Goal: Task Accomplishment & Management: Manage account settings

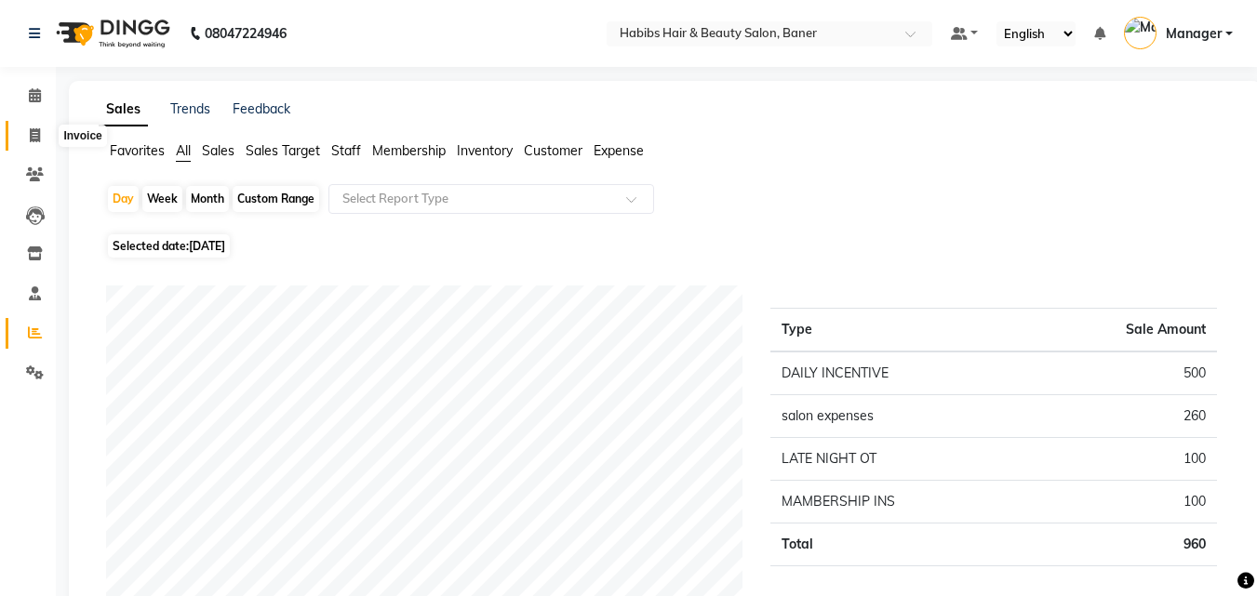
click at [38, 133] on icon at bounding box center [35, 135] width 10 height 14
select select "service"
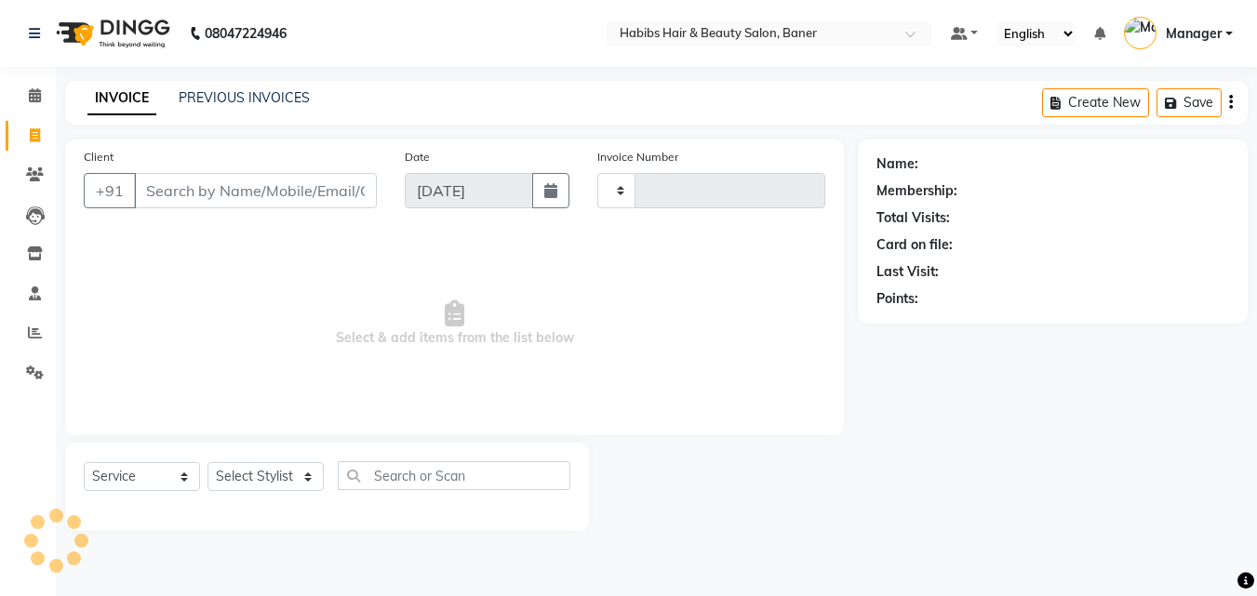
type input "3447"
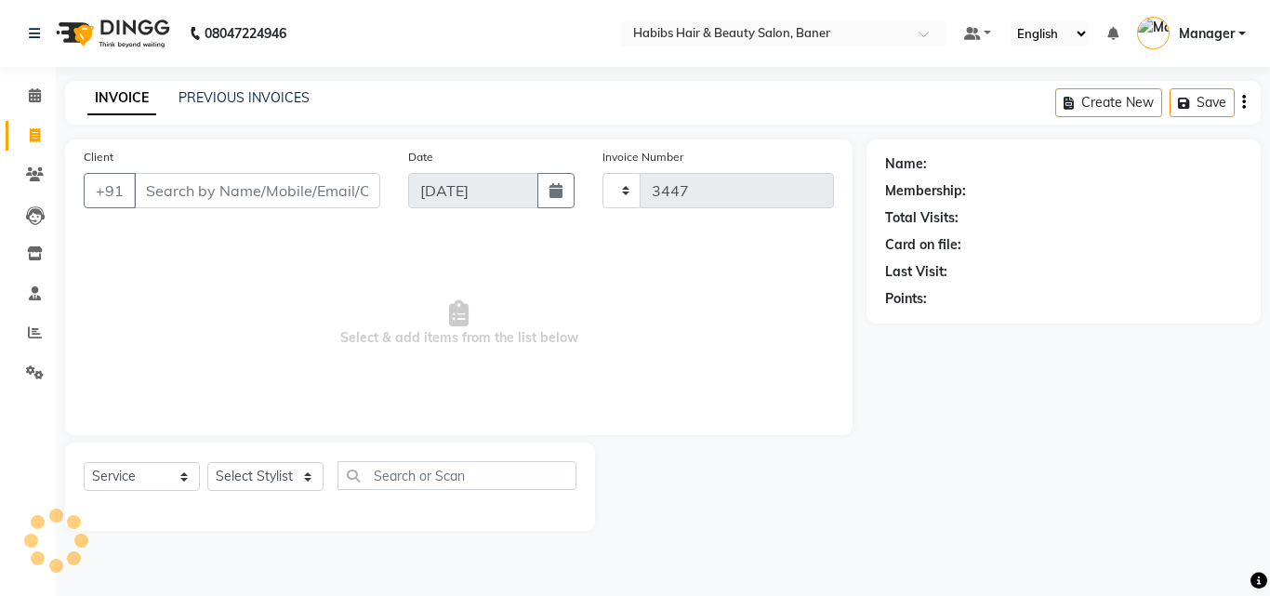
select select "5356"
click at [286, 95] on link "PREVIOUS INVOICES" at bounding box center [244, 97] width 131 height 17
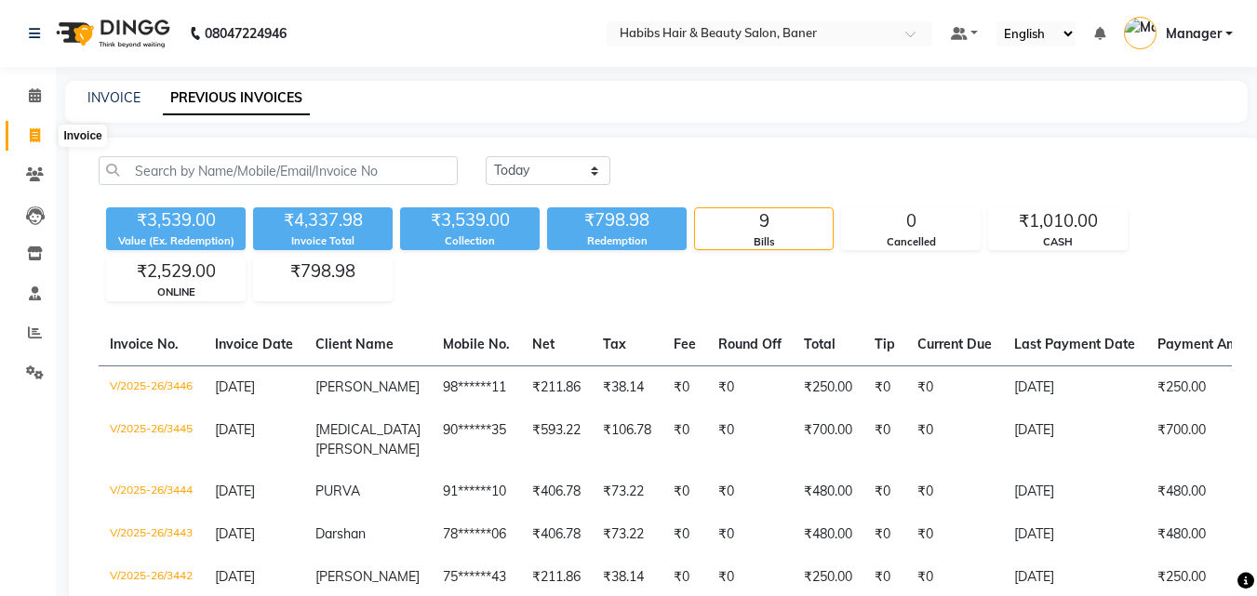
click at [30, 139] on icon at bounding box center [35, 135] width 10 height 14
select select "5356"
select select "service"
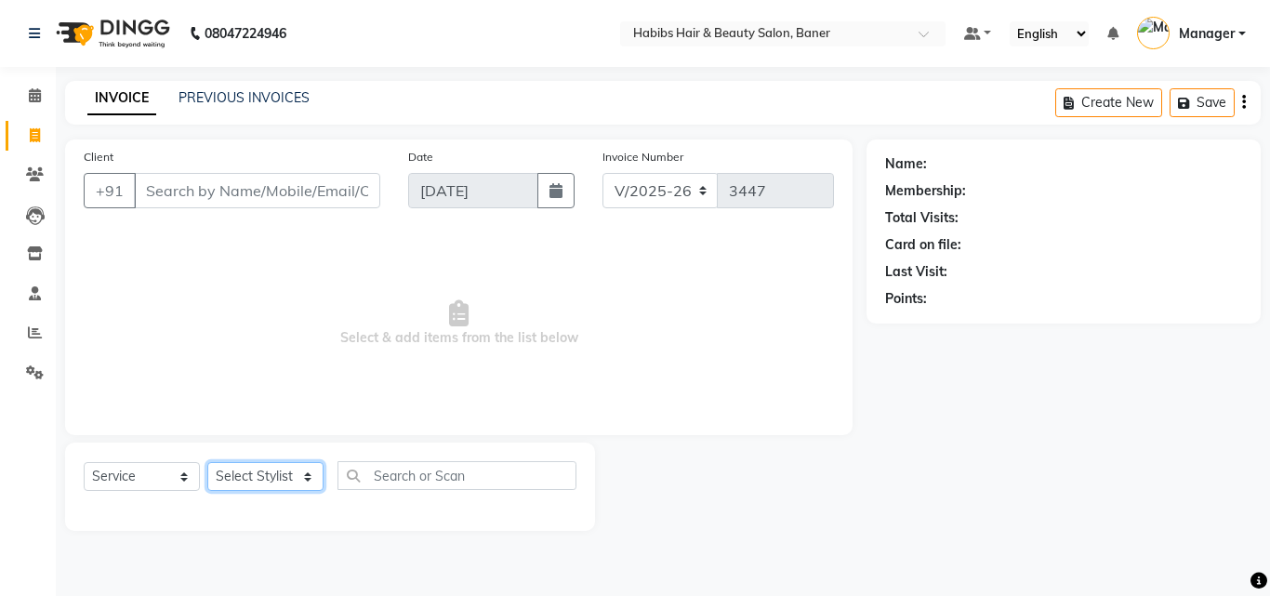
click at [230, 472] on select "Select Stylist Admin [PERSON_NAME] Manager [PERSON_NAME] [PERSON_NAME] Ram Roha…" at bounding box center [265, 476] width 116 height 29
select select "35759"
click at [207, 462] on select "Select Stylist Admin [PERSON_NAME] Manager [PERSON_NAME] [PERSON_NAME] Ram Roha…" at bounding box center [265, 476] width 116 height 29
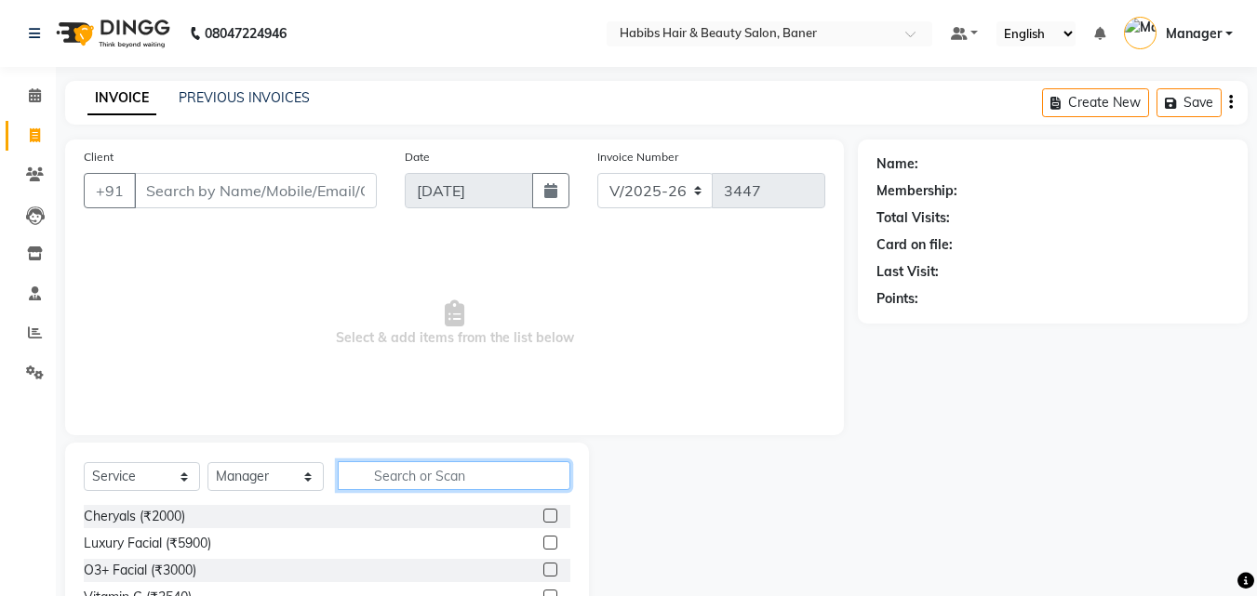
click at [390, 482] on input "text" at bounding box center [454, 475] width 233 height 29
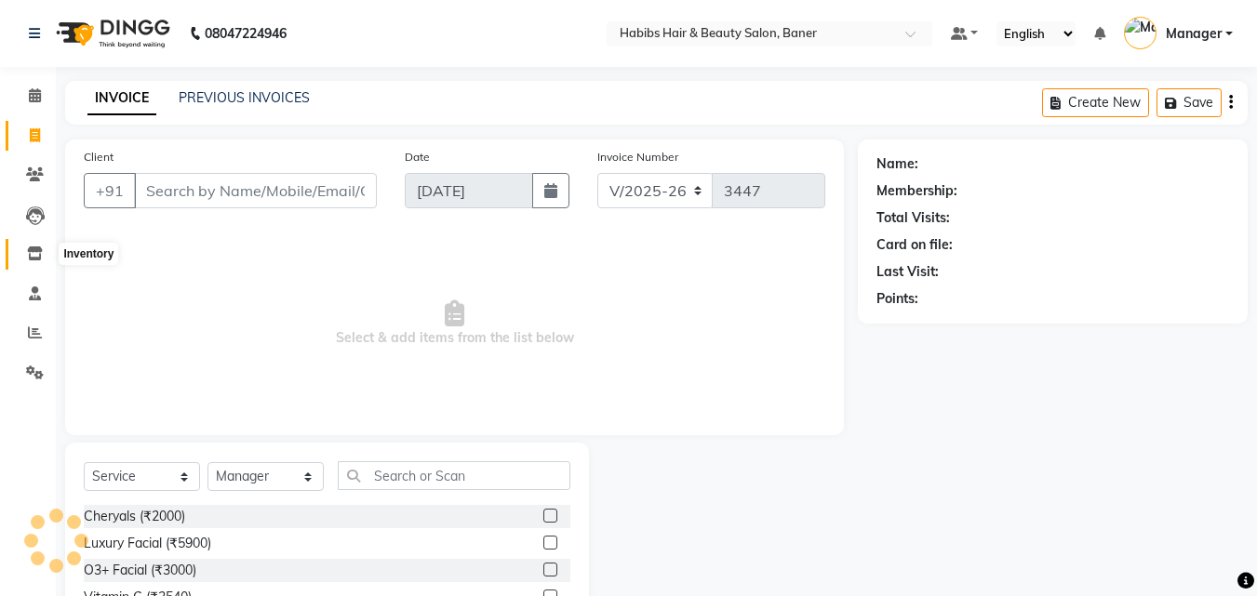
click at [30, 252] on icon at bounding box center [35, 253] width 16 height 14
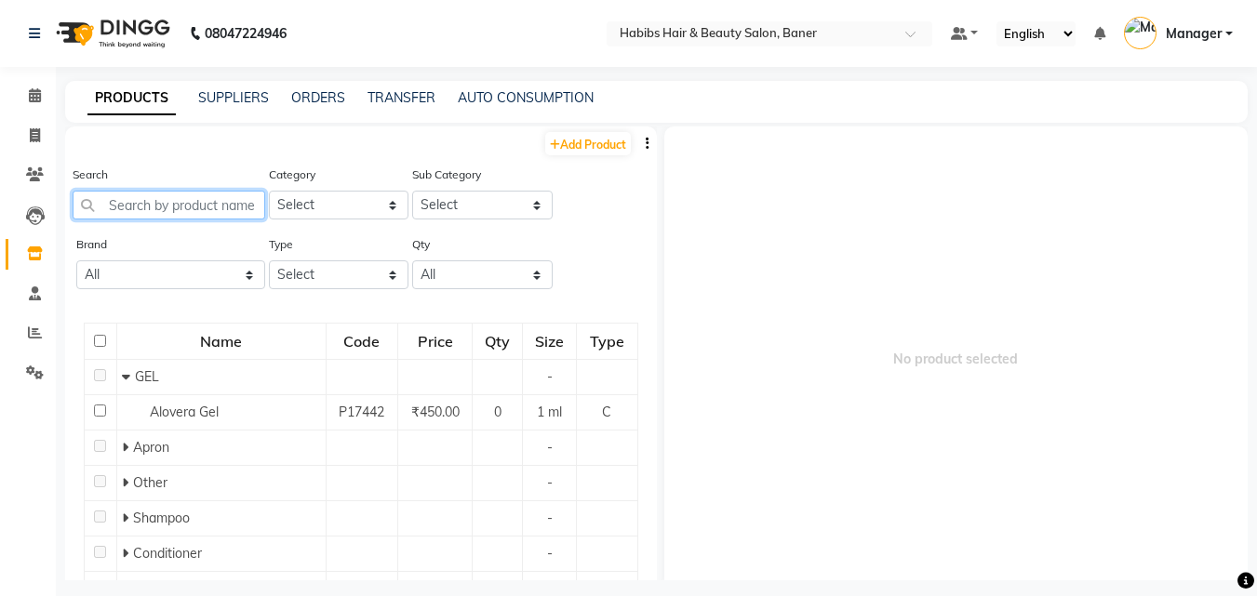
click at [160, 205] on input "text" at bounding box center [169, 205] width 193 height 29
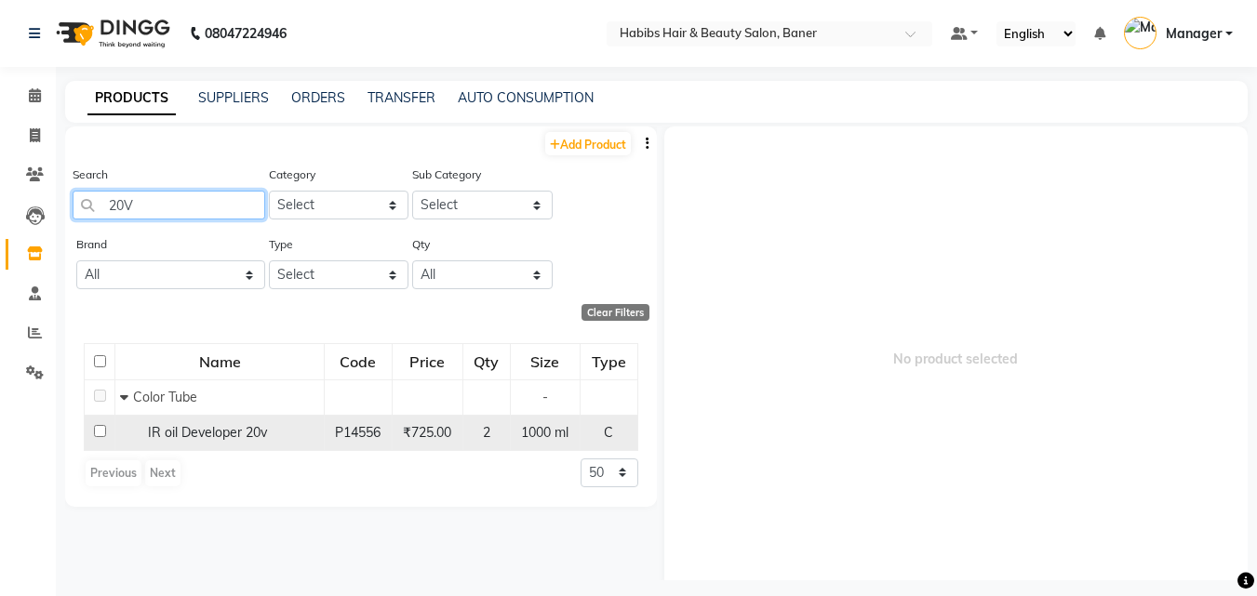
type input "20V"
click at [168, 433] on span "IR oil Developer 20v" at bounding box center [207, 432] width 119 height 17
select select
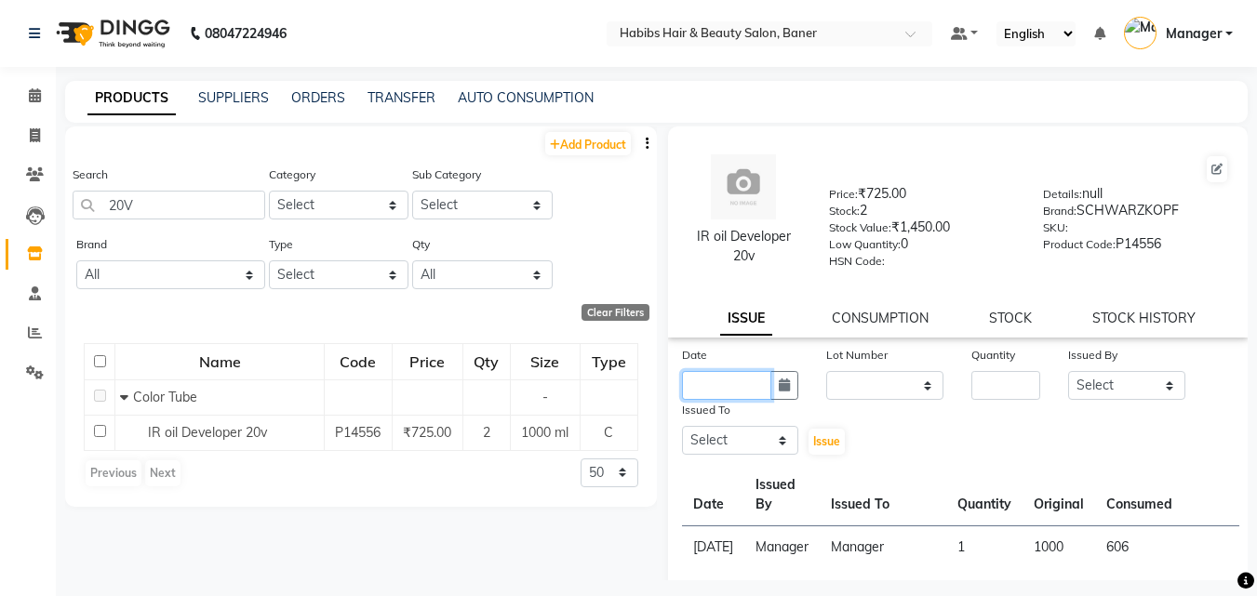
click at [733, 391] on input "text" at bounding box center [727, 385] width 90 height 29
select select "9"
select select "2025"
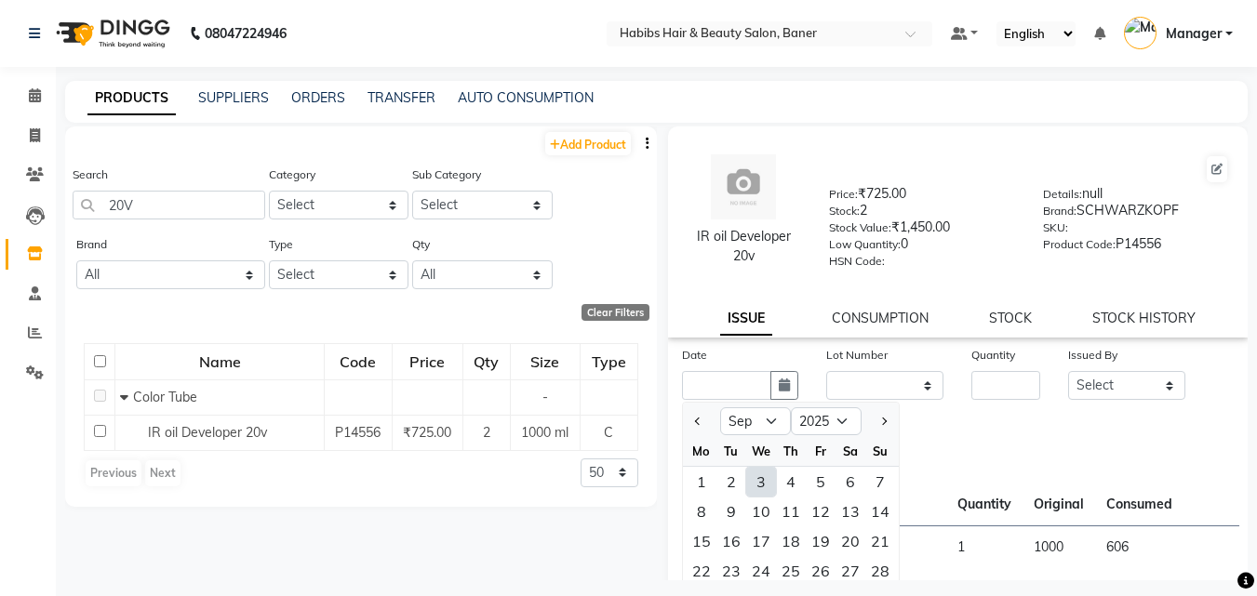
click at [761, 480] on div "3" at bounding box center [761, 482] width 30 height 30
type input "03-09-2025"
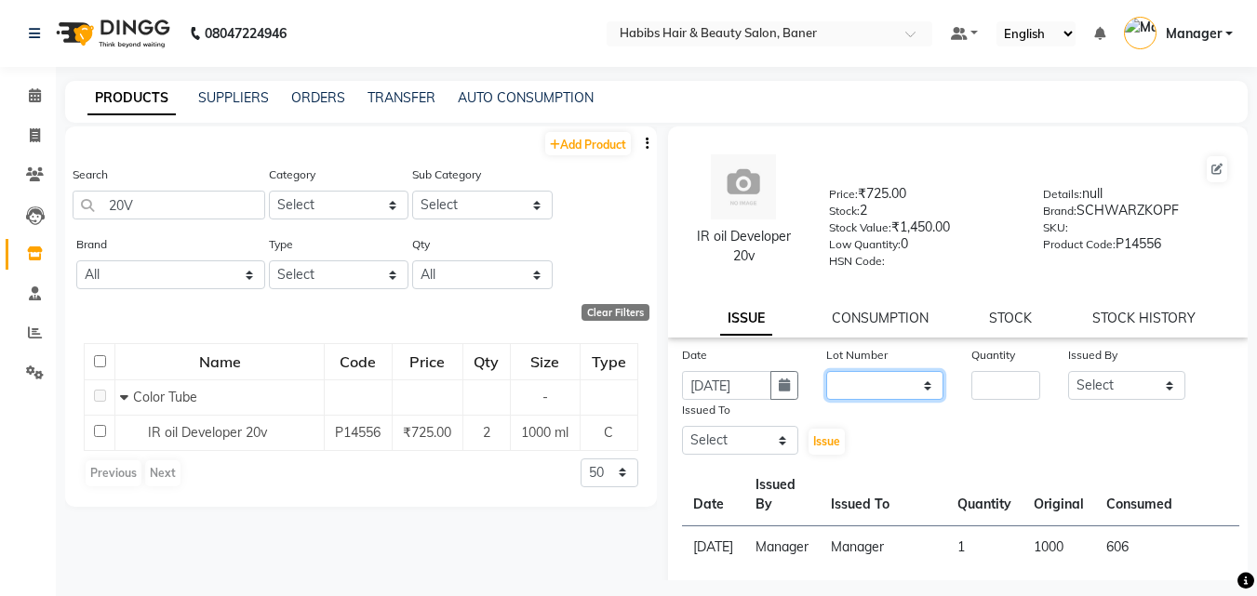
click at [888, 383] on select "None" at bounding box center [884, 385] width 117 height 29
select select "0: null"
click at [826, 371] on select "None" at bounding box center [884, 385] width 117 height 29
click at [1002, 387] on input "number" at bounding box center [1005, 385] width 69 height 29
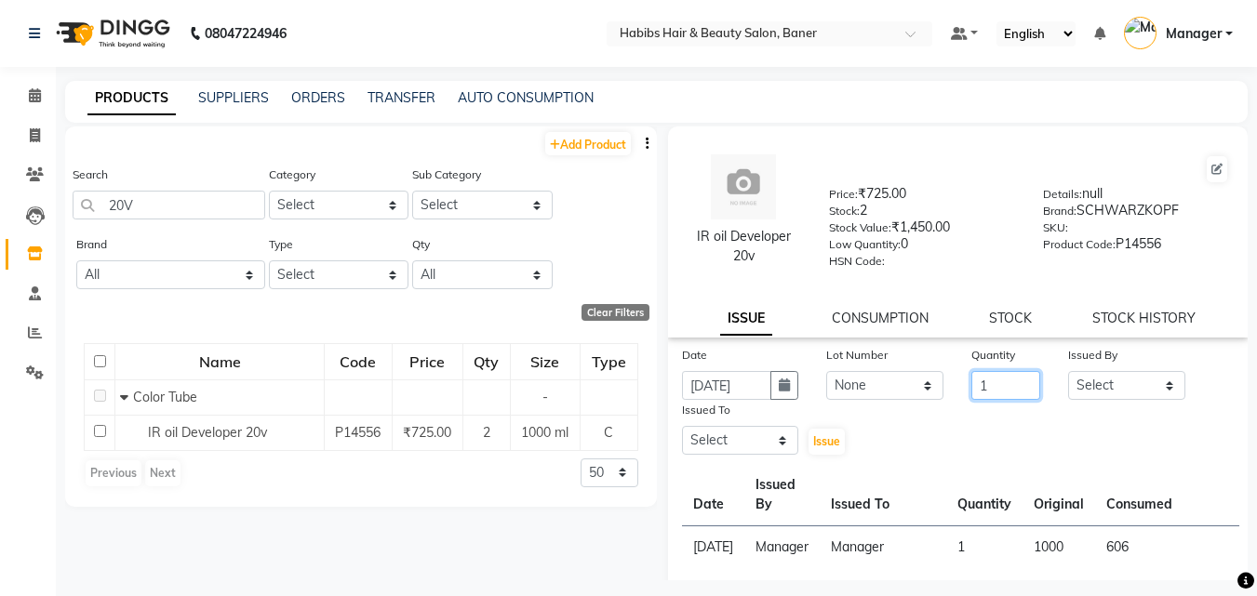
type input "1"
click at [1099, 376] on select "Select Admin Akshay Gaikwad Kiran Manager Pooja Singh Pratik Bhad Ram Rohan Son…" at bounding box center [1126, 385] width 117 height 29
select select "35759"
click at [1068, 371] on select "Select Admin Akshay Gaikwad Kiran Manager Pooja Singh Pratik Bhad Ram Rohan Son…" at bounding box center [1126, 385] width 117 height 29
click at [761, 436] on select "Select Admin Akshay Gaikwad Kiran Manager Pooja Singh Pratik Bhad Ram Rohan Son…" at bounding box center [740, 440] width 117 height 29
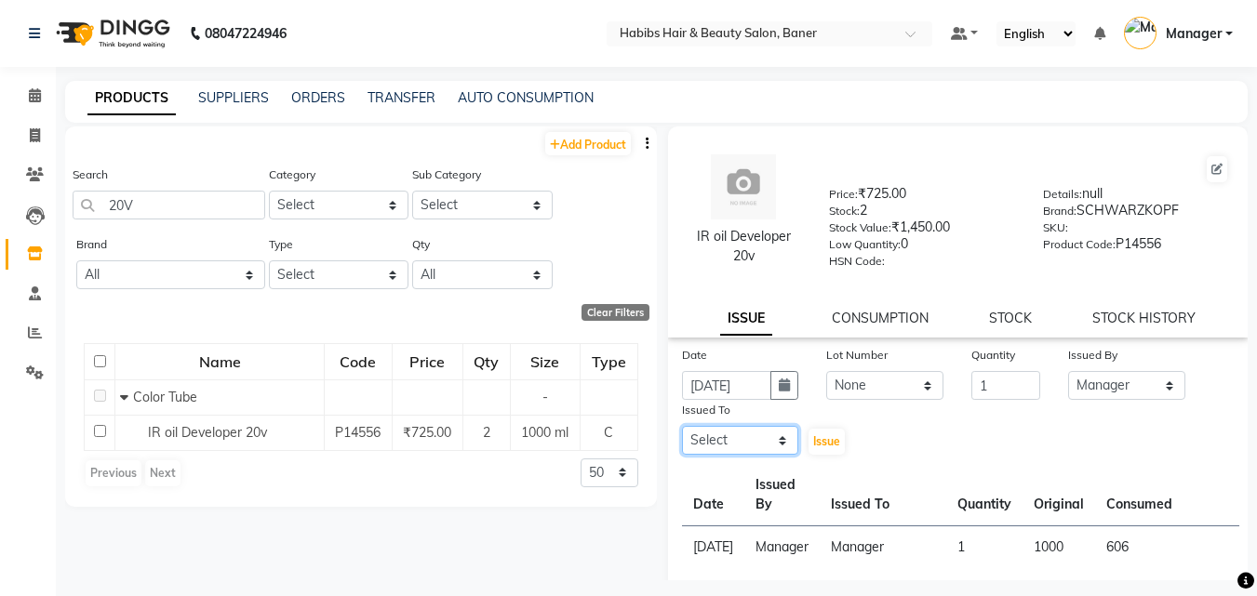
select select "35759"
click at [682, 426] on select "Select Admin Akshay Gaikwad Kiran Manager Pooja Singh Pratik Bhad Ram Rohan Son…" at bounding box center [740, 440] width 117 height 29
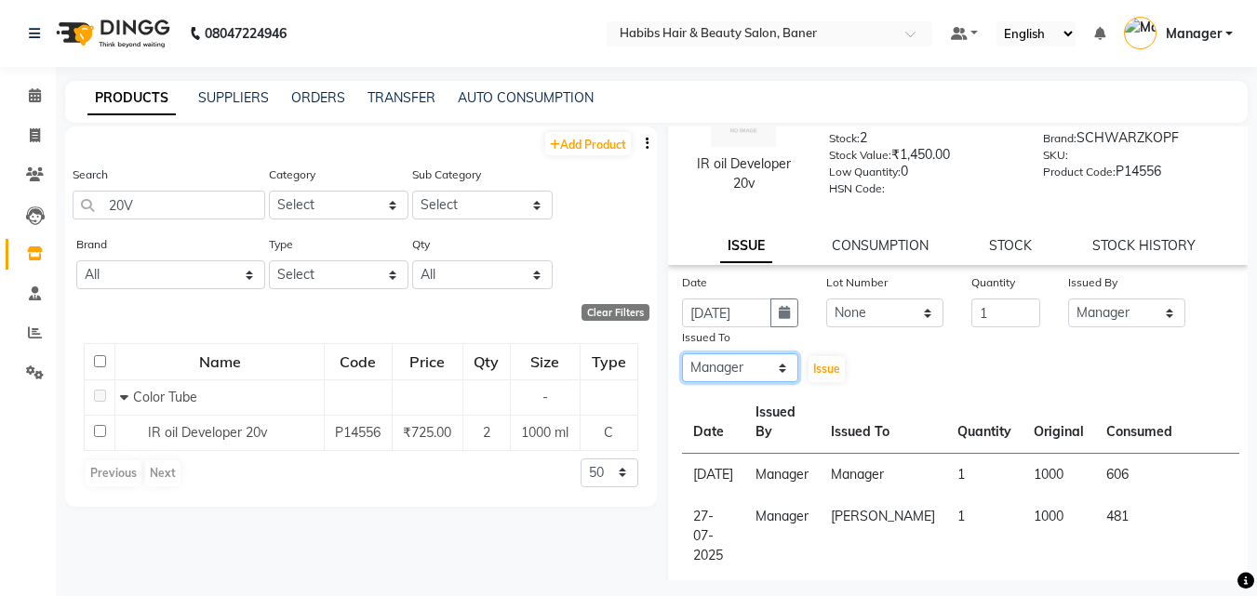
scroll to position [93, 0]
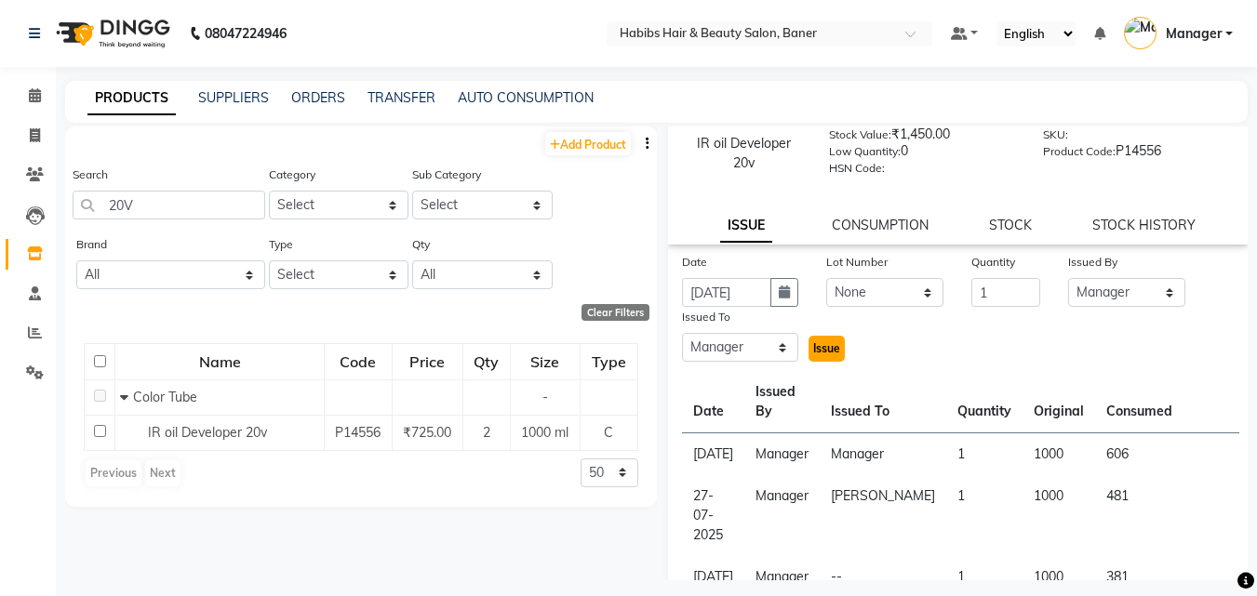
click at [813, 343] on span "Issue" at bounding box center [826, 348] width 27 height 14
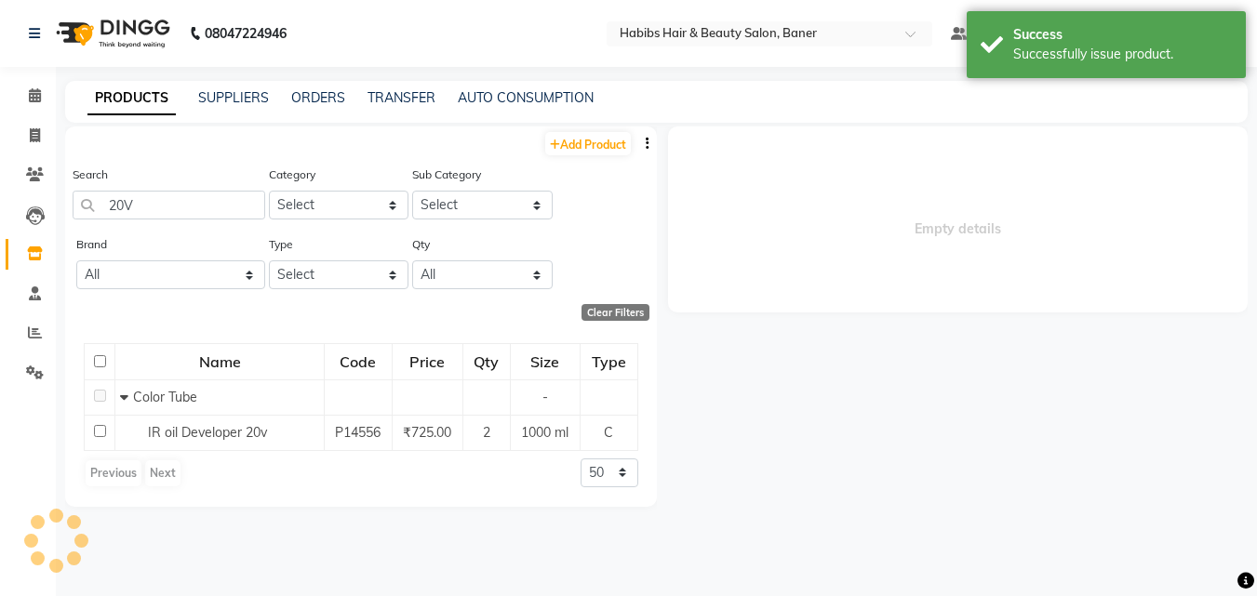
scroll to position [0, 0]
select select
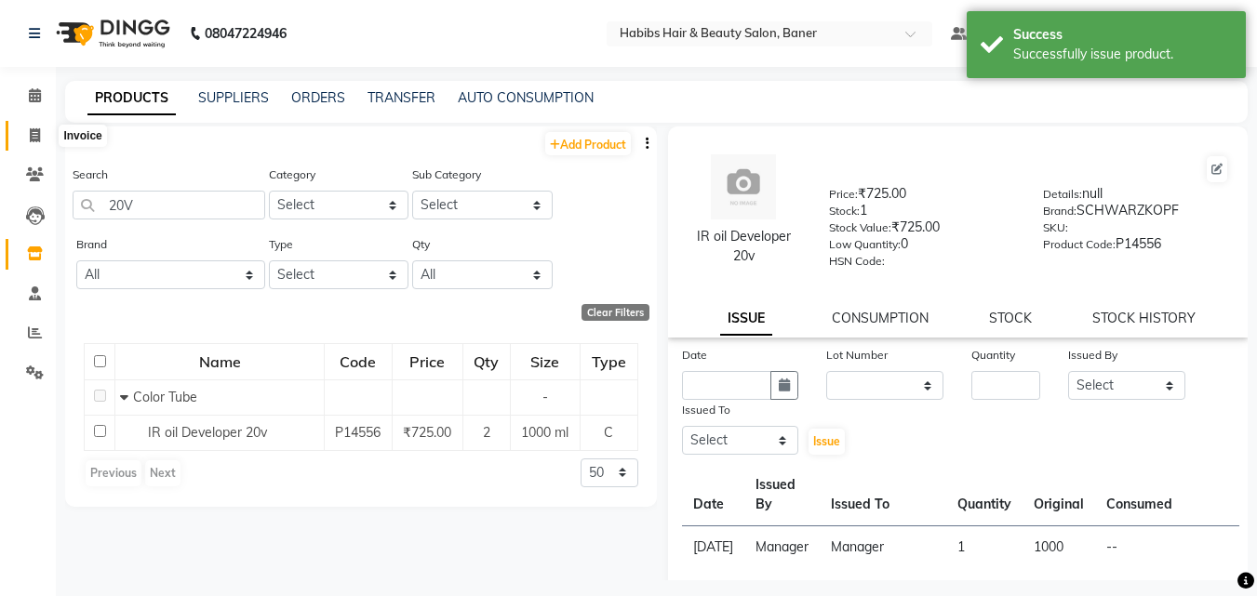
click at [33, 141] on icon at bounding box center [35, 135] width 10 height 14
select select "service"
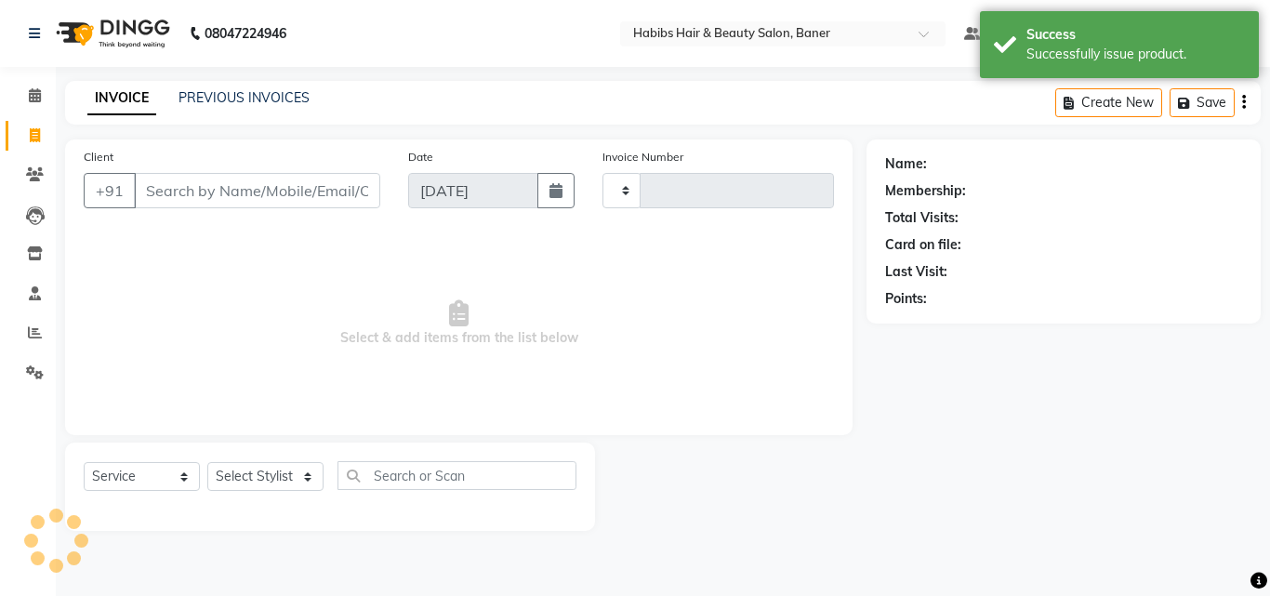
type input "3447"
select select "5356"
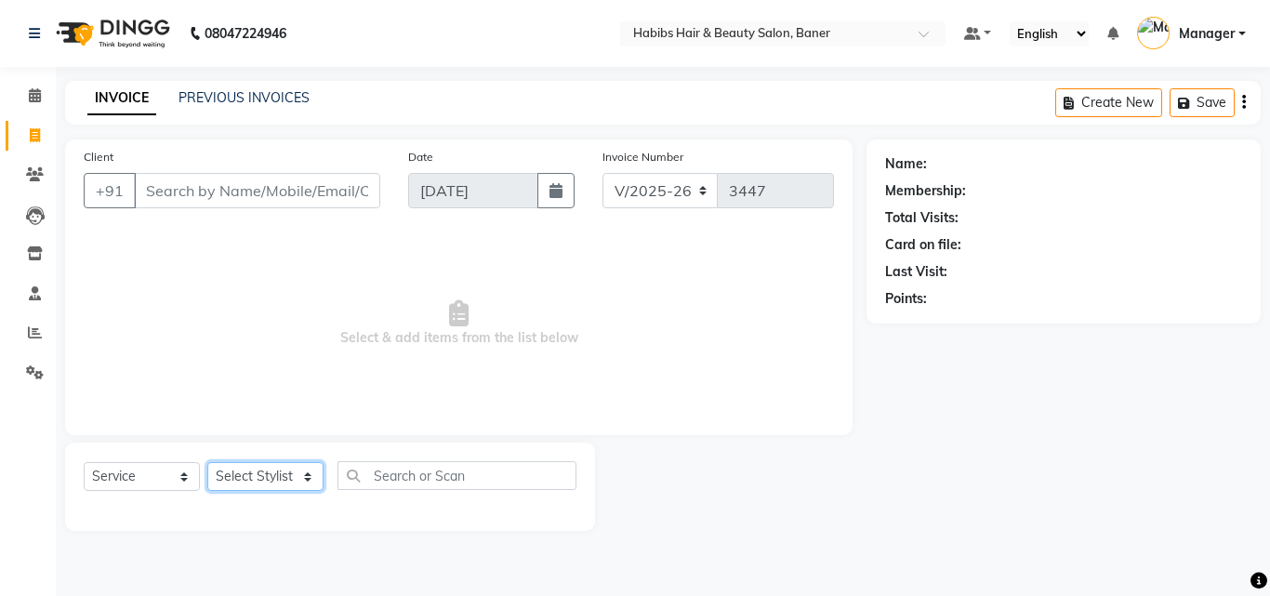
click at [270, 469] on select "Select Stylist Admin [PERSON_NAME] Manager [PERSON_NAME] [PERSON_NAME] Ram Roha…" at bounding box center [265, 476] width 116 height 29
click at [174, 325] on span "Select & add items from the list below" at bounding box center [459, 324] width 751 height 186
click at [246, 474] on select "Select Stylist Admin [PERSON_NAME] Manager [PERSON_NAME] [PERSON_NAME] Ram Roha…" at bounding box center [265, 476] width 116 height 29
select select "35494"
click at [207, 462] on select "Select Stylist Admin [PERSON_NAME] Manager [PERSON_NAME] [PERSON_NAME] Ram Roha…" at bounding box center [265, 476] width 116 height 29
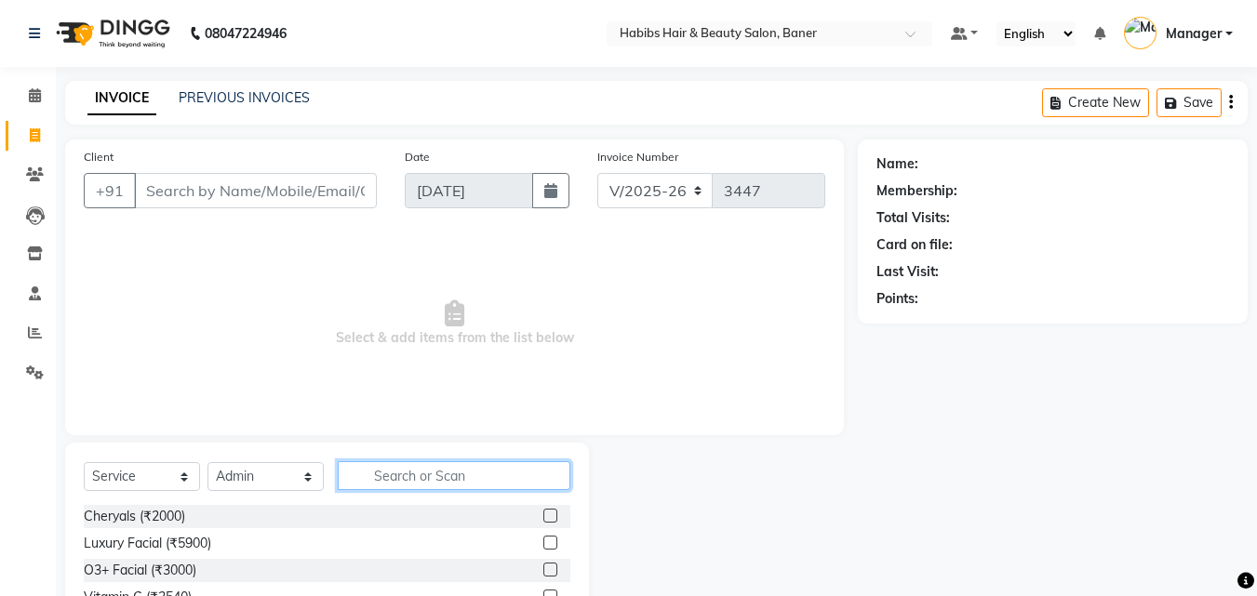
click at [408, 482] on input "text" at bounding box center [454, 475] width 233 height 29
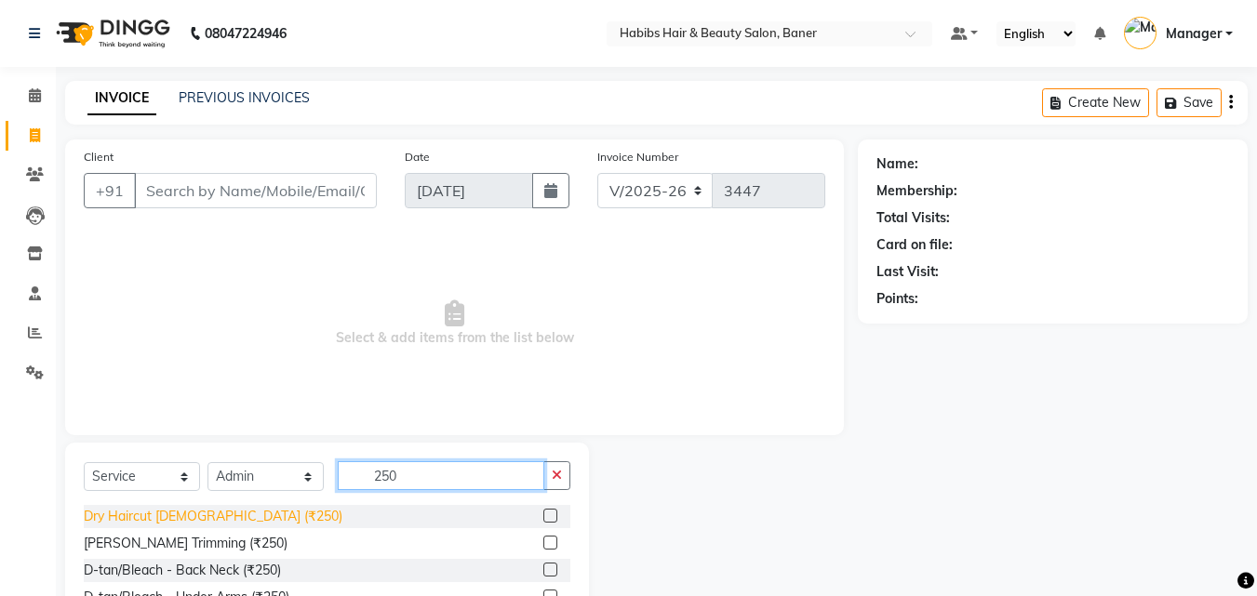
type input "250"
click at [204, 509] on div "Dry Haircut [DEMOGRAPHIC_DATA] (₹250)" at bounding box center [213, 517] width 259 height 20
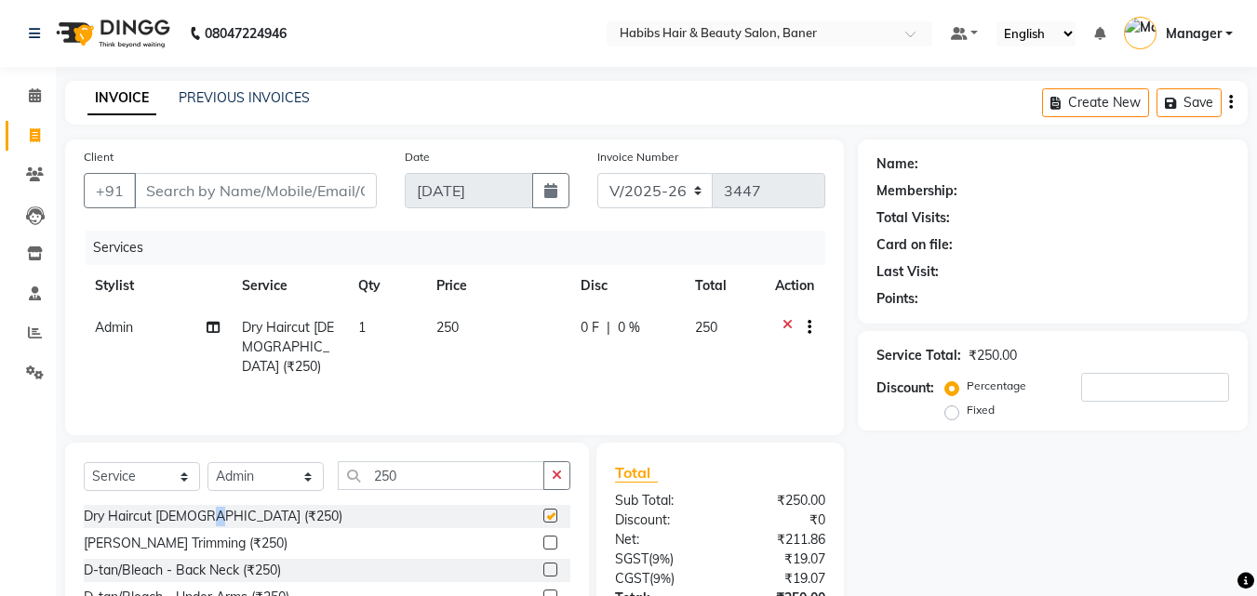
checkbox input "false"
click at [551, 478] on button "button" at bounding box center [556, 475] width 27 height 29
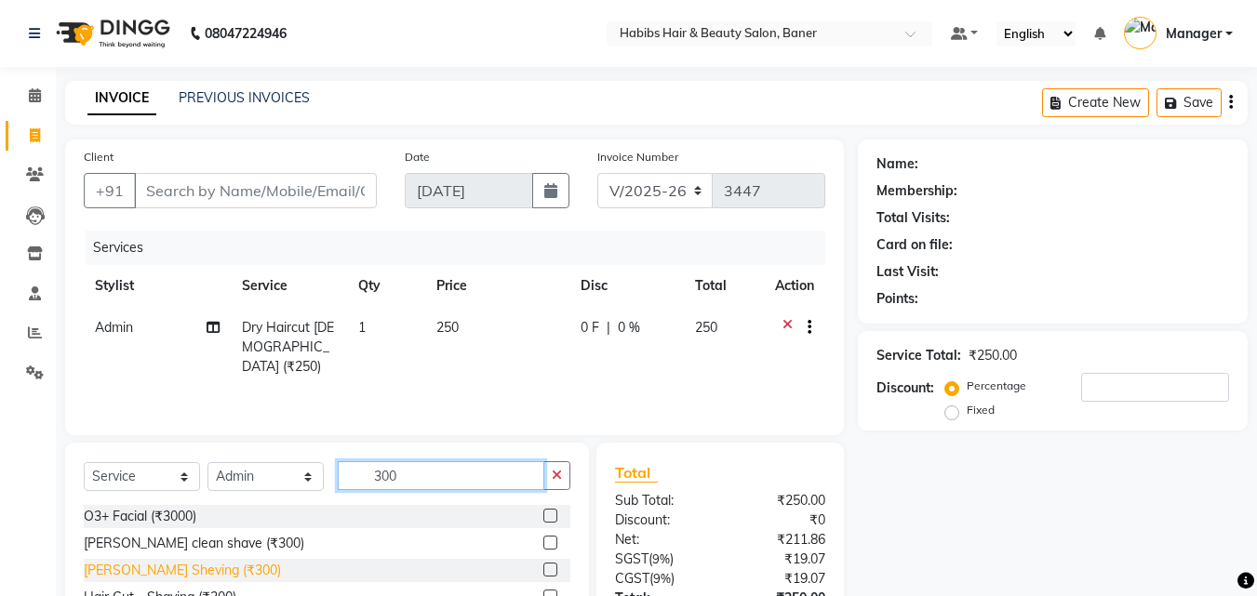
type input "300"
click at [192, 568] on div "[PERSON_NAME] Sheving (₹300)" at bounding box center [182, 571] width 197 height 20
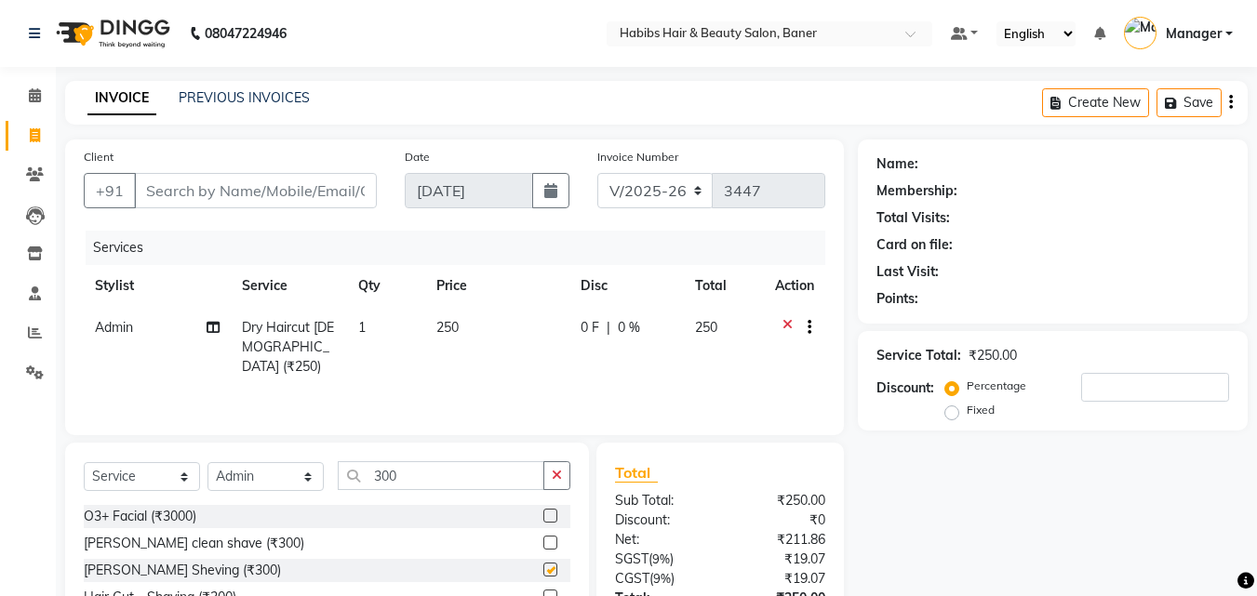
checkbox input "false"
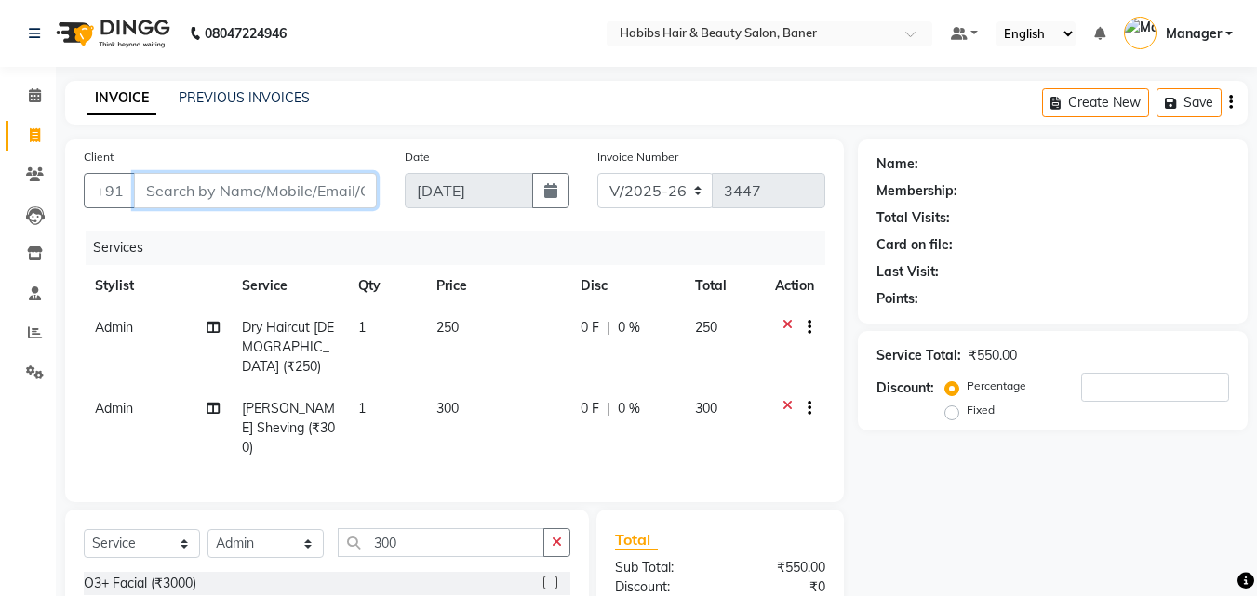
click at [213, 189] on input "Client" at bounding box center [255, 190] width 243 height 35
click at [39, 140] on icon at bounding box center [35, 135] width 10 height 14
select select "5356"
select select "service"
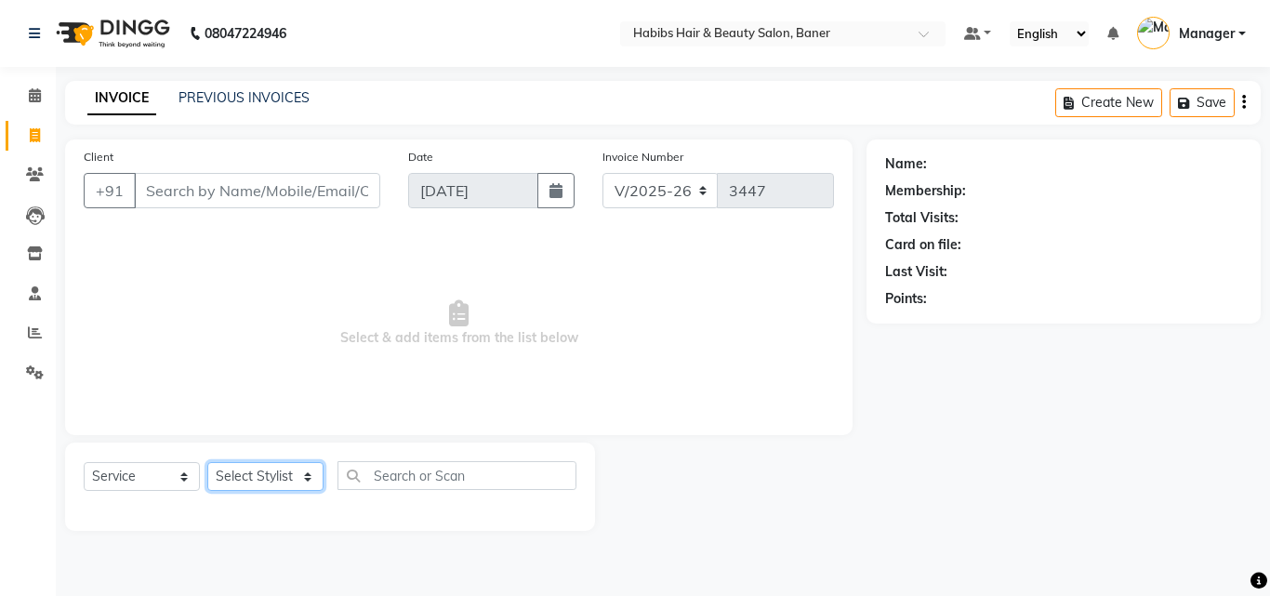
drag, startPoint x: 244, startPoint y: 486, endPoint x: 254, endPoint y: 464, distance: 24.6
click at [252, 471] on select "Select Stylist Admin [PERSON_NAME] Manager [PERSON_NAME] [PERSON_NAME] Ram Roha…" at bounding box center [265, 476] width 116 height 29
select select "35494"
click at [207, 462] on select "Select Stylist Admin [PERSON_NAME] Manager [PERSON_NAME] [PERSON_NAME] Ram Roha…" at bounding box center [265, 476] width 116 height 29
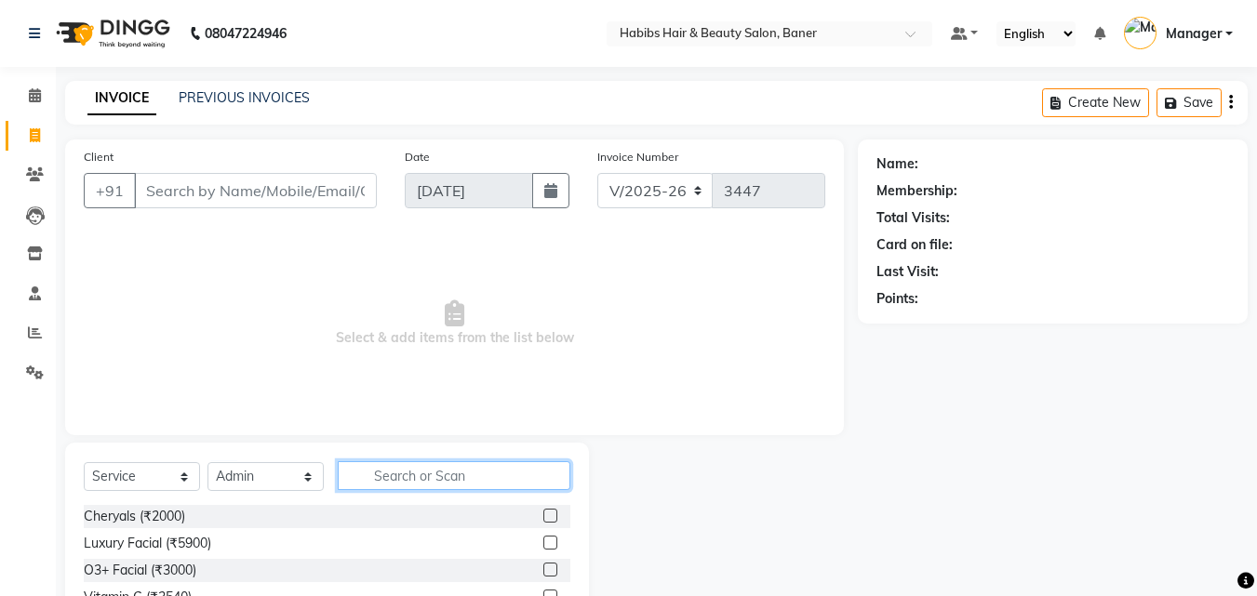
click at [395, 484] on input "text" at bounding box center [454, 475] width 233 height 29
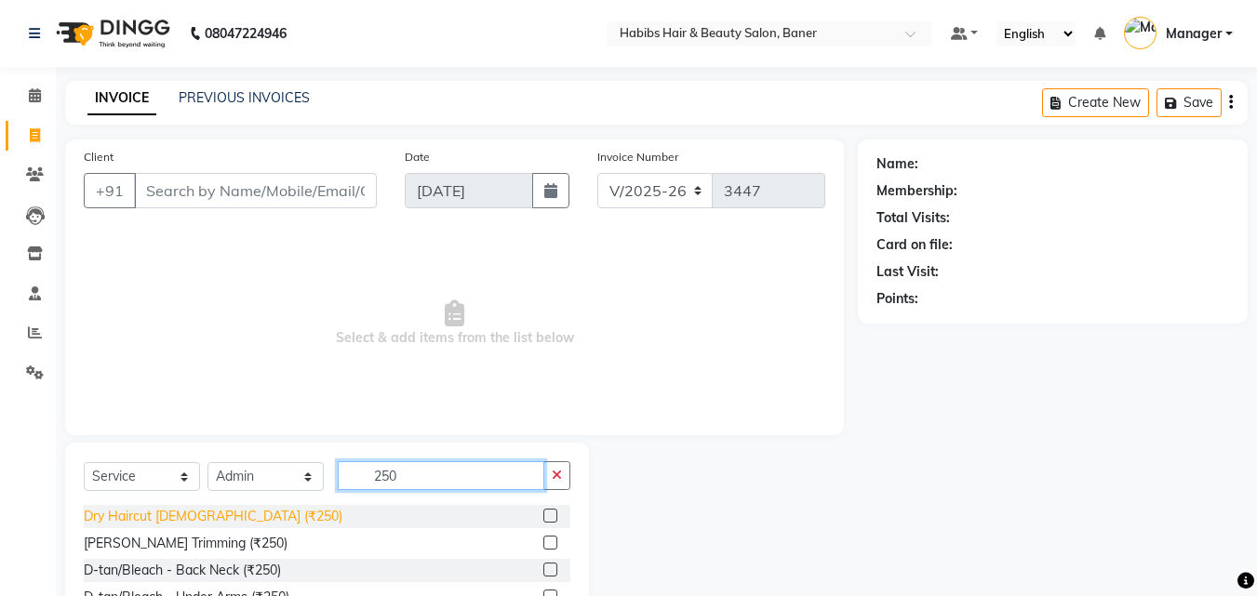
type input "250"
click at [213, 513] on div "Dry Haircut [DEMOGRAPHIC_DATA] (₹250)" at bounding box center [213, 517] width 259 height 20
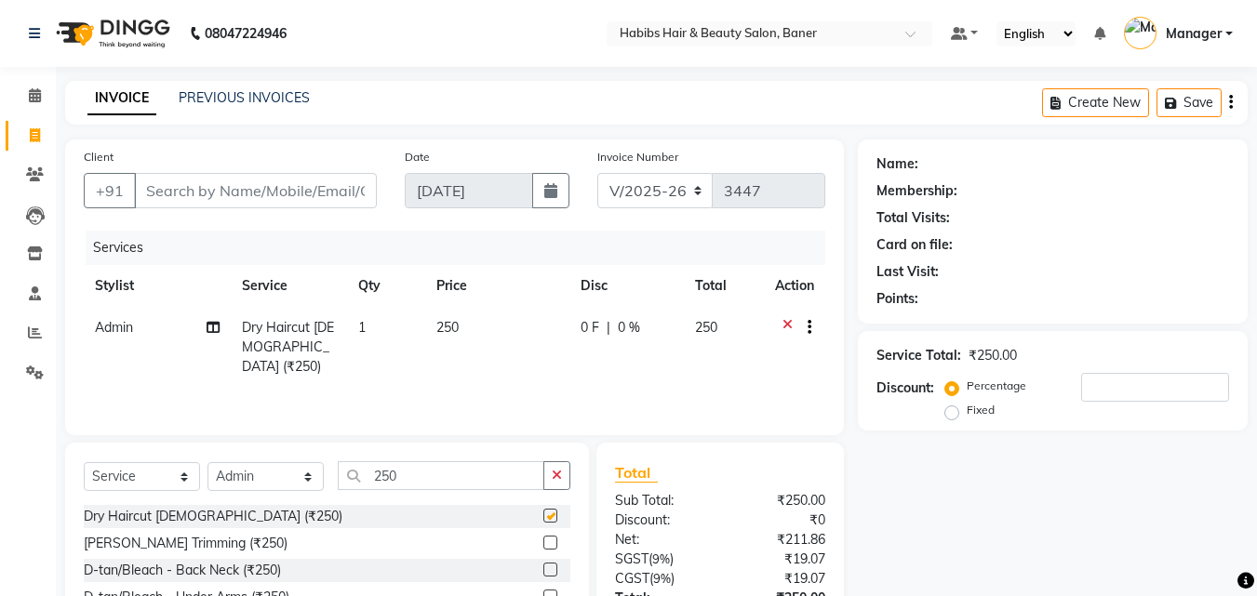
checkbox input "false"
click at [546, 479] on button "button" at bounding box center [556, 475] width 27 height 29
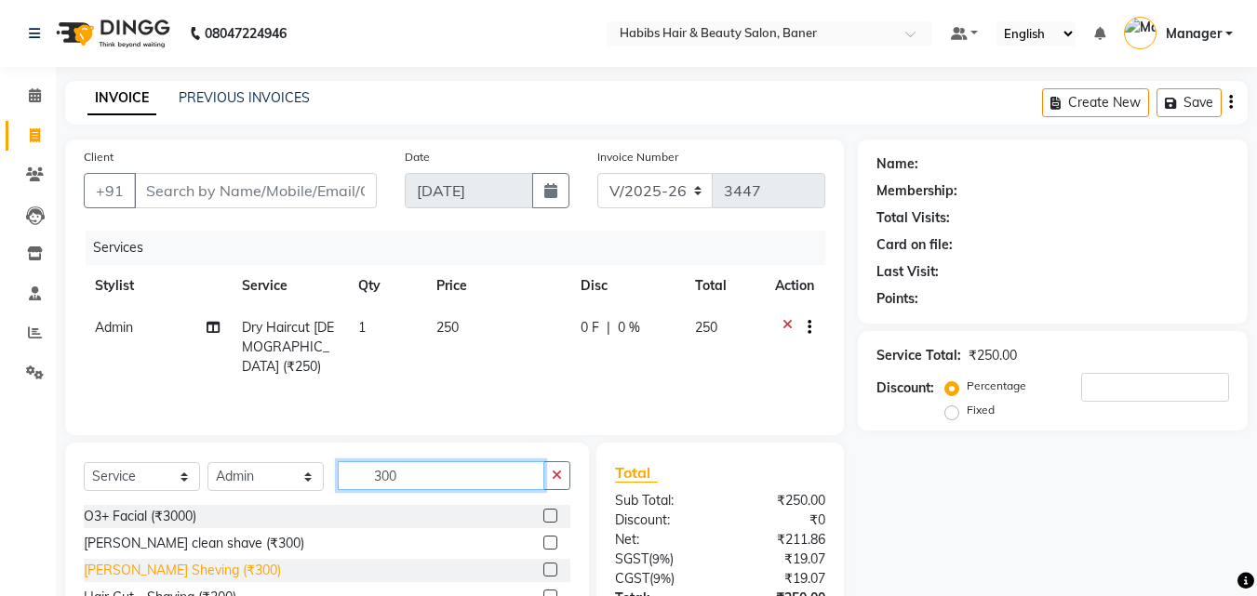
type input "300"
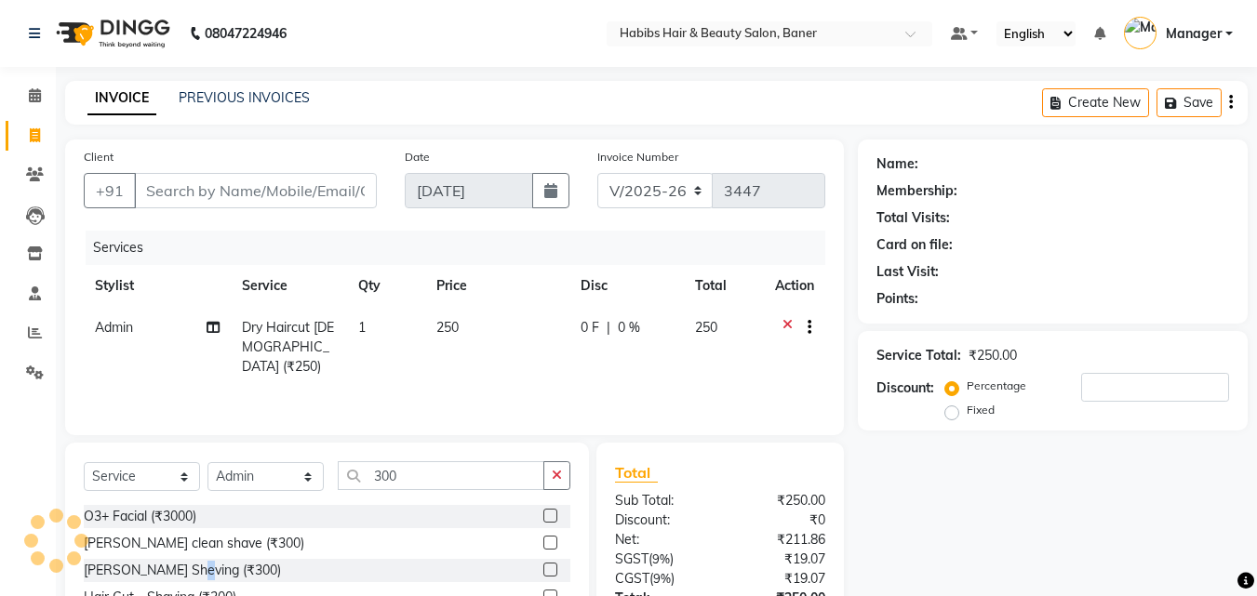
drag, startPoint x: 190, startPoint y: 573, endPoint x: 203, endPoint y: 570, distance: 13.3
click at [194, 575] on div "[PERSON_NAME] Sheving (₹300)" at bounding box center [182, 571] width 197 height 20
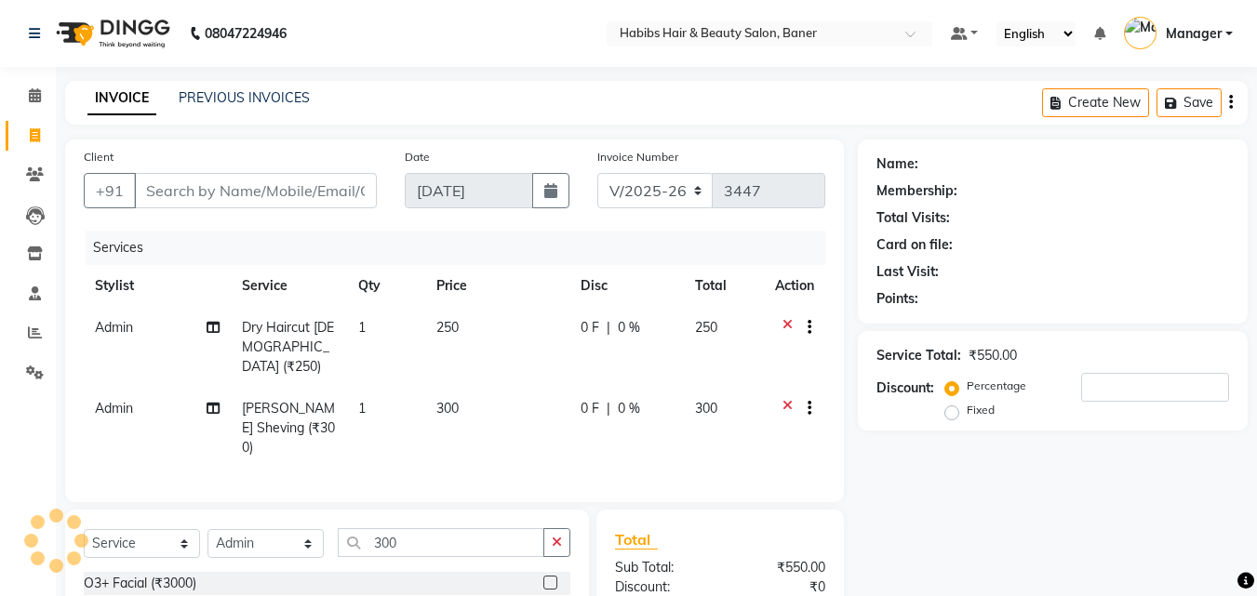
checkbox input "false"
click at [228, 195] on input "Client" at bounding box center [255, 190] width 243 height 35
type input "7"
type input "0"
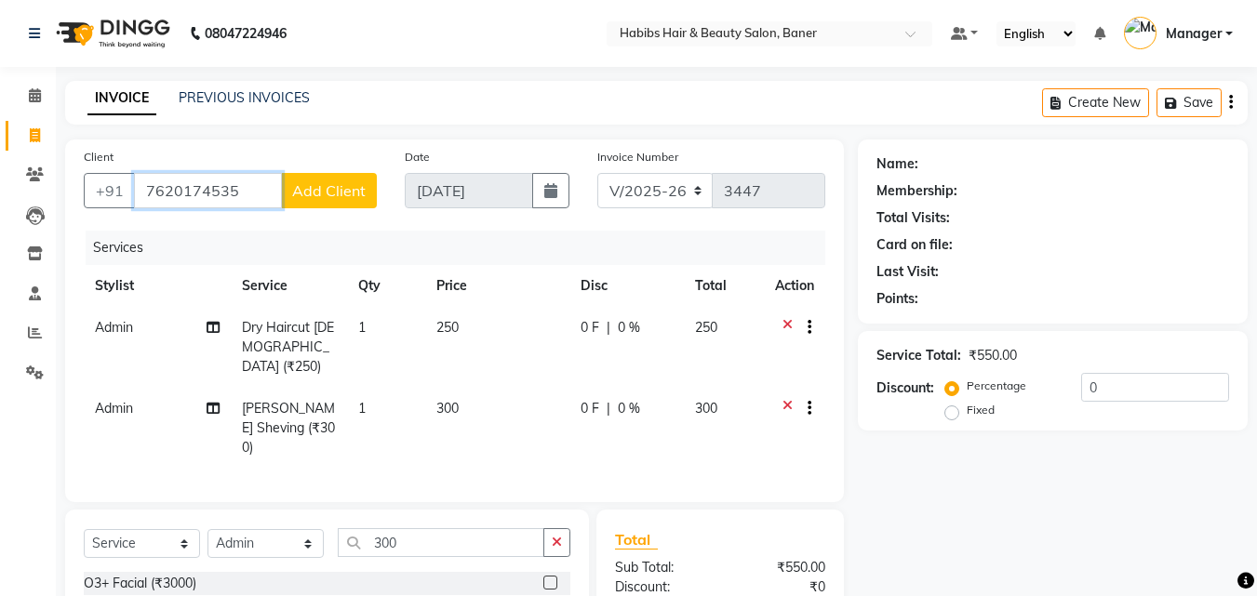
type input "7620174535"
click at [316, 190] on span "Add Client" at bounding box center [328, 190] width 73 height 19
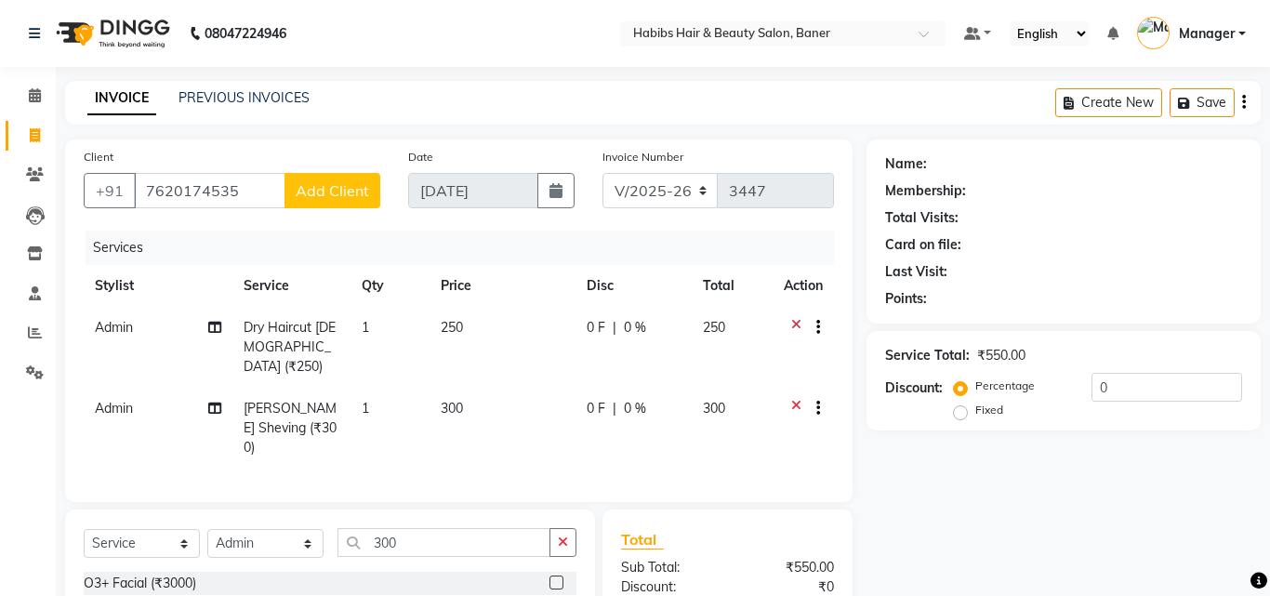
select select "22"
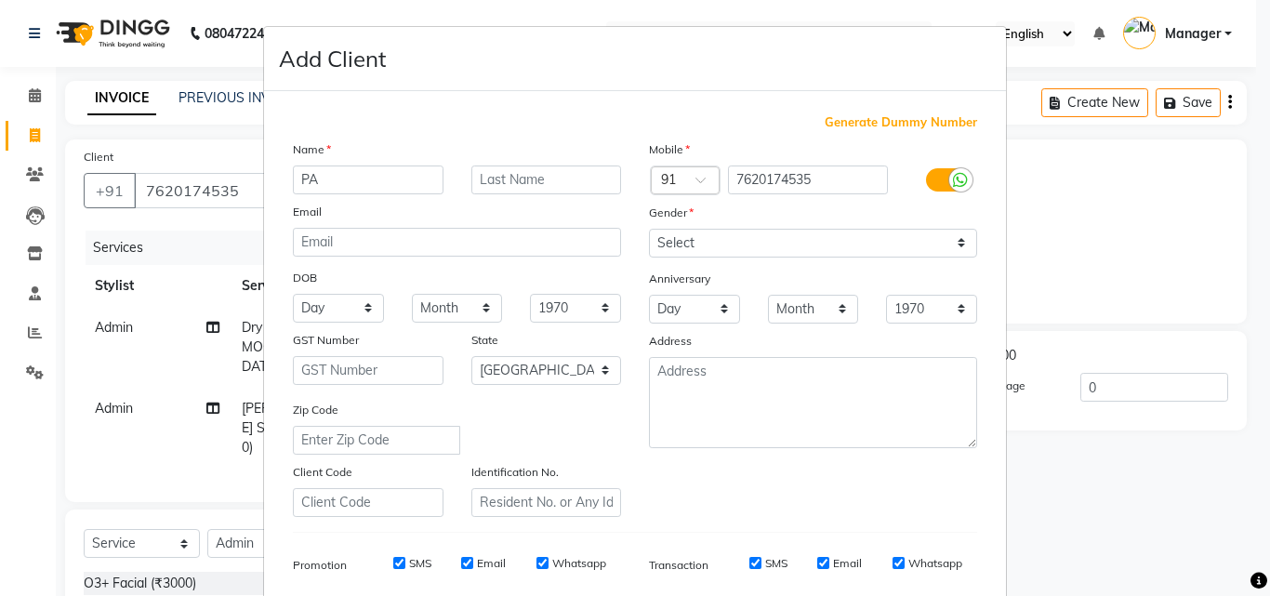
type input "P"
type input "PARTH"
click at [687, 237] on select "Select [DEMOGRAPHIC_DATA] [DEMOGRAPHIC_DATA] Other Prefer Not To Say" at bounding box center [813, 243] width 328 height 29
select select "[DEMOGRAPHIC_DATA]"
click at [649, 229] on select "Select [DEMOGRAPHIC_DATA] [DEMOGRAPHIC_DATA] Other Prefer Not To Say" at bounding box center [813, 243] width 328 height 29
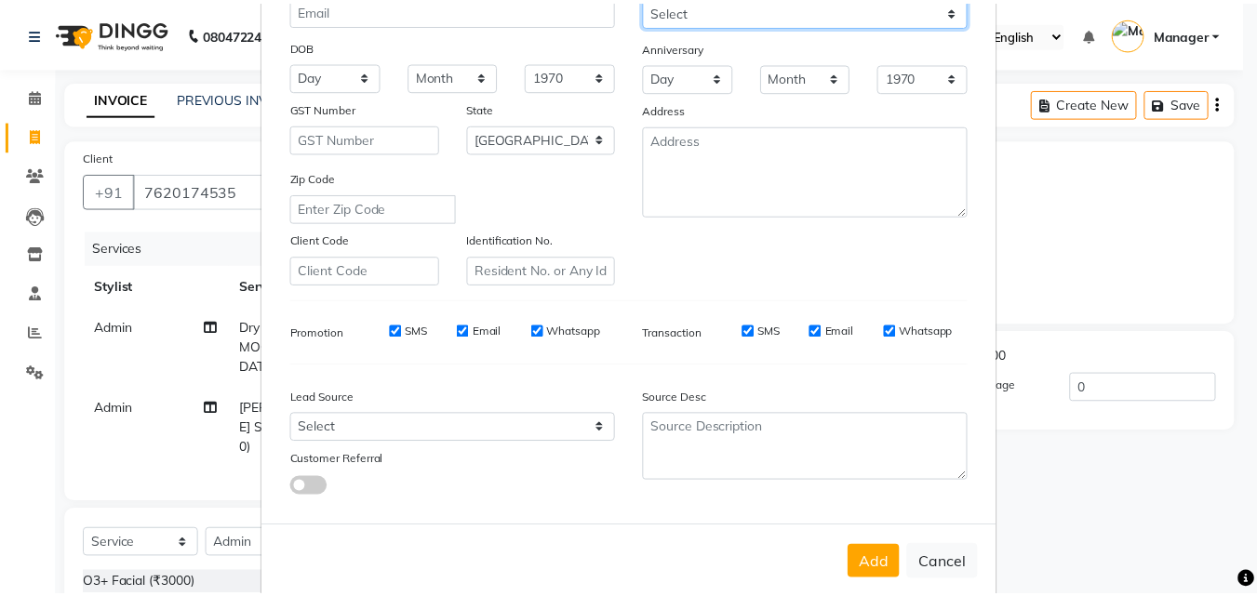
scroll to position [262, 0]
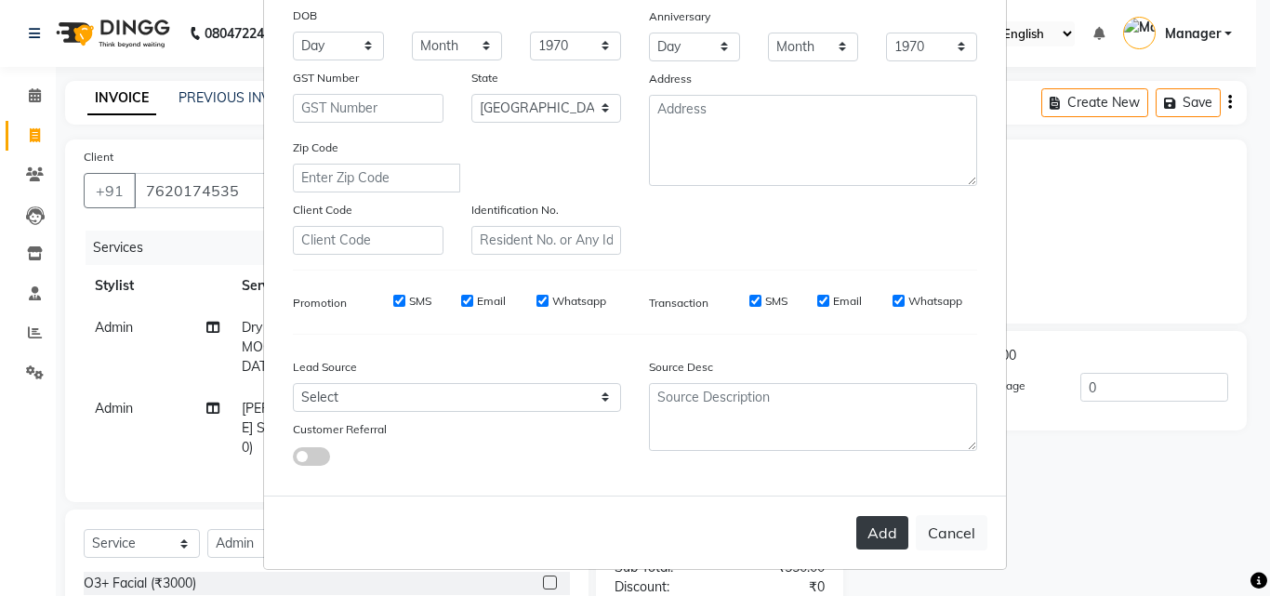
click at [881, 527] on button "Add" at bounding box center [883, 532] width 52 height 33
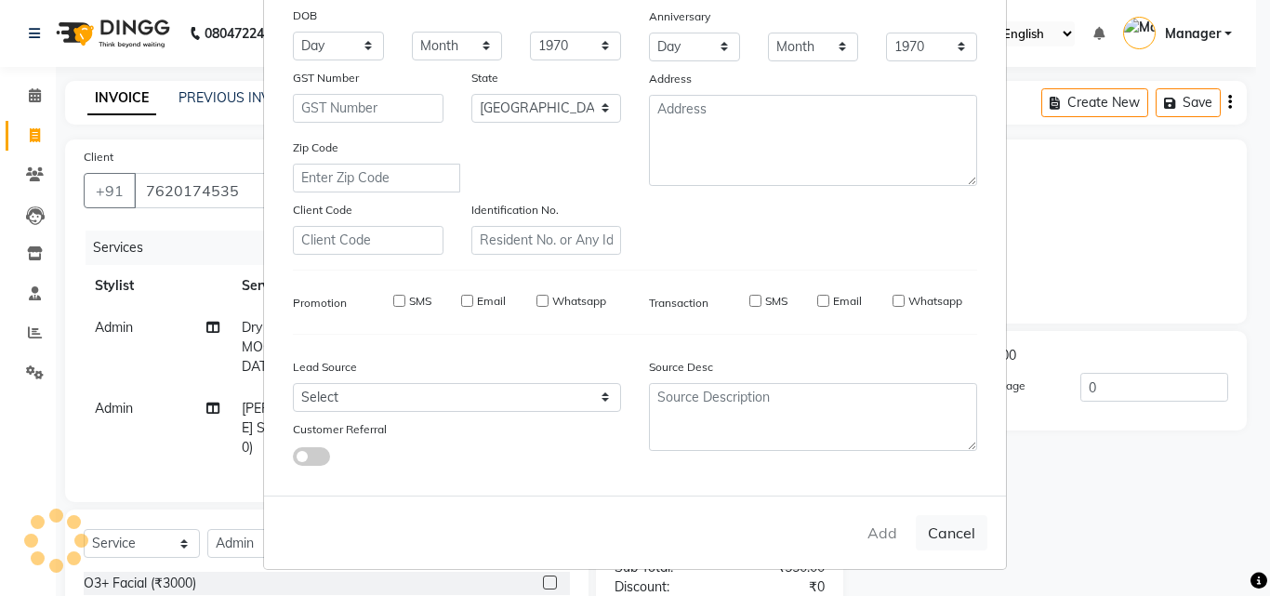
type input "76******35"
select select
select select "null"
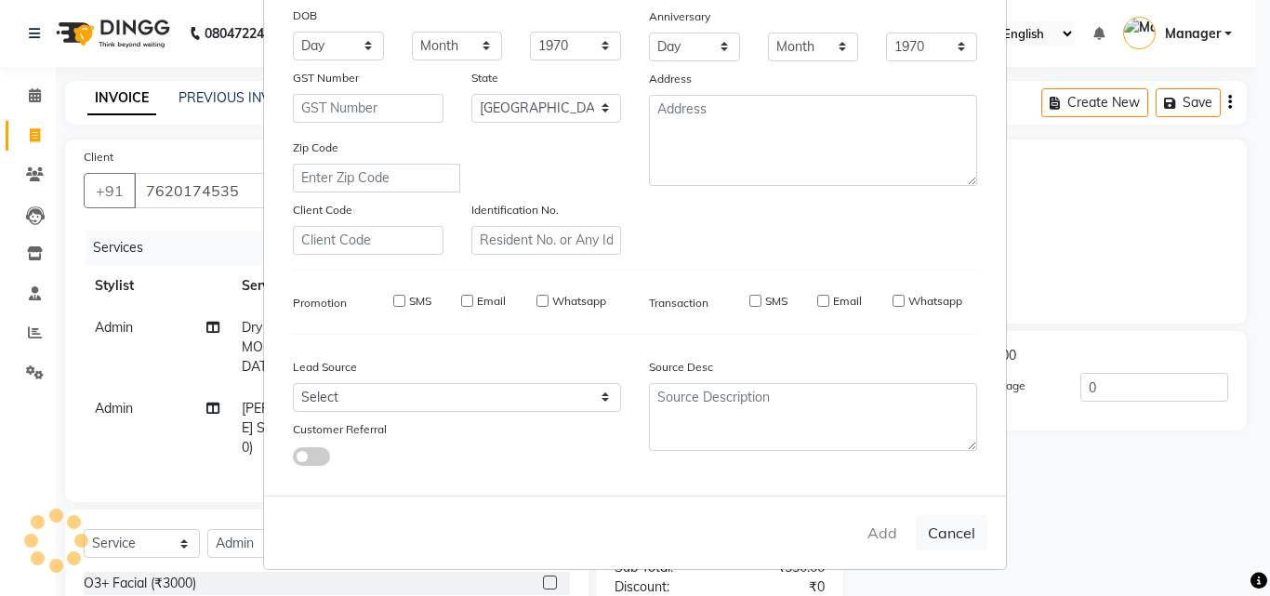
select select
checkbox input "false"
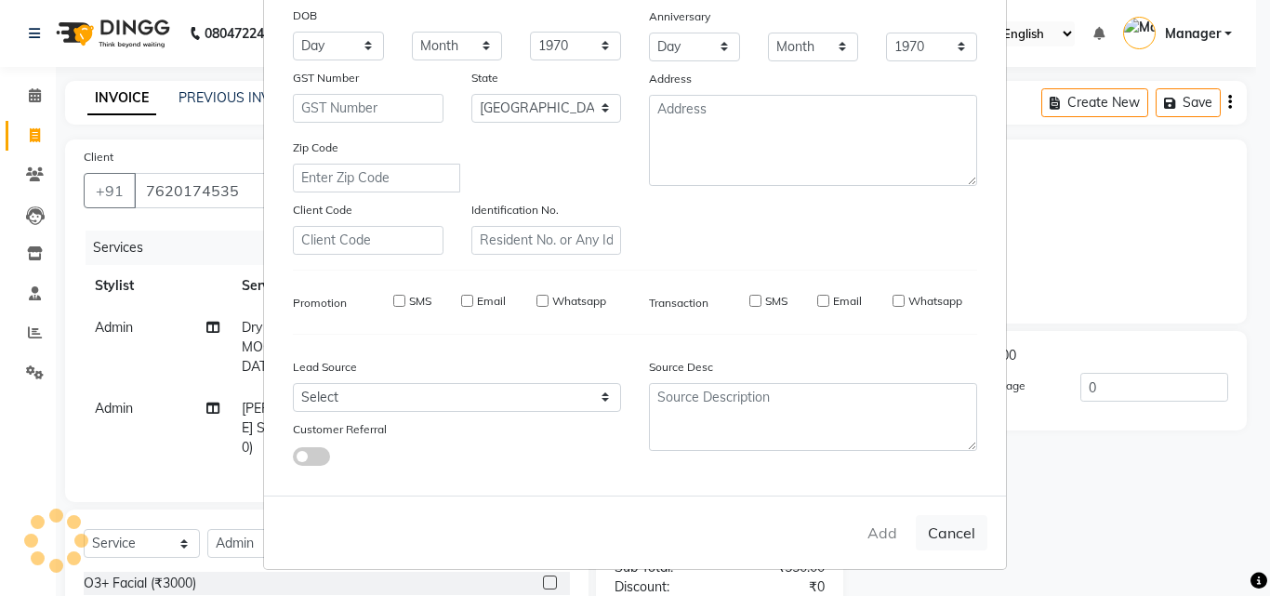
checkbox input "false"
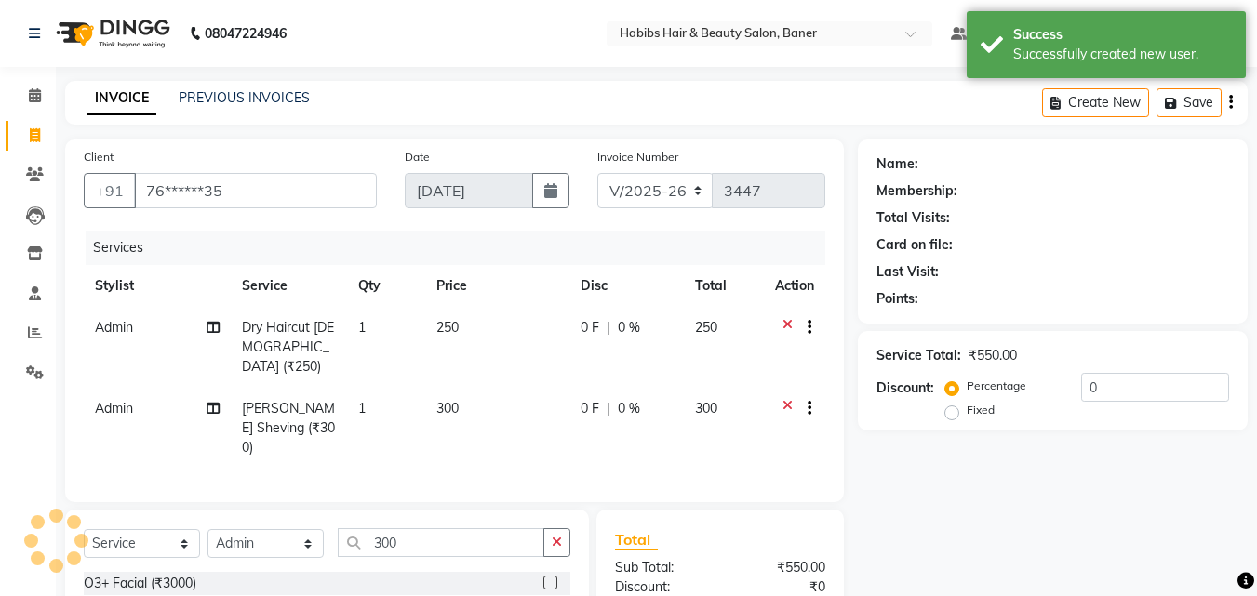
select select "1: Object"
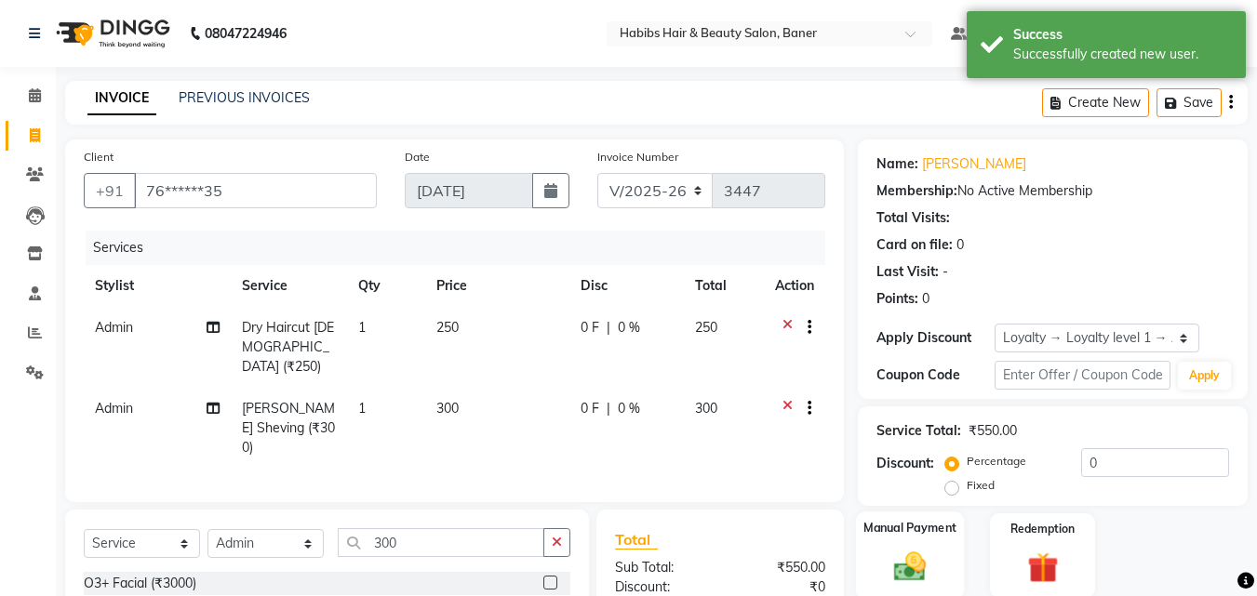
click at [921, 568] on img at bounding box center [910, 566] width 52 height 37
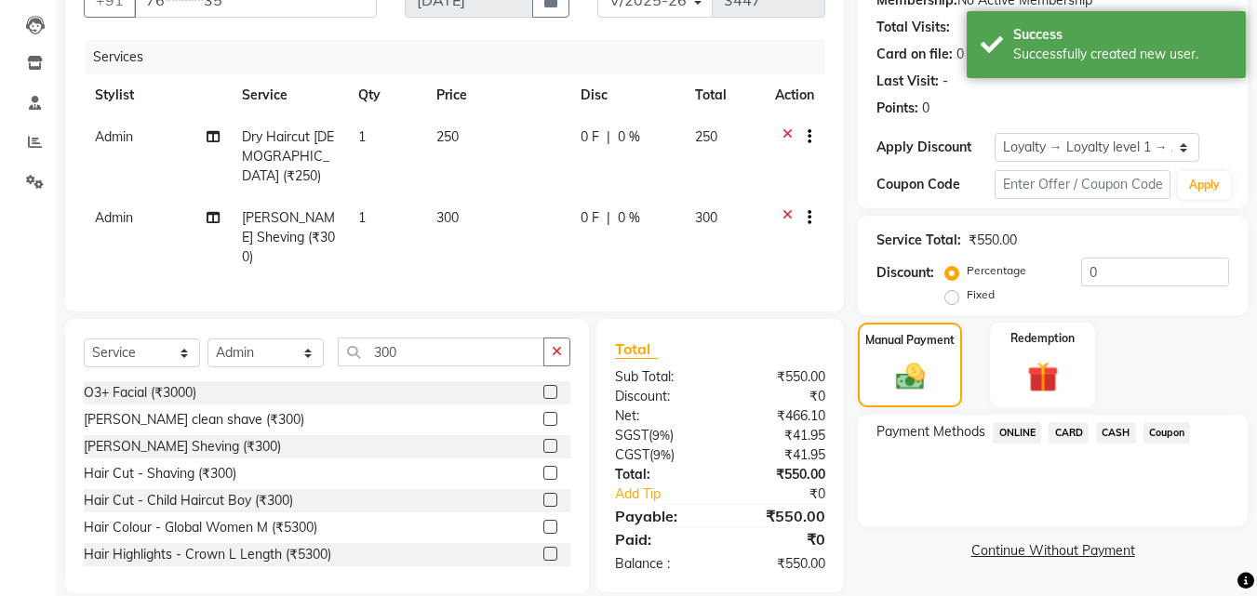
click at [1010, 432] on span "ONLINE" at bounding box center [1016, 432] width 48 height 21
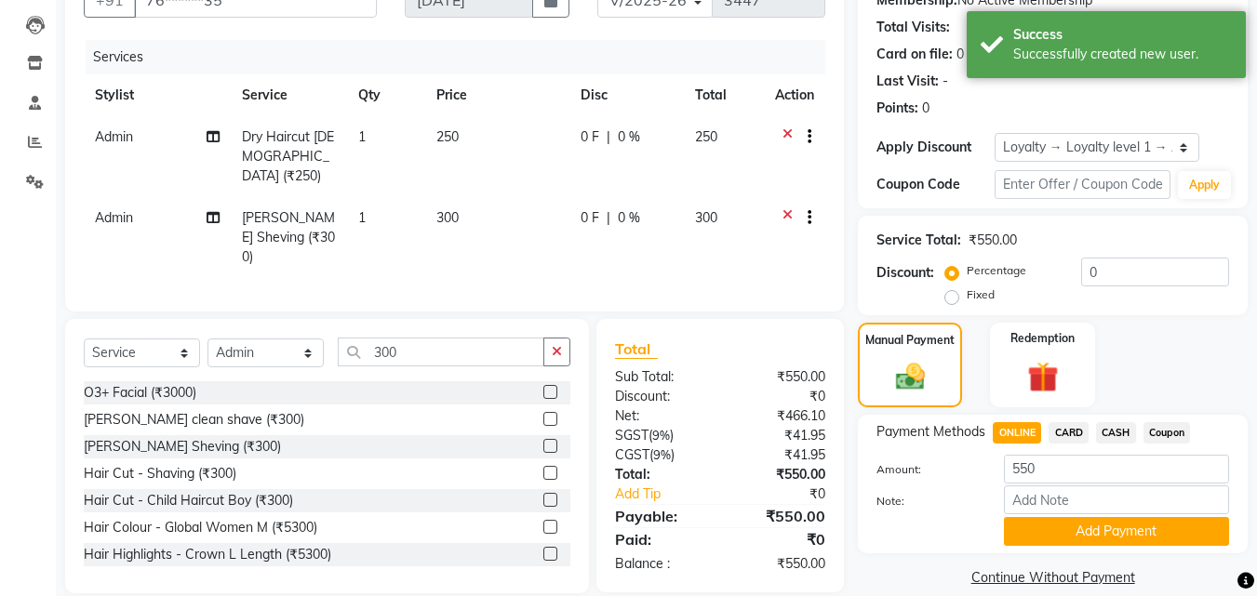
scroll to position [214, 0]
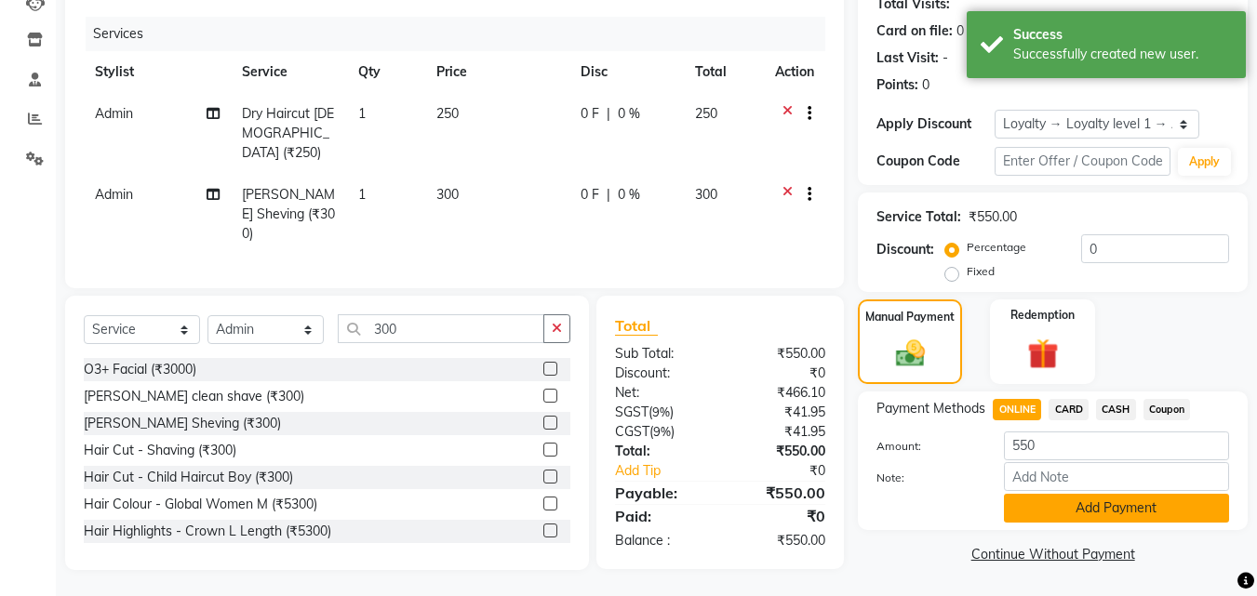
click at [1071, 508] on button "Add Payment" at bounding box center [1116, 508] width 225 height 29
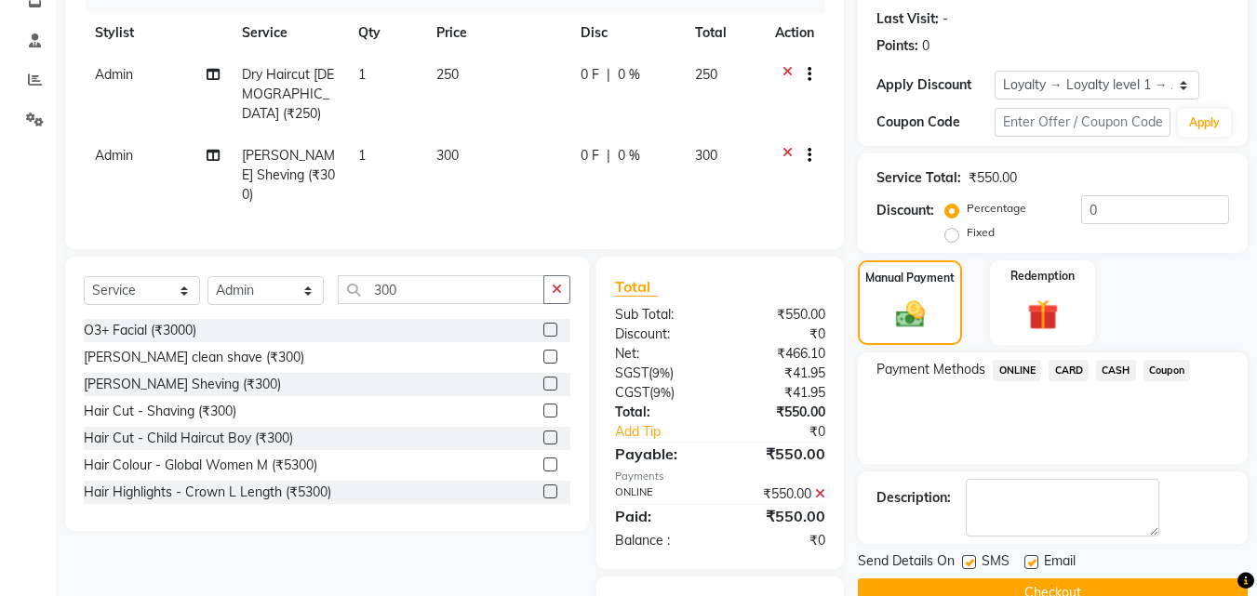
scroll to position [340, 0]
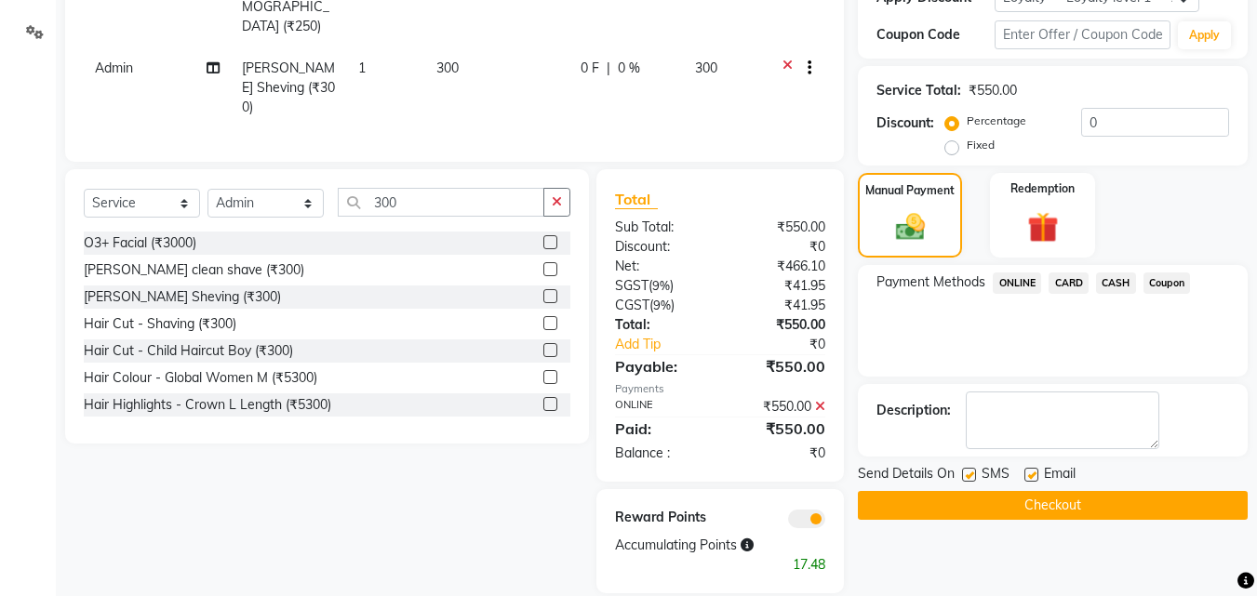
click at [1026, 499] on button "Checkout" at bounding box center [1053, 505] width 390 height 29
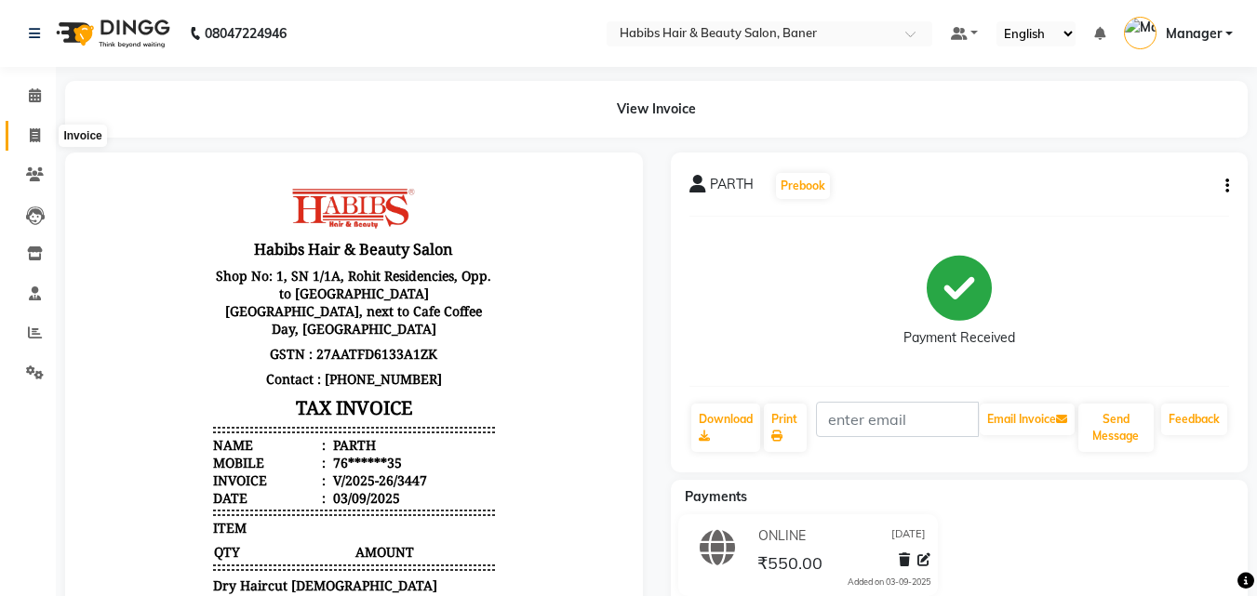
click at [36, 138] on icon at bounding box center [35, 135] width 10 height 14
select select "service"
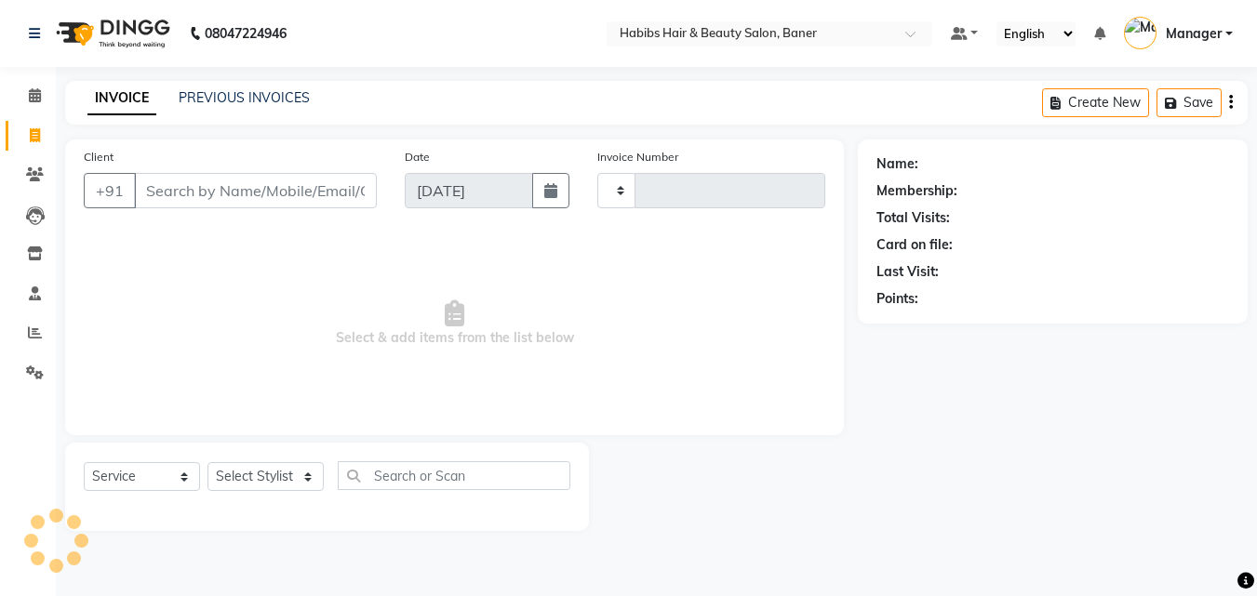
type input "3448"
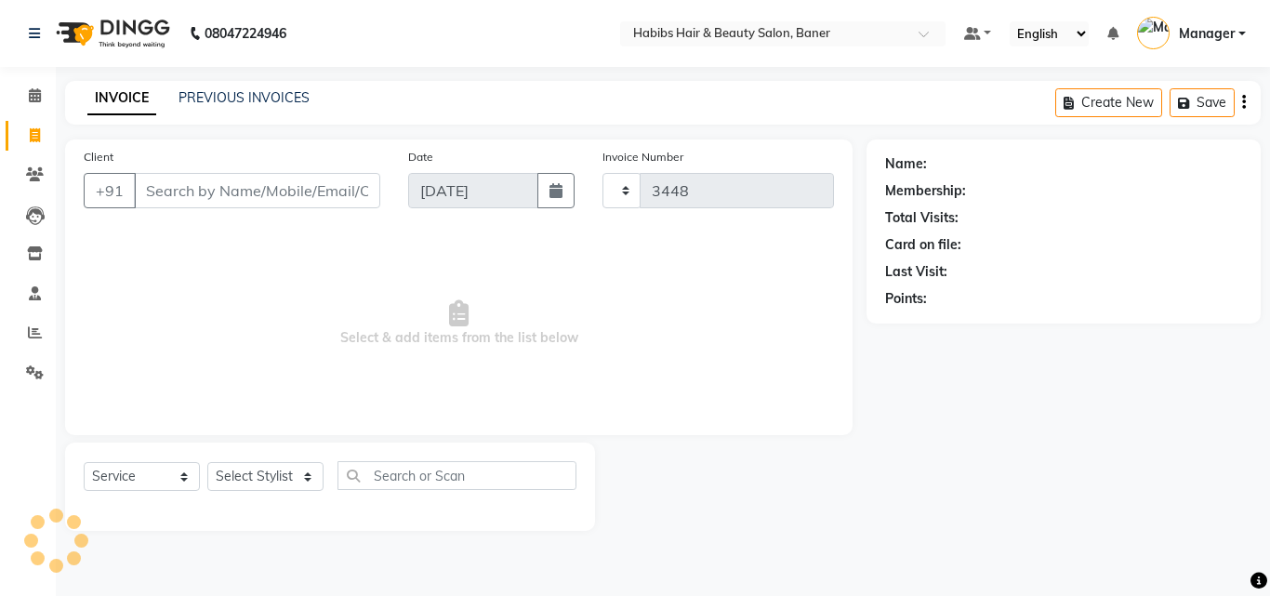
select select "5356"
click at [219, 196] on input "Client" at bounding box center [257, 190] width 246 height 35
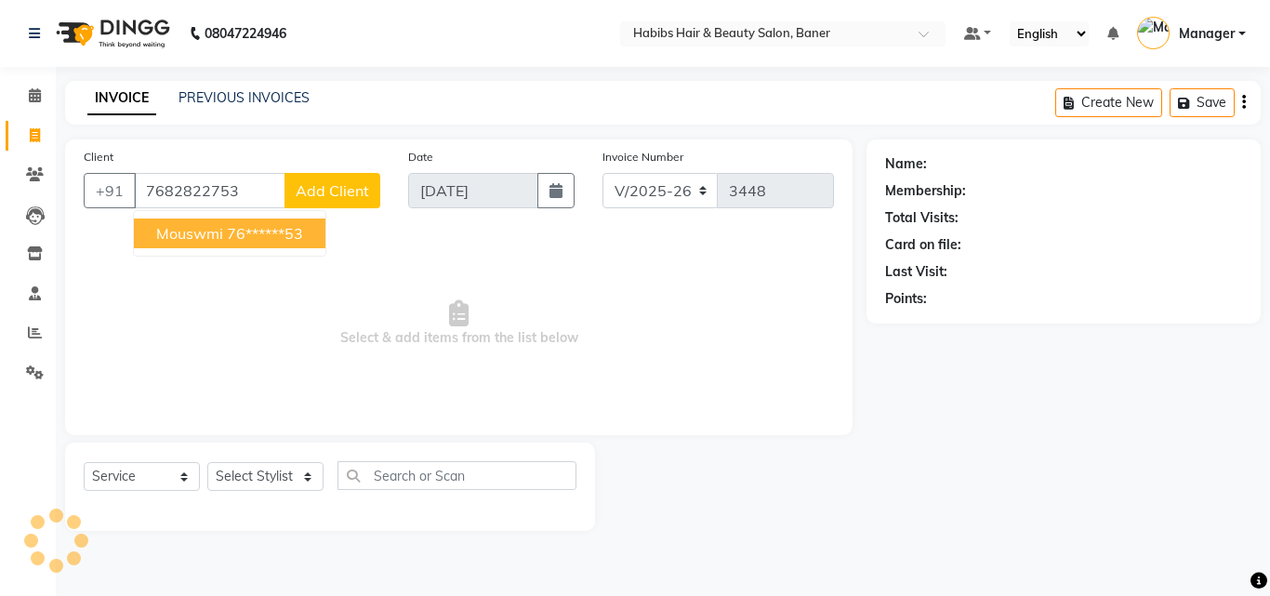
type input "7682822753"
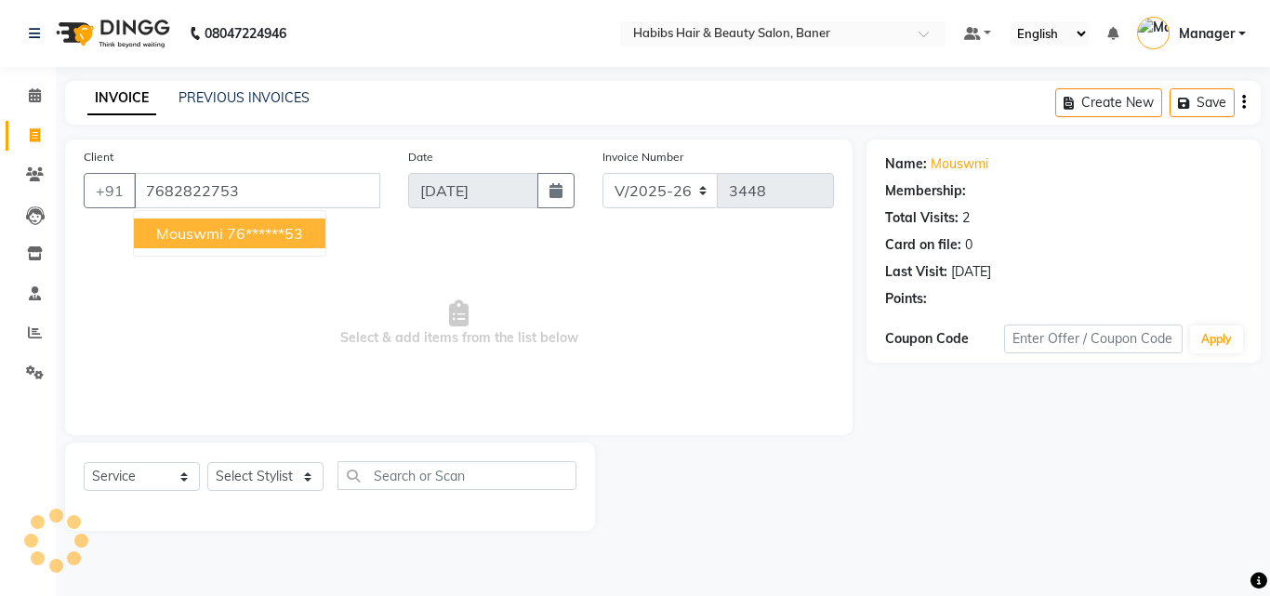
select select "1: Object"
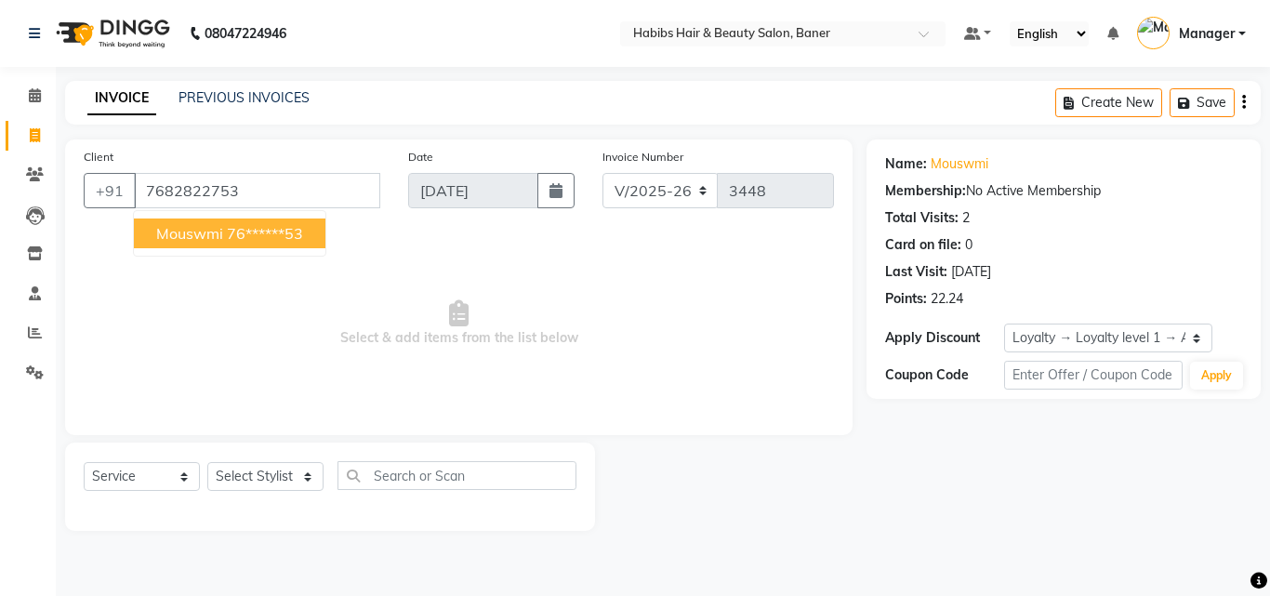
click at [222, 231] on span "Mouswmi" at bounding box center [189, 233] width 67 height 19
type input "76******53"
select select "1: Object"
click at [24, 252] on span at bounding box center [35, 254] width 33 height 21
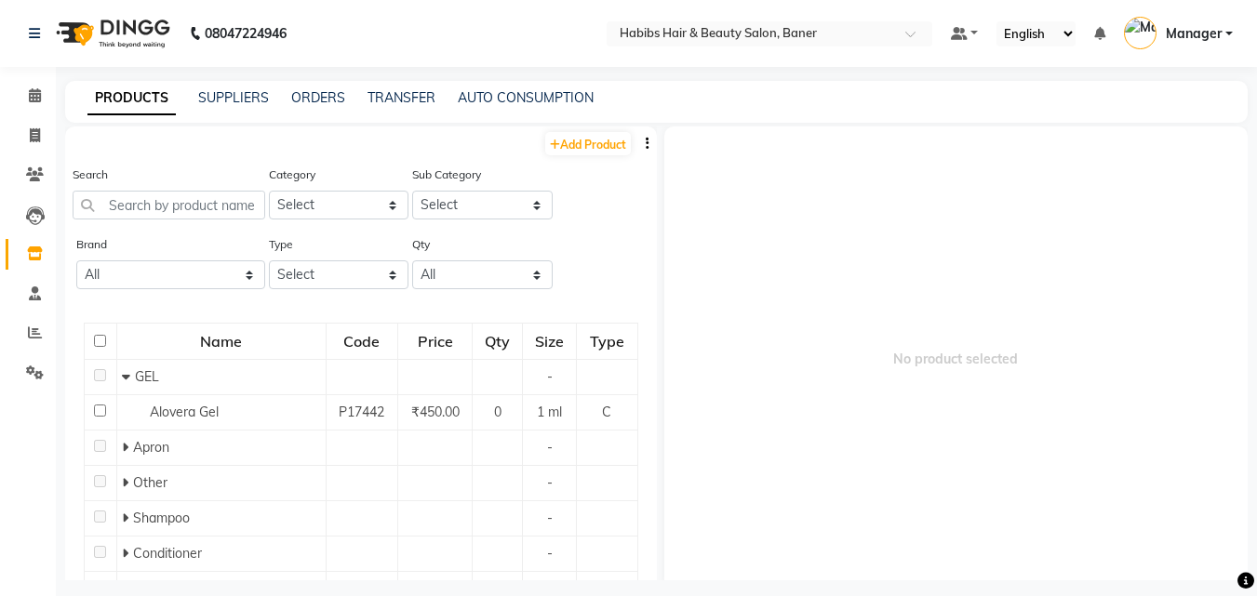
click at [965, 360] on span "No product selected" at bounding box center [956, 358] width 584 height 465
click at [317, 93] on link "ORDERS" at bounding box center [318, 97] width 54 height 17
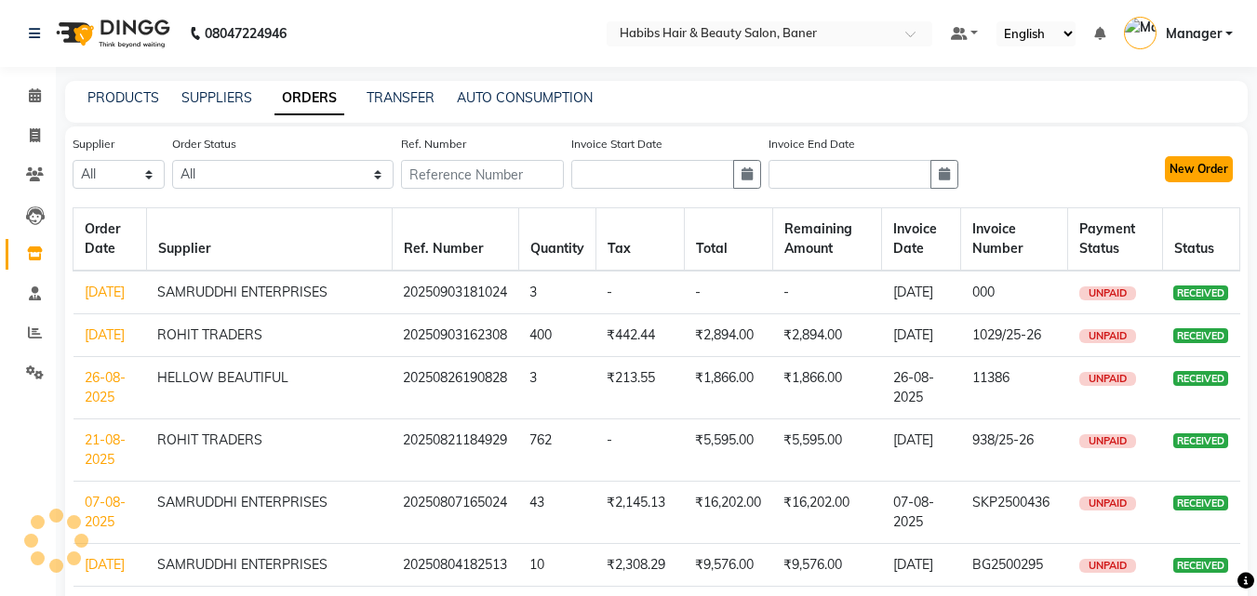
click at [1200, 166] on button "New Order" at bounding box center [1198, 169] width 68 height 26
select select "true"
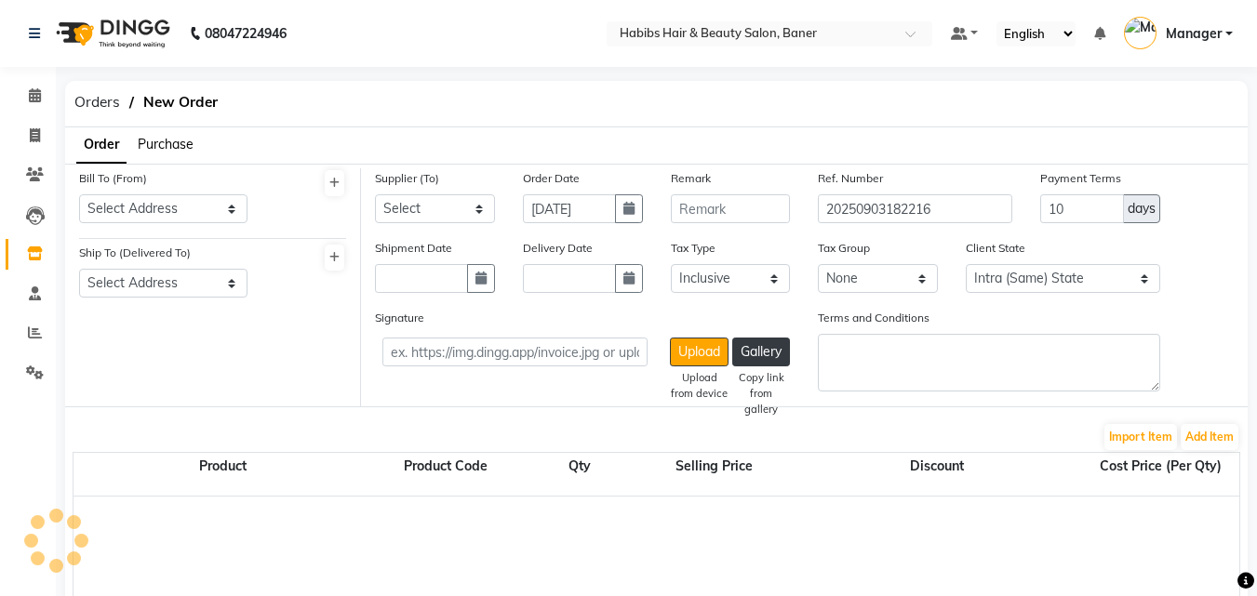
select select "2229"
click at [165, 143] on span "Purchase" at bounding box center [166, 144] width 56 height 17
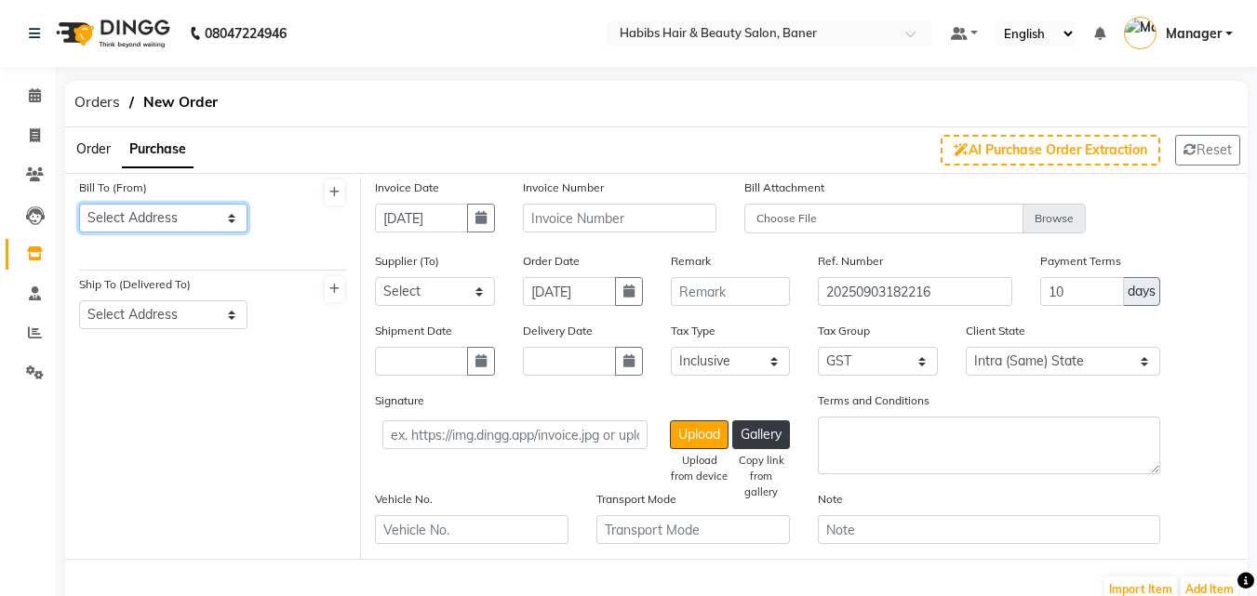
drag, startPoint x: 192, startPoint y: 210, endPoint x: 192, endPoint y: 227, distance: 16.7
click at [192, 210] on select "Select Address Baner" at bounding box center [163, 218] width 168 height 29
select select "728"
click at [79, 204] on select "Select Address Baner" at bounding box center [163, 218] width 168 height 29
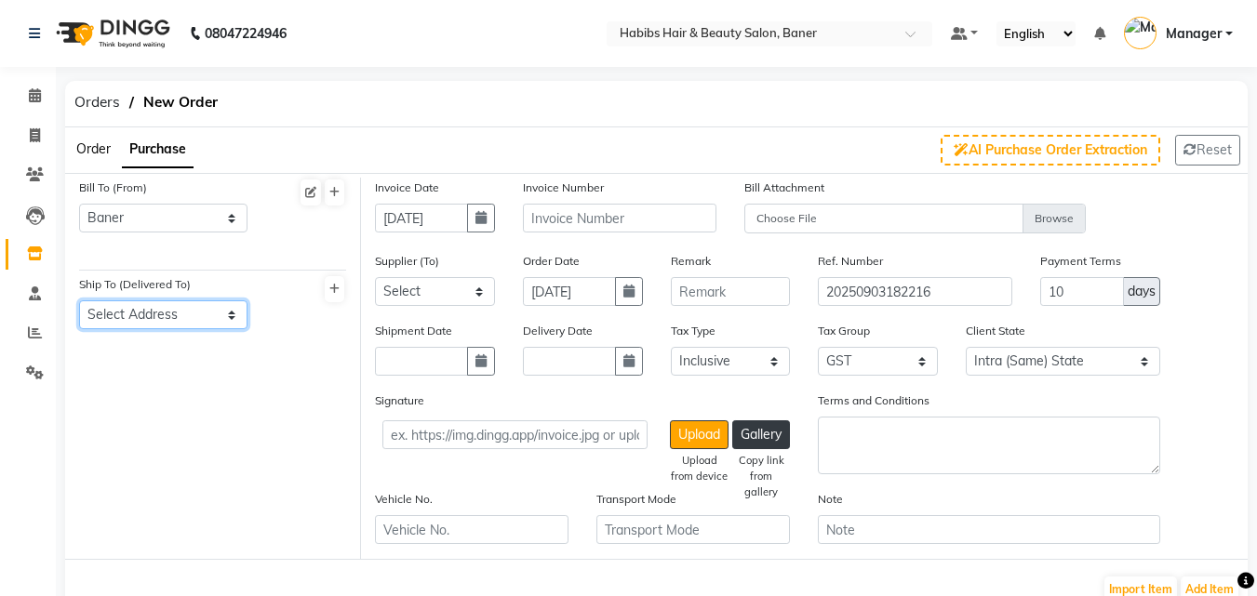
drag, startPoint x: 184, startPoint y: 313, endPoint x: 180, endPoint y: 325, distance: 13.0
click at [184, 313] on select "Select Address Baner" at bounding box center [163, 314] width 168 height 29
select select "729"
click at [79, 300] on select "Select Address Baner" at bounding box center [163, 314] width 168 height 29
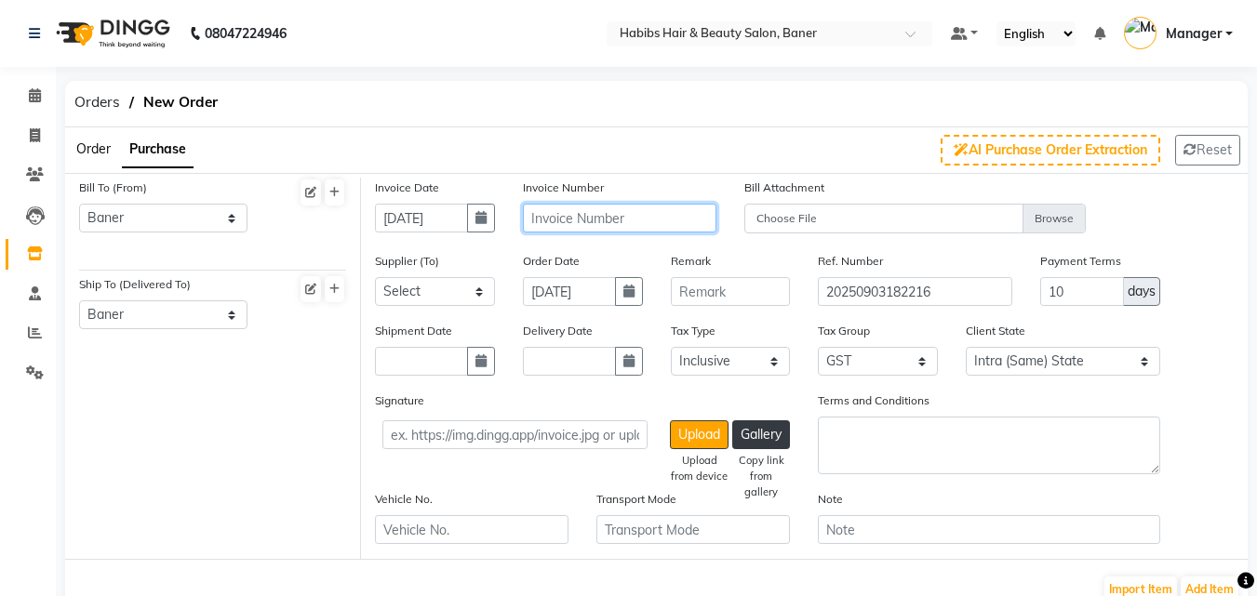
click at [610, 222] on input "text" at bounding box center [619, 218] width 193 height 29
click at [31, 251] on icon at bounding box center [35, 253] width 16 height 14
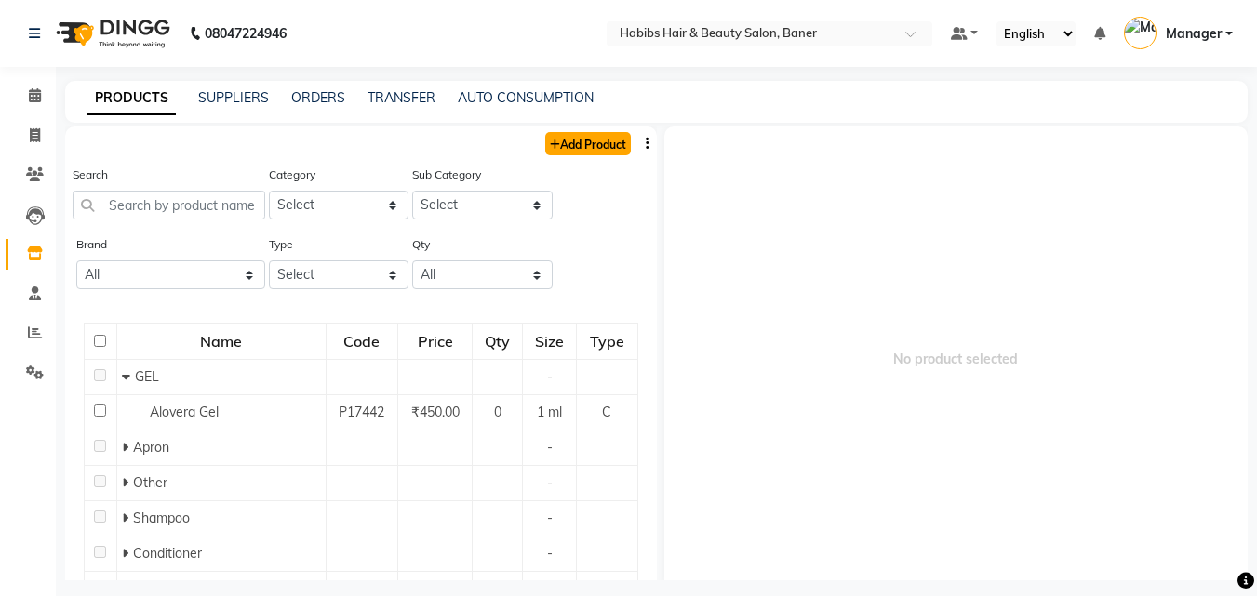
click at [570, 137] on link "Add Product" at bounding box center [588, 143] width 86 height 23
select select "true"
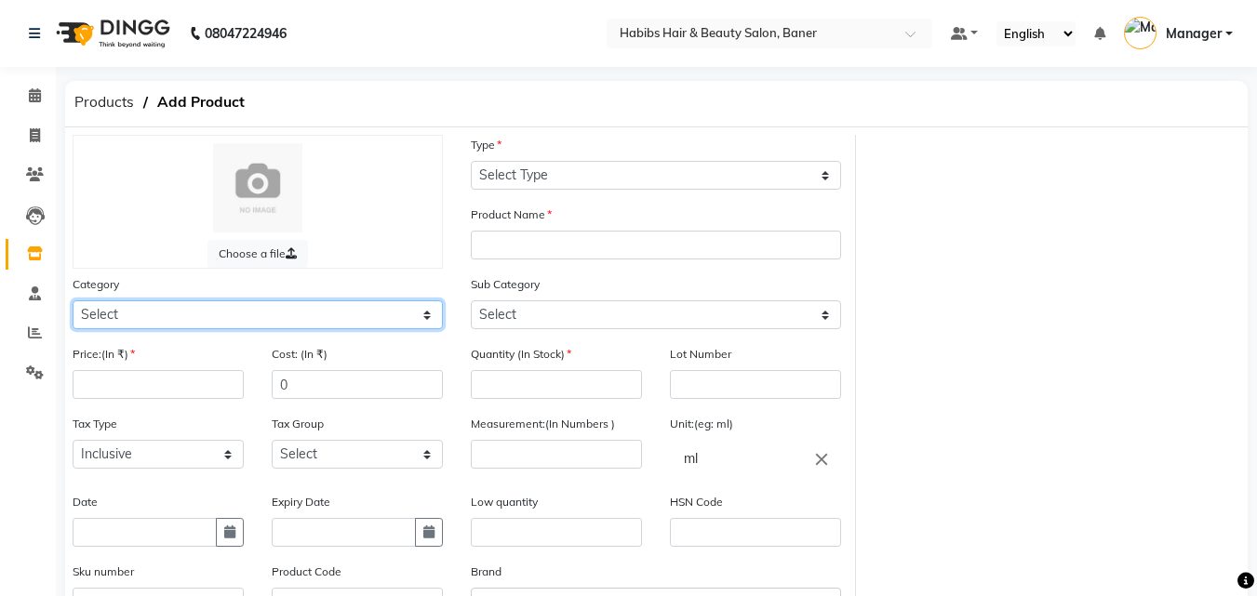
click at [160, 306] on select "Select Hair Skin Makeup Personal Care Appliances Beard Waxing Disposable Thread…" at bounding box center [258, 314] width 370 height 29
select select "1436702750"
click at [73, 300] on select "Select Hair Skin Makeup Personal Care Appliances Beard Waxing Disposable Thread…" at bounding box center [258, 314] width 370 height 29
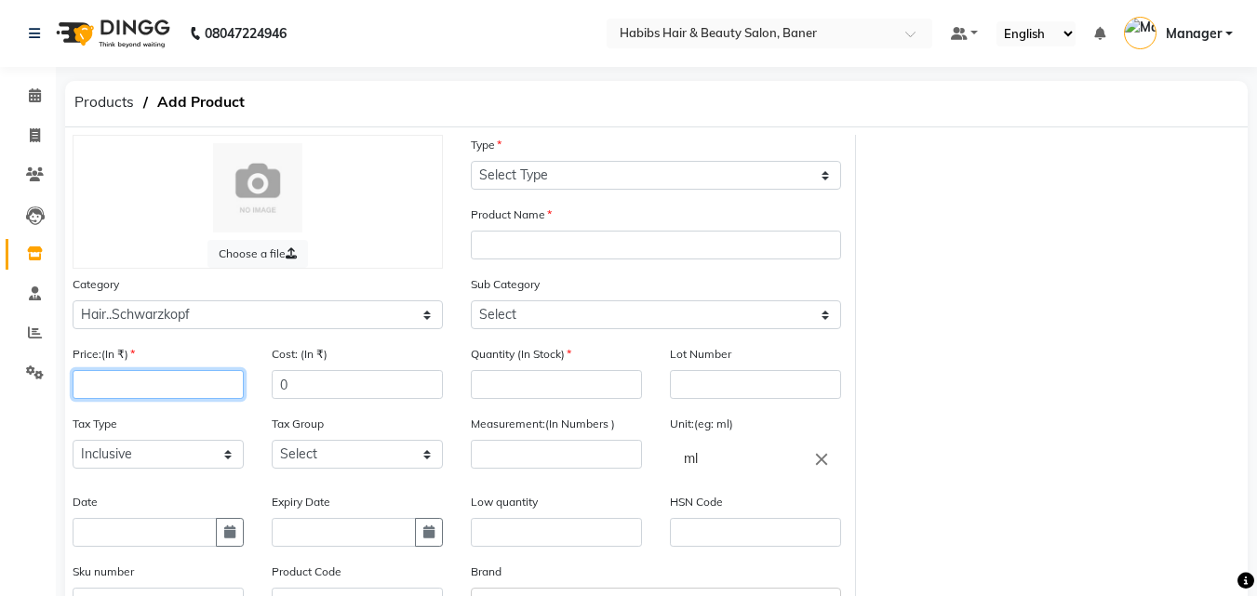
click at [174, 382] on input "number" at bounding box center [158, 384] width 171 height 29
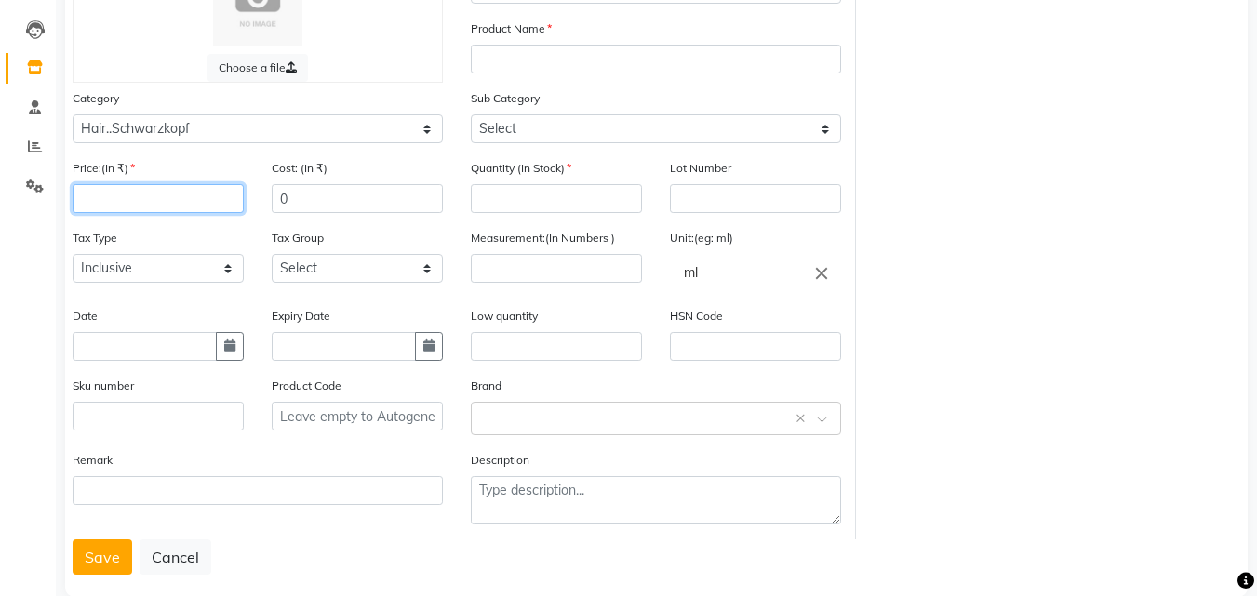
scroll to position [93, 0]
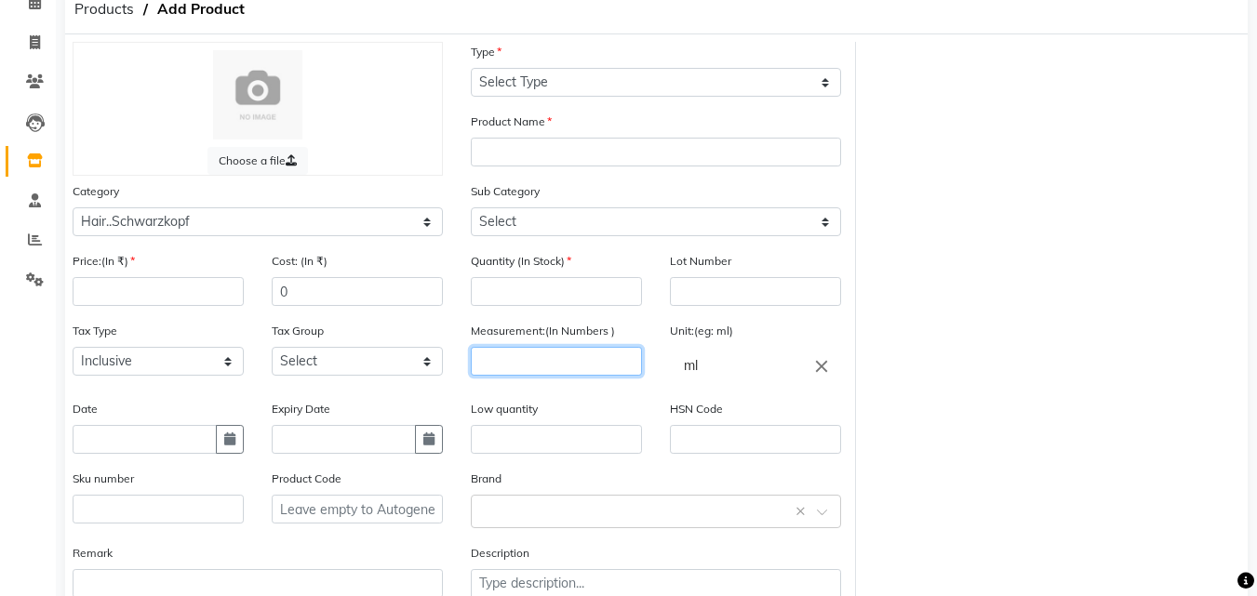
click at [550, 366] on input "number" at bounding box center [556, 361] width 171 height 29
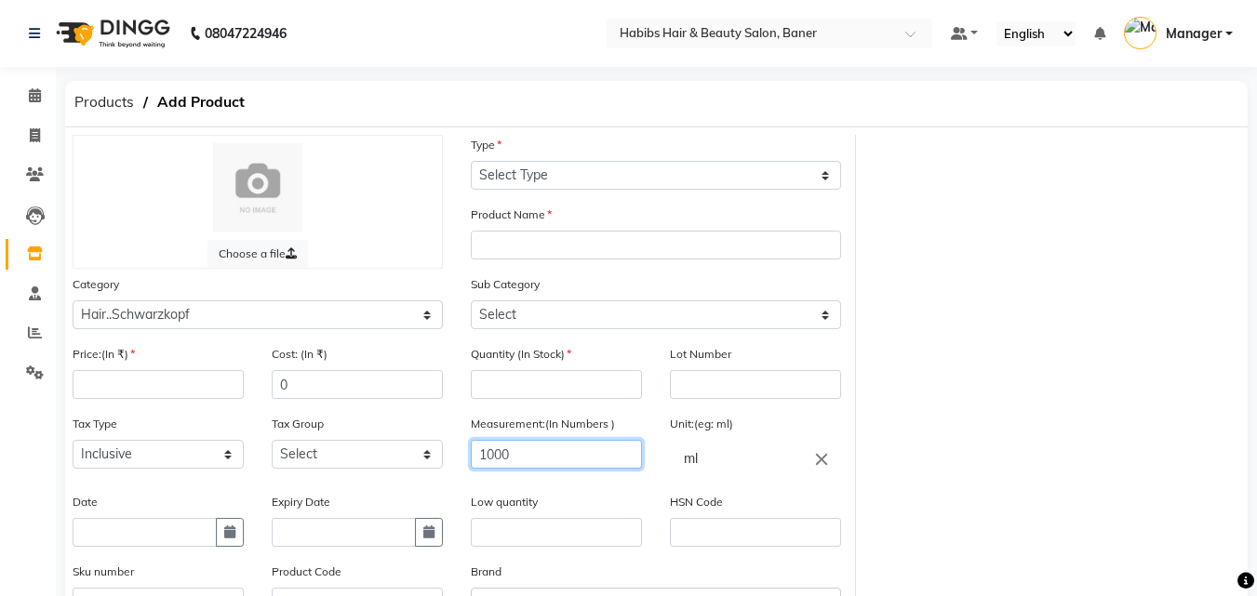
type input "1000"
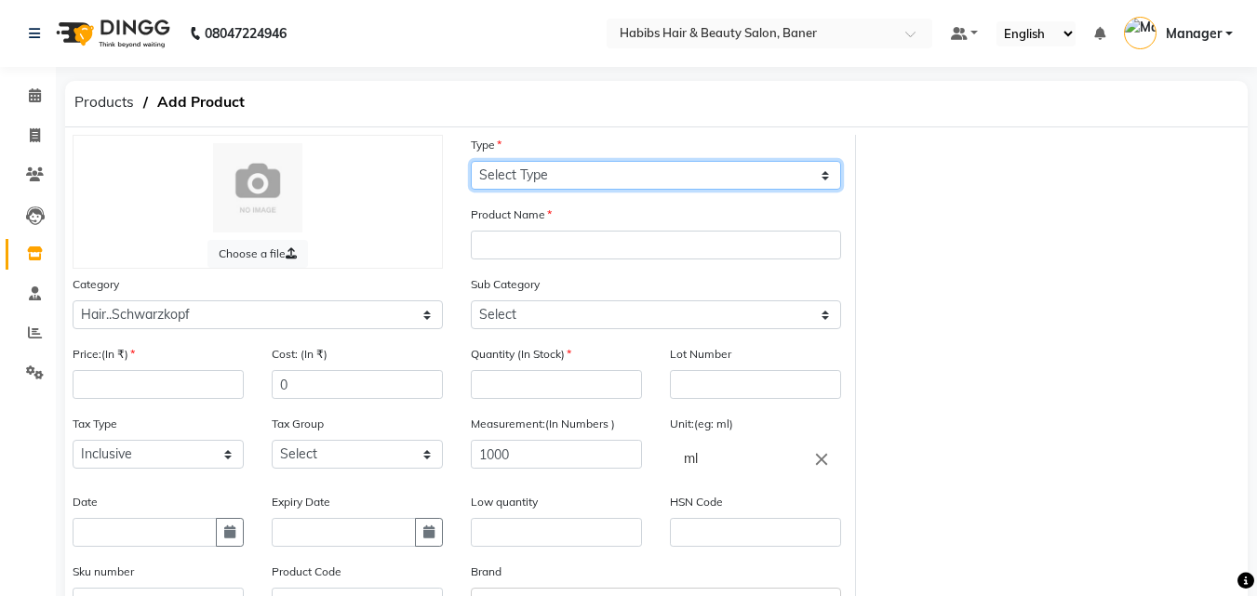
click at [549, 175] on select "Select Type Both Retail Consumable" at bounding box center [656, 175] width 370 height 29
select select "C"
click at [471, 161] on select "Select Type Both Retail Consumable" at bounding box center [656, 175] width 370 height 29
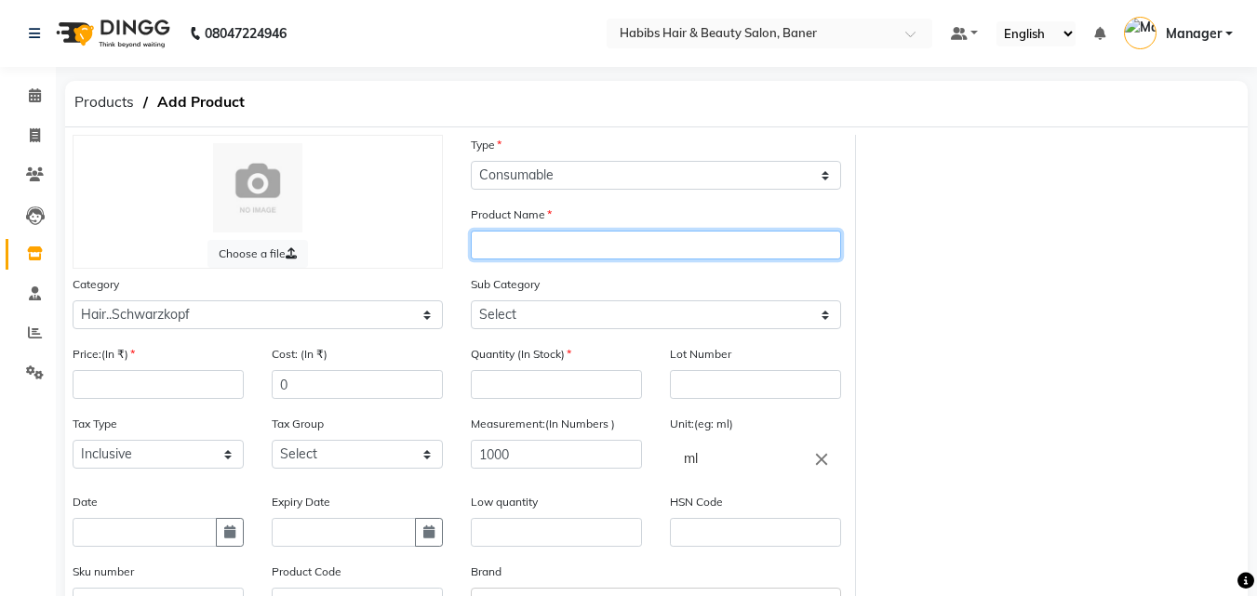
click at [560, 247] on input "text" at bounding box center [656, 245] width 370 height 29
type input "MOISTURE KICK SHAMPOO 1000ML"
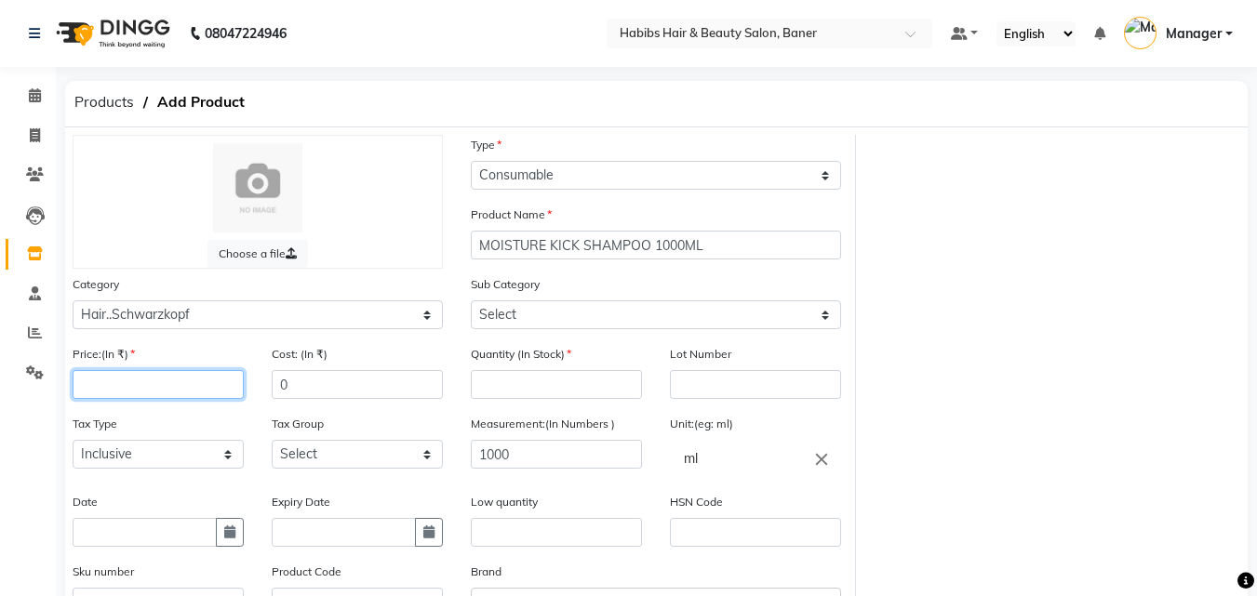
click at [167, 377] on input "number" at bounding box center [158, 384] width 171 height 29
type input "1975"
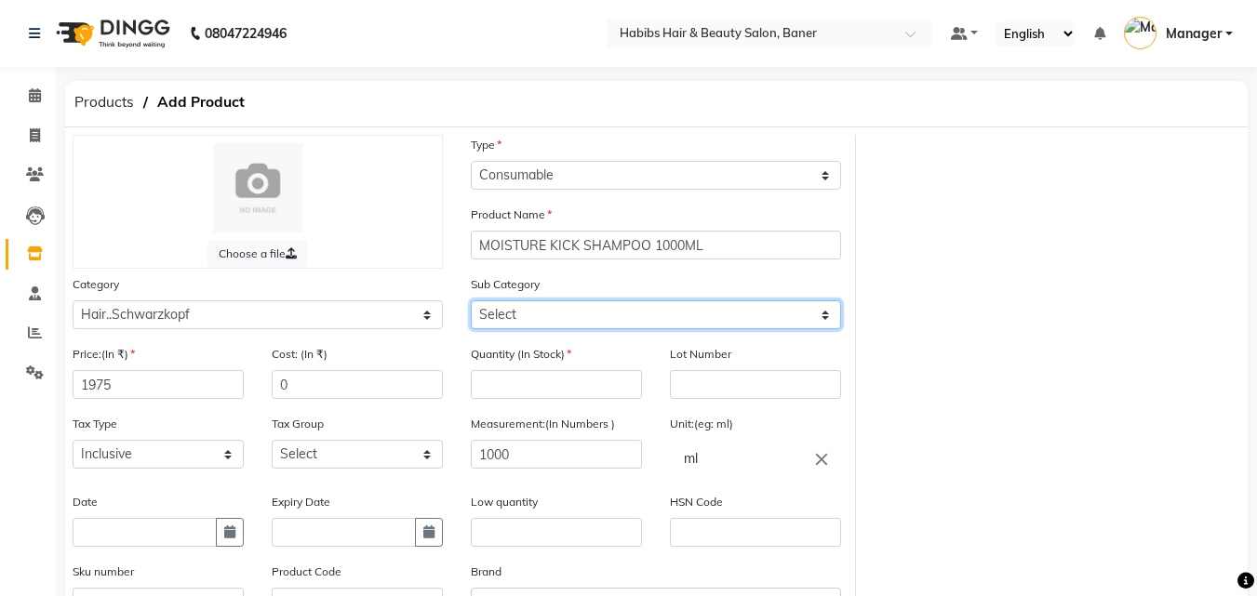
click at [656, 327] on select "Select Shampoo Conditioner Mask BLONDER Developer PUMP Color Tube COLOR HAIR SP…" at bounding box center [656, 314] width 370 height 29
select select "14367027501"
click at [471, 300] on select "Select Shampoo Conditioner Mask BLONDER Developer PUMP Color Tube COLOR HAIR SP…" at bounding box center [656, 314] width 370 height 29
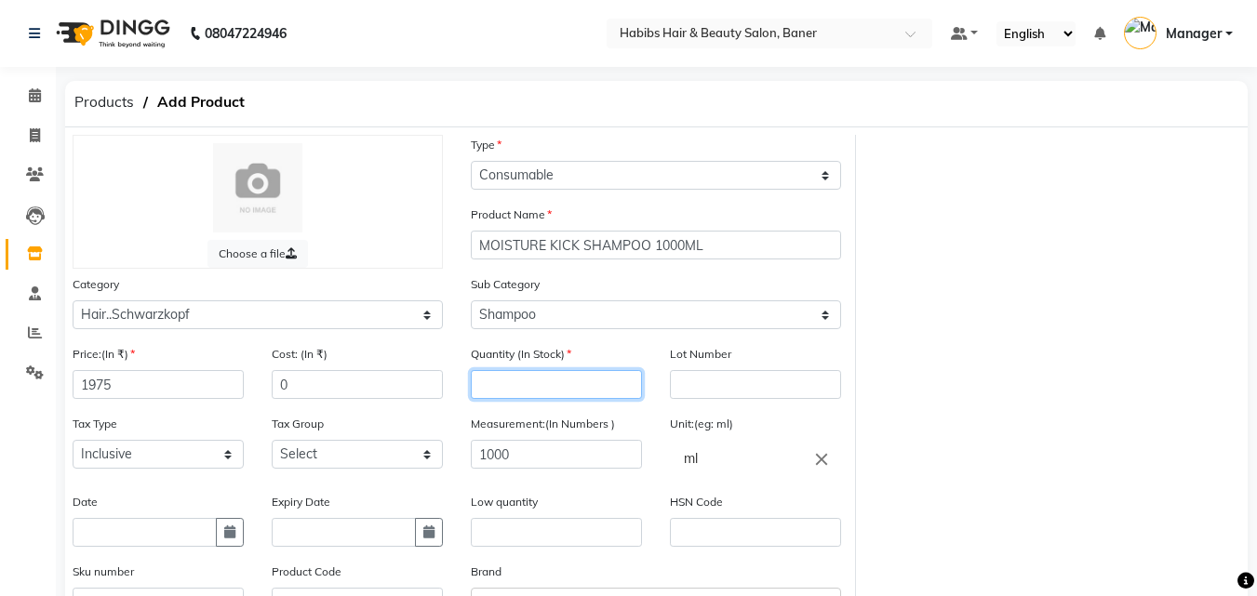
click at [556, 392] on input "number" at bounding box center [556, 384] width 171 height 29
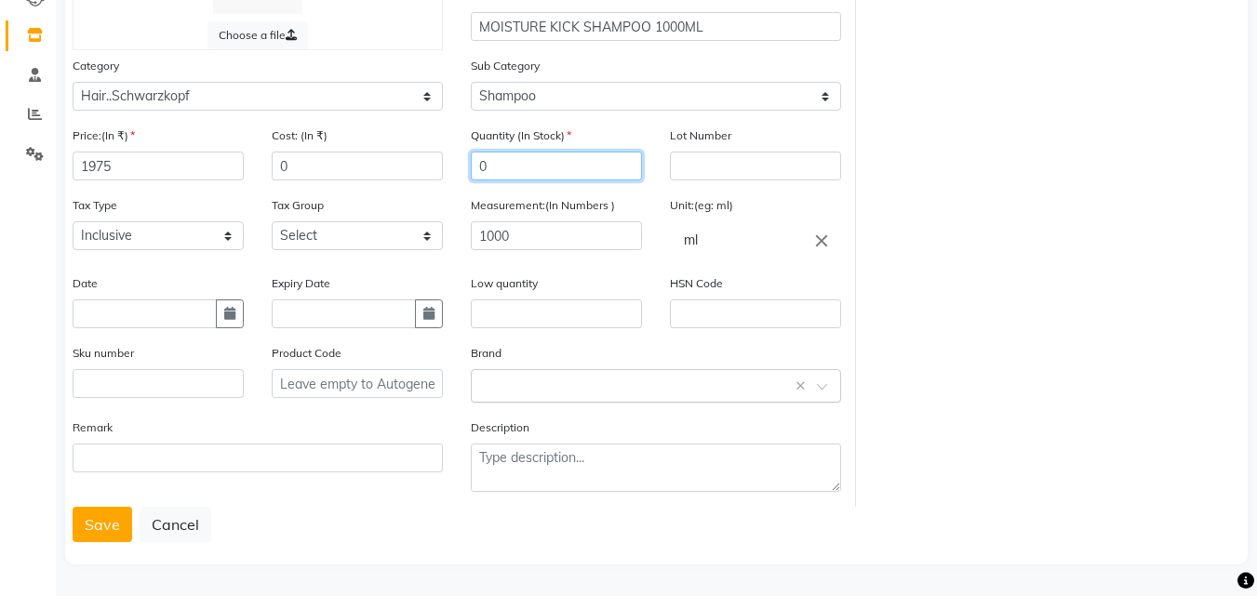
type input "0"
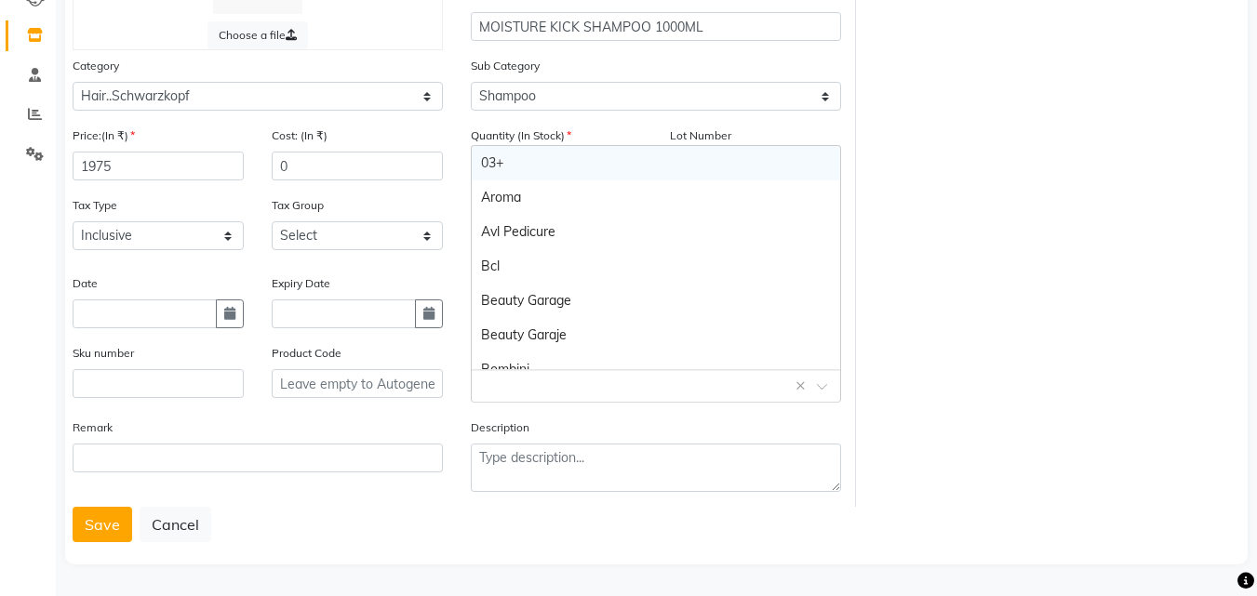
click at [563, 391] on input "text" at bounding box center [637, 385] width 313 height 20
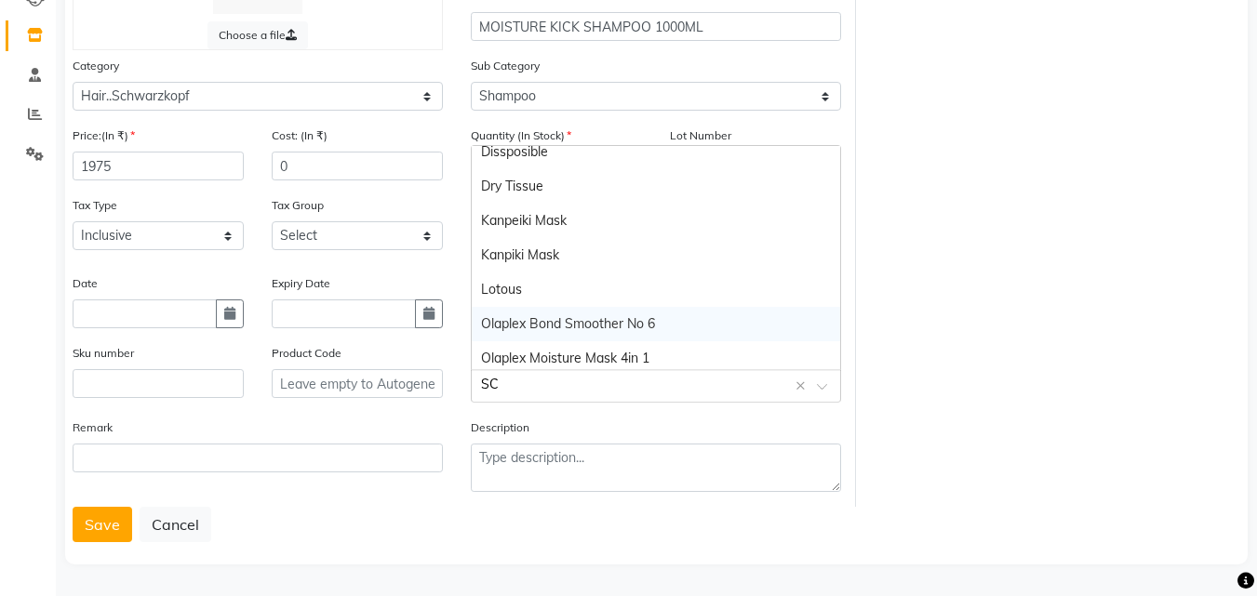
scroll to position [0, 0]
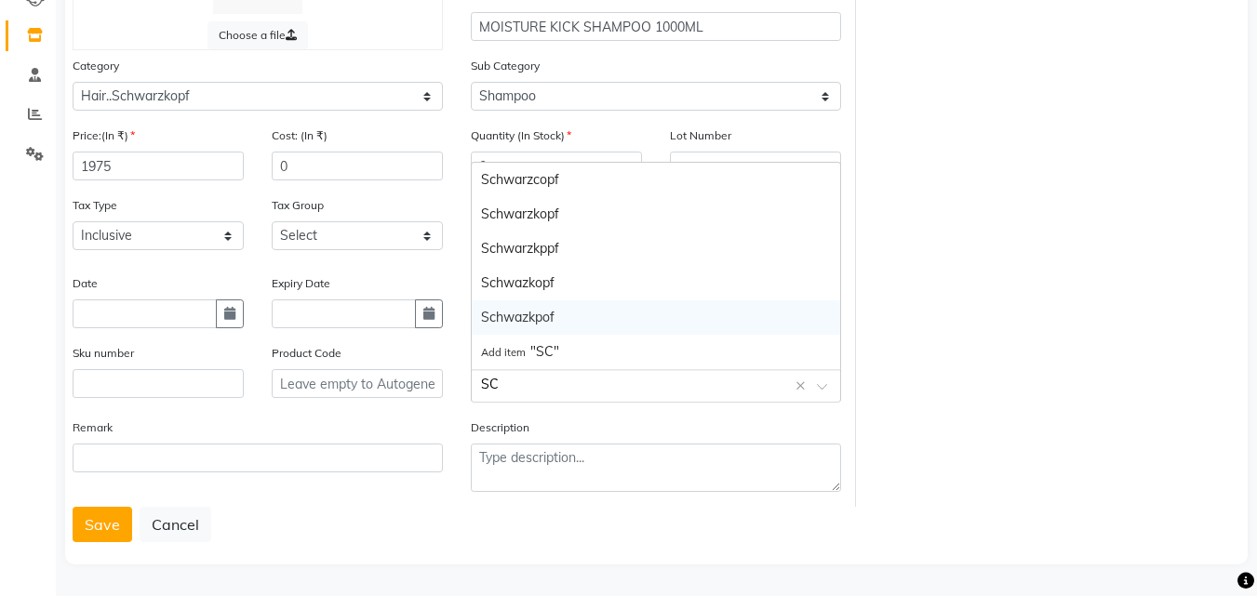
type input "SCH"
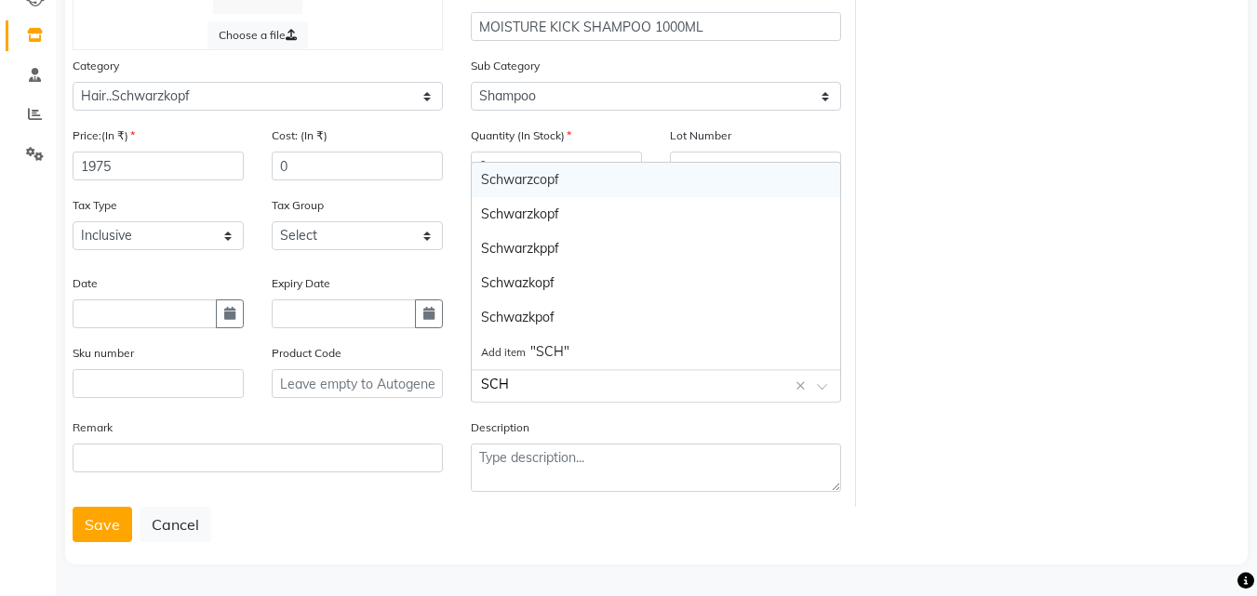
click at [533, 180] on div "Schwarzcopf" at bounding box center [656, 180] width 368 height 34
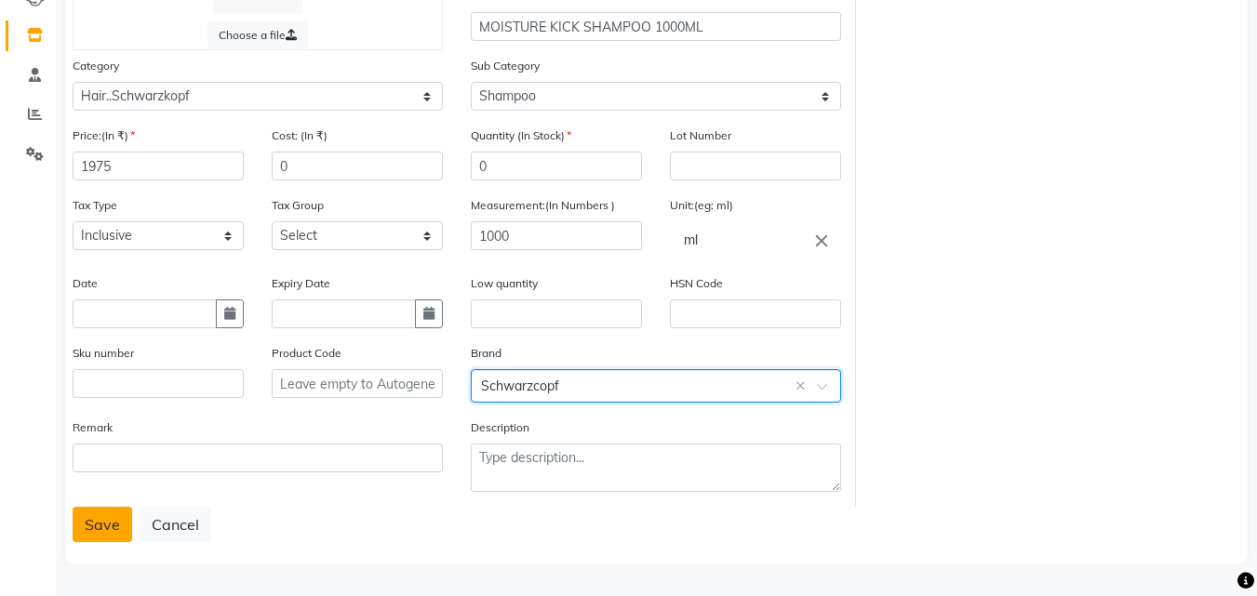
click at [109, 532] on button "Save" at bounding box center [103, 524] width 60 height 35
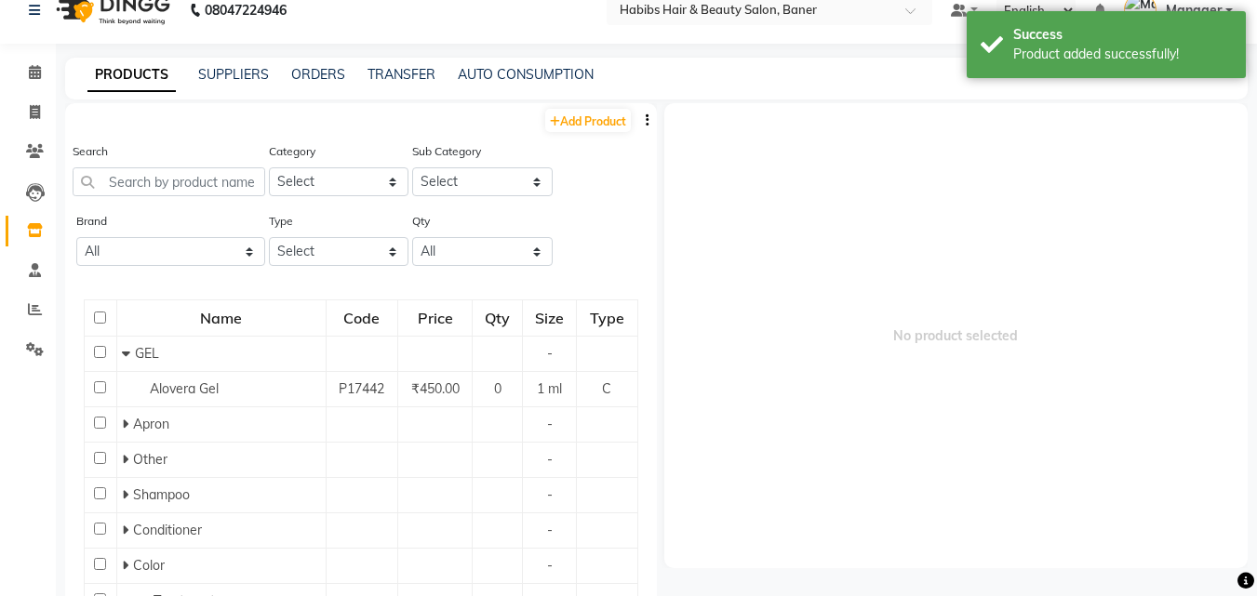
scroll to position [12, 0]
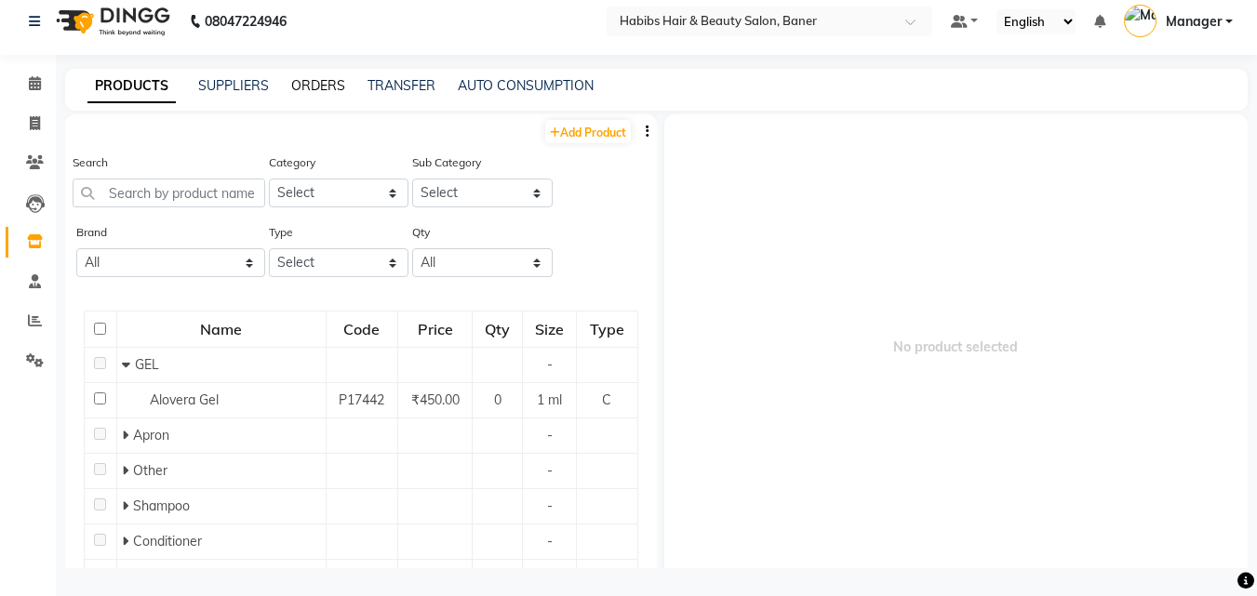
click at [312, 83] on link "ORDERS" at bounding box center [318, 85] width 54 height 17
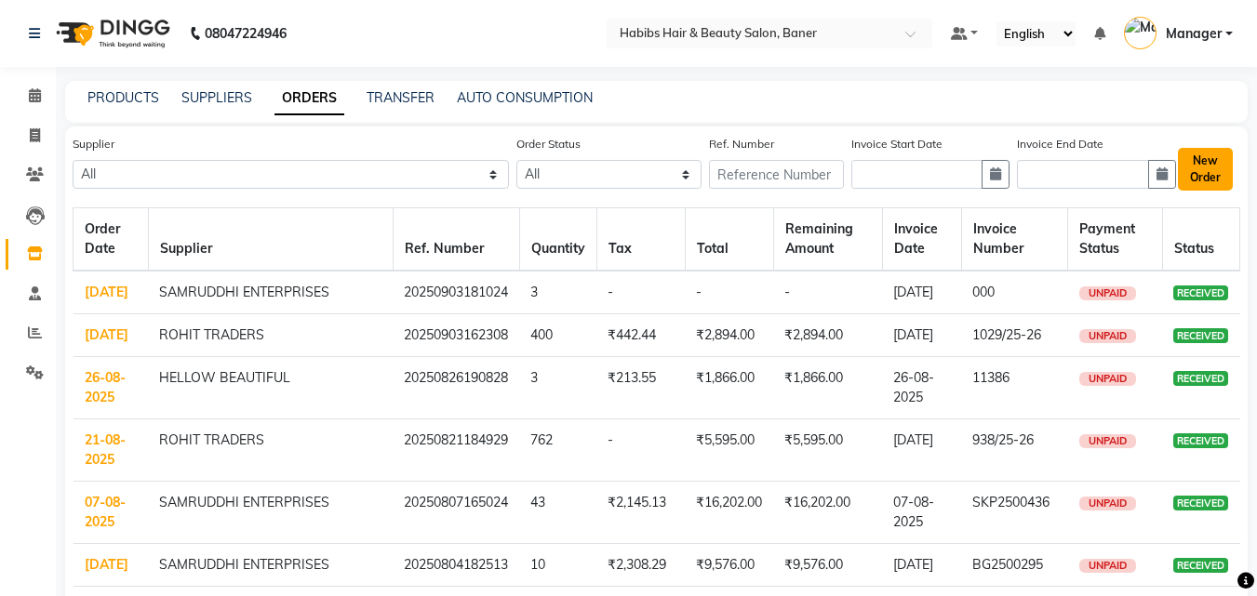
click at [1210, 162] on button "New Order" at bounding box center [1204, 169] width 55 height 43
select select "true"
select select "2229"
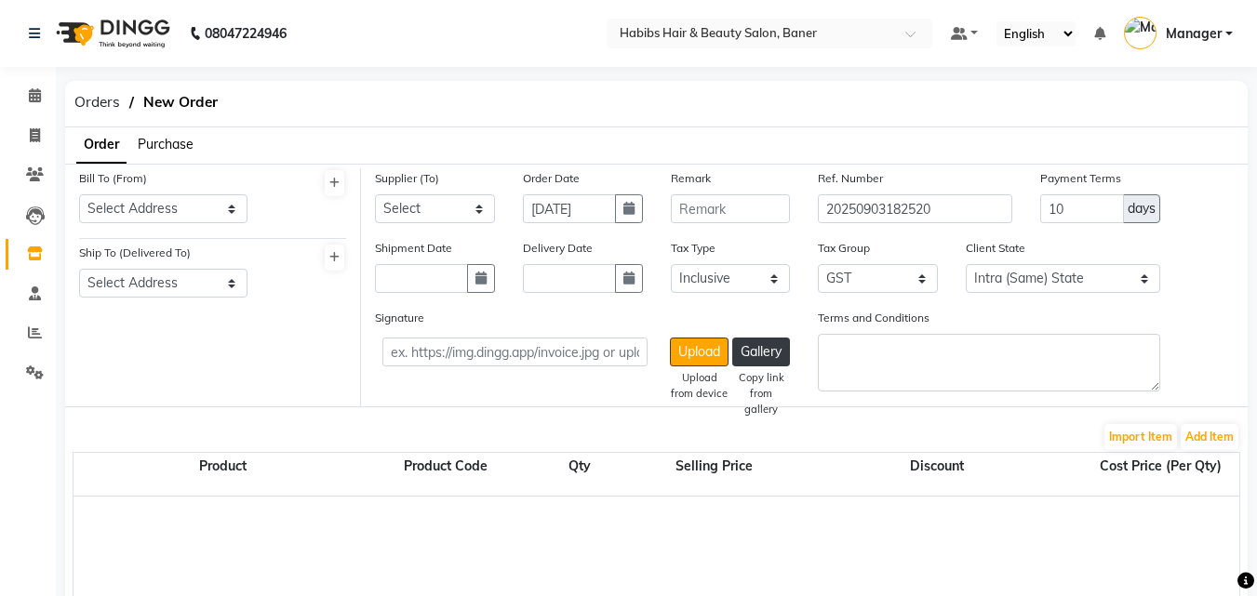
click at [177, 147] on span "Purchase" at bounding box center [166, 144] width 56 height 17
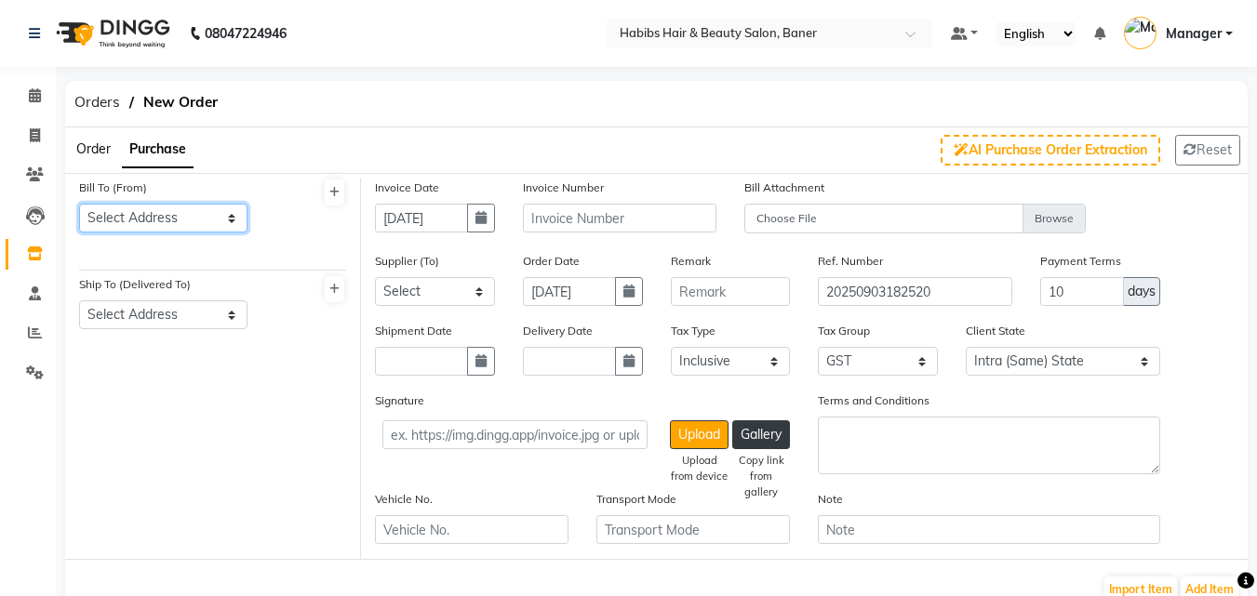
click at [171, 218] on select "Select Address Baner" at bounding box center [163, 218] width 168 height 29
select select "728"
click at [79, 204] on select "Select Address Baner" at bounding box center [163, 218] width 168 height 29
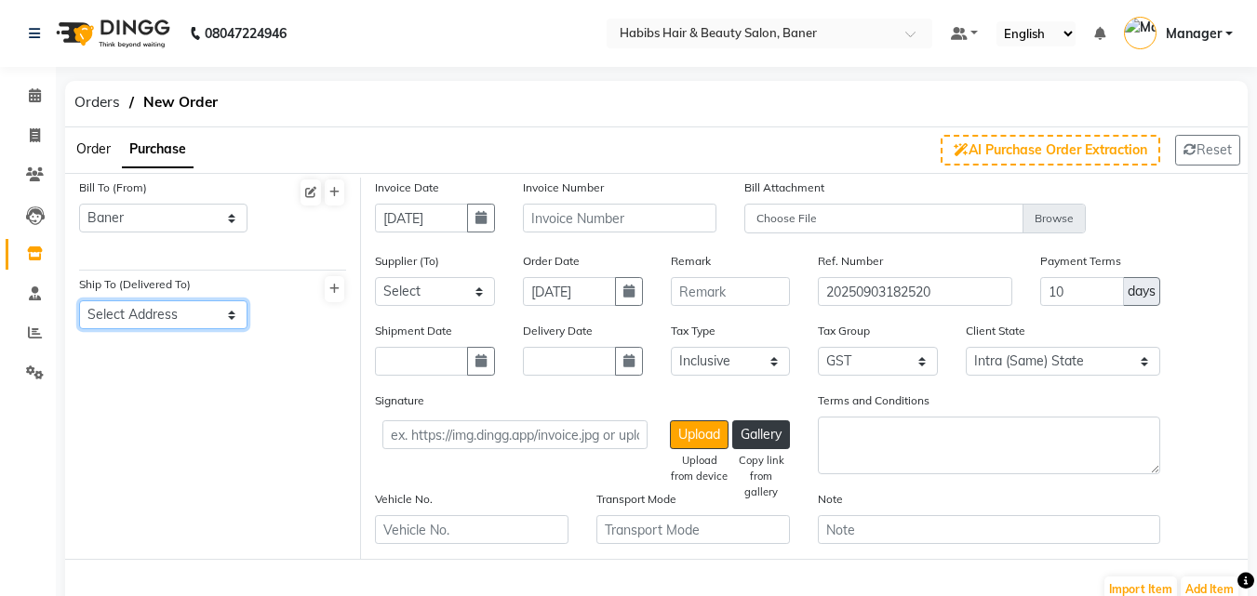
click at [154, 315] on select "Select Address Baner" at bounding box center [163, 314] width 168 height 29
select select "729"
click at [79, 300] on select "Select Address Baner" at bounding box center [163, 314] width 168 height 29
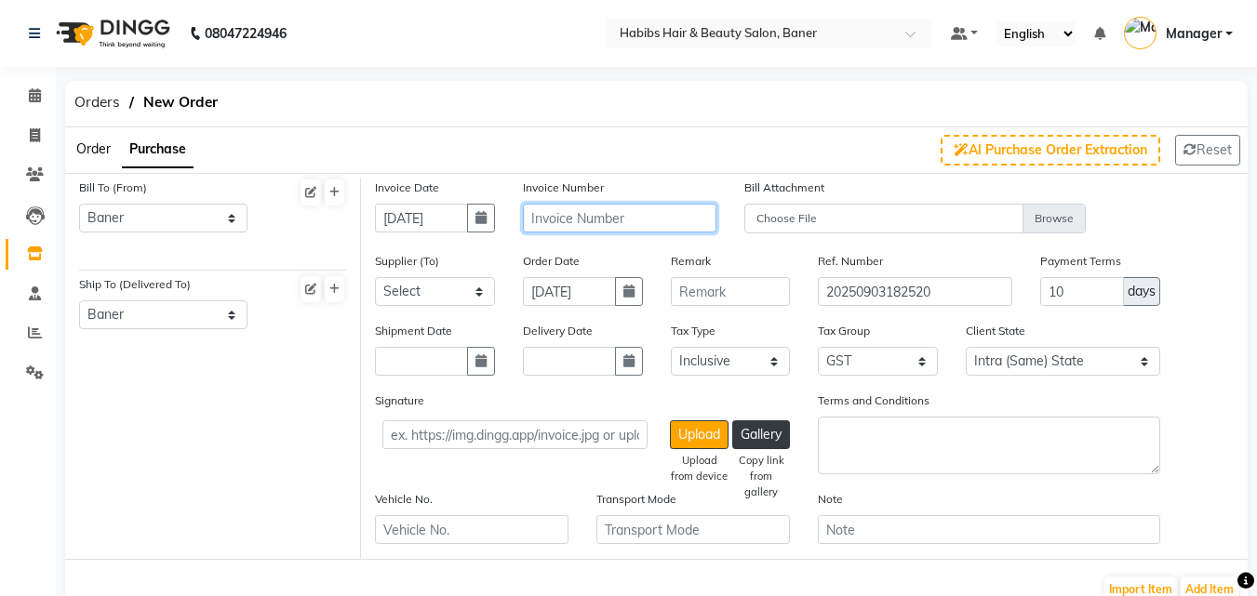
click at [596, 226] on input "text" at bounding box center [619, 218] width 193 height 29
type input "00"
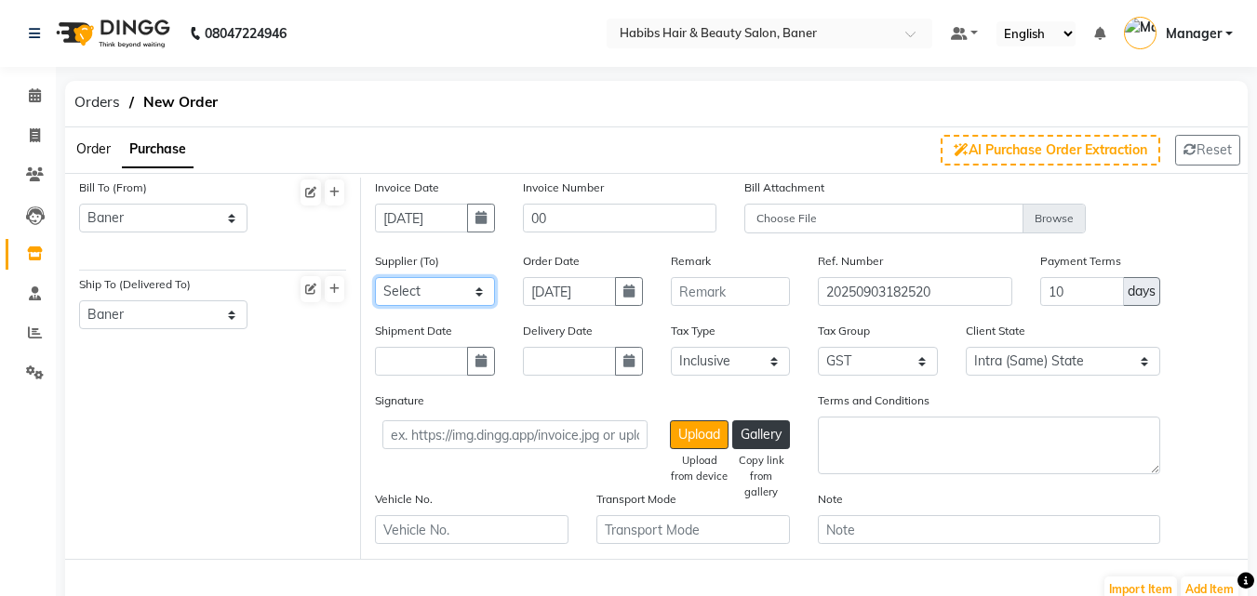
click at [443, 287] on select "Select CRESCENT ROOTS WHITE BOX HELLOW BEAUTIFUL ROHIT TRADERS SOB ENTERPRISES …" at bounding box center [435, 291] width 120 height 29
select select "2452"
click at [375, 277] on select "Select CRESCENT ROOTS WHITE BOX HELLOW BEAUTIFUL ROHIT TRADERS SOB ENTERPRISES …" at bounding box center [435, 291] width 120 height 29
click at [432, 358] on input "text" at bounding box center [421, 361] width 93 height 29
select select "9"
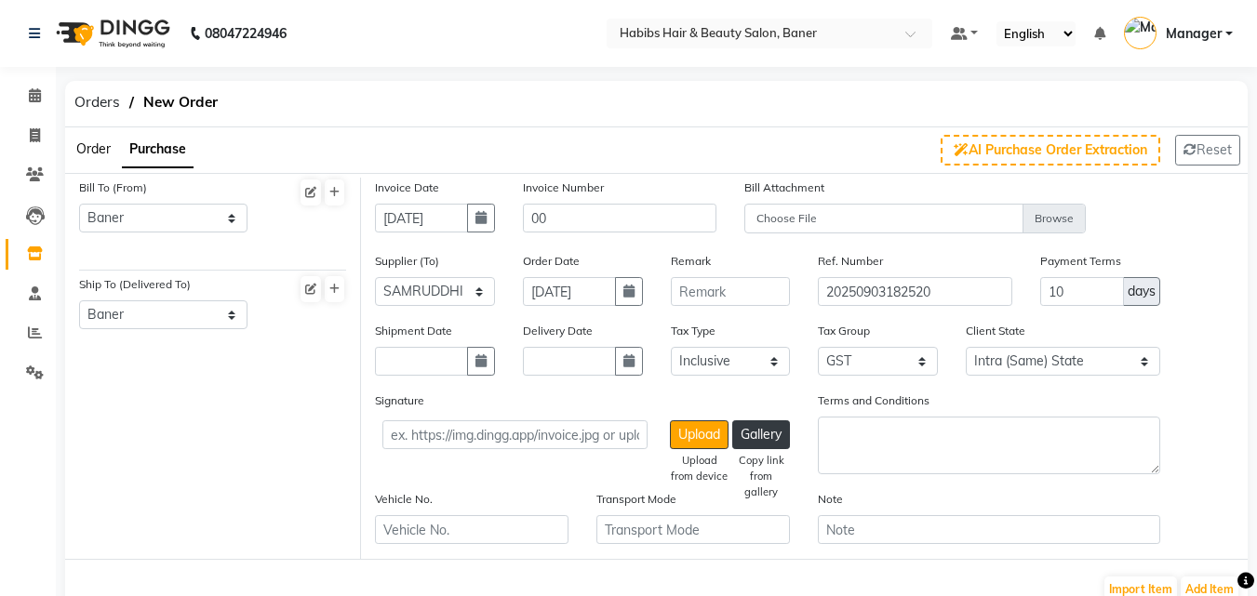
select select "2025"
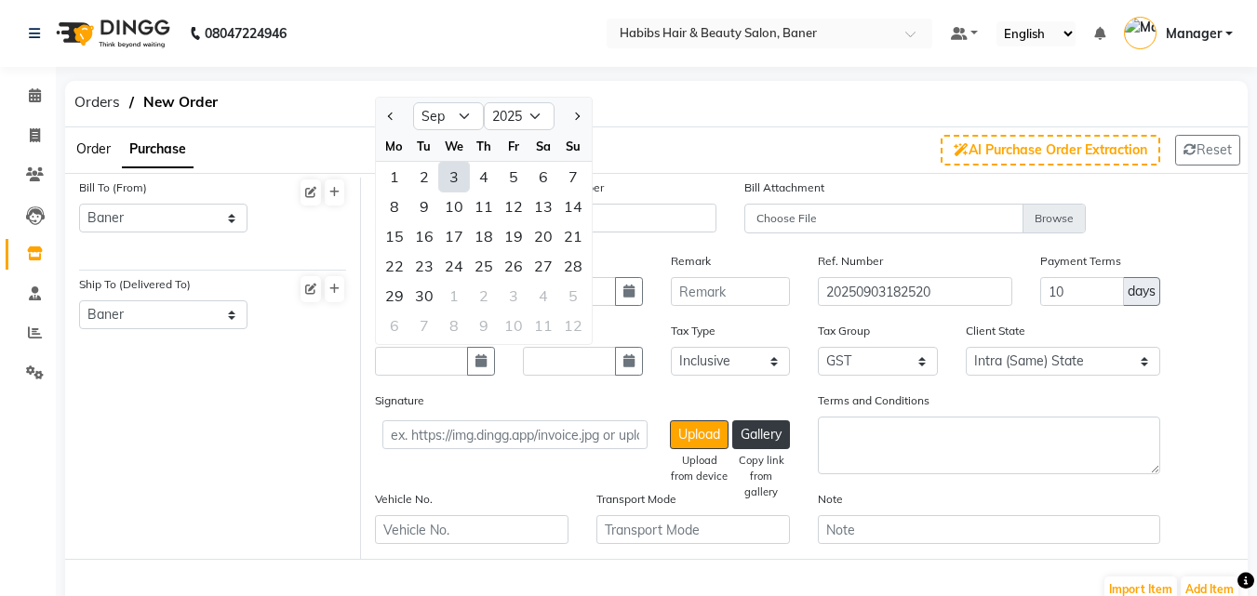
drag, startPoint x: 457, startPoint y: 179, endPoint x: 459, endPoint y: 193, distance: 15.1
click at [457, 178] on div "3" at bounding box center [454, 177] width 30 height 30
type input "03-09-2025"
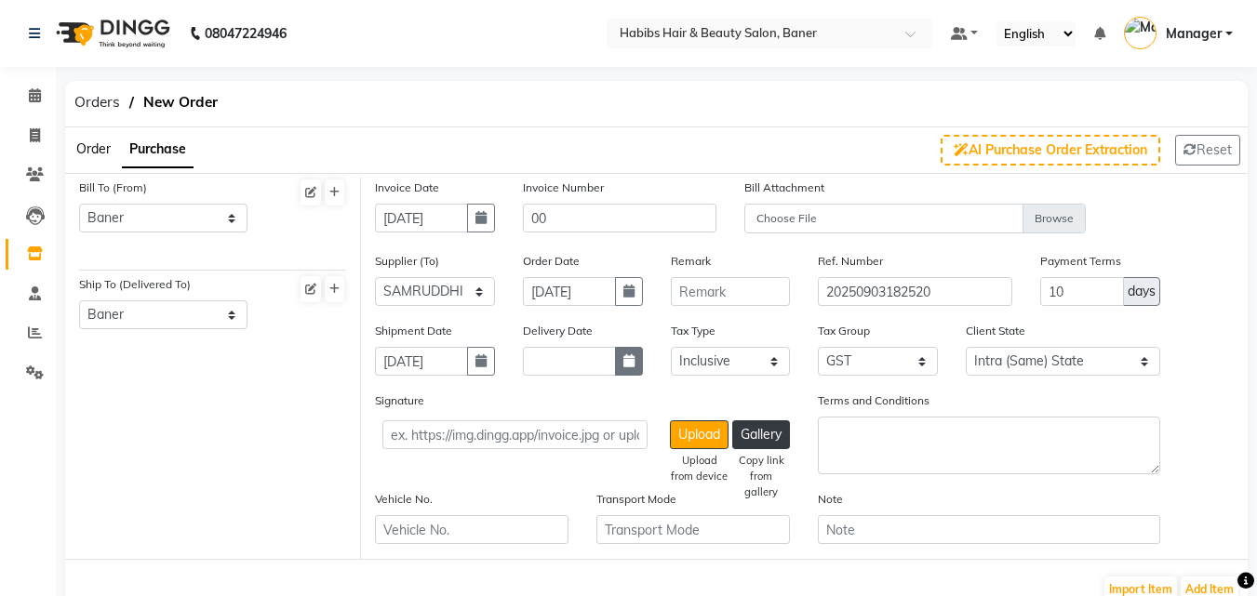
click at [615, 369] on button "button" at bounding box center [629, 361] width 28 height 29
select select "9"
select select "2025"
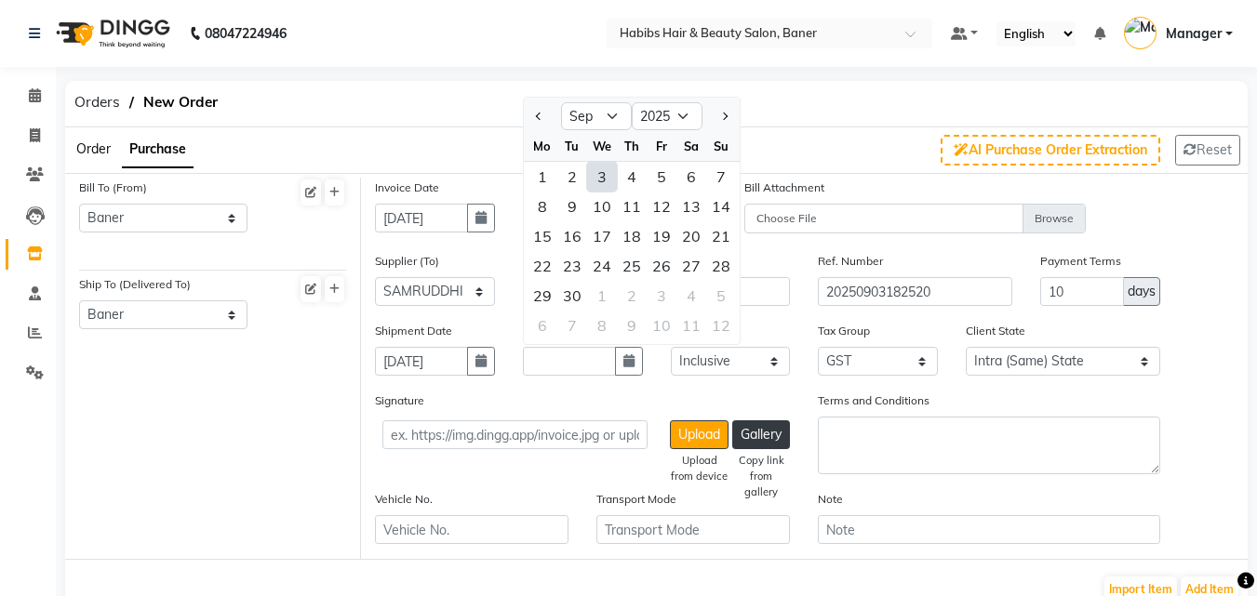
click at [594, 172] on div "3" at bounding box center [602, 177] width 30 height 30
type input "03-09-2025"
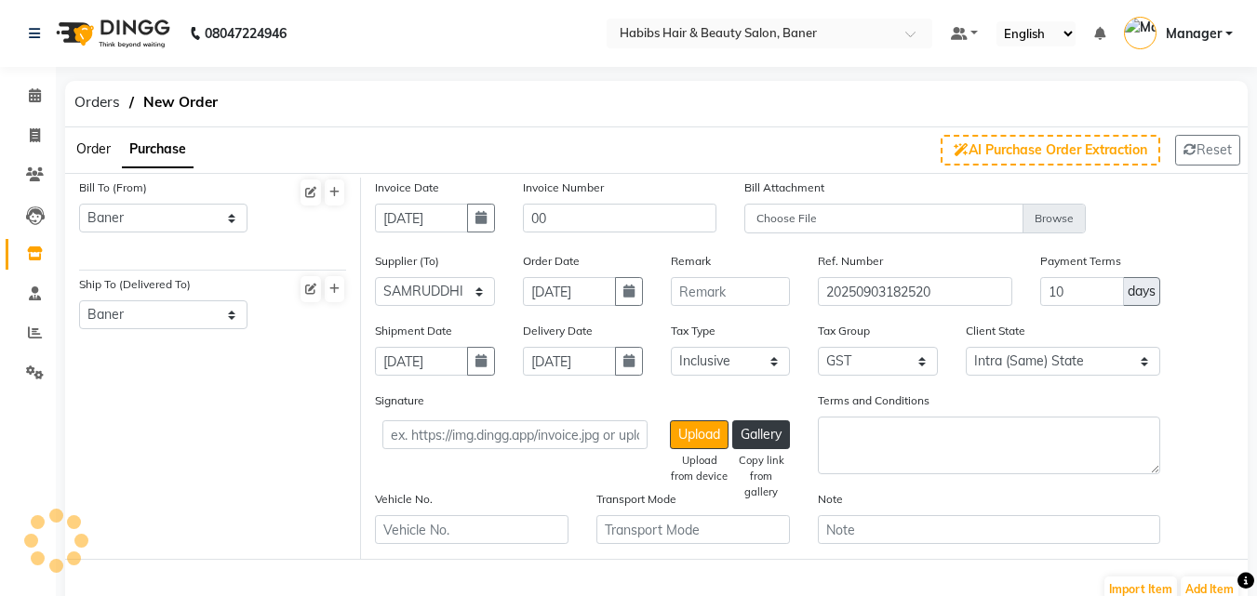
scroll to position [186, 0]
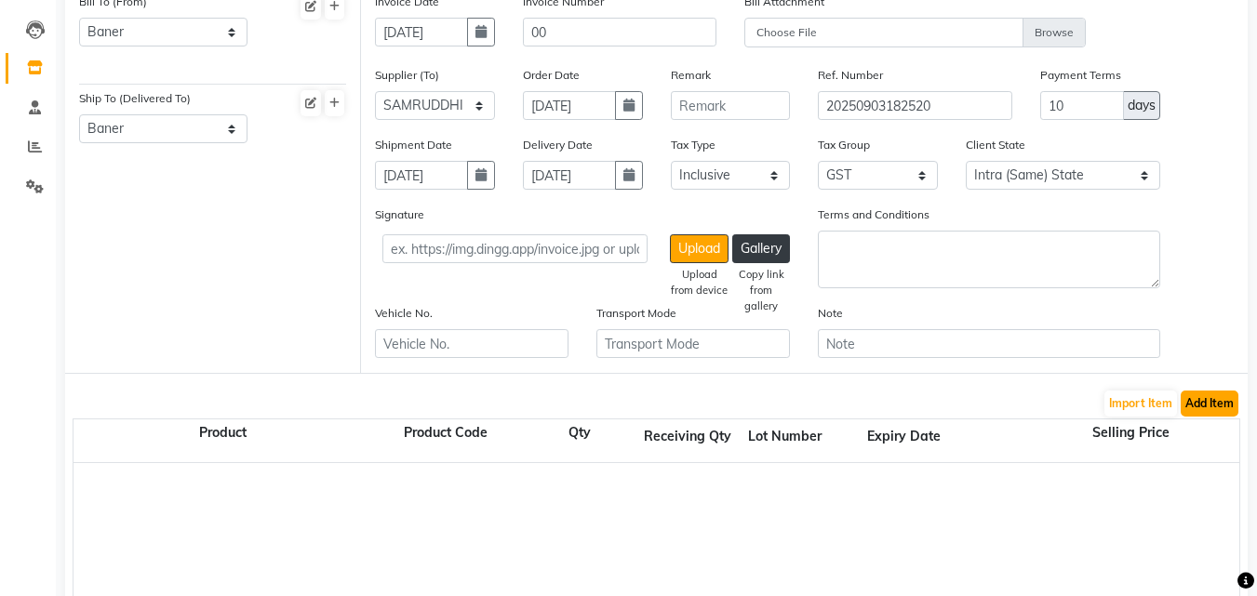
click at [1204, 403] on button "Add Item" at bounding box center [1209, 404] width 58 height 26
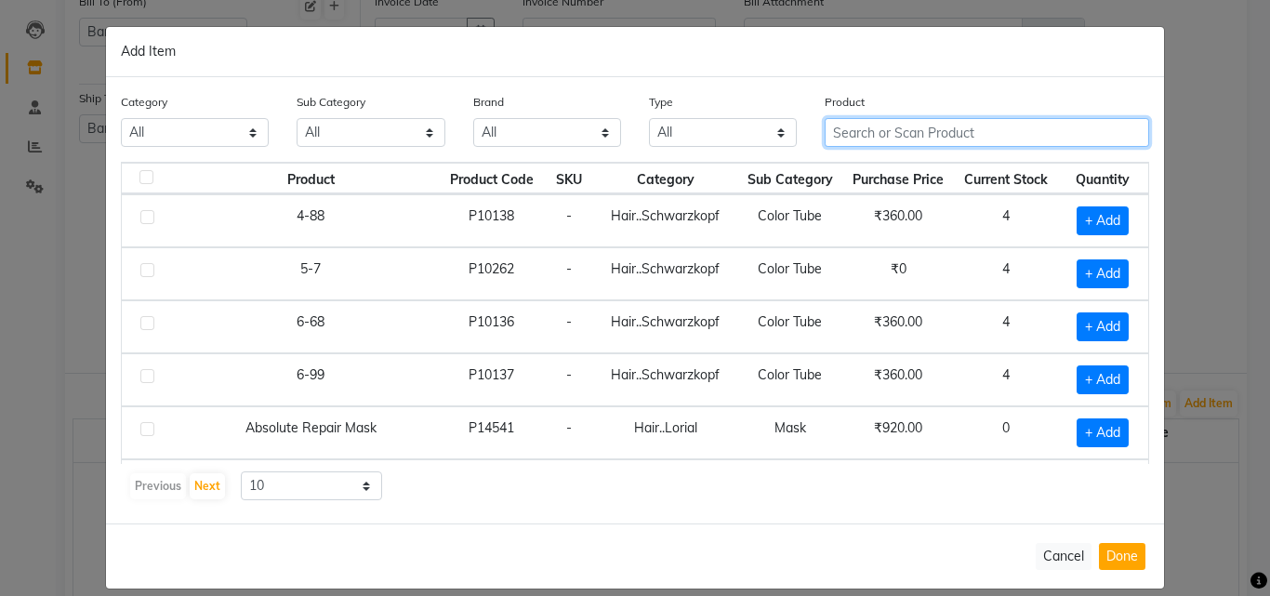
click at [874, 135] on input "text" at bounding box center [987, 132] width 325 height 29
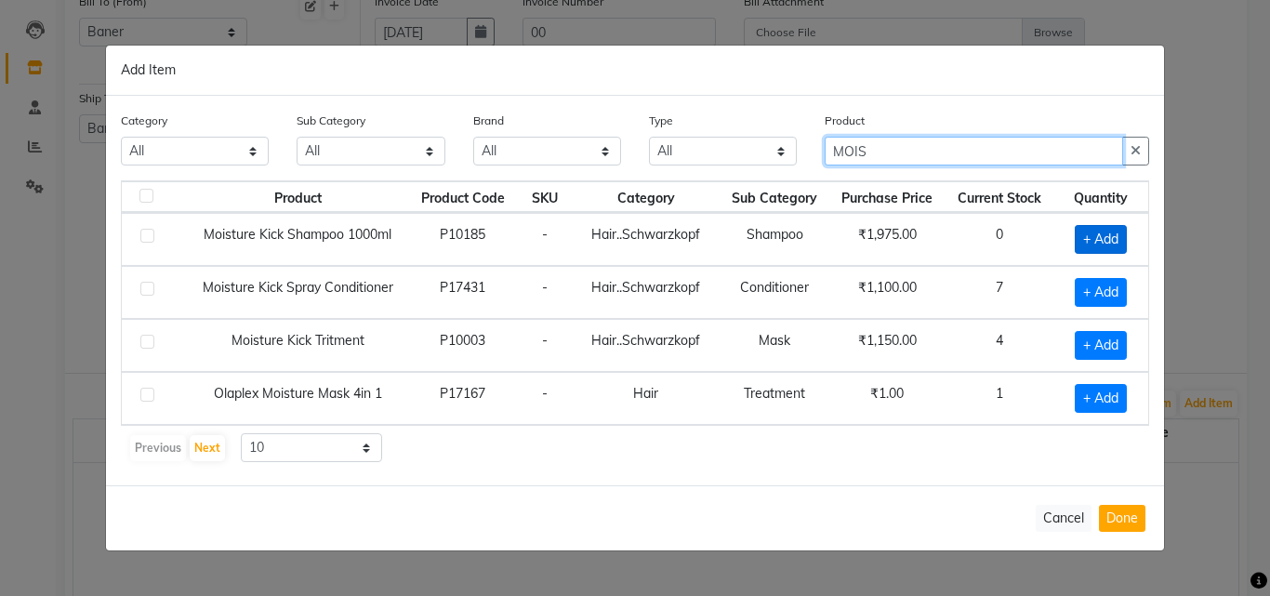
type input "MOIS"
click at [1111, 237] on span "+ Add" at bounding box center [1101, 239] width 52 height 29
checkbox input "true"
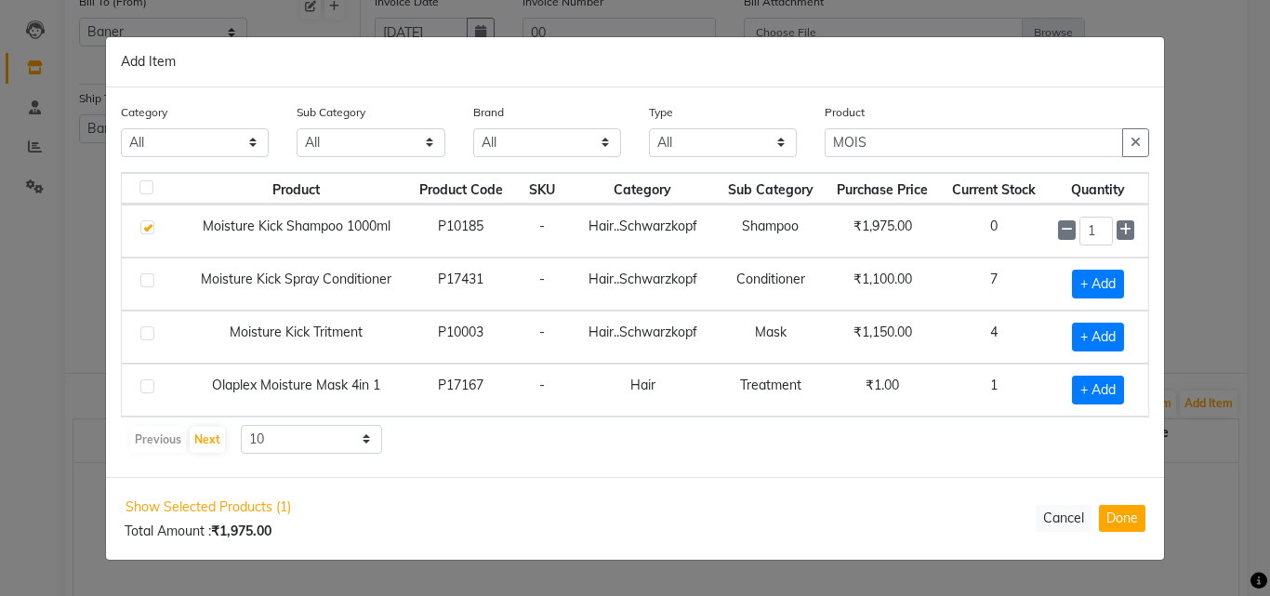
click at [947, 465] on div "Category All Hair Skin Makeup Personal Care Appliances Beard Waxing Disposable …" at bounding box center [635, 282] width 1058 height 390
click at [964, 428] on div "Previous Next 10 50 100" at bounding box center [635, 440] width 1014 height 30
click at [1124, 517] on button "Done" at bounding box center [1122, 518] width 47 height 27
select select "2229"
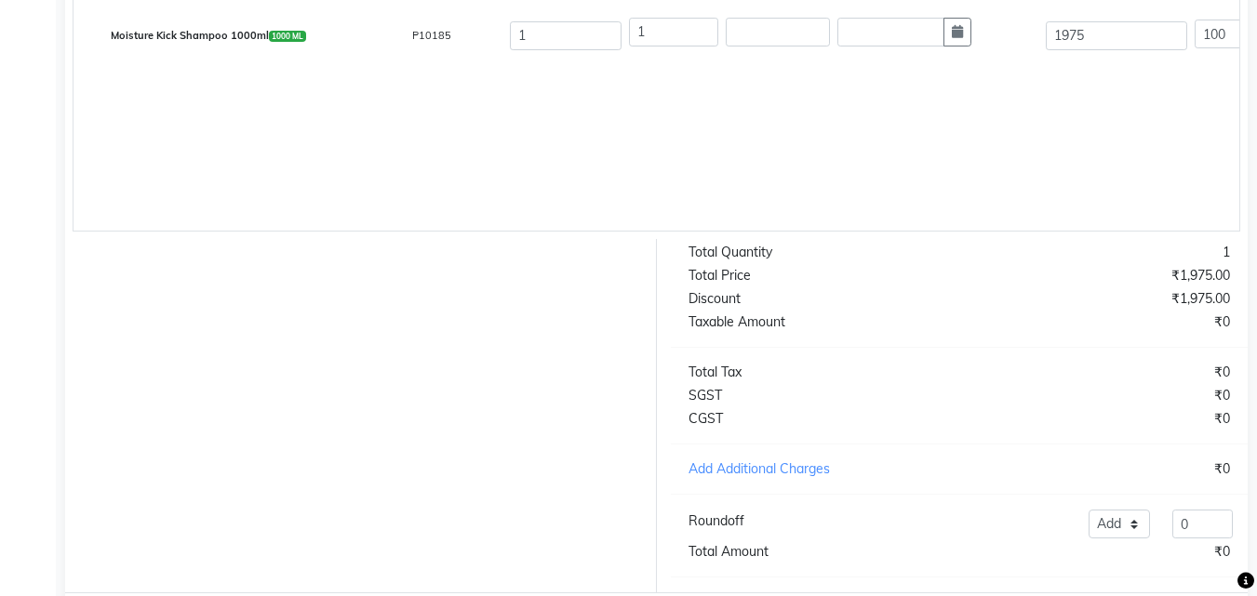
scroll to position [757, 0]
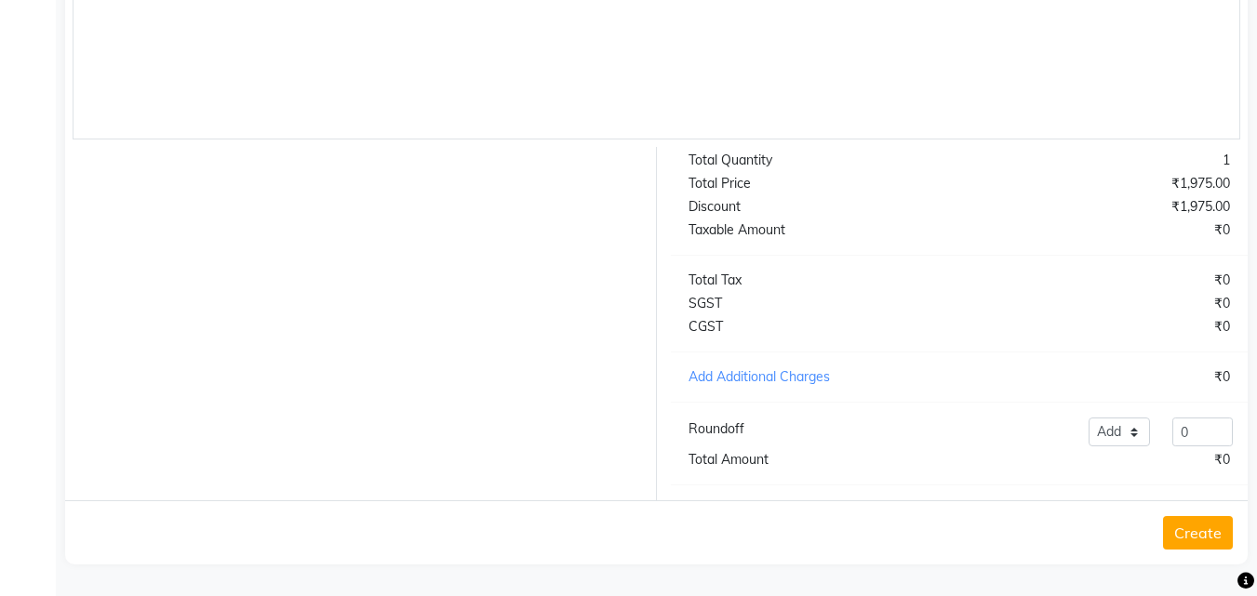
click at [1194, 526] on button "Create" at bounding box center [1198, 532] width 70 height 33
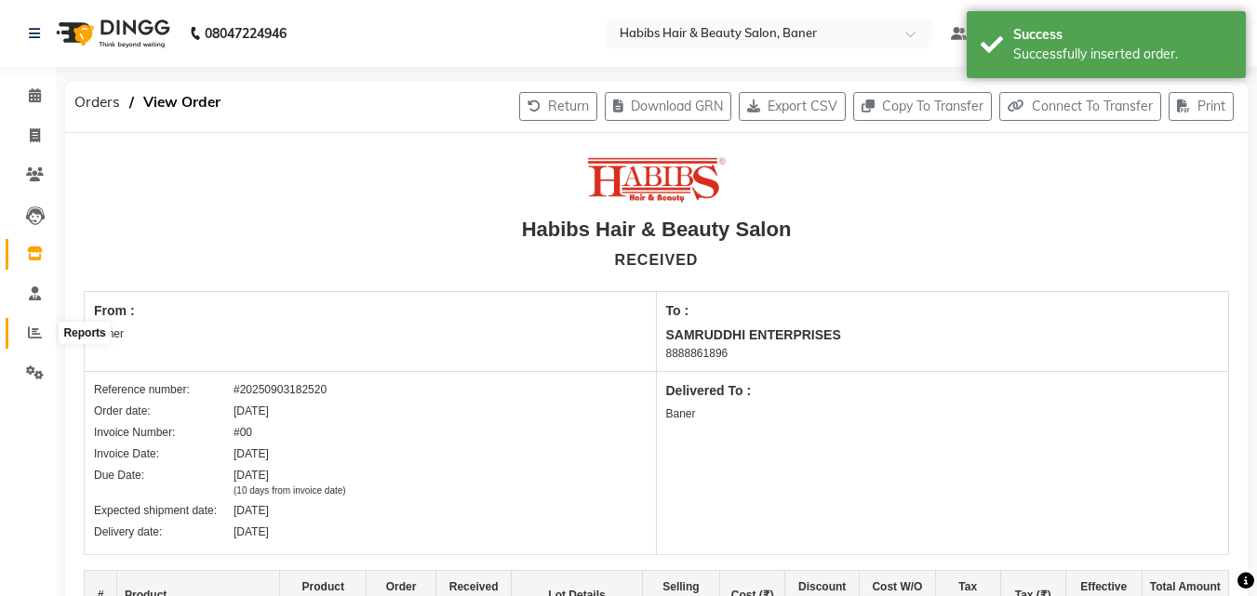
click at [33, 339] on icon at bounding box center [35, 333] width 14 height 14
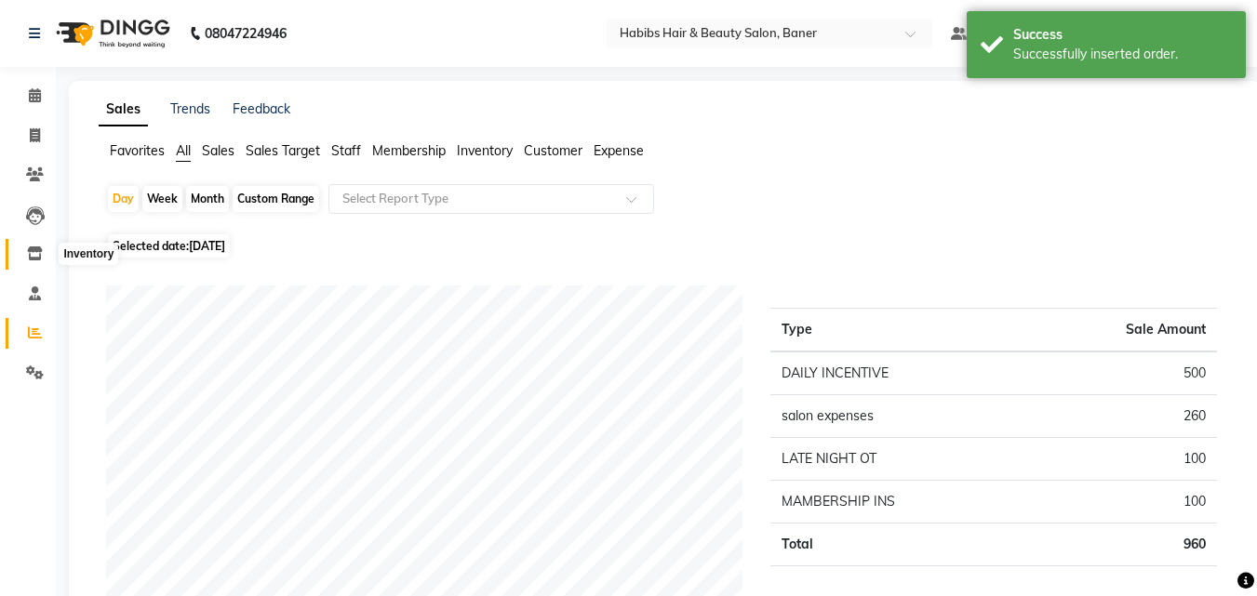
click at [38, 259] on icon at bounding box center [35, 253] width 16 height 14
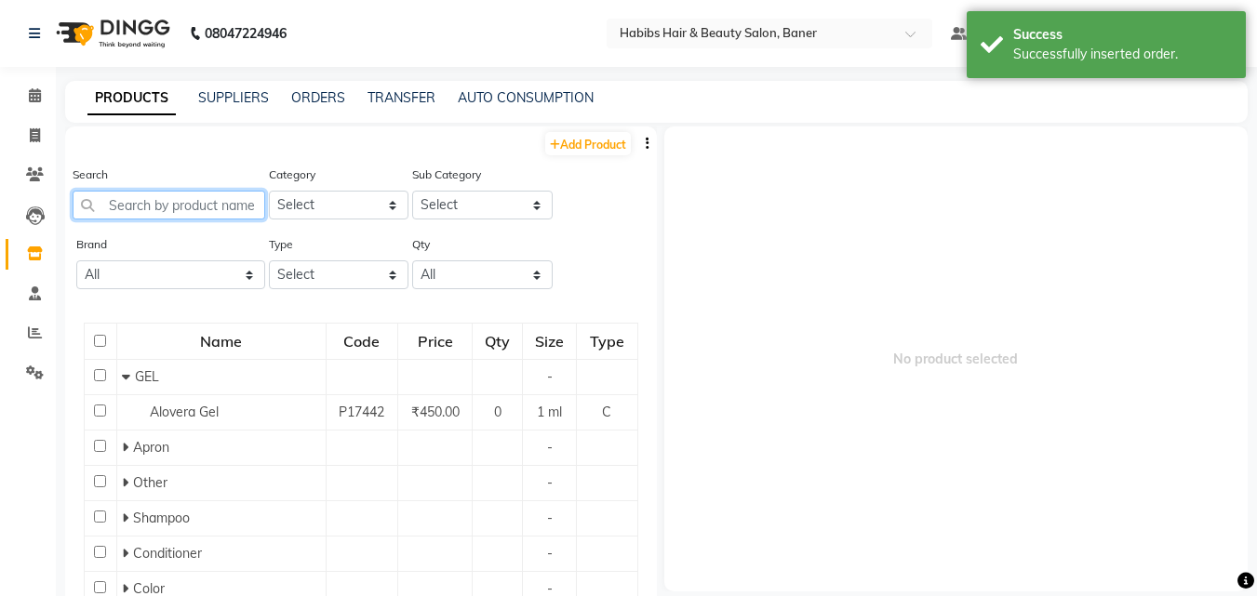
click at [154, 203] on input "text" at bounding box center [169, 205] width 193 height 29
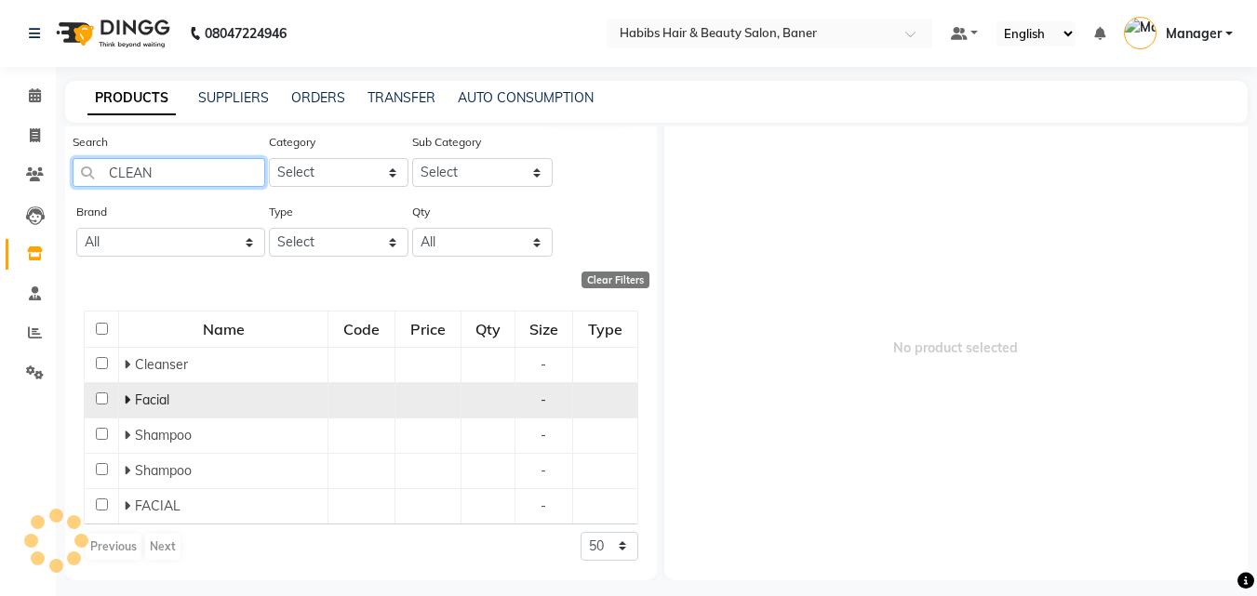
scroll to position [68, 0]
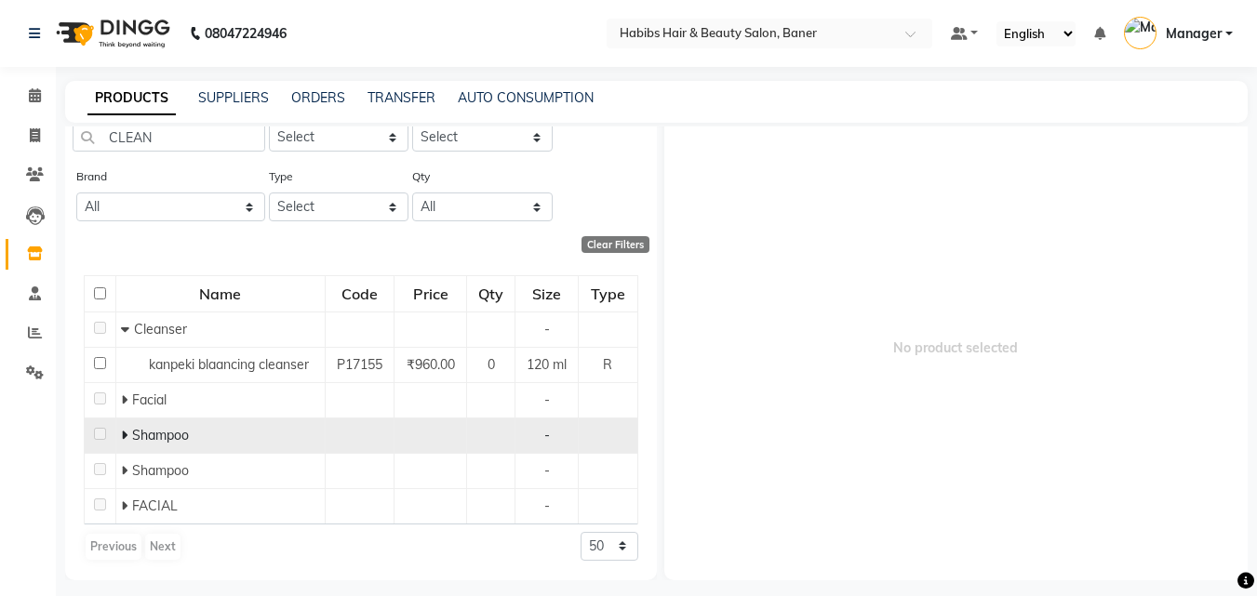
click at [123, 433] on icon at bounding box center [124, 435] width 7 height 13
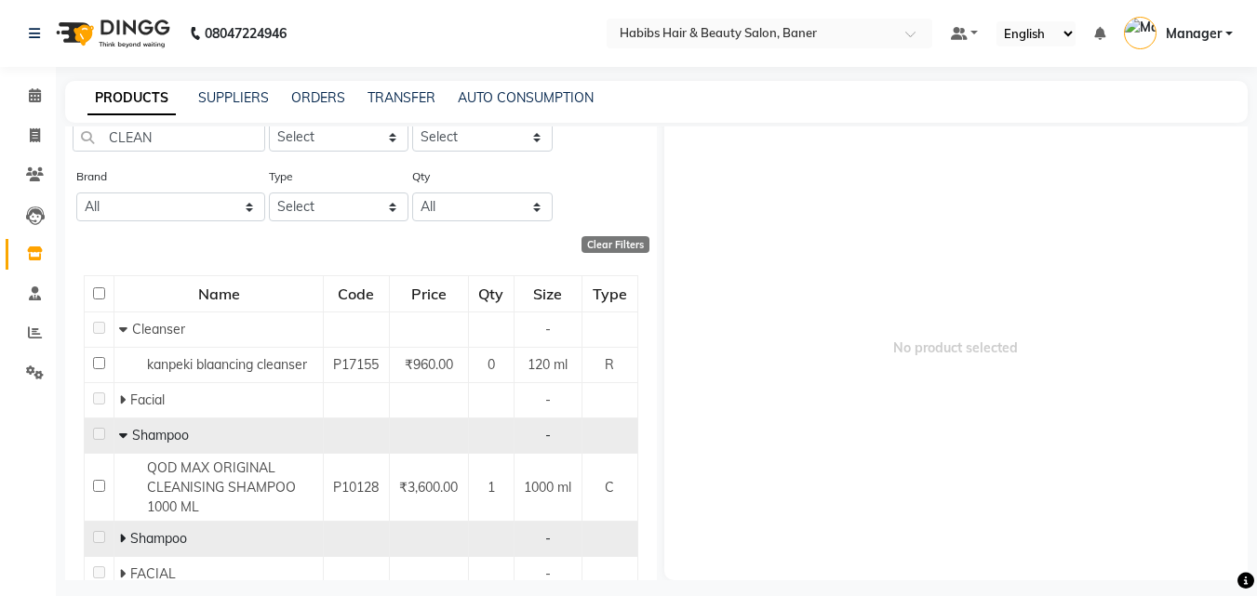
click at [124, 533] on icon at bounding box center [122, 538] width 7 height 13
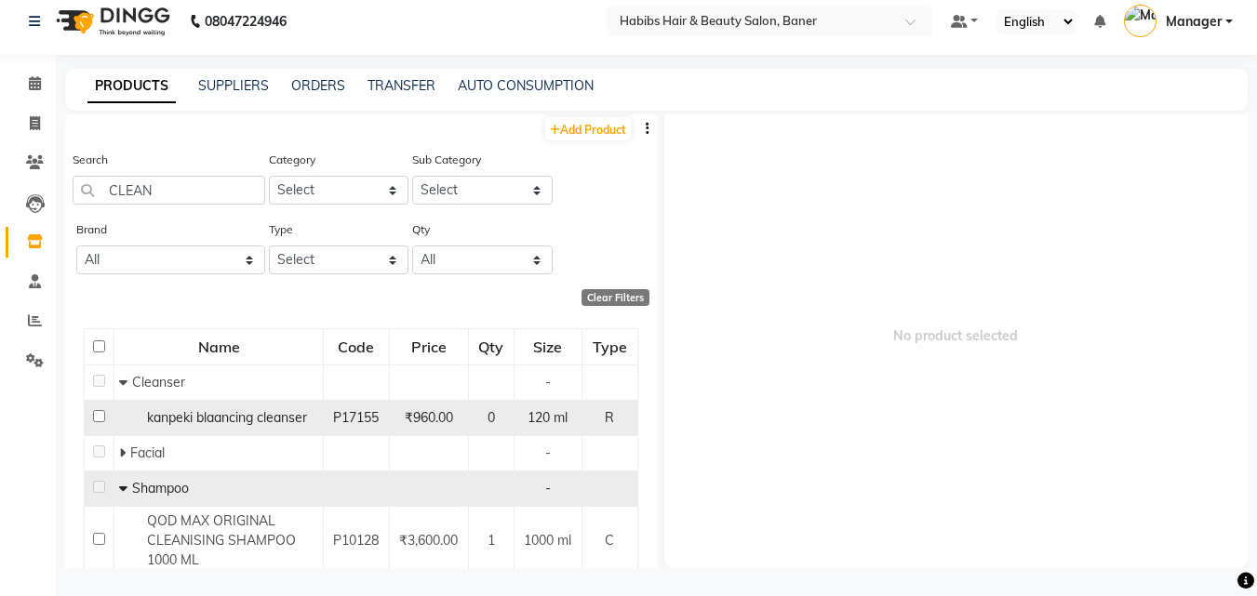
scroll to position [0, 0]
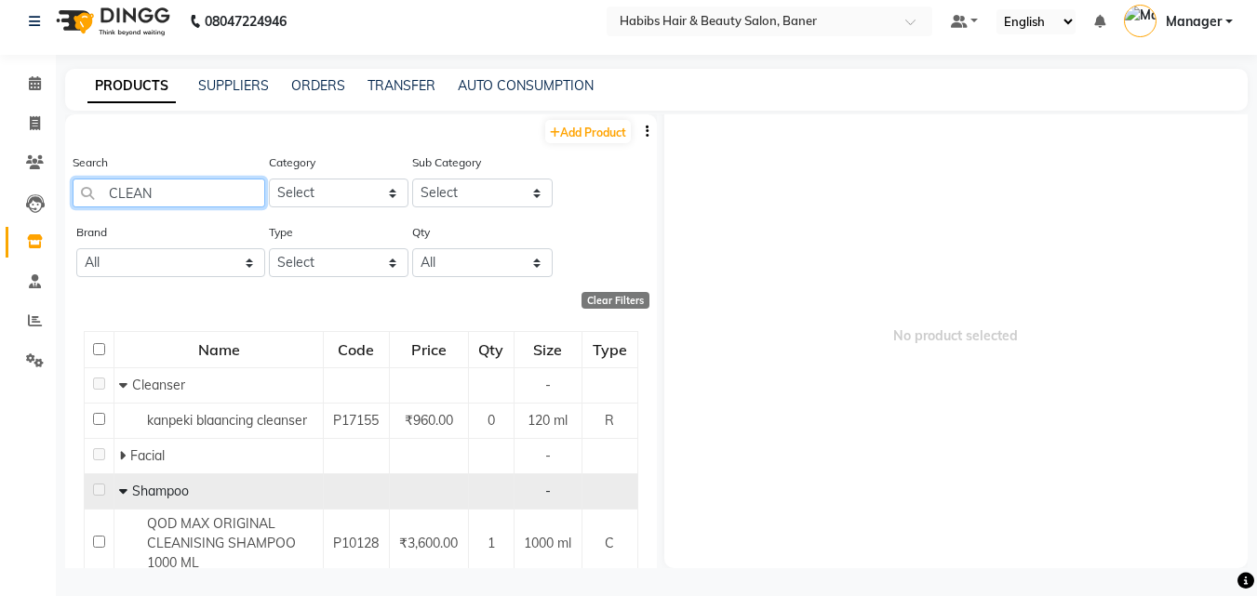
drag, startPoint x: 180, startPoint y: 194, endPoint x: 0, endPoint y: 205, distance: 180.7
click at [0, 205] on app-home "08047224946 Select Location × Habibs Hair & Beauty Salon, Baner Default Panel M…" at bounding box center [628, 292] width 1257 height 608
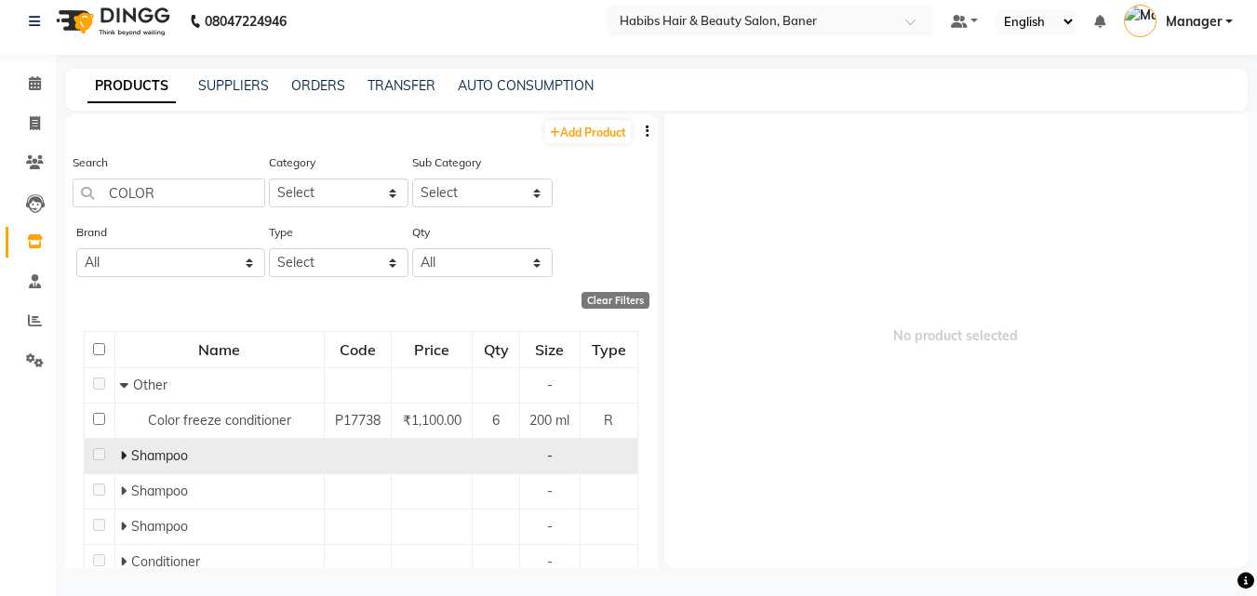
click at [120, 456] on icon at bounding box center [123, 455] width 7 height 13
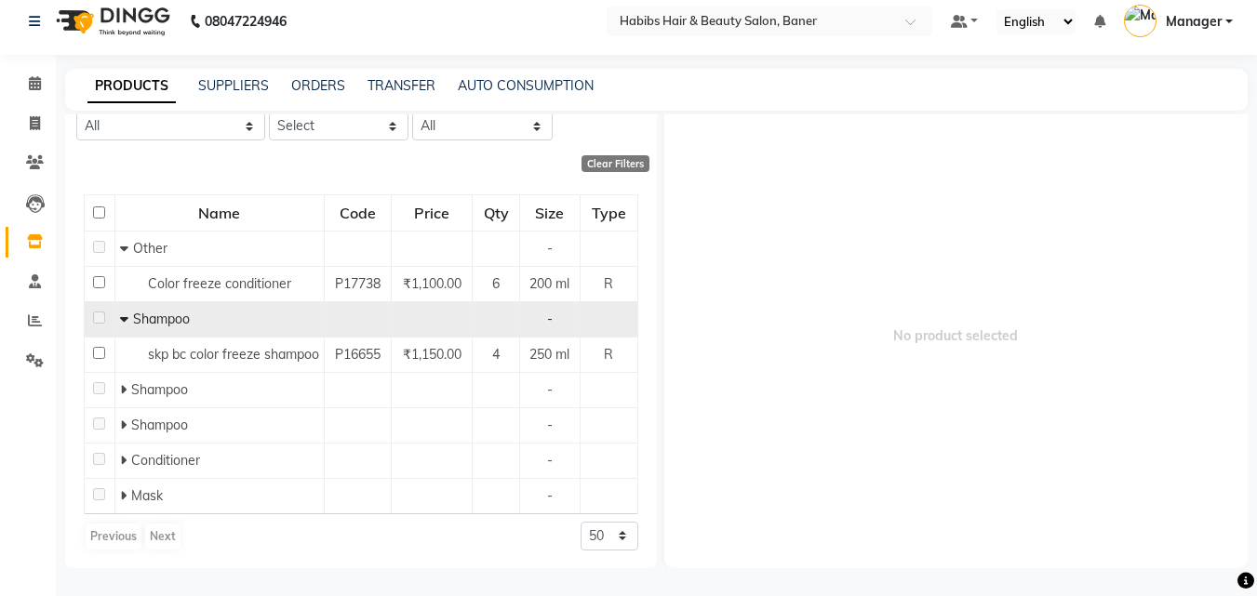
scroll to position [139, 0]
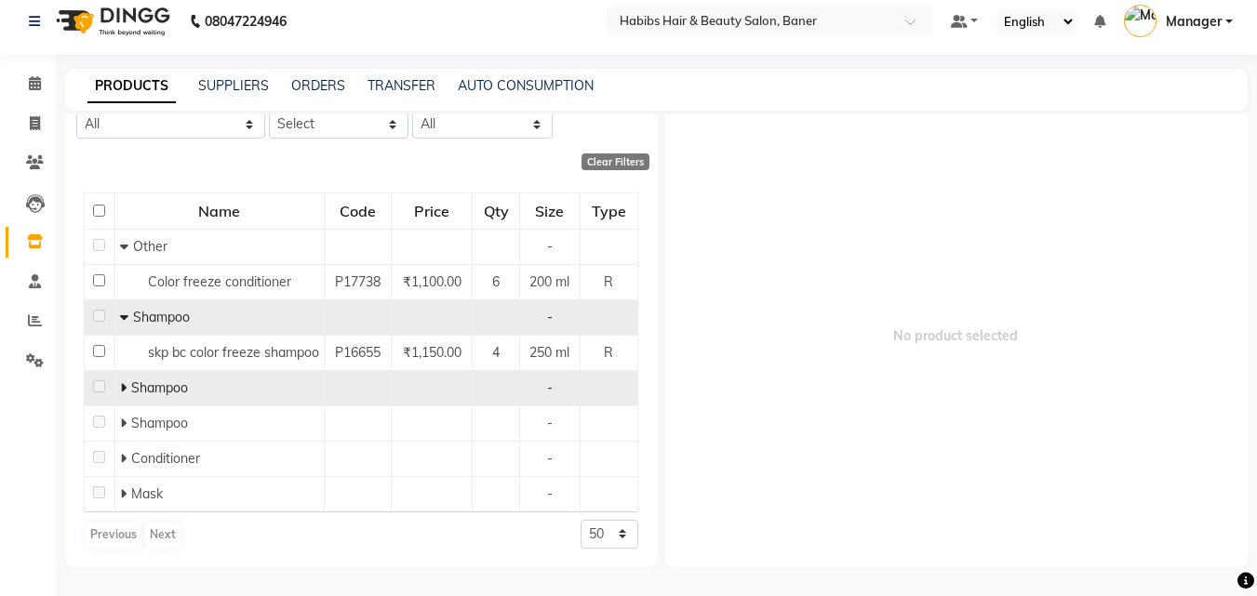
click at [126, 385] on span at bounding box center [125, 387] width 11 height 17
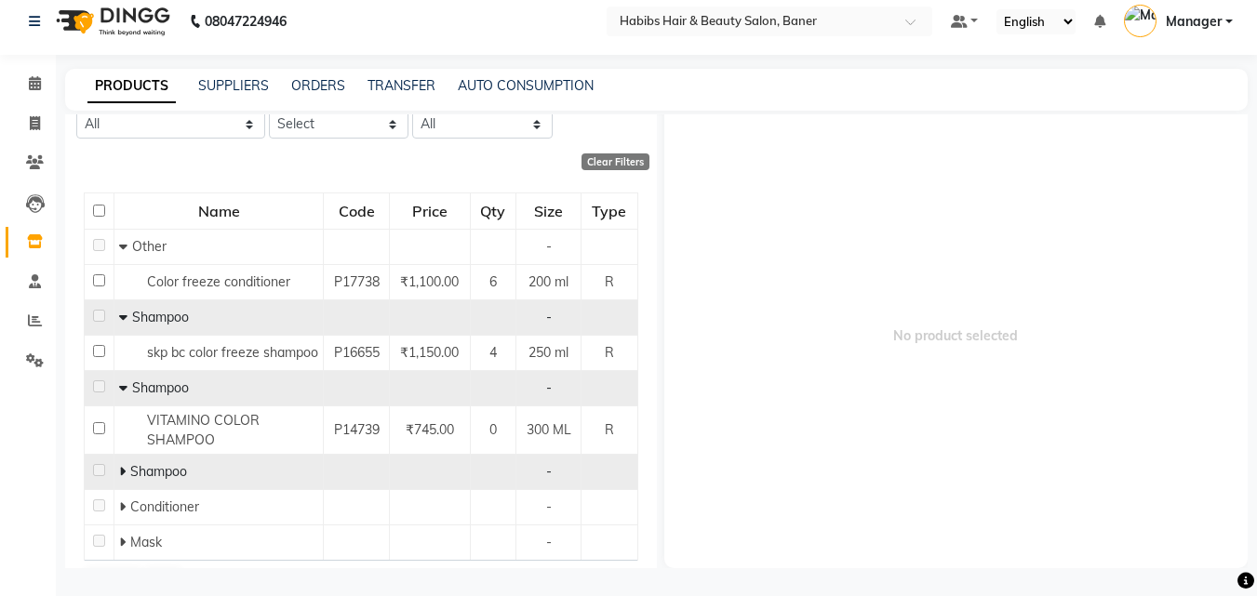
click at [127, 467] on span at bounding box center [124, 471] width 11 height 17
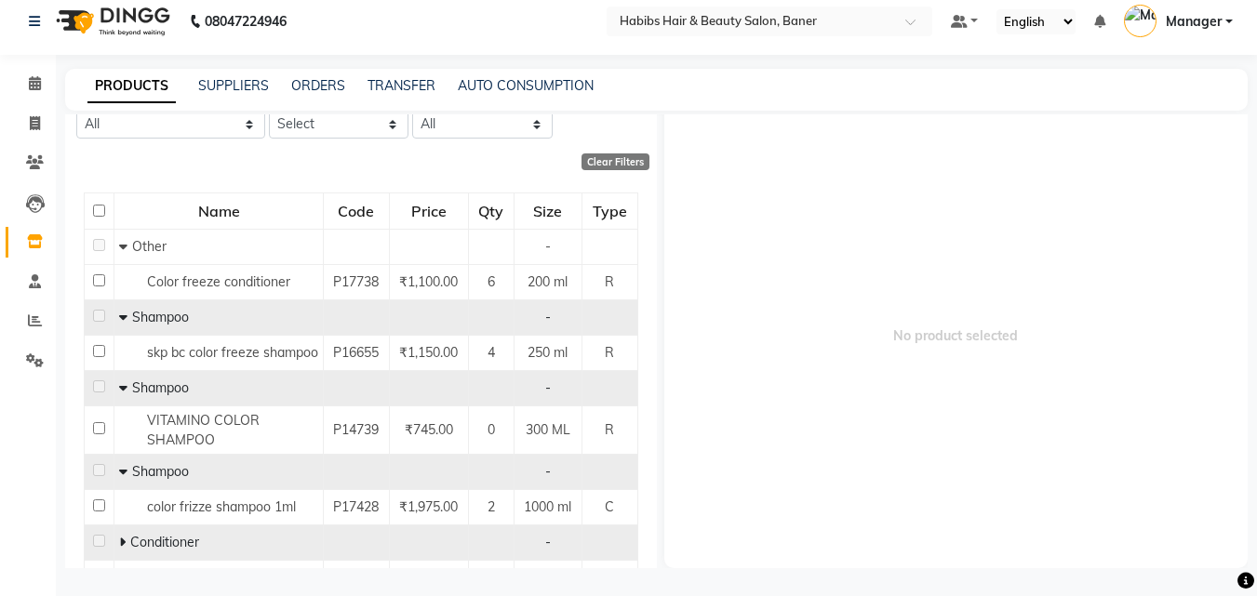
click at [122, 542] on icon at bounding box center [122, 542] width 7 height 13
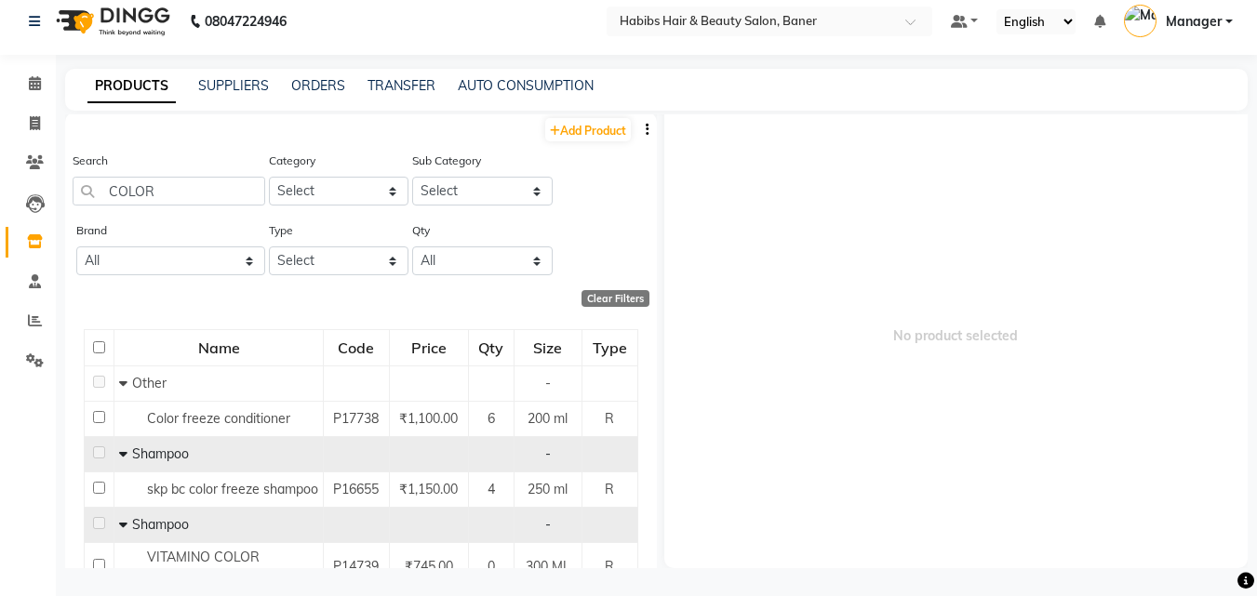
scroll to position [0, 0]
drag, startPoint x: 190, startPoint y: 191, endPoint x: 0, endPoint y: 259, distance: 201.5
click at [0, 259] on app-home "08047224946 Select Location × Habibs Hair & Beauty Salon, Baner Default Panel M…" at bounding box center [628, 292] width 1257 height 608
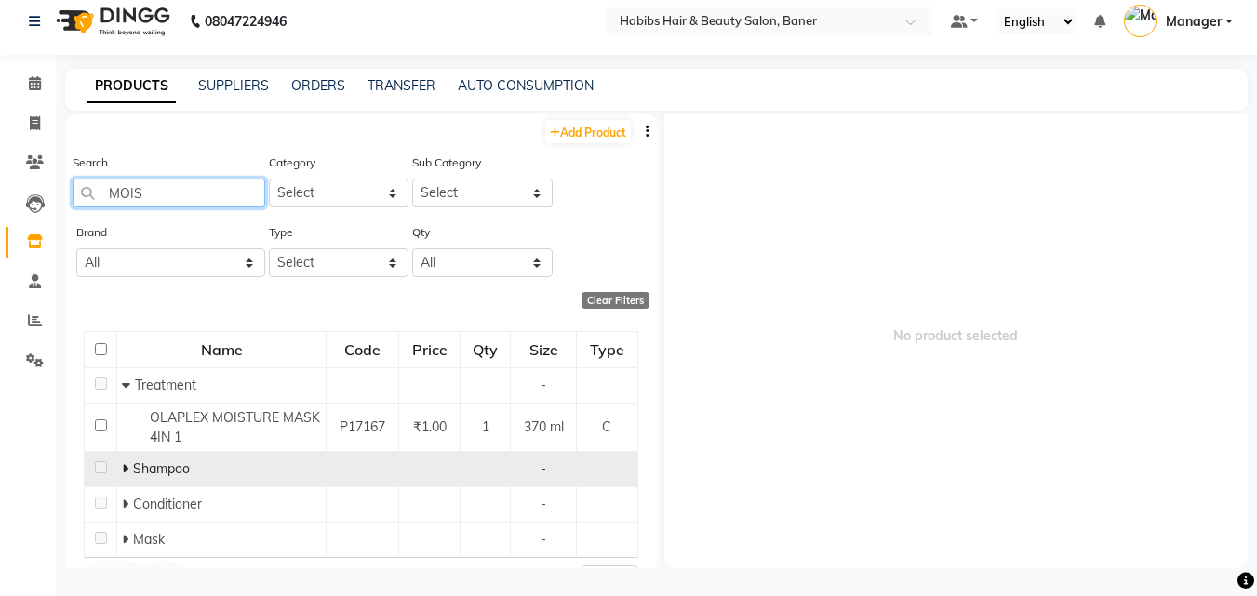
type input "MOIS"
click at [126, 465] on icon at bounding box center [125, 468] width 7 height 13
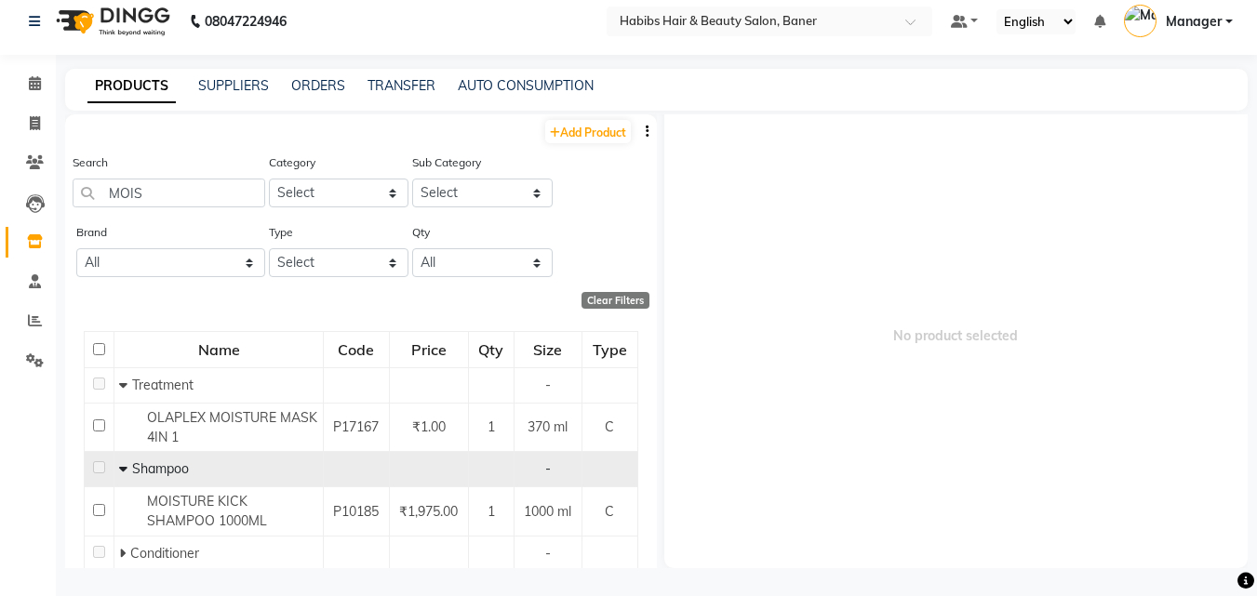
click at [948, 286] on span "No product selected" at bounding box center [956, 335] width 584 height 465
click at [40, 125] on icon at bounding box center [35, 123] width 10 height 14
select select "service"
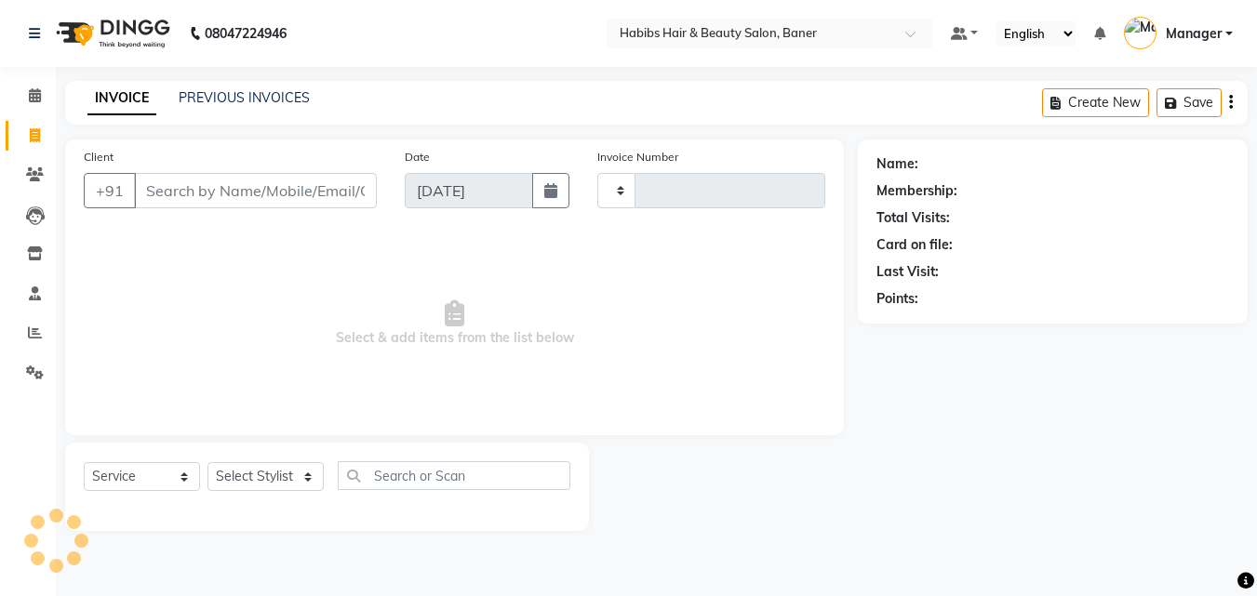
type input "3448"
select select "5356"
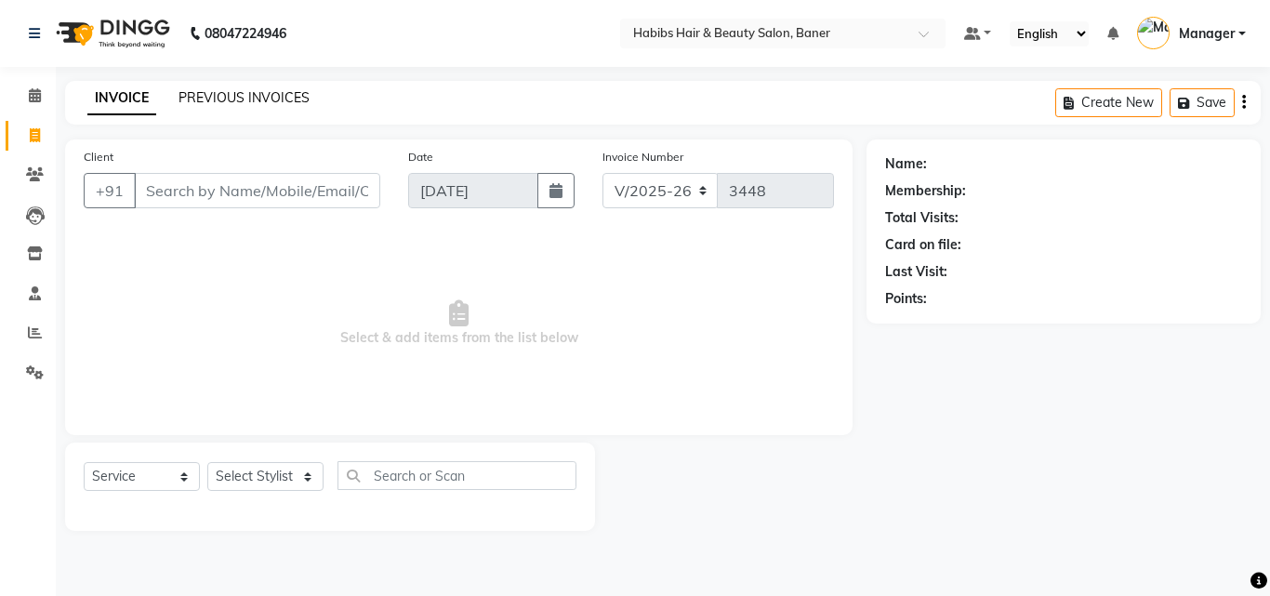
click at [241, 89] on link "PREVIOUS INVOICES" at bounding box center [244, 97] width 131 height 17
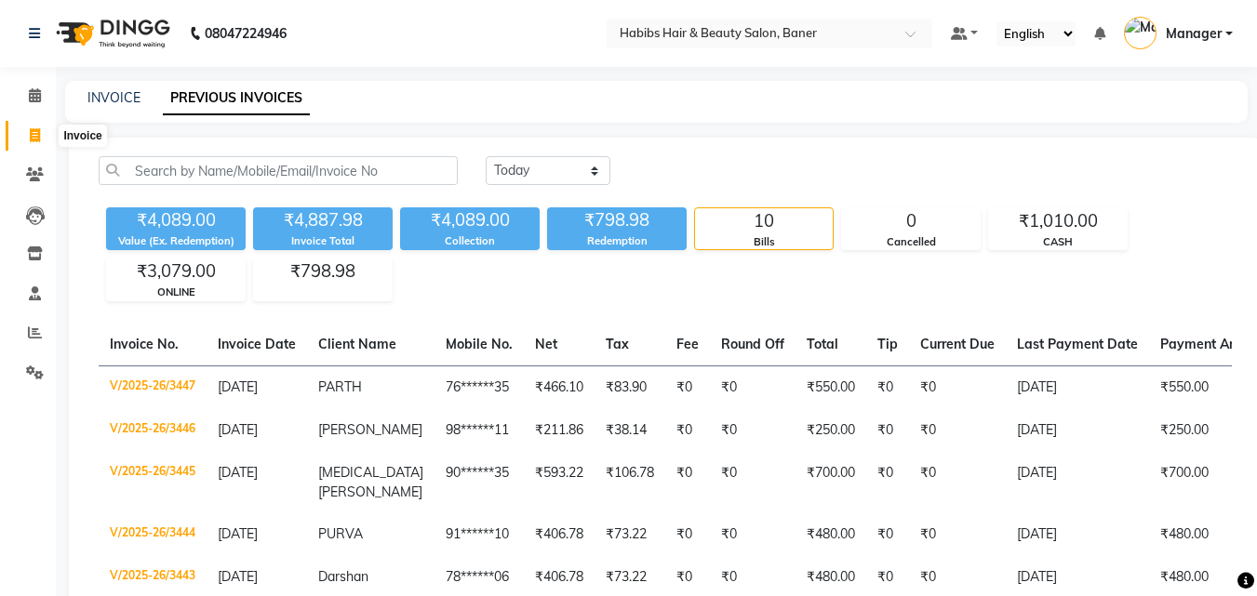
click at [36, 134] on icon at bounding box center [35, 135] width 10 height 14
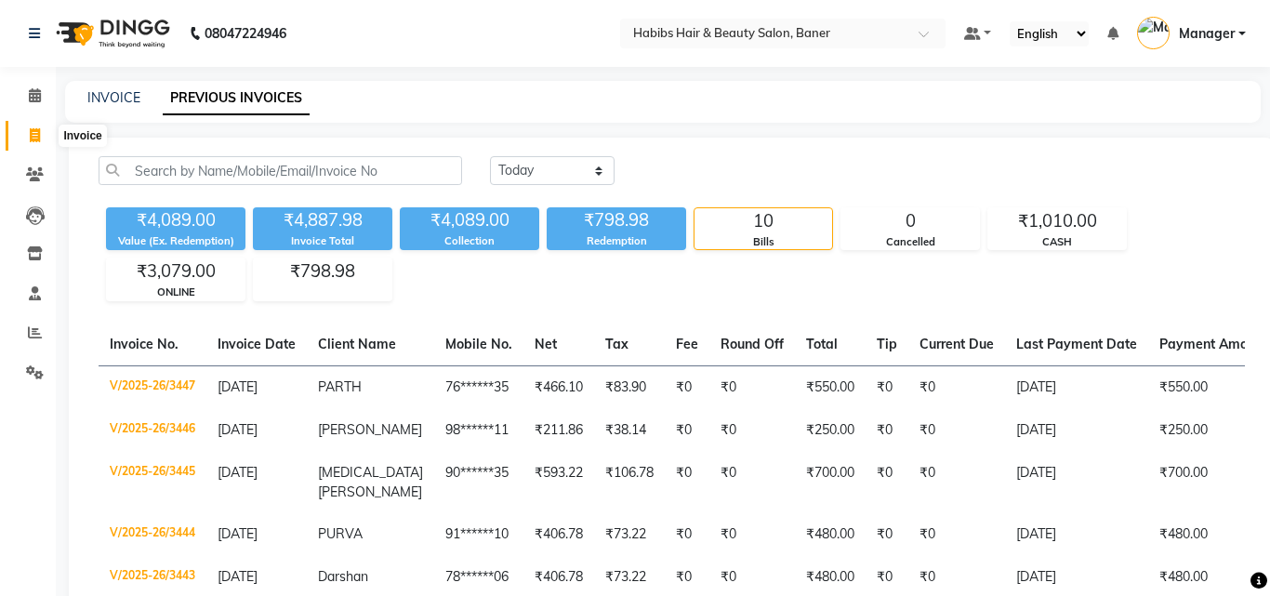
select select "5356"
select select "service"
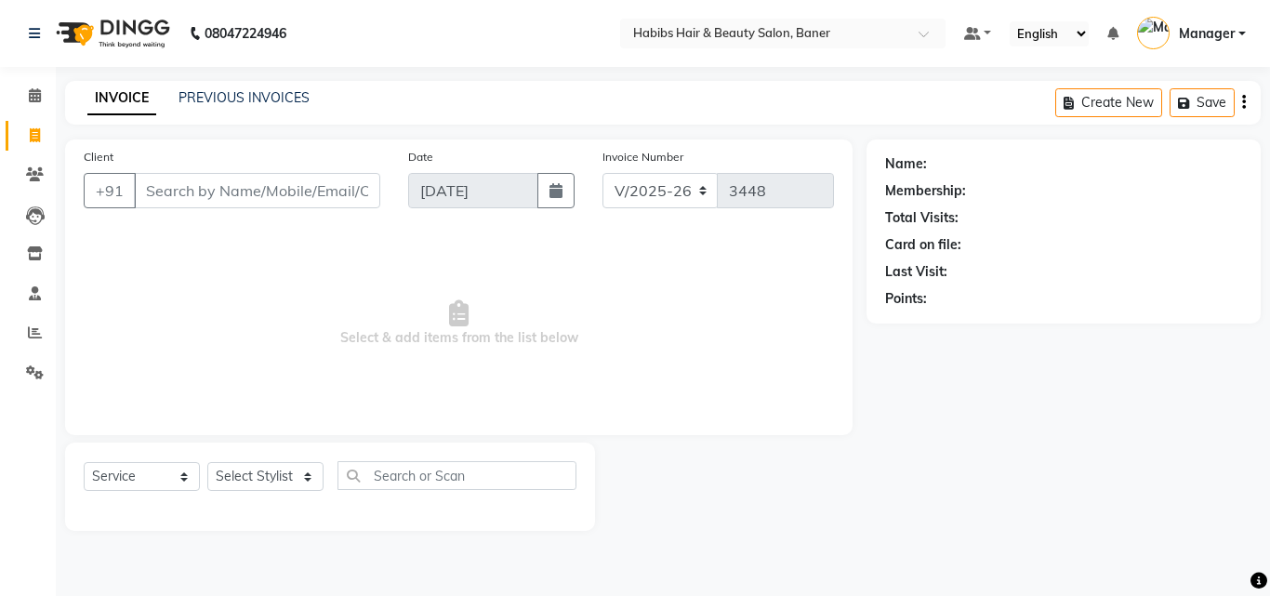
drag, startPoint x: 275, startPoint y: 166, endPoint x: 269, endPoint y: 179, distance: 14.6
click at [273, 166] on div "Client +91" at bounding box center [232, 185] width 325 height 76
click at [246, 472] on select "Select Stylist Admin [PERSON_NAME] Manager [PERSON_NAME] [PERSON_NAME] Ram Roha…" at bounding box center [265, 476] width 116 height 29
select select "90509"
click at [207, 462] on select "Select Stylist Admin [PERSON_NAME] Manager [PERSON_NAME] [PERSON_NAME] Ram Roha…" at bounding box center [265, 476] width 116 height 29
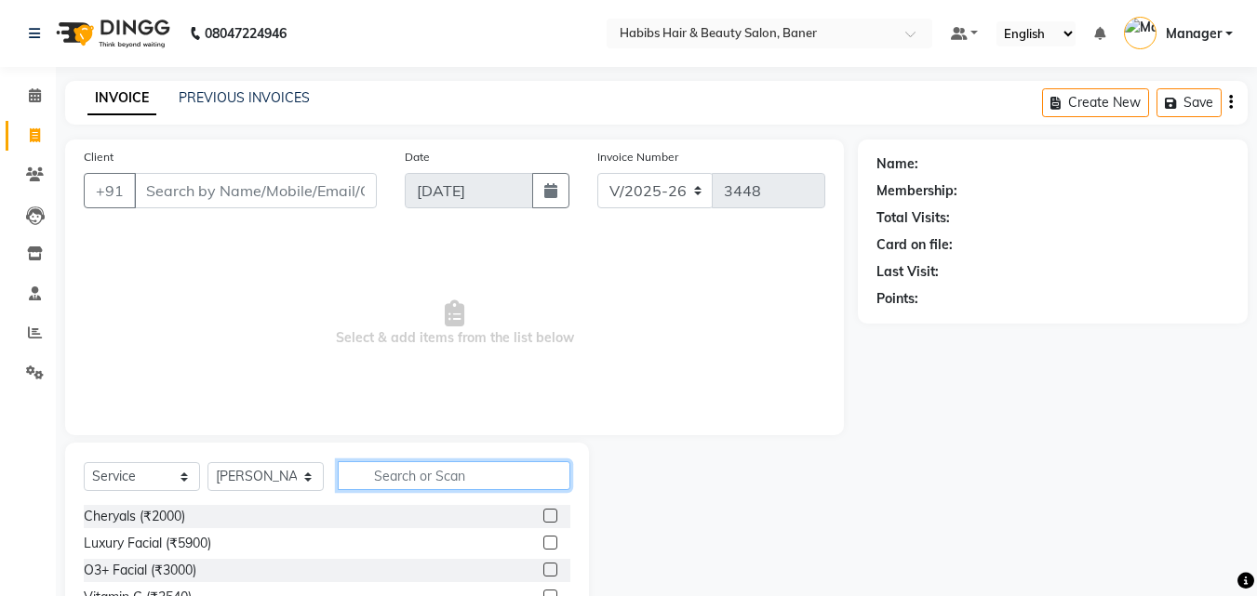
click at [396, 471] on input "text" at bounding box center [454, 475] width 233 height 29
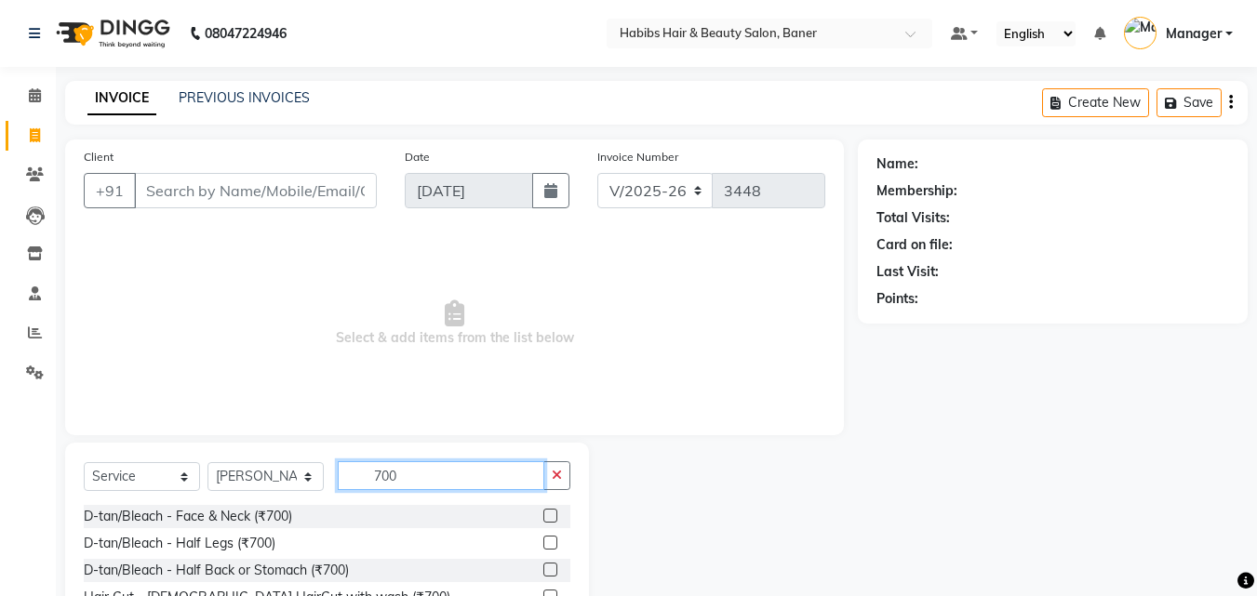
scroll to position [149, 0]
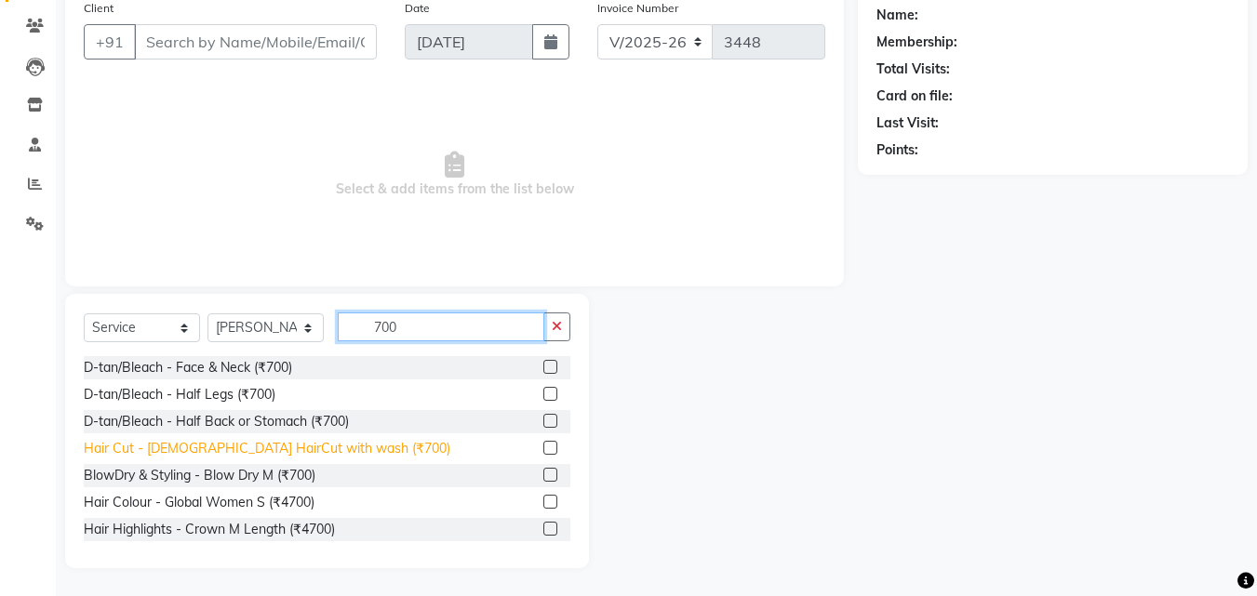
type input "700"
click at [323, 446] on div "Hair Cut - [DEMOGRAPHIC_DATA] HairCut with wash (₹700)" at bounding box center [267, 449] width 366 height 20
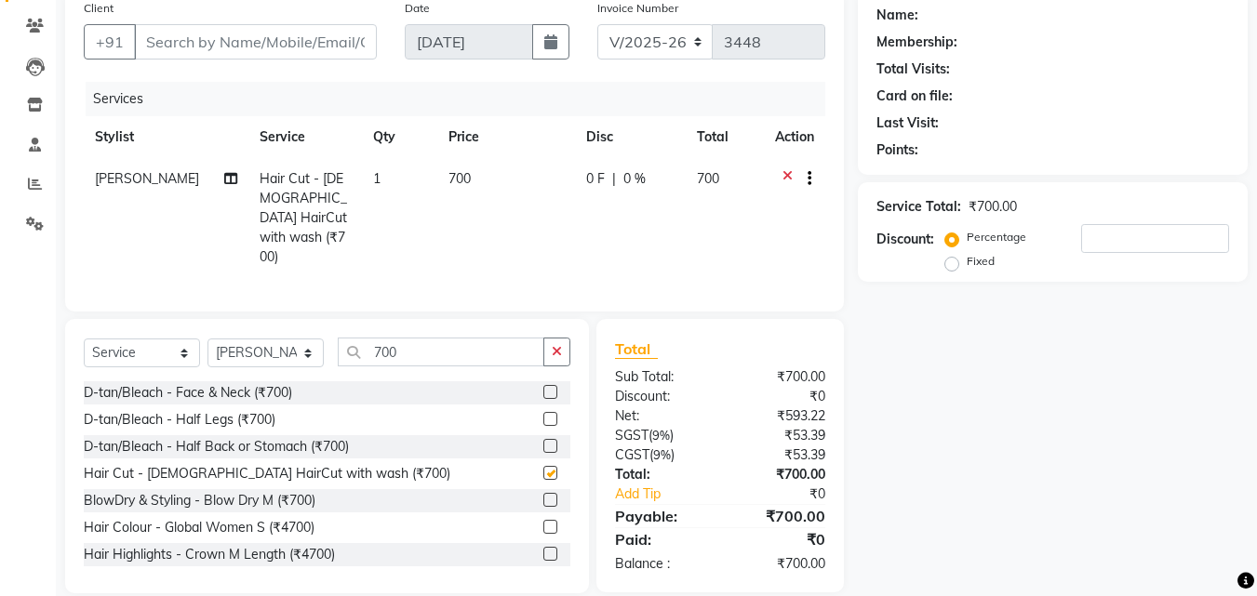
checkbox input "false"
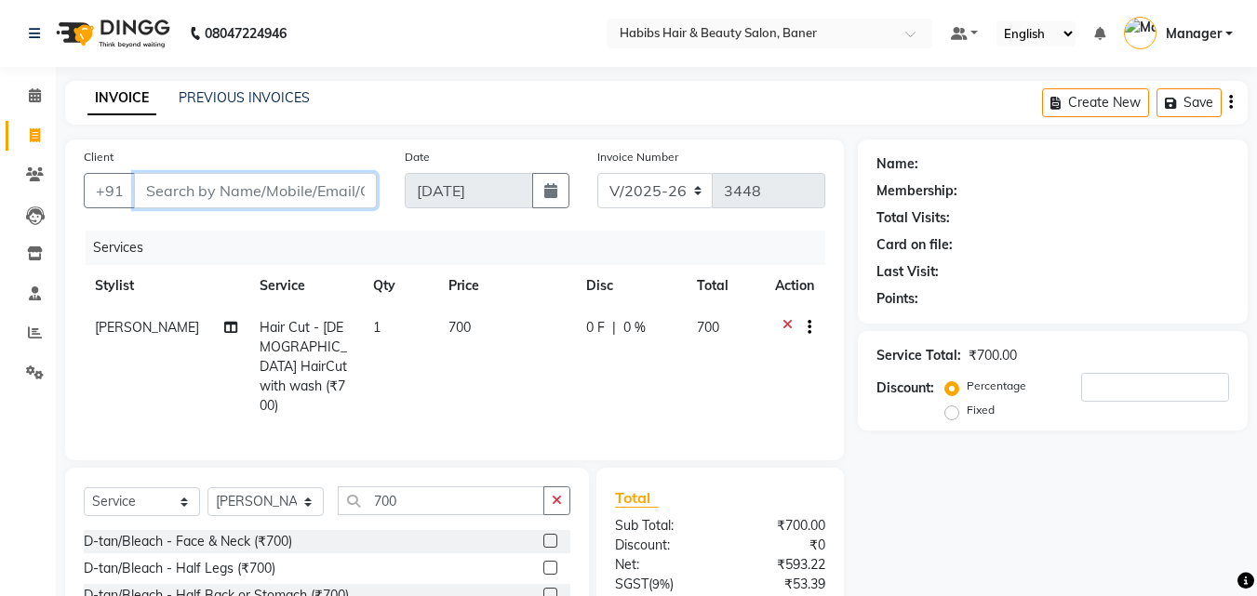
click at [233, 180] on input "Client" at bounding box center [255, 190] width 243 height 35
click at [279, 195] on input "Client" at bounding box center [255, 190] width 243 height 35
click at [278, 189] on input "Client" at bounding box center [255, 190] width 243 height 35
click at [246, 186] on input "Client" at bounding box center [255, 190] width 243 height 35
click at [246, 202] on input "Client" at bounding box center [255, 190] width 243 height 35
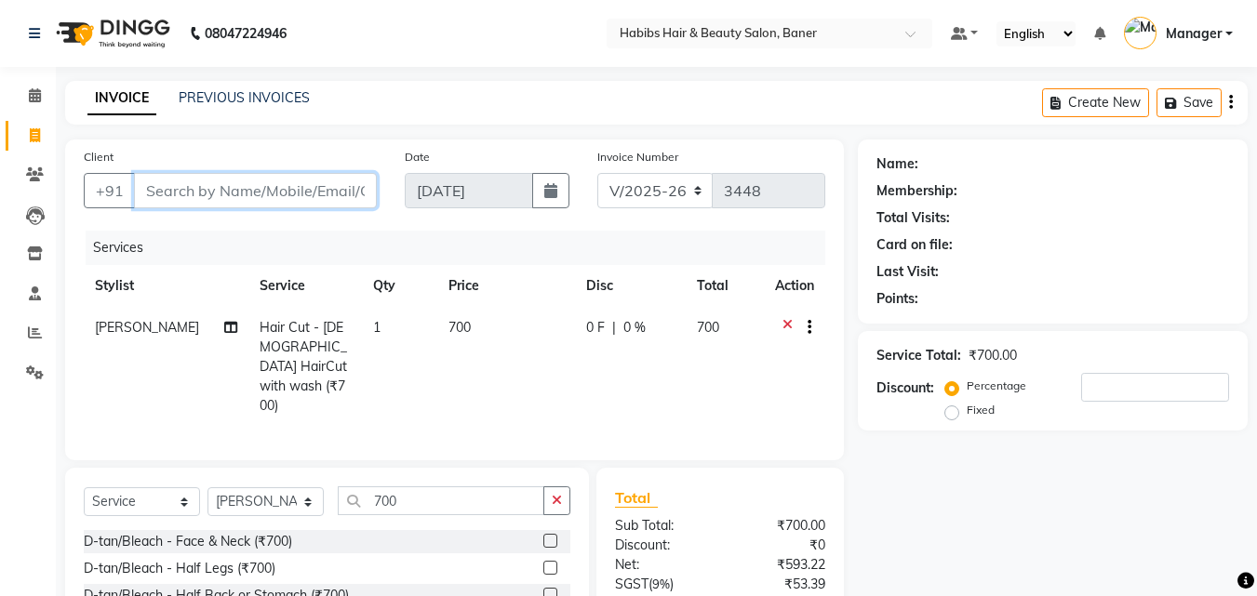
type input "7"
type input "0"
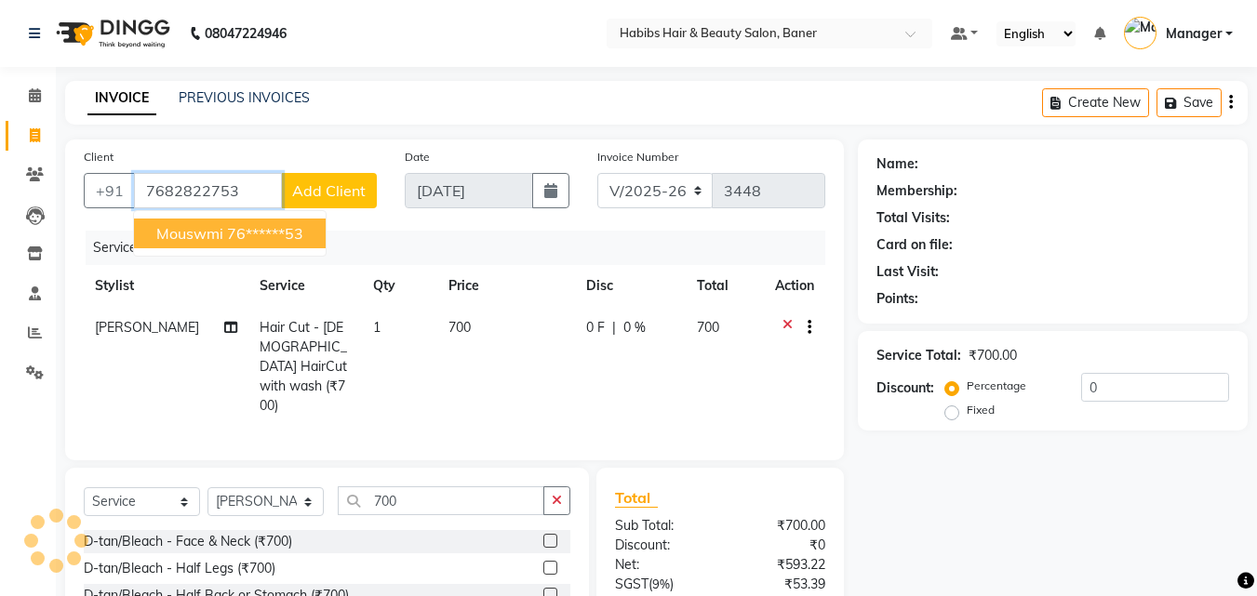
type input "7682822753"
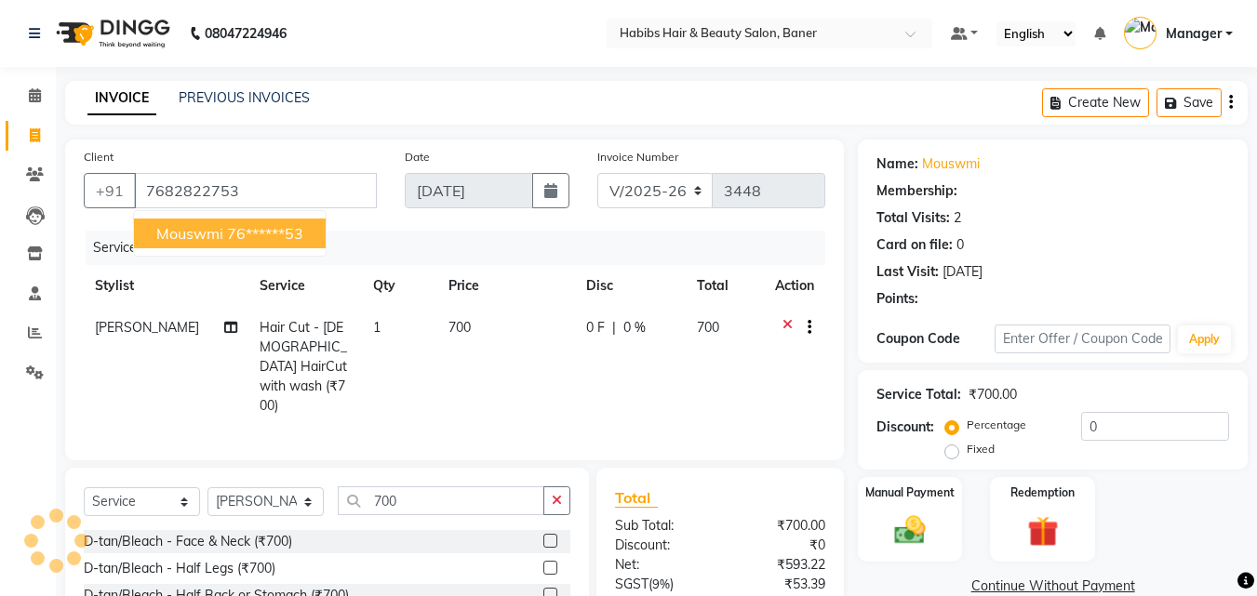
select select "1: Object"
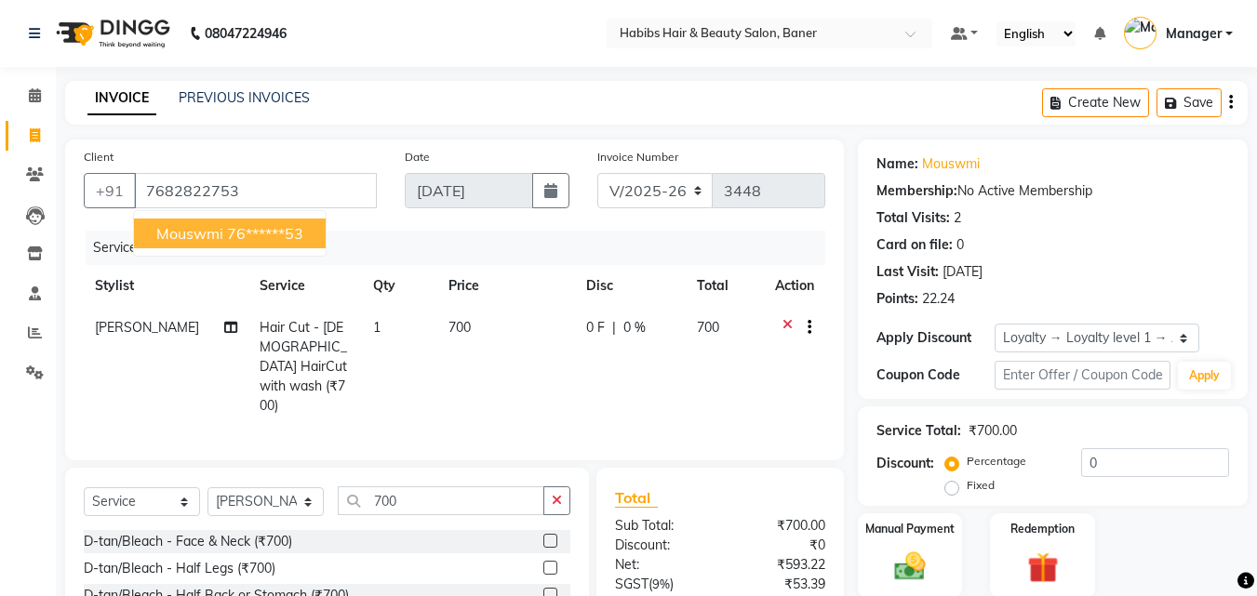
click at [257, 231] on ngb-highlight "76******53" at bounding box center [265, 233] width 76 height 19
type input "76******53"
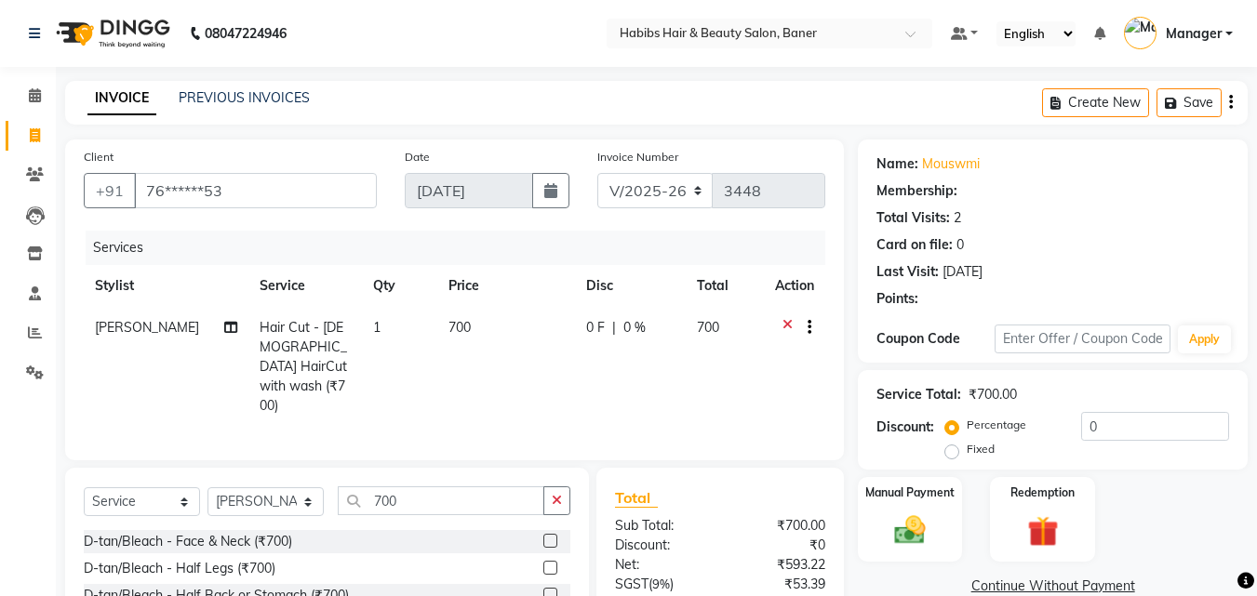
select select "1: Object"
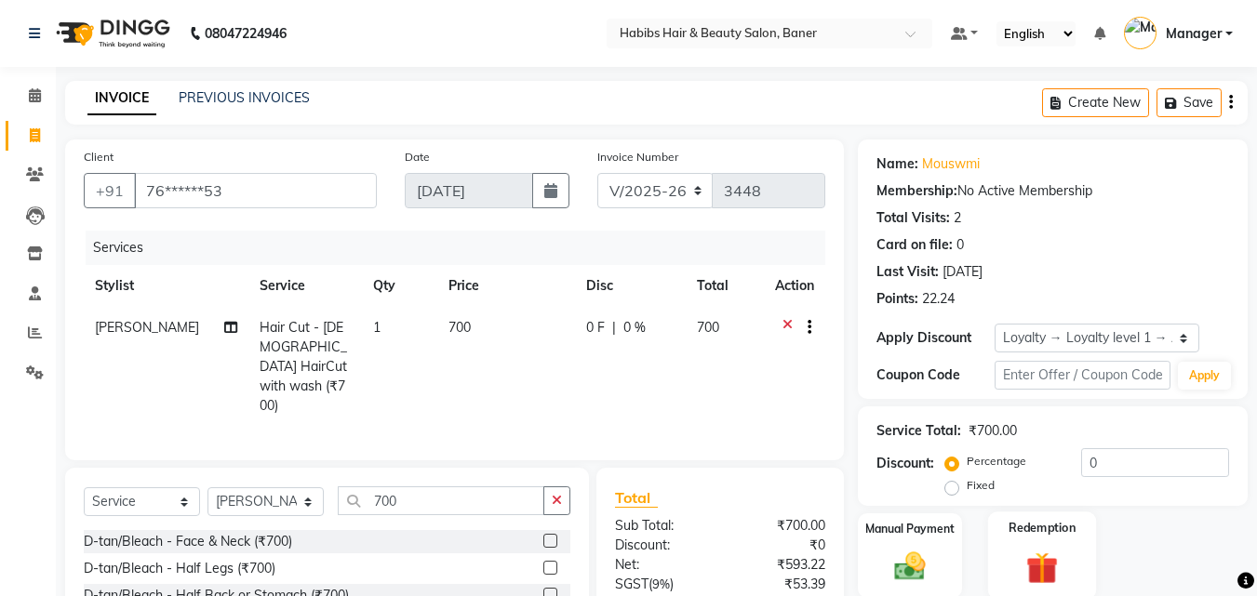
scroll to position [149, 0]
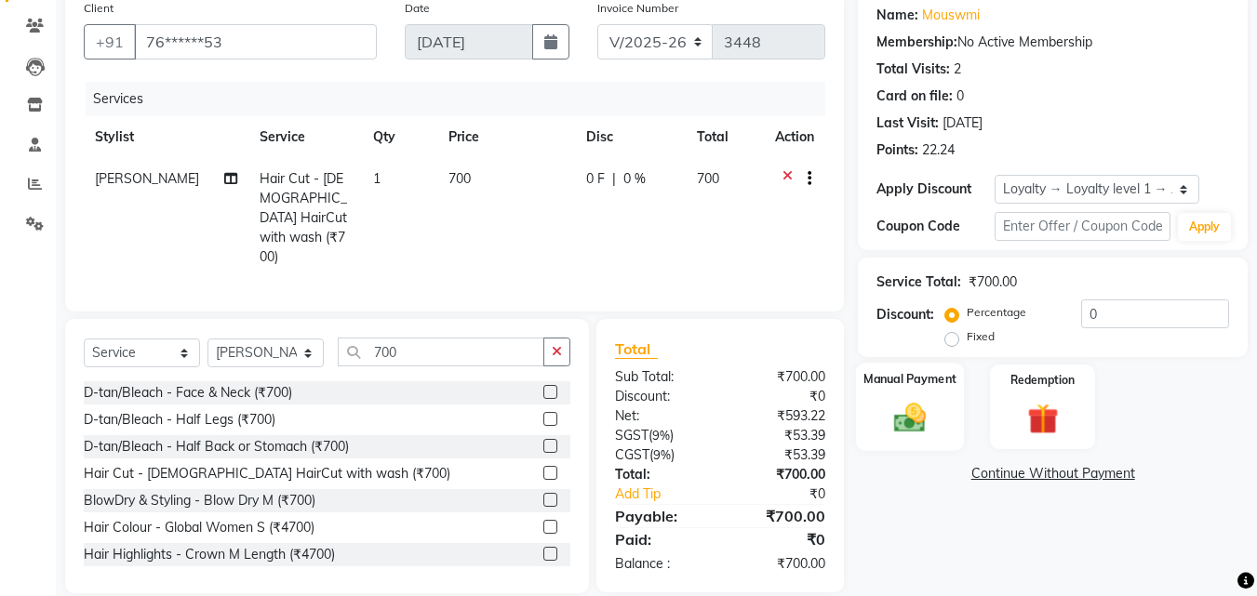
click at [912, 419] on img at bounding box center [910, 417] width 52 height 37
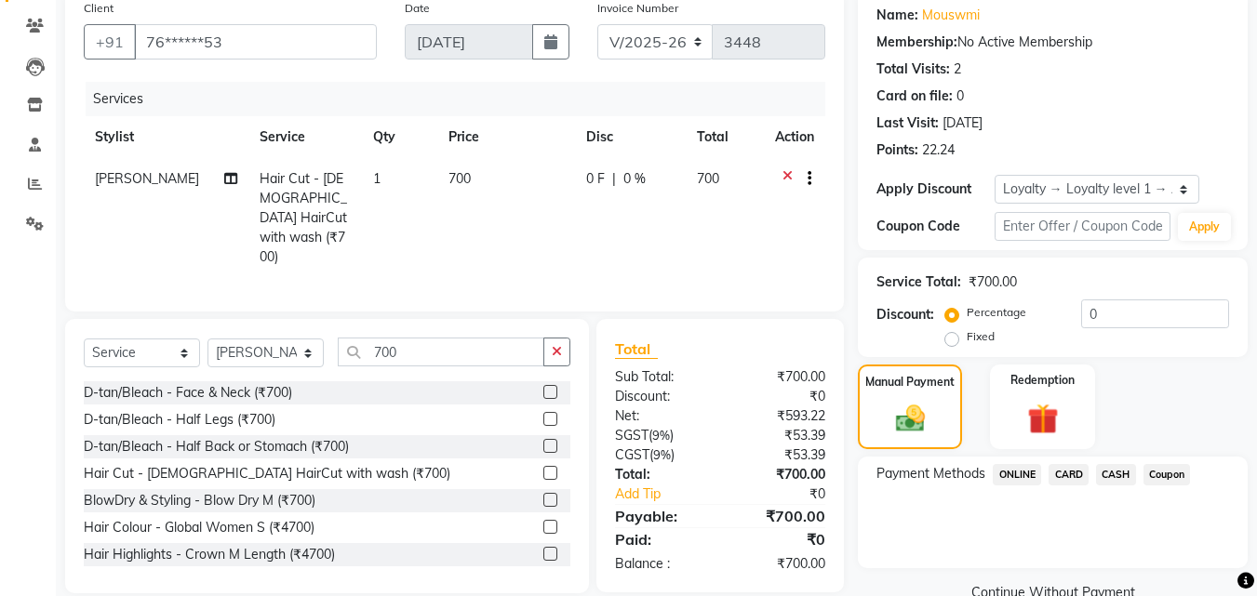
click at [1008, 476] on span "ONLINE" at bounding box center [1016, 474] width 48 height 21
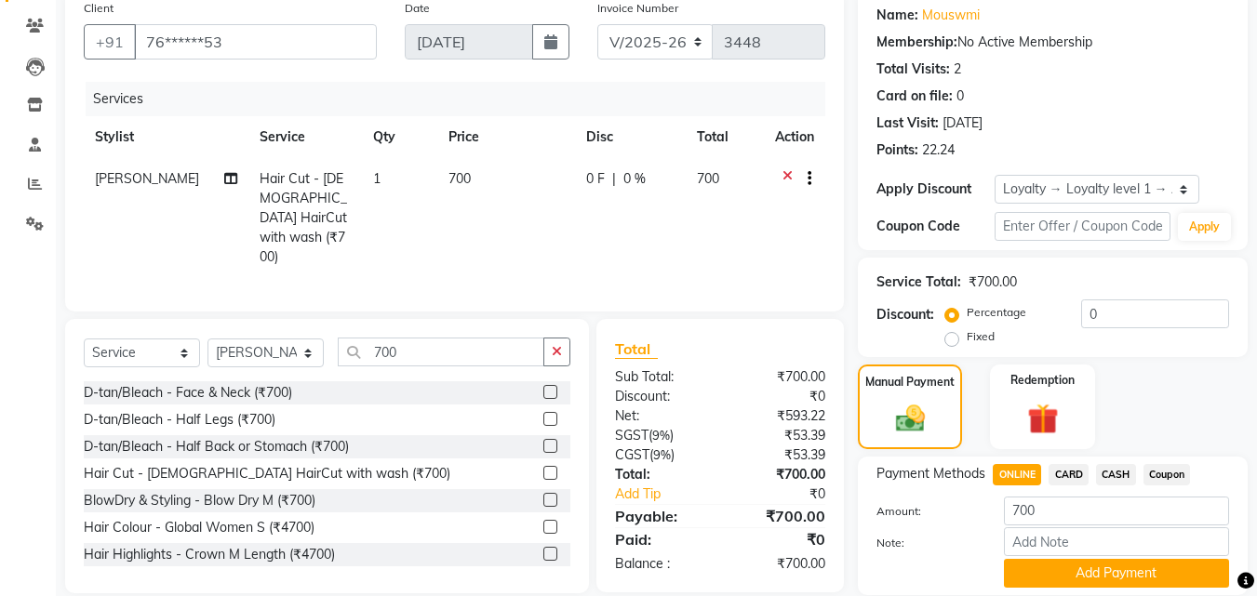
scroll to position [214, 0]
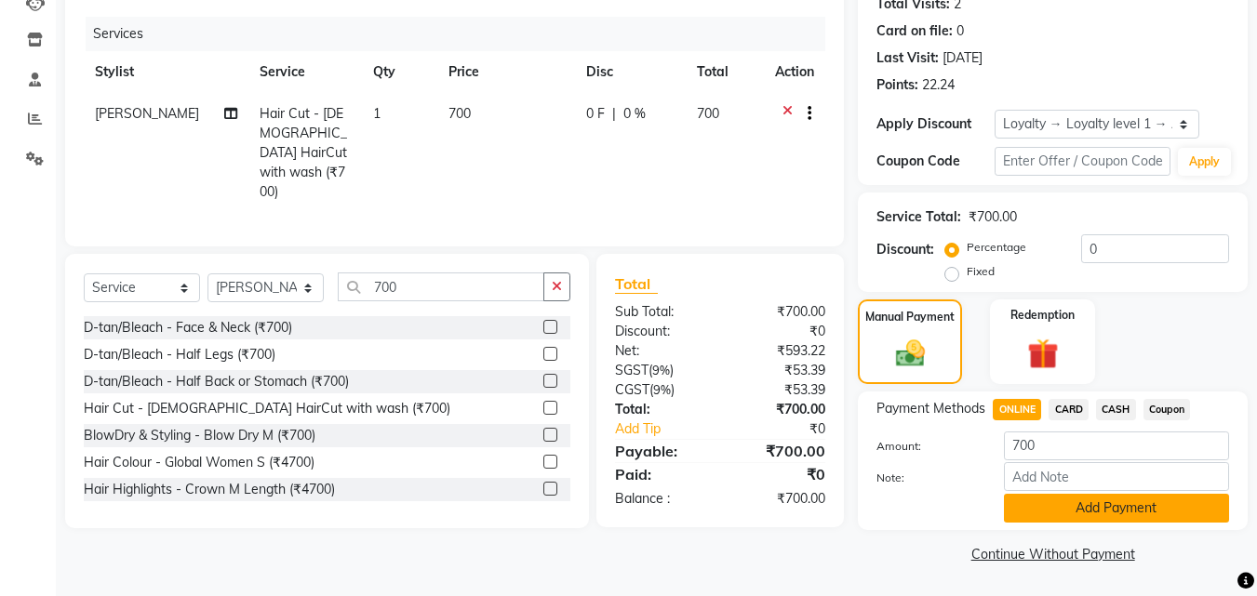
click at [1121, 519] on button "Add Payment" at bounding box center [1116, 508] width 225 height 29
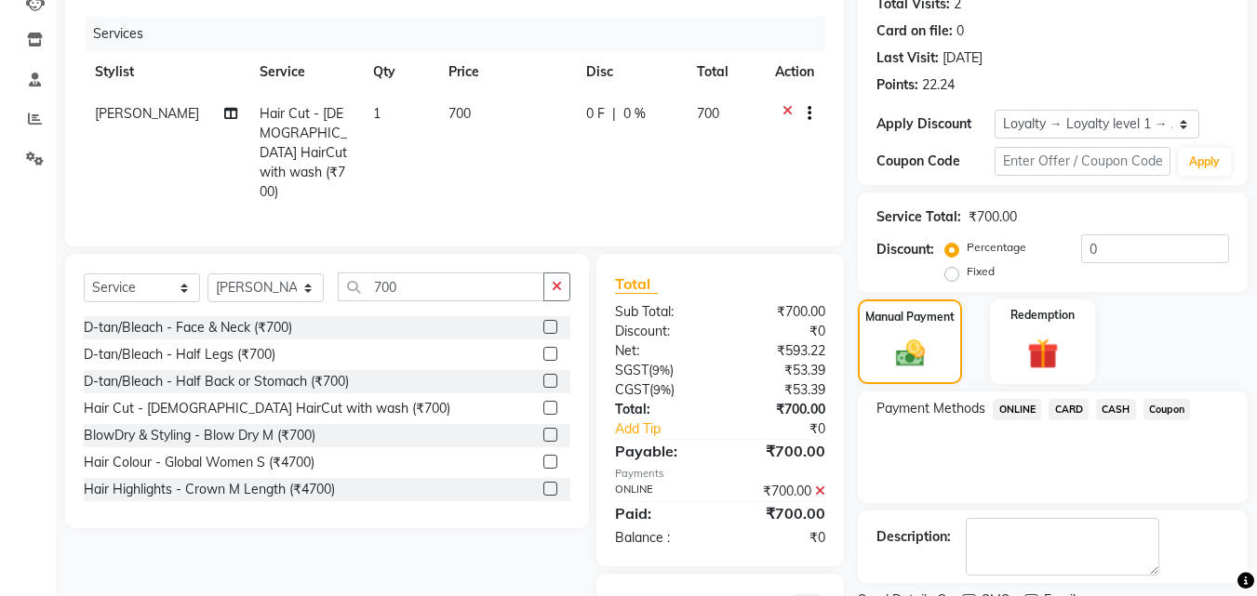
scroll to position [299, 0]
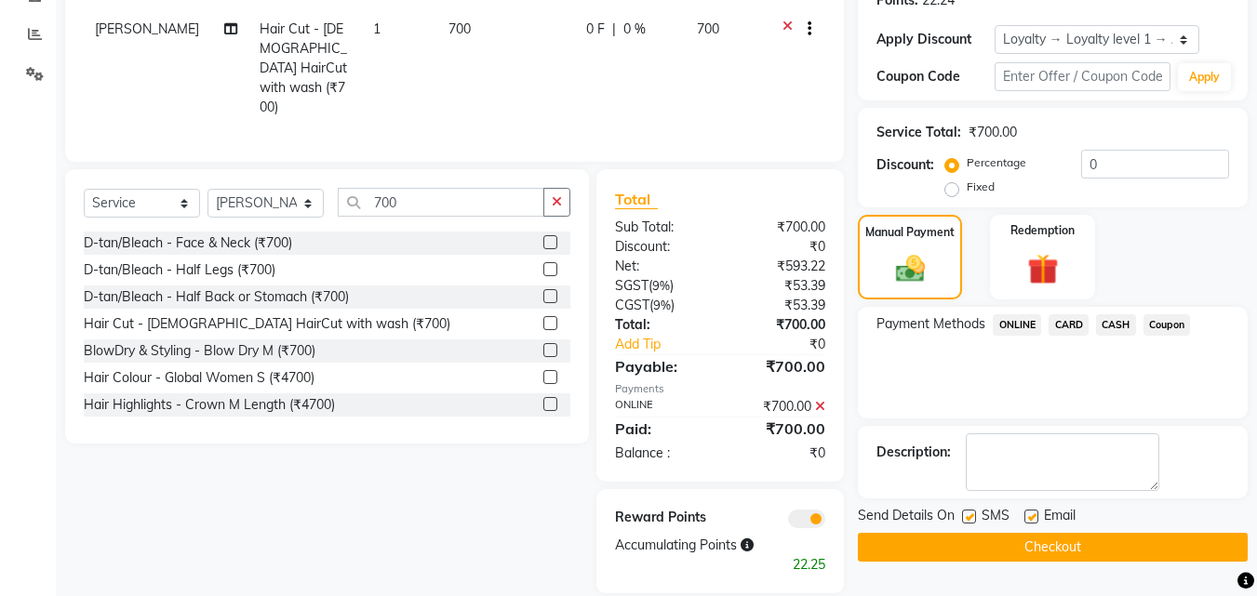
click at [1079, 545] on button "Checkout" at bounding box center [1053, 547] width 390 height 29
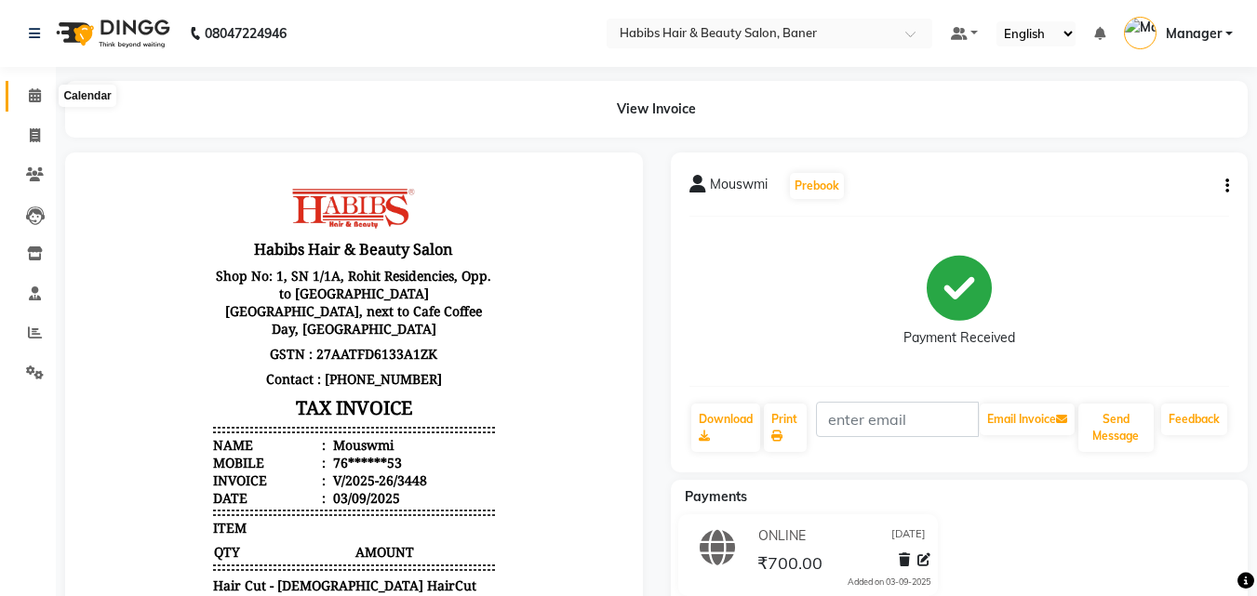
click at [38, 91] on icon at bounding box center [35, 95] width 12 height 14
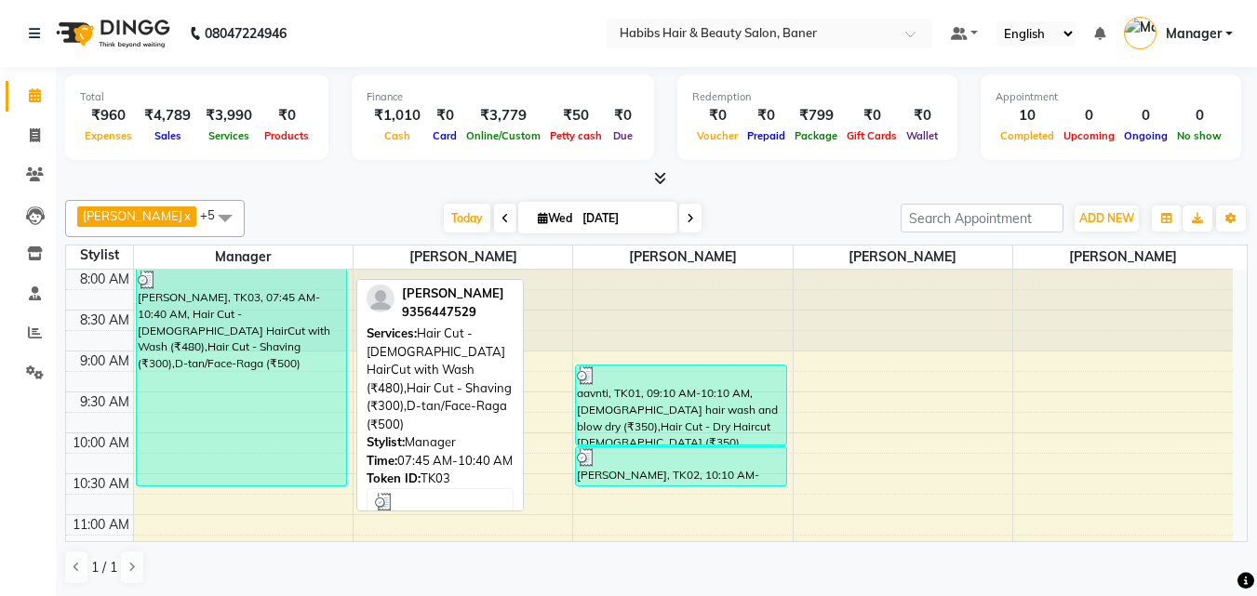
click at [212, 356] on div "[PERSON_NAME], TK03, 07:45 AM-10:40 AM, Hair Cut - [DEMOGRAPHIC_DATA] HairCut w…" at bounding box center [242, 378] width 210 height 216
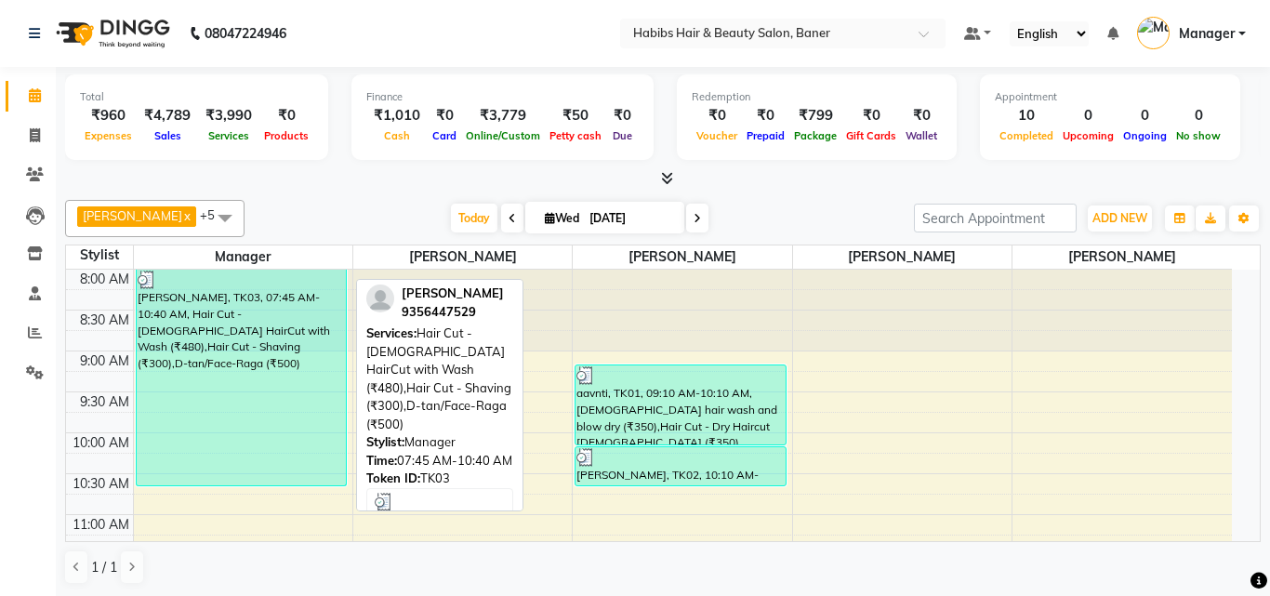
select select "3"
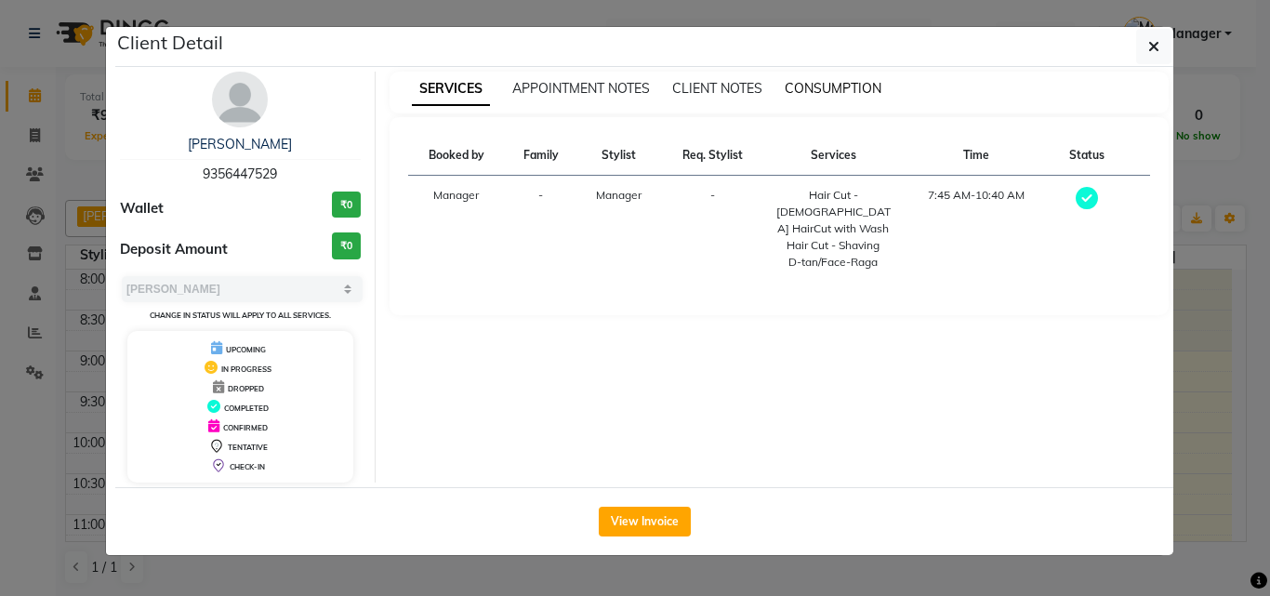
click at [815, 85] on span "CONSUMPTION" at bounding box center [833, 88] width 97 height 17
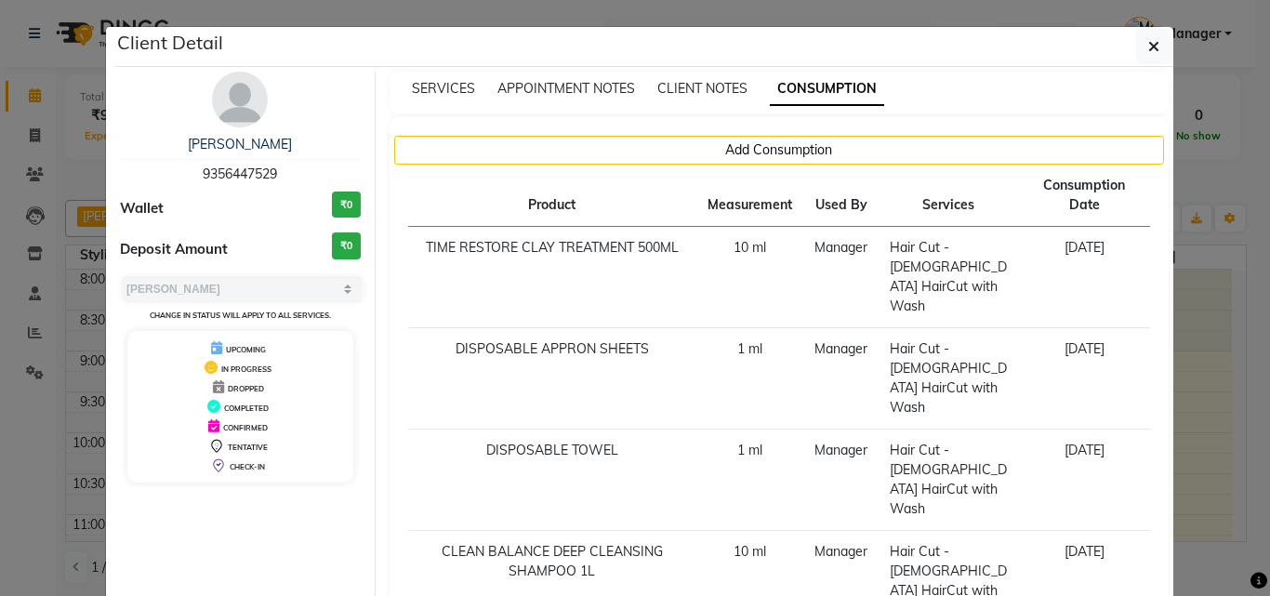
click at [1193, 380] on ngb-modal-window "Client Detail arpit 9356447529 Wallet ₹0 Deposit Amount ₹0 Select MARK DONE UPC…" at bounding box center [635, 298] width 1270 height 596
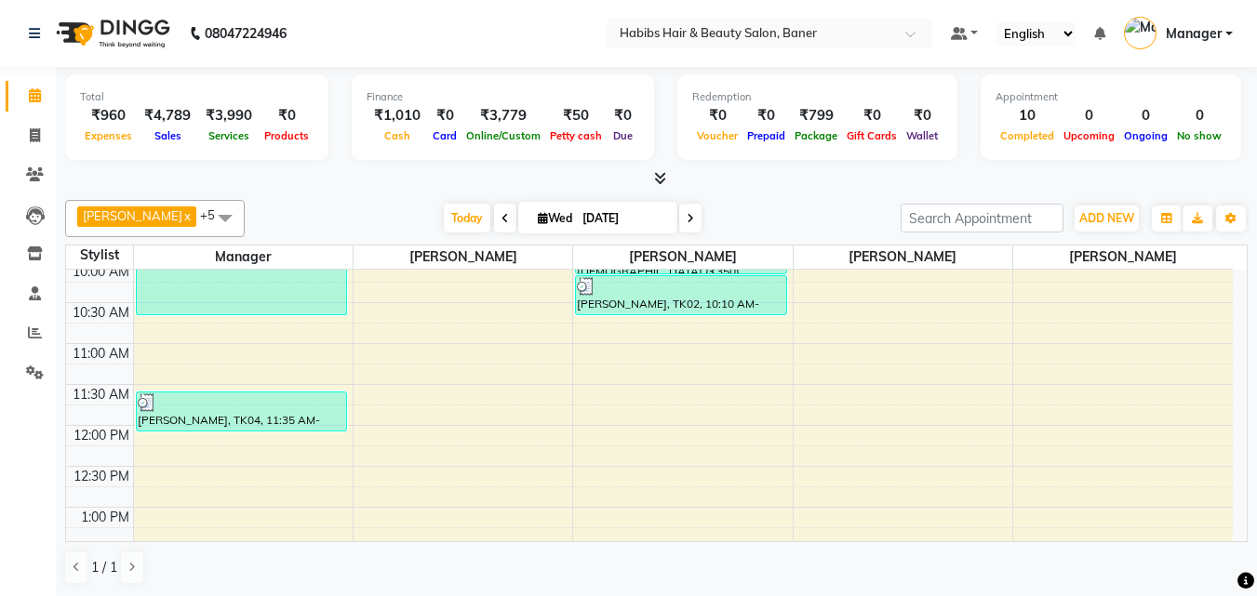
scroll to position [186, 0]
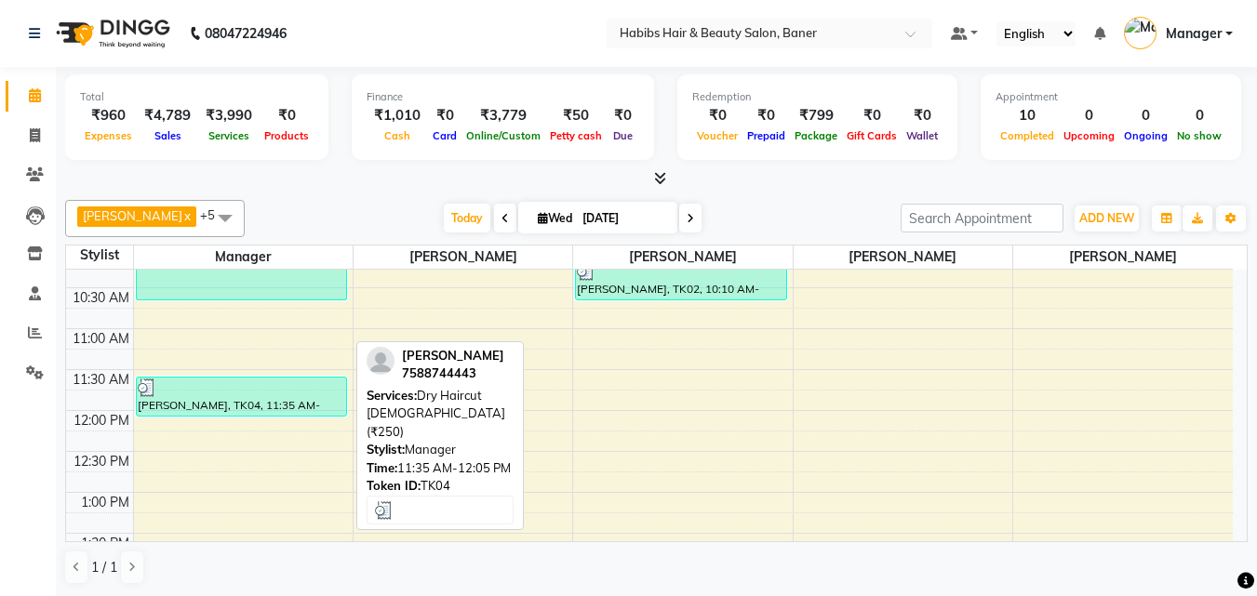
click at [322, 401] on div "[PERSON_NAME], TK04, 11:35 AM-12:05 PM, Dry Haircut [DEMOGRAPHIC_DATA] (₹250)" at bounding box center [242, 397] width 210 height 38
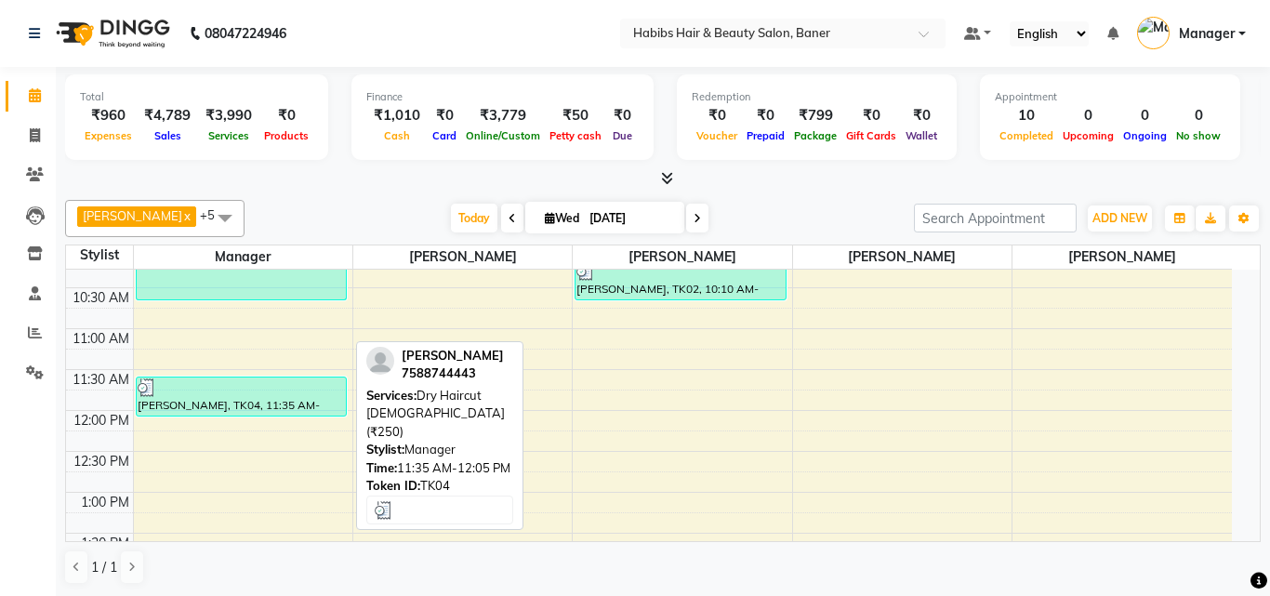
select select "3"
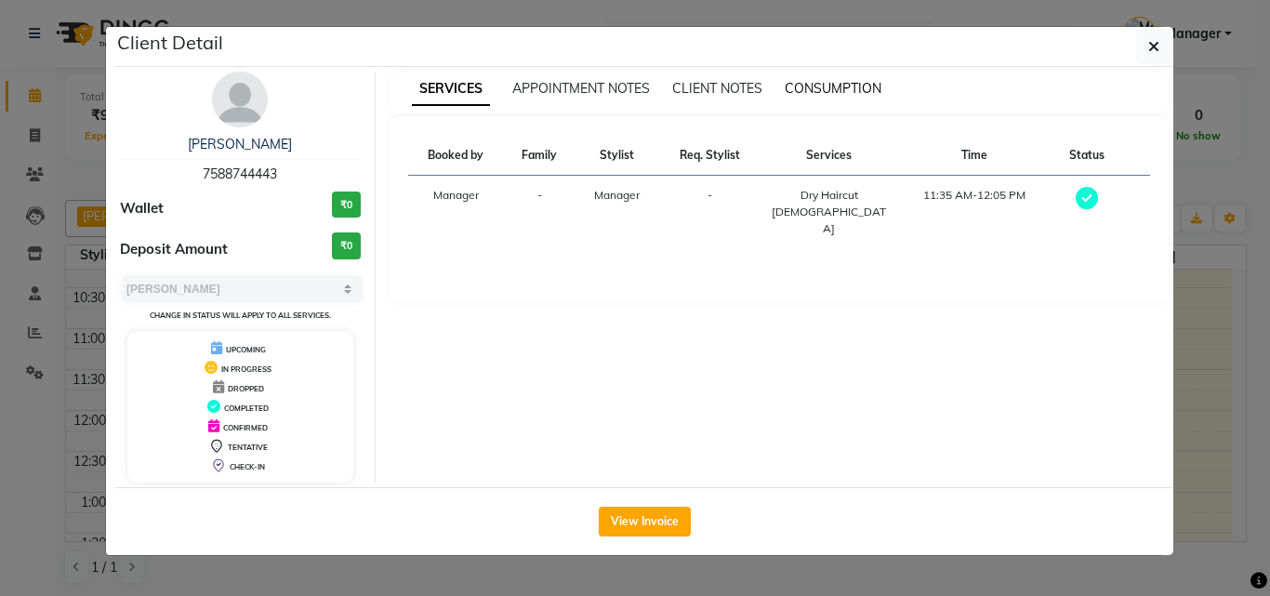
click at [821, 86] on span "CONSUMPTION" at bounding box center [833, 88] width 97 height 17
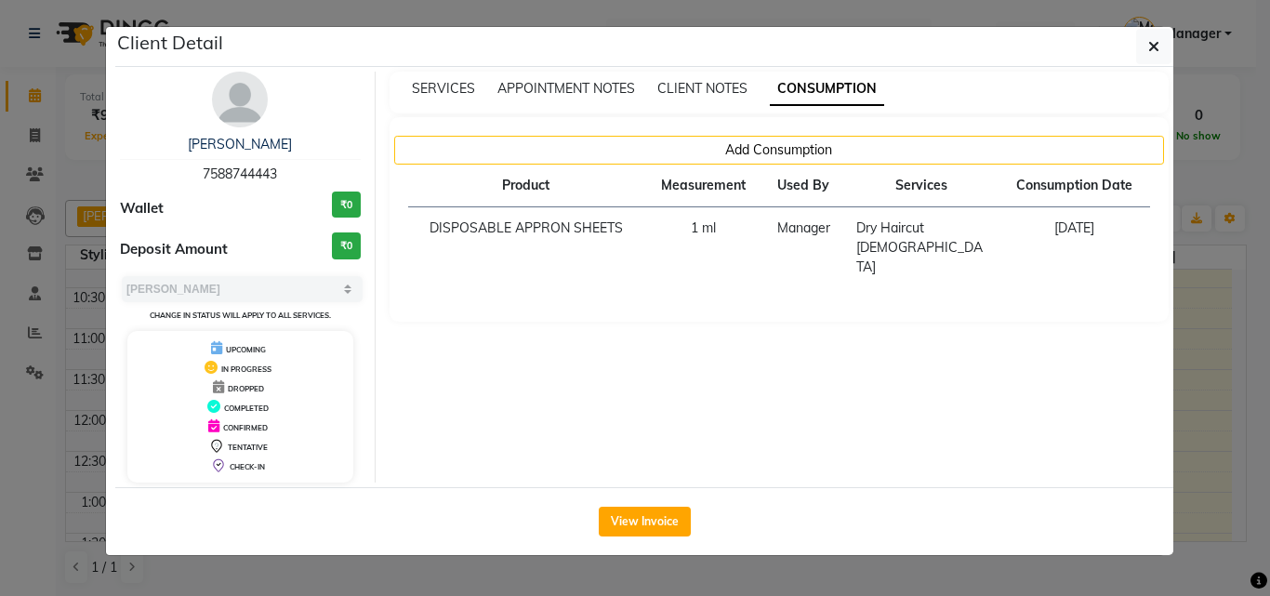
click at [1198, 328] on ngb-modal-window "Client Detail hardas 7588744443 Wallet ₹0 Deposit Amount ₹0 Select MARK DONE UP…" at bounding box center [635, 298] width 1270 height 596
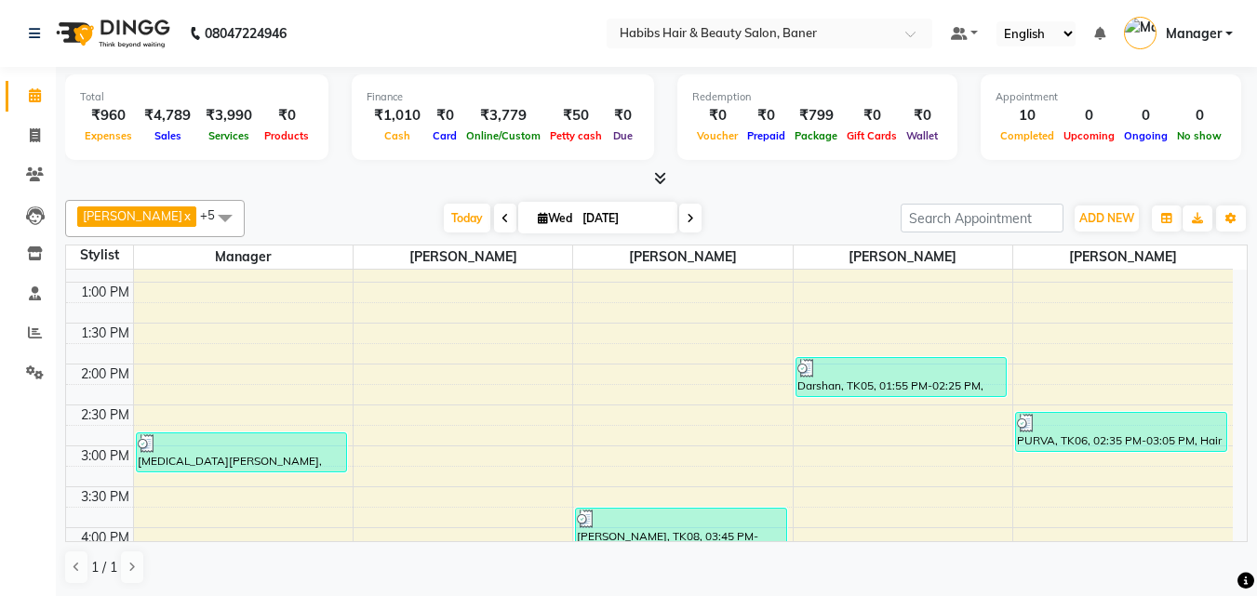
scroll to position [465, 0]
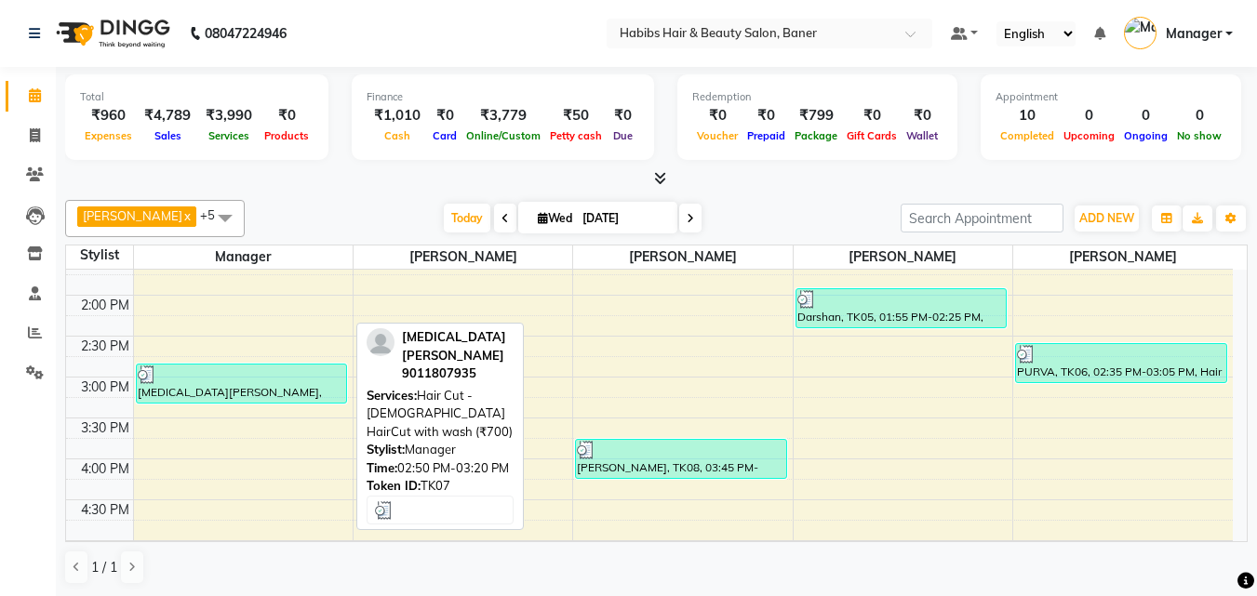
click at [297, 379] on div at bounding box center [242, 375] width 208 height 19
select select "3"
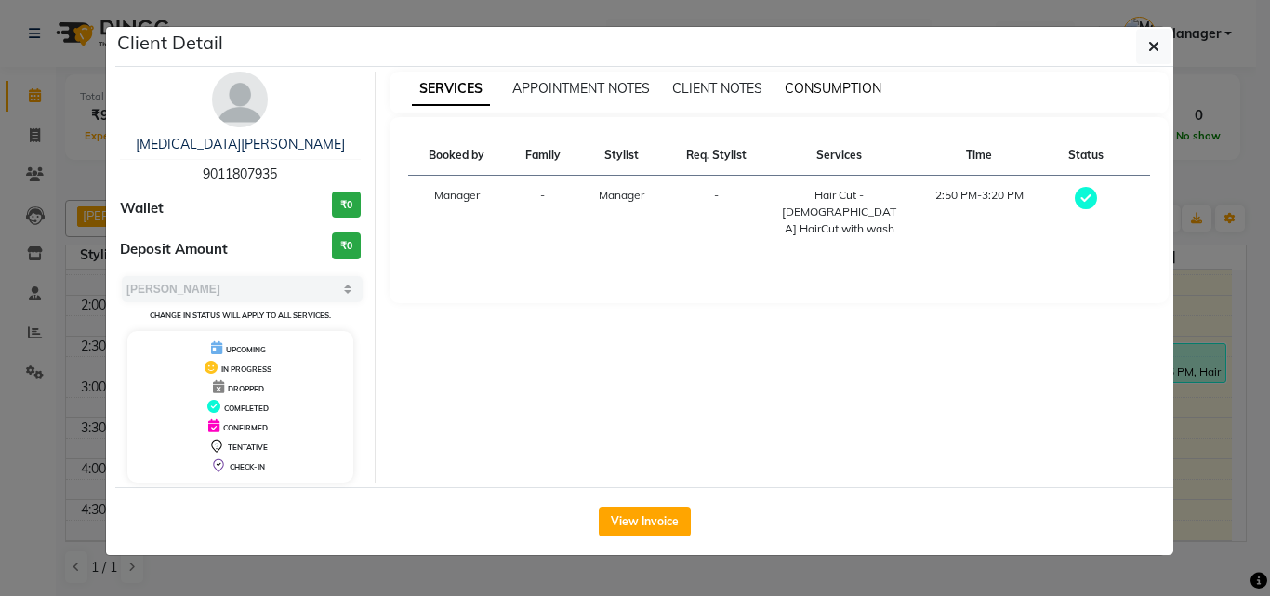
click at [852, 82] on span "CONSUMPTION" at bounding box center [833, 88] width 97 height 17
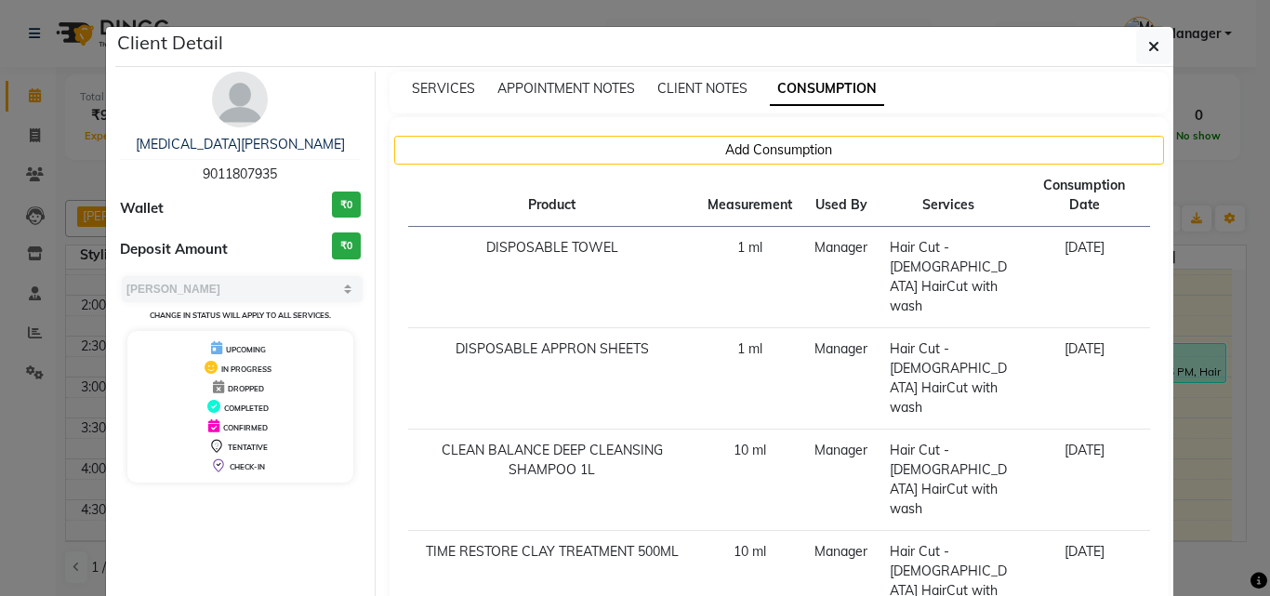
click at [1189, 339] on ngb-modal-window "Client Detail NIKITA SHINDE 9011807935 Wallet ₹0 Deposit Amount ₹0 Select MARK …" at bounding box center [635, 298] width 1270 height 596
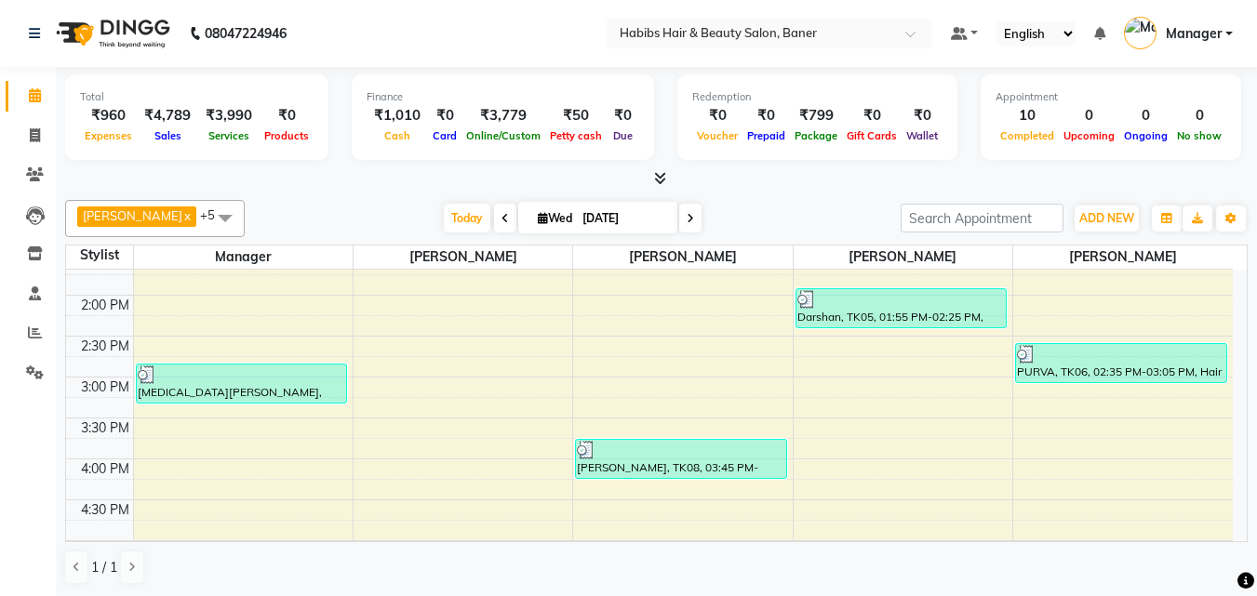
scroll to position [558, 0]
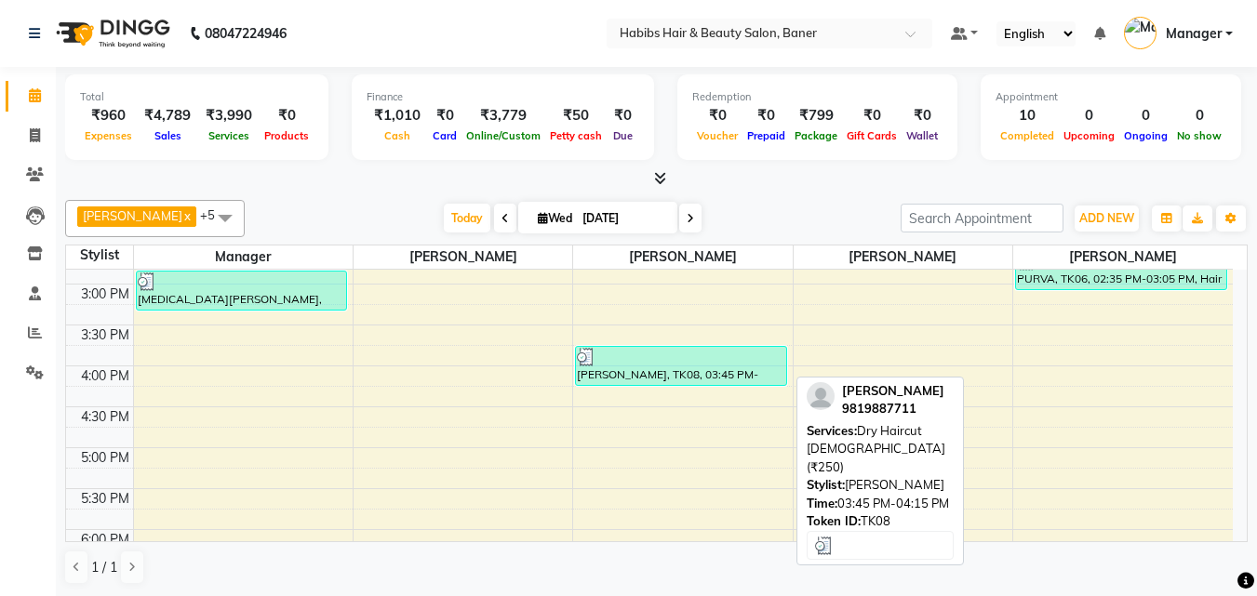
click at [641, 368] on div "[PERSON_NAME], TK08, 03:45 PM-04:15 PM, Dry Haircut [DEMOGRAPHIC_DATA] (₹250)" at bounding box center [681, 366] width 210 height 38
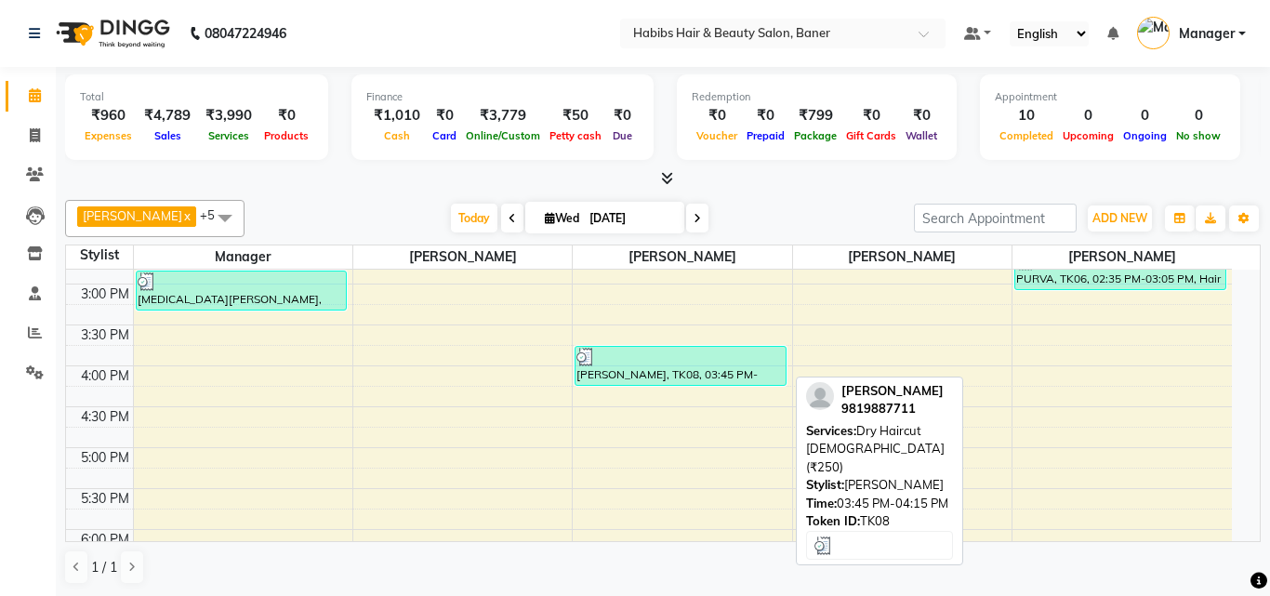
select select "3"
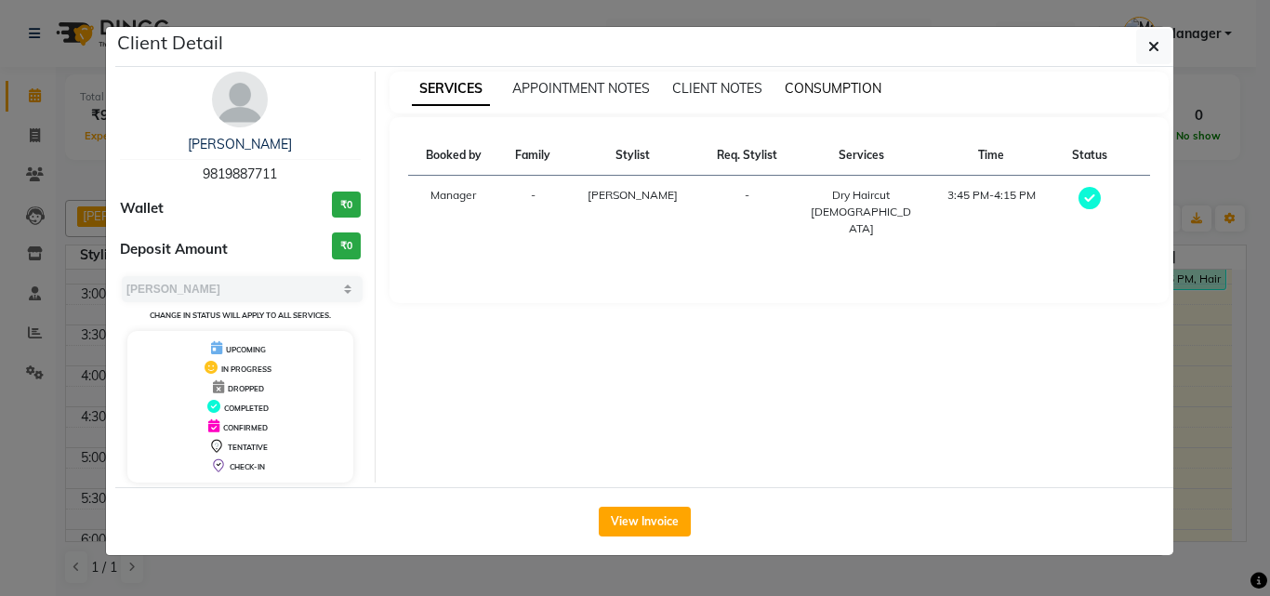
click at [810, 86] on span "CONSUMPTION" at bounding box center [833, 88] width 97 height 17
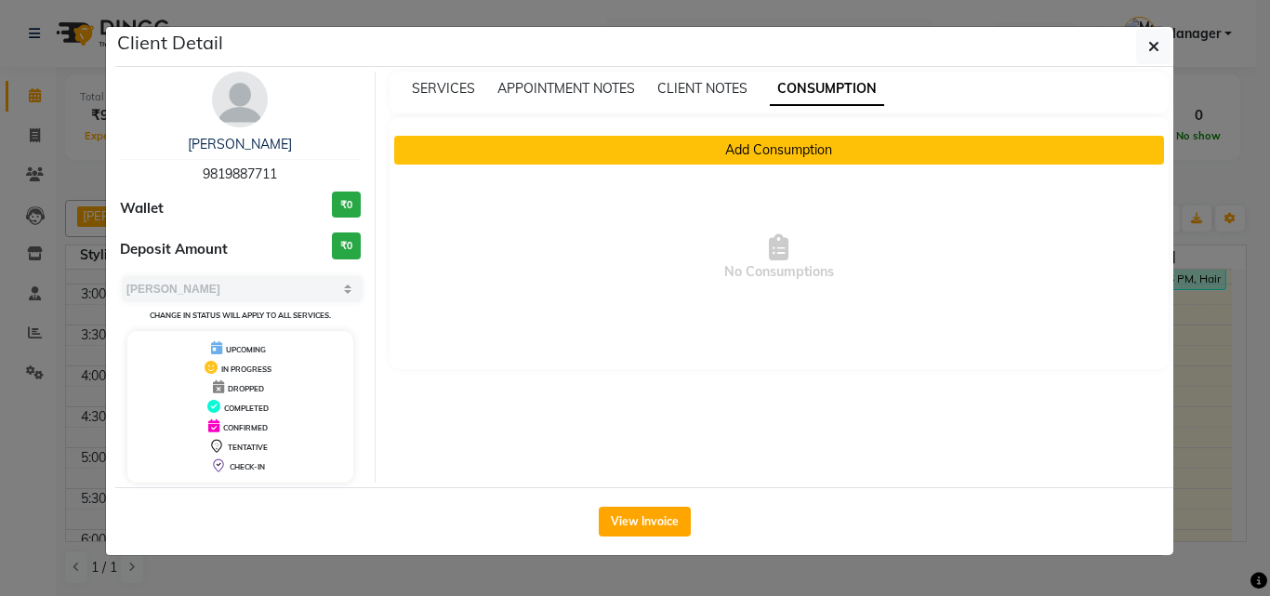
click at [818, 158] on button "Add Consumption" at bounding box center [779, 150] width 771 height 29
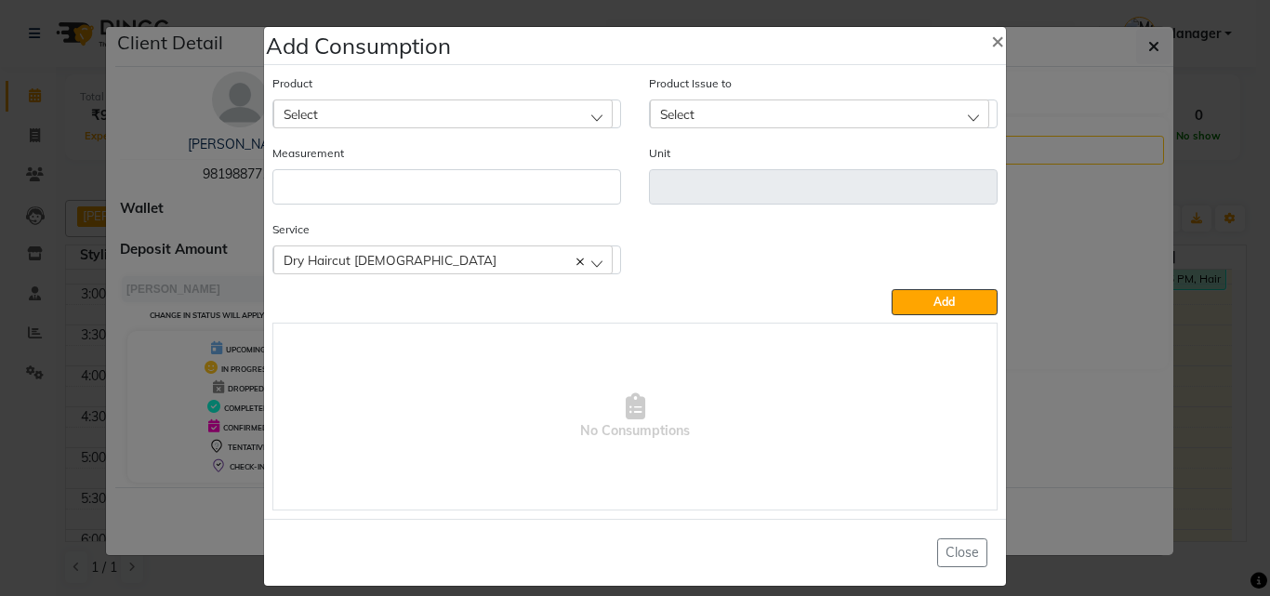
click at [470, 114] on div "Select" at bounding box center [442, 114] width 339 height 28
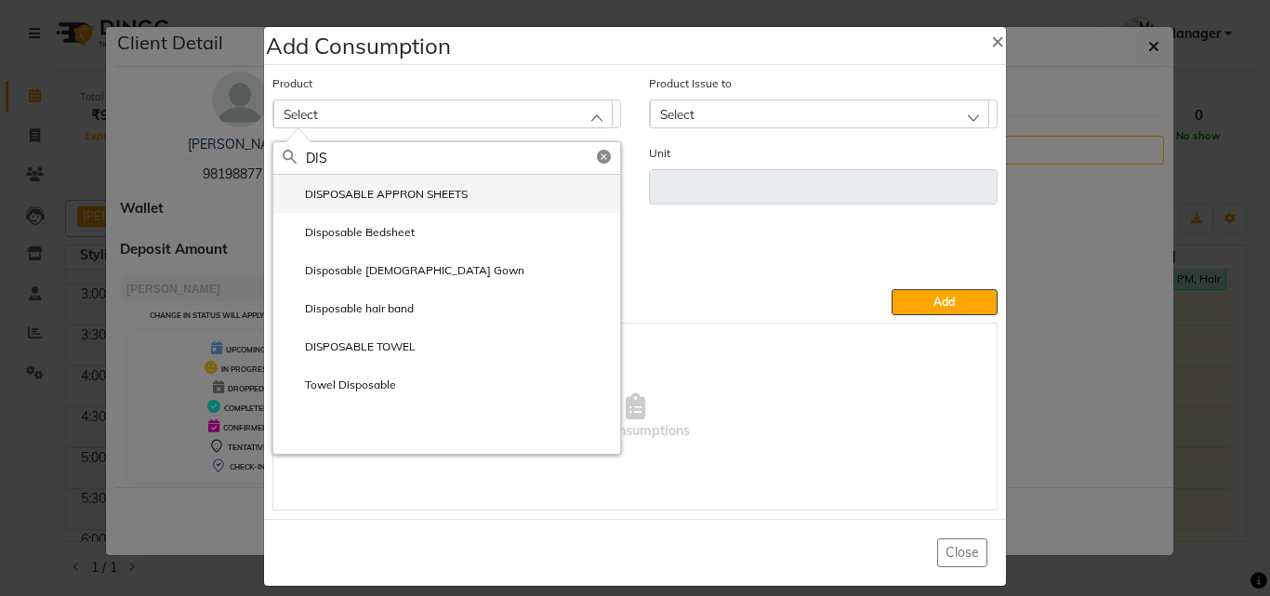
type input "DIS"
click at [416, 191] on label "DISPOSABLE APPRON SHEETS" at bounding box center [375, 194] width 185 height 17
type input "ml"
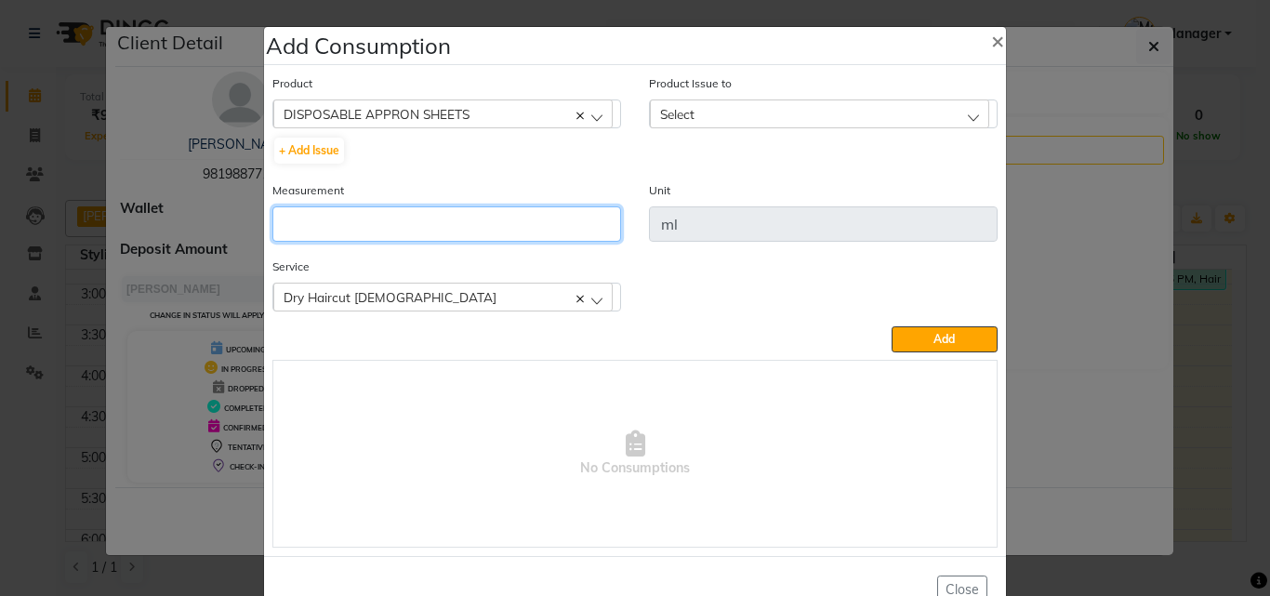
click at [434, 221] on input "number" at bounding box center [447, 223] width 349 height 35
type input "1"
click at [739, 121] on div "Select" at bounding box center [819, 114] width 339 height 28
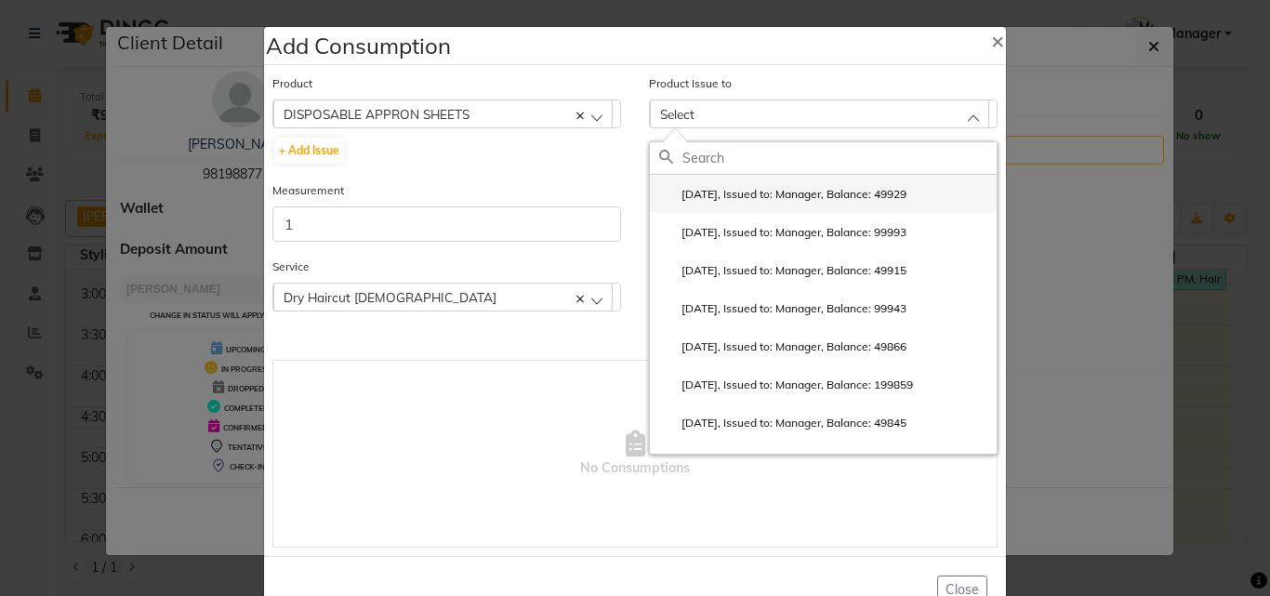
click at [755, 198] on label "2025-08-29, Issued to: Manager, Balance: 49929" at bounding box center [782, 194] width 247 height 17
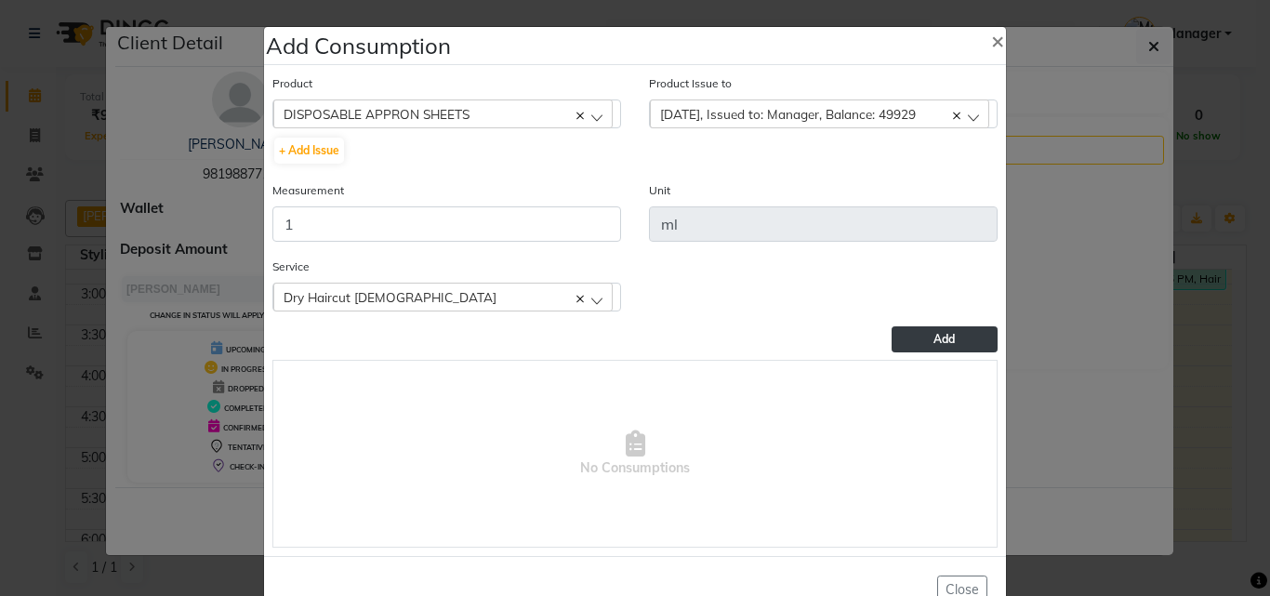
click at [901, 332] on button "Add" at bounding box center [945, 339] width 106 height 26
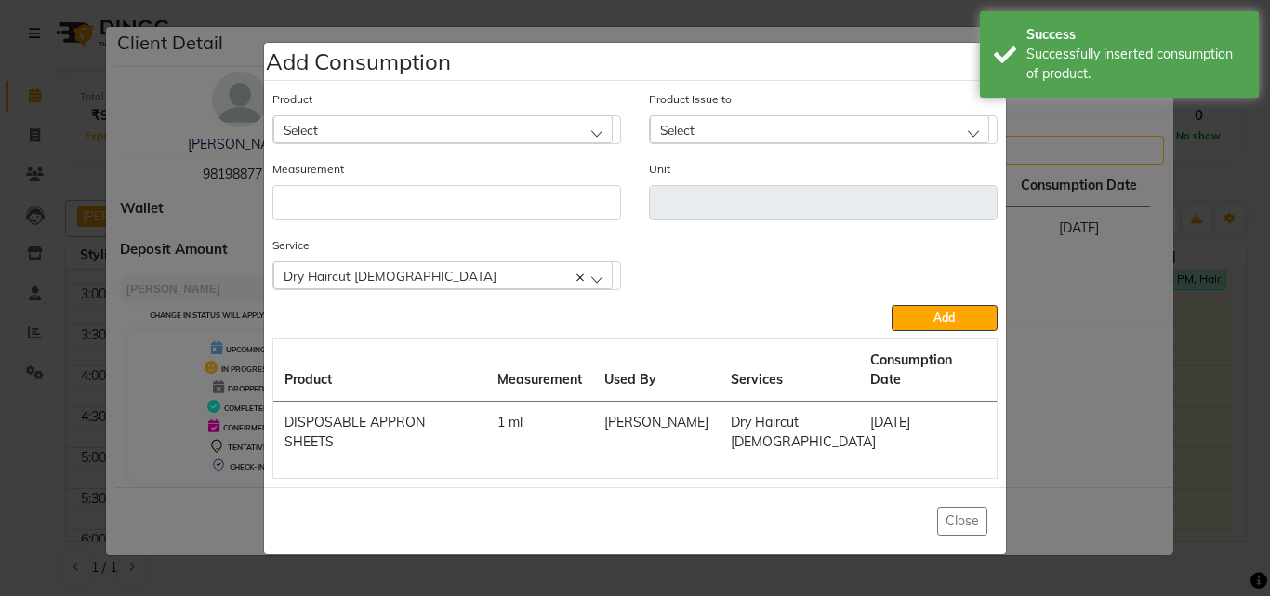
click at [1178, 376] on ngb-modal-window "Add Consumption × Product Select 4-88 Product Issue to Select 2025-08-29, Issue…" at bounding box center [635, 298] width 1270 height 596
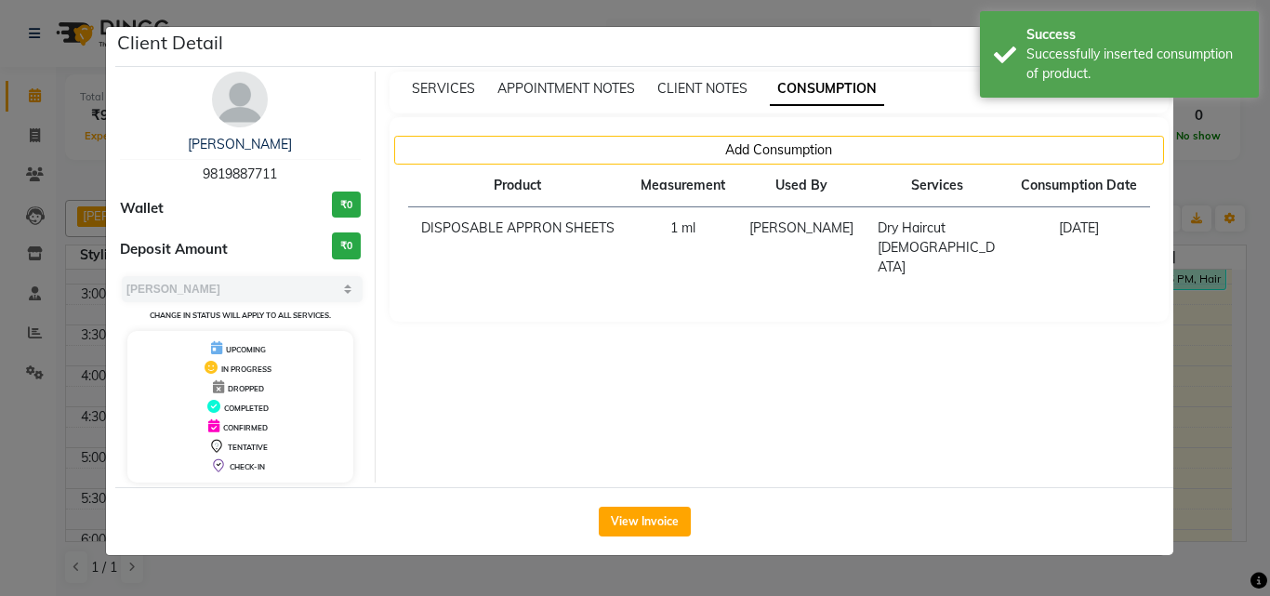
click at [1187, 380] on ngb-modal-window "Client Detail SUNIL CHAUDHARI 9819887711 Wallet ₹0 Deposit Amount ₹0 Select MAR…" at bounding box center [635, 298] width 1270 height 596
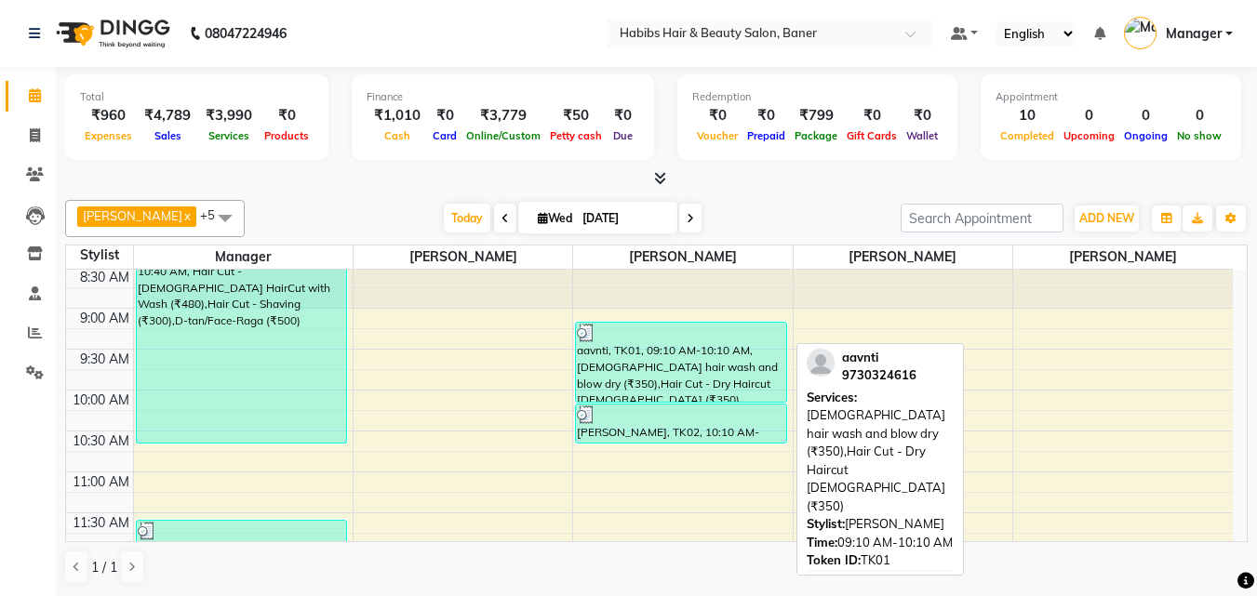
scroll to position [0, 0]
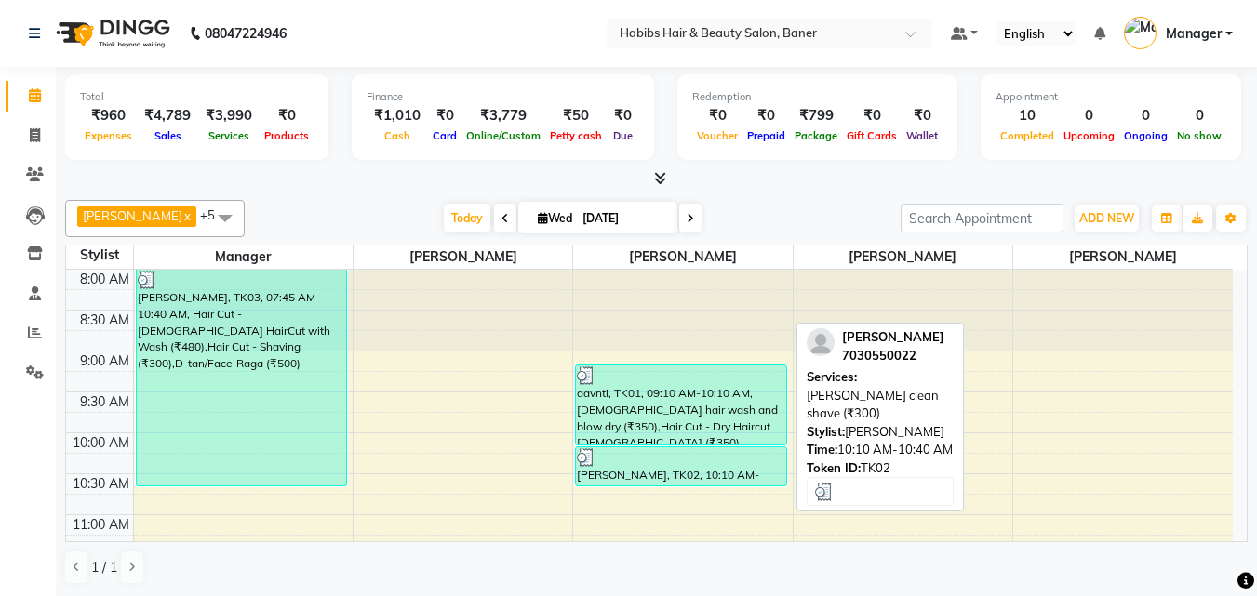
click at [673, 466] on div "[PERSON_NAME], TK02, 10:10 AM-10:40 AM, [PERSON_NAME] clean shave (₹300)" at bounding box center [681, 466] width 210 height 38
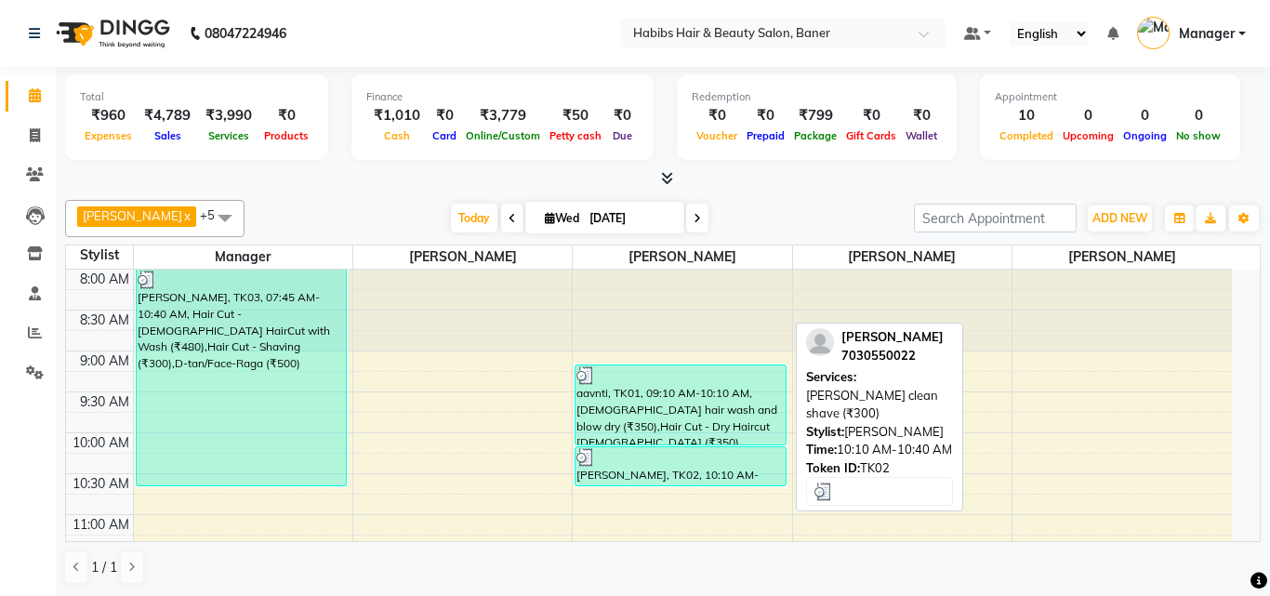
select select "3"
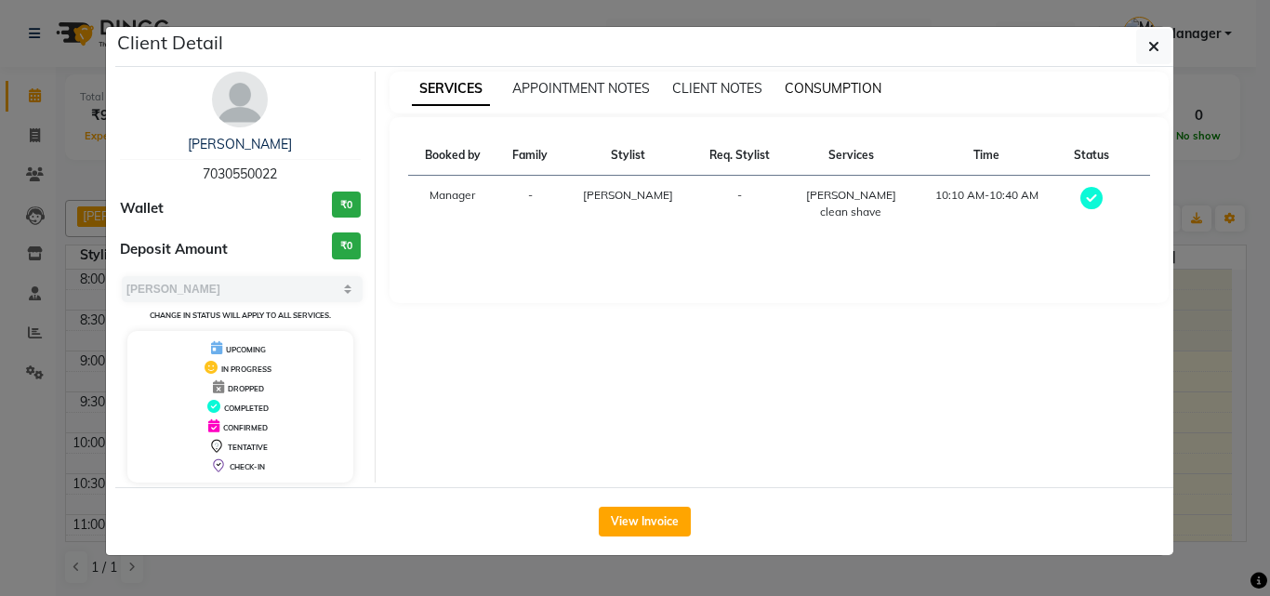
click at [840, 85] on span "CONSUMPTION" at bounding box center [833, 88] width 97 height 17
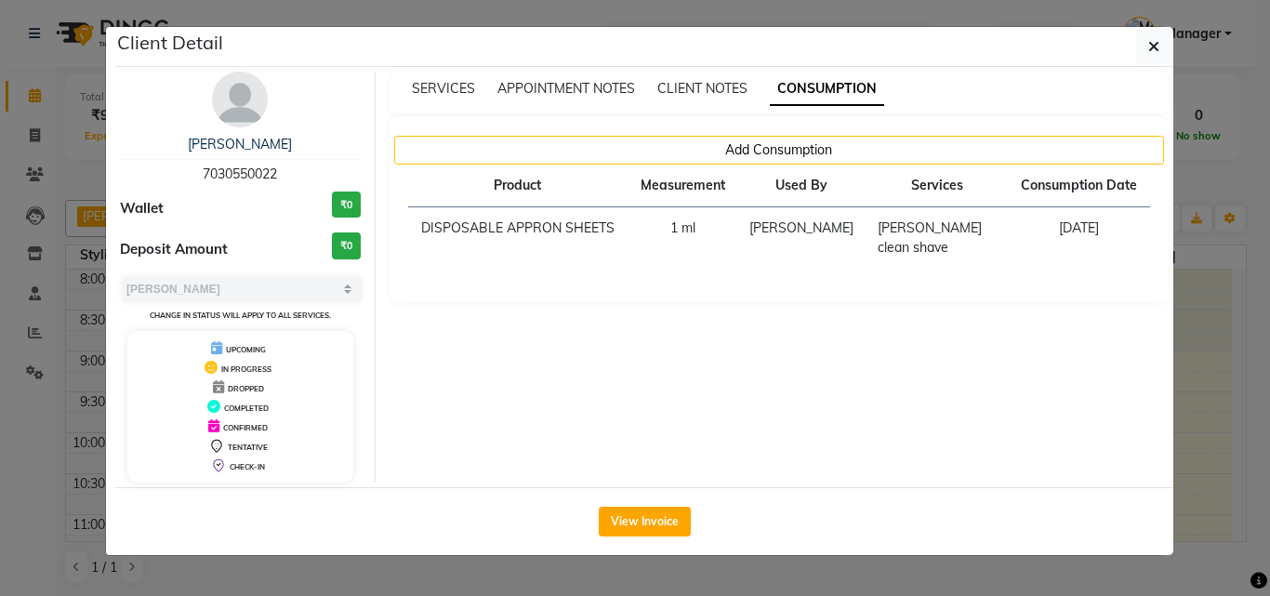
click at [1210, 370] on ngb-modal-window "Client Detail Ritesh INGOLE 7030550022 Wallet ₹0 Deposit Amount ₹0 Select MARK …" at bounding box center [635, 298] width 1270 height 596
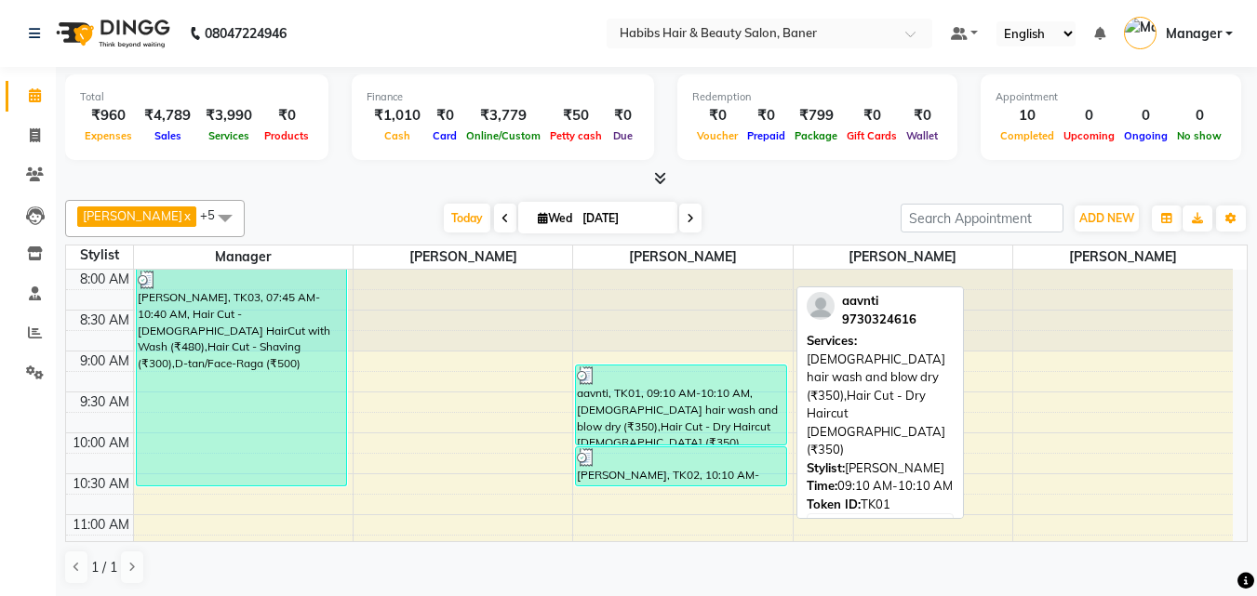
click at [739, 409] on div "aavnti, TK01, 09:10 AM-10:10 AM, [DEMOGRAPHIC_DATA] hair wash and blow dry (₹35…" at bounding box center [681, 405] width 210 height 79
select select "3"
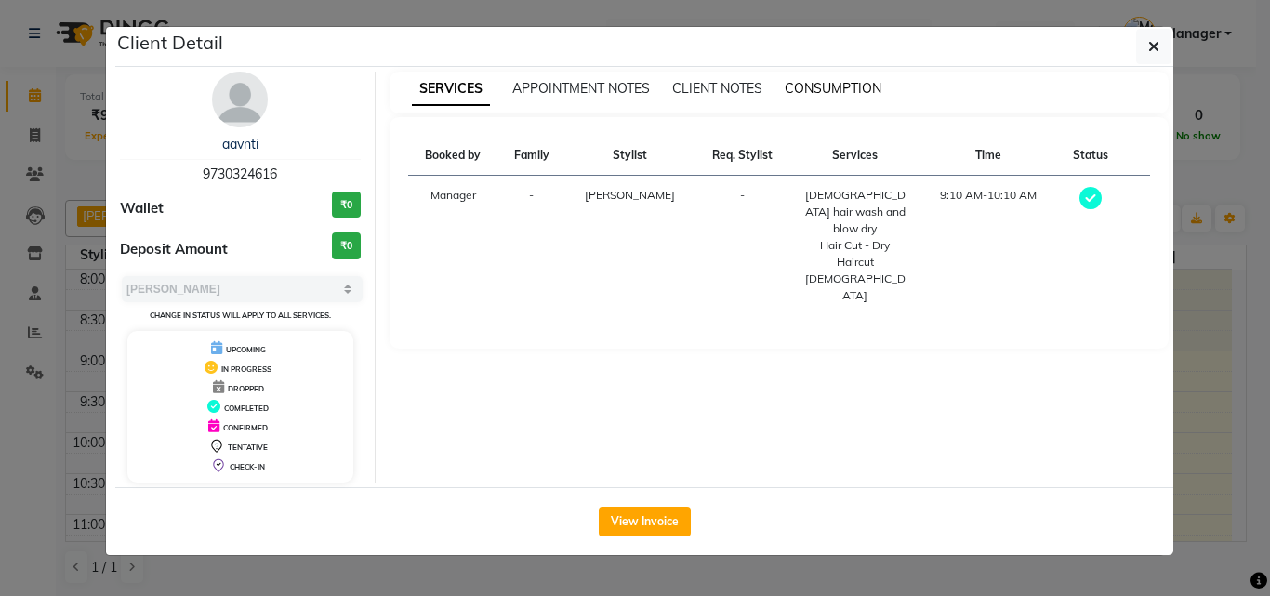
click at [829, 88] on span "CONSUMPTION" at bounding box center [833, 88] width 97 height 17
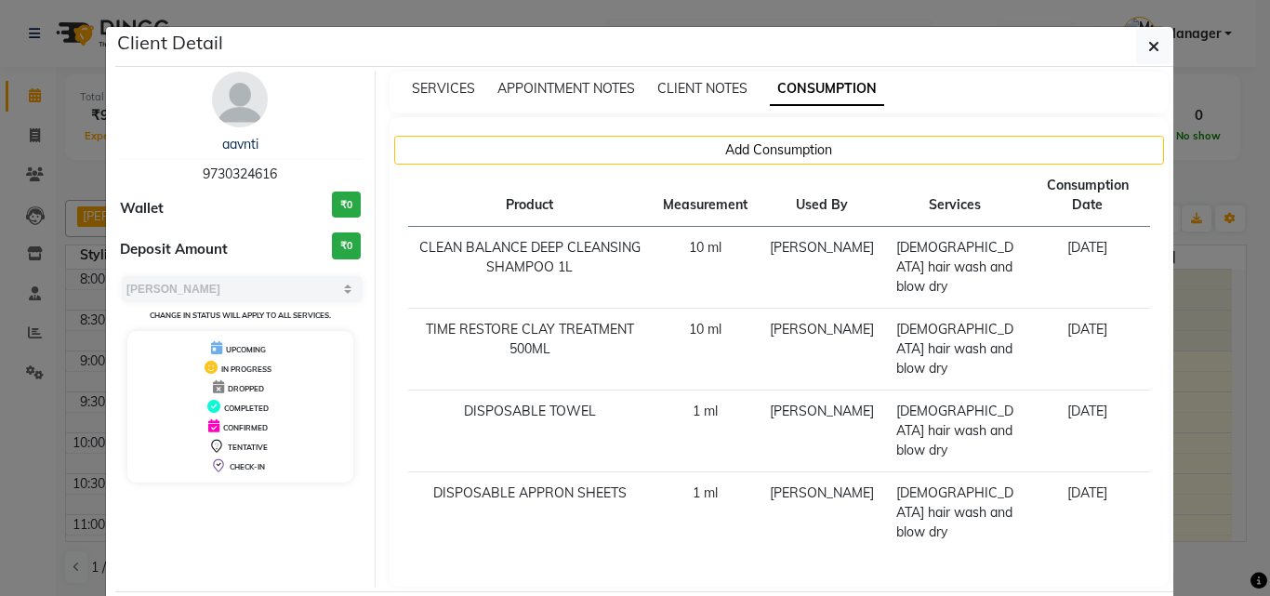
click at [1181, 346] on ngb-modal-window "Client Detail aavnti 9730324616 Wallet ₹0 Deposit Amount ₹0 Select MARK DONE UP…" at bounding box center [635, 298] width 1270 height 596
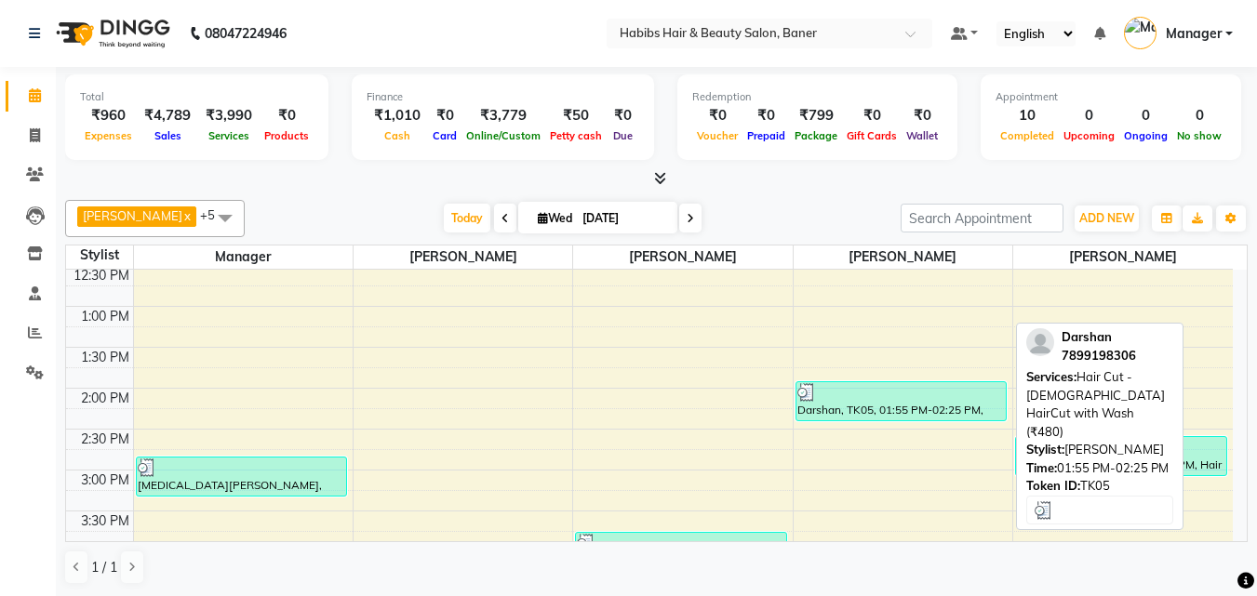
scroll to position [465, 0]
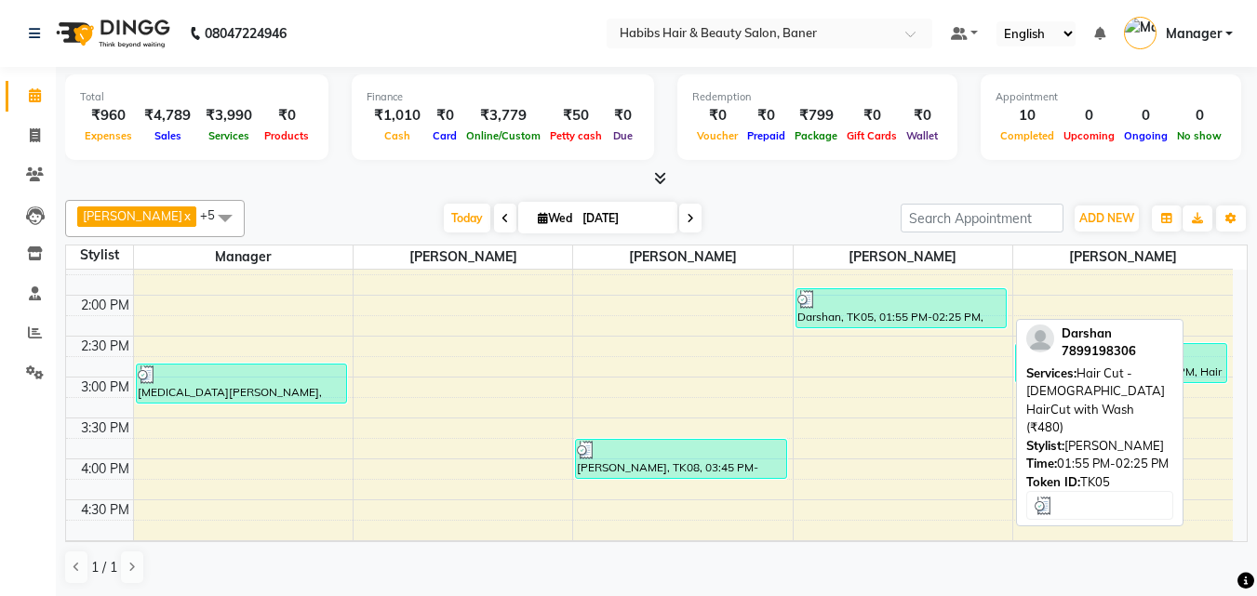
click at [893, 320] on div "Darshan, TK05, 01:55 PM-02:25 PM, Hair Cut - [DEMOGRAPHIC_DATA] HairCut with Wa…" at bounding box center [901, 308] width 210 height 38
select select "3"
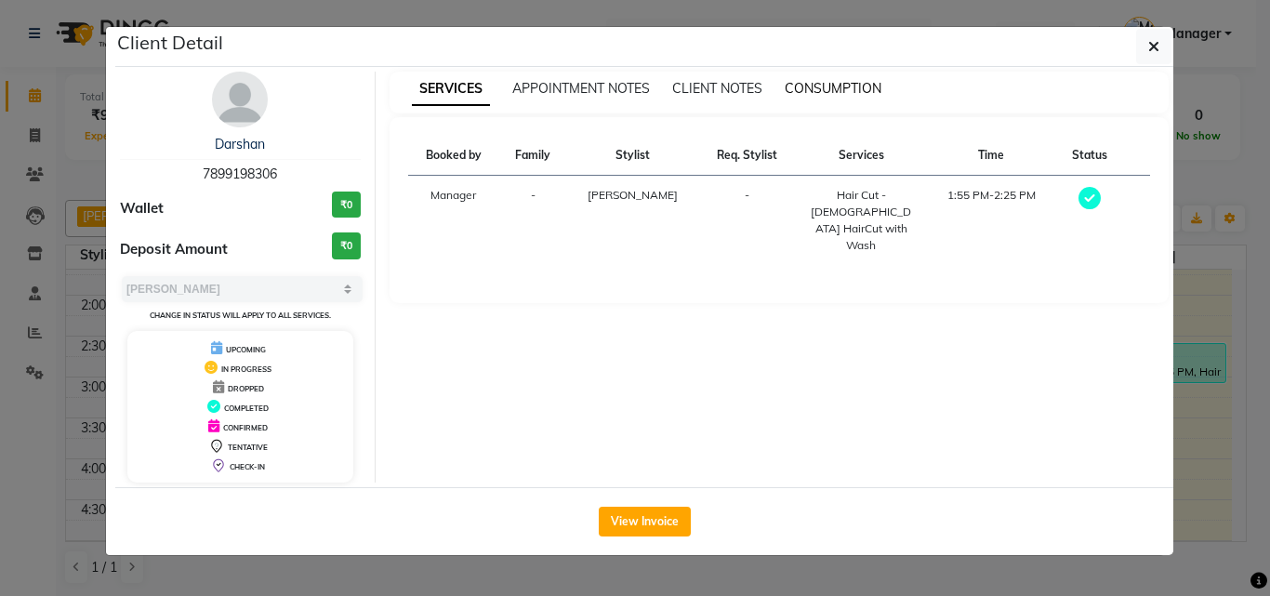
click at [836, 83] on span "CONSUMPTION" at bounding box center [833, 88] width 97 height 17
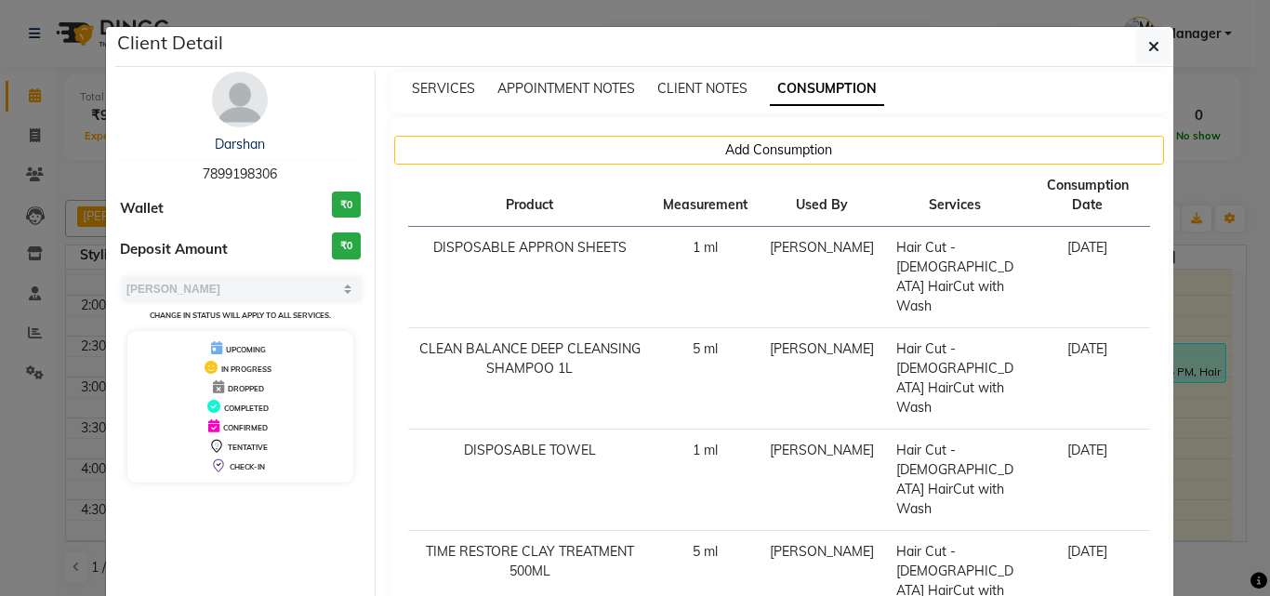
click at [1194, 381] on ngb-modal-window "Client Detail Darshan 7899198306 Wallet ₹0 Deposit Amount ₹0 Select MARK DONE U…" at bounding box center [635, 298] width 1270 height 596
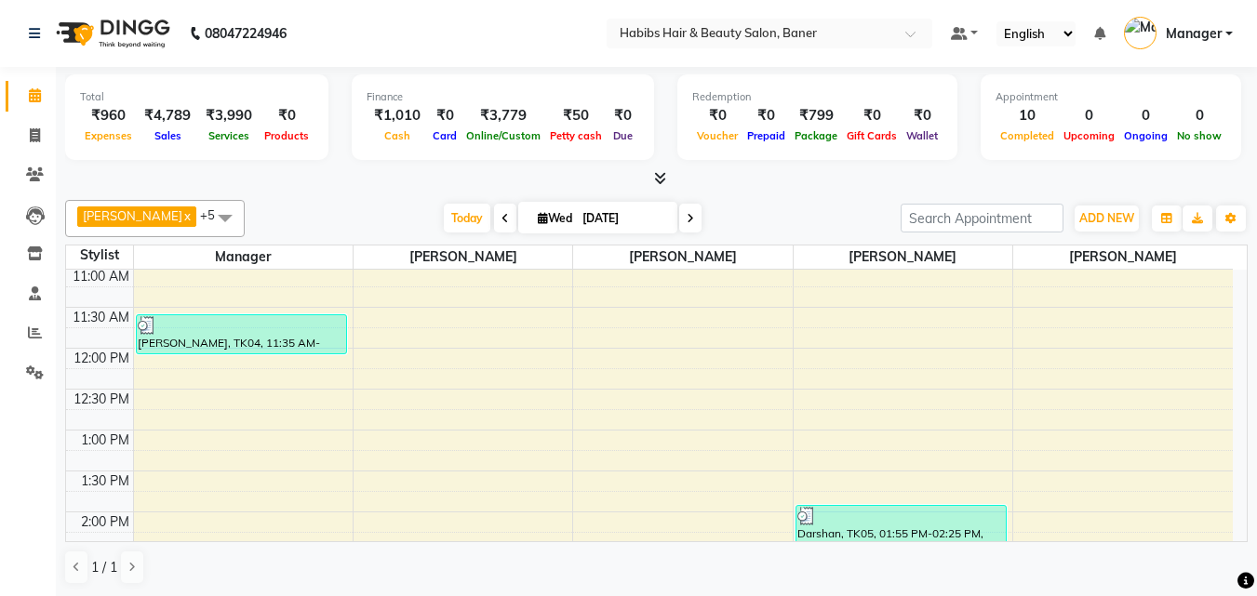
scroll to position [372, 0]
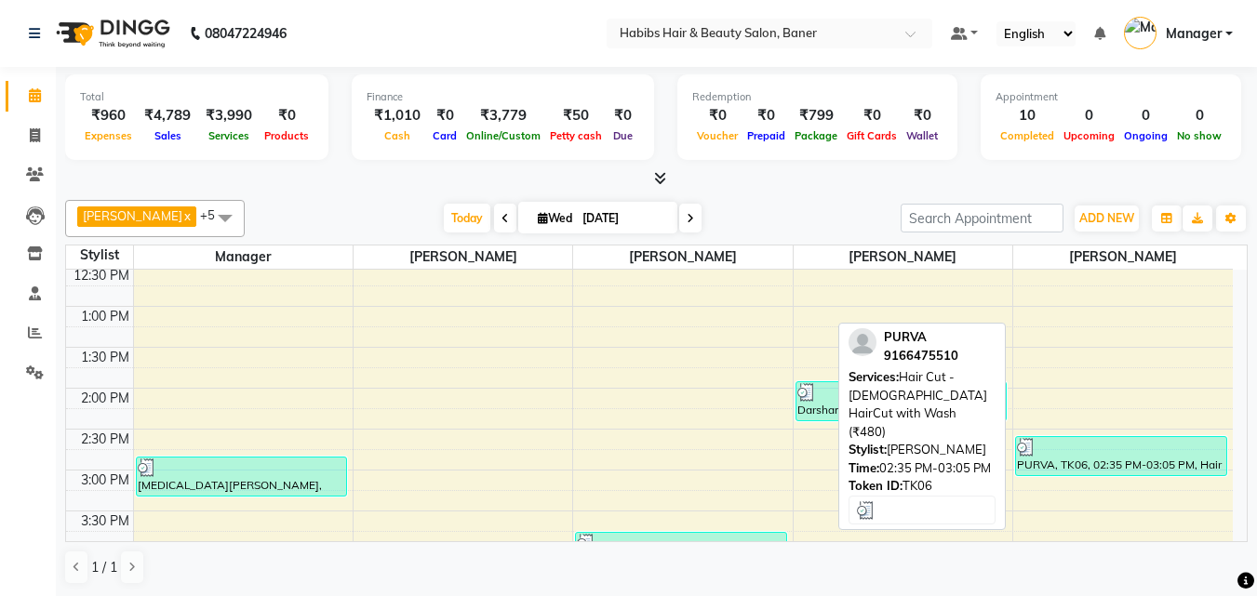
click at [1125, 450] on div at bounding box center [1121, 447] width 208 height 19
select select "3"
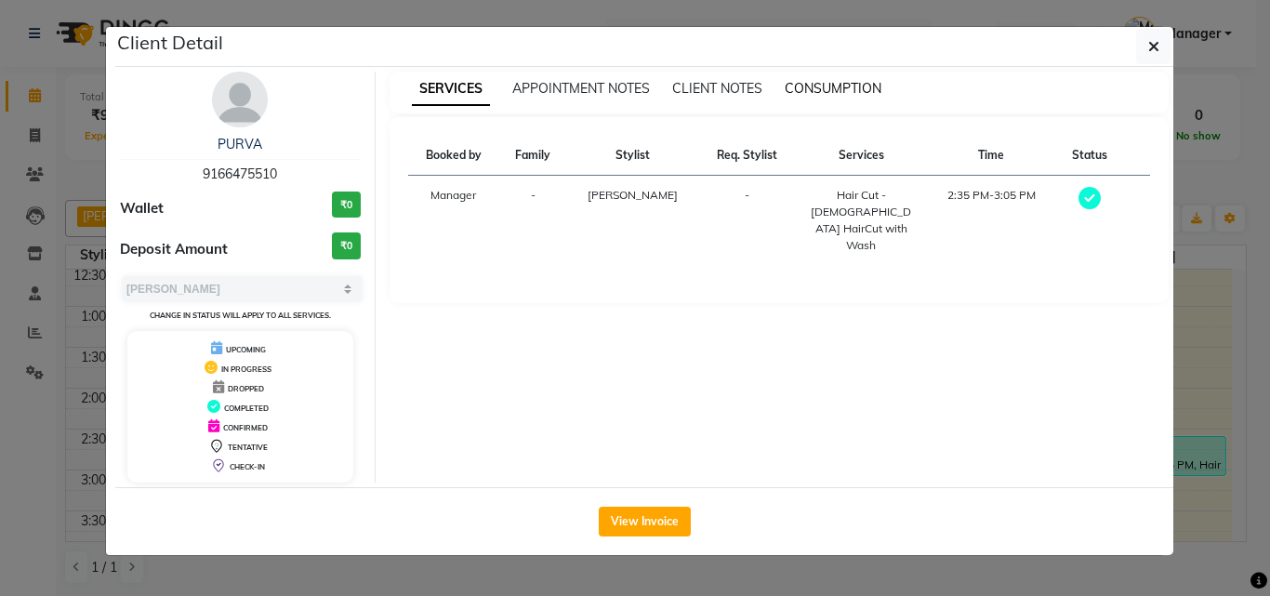
click at [850, 86] on span "CONSUMPTION" at bounding box center [833, 88] width 97 height 17
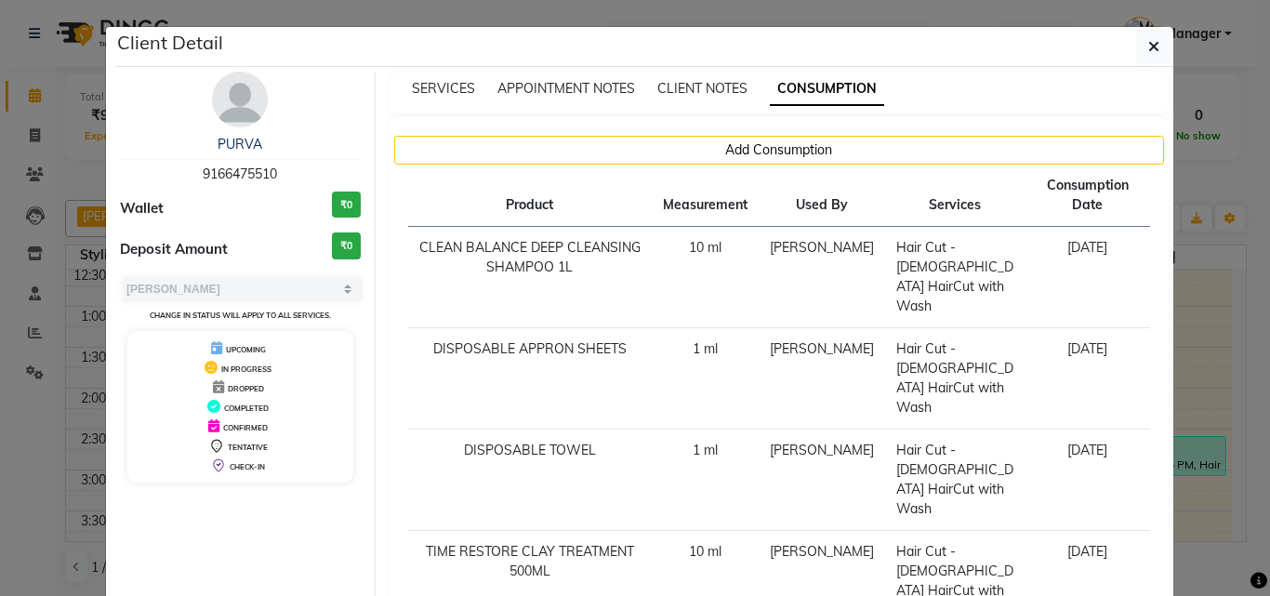
click at [1213, 320] on ngb-modal-window "Client Detail PURVA 9166475510 Wallet ₹0 Deposit Amount ₹0 Select MARK DONE UPC…" at bounding box center [635, 298] width 1270 height 596
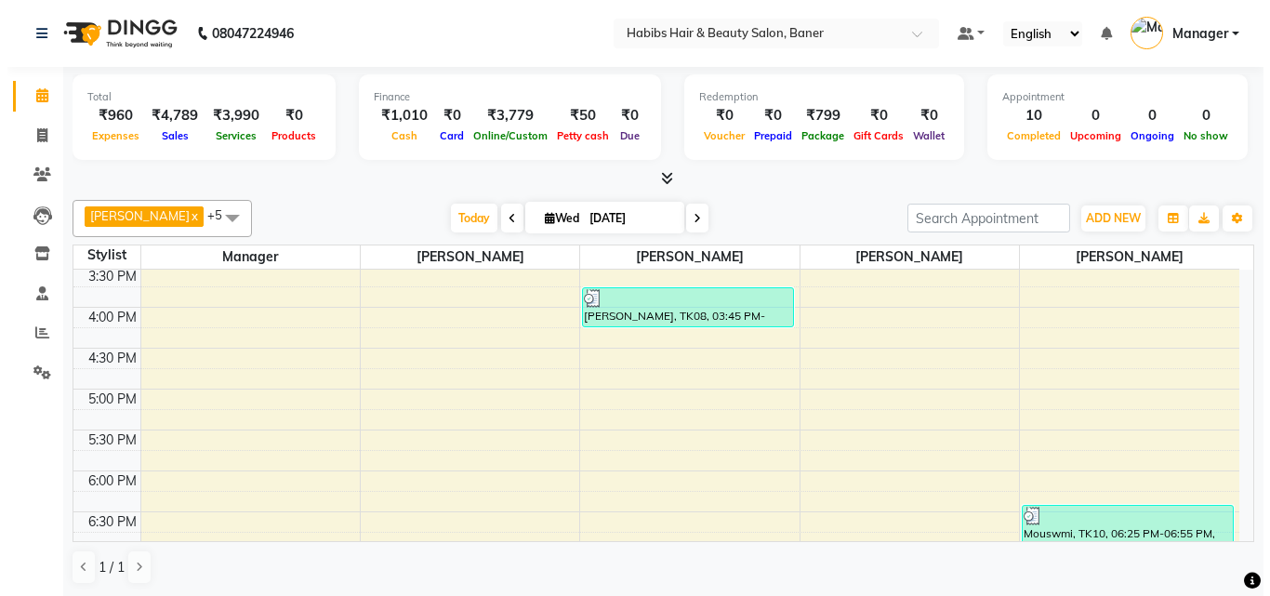
scroll to position [744, 0]
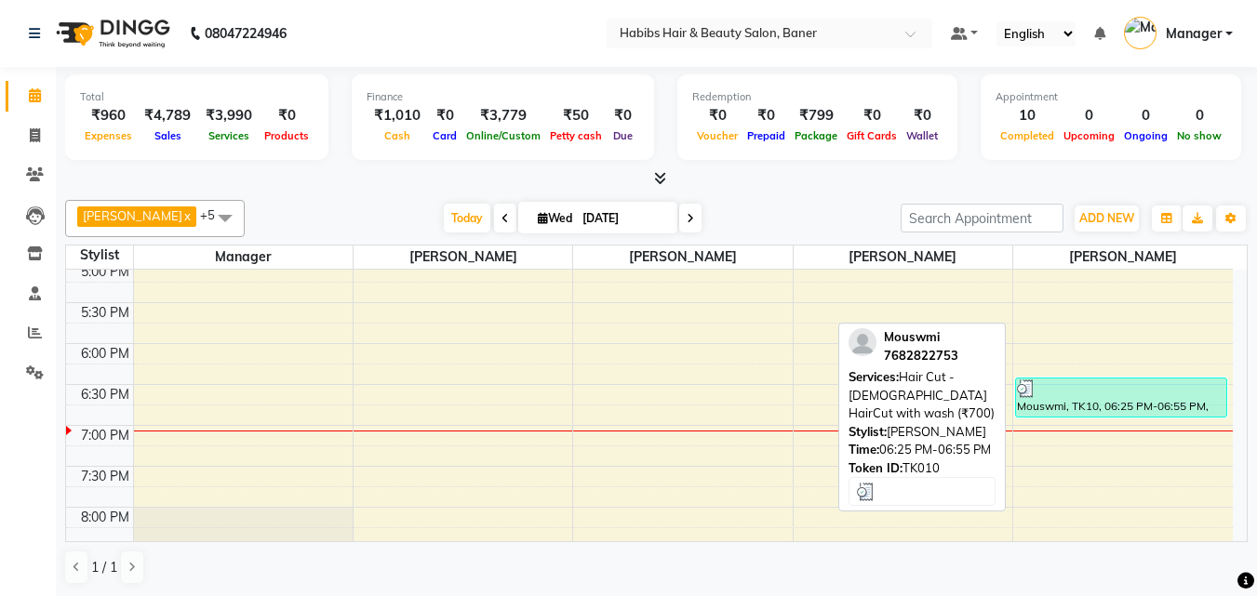
click at [1131, 396] on div at bounding box center [1121, 388] width 208 height 19
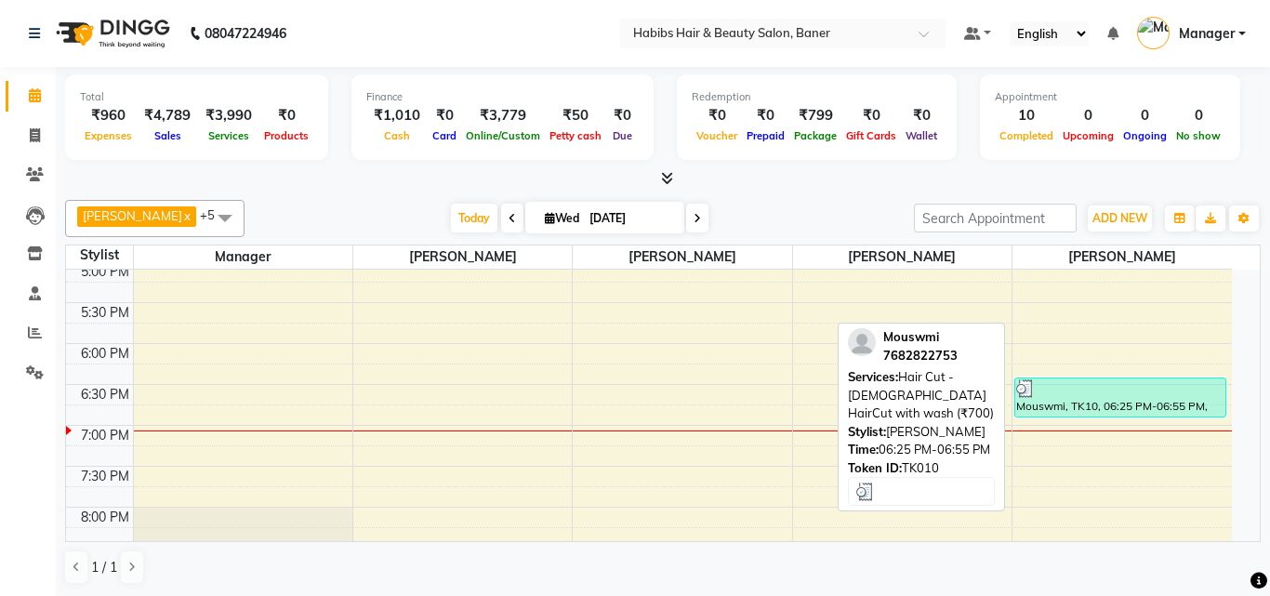
select select "3"
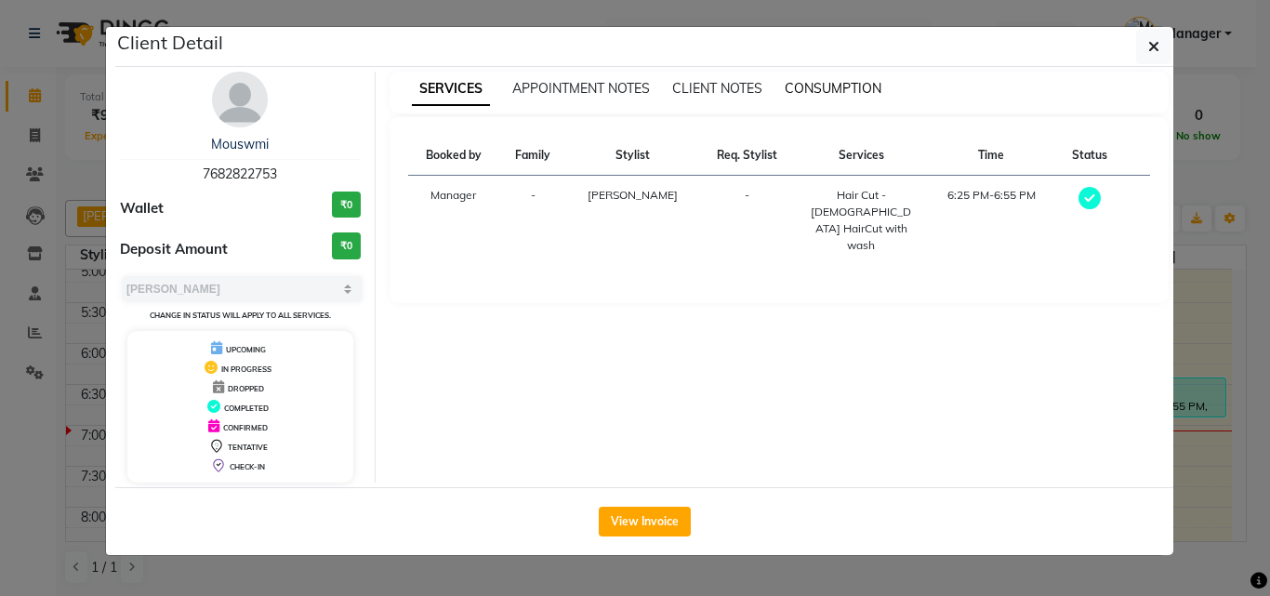
click at [853, 83] on span "CONSUMPTION" at bounding box center [833, 88] width 97 height 17
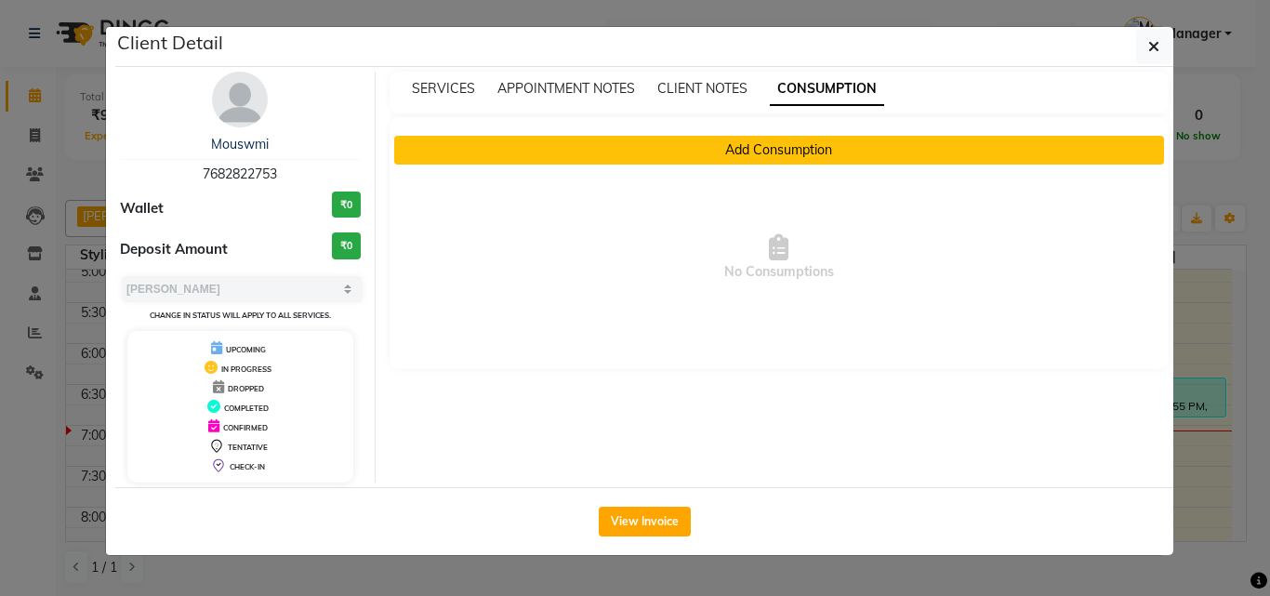
click at [854, 157] on button "Add Consumption" at bounding box center [779, 150] width 771 height 29
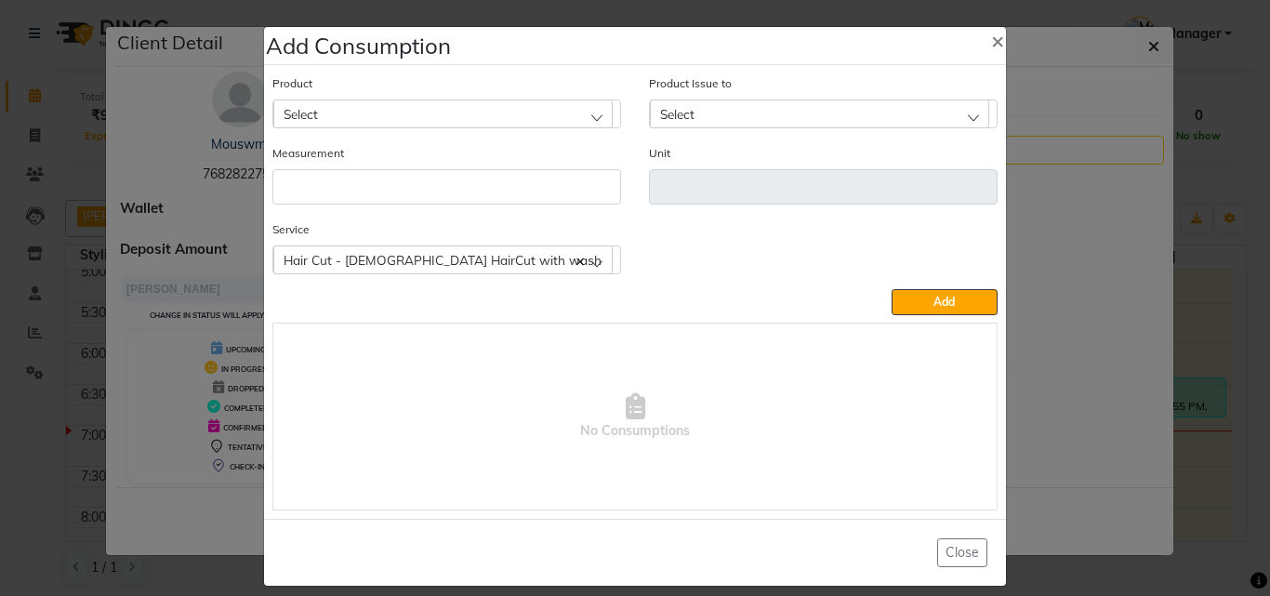
click at [419, 115] on div "Select" at bounding box center [442, 114] width 339 height 28
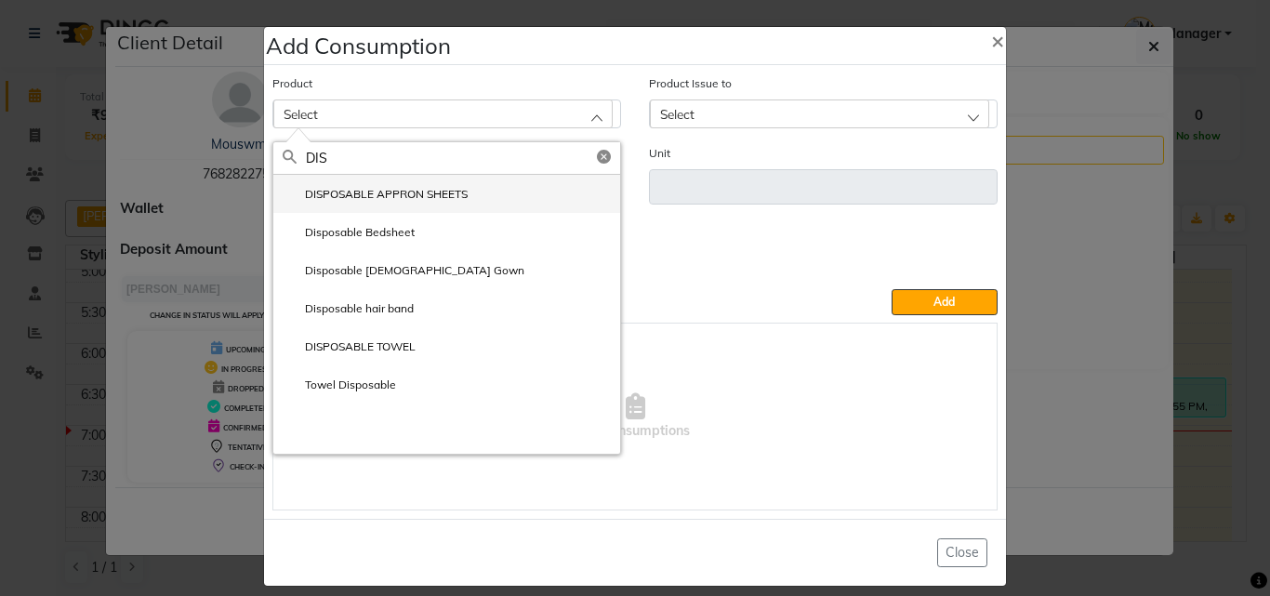
type input "DIS"
click at [345, 192] on label "DISPOSABLE APPRON SHEETS" at bounding box center [375, 194] width 185 height 17
type input "ml"
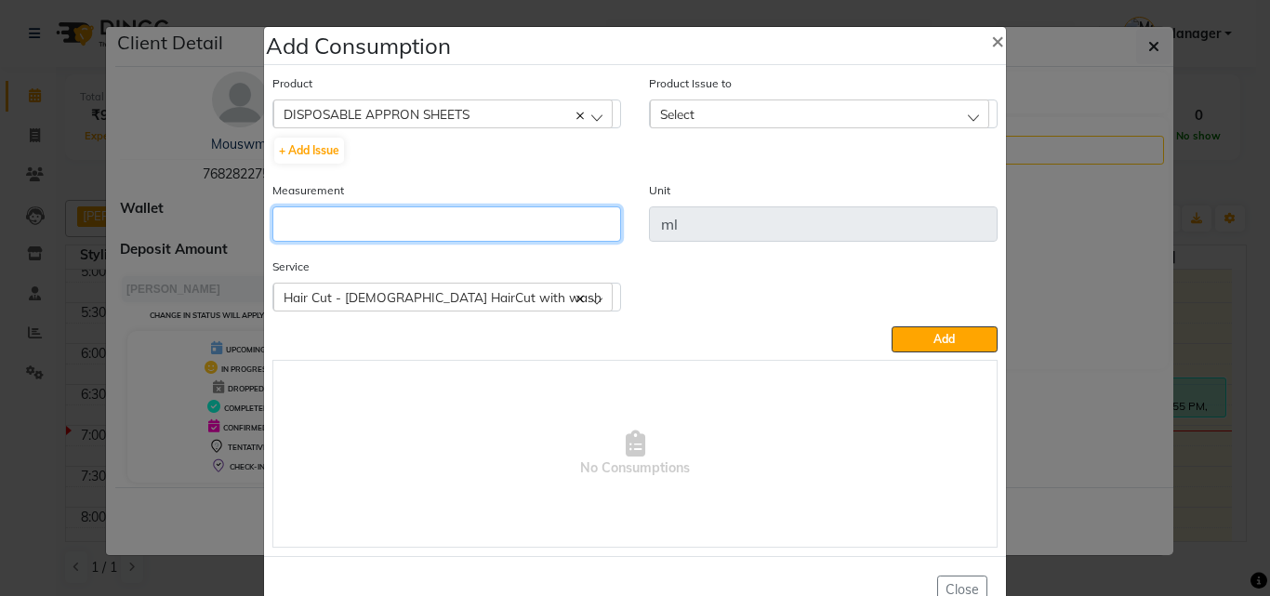
click at [360, 215] on input "number" at bounding box center [447, 223] width 349 height 35
type input "1"
click at [729, 109] on div "Select" at bounding box center [819, 114] width 339 height 28
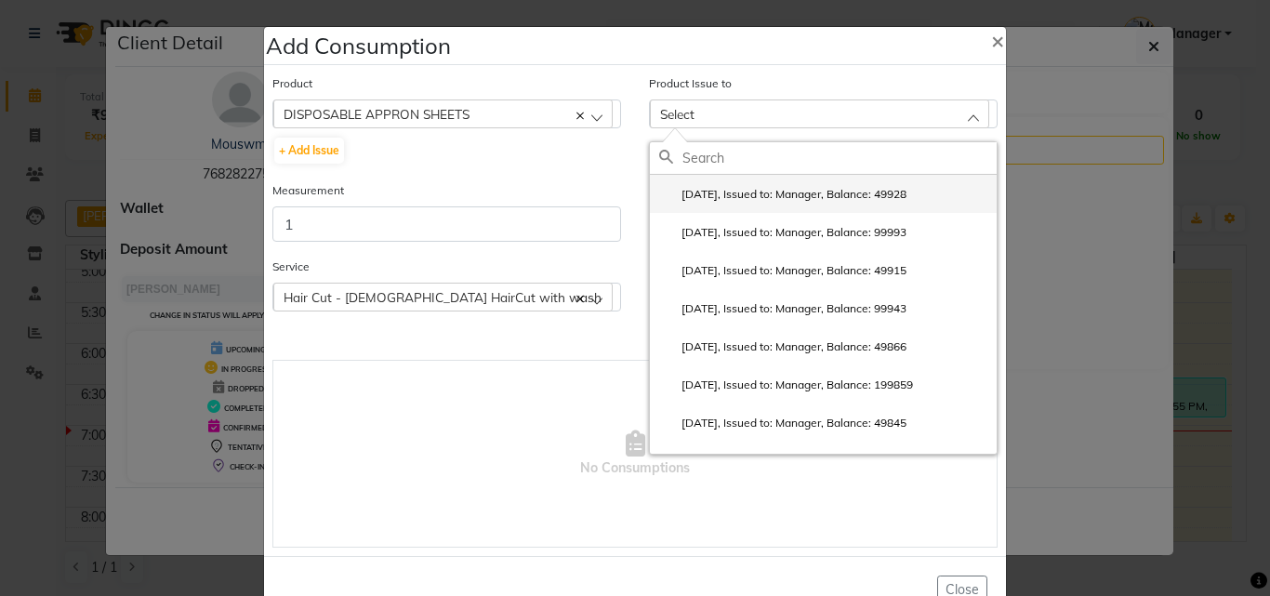
click at [804, 181] on li "2025-08-29, Issued to: Manager, Balance: 49928" at bounding box center [823, 194] width 347 height 38
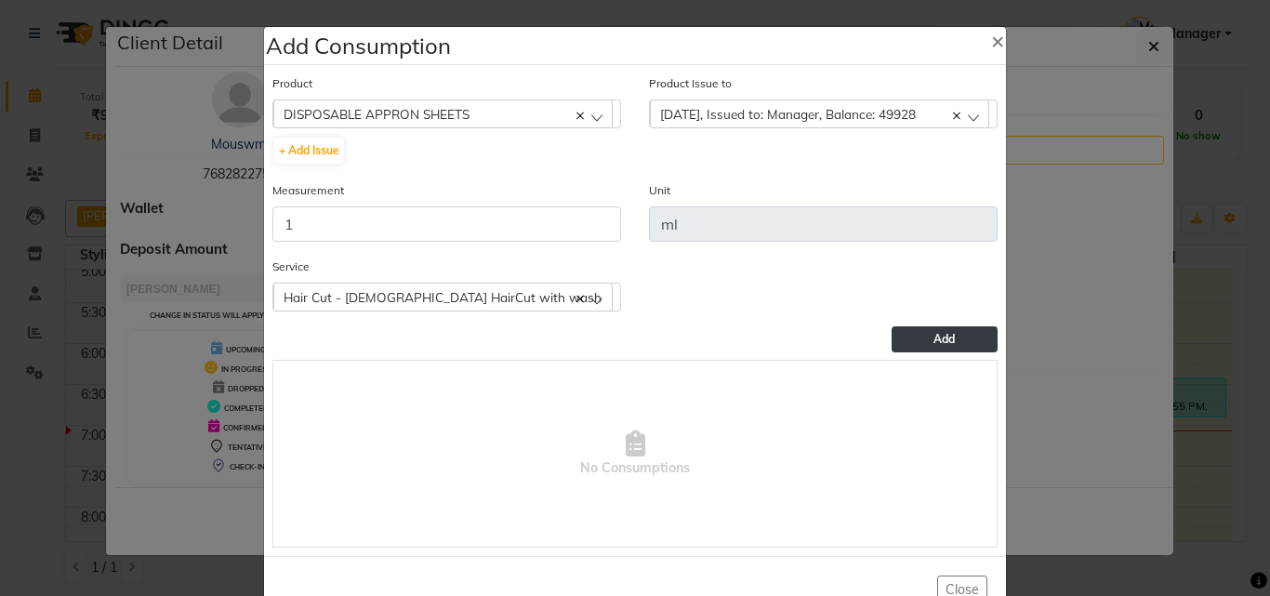
click at [923, 337] on button "Add" at bounding box center [945, 339] width 106 height 26
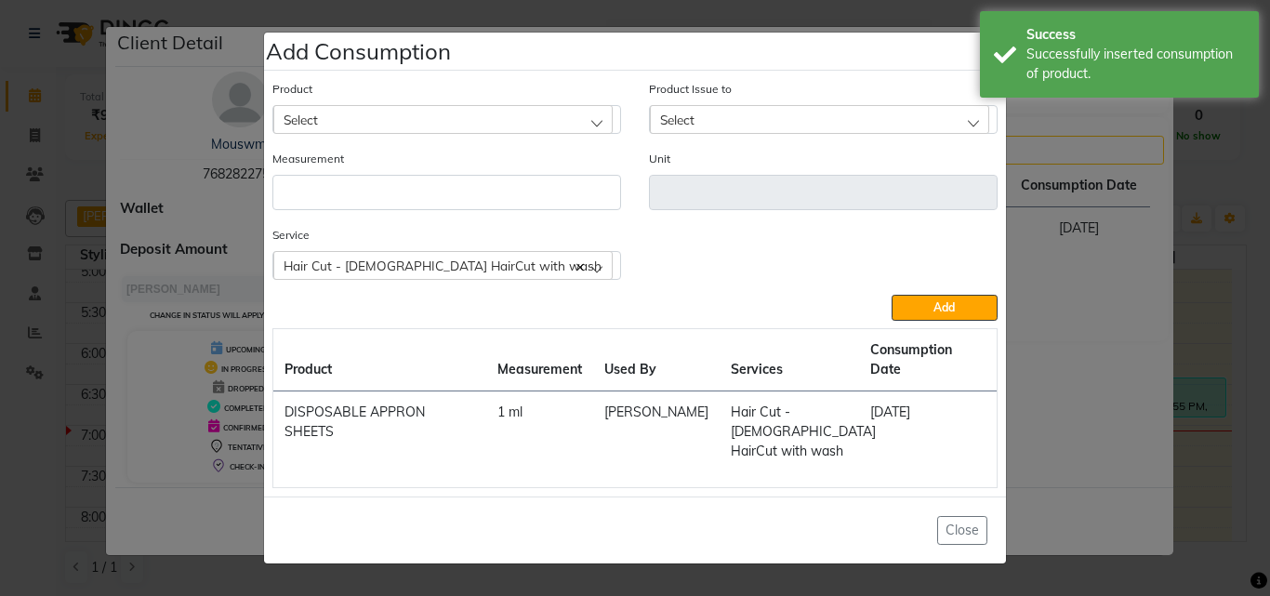
click at [419, 133] on div "Select" at bounding box center [442, 119] width 339 height 28
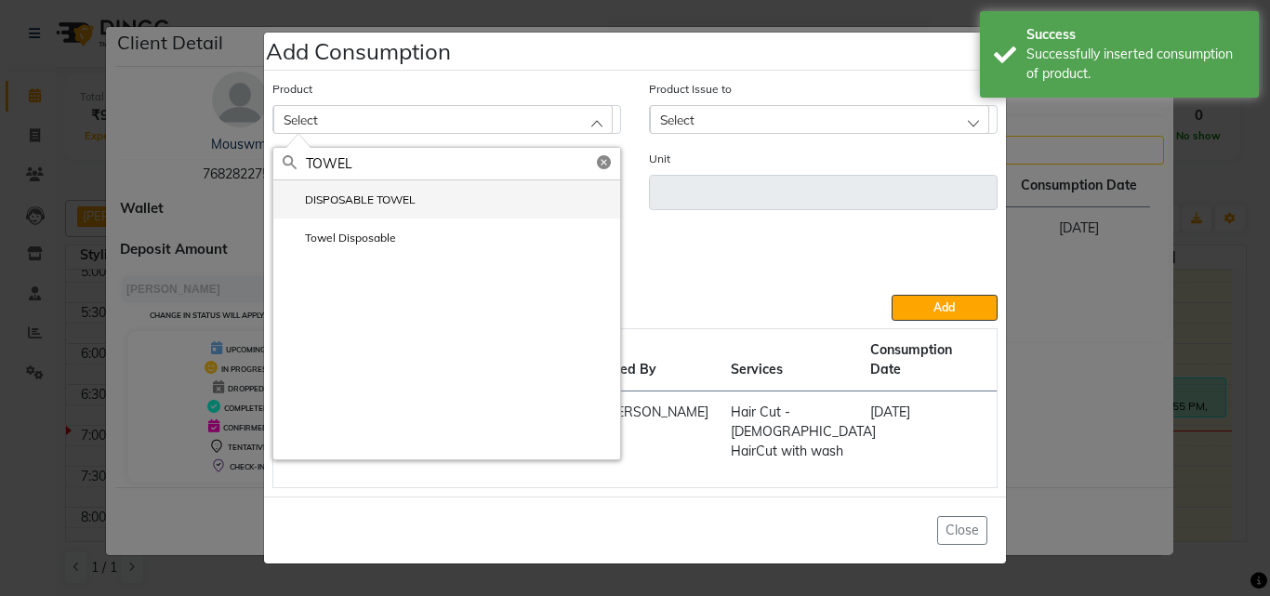
type input "TOWEL"
click at [410, 208] on label "DISPOSABLE TOWEL" at bounding box center [349, 200] width 133 height 17
type input "ml"
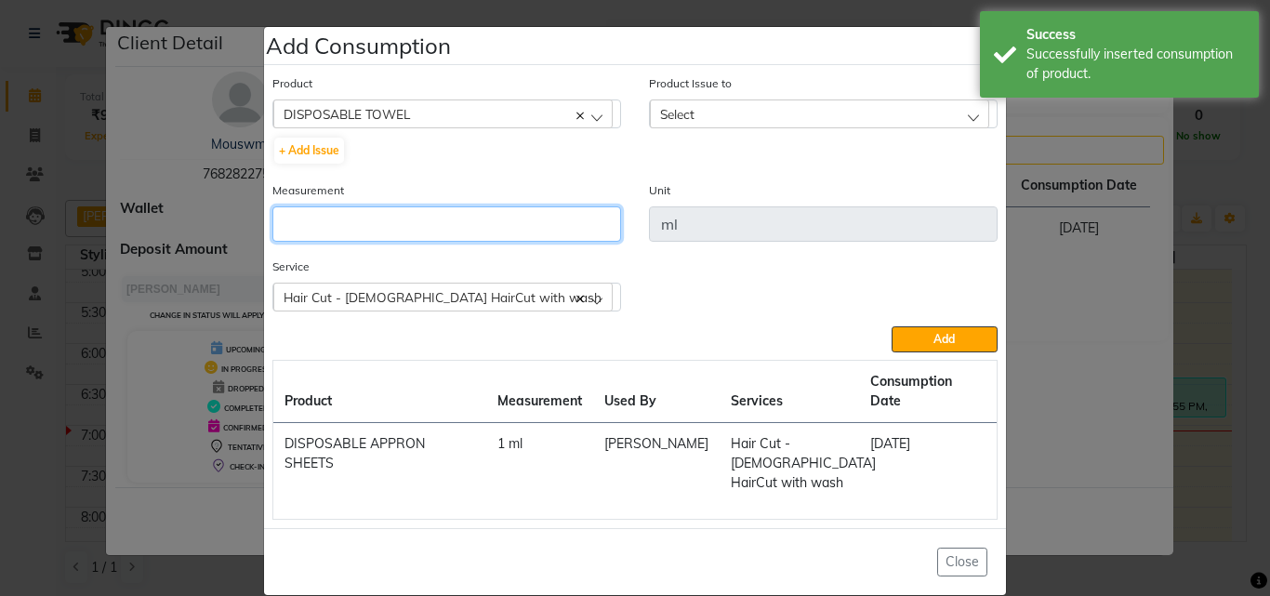
click at [444, 236] on input "number" at bounding box center [447, 223] width 349 height 35
type input "1"
click at [734, 92] on div "Product Issue to Select 2025-08-27, Issued to: Manager, Balance: 49942 2025-08-…" at bounding box center [823, 100] width 349 height 55
click at [717, 108] on div "Select" at bounding box center [819, 114] width 339 height 28
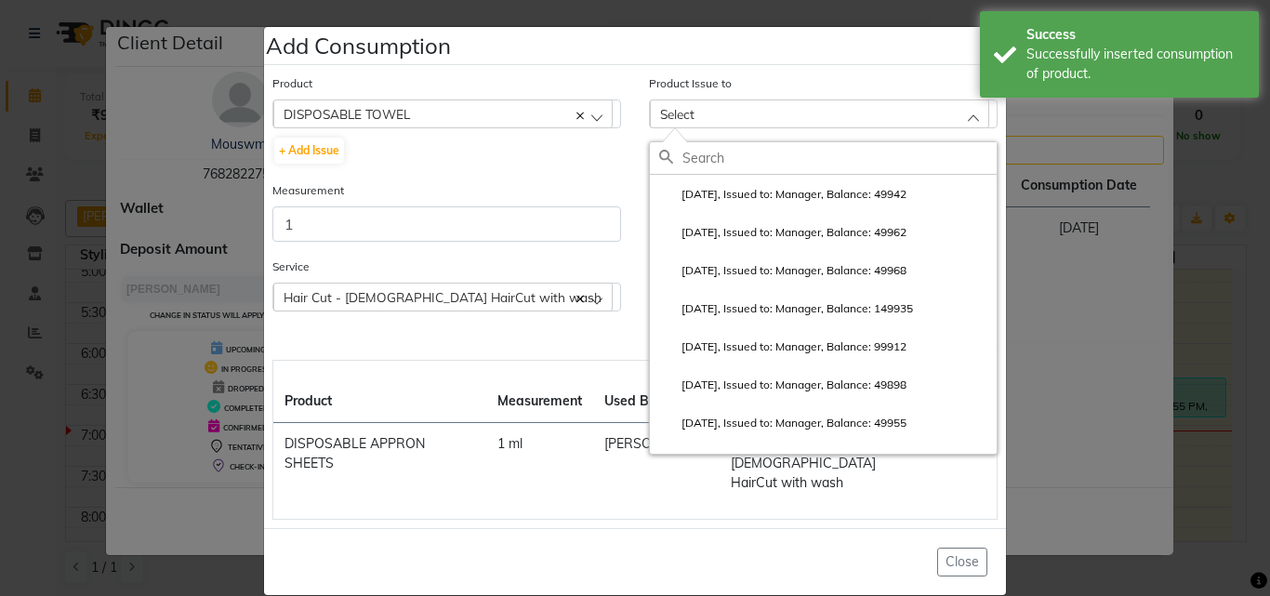
click at [769, 187] on li "2025-08-27, Issued to: Manager, Balance: 49942" at bounding box center [823, 194] width 347 height 38
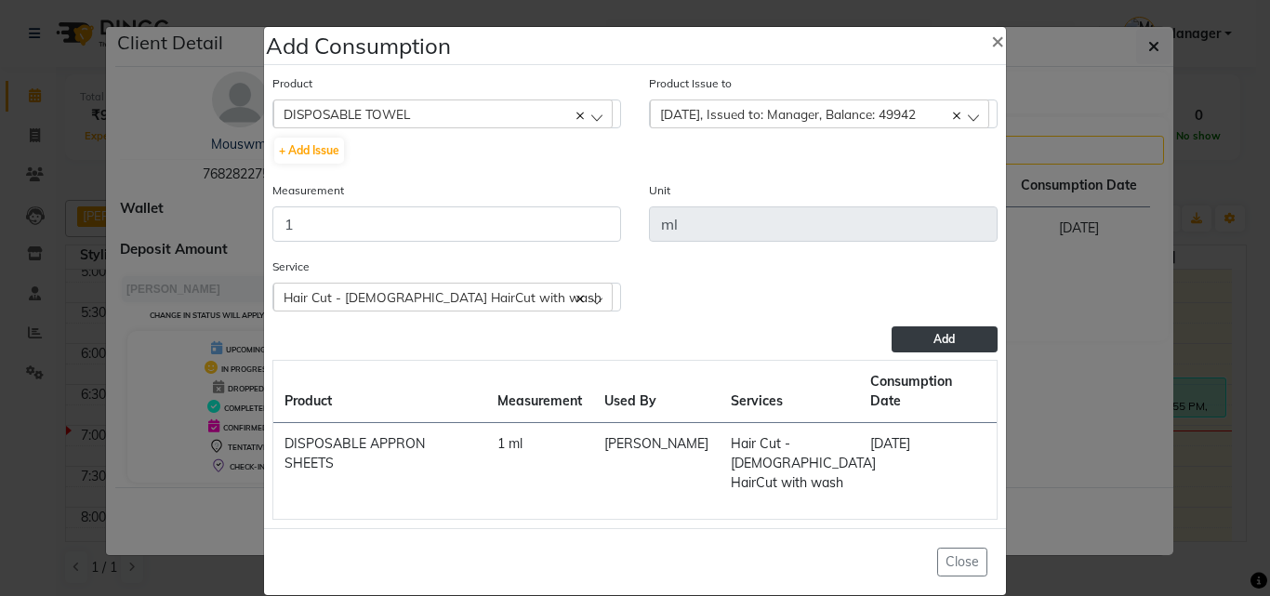
click at [898, 335] on button "Add" at bounding box center [945, 339] width 106 height 26
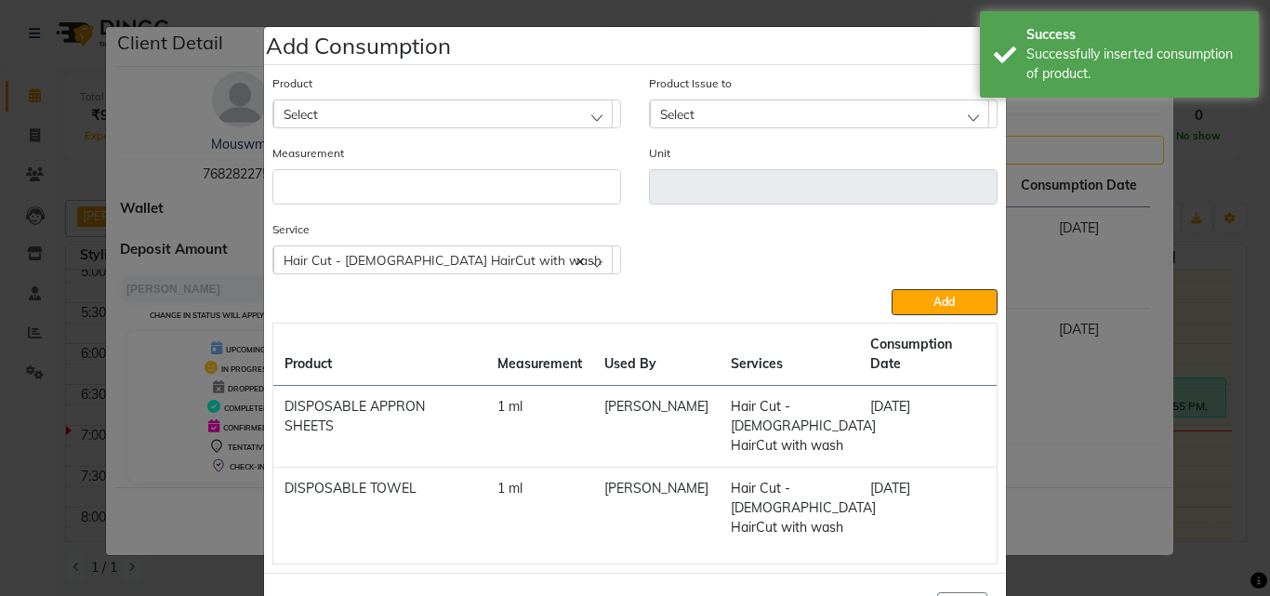
click at [363, 117] on div "Select" at bounding box center [442, 114] width 339 height 28
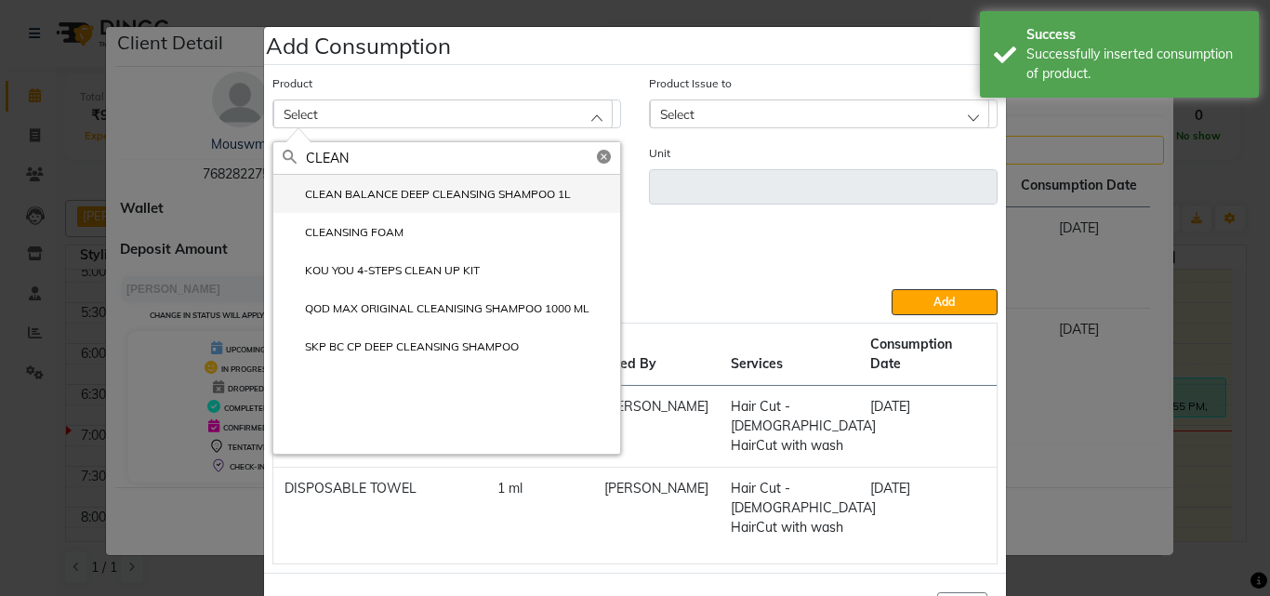
type input "CLEAN"
click at [380, 189] on label "CLEAN BALANCE DEEP CLEANSING SHAMPOO 1L" at bounding box center [427, 194] width 288 height 17
type input "ml"
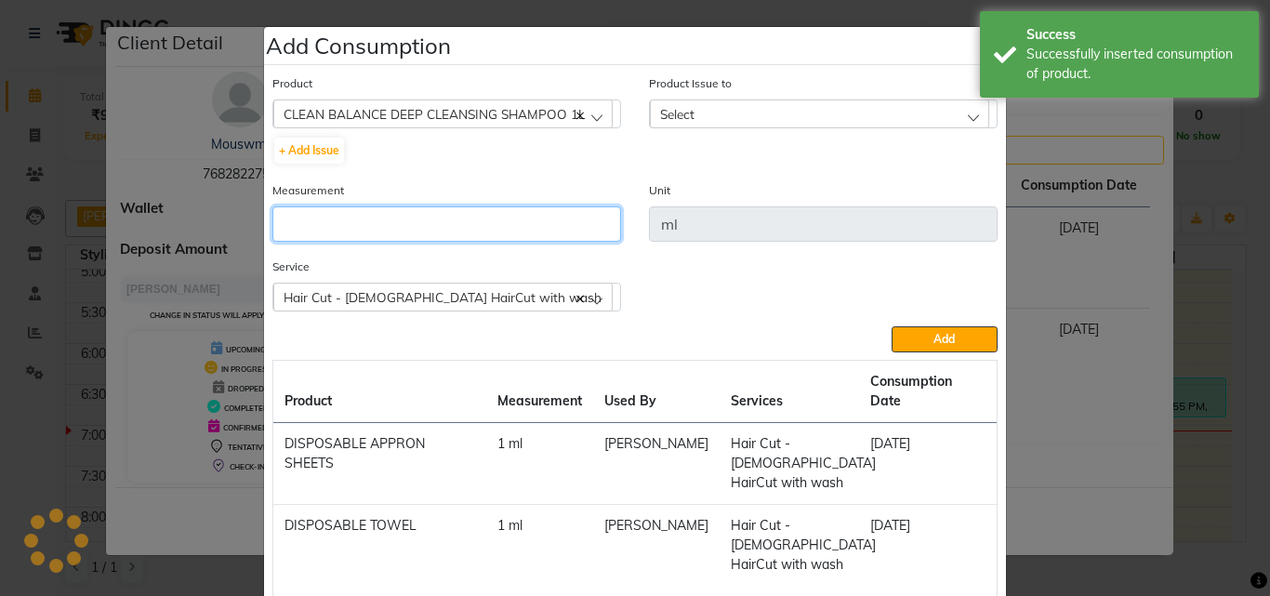
click at [416, 213] on input "number" at bounding box center [447, 223] width 349 height 35
type input "10"
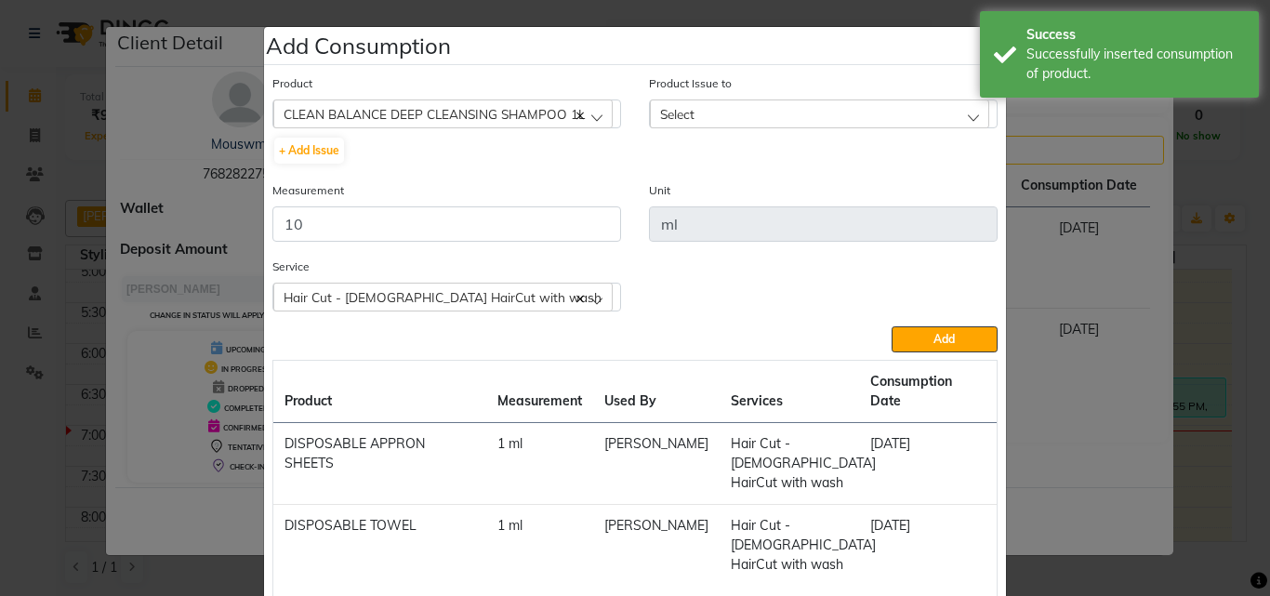
click at [791, 104] on div "Select" at bounding box center [819, 114] width 339 height 28
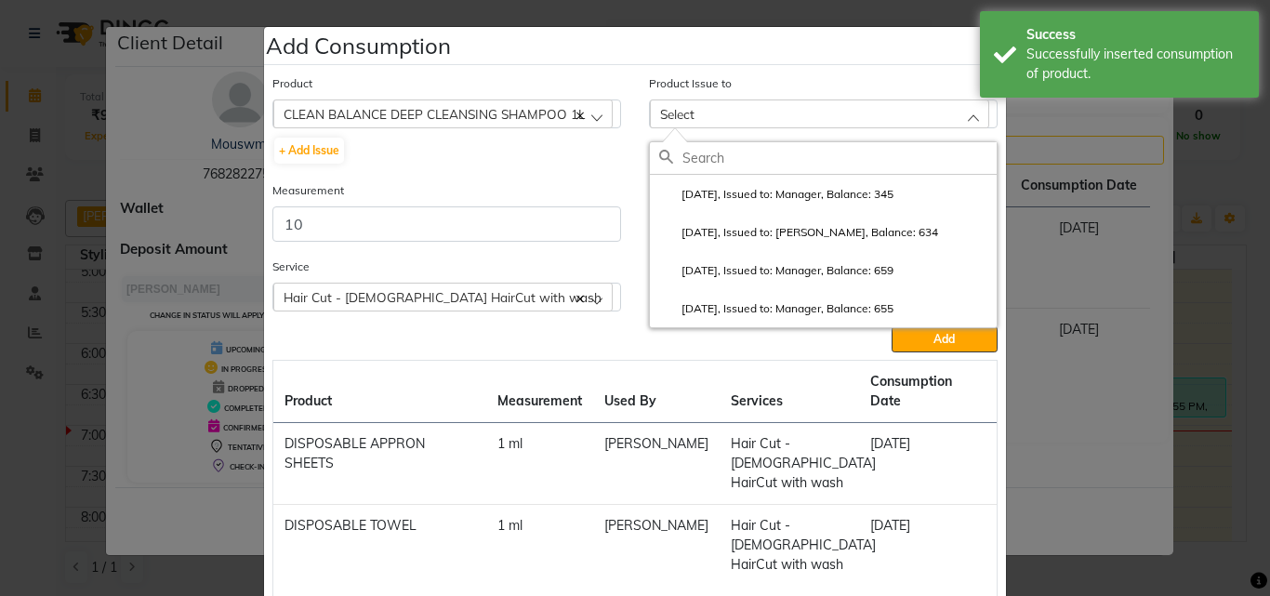
drag, startPoint x: 813, startPoint y: 193, endPoint x: 825, endPoint y: 195, distance: 12.2
click at [816, 193] on label "2025-08-22, Issued to: Manager, Balance: 345" at bounding box center [776, 194] width 234 height 17
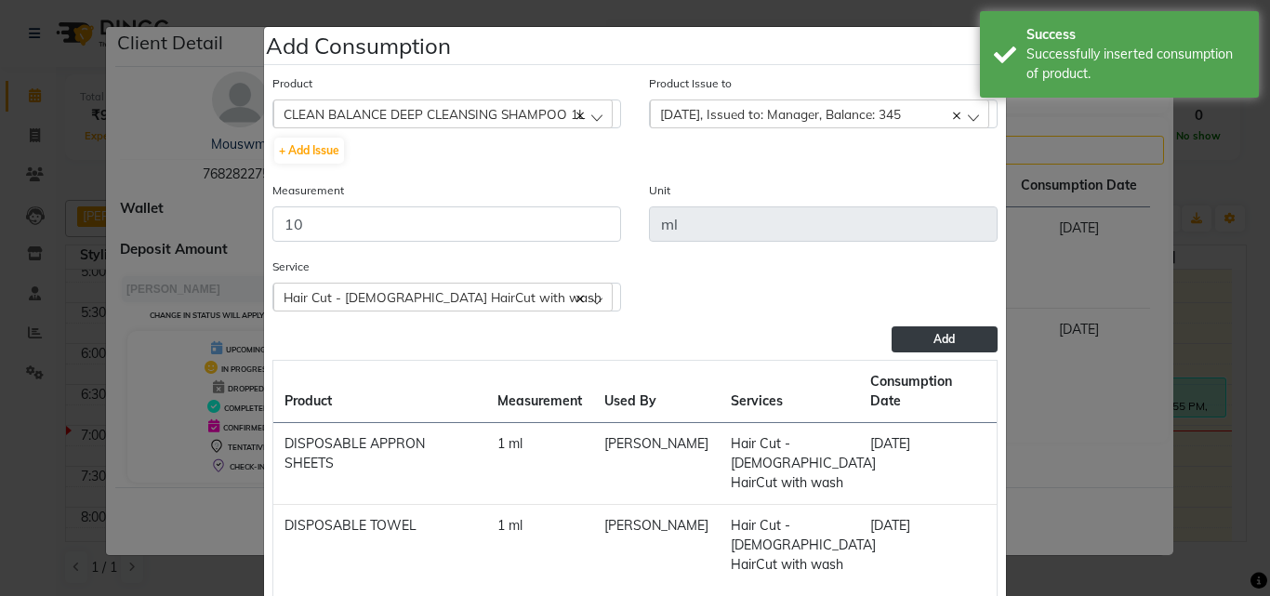
click at [949, 331] on button "Add" at bounding box center [945, 339] width 106 height 26
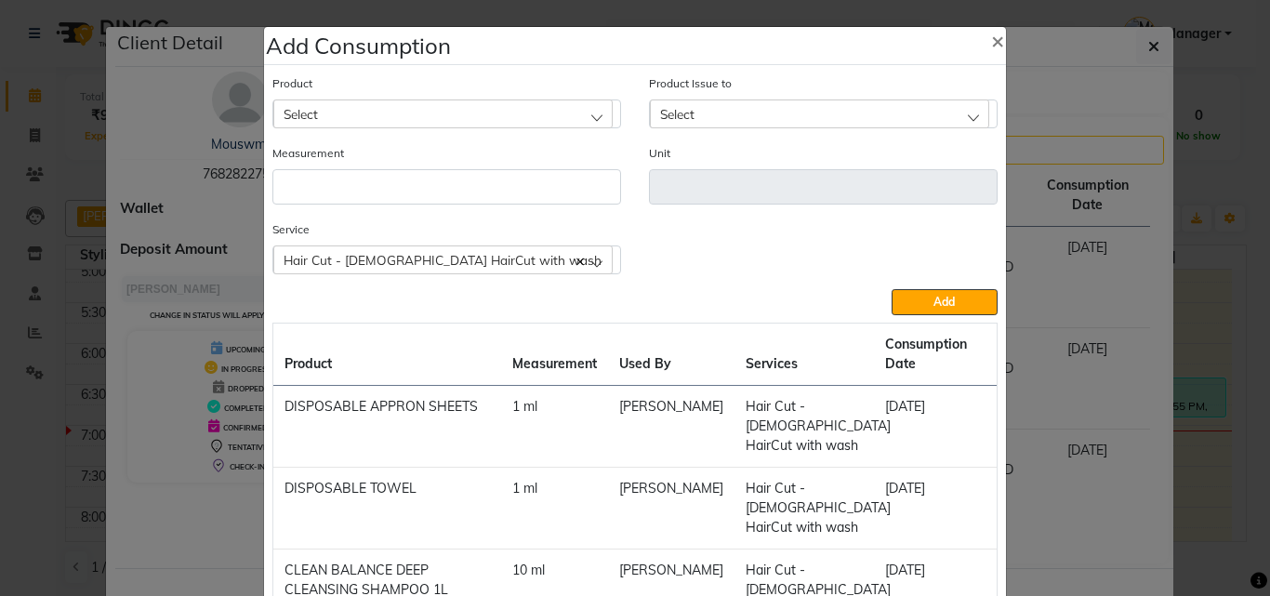
click at [424, 102] on div "Product Select 4-88" at bounding box center [447, 100] width 349 height 55
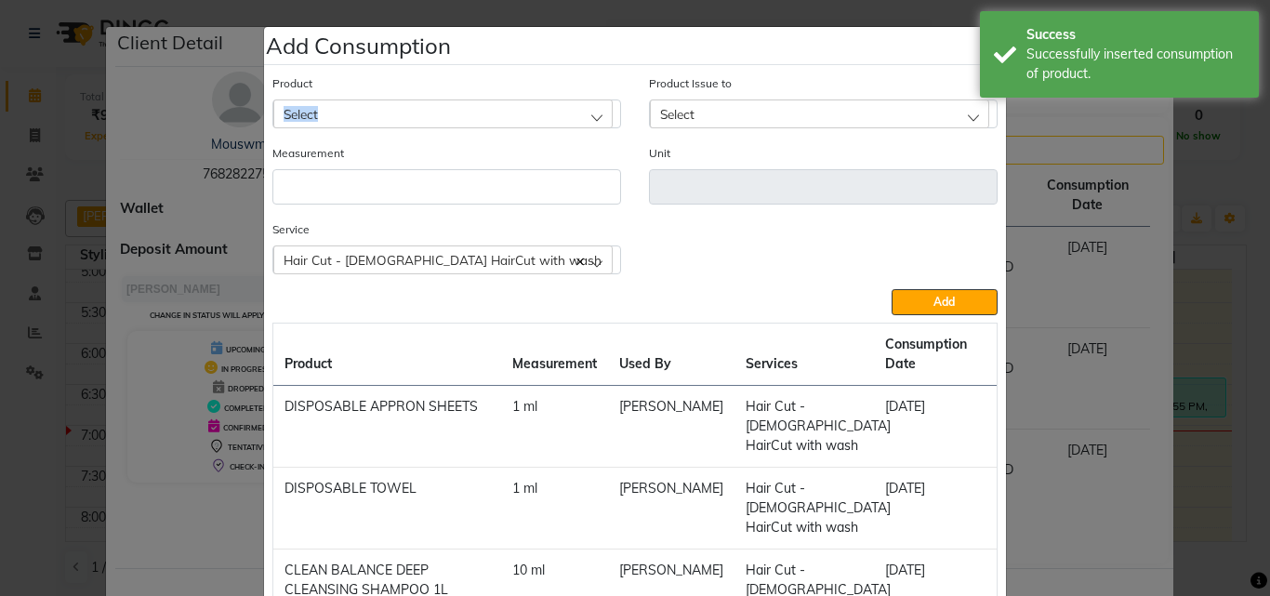
click at [420, 110] on div "Select" at bounding box center [442, 114] width 339 height 28
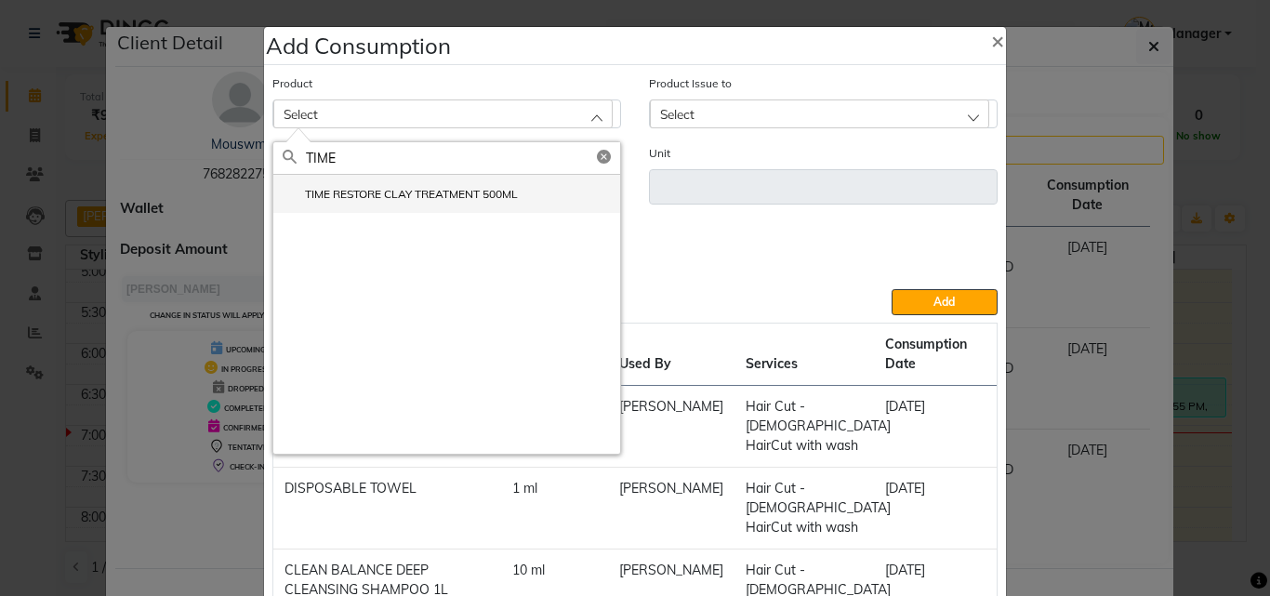
type input "TIME"
click at [413, 193] on label "TIME RESTORE CLAY TREATMENT 500ML" at bounding box center [400, 194] width 235 height 17
type input "ml"
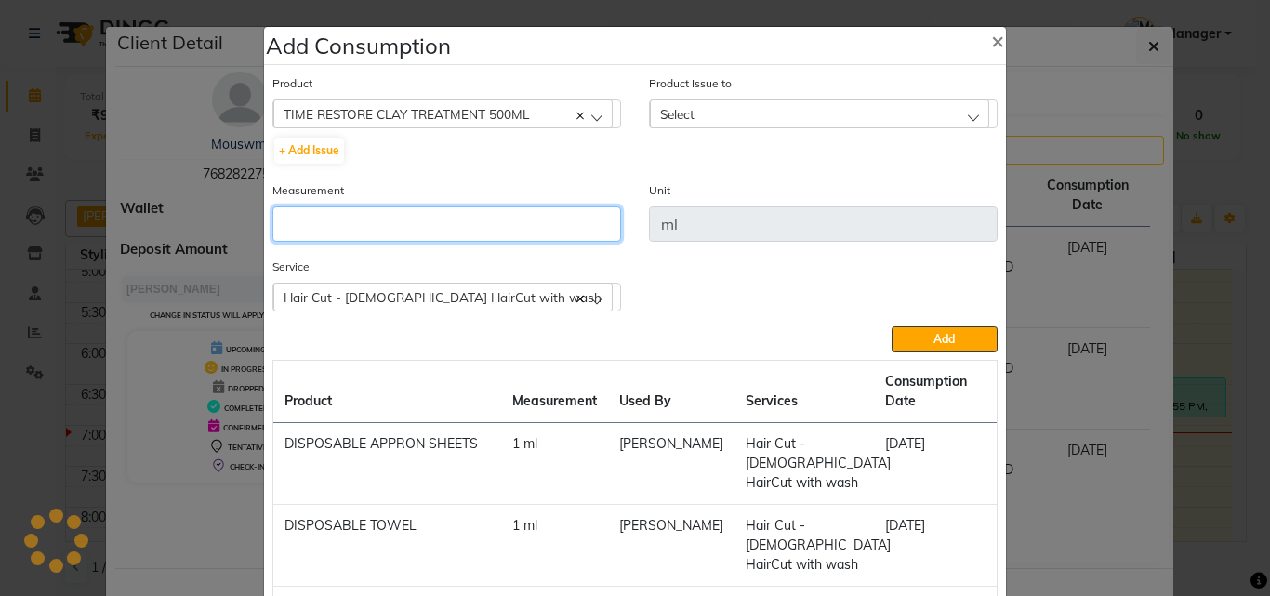
click at [424, 209] on input "number" at bounding box center [447, 223] width 349 height 35
type input "10"
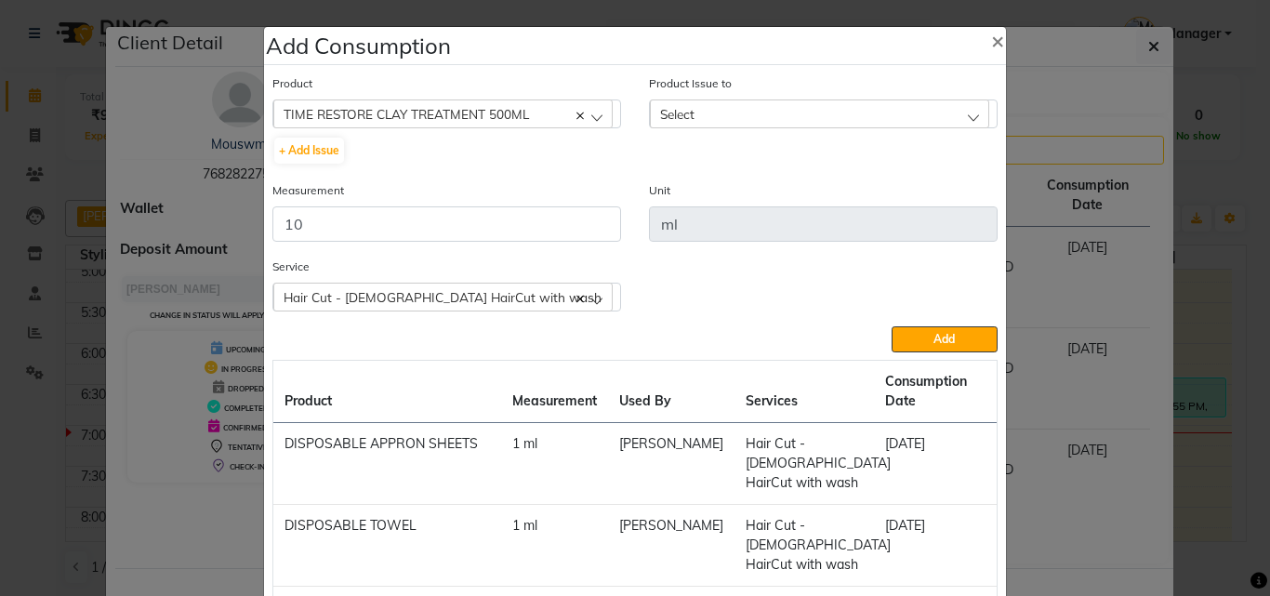
click at [828, 106] on div "Select" at bounding box center [819, 114] width 339 height 28
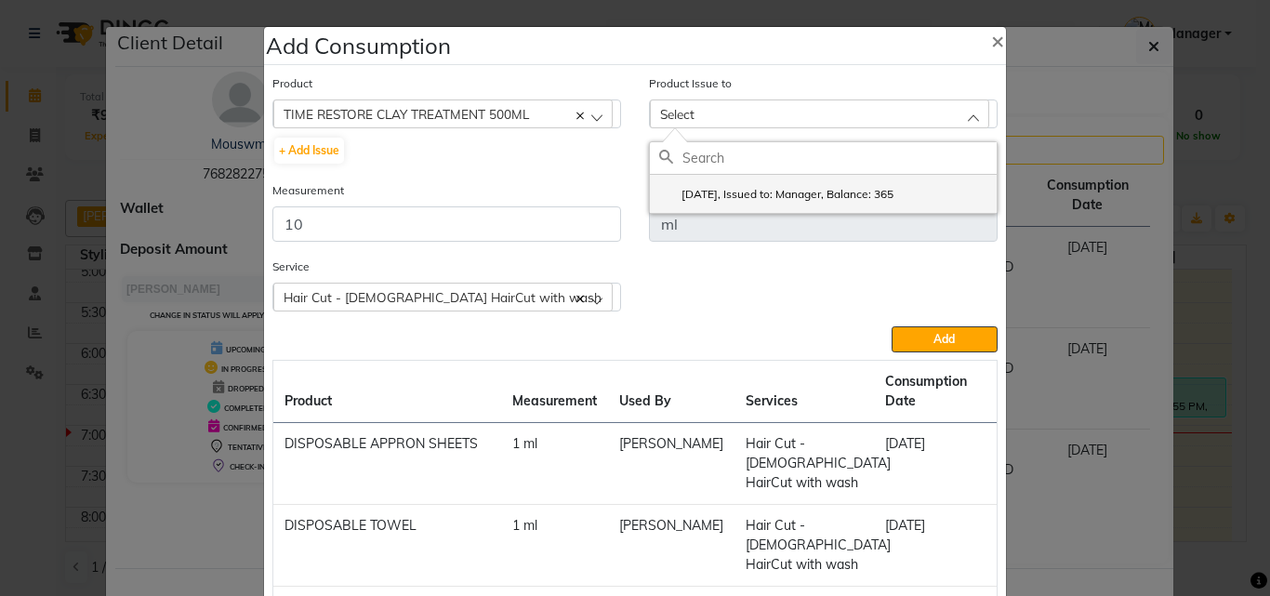
click at [837, 191] on label "2025-08-31, Issued to: Manager, Balance: 365" at bounding box center [776, 194] width 234 height 17
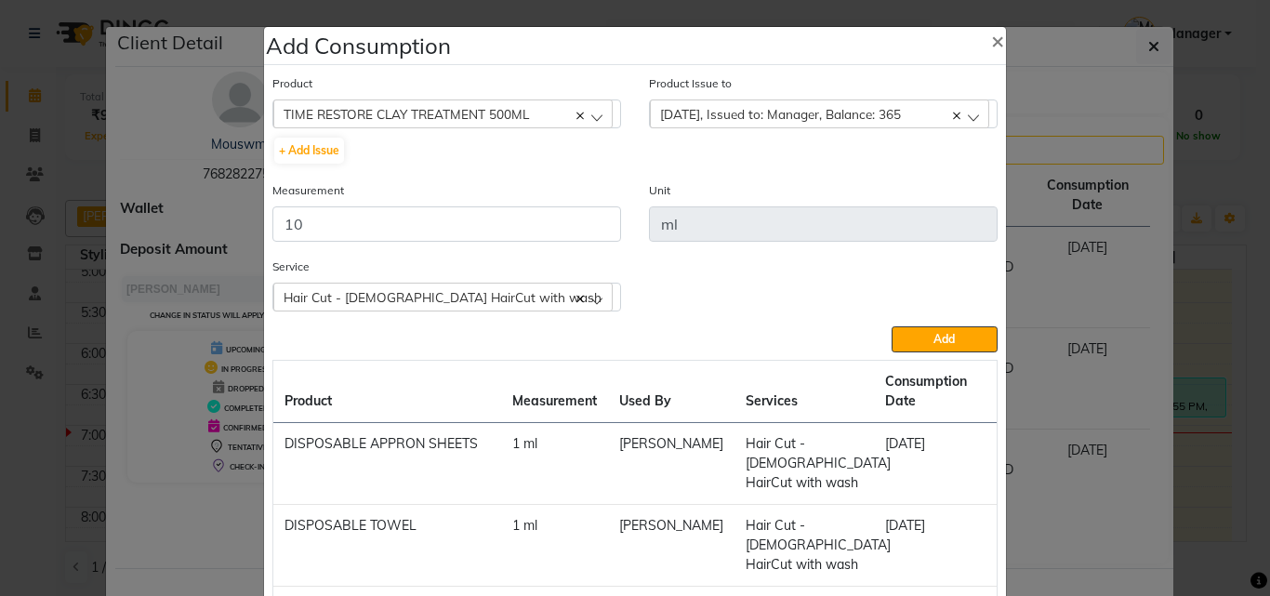
click at [939, 333] on span "Add" at bounding box center [944, 339] width 21 height 14
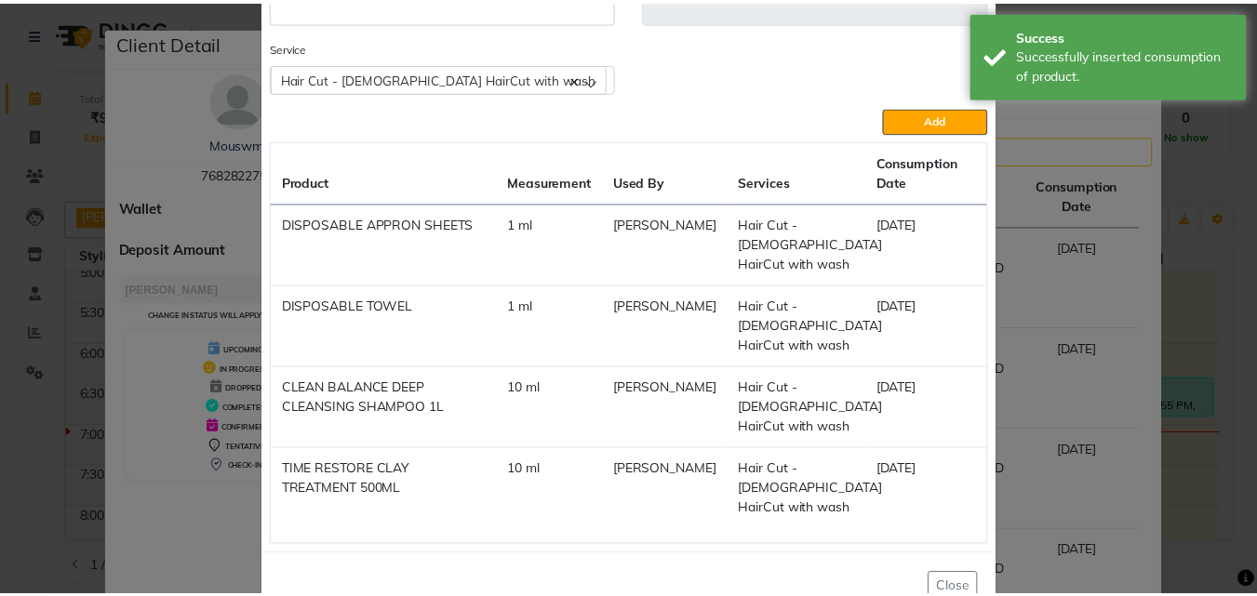
scroll to position [186, 0]
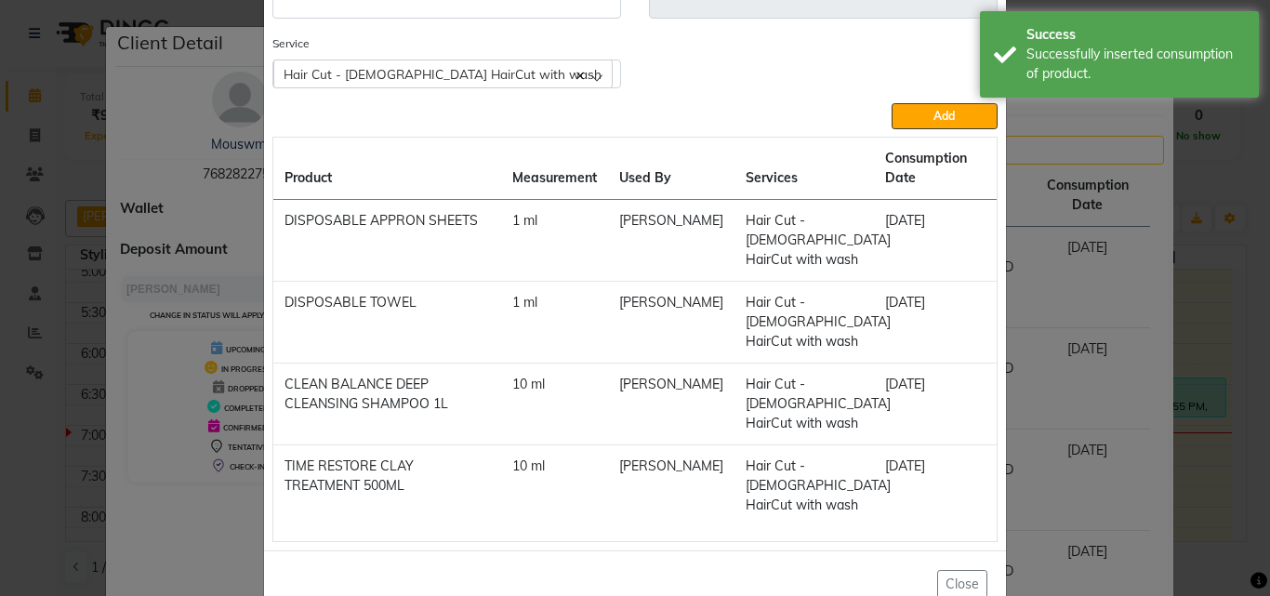
click at [1149, 322] on ngb-modal-window "Add Consumption × Product Select 4-88 Product Issue to Select 2025-08-31, Issue…" at bounding box center [635, 298] width 1270 height 596
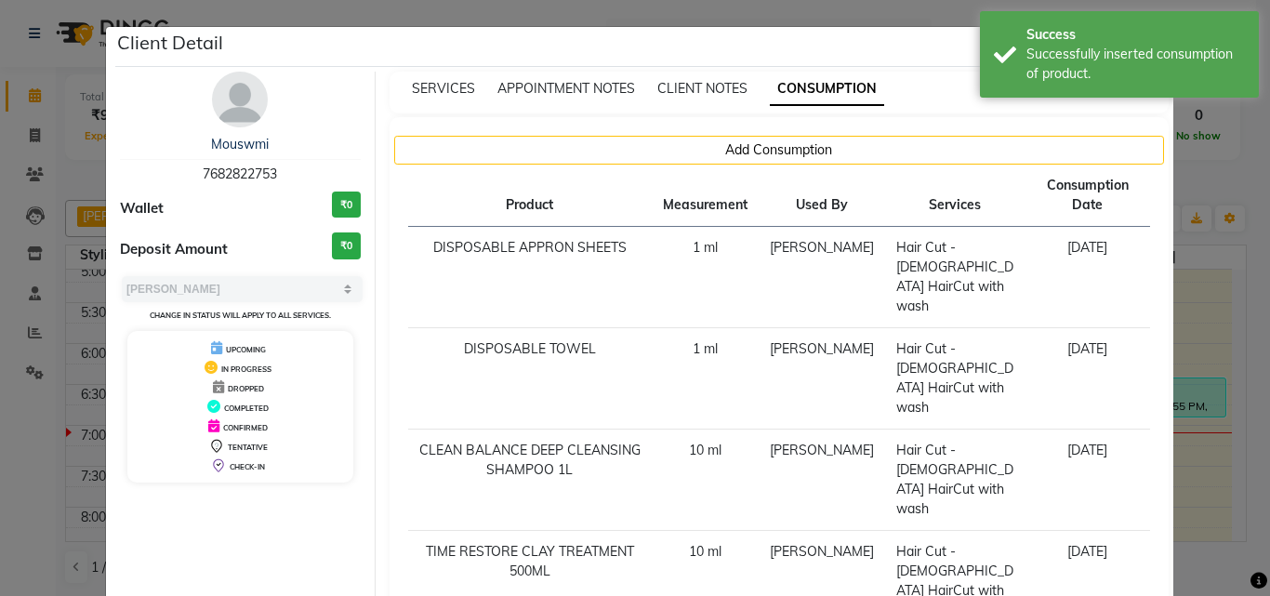
click at [1199, 322] on ngb-modal-window "Client Detail Mouswmi 7682822753 Wallet ₹0 Deposit Amount ₹0 Select MARK DONE U…" at bounding box center [635, 298] width 1270 height 596
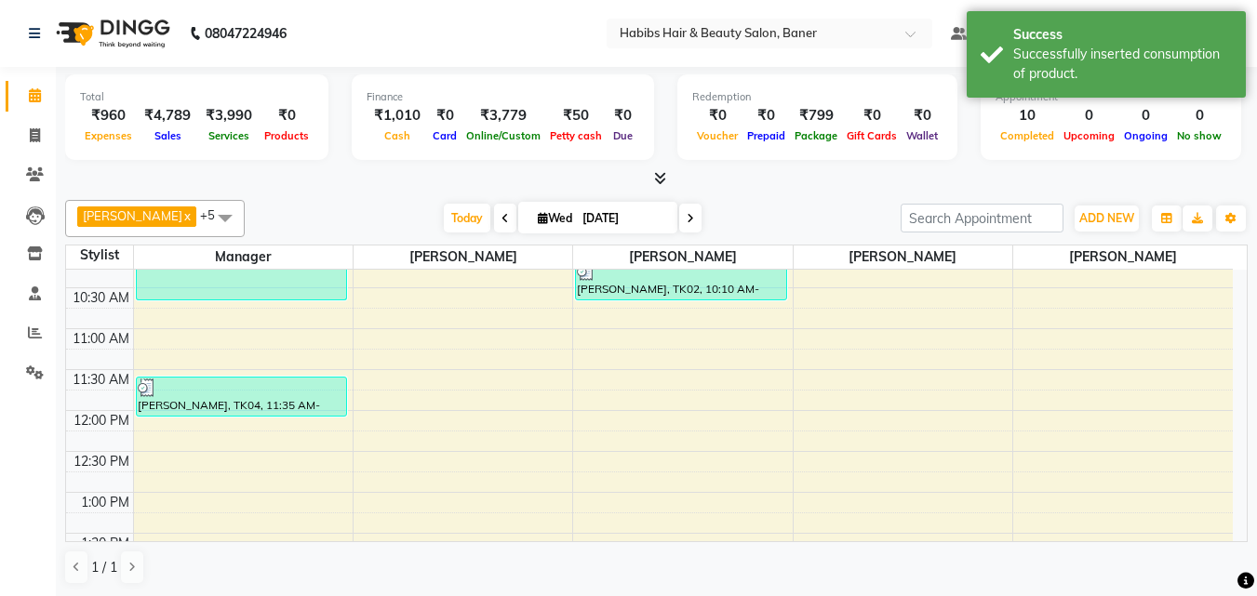
scroll to position [0, 0]
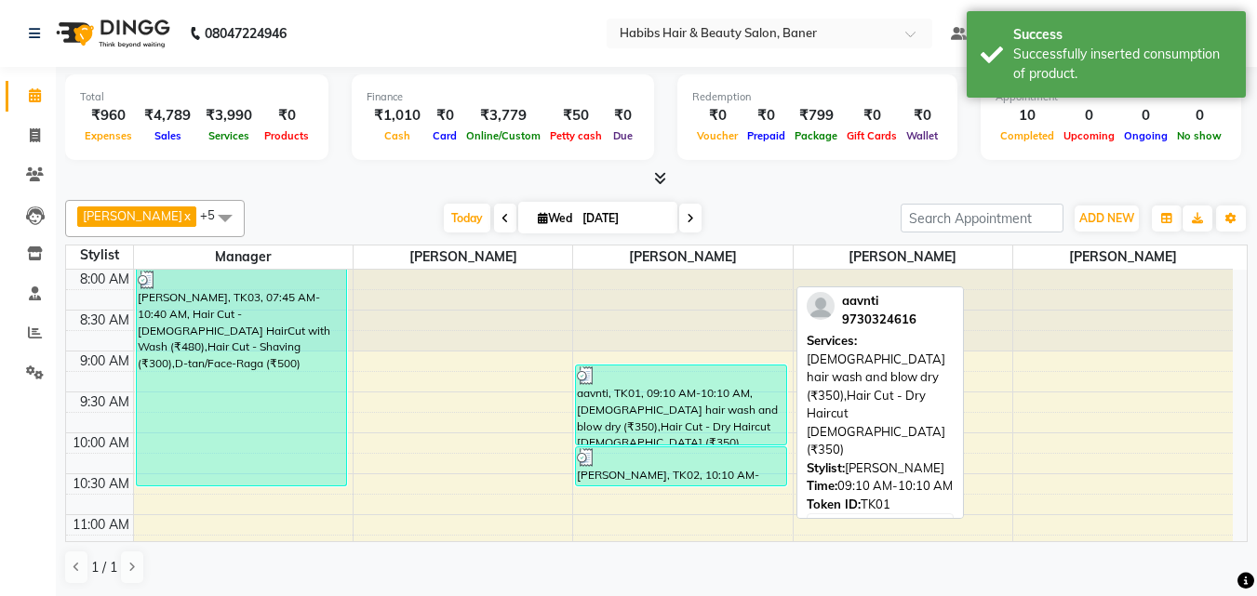
drag, startPoint x: 611, startPoint y: 388, endPoint x: 621, endPoint y: 380, distance: 12.7
click at [621, 380] on div "aavnti, TK01, 09:10 AM-10:10 AM, [DEMOGRAPHIC_DATA] hair wash and blow dry (₹35…" at bounding box center [681, 405] width 210 height 79
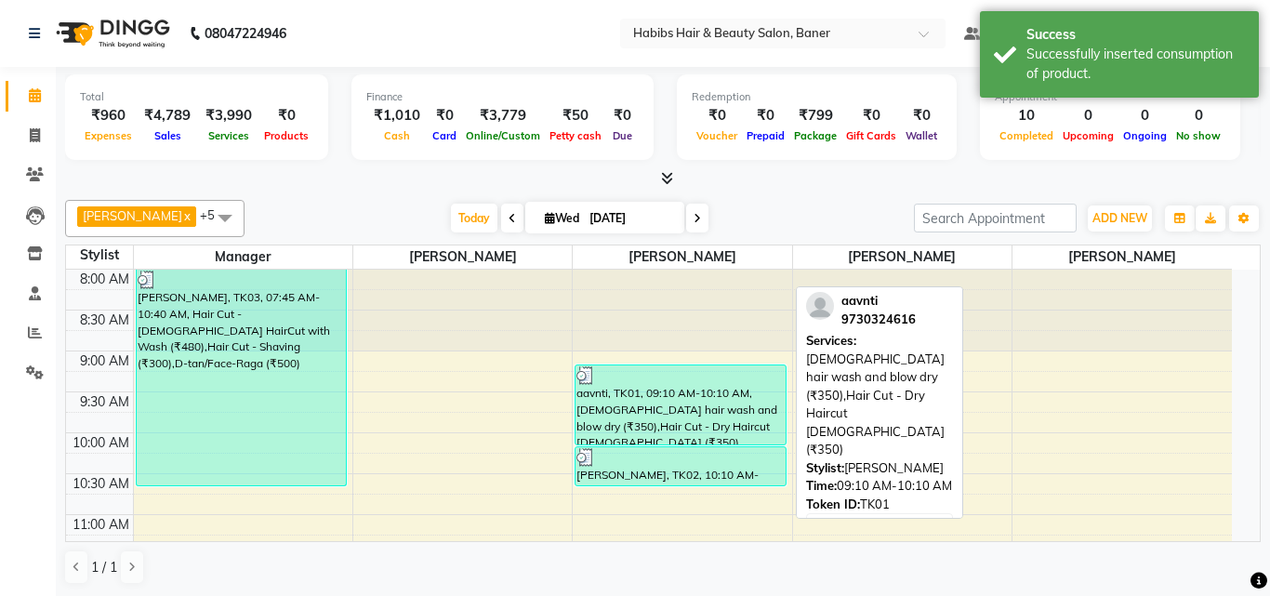
select select "3"
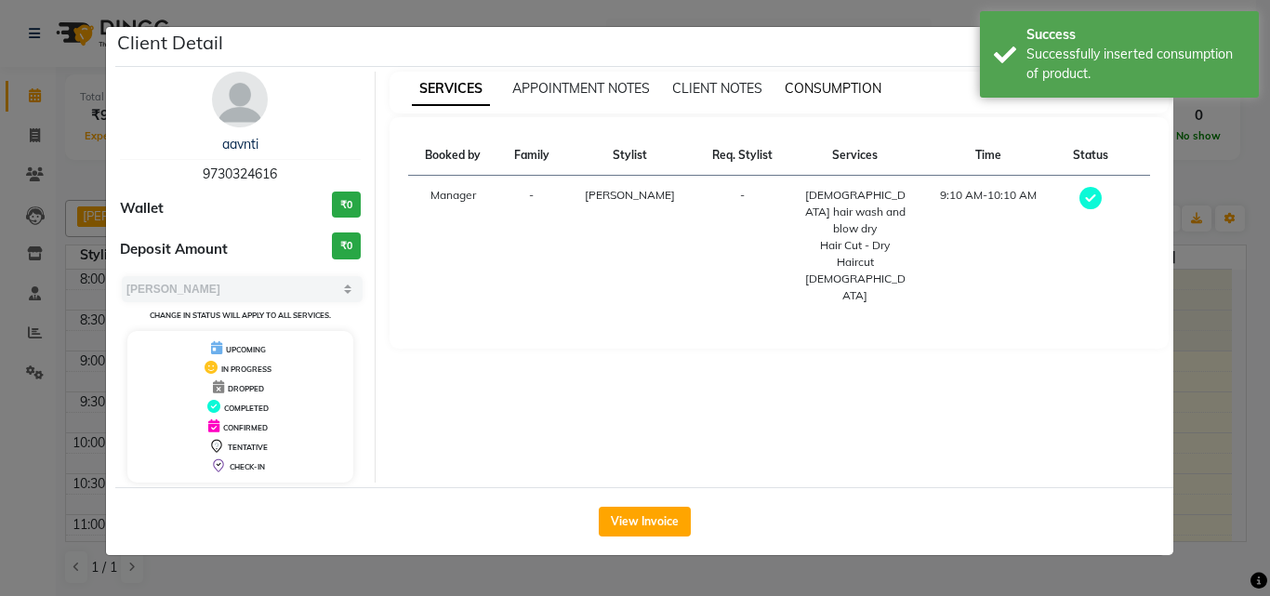
drag, startPoint x: 843, startPoint y: 88, endPoint x: 831, endPoint y: 103, distance: 19.2
click at [841, 89] on span "CONSUMPTION" at bounding box center [833, 88] width 97 height 17
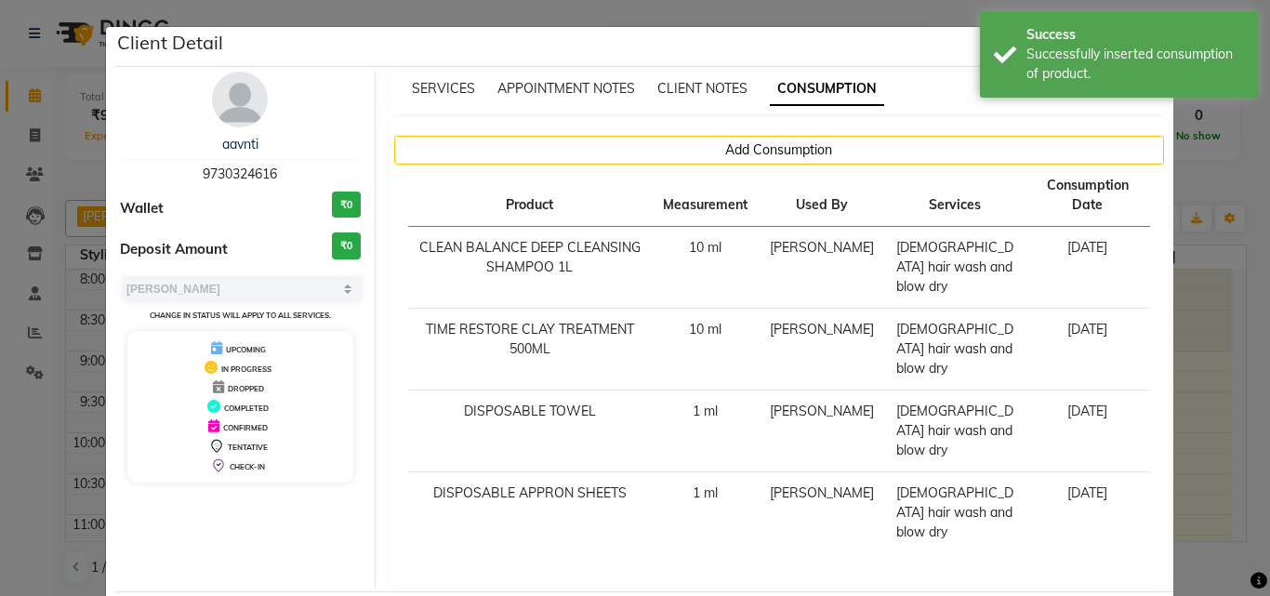
click at [1185, 323] on ngb-modal-window "Client Detail aavnti 9730324616 Wallet ₹0 Deposit Amount ₹0 Select MARK DONE UP…" at bounding box center [635, 298] width 1270 height 596
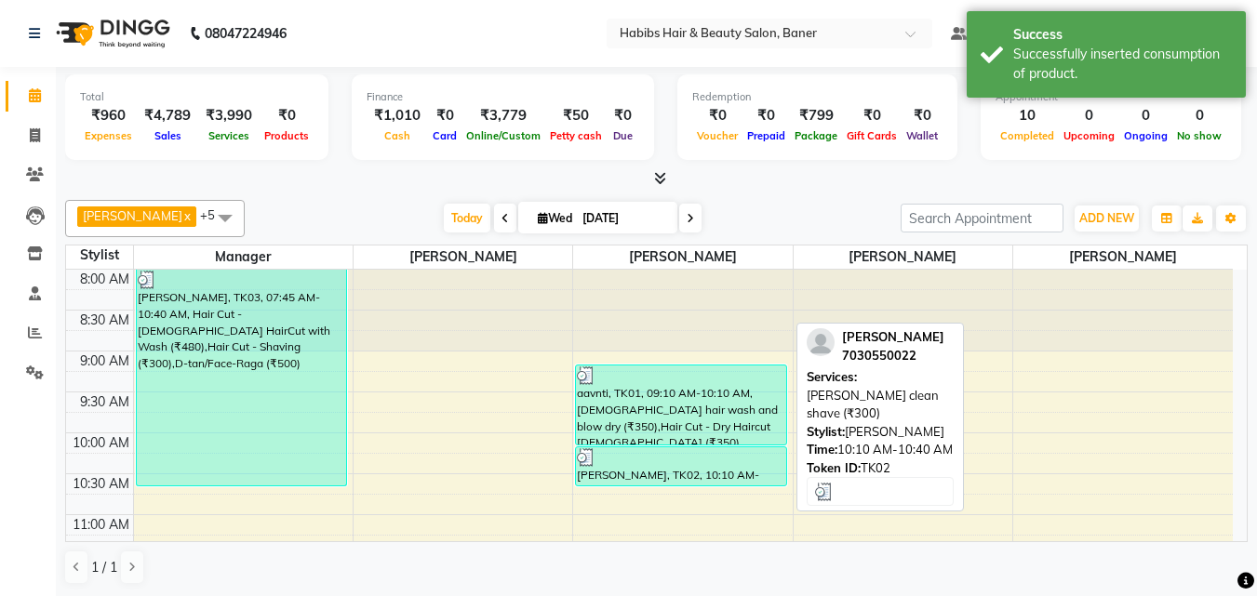
click at [651, 462] on div at bounding box center [681, 457] width 208 height 19
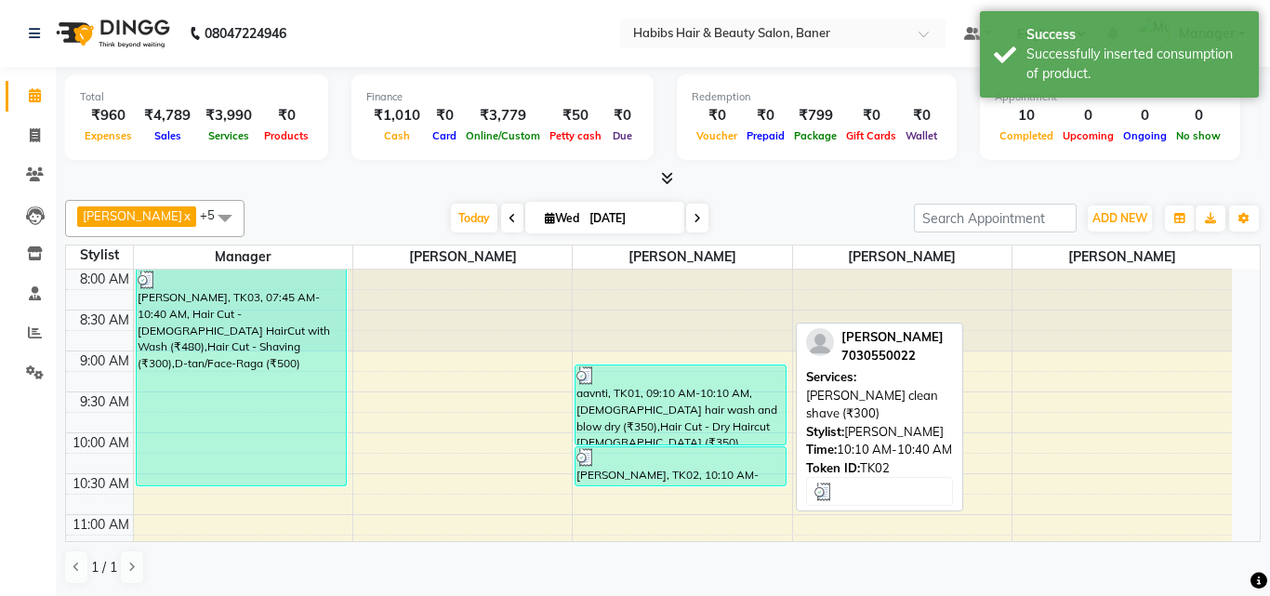
select select "3"
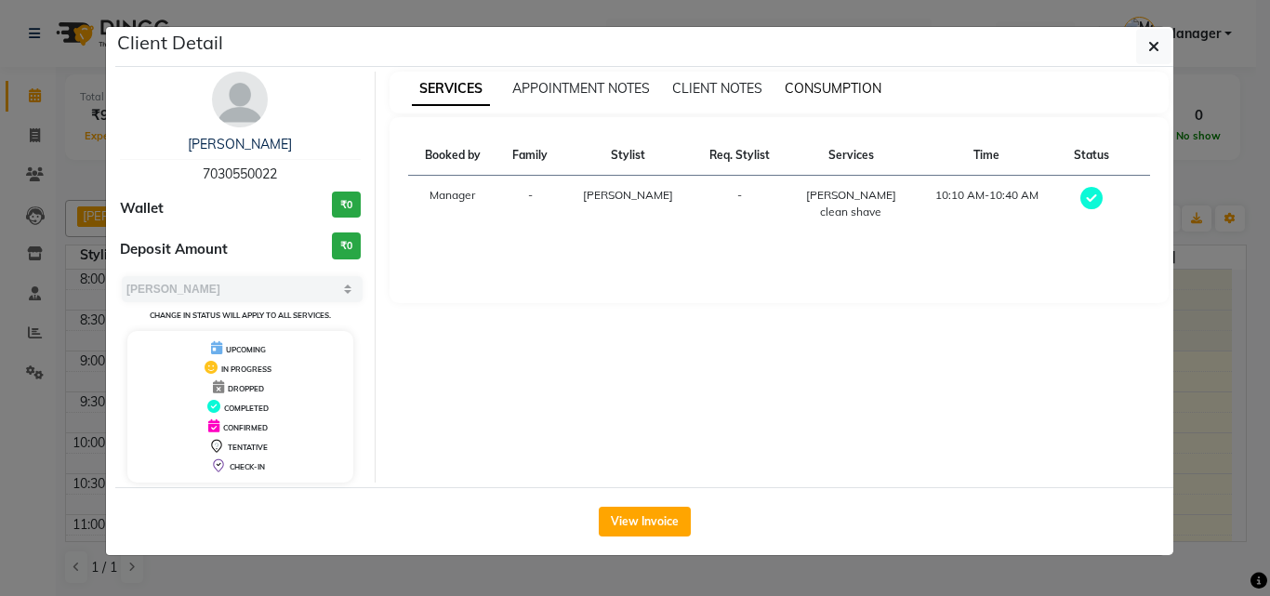
click at [839, 86] on span "CONSUMPTION" at bounding box center [833, 88] width 97 height 17
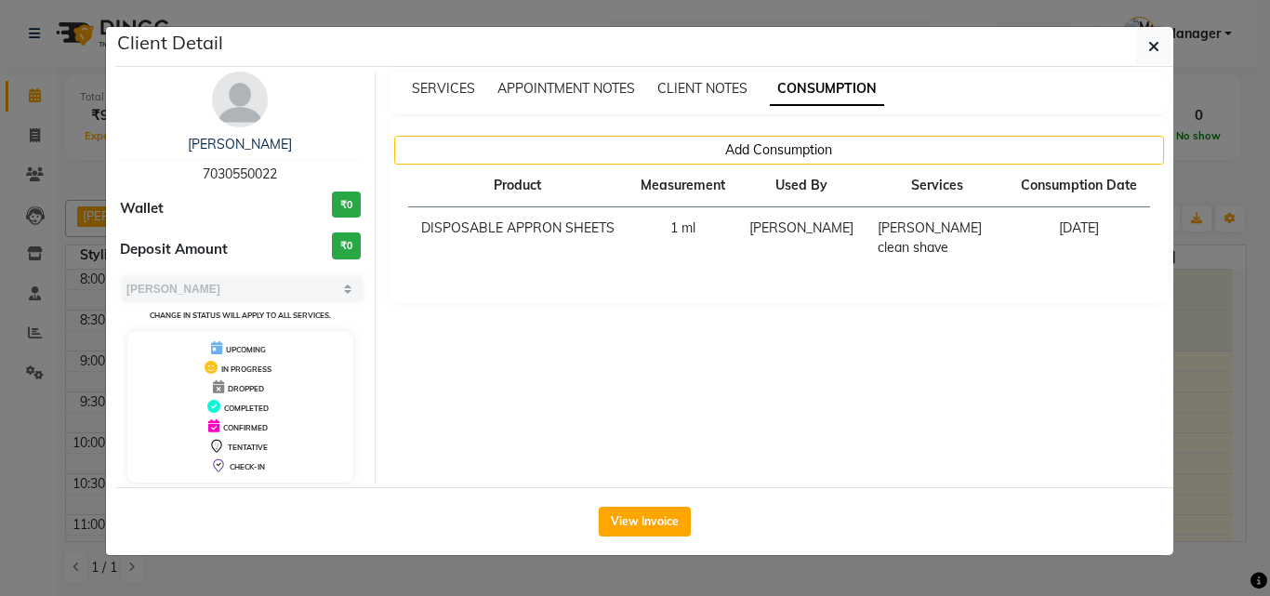
click at [1203, 334] on ngb-modal-window "Client Detail Ritesh INGOLE 7030550022 Wallet ₹0 Deposit Amount ₹0 Select MARK …" at bounding box center [635, 298] width 1270 height 596
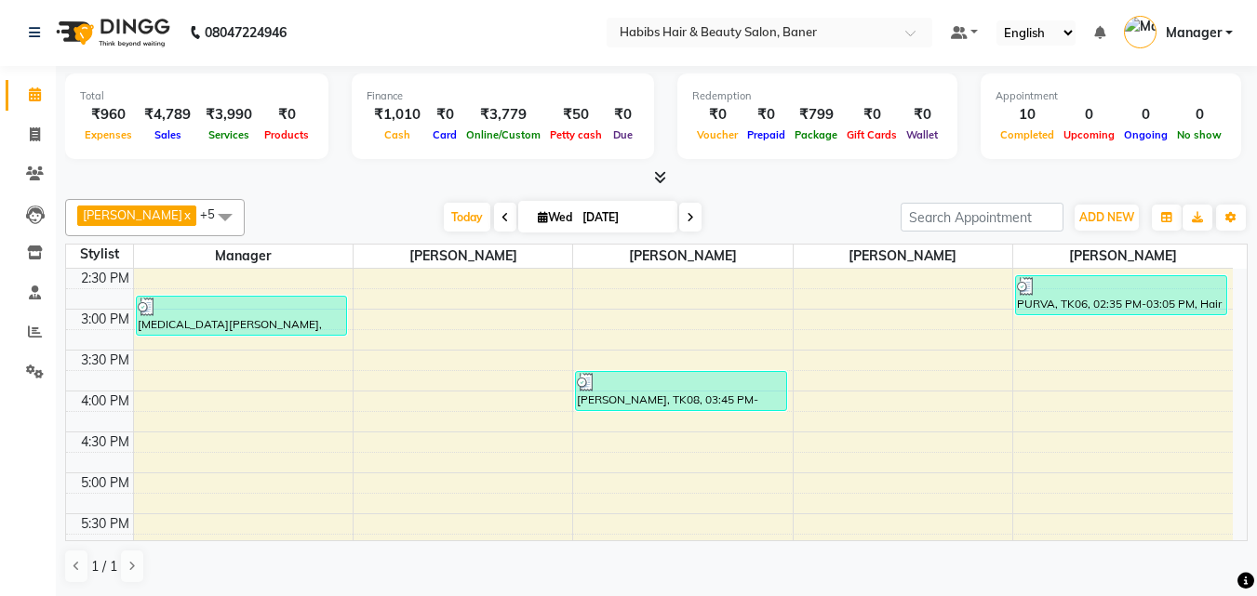
scroll to position [558, 0]
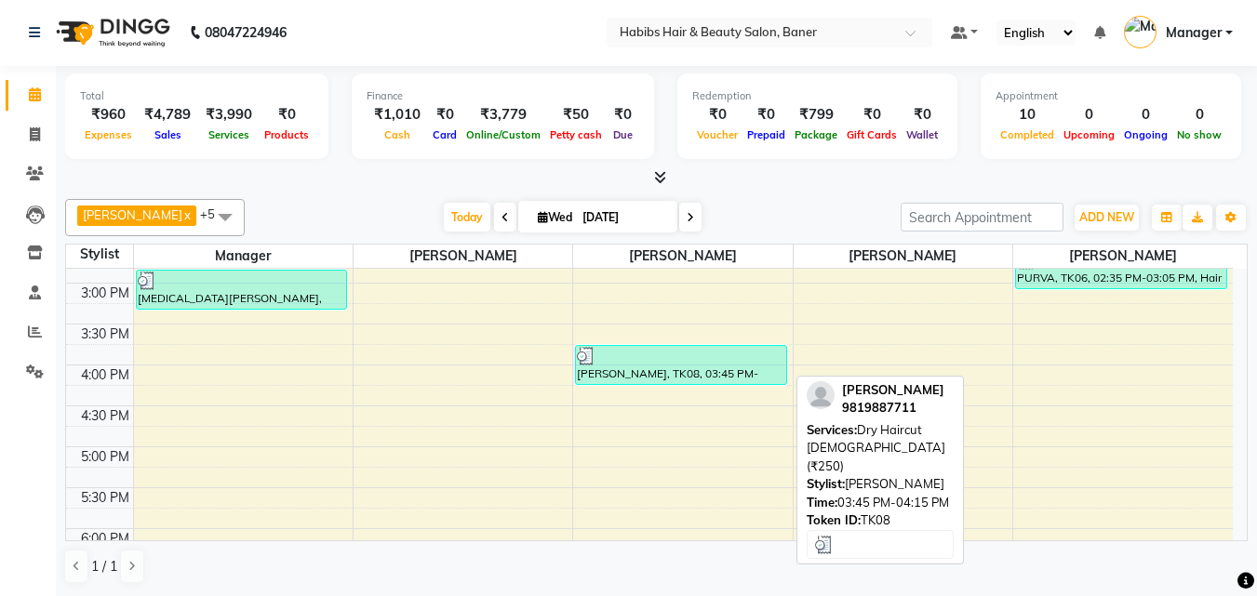
click at [725, 360] on div at bounding box center [681, 356] width 208 height 19
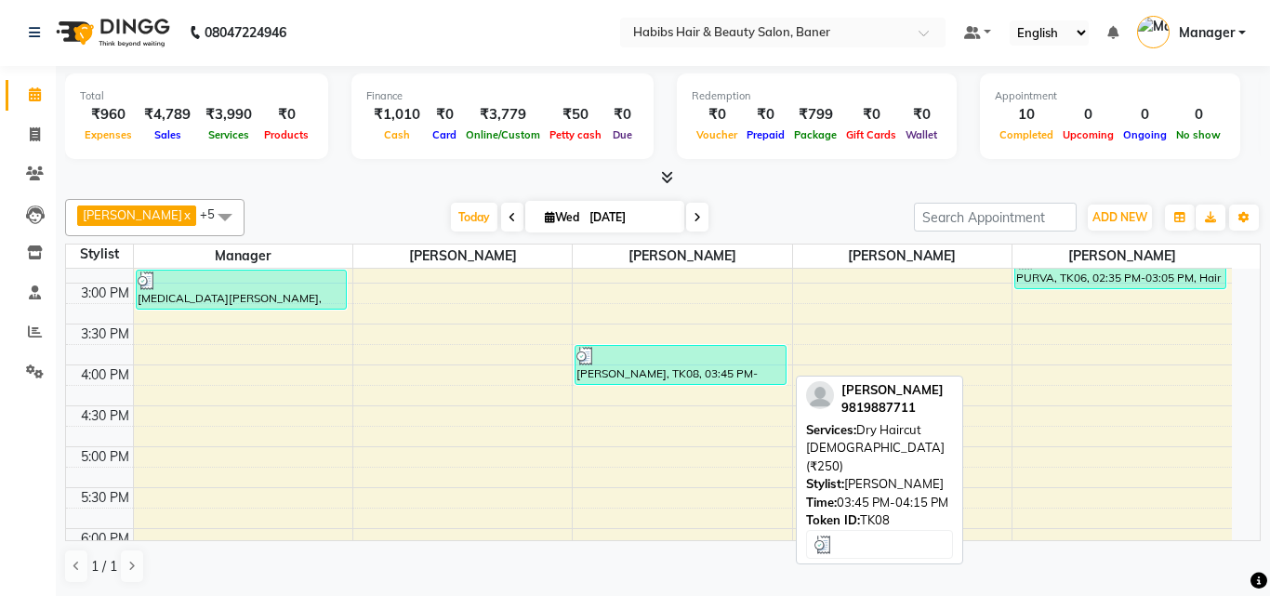
select select "3"
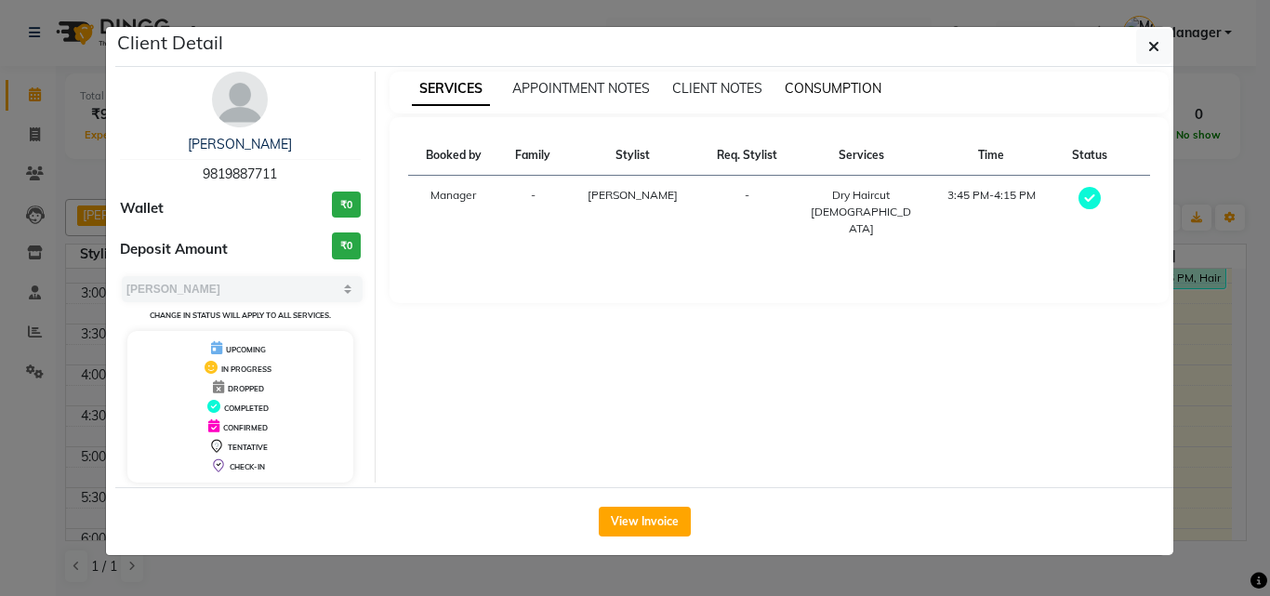
click at [838, 92] on span "CONSUMPTION" at bounding box center [833, 88] width 97 height 17
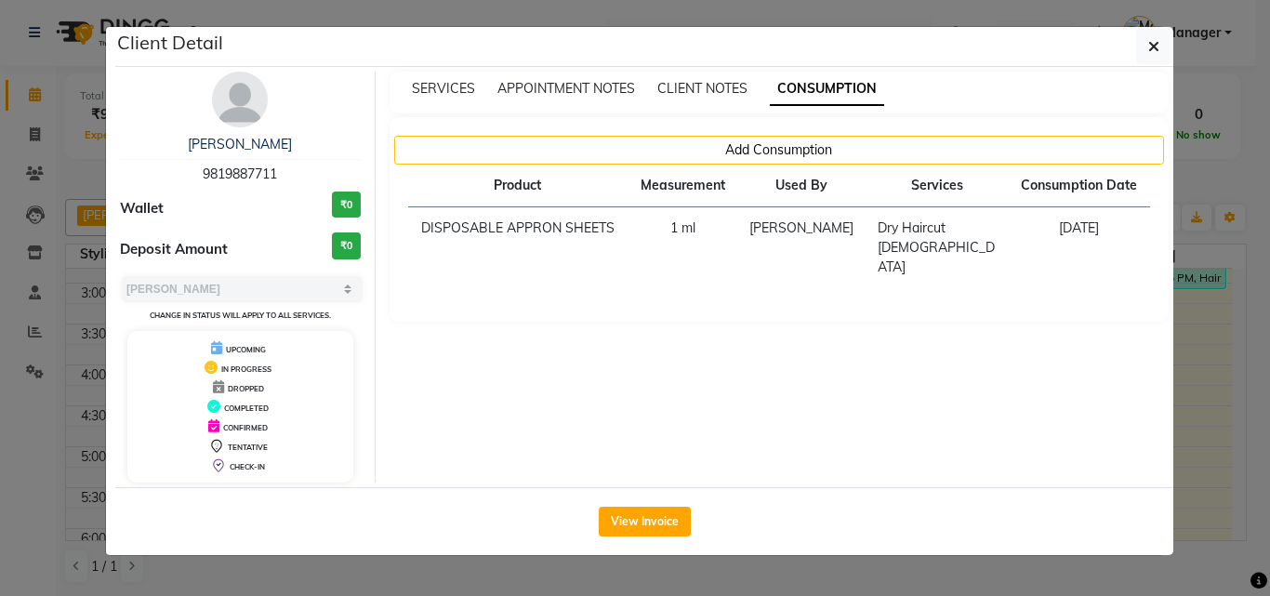
click at [1196, 348] on ngb-modal-window "Client Detail SUNIL CHAUDHARI 9819887711 Wallet ₹0 Deposit Amount ₹0 Select MAR…" at bounding box center [635, 298] width 1270 height 596
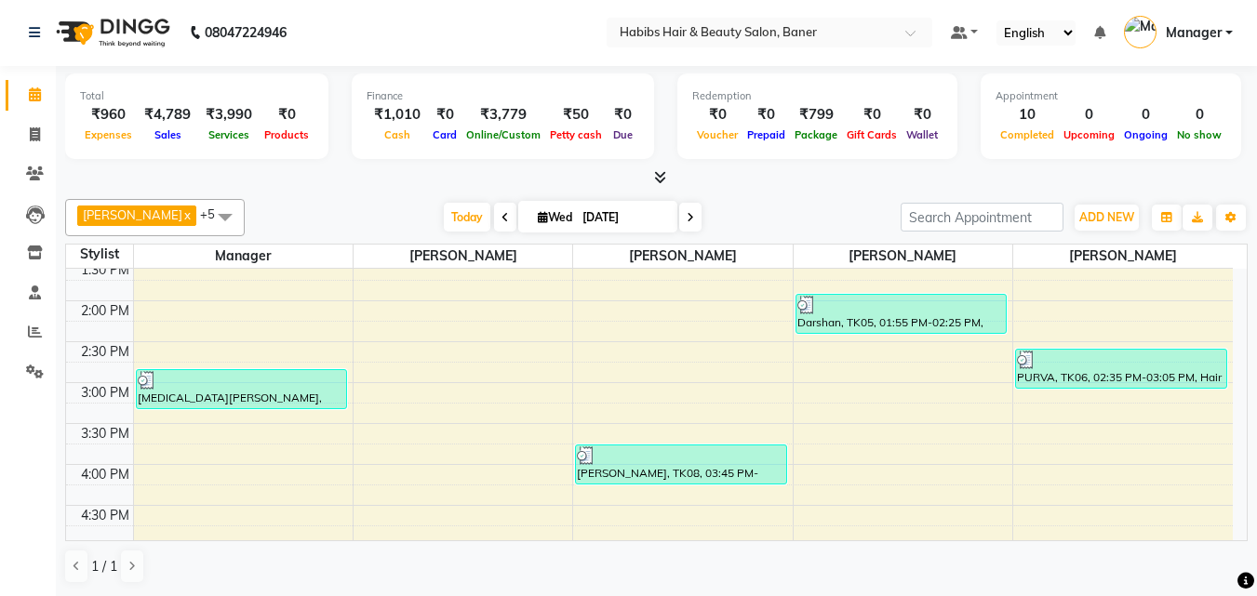
scroll to position [465, 0]
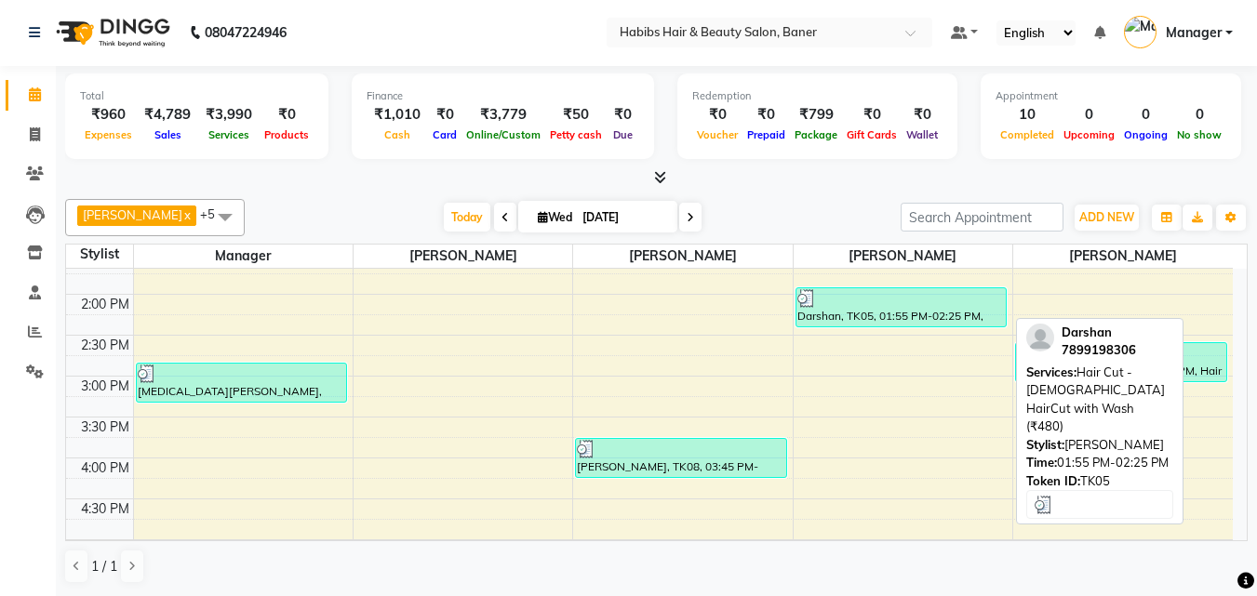
click at [914, 319] on div "Darshan, TK05, 01:55 PM-02:25 PM, Hair Cut - [DEMOGRAPHIC_DATA] HairCut with Wa…" at bounding box center [901, 307] width 210 height 38
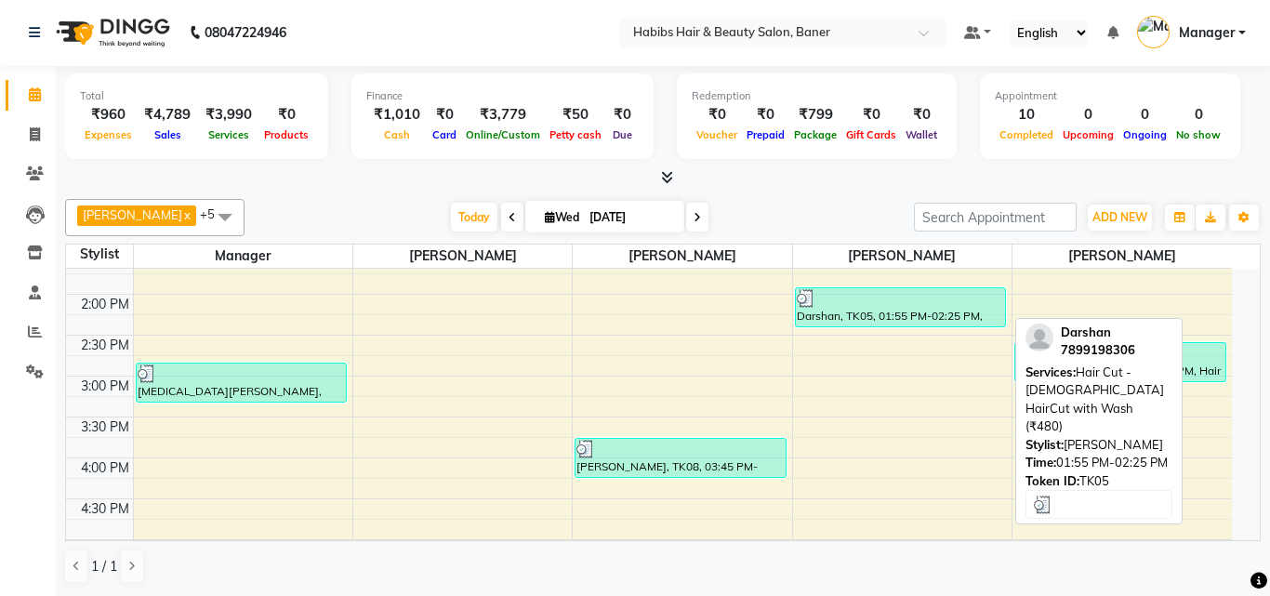
select select "3"
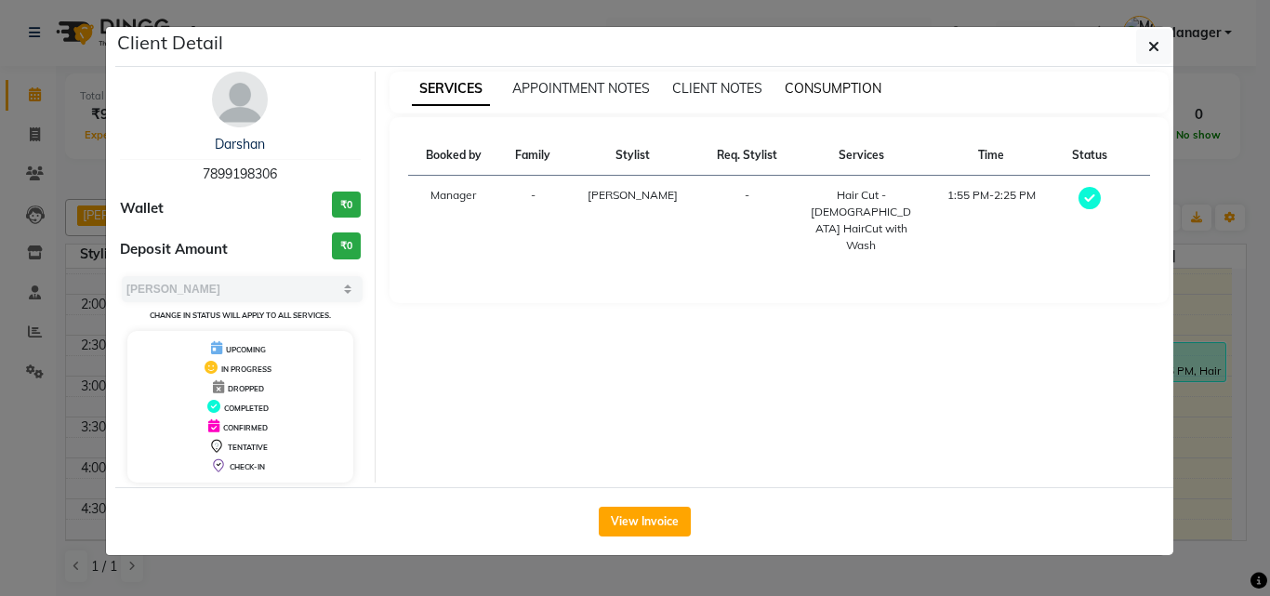
click at [799, 85] on span "CONSUMPTION" at bounding box center [833, 88] width 97 height 17
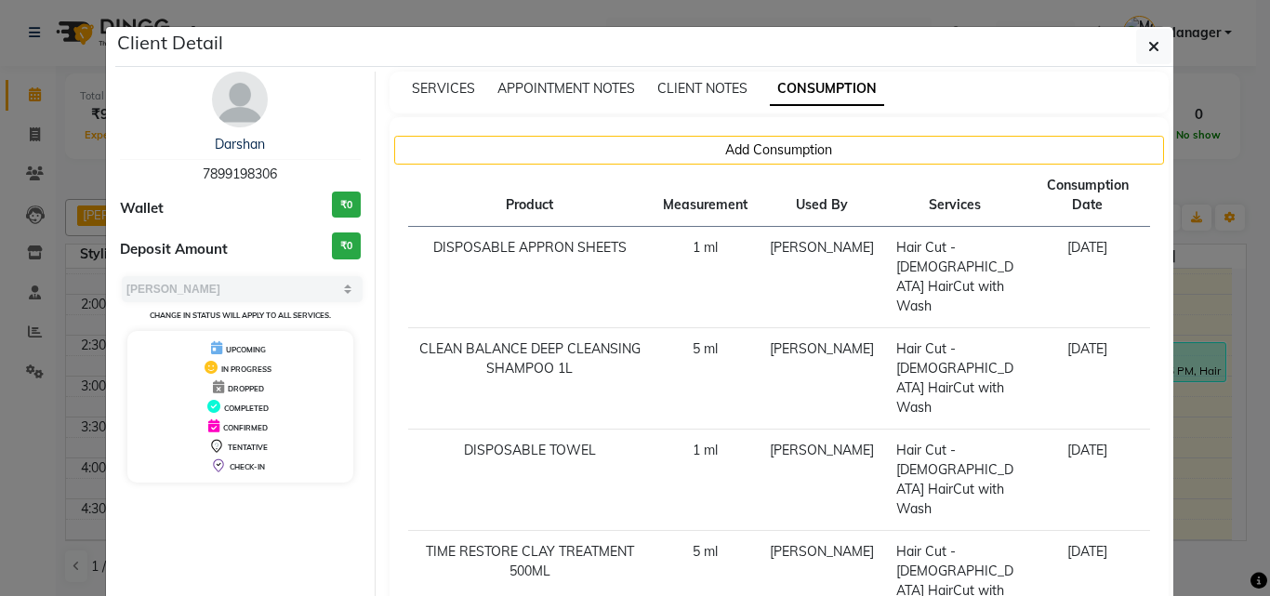
click at [1176, 298] on div "SERVICES APPOINTMENT NOTES CLIENT NOTES CONSUMPTION Add Consumption Product Mea…" at bounding box center [780, 368] width 808 height 593
click at [1203, 328] on ngb-modal-window "Client Detail Darshan 7899198306 Wallet ₹0 Deposit Amount ₹0 Select MARK DONE U…" at bounding box center [635, 298] width 1270 height 596
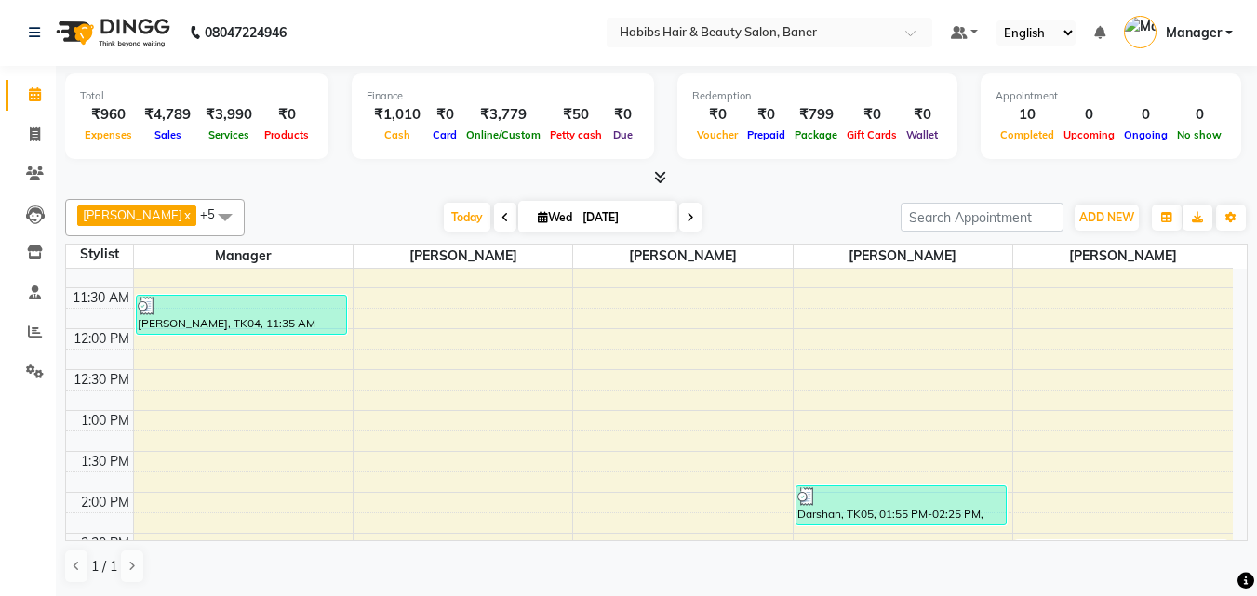
scroll to position [279, 0]
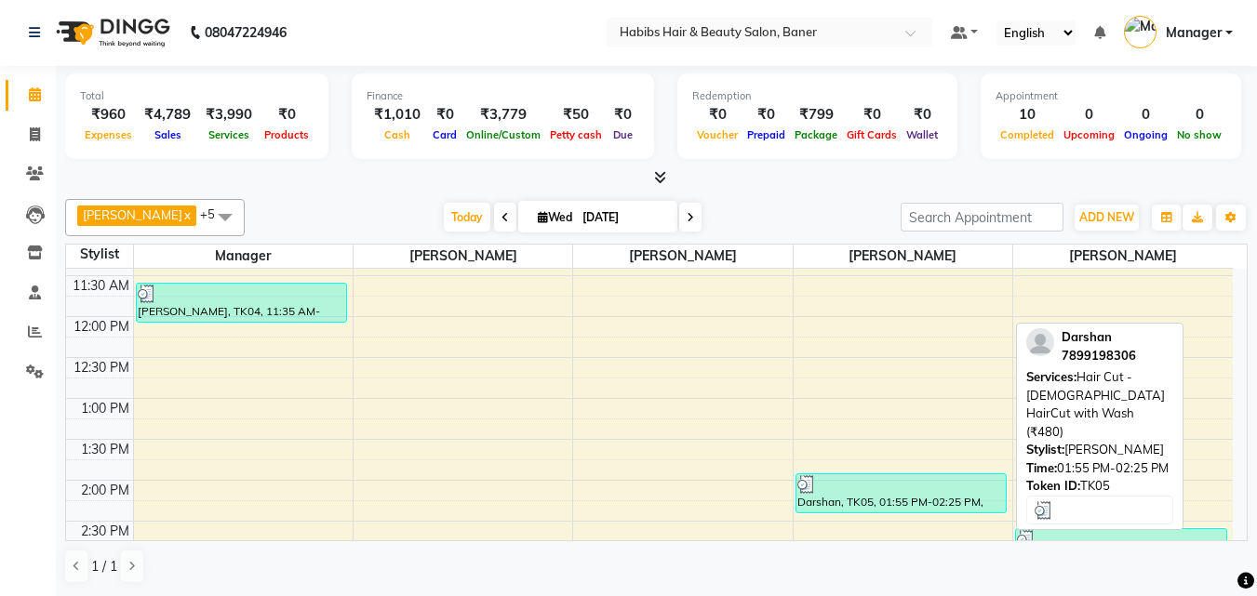
click at [911, 481] on div at bounding box center [901, 484] width 208 height 19
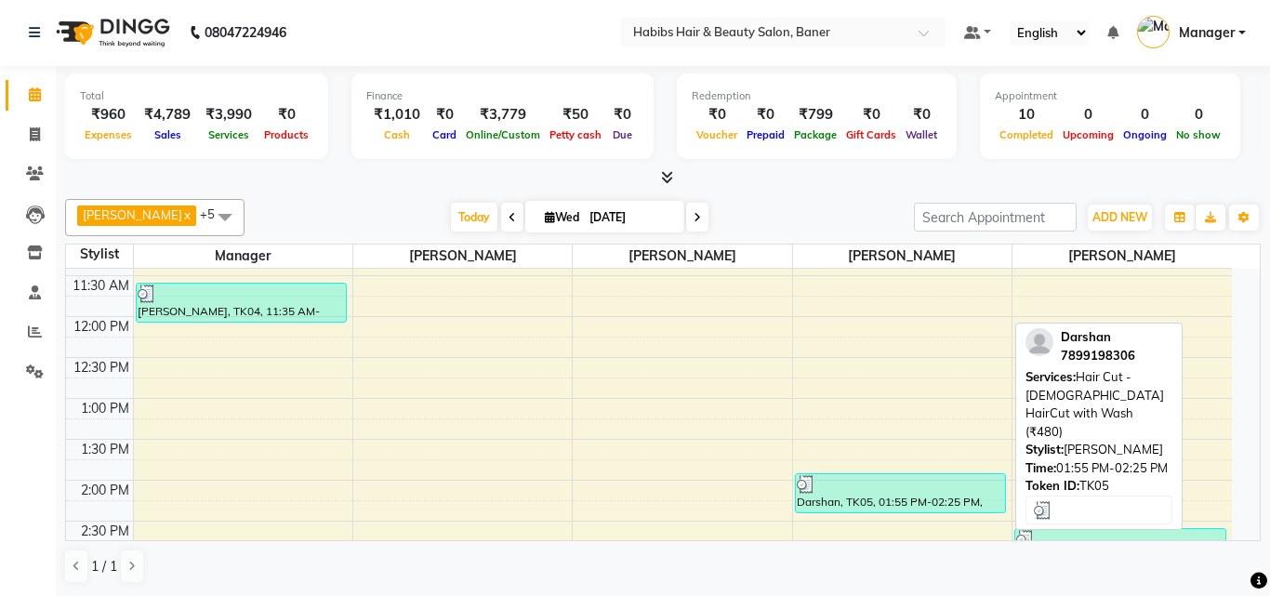
select select "3"
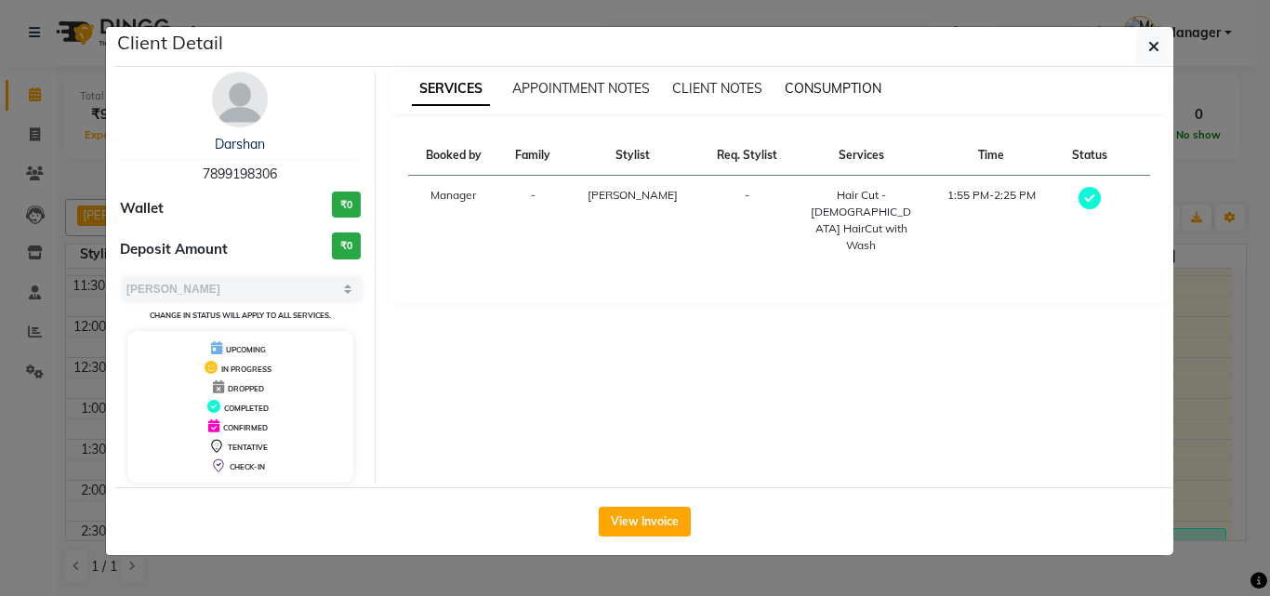
click at [838, 85] on span "CONSUMPTION" at bounding box center [833, 88] width 97 height 17
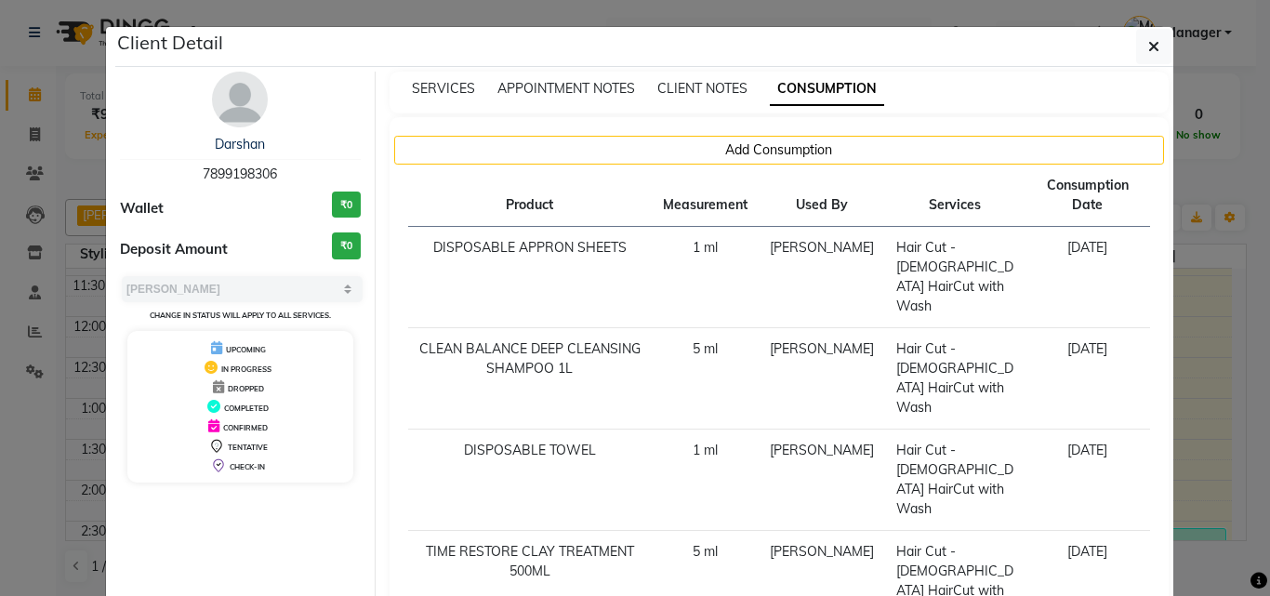
click at [1193, 326] on ngb-modal-window "Client Detail Darshan 7899198306 Wallet ₹0 Deposit Amount ₹0 Select MARK DONE U…" at bounding box center [635, 298] width 1270 height 596
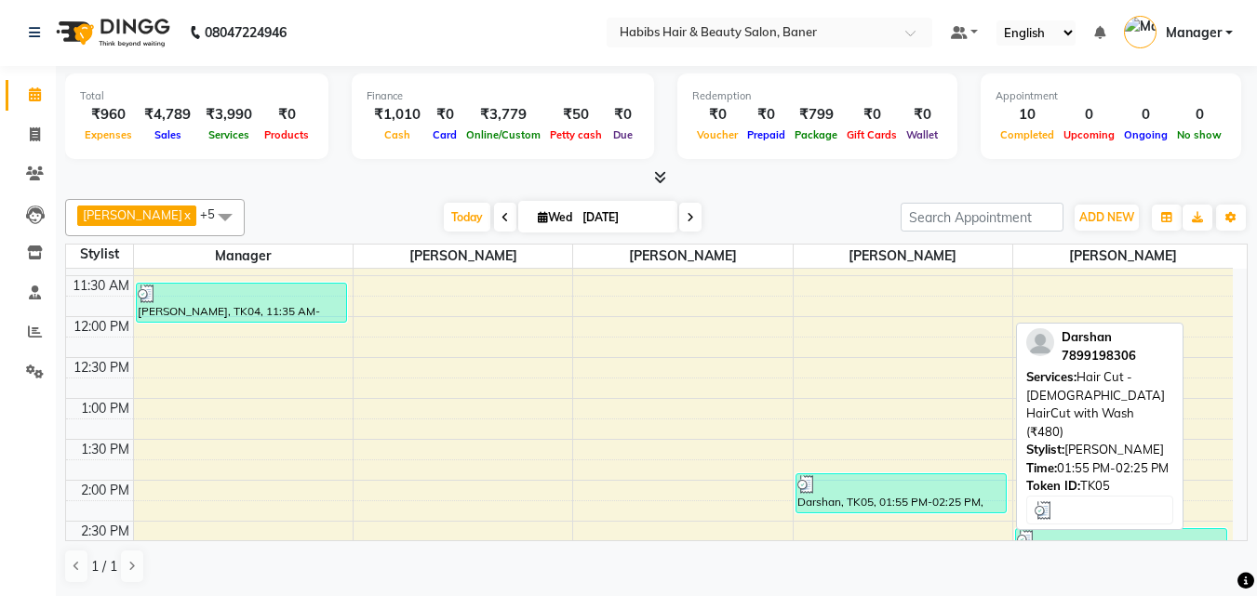
click at [956, 486] on div at bounding box center [901, 484] width 208 height 19
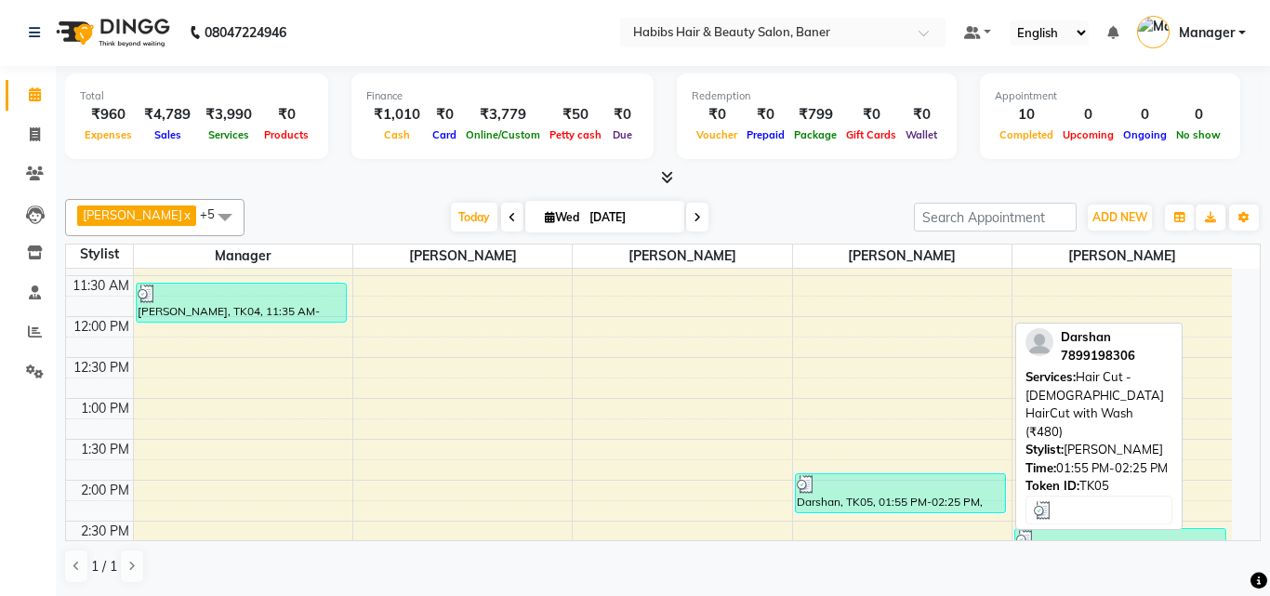
select select "3"
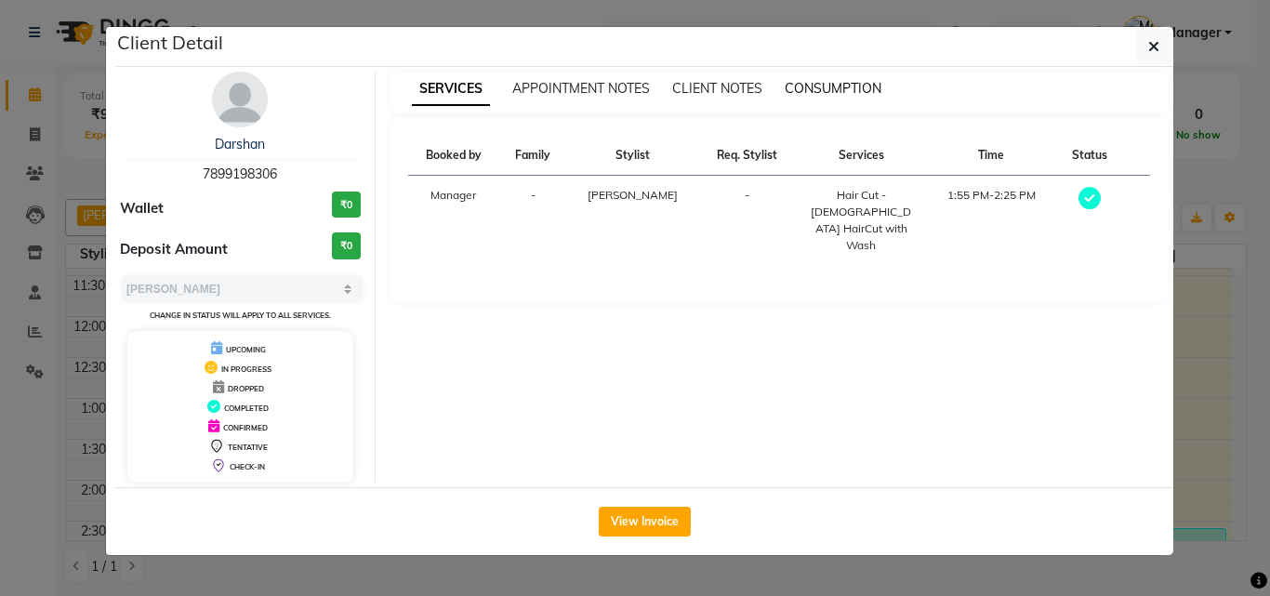
click at [849, 93] on span "CONSUMPTION" at bounding box center [833, 88] width 97 height 17
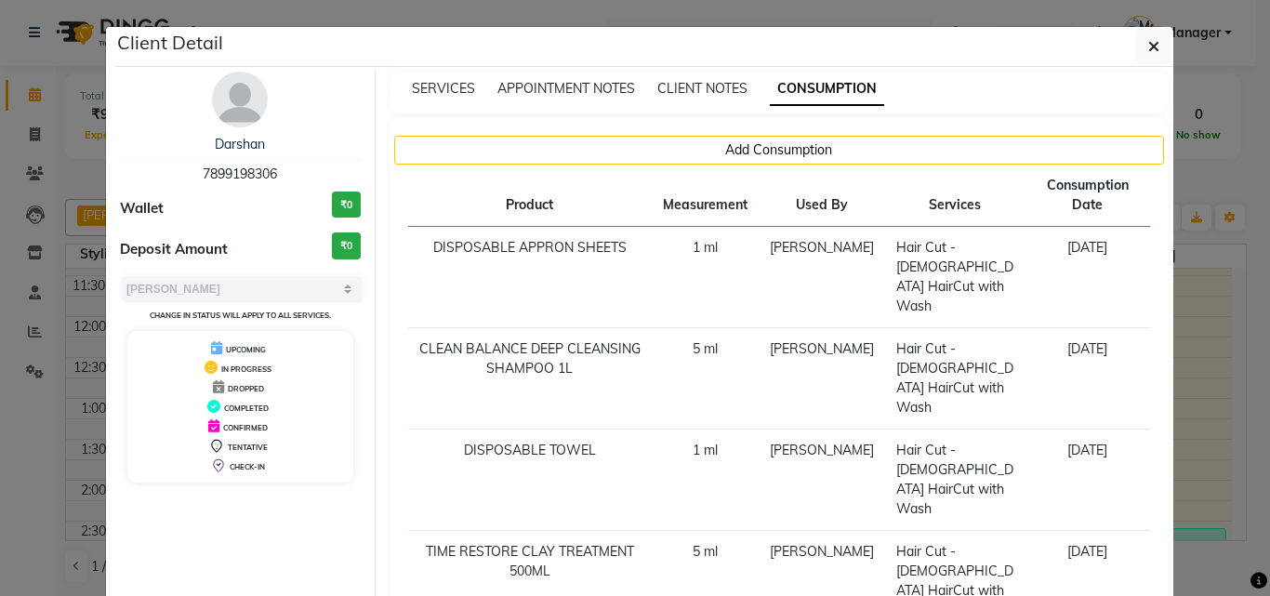
click at [1194, 387] on ngb-modal-window "Client Detail Darshan 7899198306 Wallet ₹0 Deposit Amount ₹0 Select MARK DONE U…" at bounding box center [635, 298] width 1270 height 596
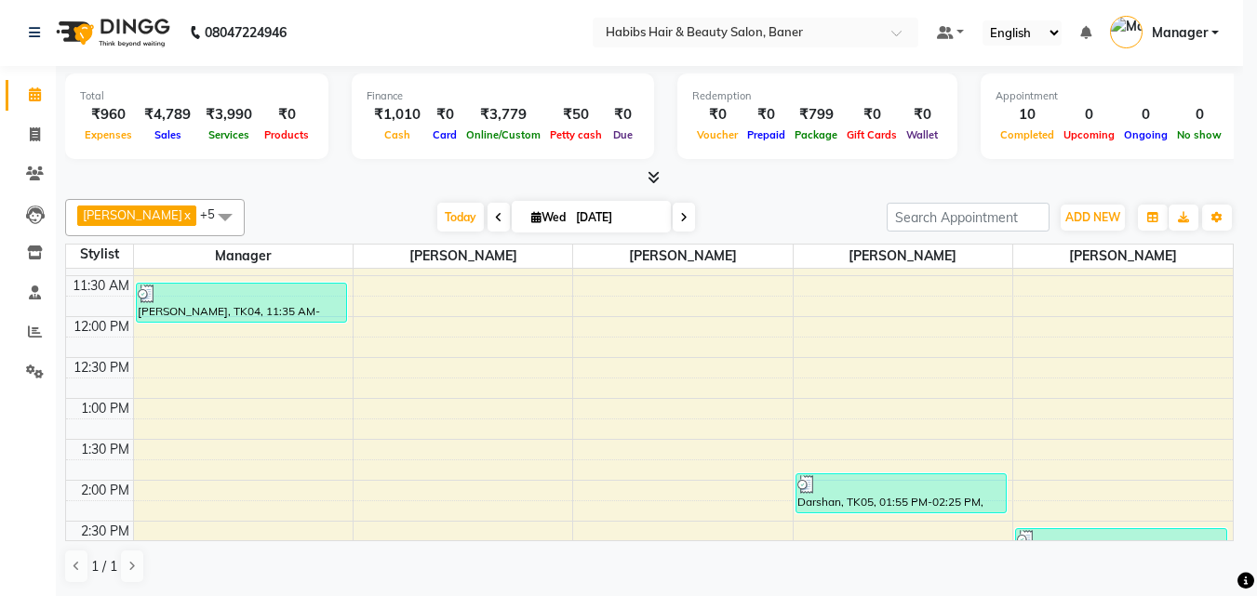
click at [1182, 387] on div "8:00 AM 8:30 AM 9:00 AM 9:30 AM 10:00 AM 10:30 AM 11:00 AM 11:30 AM 12:00 PM 12…" at bounding box center [649, 603] width 1166 height 1227
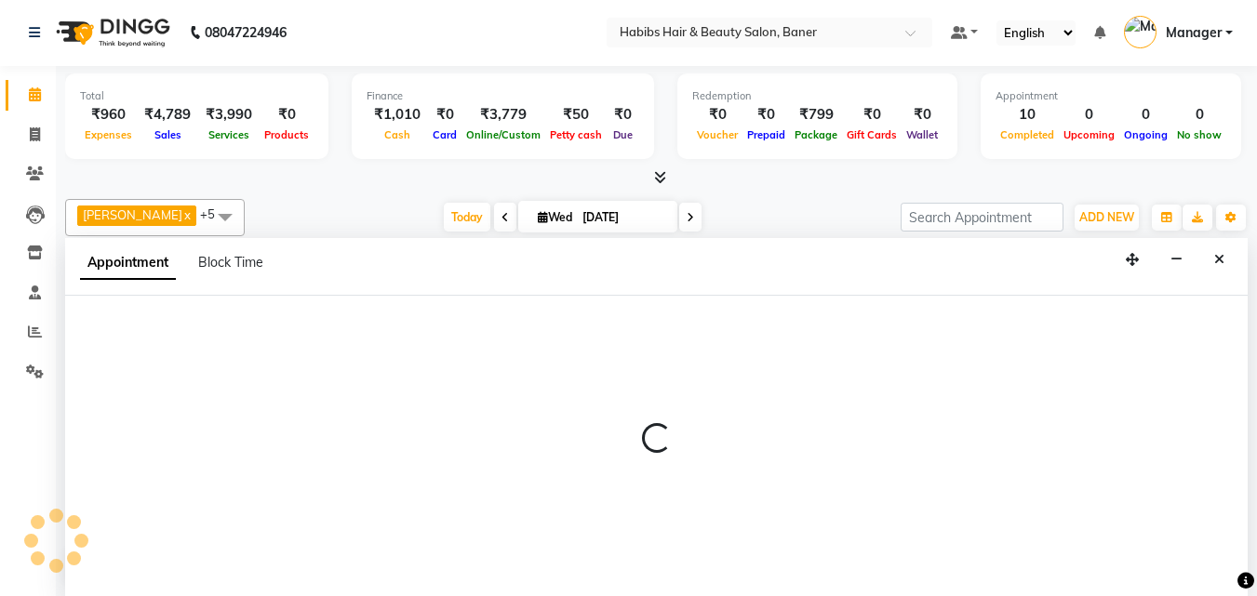
select select "90509"
select select "765"
select select "tentative"
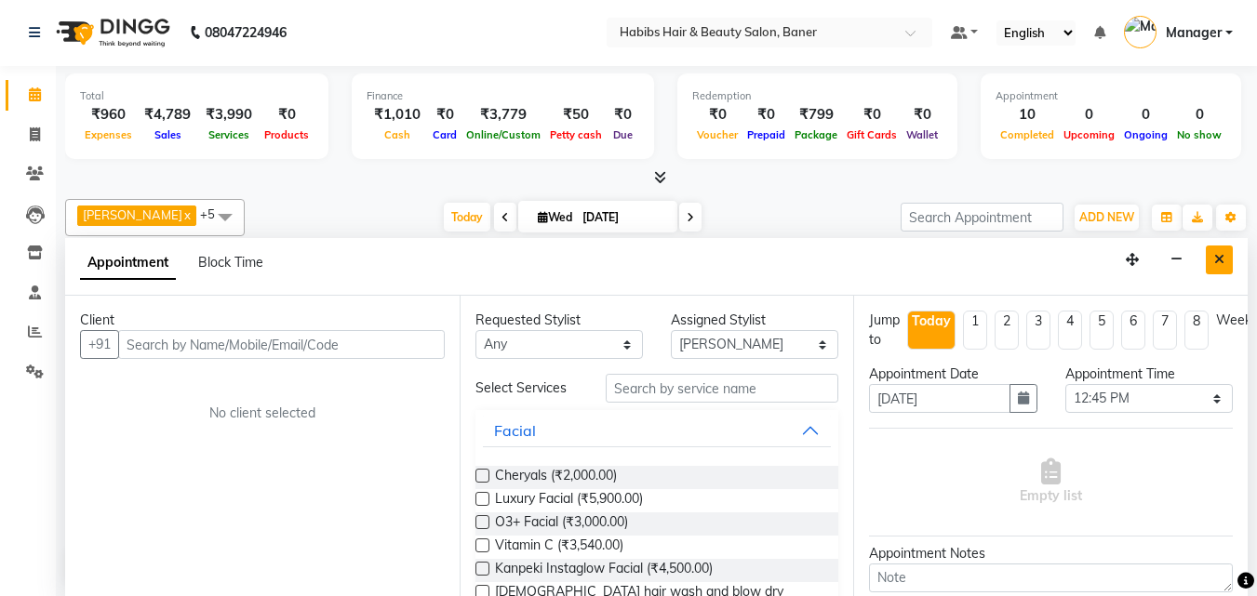
click at [1216, 263] on icon "Close" at bounding box center [1219, 259] width 10 height 13
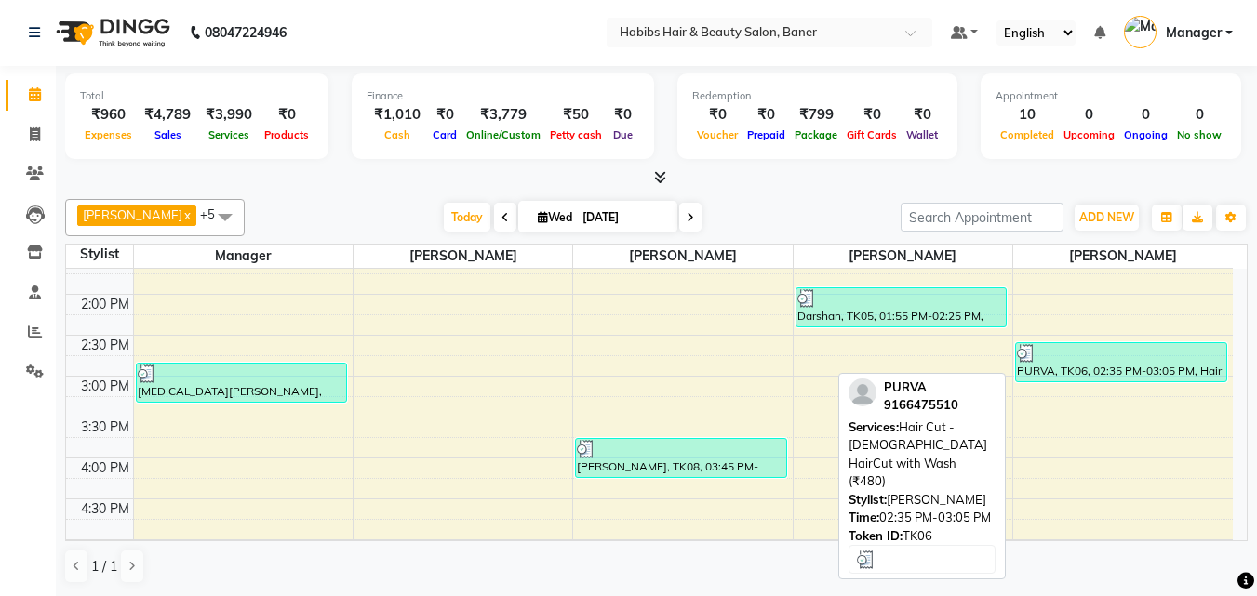
scroll to position [558, 0]
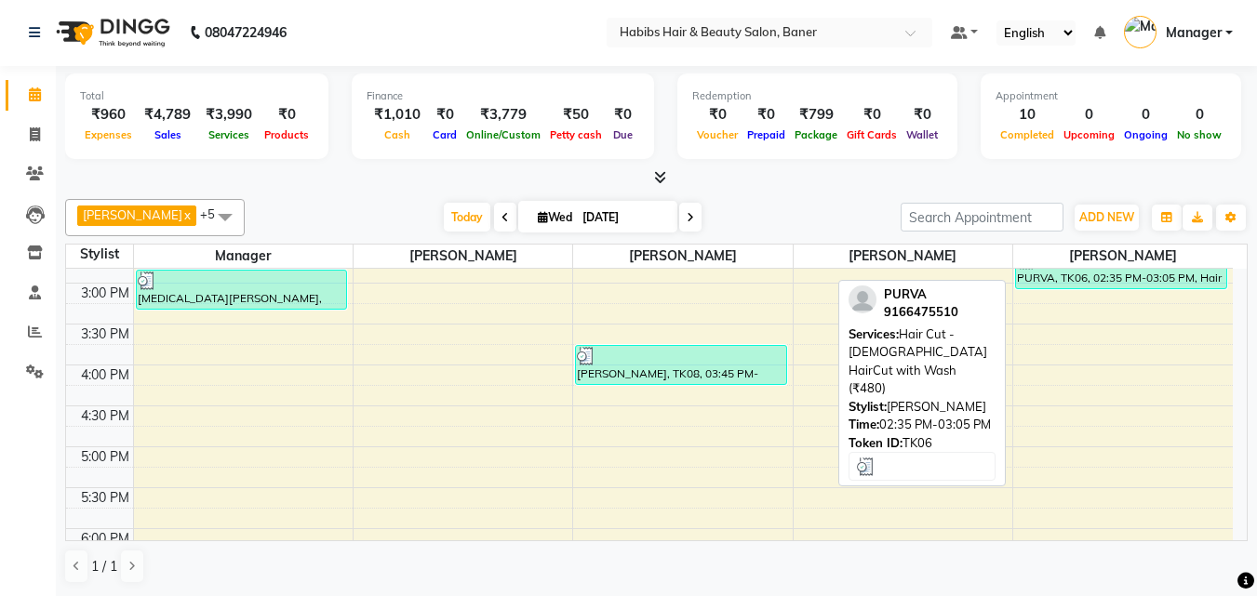
click at [1141, 281] on div "PURVA, TK06, 02:35 PM-03:05 PM, Hair Cut - [DEMOGRAPHIC_DATA] HairCut with Wash…" at bounding box center [1121, 269] width 210 height 38
select select "3"
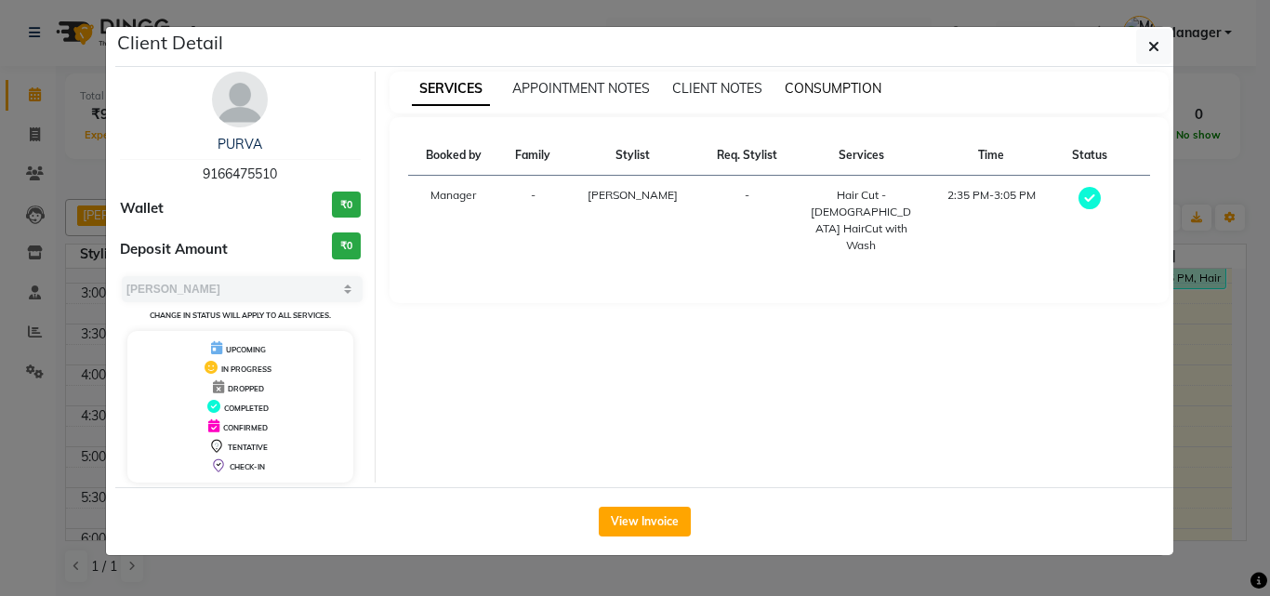
click at [866, 84] on span "CONSUMPTION" at bounding box center [833, 88] width 97 height 17
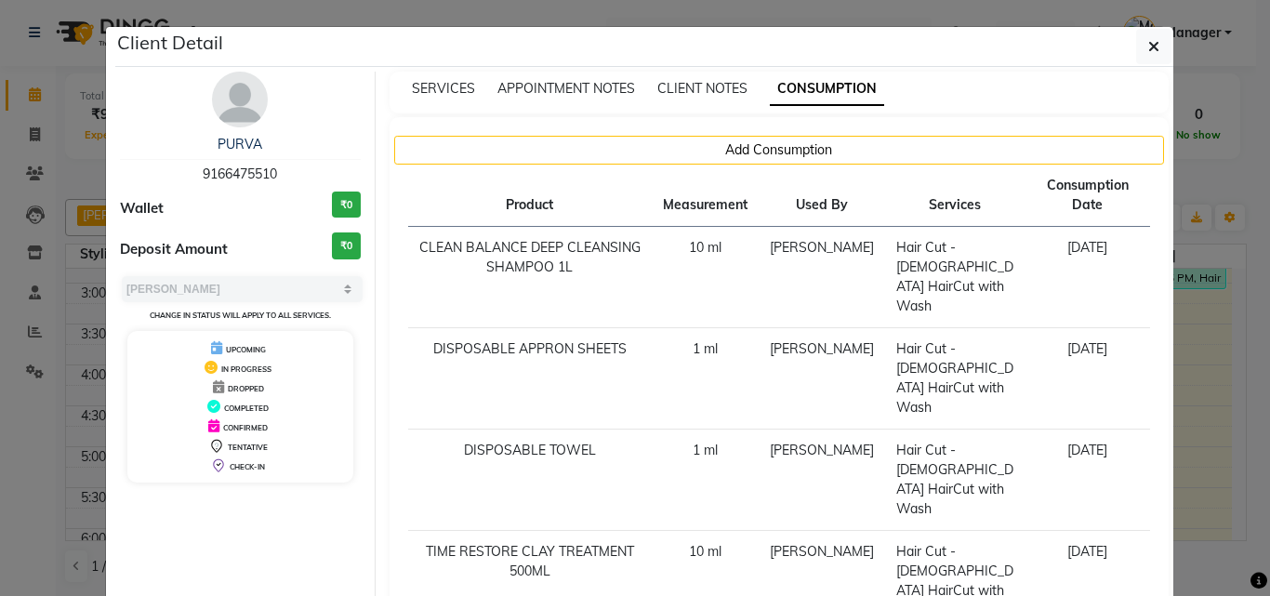
click at [1206, 387] on ngb-modal-window "Client Detail PURVA 9166475510 Wallet ₹0 Deposit Amount ₹0 Select MARK DONE UPC…" at bounding box center [635, 298] width 1270 height 596
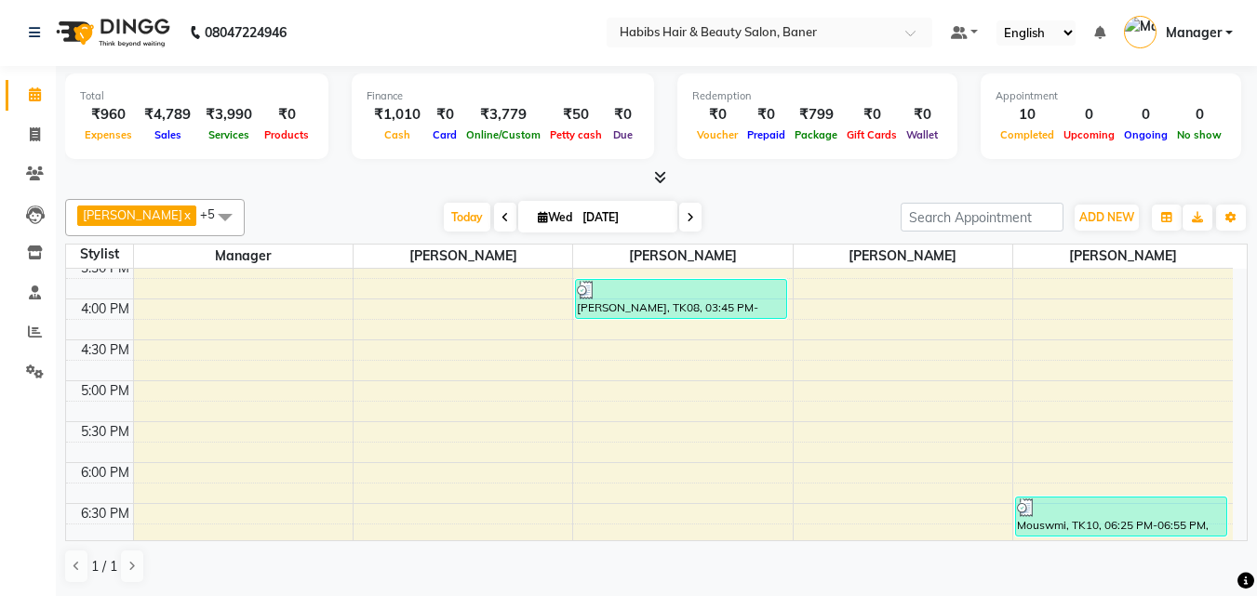
scroll to position [744, 0]
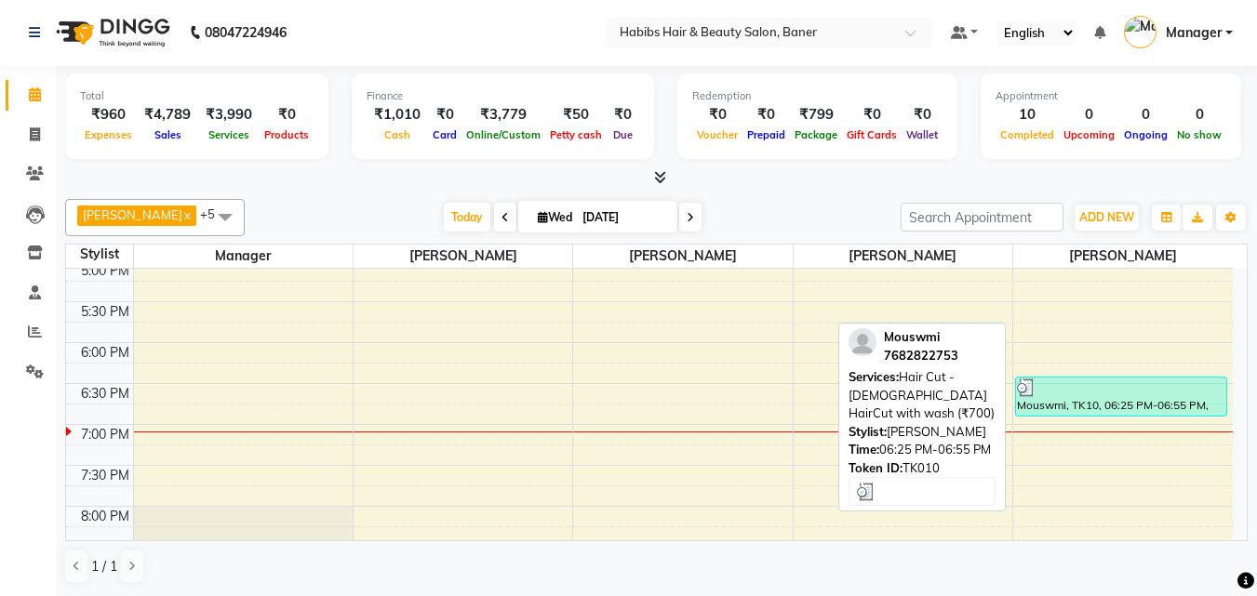
click at [1118, 385] on div at bounding box center [1121, 388] width 208 height 19
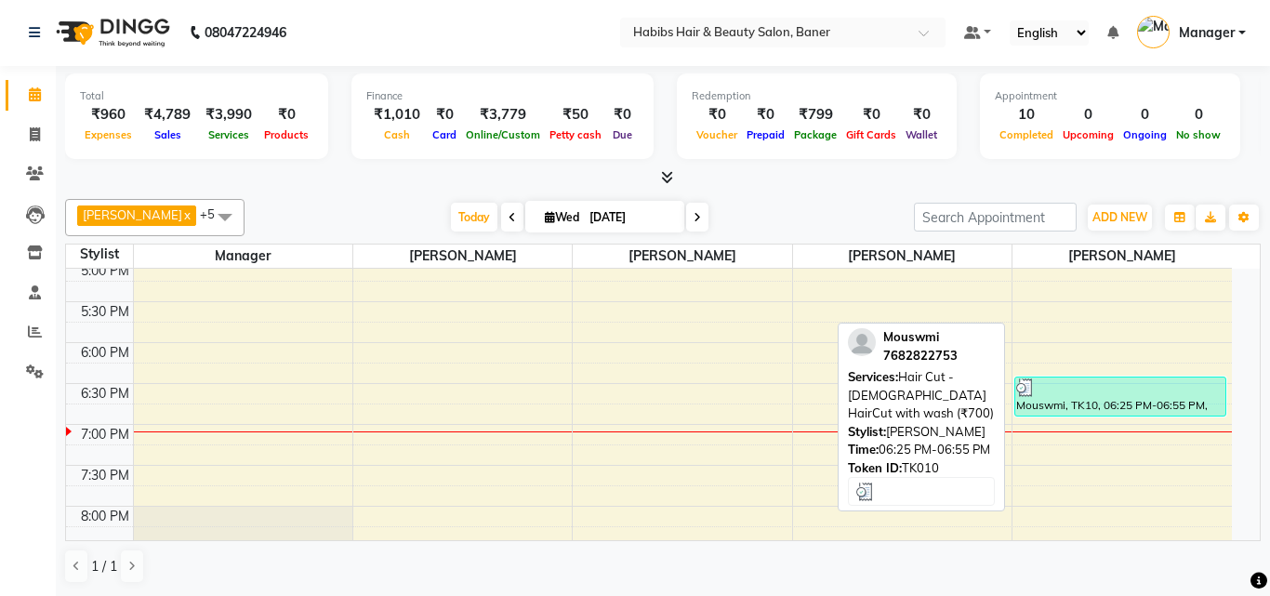
select select "3"
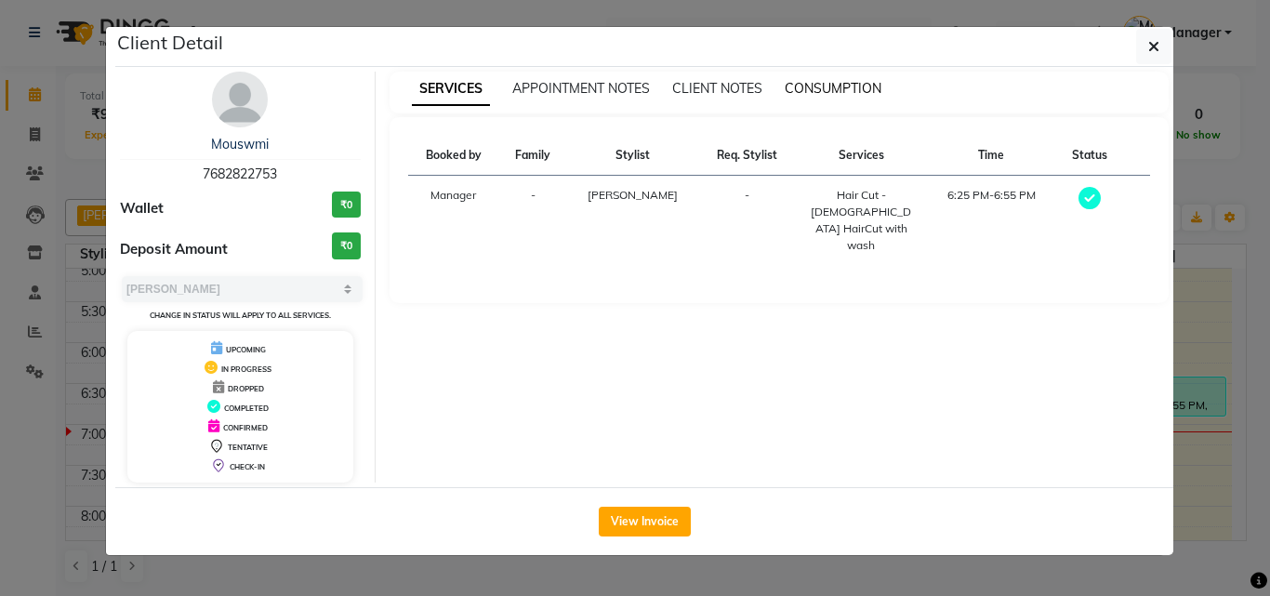
click at [831, 92] on span "CONSUMPTION" at bounding box center [833, 88] width 97 height 17
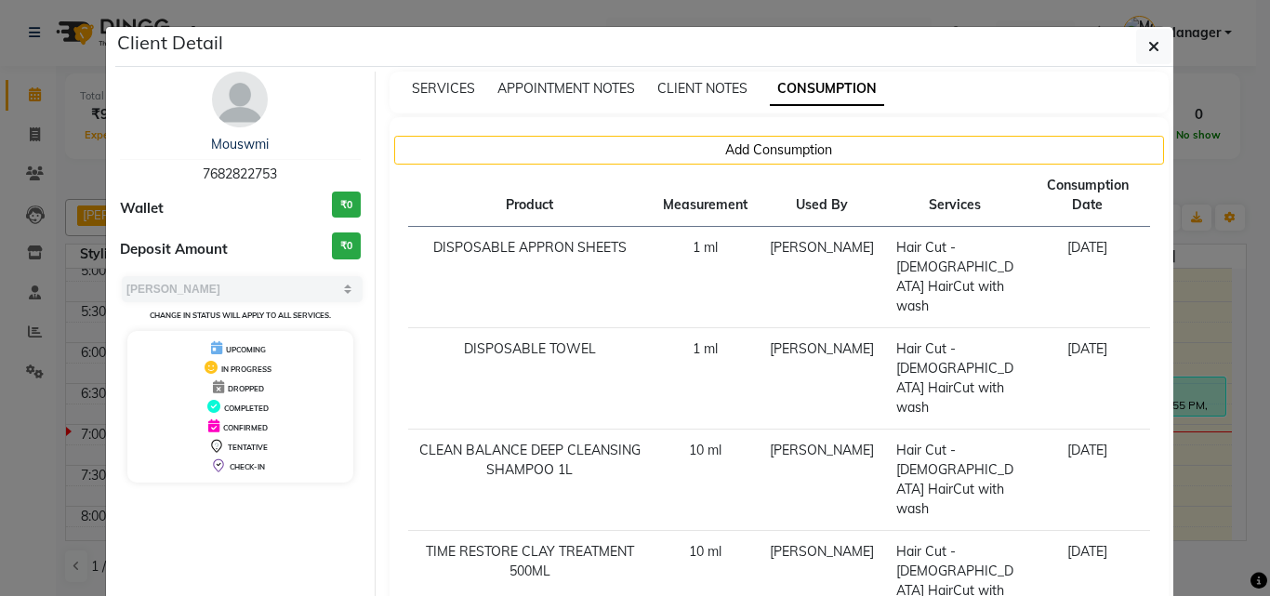
click at [1213, 323] on ngb-modal-window "Client Detail Mouswmi 7682822753 Wallet ₹0 Deposit Amount ₹0 Select MARK DONE U…" at bounding box center [635, 298] width 1270 height 596
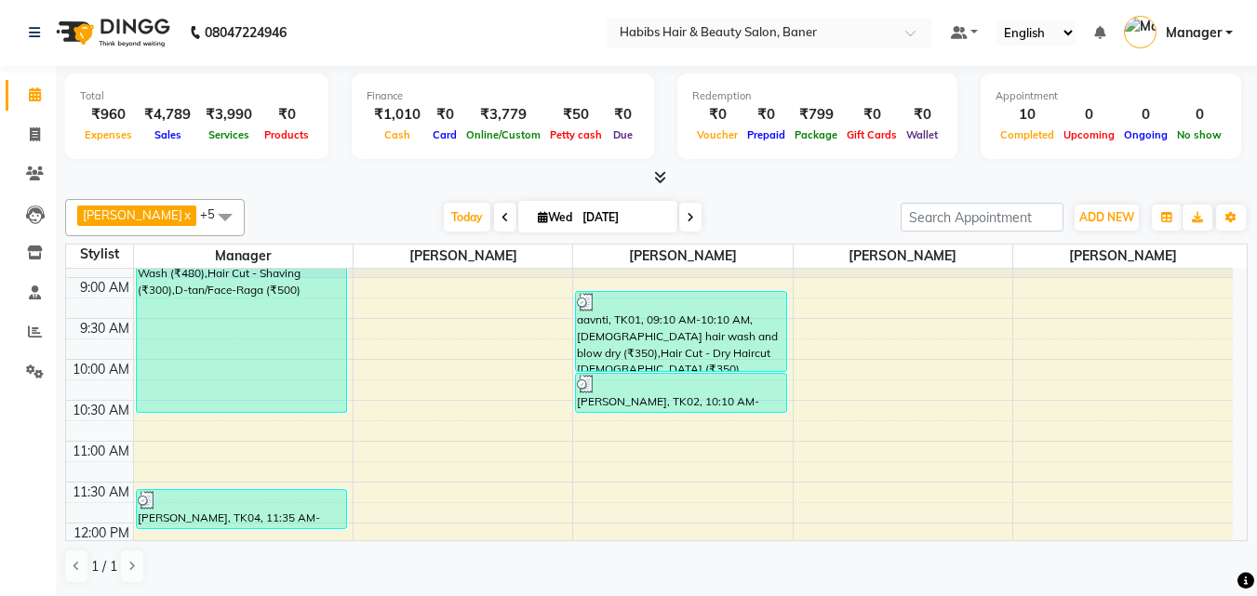
scroll to position [0, 0]
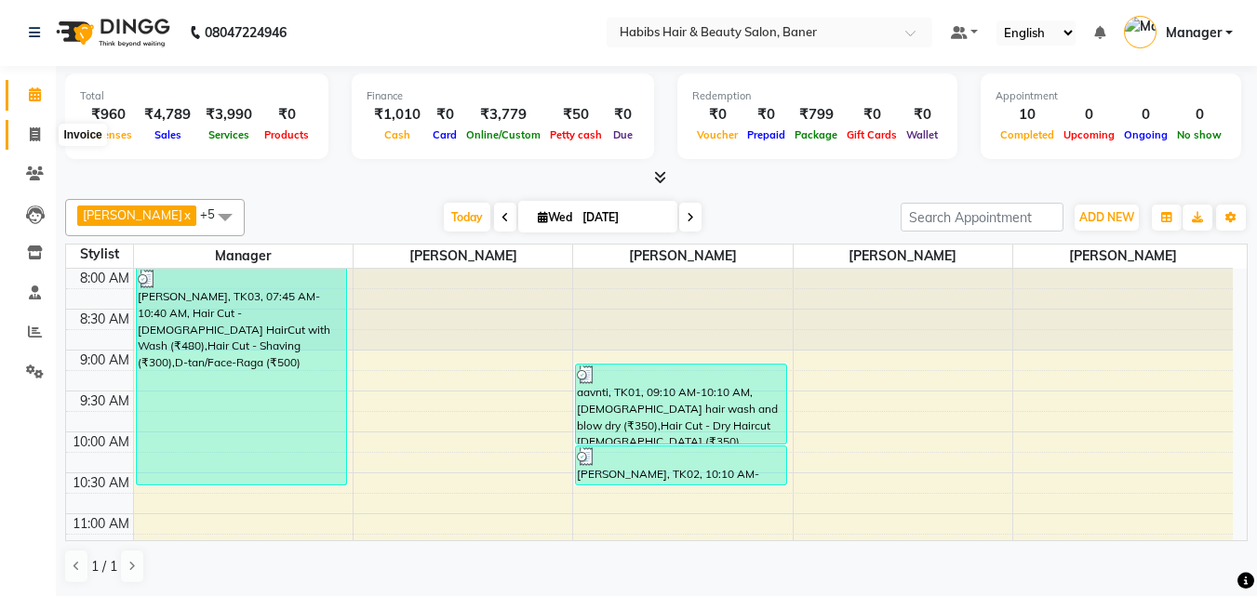
click at [27, 136] on span at bounding box center [35, 135] width 33 height 21
select select "5356"
select select "service"
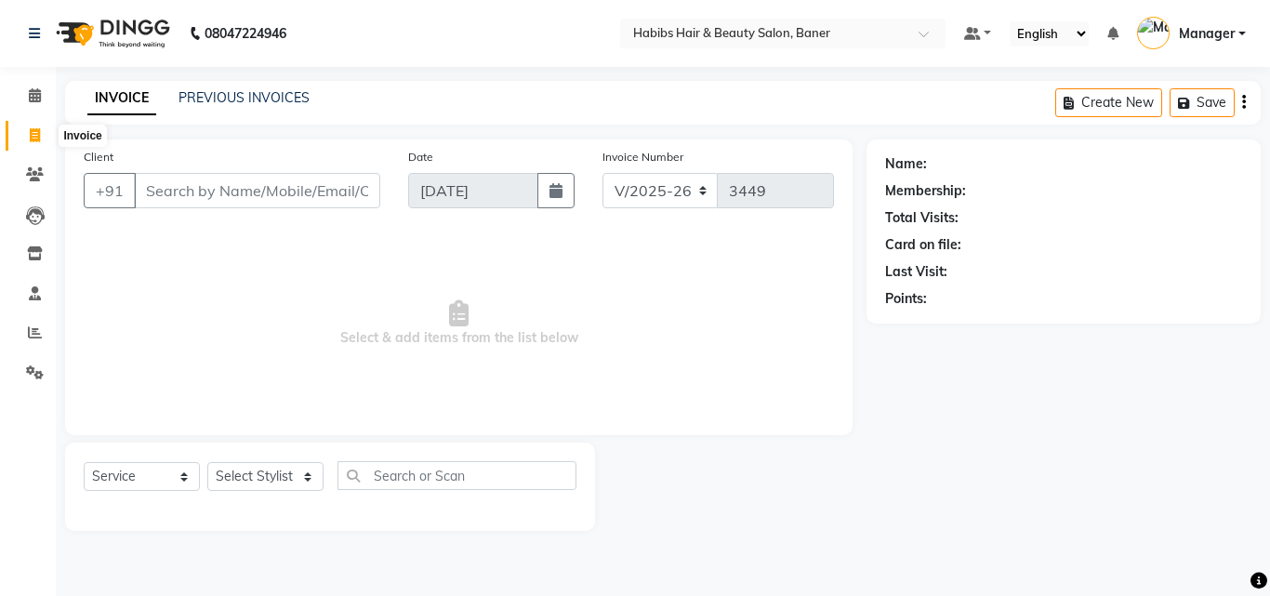
click at [37, 134] on icon at bounding box center [35, 135] width 10 height 14
select select "service"
type input "3449"
select select "5356"
click at [245, 467] on select "Select Stylist Admin [PERSON_NAME] Manager [PERSON_NAME] [PERSON_NAME] Ram Roha…" at bounding box center [265, 476] width 116 height 29
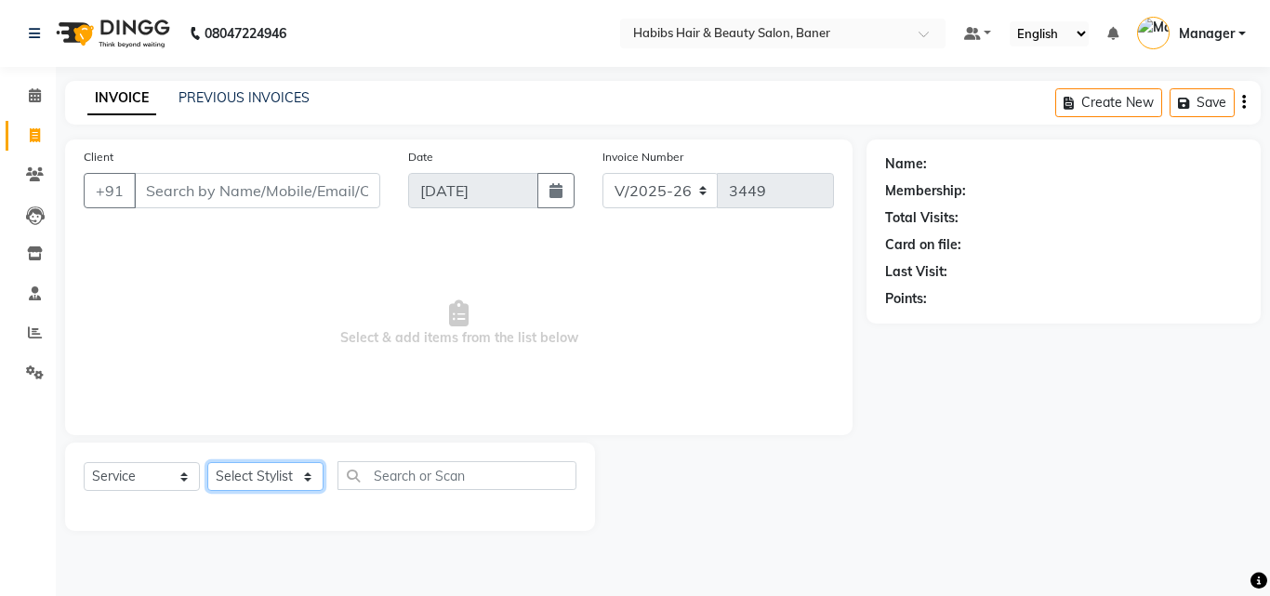
select select "90441"
click at [207, 462] on select "Select Stylist Admin [PERSON_NAME] Manager [PERSON_NAME] [PERSON_NAME] Ram Roha…" at bounding box center [265, 476] width 116 height 29
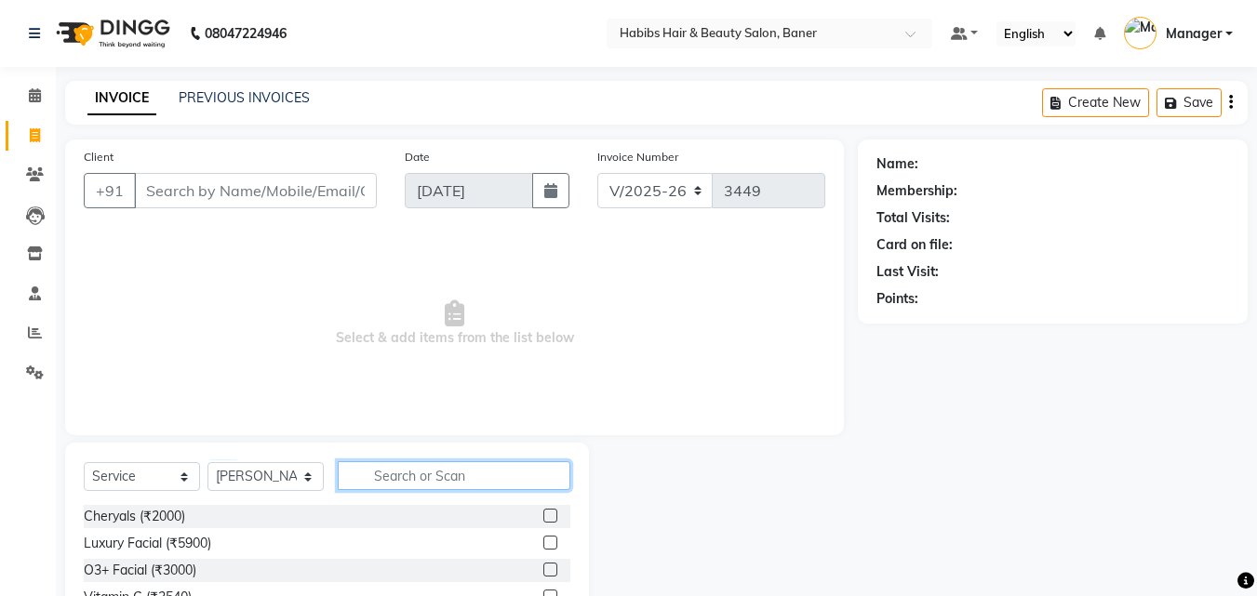
click at [403, 464] on input "text" at bounding box center [454, 475] width 233 height 29
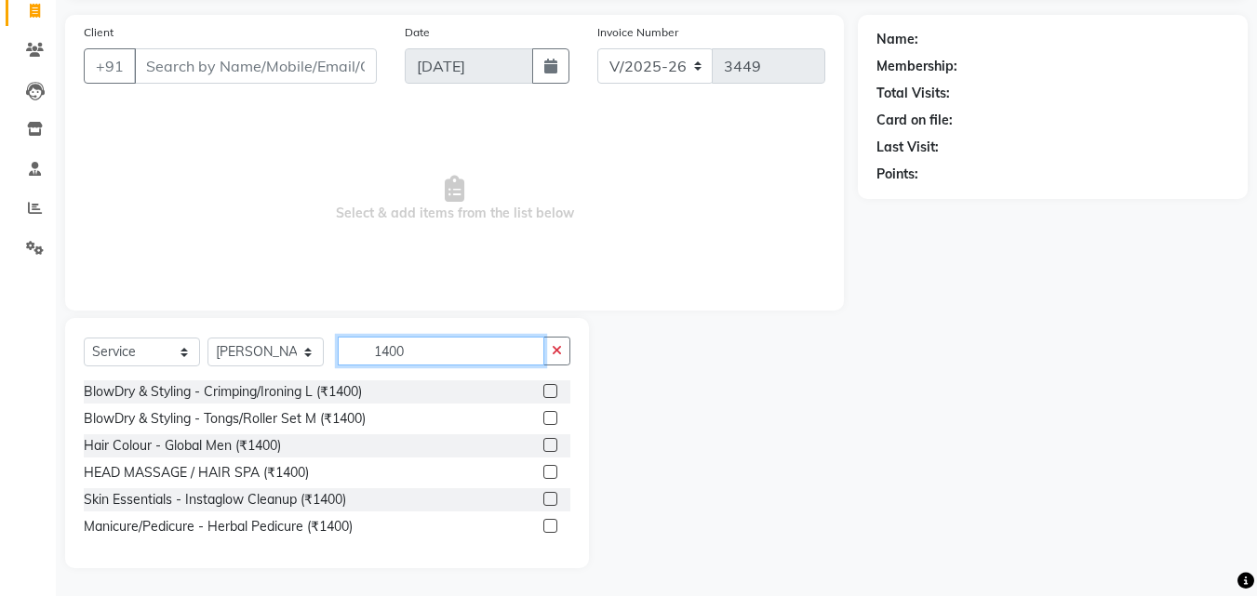
scroll to position [32, 0]
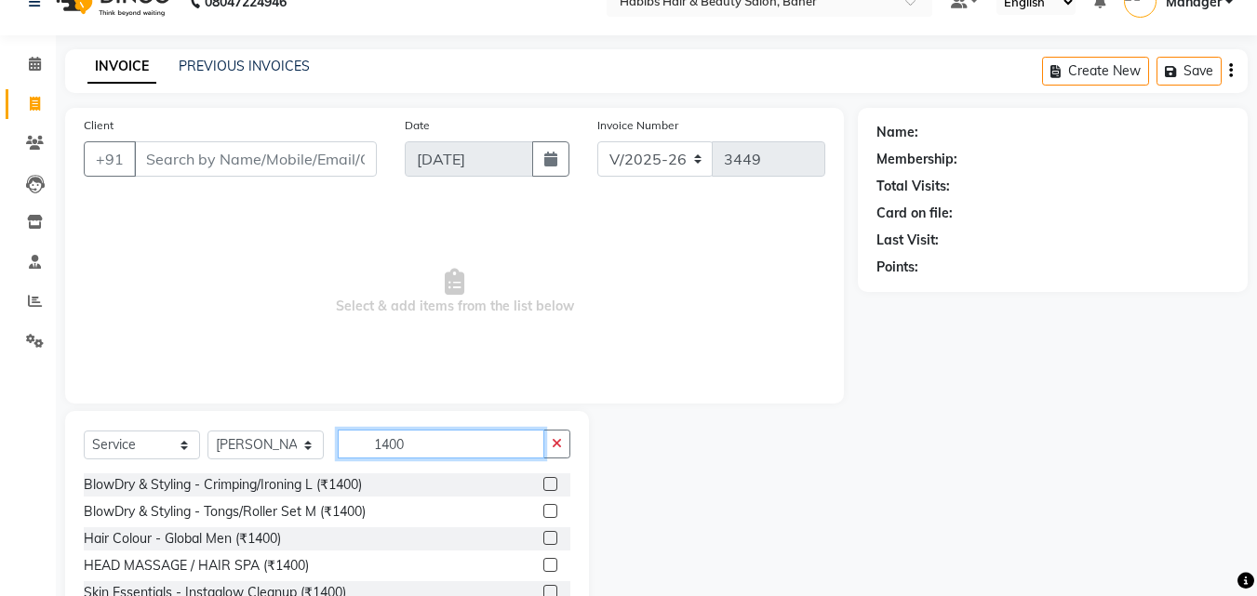
drag, startPoint x: 447, startPoint y: 438, endPoint x: 270, endPoint y: 464, distance: 179.5
click at [270, 464] on div "Select Service Product Membership Package Voucher Prepaid Gift Card Select Styl…" at bounding box center [327, 452] width 486 height 44
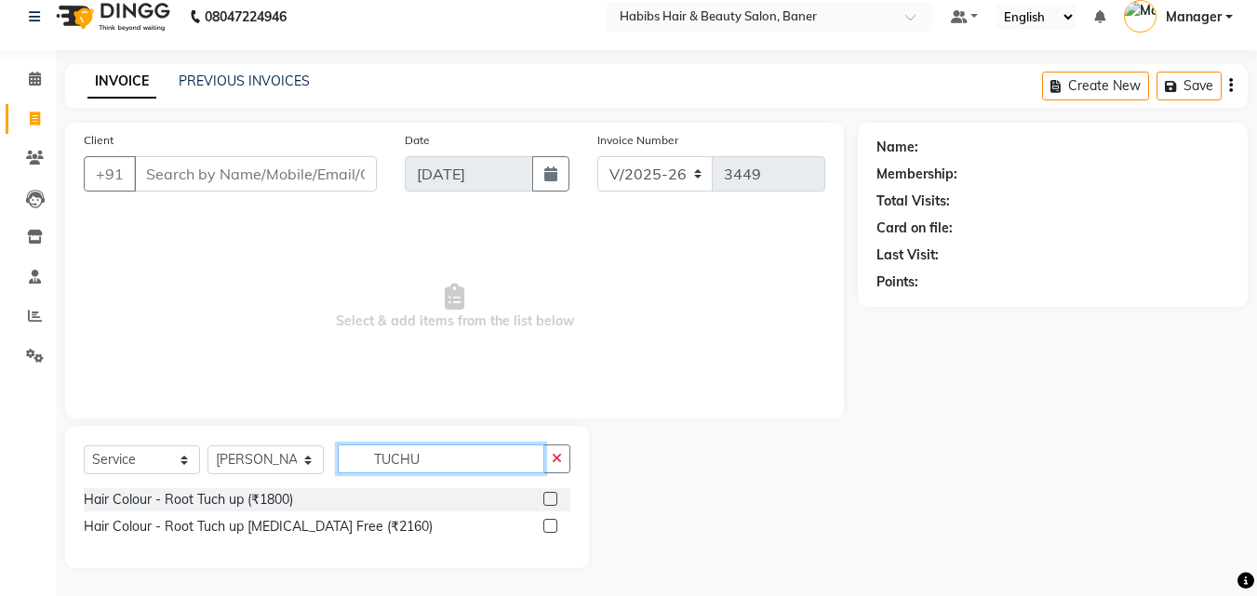
scroll to position [0, 0]
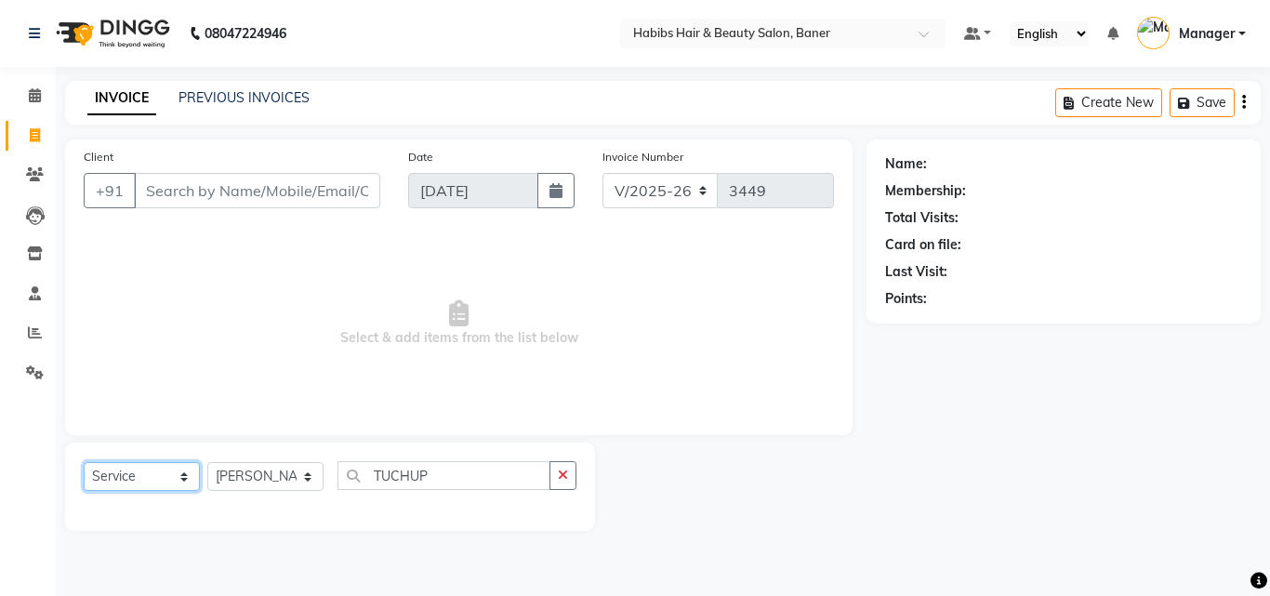
click at [127, 472] on select "Select Service Product Membership Package Voucher Prepaid Gift Card" at bounding box center [142, 476] width 116 height 29
click at [84, 462] on select "Select Service Product Membership Package Voucher Prepaid Gift Card" at bounding box center [142, 476] width 116 height 29
click at [452, 479] on input "TUCHUP" at bounding box center [444, 475] width 213 height 29
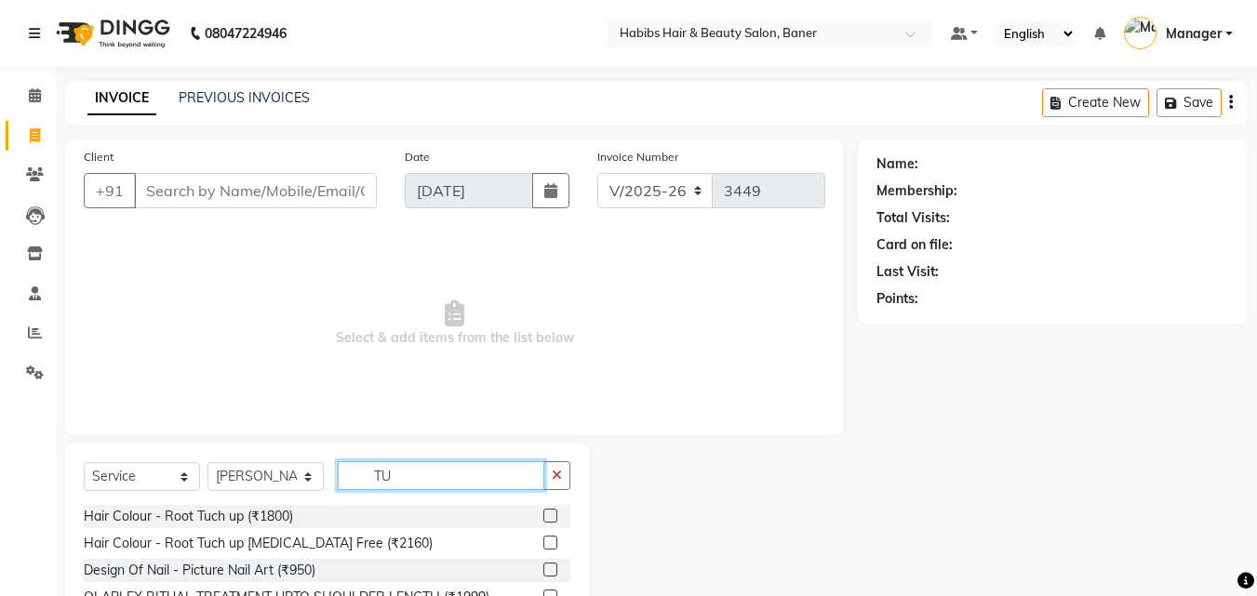
type input "T"
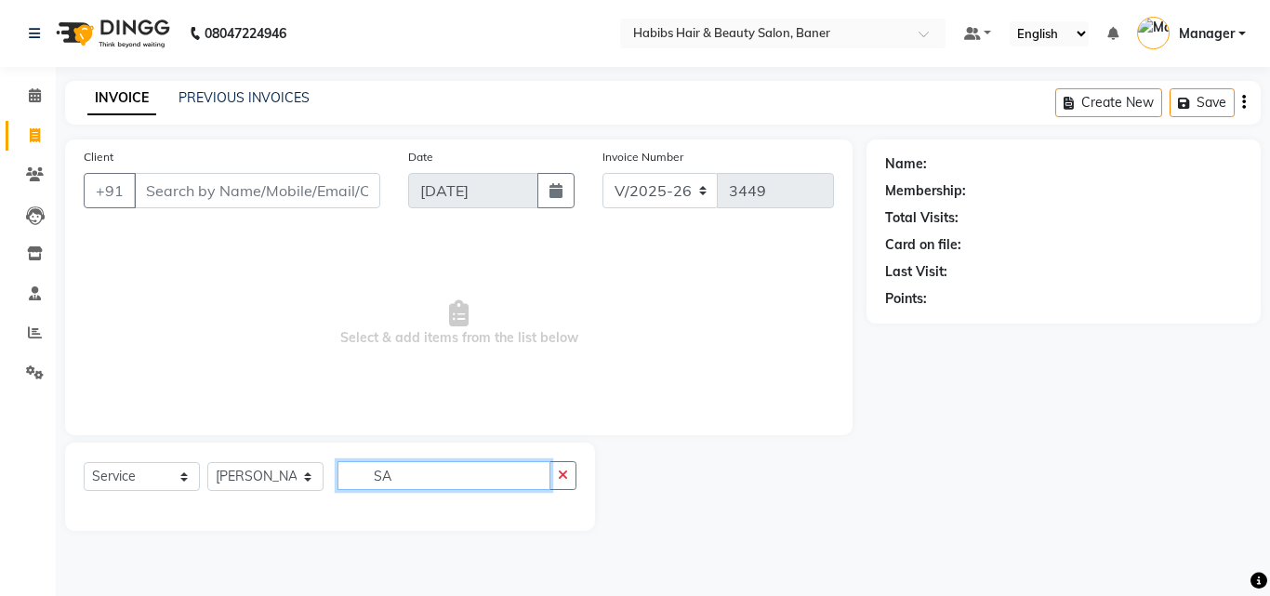
type input "S"
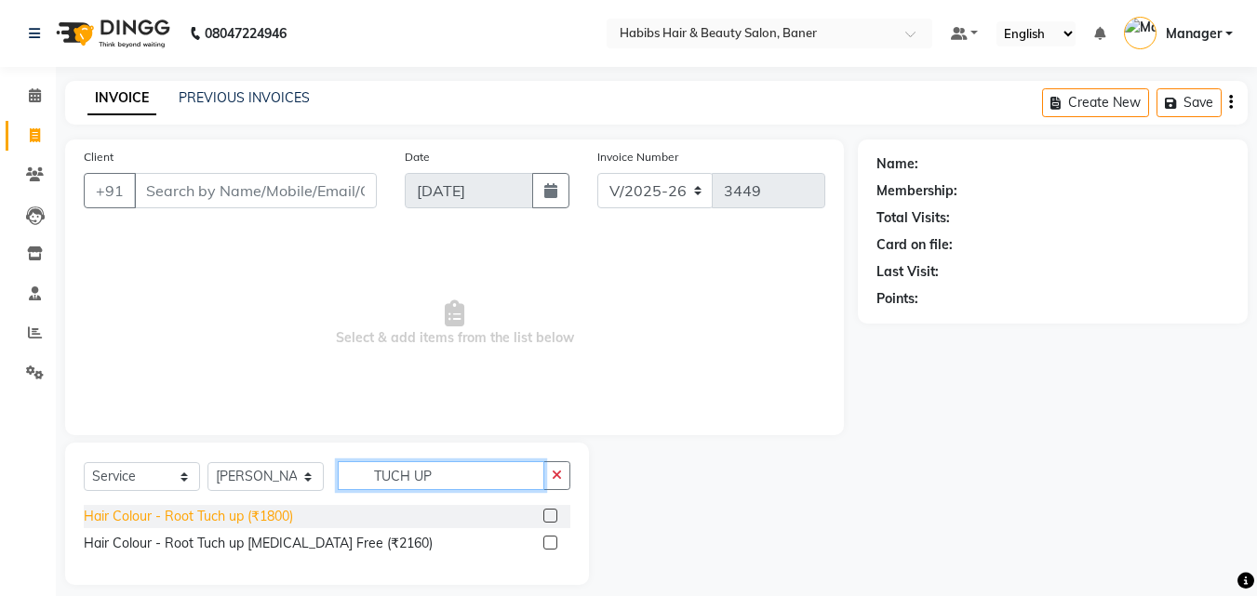
type input "TUCH UP"
click at [266, 513] on div "Hair Colour - Root Tuch up (₹1800)" at bounding box center [188, 517] width 209 height 20
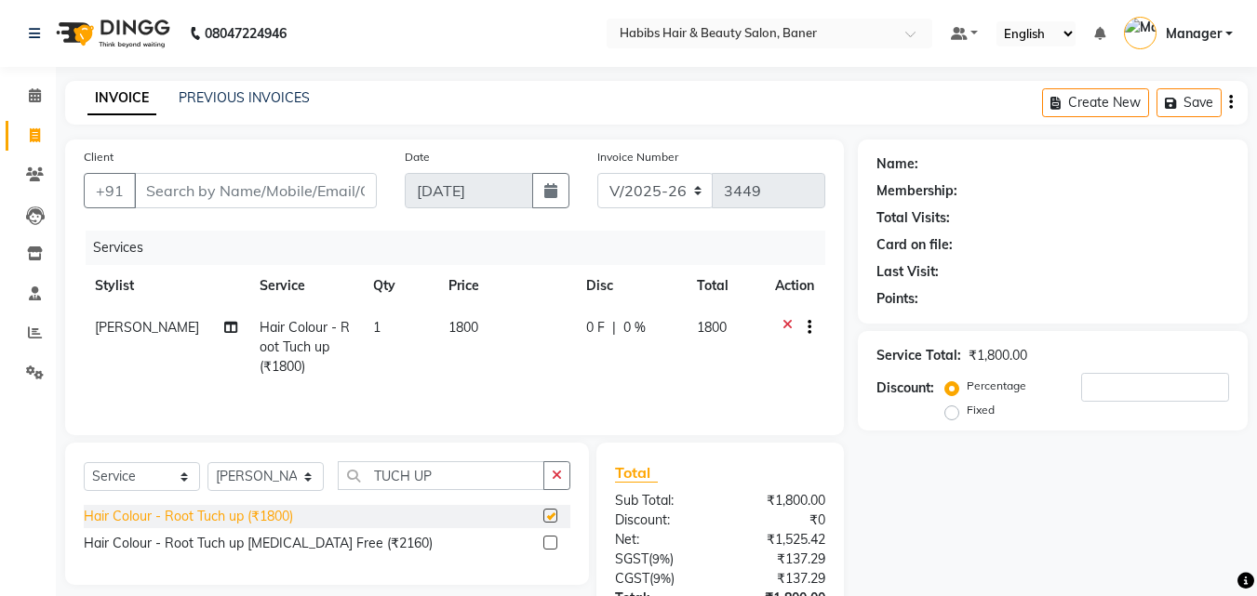
checkbox input "false"
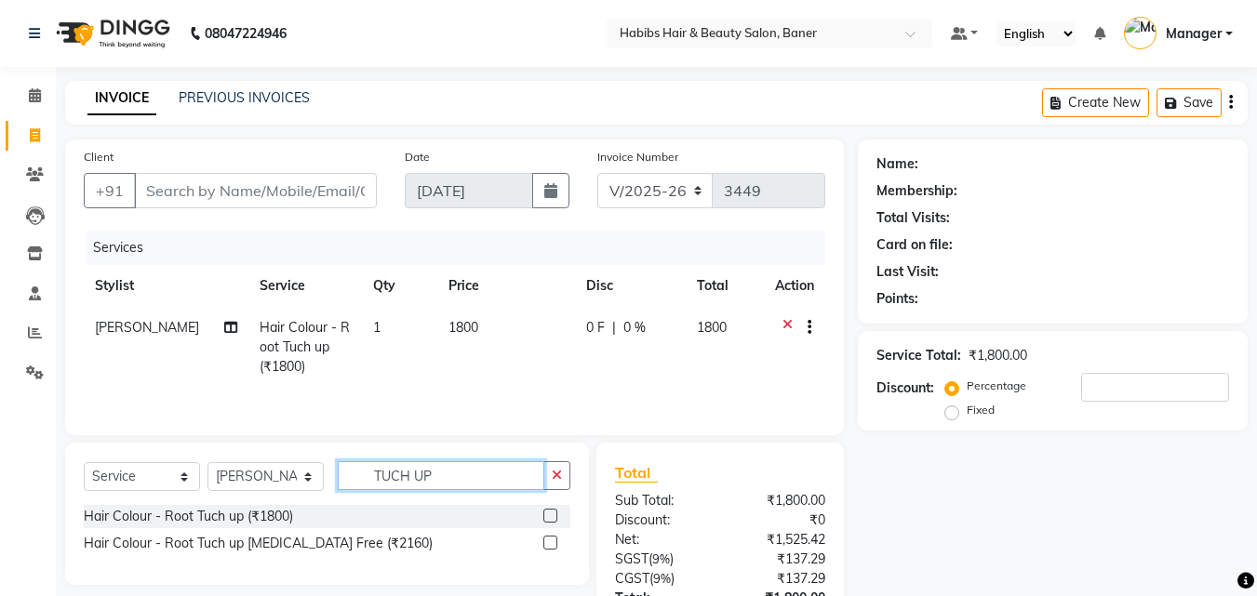
drag, startPoint x: 459, startPoint y: 469, endPoint x: 187, endPoint y: 485, distance: 272.0
click at [202, 485] on div "Select Service Product Membership Package Voucher Prepaid Gift Card Select Styl…" at bounding box center [327, 483] width 486 height 44
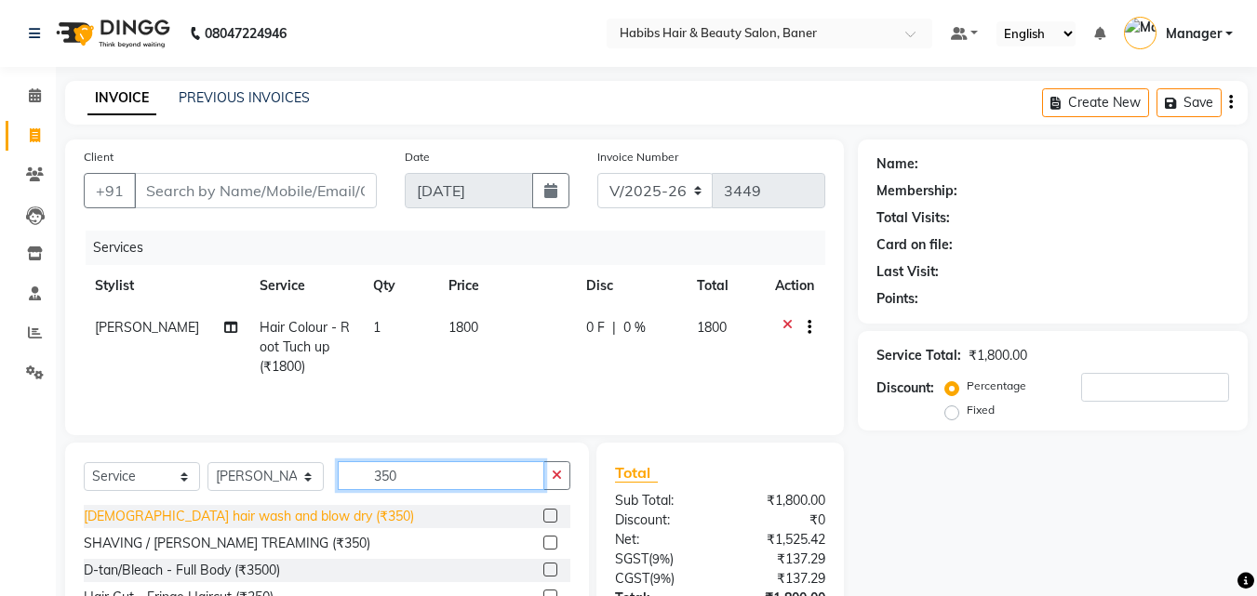
type input "350"
click at [271, 515] on div "[DEMOGRAPHIC_DATA] hair wash and blow dry (₹350)" at bounding box center [249, 517] width 330 height 20
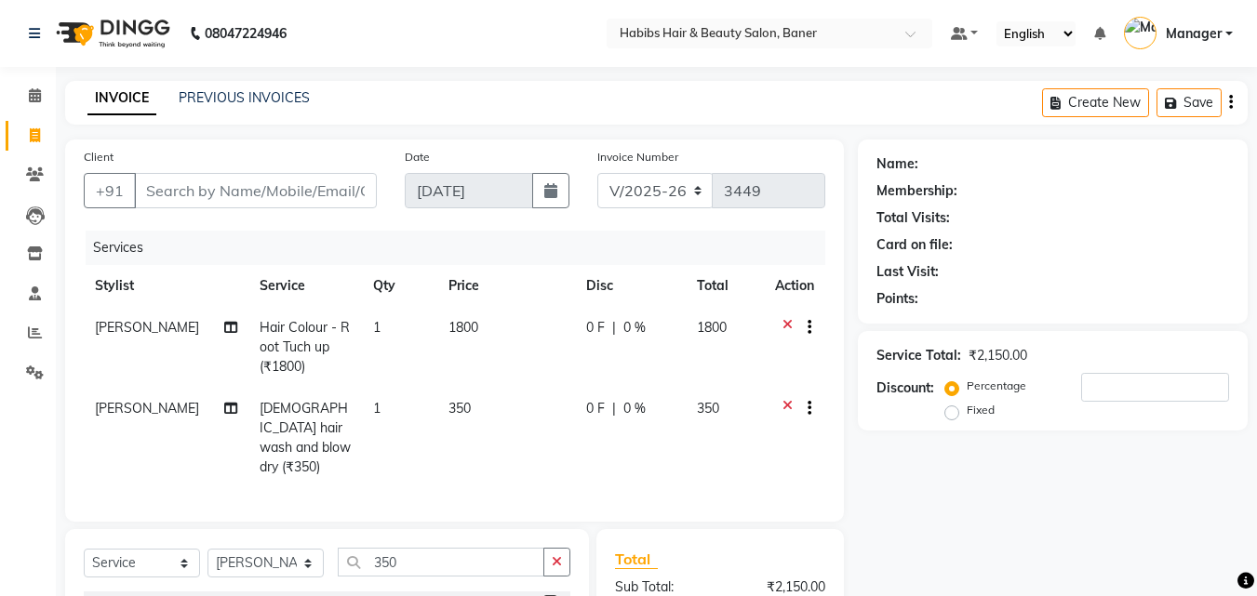
checkbox input "false"
click at [780, 403] on div at bounding box center [794, 410] width 39 height 23
click at [784, 406] on icon at bounding box center [787, 410] width 10 height 23
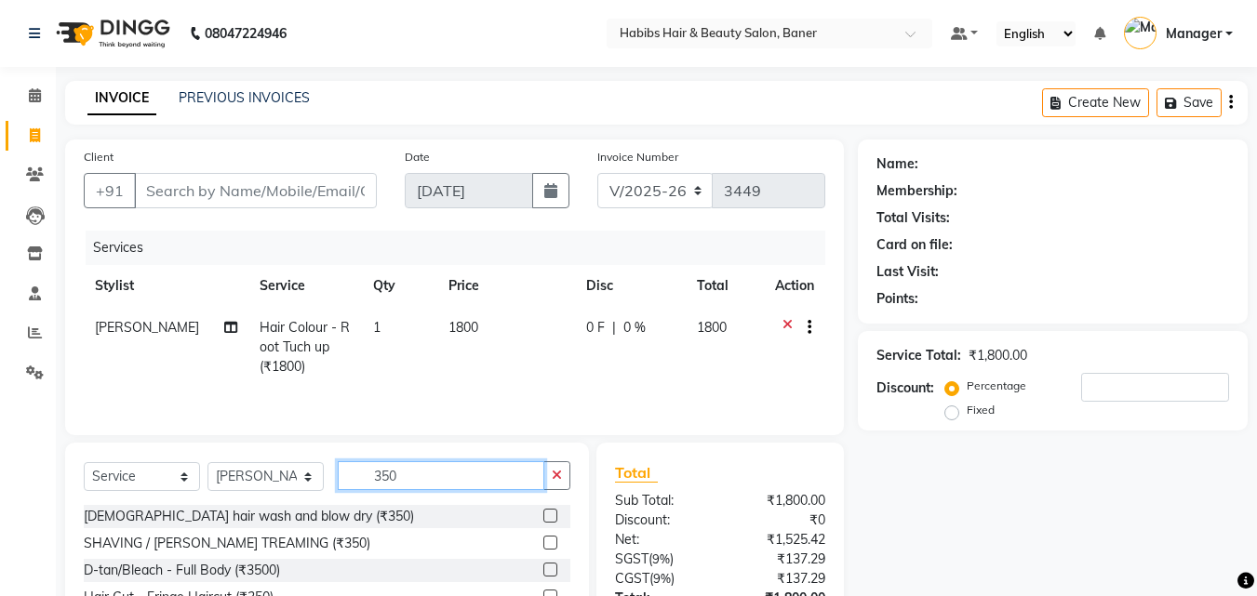
drag, startPoint x: 459, startPoint y: 472, endPoint x: 157, endPoint y: 490, distance: 302.8
click at [167, 486] on div "Select Service Product Membership Package Voucher Prepaid Gift Card Select Styl…" at bounding box center [327, 483] width 486 height 44
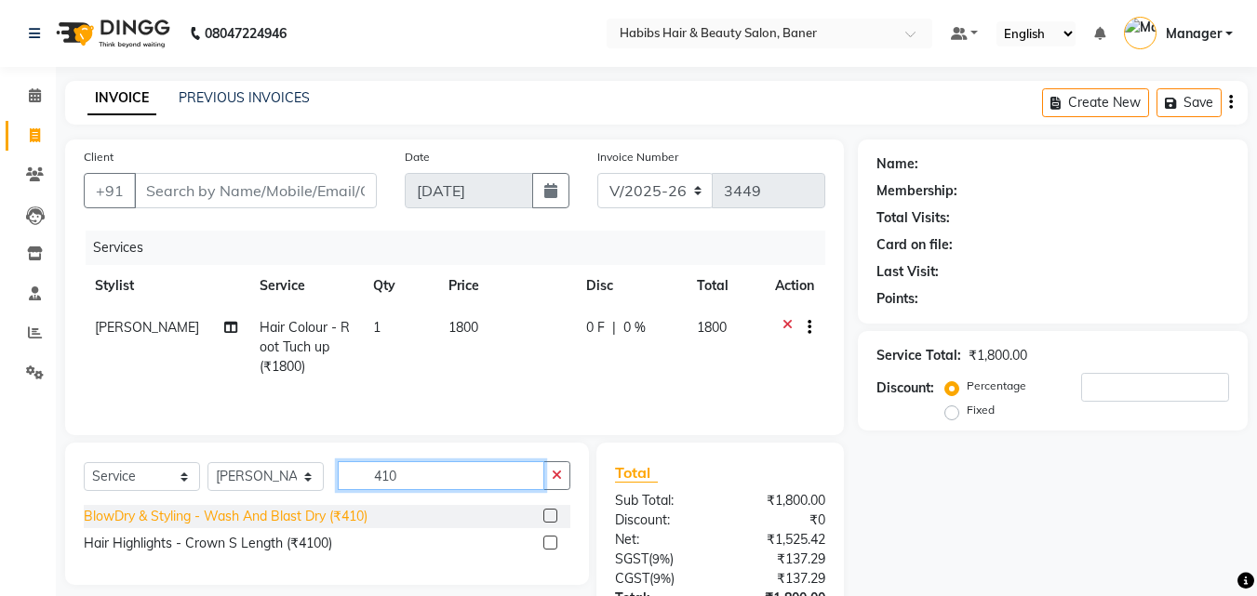
type input "410"
click at [356, 512] on div "BlowDry & Styling - Wash And Blast Dry (₹410)" at bounding box center [226, 517] width 284 height 20
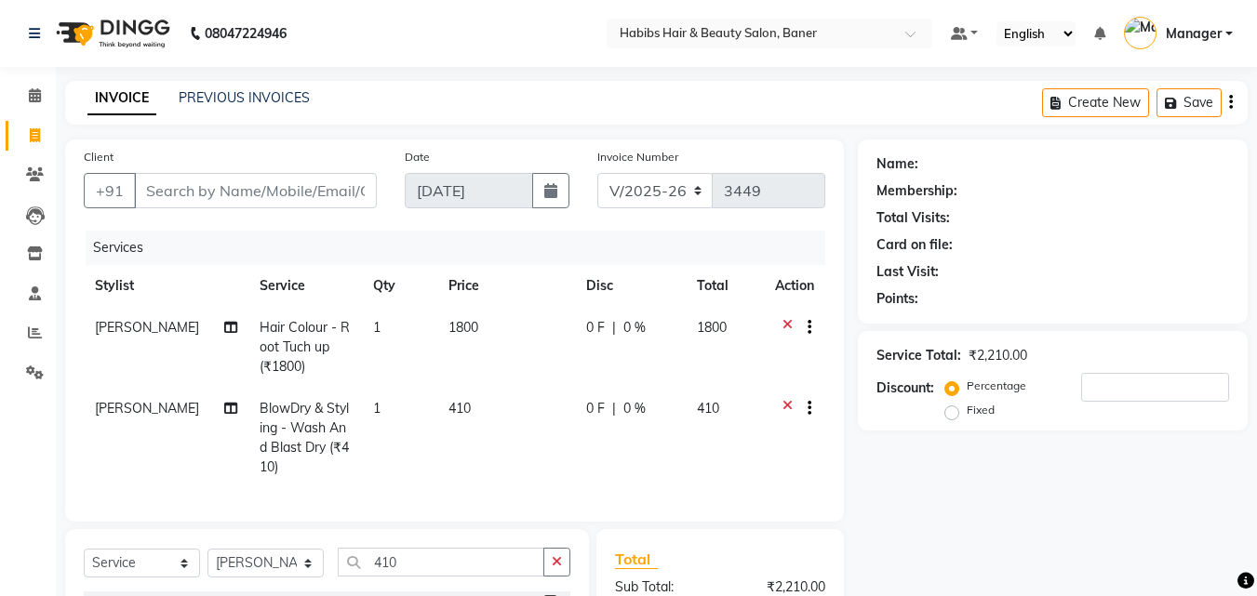
checkbox input "false"
click at [228, 190] on input "Client" at bounding box center [255, 190] width 243 height 35
type input "9"
type input "0"
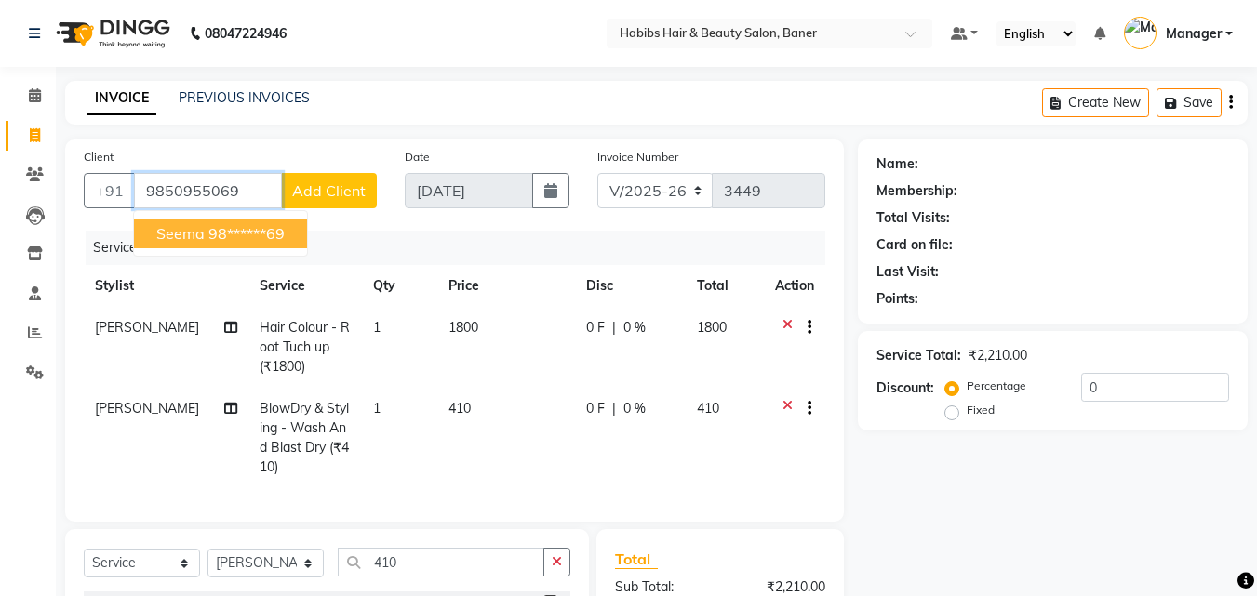
type input "9850955069"
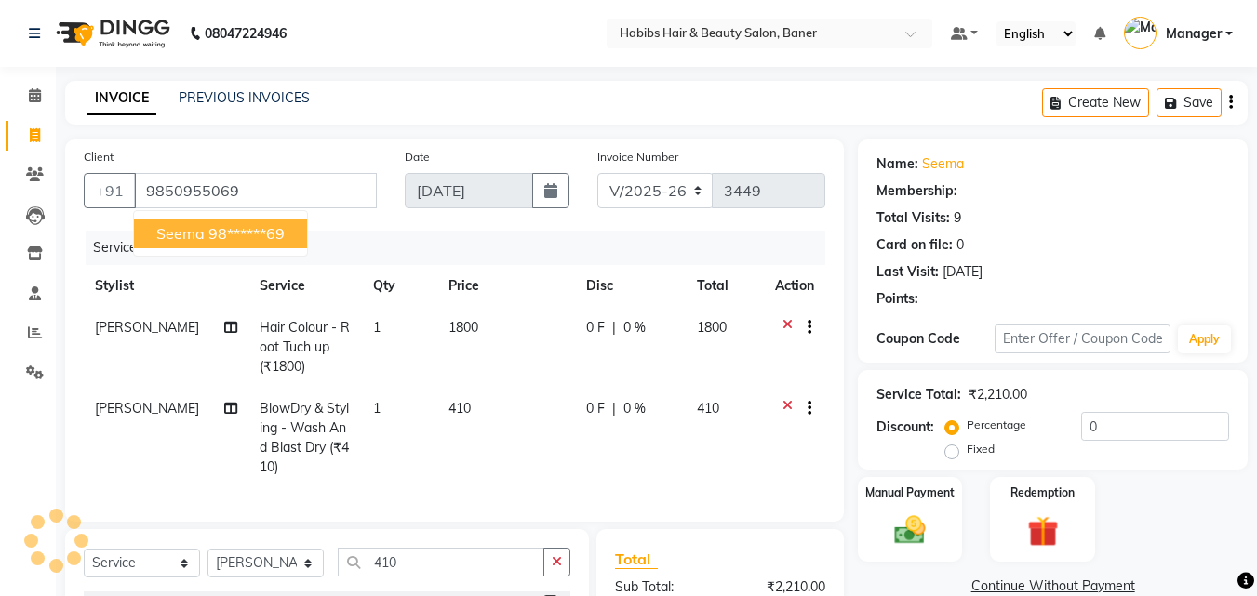
select select "1: Object"
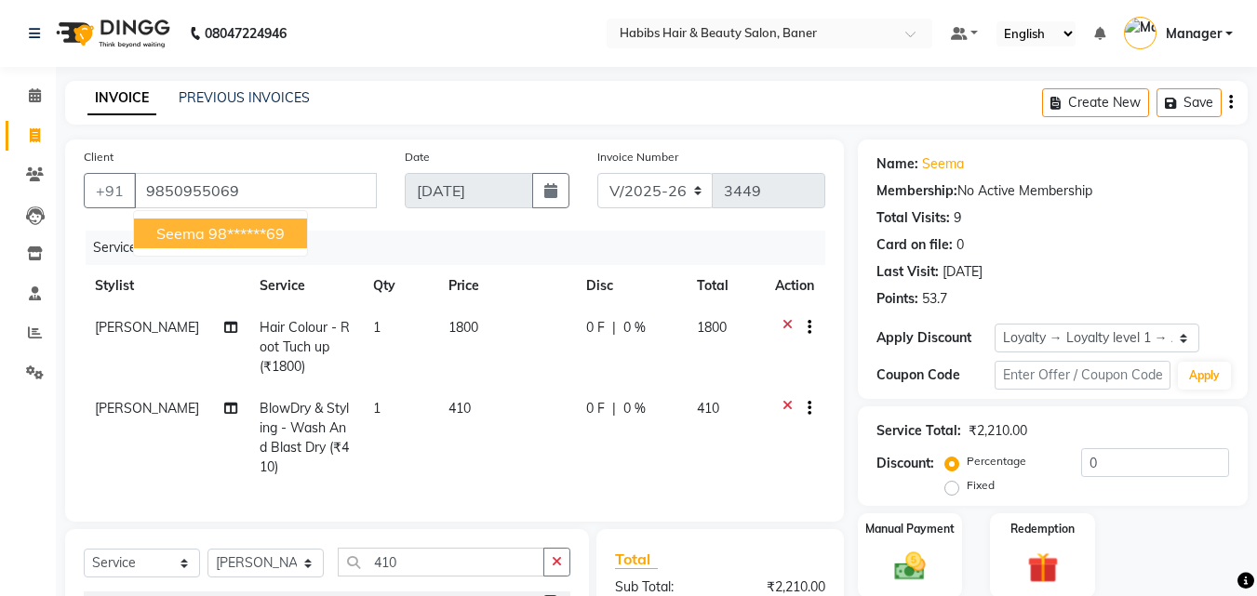
click at [221, 240] on ngb-highlight "98******69" at bounding box center [246, 233] width 76 height 19
type input "98******69"
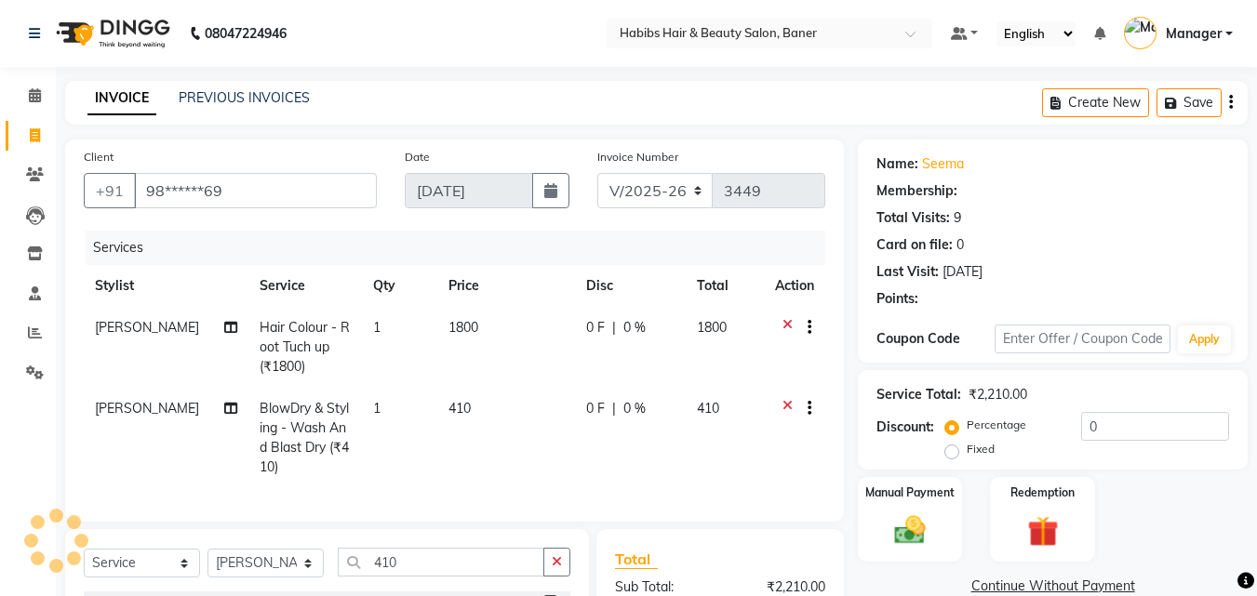
select select "1: Object"
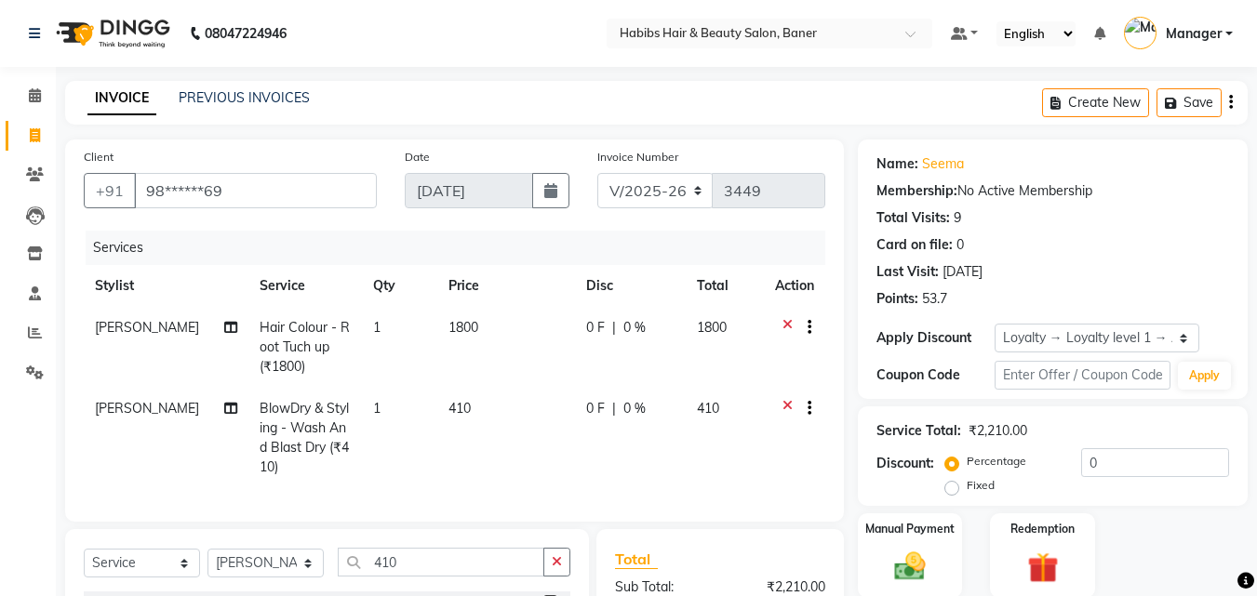
scroll to position [248, 0]
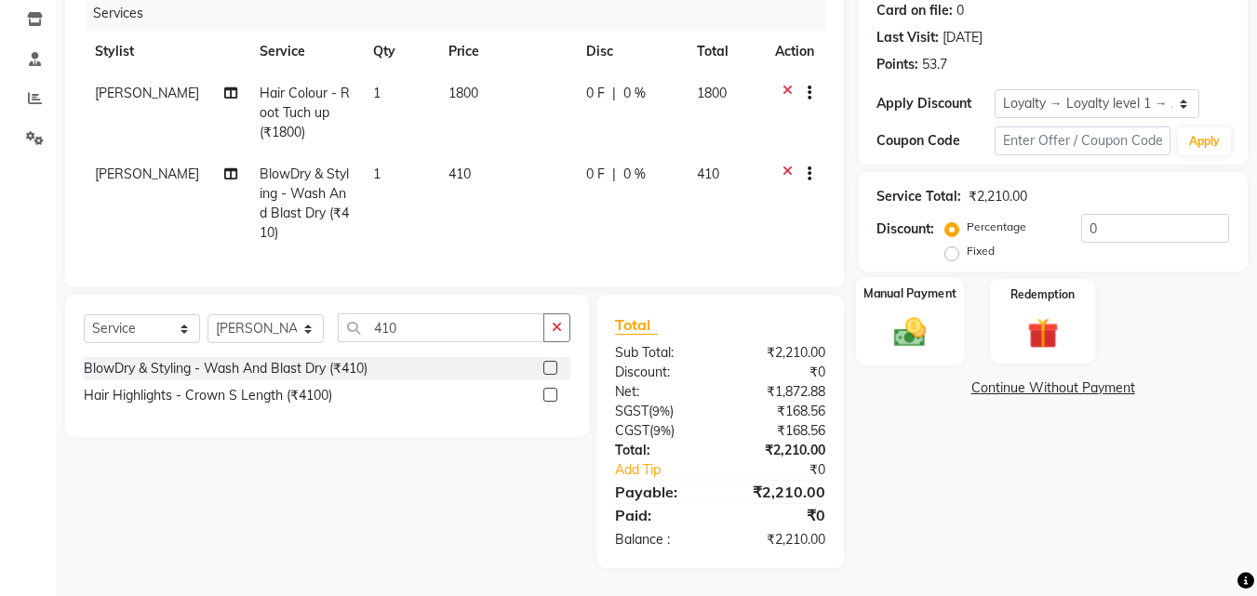
click at [913, 317] on img at bounding box center [910, 331] width 52 height 37
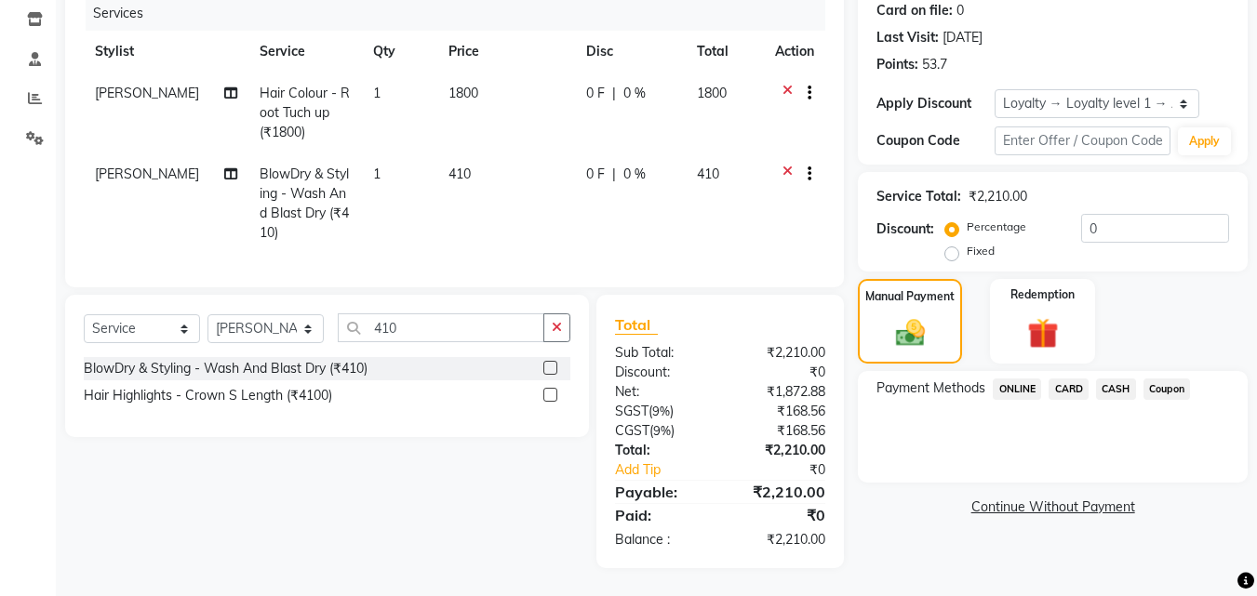
click at [1030, 379] on span "ONLINE" at bounding box center [1016, 389] width 48 height 21
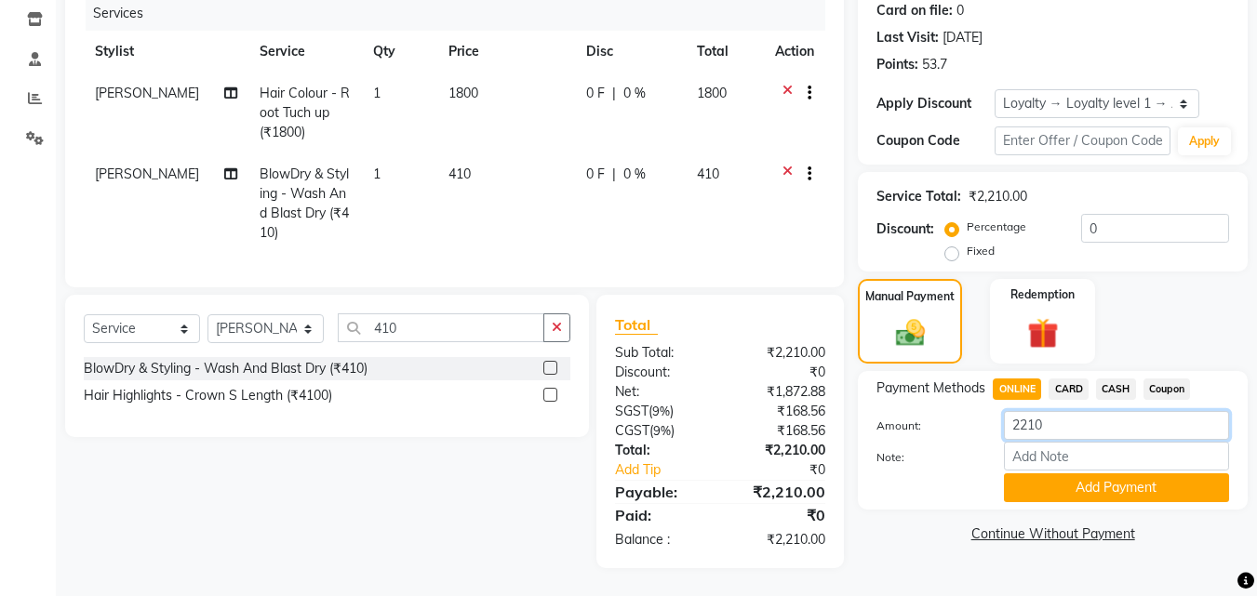
drag, startPoint x: 1066, startPoint y: 414, endPoint x: 774, endPoint y: 446, distance: 293.9
click at [774, 446] on div "Client +91 98******69 Date 03-09-2025 Invoice Number V/2025 V/2025-26 3449 Serv…" at bounding box center [656, 236] width 1210 height 663
click at [1045, 317] on img at bounding box center [1042, 333] width 52 height 40
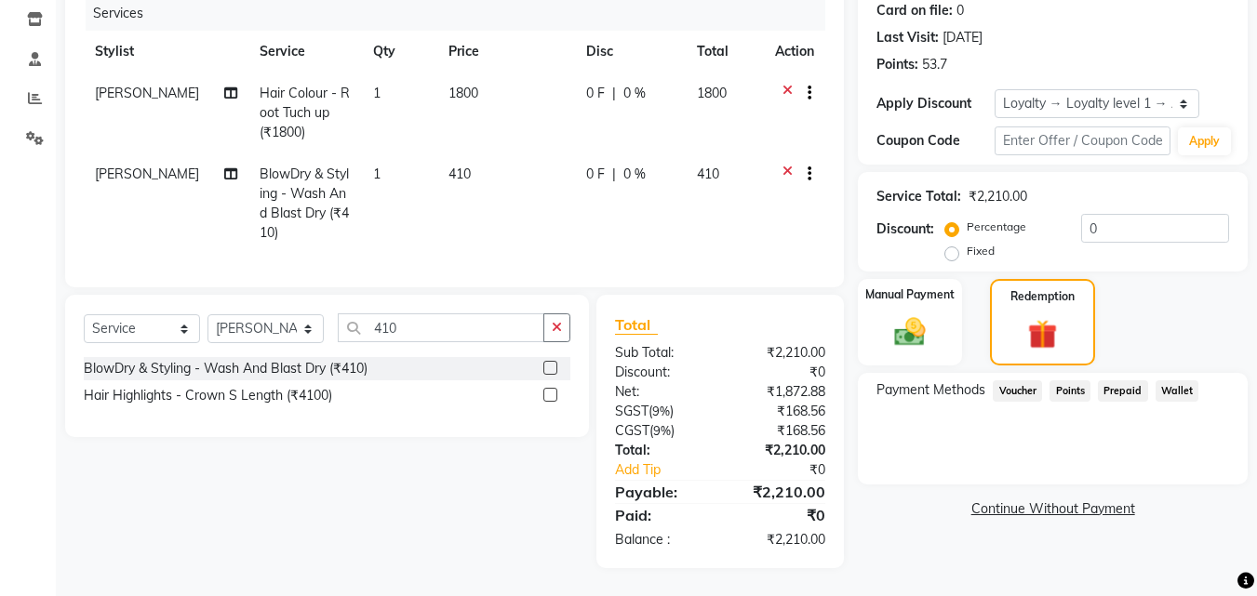
click at [1071, 380] on span "Points" at bounding box center [1069, 390] width 41 height 21
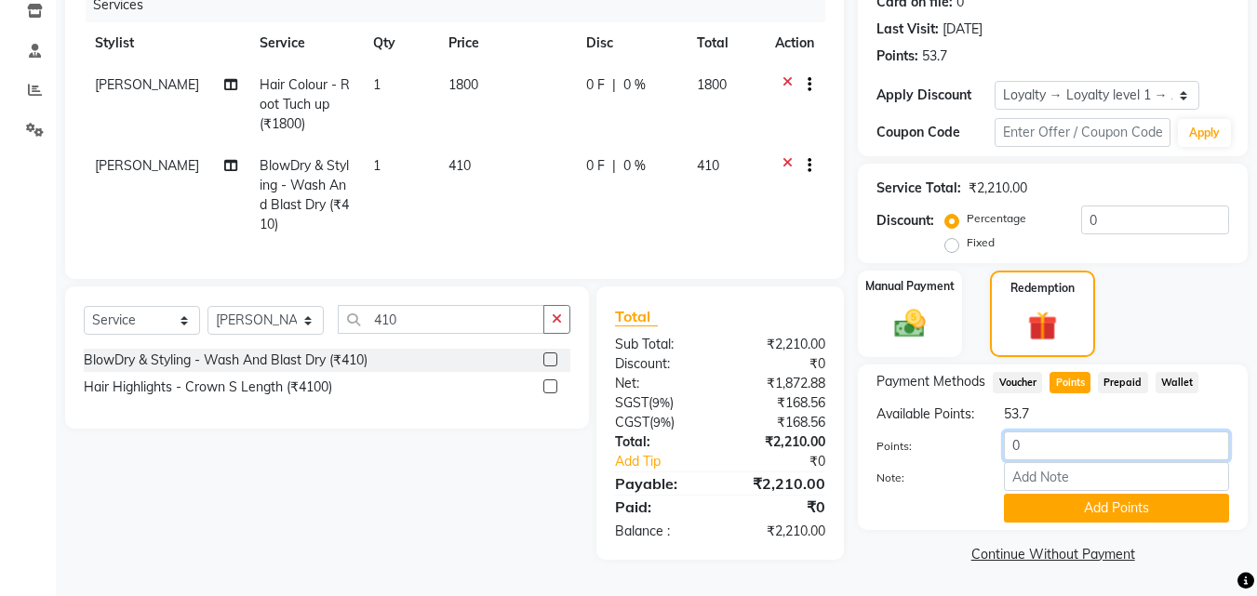
drag, startPoint x: 1063, startPoint y: 456, endPoint x: 914, endPoint y: 517, distance: 161.0
click at [915, 510] on div "Points: 0 Note: Add Points" at bounding box center [1052, 477] width 352 height 91
type input "10"
click at [1076, 523] on button "Add Points" at bounding box center [1116, 508] width 225 height 29
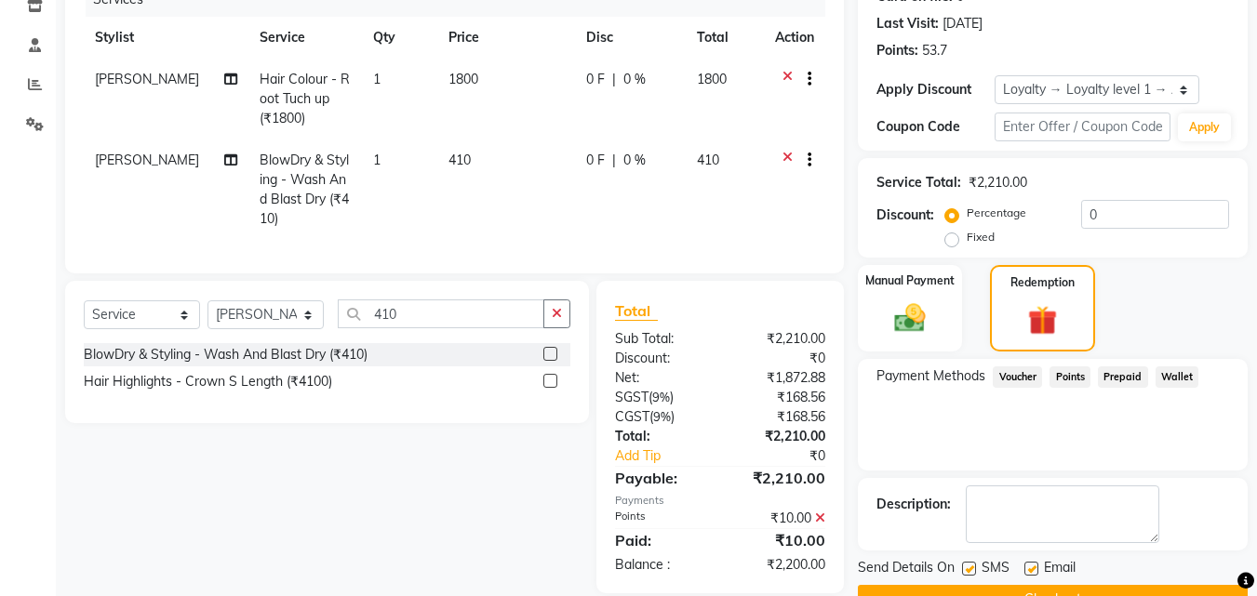
scroll to position [379, 0]
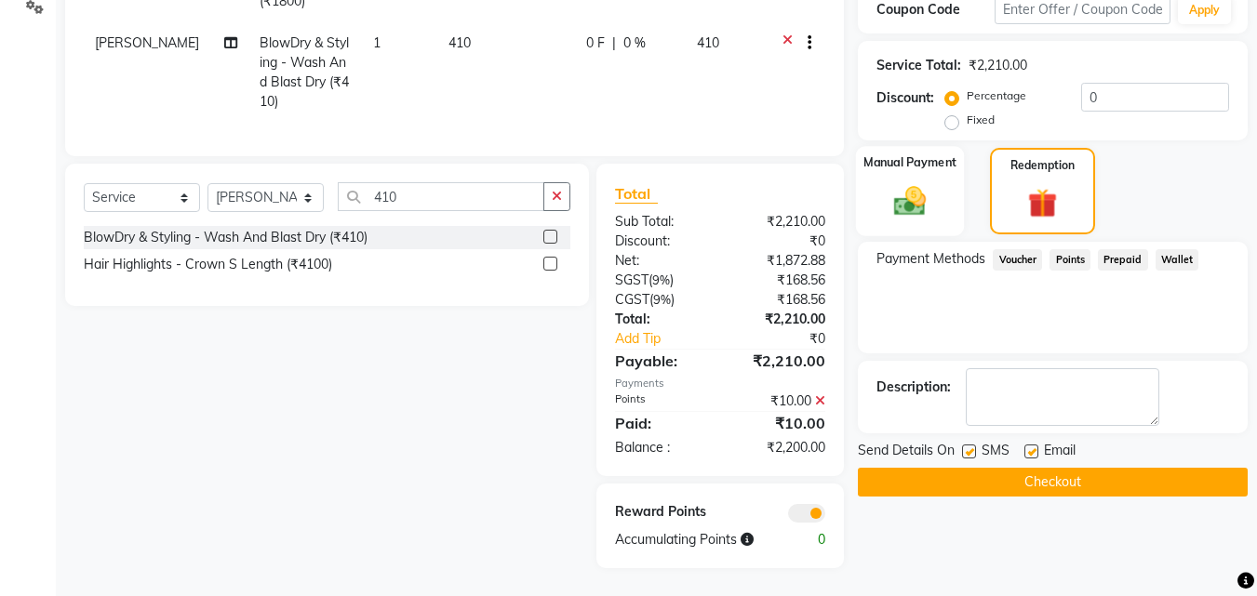
click at [913, 191] on img at bounding box center [910, 200] width 52 height 37
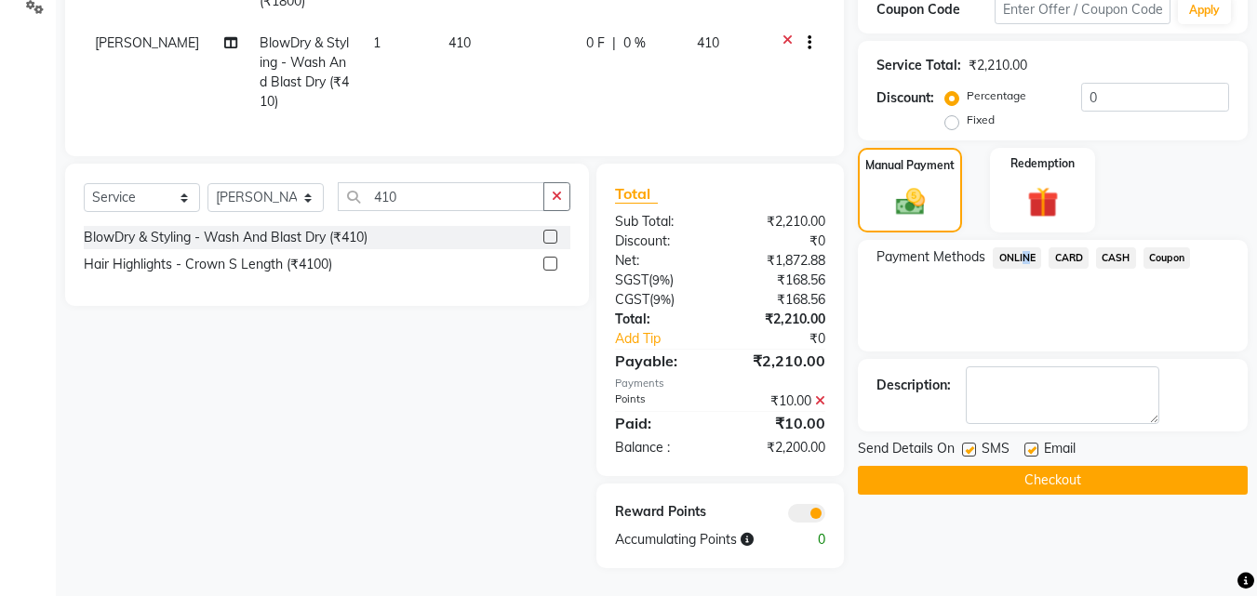
click at [1018, 247] on span "ONLINE" at bounding box center [1016, 257] width 48 height 21
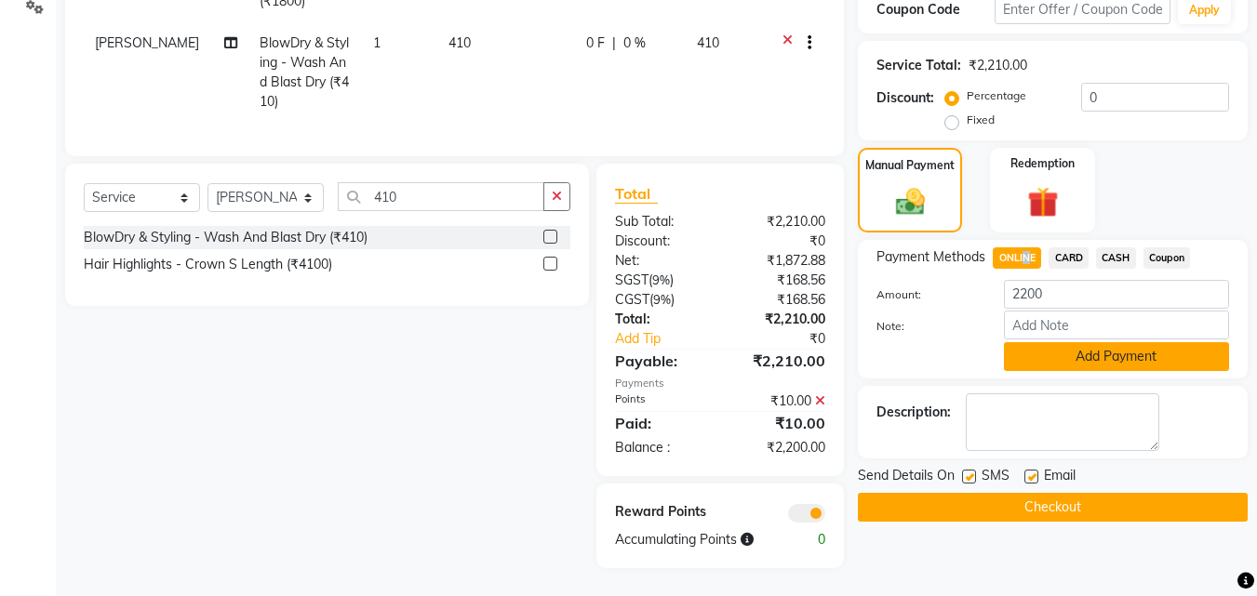
click at [1082, 342] on button "Add Payment" at bounding box center [1116, 356] width 225 height 29
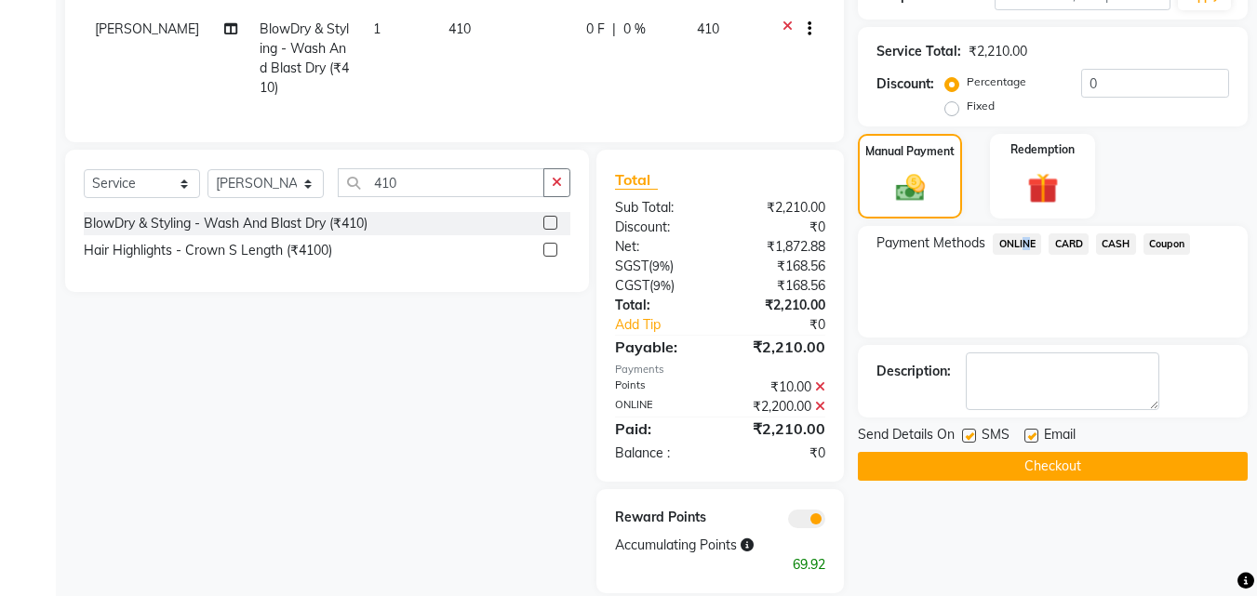
click at [1053, 458] on button "Checkout" at bounding box center [1053, 466] width 390 height 29
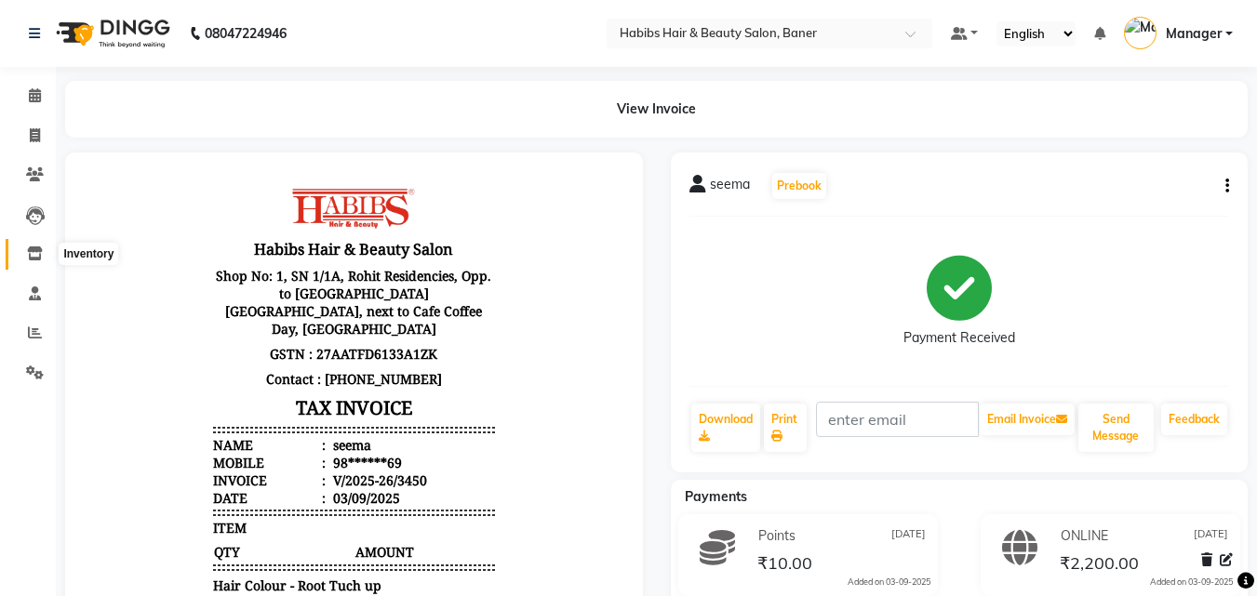
click at [32, 256] on icon at bounding box center [35, 253] width 16 height 14
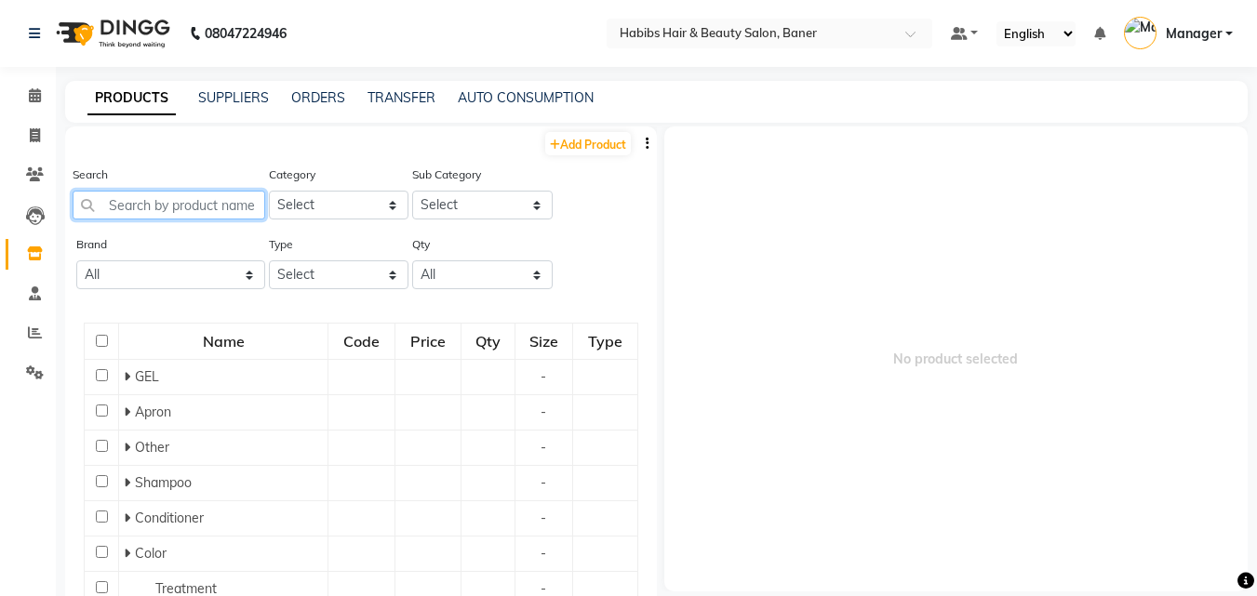
click at [190, 196] on input "text" at bounding box center [169, 205] width 193 height 29
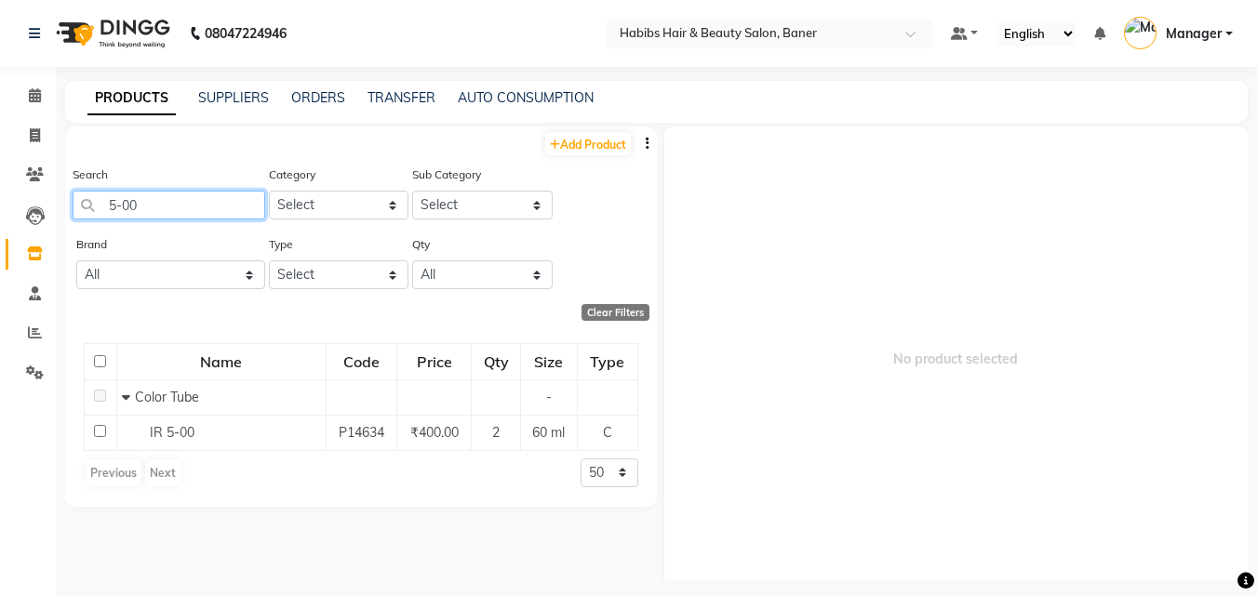
type input "5-00"
click at [39, 133] on icon at bounding box center [35, 135] width 10 height 14
select select "5356"
select select "service"
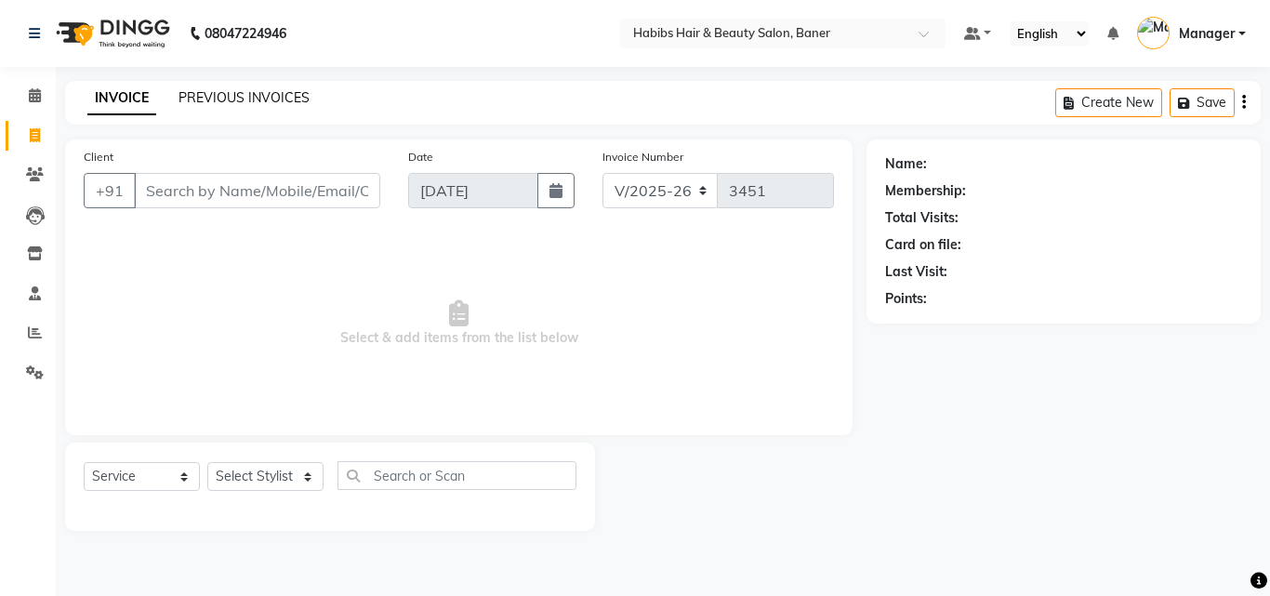
click at [228, 94] on link "PREVIOUS INVOICES" at bounding box center [244, 97] width 131 height 17
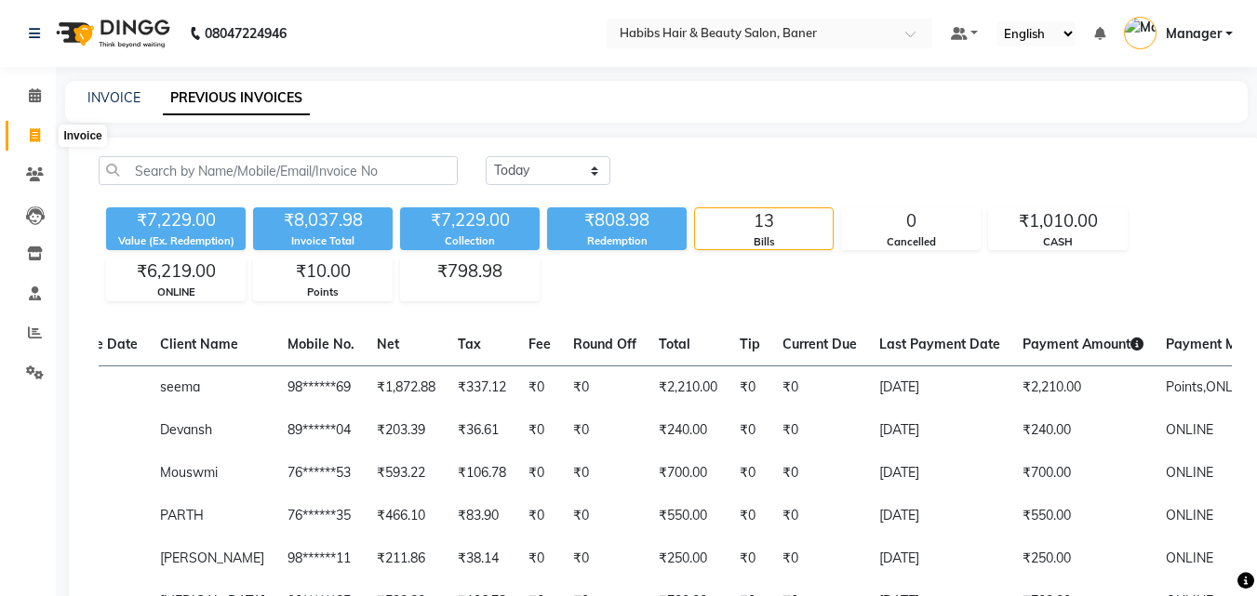
click at [30, 133] on icon at bounding box center [35, 135] width 10 height 14
select select "service"
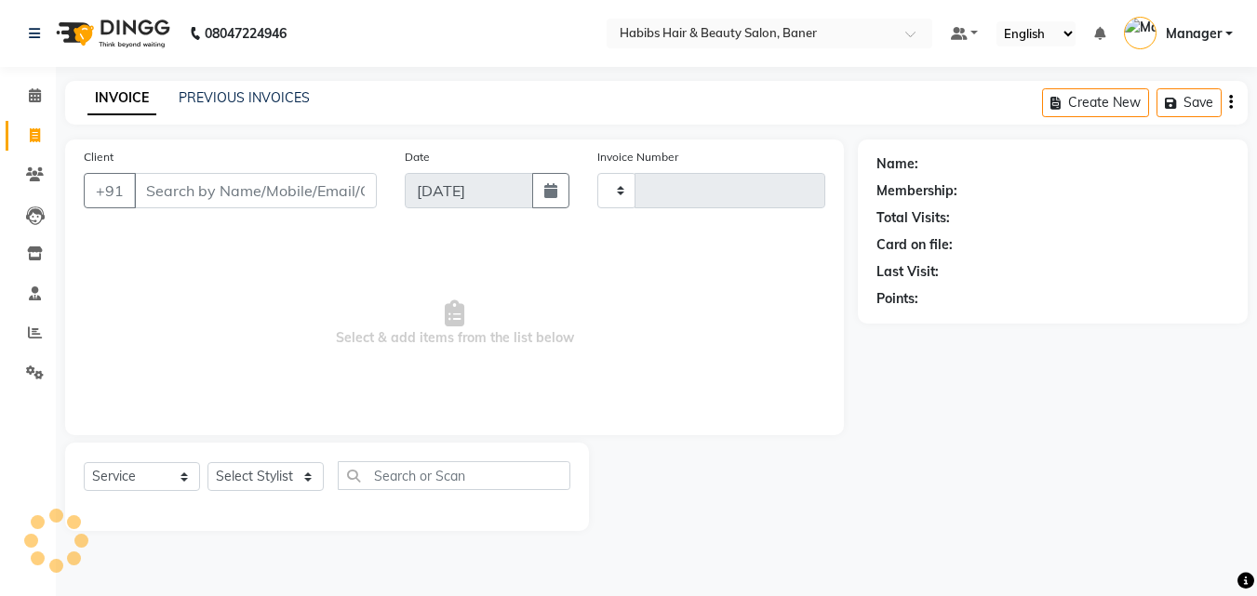
type input "3451"
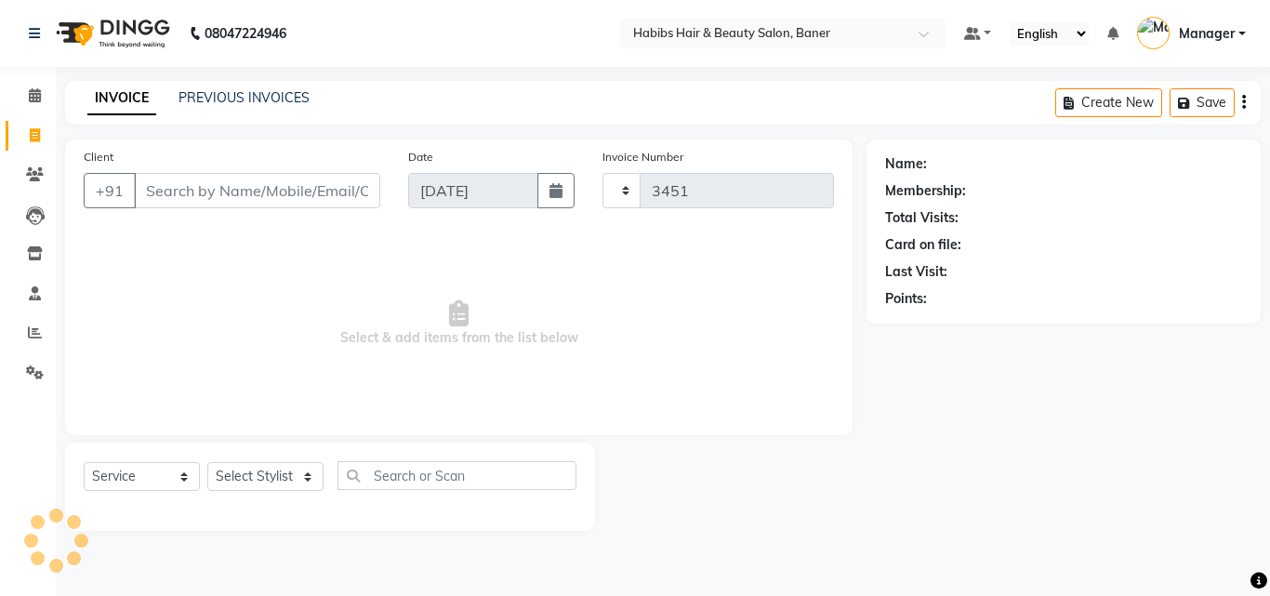
select select "5356"
click at [272, 89] on link "PREVIOUS INVOICES" at bounding box center [244, 97] width 131 height 17
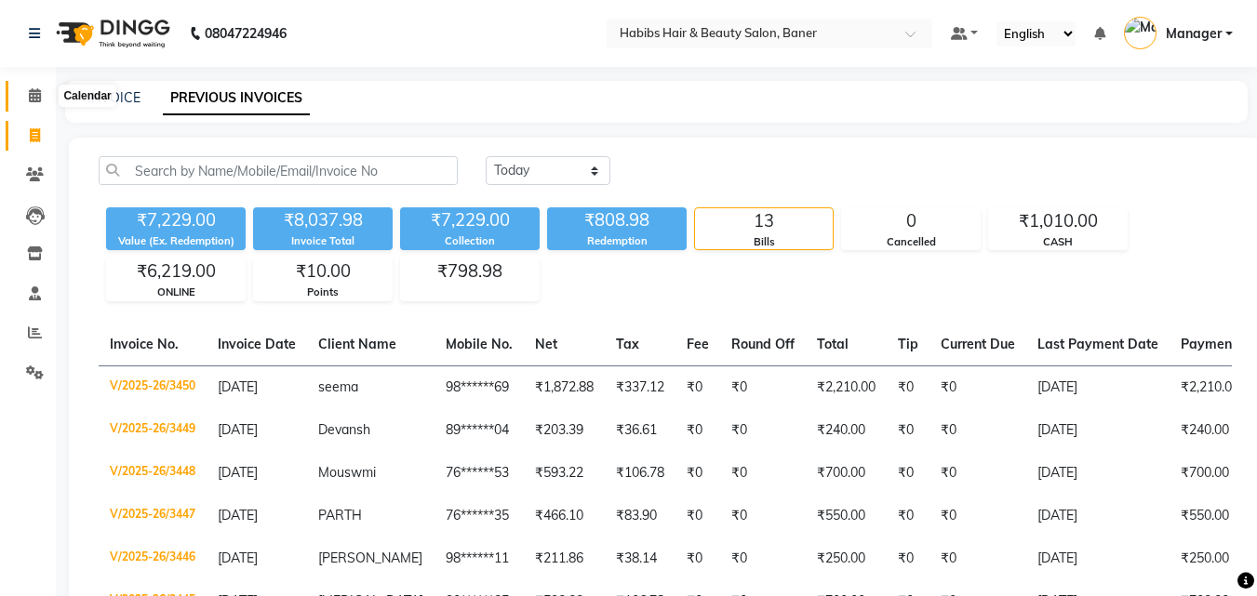
click at [32, 95] on icon at bounding box center [35, 95] width 12 height 14
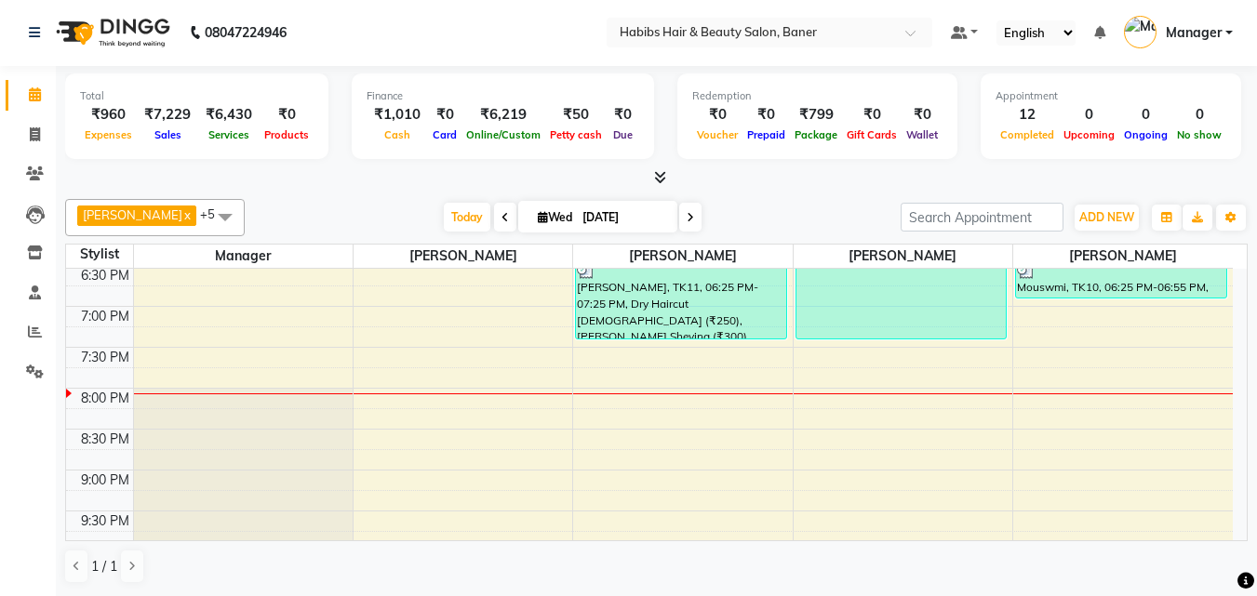
scroll to position [955, 0]
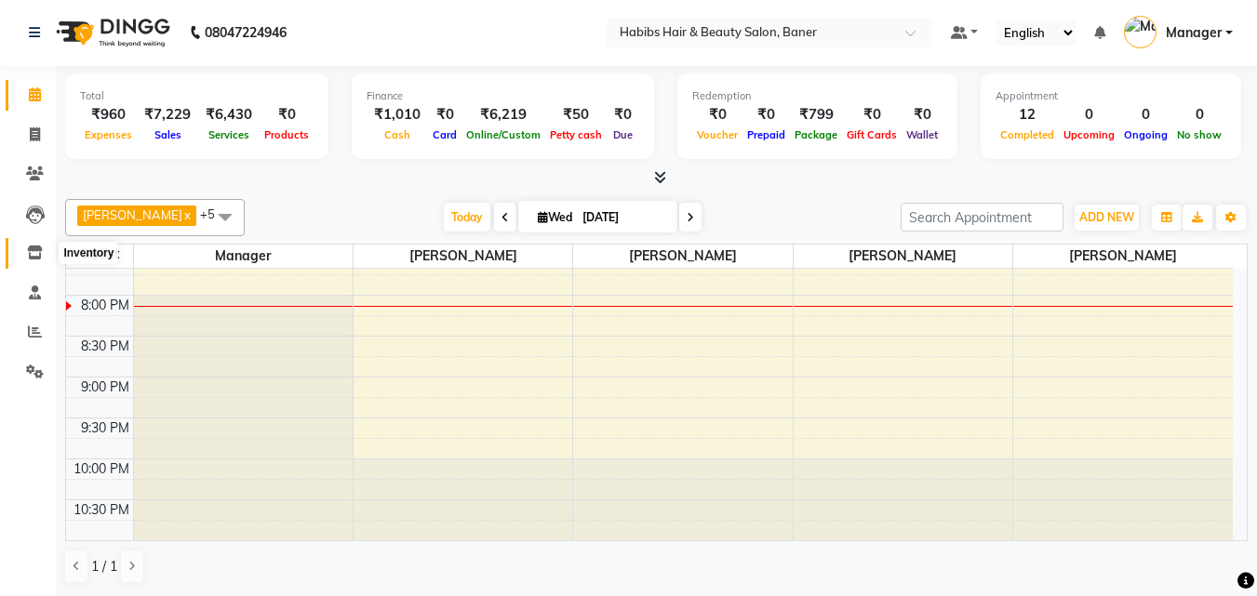
click at [41, 258] on icon at bounding box center [35, 253] width 16 height 14
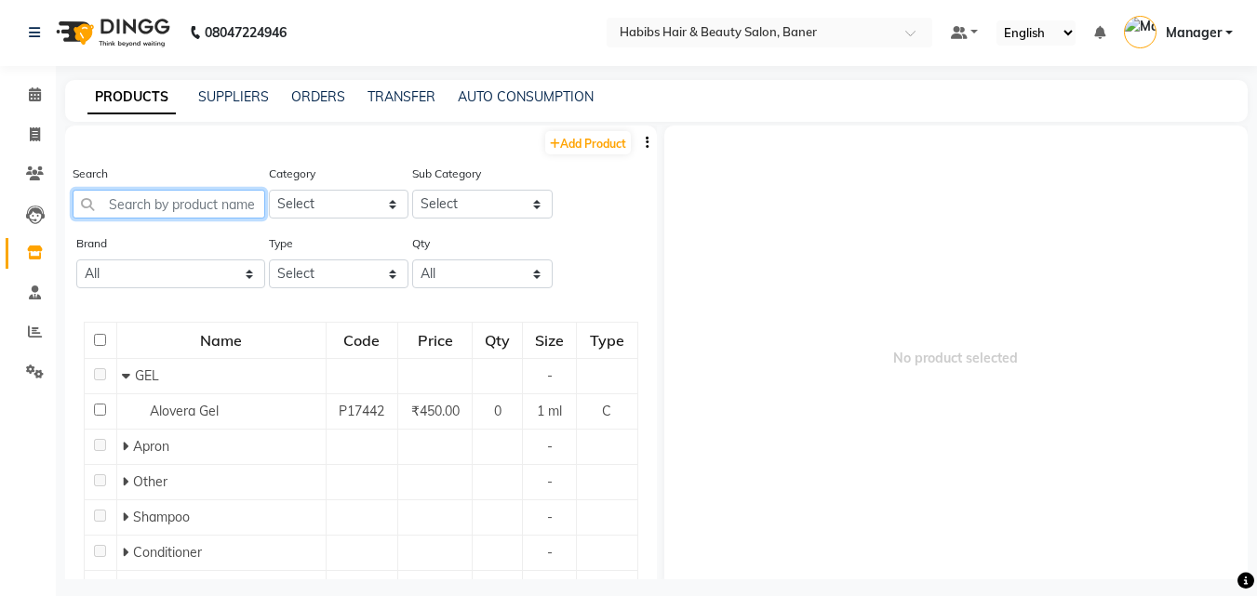
click at [173, 204] on input "text" at bounding box center [169, 204] width 193 height 29
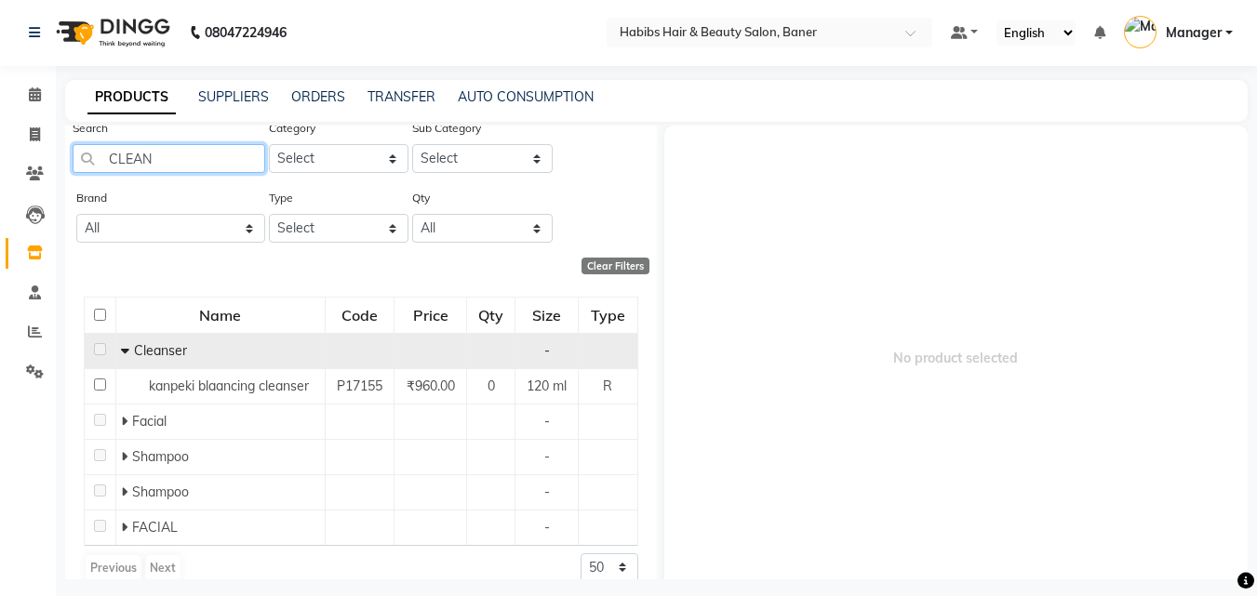
scroll to position [68, 0]
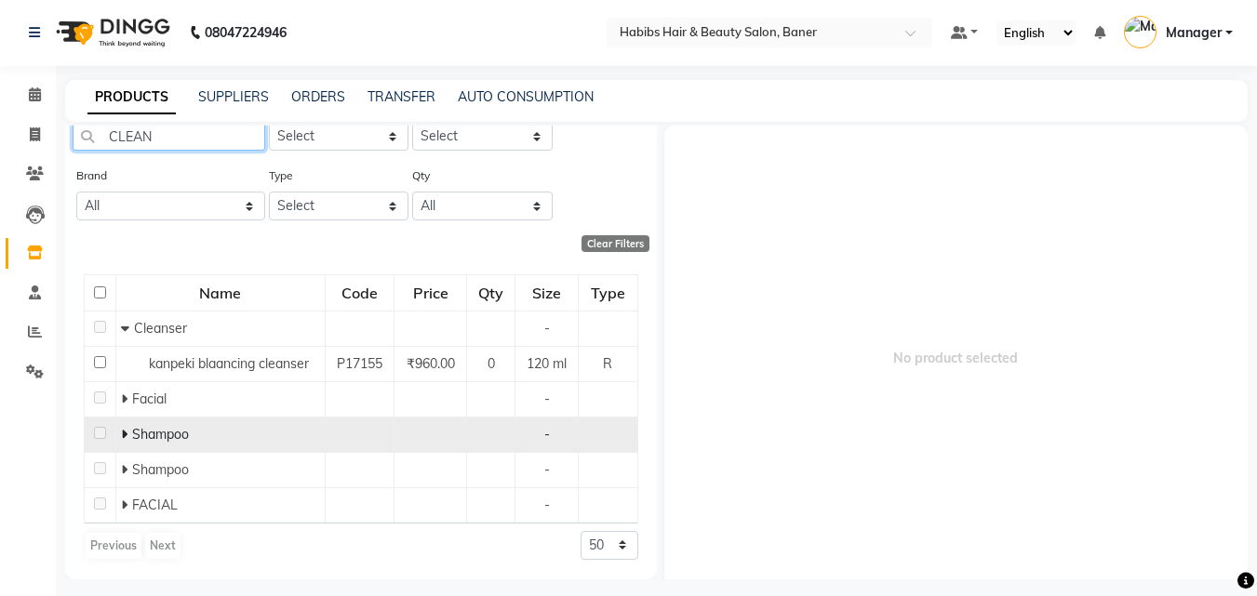
type input "CLEAN"
click at [123, 428] on icon at bounding box center [124, 434] width 7 height 13
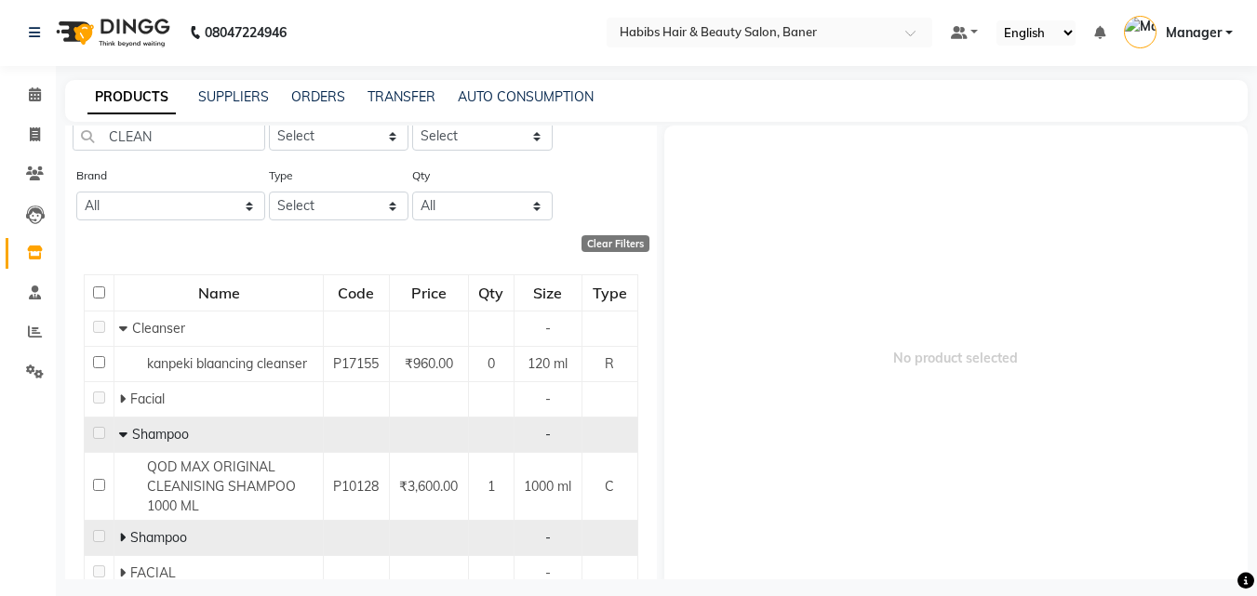
click at [120, 535] on icon at bounding box center [122, 537] width 7 height 13
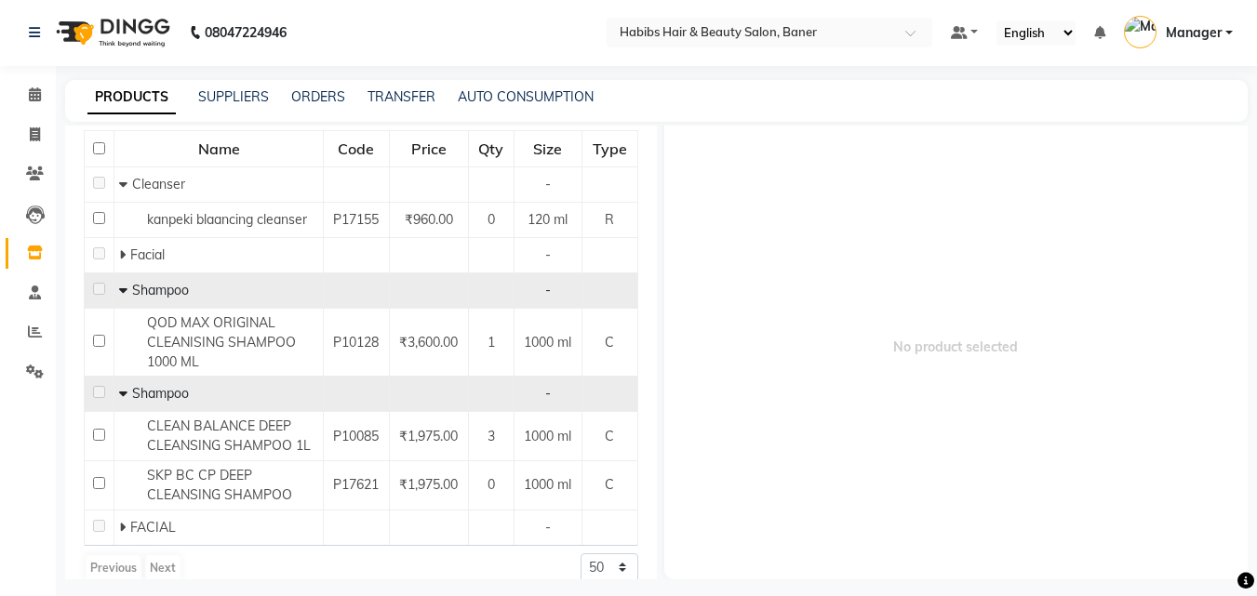
scroll to position [234, 0]
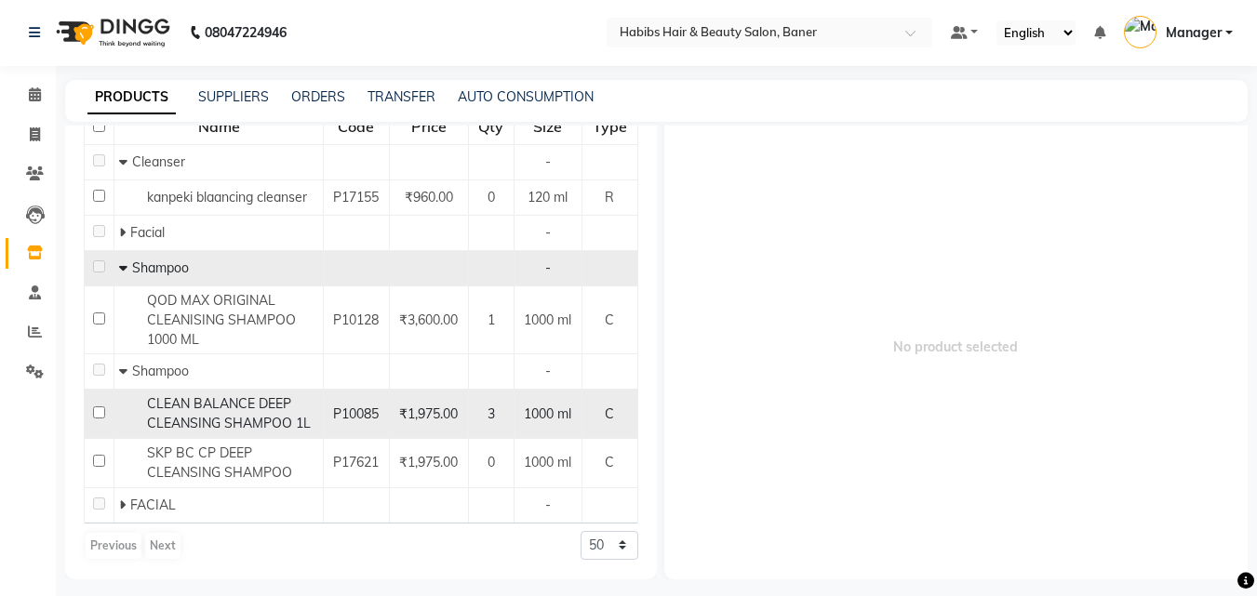
click at [264, 403] on span "CLEAN BALANCE DEEP CLEANSING SHAMPOO 1L" at bounding box center [229, 413] width 164 height 36
select select
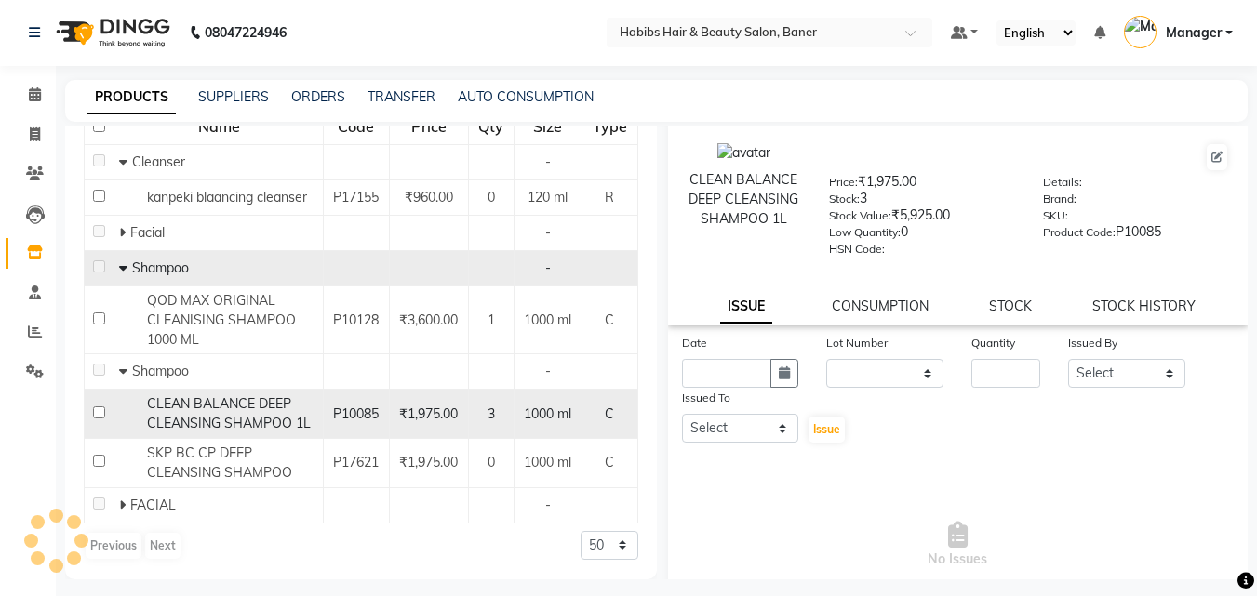
scroll to position [0, 0]
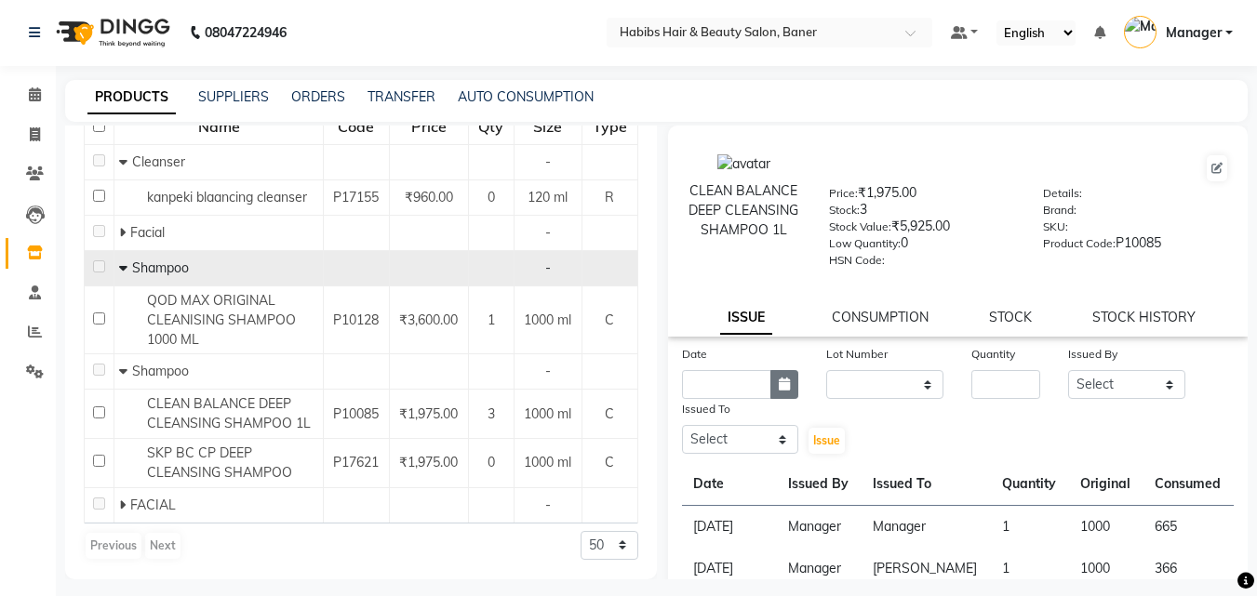
click at [778, 375] on button "button" at bounding box center [784, 384] width 28 height 29
select select "9"
select select "2025"
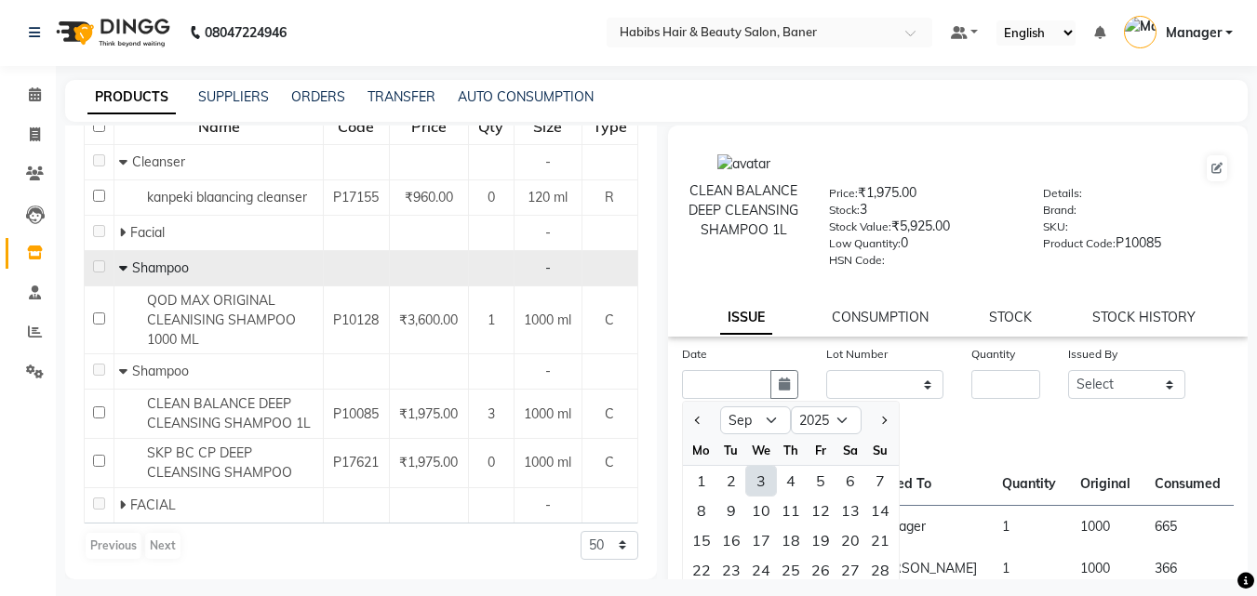
click at [763, 485] on div "3" at bounding box center [761, 481] width 30 height 30
type input "03-09-2025"
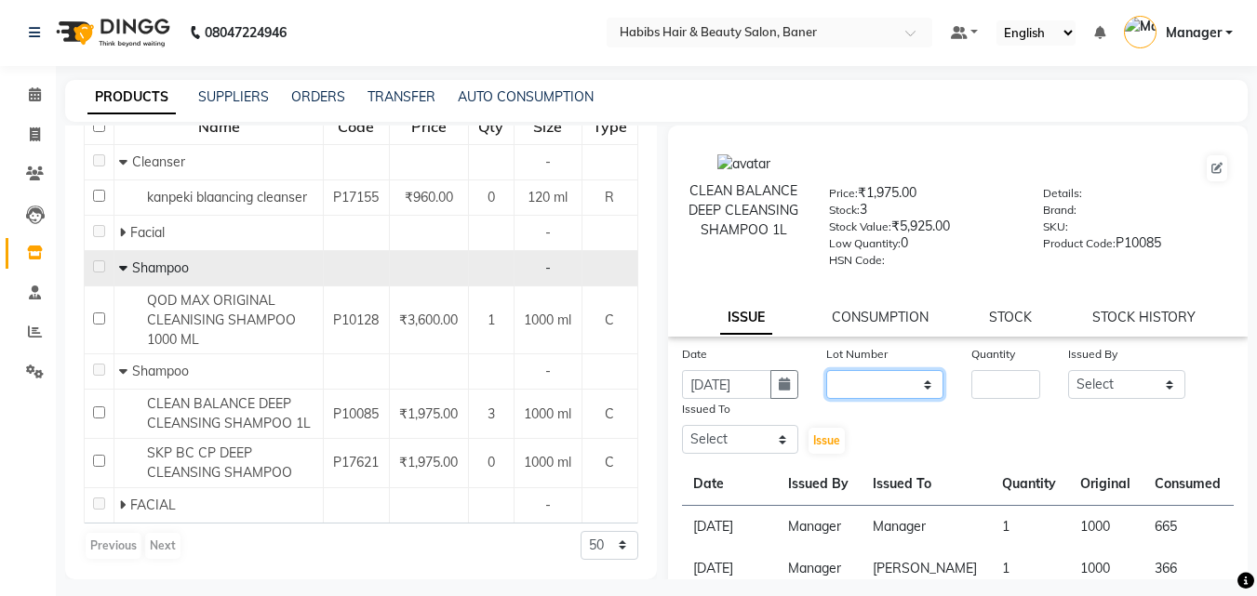
click at [871, 385] on select "None" at bounding box center [884, 384] width 117 height 29
select select "0: null"
click at [826, 370] on select "None" at bounding box center [884, 384] width 117 height 29
click at [992, 381] on input "number" at bounding box center [1005, 384] width 69 height 29
type input "2"
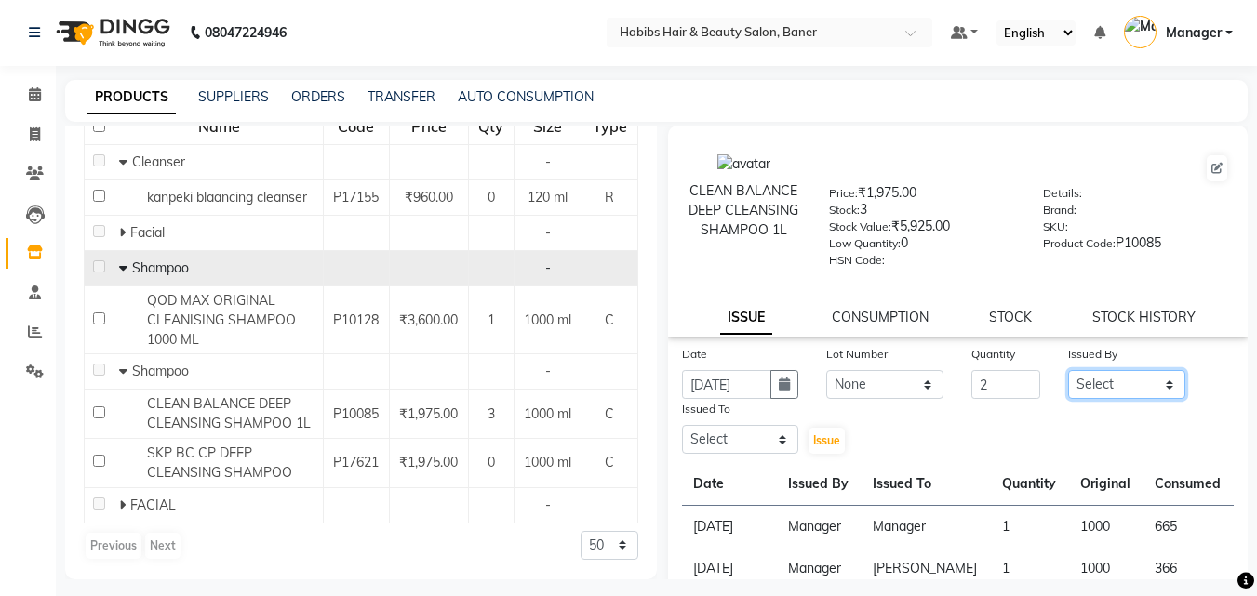
click at [1097, 382] on select "Select Admin Akshay Gaikwad Kiran Manager Pooja Singh Pratik Bhad Ram Rohan Son…" at bounding box center [1126, 384] width 117 height 29
select select "35759"
click at [1068, 370] on select "Select Admin Akshay Gaikwad Kiran Manager Pooja Singh Pratik Bhad Ram Rohan Son…" at bounding box center [1126, 384] width 117 height 29
click at [712, 432] on select "Select Admin Akshay Gaikwad Kiran Manager Pooja Singh Pratik Bhad Ram Rohan Son…" at bounding box center [740, 439] width 117 height 29
select select "35759"
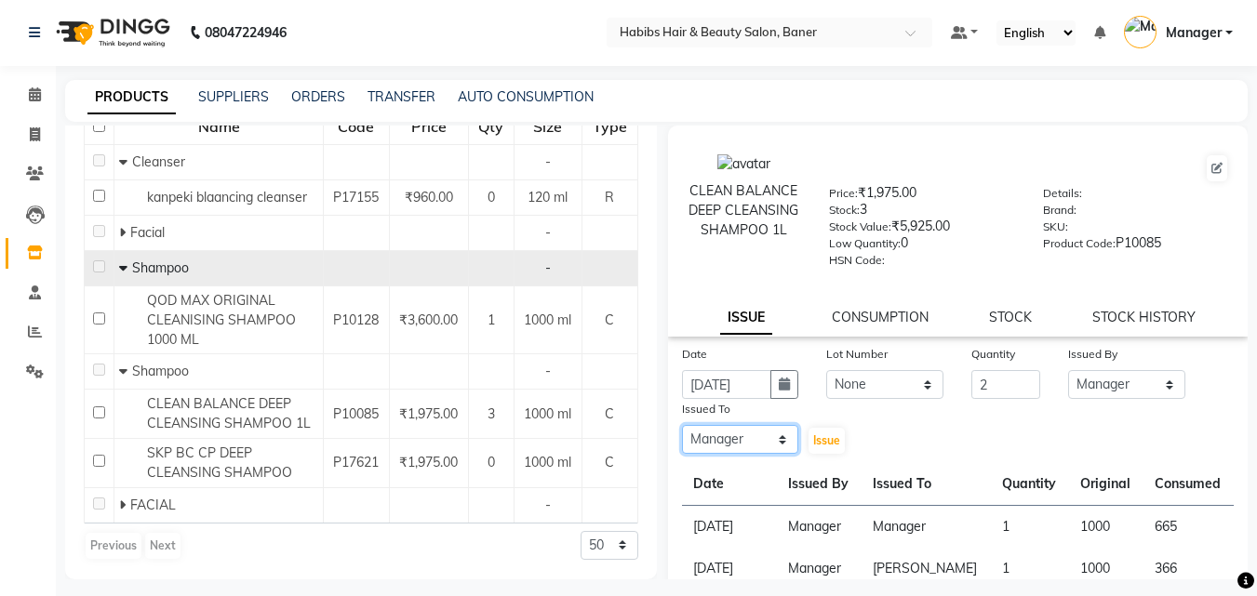
click at [682, 425] on select "Select Admin Akshay Gaikwad Kiran Manager Pooja Singh Pratik Bhad Ram Rohan Son…" at bounding box center [740, 439] width 117 height 29
click at [831, 442] on span "Issue" at bounding box center [826, 440] width 27 height 14
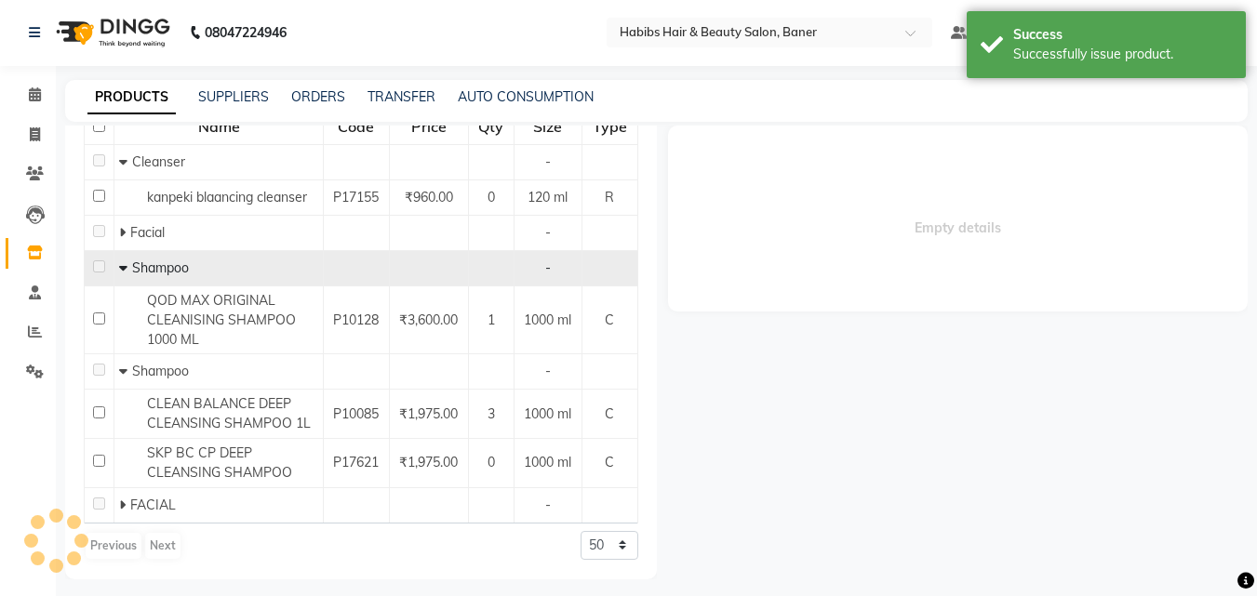
select select
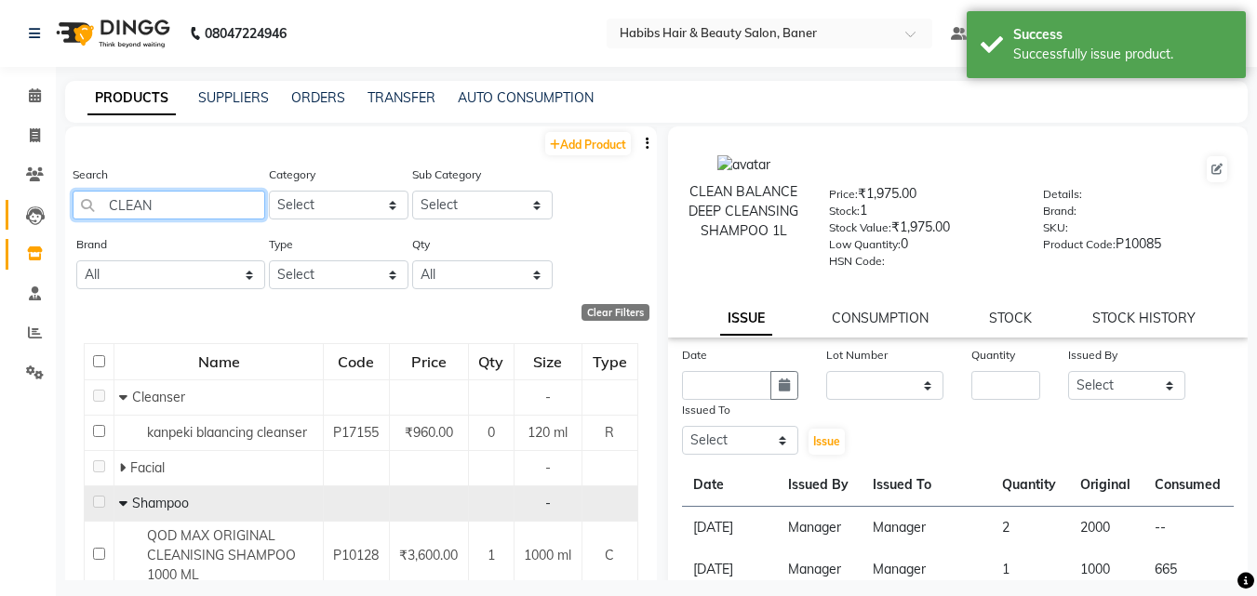
drag, startPoint x: 185, startPoint y: 203, endPoint x: 47, endPoint y: 205, distance: 138.6
click at [114, 205] on input "CLEAN" at bounding box center [169, 205] width 193 height 29
type input "C"
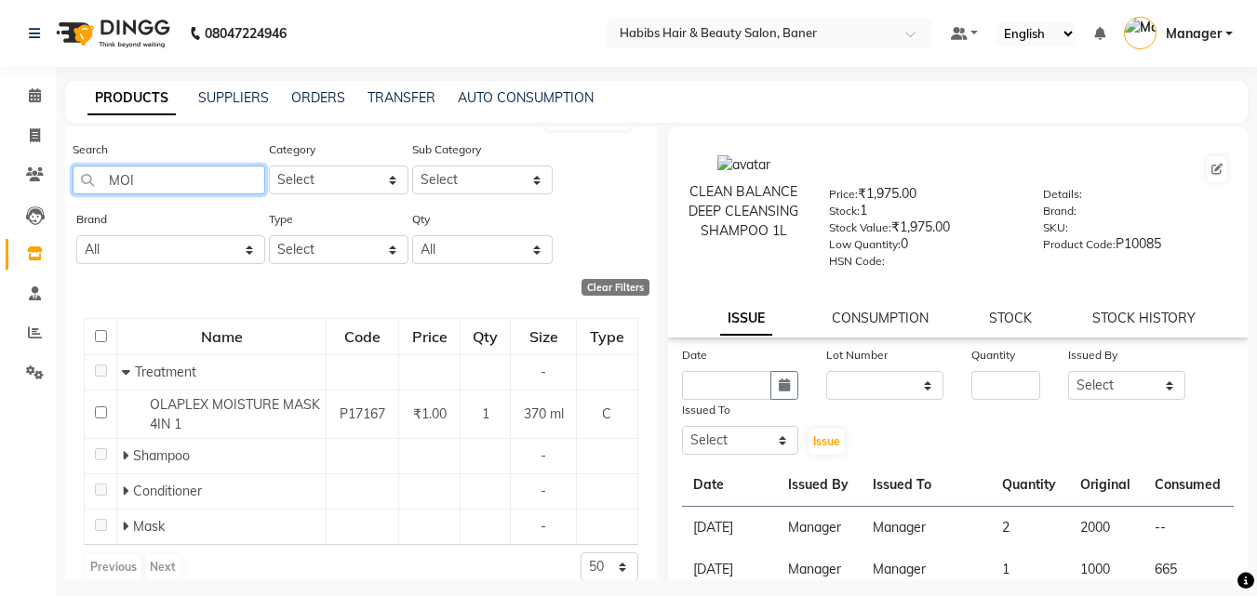
scroll to position [46, 0]
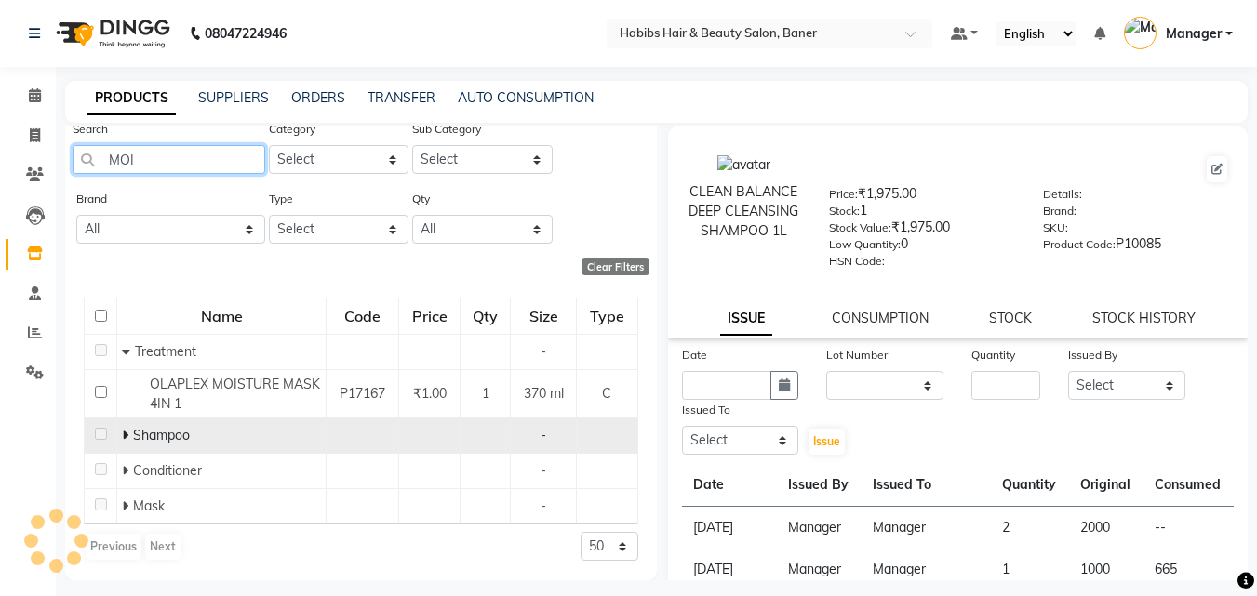
type input "MOI"
click at [126, 435] on icon at bounding box center [125, 435] width 7 height 13
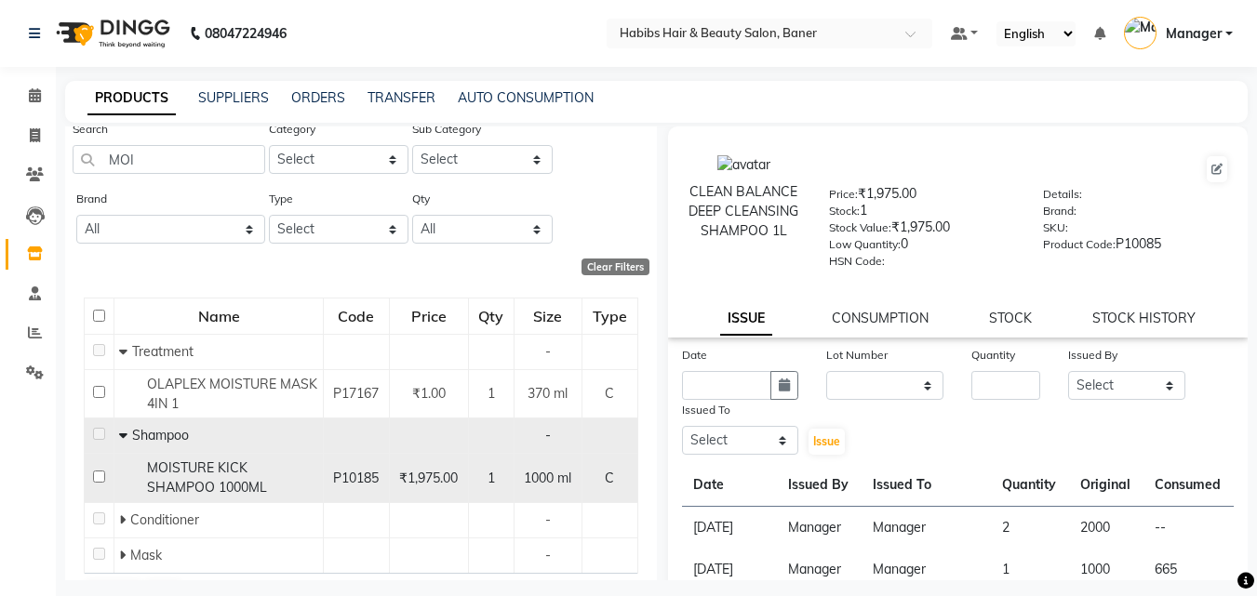
click at [234, 473] on span "MOISTURE KICK SHAMPOO 1000ML" at bounding box center [207, 477] width 120 height 36
select select
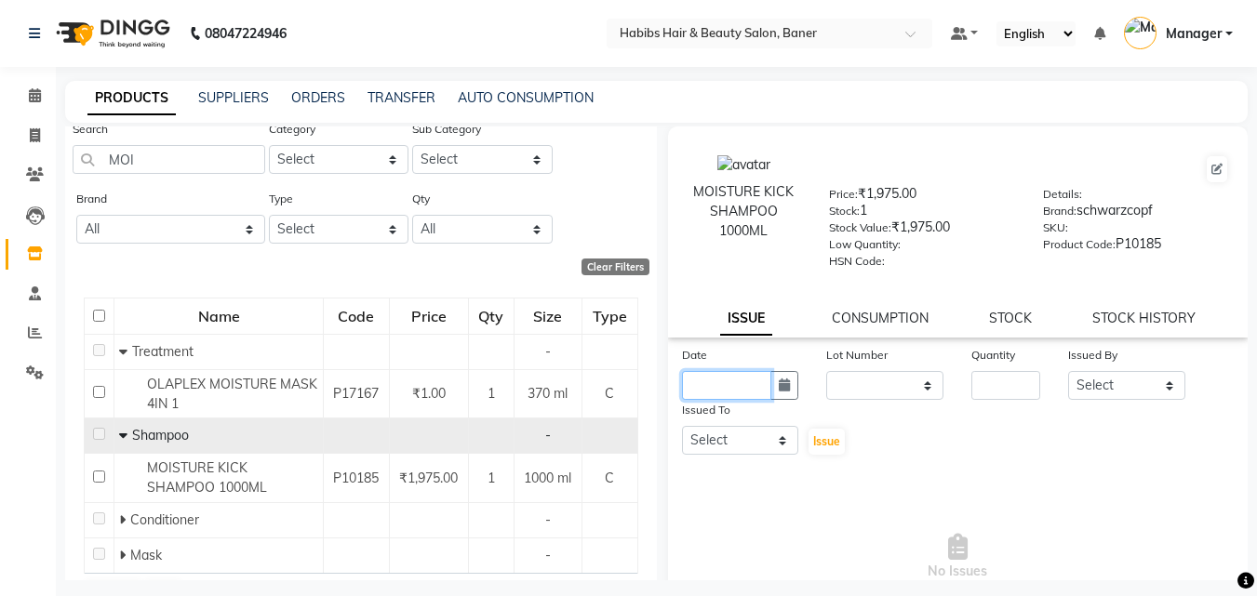
click at [742, 381] on input "text" at bounding box center [727, 385] width 90 height 29
select select "9"
select select "2025"
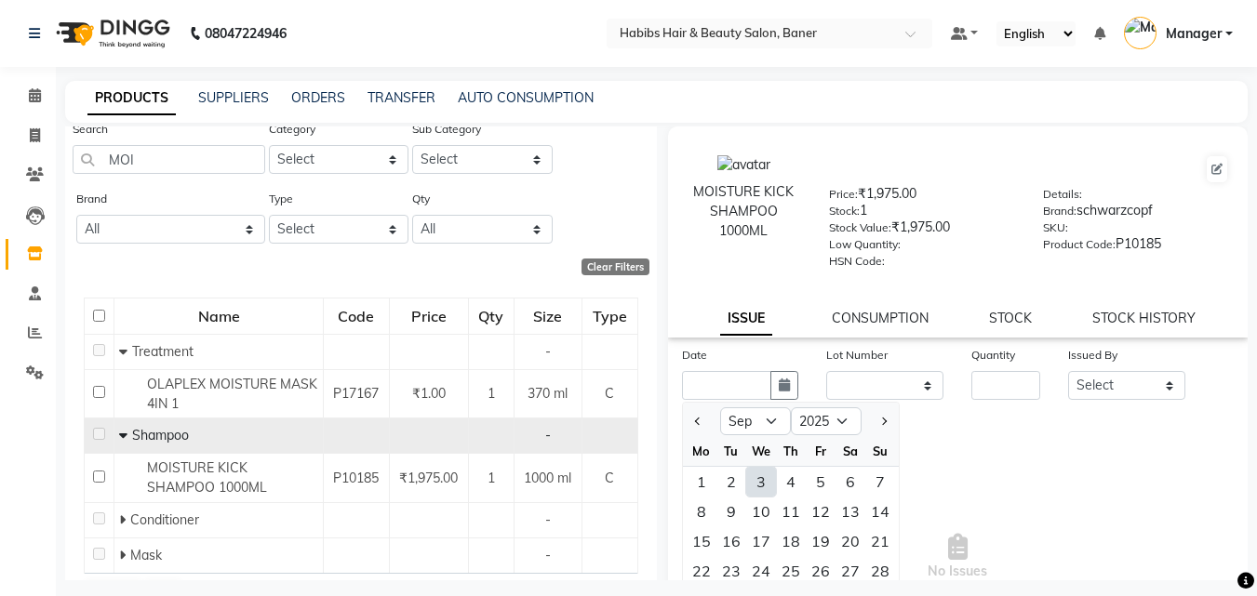
click at [757, 488] on div "3" at bounding box center [761, 482] width 30 height 30
type input "03-09-2025"
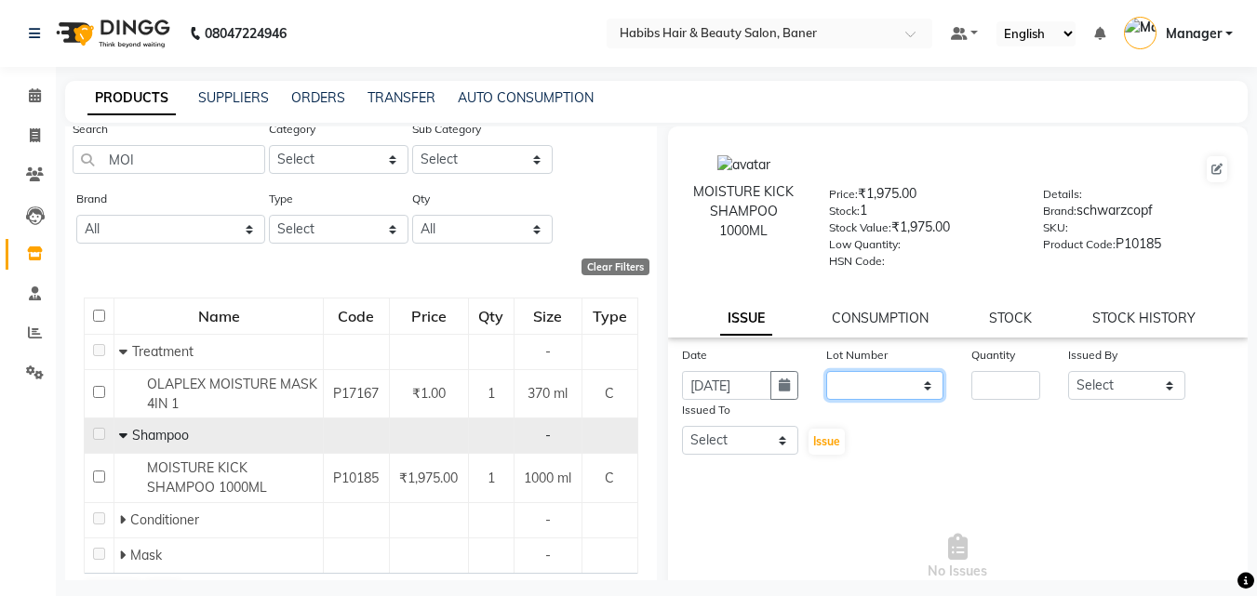
click at [863, 396] on select "None" at bounding box center [884, 385] width 117 height 29
select select "0: null"
click at [826, 371] on select "None" at bounding box center [884, 385] width 117 height 29
click at [1004, 362] on label "Quantity" at bounding box center [993, 355] width 44 height 17
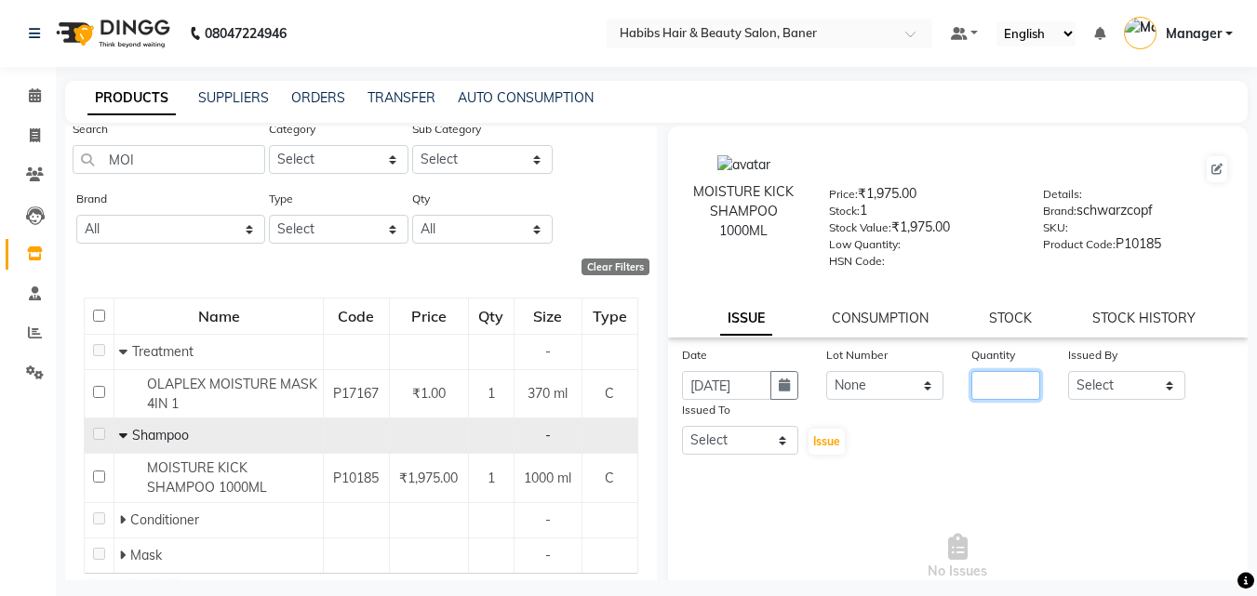
click at [977, 379] on input "number" at bounding box center [1005, 385] width 69 height 29
type input "1"
click at [1099, 378] on select "Select Admin Akshay Gaikwad Kiran Manager Pooja Singh Pratik Bhad Ram Rohan Son…" at bounding box center [1126, 385] width 117 height 29
select select "35759"
click at [1068, 371] on select "Select Admin Akshay Gaikwad Kiran Manager Pooja Singh Pratik Bhad Ram Rohan Son…" at bounding box center [1126, 385] width 117 height 29
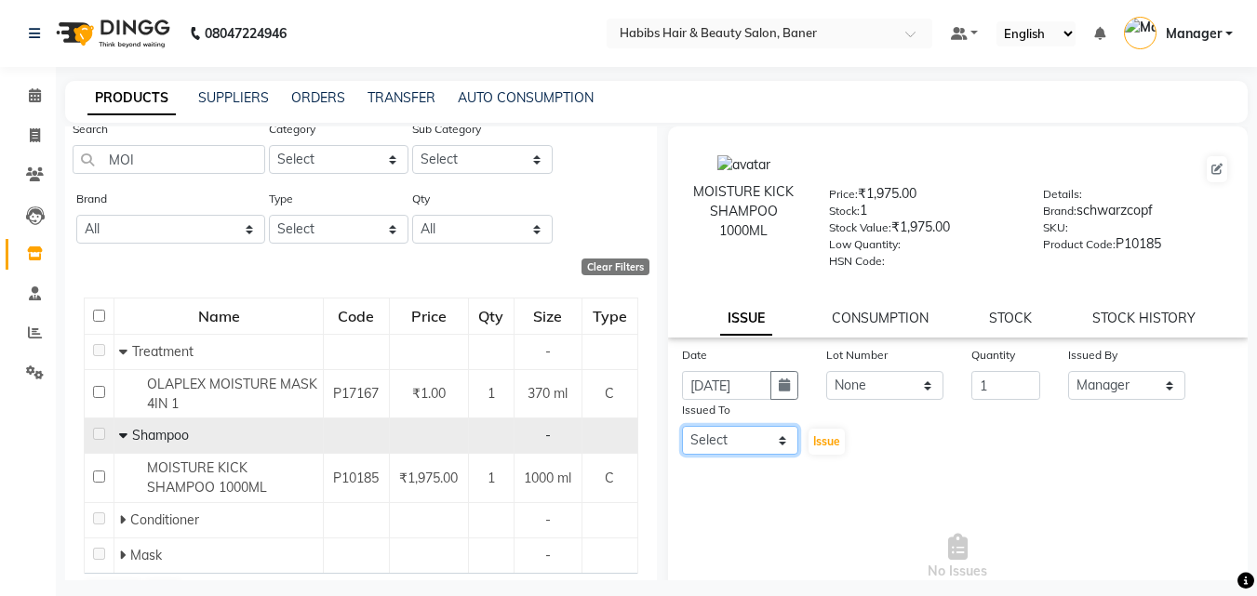
click at [760, 446] on select "Select Admin Akshay Gaikwad Kiran Manager Pooja Singh Pratik Bhad Ram Rohan Son…" at bounding box center [740, 440] width 117 height 29
select select "35759"
click at [682, 426] on select "Select Admin Akshay Gaikwad Kiran Manager Pooja Singh Pratik Bhad Ram Rohan Son…" at bounding box center [740, 440] width 117 height 29
click at [822, 439] on span "Issue" at bounding box center [826, 441] width 27 height 14
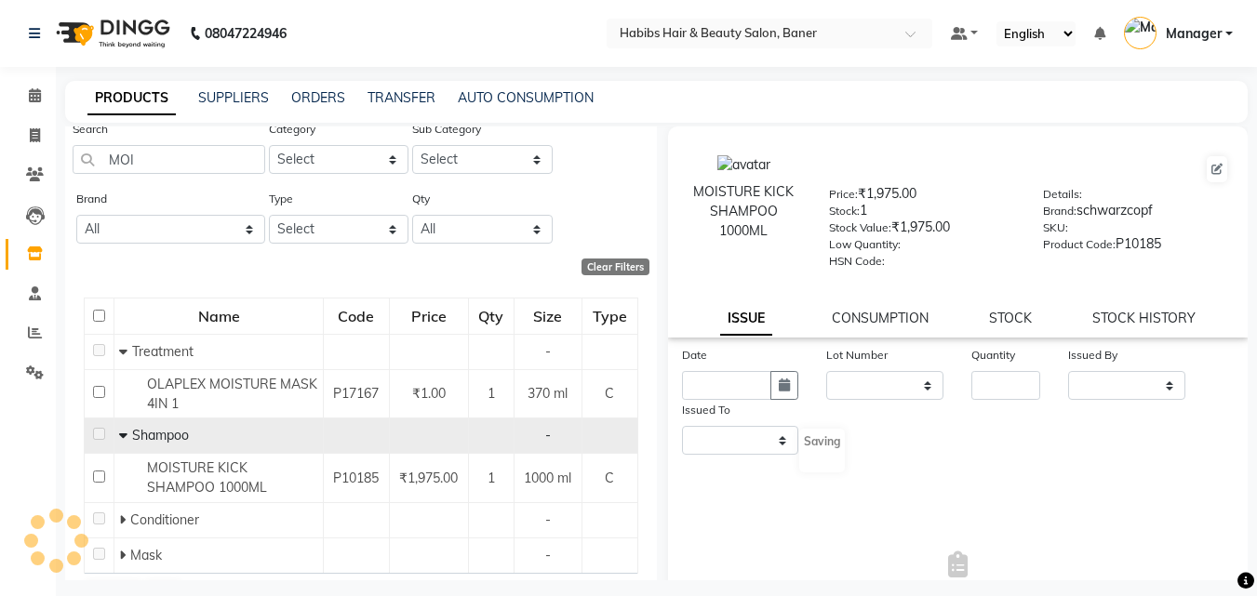
select select
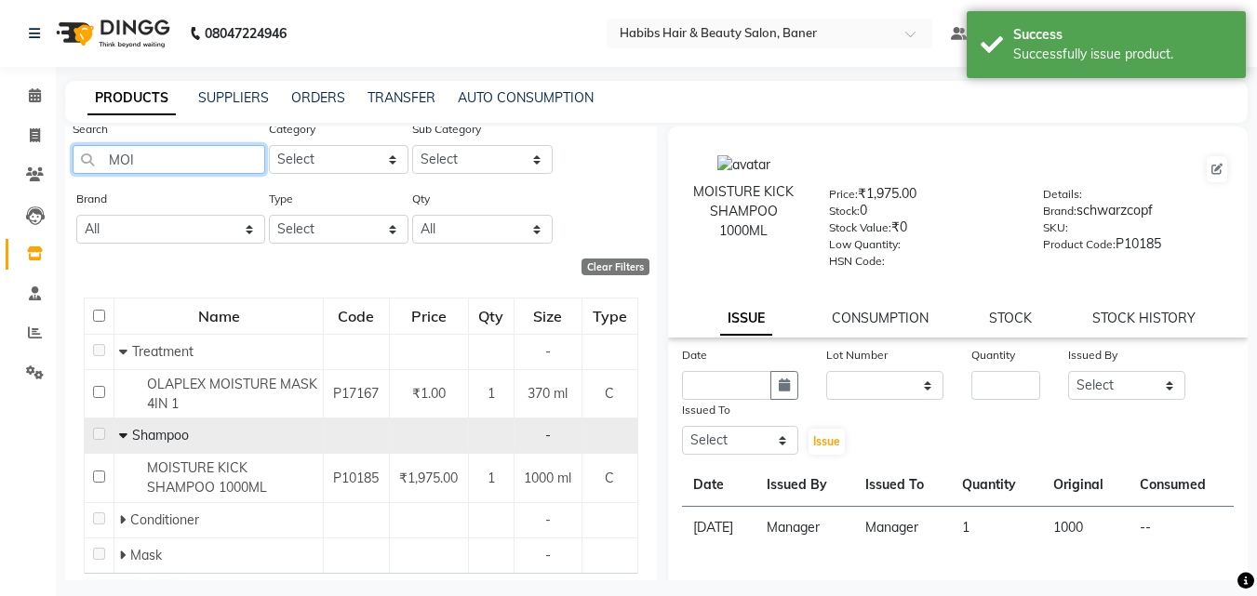
drag, startPoint x: 169, startPoint y: 162, endPoint x: 0, endPoint y: 162, distance: 169.3
click at [0, 162] on app-home "08047224946 Select Location × Habibs Hair & Beauty Salon, Baner Default Panel M…" at bounding box center [628, 304] width 1257 height 608
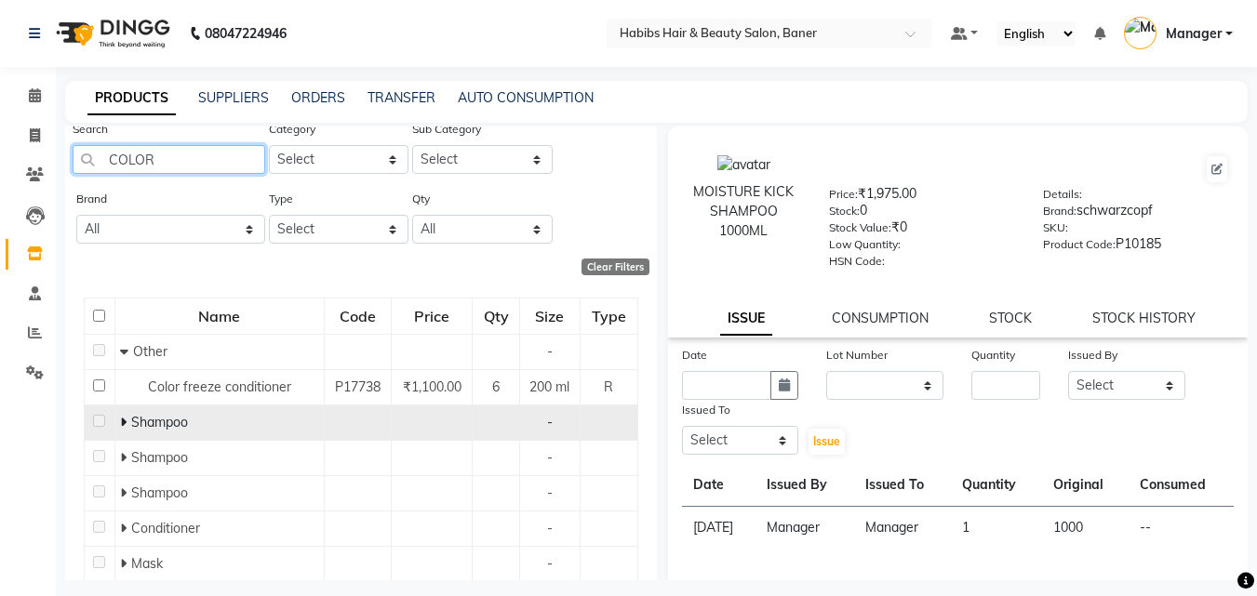
type input "COLOR"
click at [125, 426] on span at bounding box center [125, 422] width 11 height 17
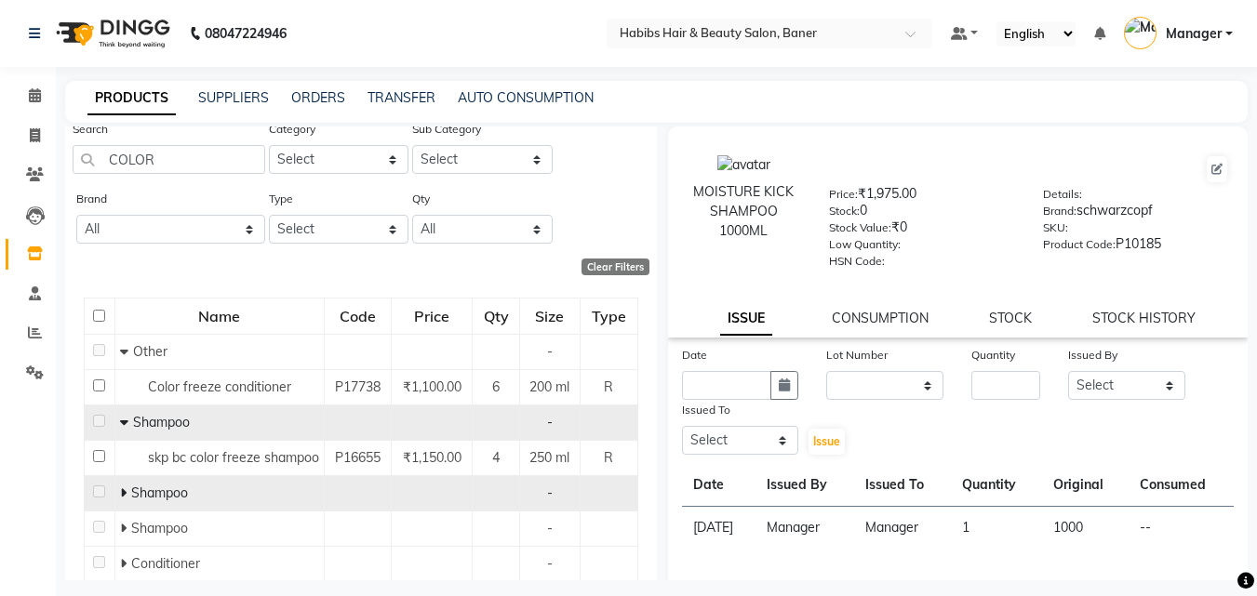
click at [162, 485] on span "Shampoo" at bounding box center [159, 493] width 57 height 17
click at [126, 496] on span at bounding box center [125, 493] width 11 height 17
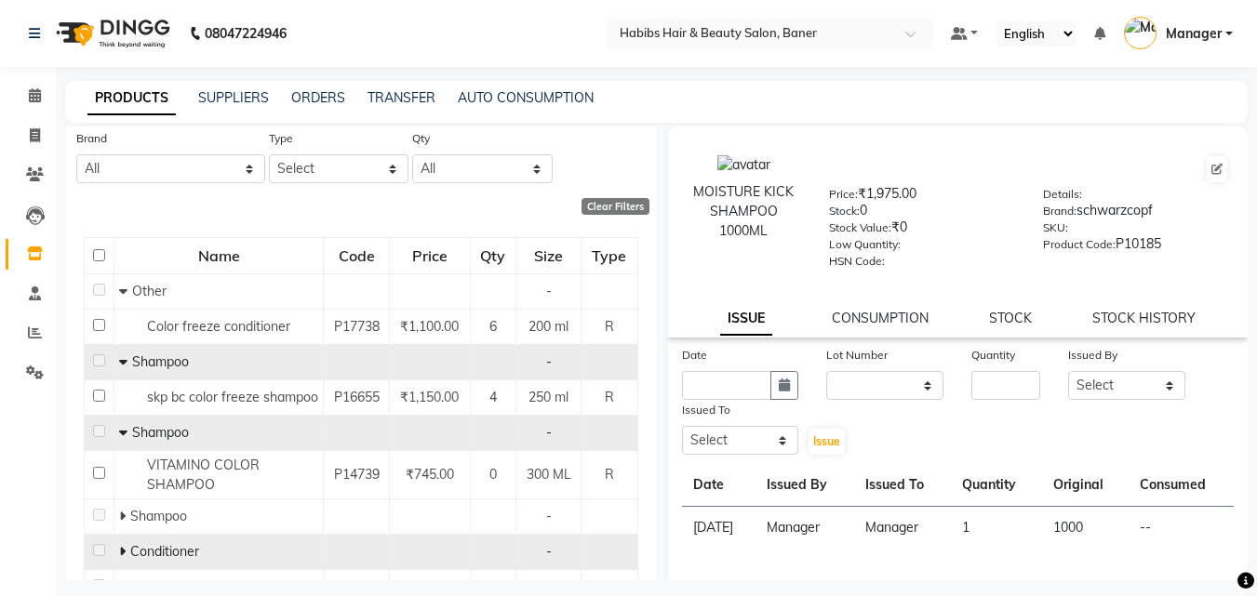
scroll to position [139, 0]
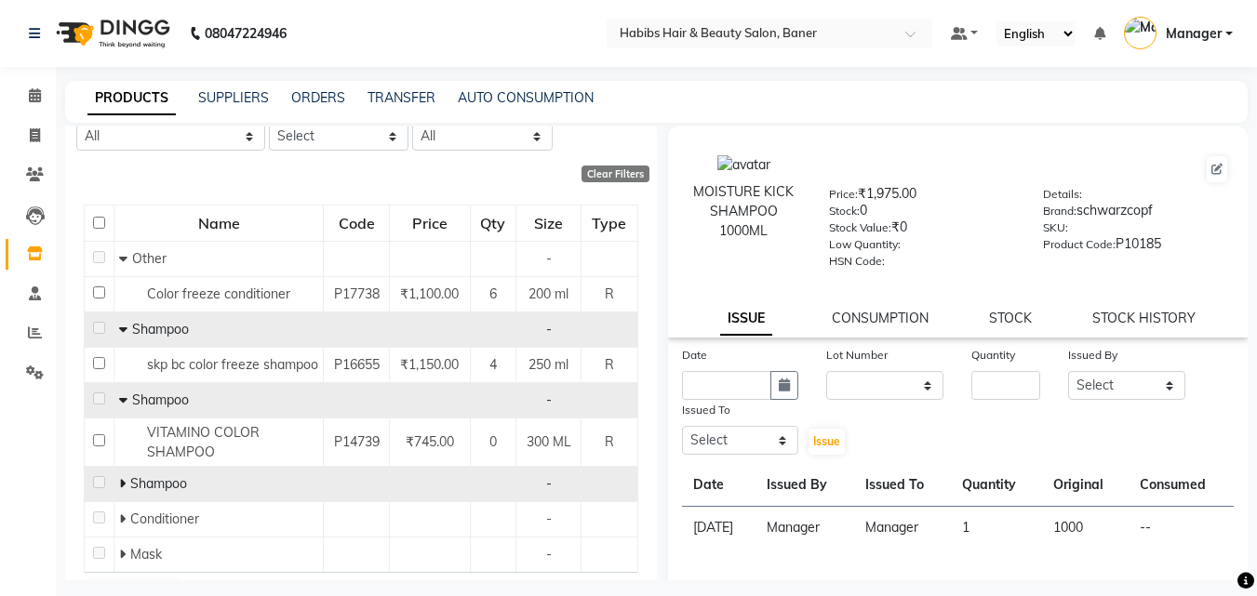
click at [123, 486] on icon at bounding box center [122, 483] width 7 height 13
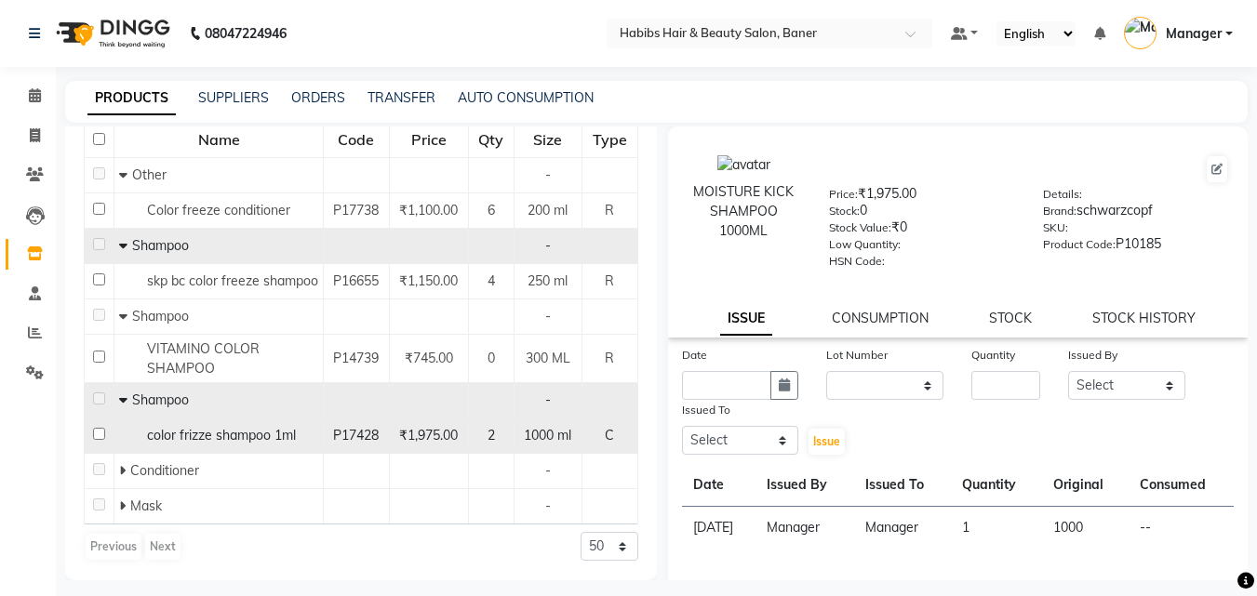
click at [224, 442] on span "color frizze shampoo 1ml" at bounding box center [221, 435] width 149 height 17
select select
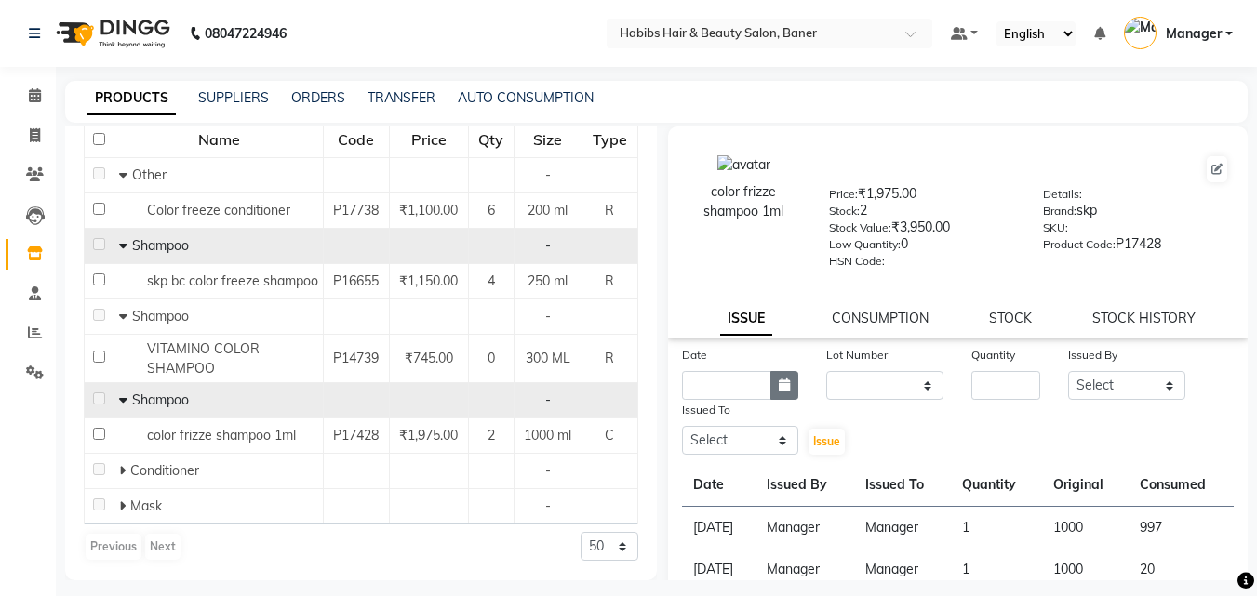
click at [772, 392] on button "button" at bounding box center [784, 385] width 28 height 29
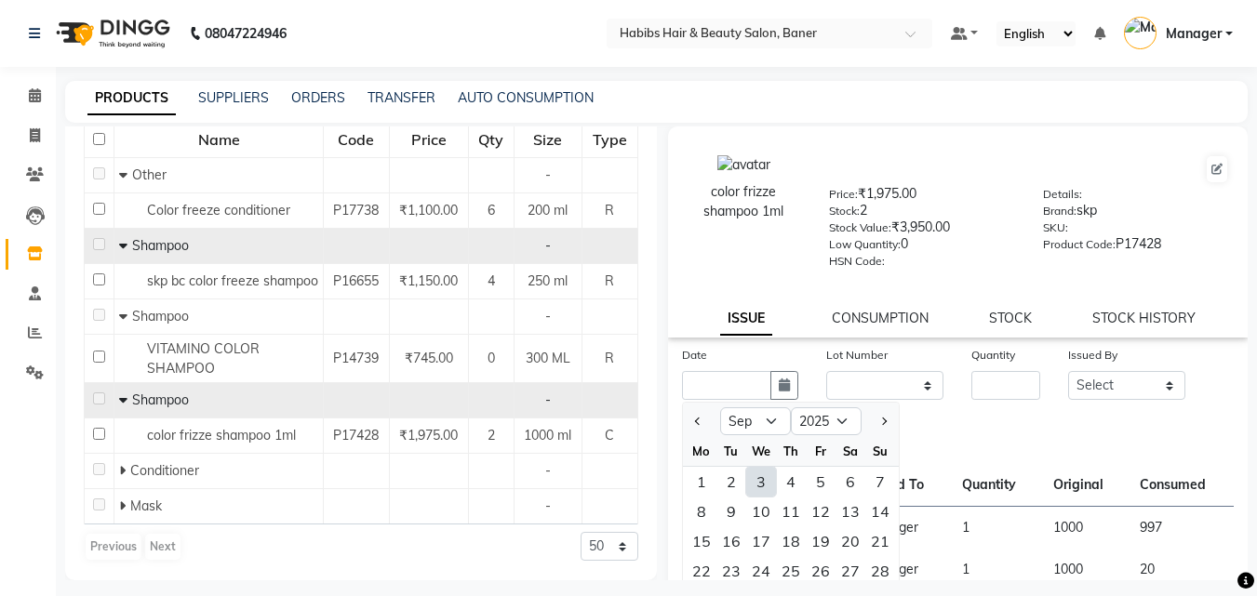
click at [748, 478] on div "3" at bounding box center [761, 482] width 30 height 30
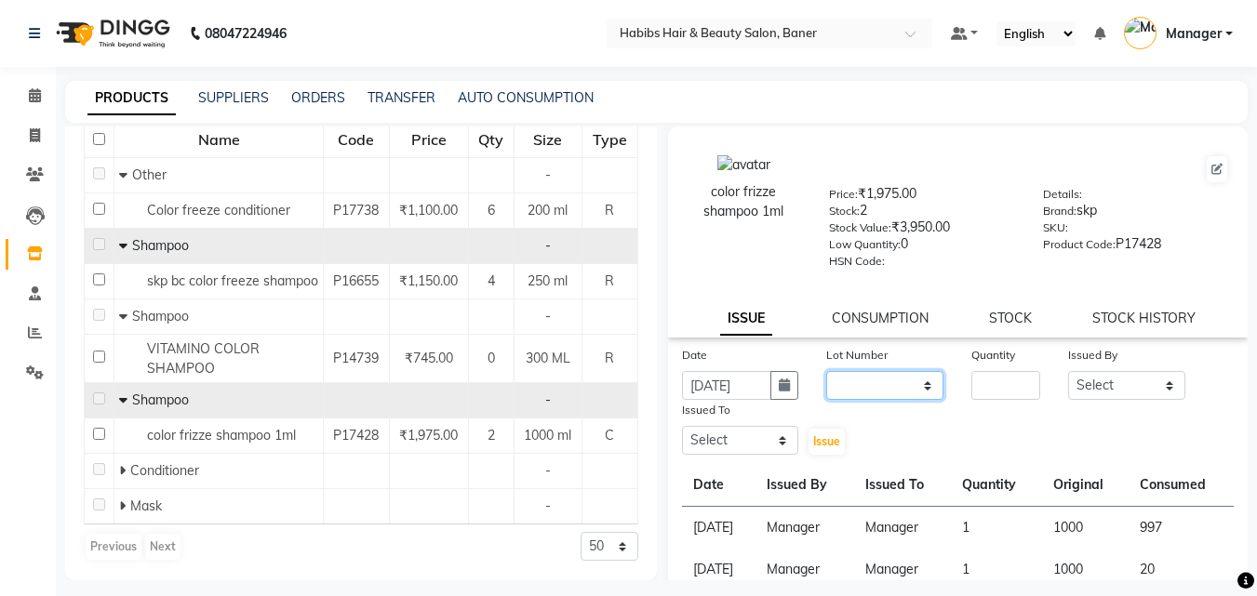
click at [865, 391] on select "None" at bounding box center [884, 385] width 117 height 29
click at [826, 371] on select "None" at bounding box center [884, 385] width 117 height 29
click at [982, 387] on input "number" at bounding box center [1005, 385] width 69 height 29
click at [1119, 379] on select "Select Admin Akshay Gaikwad Kiran Manager Pooja Singh Pratik Bhad Ram Rohan Son…" at bounding box center [1126, 385] width 117 height 29
click at [1068, 371] on select "Select Admin Akshay Gaikwad Kiran Manager Pooja Singh Pratik Bhad Ram Rohan Son…" at bounding box center [1126, 385] width 117 height 29
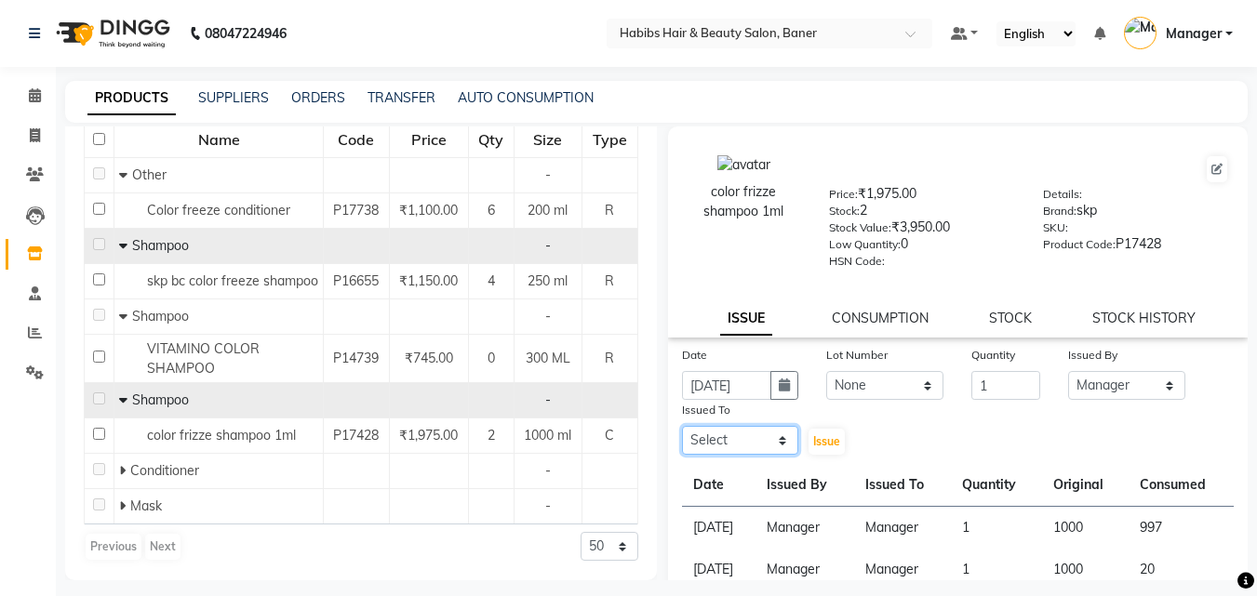
click at [763, 430] on select "Select Admin Akshay Gaikwad Kiran Manager Pooja Singh Pratik Bhad Ram Rohan Son…" at bounding box center [740, 440] width 117 height 29
click at [682, 426] on select "Select Admin Akshay Gaikwad Kiran Manager Pooja Singh Pratik Bhad Ram Rohan Son…" at bounding box center [740, 440] width 117 height 29
click at [818, 438] on span "Issue" at bounding box center [826, 441] width 27 height 14
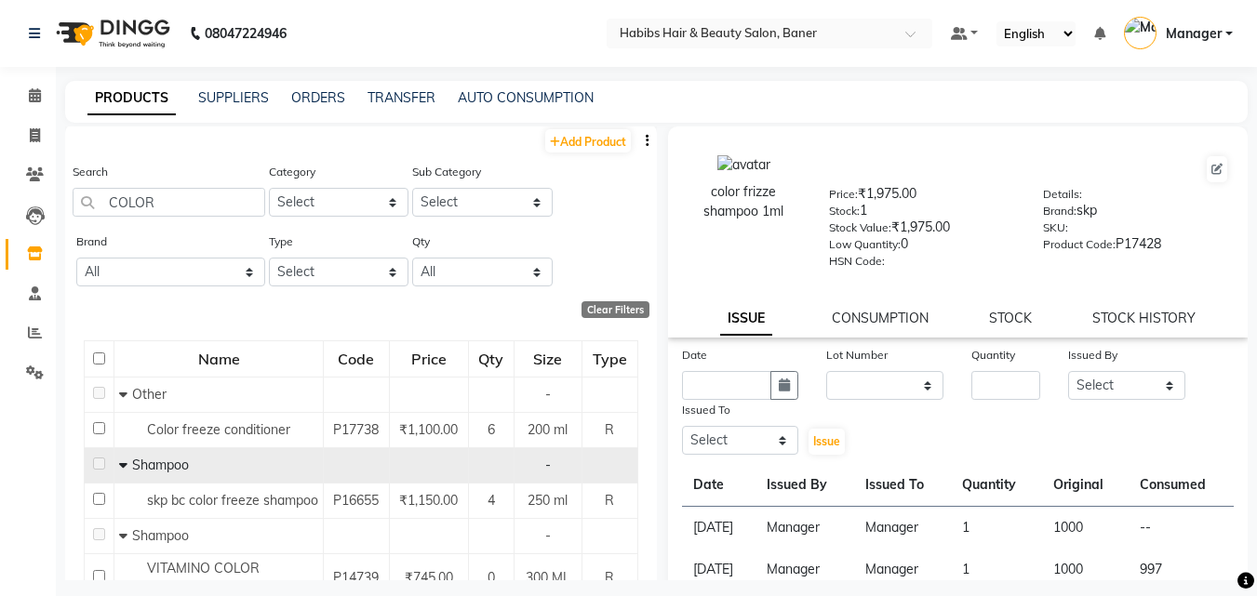
scroll to position [0, 0]
click at [33, 138] on icon at bounding box center [35, 135] width 10 height 14
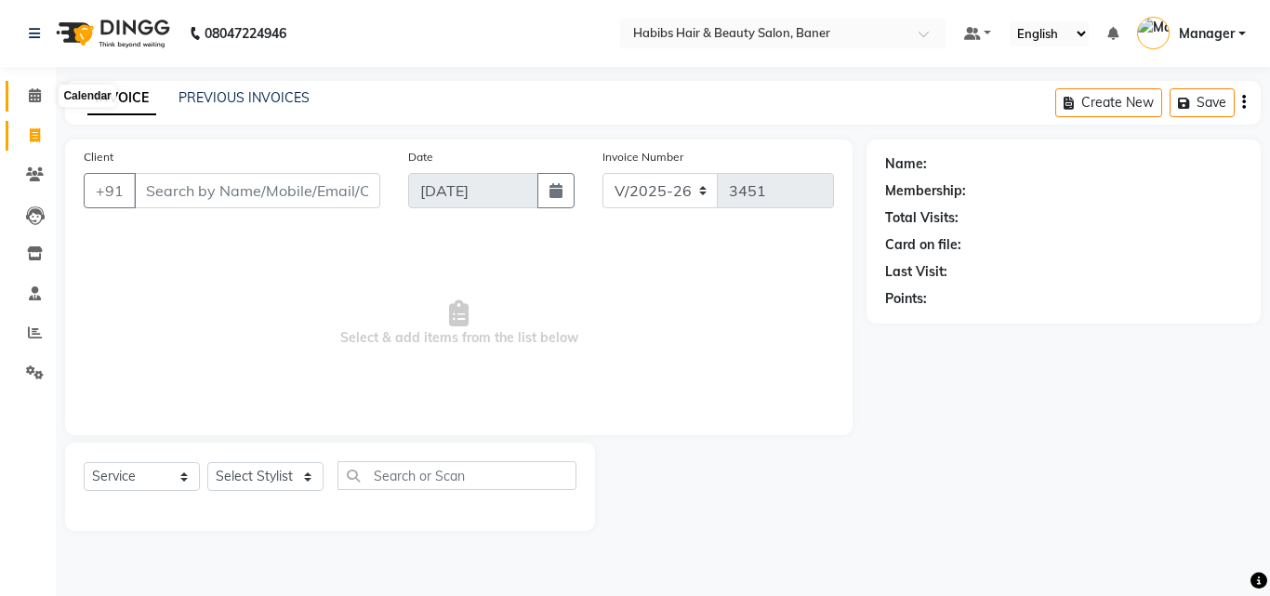
click at [39, 96] on icon at bounding box center [35, 95] width 12 height 14
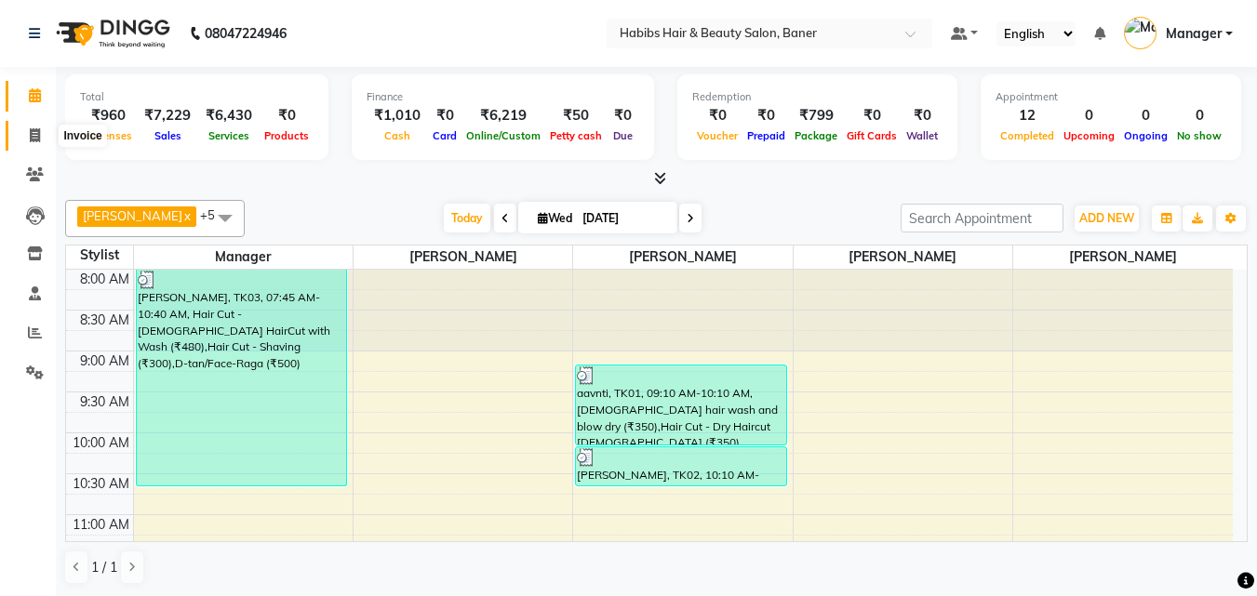
click at [33, 131] on icon at bounding box center [35, 135] width 10 height 14
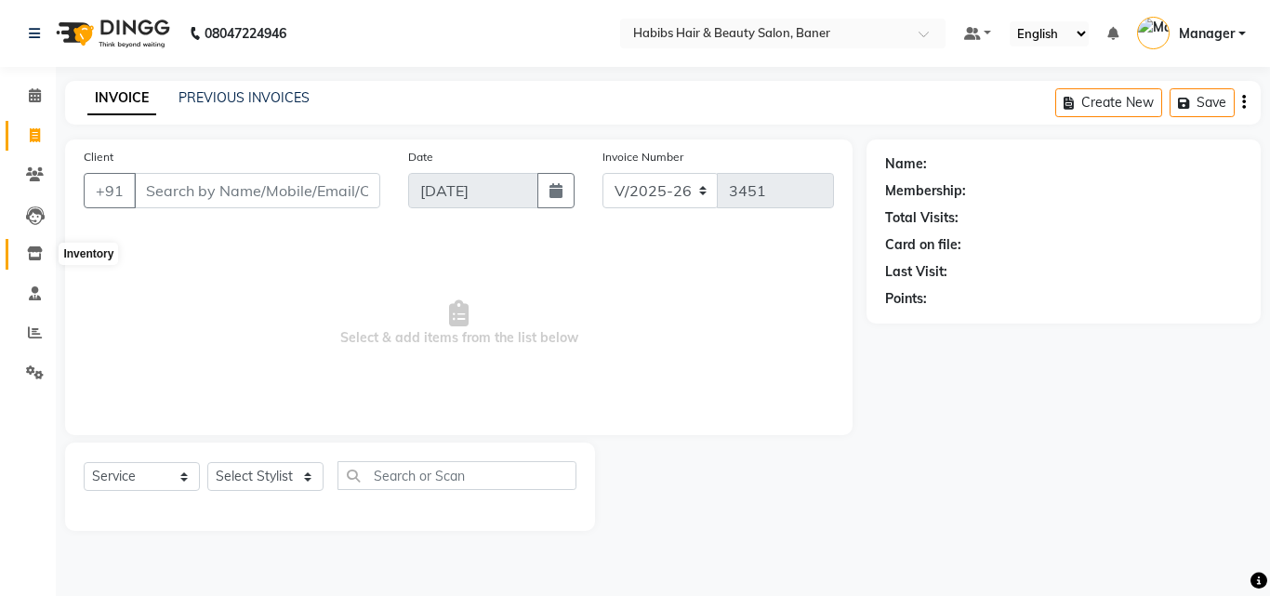
click at [25, 245] on span at bounding box center [35, 254] width 33 height 21
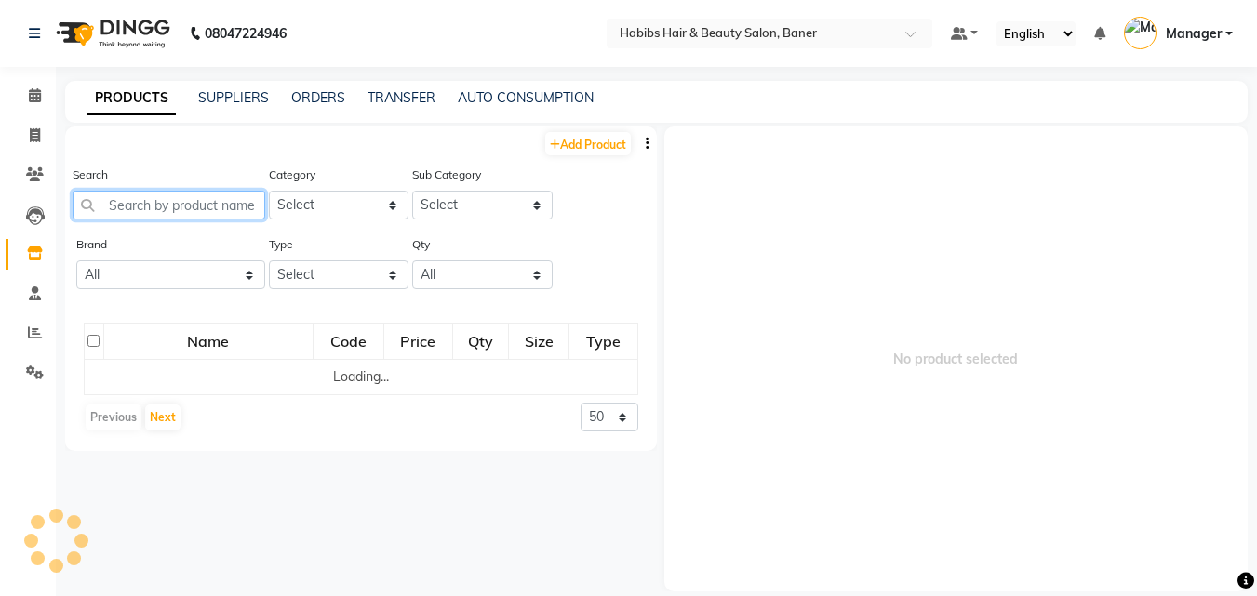
click at [156, 216] on input "text" at bounding box center [169, 205] width 193 height 29
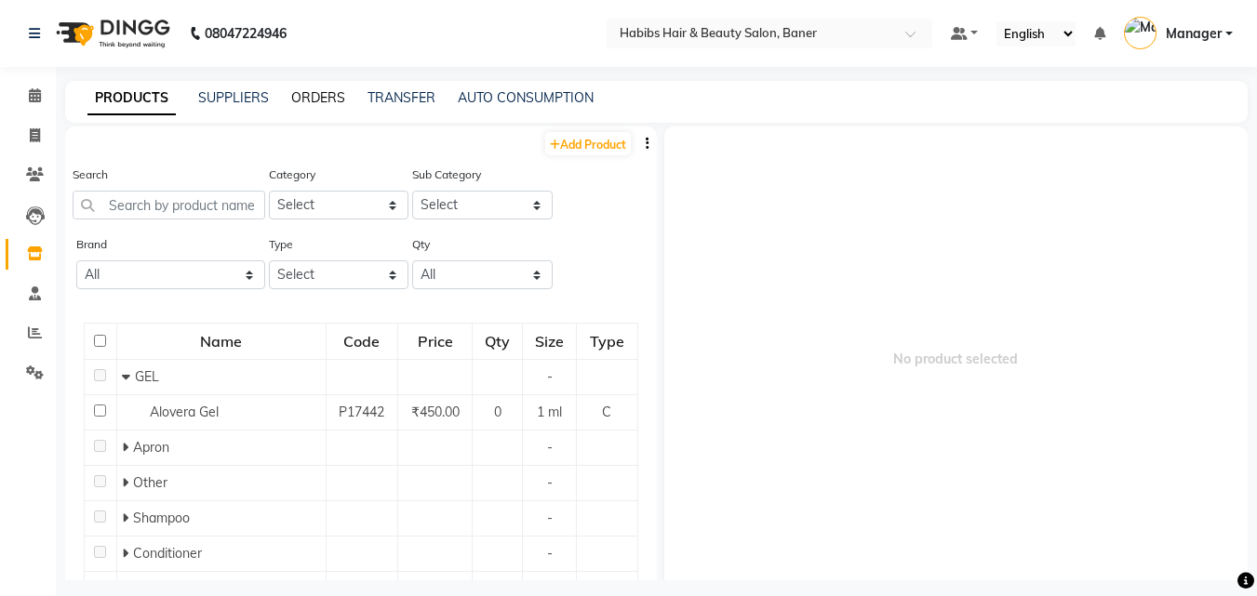
drag, startPoint x: 308, startPoint y: 100, endPoint x: 328, endPoint y: 115, distance: 25.9
click at [309, 100] on link "ORDERS" at bounding box center [318, 97] width 54 height 17
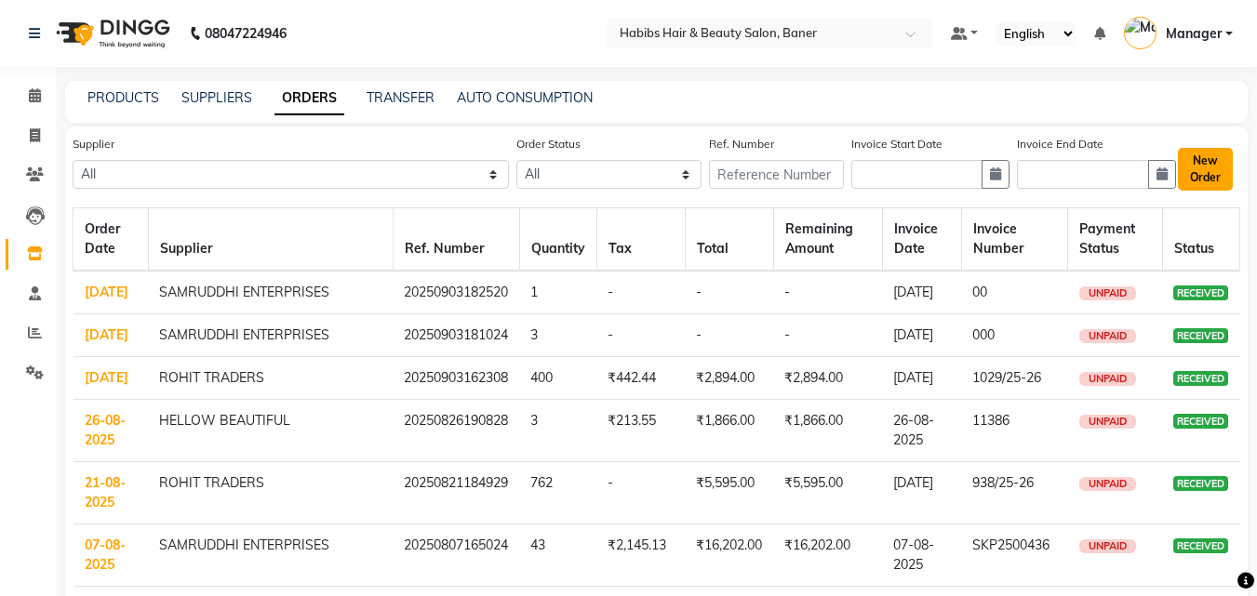
click at [1215, 153] on button "New Order" at bounding box center [1204, 169] width 55 height 43
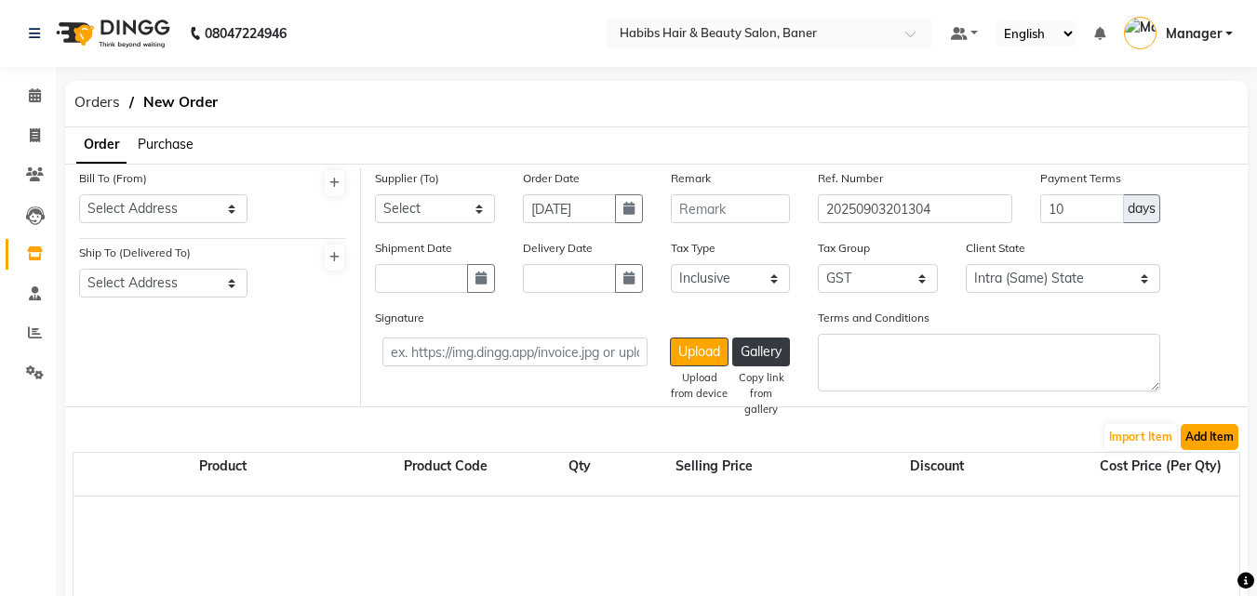
click at [1204, 435] on button "Add Item" at bounding box center [1209, 437] width 58 height 26
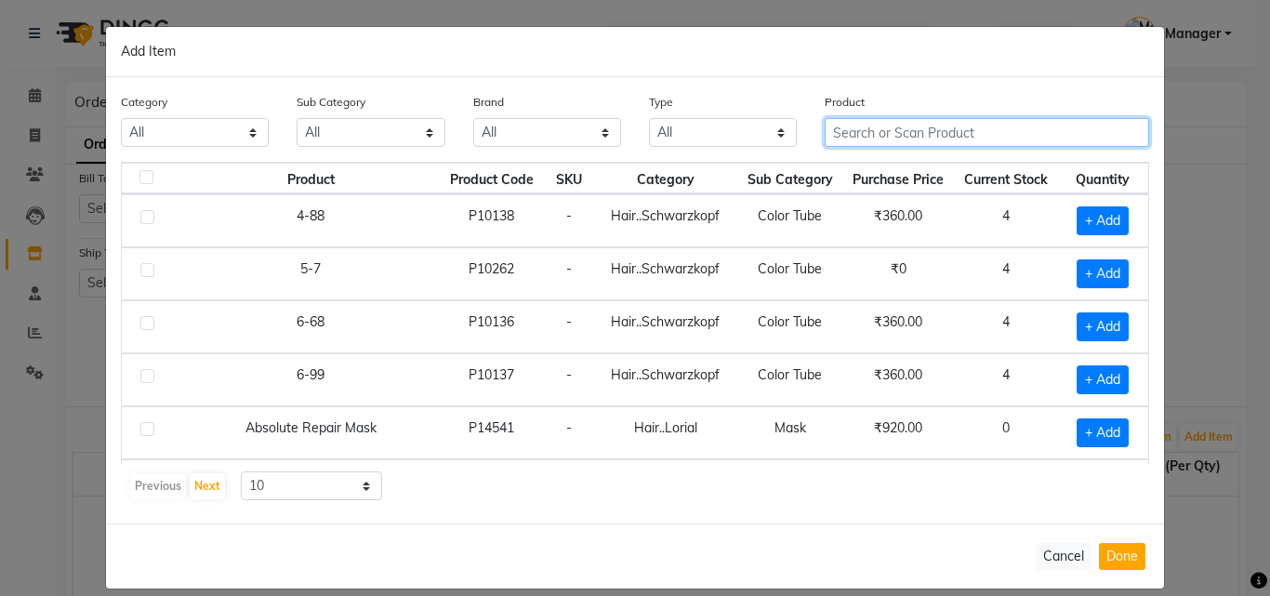
click at [1004, 144] on input "text" at bounding box center [987, 132] width 325 height 29
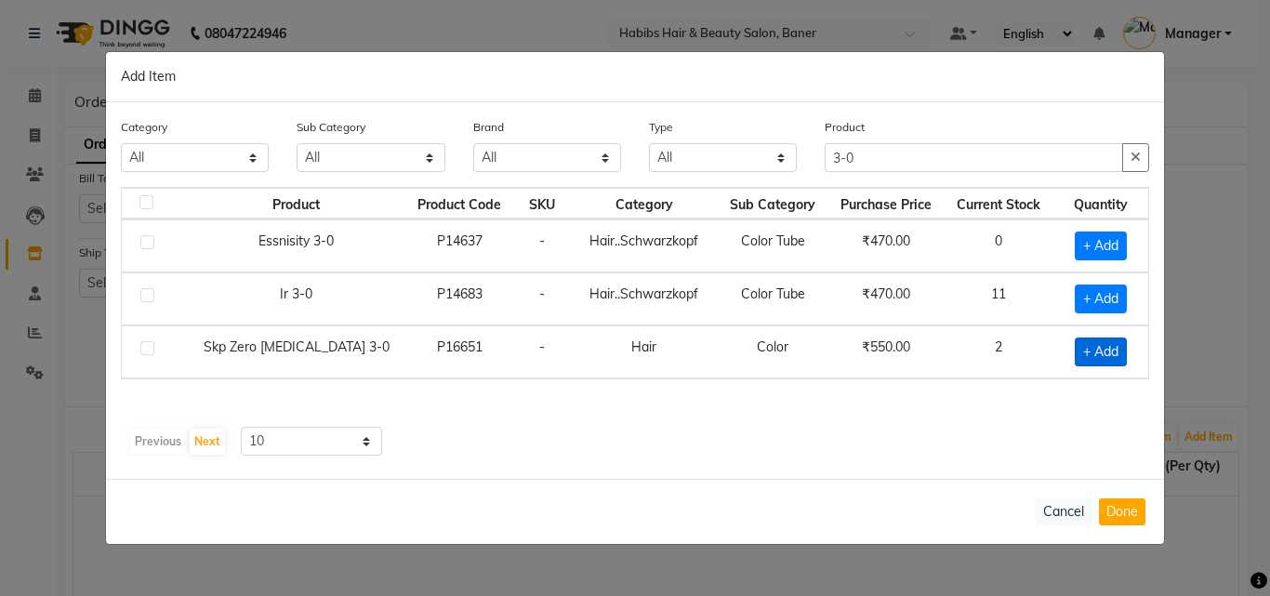
click at [1117, 349] on span "+ Add" at bounding box center [1101, 352] width 52 height 29
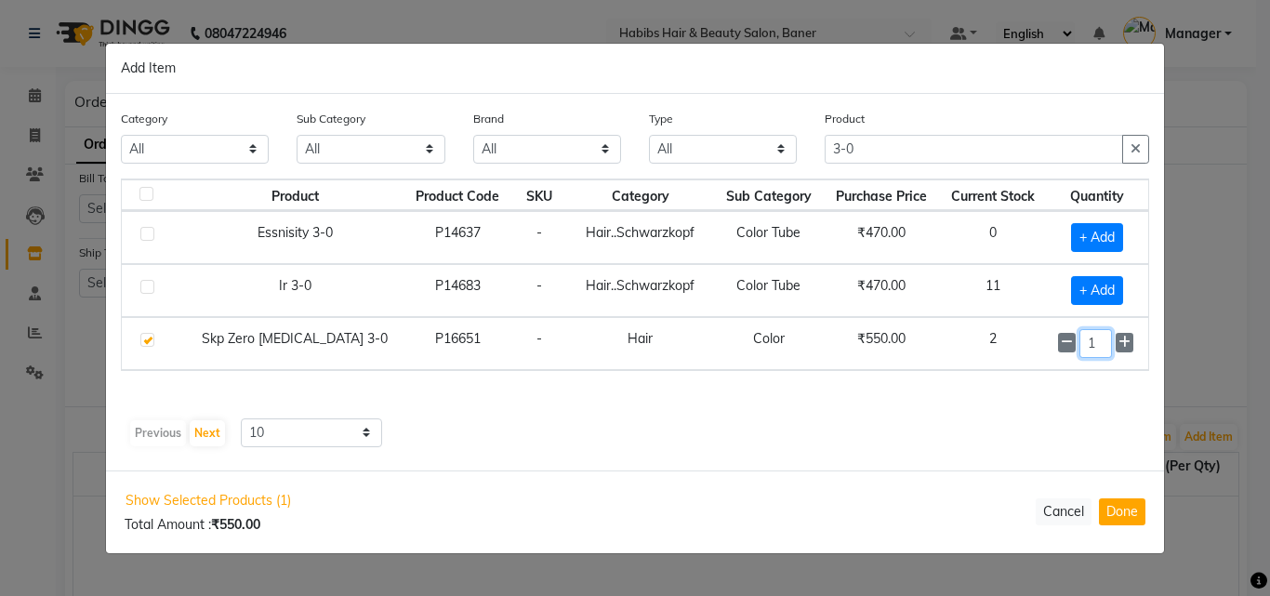
click at [1097, 351] on input "1" at bounding box center [1096, 343] width 33 height 29
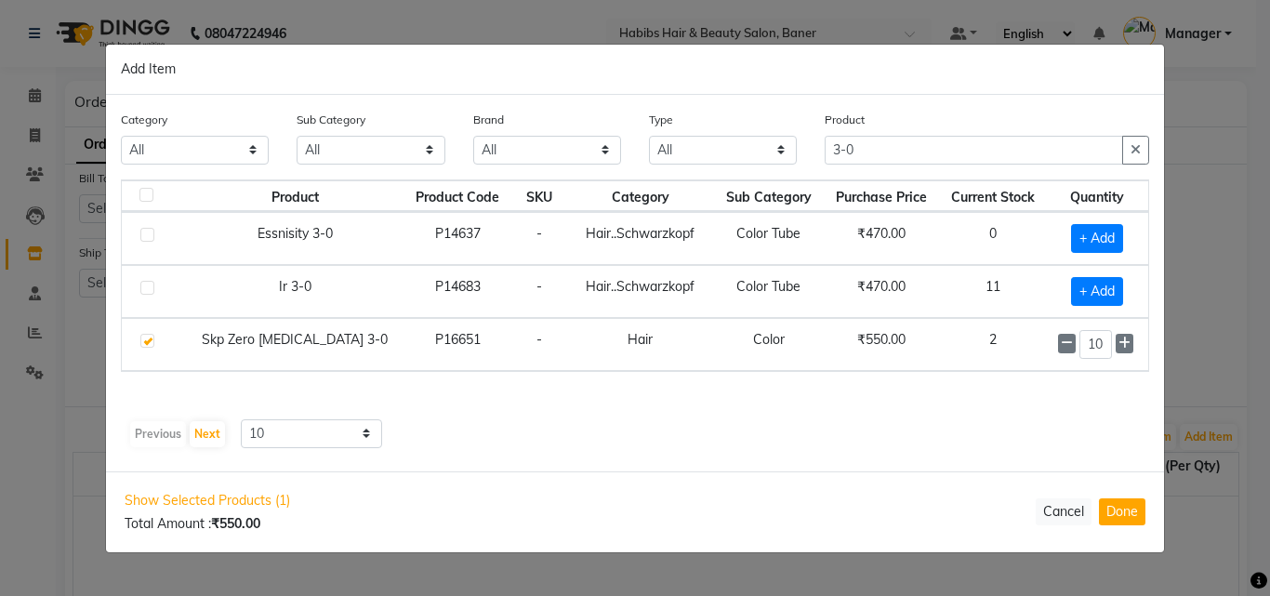
click at [1057, 399] on div "Product Product Code SKU Category Sub Category Purchase Price Current Stock Qua…" at bounding box center [635, 296] width 1029 height 233
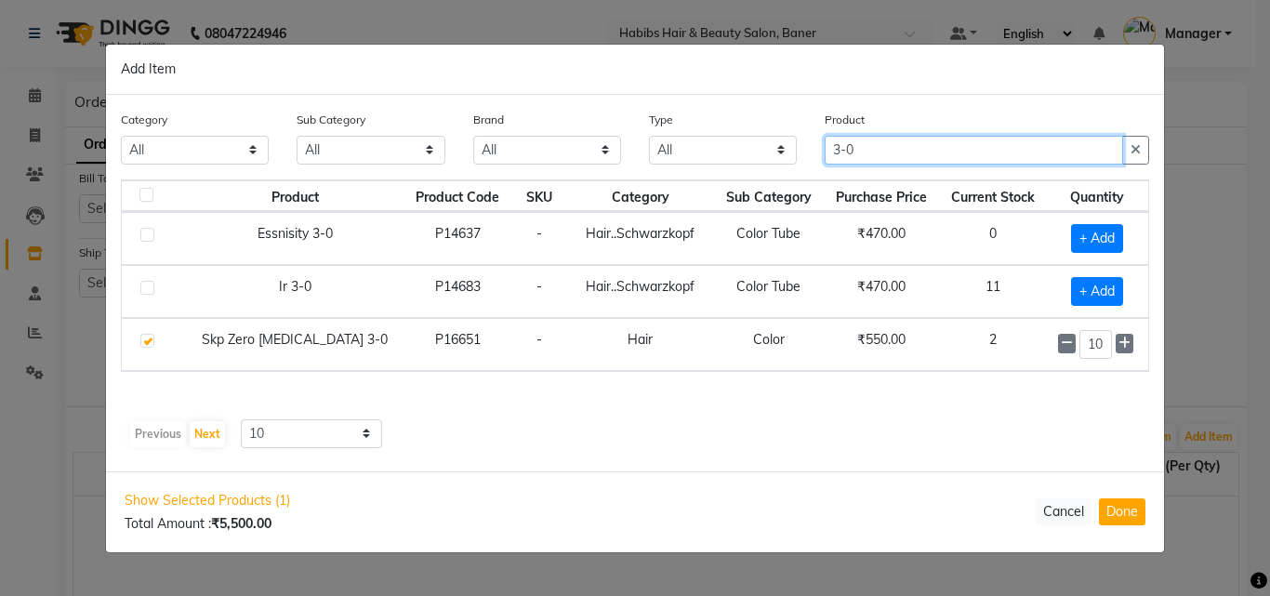
drag, startPoint x: 884, startPoint y: 144, endPoint x: 725, endPoint y: 167, distance: 160.7
click at [725, 167] on div "Category All Hair Skin Makeup Personal Care Appliances Beard Waxing Disposable …" at bounding box center [635, 145] width 1057 height 70
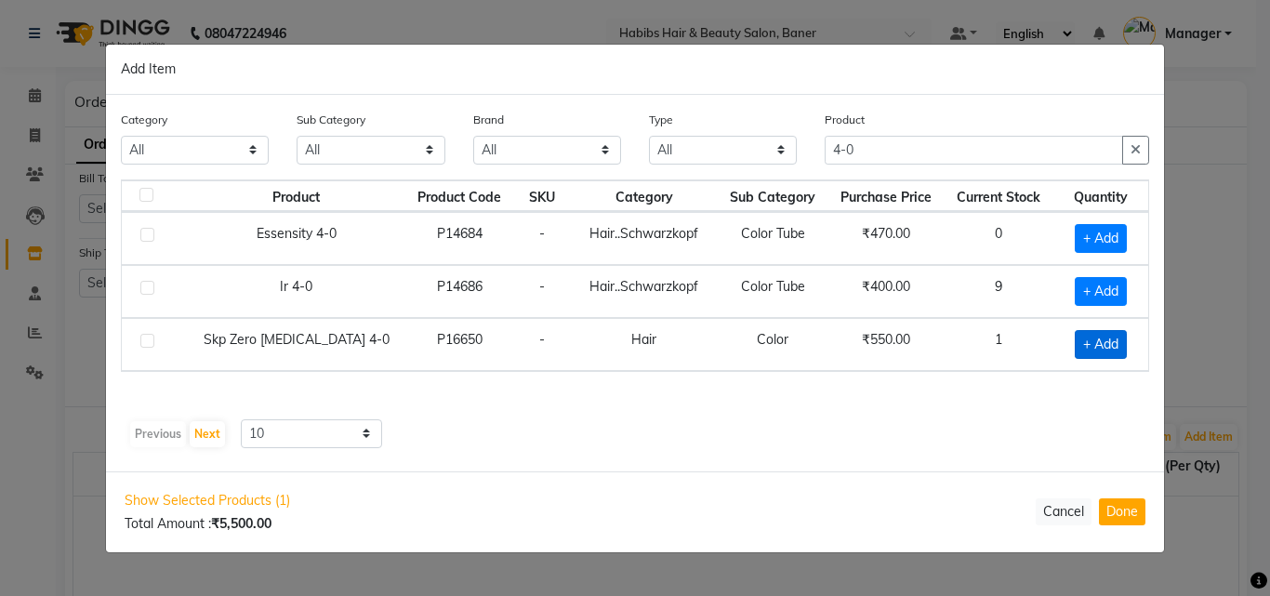
click at [1111, 352] on span "+ Add" at bounding box center [1101, 344] width 52 height 29
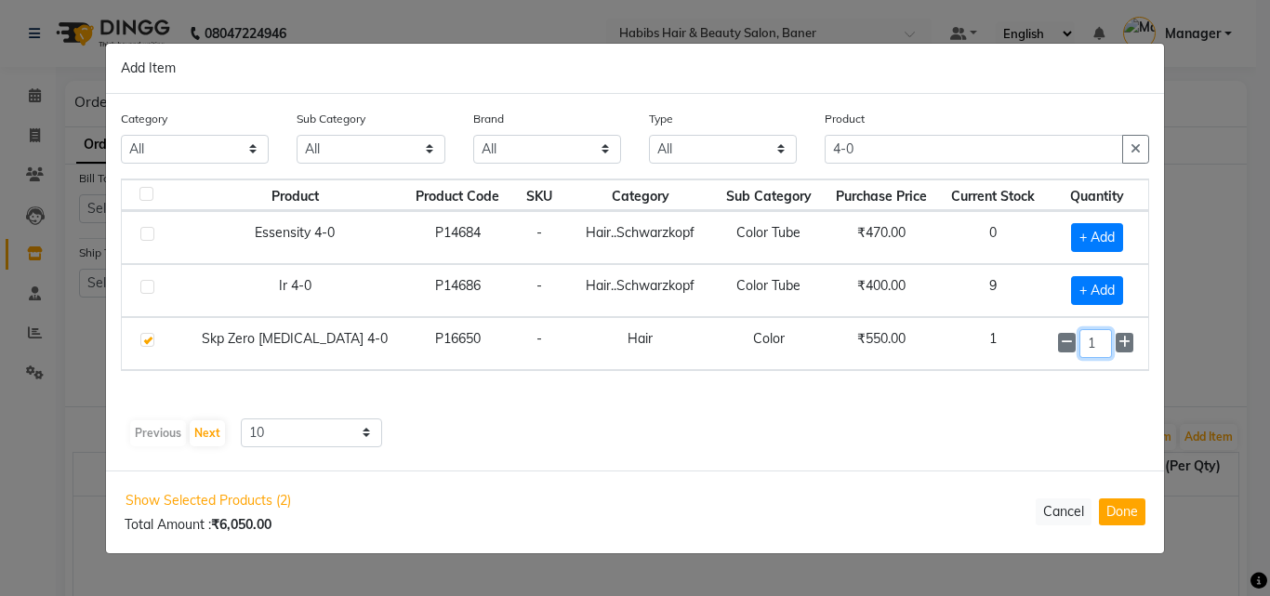
click at [1109, 347] on input "1" at bounding box center [1096, 343] width 33 height 29
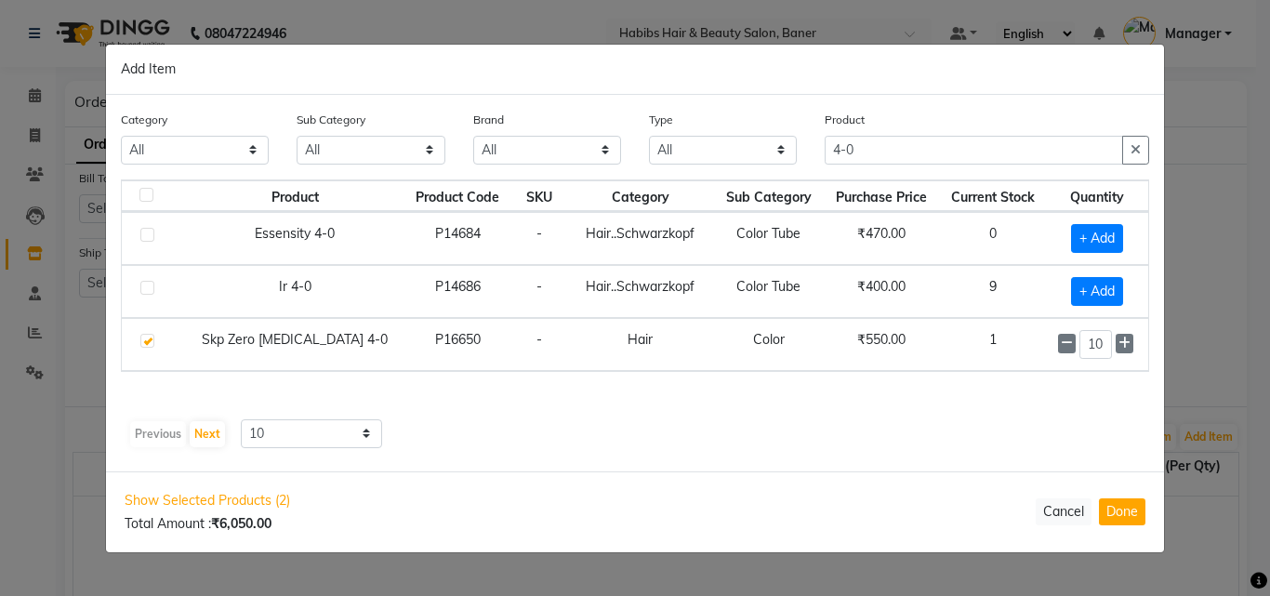
click at [961, 406] on div "Product Product Code SKU Category Sub Category Purchase Price Current Stock Qua…" at bounding box center [635, 296] width 1029 height 233
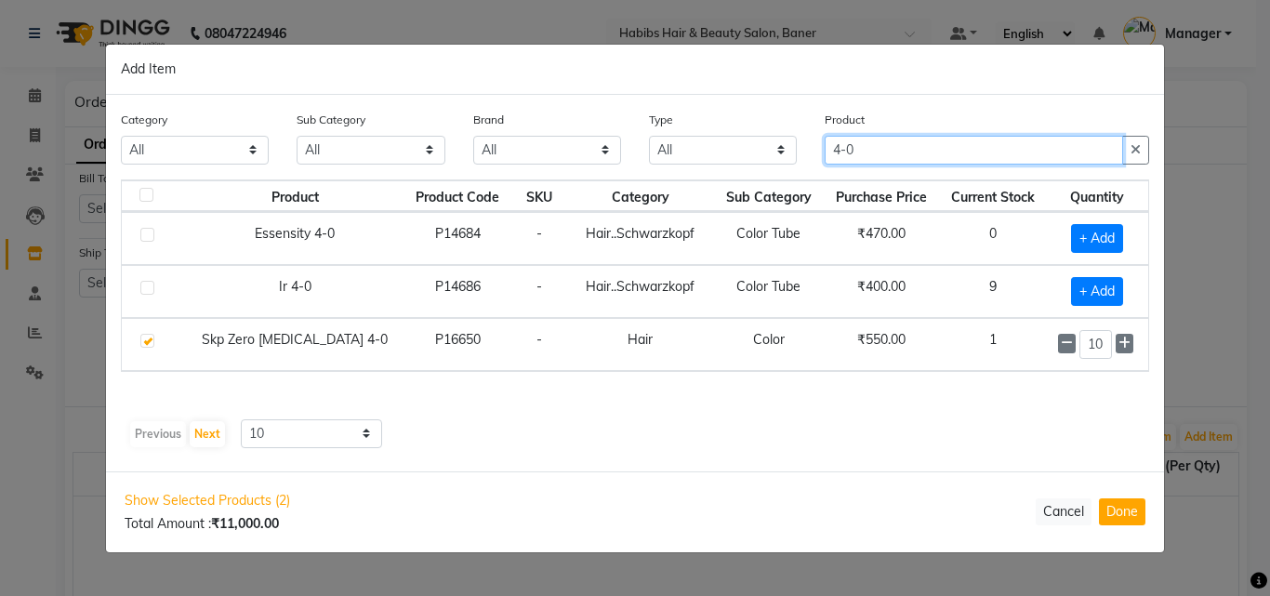
drag, startPoint x: 885, startPoint y: 154, endPoint x: 776, endPoint y: 164, distance: 110.1
click at [776, 164] on div "Category All Hair Skin Makeup Personal Care Appliances Beard Waxing Disposable …" at bounding box center [635, 145] width 1057 height 70
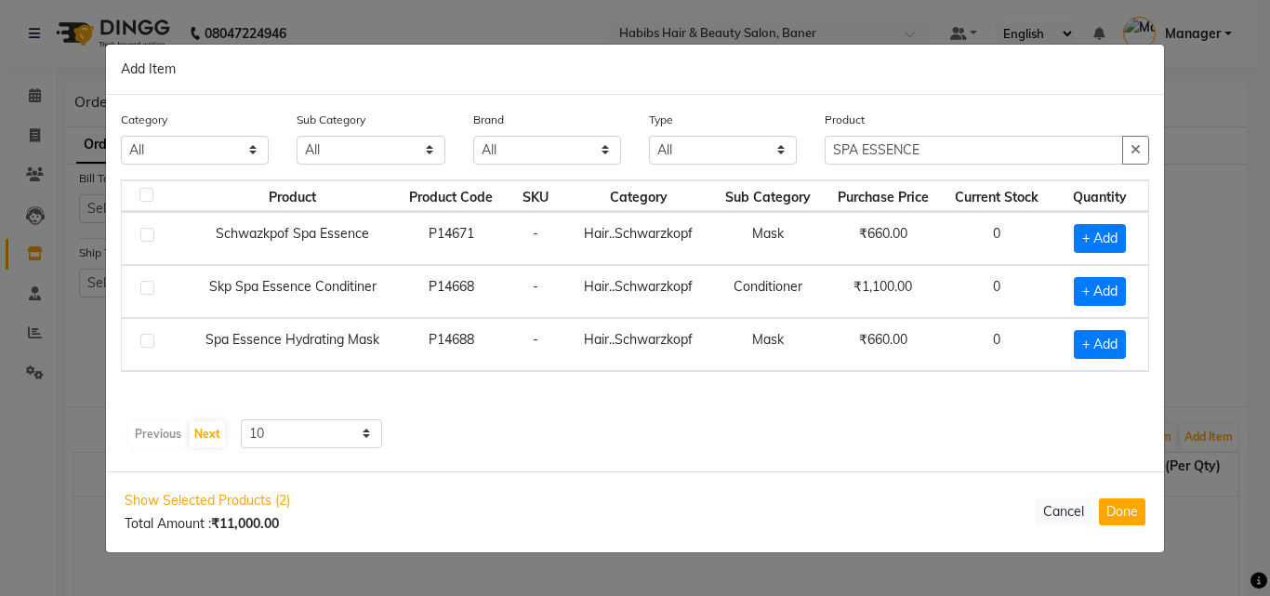
click at [1225, 185] on ngb-modal-window "Add Item Category All Hair Skin Makeup Personal Care Appliances Beard Waxing Di…" at bounding box center [635, 298] width 1270 height 596
click at [1205, 241] on ngb-modal-window "Add Item Category All Hair Skin Makeup Personal Care Appliances Beard Waxing Di…" at bounding box center [635, 298] width 1270 height 596
click at [1199, 272] on ngb-modal-window "Add Item Category All Hair Skin Makeup Personal Care Appliances Beard Waxing Di…" at bounding box center [635, 298] width 1270 height 596
click at [1066, 514] on button "Cancel" at bounding box center [1064, 512] width 56 height 27
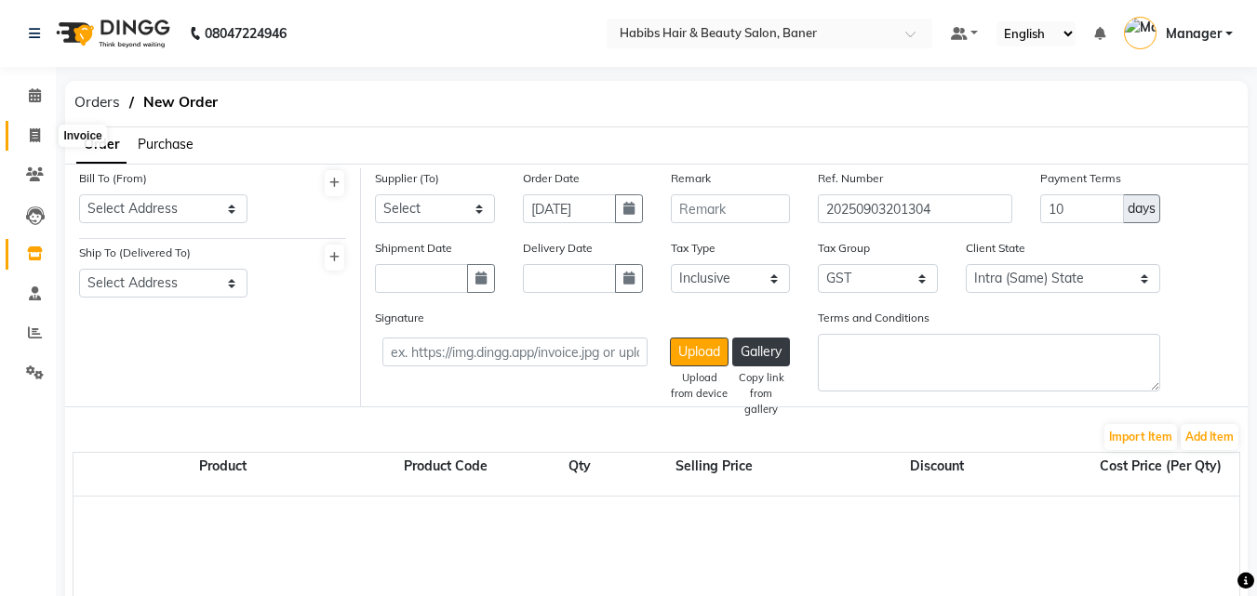
click at [40, 128] on icon at bounding box center [35, 135] width 10 height 14
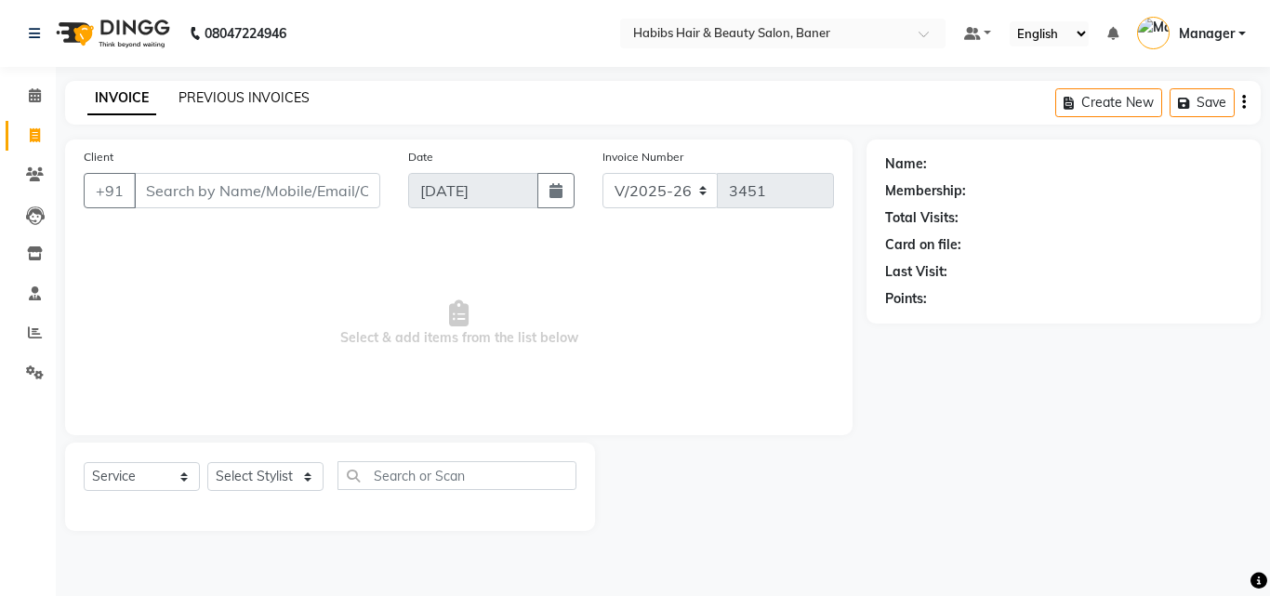
click at [252, 104] on link "PREVIOUS INVOICES" at bounding box center [244, 97] width 131 height 17
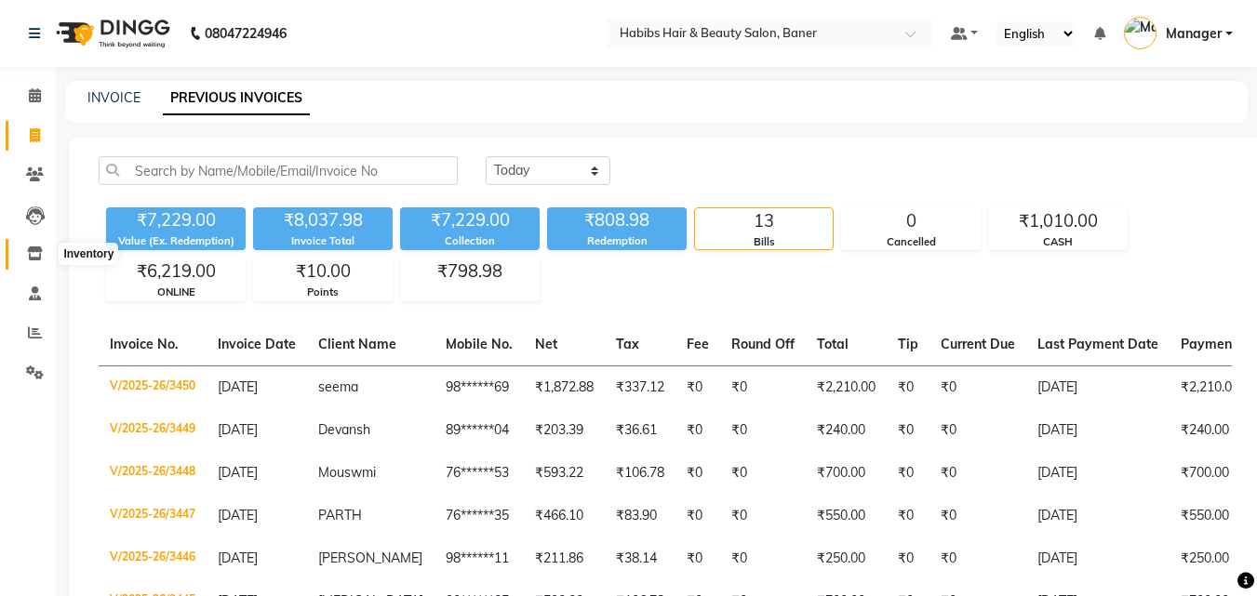
click at [34, 256] on icon at bounding box center [35, 253] width 16 height 14
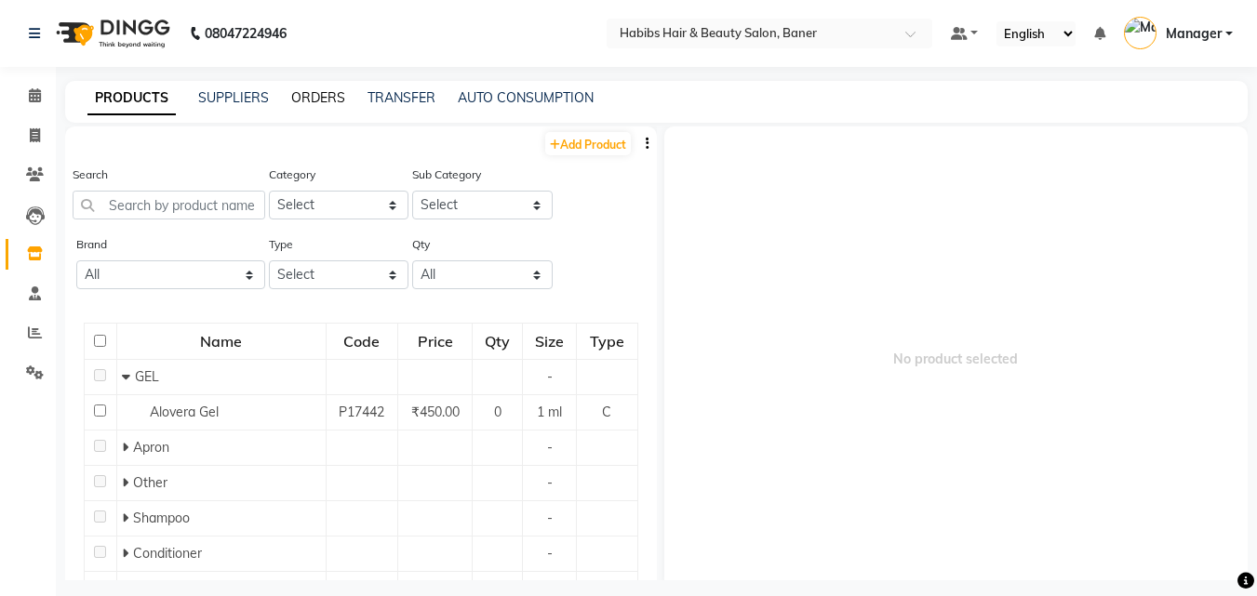
click at [305, 93] on link "ORDERS" at bounding box center [318, 97] width 54 height 17
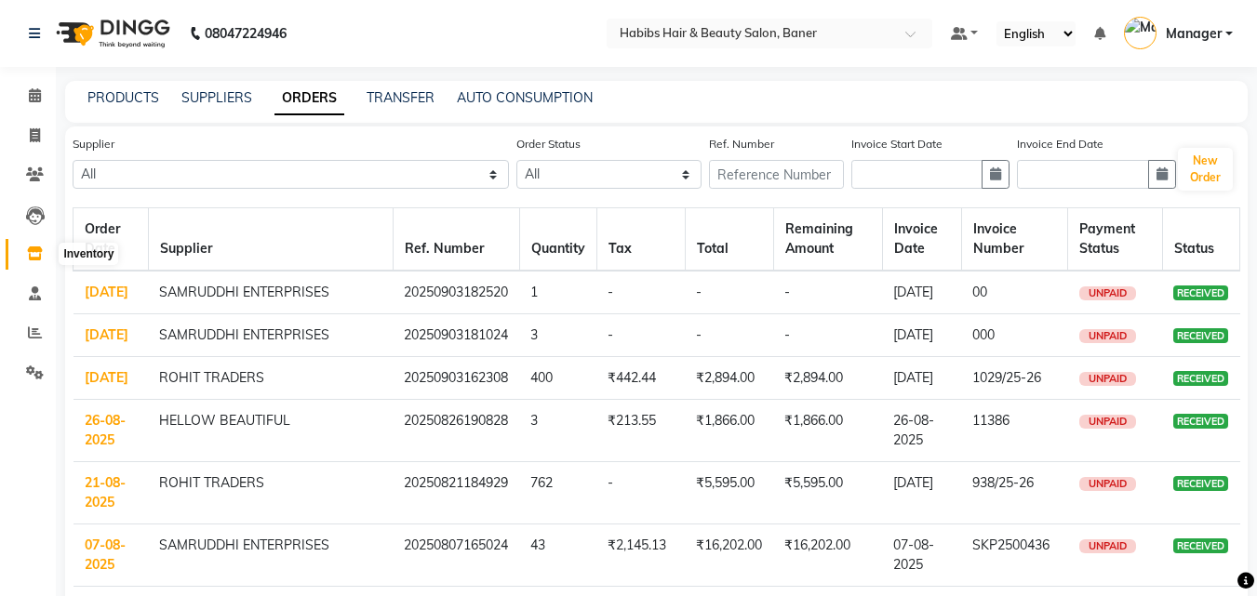
click at [30, 264] on span at bounding box center [35, 254] width 33 height 21
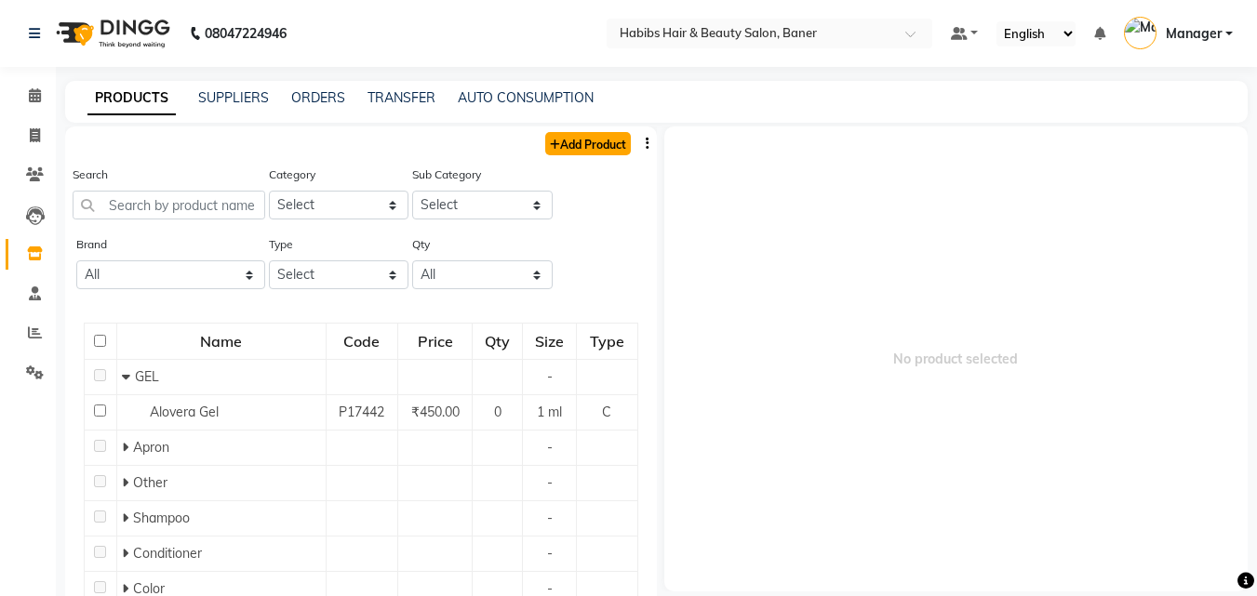
click at [567, 145] on link "Add Product" at bounding box center [588, 143] width 86 height 23
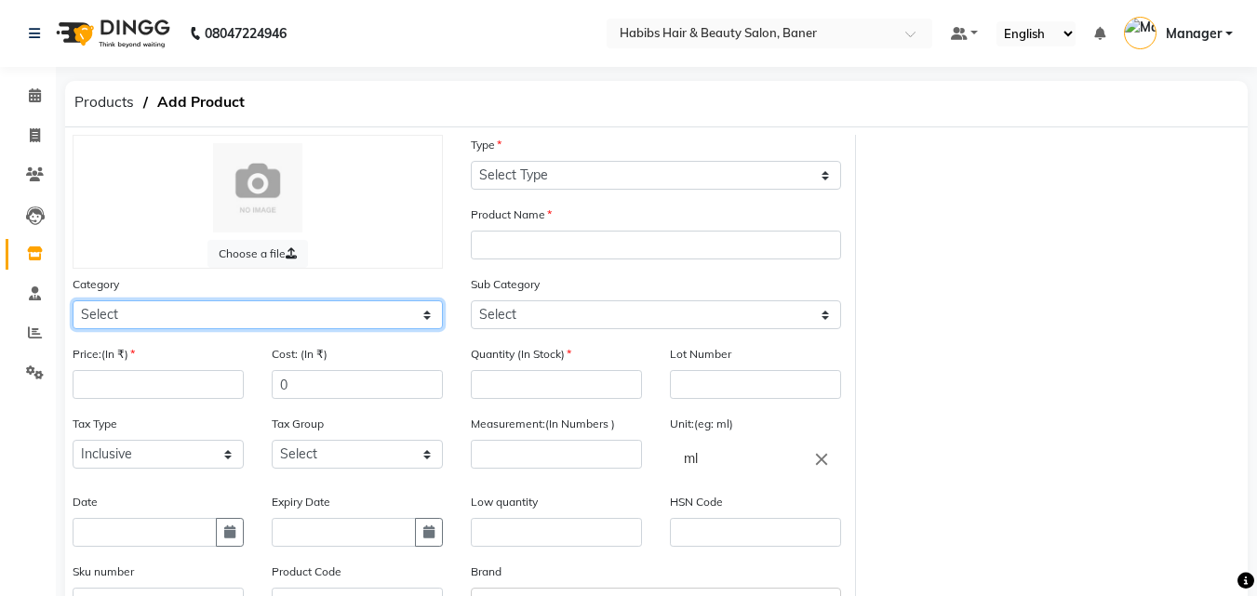
click at [217, 307] on select "Select Hair Skin Makeup Personal Care Appliances Beard Waxing Disposable Thread…" at bounding box center [258, 314] width 370 height 29
click at [73, 300] on select "Select Hair Skin Makeup Personal Care Appliances Beard Waxing Disposable Thread…" at bounding box center [258, 314] width 370 height 29
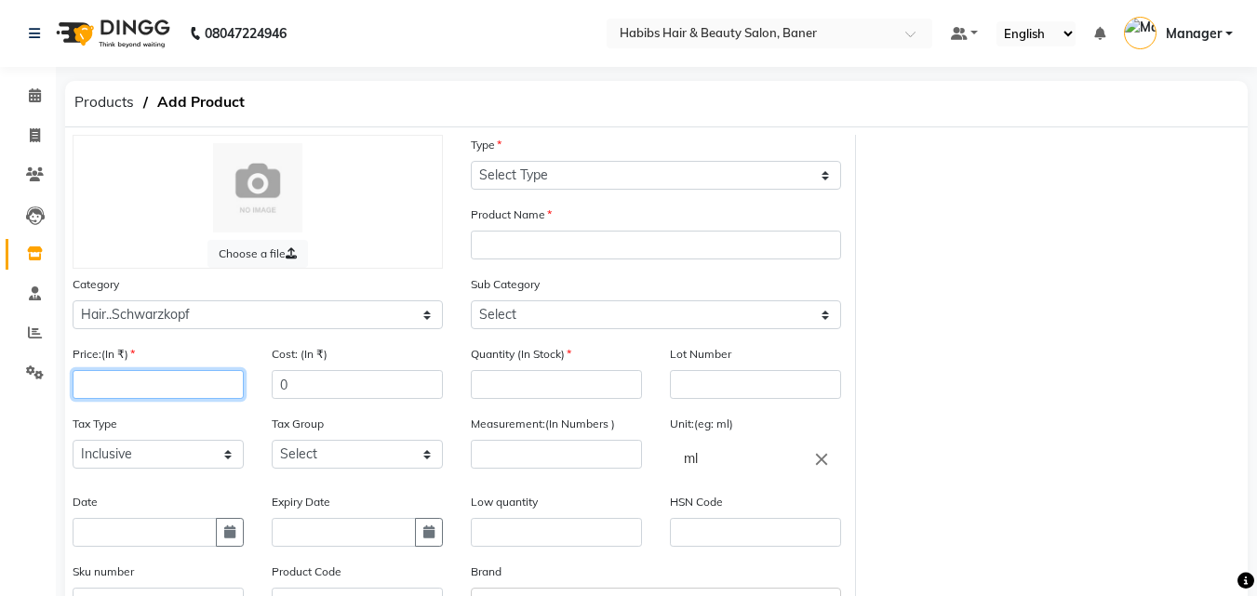
click at [205, 383] on input "number" at bounding box center [158, 384] width 171 height 29
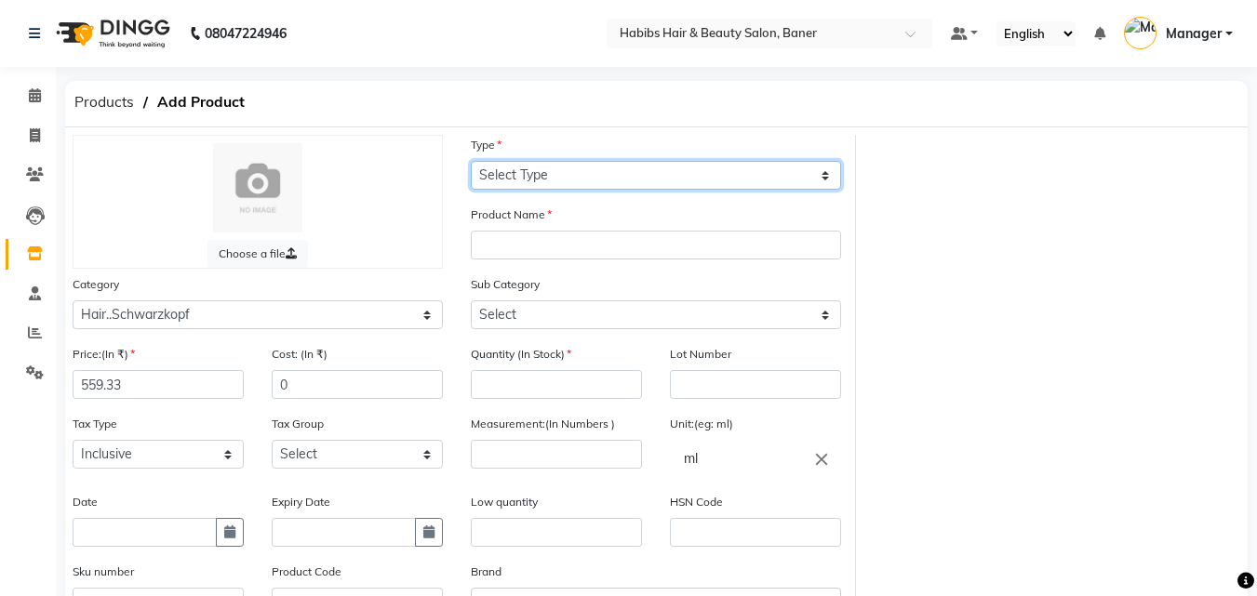
click at [546, 175] on select "Select Type Both Retail Consumable" at bounding box center [656, 175] width 370 height 29
click at [471, 161] on select "Select Type Both Retail Consumable" at bounding box center [656, 175] width 370 height 29
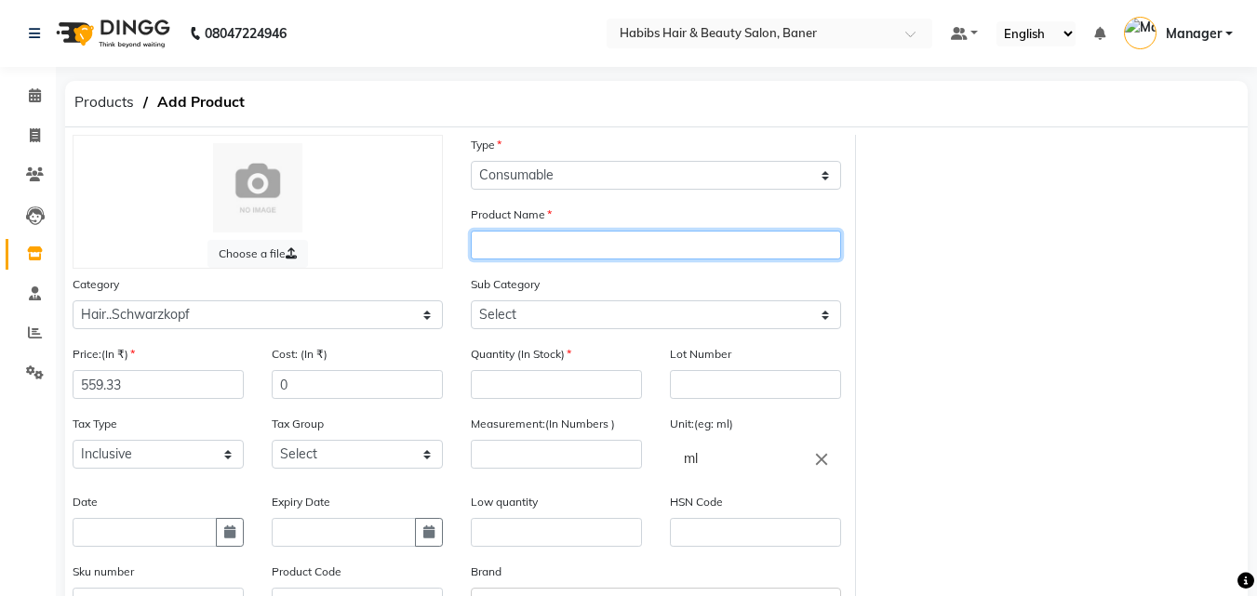
click at [554, 252] on input "text" at bounding box center [656, 245] width 370 height 29
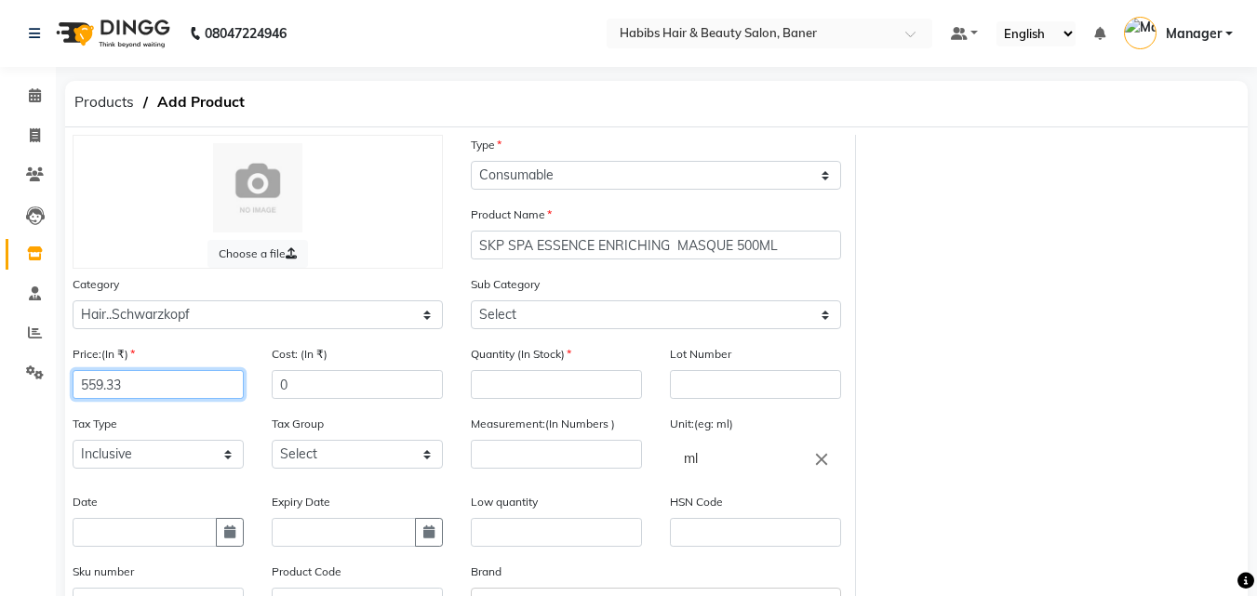
drag, startPoint x: 157, startPoint y: 387, endPoint x: 157, endPoint y: 421, distance: 34.4
click at [1, 391] on app-home "08047224946 Select Location × Habibs Hair & Beauty Salon, Baner Default Panel M…" at bounding box center [628, 407] width 1257 height 815
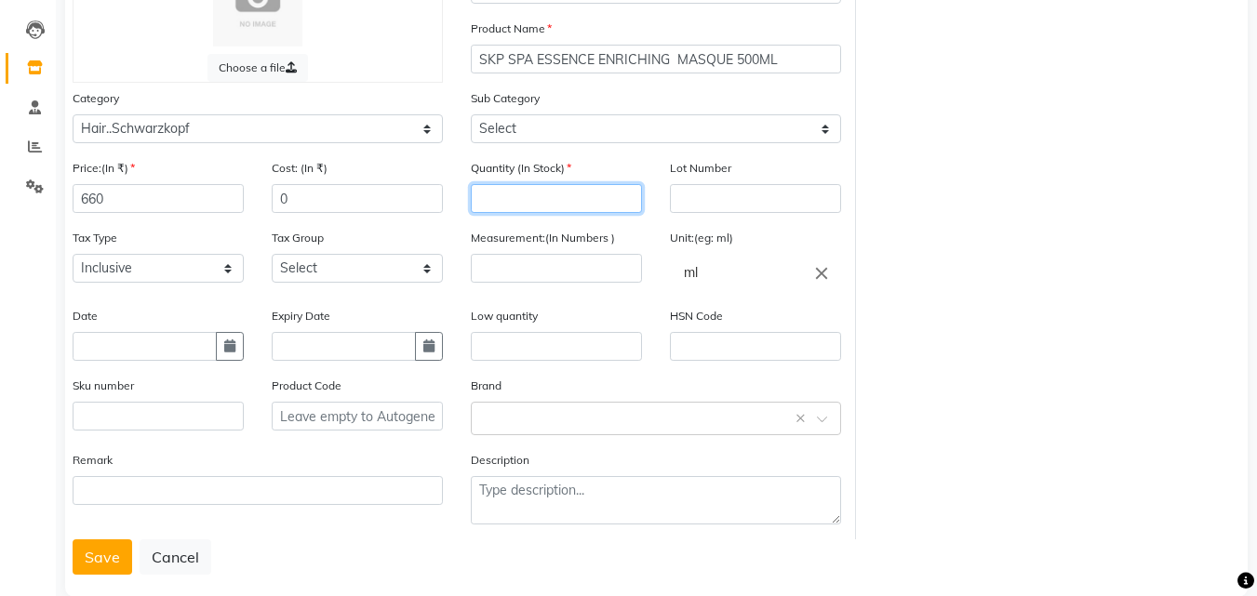
click at [589, 203] on input "number" at bounding box center [556, 198] width 171 height 29
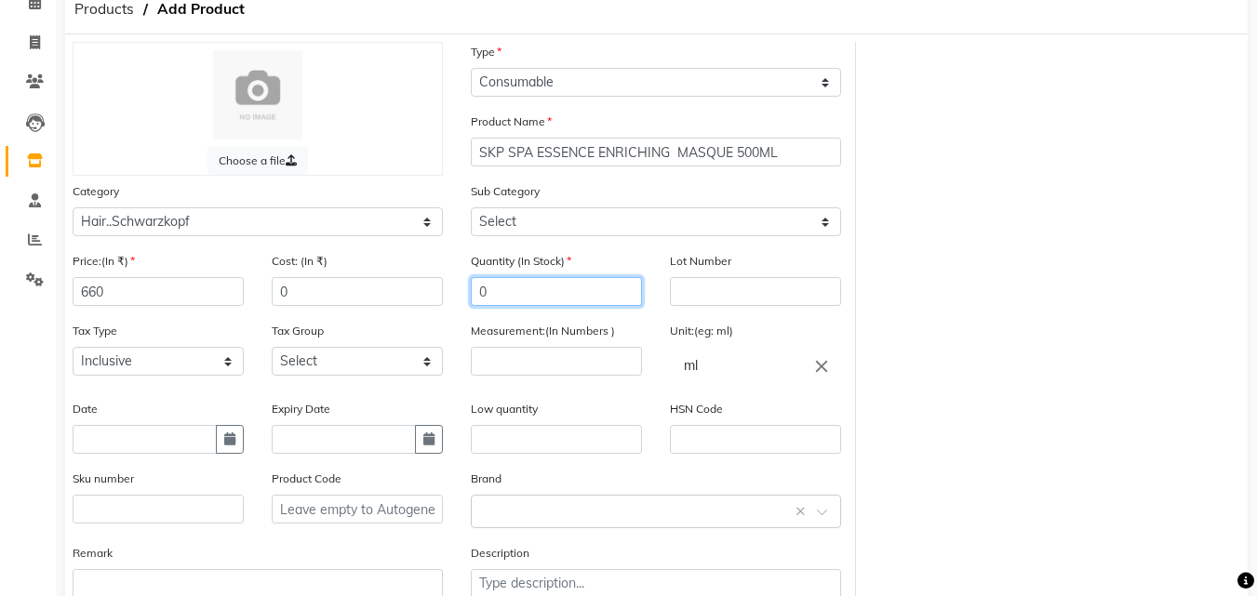
scroll to position [219, 0]
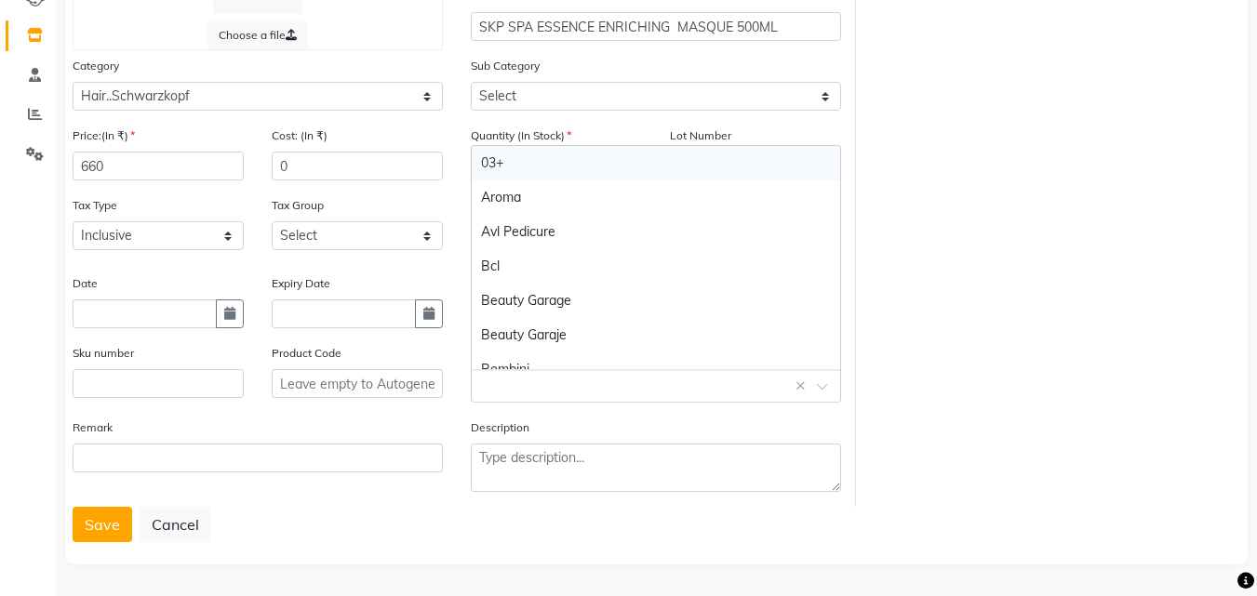
click at [574, 386] on input "text" at bounding box center [637, 385] width 313 height 20
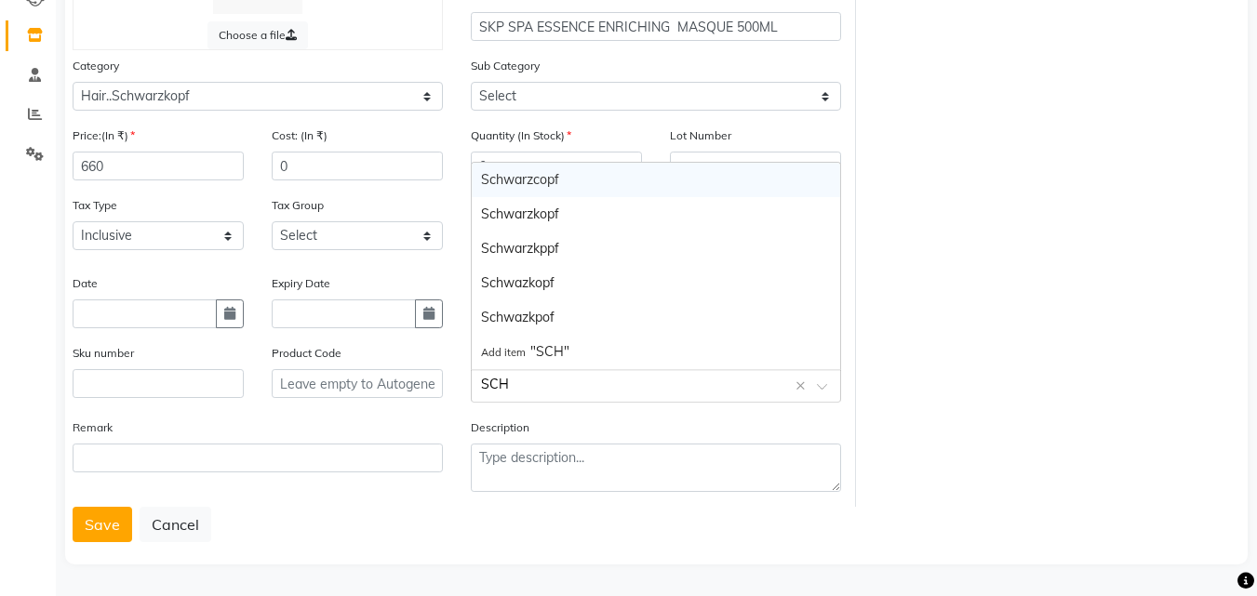
click at [542, 181] on div "Schwarzcopf" at bounding box center [656, 180] width 368 height 34
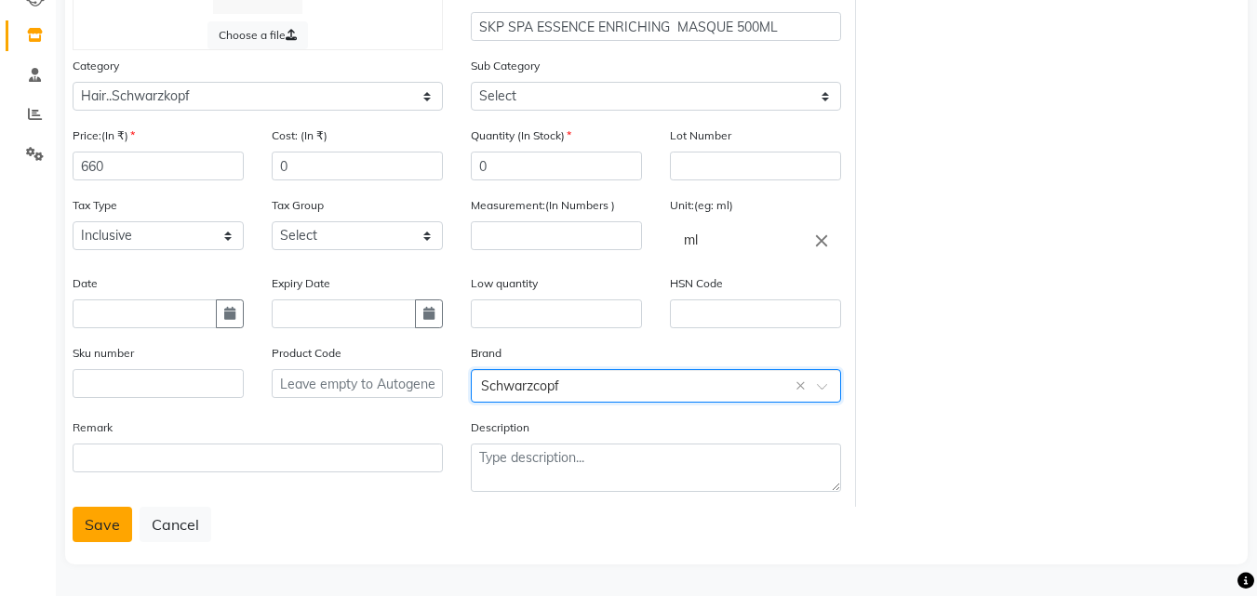
click at [106, 519] on button "Save" at bounding box center [103, 524] width 60 height 35
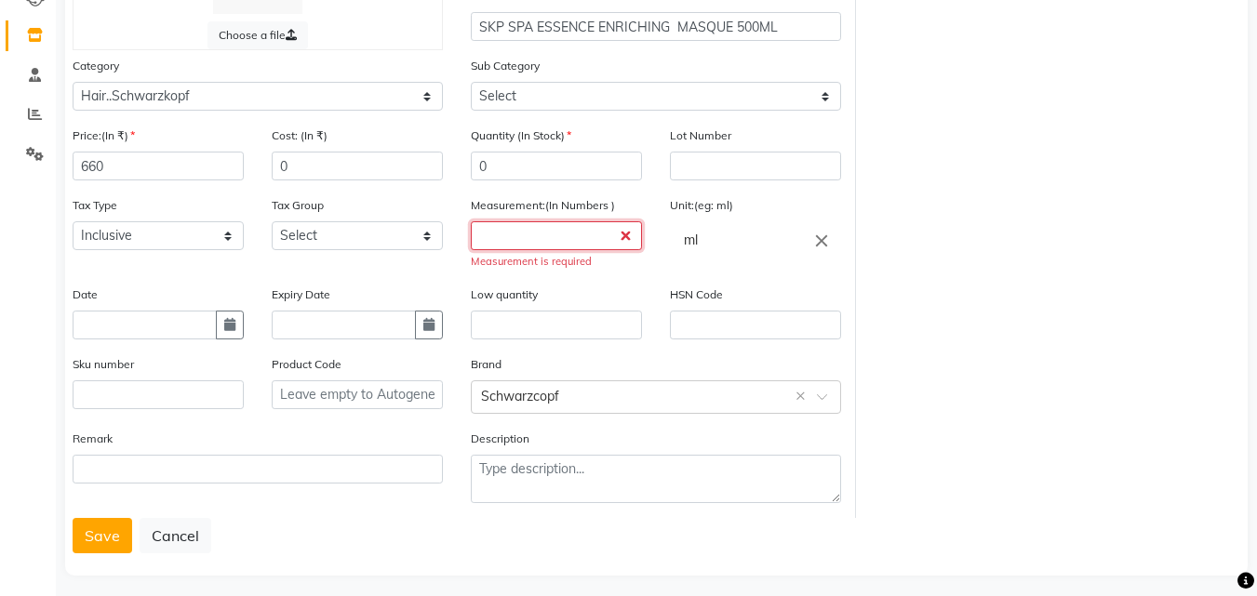
click at [538, 233] on input "number" at bounding box center [556, 235] width 171 height 29
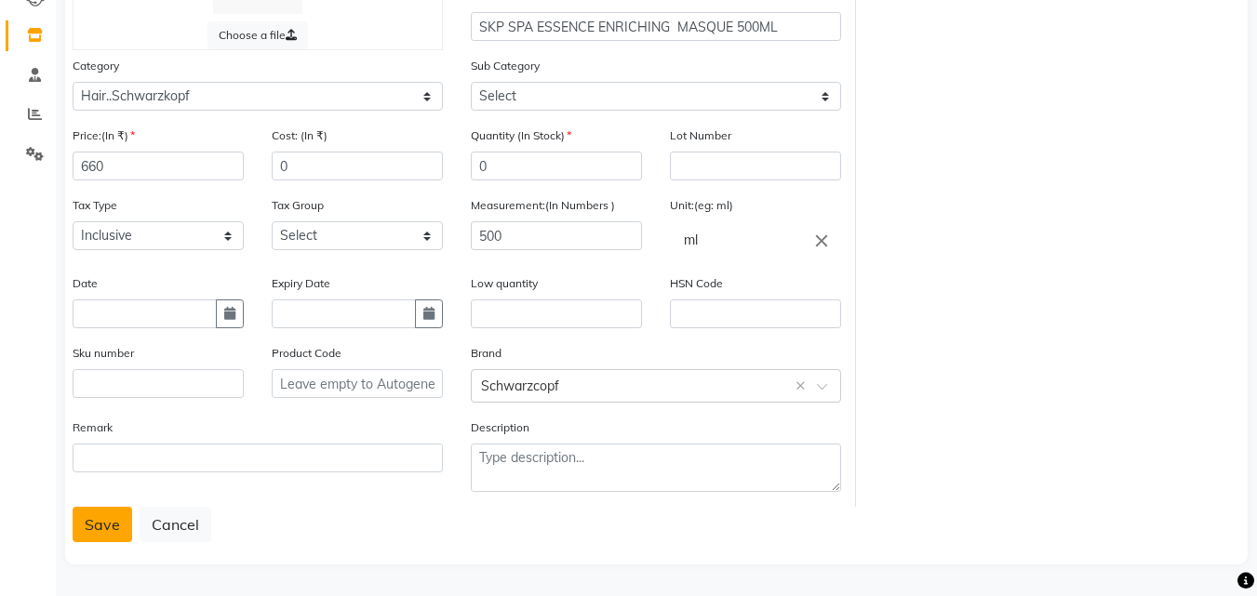
click at [93, 522] on button "Save" at bounding box center [103, 524] width 60 height 35
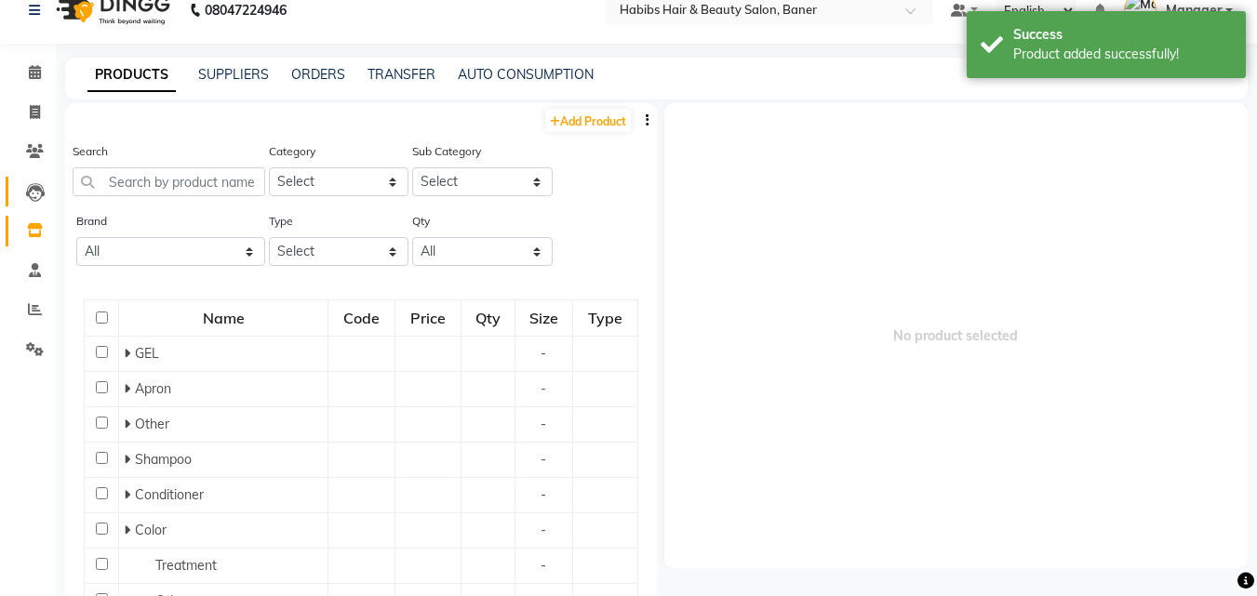
scroll to position [12, 0]
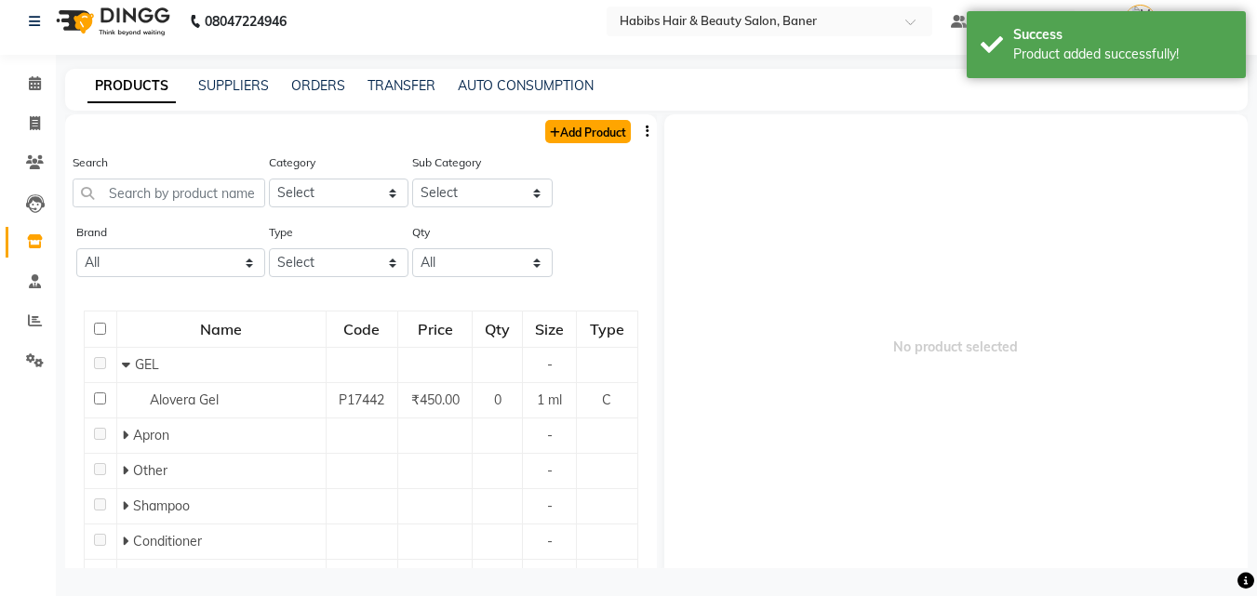
click at [596, 126] on link "Add Product" at bounding box center [588, 131] width 86 height 23
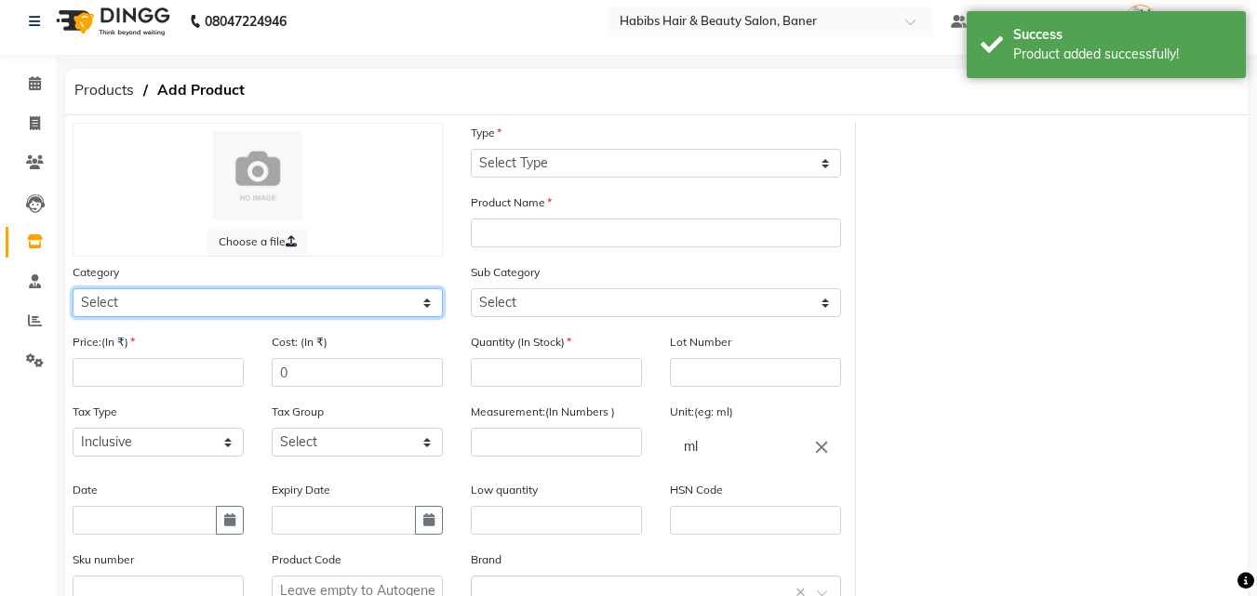
click at [200, 298] on select "Select Hair Skin Makeup Personal Care Appliances Beard Waxing Disposable Thread…" at bounding box center [258, 302] width 370 height 29
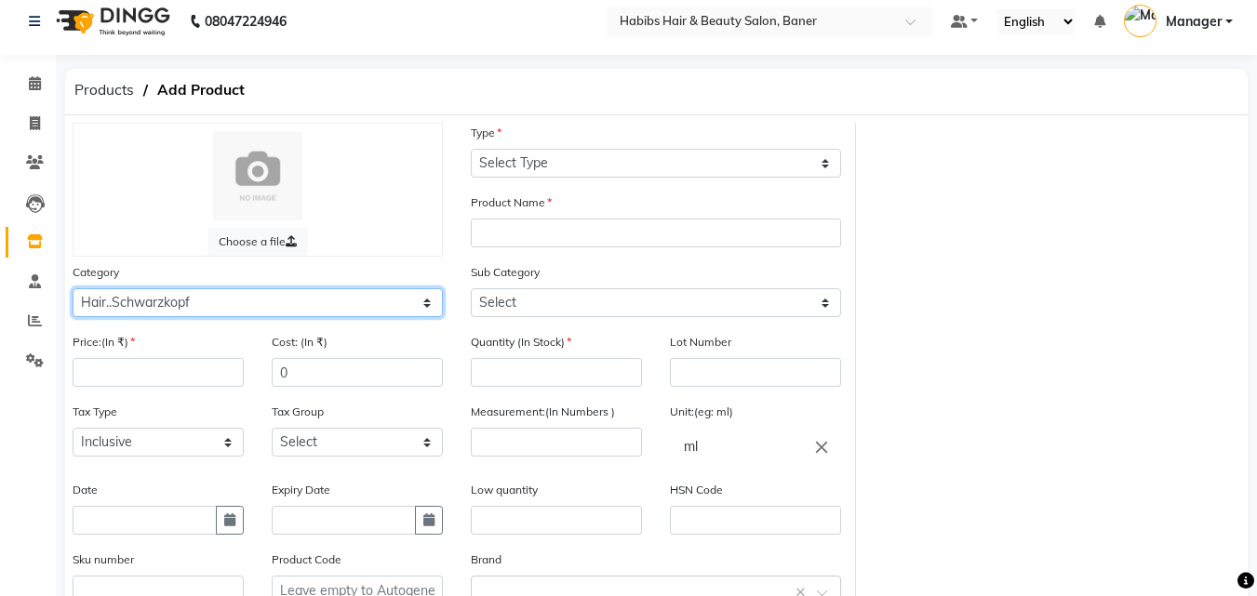
click at [73, 288] on select "Select Hair Skin Makeup Personal Care Appliances Beard Waxing Disposable Thread…" at bounding box center [258, 302] width 370 height 29
click at [157, 388] on div "Price:(In ₹)" at bounding box center [158, 367] width 199 height 70
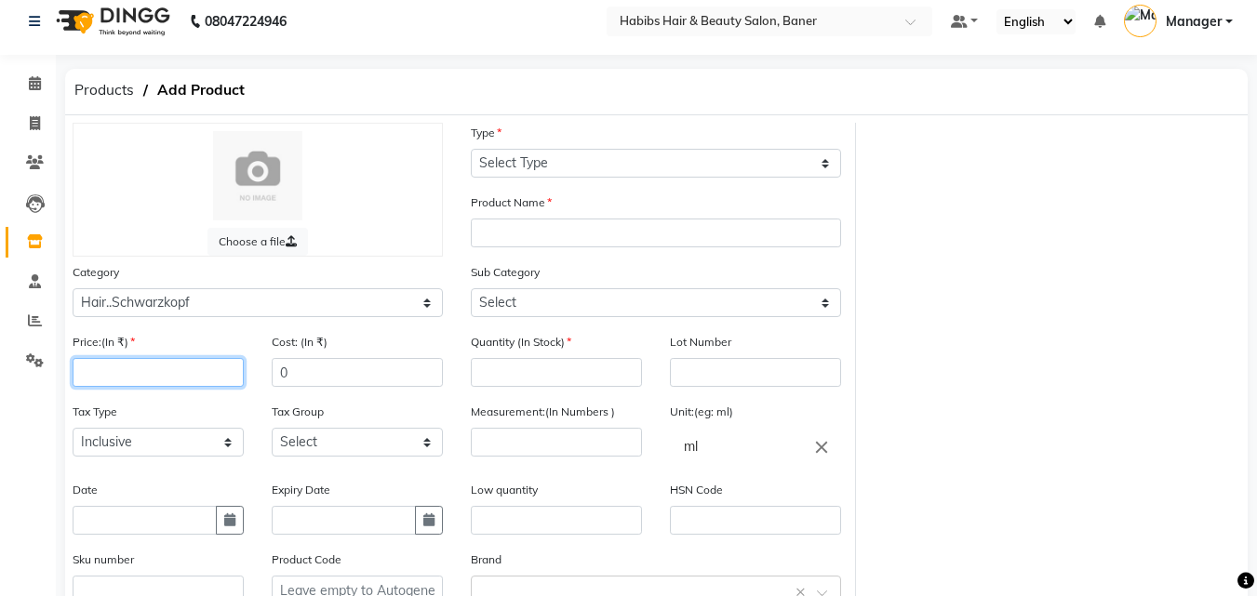
click at [170, 370] on input "number" at bounding box center [158, 372] width 171 height 29
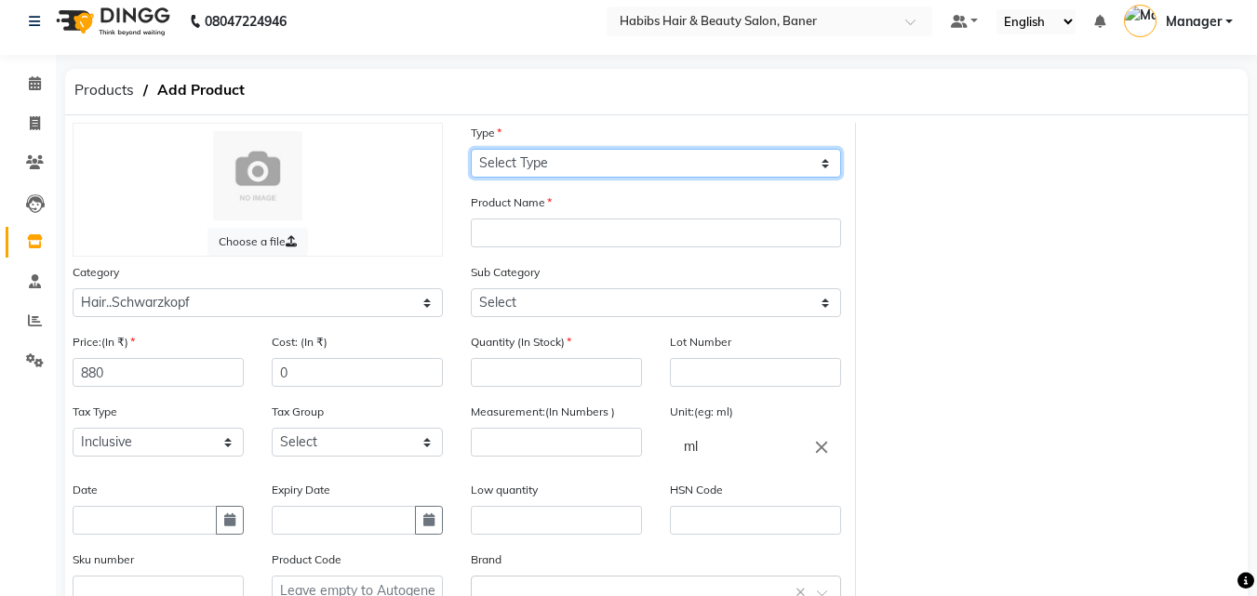
click at [535, 164] on select "Select Type Both Retail Consumable" at bounding box center [656, 163] width 370 height 29
click at [471, 149] on select "Select Type Both Retail Consumable" at bounding box center [656, 163] width 370 height 29
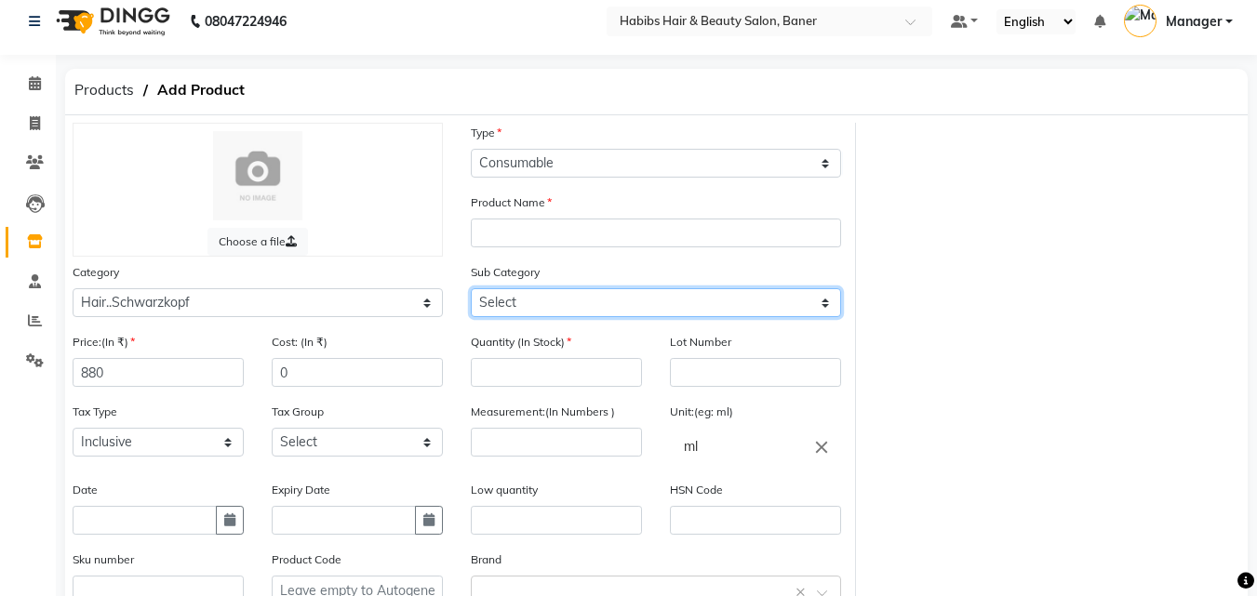
click at [558, 307] on select "Select Shampoo Conditioner Mask BLONDER Developer PUMP Color Tube COLOR HAIR SP…" at bounding box center [656, 302] width 370 height 29
click at [555, 298] on select "Select Shampoo Conditioner Mask BLONDER Developer PUMP Color Tube COLOR HAIR SP…" at bounding box center [656, 302] width 370 height 29
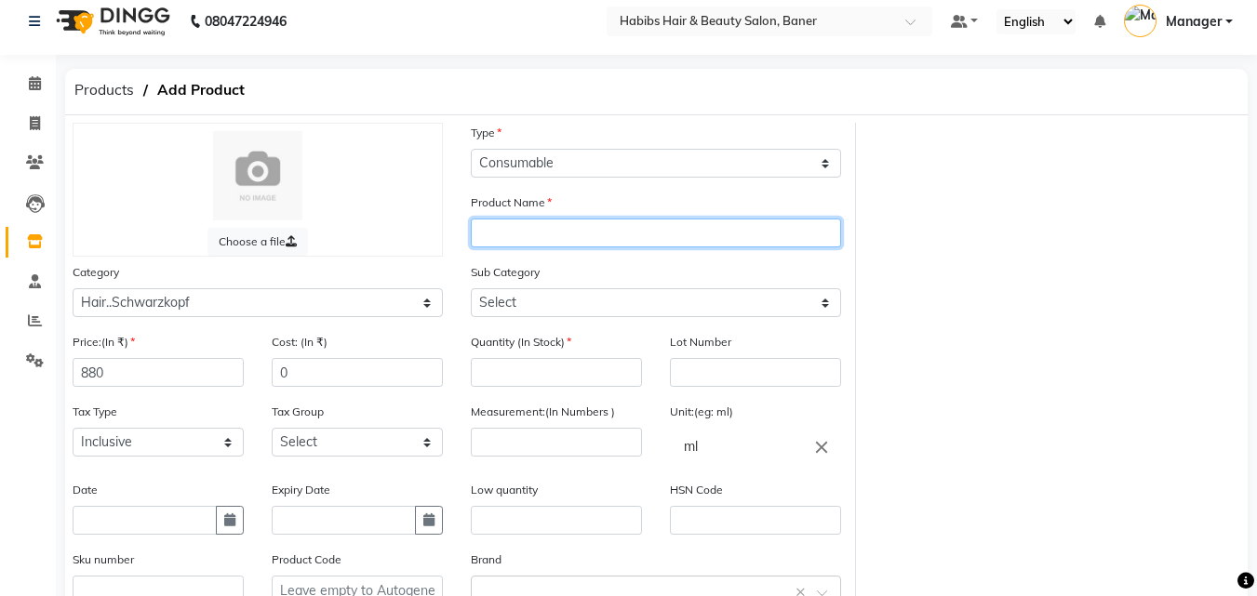
click at [548, 230] on input "text" at bounding box center [656, 233] width 370 height 29
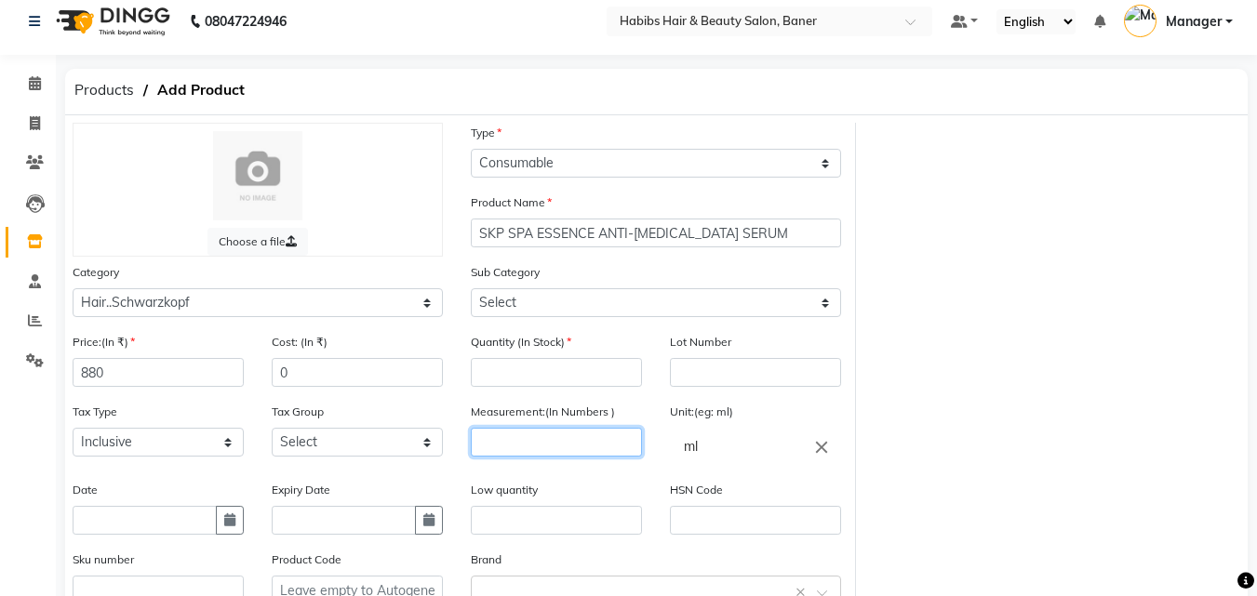
click at [605, 439] on input "number" at bounding box center [556, 442] width 171 height 29
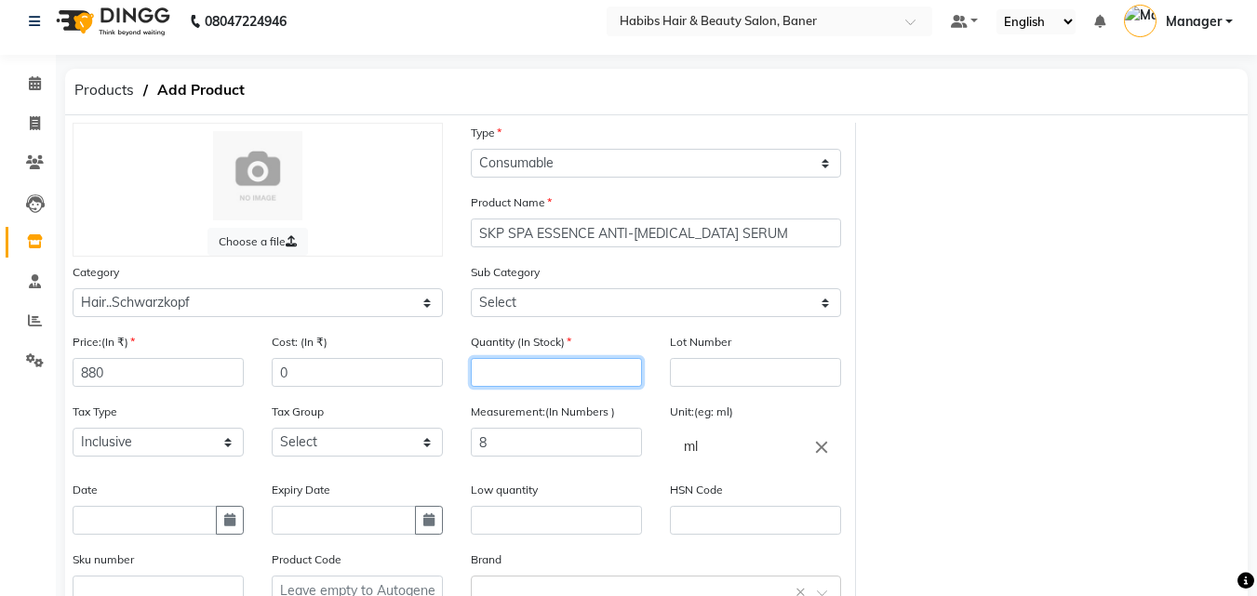
click at [563, 384] on input "number" at bounding box center [556, 372] width 171 height 29
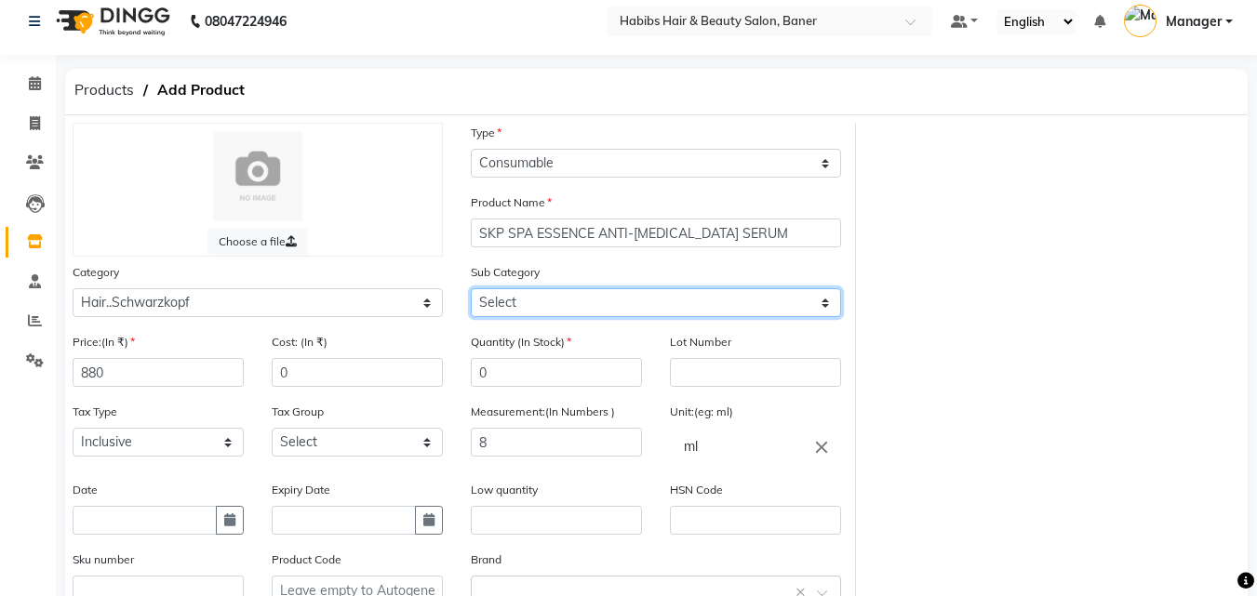
click at [509, 300] on select "Select Shampoo Conditioner Mask BLONDER Developer PUMP Color Tube COLOR HAIR SP…" at bounding box center [656, 302] width 370 height 29
click at [471, 288] on select "Select Shampoo Conditioner Mask BLONDER Developer PUMP Color Tube COLOR HAIR SP…" at bounding box center [656, 302] width 370 height 29
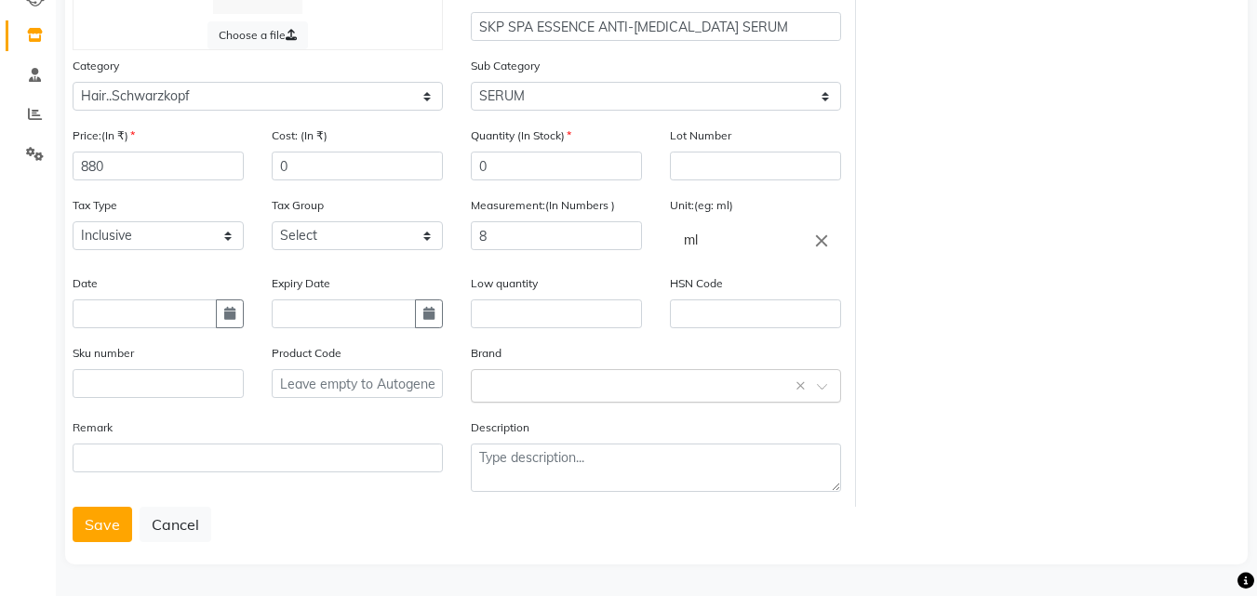
click at [617, 397] on div "Select brand or add custom brand ×" at bounding box center [656, 385] width 370 height 33
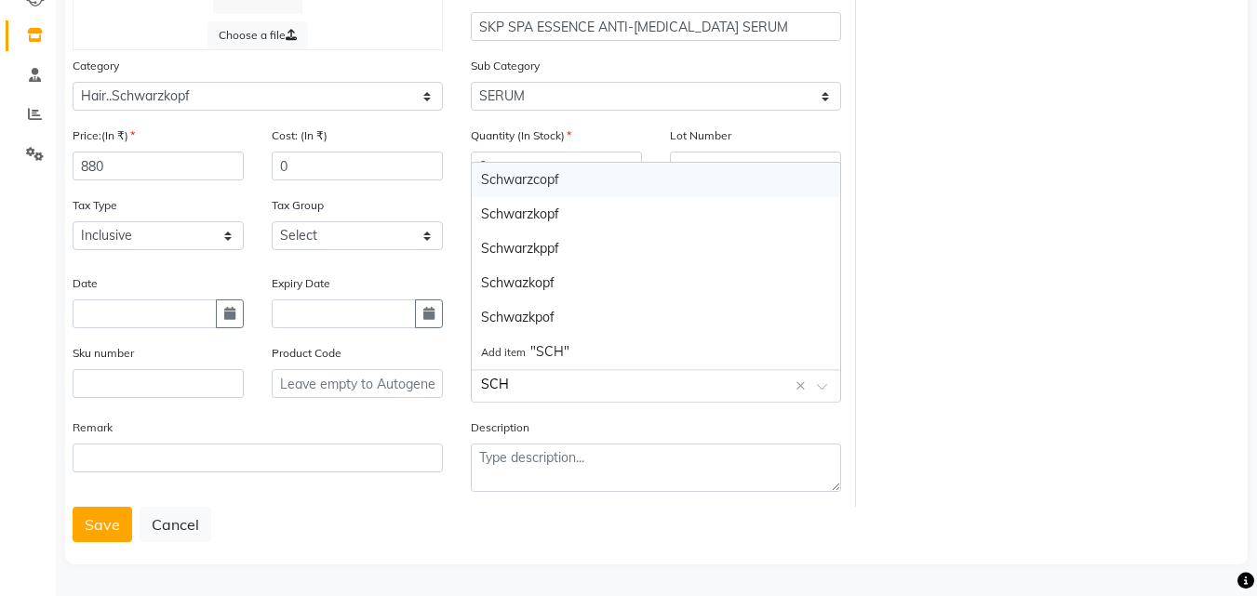
click at [525, 178] on div "Schwarzcopf" at bounding box center [656, 180] width 368 height 34
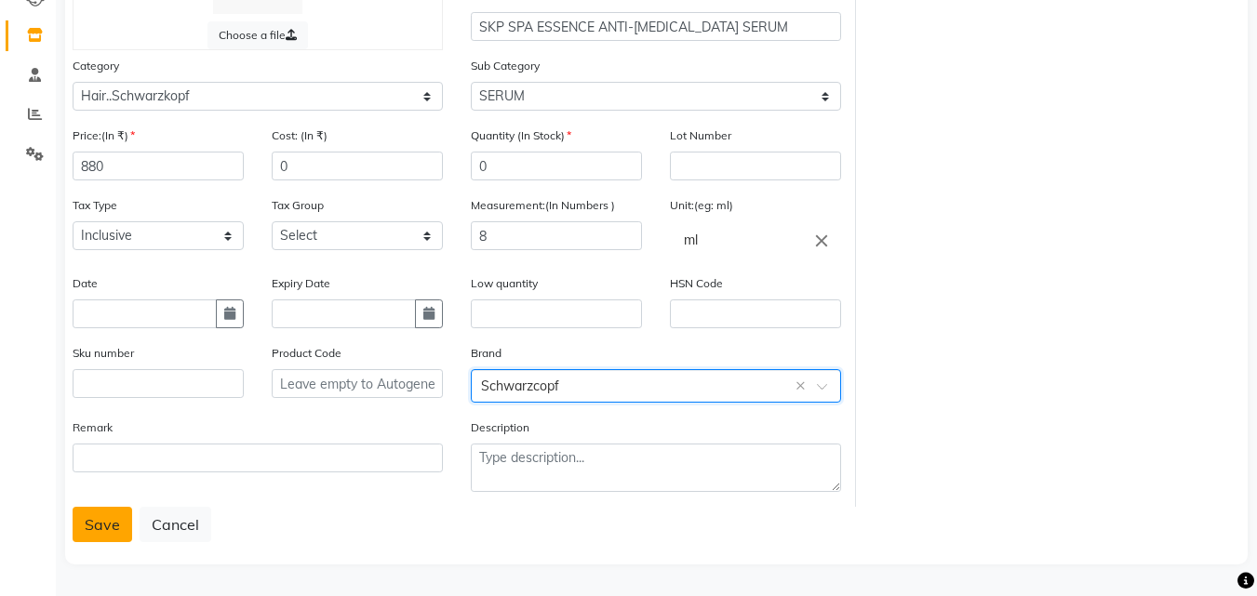
click at [109, 514] on button "Save" at bounding box center [103, 524] width 60 height 35
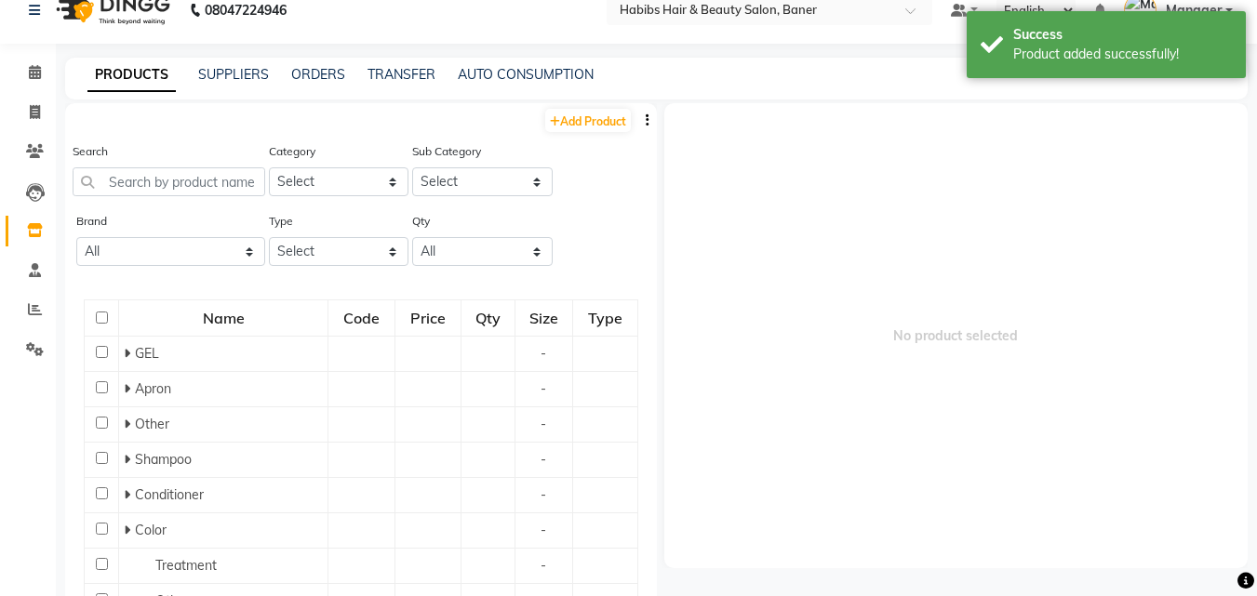
scroll to position [12, 0]
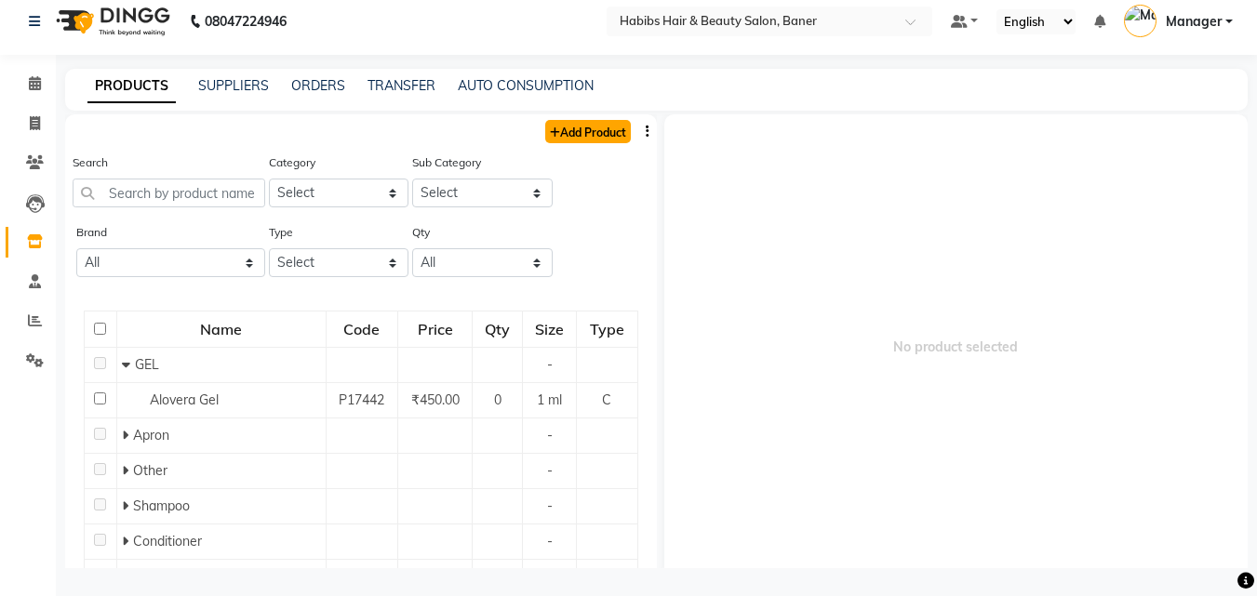
click at [550, 131] on link "Add Product" at bounding box center [588, 131] width 86 height 23
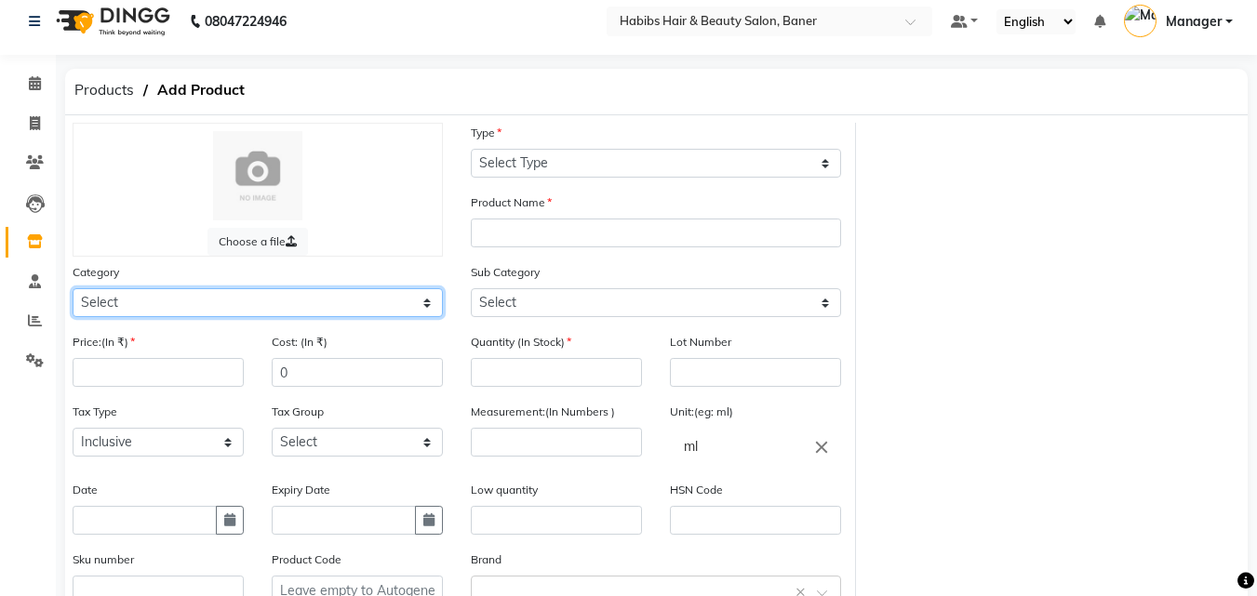
click at [232, 304] on select "Select Hair Skin Makeup Personal Care Appliances Beard Waxing Disposable Thread…" at bounding box center [258, 302] width 370 height 29
click at [73, 288] on select "Select Hair Skin Makeup Personal Care Appliances Beard Waxing Disposable Thread…" at bounding box center [258, 302] width 370 height 29
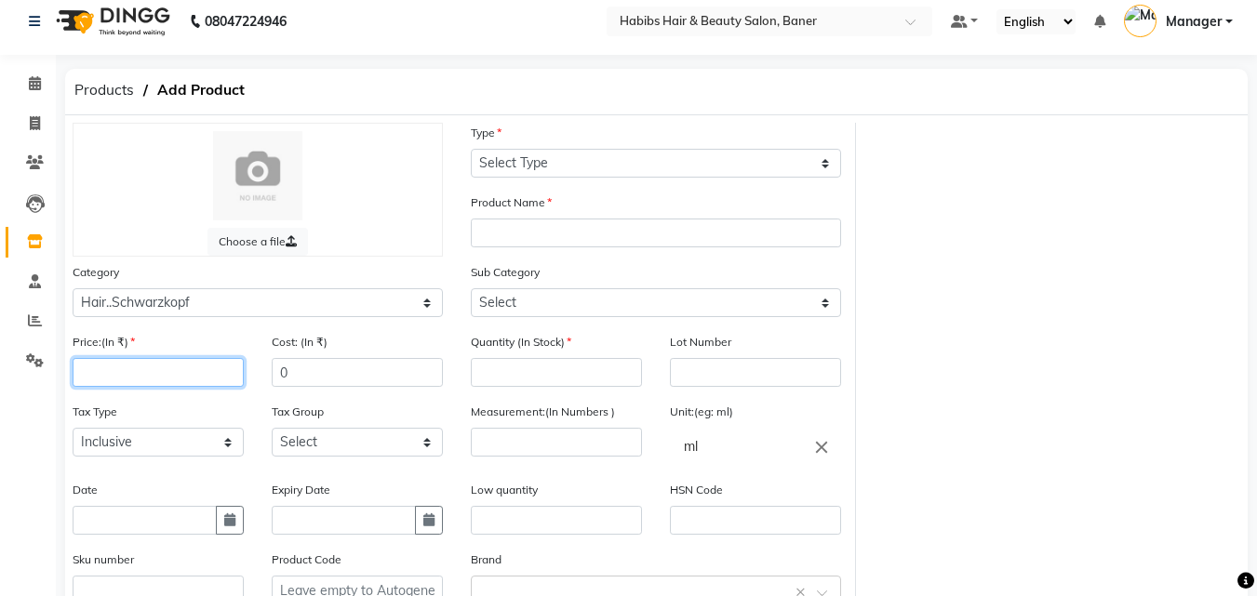
click at [124, 367] on input "number" at bounding box center [158, 372] width 171 height 29
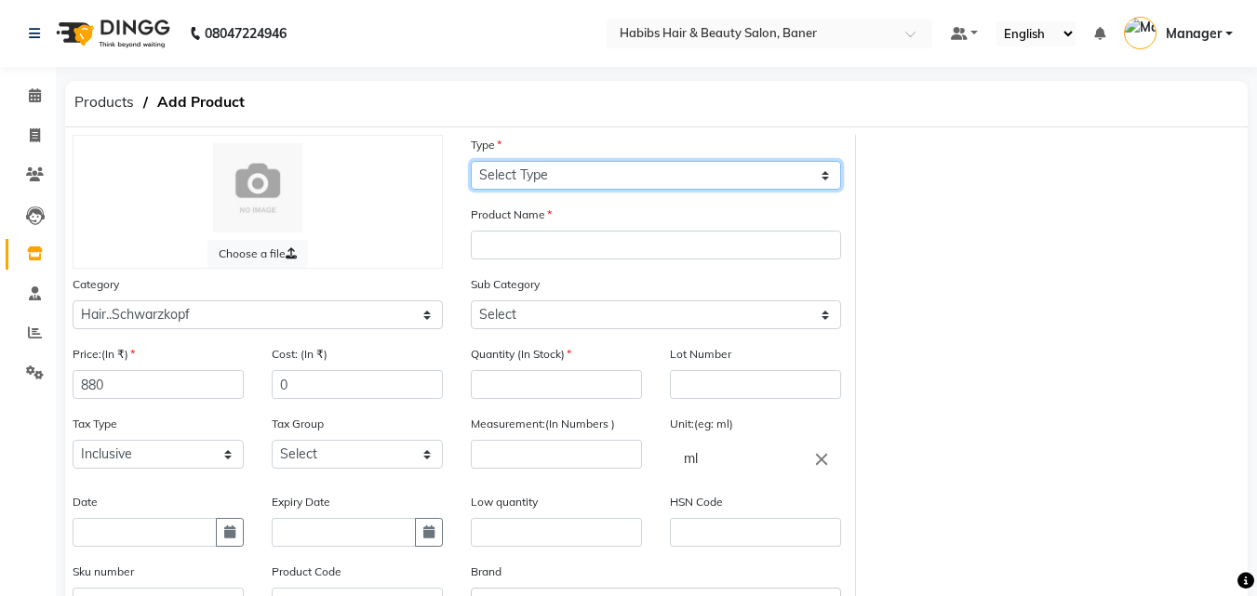
click at [598, 169] on select "Select Type Both Retail Consumable" at bounding box center [656, 175] width 370 height 29
click at [471, 161] on select "Select Type Both Retail Consumable" at bounding box center [656, 175] width 370 height 29
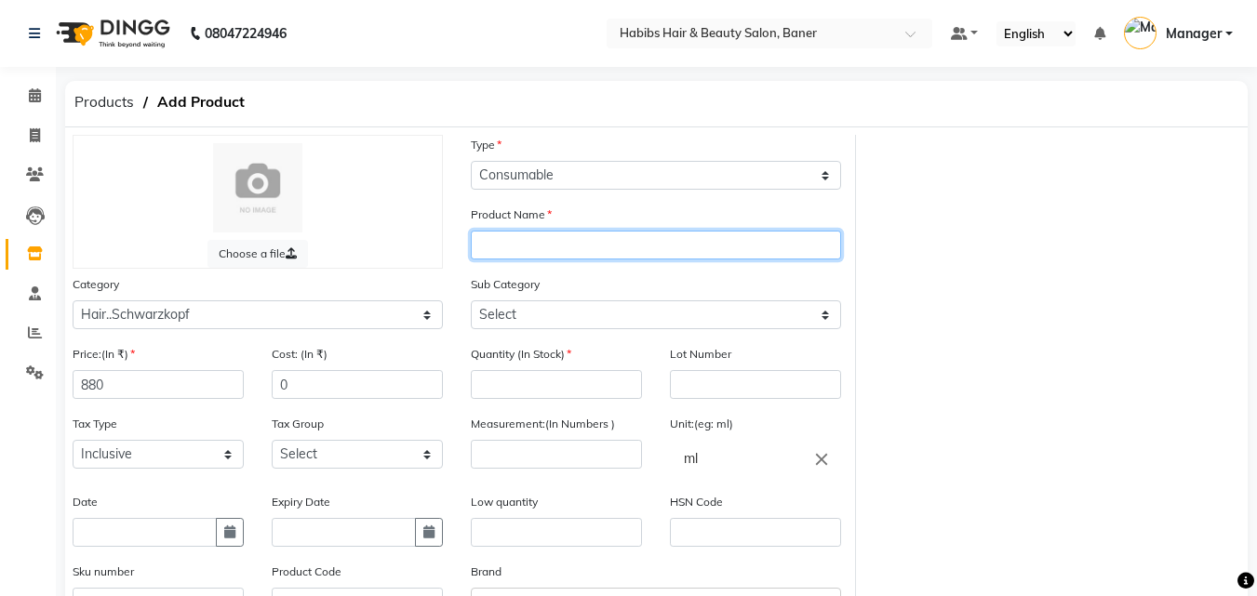
click at [572, 254] on input "text" at bounding box center [656, 245] width 370 height 29
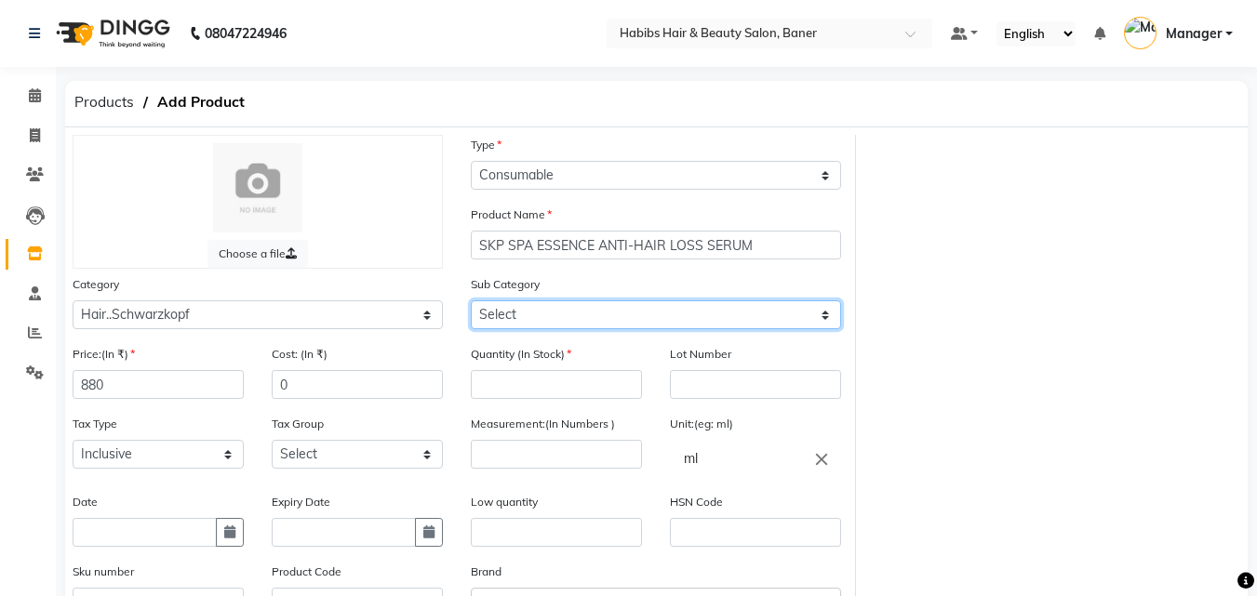
click at [637, 313] on select "Select Shampoo Conditioner Mask BLONDER Developer PUMP Color Tube COLOR HAIR SP…" at bounding box center [656, 314] width 370 height 29
click at [471, 300] on select "Select Shampoo Conditioner Mask BLONDER Developer PUMP Color Tube COLOR HAIR SP…" at bounding box center [656, 314] width 370 height 29
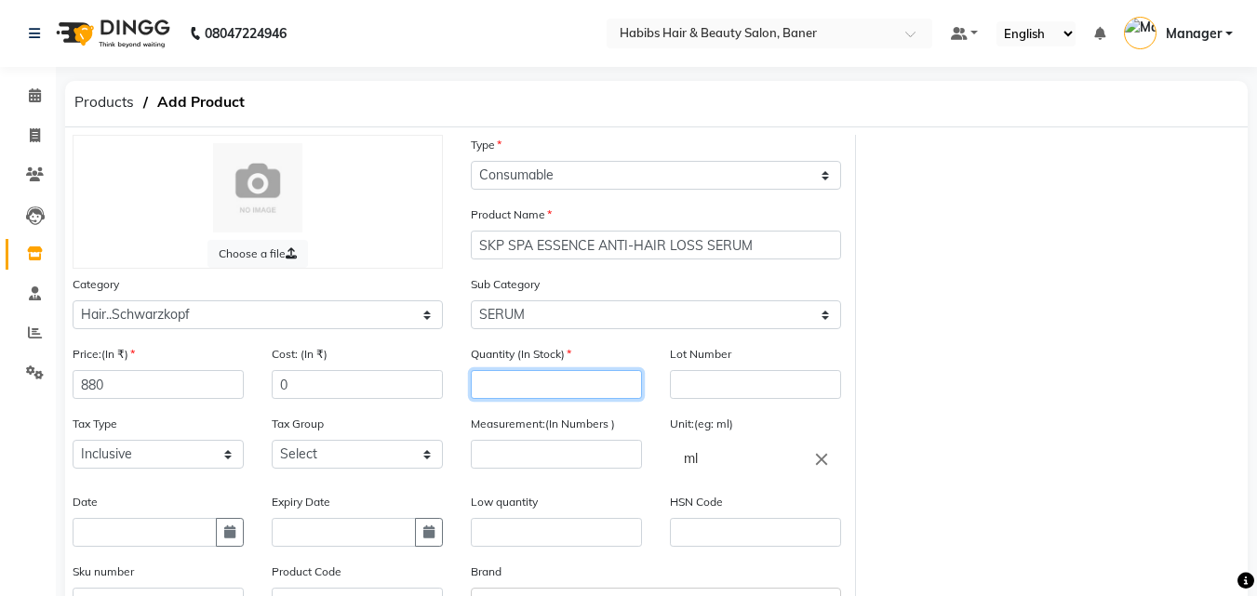
click at [566, 392] on input "number" at bounding box center [556, 384] width 171 height 29
click at [541, 446] on input "number" at bounding box center [556, 454] width 171 height 29
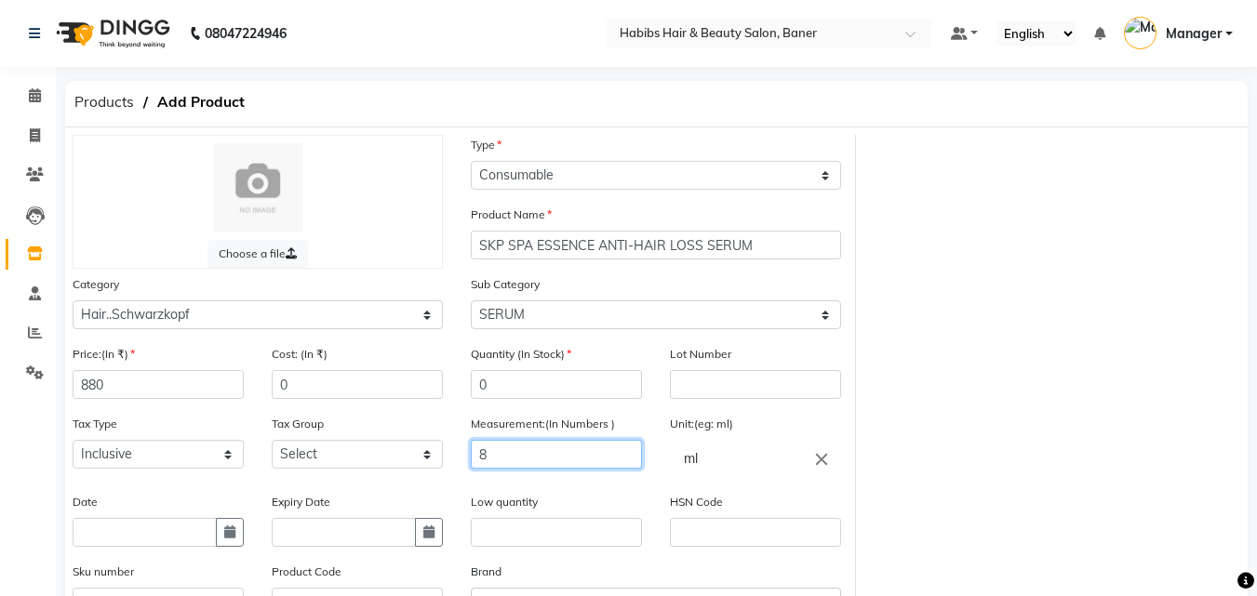
scroll to position [186, 0]
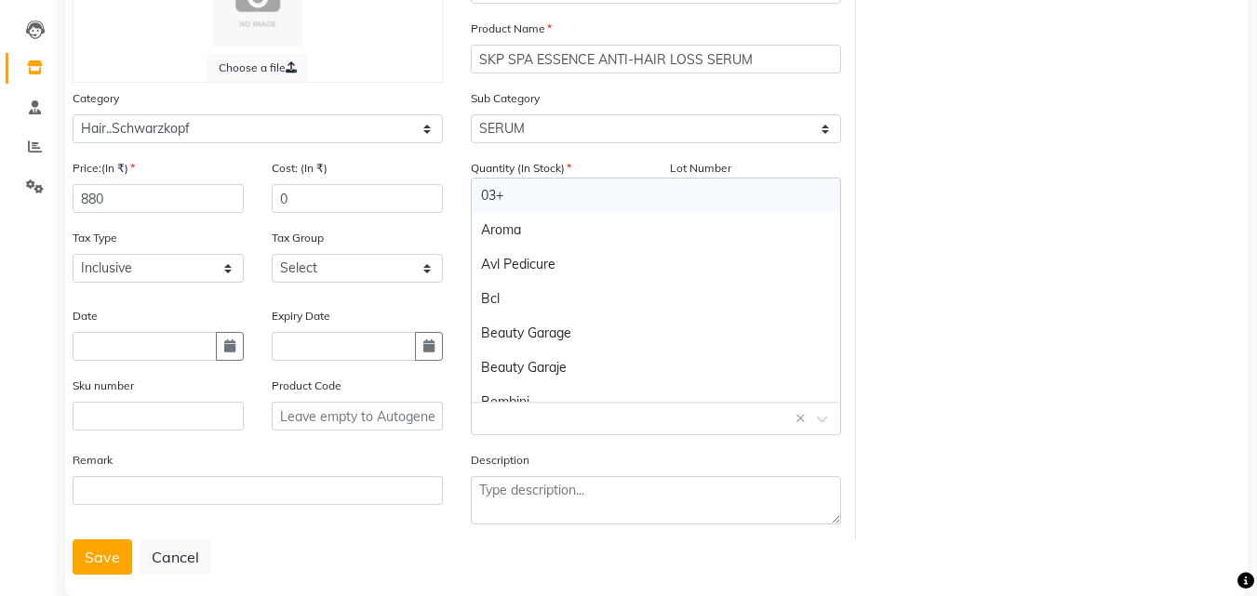
click at [547, 422] on input "text" at bounding box center [637, 417] width 313 height 20
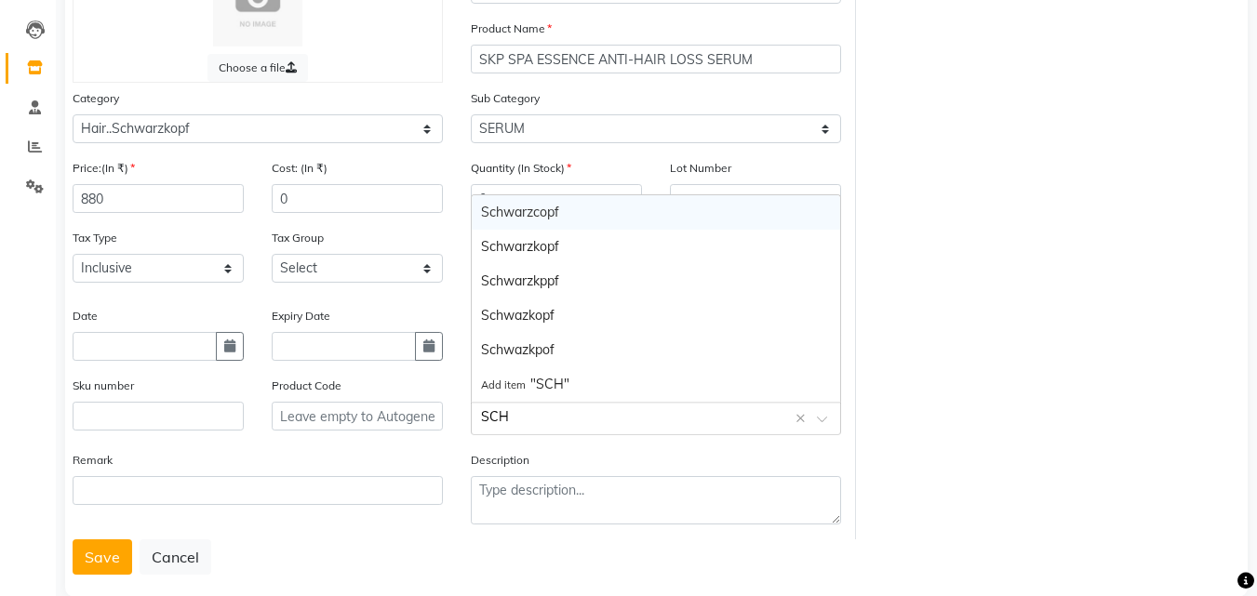
click at [516, 208] on div "Schwarzcopf" at bounding box center [656, 212] width 368 height 34
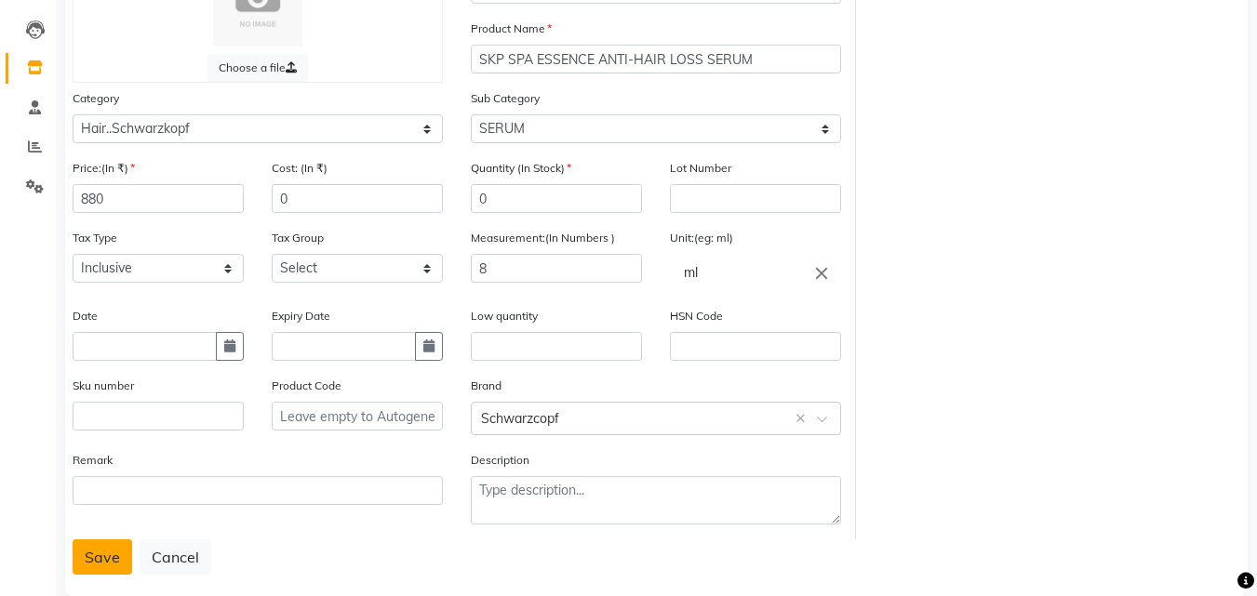
click at [84, 552] on button "Save" at bounding box center [103, 556] width 60 height 35
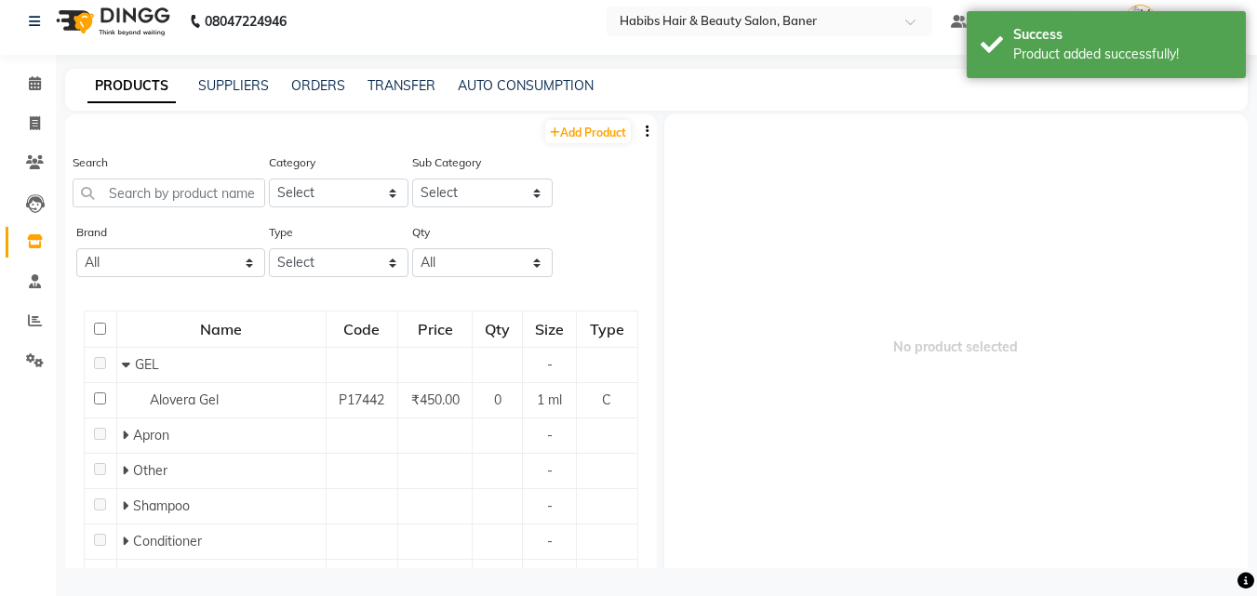
scroll to position [12, 0]
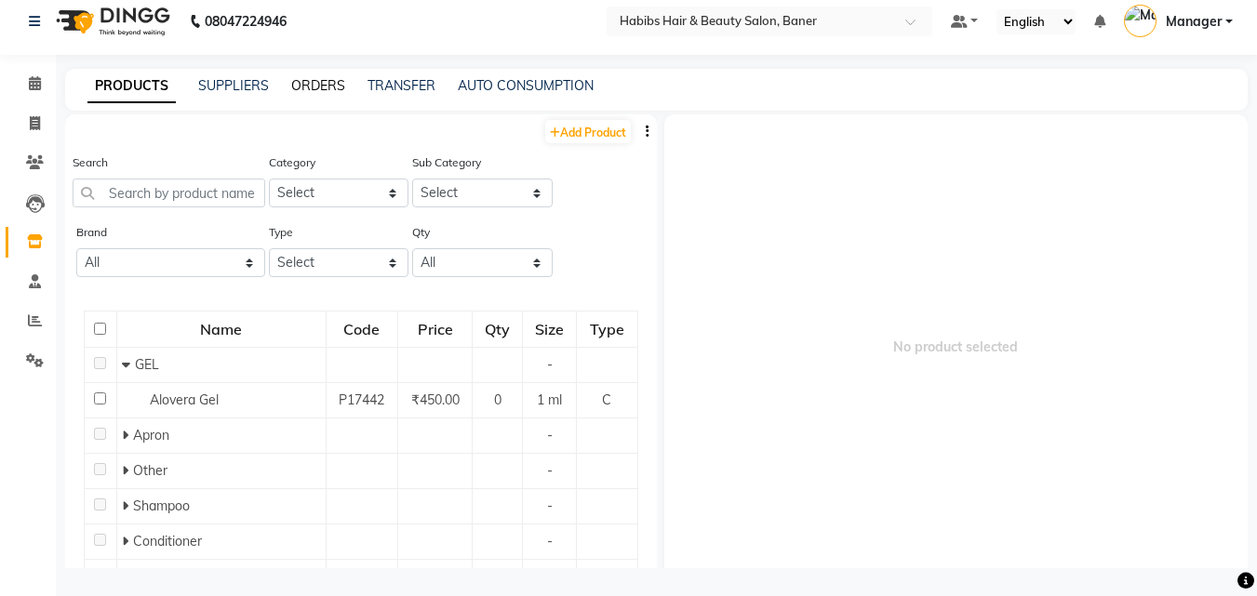
click at [324, 87] on link "ORDERS" at bounding box center [318, 85] width 54 height 17
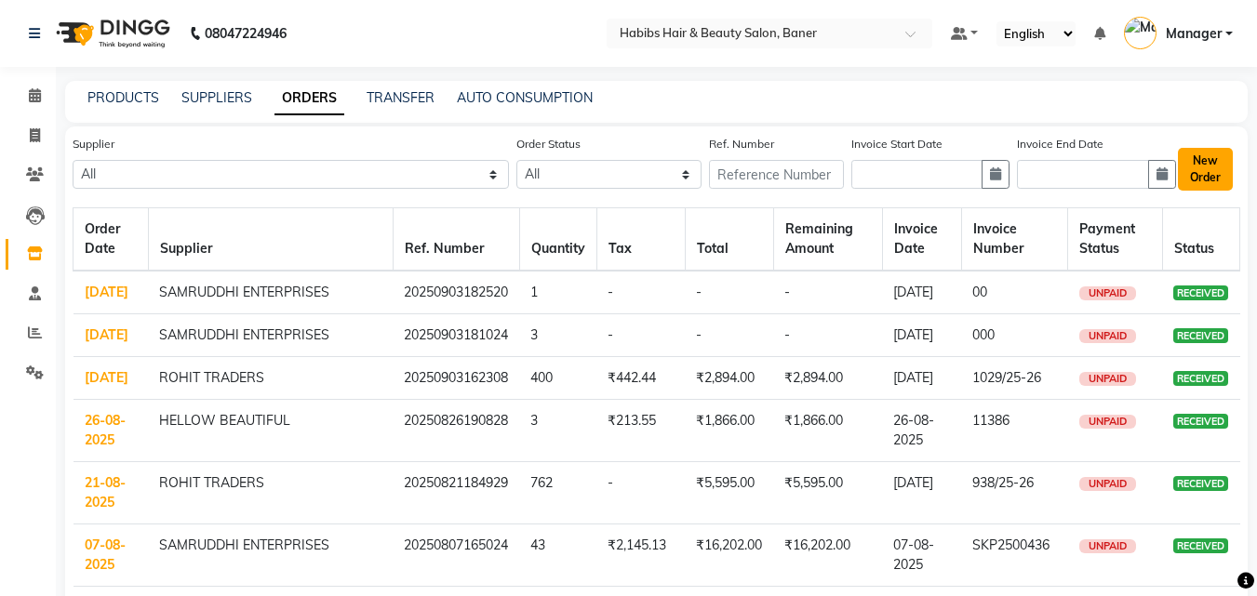
click at [1216, 167] on button "New Order" at bounding box center [1204, 169] width 55 height 43
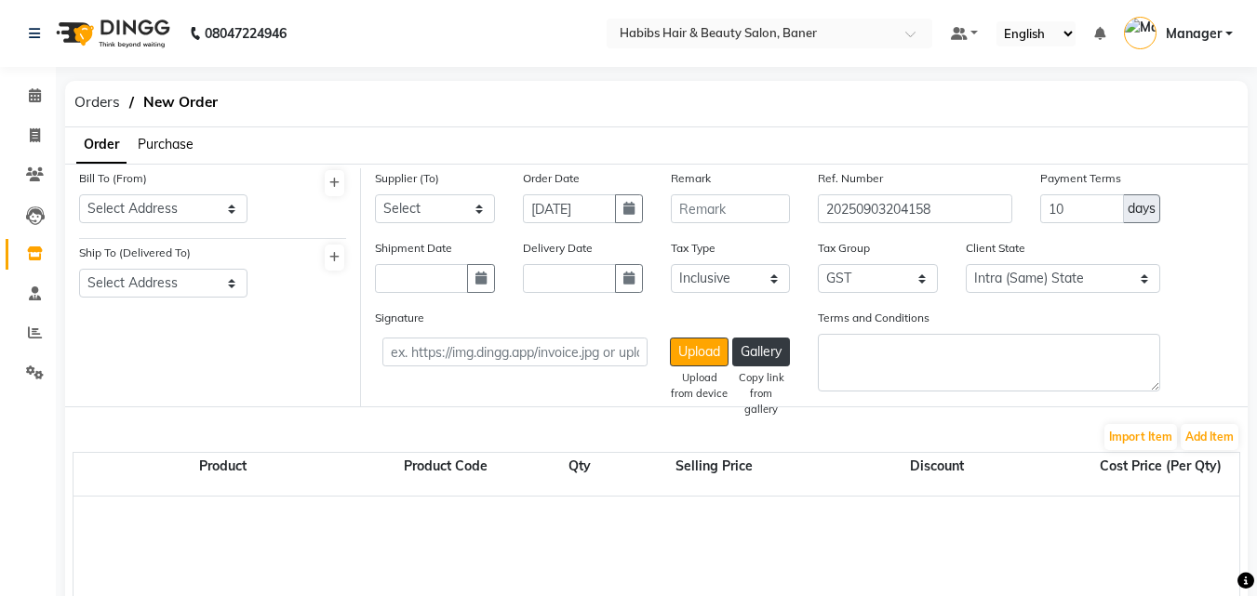
click at [170, 140] on span "Purchase" at bounding box center [166, 144] width 56 height 17
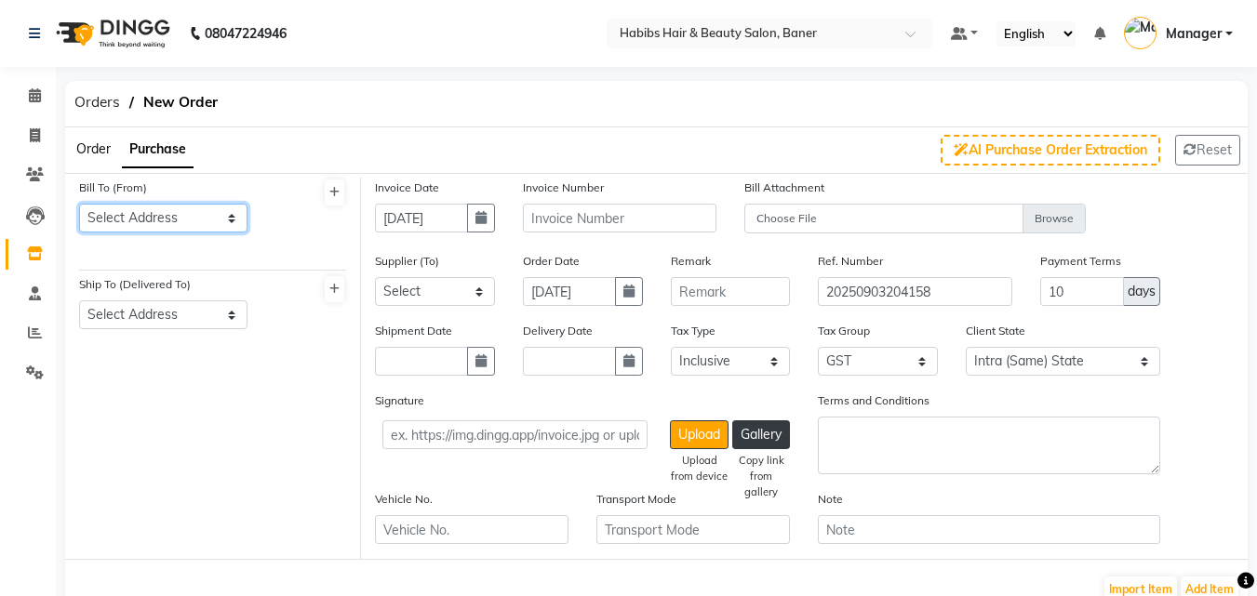
drag, startPoint x: 195, startPoint y: 214, endPoint x: 191, endPoint y: 226, distance: 13.0
click at [195, 214] on select "Select Address Baner" at bounding box center [163, 218] width 168 height 29
click at [79, 204] on select "Select Address Baner" at bounding box center [163, 218] width 168 height 29
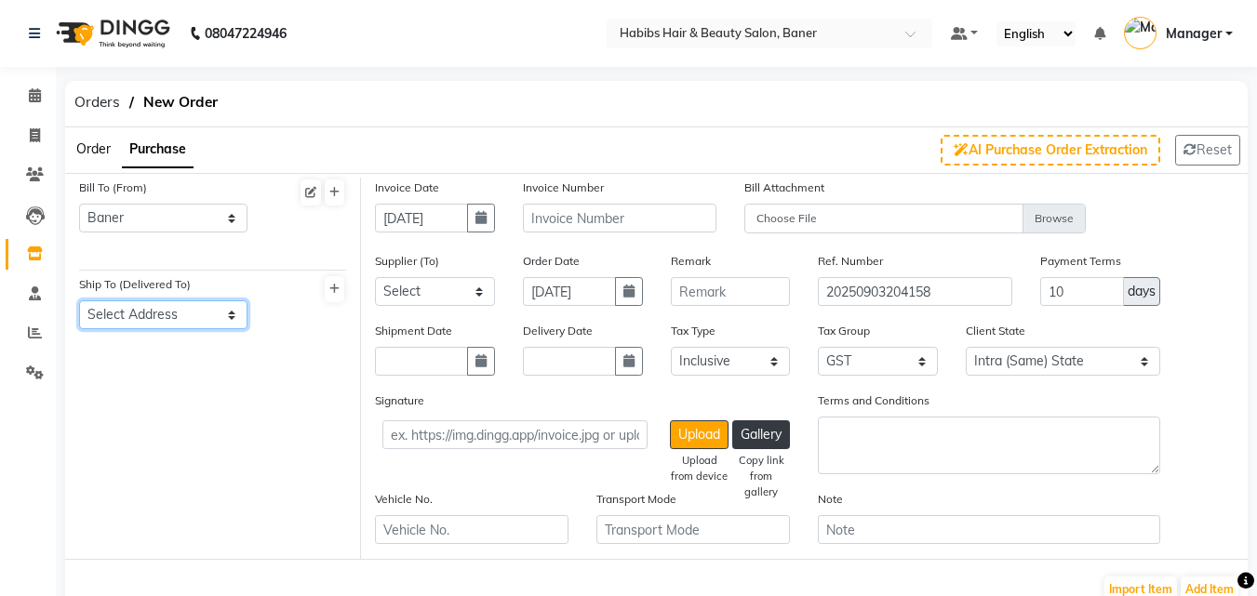
drag, startPoint x: 170, startPoint y: 316, endPoint x: 170, endPoint y: 328, distance: 12.1
click at [170, 316] on select "Select Address Baner" at bounding box center [163, 314] width 168 height 29
click at [79, 300] on select "Select Address Baner" at bounding box center [163, 314] width 168 height 29
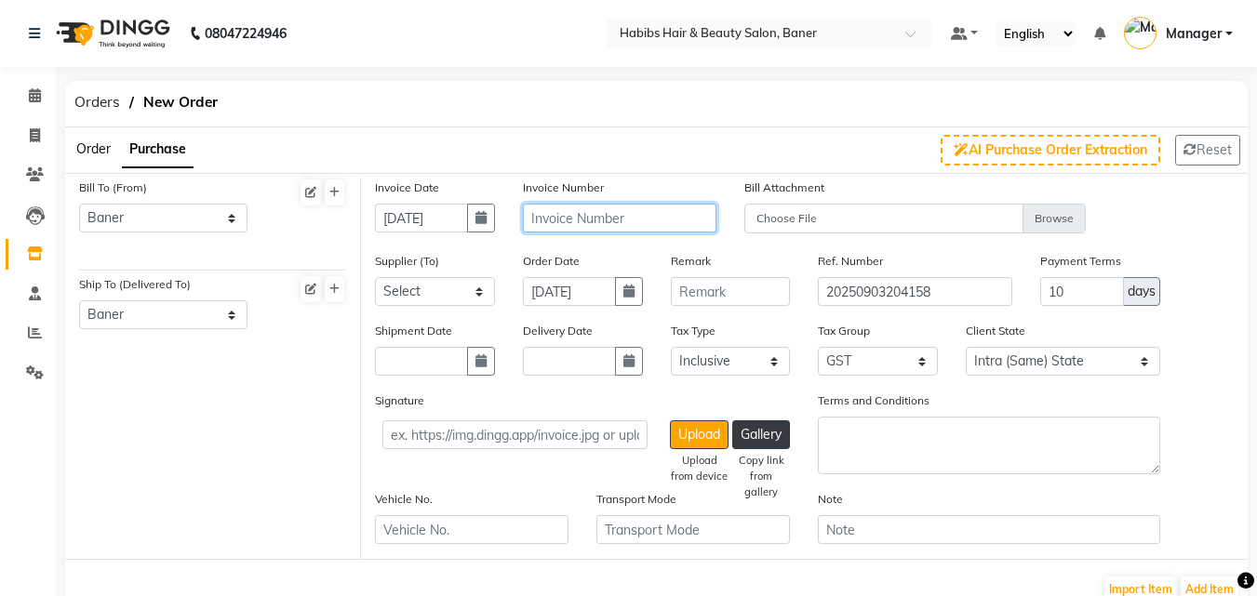
click at [584, 219] on input "text" at bounding box center [619, 218] width 193 height 29
click at [609, 227] on input "text" at bounding box center [619, 218] width 193 height 29
click at [480, 372] on button "button" at bounding box center [481, 361] width 28 height 29
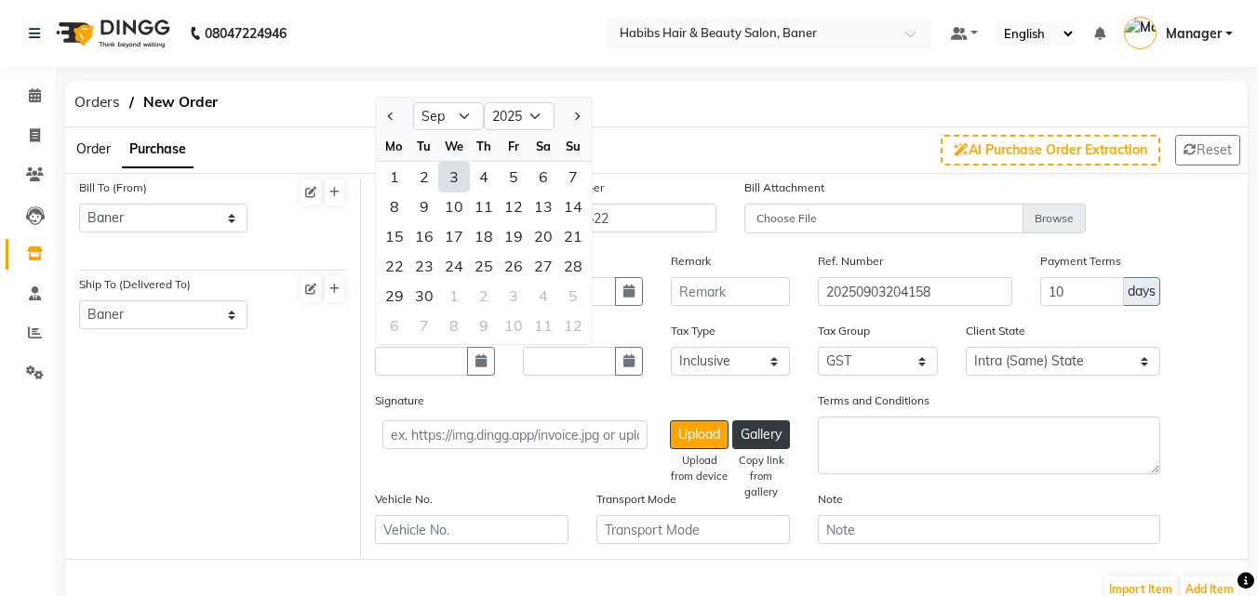
click at [456, 171] on div "3" at bounding box center [454, 177] width 30 height 30
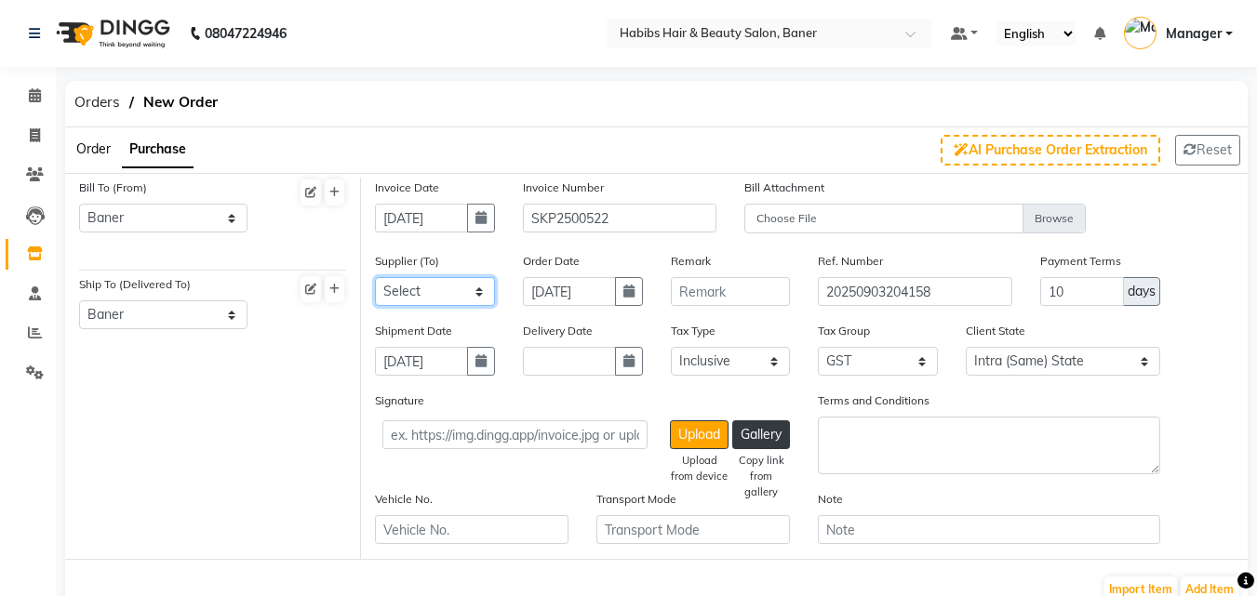
click at [452, 296] on select "Select CRESCENT ROOTS WHITE BOX HELLOW BEAUTIFUL ROHIT TRADERS SOB ENTERPRISES …" at bounding box center [435, 291] width 120 height 29
click at [375, 277] on select "Select CRESCENT ROOTS WHITE BOX HELLOW BEAUTIFUL ROHIT TRADERS SOB ENTERPRISES …" at bounding box center [435, 291] width 120 height 29
click at [613, 354] on input "text" at bounding box center [569, 361] width 93 height 29
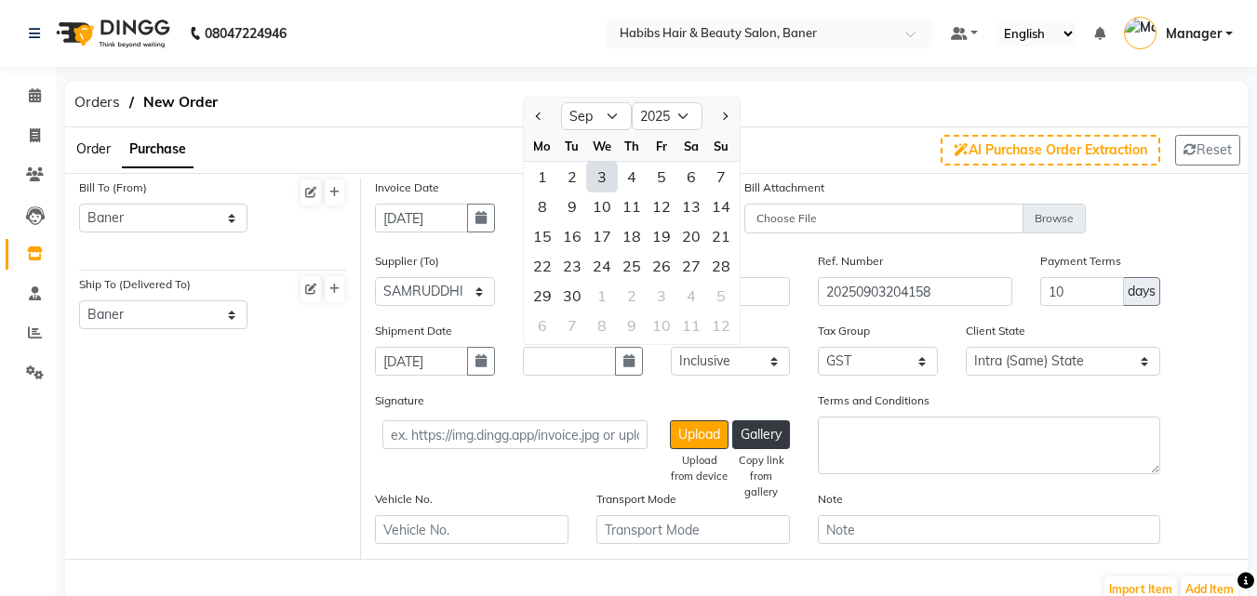
click at [602, 173] on div "3" at bounding box center [602, 177] width 30 height 30
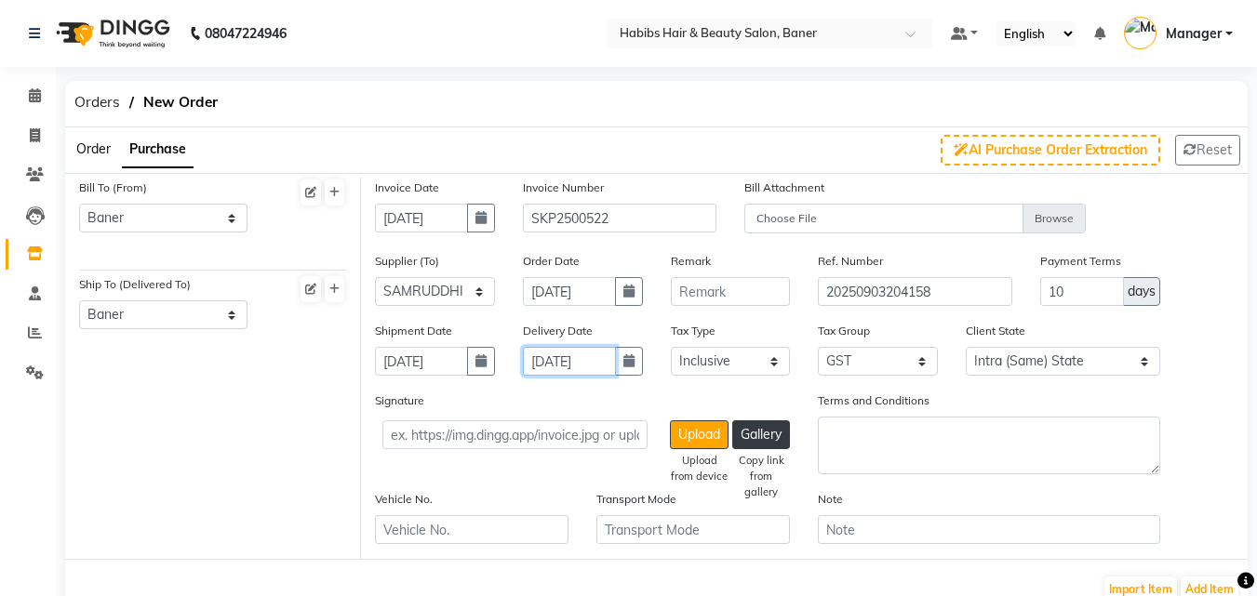
scroll to position [279, 0]
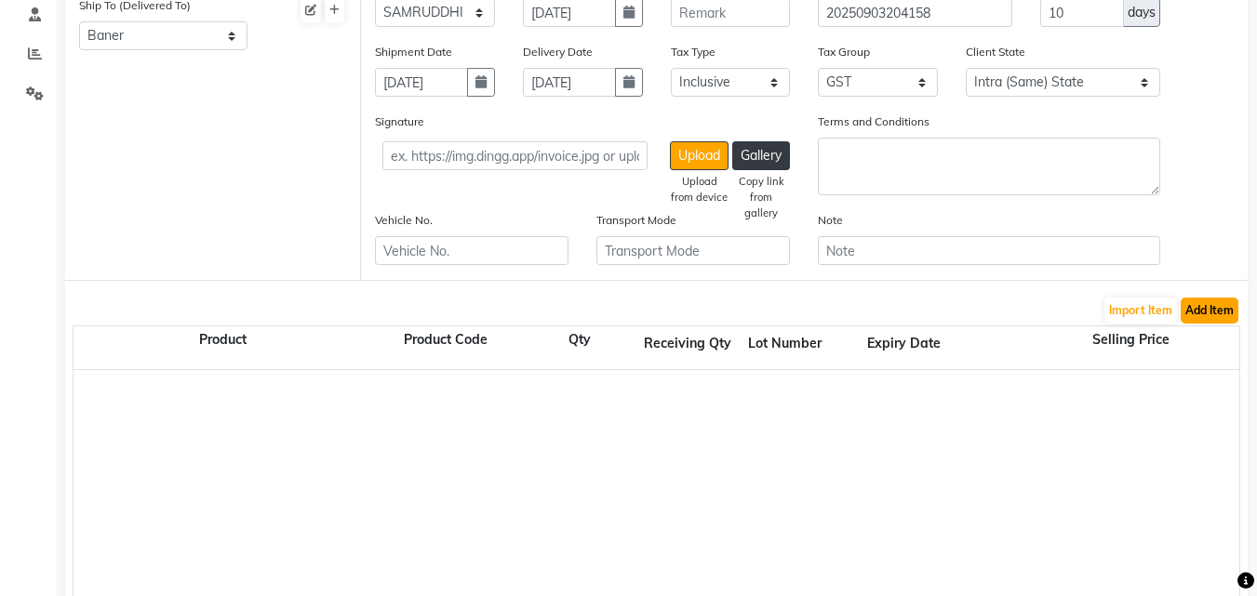
click at [1194, 313] on button "Add Item" at bounding box center [1209, 311] width 58 height 26
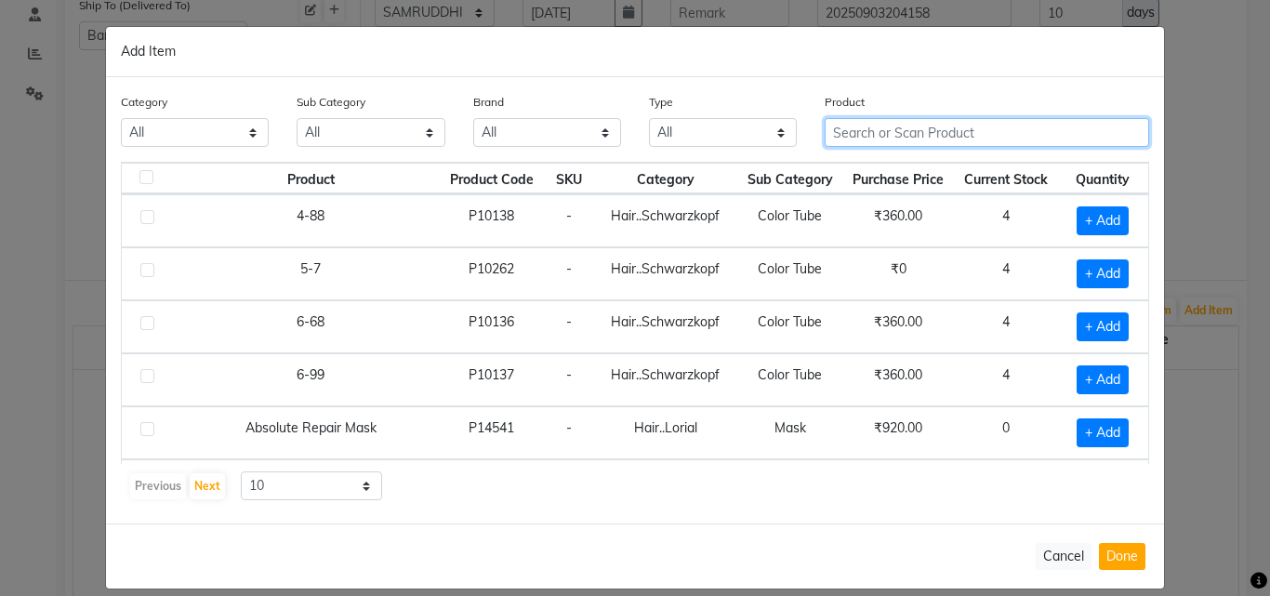
click at [858, 124] on input "text" at bounding box center [987, 132] width 325 height 29
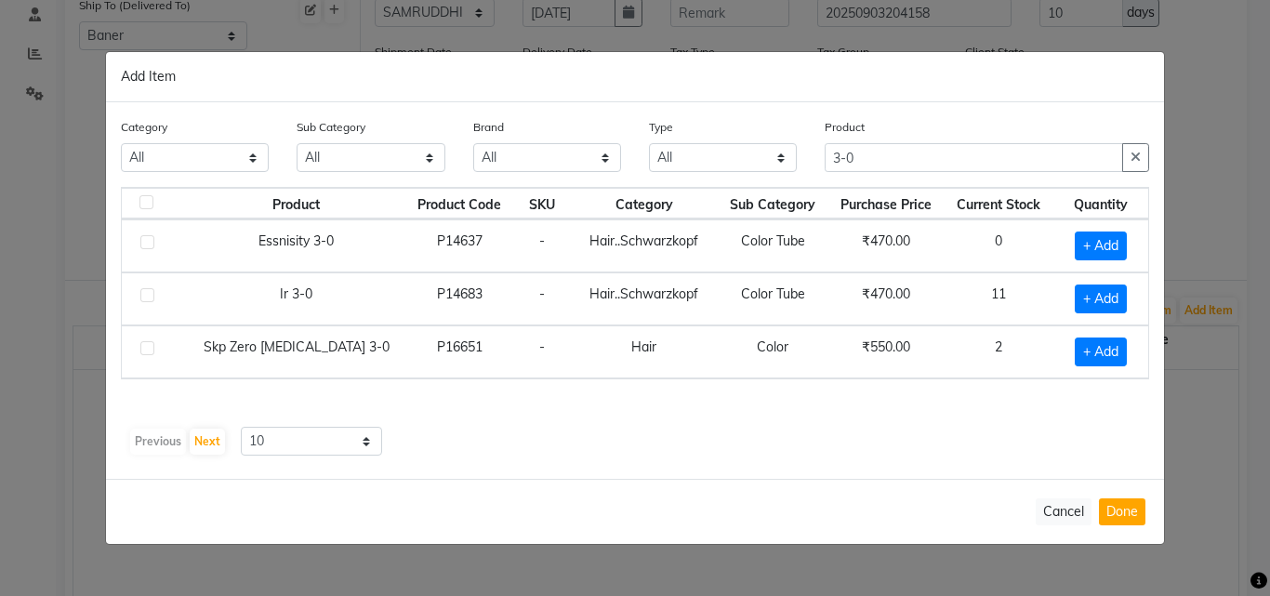
click at [349, 348] on td "Skp Zero Ammonia 3-0" at bounding box center [297, 352] width 218 height 53
click at [1099, 355] on span "+ Add" at bounding box center [1101, 352] width 52 height 29
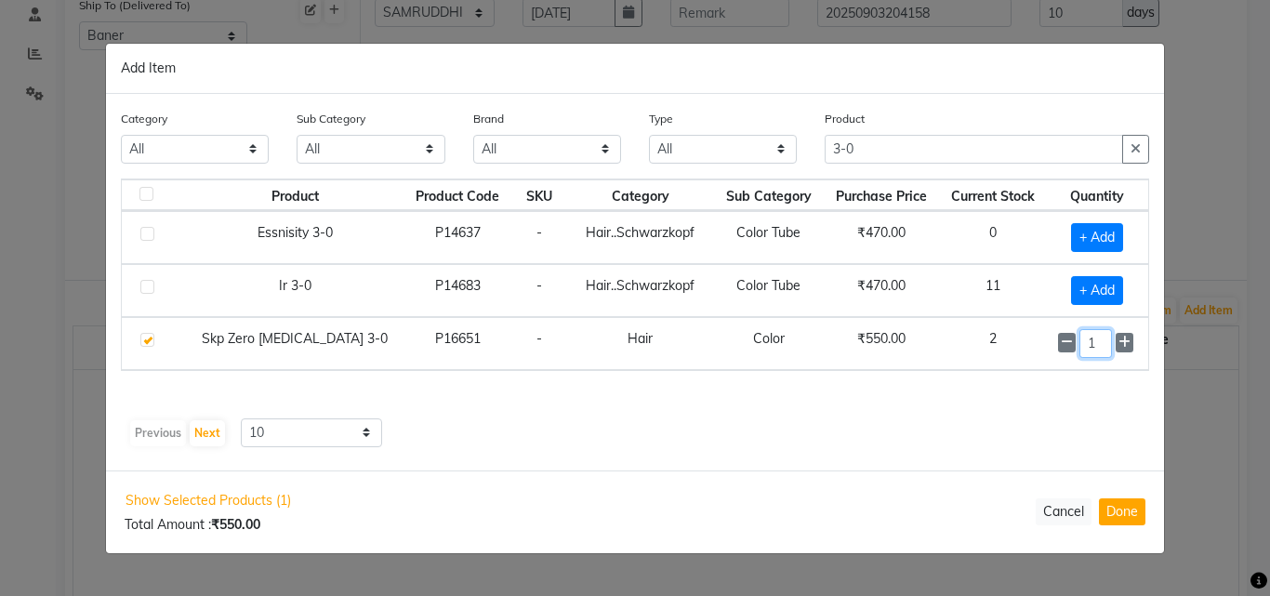
click at [1100, 354] on input "1" at bounding box center [1096, 343] width 33 height 29
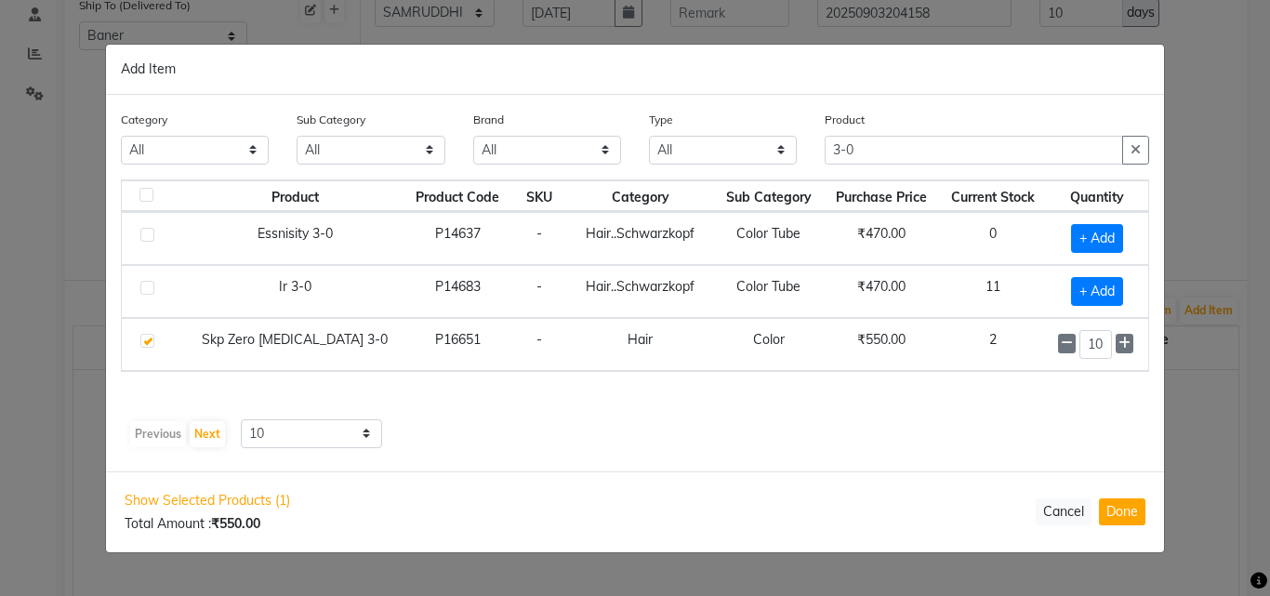
click at [919, 419] on div "Previous Next 10 50 100" at bounding box center [635, 434] width 1014 height 30
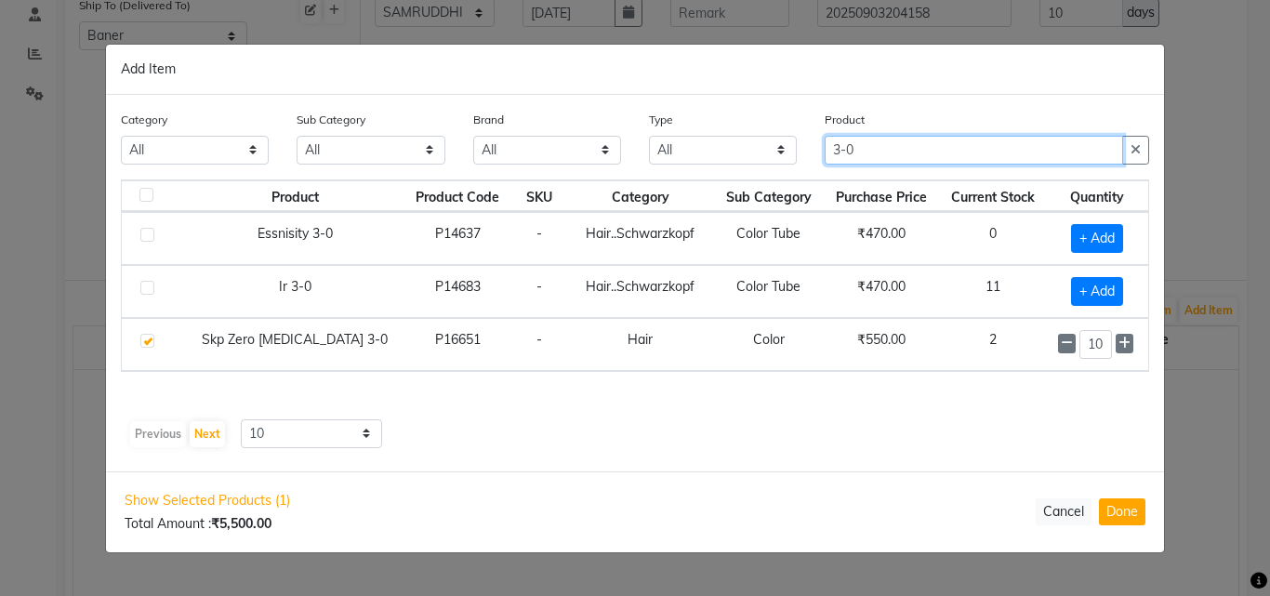
drag, startPoint x: 871, startPoint y: 146, endPoint x: 768, endPoint y: 162, distance: 103.5
click at [768, 162] on div "Category All Hair Skin Makeup Personal Care Appliances Beard Waxing Disposable …" at bounding box center [635, 145] width 1057 height 70
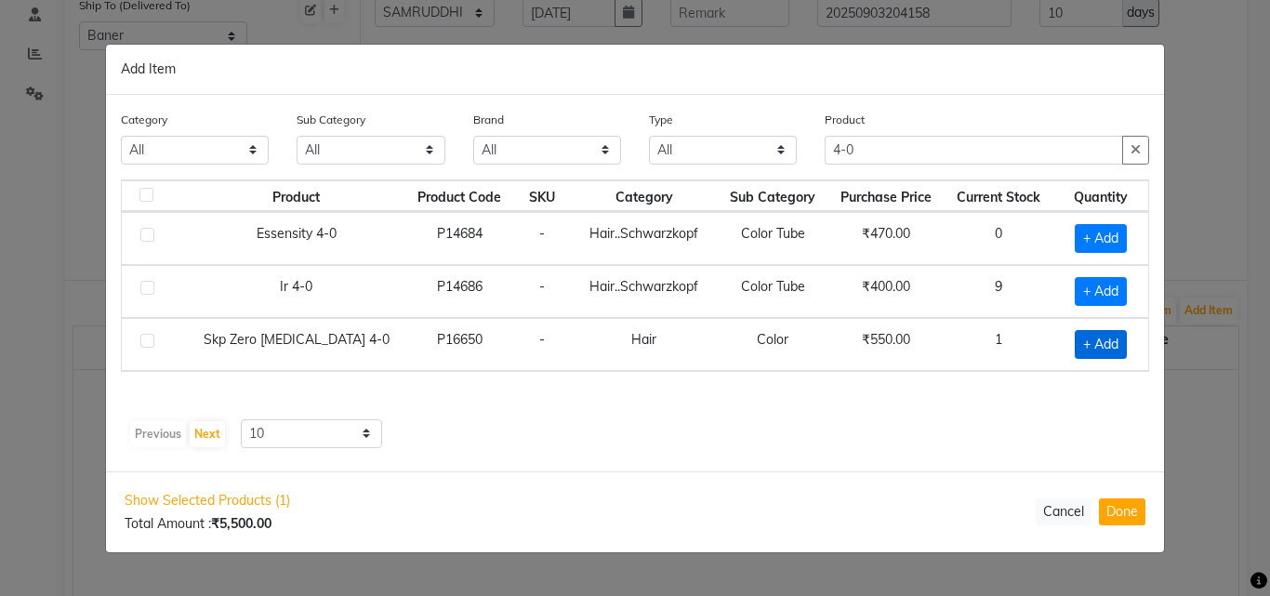
click at [1109, 348] on span "+ Add" at bounding box center [1101, 344] width 52 height 29
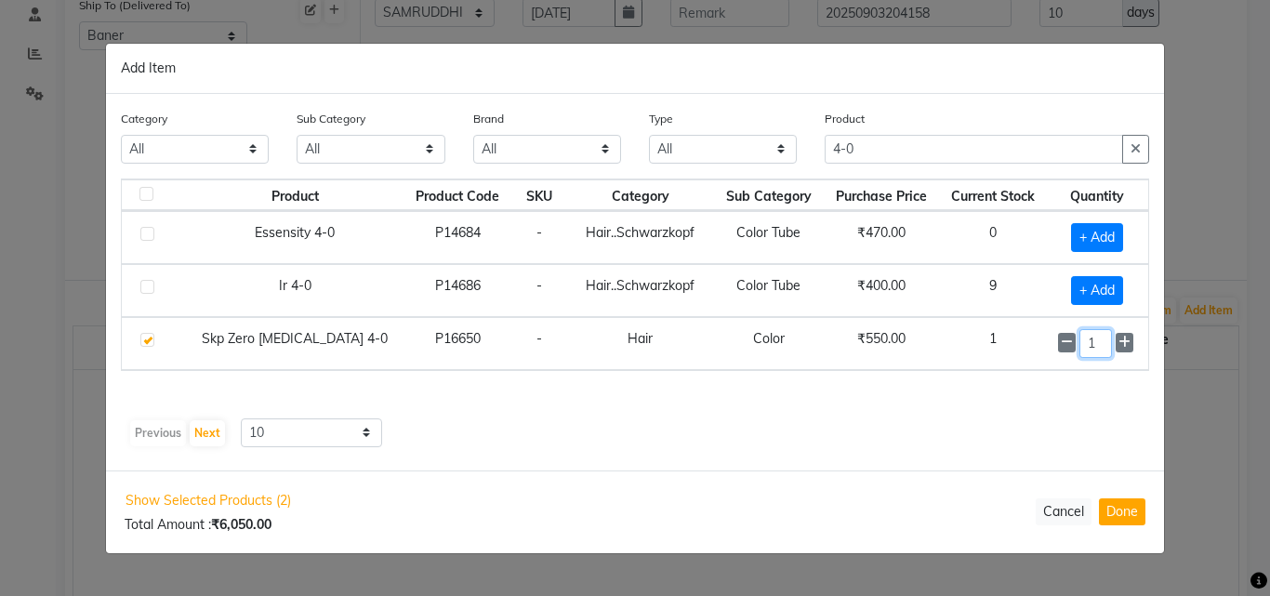
click at [1105, 348] on input "1" at bounding box center [1096, 343] width 33 height 29
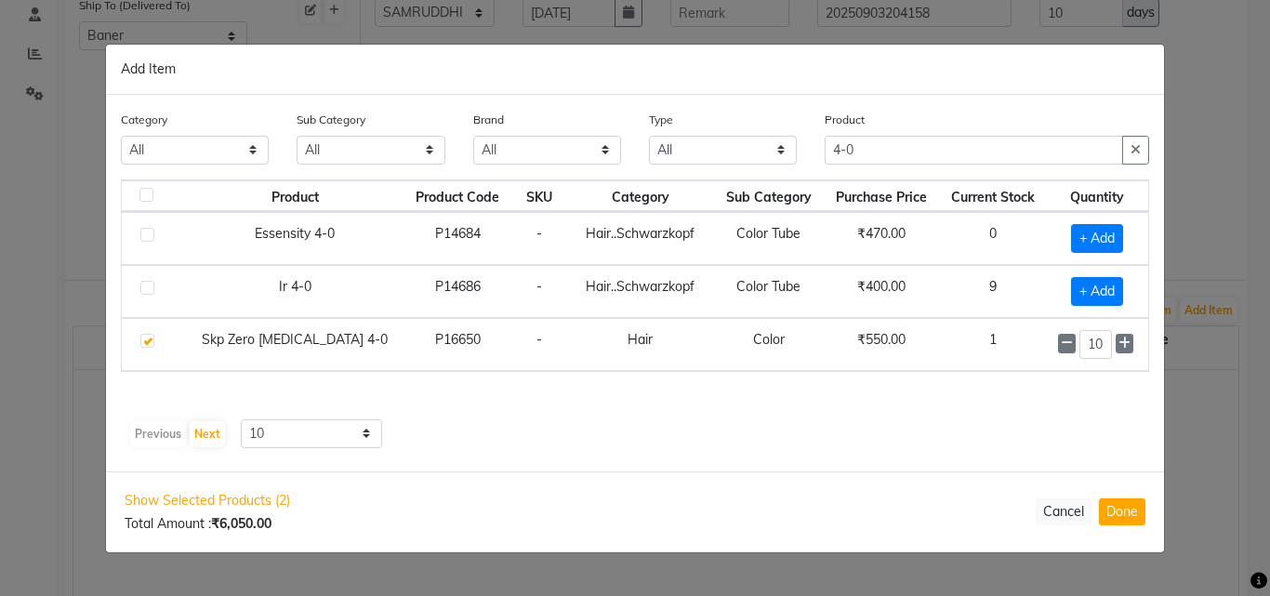
click at [981, 402] on div "Product Product Code SKU Category Sub Category Purchase Price Current Stock Qua…" at bounding box center [635, 296] width 1029 height 233
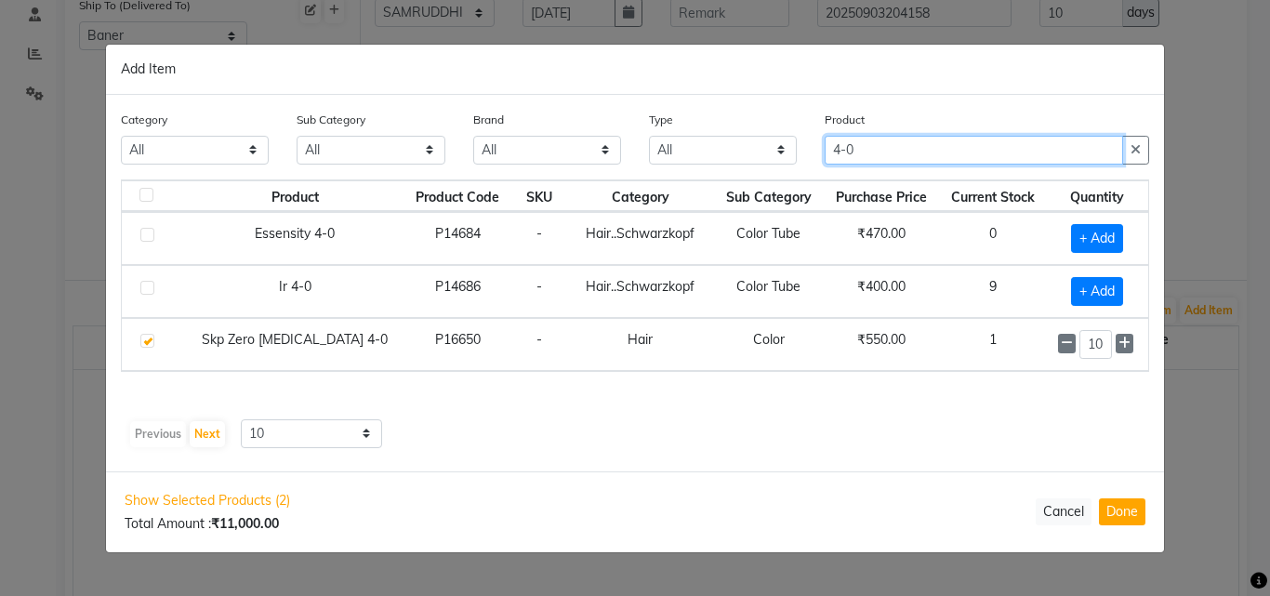
drag, startPoint x: 892, startPoint y: 156, endPoint x: 644, endPoint y: 162, distance: 248.4
click at [681, 160] on div "Category All Hair Skin Makeup Personal Care Appliances Beard Waxing Disposable …" at bounding box center [635, 145] width 1057 height 70
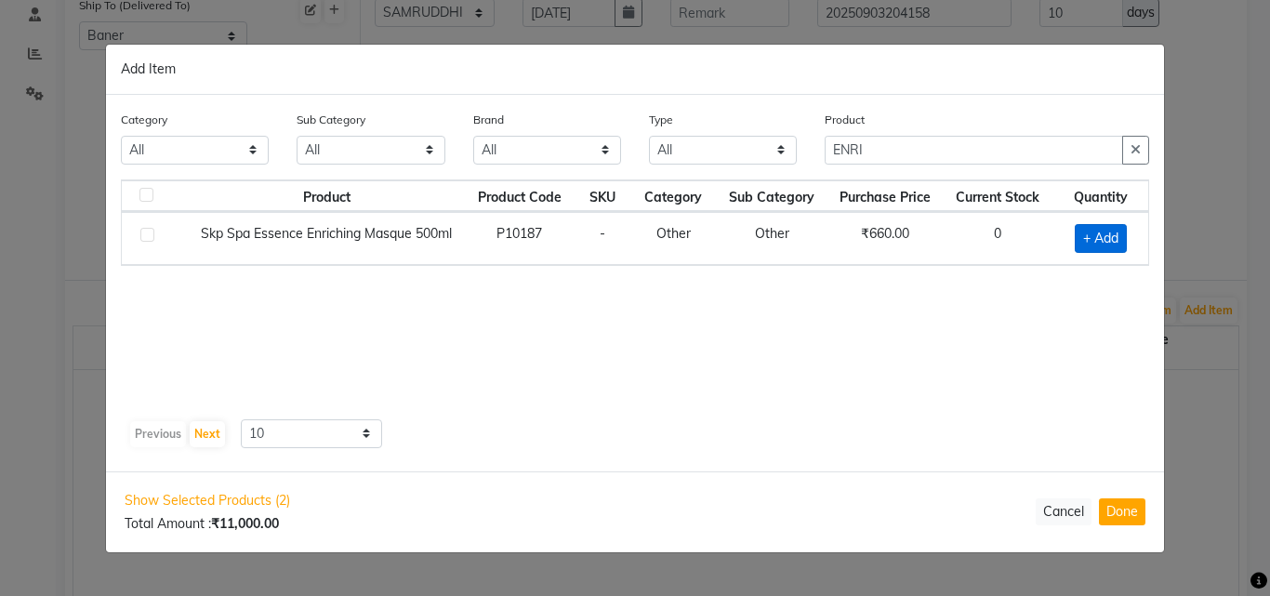
click at [1096, 241] on span "+ Add" at bounding box center [1101, 238] width 52 height 29
drag, startPoint x: 1101, startPoint y: 241, endPoint x: 1087, endPoint y: 276, distance: 38.0
click at [1087, 276] on div "Product Product Code SKU Category Sub Category Purchase Price Current Stock Qua…" at bounding box center [635, 296] width 1029 height 233
click at [969, 270] on div "Product Product Code SKU Category Sub Category Purchase Price Current Stock Qua…" at bounding box center [635, 296] width 1029 height 233
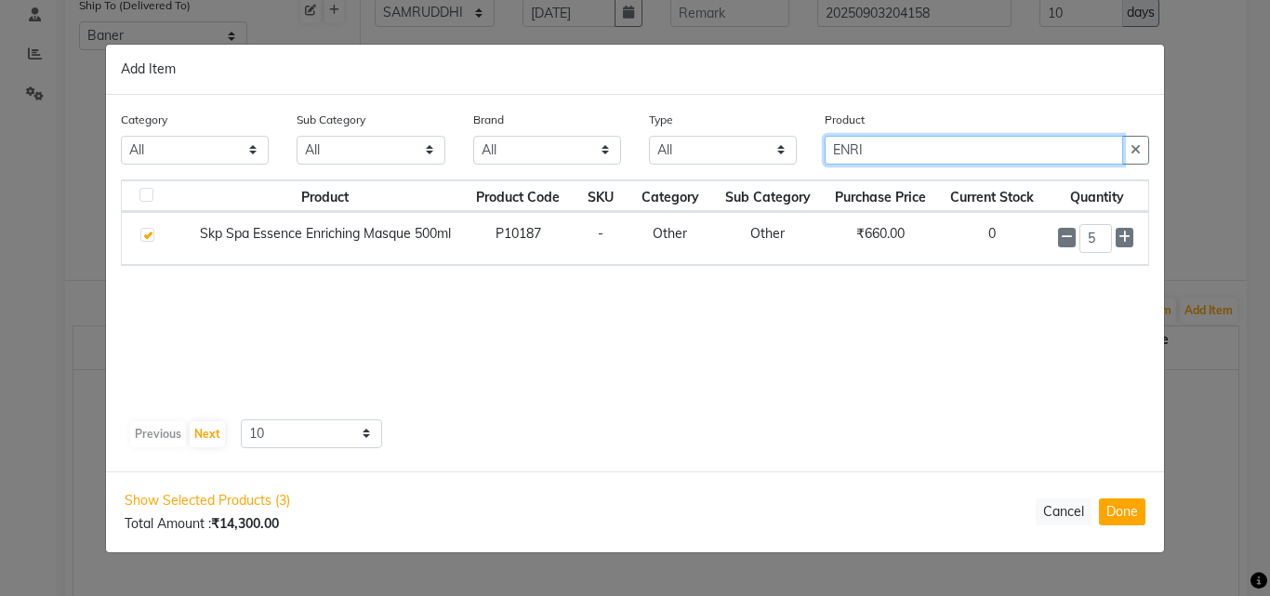
drag, startPoint x: 936, startPoint y: 163, endPoint x: 910, endPoint y: 165, distance: 26.1
click at [910, 165] on div "Product ENRI" at bounding box center [987, 145] width 352 height 70
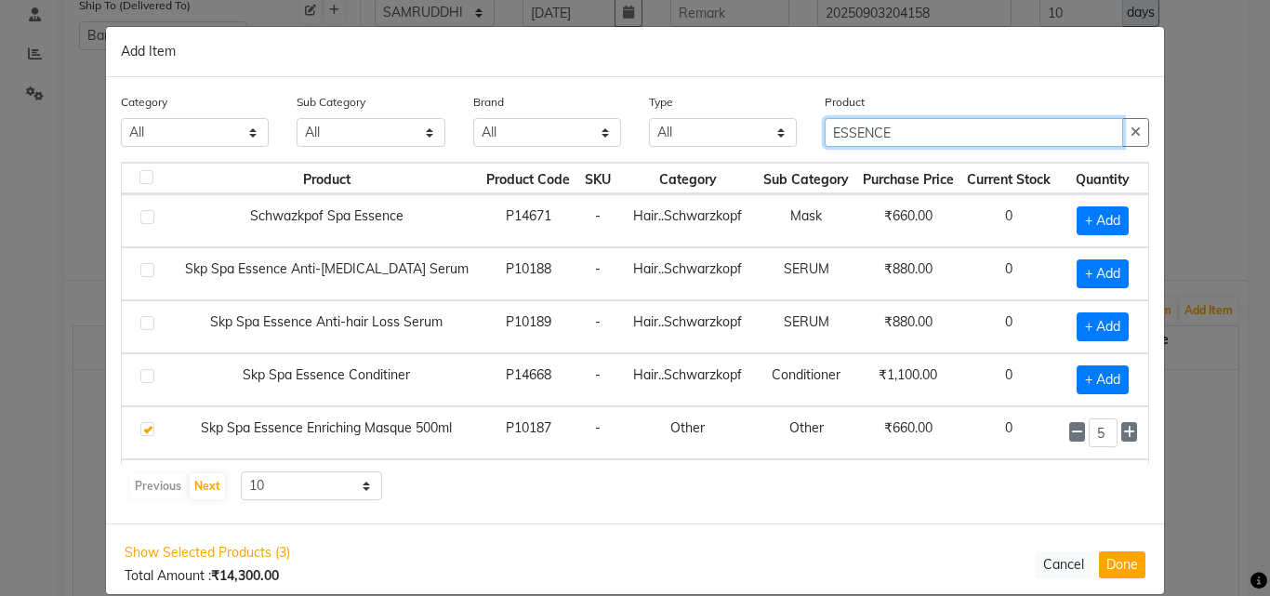
click at [925, 139] on input "ESSENCE" at bounding box center [974, 132] width 299 height 29
click at [1200, 433] on ngb-modal-window "Add Item Category All Hair Skin Makeup Personal Care Appliances Beard Waxing Di…" at bounding box center [635, 298] width 1270 height 596
click at [1198, 436] on ngb-modal-window "Add Item Category All Hair Skin Makeup Personal Care Appliances Beard Waxing Di…" at bounding box center [635, 298] width 1270 height 596
click at [1193, 493] on ngb-modal-window "Add Item Category All Hair Skin Makeup Personal Care Appliances Beard Waxing Di…" at bounding box center [635, 298] width 1270 height 596
click at [1038, 552] on button "Cancel" at bounding box center [1064, 565] width 56 height 27
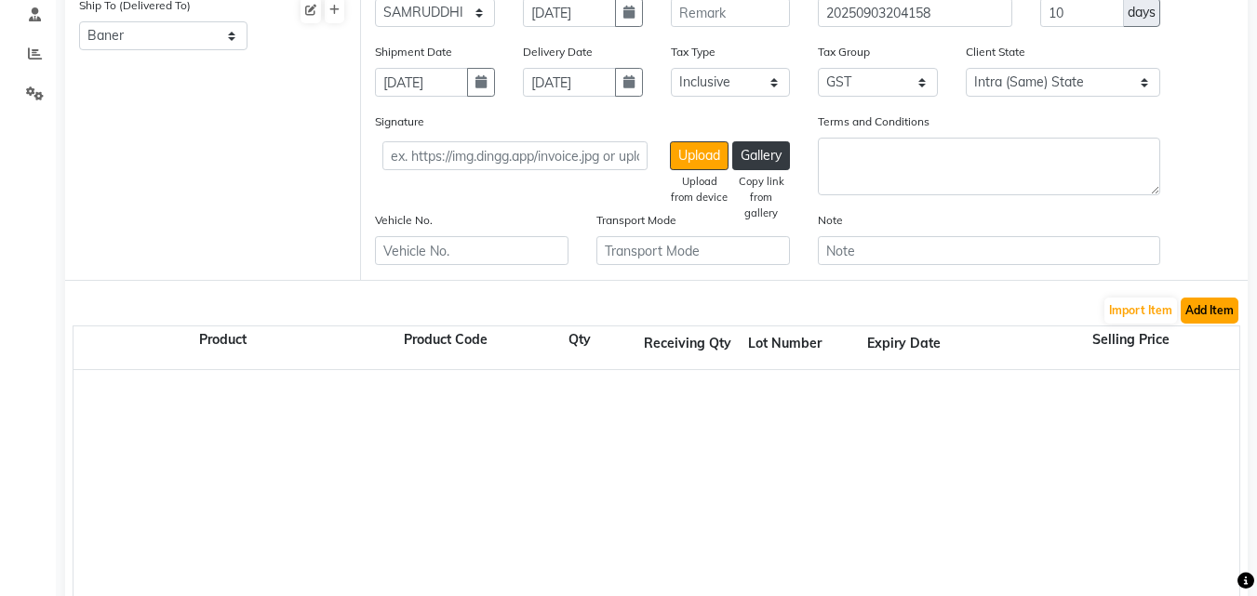
click at [1203, 309] on button "Add Item" at bounding box center [1209, 311] width 58 height 26
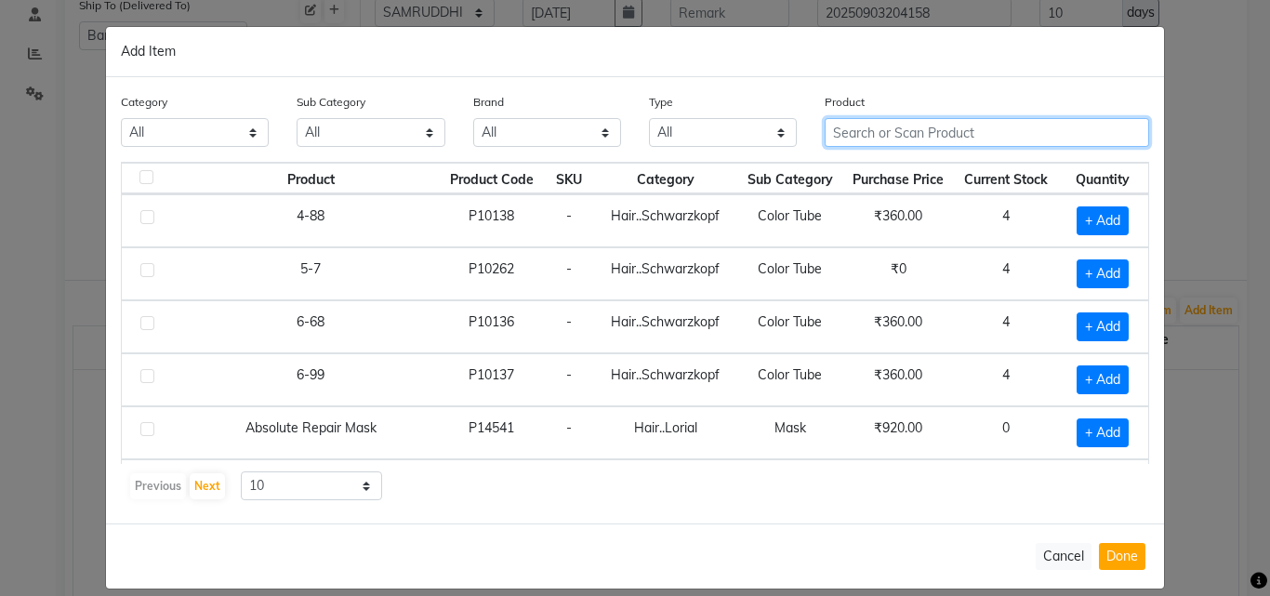
click at [884, 132] on input "text" at bounding box center [987, 132] width 325 height 29
click at [908, 139] on input "text" at bounding box center [987, 132] width 325 height 29
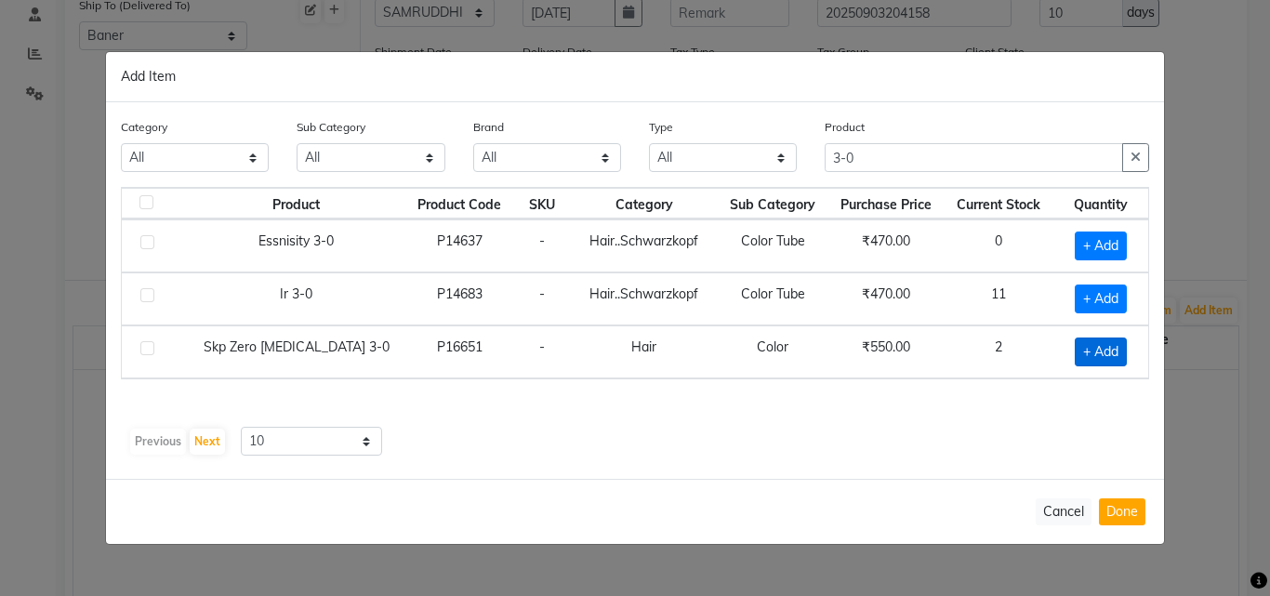
click at [1115, 363] on span "+ Add" at bounding box center [1101, 352] width 52 height 29
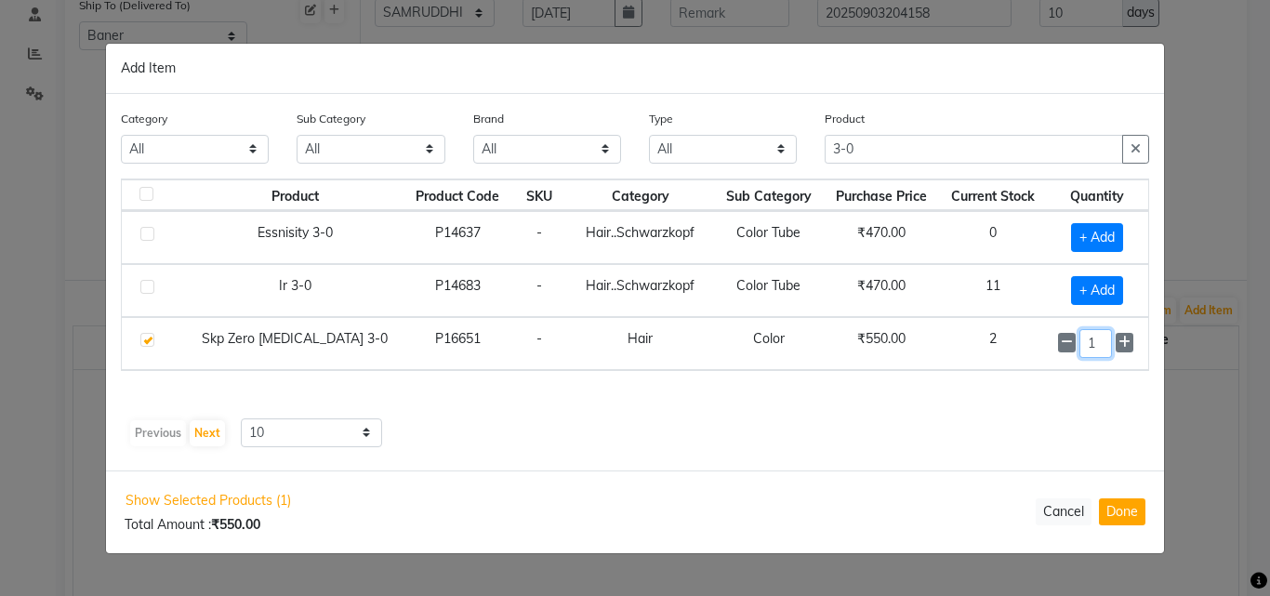
click at [1095, 348] on input "1" at bounding box center [1096, 343] width 33 height 29
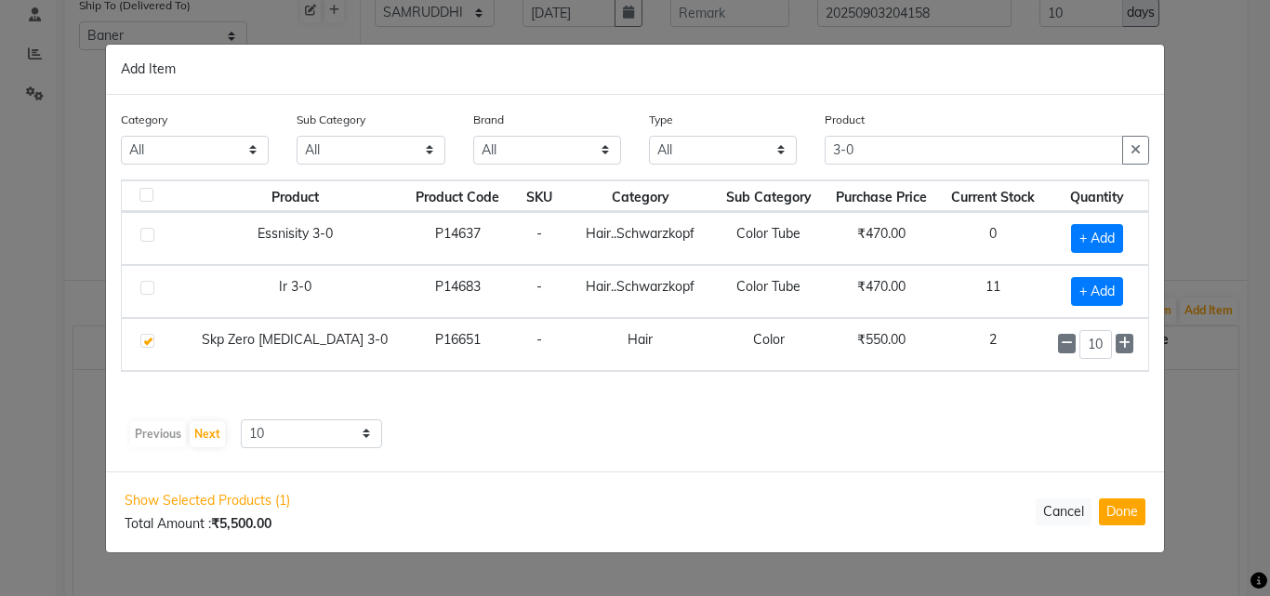
click at [884, 419] on div "Previous Next 10 50 100" at bounding box center [635, 434] width 1014 height 30
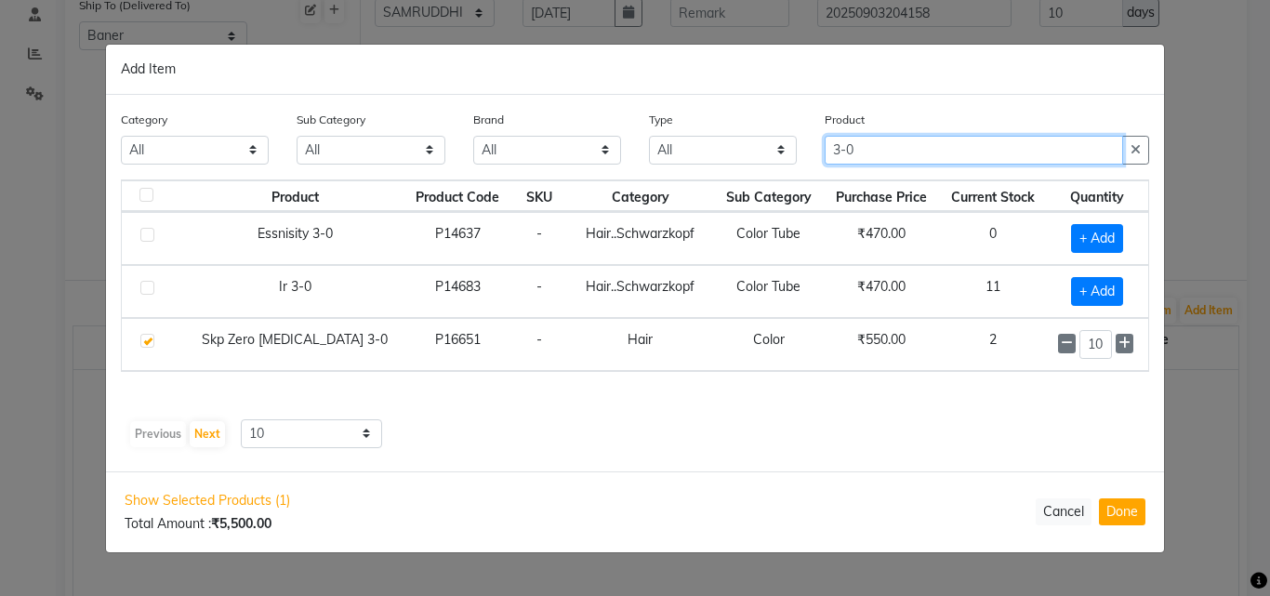
drag, startPoint x: 909, startPoint y: 150, endPoint x: 674, endPoint y: 175, distance: 235.7
click at [694, 168] on div "Category All Hair Skin Makeup Personal Care Appliances Beard Waxing Disposable …" at bounding box center [635, 145] width 1057 height 70
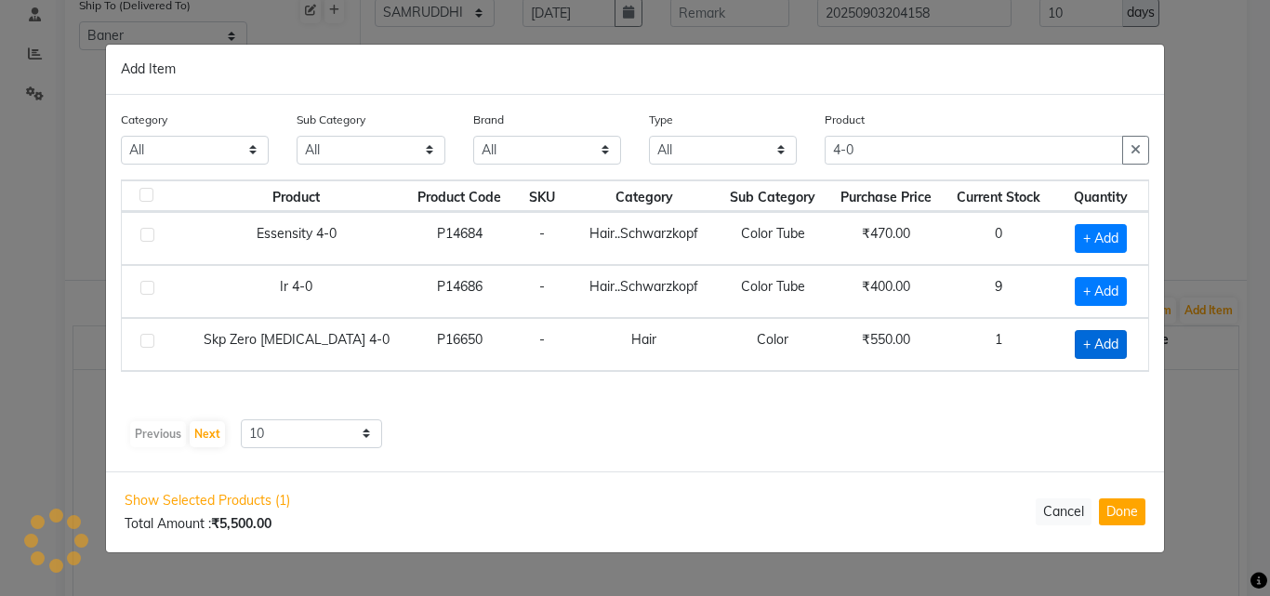
click at [1087, 344] on span "+ Add" at bounding box center [1101, 344] width 52 height 29
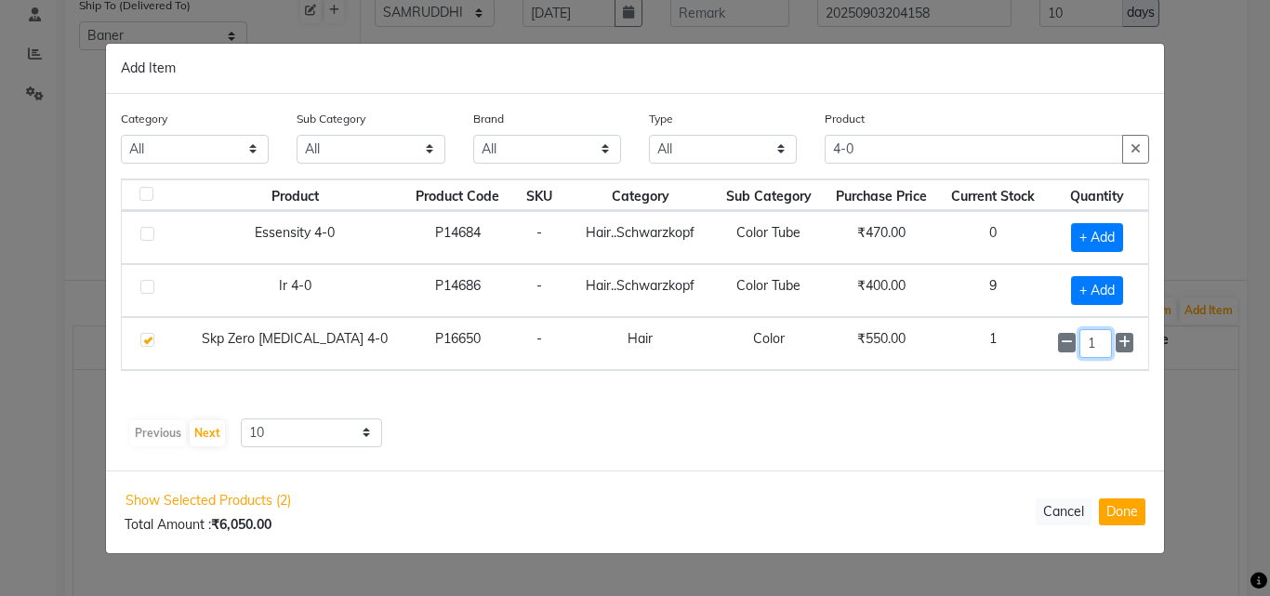
click at [1098, 352] on input "1" at bounding box center [1096, 343] width 33 height 29
click at [882, 426] on div "Previous Next 10 50 100" at bounding box center [635, 434] width 1014 height 30
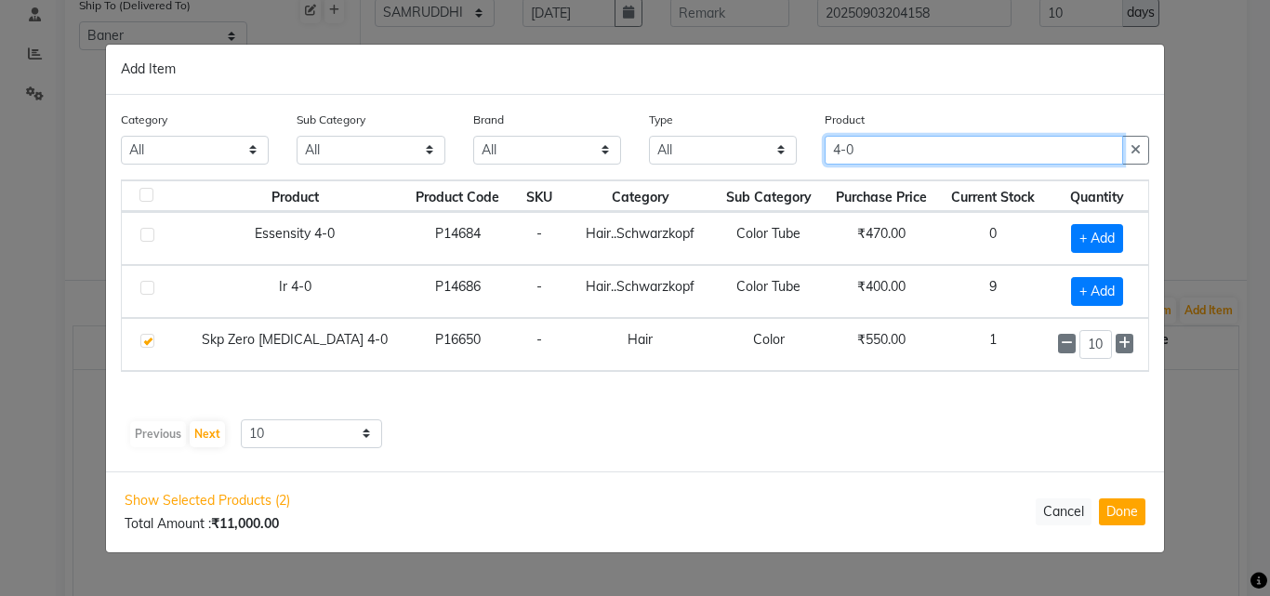
click at [865, 143] on input "4-0" at bounding box center [974, 150] width 299 height 29
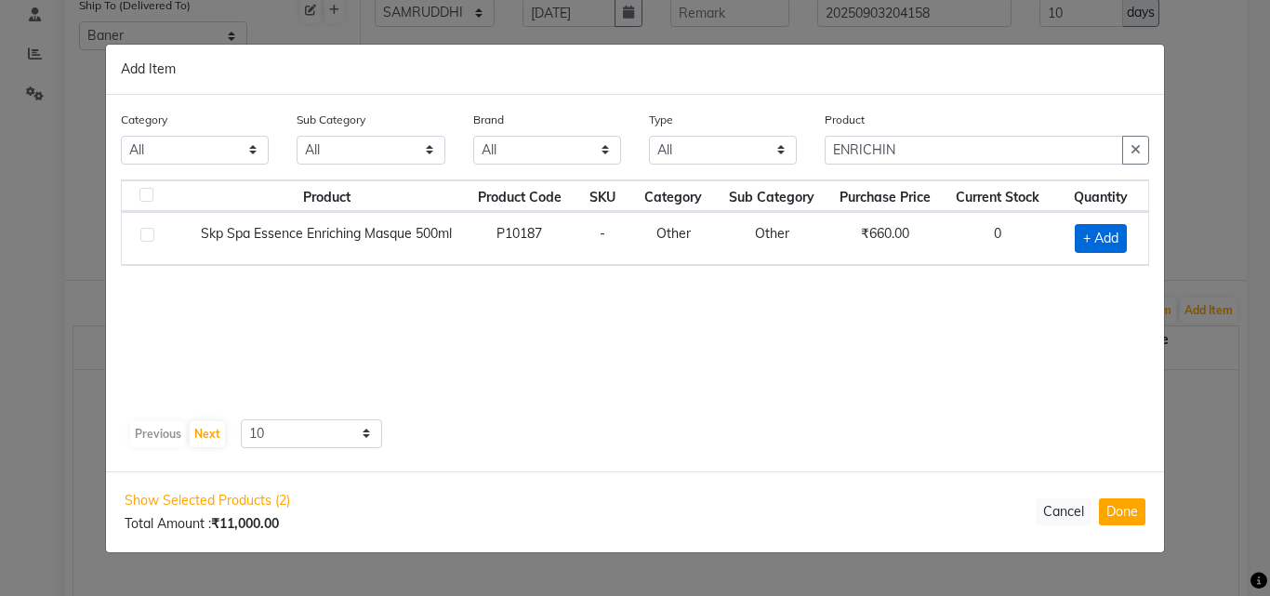
click at [1102, 233] on span "+ Add" at bounding box center [1101, 238] width 52 height 29
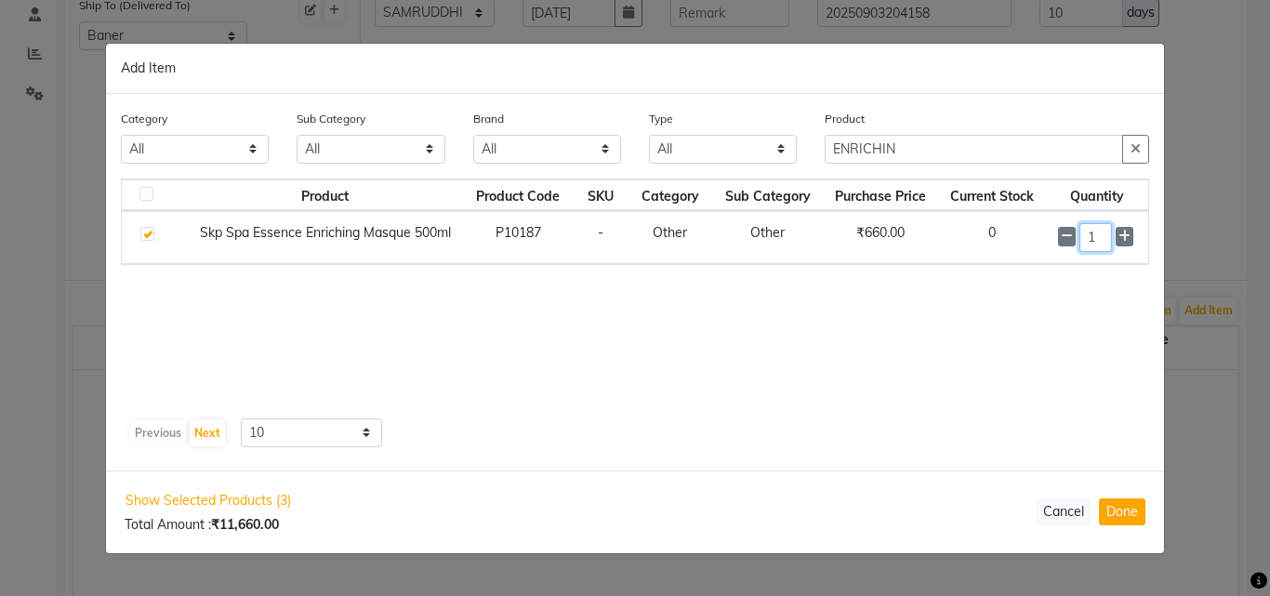
click at [1101, 235] on input "1" at bounding box center [1096, 237] width 33 height 29
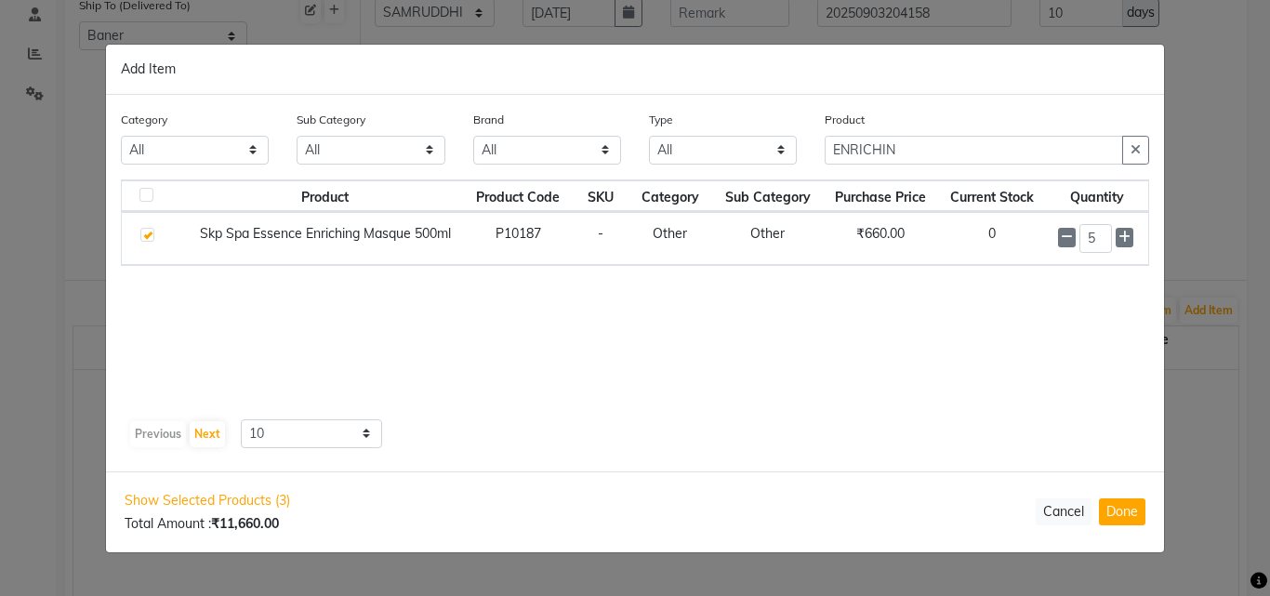
click at [875, 414] on div "Product Product Code SKU Category Sub Category Purchase Price Current Stock Qua…" at bounding box center [635, 315] width 1029 height 270
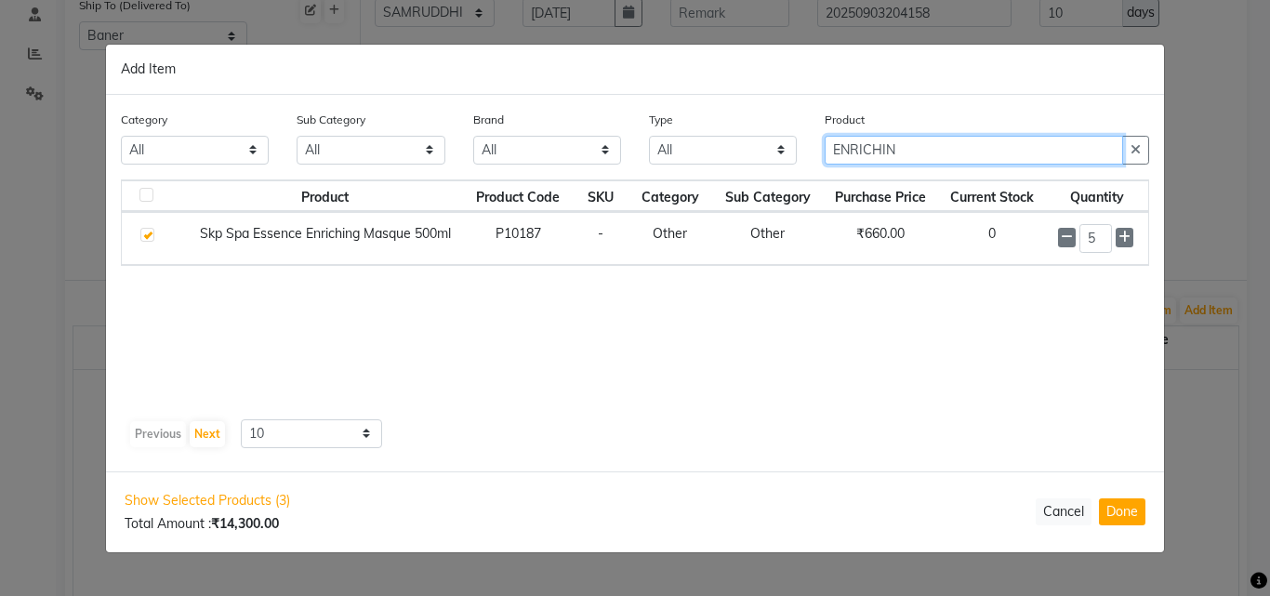
drag, startPoint x: 909, startPoint y: 140, endPoint x: 786, endPoint y: 208, distance: 140.7
click at [795, 199] on div "Category All Hair Skin Makeup Personal Care Appliances Beard Waxing Disposable …" at bounding box center [635, 283] width 1058 height 377
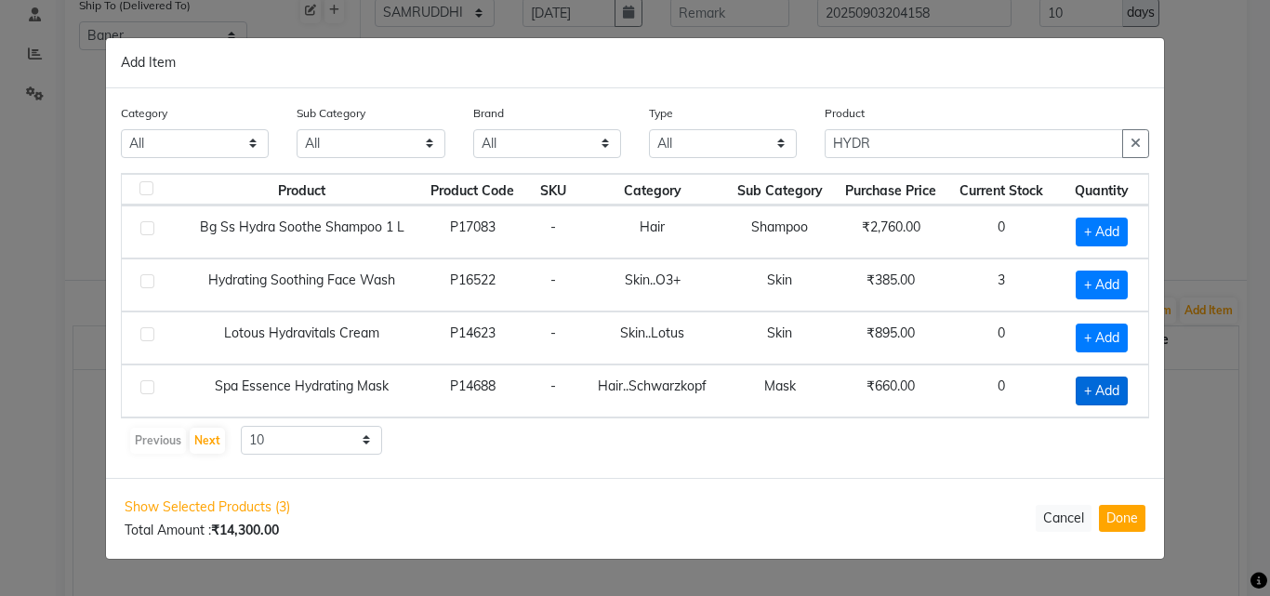
click at [1100, 383] on span "+ Add" at bounding box center [1102, 391] width 52 height 29
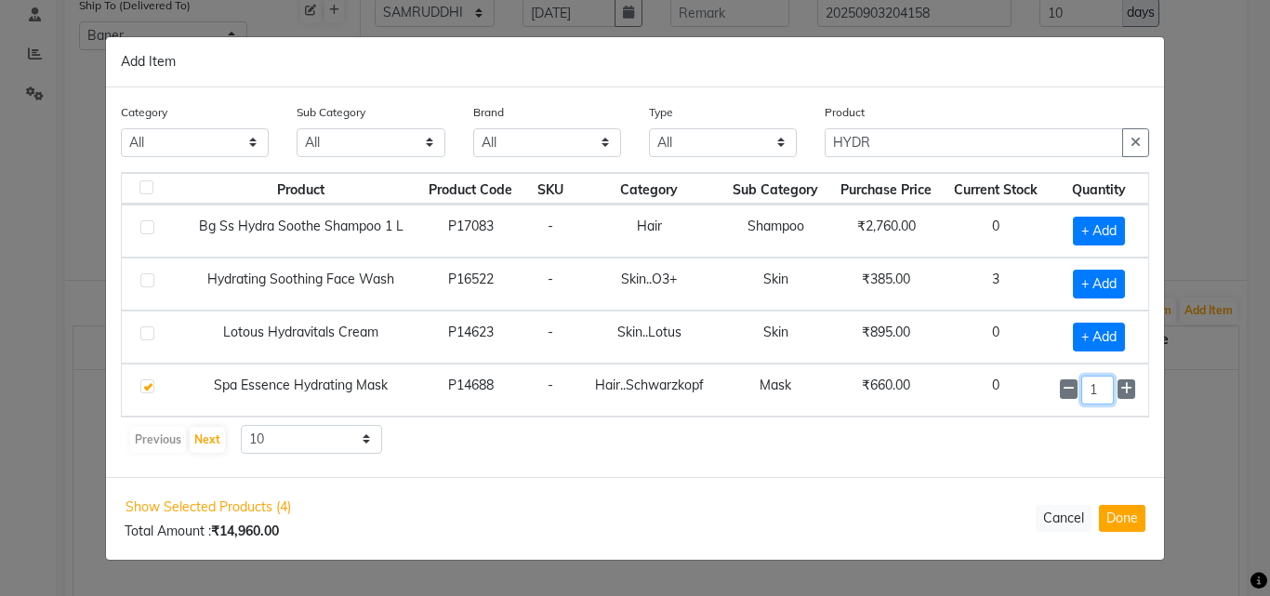
click at [1103, 385] on input "1" at bounding box center [1098, 390] width 33 height 29
click at [981, 453] on div "Previous Next 10 50 100" at bounding box center [635, 441] width 1014 height 30
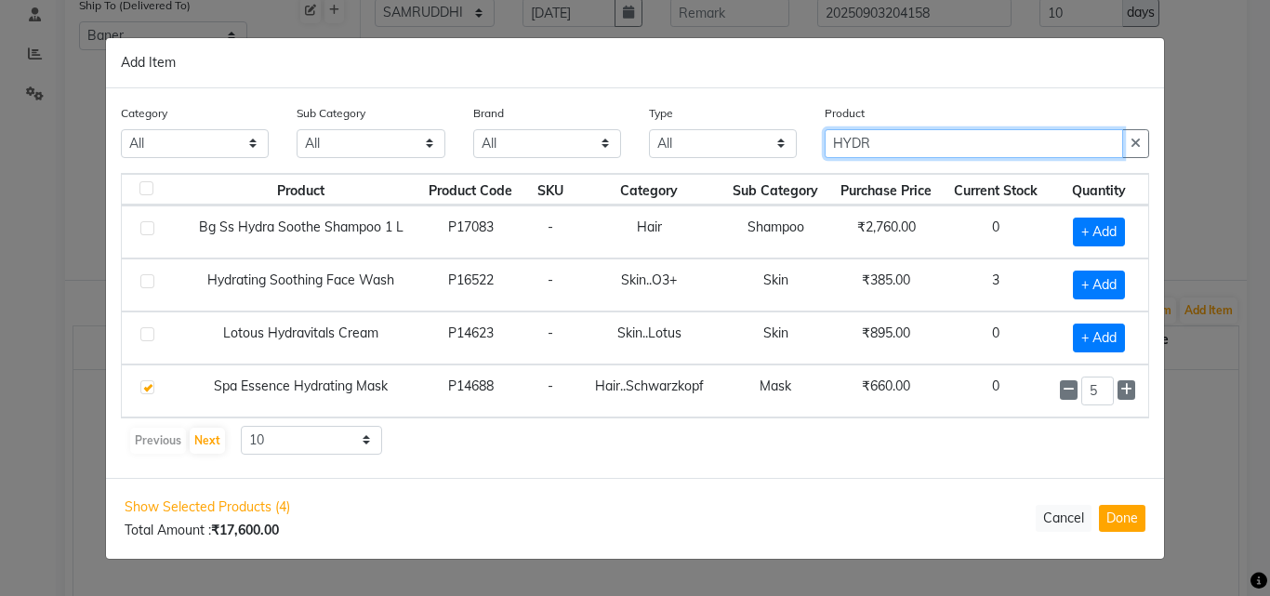
click at [911, 154] on input "HYDR" at bounding box center [974, 143] width 299 height 29
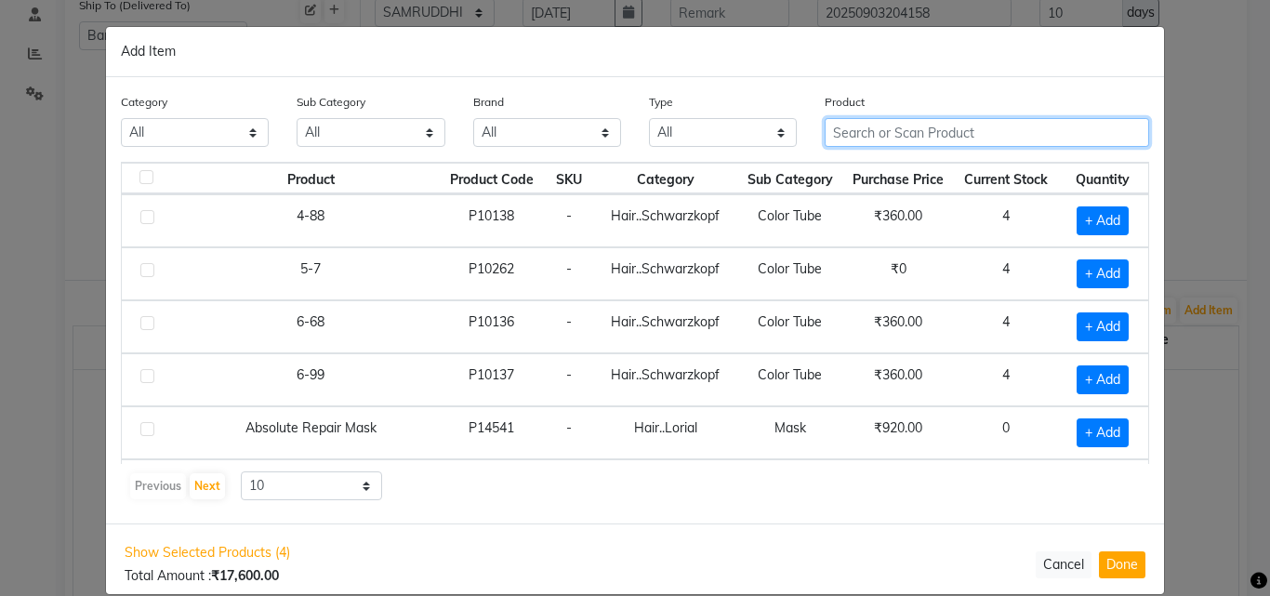
click at [871, 136] on input "text" at bounding box center [987, 132] width 325 height 29
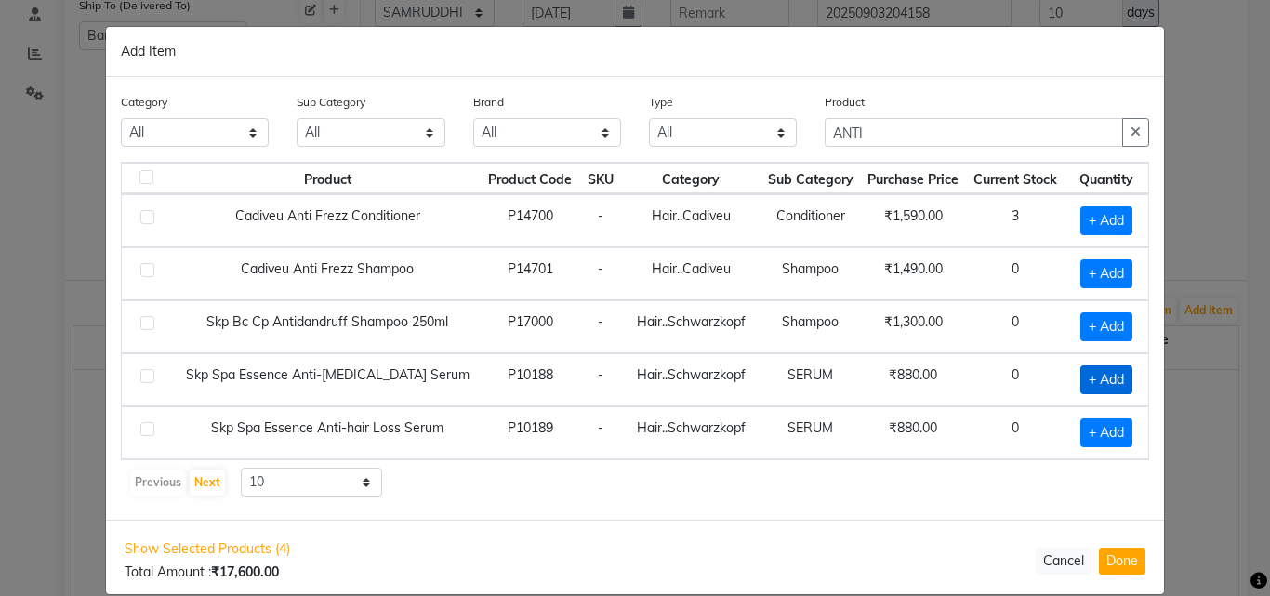
click at [1108, 374] on span "+ Add" at bounding box center [1107, 380] width 52 height 29
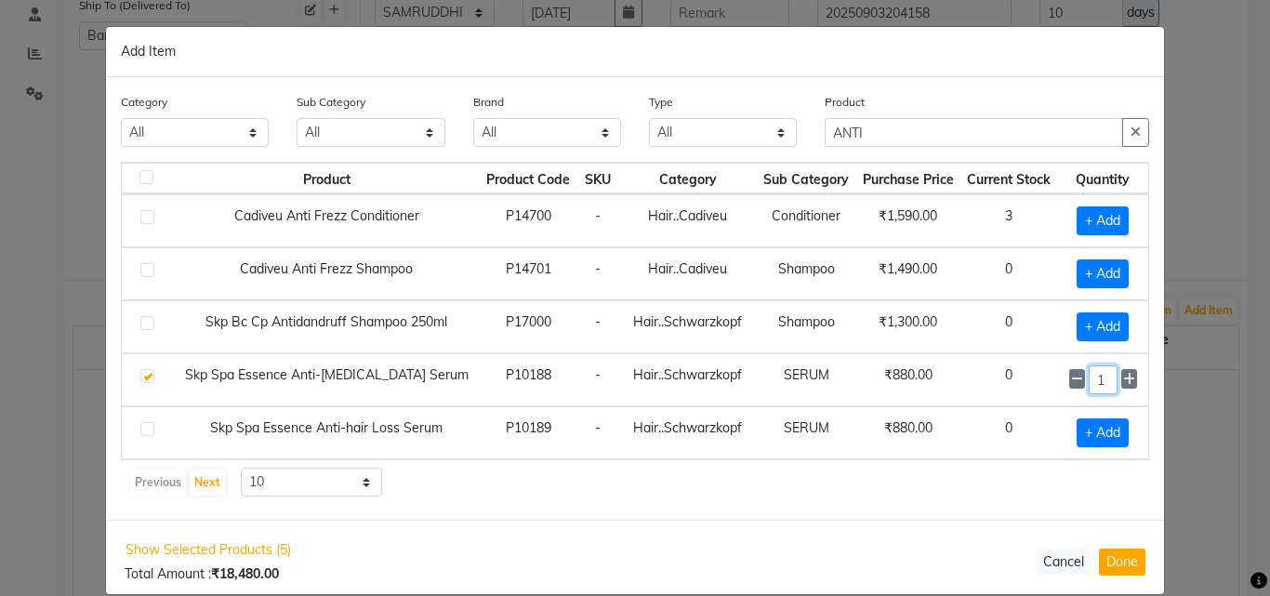
click at [1103, 384] on input "1" at bounding box center [1103, 380] width 28 height 29
click at [1104, 443] on span "+ Add" at bounding box center [1103, 433] width 52 height 29
click at [1104, 442] on input "1" at bounding box center [1103, 433] width 28 height 29
click at [991, 495] on div "Previous Next 10 50 100" at bounding box center [635, 483] width 1014 height 30
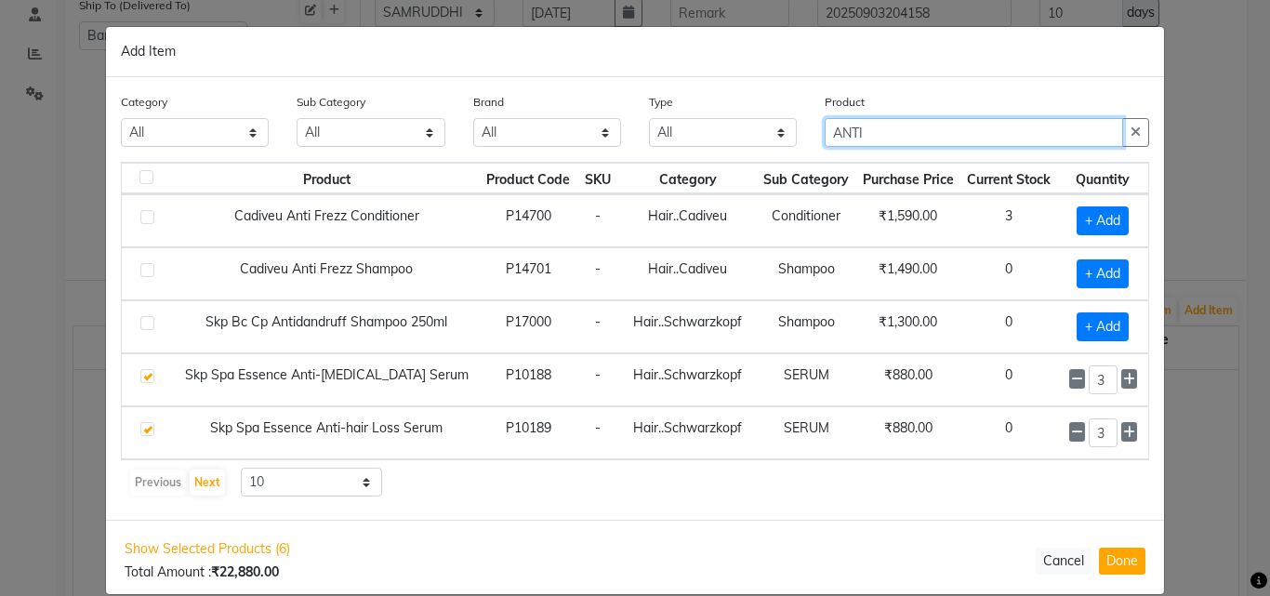
drag, startPoint x: 870, startPoint y: 129, endPoint x: 741, endPoint y: 154, distance: 130.8
click at [742, 153] on div "Category All Hair Skin Makeup Personal Care Appliances Beard Waxing Disposable …" at bounding box center [635, 127] width 1057 height 70
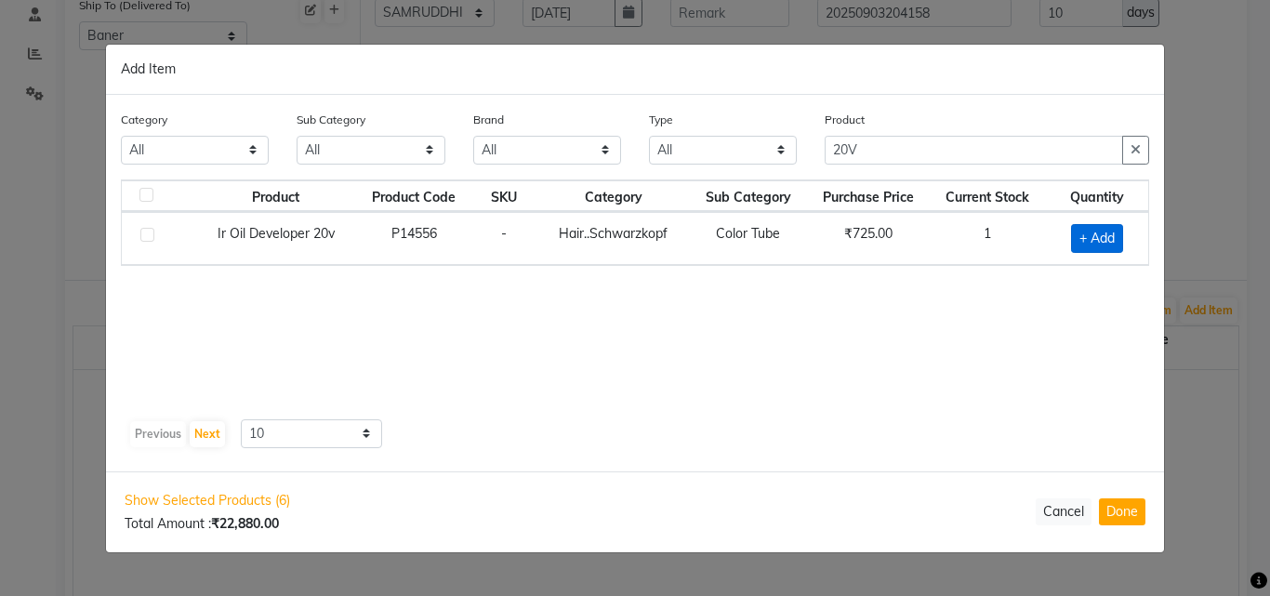
click at [1099, 230] on span "+ Add" at bounding box center [1097, 238] width 52 height 29
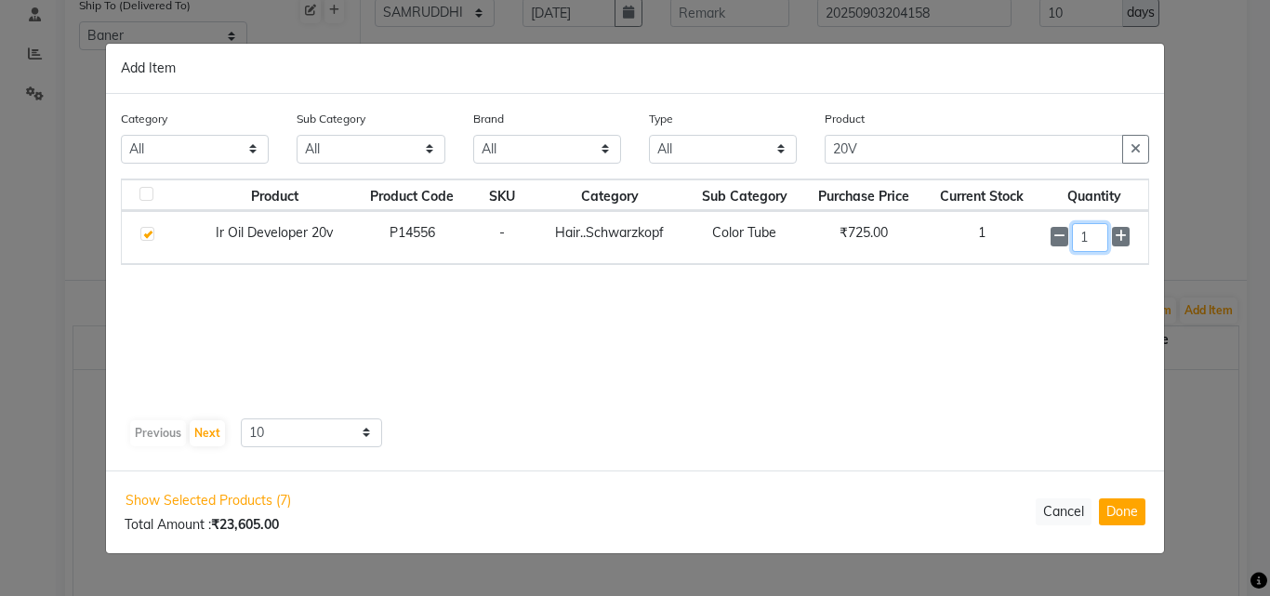
click at [1098, 246] on input "1" at bounding box center [1090, 237] width 36 height 29
click at [1046, 358] on div "Product Product Code SKU Category Sub Category Purchase Price Current Stock Qua…" at bounding box center [635, 295] width 1029 height 233
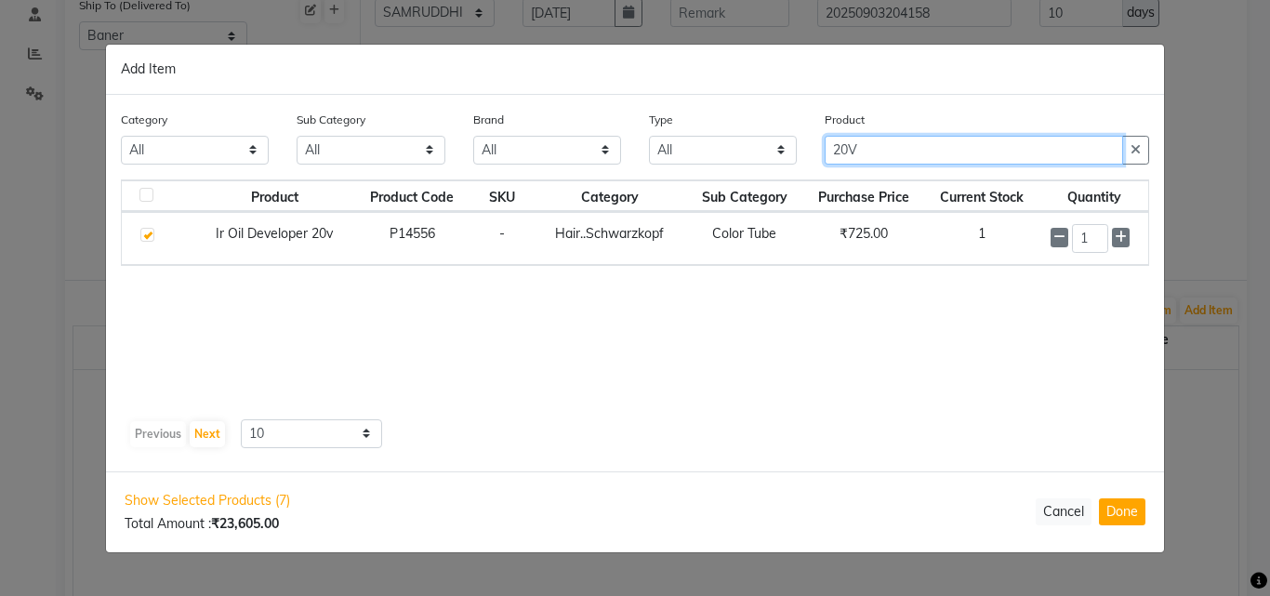
drag, startPoint x: 929, startPoint y: 153, endPoint x: 708, endPoint y: 202, distance: 226.6
click at [714, 202] on div "Category All Hair Skin Makeup Personal Care Appliances Beard Waxing Disposable …" at bounding box center [635, 283] width 1058 height 377
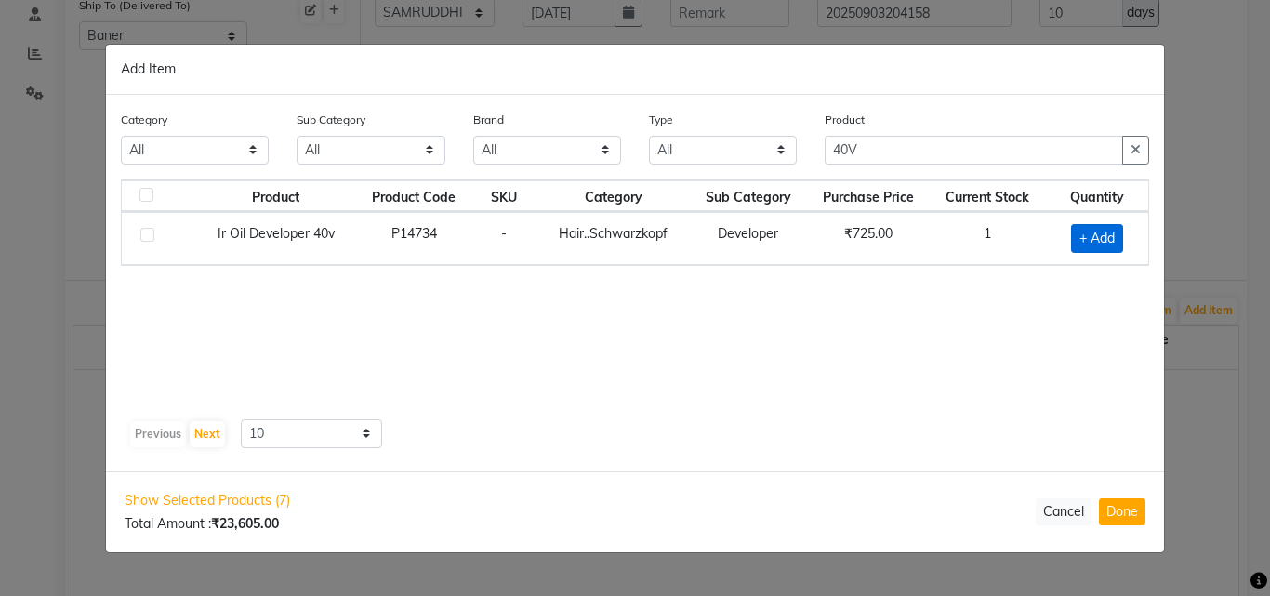
click at [1093, 238] on span "+ Add" at bounding box center [1097, 238] width 52 height 29
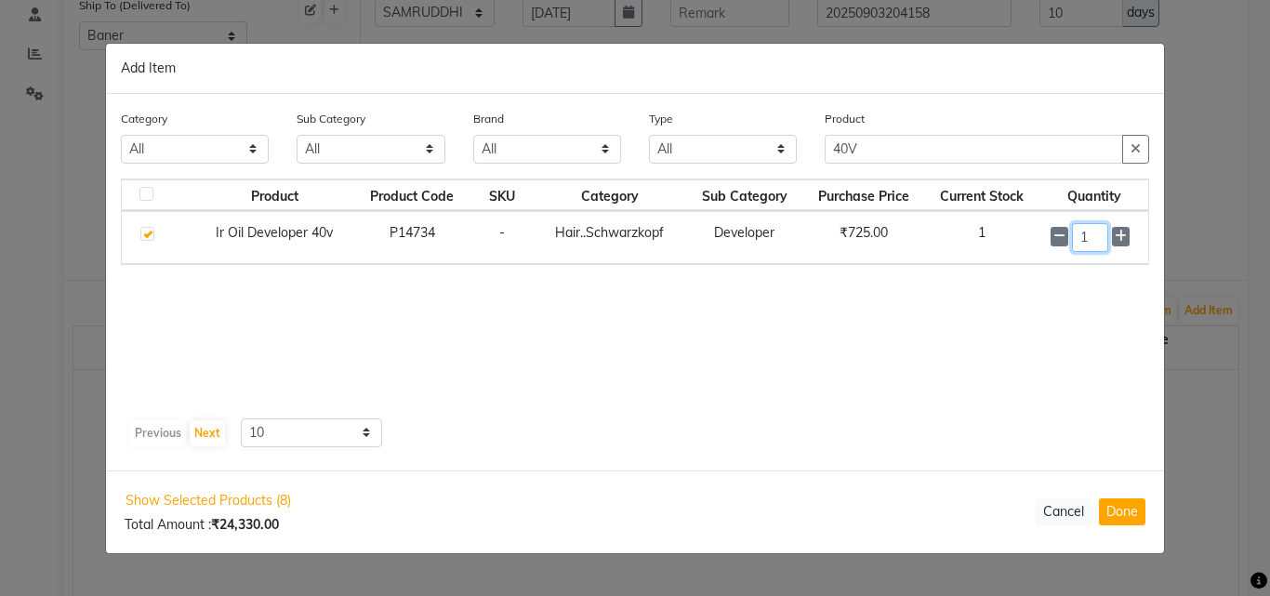
click at [1098, 239] on input "1" at bounding box center [1090, 237] width 36 height 29
click at [918, 364] on div "Product Product Code SKU Category Sub Category Purchase Price Current Stock Qua…" at bounding box center [635, 295] width 1029 height 233
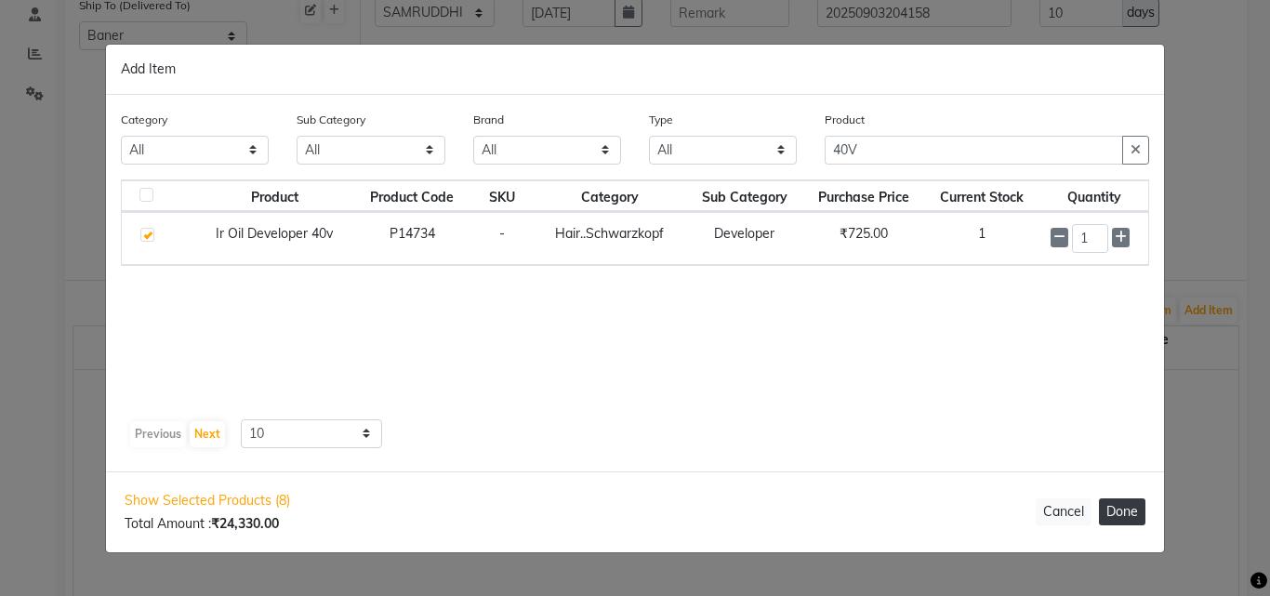
click at [1122, 515] on button "Done" at bounding box center [1122, 512] width 47 height 27
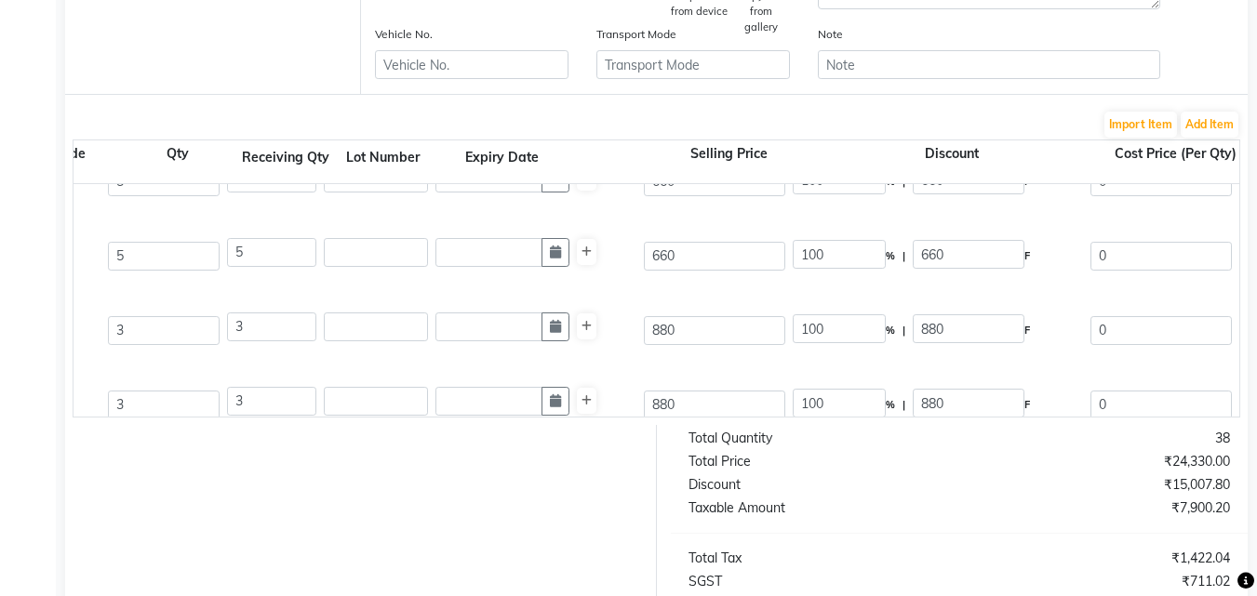
scroll to position [0, 0]
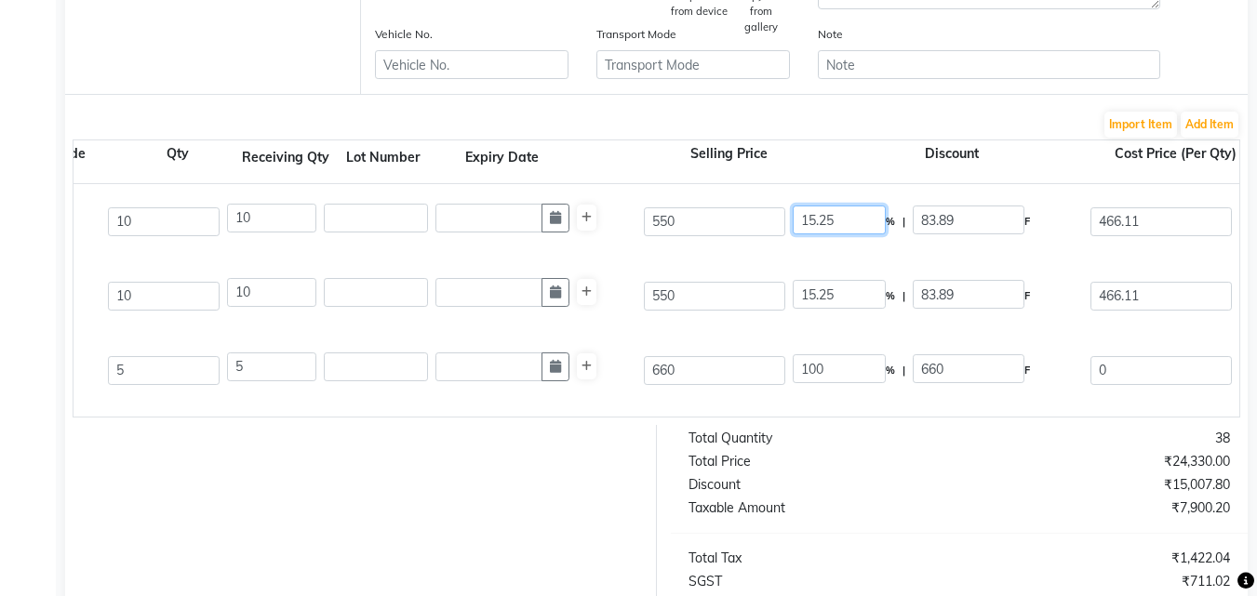
drag, startPoint x: 848, startPoint y: 226, endPoint x: 725, endPoint y: 266, distance: 130.0
click at [725, 266] on div "Skp Zero Ammonia 3-0 60 M P16651 10 10 550 15.25 % | 83.89 F 466.11 395.01 3950…" at bounding box center [837, 300] width 2331 height 233
drag, startPoint x: 857, startPoint y: 294, endPoint x: 757, endPoint y: 358, distance: 118.4
click at [751, 351] on div "Skp Zero Ammonia 3-0 60 M P16651 10 10 550 18 % | 99 F 451 382.2 3822 None GST …" at bounding box center [837, 300] width 2331 height 233
drag, startPoint x: 838, startPoint y: 367, endPoint x: 769, endPoint y: 406, distance: 79.1
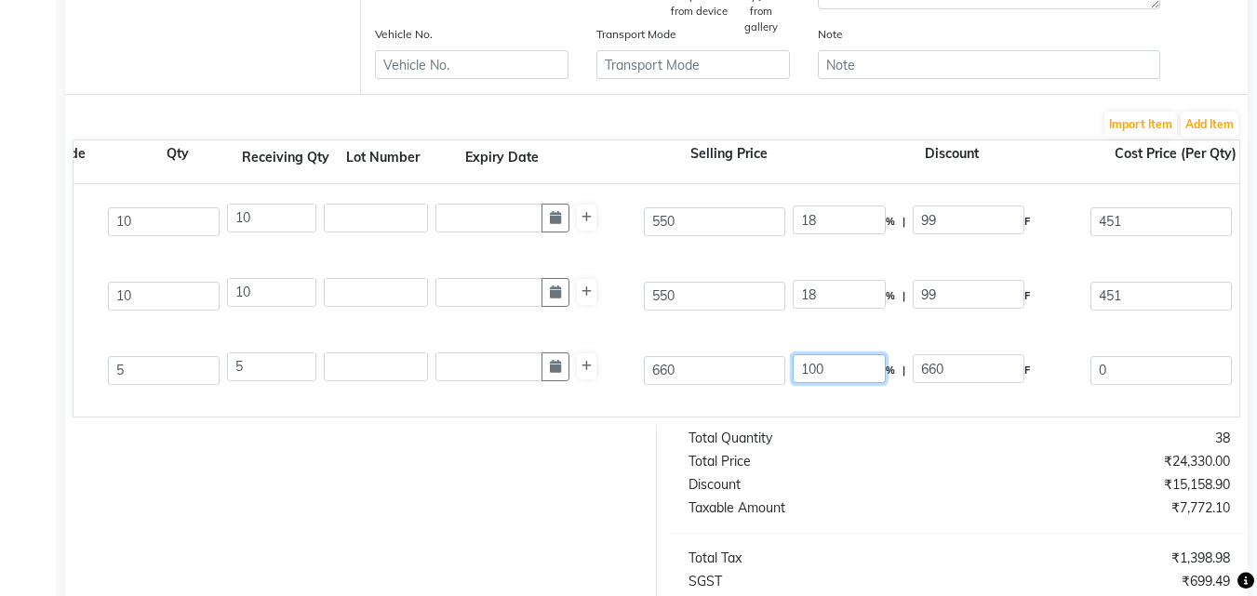
click at [769, 406] on div "Skp Zero Ammonia 3-0 60 M P16651 10 10 550 18 % | 99 F 451 382.2 3822 None GST …" at bounding box center [837, 300] width 2331 height 233
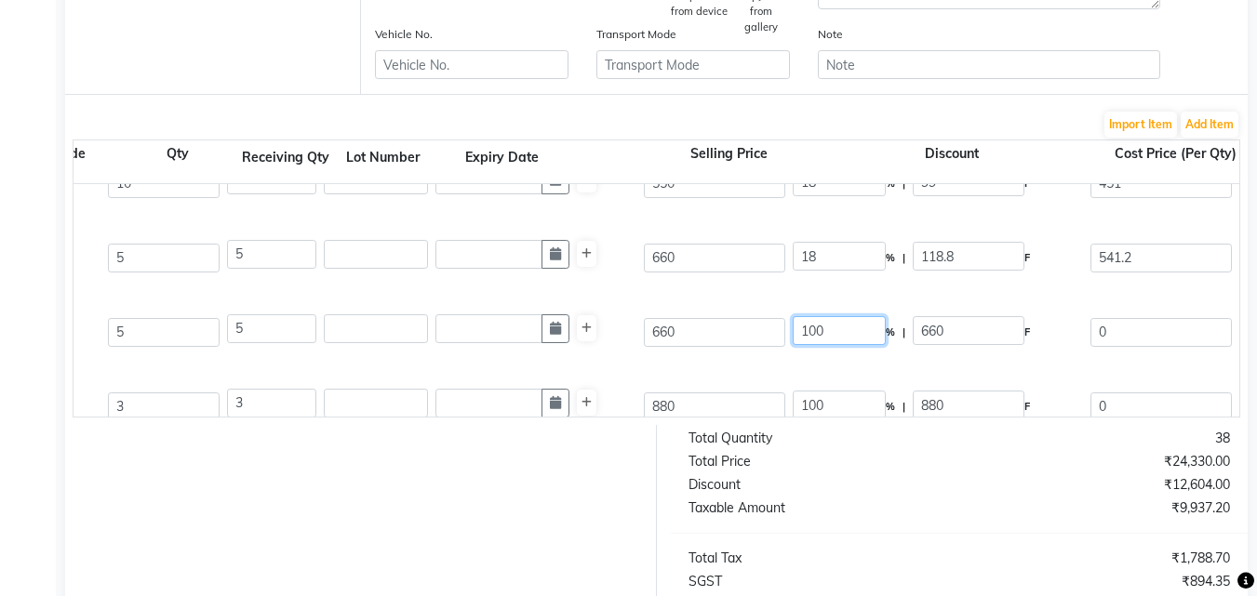
drag, startPoint x: 858, startPoint y: 330, endPoint x: 673, endPoint y: 364, distance: 187.2
click at [676, 355] on div "Spa Essence Hydrating Mask 500 ML P14688 5 5 660 100 % | 660 F 0 0 0 None GST (…" at bounding box center [837, 332] width 2359 height 74
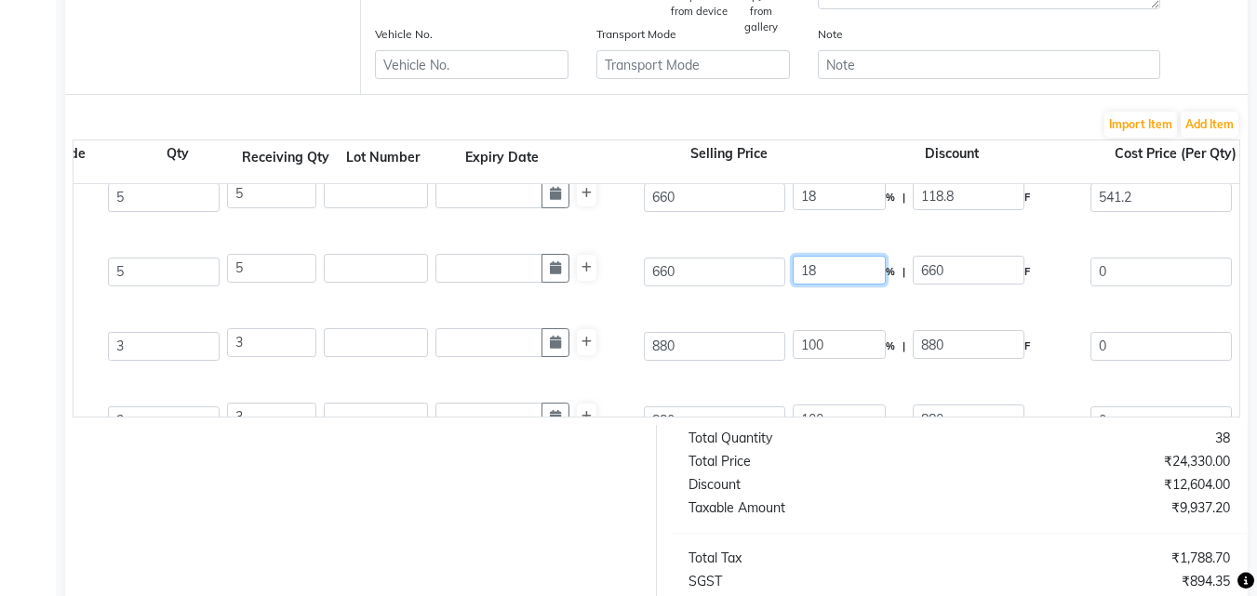
scroll to position [206, 0]
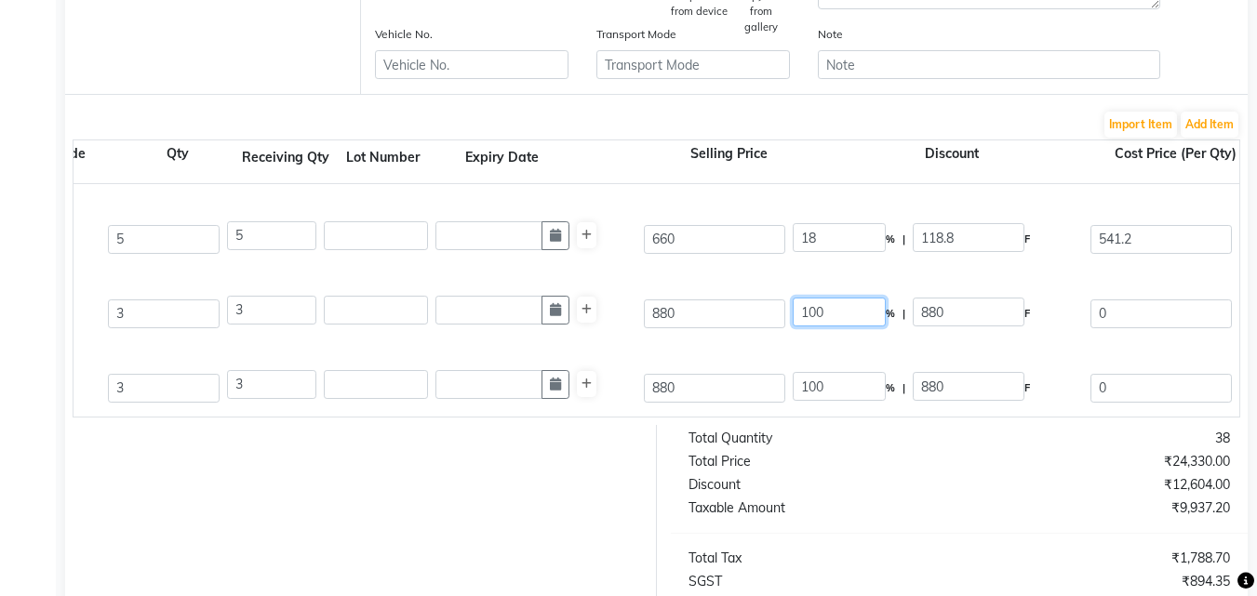
drag, startPoint x: 839, startPoint y: 314, endPoint x: 696, endPoint y: 319, distance: 143.3
click at [696, 319] on div "Skp Spa Essence Anti-dandruff Serum 8 ML P10188 3 3 880 100 % | 880 F 0 0 0 Non…" at bounding box center [837, 313] width 2359 height 74
drag, startPoint x: 837, startPoint y: 383, endPoint x: 698, endPoint y: 445, distance: 152.4
click at [703, 444] on form "Bill To (From) Select Address Baner Ship To (Delivered To) Select Address Baner…" at bounding box center [656, 275] width 1182 height 1135
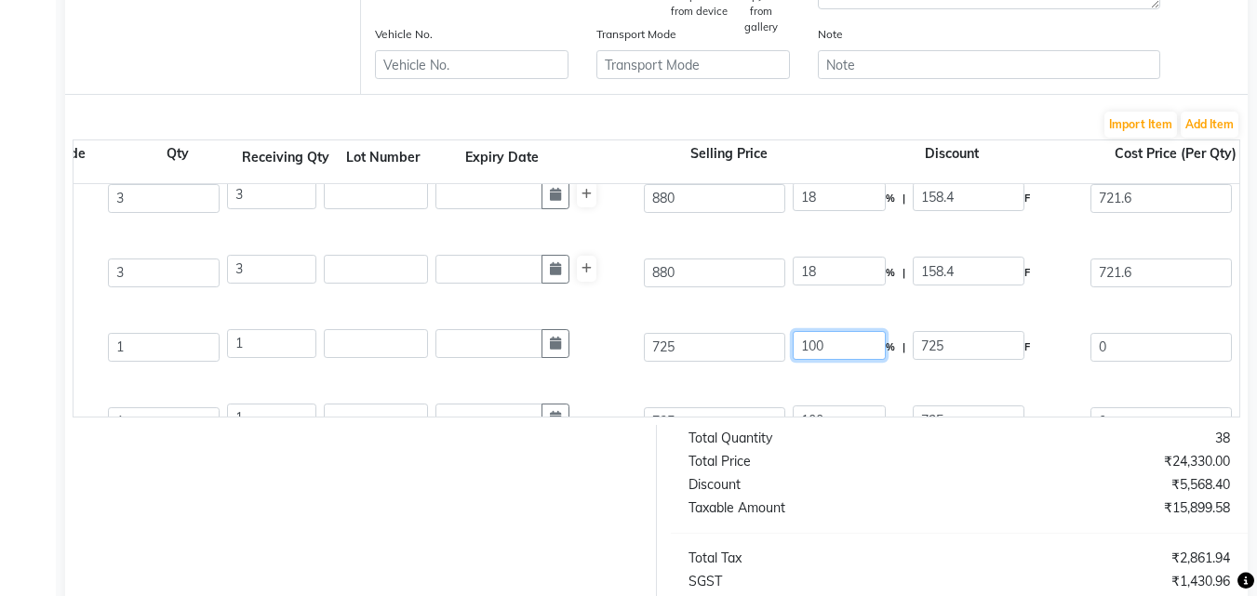
drag, startPoint x: 834, startPoint y: 346, endPoint x: 751, endPoint y: 375, distance: 87.7
click at [753, 373] on div "Ir Oil Developer 20v 1000 ML P14556 1 1 725 100 % | 725 F 0 0 0 None GST (18%) …" at bounding box center [837, 347] width 2359 height 74
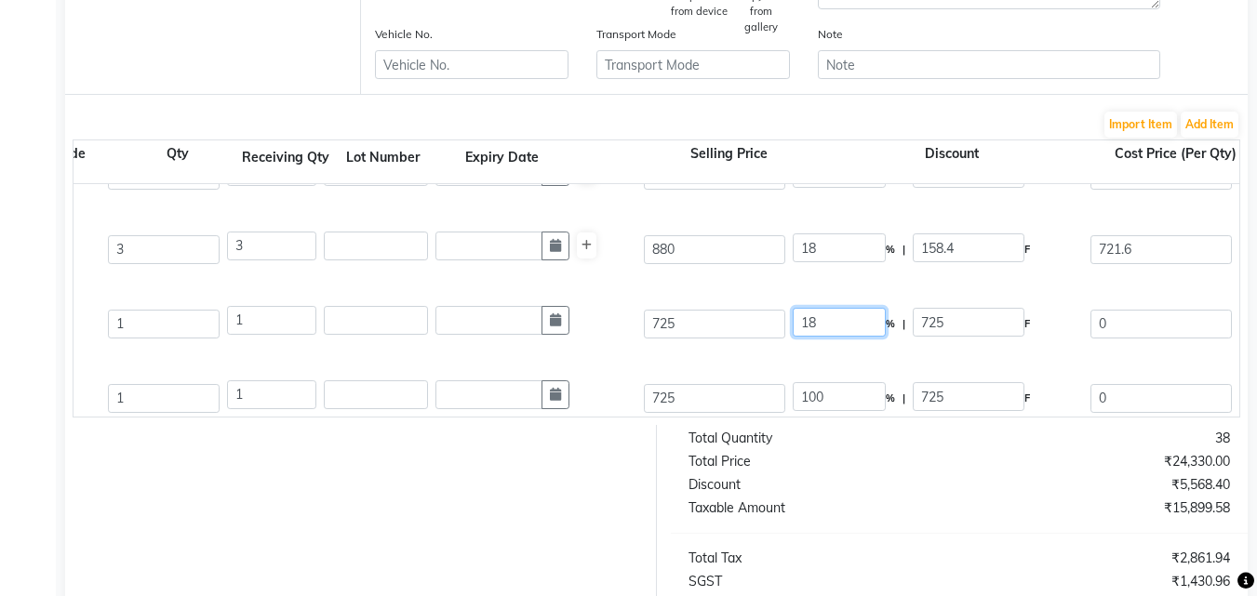
scroll to position [363, 0]
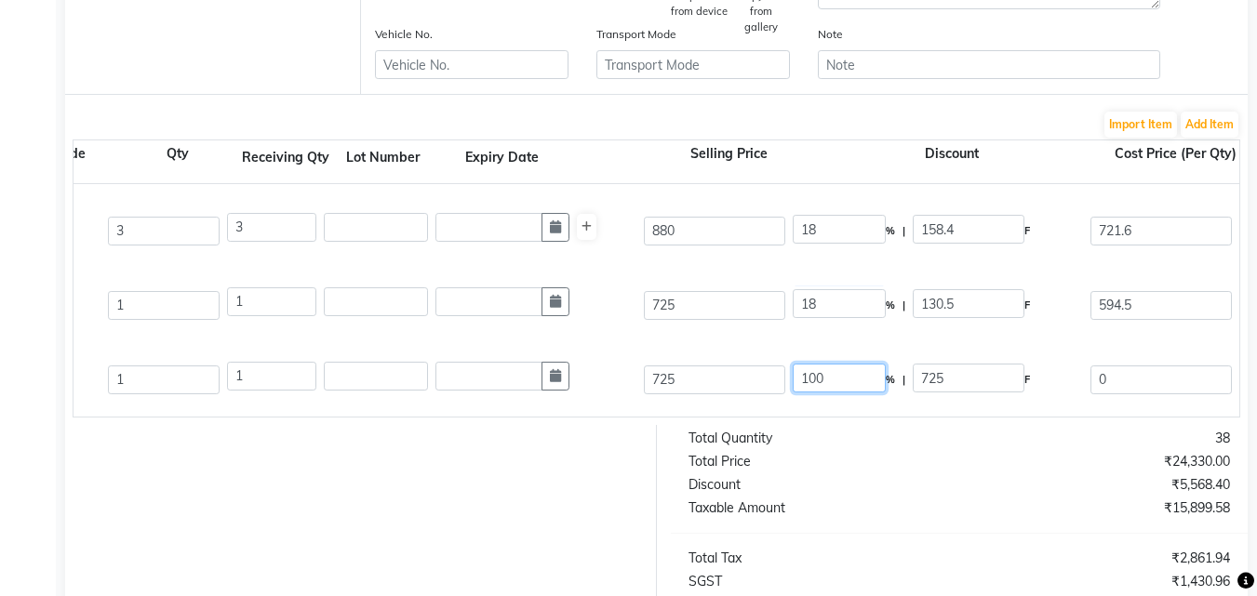
drag, startPoint x: 844, startPoint y: 379, endPoint x: 771, endPoint y: 403, distance: 76.2
click at [780, 399] on div "Ir Oil Developer 40v 1000 ML P14734 1 1 725 100 % | 725 F 0 0 0 None GST (18%) …" at bounding box center [837, 379] width 2359 height 74
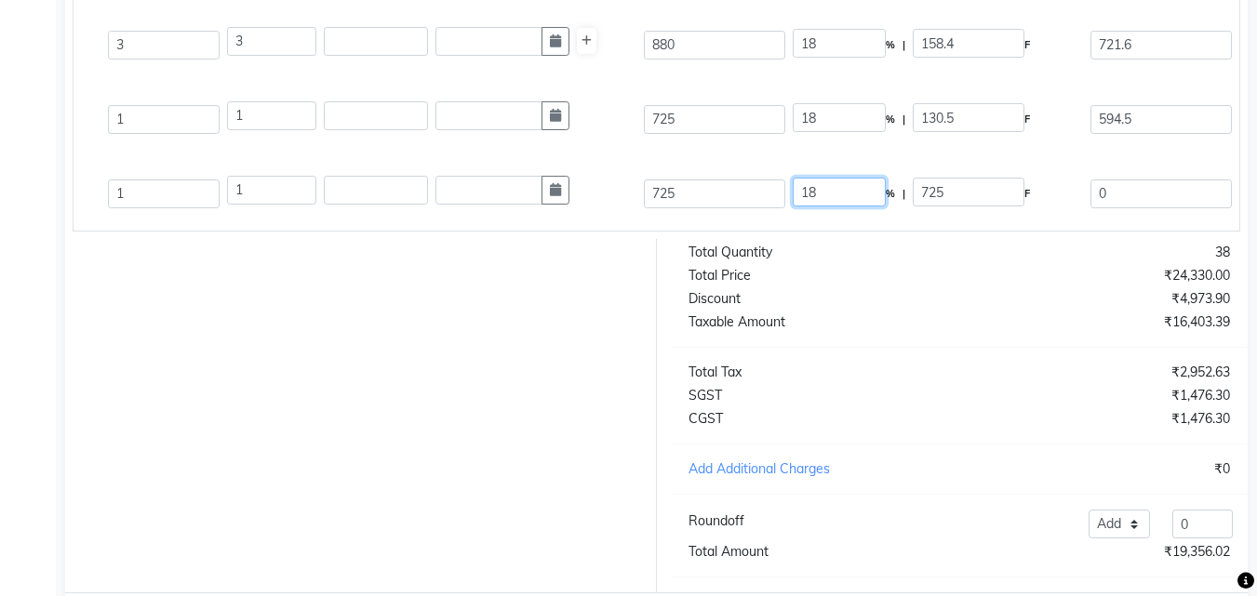
scroll to position [744, 0]
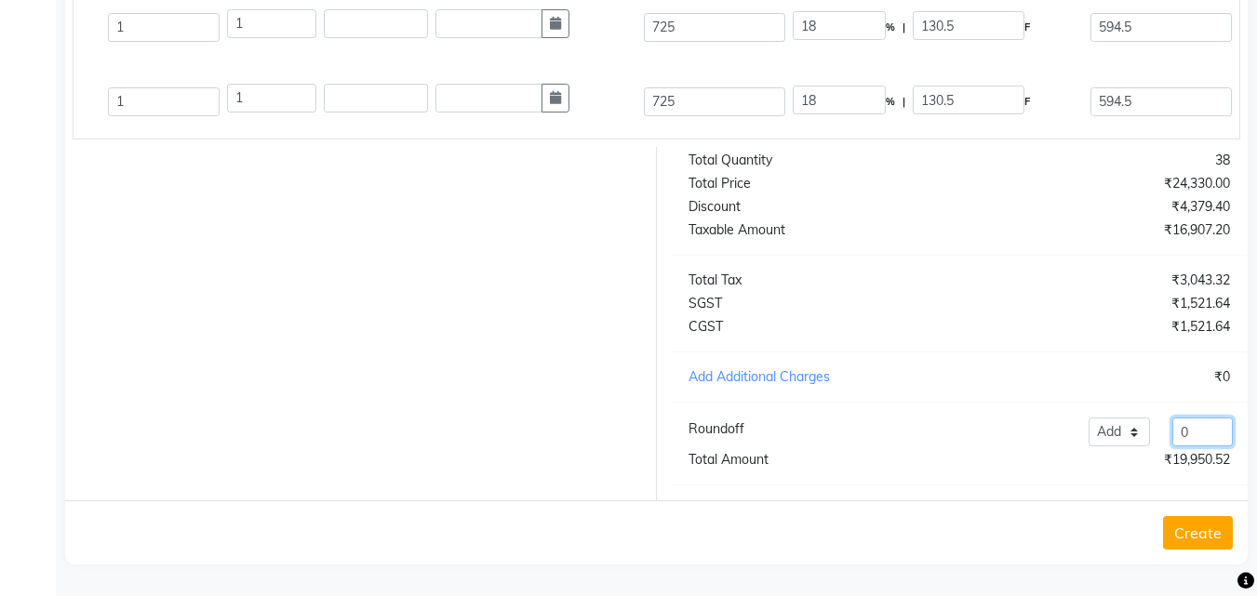
drag, startPoint x: 1197, startPoint y: 450, endPoint x: 1155, endPoint y: 469, distance: 45.8
click at [1155, 469] on div "Total Quantity 38 Total Price ₹24,330.00 Discount ₹4,379.40 Taxable Amount ₹16,…" at bounding box center [959, 323] width 605 height 353
click at [1190, 446] on input "-508.02" at bounding box center [1202, 432] width 60 height 29
click at [1189, 446] on input "-508.02" at bounding box center [1202, 432] width 60 height 29
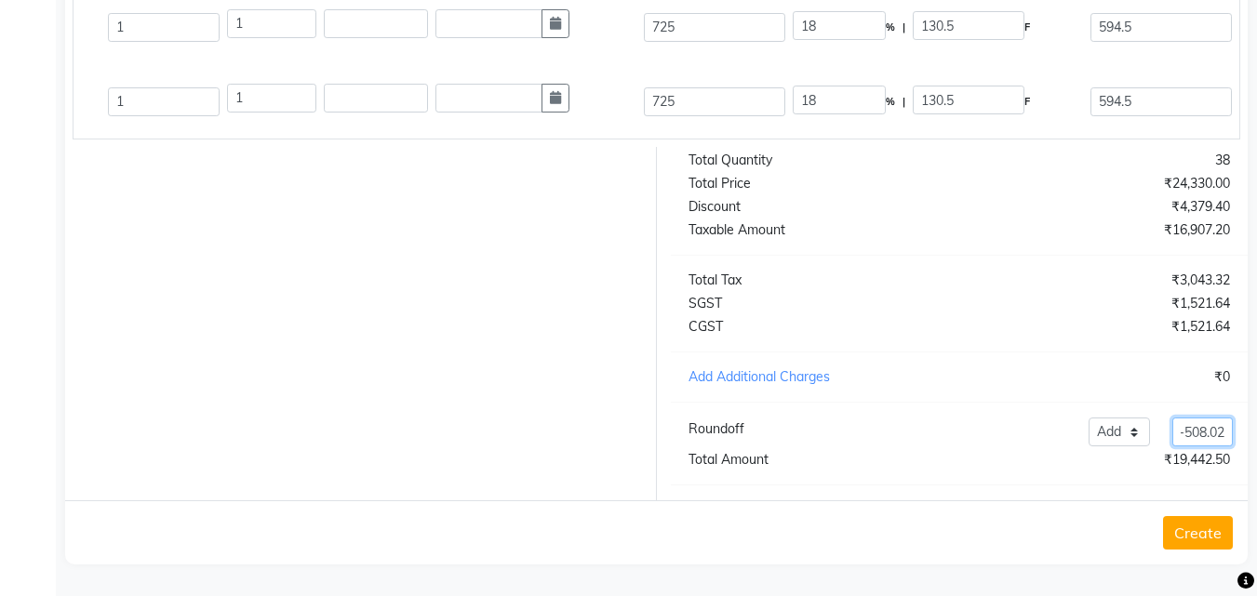
click at [1183, 446] on input "-508.02" at bounding box center [1202, 432] width 60 height 29
click at [416, 408] on div at bounding box center [353, 323] width 605 height 353
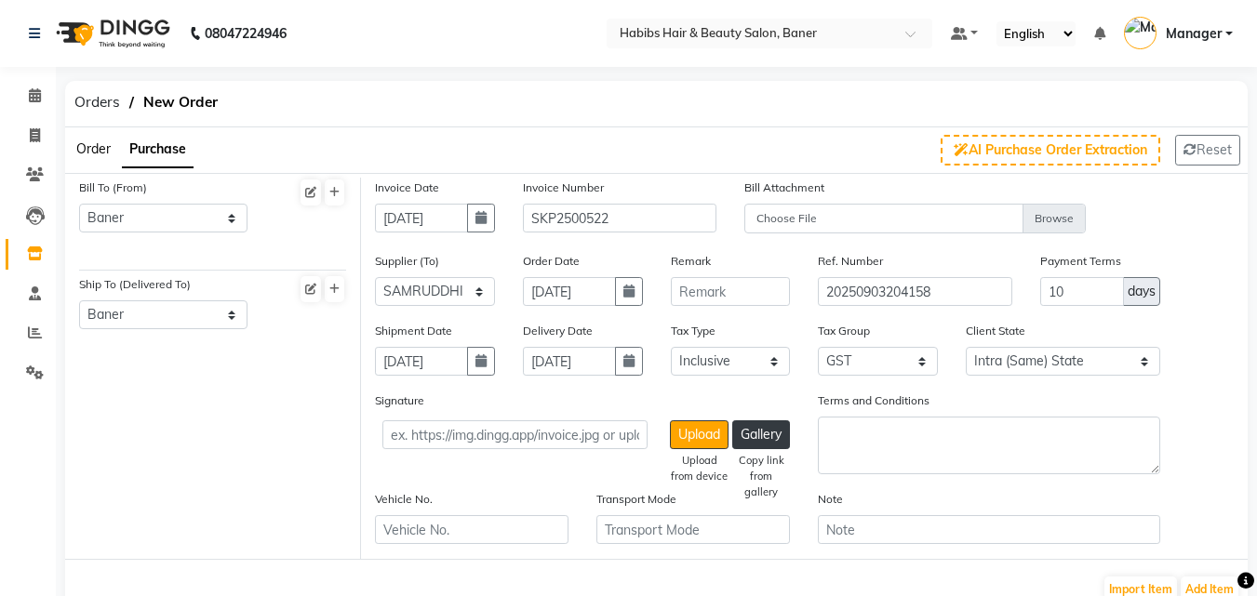
scroll to position [757, 0]
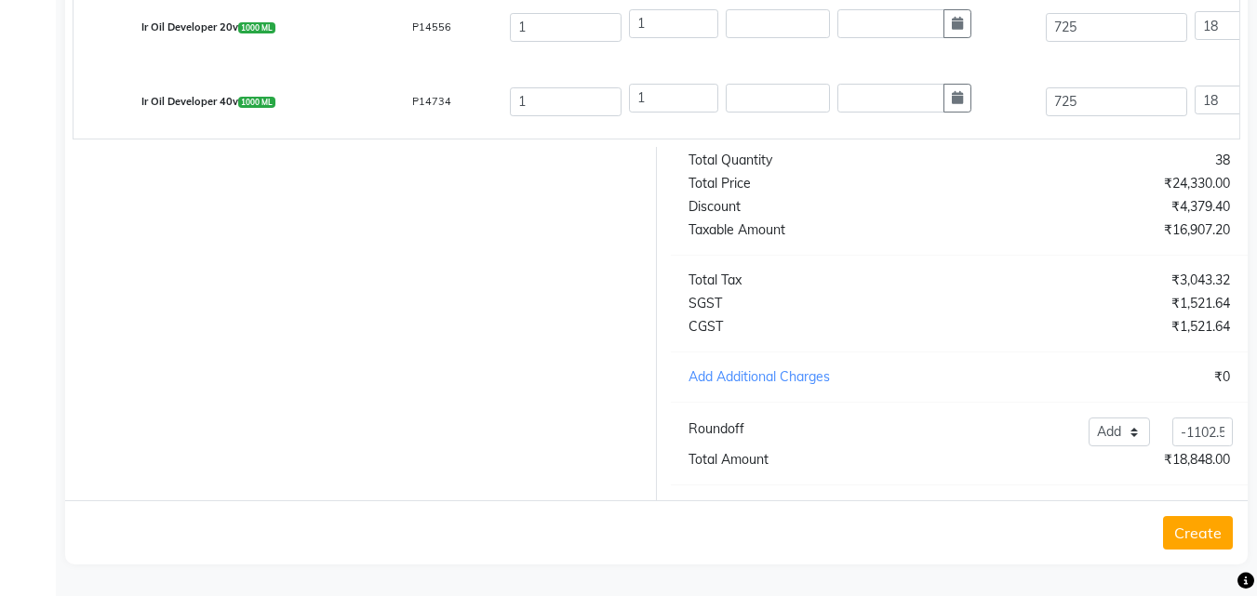
click at [1205, 522] on button "Create" at bounding box center [1198, 532] width 70 height 33
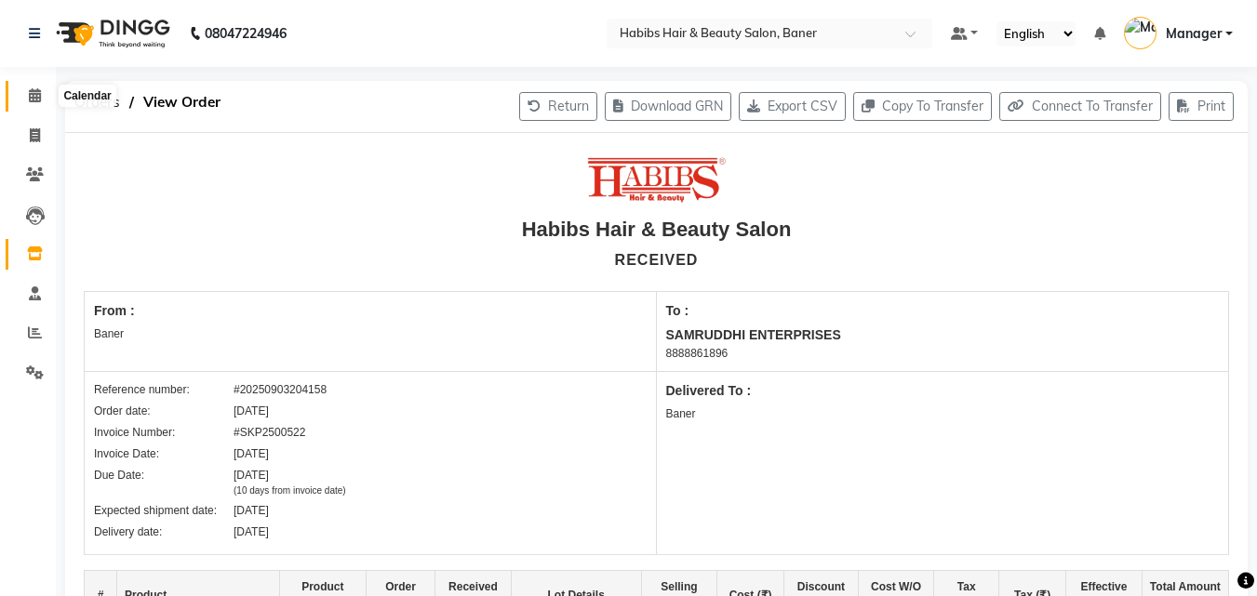
drag, startPoint x: 30, startPoint y: 95, endPoint x: 38, endPoint y: 114, distance: 21.2
click at [29, 96] on icon at bounding box center [35, 95] width 12 height 14
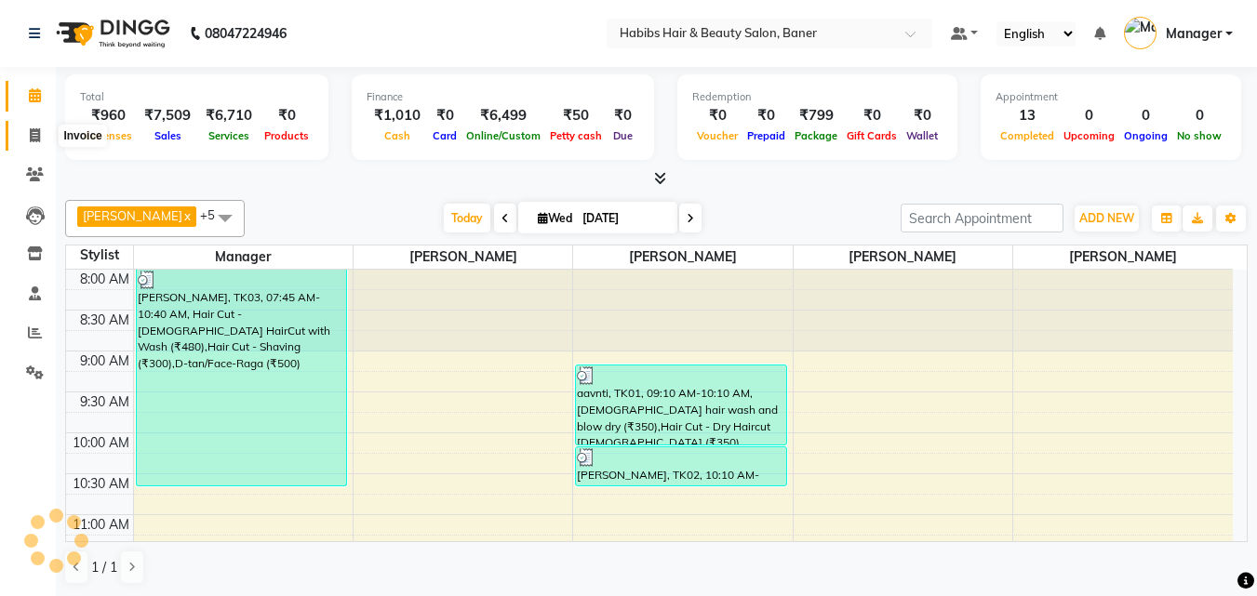
click at [38, 132] on icon at bounding box center [35, 135] width 10 height 14
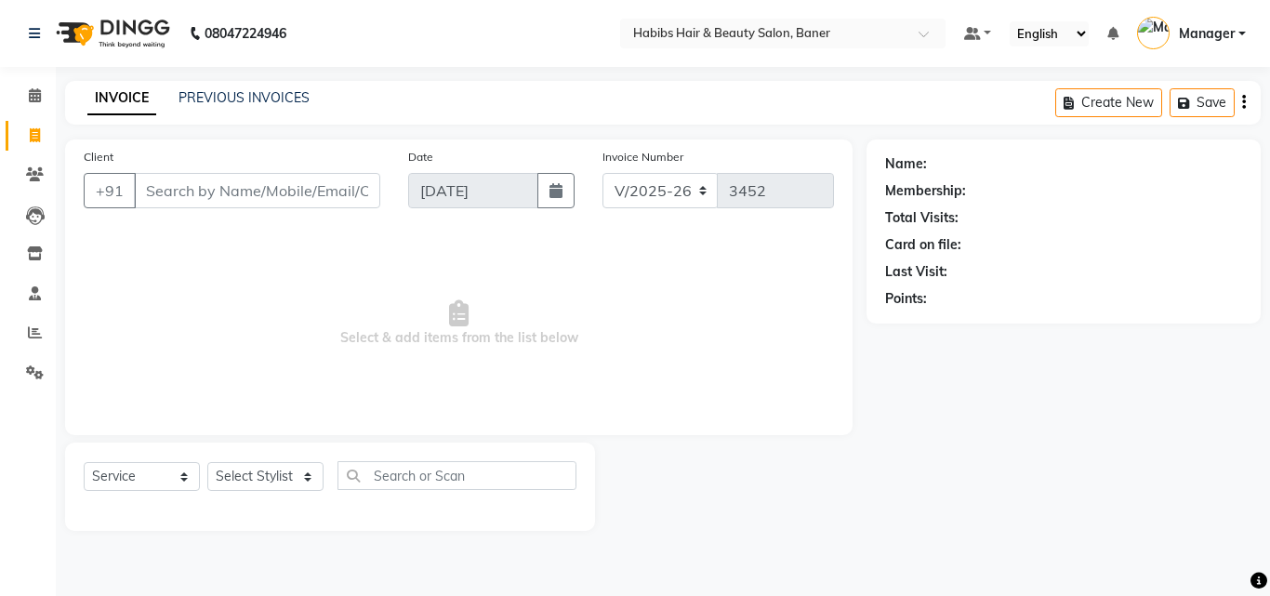
click at [167, 193] on input "Client" at bounding box center [257, 190] width 246 height 35
click at [265, 478] on select "Select Stylist Admin [PERSON_NAME] Manager [PERSON_NAME] [PERSON_NAME] Ram Roha…" at bounding box center [265, 476] width 116 height 29
click at [207, 462] on select "Select Stylist Admin [PERSON_NAME] Manager [PERSON_NAME] [PERSON_NAME] Ram Roha…" at bounding box center [265, 476] width 116 height 29
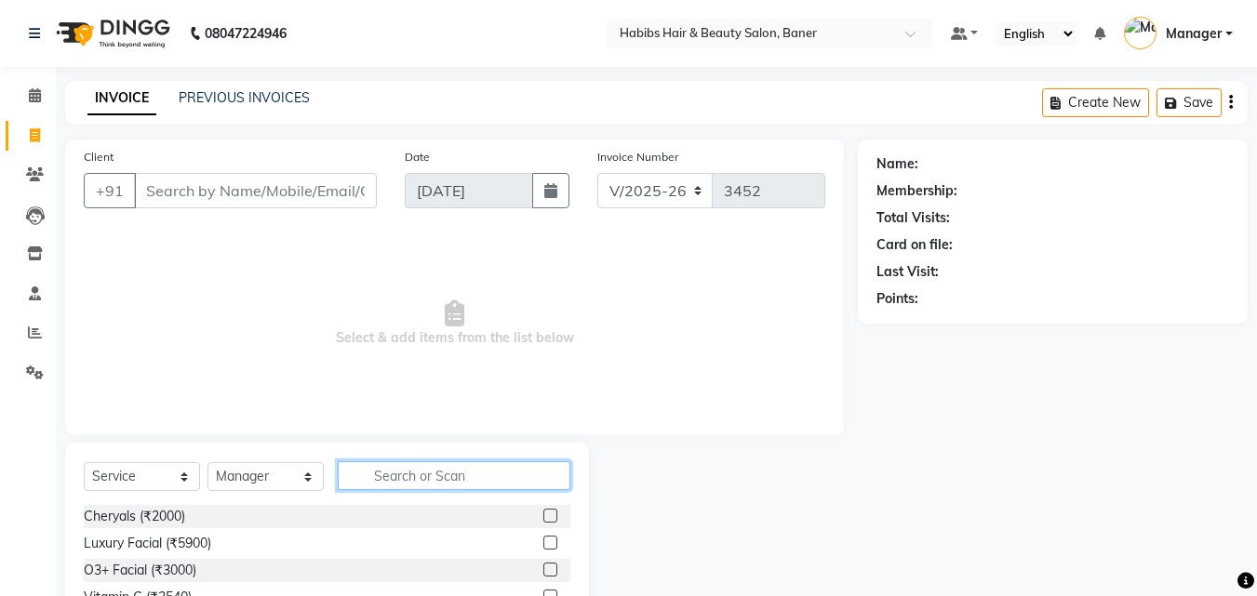
click at [442, 472] on input "text" at bounding box center [454, 475] width 233 height 29
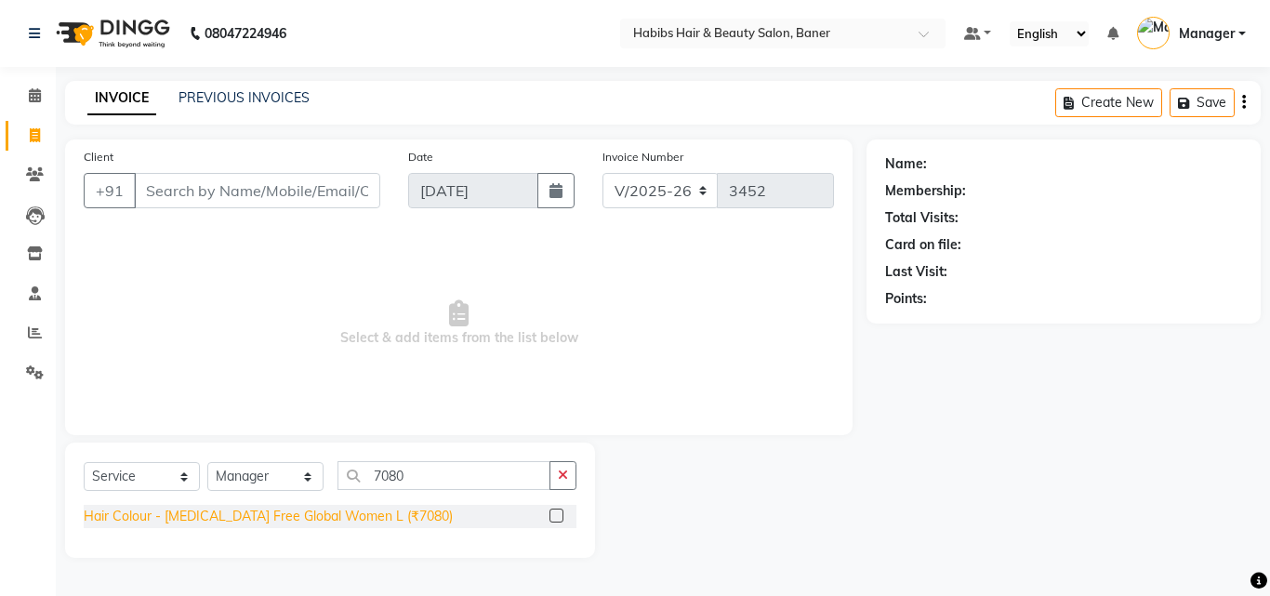
click at [375, 519] on div "Hair Colour - [MEDICAL_DATA] Free Global Women L (₹7080)" at bounding box center [268, 517] width 369 height 20
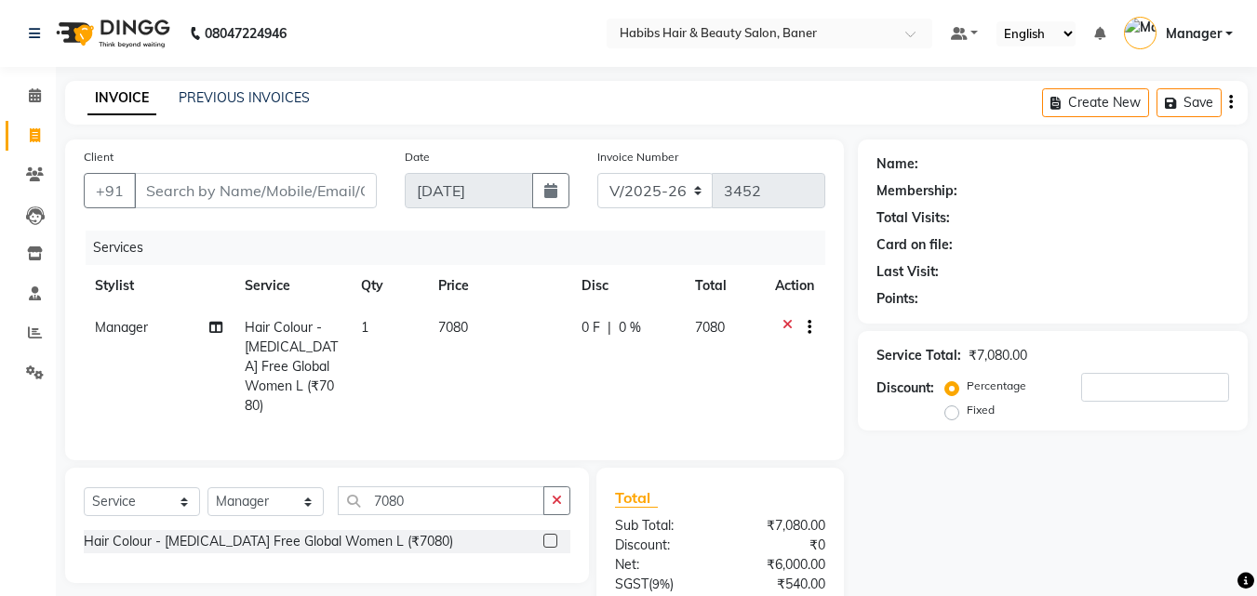
scroll to position [167, 0]
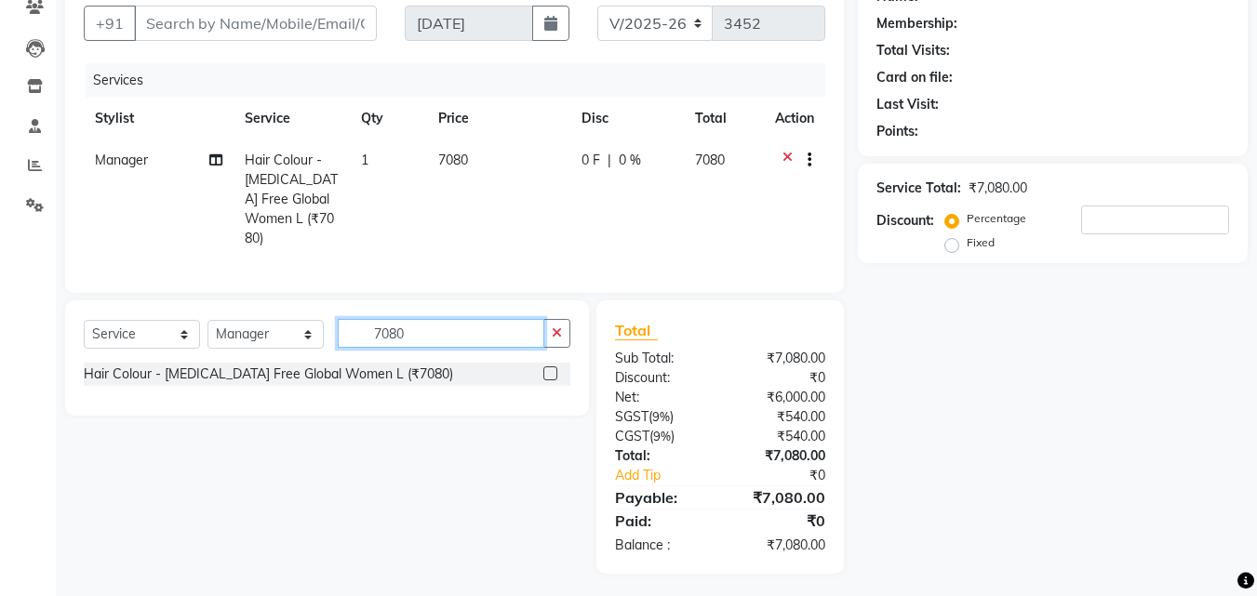
drag, startPoint x: 422, startPoint y: 332, endPoint x: 216, endPoint y: 387, distance: 213.6
click at [211, 387] on div "Select Service Product Membership Package Voucher Prepaid Gift Card Select Styl…" at bounding box center [327, 357] width 524 height 115
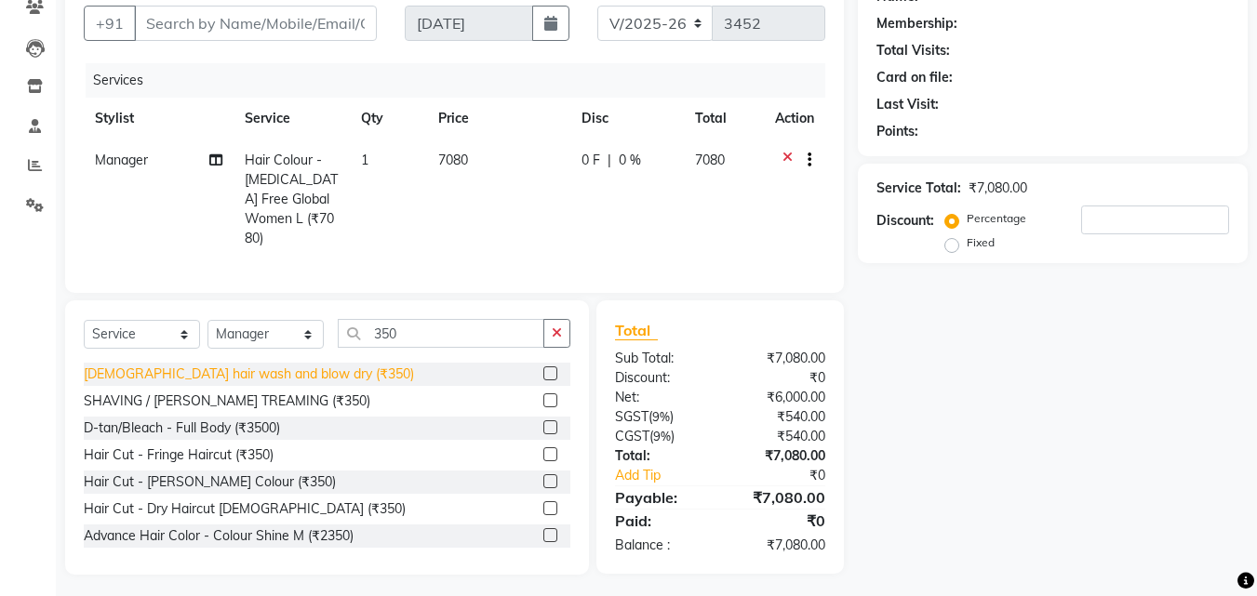
click at [299, 366] on div "[DEMOGRAPHIC_DATA] hair wash and blow dry (₹350)" at bounding box center [249, 375] width 330 height 20
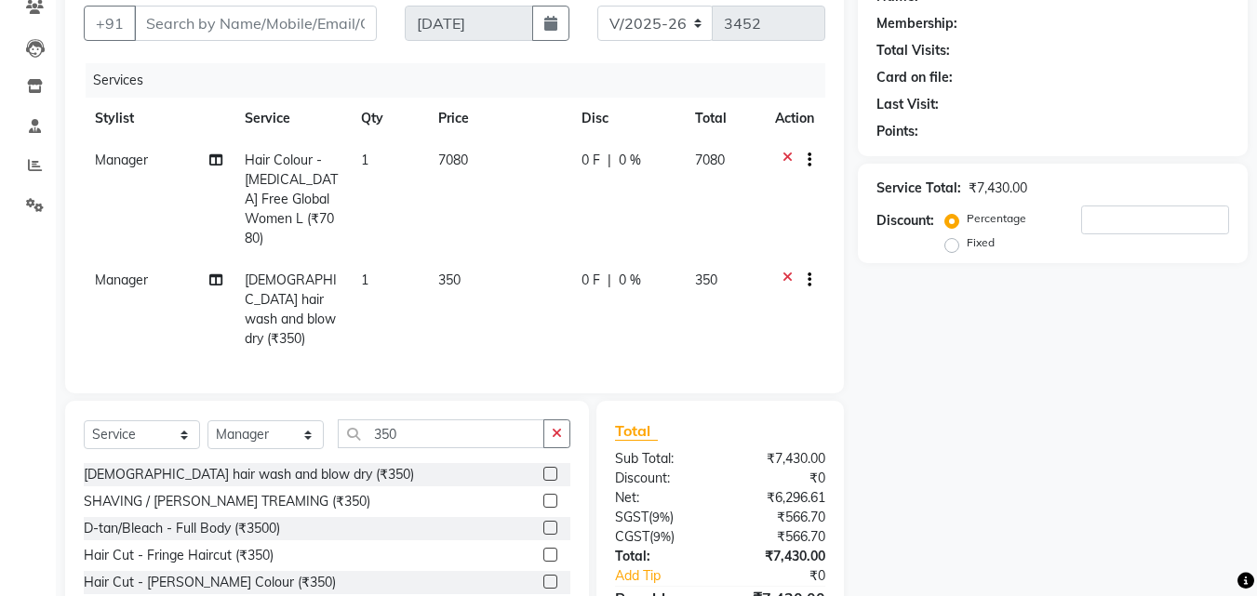
click at [482, 163] on td "7080" at bounding box center [498, 200] width 143 height 120
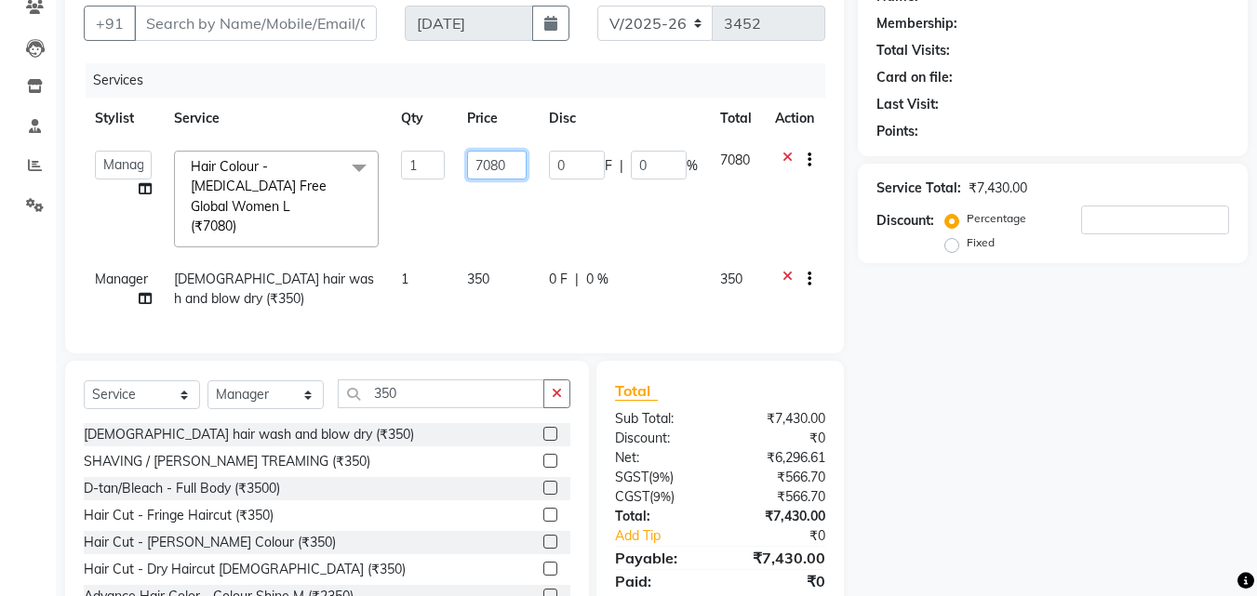
click at [519, 172] on input "7080" at bounding box center [497, 165] width 60 height 29
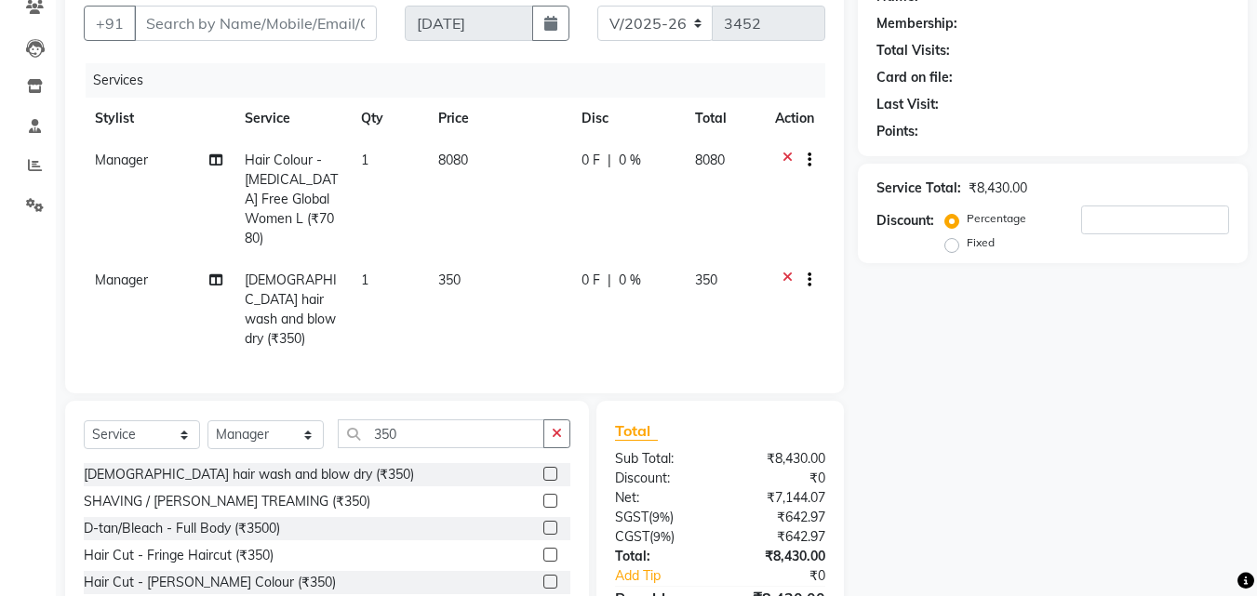
click at [463, 349] on div "Client +91 Date 03-09-2025 Invoice Number V/2025 V/2025-26 3452 Services Stylis…" at bounding box center [454, 323] width 806 height 703
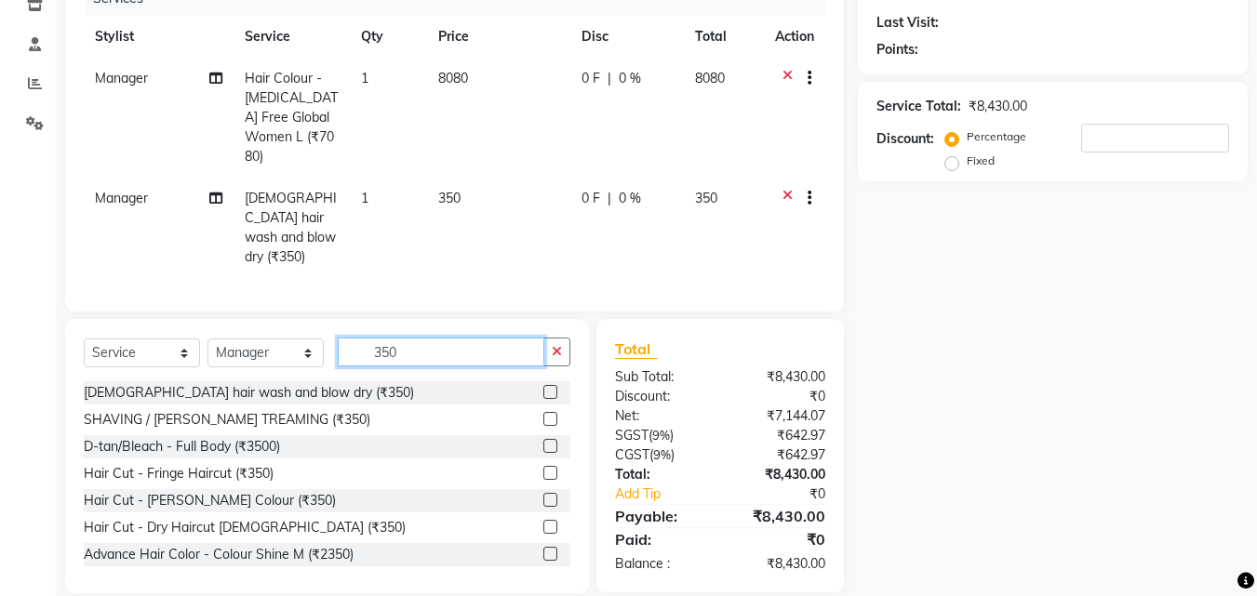
drag, startPoint x: 405, startPoint y: 334, endPoint x: 329, endPoint y: 384, distance: 90.5
click at [329, 384] on div "Select Service Product Membership Package Voucher Prepaid Gift Card Select Styl…" at bounding box center [327, 456] width 524 height 274
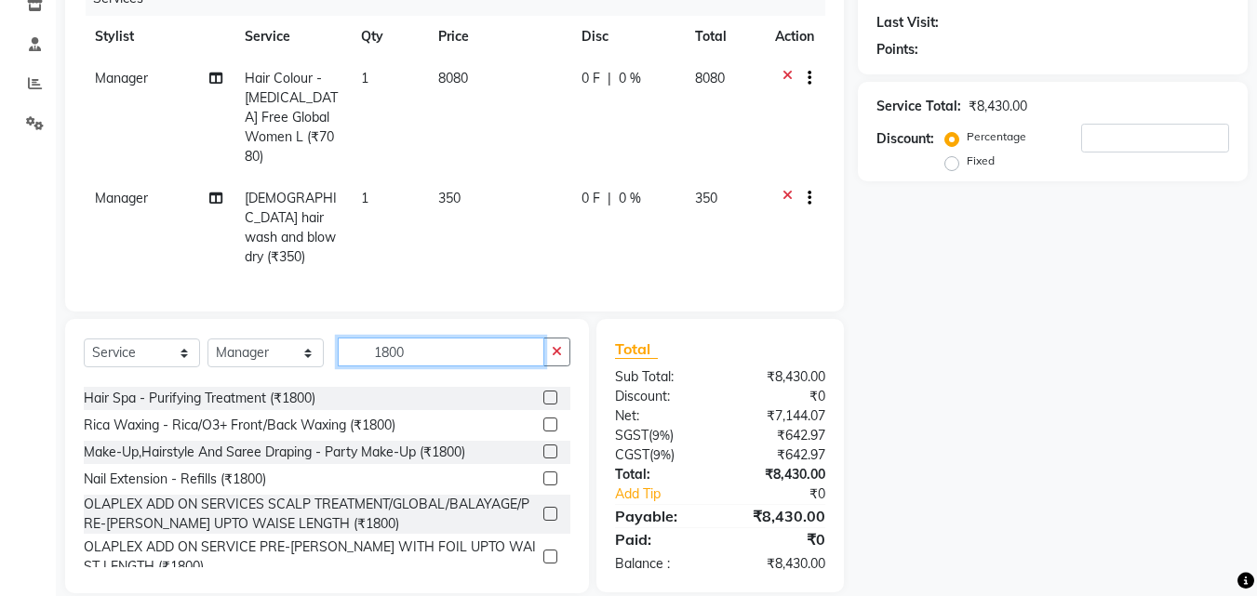
scroll to position [61, 0]
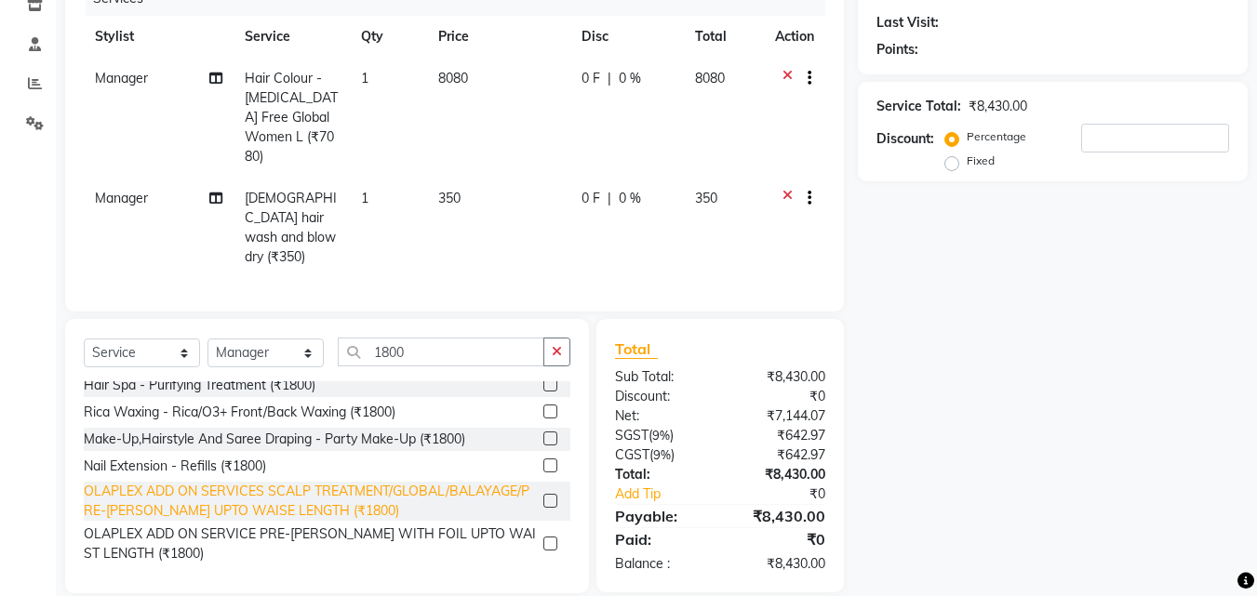
click at [313, 482] on div "OLAPLEX ADD ON SERVICES SCALP TREATMENT/GLOBAL/BALAYAGE/PRE-[PERSON_NAME] UPTO …" at bounding box center [310, 501] width 452 height 39
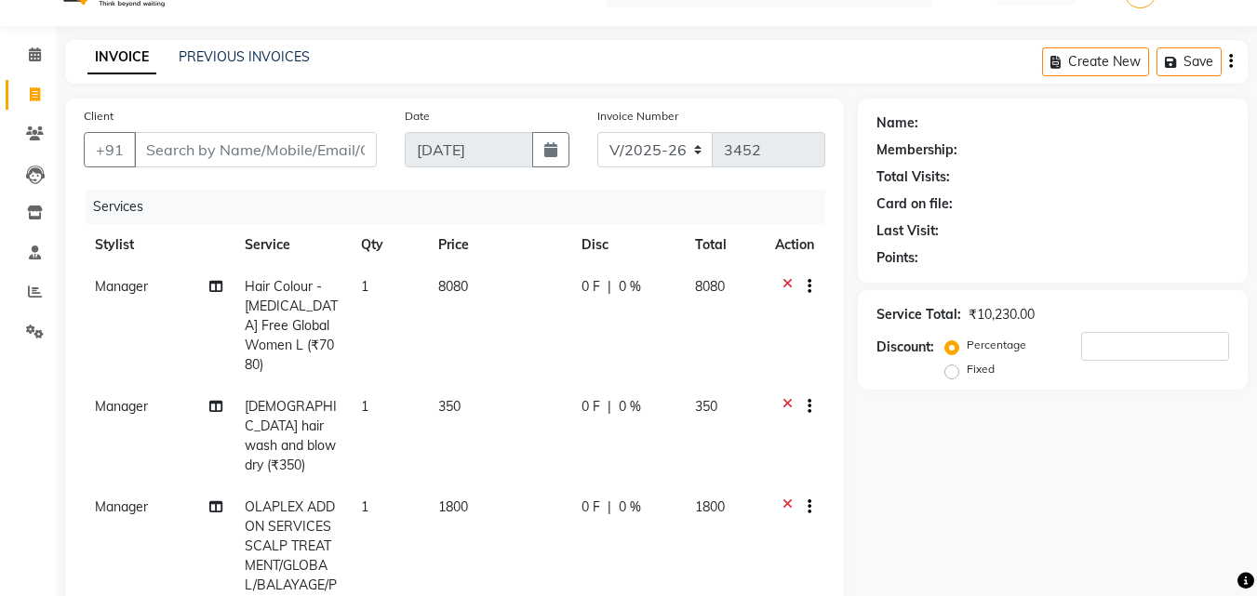
scroll to position [0, 0]
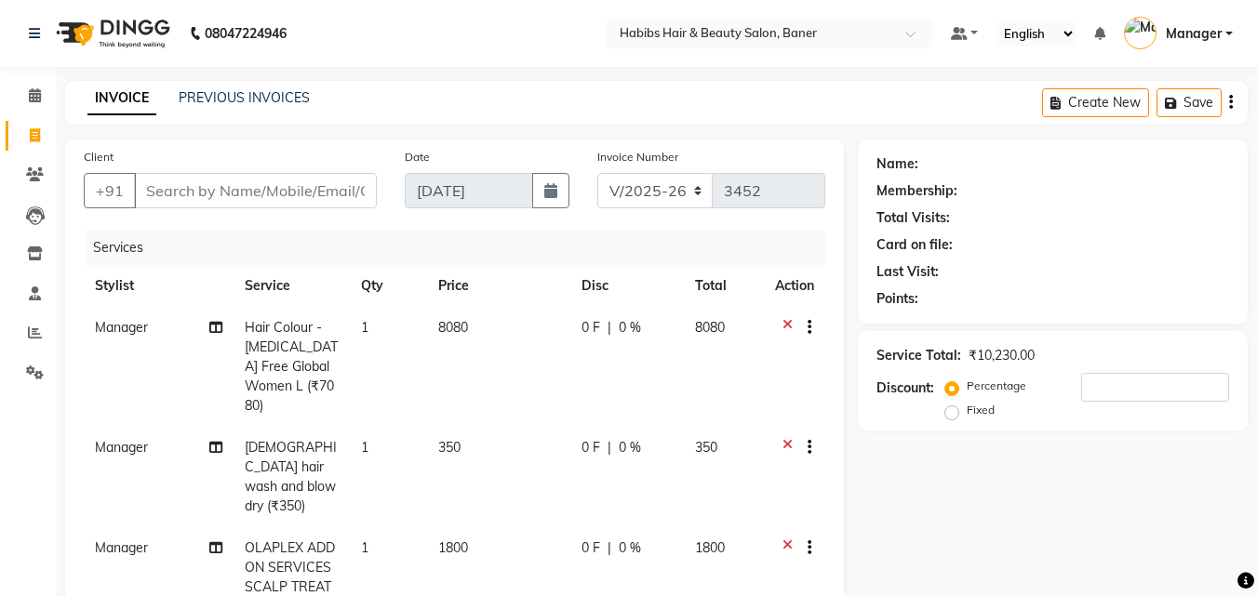
click at [495, 317] on td "8080" at bounding box center [498, 367] width 143 height 120
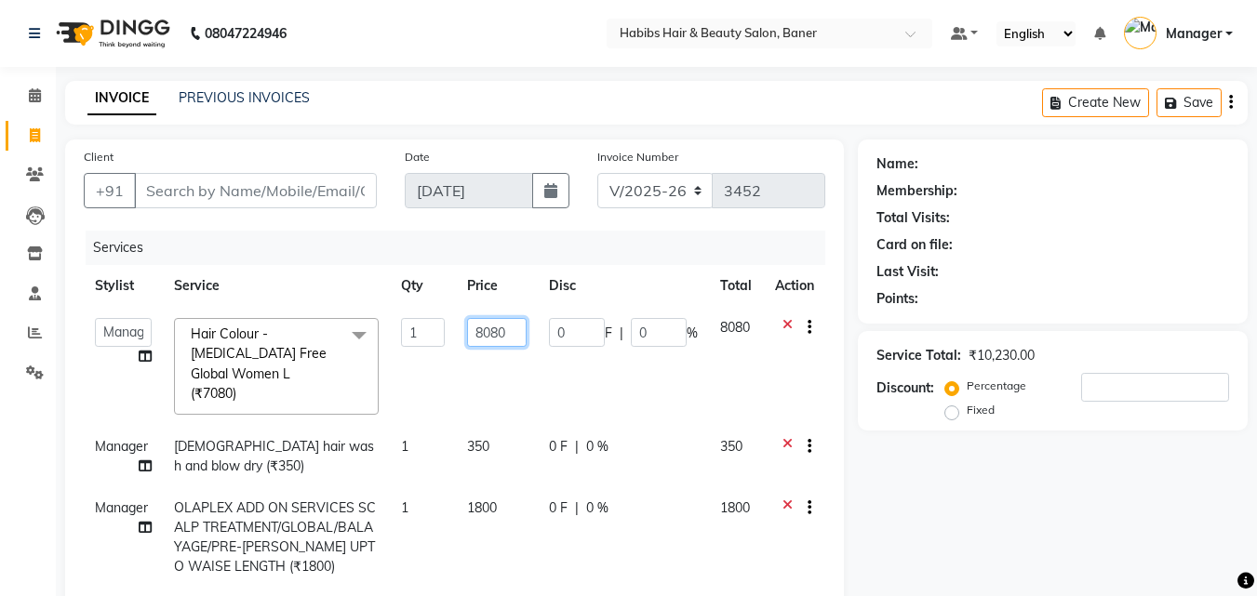
drag, startPoint x: 529, startPoint y: 339, endPoint x: 472, endPoint y: 352, distance: 58.2
click at [472, 352] on td "8080" at bounding box center [497, 366] width 82 height 119
click at [579, 383] on td "0 F | 0 %" at bounding box center [623, 366] width 171 height 119
click at [638, 263] on div "Services" at bounding box center [462, 248] width 753 height 34
click at [313, 200] on input "Client" at bounding box center [255, 190] width 243 height 35
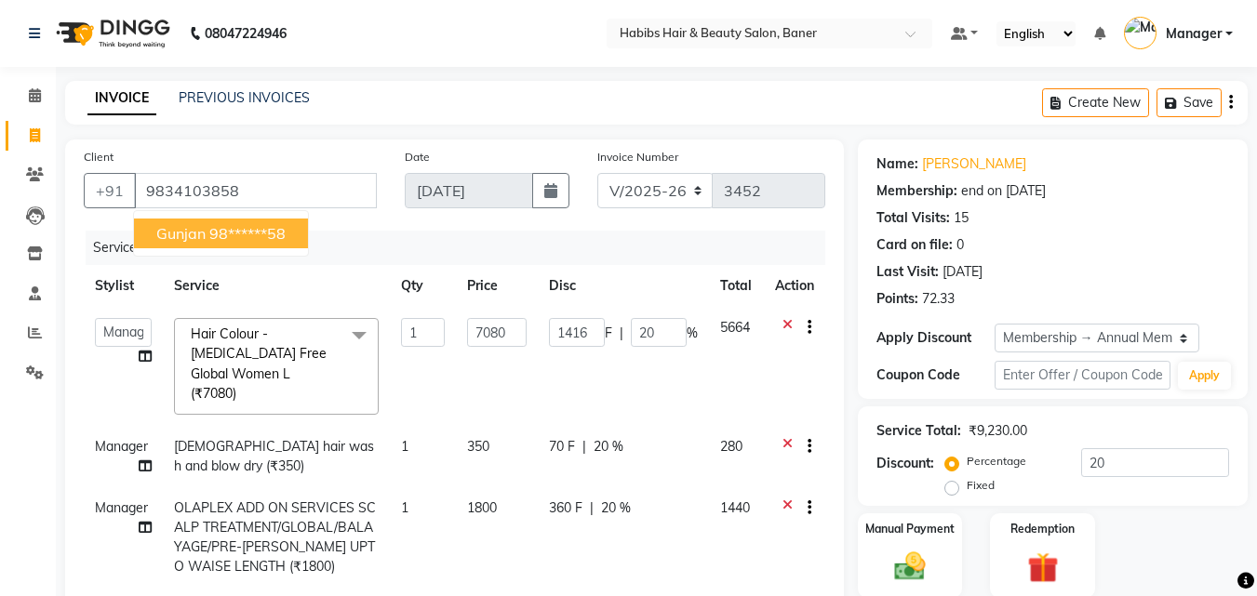
click at [239, 228] on ngb-highlight "98******58" at bounding box center [247, 233] width 76 height 19
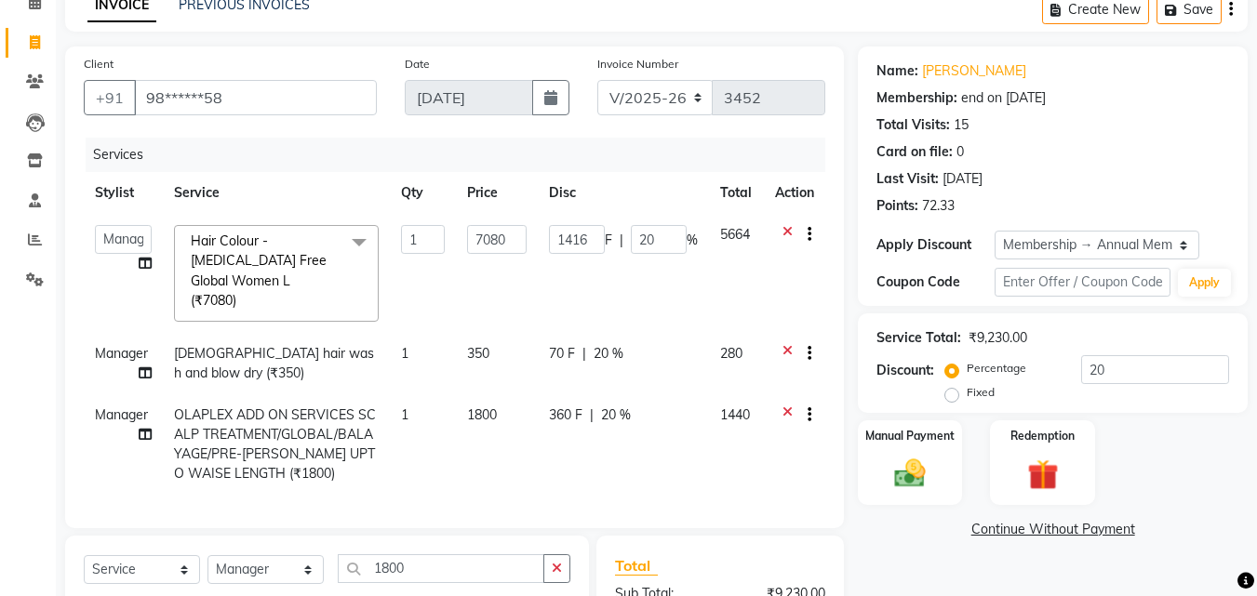
click at [442, 516] on div "Client +91 98******58 Date 03-09-2025 Invoice Number V/2025 V/2025-26 3452 Serv…" at bounding box center [454, 288] width 778 height 482
click at [509, 518] on div "Client +91 98******58 Date 03-09-2025 Invoice Number V/2025 V/2025-26 3452 Serv…" at bounding box center [454, 288] width 778 height 482
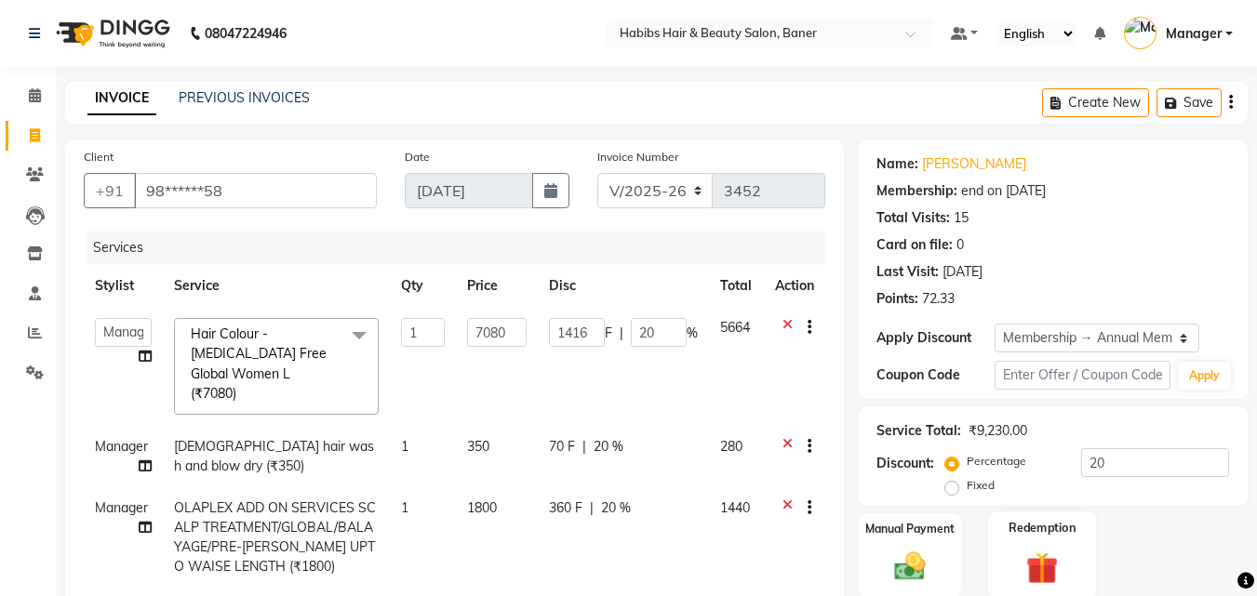
scroll to position [328, 0]
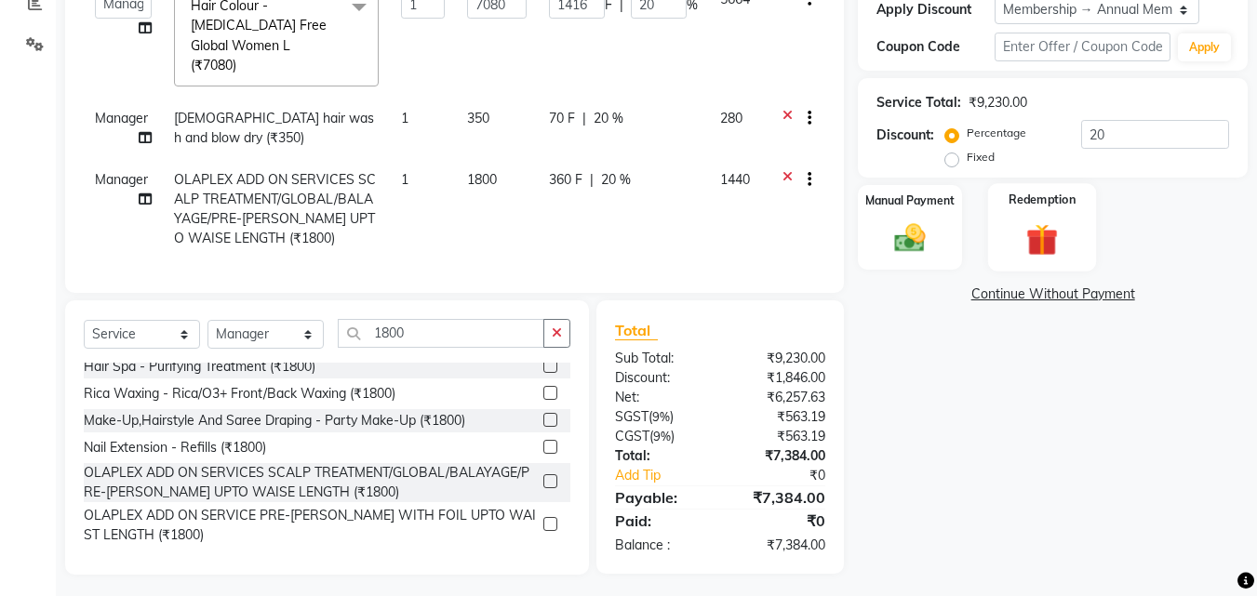
click at [1050, 241] on img at bounding box center [1042, 239] width 52 height 40
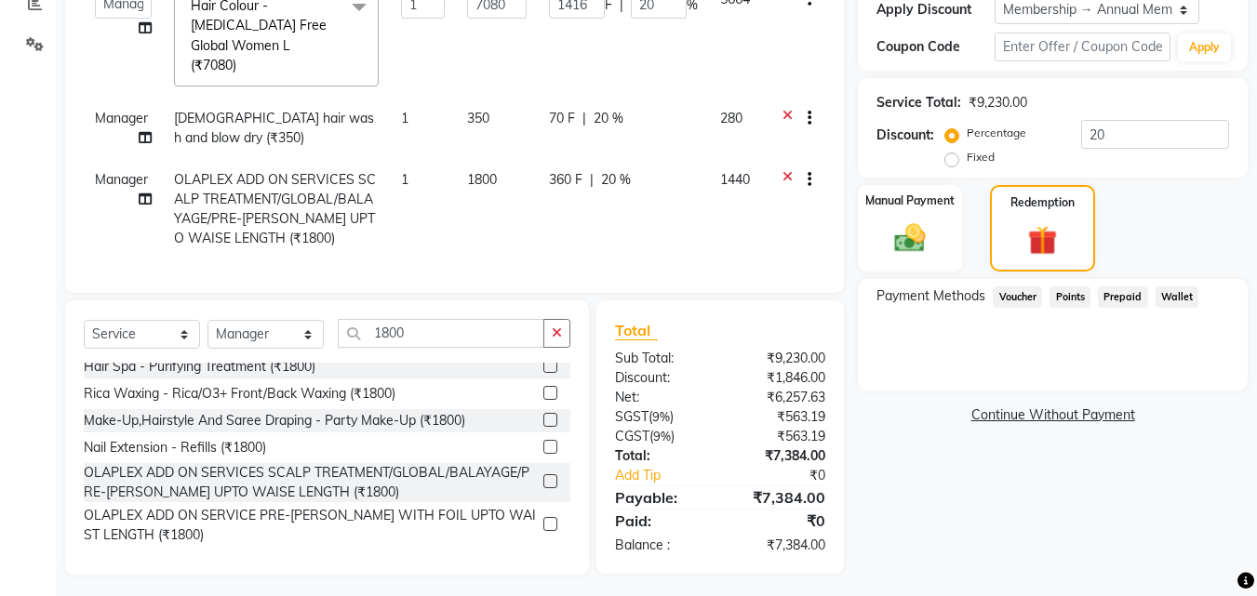
click at [1062, 294] on span "Points" at bounding box center [1069, 296] width 41 height 21
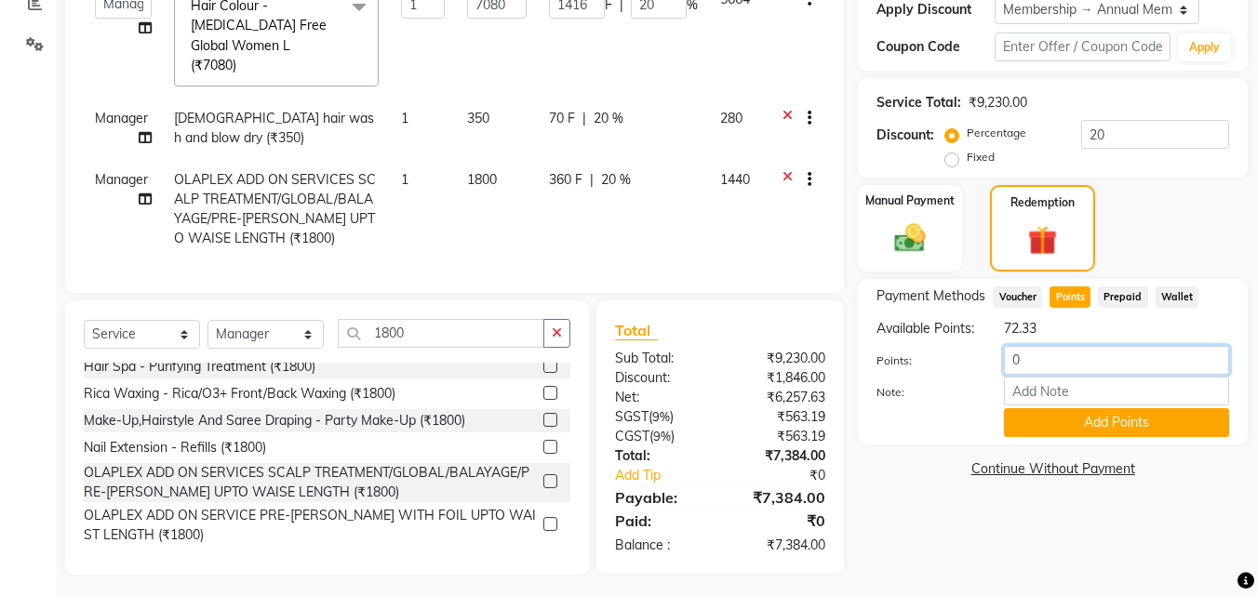
drag, startPoint x: 1074, startPoint y: 384, endPoint x: 916, endPoint y: 396, distance: 158.6
click at [916, 396] on div "Points: 0 Note: Add Points" at bounding box center [1052, 391] width 352 height 91
click at [1047, 434] on button "Add Points" at bounding box center [1116, 422] width 225 height 29
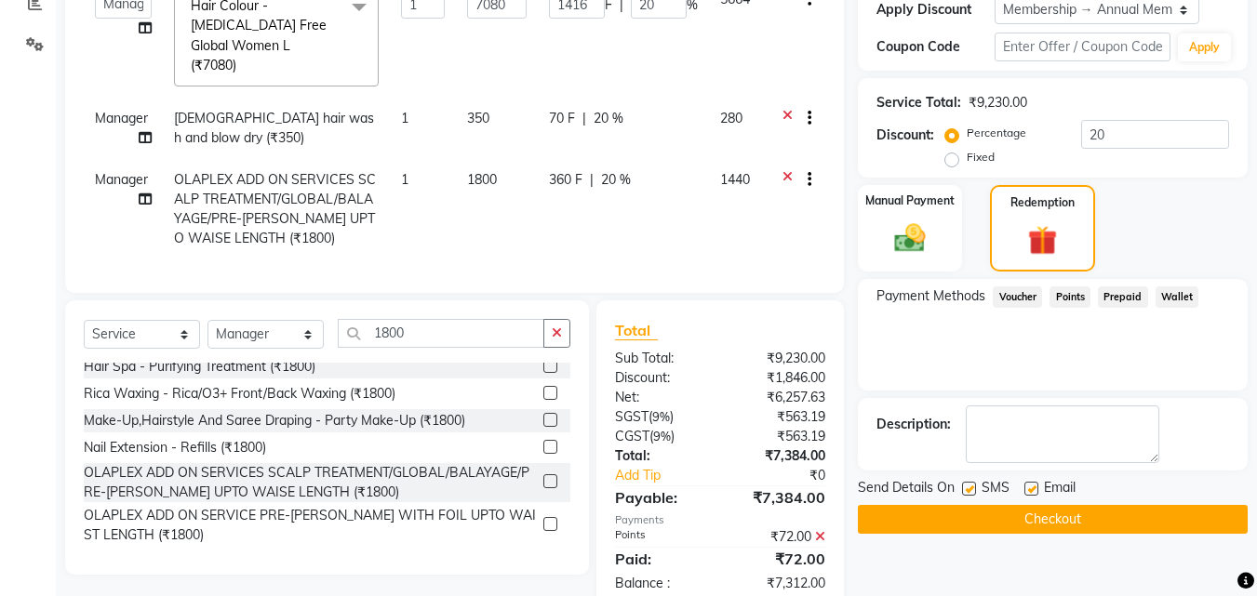
scroll to position [432, 0]
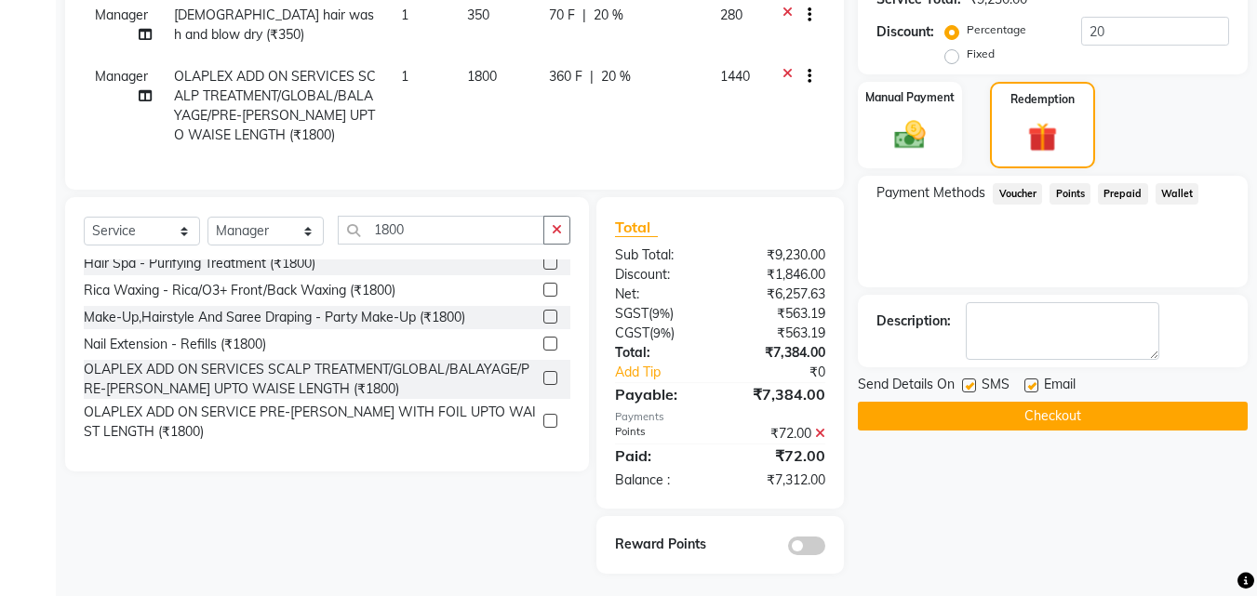
click at [811, 537] on span at bounding box center [806, 546] width 37 height 19
click at [825, 549] on input "checkbox" at bounding box center [825, 549] width 0 height 0
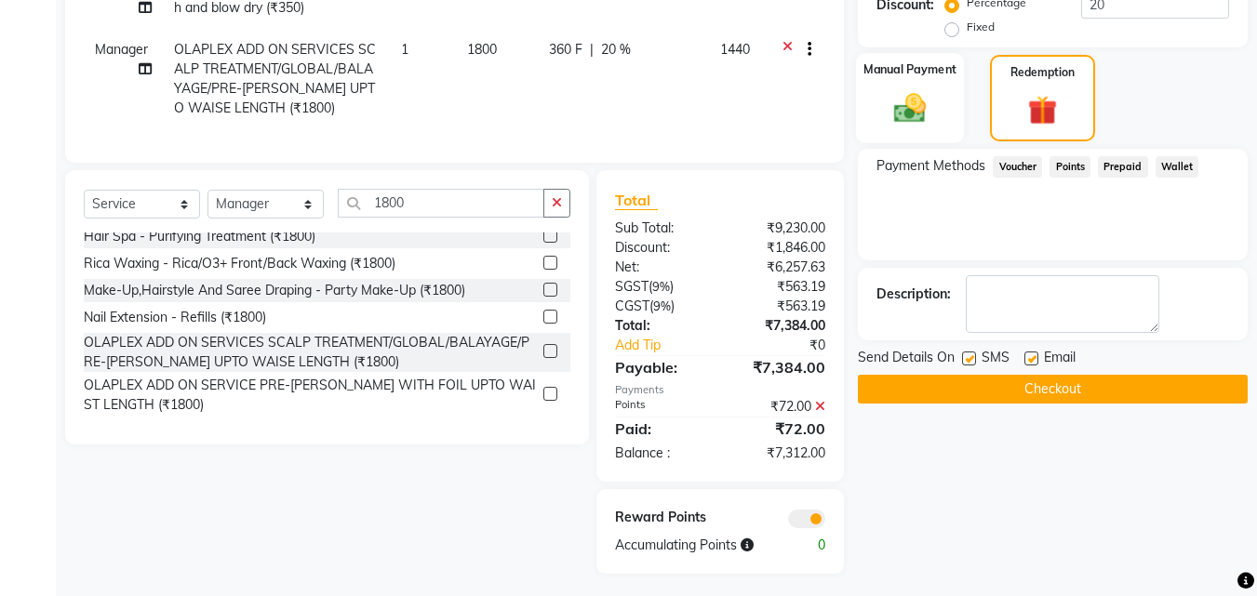
click at [914, 104] on img at bounding box center [910, 107] width 52 height 37
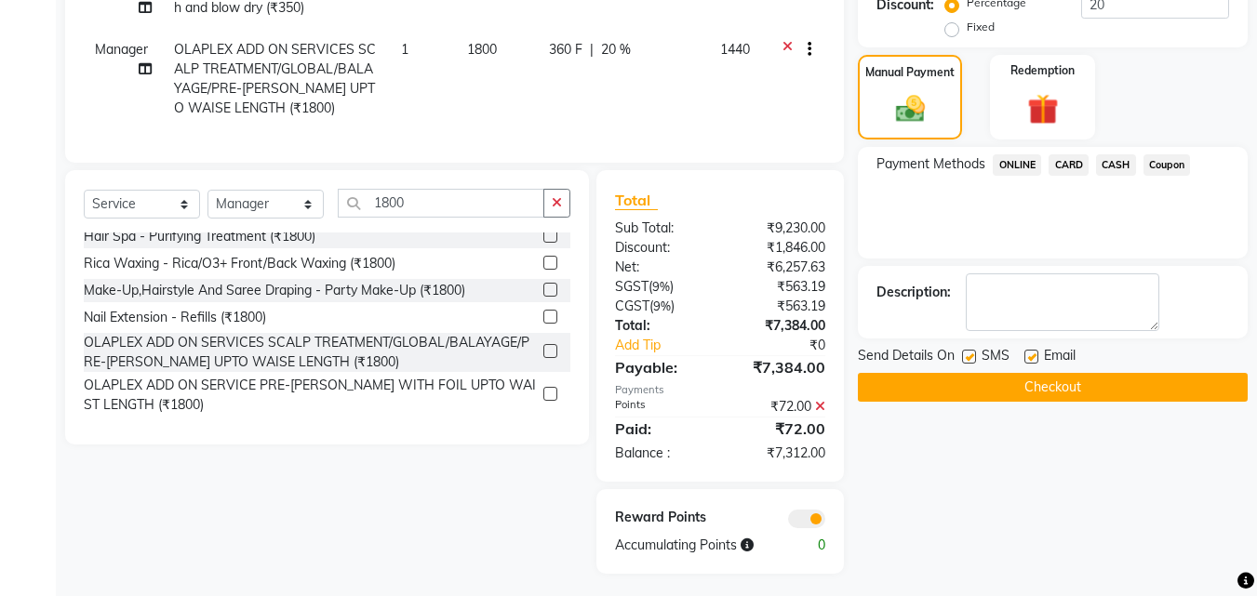
click at [1065, 163] on span "CARD" at bounding box center [1068, 164] width 40 height 21
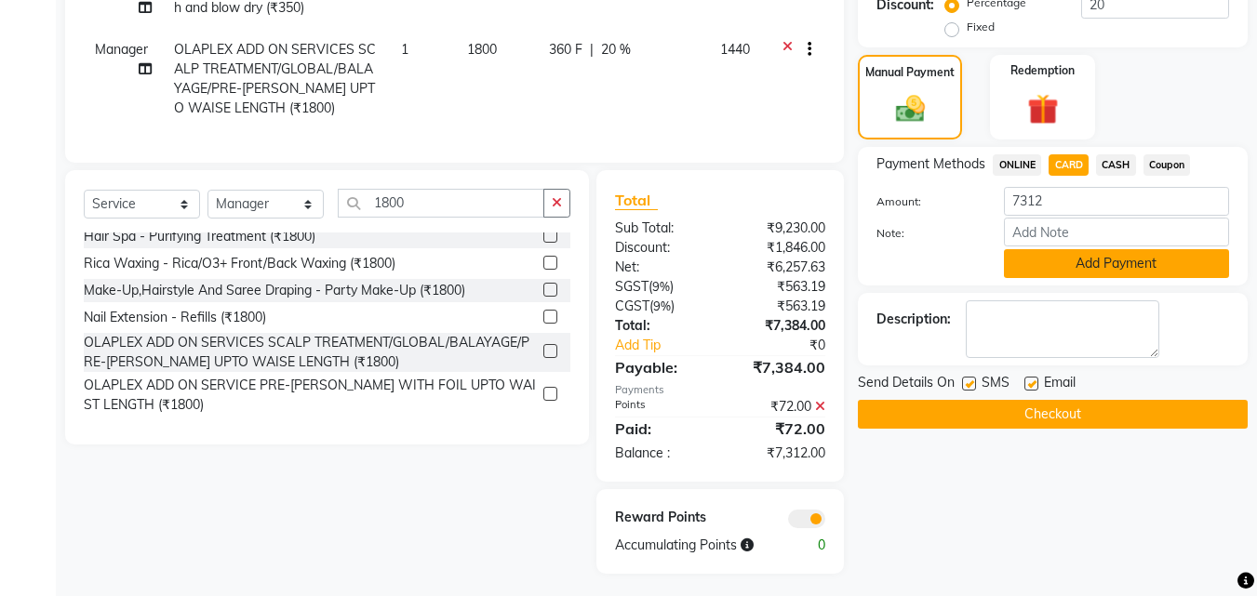
click at [1075, 264] on button "Add Payment" at bounding box center [1116, 263] width 225 height 29
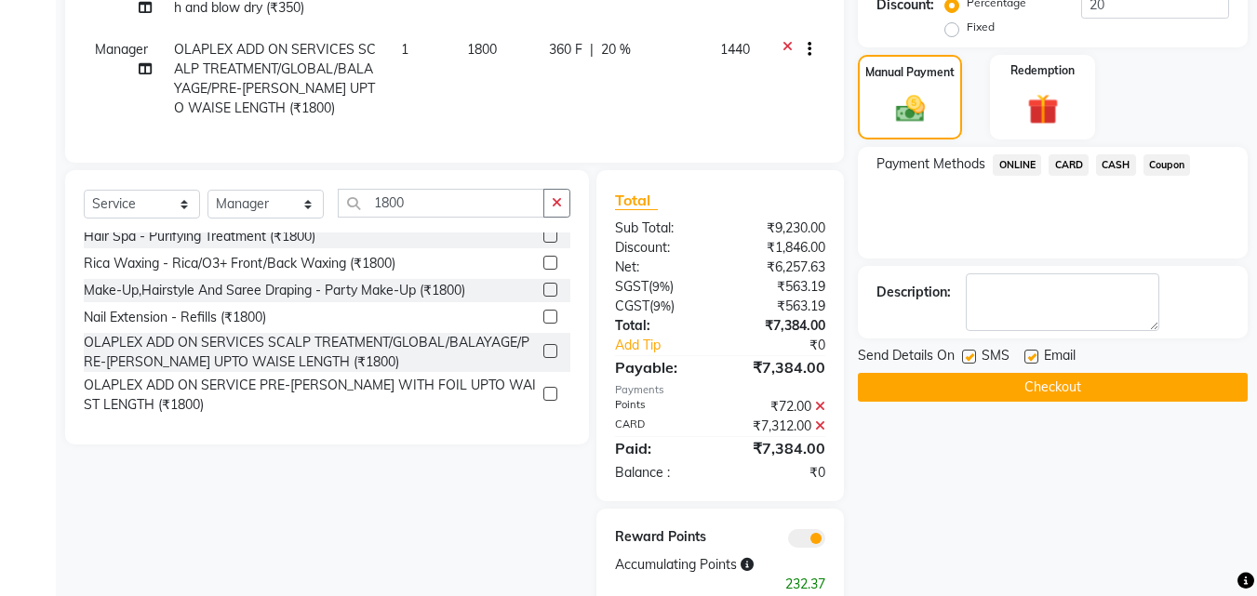
scroll to position [366, 0]
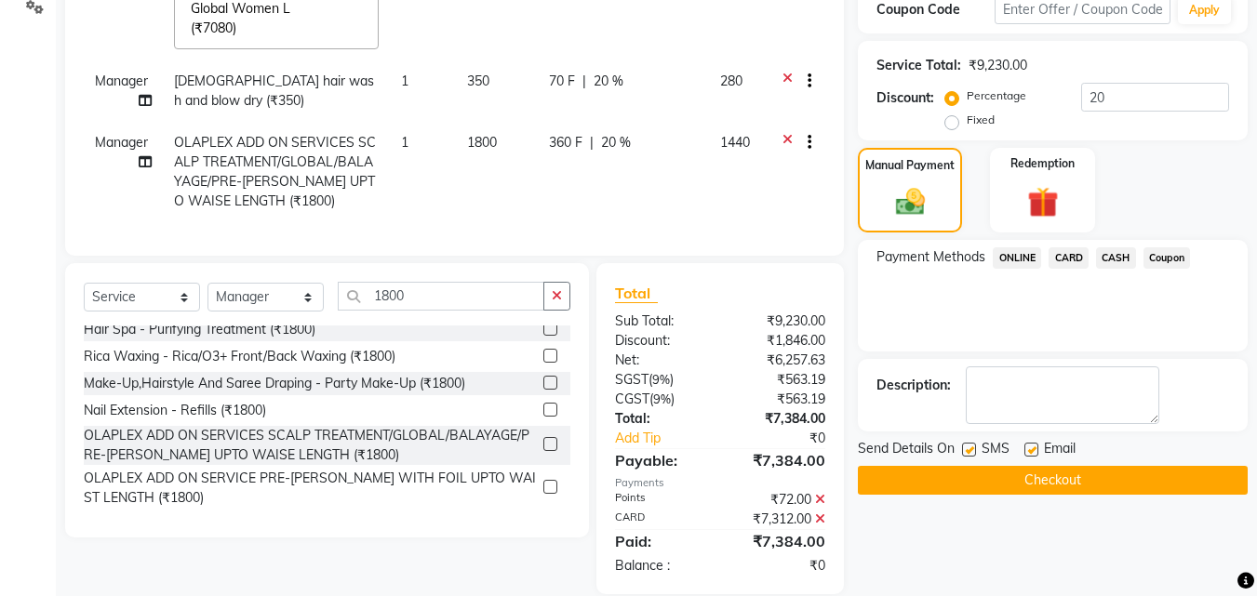
click at [1090, 488] on button "Checkout" at bounding box center [1053, 480] width 390 height 29
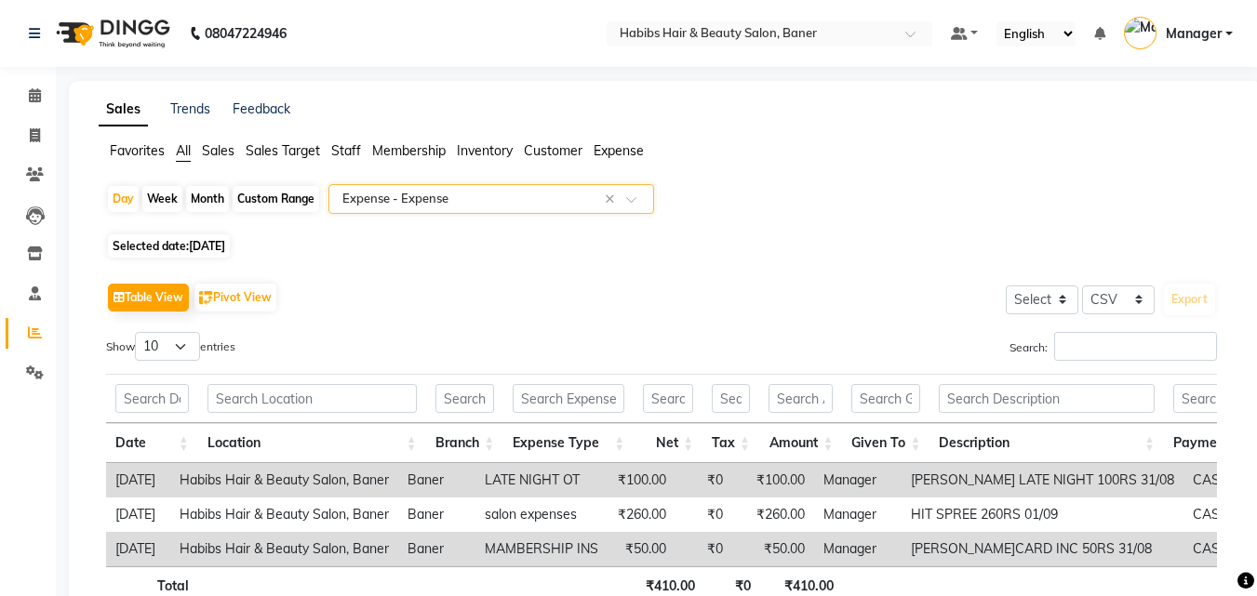
select select "csv"
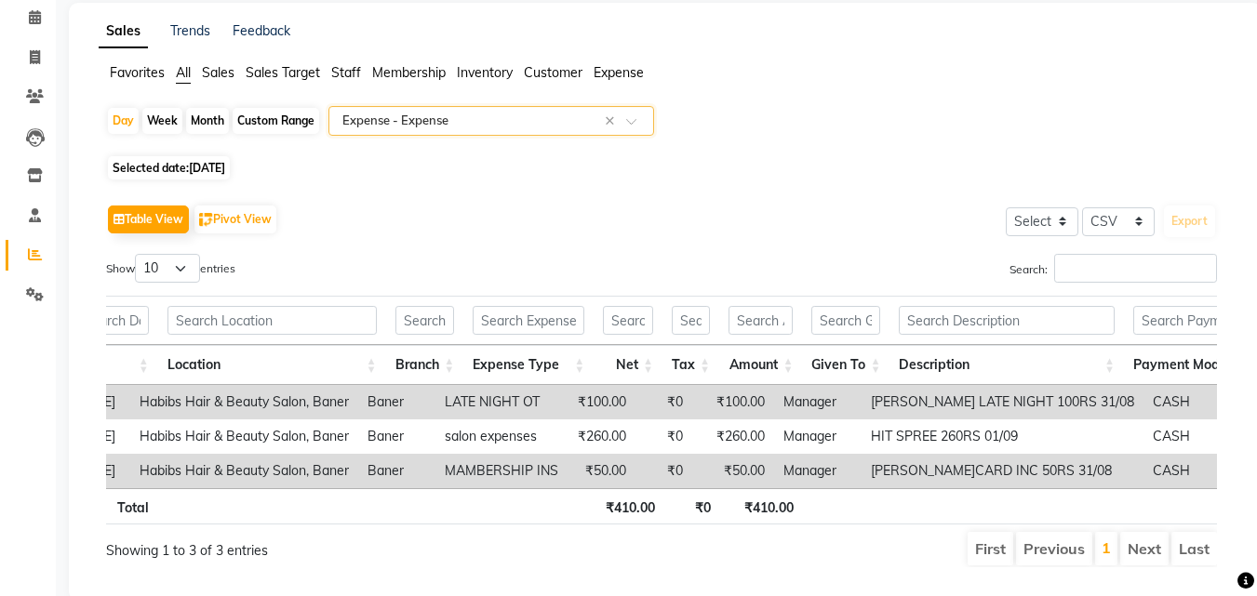
scroll to position [46, 0]
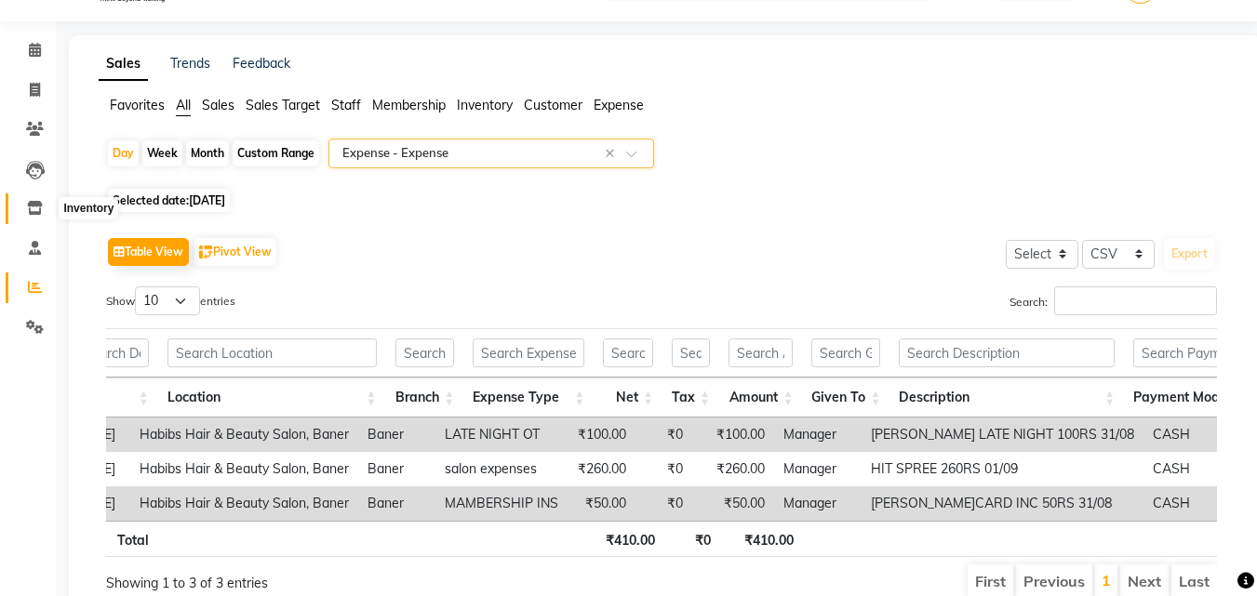
click at [35, 212] on icon at bounding box center [35, 208] width 16 height 14
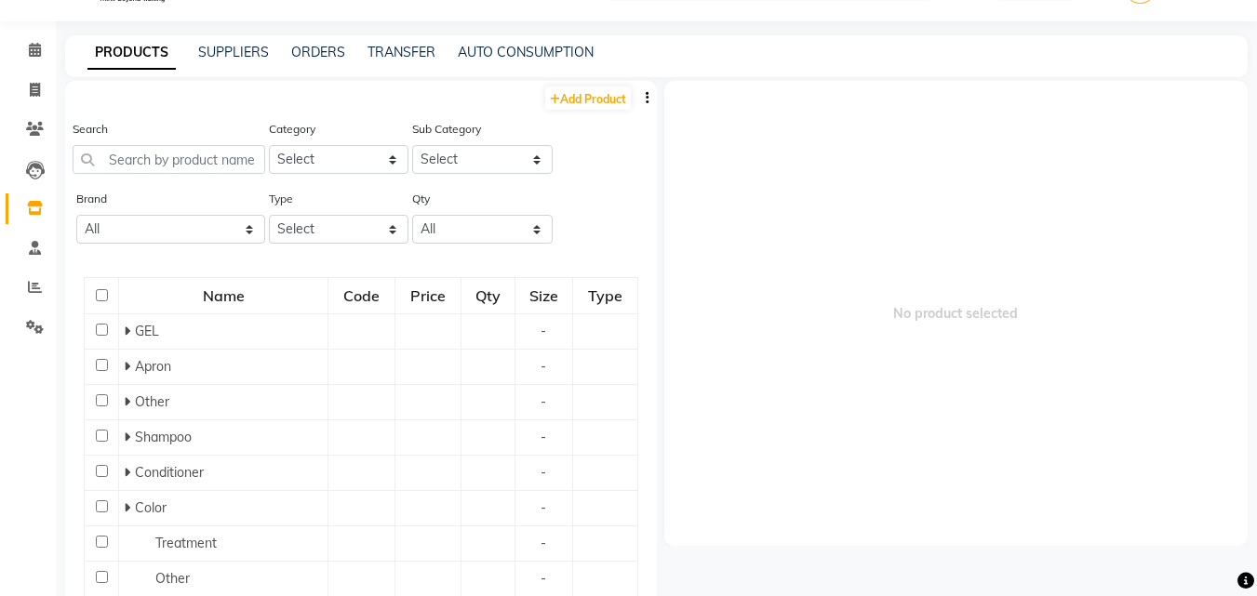
scroll to position [12, 0]
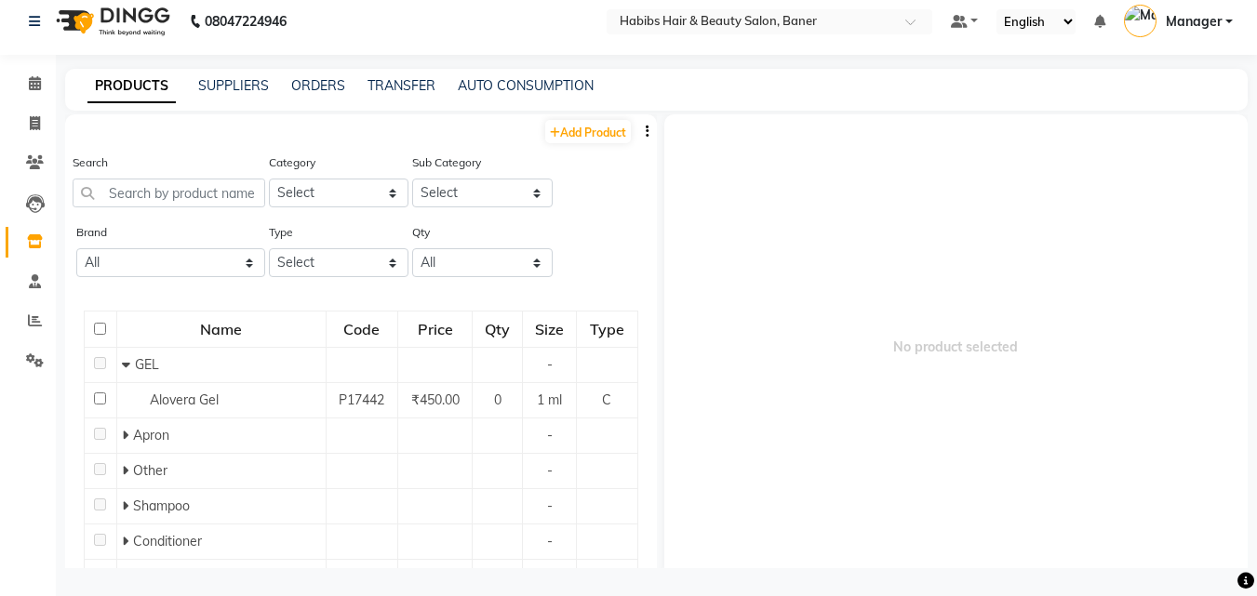
click at [318, 71] on div "PRODUCTS SUPPLIERS ORDERS TRANSFER AUTO CONSUMPTION" at bounding box center [656, 90] width 1182 height 42
click at [313, 77] on link "ORDERS" at bounding box center [318, 85] width 54 height 17
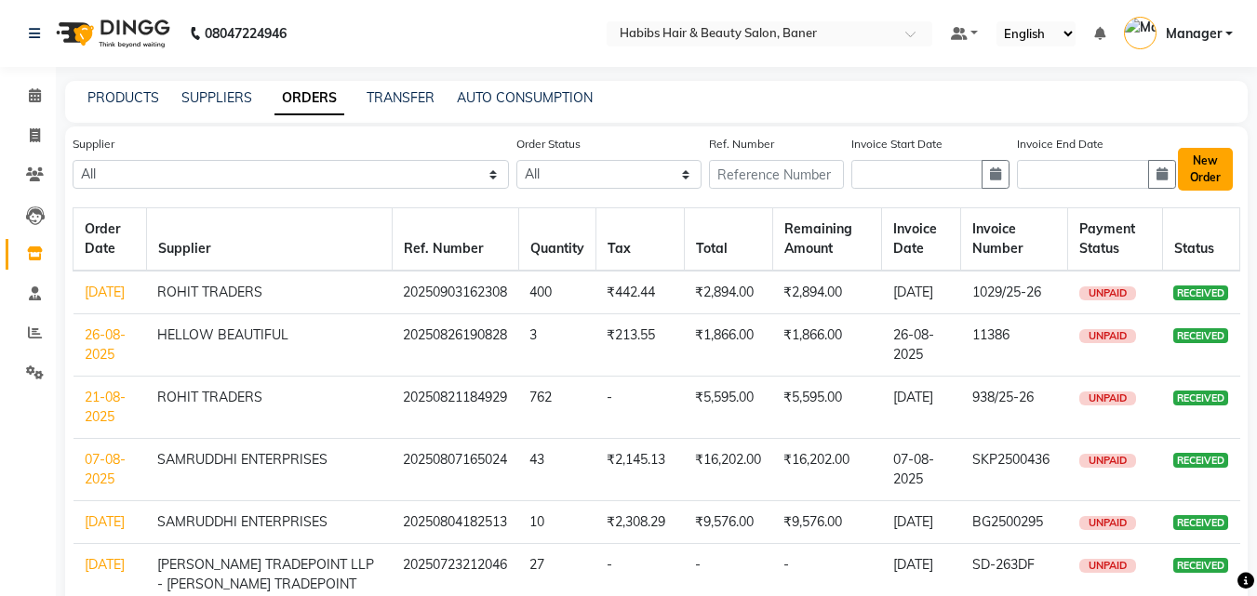
click at [1204, 170] on button "New Order" at bounding box center [1204, 169] width 55 height 43
select select "true"
select select "2229"
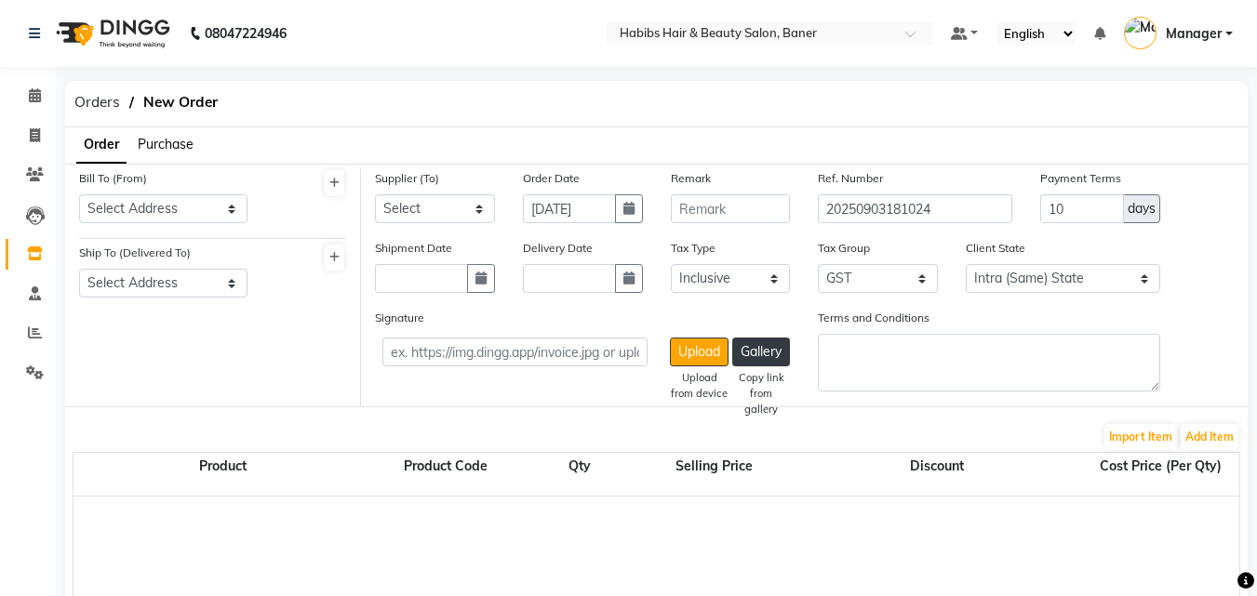
click at [164, 136] on span "Purchase" at bounding box center [166, 144] width 56 height 17
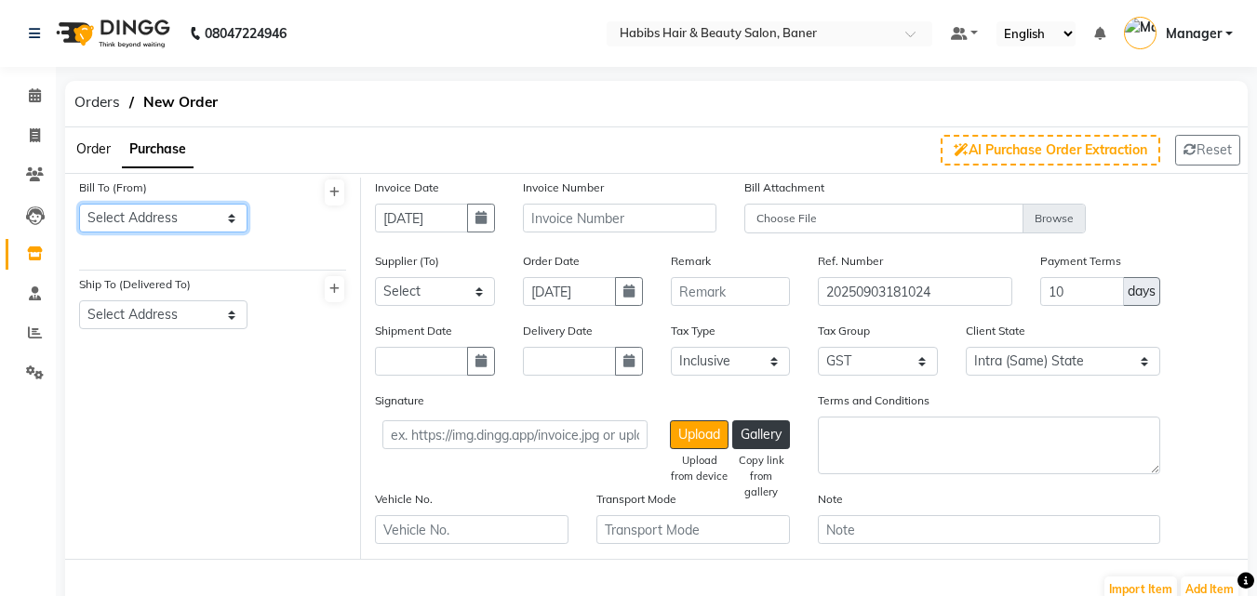
click at [175, 210] on select "Select Address Baner" at bounding box center [163, 218] width 168 height 29
select select "728"
click at [79, 204] on select "Select Address Baner" at bounding box center [163, 218] width 168 height 29
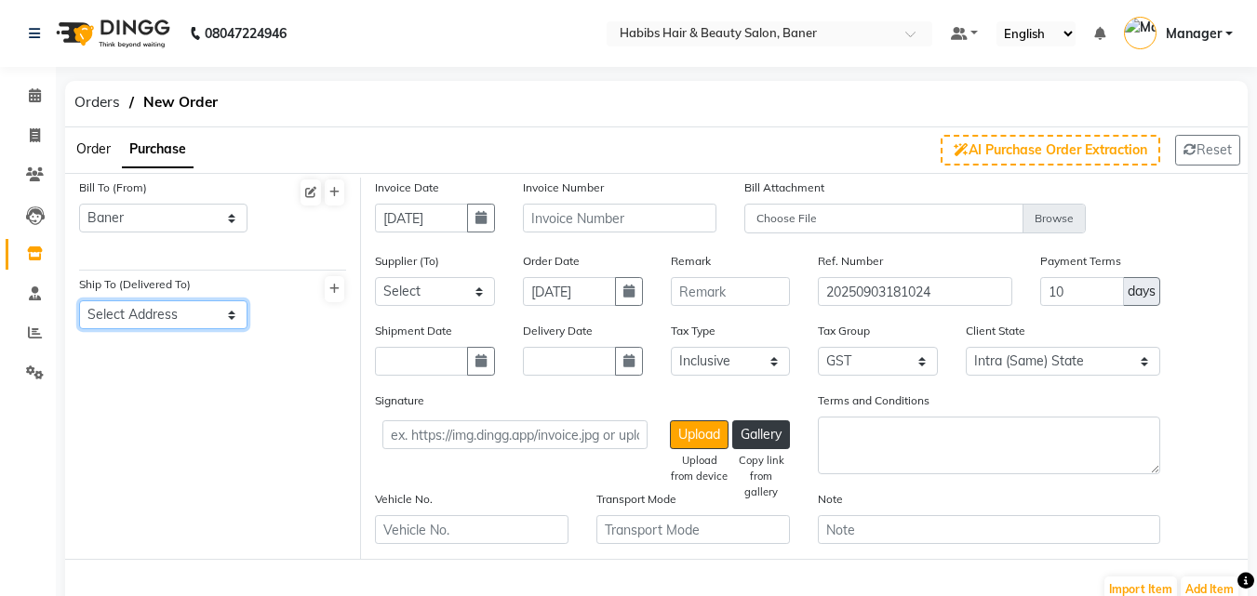
click at [159, 300] on select "Select Address Baner" at bounding box center [163, 314] width 168 height 29
select select "729"
click at [79, 300] on select "Select Address Baner" at bounding box center [163, 314] width 168 height 29
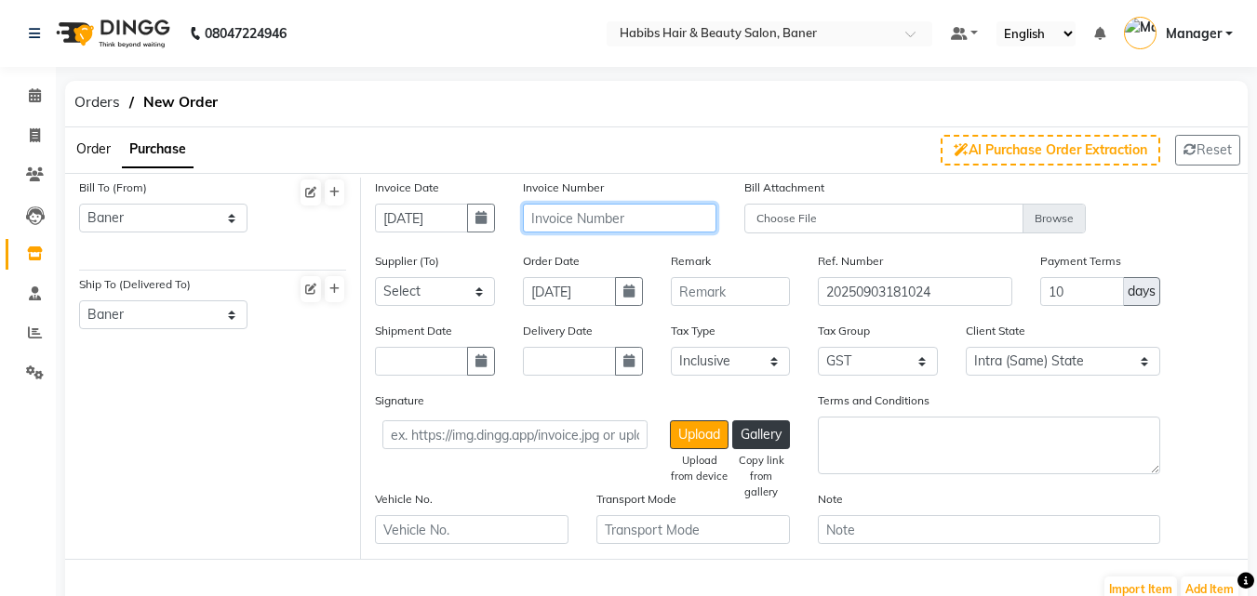
click at [618, 207] on input "text" at bounding box center [619, 218] width 193 height 29
type input "000"
click at [468, 366] on button "button" at bounding box center [481, 361] width 28 height 29
select select "9"
select select "2025"
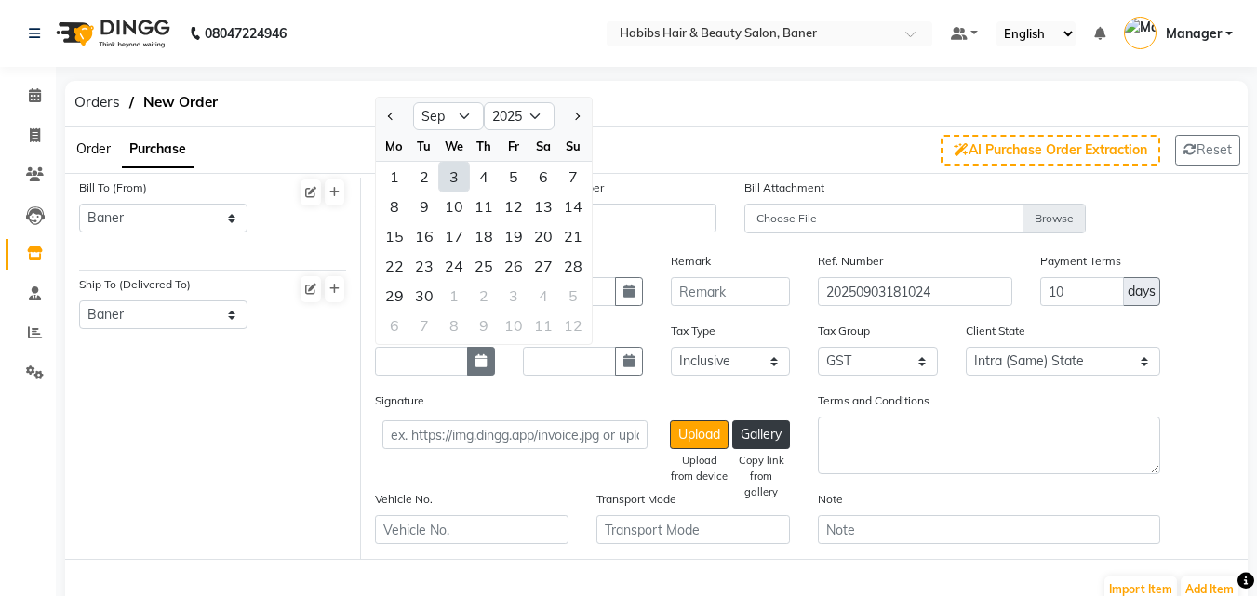
click at [469, 366] on button "button" at bounding box center [481, 361] width 28 height 29
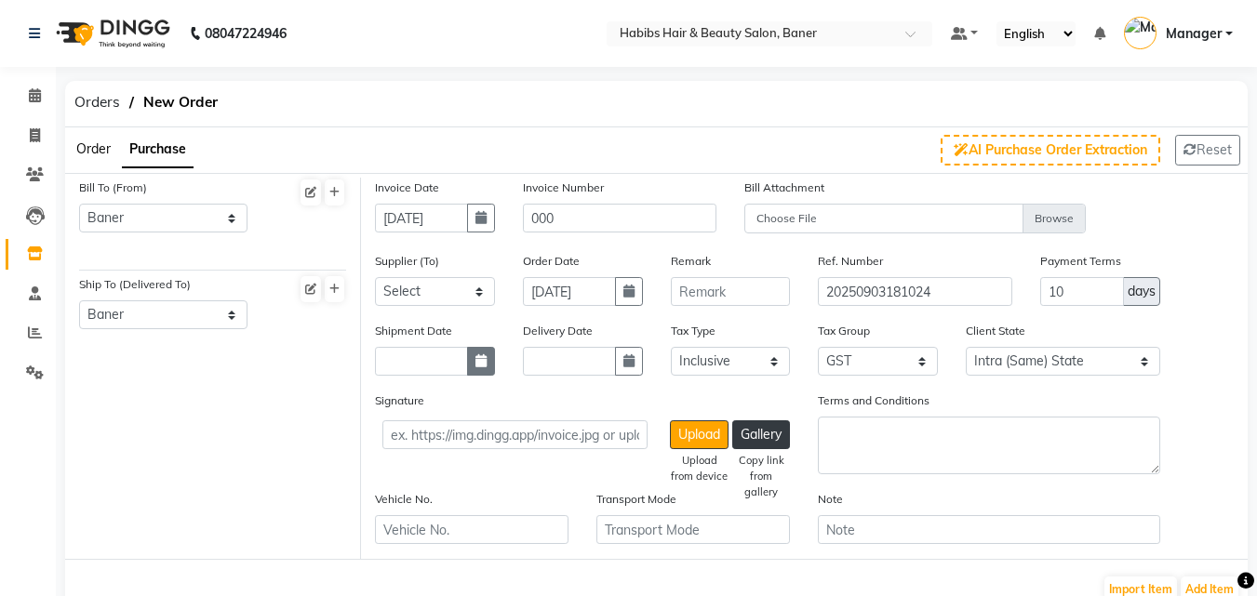
click at [478, 364] on icon "button" at bounding box center [480, 360] width 11 height 13
select select "9"
select select "2025"
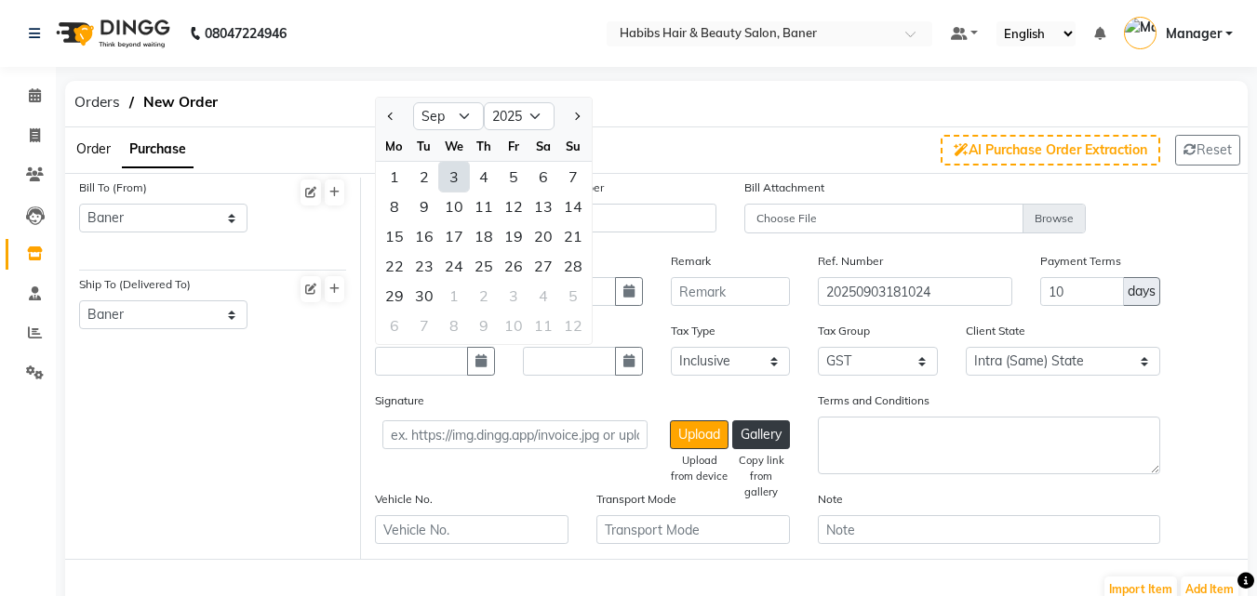
drag, startPoint x: 453, startPoint y: 173, endPoint x: 461, endPoint y: 259, distance: 86.9
click at [453, 176] on div "3" at bounding box center [454, 177] width 30 height 30
type input "03-09-2025"
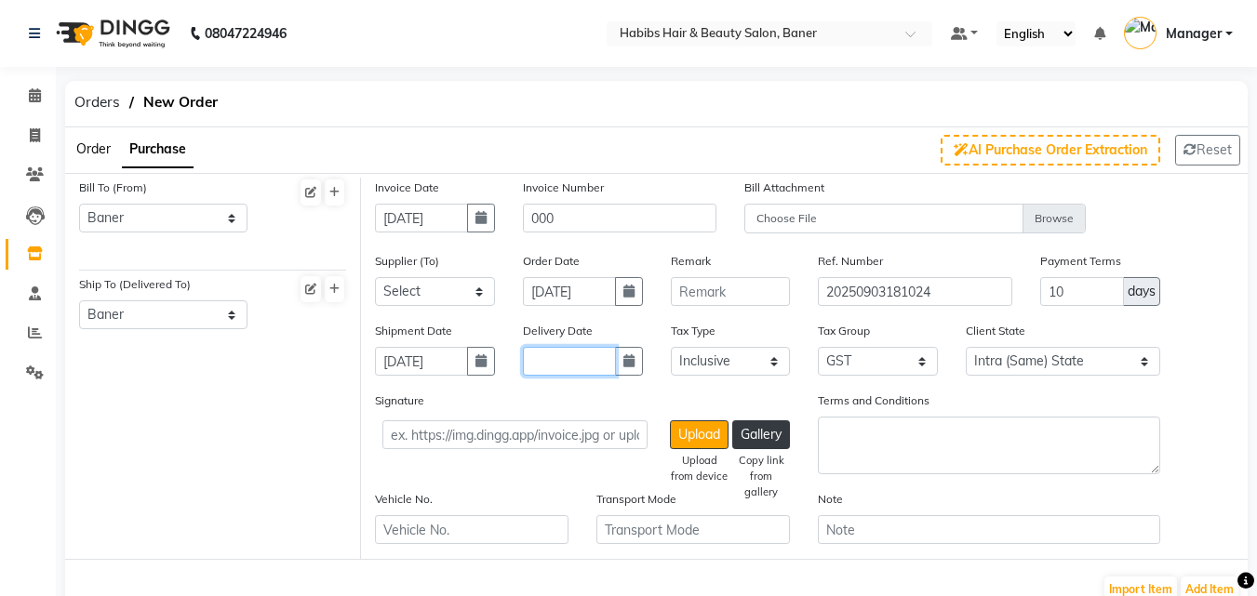
click at [566, 364] on input "text" at bounding box center [569, 361] width 93 height 29
select select "9"
select select "2025"
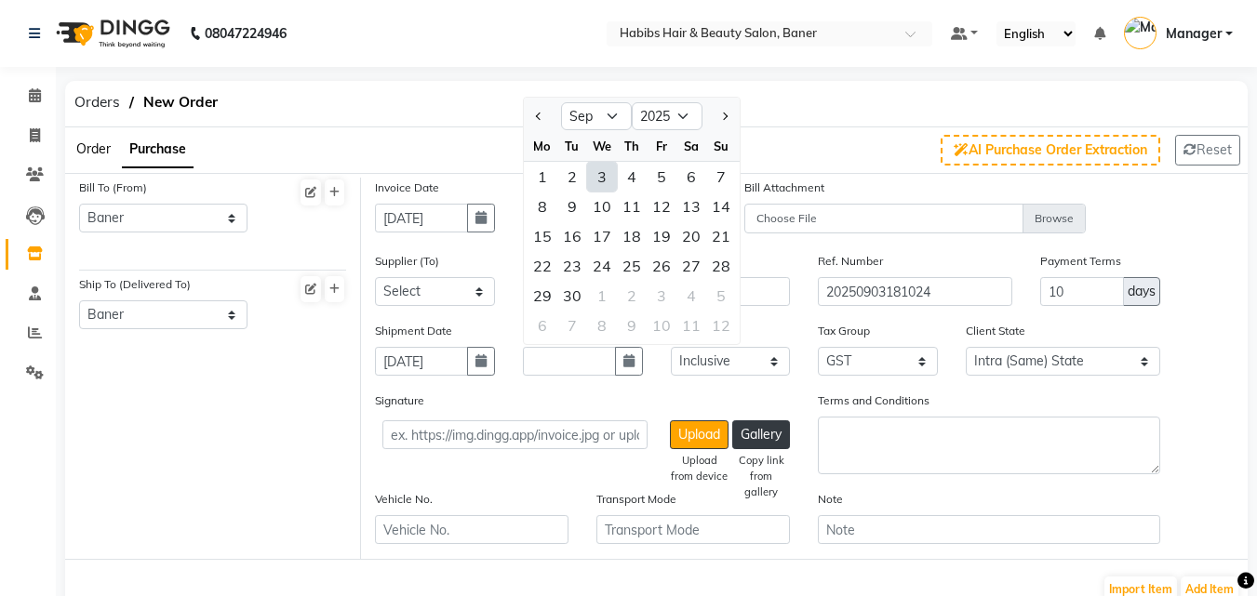
click at [609, 169] on div "3" at bounding box center [602, 177] width 30 height 30
type input "03-09-2025"
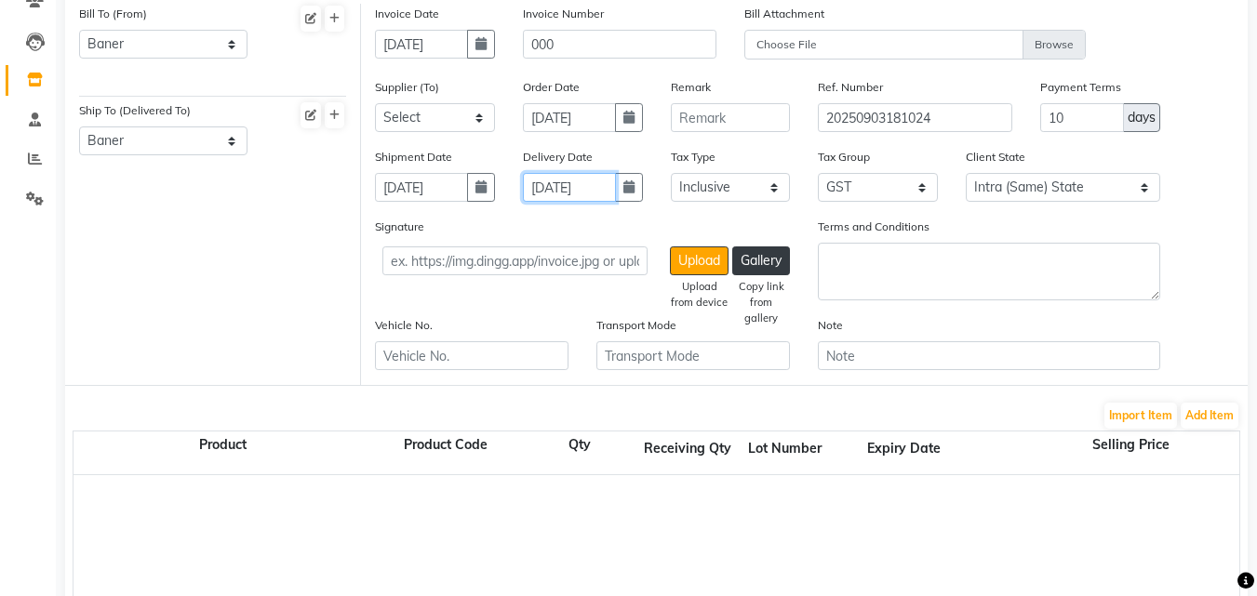
scroll to position [186, 0]
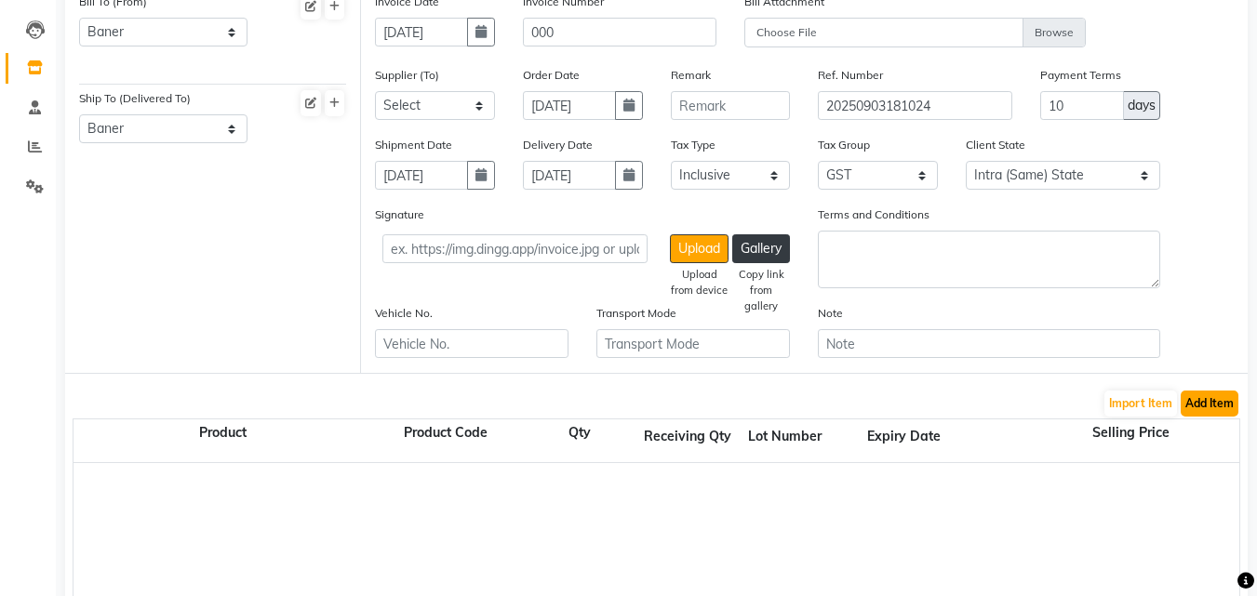
click at [1202, 403] on button "Add Item" at bounding box center [1209, 404] width 58 height 26
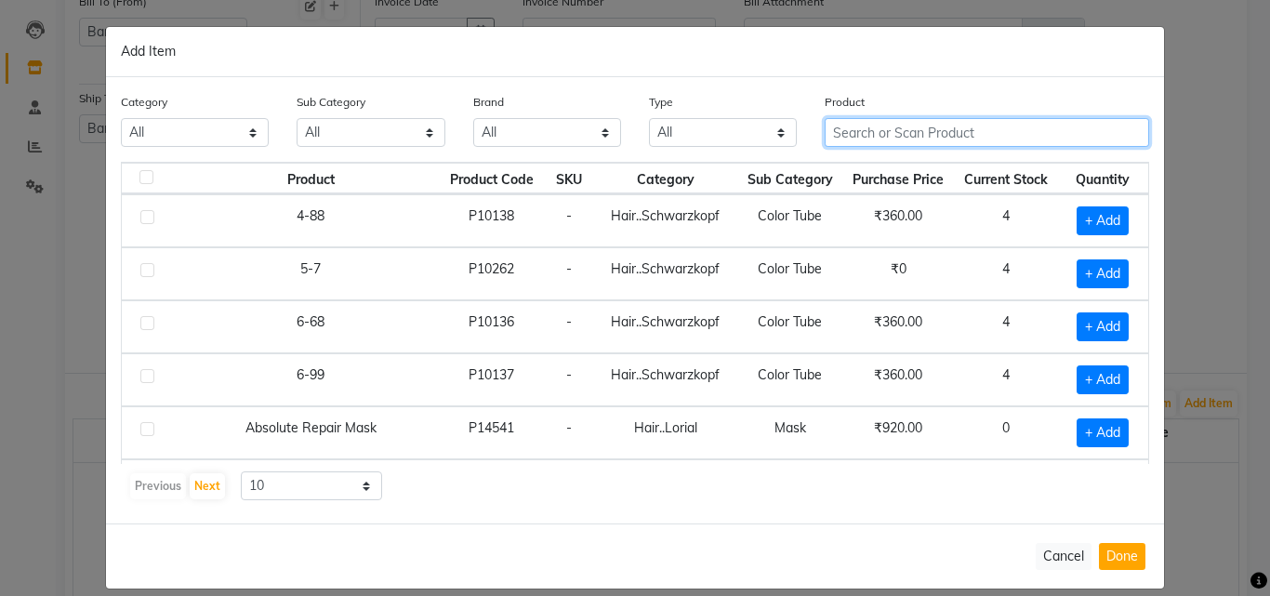
click at [867, 132] on input "text" at bounding box center [987, 132] width 325 height 29
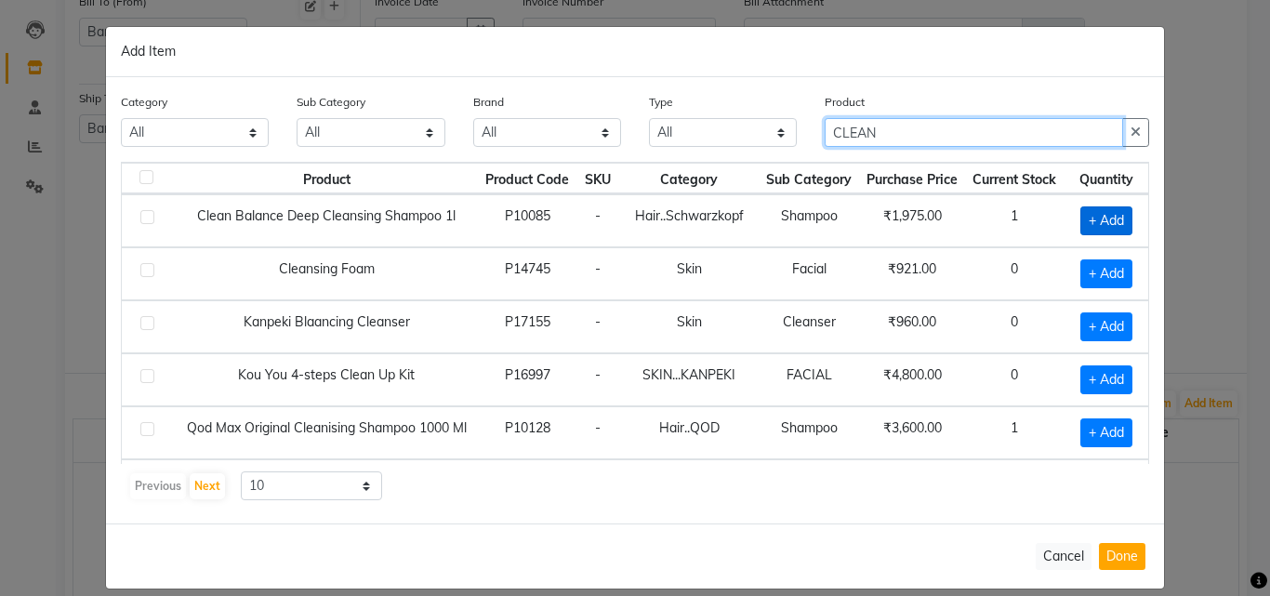
type input "CLEAN"
click at [1089, 220] on span "+ Add" at bounding box center [1107, 220] width 52 height 29
checkbox input "true"
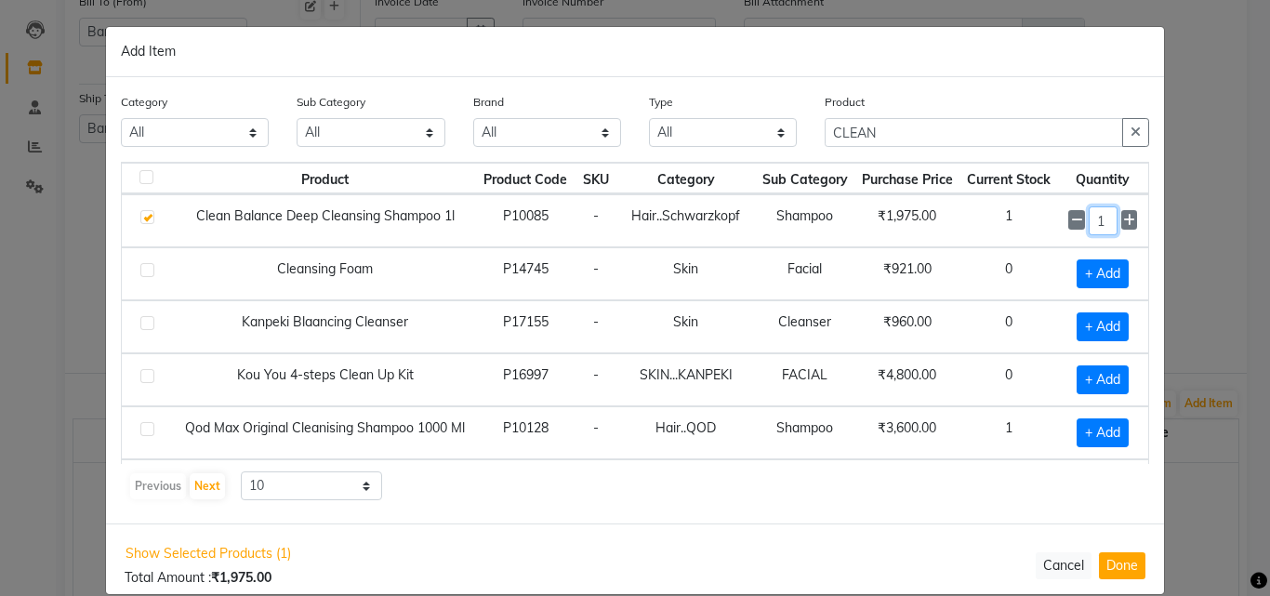
click at [1089, 219] on input "1" at bounding box center [1103, 220] width 29 height 29
type input "2"
click at [982, 501] on div "Category All Hair Skin Makeup Personal Care Appliances Beard Waxing Disposable …" at bounding box center [635, 300] width 1058 height 446
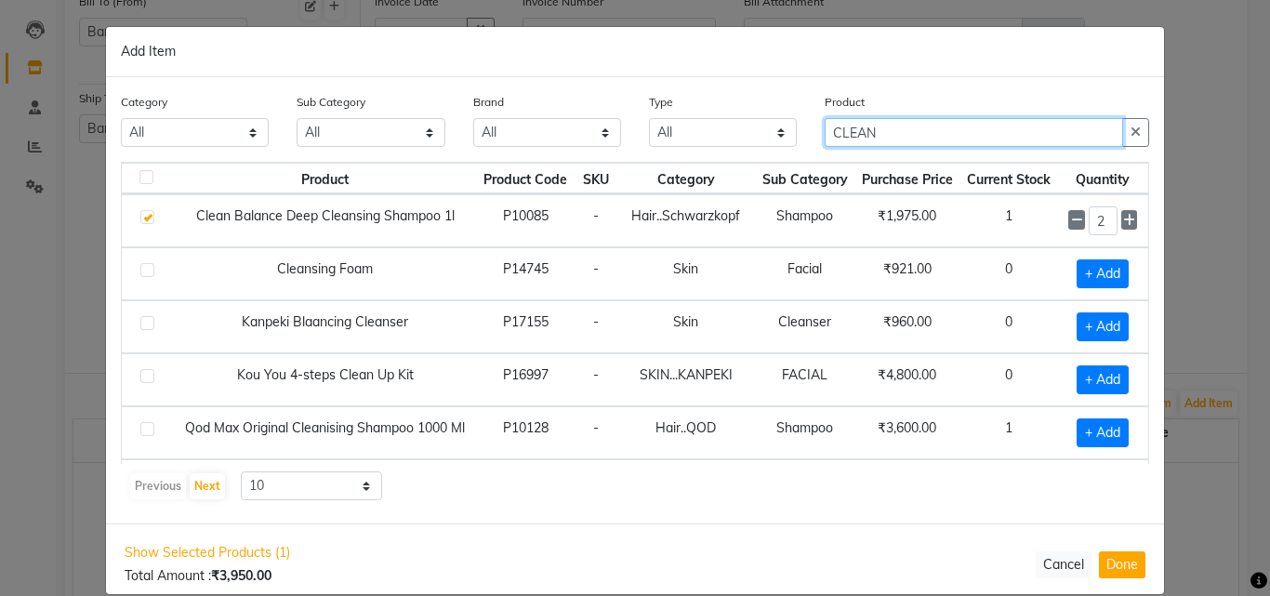
drag, startPoint x: 942, startPoint y: 129, endPoint x: 741, endPoint y: 161, distance: 203.4
click at [755, 153] on div "Category All Hair Skin Makeup Personal Care Appliances Beard Waxing Disposable …" at bounding box center [635, 127] width 1057 height 70
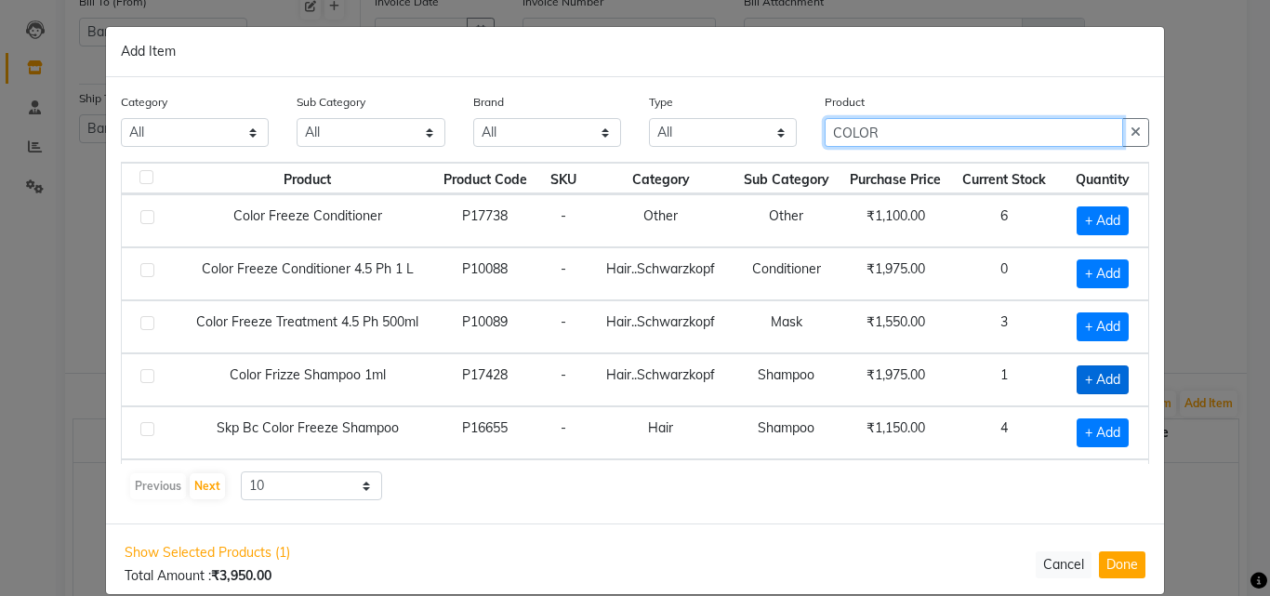
type input "COLOR"
click at [1077, 378] on span "+ Add" at bounding box center [1103, 380] width 52 height 29
checkbox input "true"
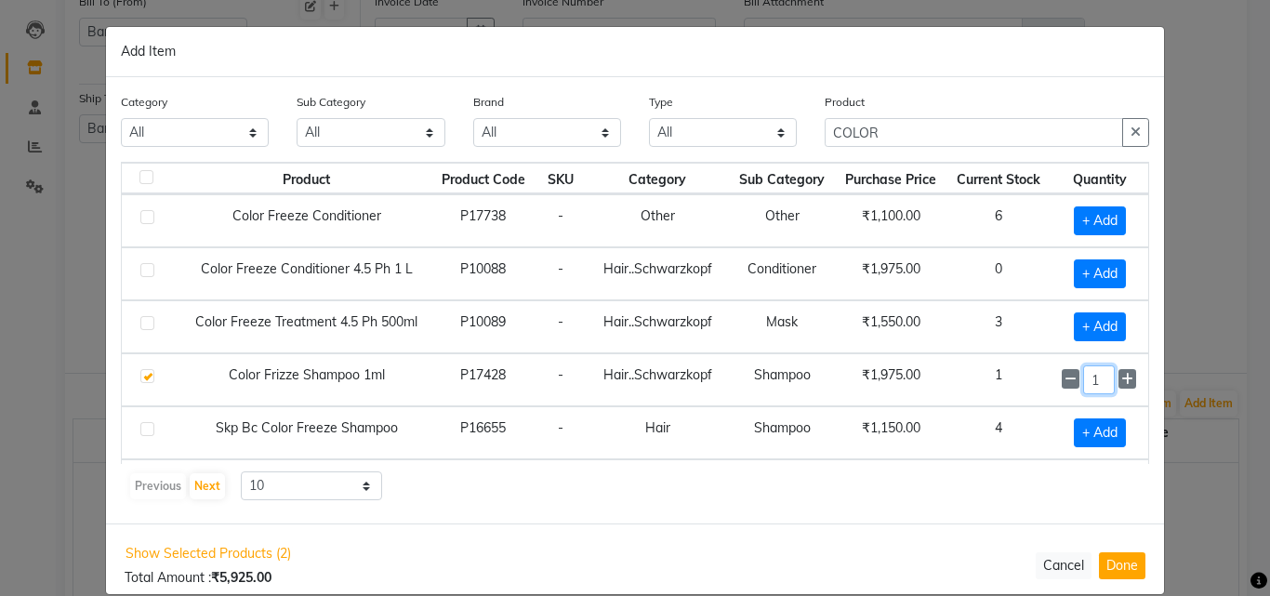
click at [1084, 384] on input "1" at bounding box center [1100, 380] width 32 height 29
click at [980, 489] on div "Previous Next 10 50 100" at bounding box center [635, 487] width 1014 height 30
click at [1030, 472] on div "Previous Next 10 50 100" at bounding box center [635, 487] width 1014 height 30
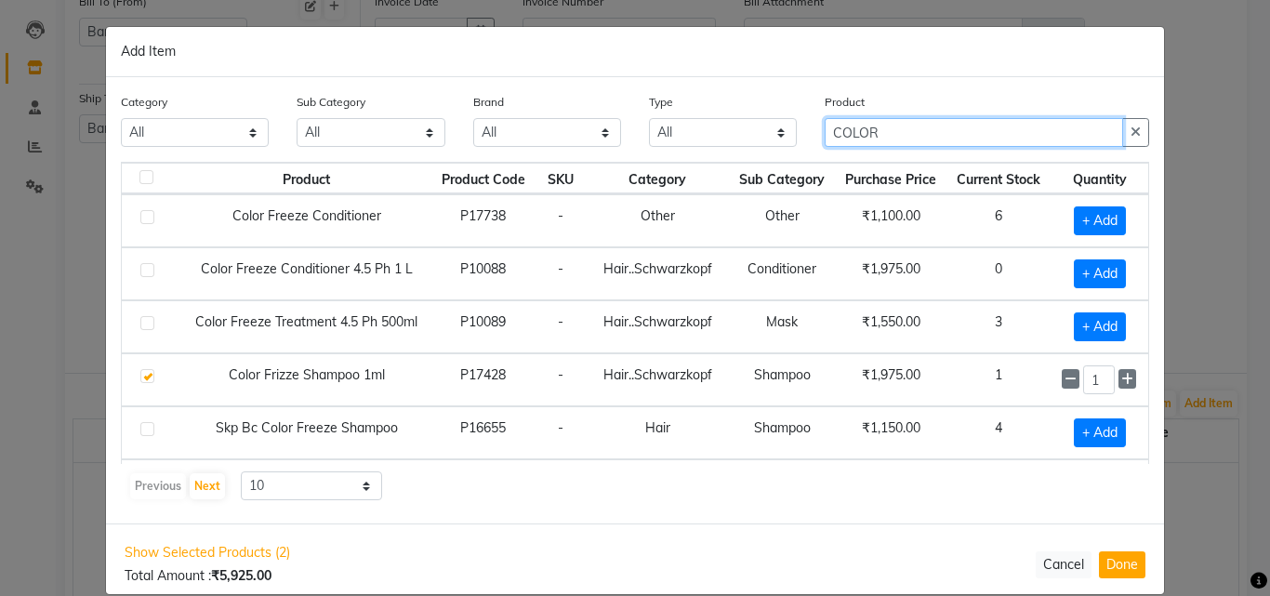
drag, startPoint x: 941, startPoint y: 135, endPoint x: 693, endPoint y: 160, distance: 249.6
click at [693, 160] on div "Category All Hair Skin Makeup Personal Care Appliances Beard Waxing Disposable …" at bounding box center [635, 127] width 1057 height 70
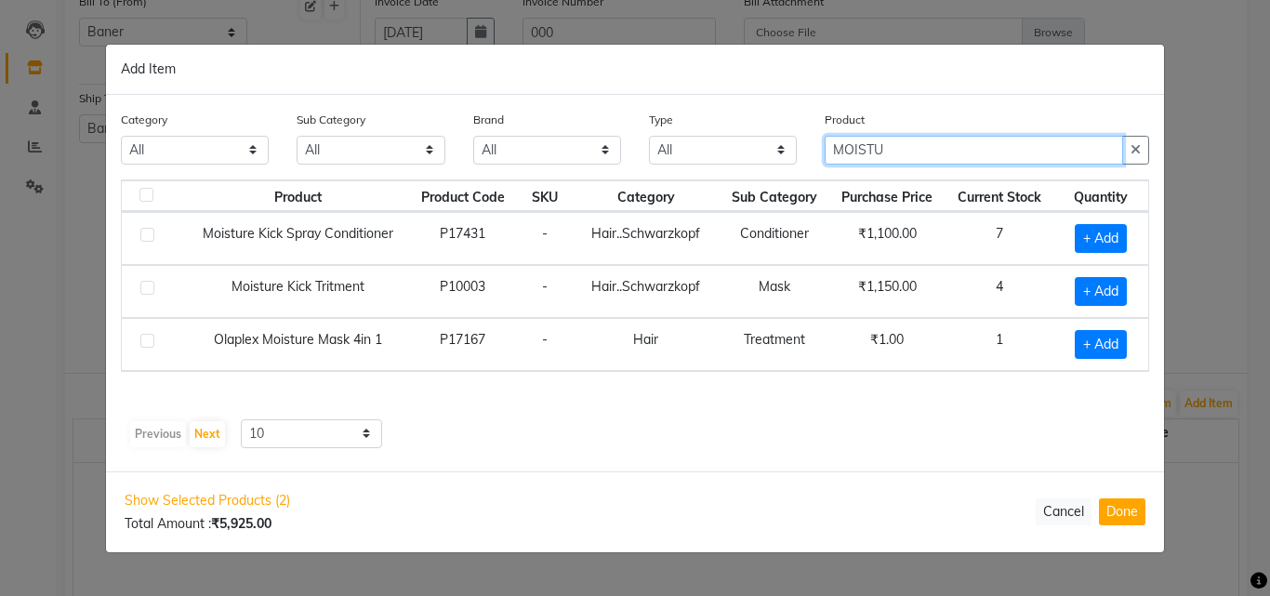
type input "MOISTU"
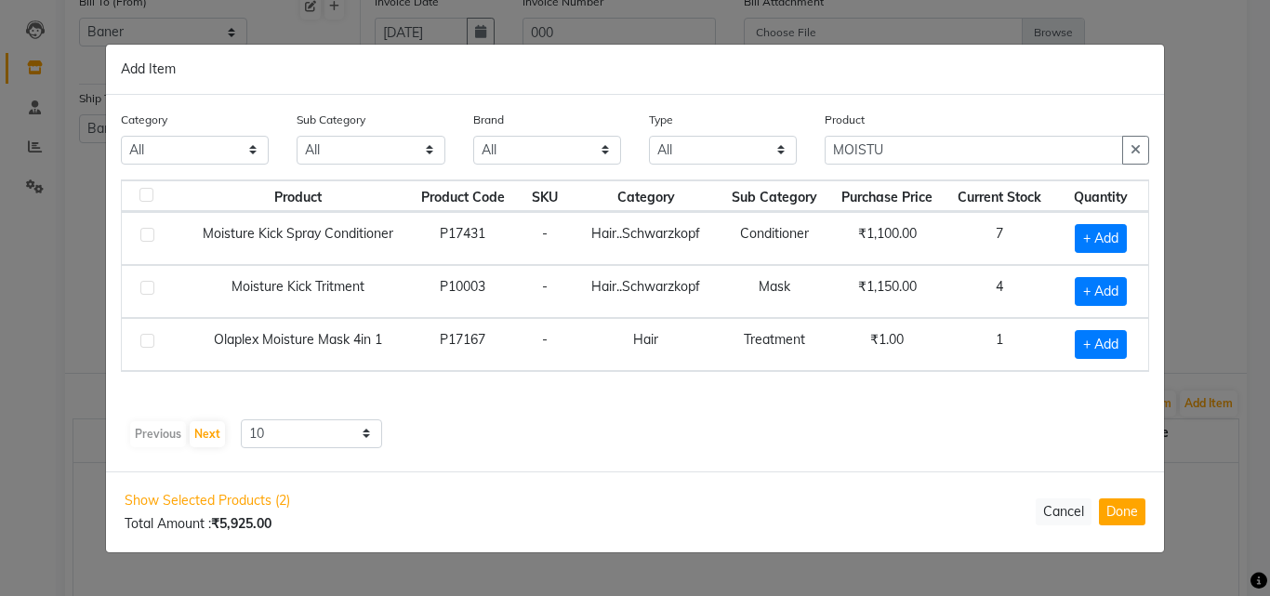
click at [900, 413] on div "Product Product Code SKU Category Sub Category Purchase Price Current Stock Qua…" at bounding box center [635, 315] width 1029 height 270
click at [1117, 504] on button "Done" at bounding box center [1122, 512] width 47 height 27
select select "2229"
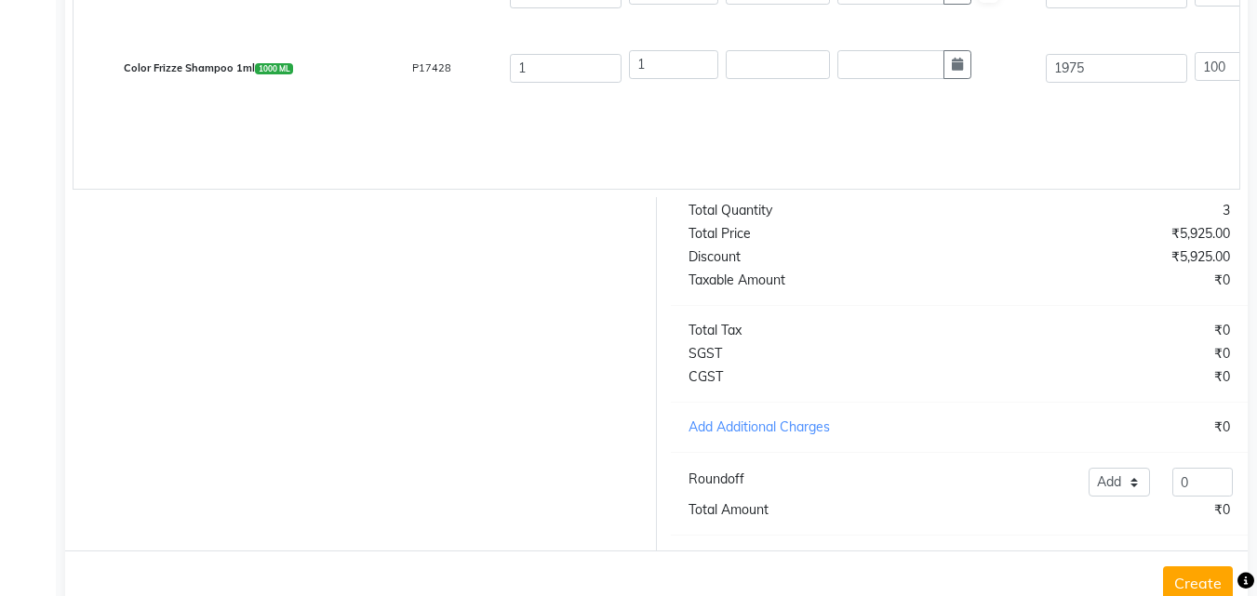
scroll to position [757, 0]
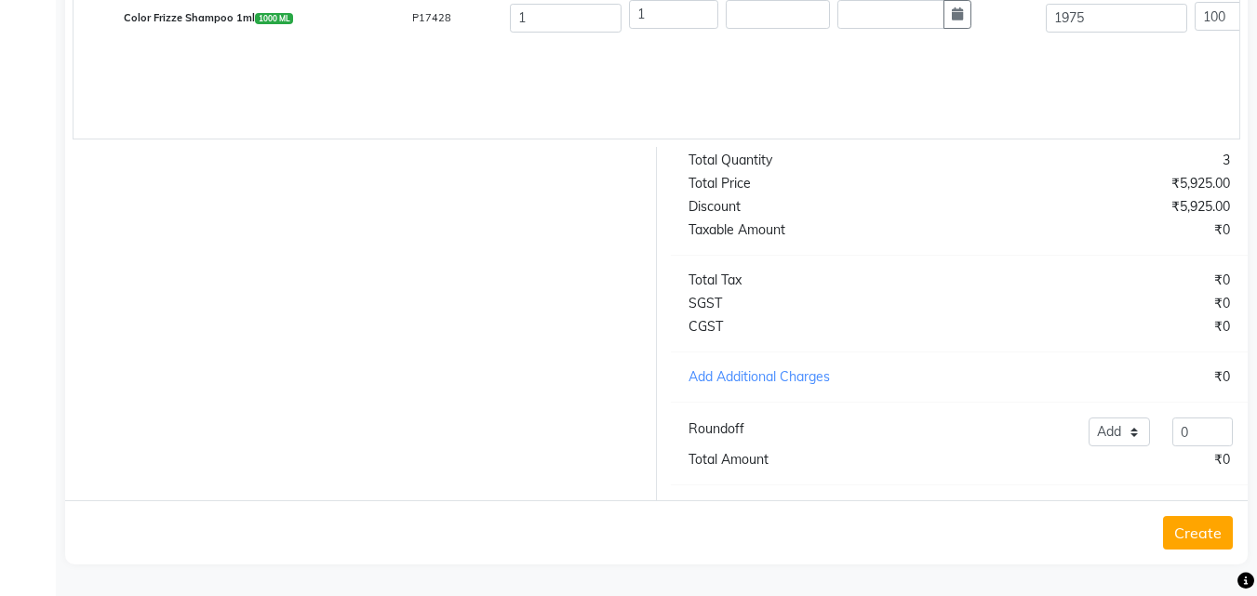
click at [1196, 542] on button "Create" at bounding box center [1198, 532] width 70 height 33
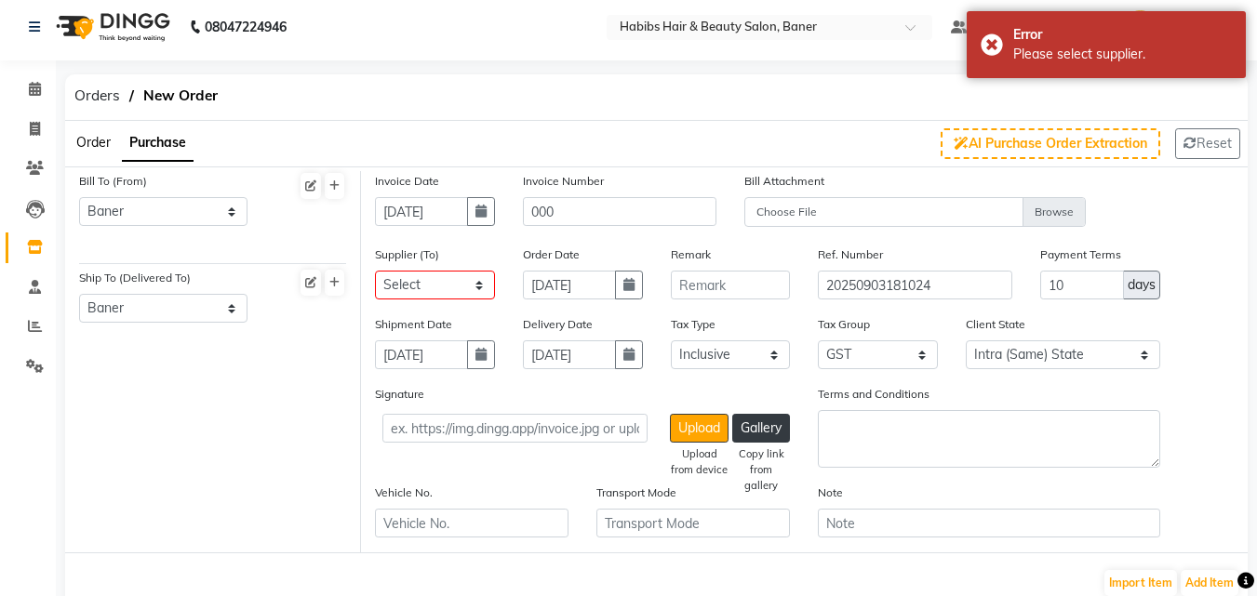
scroll to position [0, 0]
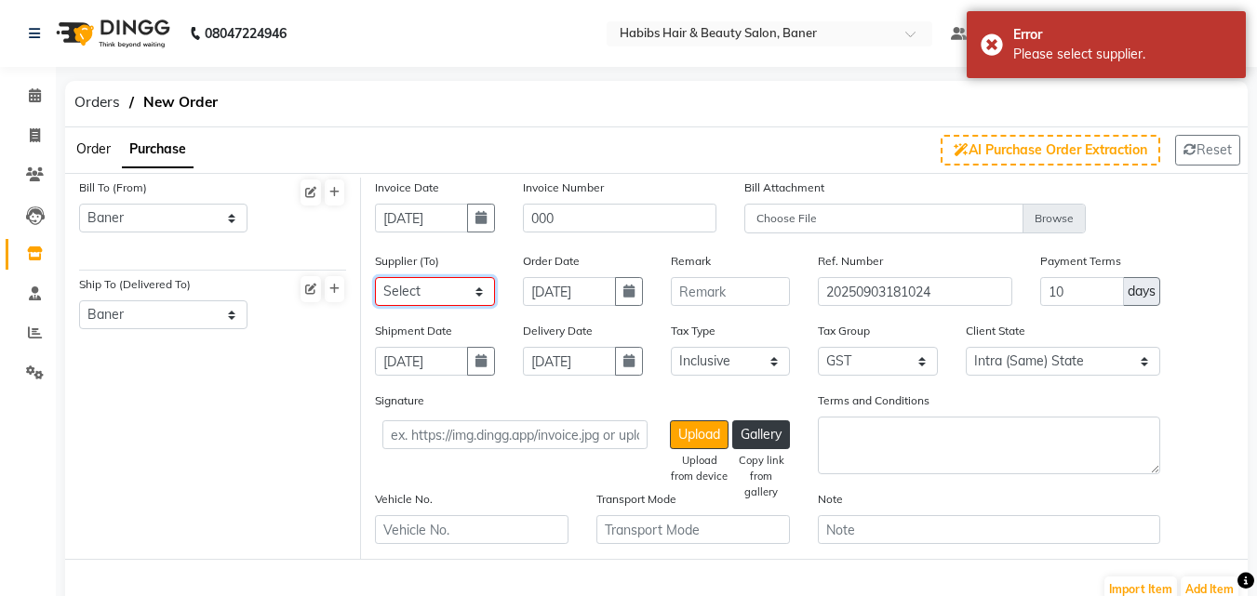
click at [448, 299] on select "Select CRESCENT ROOTS WHITE BOX HELLOW BEAUTIFUL ROHIT TRADERS SOB ENTERPRISES …" at bounding box center [435, 291] width 120 height 29
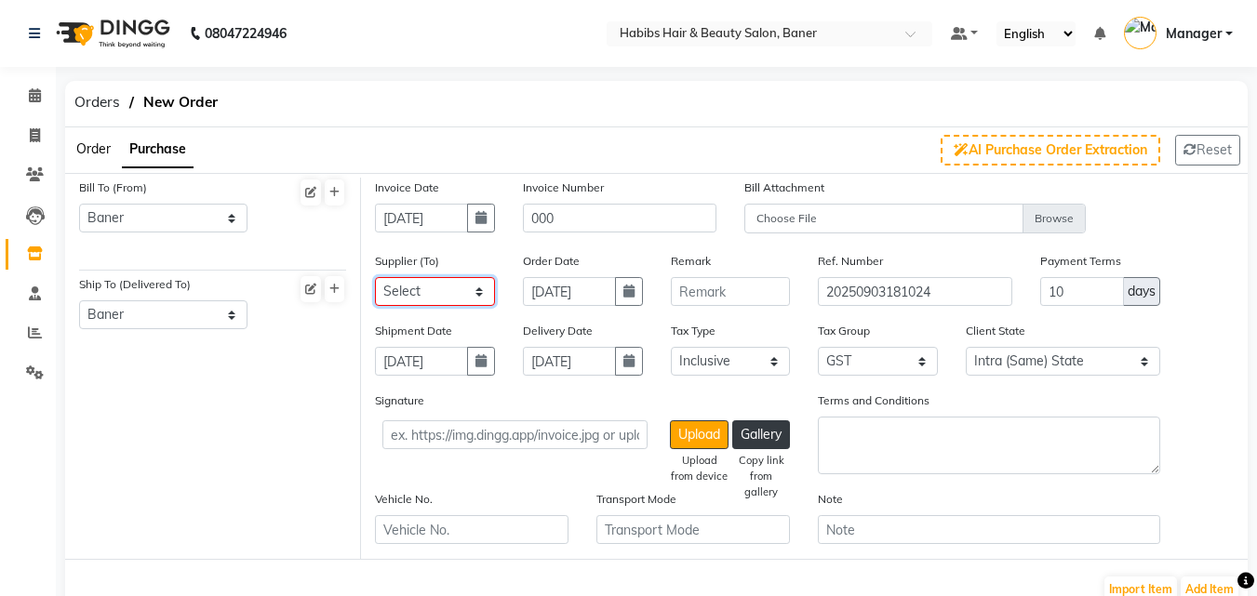
select select "2452"
click at [375, 277] on select "Select CRESCENT ROOTS WHITE BOX HELLOW BEAUTIFUL ROHIT TRADERS SOB ENTERPRISES …" at bounding box center [435, 291] width 120 height 29
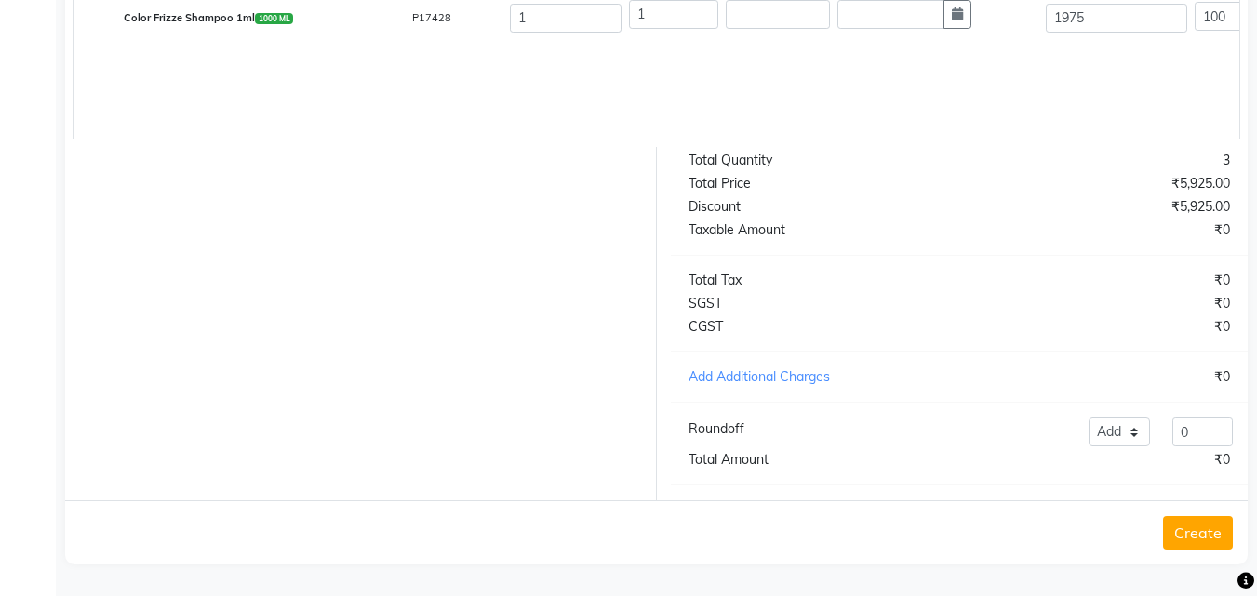
scroll to position [757, 0]
click at [1203, 531] on button "Create" at bounding box center [1198, 532] width 70 height 33
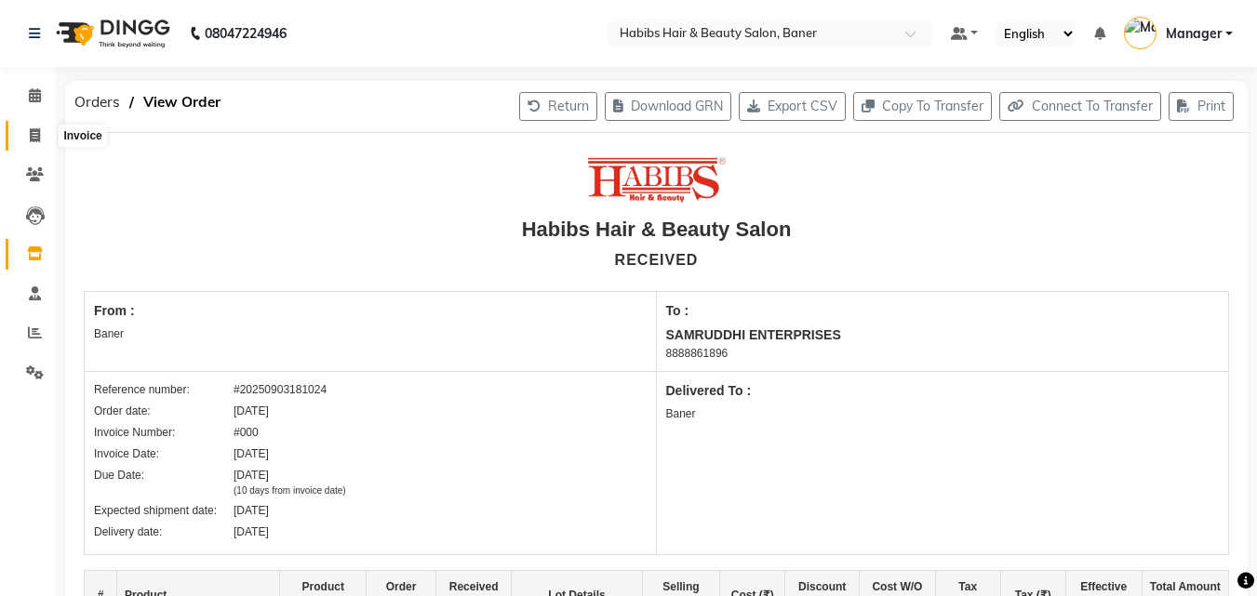
click at [33, 131] on icon at bounding box center [35, 135] width 10 height 14
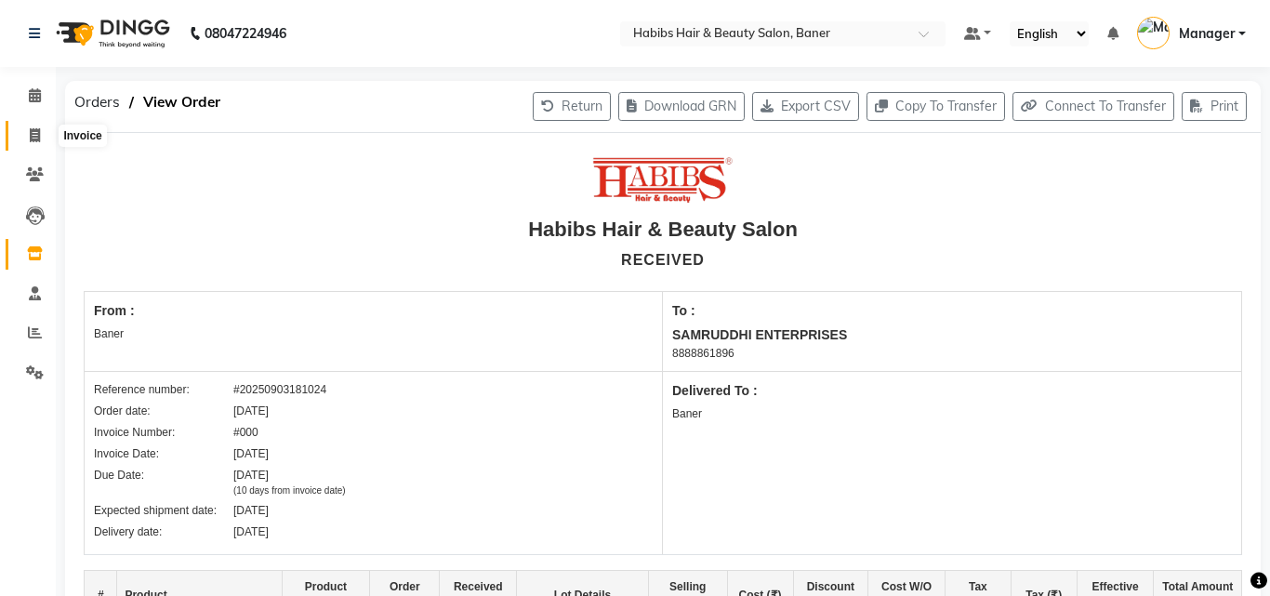
select select "5356"
select select "service"
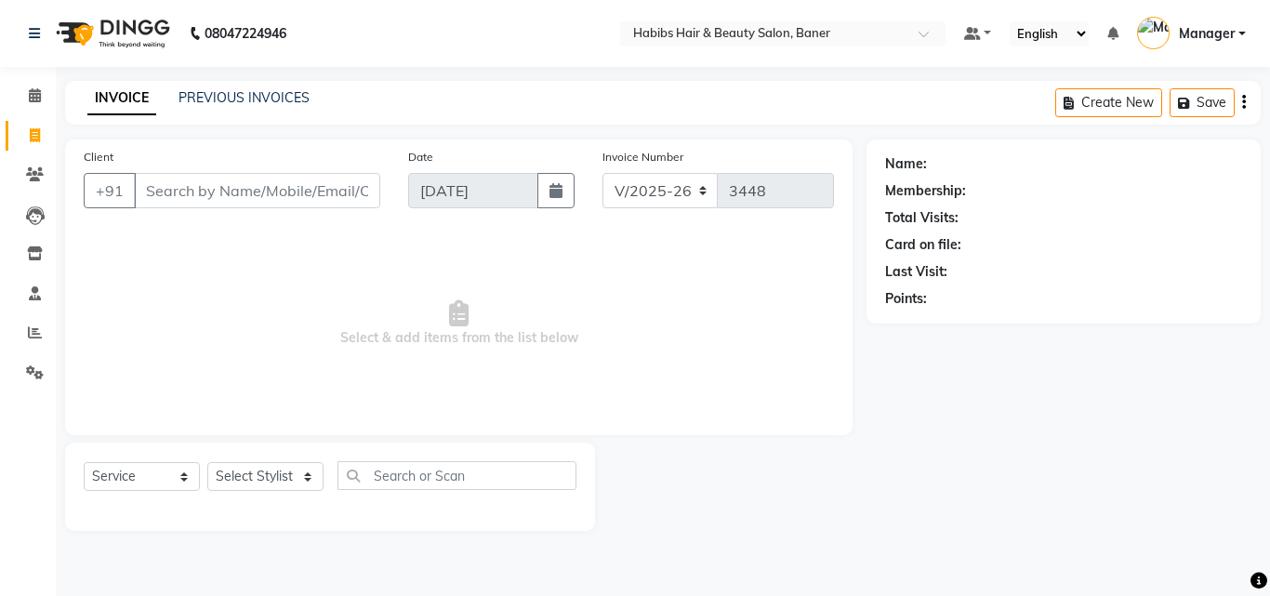
select select "5356"
select select "service"
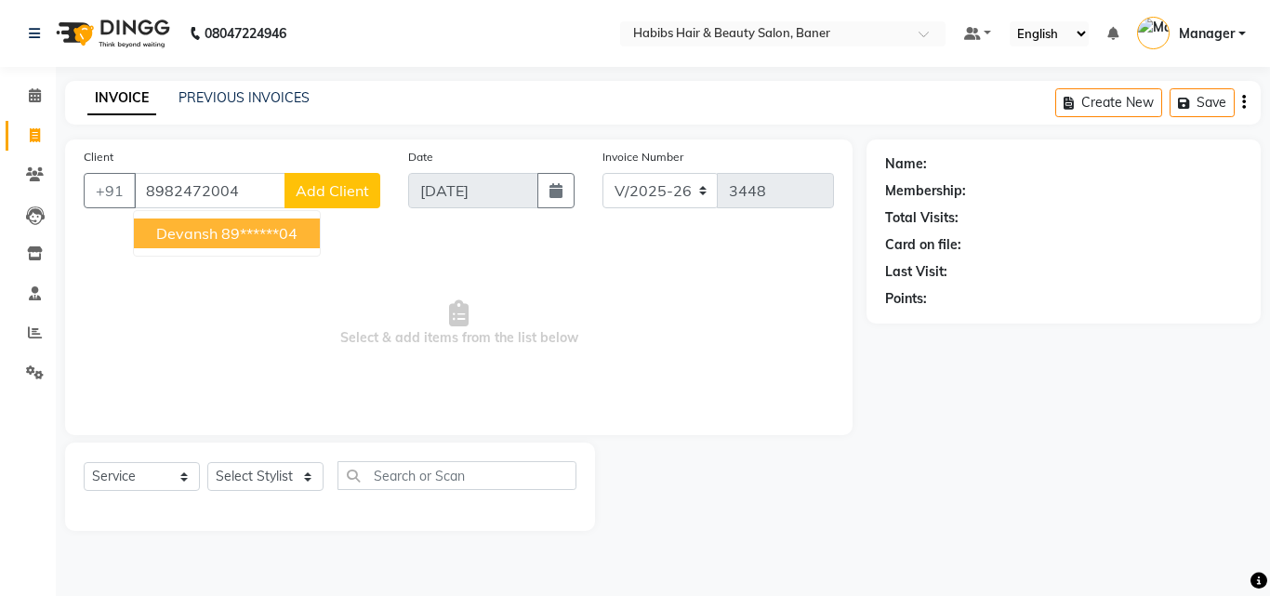
type input "8982472004"
select select "2: Object"
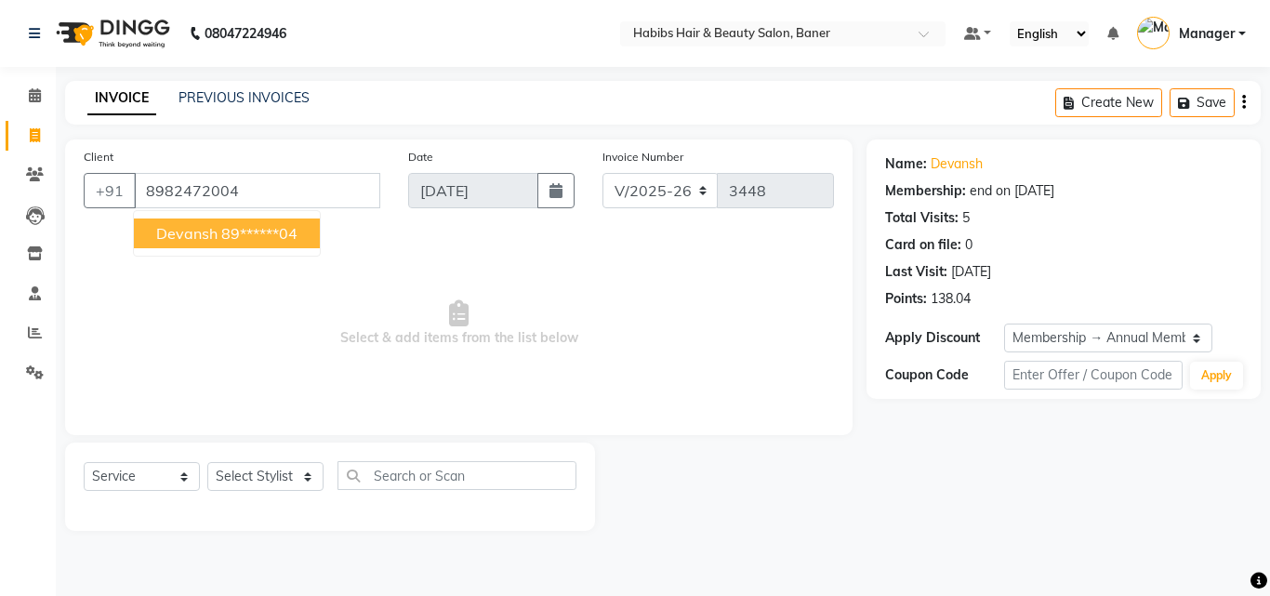
click at [256, 234] on ngb-highlight "89******04" at bounding box center [259, 233] width 76 height 19
type input "89******04"
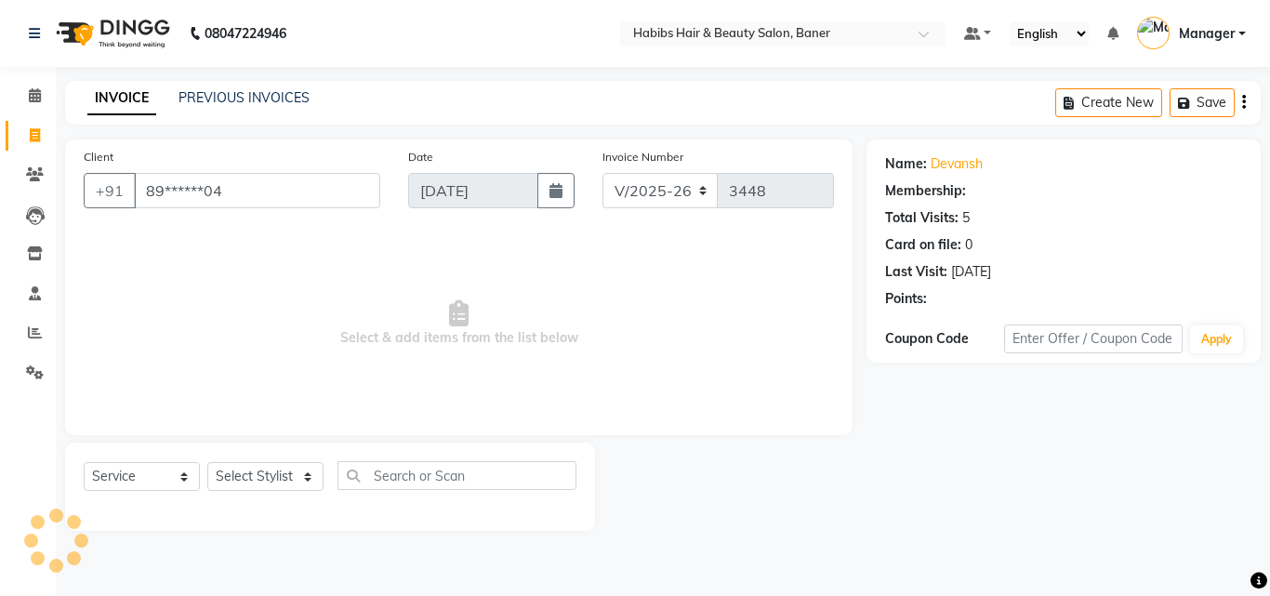
select select "2: Object"
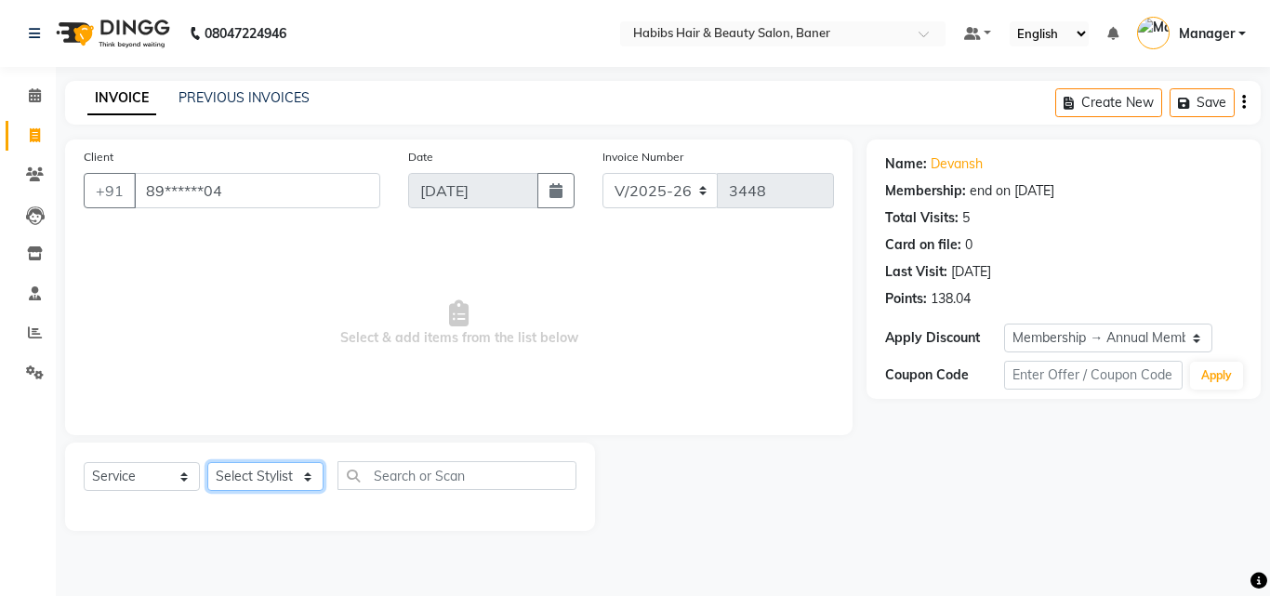
click at [244, 466] on select "Select Stylist Admin [PERSON_NAME] Manager [PERSON_NAME] [PERSON_NAME] Ram Roha…" at bounding box center [265, 476] width 116 height 29
select select "88113"
click at [207, 462] on select "Select Stylist Admin [PERSON_NAME] Manager [PERSON_NAME] [PERSON_NAME] Ram Roha…" at bounding box center [265, 476] width 116 height 29
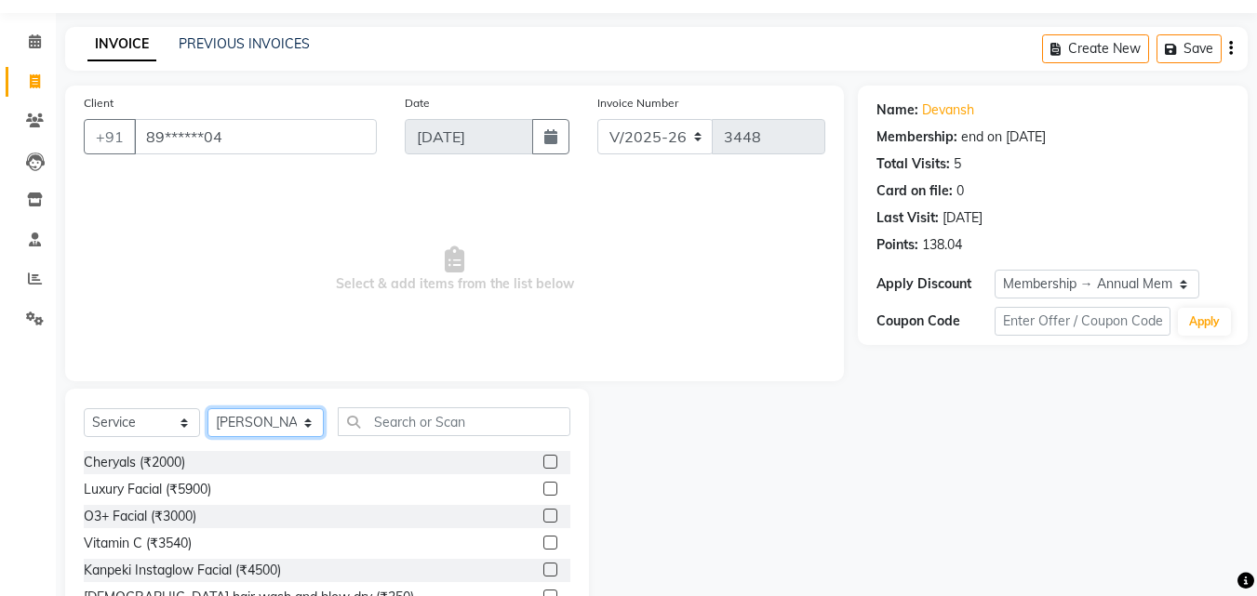
scroll to position [149, 0]
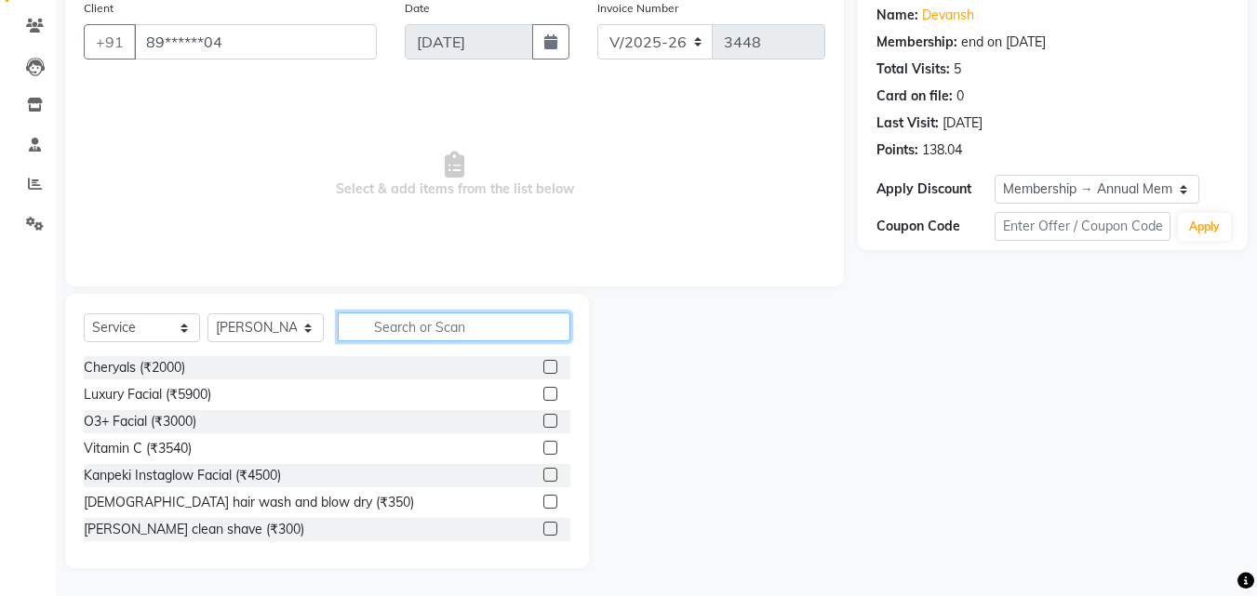
click at [416, 331] on input "text" at bounding box center [454, 327] width 233 height 29
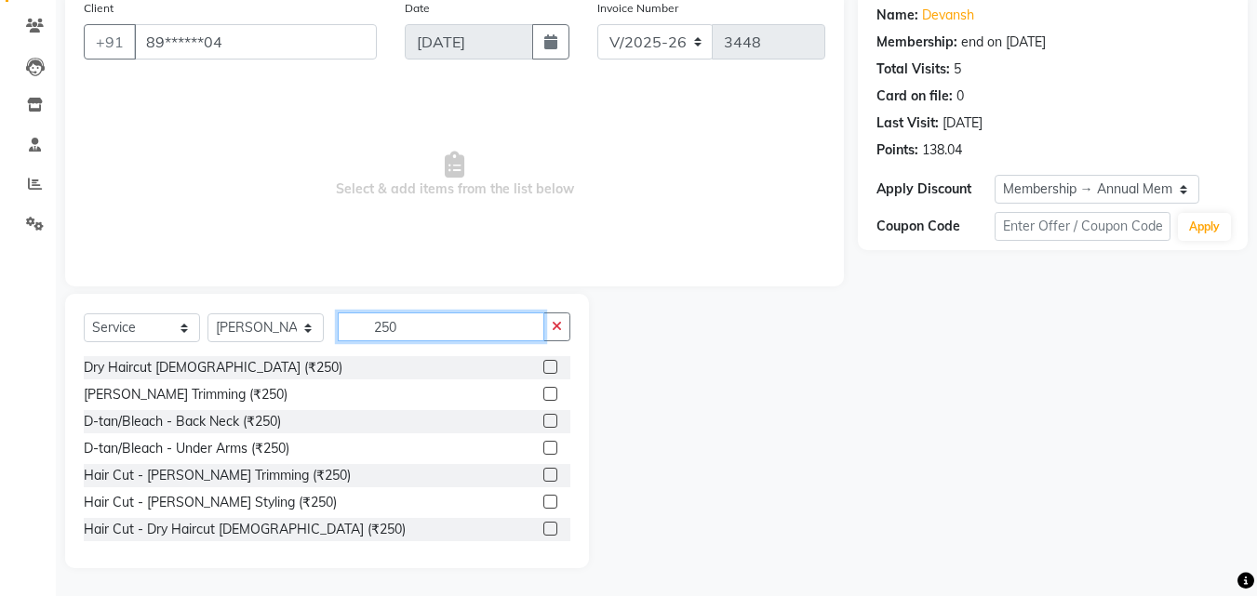
type input "250"
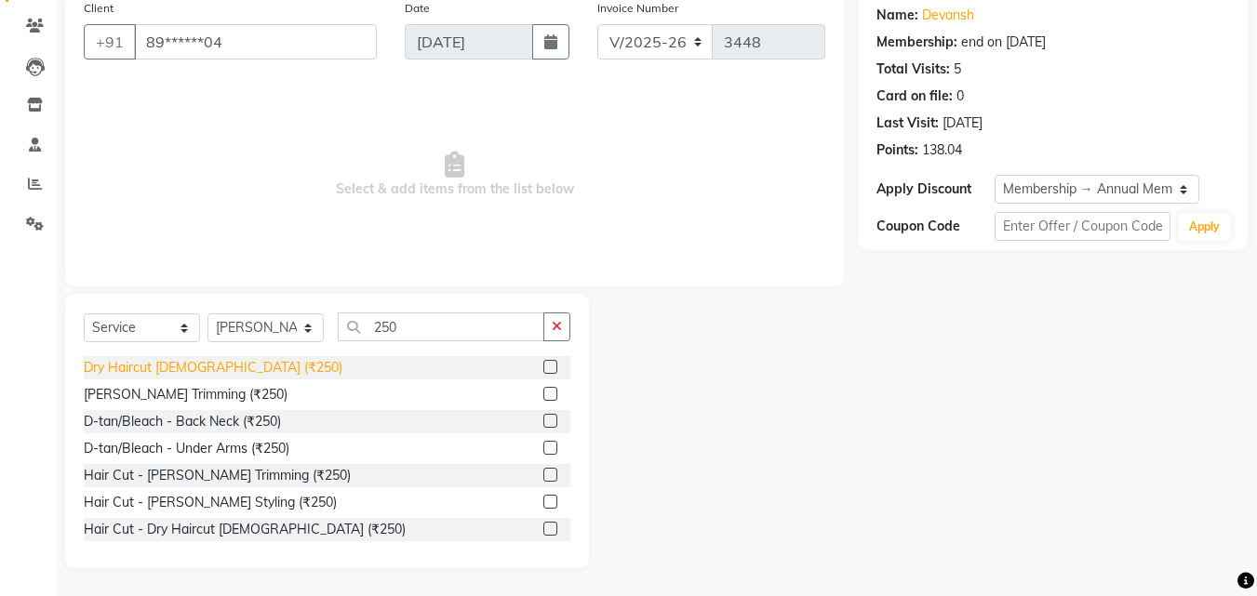
click at [180, 364] on div "Dry Haircut [DEMOGRAPHIC_DATA] (₹250)" at bounding box center [213, 368] width 259 height 20
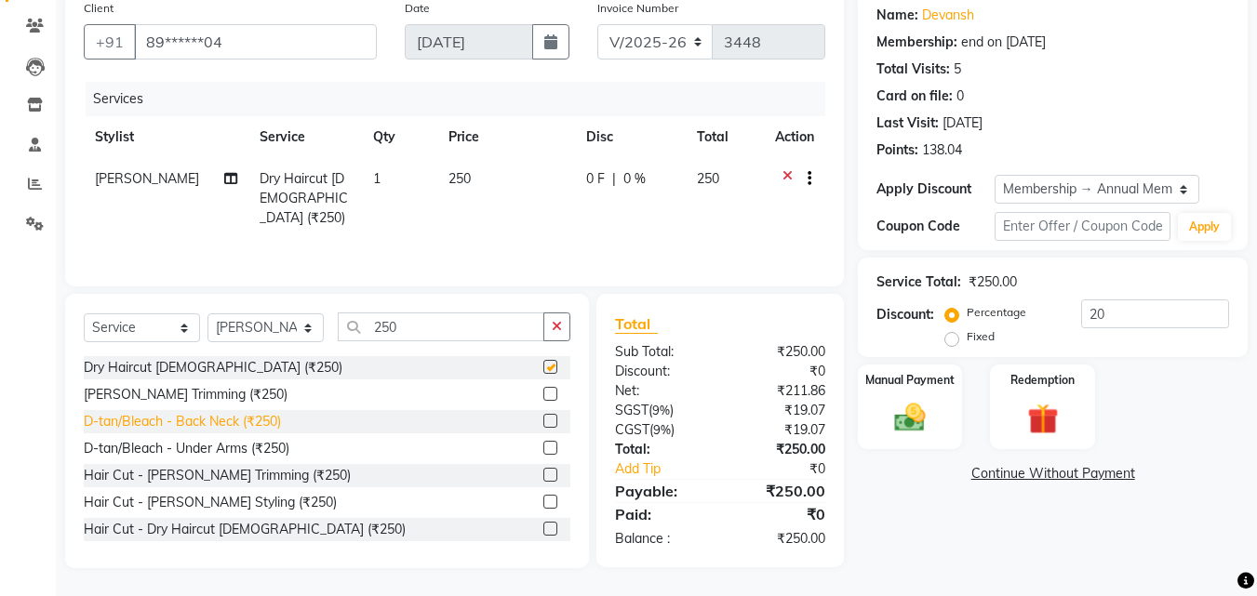
checkbox input "false"
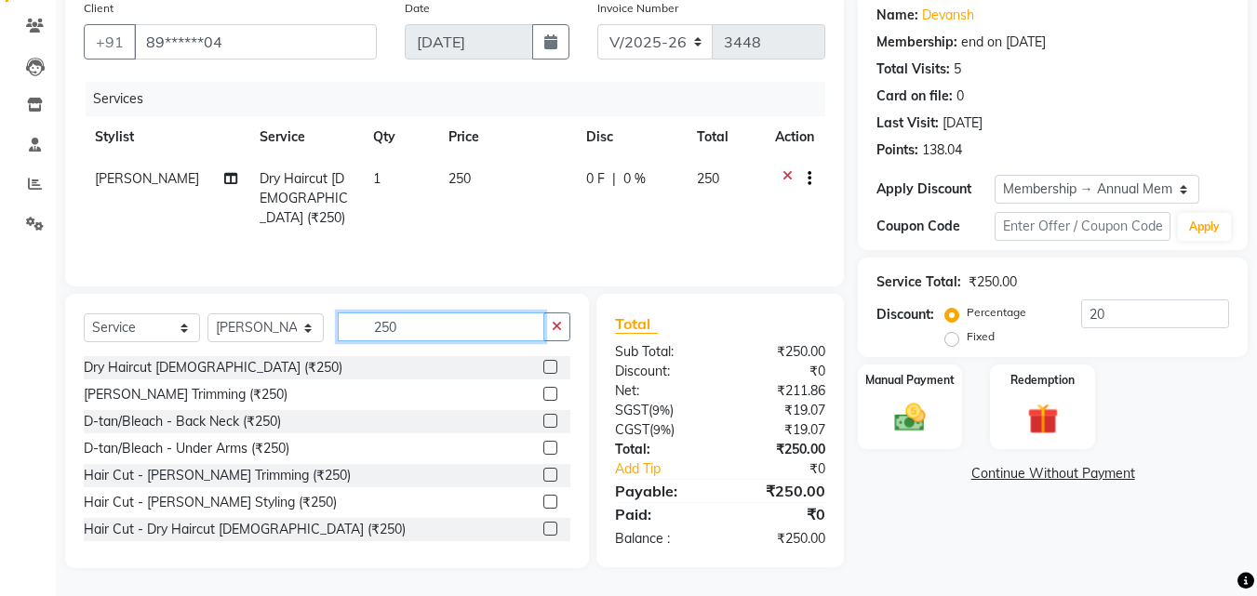
drag, startPoint x: 446, startPoint y: 324, endPoint x: 343, endPoint y: 335, distance: 103.8
click at [374, 334] on input "250" at bounding box center [441, 327] width 206 height 29
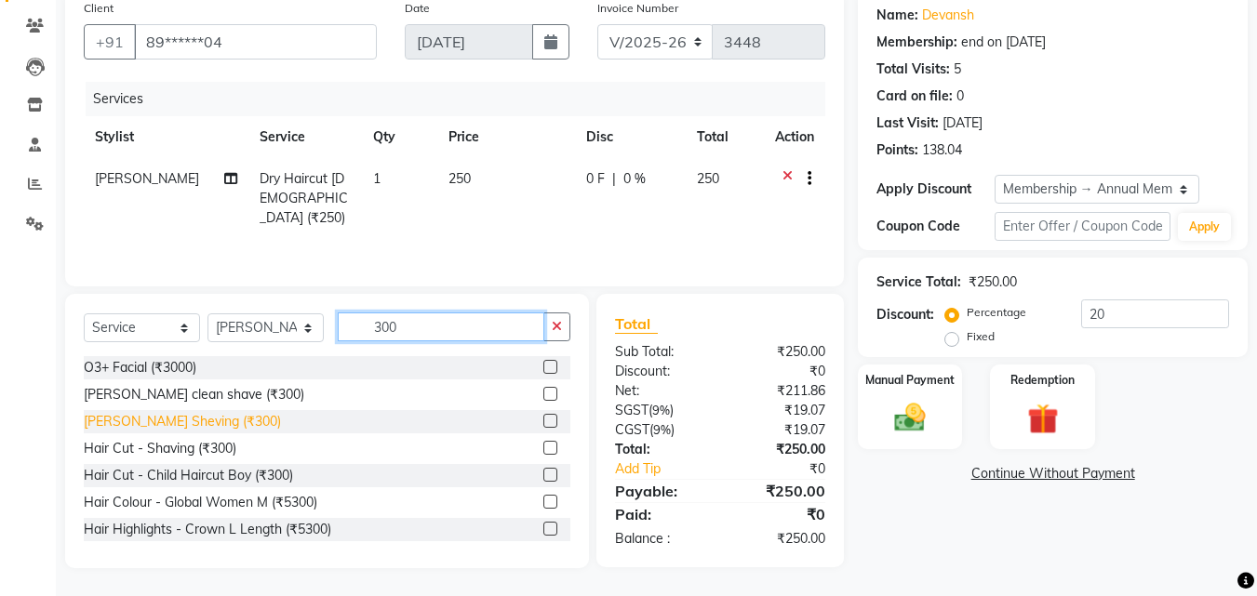
type input "300"
click at [192, 416] on div "[PERSON_NAME] Sheving (₹300)" at bounding box center [182, 422] width 197 height 20
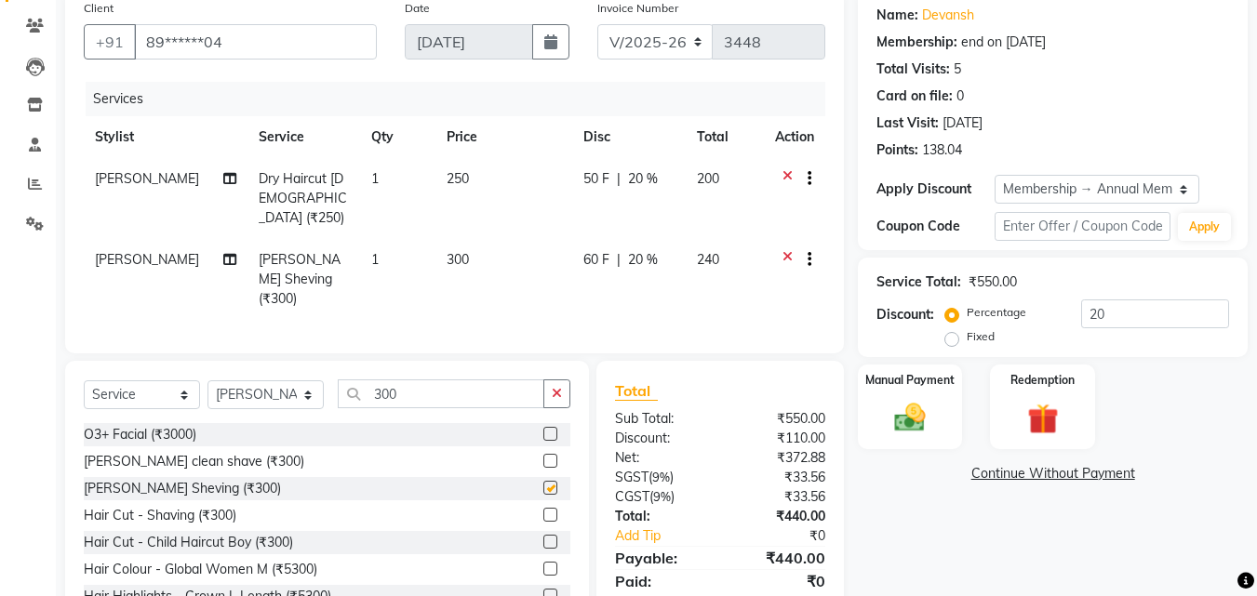
checkbox input "false"
click at [665, 169] on div "50 F | 20 %" at bounding box center [628, 179] width 91 height 20
select select "88113"
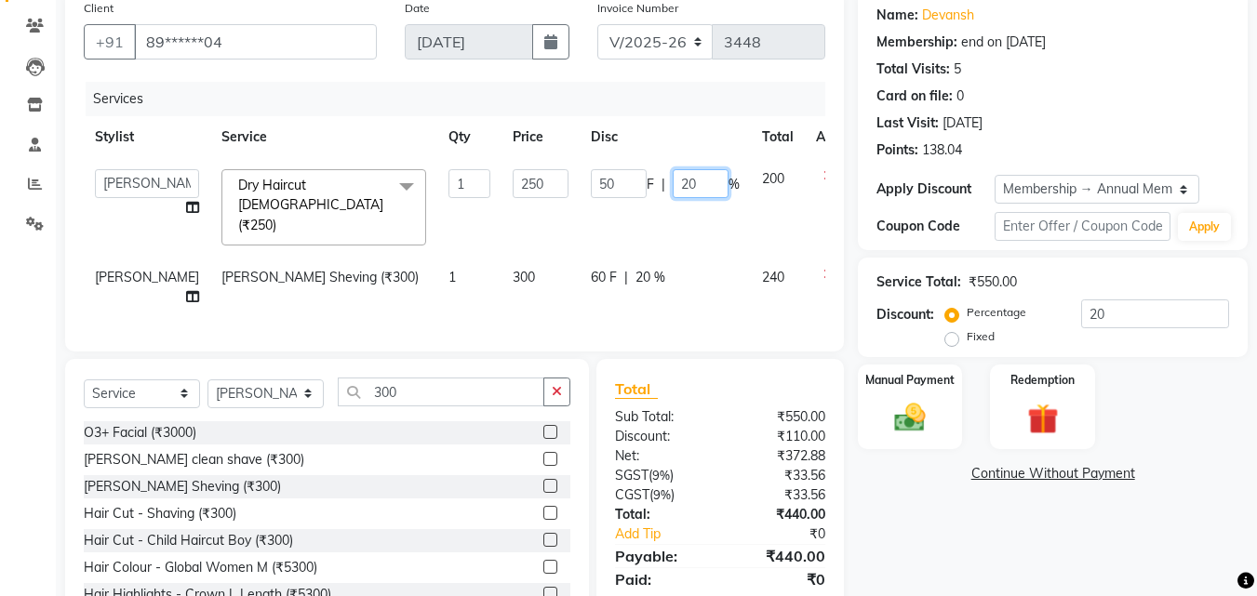
drag, startPoint x: 677, startPoint y: 189, endPoint x: 632, endPoint y: 219, distance: 53.7
click at [636, 216] on td "50 F | 20 %" at bounding box center [664, 207] width 171 height 99
type input "100"
click at [494, 359] on div "Select Service Product Membership Package Voucher Prepaid Gift Card Select Styl…" at bounding box center [327, 496] width 524 height 274
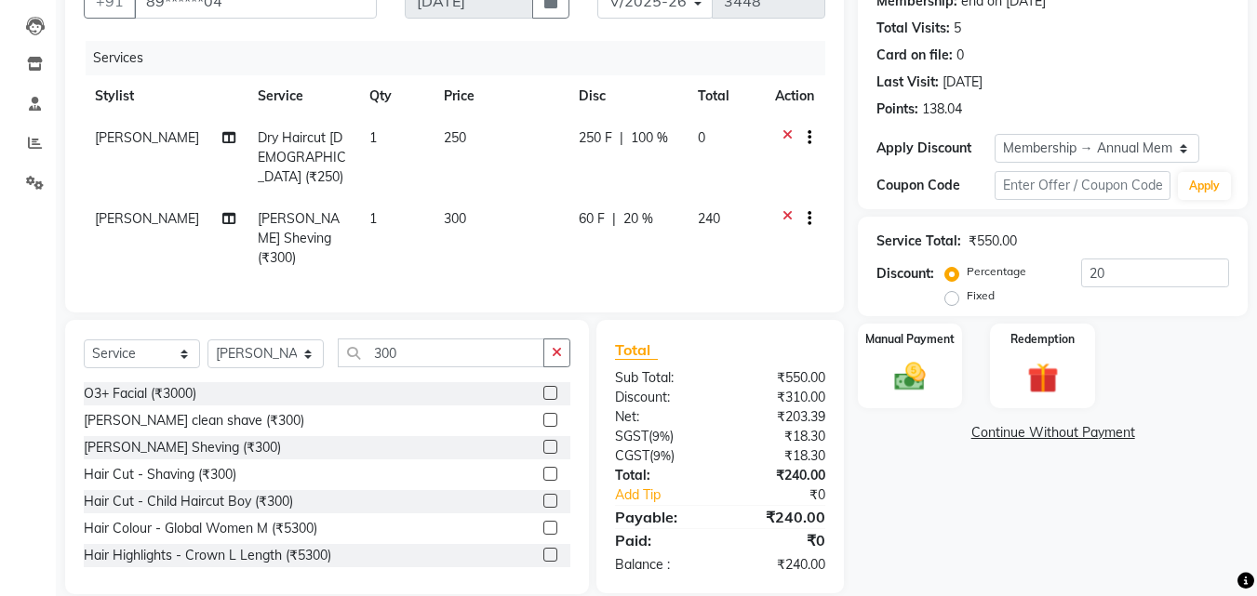
scroll to position [191, 0]
click at [898, 362] on img at bounding box center [910, 375] width 52 height 37
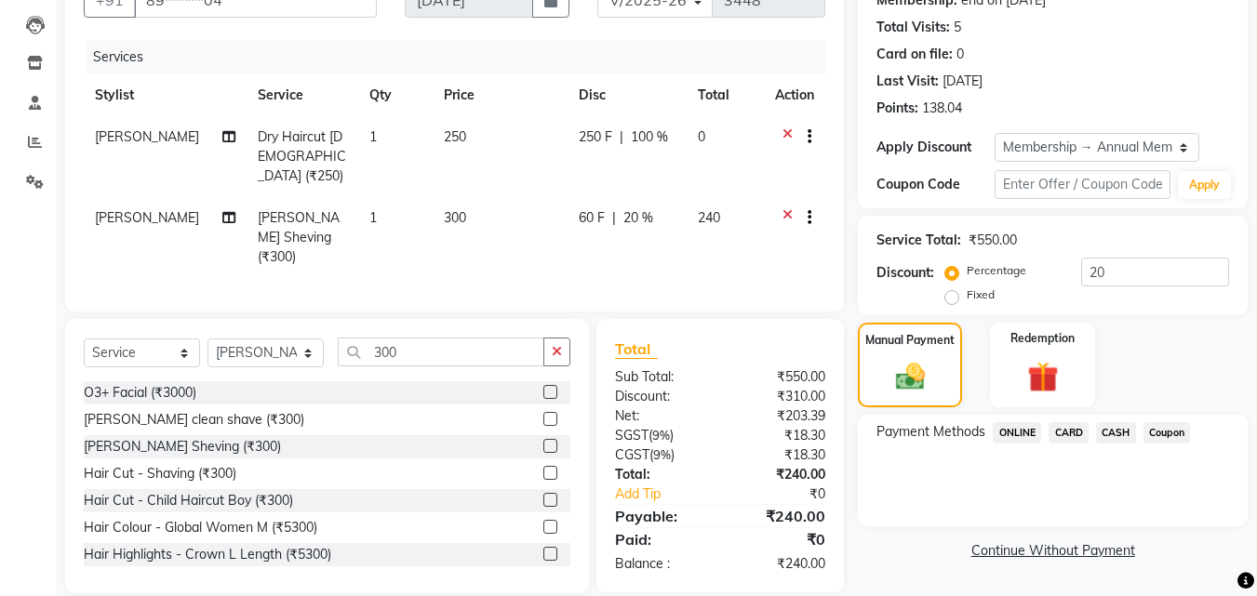
click at [1026, 430] on span "ONLINE" at bounding box center [1016, 432] width 48 height 21
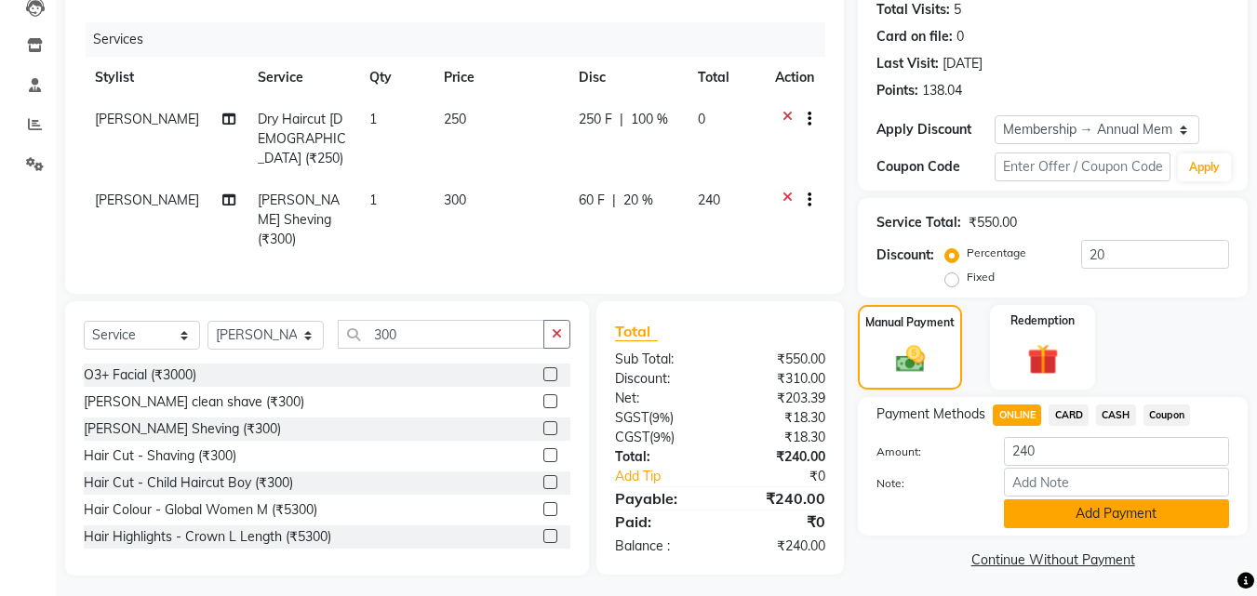
scroll to position [214, 0]
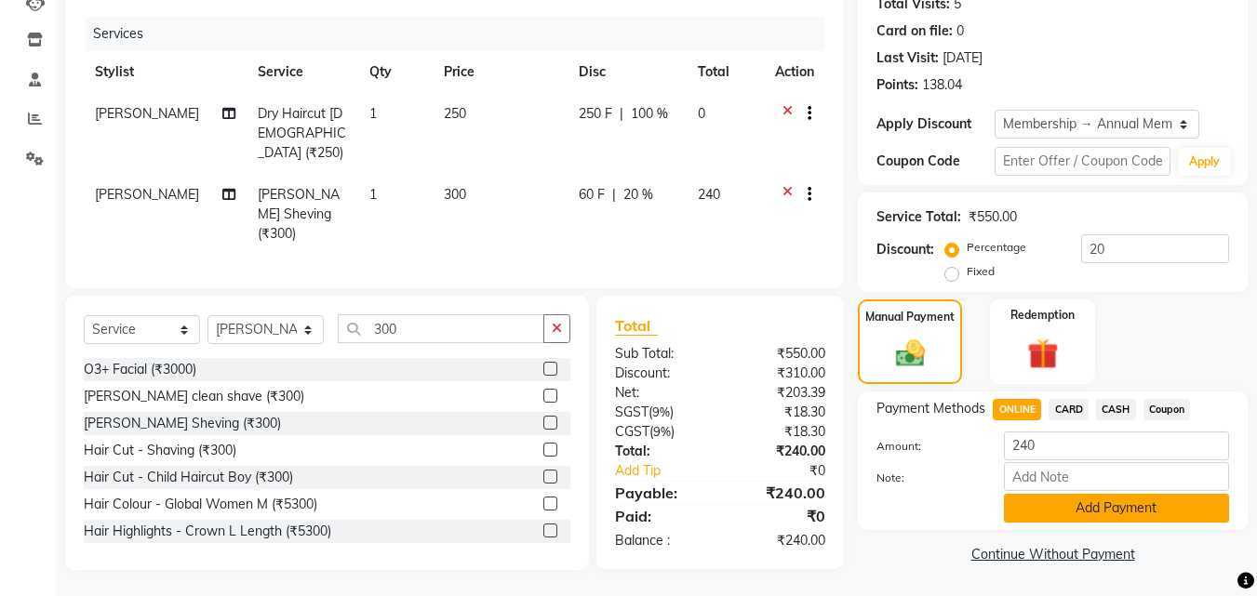
click at [1059, 501] on button "Add Payment" at bounding box center [1116, 508] width 225 height 29
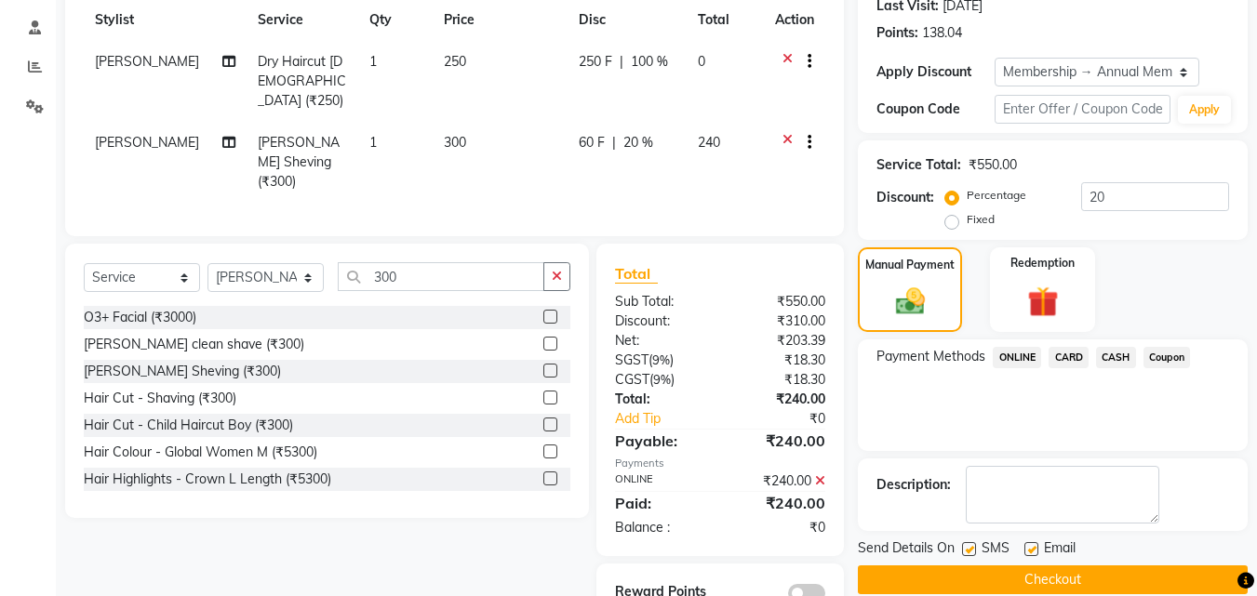
scroll to position [294, 0]
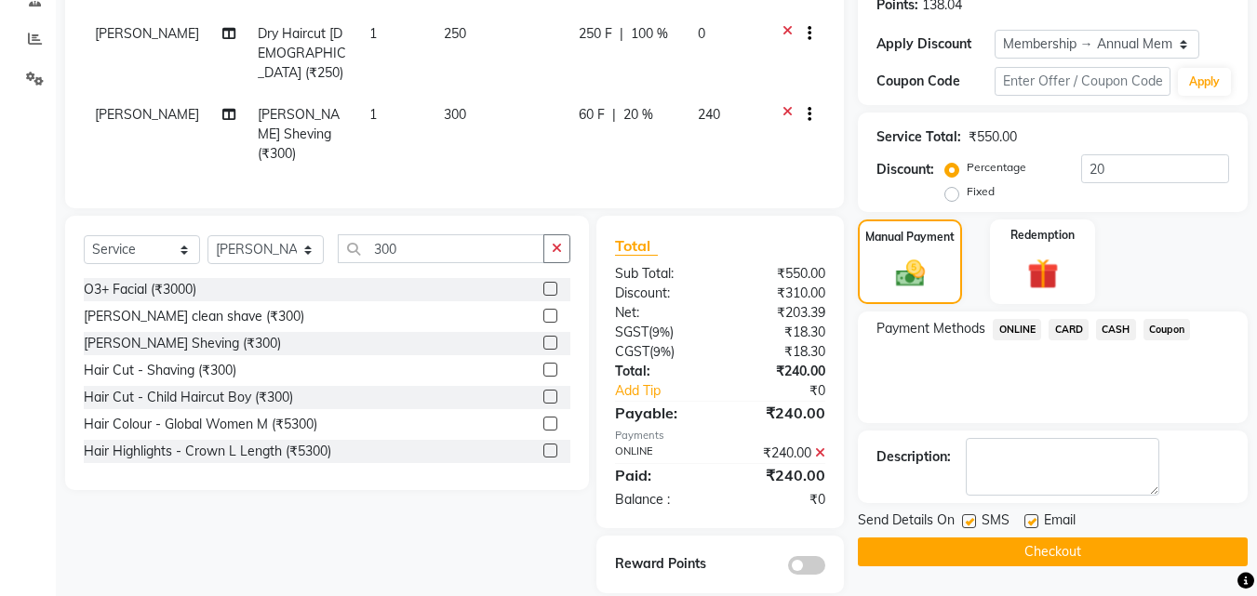
click at [811, 556] on span at bounding box center [806, 565] width 37 height 19
click at [825, 568] on input "checkbox" at bounding box center [825, 568] width 0 height 0
click at [993, 548] on button "Checkout" at bounding box center [1053, 552] width 390 height 29
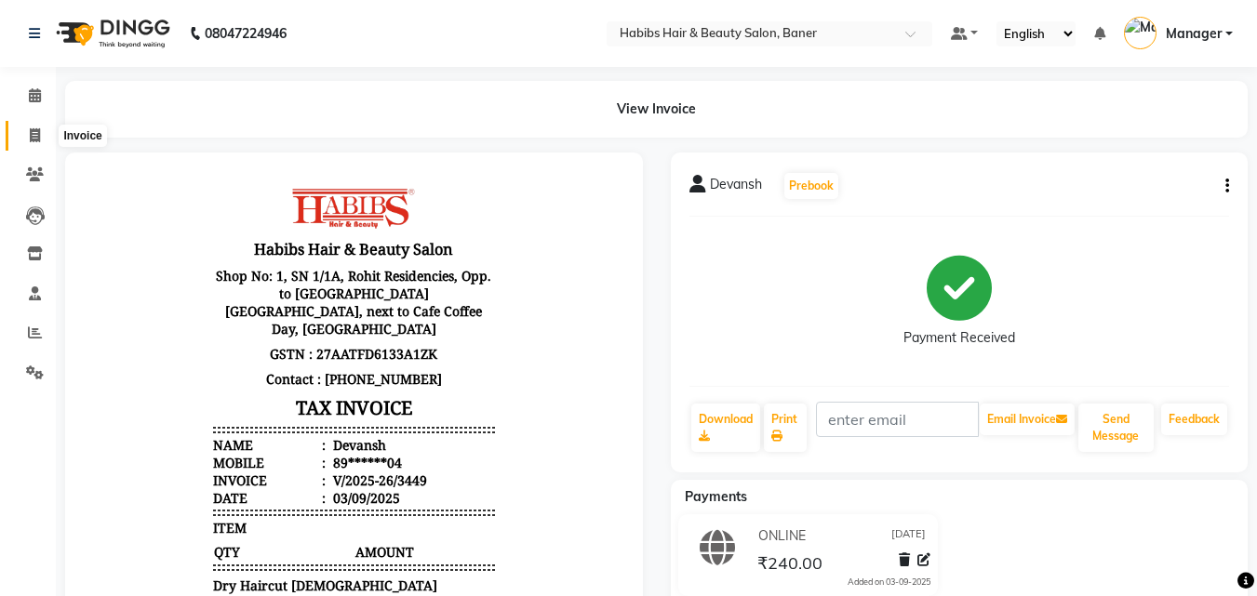
click at [23, 131] on span at bounding box center [35, 136] width 33 height 21
select select "5356"
select select "service"
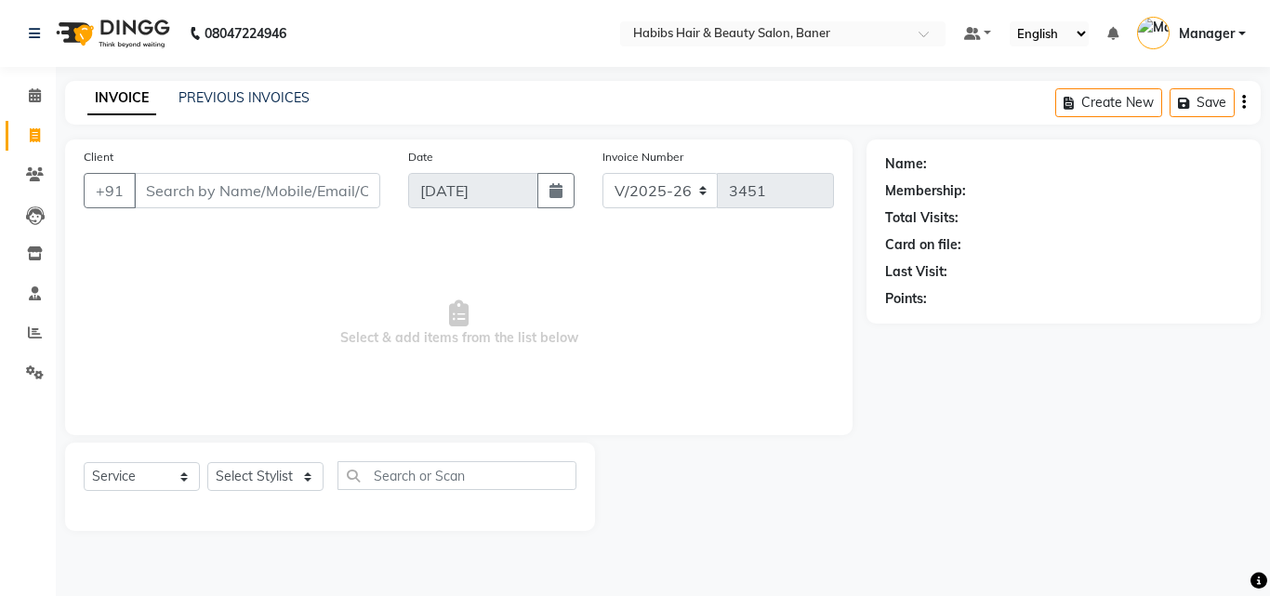
click at [215, 170] on div "Client +91" at bounding box center [232, 185] width 325 height 76
click at [215, 187] on input "Client" at bounding box center [257, 190] width 246 height 35
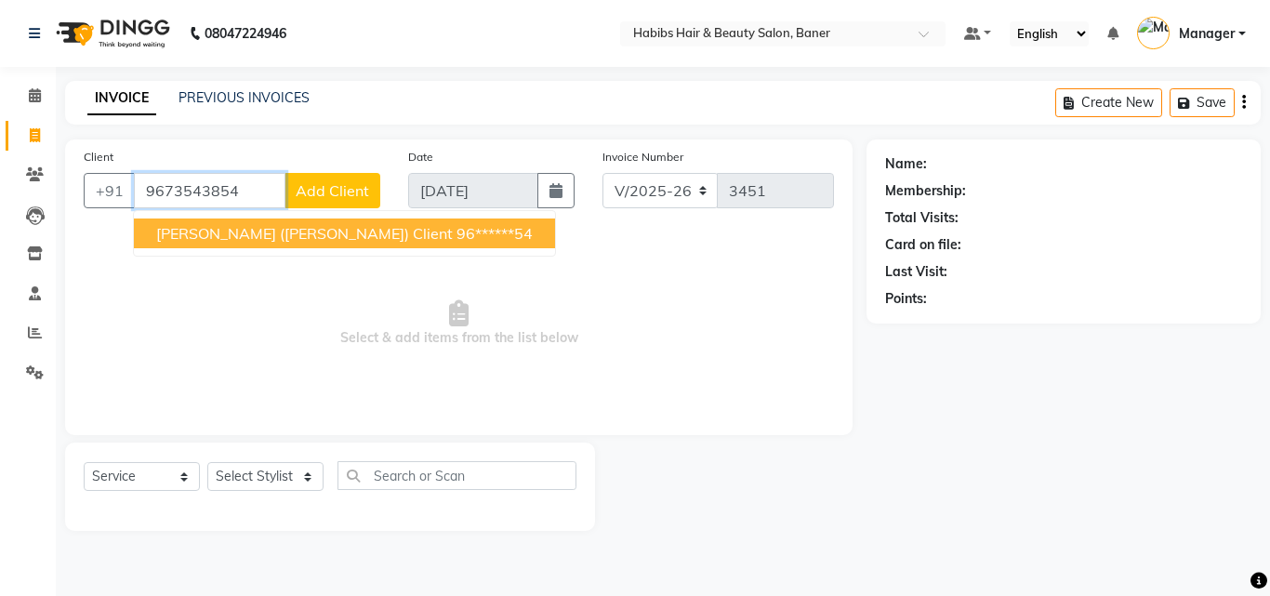
type input "9673543854"
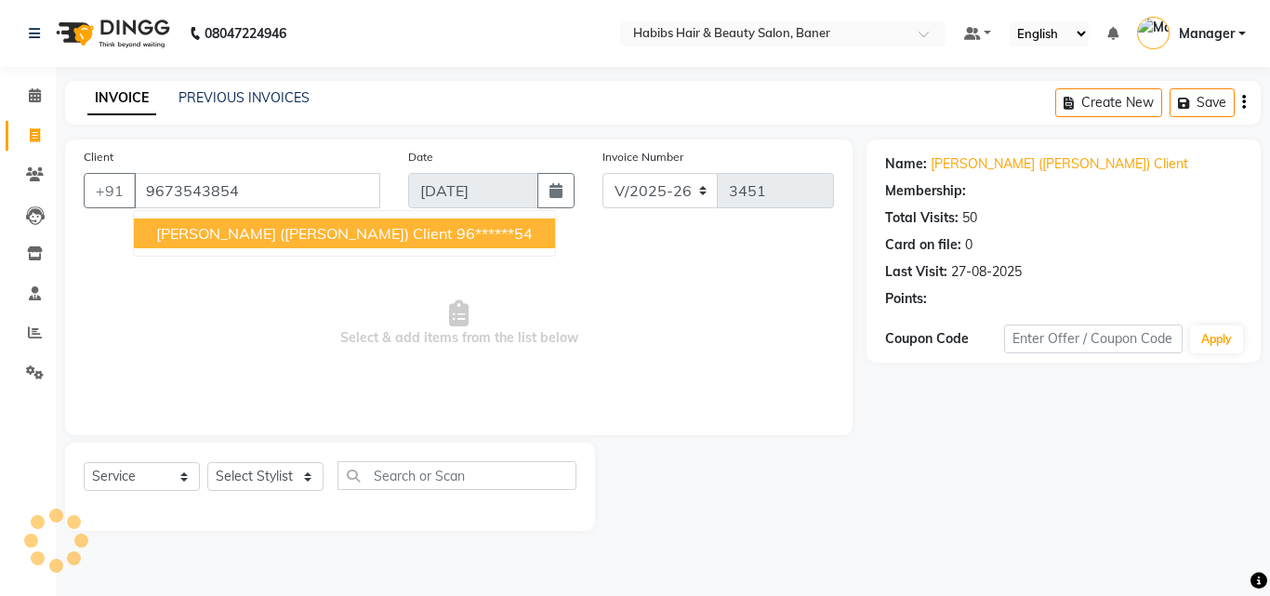
select select "2: Object"
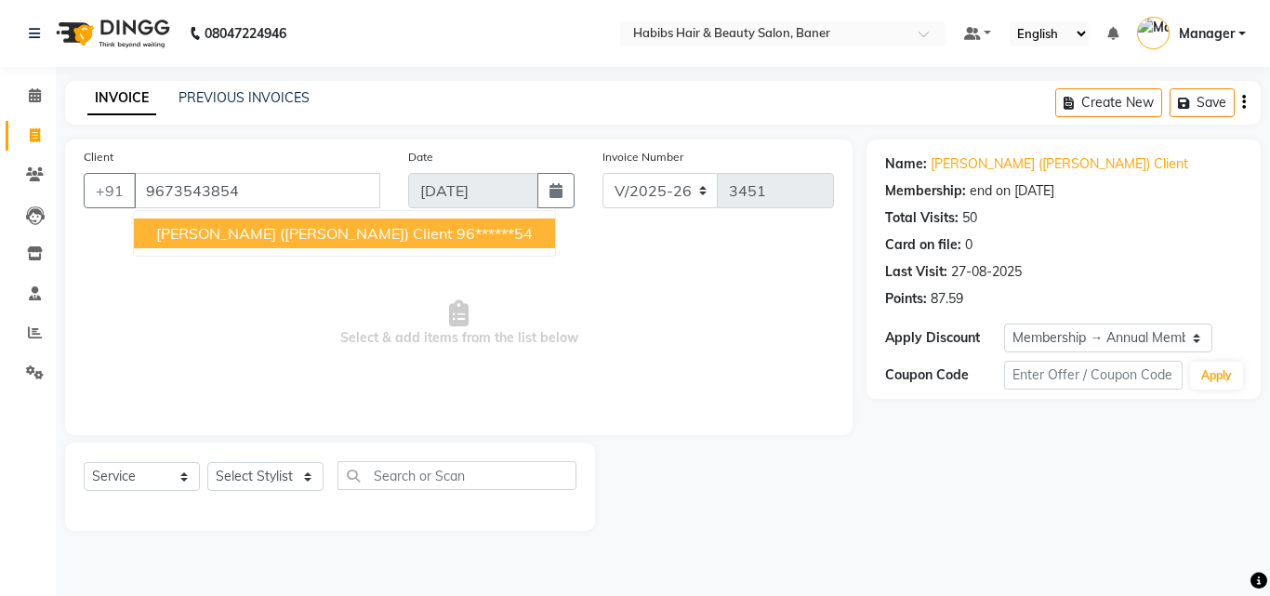
click at [345, 230] on span "Anushka (Mohammad) Client" at bounding box center [304, 233] width 297 height 19
type input "96******54"
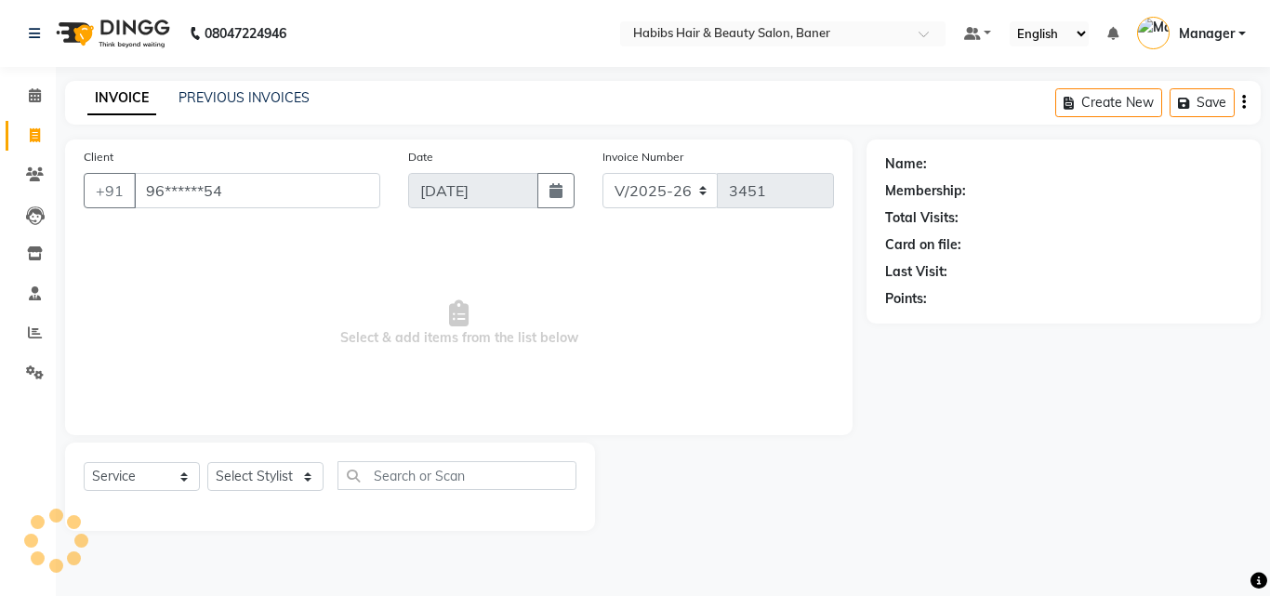
select select "2: Object"
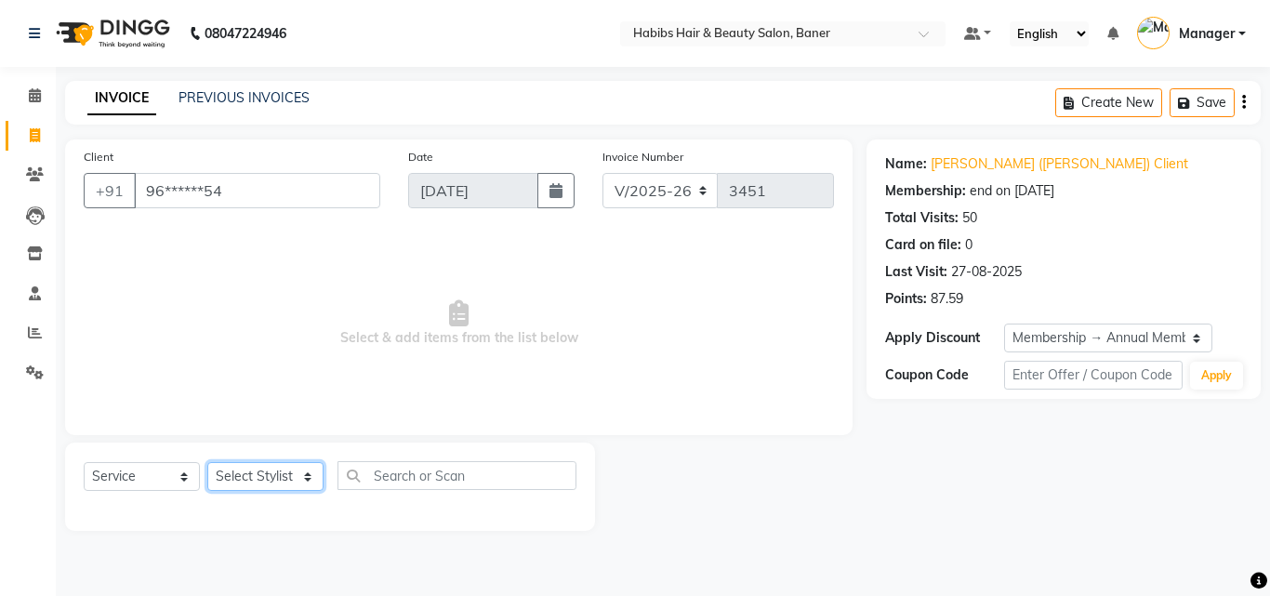
drag, startPoint x: 244, startPoint y: 478, endPoint x: 252, endPoint y: 472, distance: 10.6
click at [244, 478] on select "Select Stylist Admin [PERSON_NAME] Manager [PERSON_NAME] [PERSON_NAME] Ram Roha…" at bounding box center [265, 476] width 116 height 29
select select "90509"
click at [207, 462] on select "Select Stylist Admin [PERSON_NAME] Manager [PERSON_NAME] [PERSON_NAME] Ram Roha…" at bounding box center [265, 476] width 116 height 29
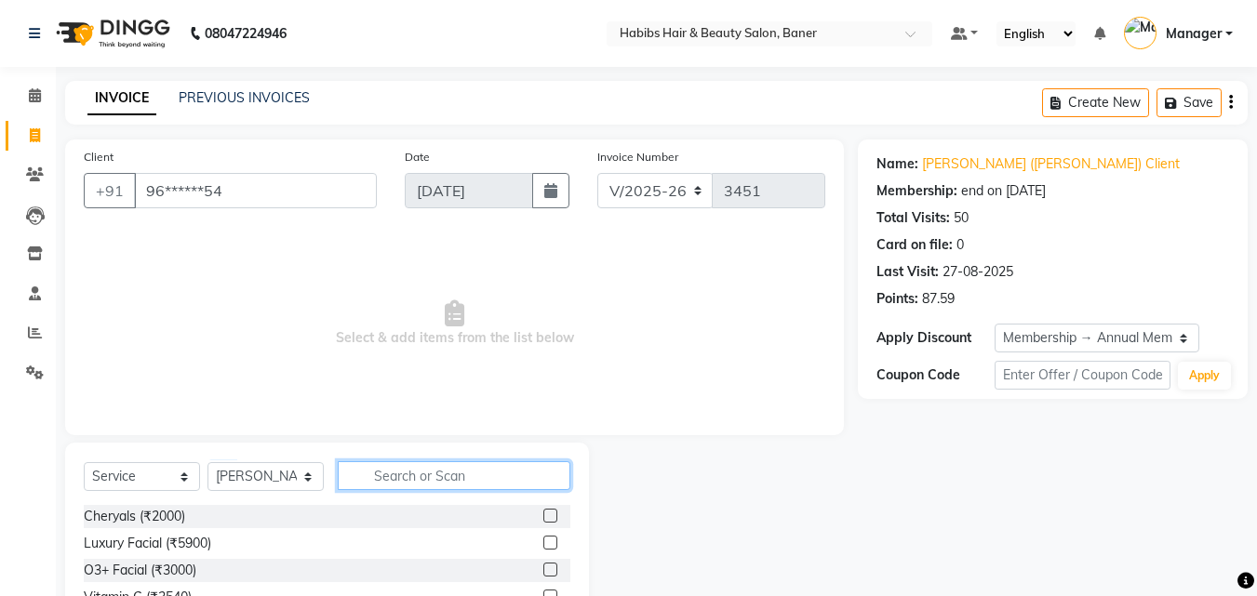
click at [435, 470] on input "text" at bounding box center [454, 475] width 233 height 29
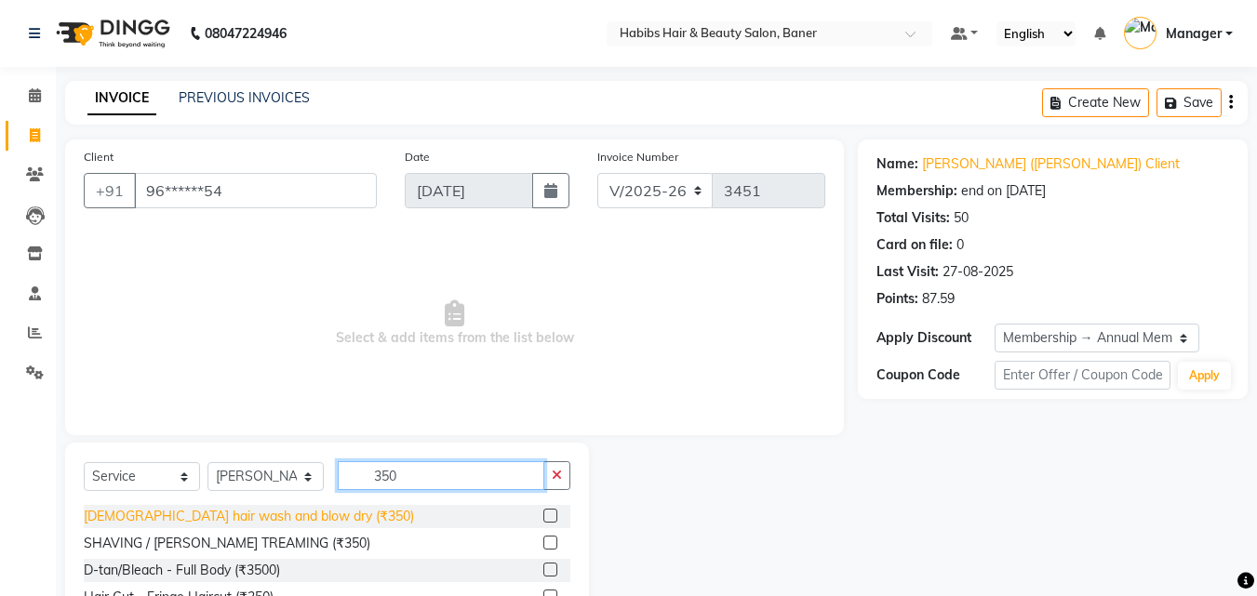
type input "350"
click at [195, 518] on div "[DEMOGRAPHIC_DATA] hair wash and blow dry (₹350)" at bounding box center [249, 517] width 330 height 20
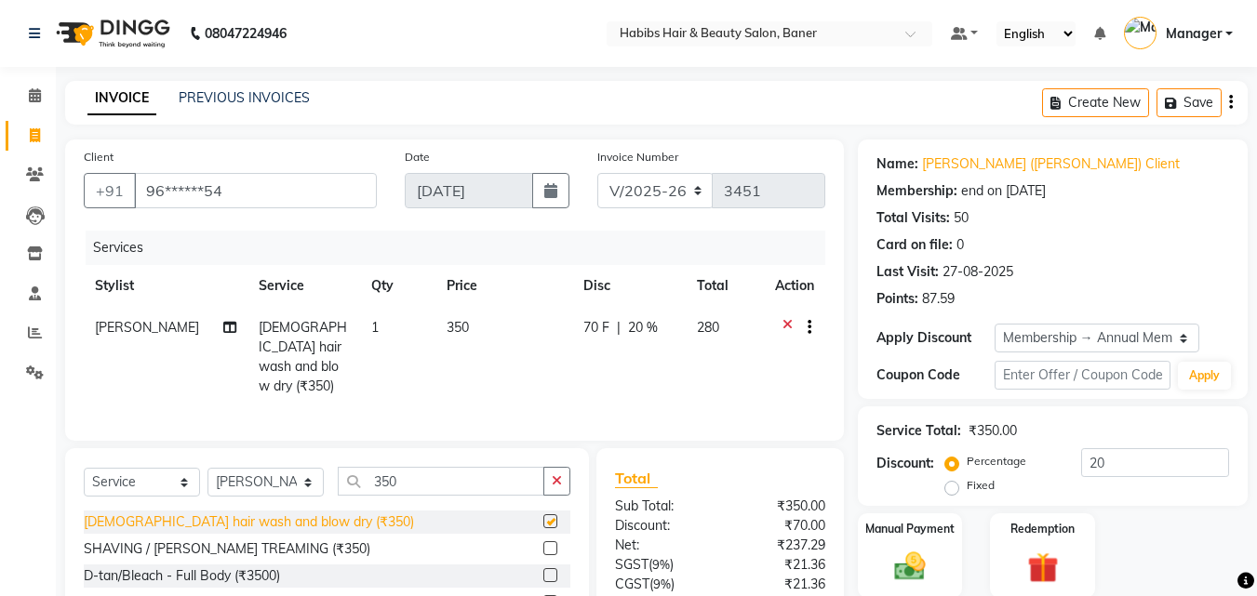
checkbox input "false"
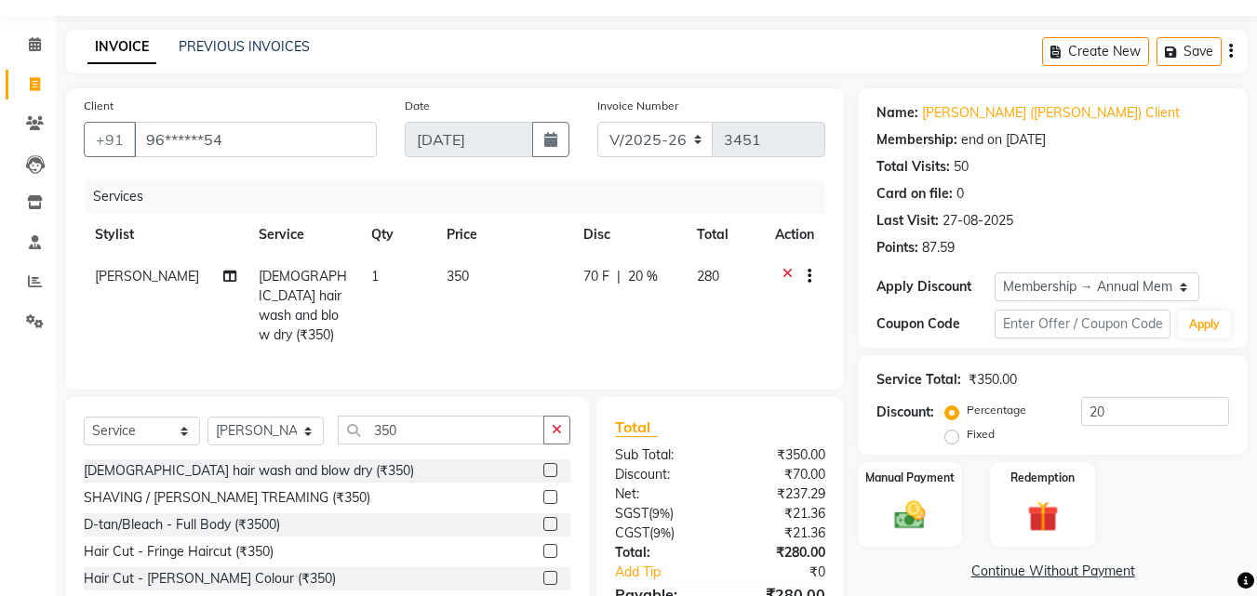
scroll to position [93, 0]
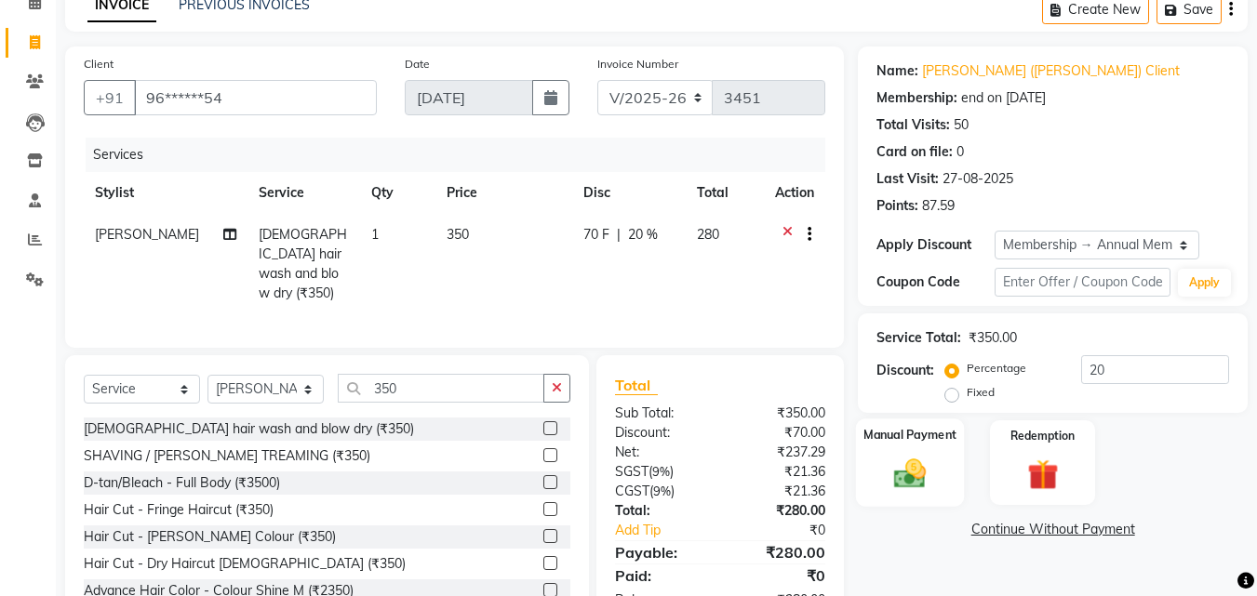
click at [896, 471] on img at bounding box center [910, 473] width 52 height 37
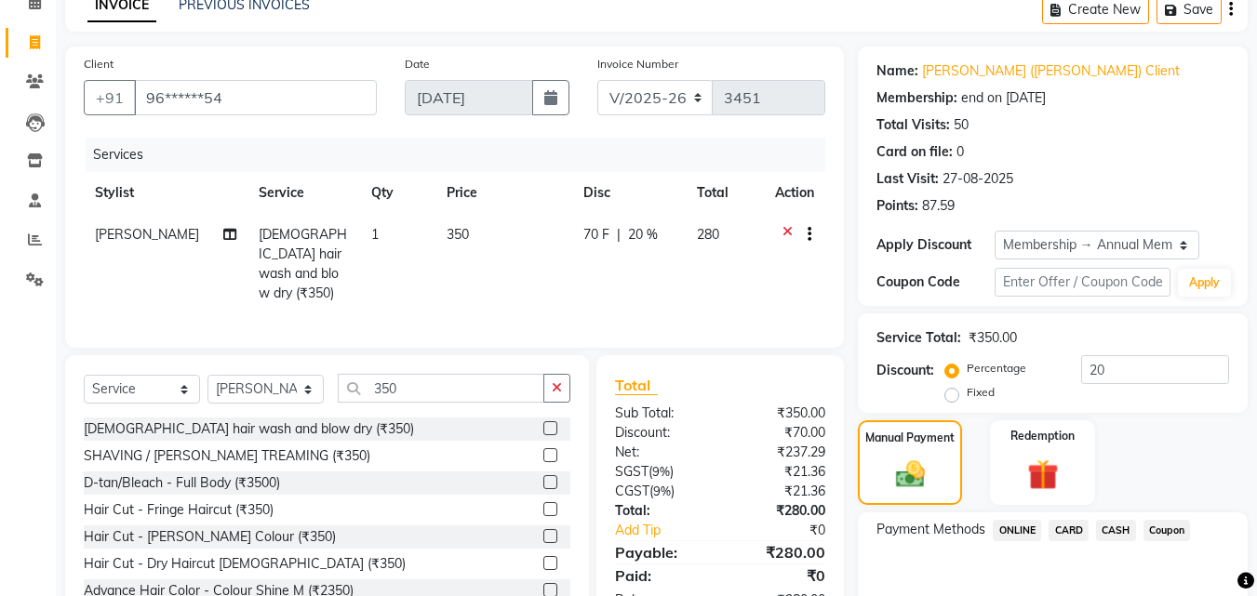
click at [1017, 522] on span "ONLINE" at bounding box center [1016, 530] width 48 height 21
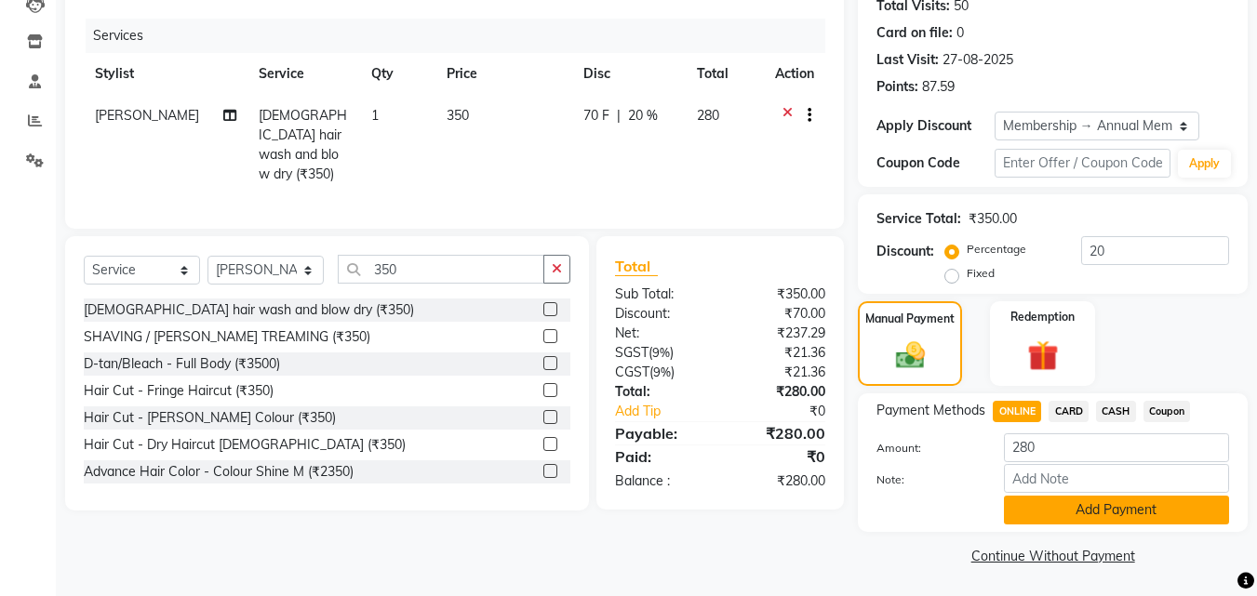
scroll to position [214, 0]
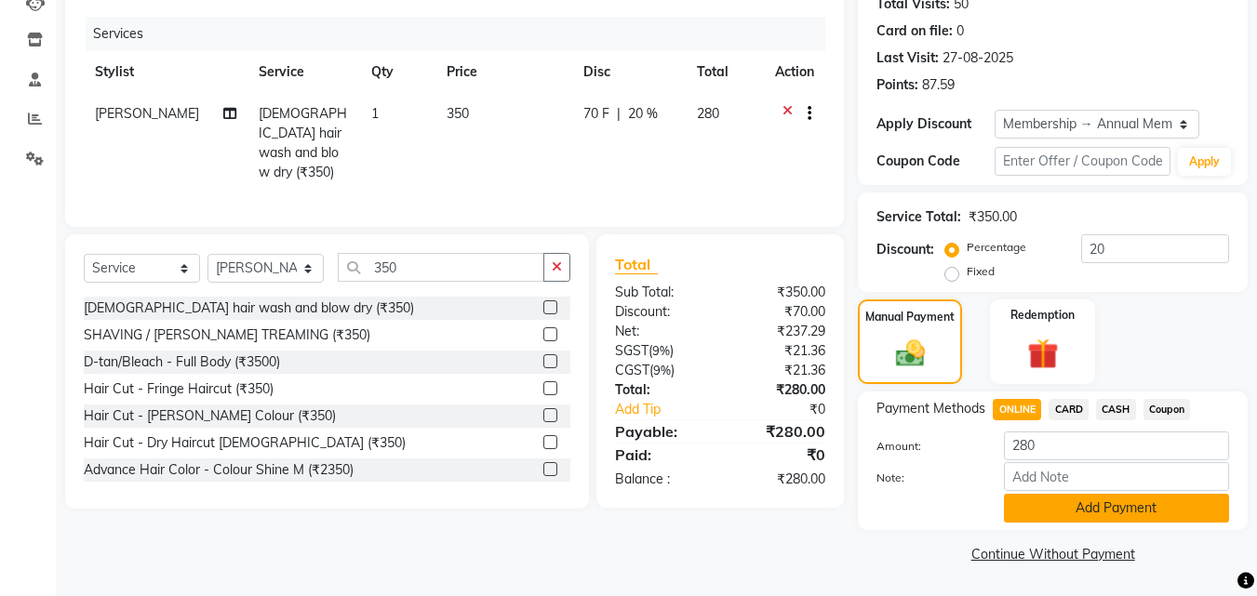
click at [1076, 508] on button "Add Payment" at bounding box center [1116, 508] width 225 height 29
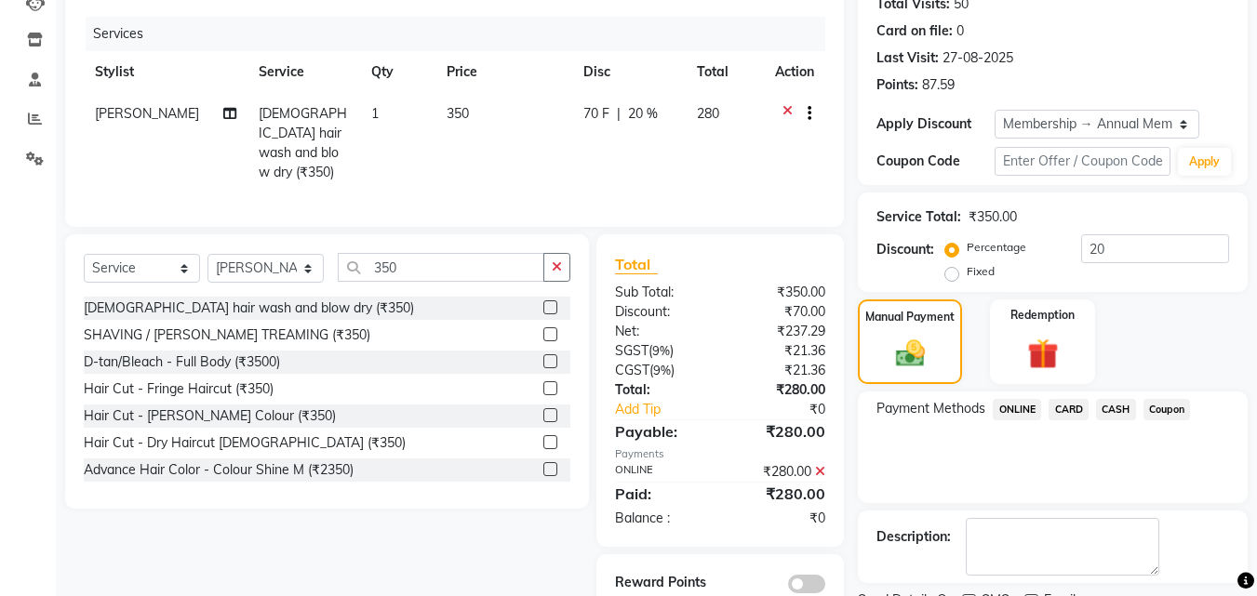
click at [797, 579] on span at bounding box center [806, 584] width 37 height 19
click at [825, 587] on input "checkbox" at bounding box center [825, 587] width 0 height 0
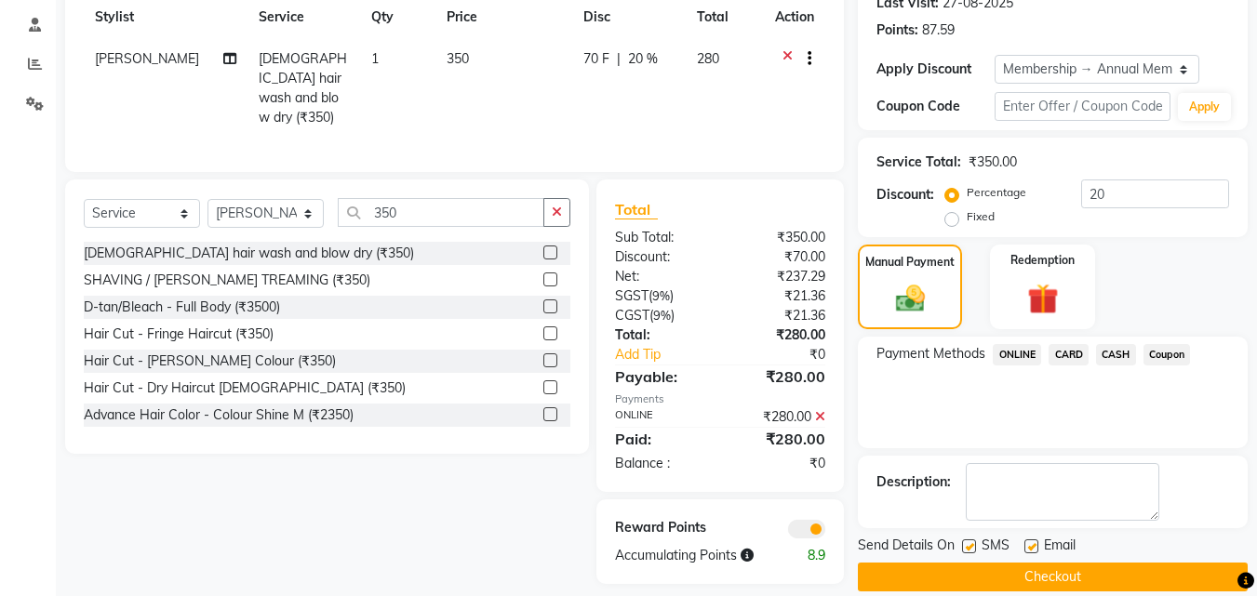
scroll to position [292, 0]
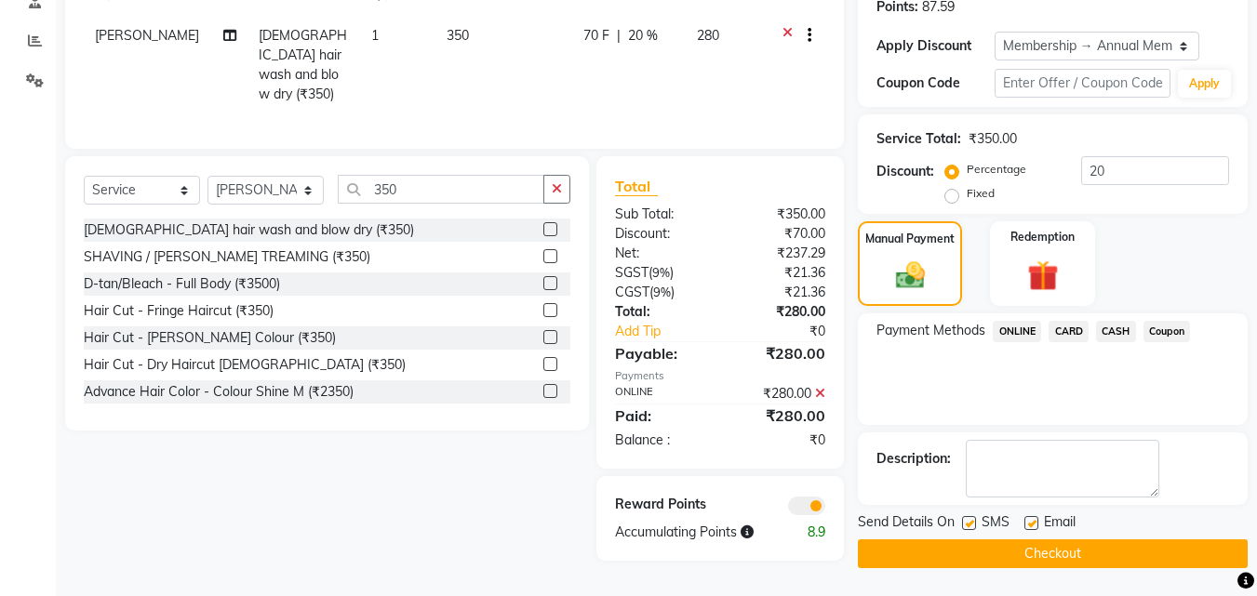
click at [1062, 548] on button "Checkout" at bounding box center [1053, 553] width 390 height 29
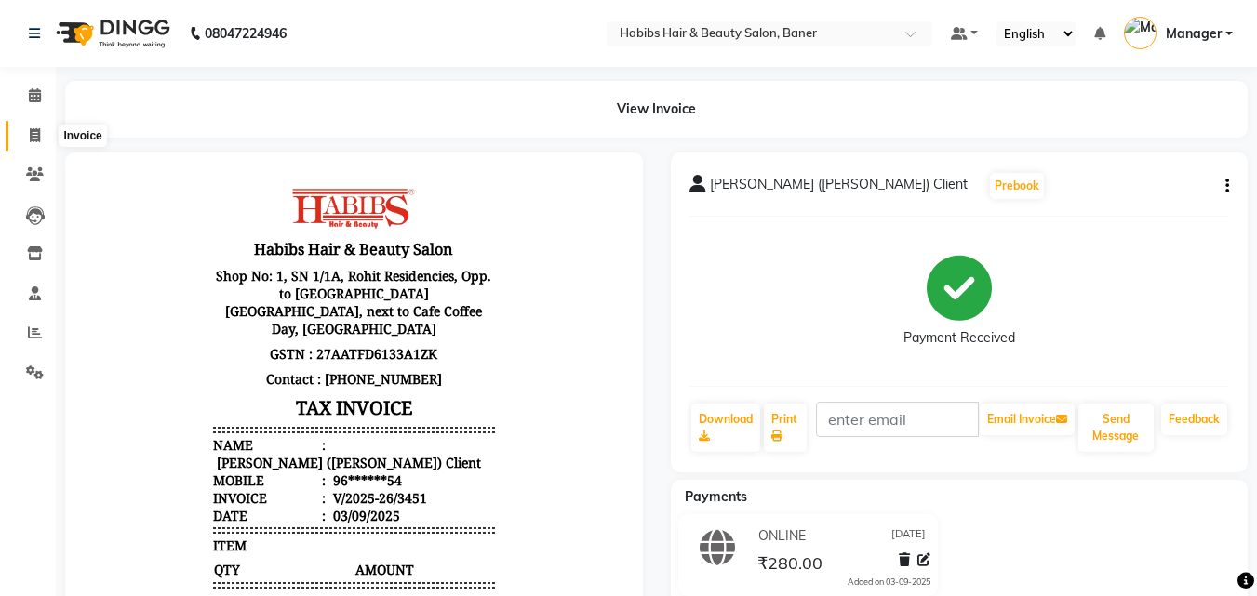
click at [31, 135] on icon at bounding box center [35, 135] width 10 height 14
select select "service"
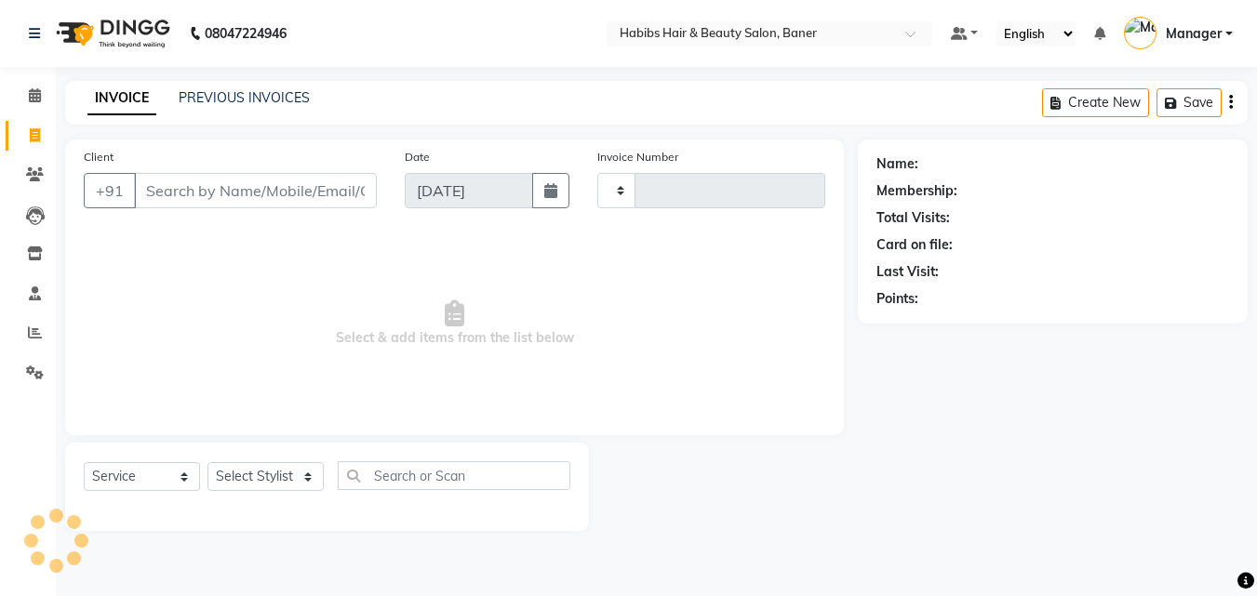
type input "3452"
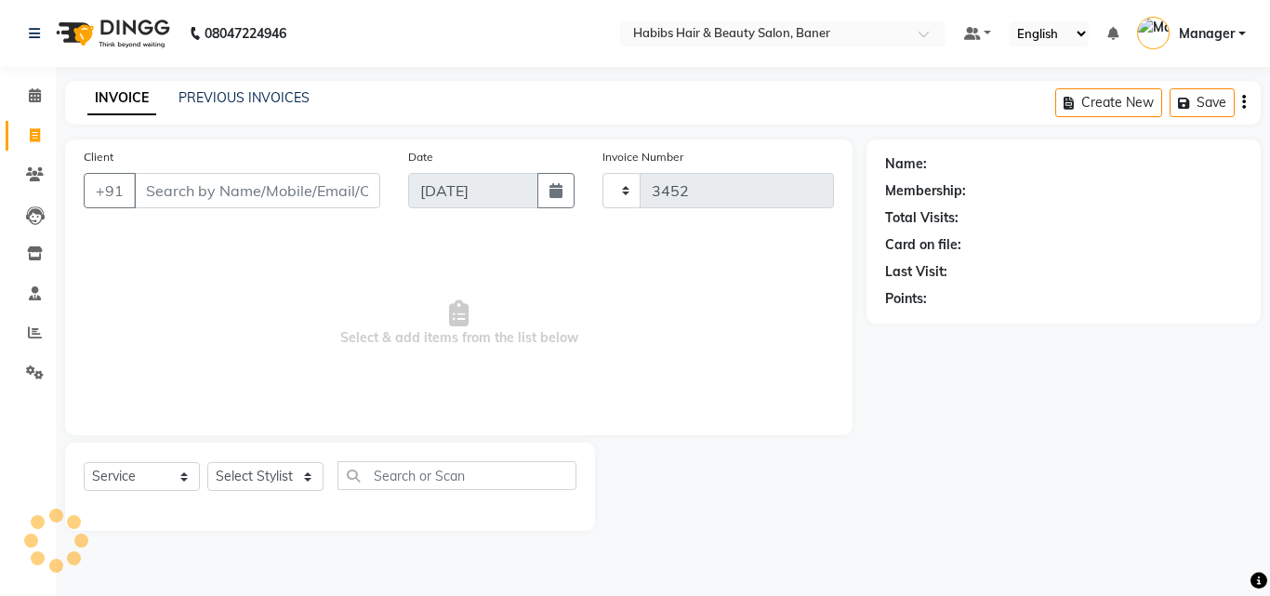
select select "5356"
click at [278, 102] on link "PREVIOUS INVOICES" at bounding box center [244, 97] width 131 height 17
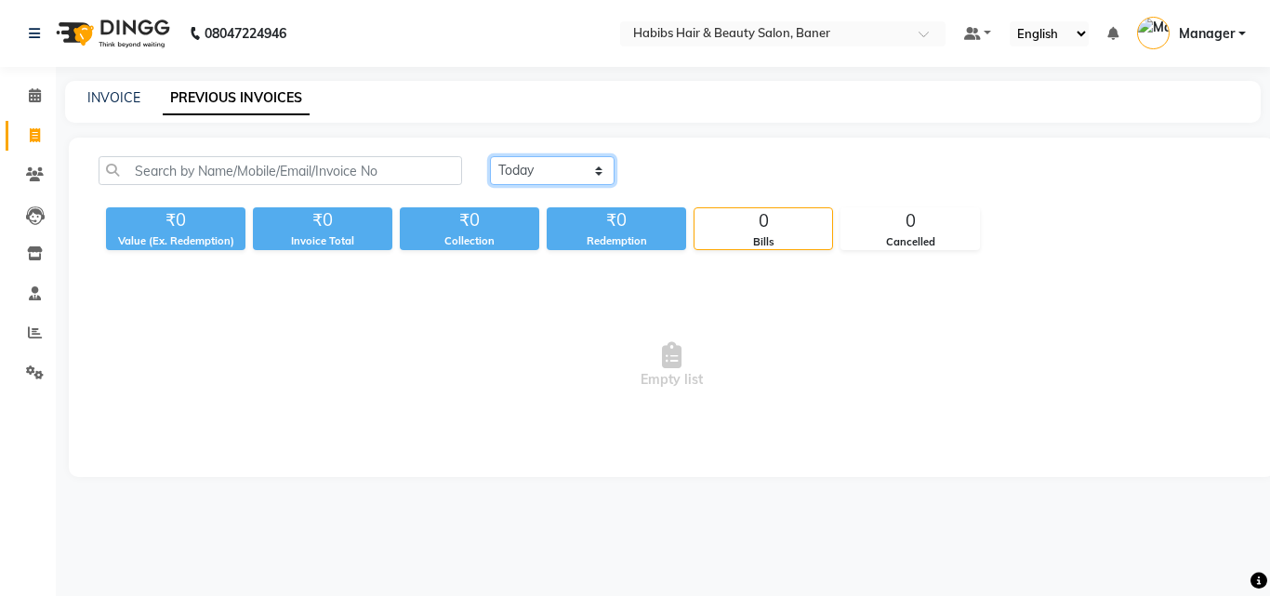
click at [544, 172] on select "Today Yesterday Custom Range" at bounding box center [552, 170] width 125 height 29
click at [546, 180] on select "Today Yesterday Custom Range" at bounding box center [552, 170] width 125 height 29
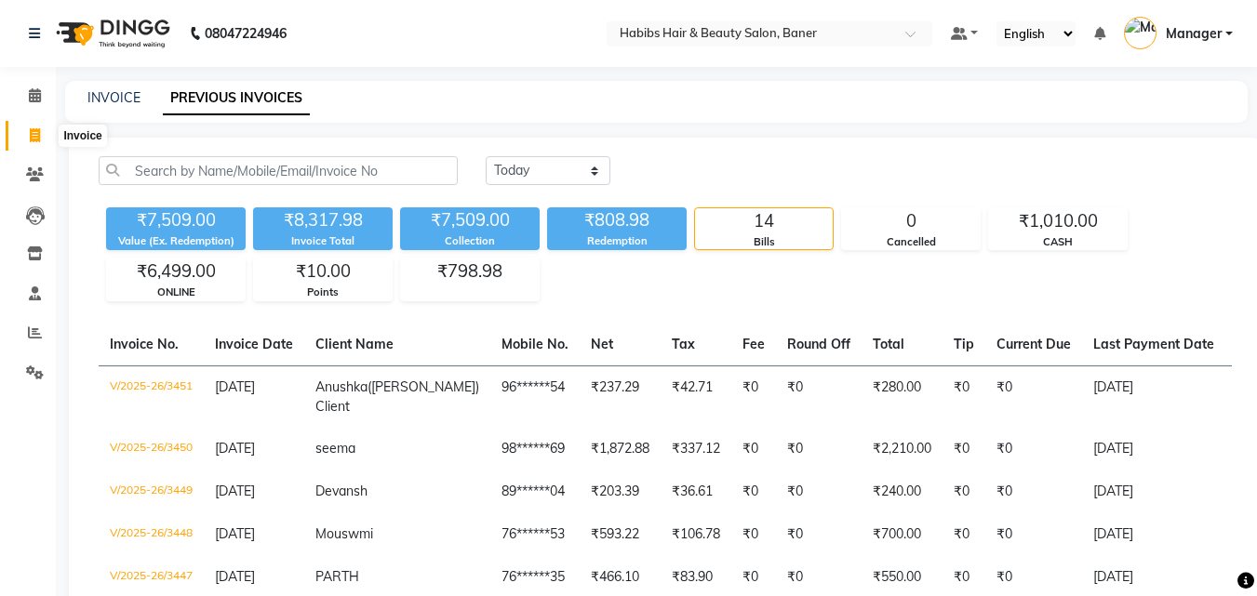
click at [33, 131] on icon at bounding box center [35, 135] width 10 height 14
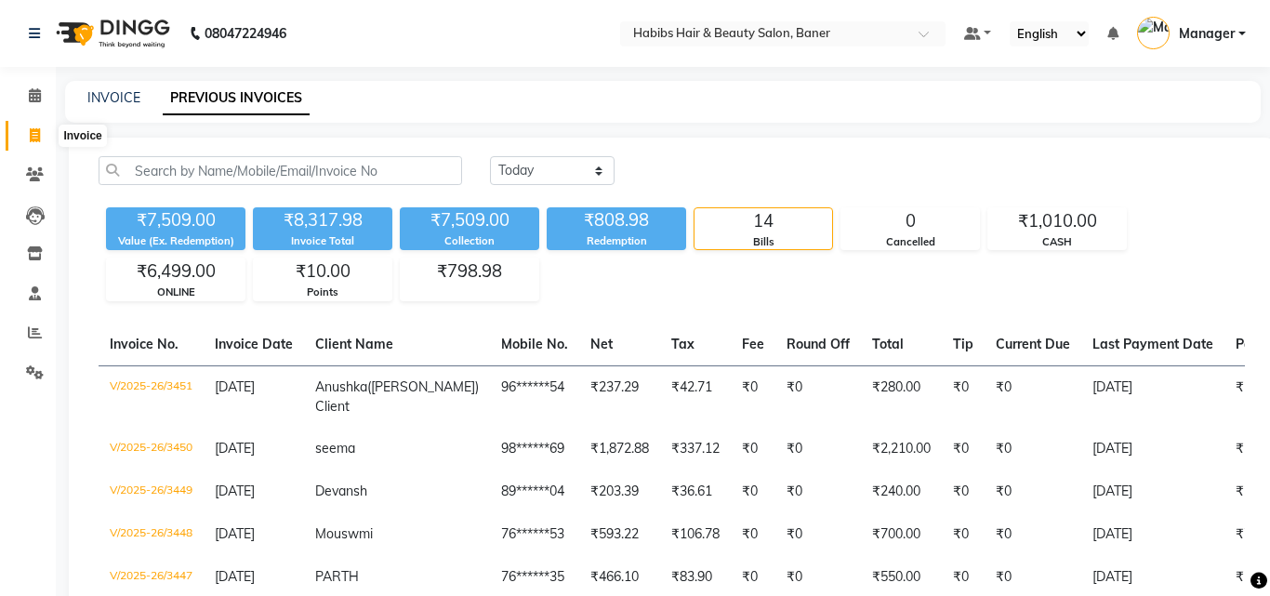
select select "5356"
select select "service"
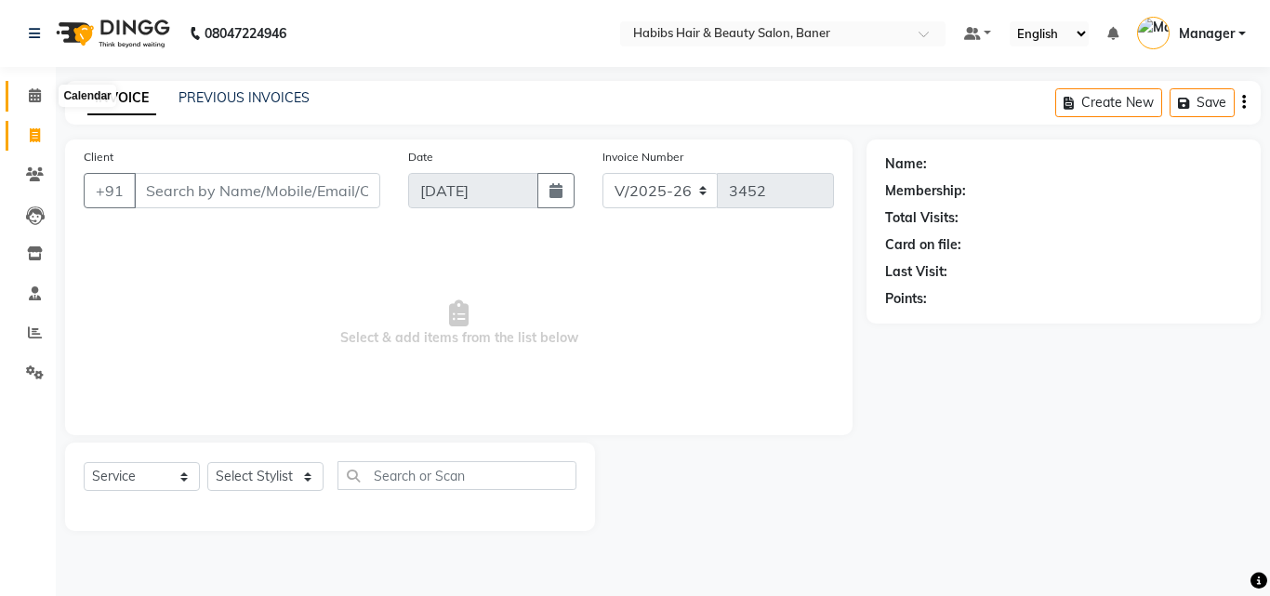
click at [20, 88] on span at bounding box center [35, 96] width 33 height 21
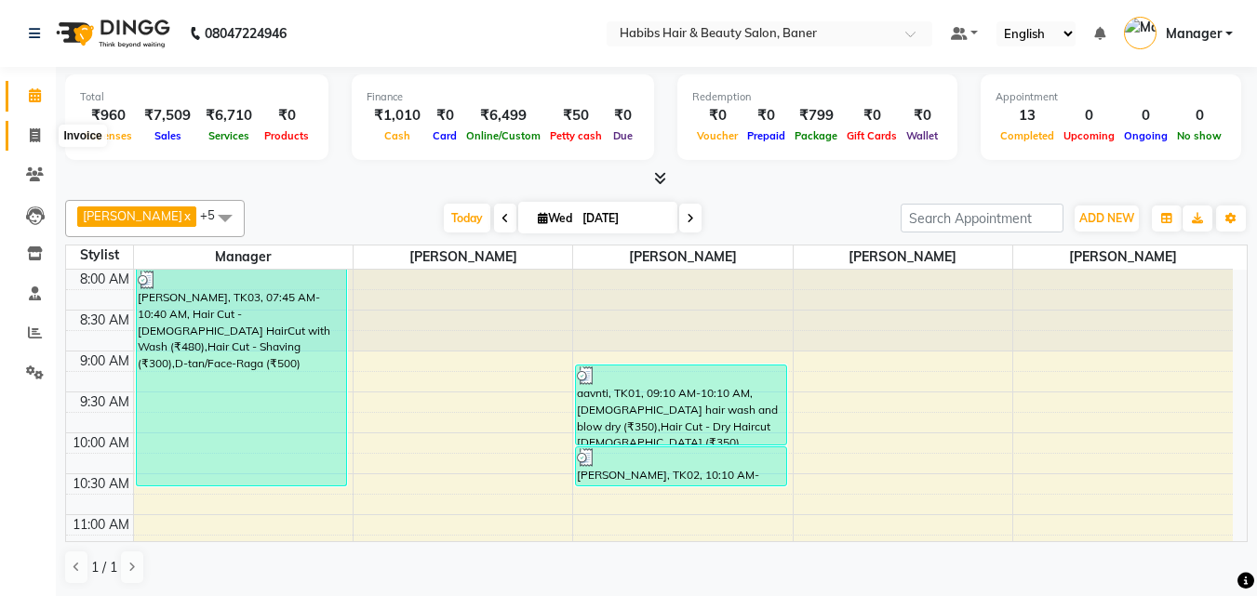
click at [43, 135] on span at bounding box center [35, 136] width 33 height 21
select select "5356"
select select "service"
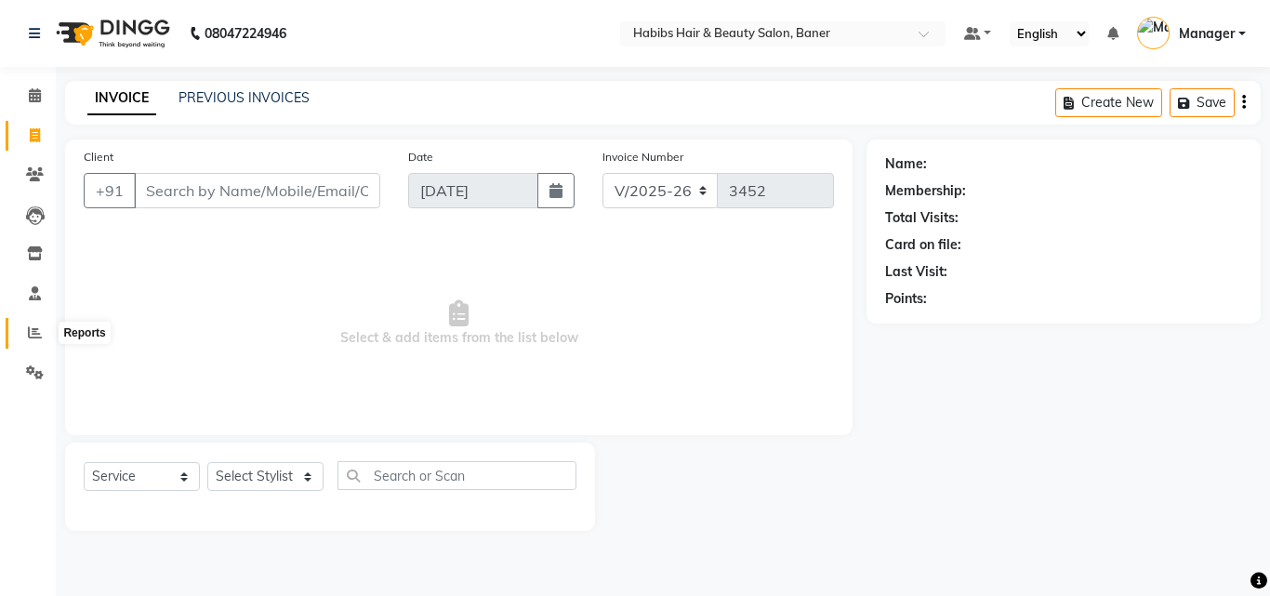
click at [41, 326] on icon at bounding box center [35, 333] width 14 height 14
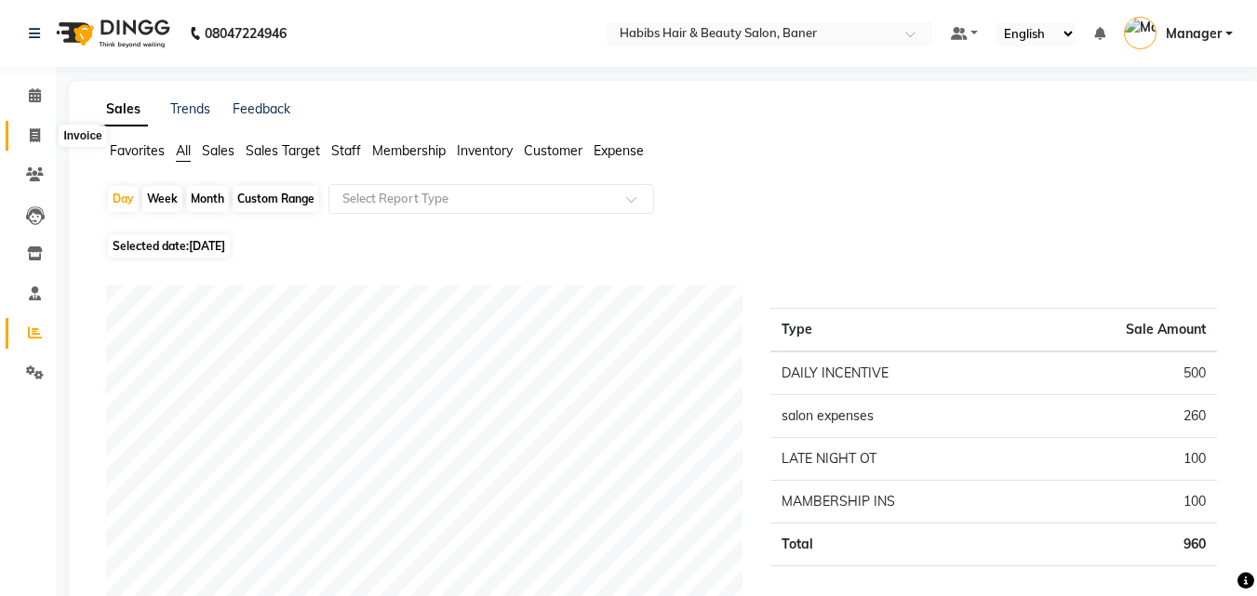
click at [35, 132] on icon at bounding box center [35, 135] width 10 height 14
select select "5356"
select select "service"
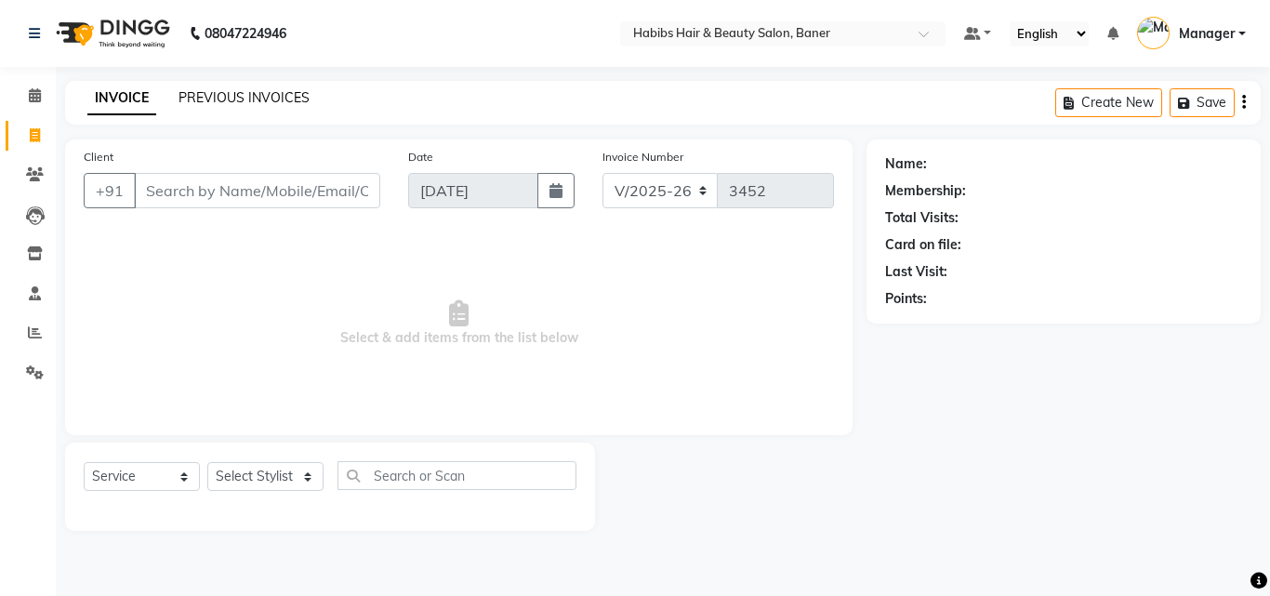
click at [219, 104] on link "PREVIOUS INVOICES" at bounding box center [244, 97] width 131 height 17
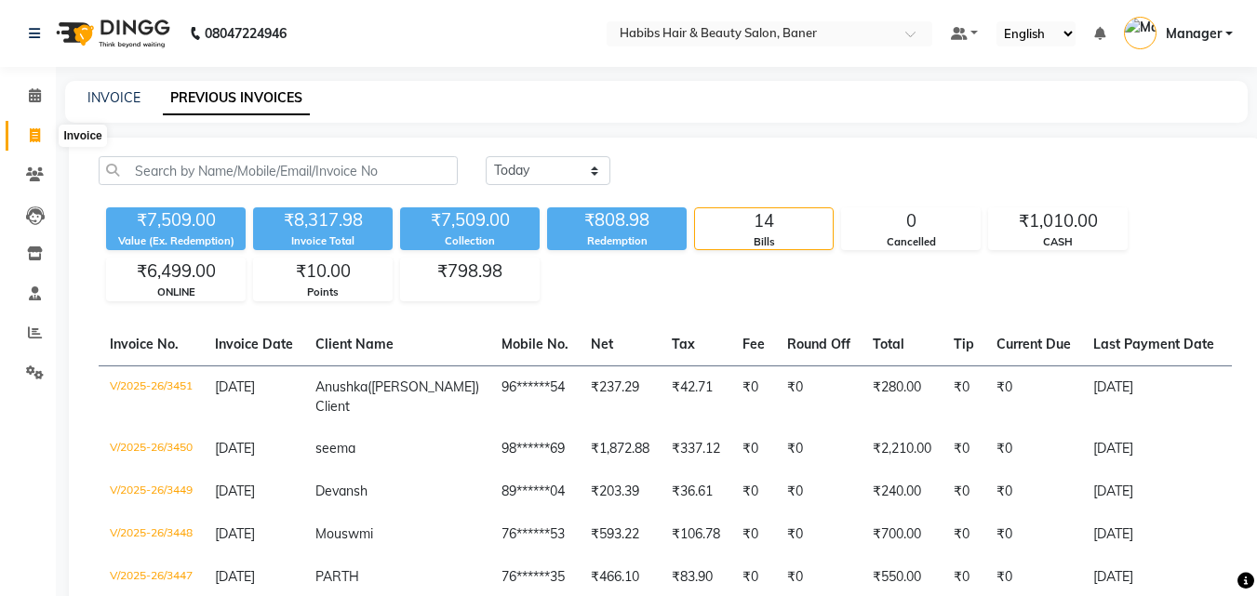
click at [30, 133] on icon at bounding box center [35, 135] width 10 height 14
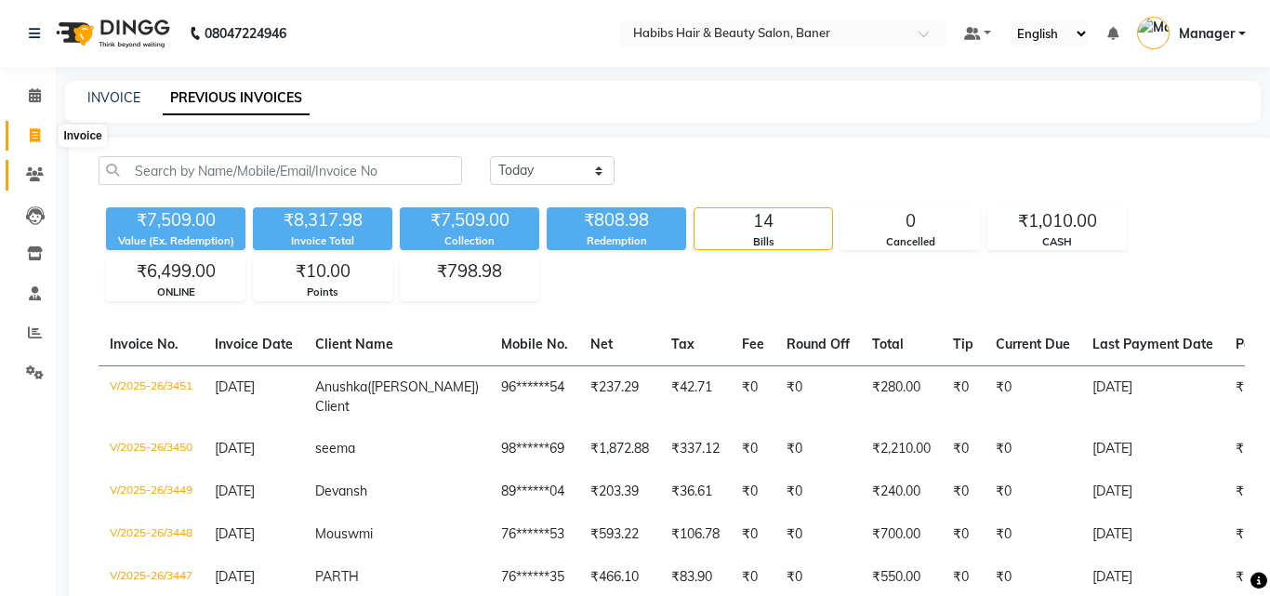
select select "5356"
select select "service"
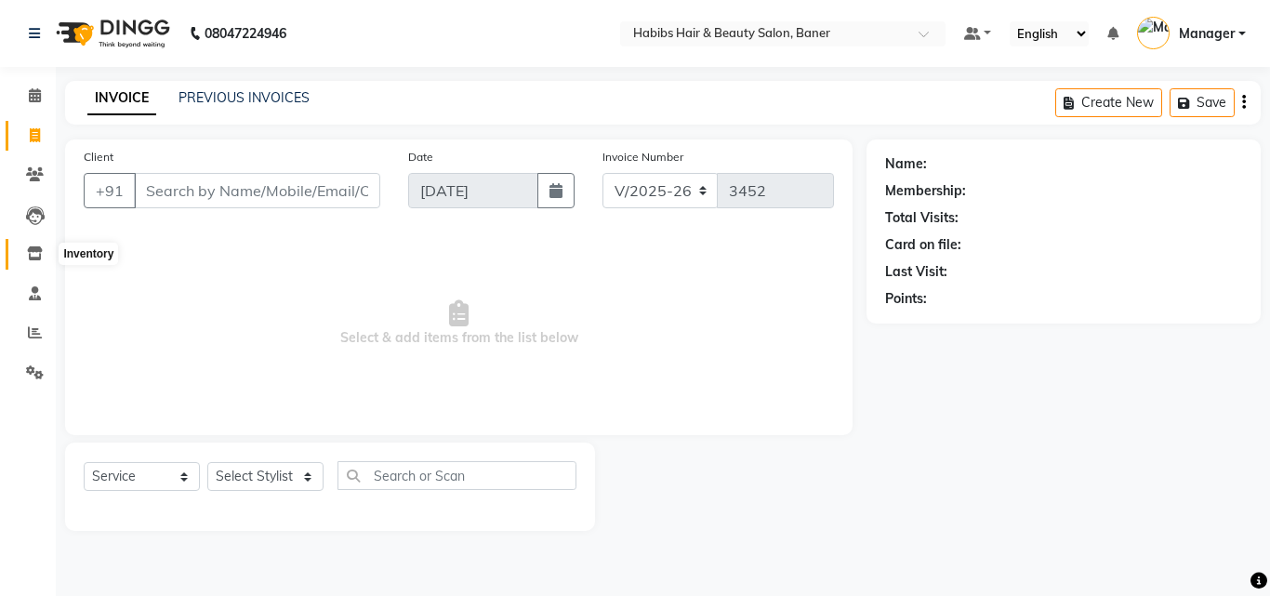
click at [36, 252] on icon at bounding box center [35, 253] width 16 height 14
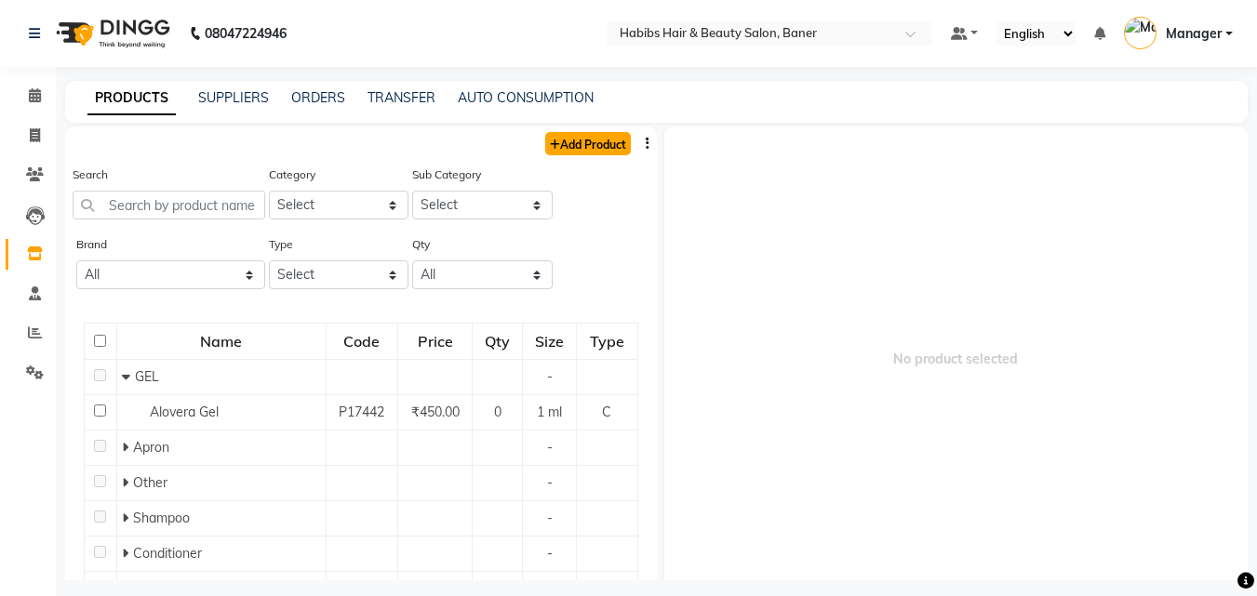
click at [575, 146] on link "Add Product" at bounding box center [588, 143] width 86 height 23
select select "true"
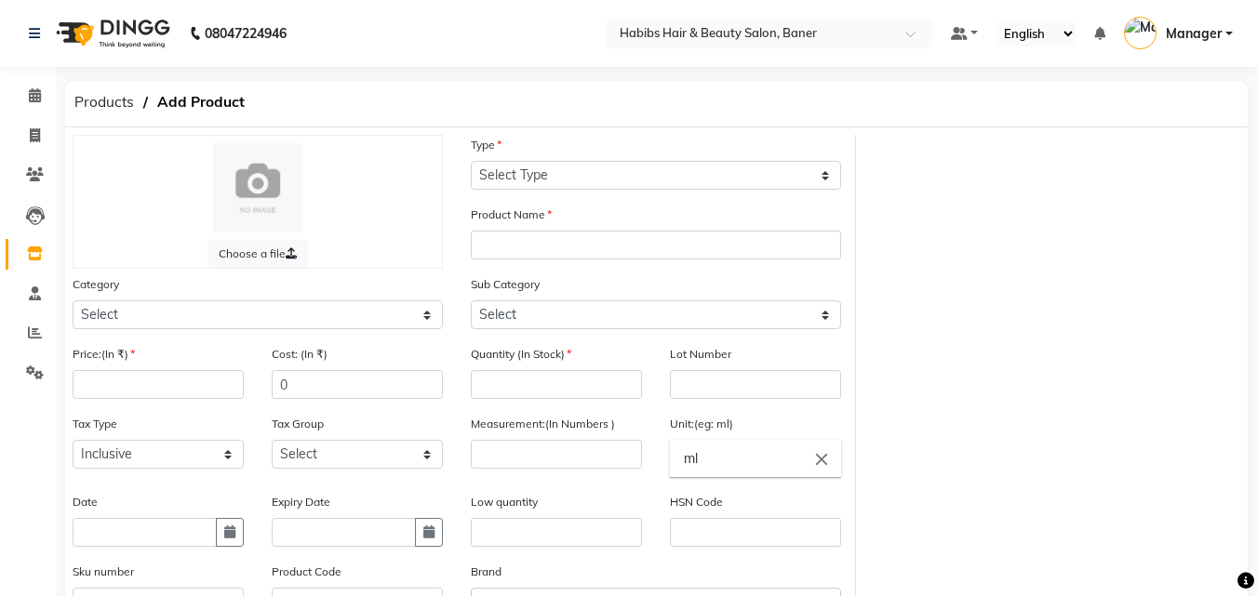
select select "true"
click at [35, 136] on icon at bounding box center [35, 135] width 10 height 14
select select "5356"
select select "service"
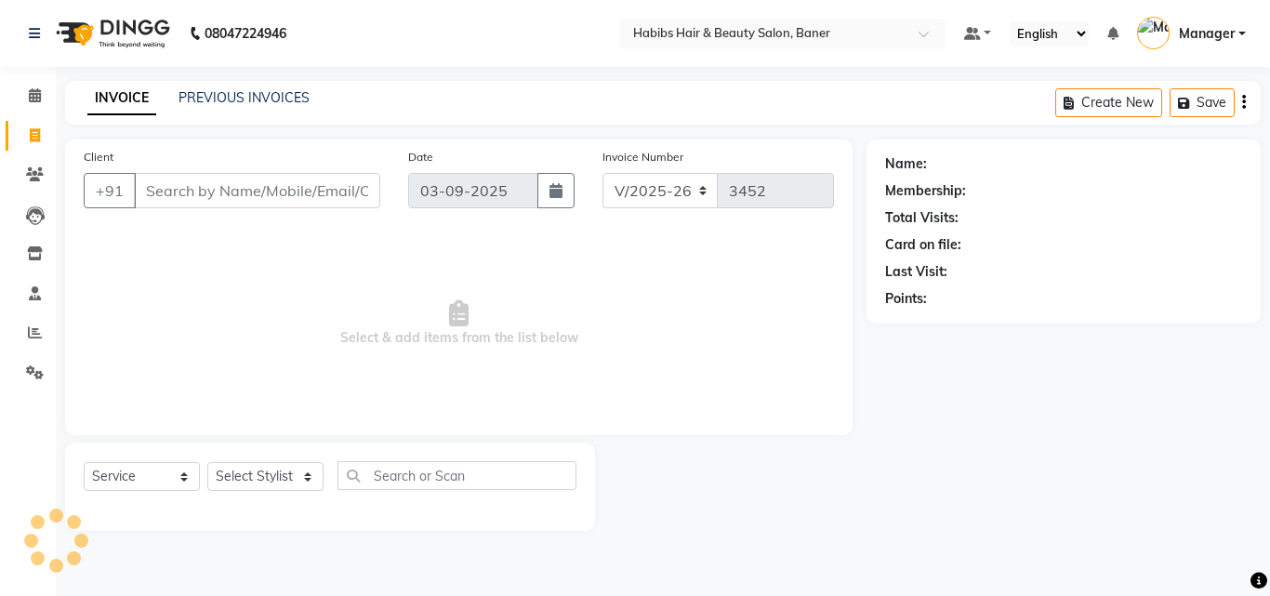
click at [255, 190] on input "Client" at bounding box center [257, 190] width 246 height 35
click at [242, 470] on select "Select Stylist Admin [PERSON_NAME] Manager [PERSON_NAME] [PERSON_NAME] Ram Roha…" at bounding box center [265, 476] width 116 height 29
select select "90441"
click at [207, 462] on select "Select Stylist Admin [PERSON_NAME] Manager [PERSON_NAME] [PERSON_NAME] Ram Roha…" at bounding box center [265, 476] width 116 height 29
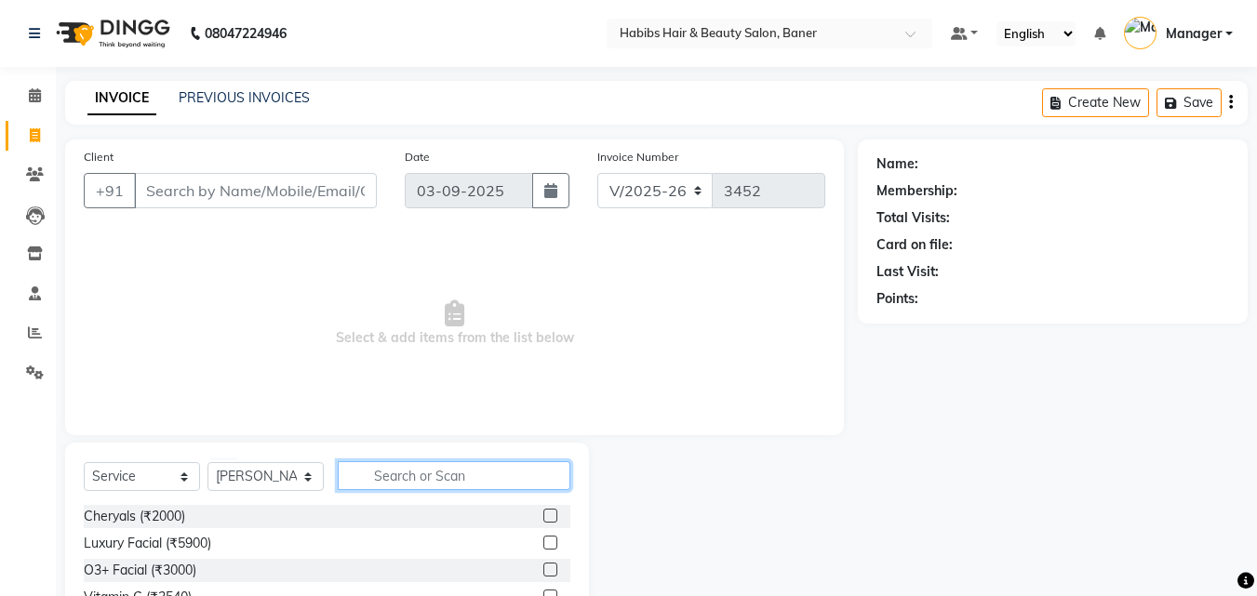
click at [379, 470] on input "text" at bounding box center [454, 475] width 233 height 29
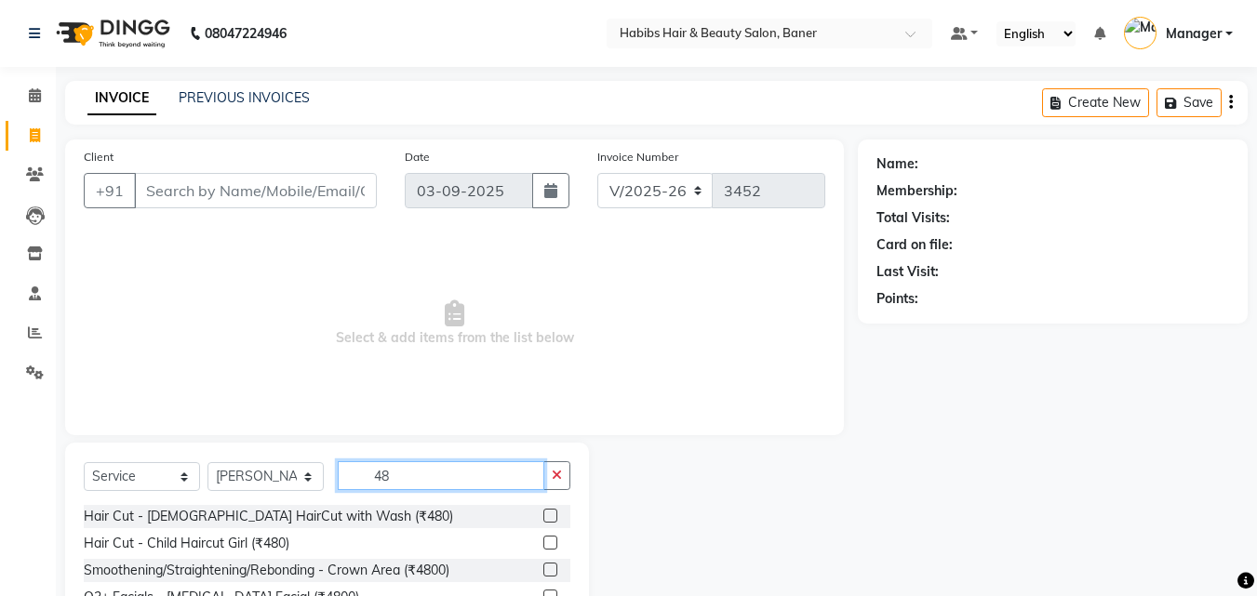
type input "480"
drag, startPoint x: 404, startPoint y: 482, endPoint x: 271, endPoint y: 496, distance: 133.7
click at [247, 495] on div "Select Service Product Membership Package Voucher Prepaid Gift Card Select Styl…" at bounding box center [327, 483] width 486 height 44
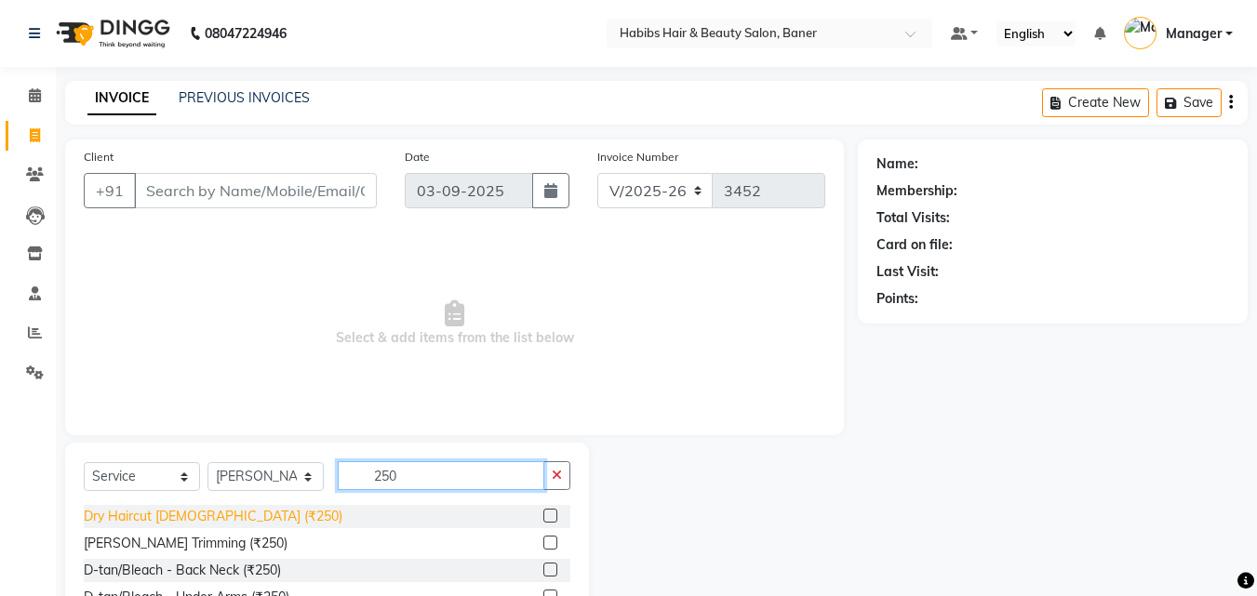
type input "250"
click at [162, 518] on div "Dry Haircut [DEMOGRAPHIC_DATA] (₹250)" at bounding box center [213, 517] width 259 height 20
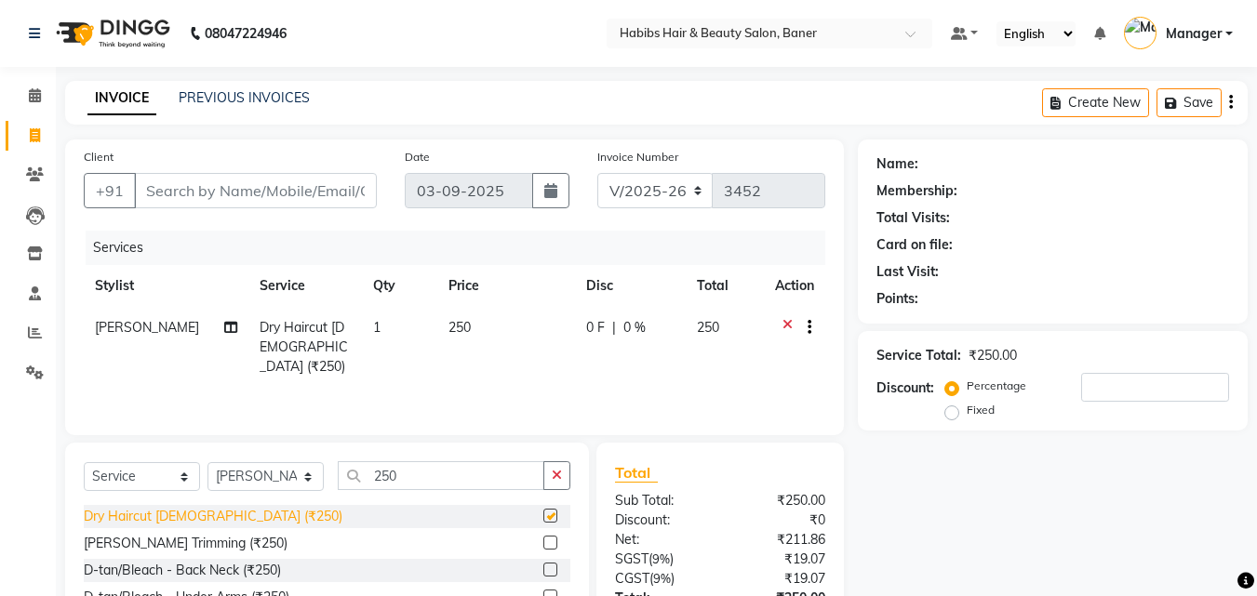
checkbox input "false"
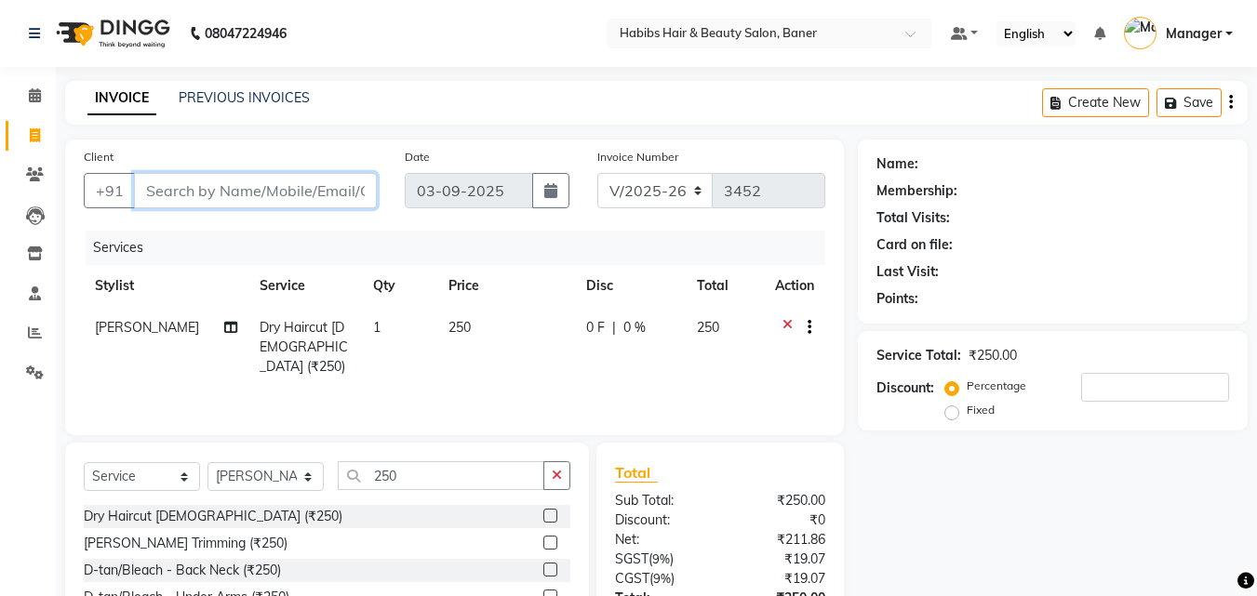
click at [287, 185] on input "Client" at bounding box center [255, 190] width 243 height 35
type input "8"
type input "0"
type input "8208333457"
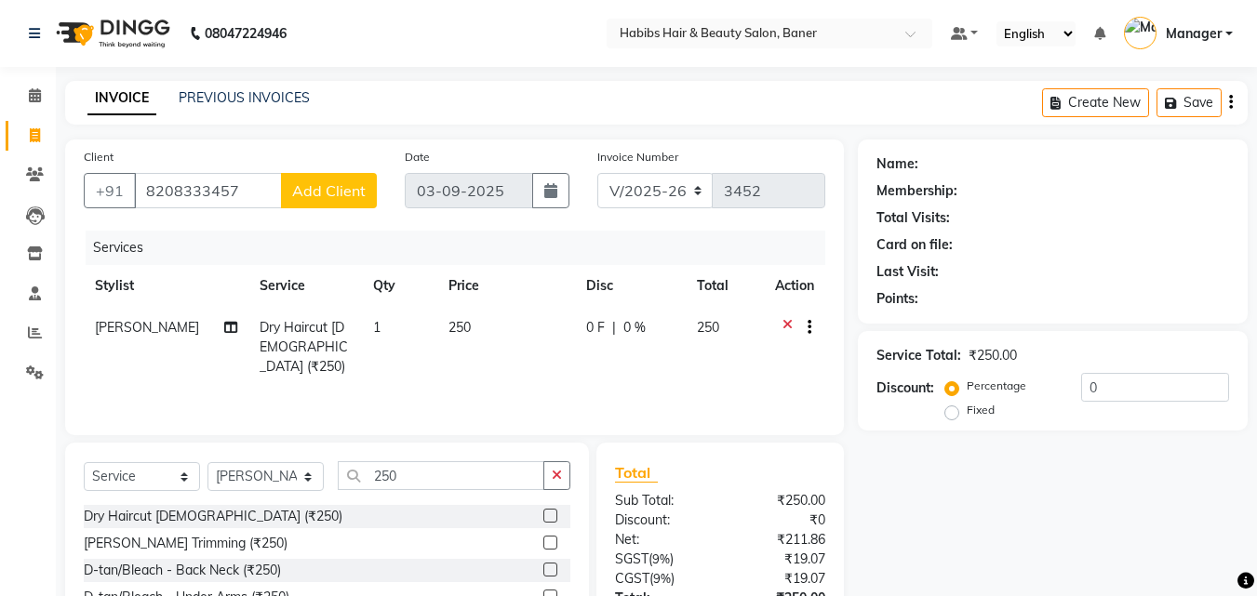
click at [354, 194] on span "Add Client" at bounding box center [328, 190] width 73 height 19
select select "22"
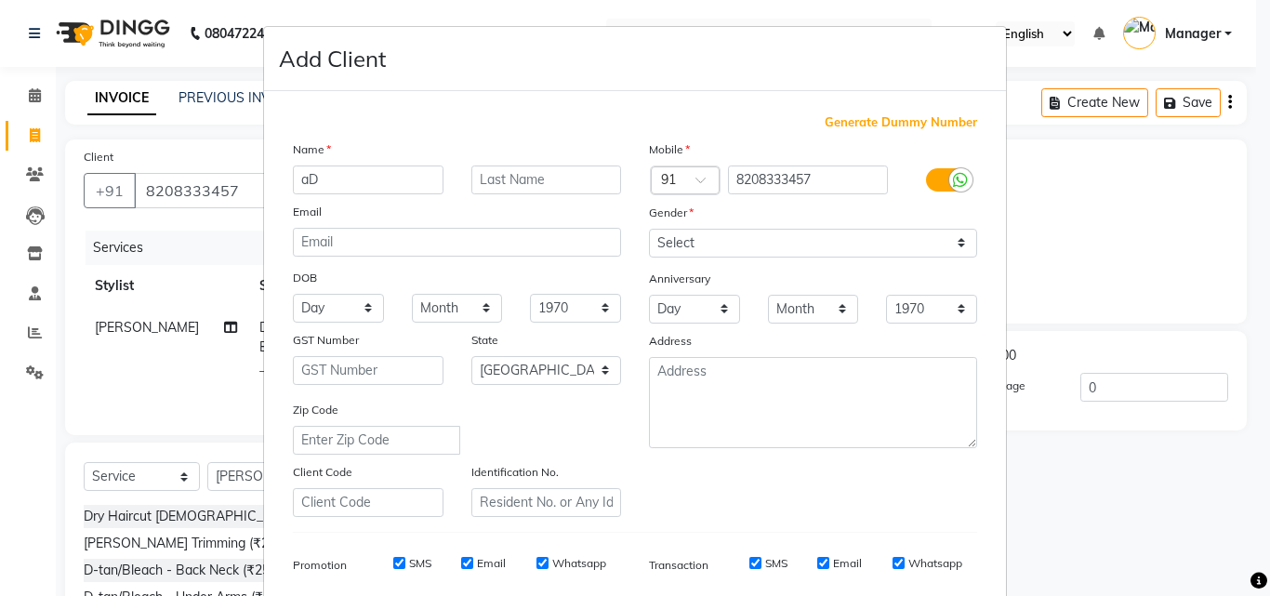
type input "a"
type input "[PERSON_NAME]"
click at [793, 244] on select "Select [DEMOGRAPHIC_DATA] [DEMOGRAPHIC_DATA] Other Prefer Not To Say" at bounding box center [813, 243] width 328 height 29
select select "[DEMOGRAPHIC_DATA]"
click at [649, 229] on select "Select [DEMOGRAPHIC_DATA] [DEMOGRAPHIC_DATA] Other Prefer Not To Say" at bounding box center [813, 243] width 328 height 29
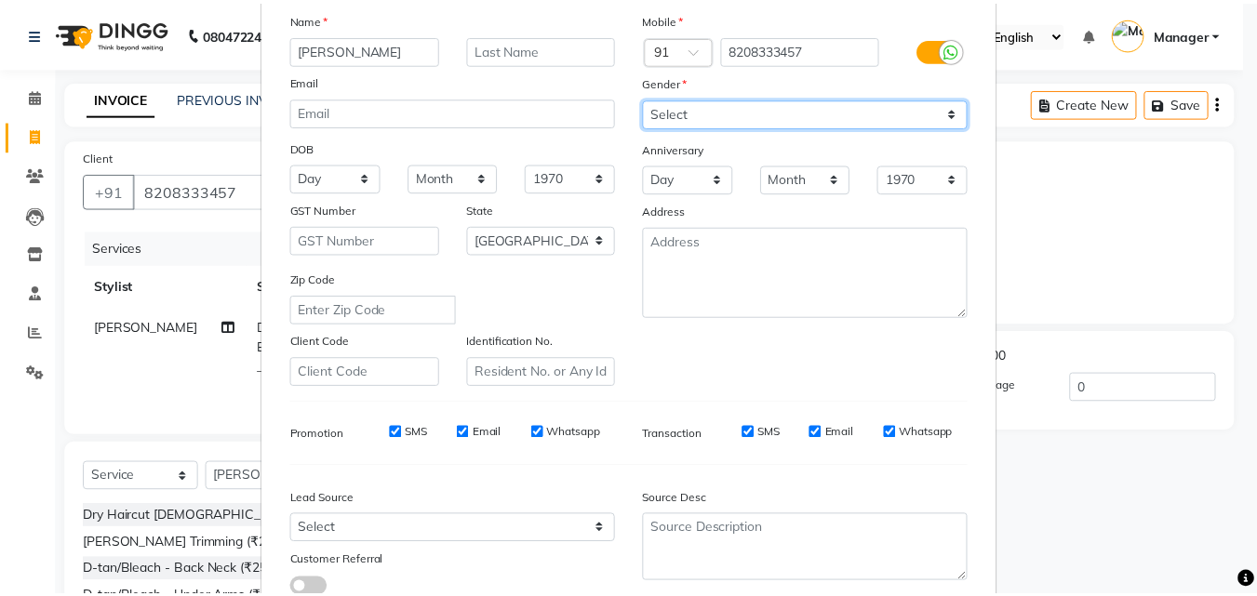
scroll to position [262, 0]
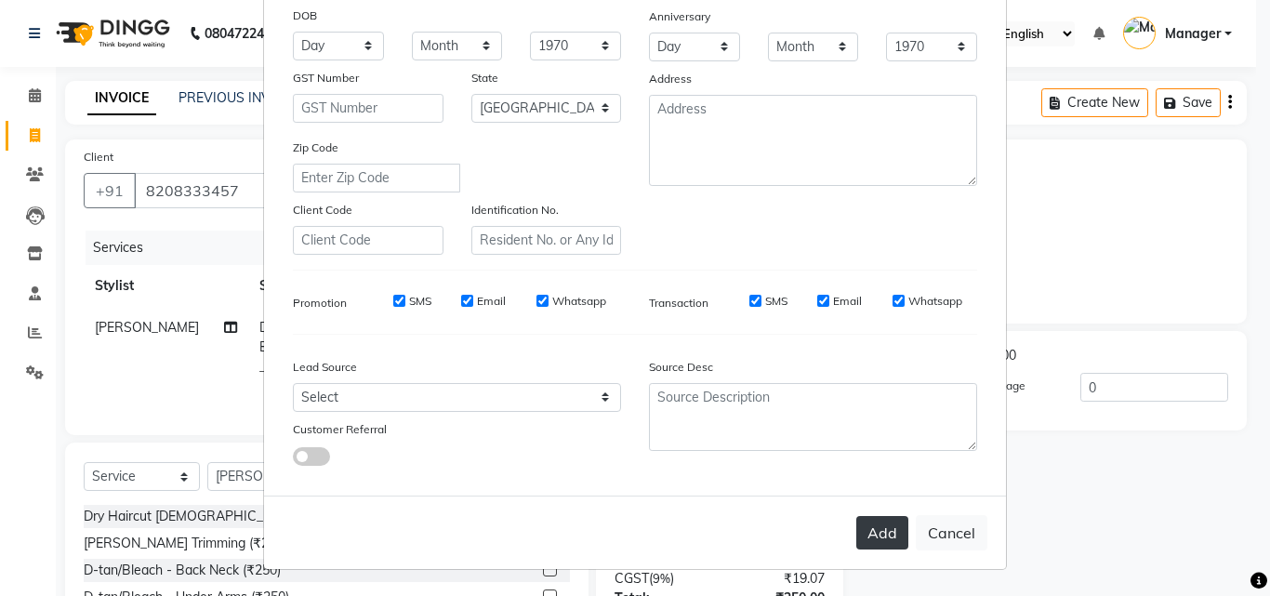
click at [879, 539] on button "Add" at bounding box center [883, 532] width 52 height 33
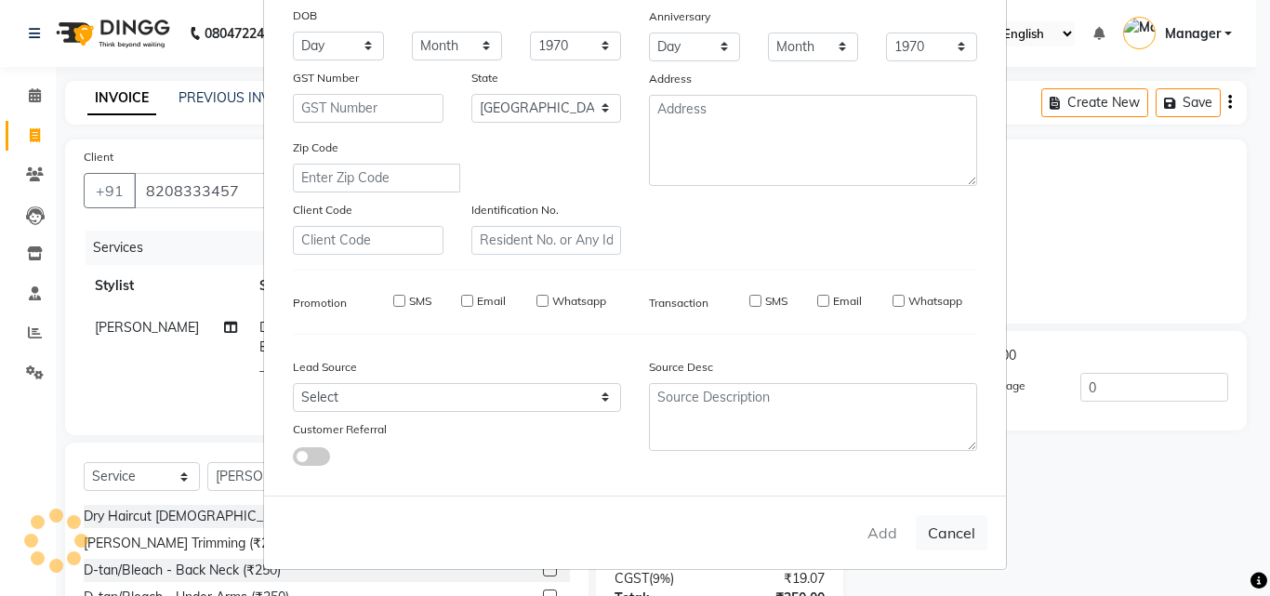
type input "82******57"
select select
select select "null"
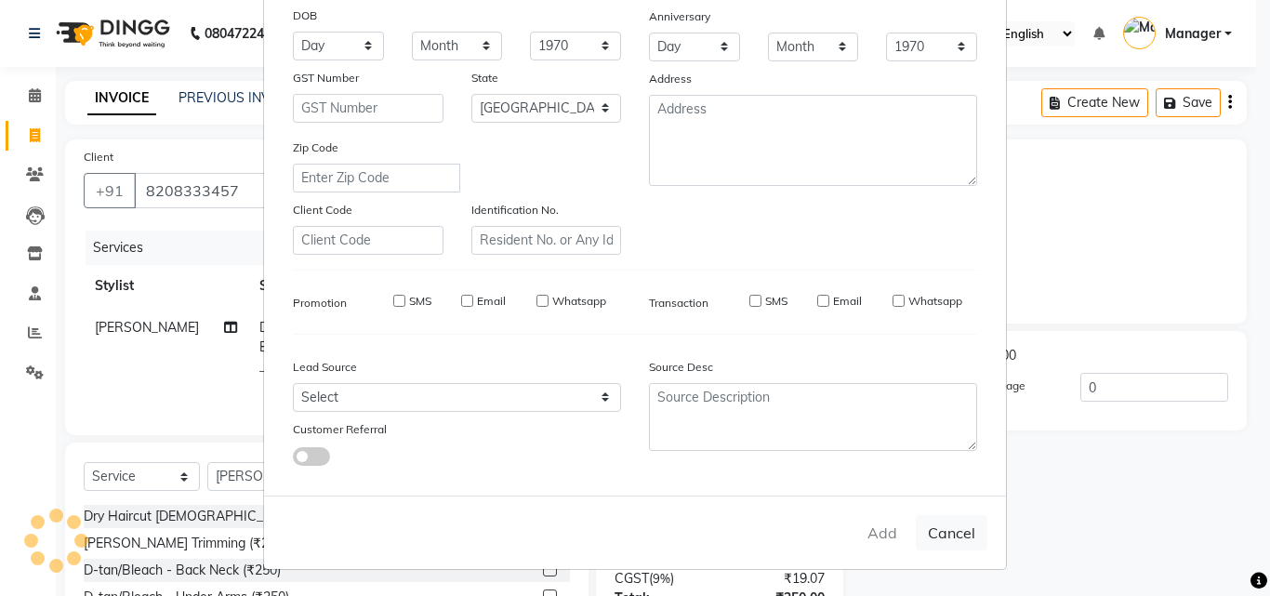
select select
checkbox input "false"
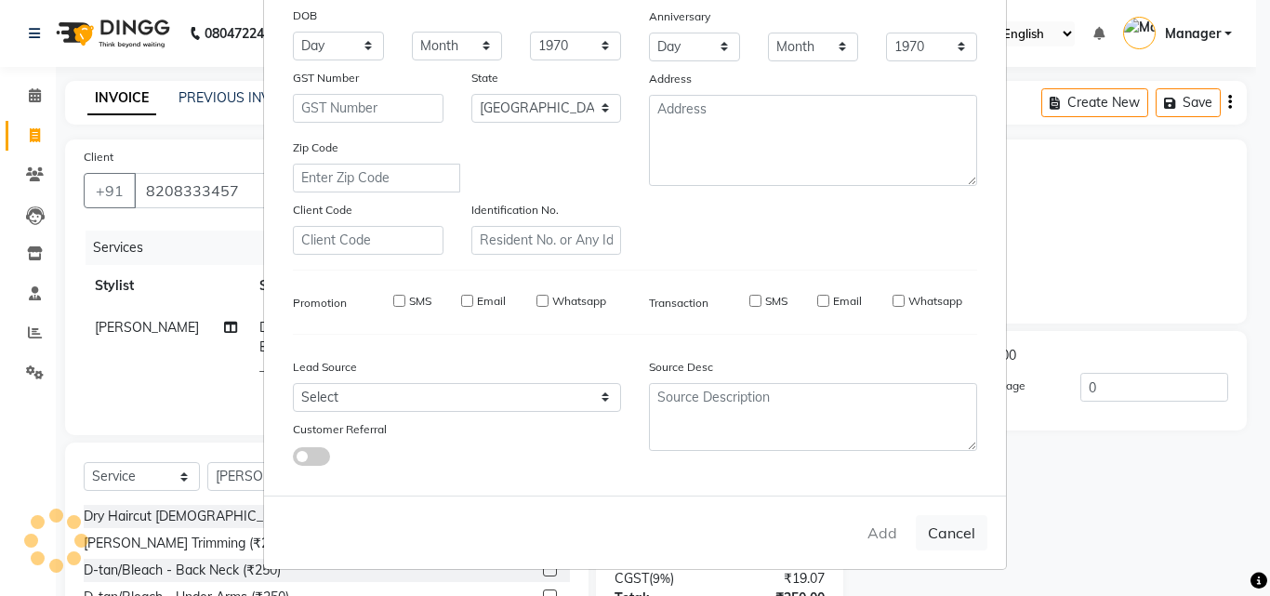
checkbox input "false"
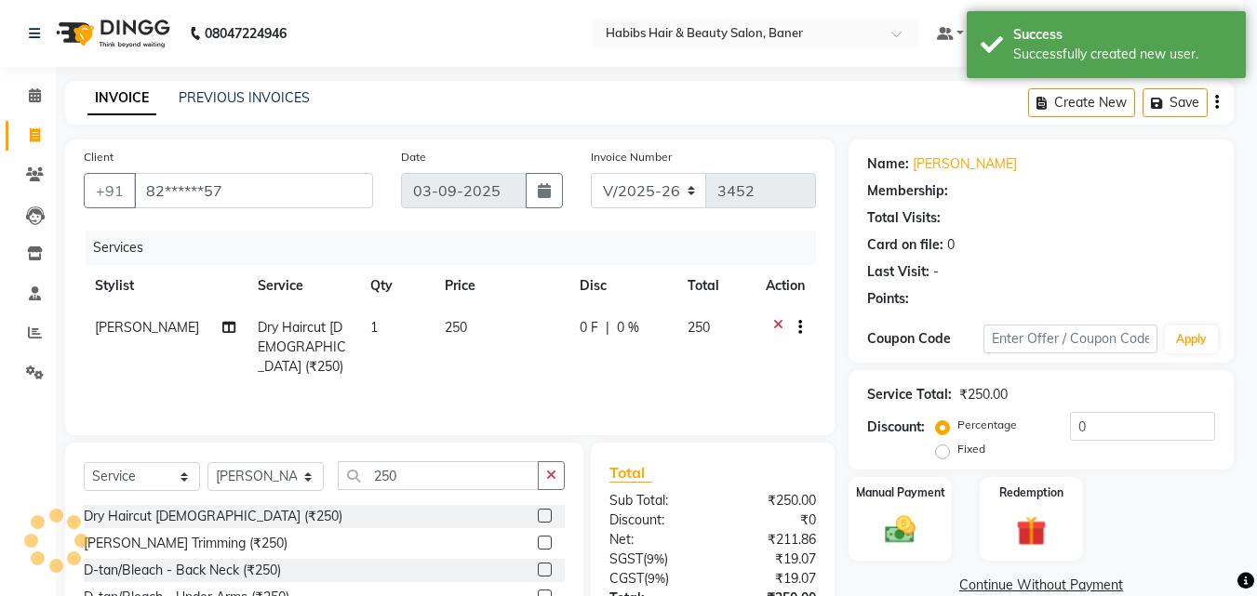
select select "1: Object"
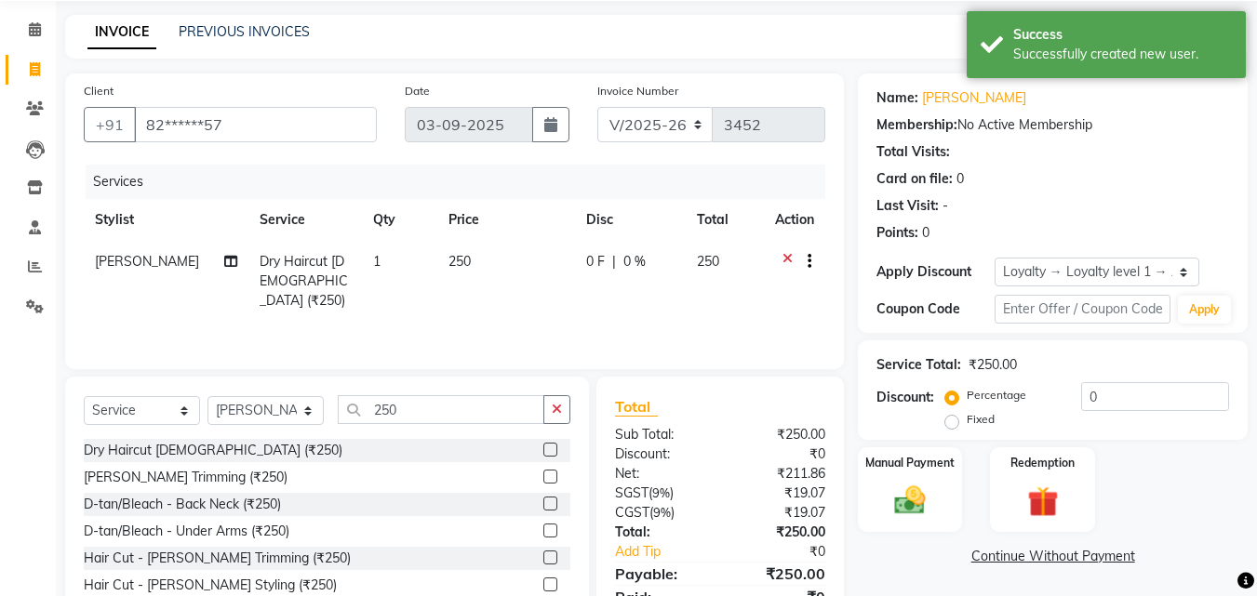
scroll to position [149, 0]
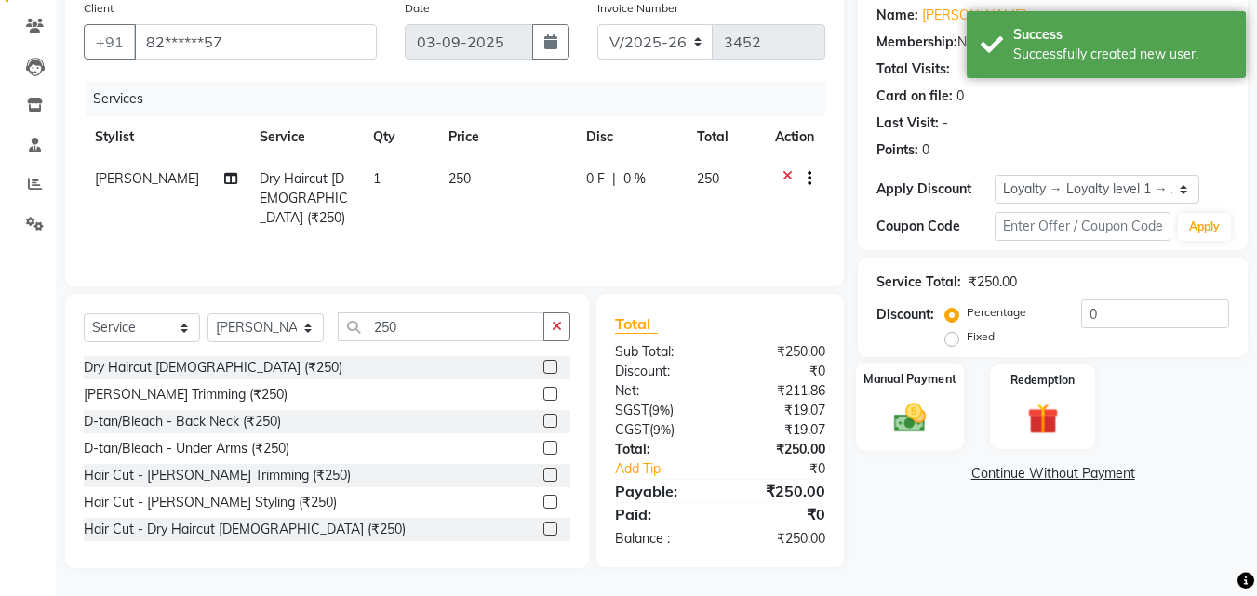
click at [907, 423] on img at bounding box center [910, 417] width 52 height 37
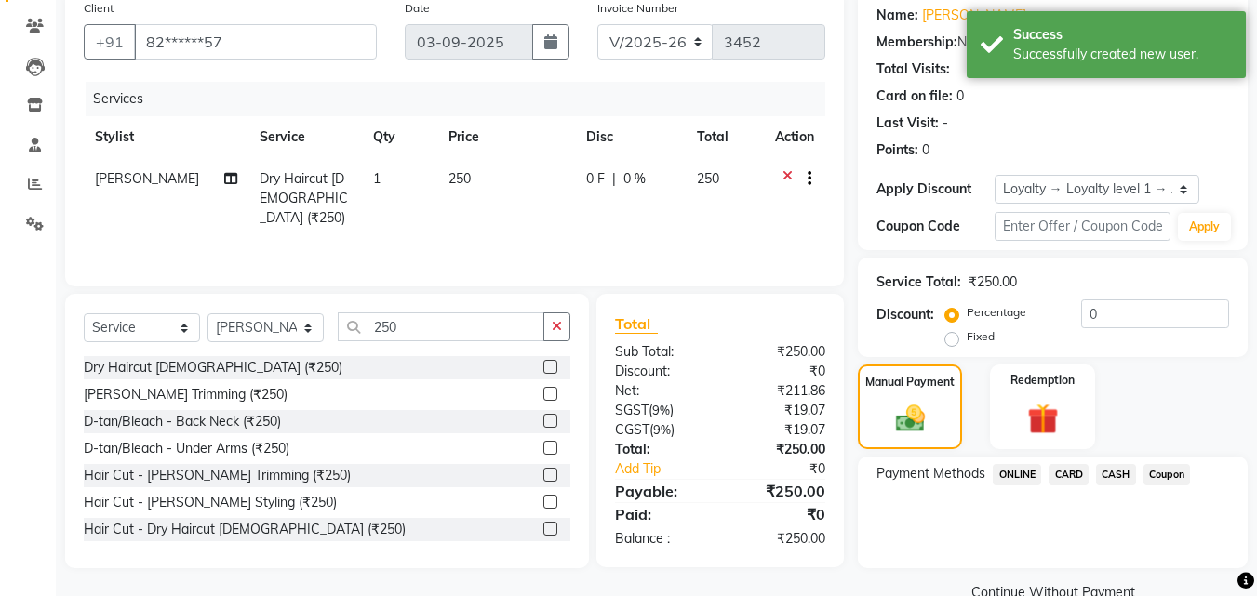
click at [1015, 475] on span "ONLINE" at bounding box center [1016, 474] width 48 height 21
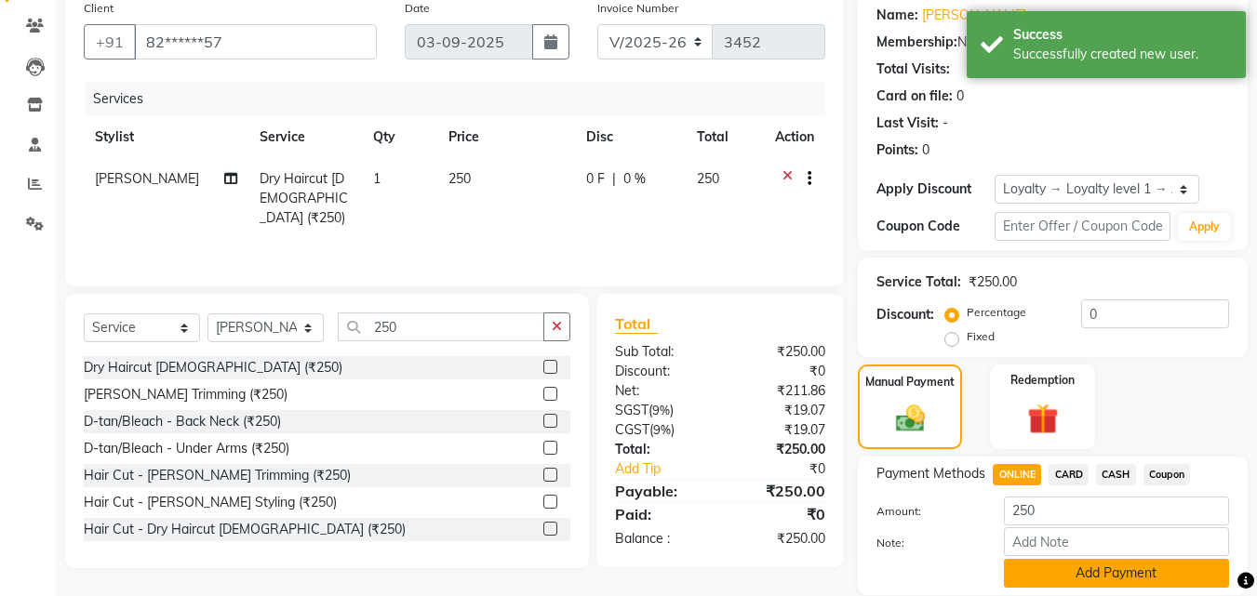
click at [1064, 570] on button "Add Payment" at bounding box center [1116, 573] width 225 height 29
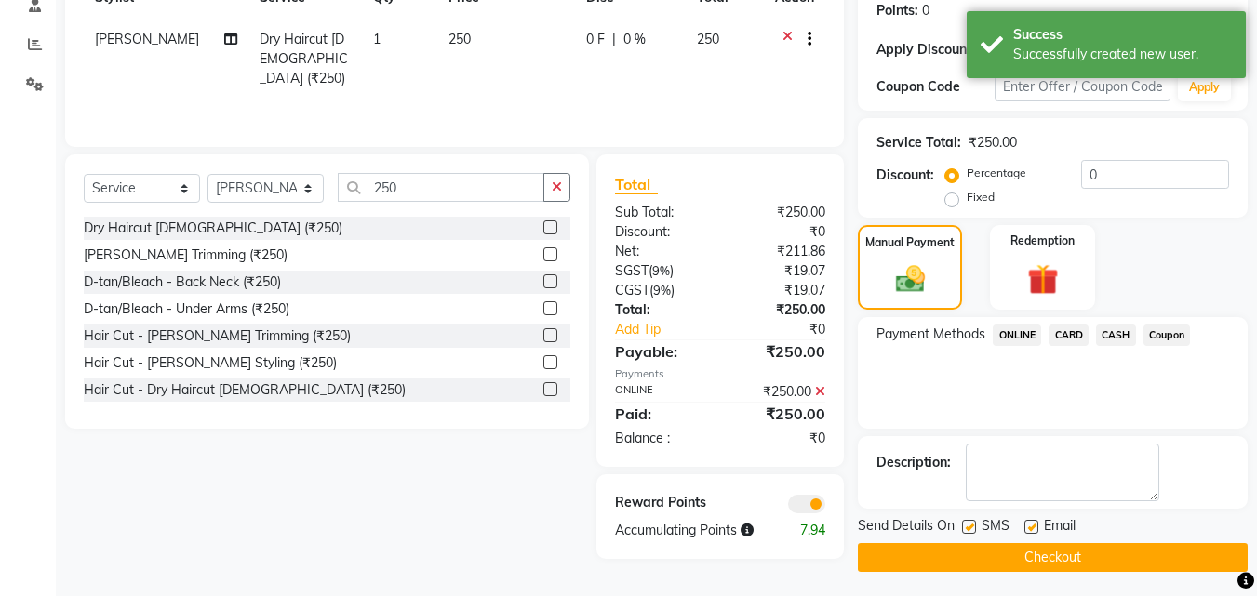
scroll to position [292, 0]
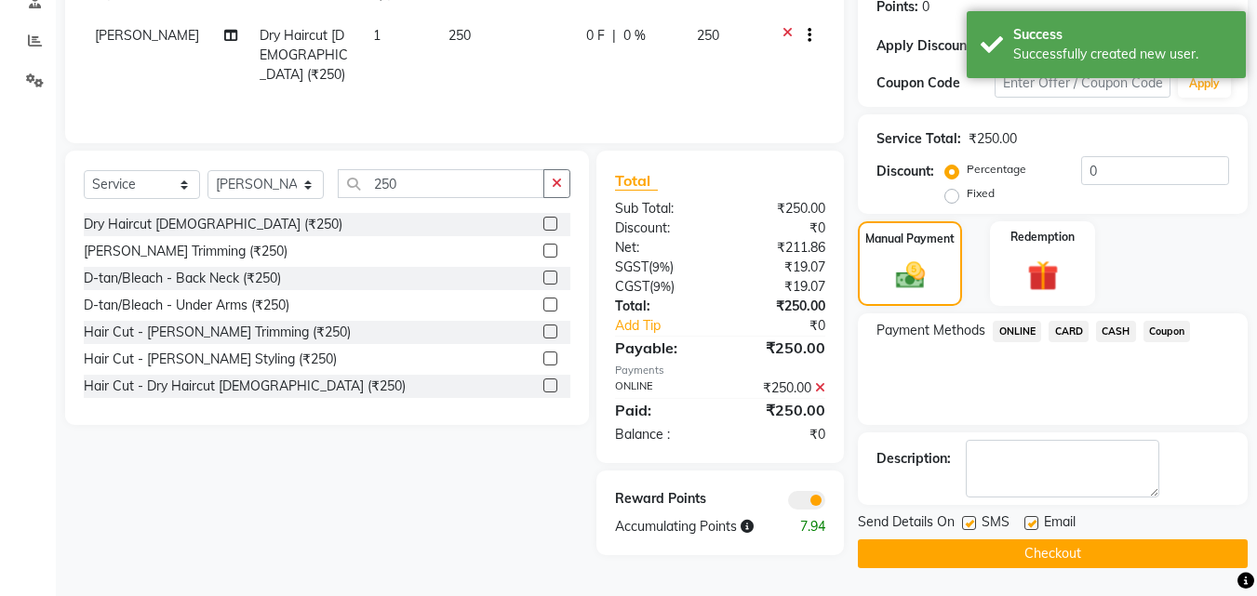
click at [1083, 559] on button "Checkout" at bounding box center [1053, 553] width 390 height 29
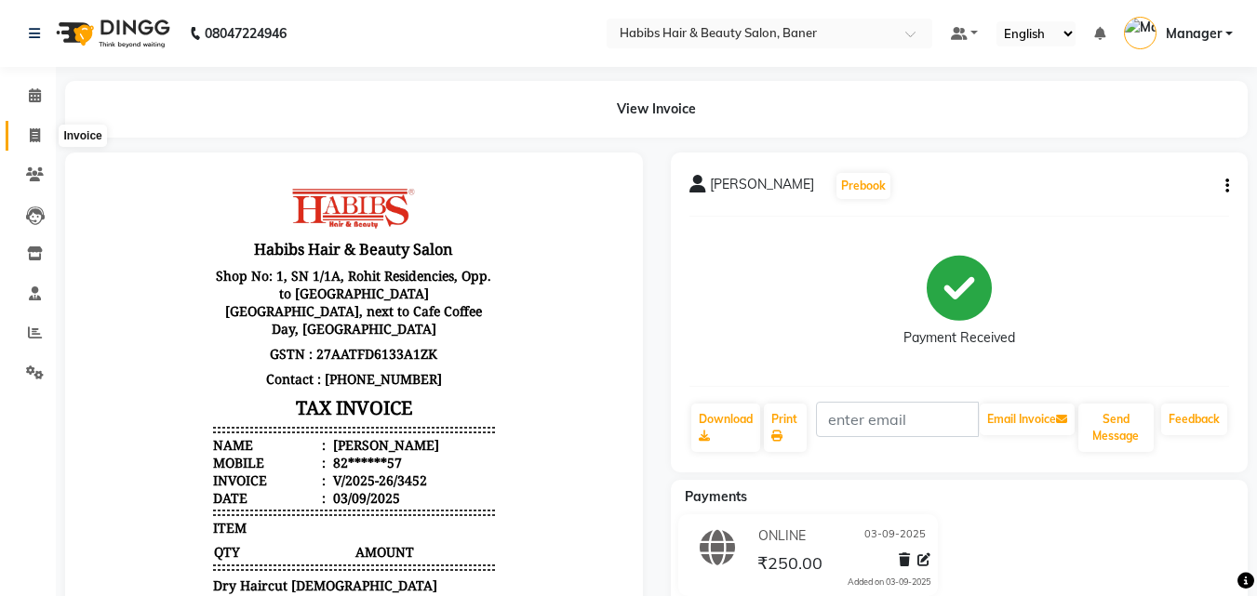
click at [26, 126] on span at bounding box center [35, 136] width 33 height 21
select select "service"
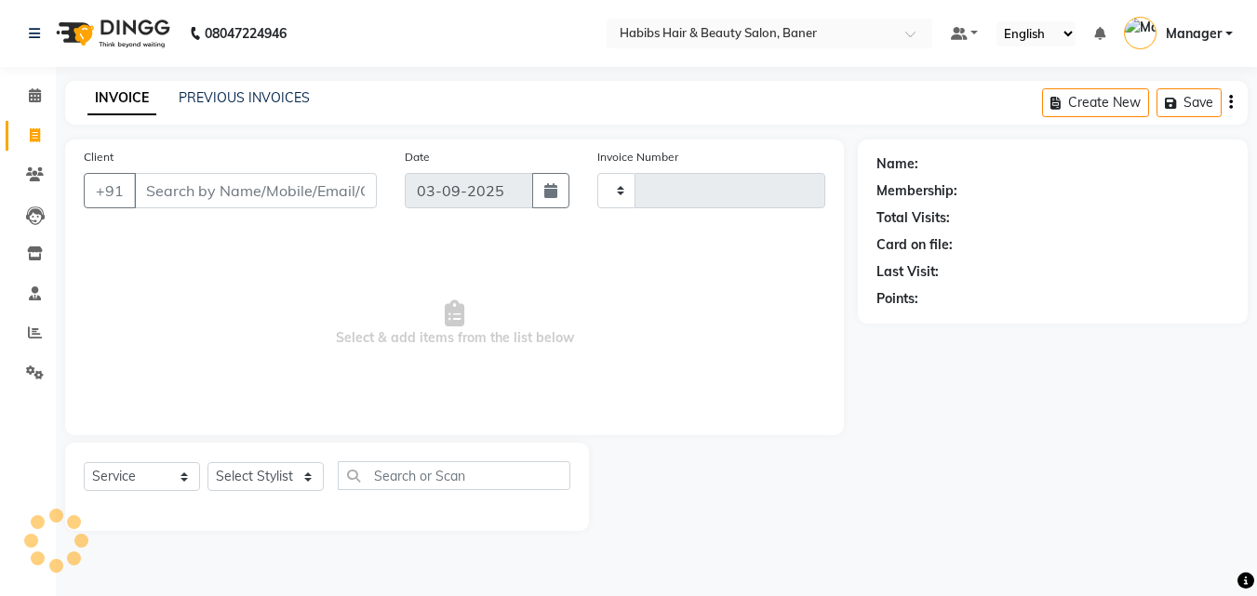
type input "3454"
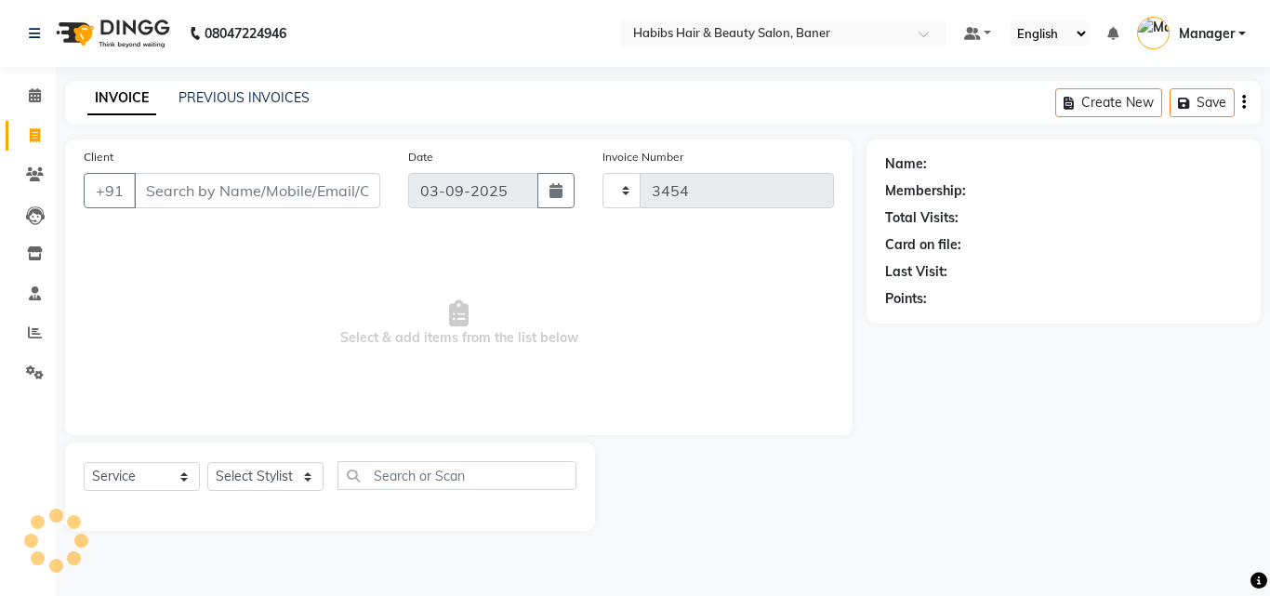
select select "5356"
click at [35, 100] on icon at bounding box center [35, 95] width 12 height 14
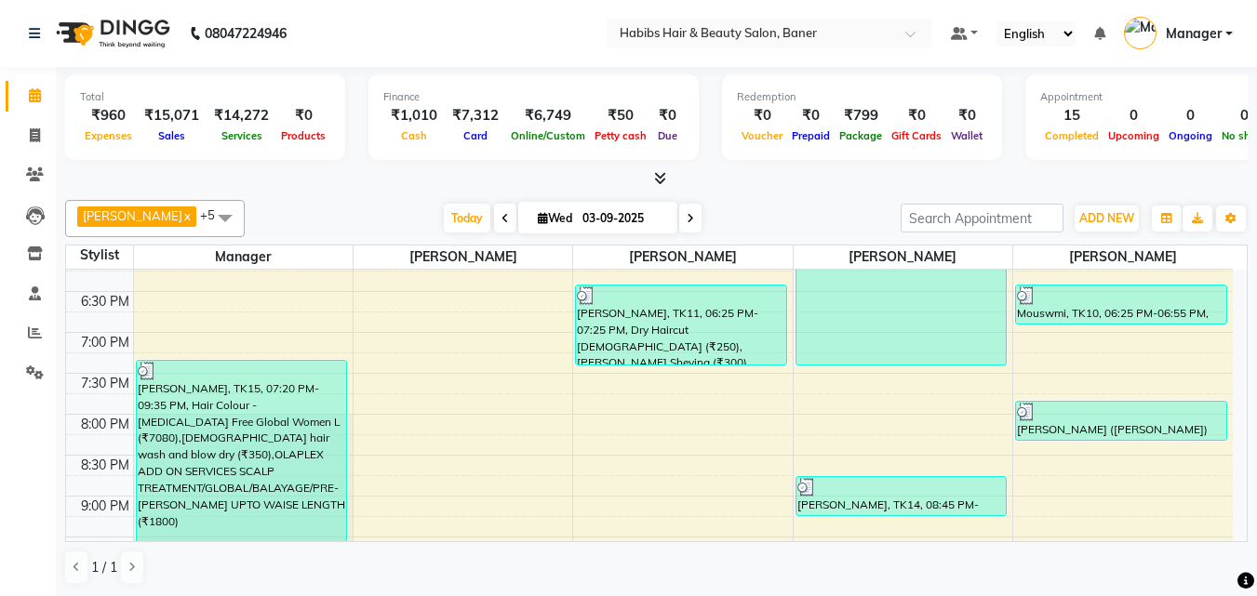
scroll to position [955, 0]
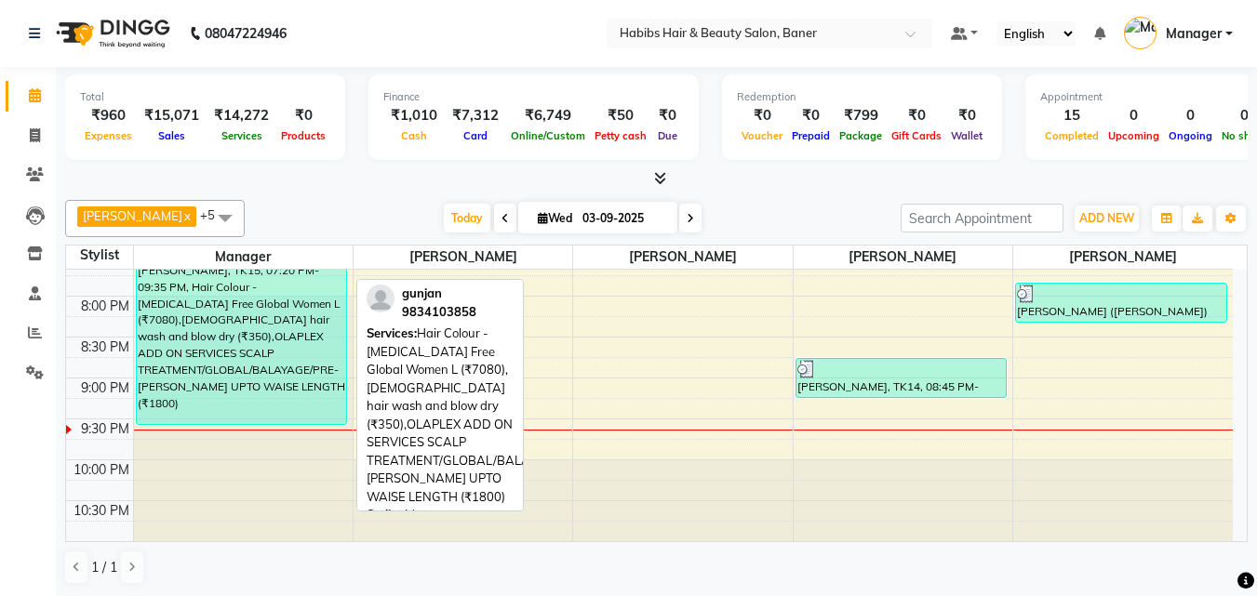
click at [269, 364] on div "[PERSON_NAME], TK15, 07:20 PM-09:35 PM, Hair Colour - [MEDICAL_DATA] Free Globa…" at bounding box center [242, 333] width 210 height 181
select select "3"
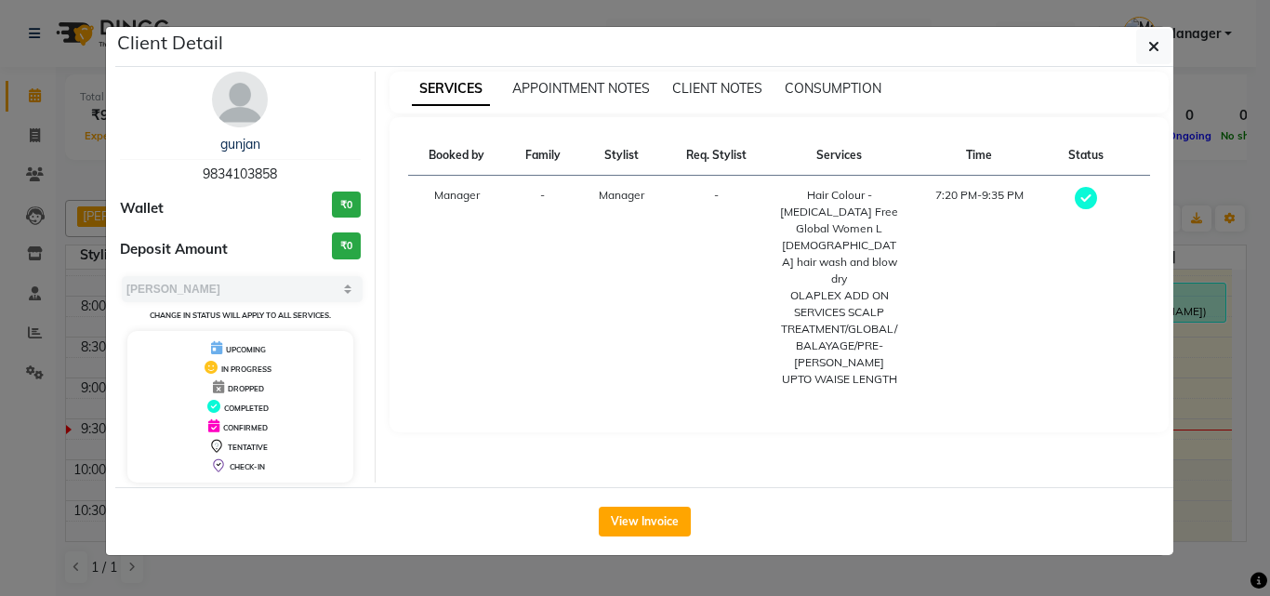
click at [1207, 377] on ngb-modal-window "Client Detail gunjan 9834103858 Wallet ₹0 Deposit Amount ₹0 Select MARK DONE UP…" at bounding box center [635, 298] width 1270 height 596
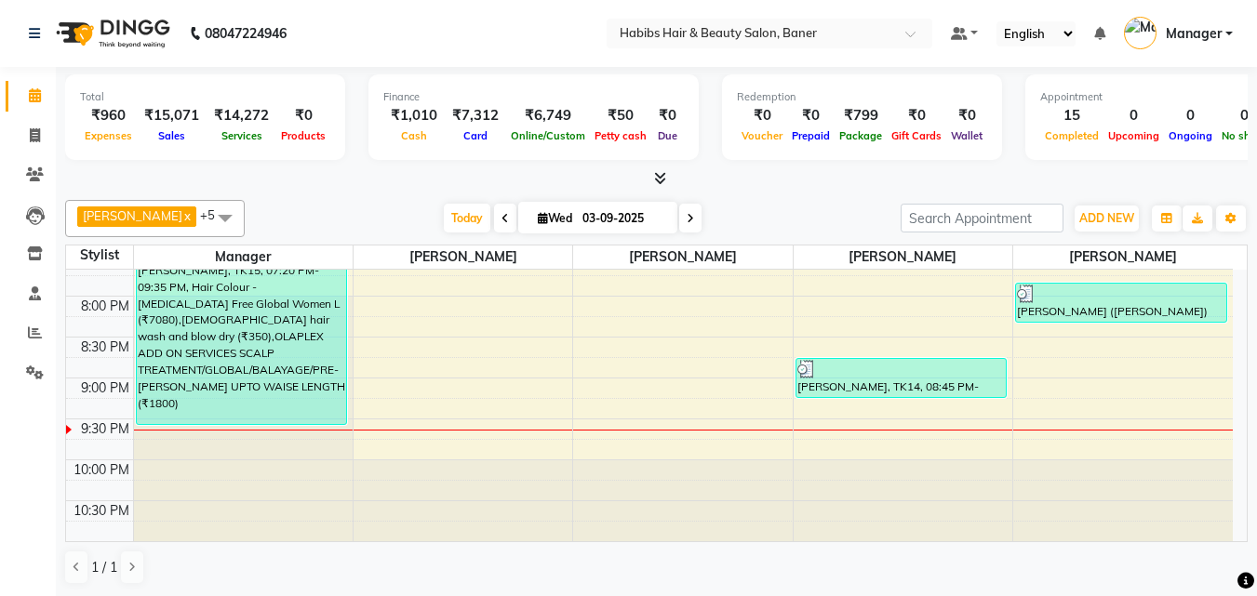
click at [150, 206] on span "Pratik Bhad x Mahesh Dalavi x Rohan Sonawane x Pooja Singh x Akshay Gaikwad x M…" at bounding box center [155, 218] width 180 height 37
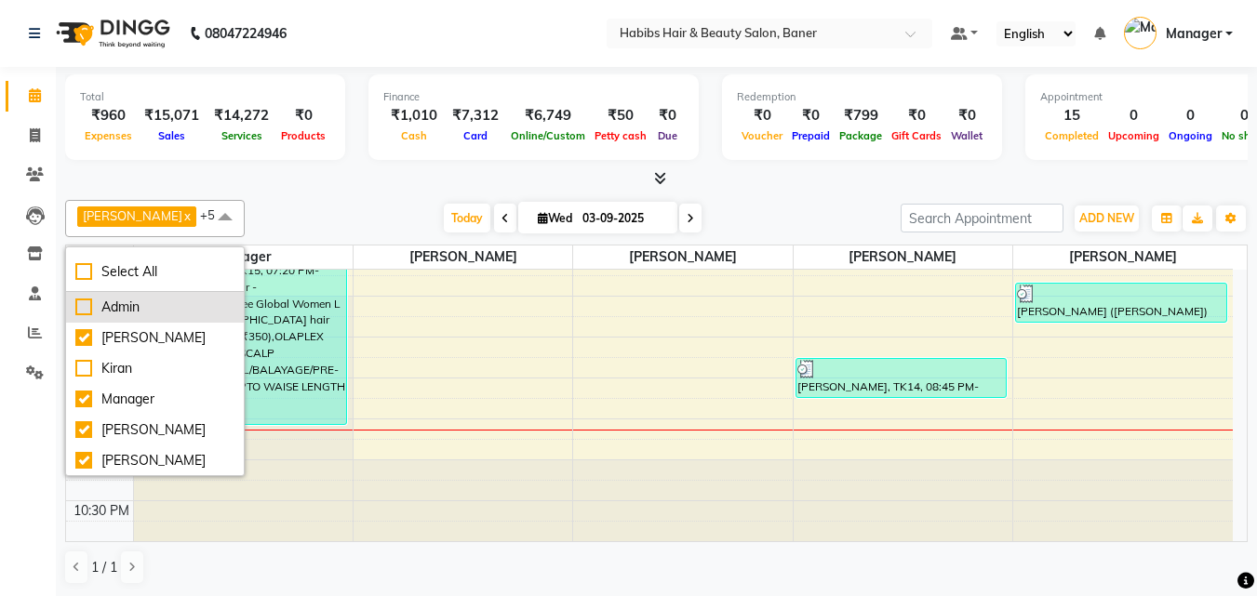
click at [82, 304] on div "Admin" at bounding box center [154, 308] width 159 height 20
checkbox input "true"
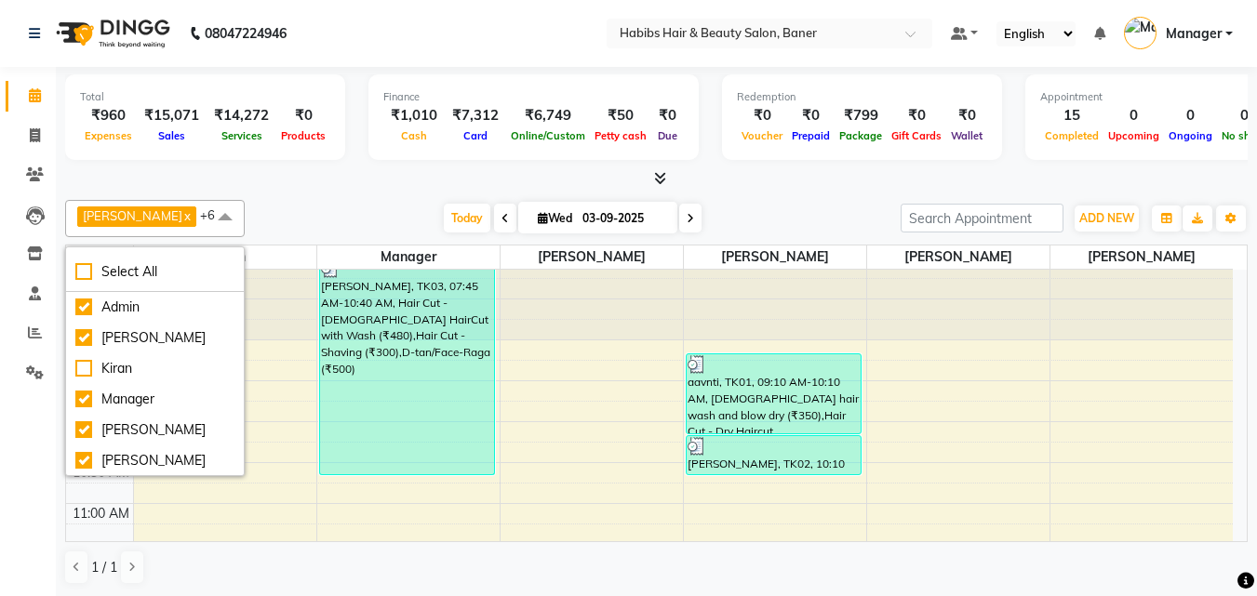
scroll to position [0, 0]
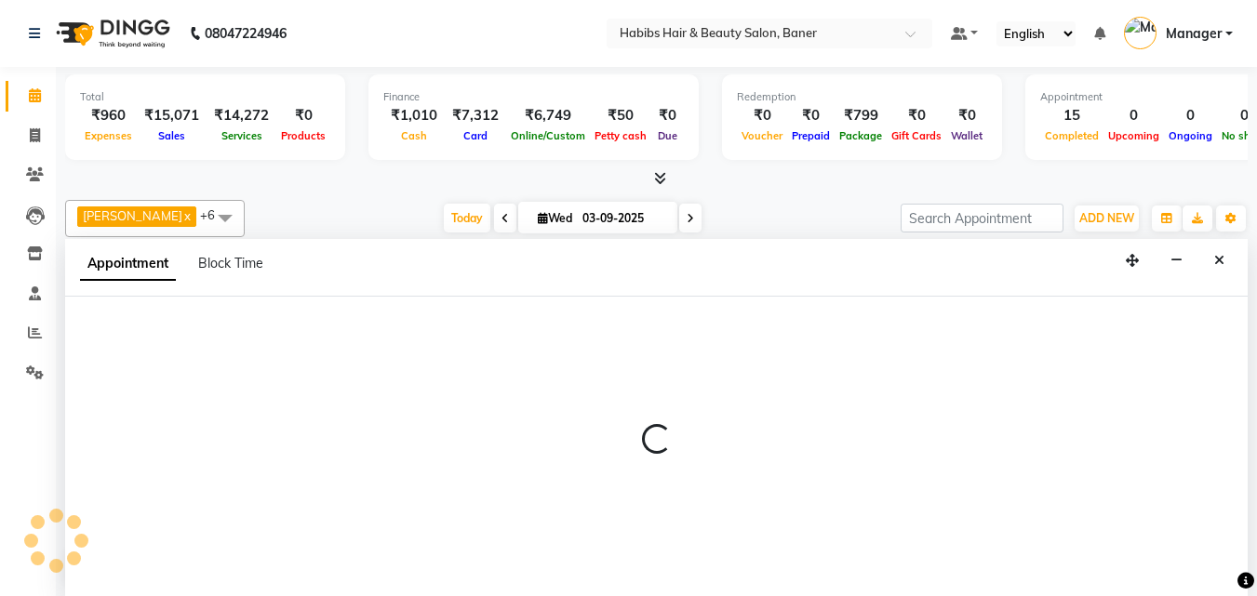
scroll to position [1, 0]
select select "35494"
select select "540"
select select "tentative"
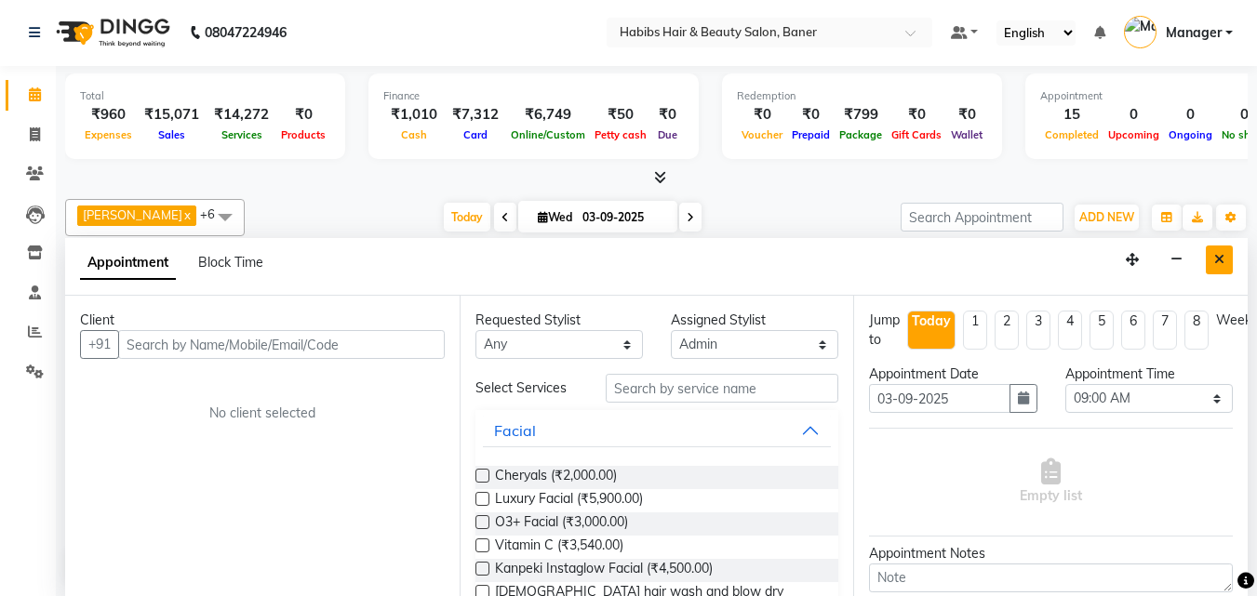
click at [1215, 257] on icon "Close" at bounding box center [1219, 259] width 10 height 13
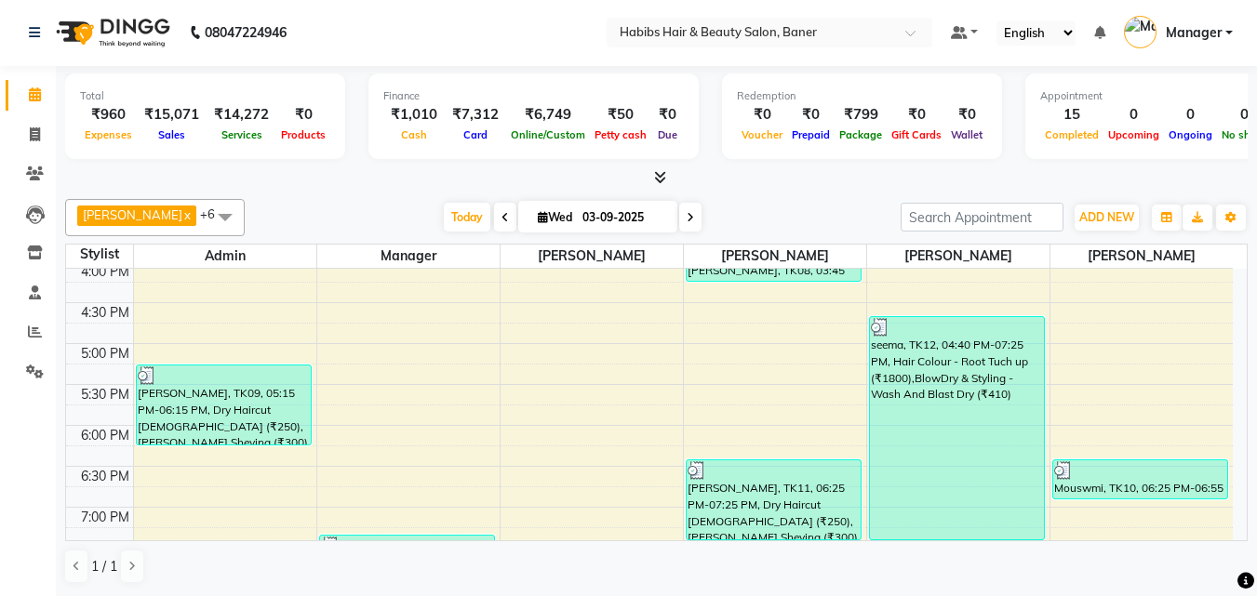
scroll to position [676, 0]
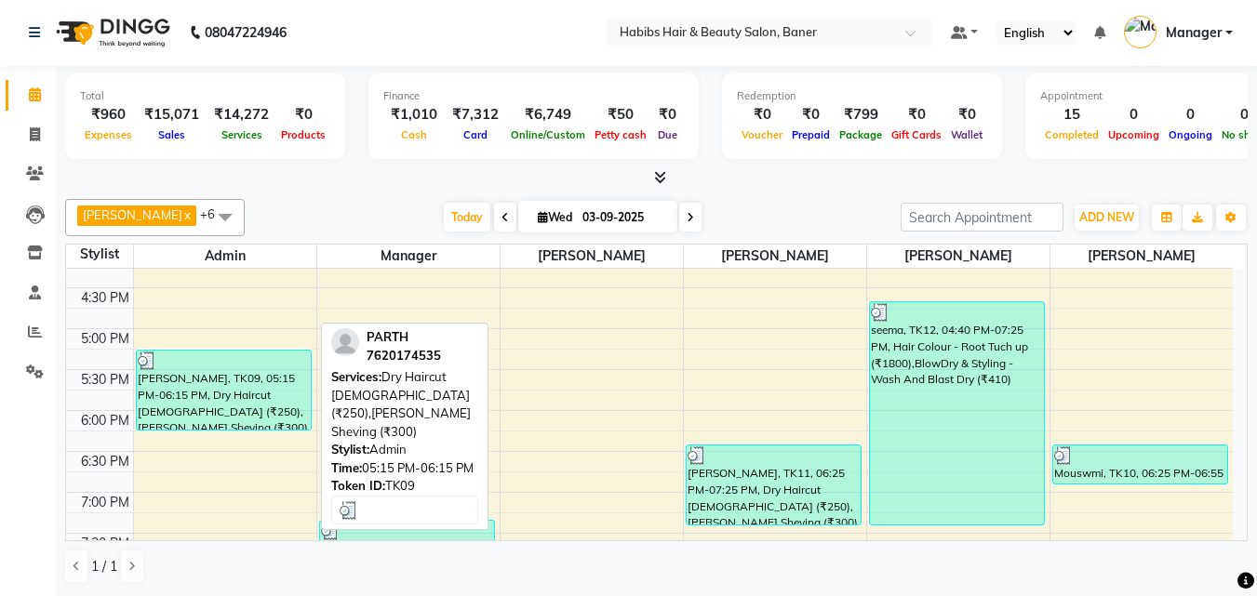
click at [228, 411] on div "[PERSON_NAME], TK09, 05:15 PM-06:15 PM, Dry Haircut [DEMOGRAPHIC_DATA] (₹250),[…" at bounding box center [224, 390] width 174 height 79
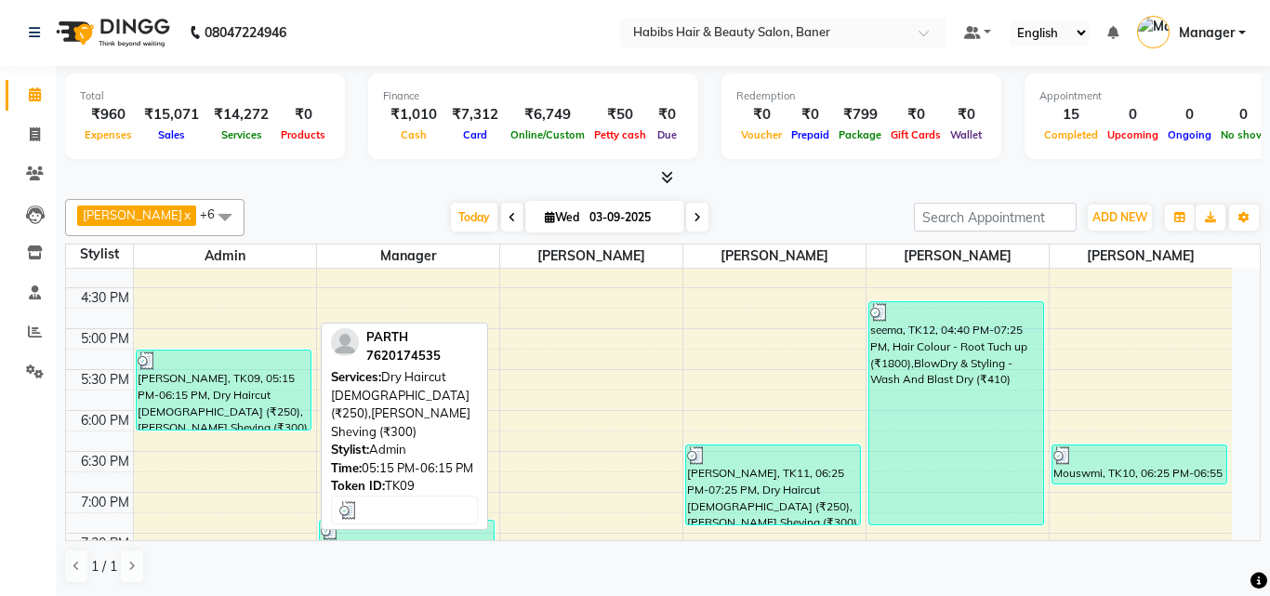
select select "3"
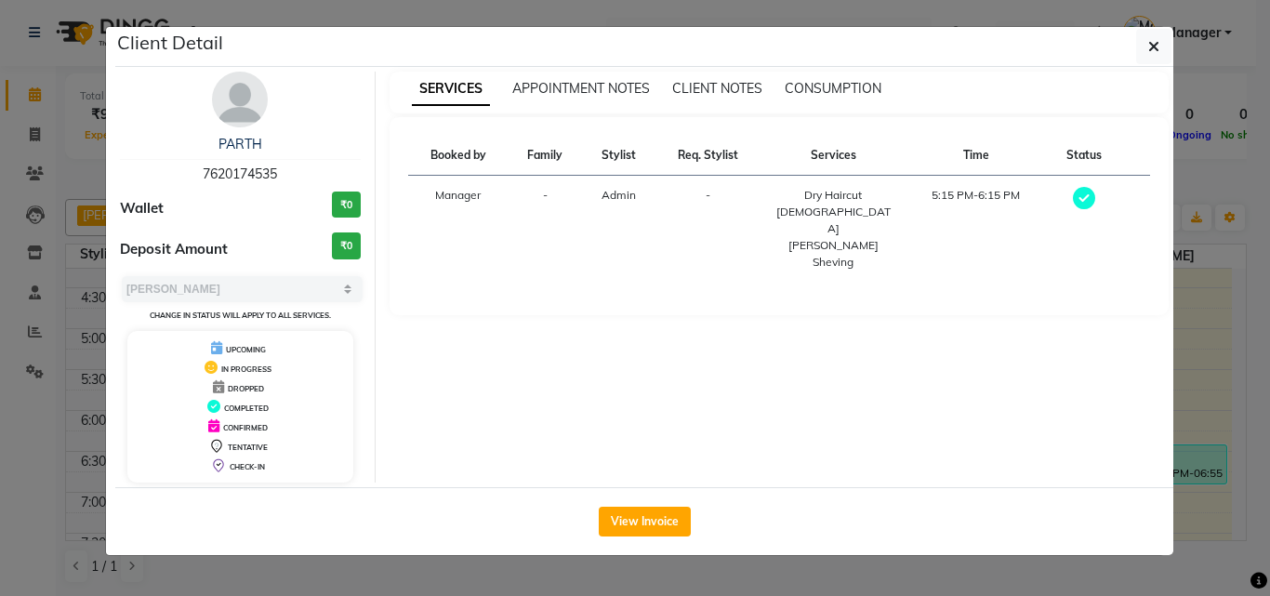
drag, startPoint x: 858, startPoint y: 86, endPoint x: 831, endPoint y: 127, distance: 49.8
click at [857, 86] on span "CONSUMPTION" at bounding box center [833, 88] width 97 height 17
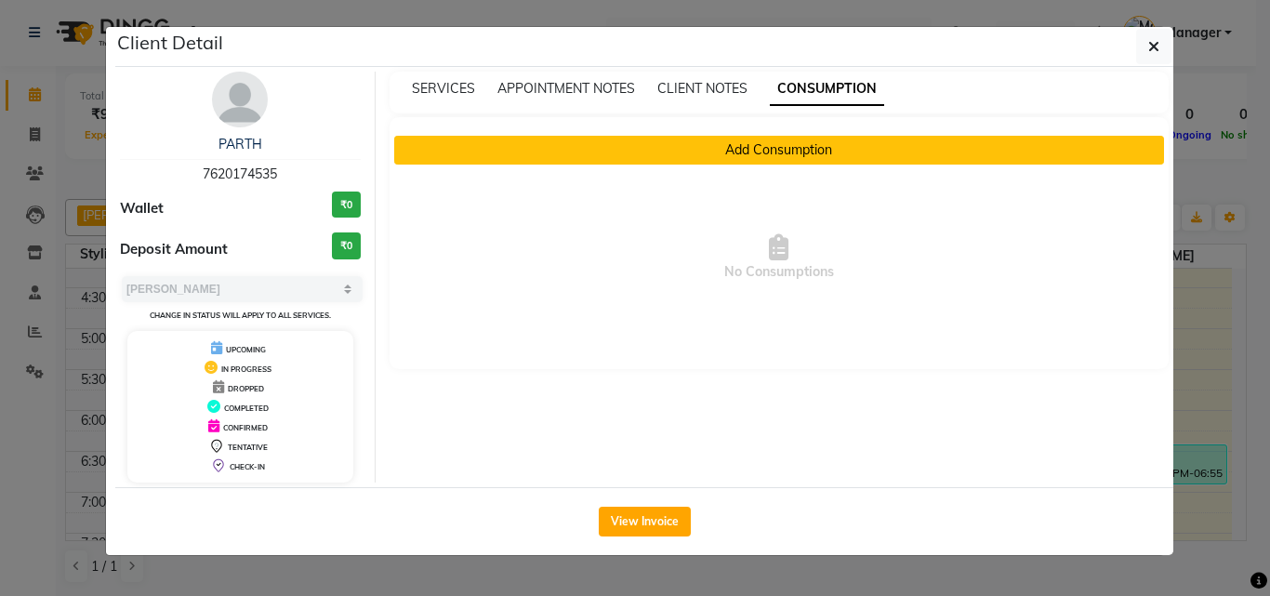
click at [782, 153] on button "Add Consumption" at bounding box center [779, 150] width 771 height 29
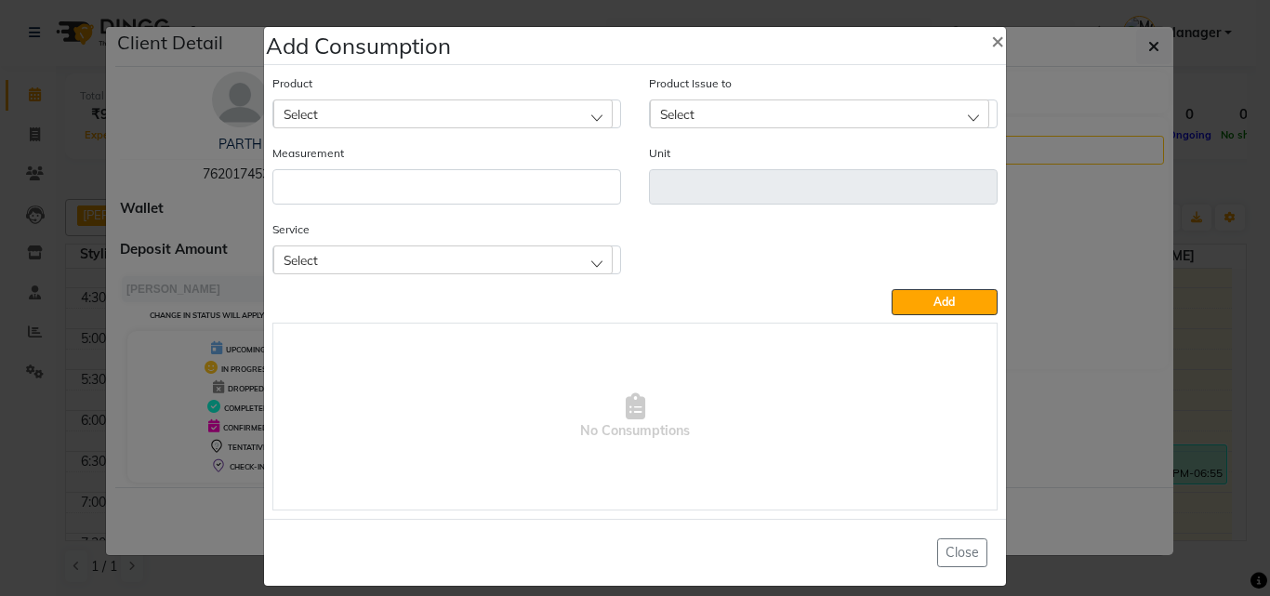
click at [411, 117] on div "Select" at bounding box center [442, 114] width 339 height 28
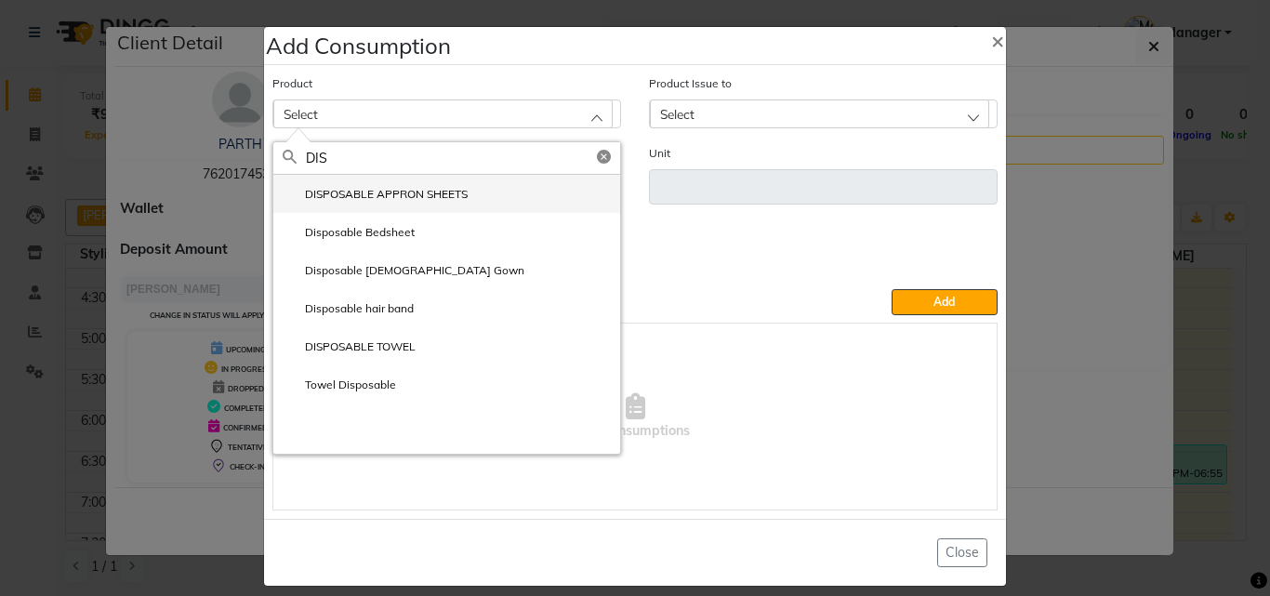
type input "DIS"
click at [375, 186] on label "DISPOSABLE APPRON SHEETS" at bounding box center [375, 194] width 185 height 17
type input "ml"
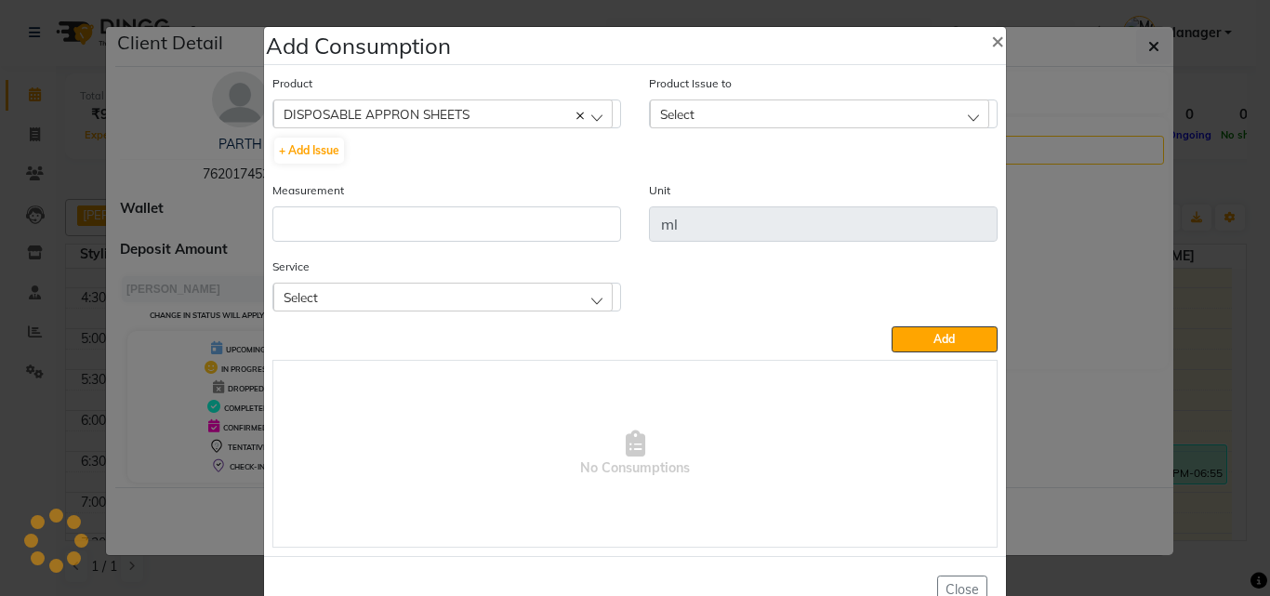
click at [393, 202] on div "Measurement" at bounding box center [447, 210] width 349 height 61
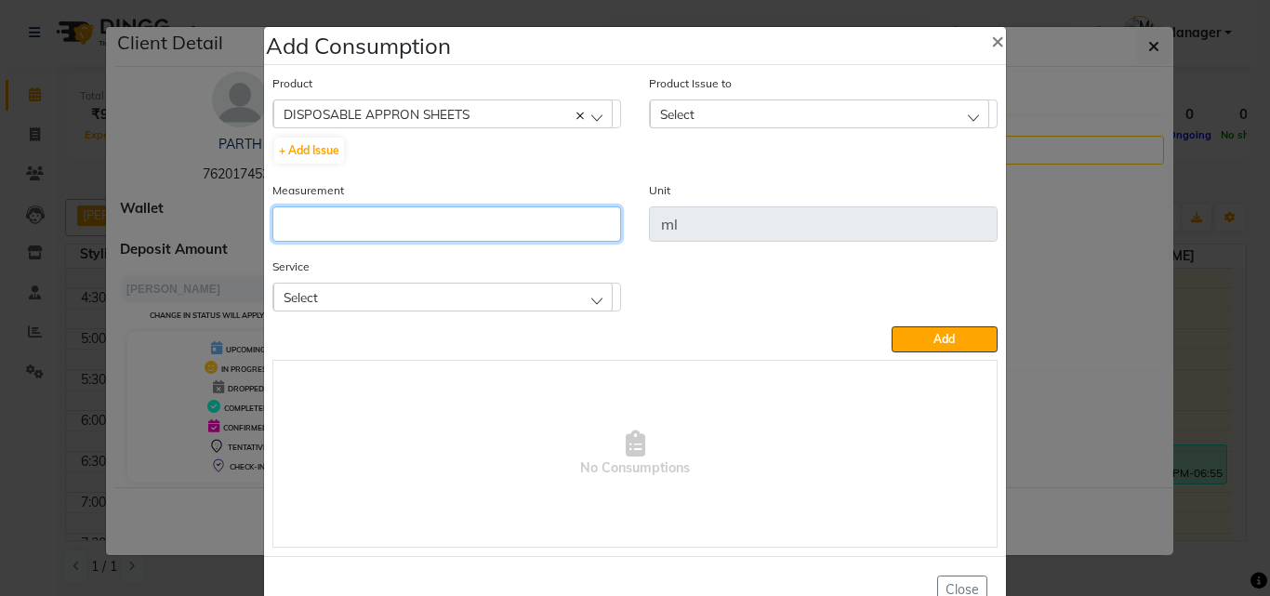
click at [392, 213] on input "number" at bounding box center [447, 223] width 349 height 35
type input "1"
click at [324, 290] on div "Select" at bounding box center [442, 297] width 339 height 28
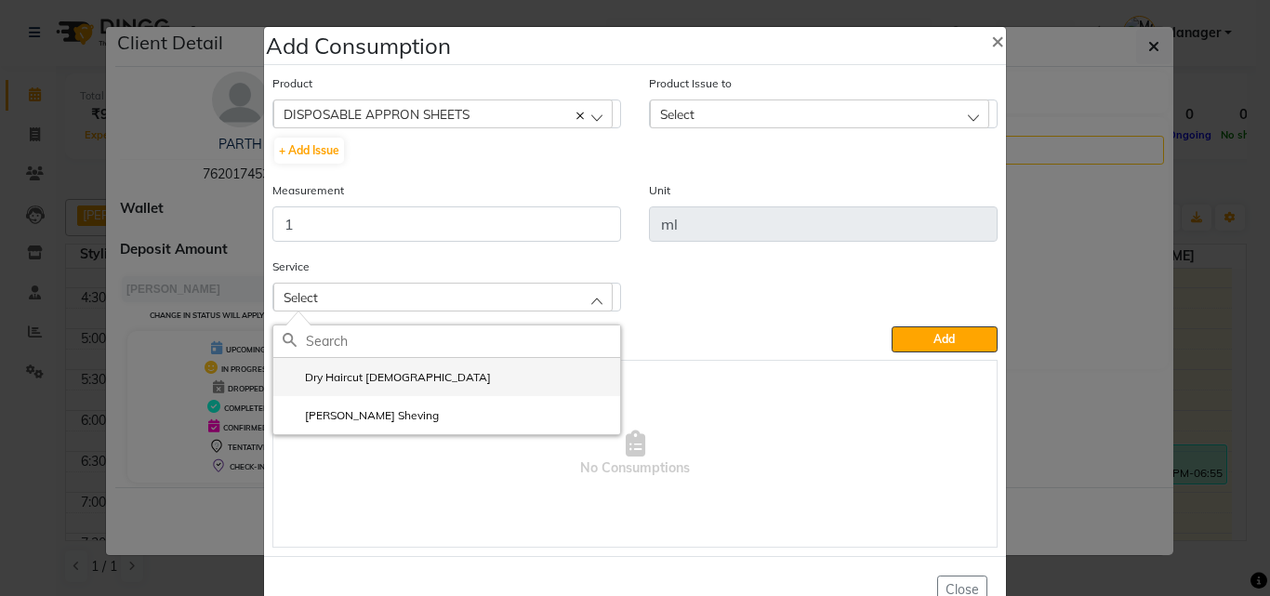
click at [362, 380] on label "Dry Haircut [DEMOGRAPHIC_DATA]" at bounding box center [387, 377] width 208 height 17
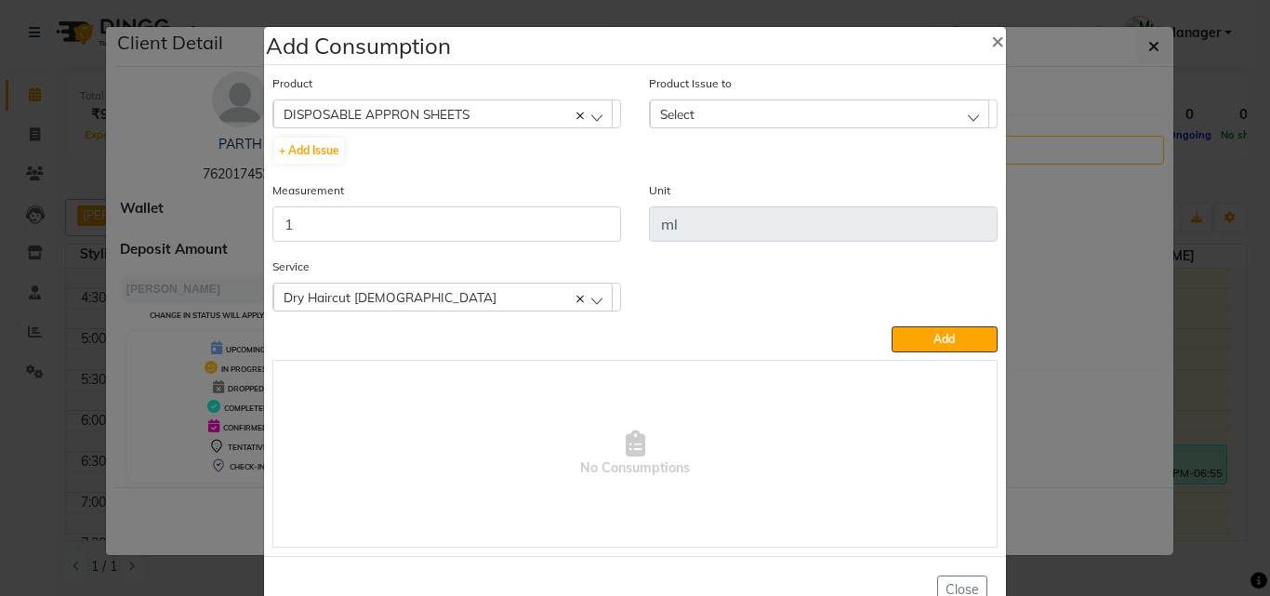
click at [702, 114] on div "Select" at bounding box center [819, 114] width 339 height 28
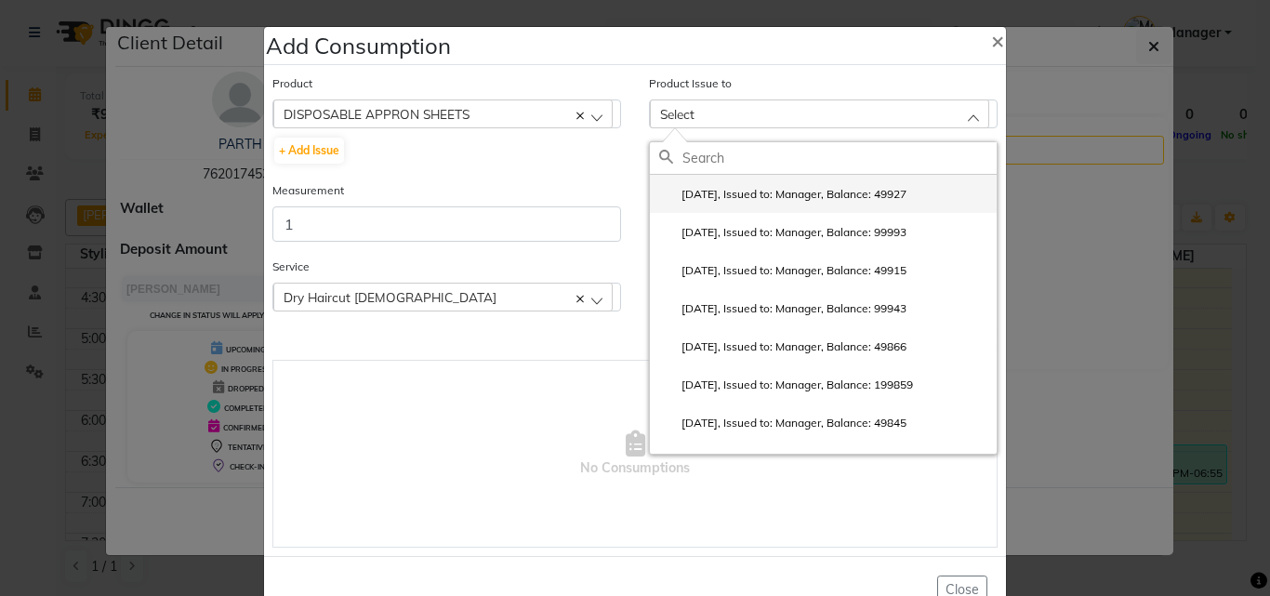
click at [742, 193] on label "2025-08-29, Issued to: Manager, Balance: 49927" at bounding box center [782, 194] width 247 height 17
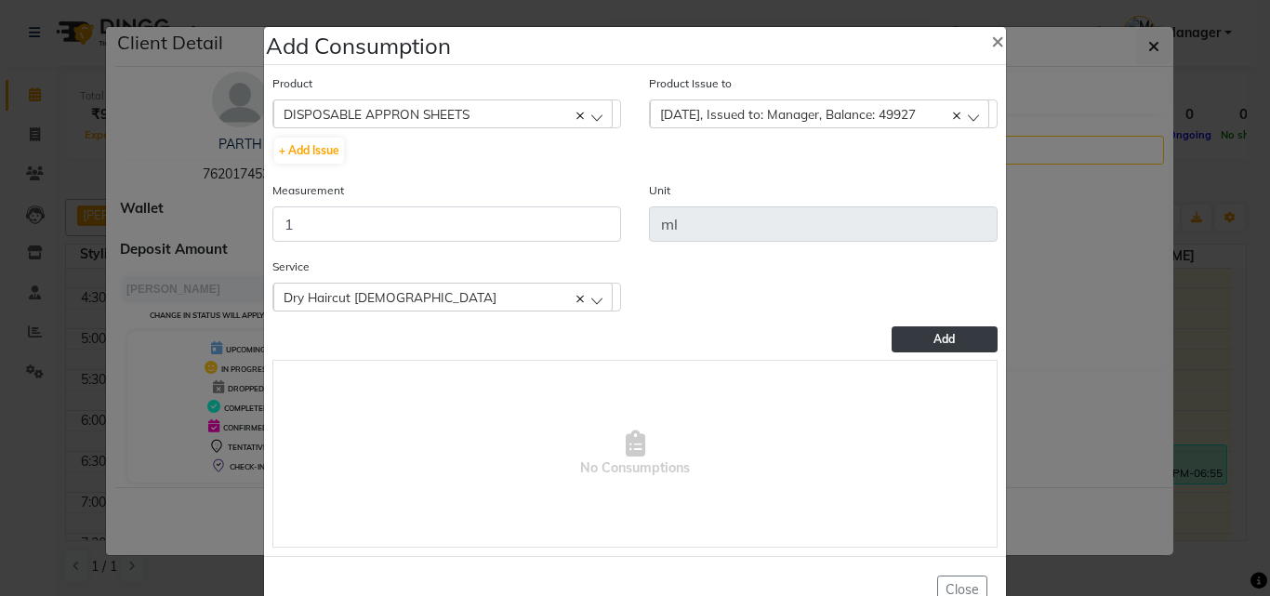
click at [943, 333] on span "Add" at bounding box center [944, 339] width 21 height 14
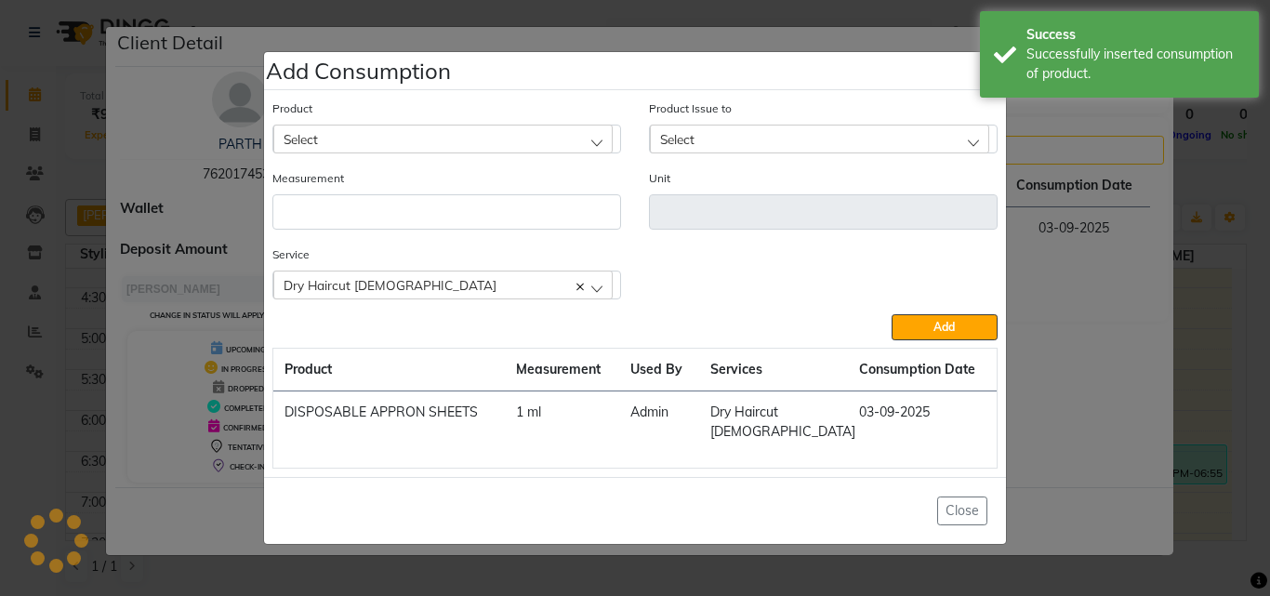
click at [1164, 303] on ngb-modal-window "Add Consumption × Product Select 4-88 Product Issue to Select 2025-08-29, Issue…" at bounding box center [635, 298] width 1270 height 596
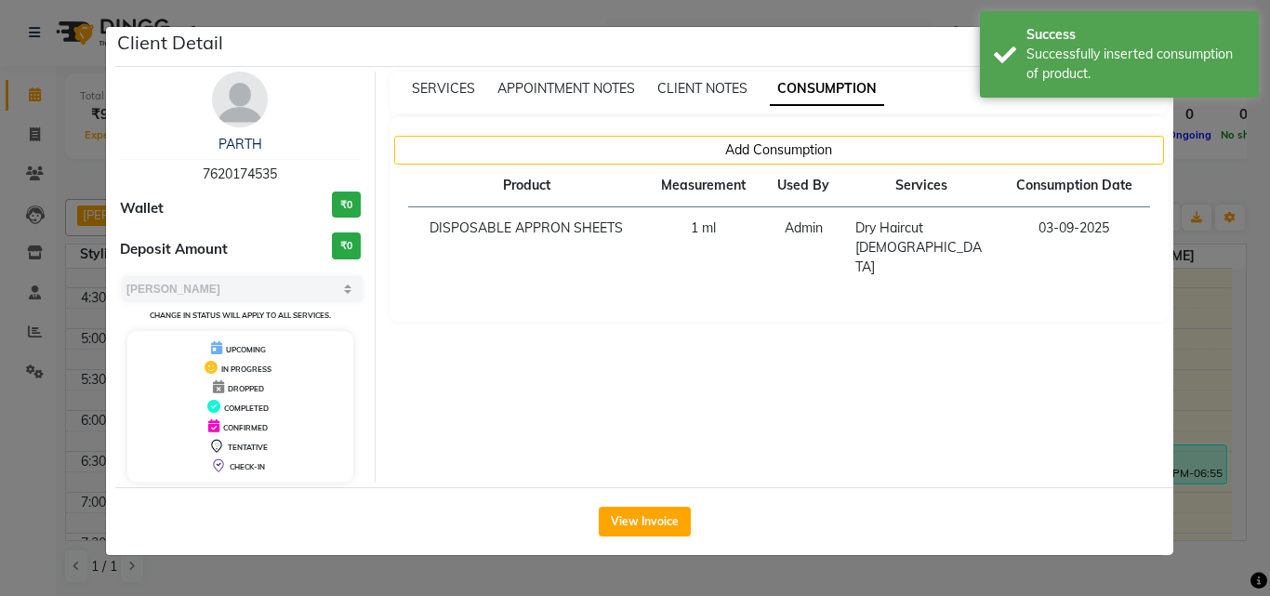
click at [1187, 326] on ngb-modal-window "Client Detail PARTH 7620174535 Wallet ₹0 Deposit Amount ₹0 Select MARK DONE UPC…" at bounding box center [635, 298] width 1270 height 596
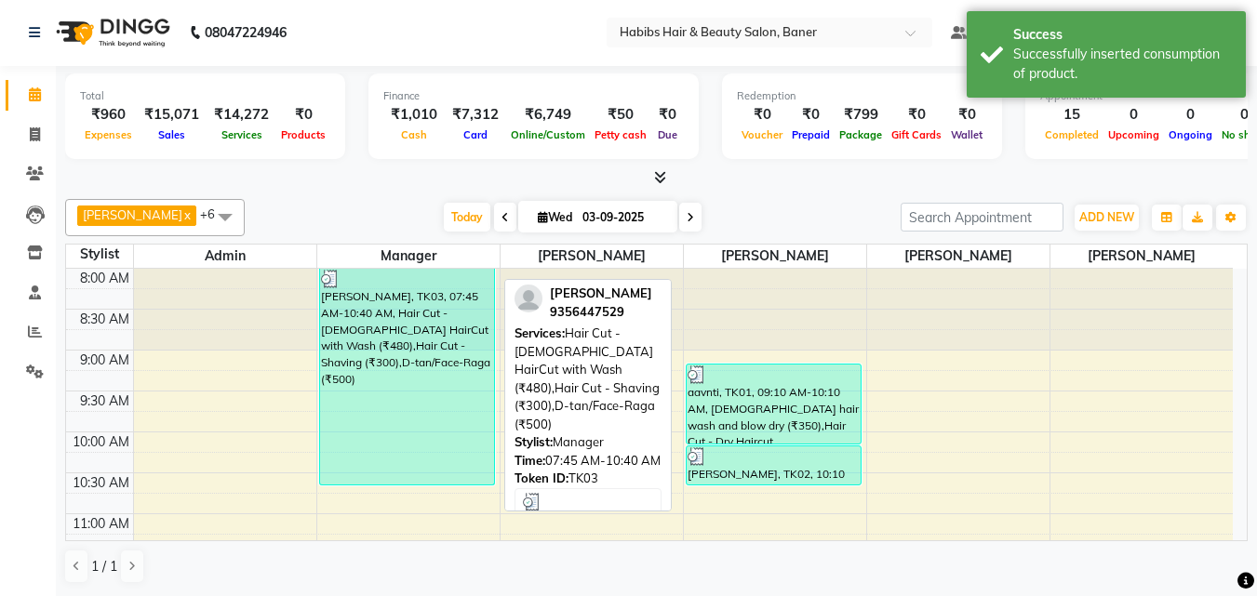
scroll to position [0, 0]
click at [413, 372] on div "[PERSON_NAME], TK03, 07:45 AM-10:40 AM, Hair Cut - [DEMOGRAPHIC_DATA] HairCut w…" at bounding box center [407, 378] width 174 height 216
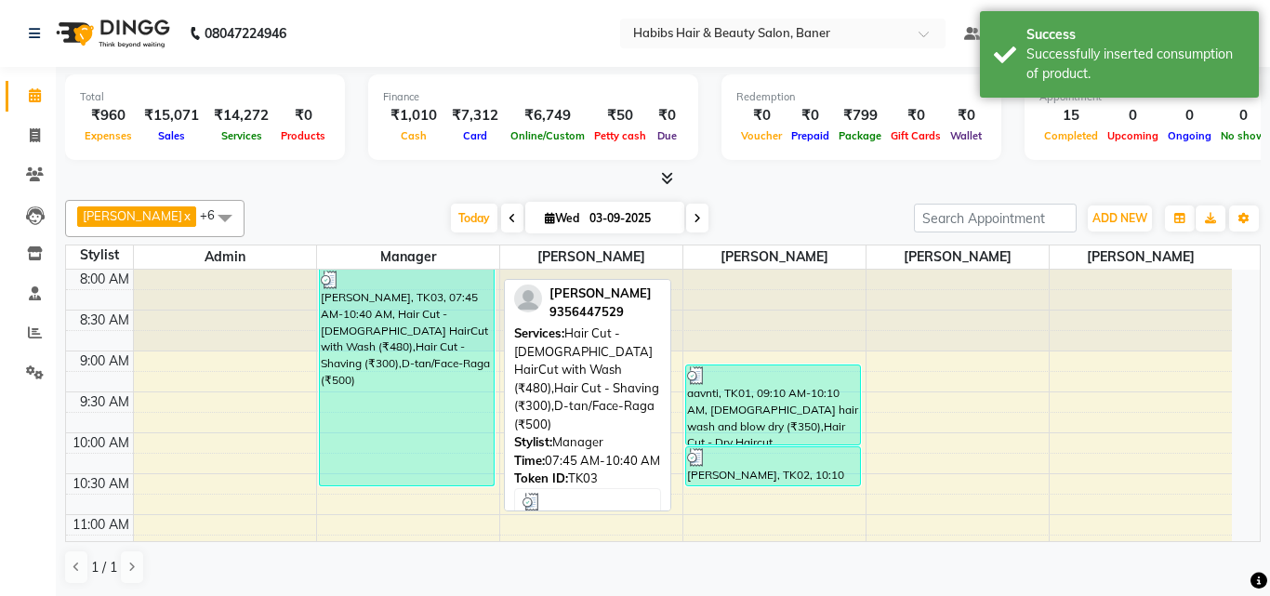
select select "3"
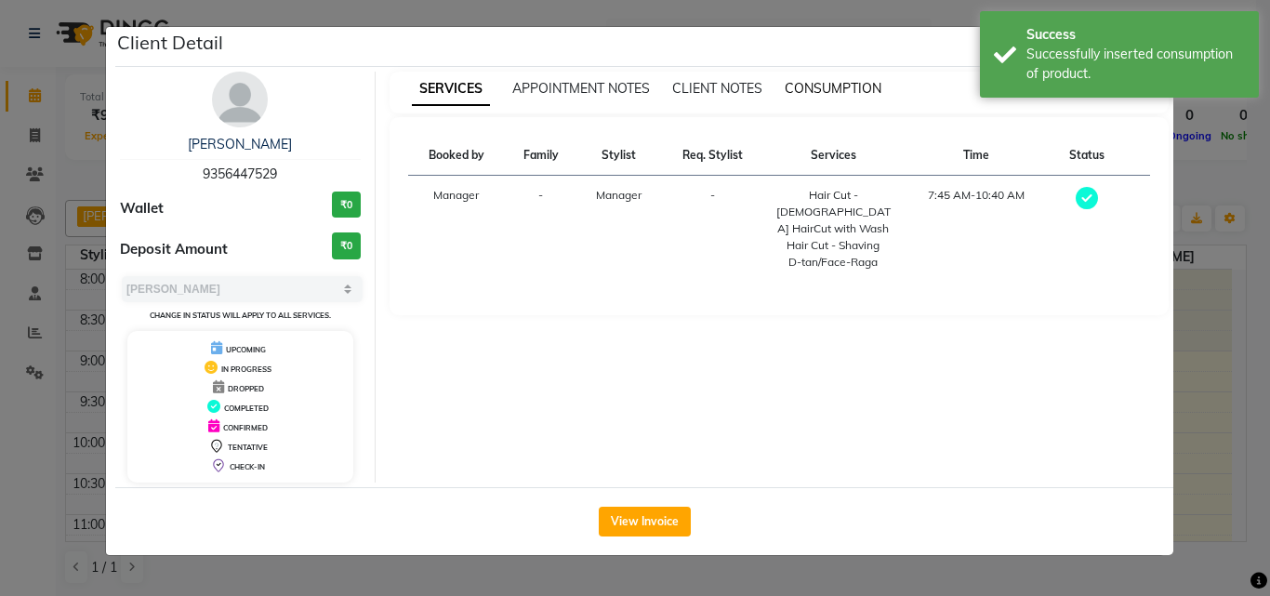
click at [845, 85] on span "CONSUMPTION" at bounding box center [833, 88] width 97 height 17
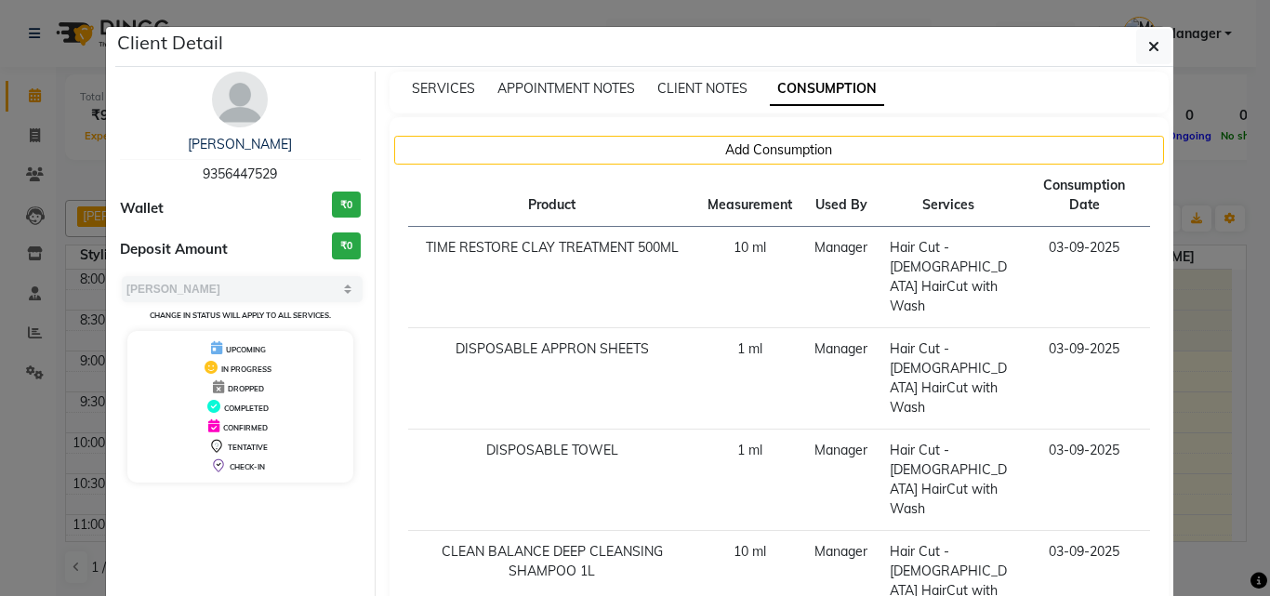
click at [1185, 425] on ngb-modal-window "Client Detail arpit 9356447529 Wallet ₹0 Deposit Amount ₹0 Select MARK DONE UPC…" at bounding box center [635, 298] width 1270 height 596
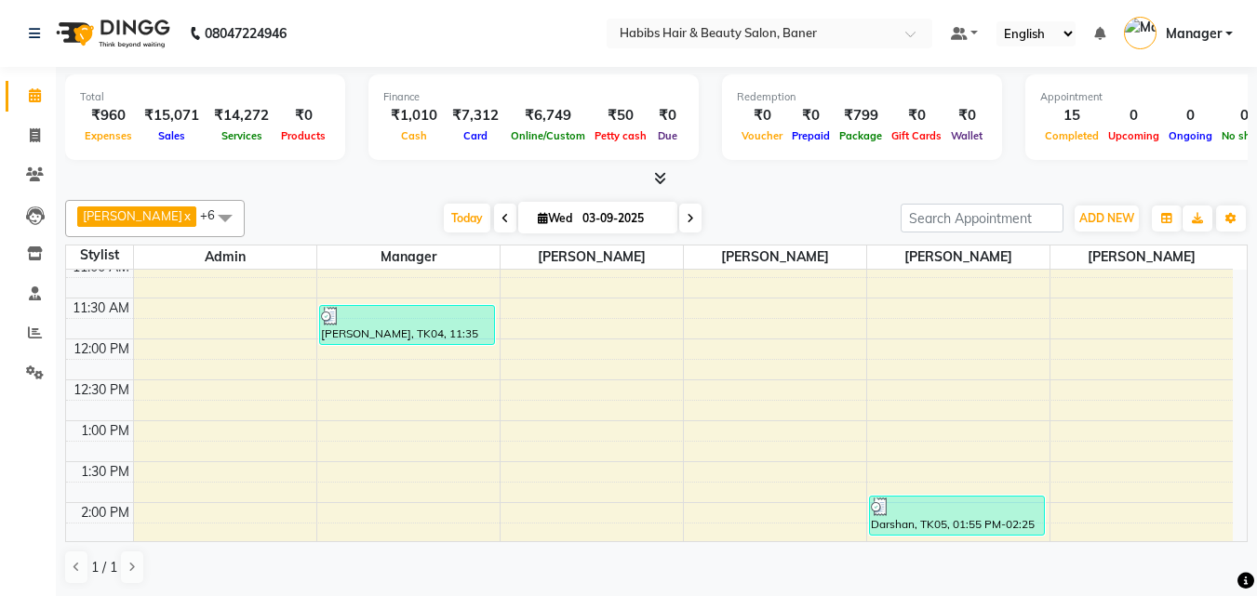
scroll to position [279, 0]
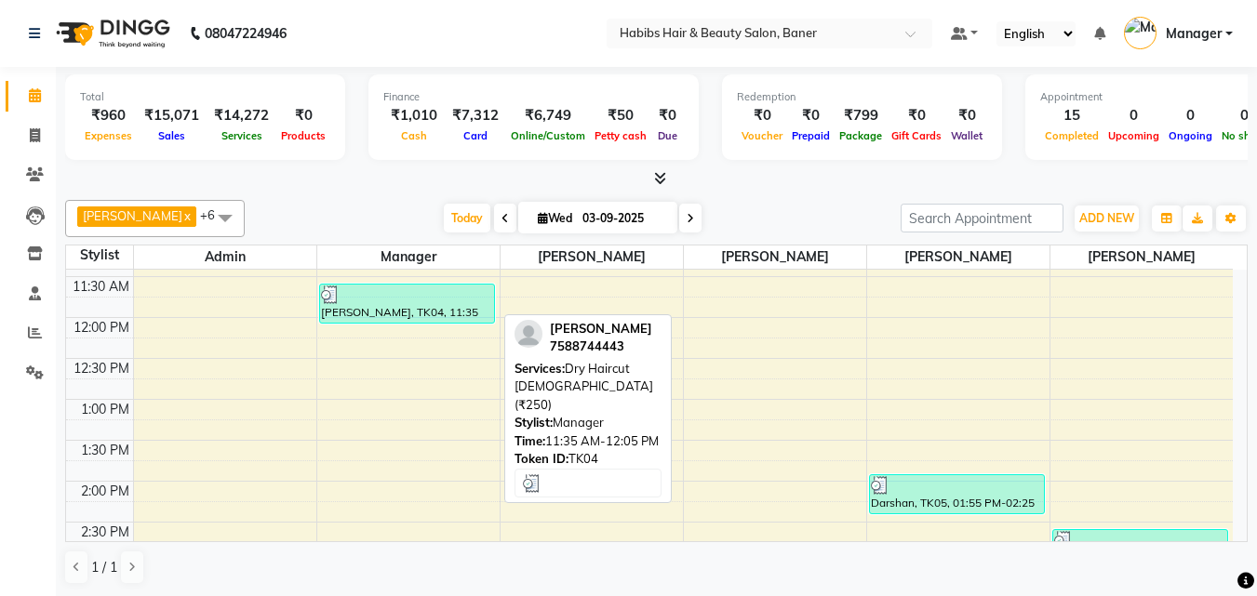
click at [440, 312] on div "[PERSON_NAME], TK04, 11:35 AM-12:05 PM, Dry Haircut [DEMOGRAPHIC_DATA] (₹250)" at bounding box center [407, 304] width 174 height 38
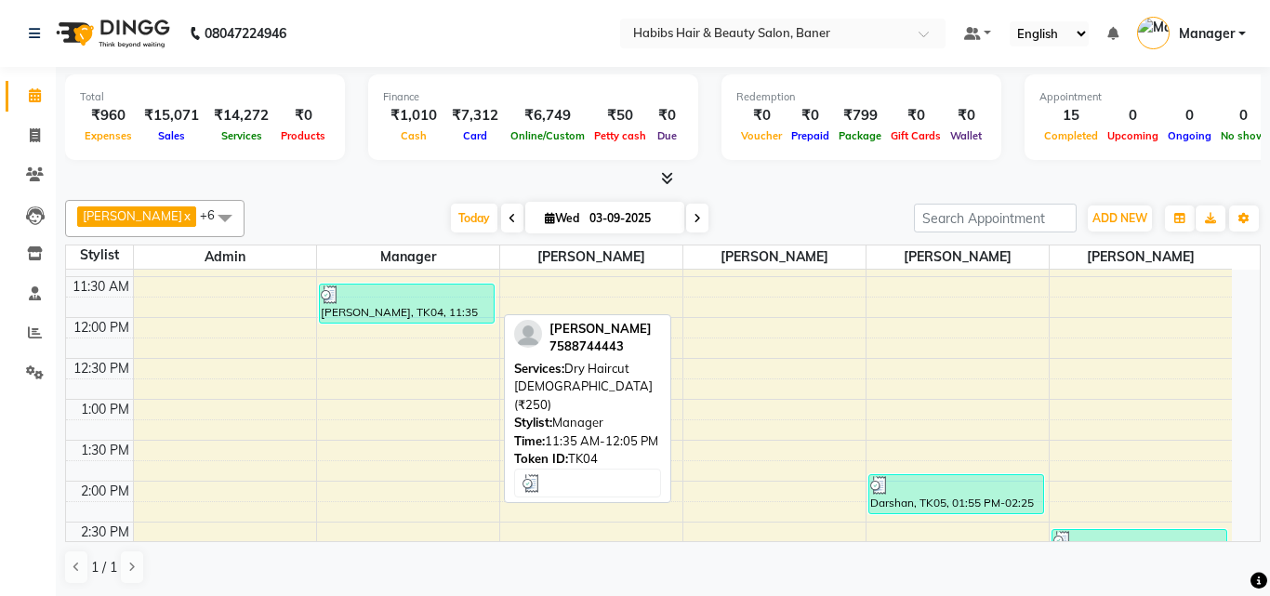
select select "3"
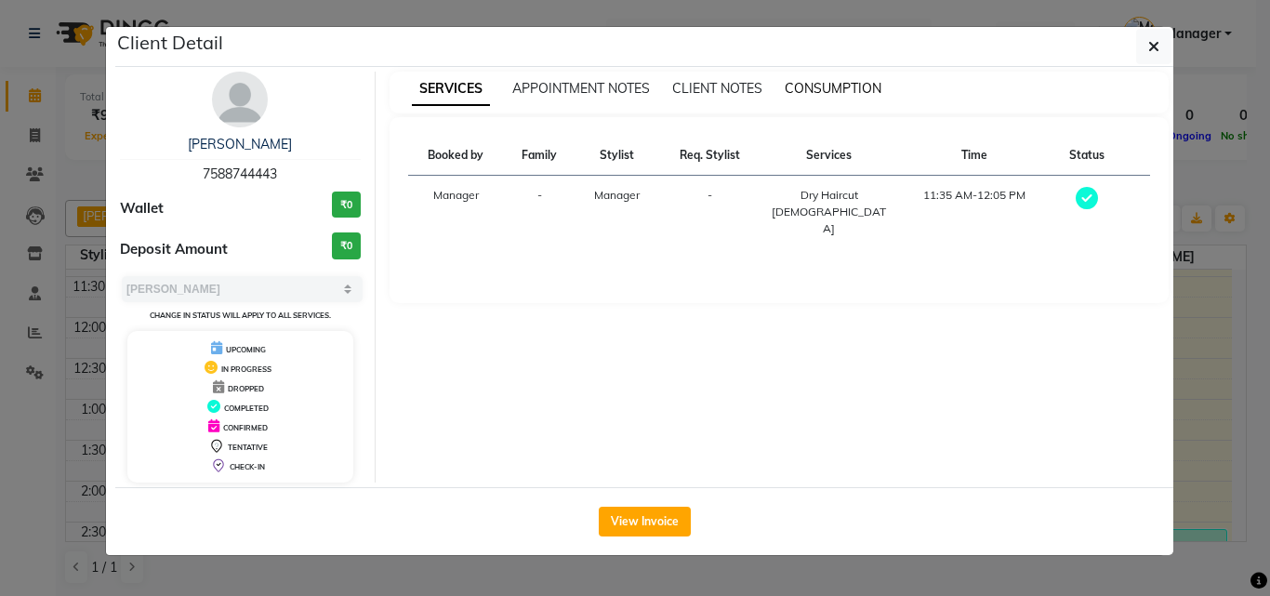
drag, startPoint x: 845, startPoint y: 85, endPoint x: 842, endPoint y: 101, distance: 17.1
click at [843, 86] on span "CONSUMPTION" at bounding box center [833, 88] width 97 height 17
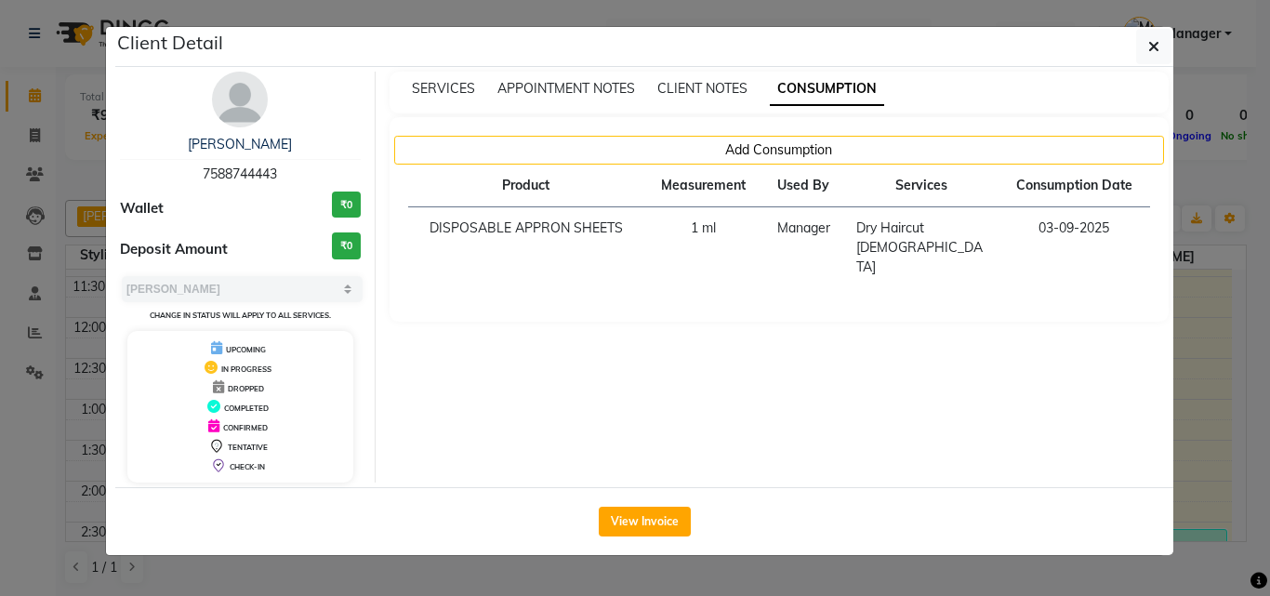
click at [1197, 380] on ngb-modal-window "Client Detail hardas 7588744443 Wallet ₹0 Deposit Amount ₹0 Select MARK DONE UP…" at bounding box center [635, 298] width 1270 height 596
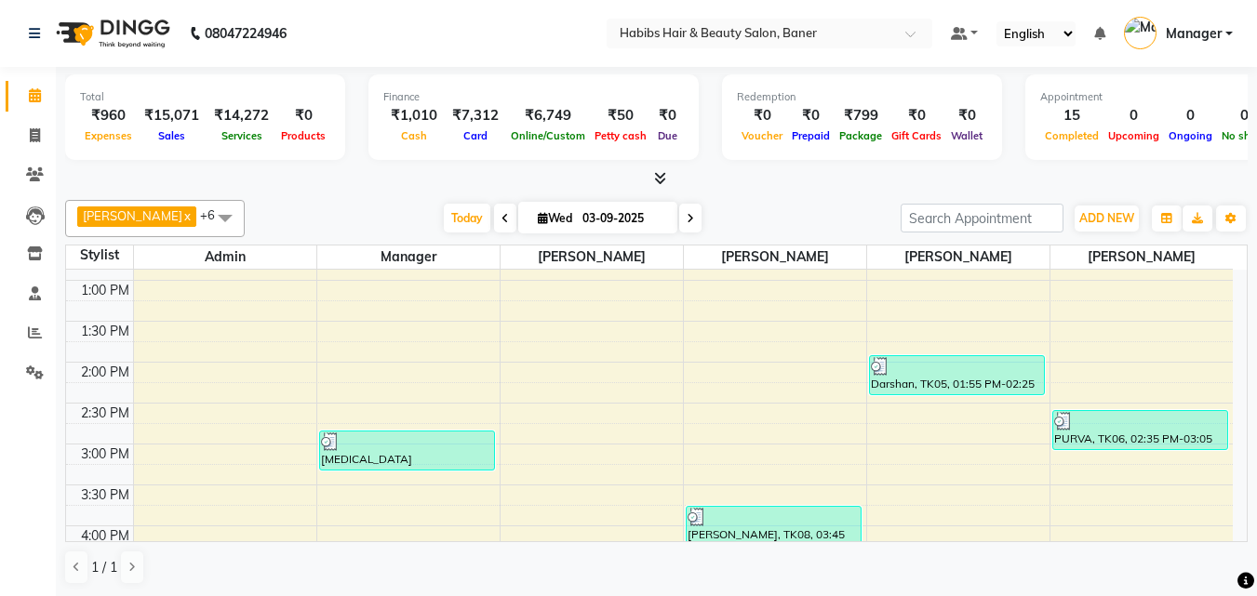
scroll to position [558, 0]
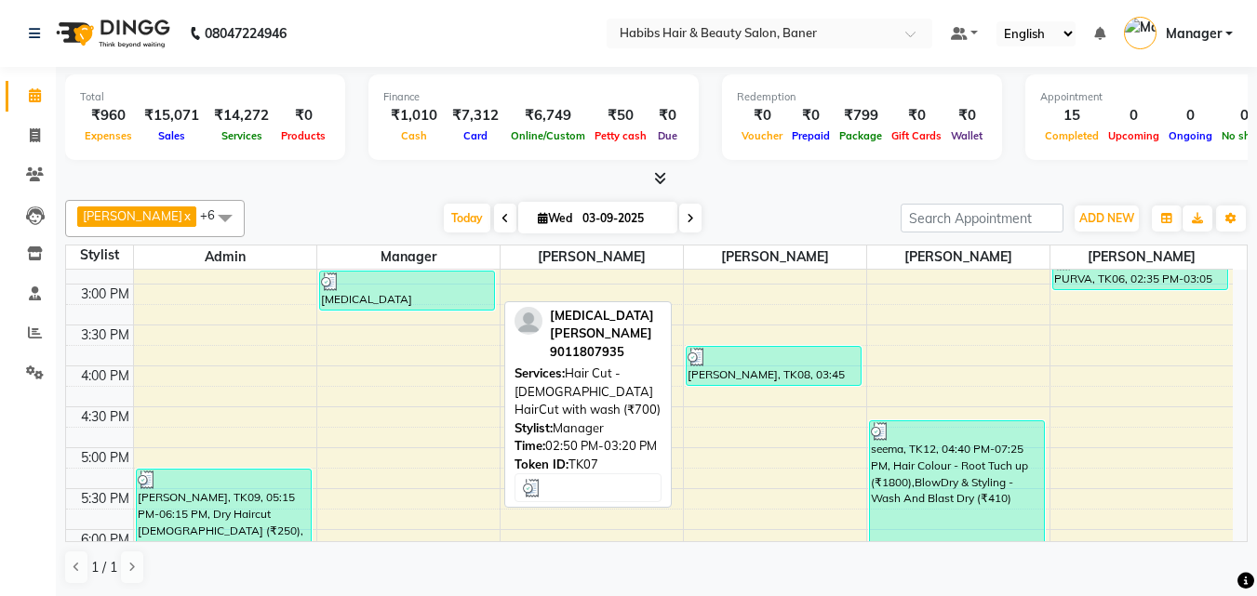
click at [418, 297] on div "[MEDICAL_DATA][PERSON_NAME], TK07, 02:50 PM-03:20 PM, Hair Cut - [DEMOGRAPHIC_D…" at bounding box center [407, 291] width 174 height 38
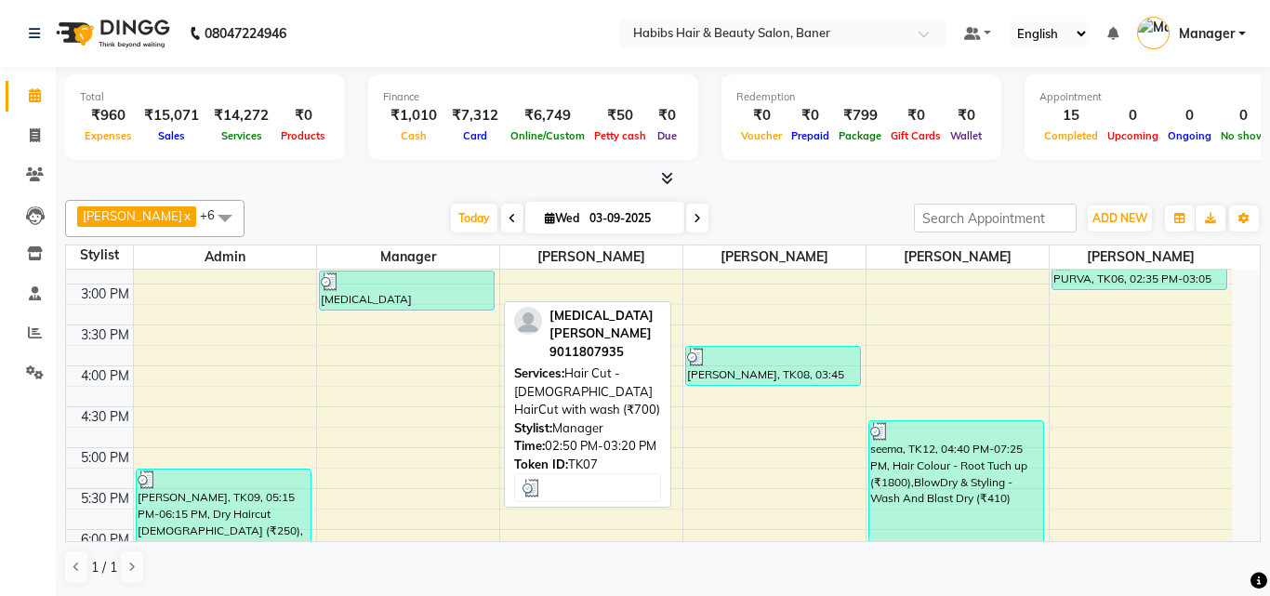
select select "3"
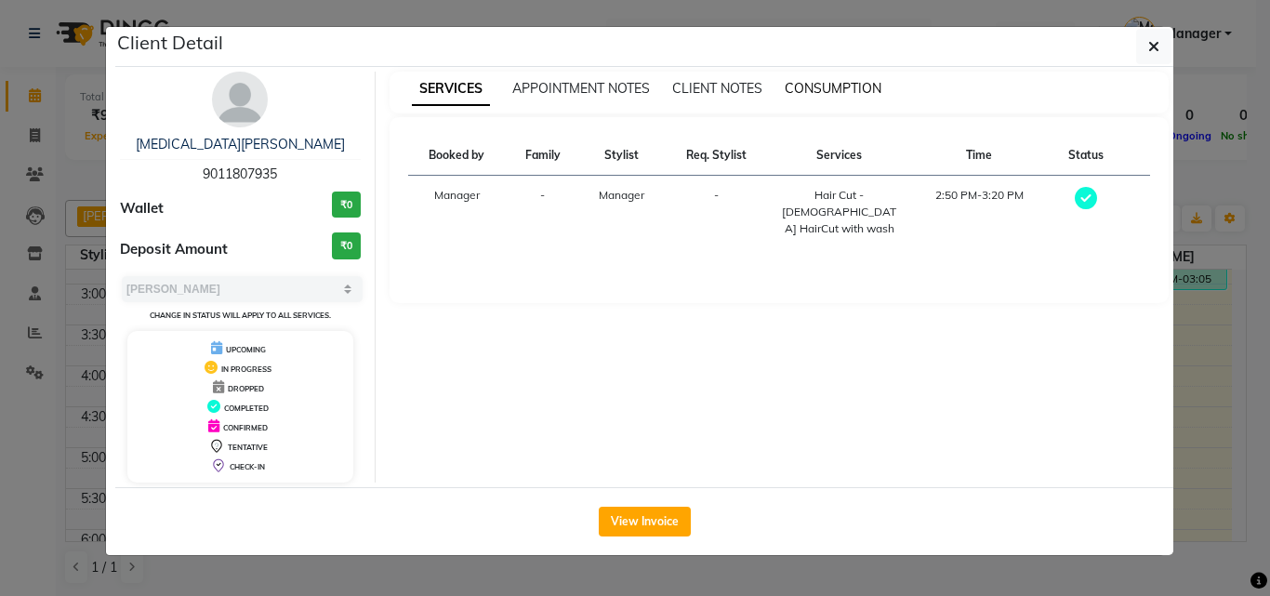
click at [833, 80] on div "CONSUMPTION" at bounding box center [833, 89] width 97 height 20
click at [839, 86] on span "CONSUMPTION" at bounding box center [833, 88] width 97 height 17
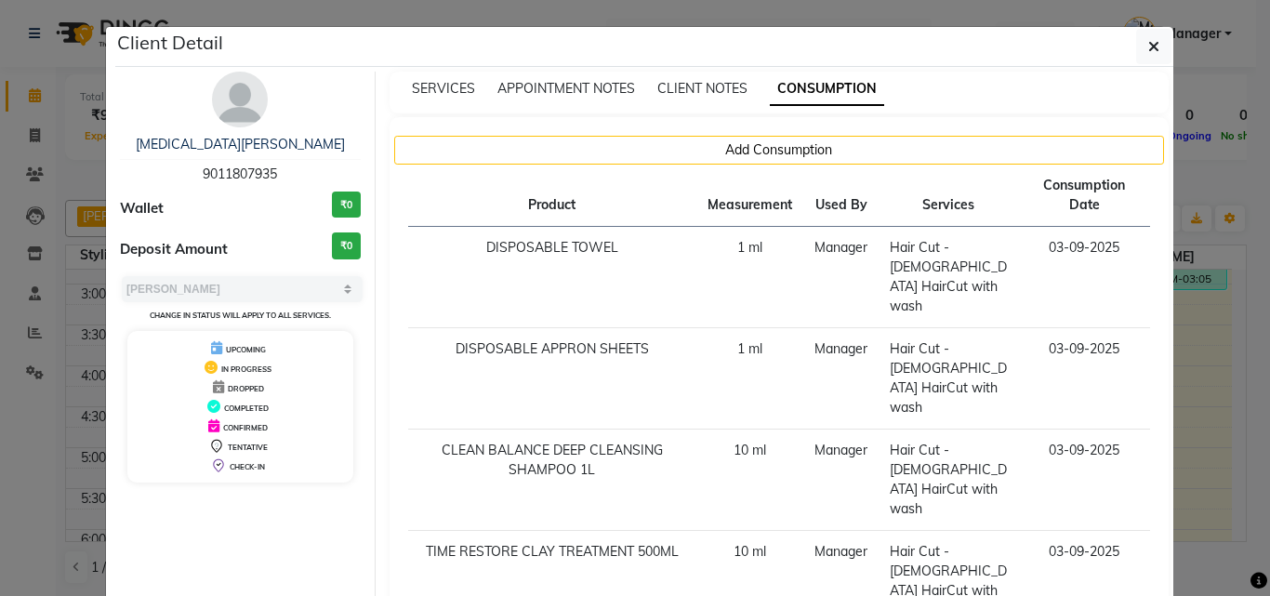
click at [1206, 339] on ngb-modal-window "Client Detail NIKITA SHINDE 9011807935 Wallet ₹0 Deposit Amount ₹0 Select MARK …" at bounding box center [635, 298] width 1270 height 596
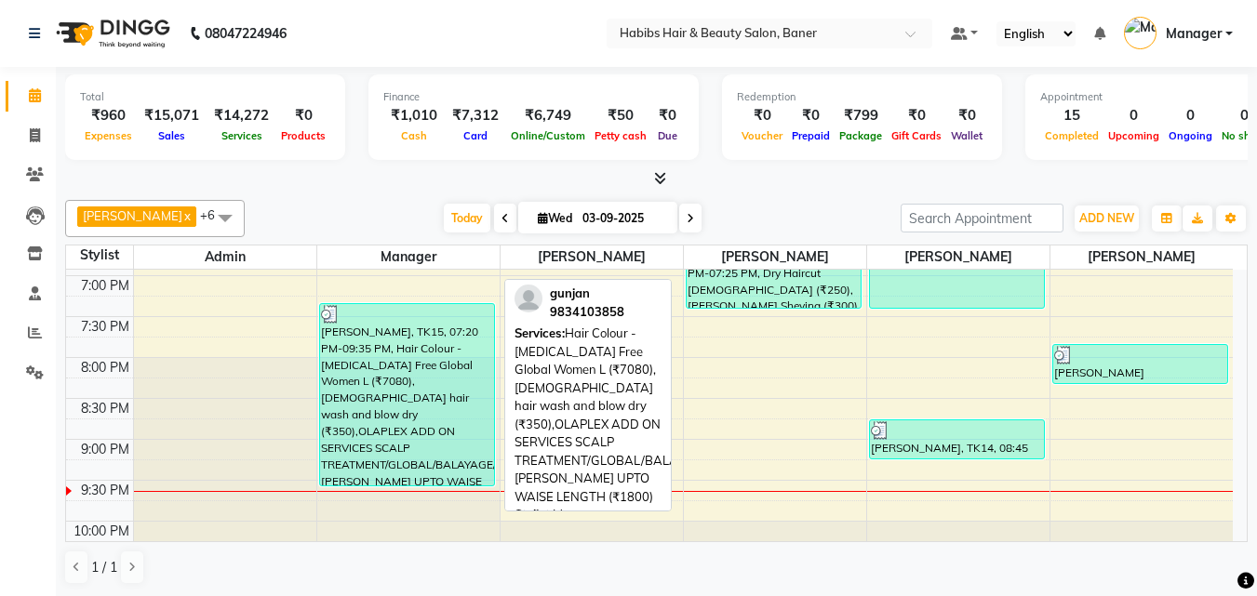
scroll to position [955, 0]
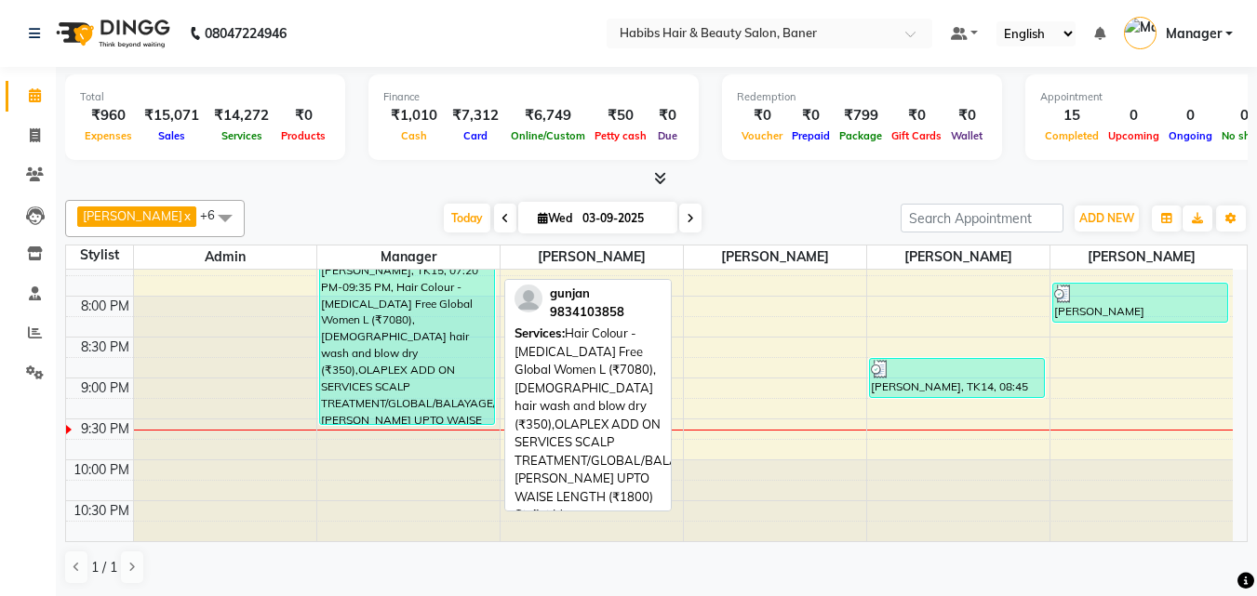
click at [409, 366] on div "[PERSON_NAME], TK15, 07:20 PM-09:35 PM, Hair Colour - [MEDICAL_DATA] Free Globa…" at bounding box center [407, 333] width 174 height 181
select select "3"
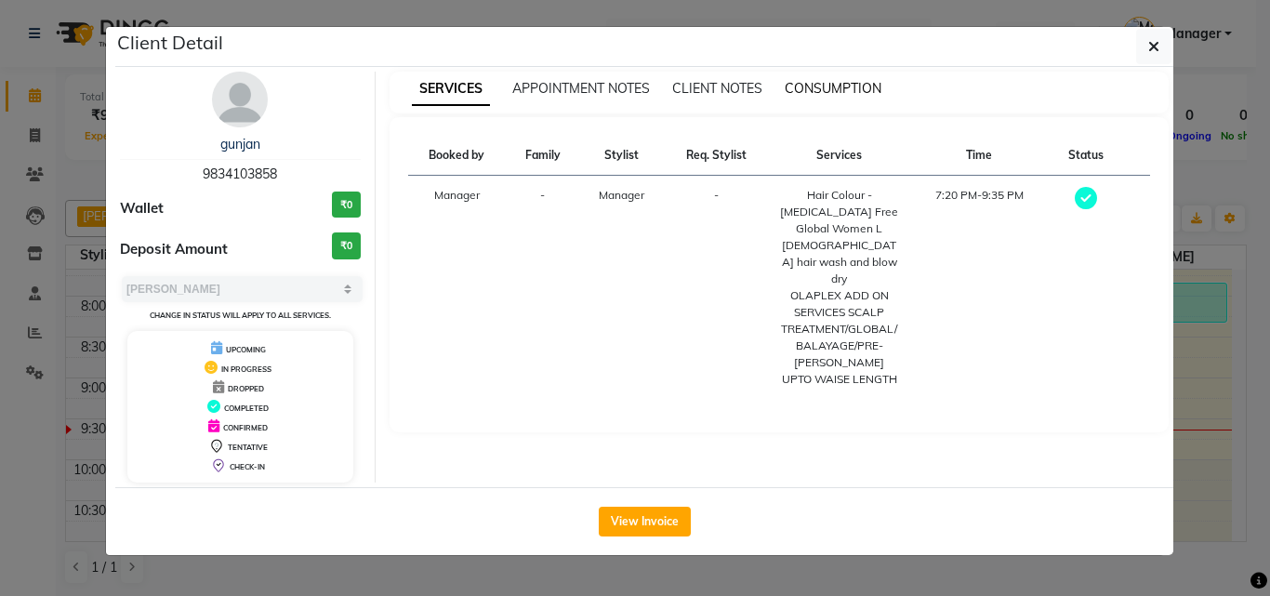
drag, startPoint x: 858, startPoint y: 86, endPoint x: 850, endPoint y: 100, distance: 15.5
click at [854, 90] on span "CONSUMPTION" at bounding box center [833, 88] width 97 height 17
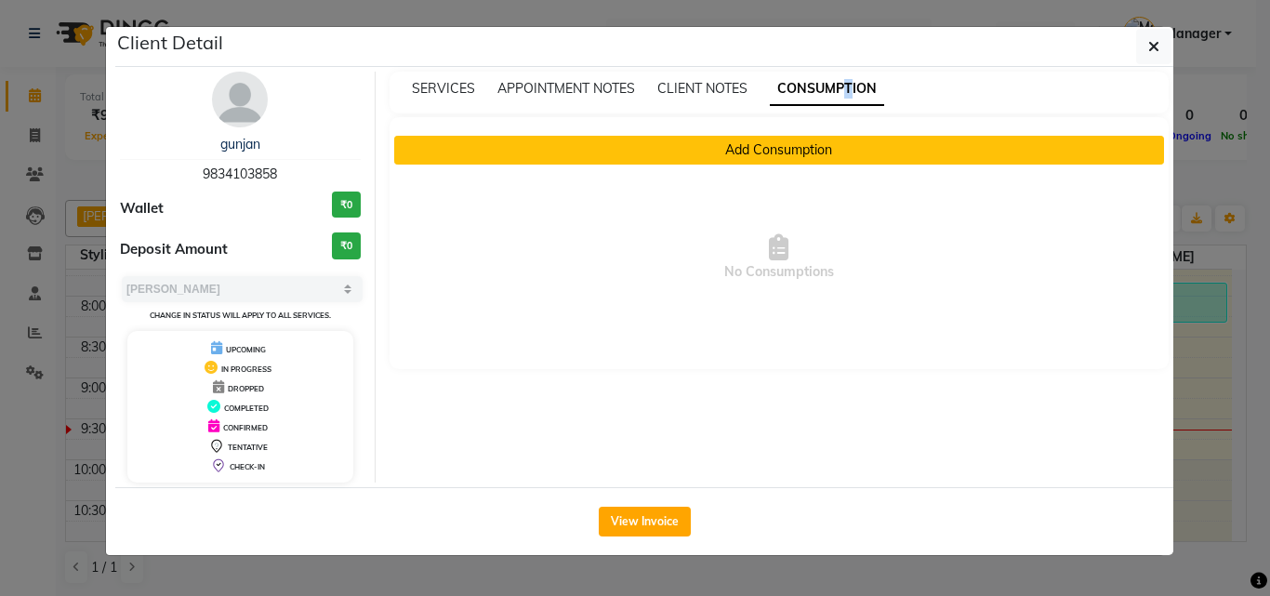
click at [810, 151] on button "Add Consumption" at bounding box center [779, 150] width 771 height 29
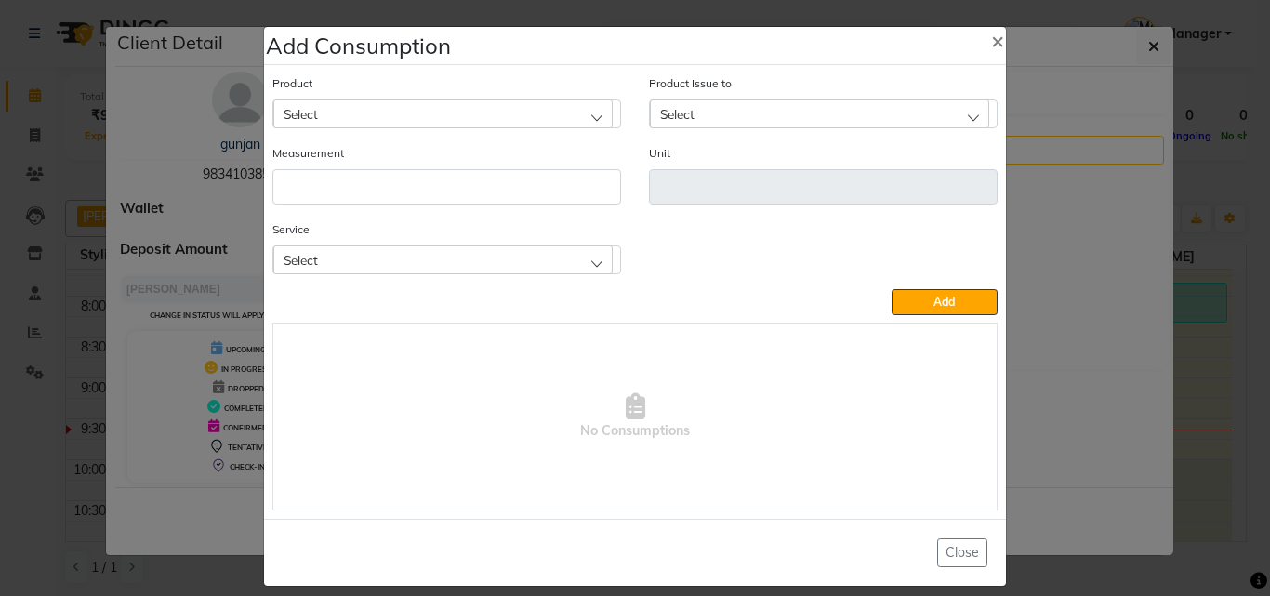
click at [440, 120] on div "Select" at bounding box center [442, 114] width 339 height 28
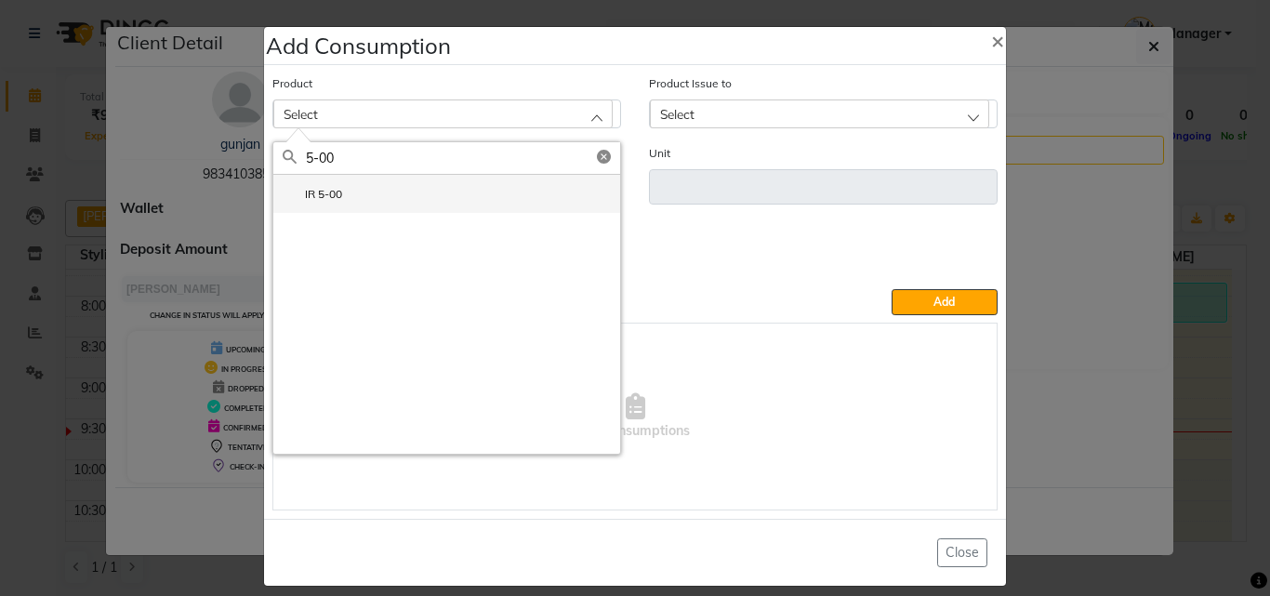
type input "5-00"
click at [333, 193] on label "IR 5-00" at bounding box center [313, 194] width 60 height 17
type input "ml"
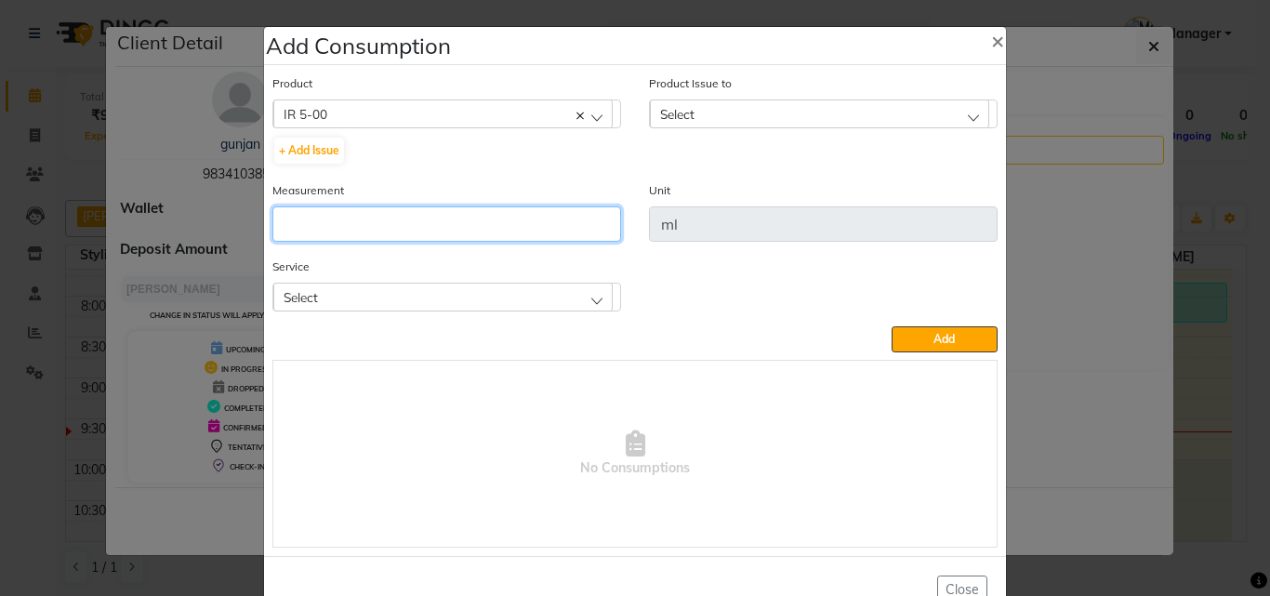
drag, startPoint x: 351, startPoint y: 216, endPoint x: 386, endPoint y: 226, distance: 36.8
click at [351, 219] on input "number" at bounding box center [447, 223] width 349 height 35
type input "60"
click at [710, 113] on div "Select" at bounding box center [819, 114] width 339 height 28
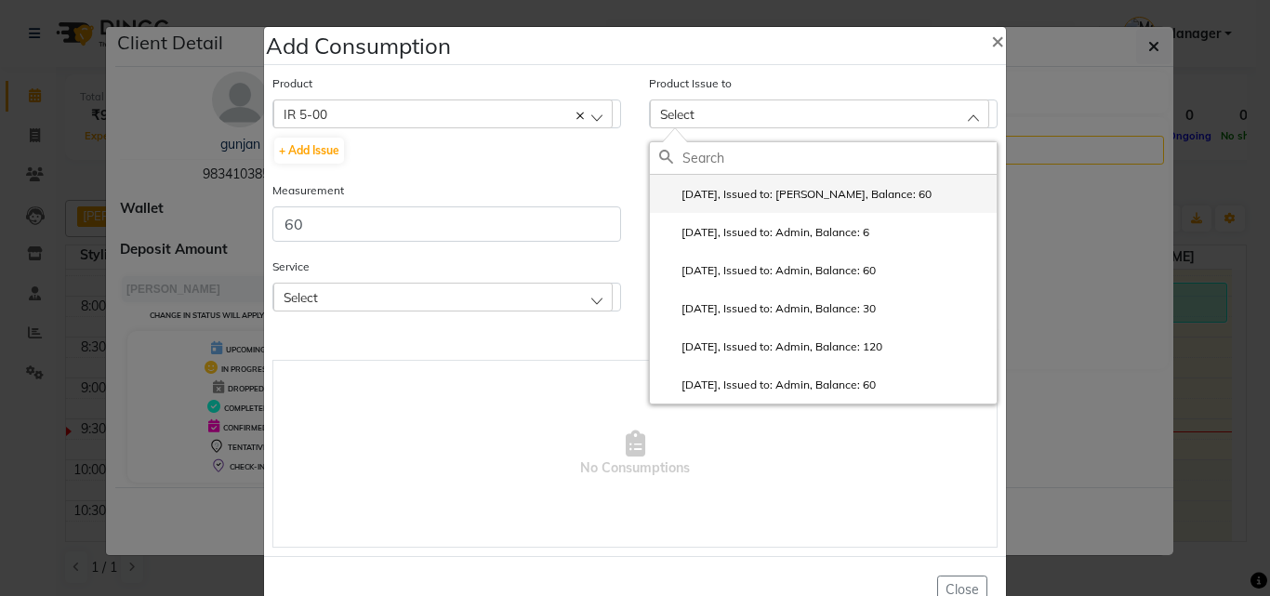
click at [801, 196] on label "2025-09-02, Issued to: Rohan Sonawane, Balance: 60" at bounding box center [795, 194] width 273 height 17
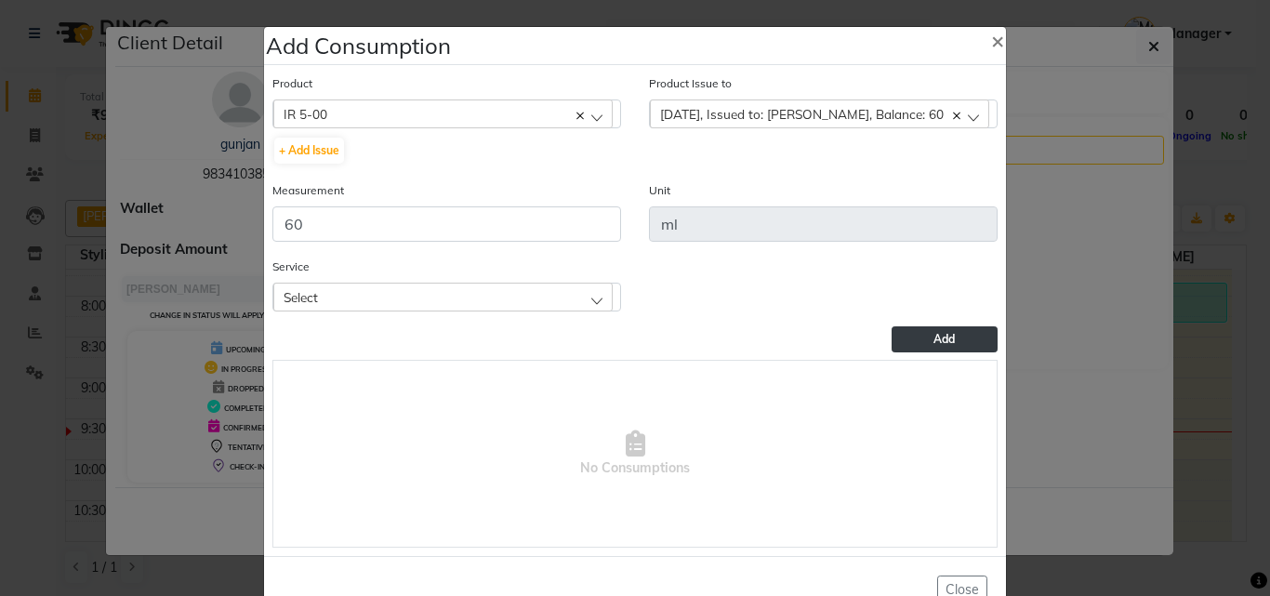
click at [924, 334] on button "Add" at bounding box center [945, 339] width 106 height 26
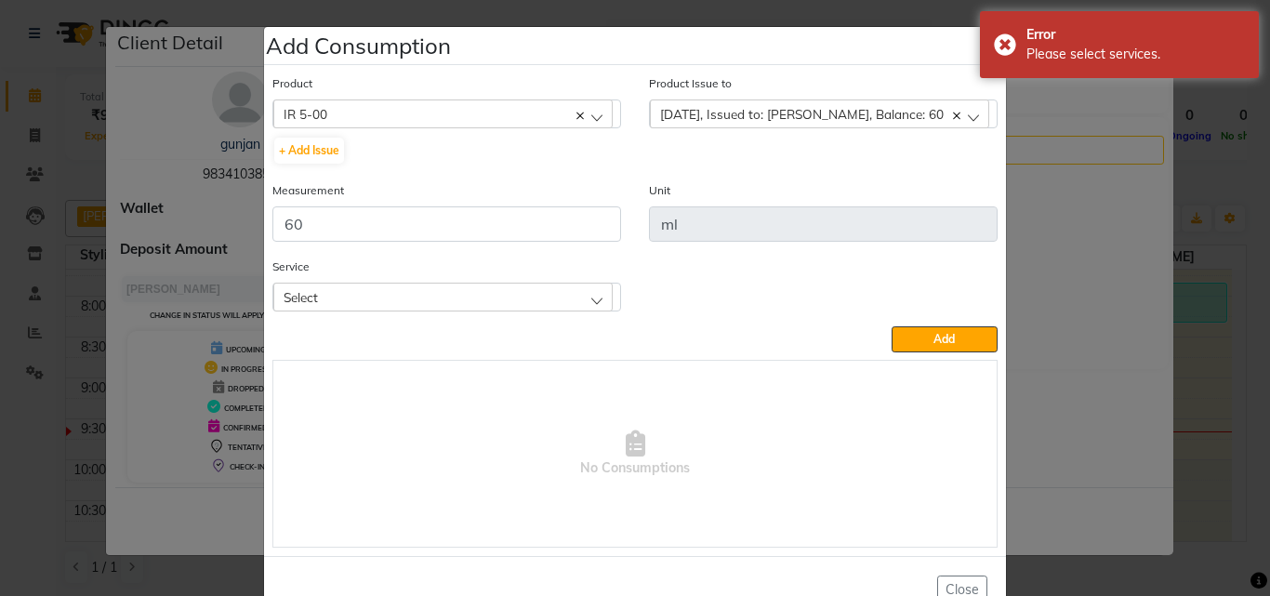
click at [389, 307] on div "Select" at bounding box center [442, 297] width 339 height 28
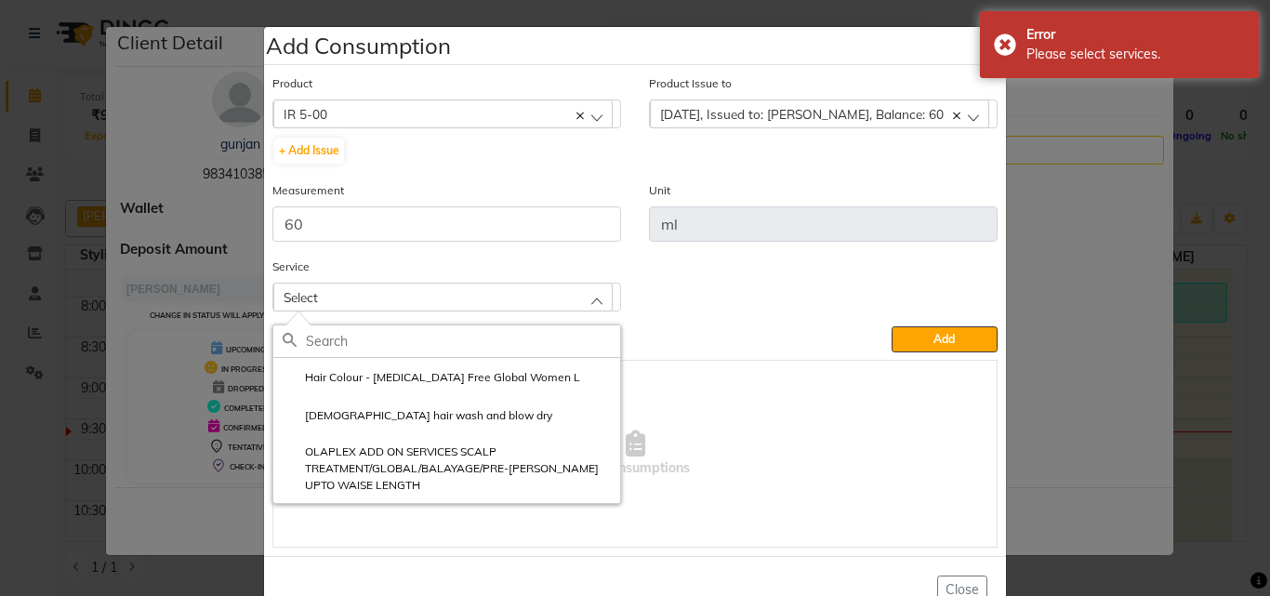
drag, startPoint x: 434, startPoint y: 379, endPoint x: 678, endPoint y: 356, distance: 244.8
click at [435, 379] on label "Hair Colour - Ammonia Free Global Women L" at bounding box center [432, 377] width 298 height 17
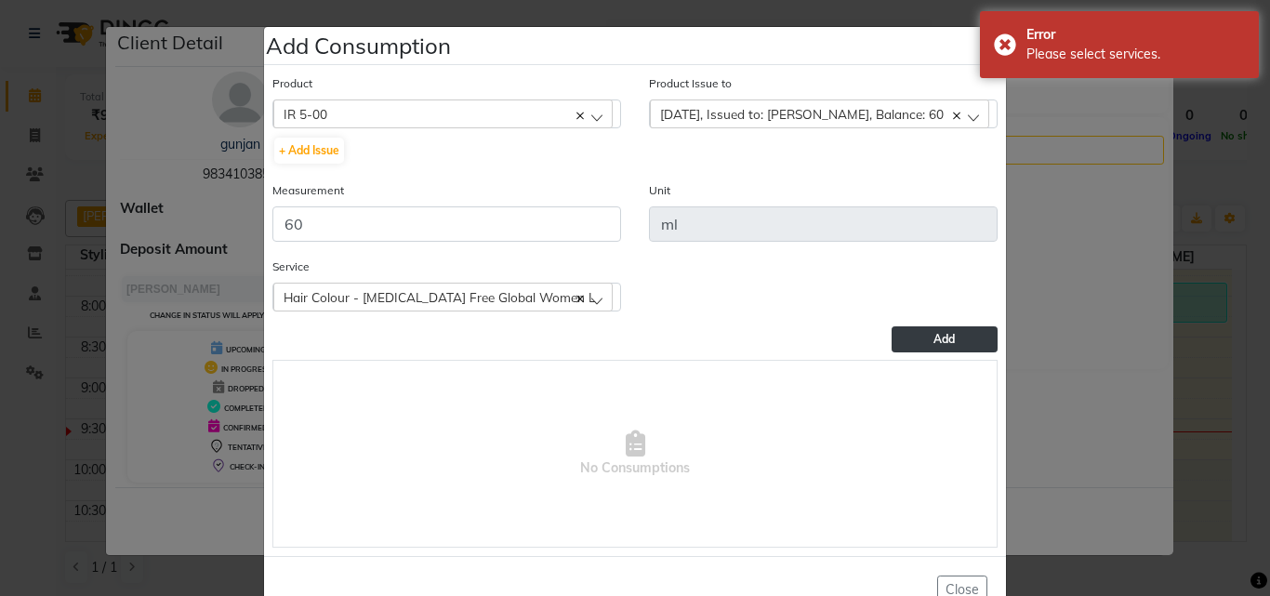
click at [920, 337] on button "Add" at bounding box center [945, 339] width 106 height 26
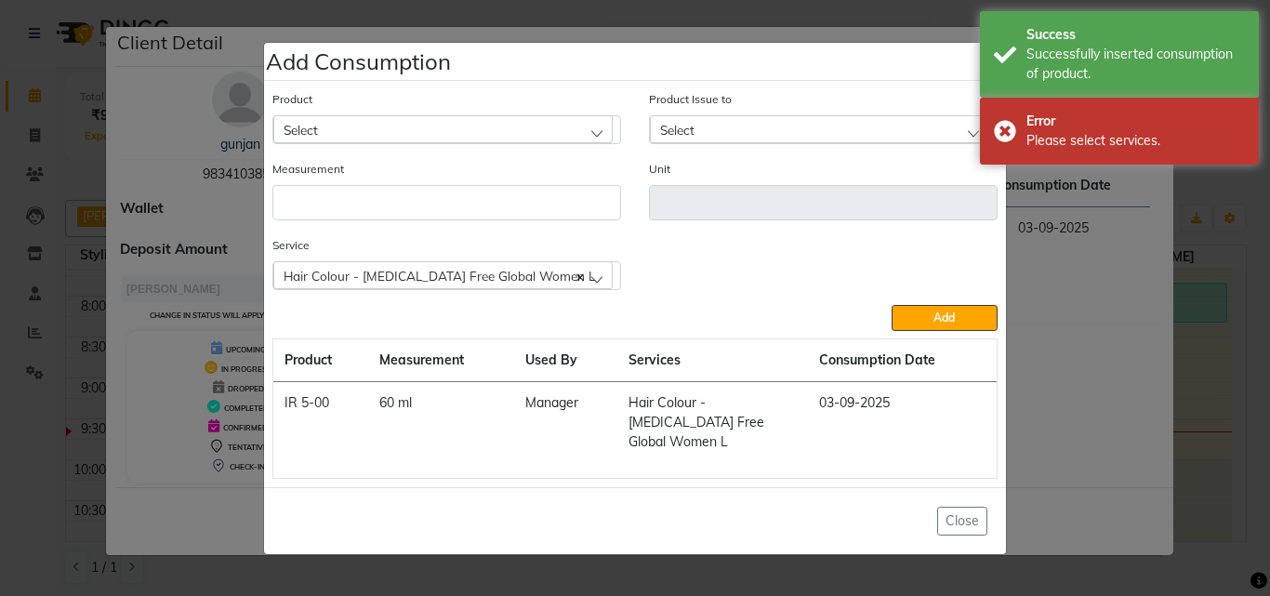
click at [1218, 386] on ngb-modal-window "Add Consumption × Product Select 4-88 Product Issue to Select 2025-09-02, Issue…" at bounding box center [635, 298] width 1270 height 596
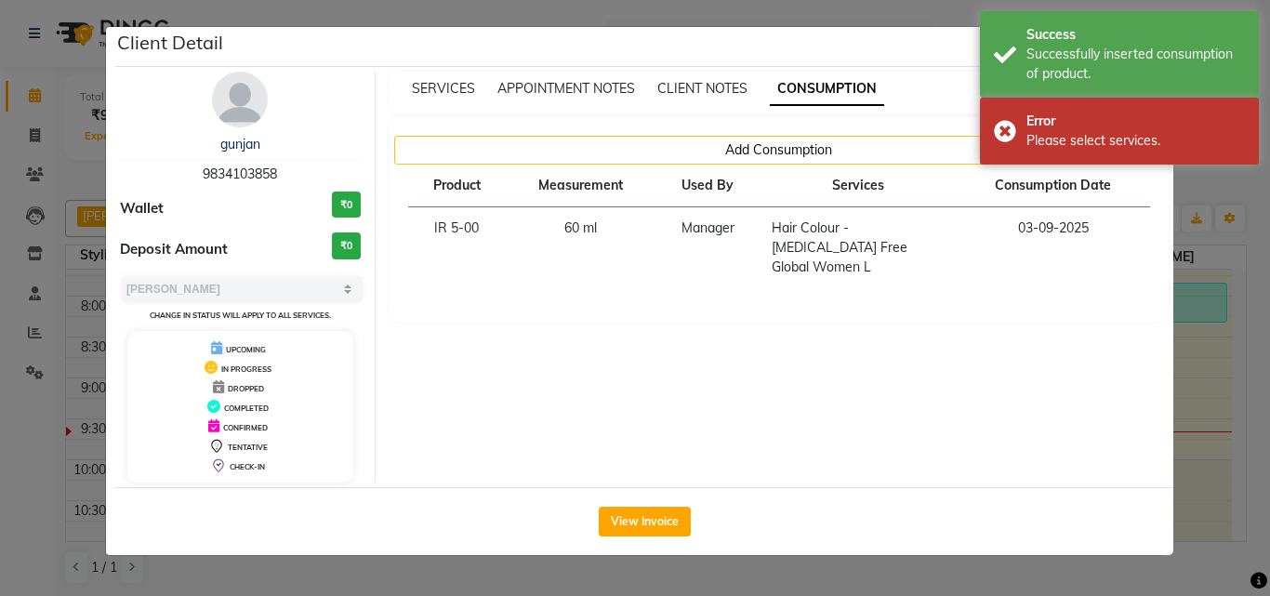
click at [1200, 397] on ngb-modal-window "Client Detail gunjan 9834103858 Wallet ₹0 Deposit Amount ₹0 Select MARK DONE UP…" at bounding box center [635, 298] width 1270 height 596
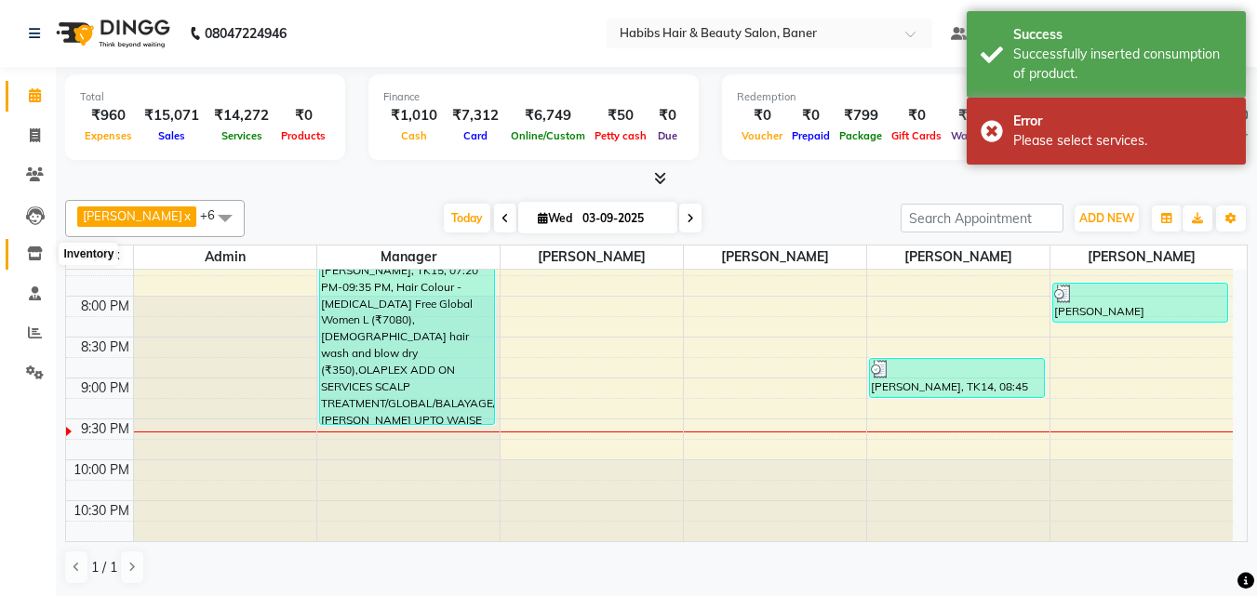
click at [30, 249] on icon at bounding box center [35, 253] width 16 height 14
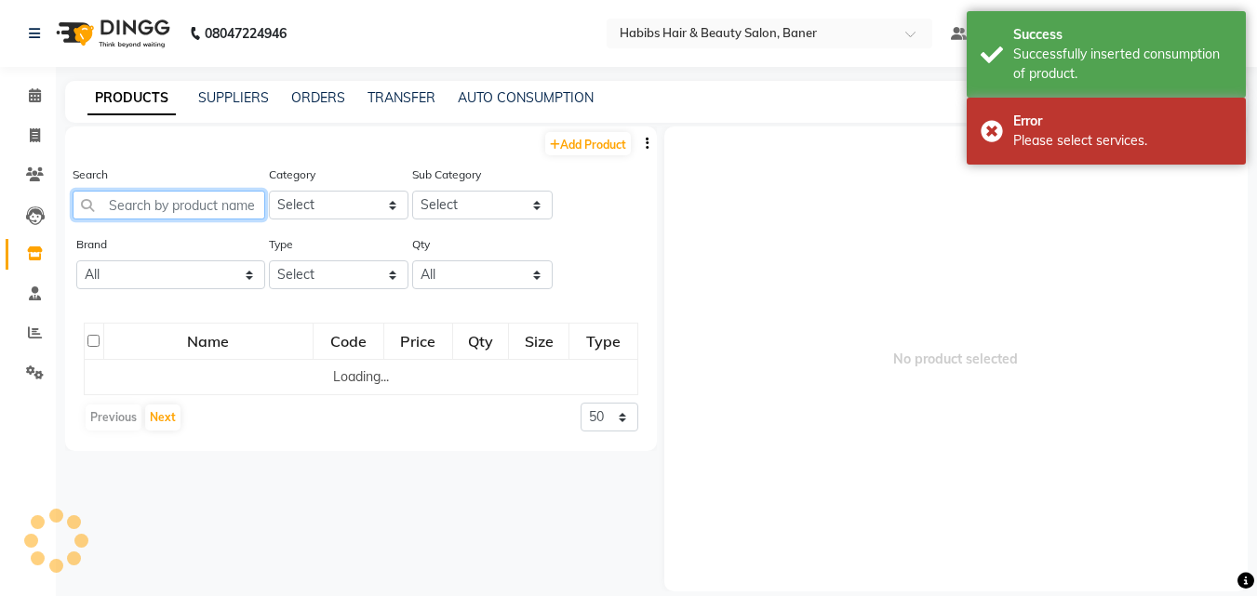
click at [211, 208] on input "text" at bounding box center [169, 205] width 193 height 29
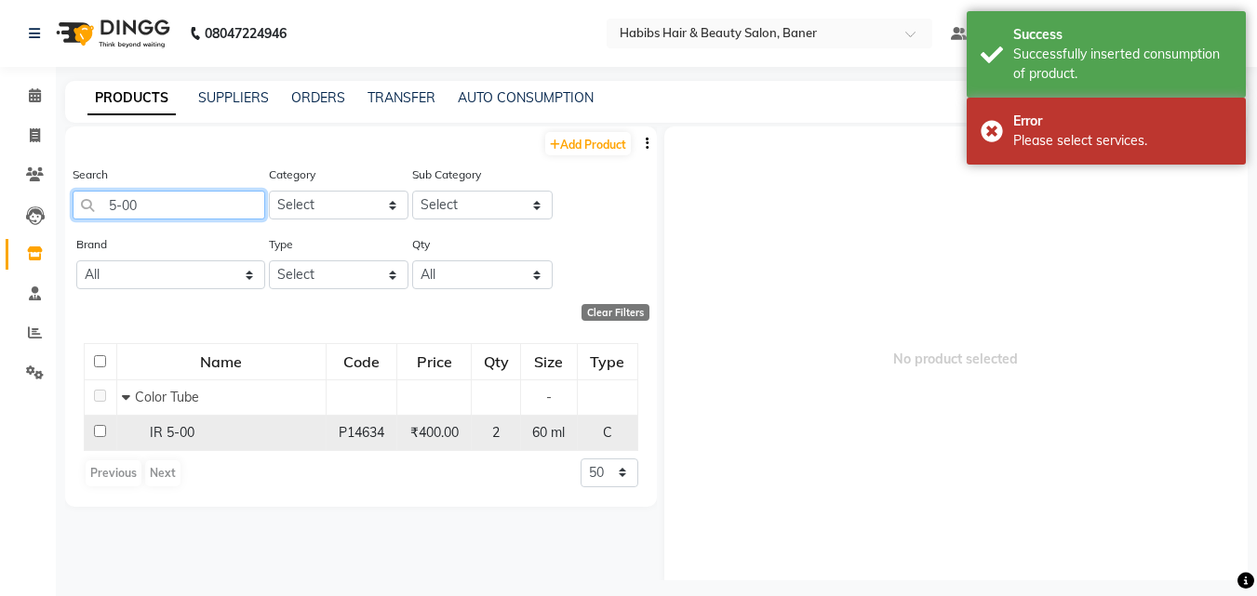
type input "5-00"
click at [191, 438] on span "IR 5-00" at bounding box center [172, 432] width 45 height 17
select select
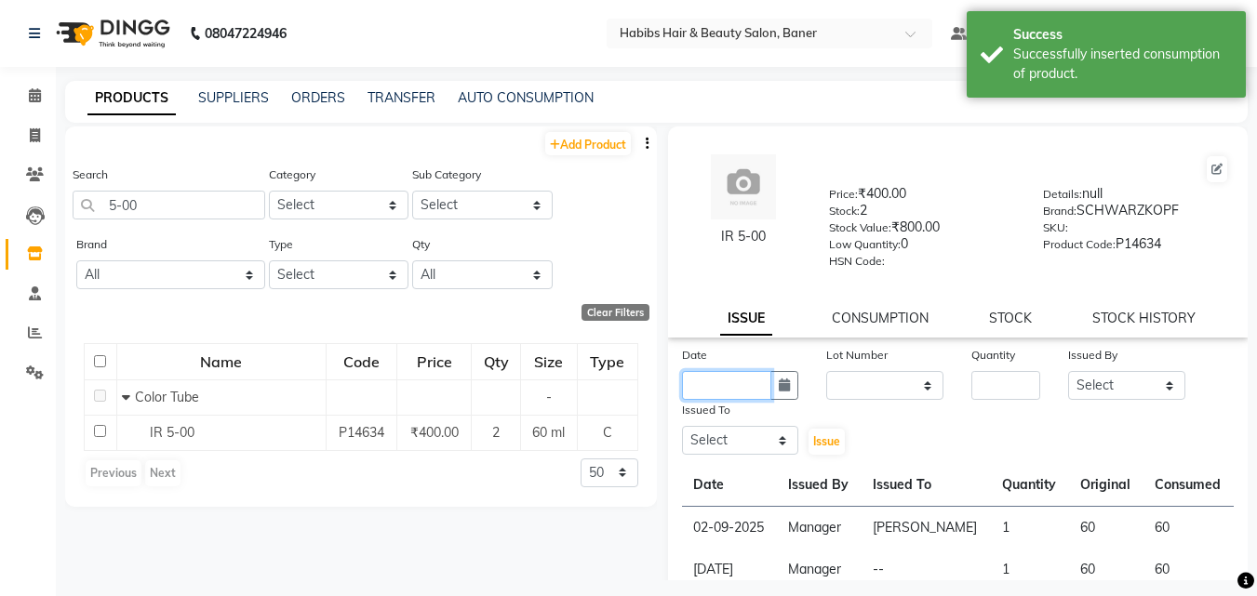
click at [758, 387] on input "text" at bounding box center [727, 385] width 90 height 29
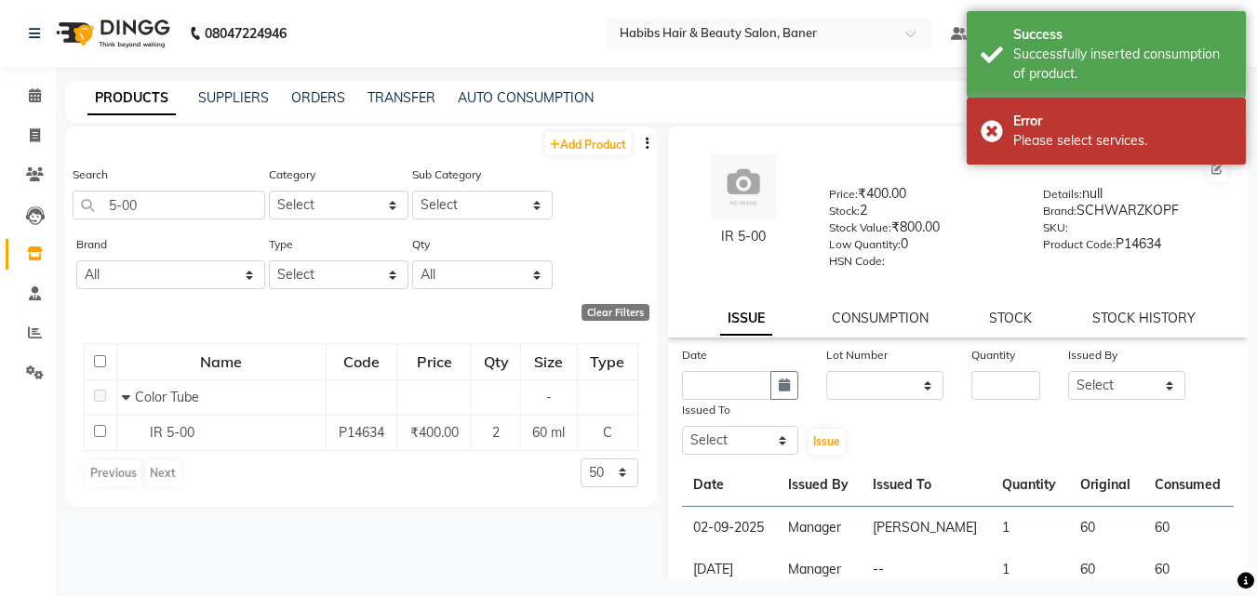
select select "9"
select select "2025"
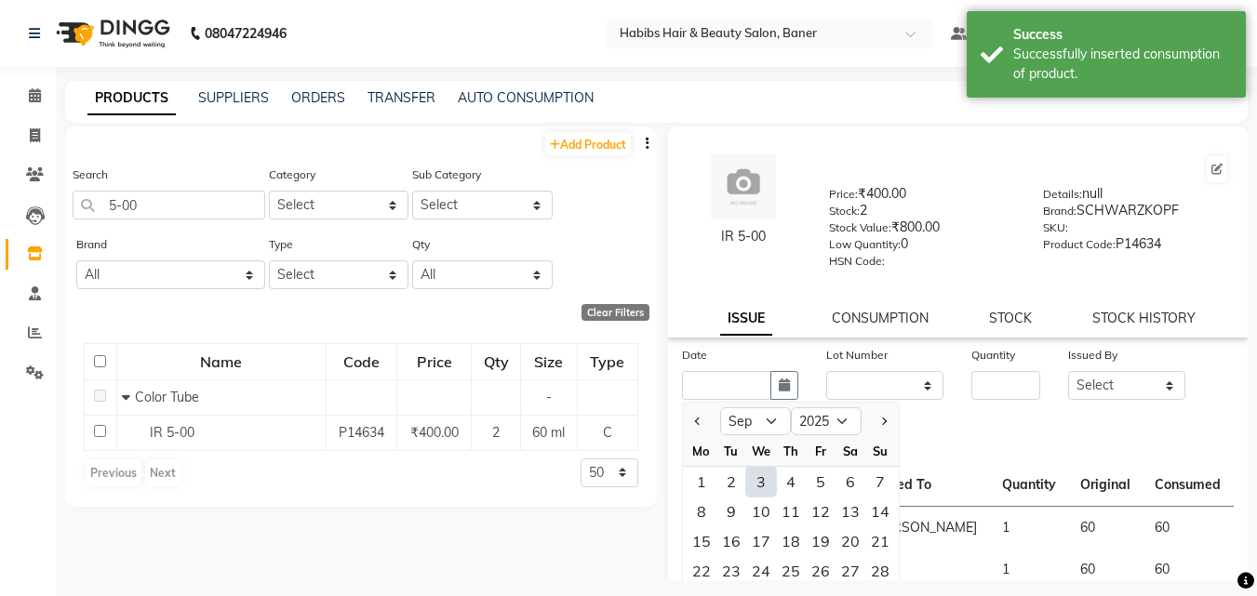
click at [765, 487] on div "3" at bounding box center [761, 482] width 30 height 30
type input "03-09-2025"
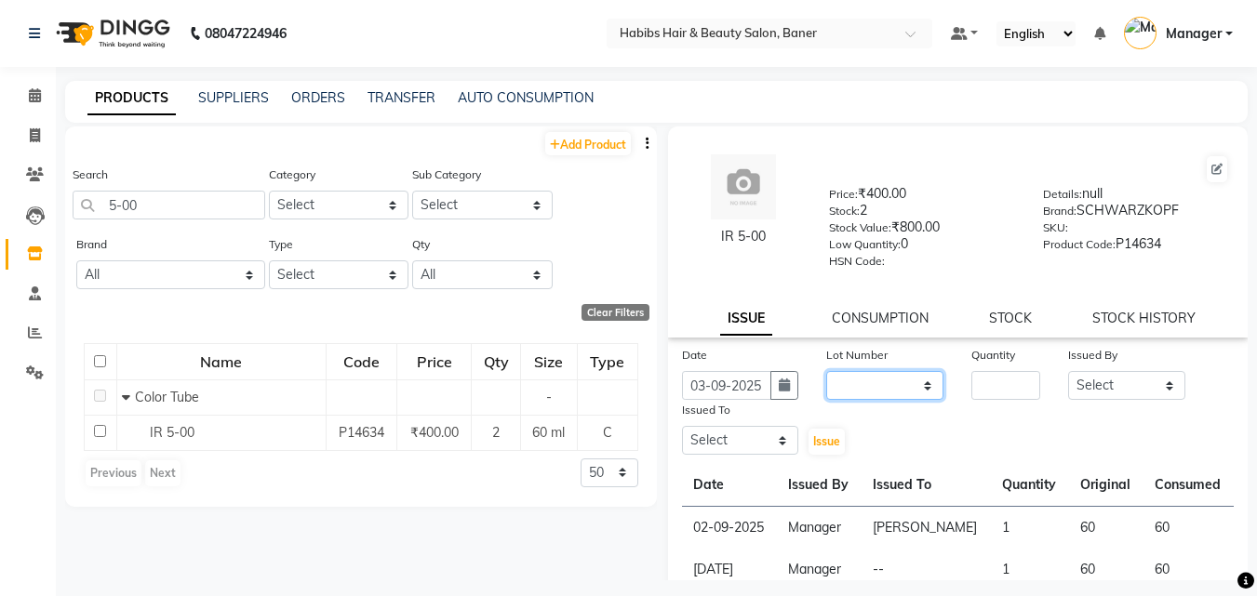
drag, startPoint x: 877, startPoint y: 371, endPoint x: 874, endPoint y: 386, distance: 15.1
click at [875, 375] on select "None" at bounding box center [884, 385] width 117 height 29
select select "0: null"
click at [826, 371] on select "None" at bounding box center [884, 385] width 117 height 29
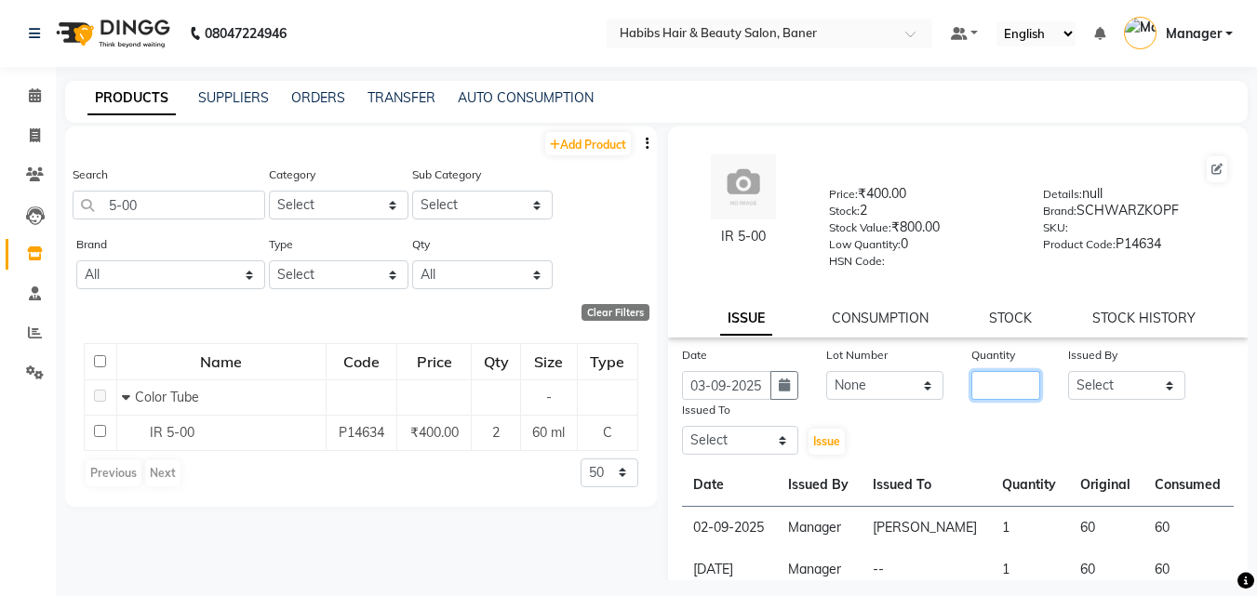
click at [978, 388] on input "number" at bounding box center [1005, 385] width 69 height 29
type input "2"
click at [1125, 384] on select "Select Admin Akshay Gaikwad Kiran Manager Pooja Singh Pratik Bhad Ram Rohan Son…" at bounding box center [1126, 385] width 117 height 29
select select "35759"
click at [1068, 371] on select "Select Admin Akshay Gaikwad Kiran Manager Pooja Singh Pratik Bhad Ram Rohan Son…" at bounding box center [1126, 385] width 117 height 29
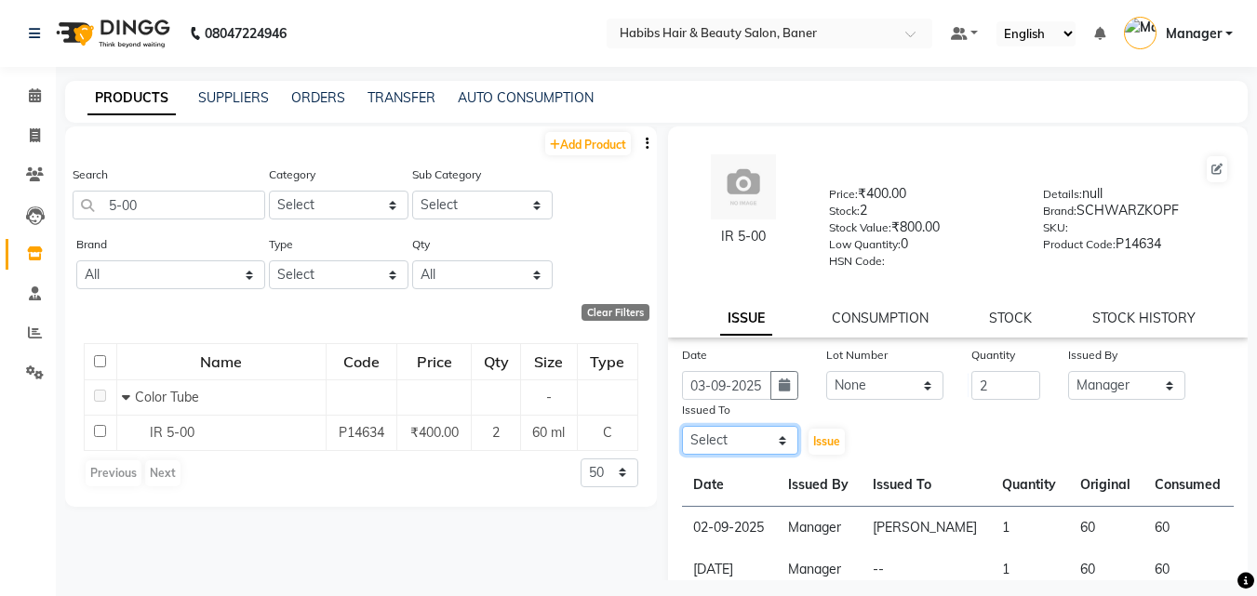
click at [765, 436] on select "Select Admin Akshay Gaikwad Kiran Manager Pooja Singh Pratik Bhad Ram Rohan Son…" at bounding box center [740, 440] width 117 height 29
select select "35759"
click at [682, 426] on select "Select Admin Akshay Gaikwad Kiran Manager Pooja Singh Pratik Bhad Ram Rohan Son…" at bounding box center [740, 440] width 117 height 29
click at [820, 440] on span "Issue" at bounding box center [826, 441] width 27 height 14
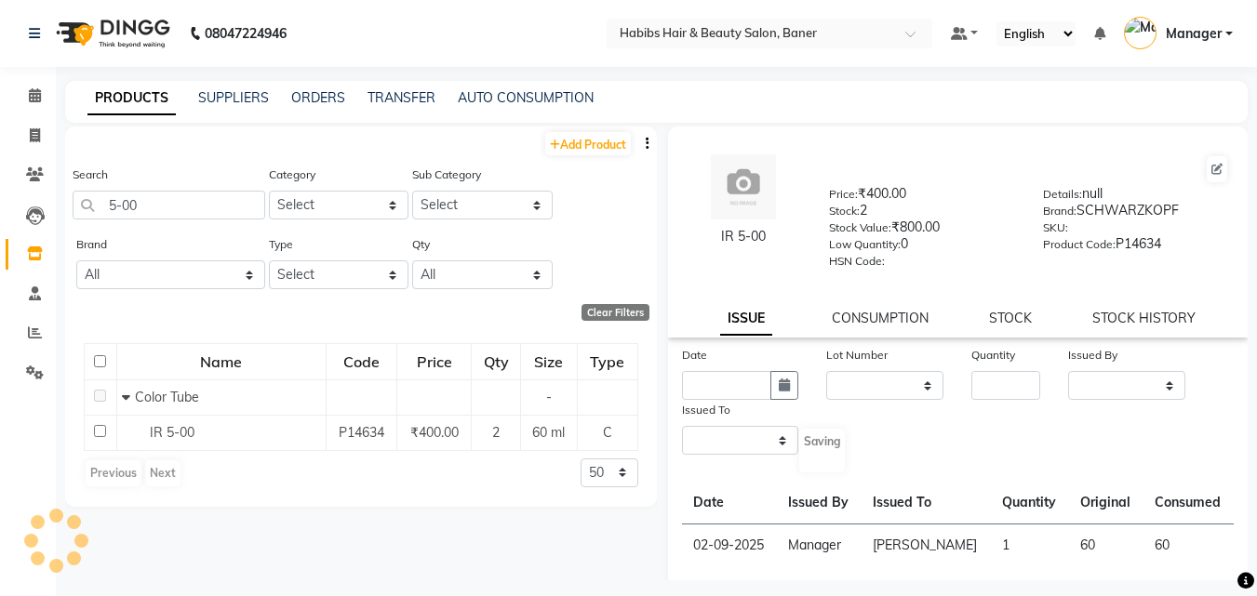
select select
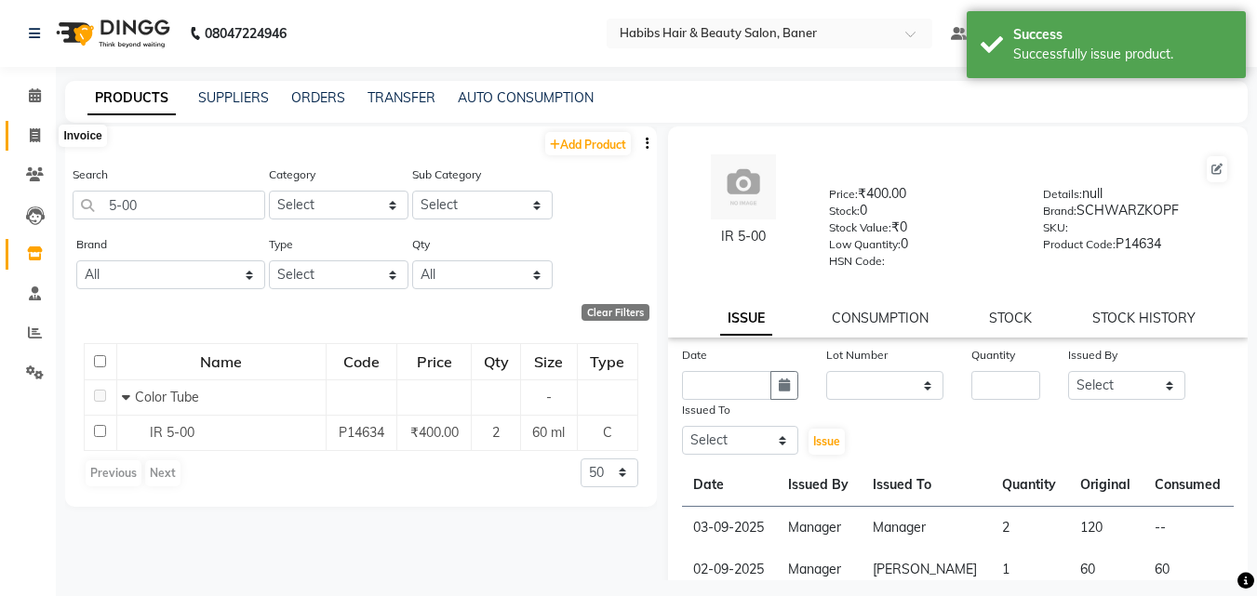
click at [38, 134] on icon at bounding box center [35, 135] width 10 height 14
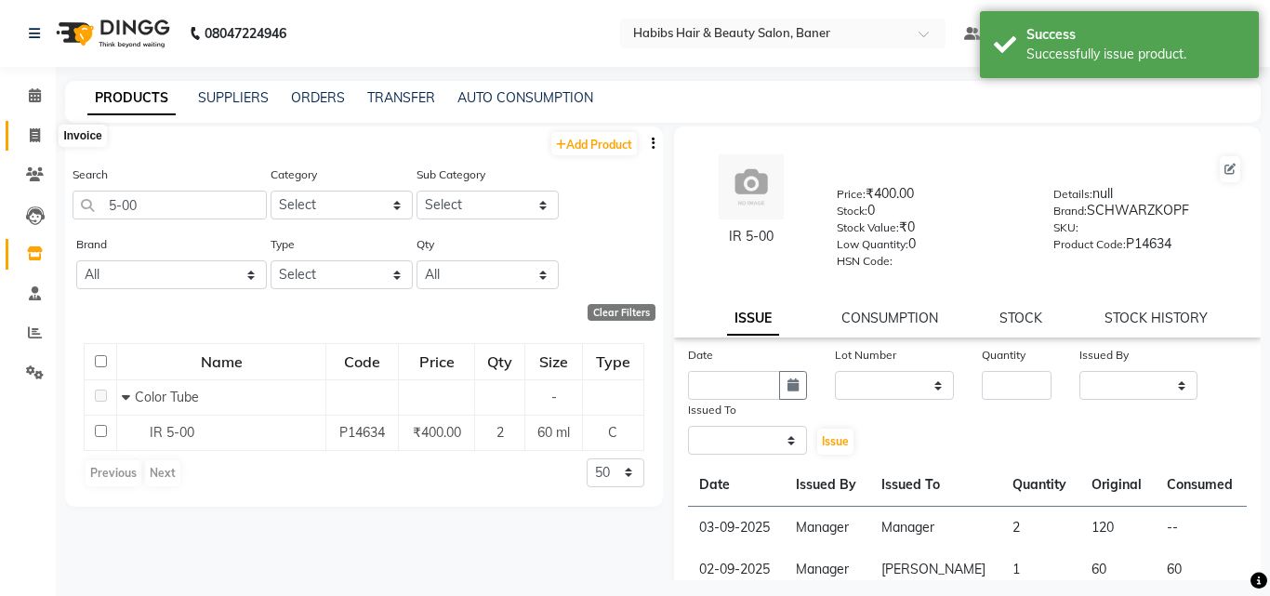
select select "5356"
select select "service"
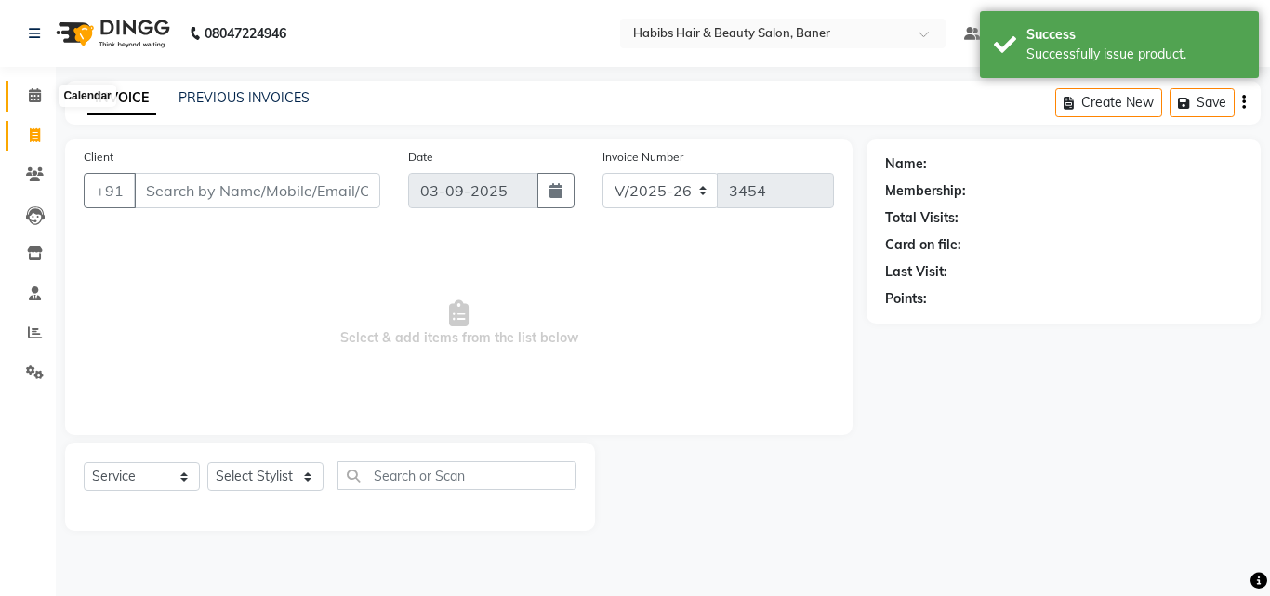
click at [33, 103] on span at bounding box center [35, 96] width 33 height 21
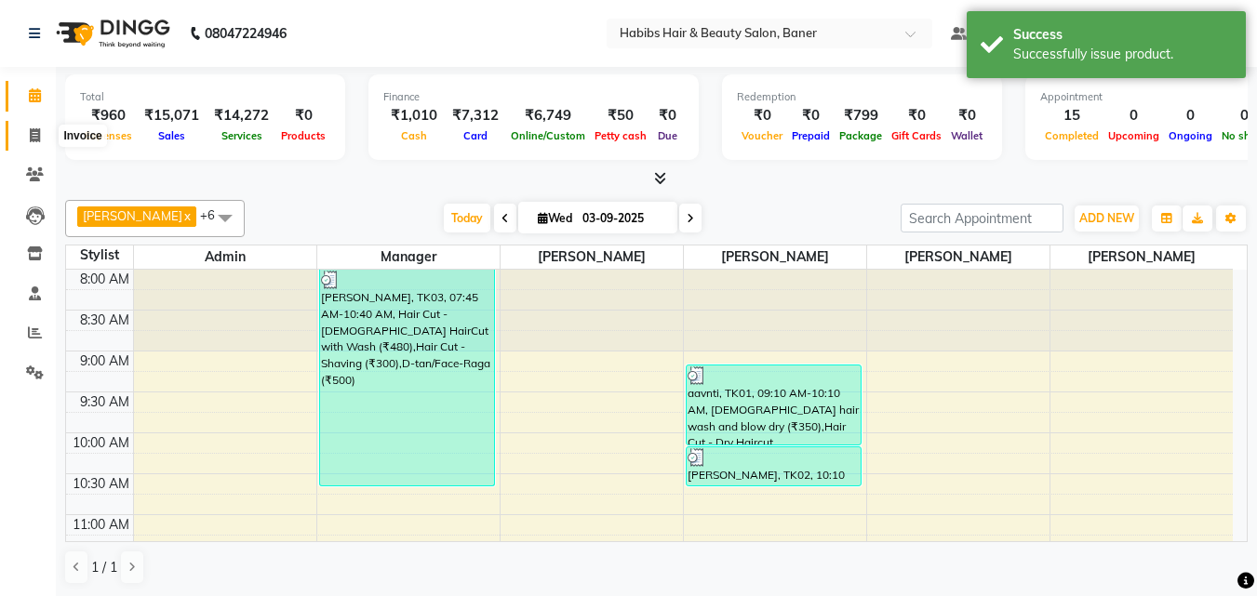
click at [33, 132] on icon at bounding box center [35, 135] width 10 height 14
select select "5356"
select select "service"
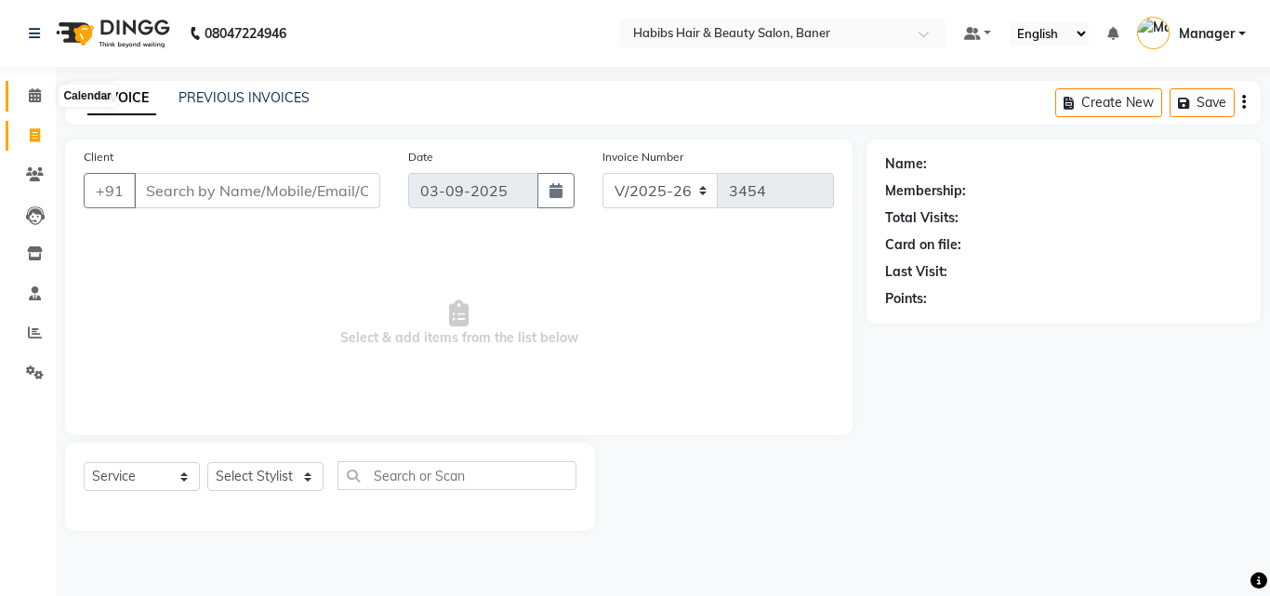
click at [31, 91] on icon at bounding box center [35, 95] width 12 height 14
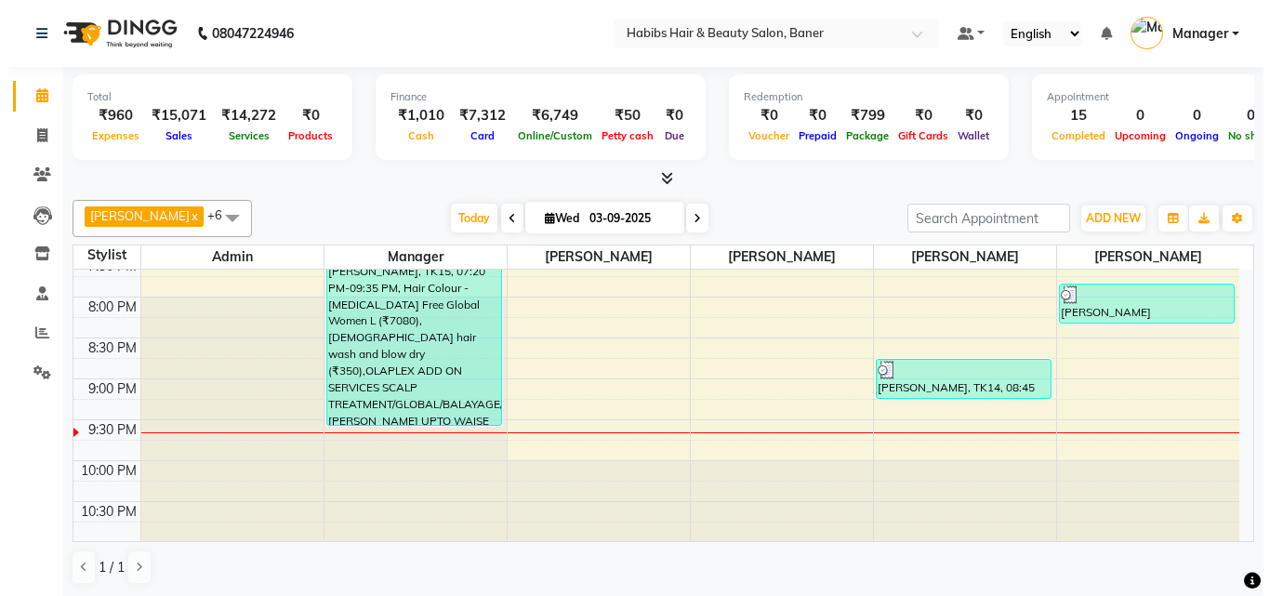
scroll to position [955, 0]
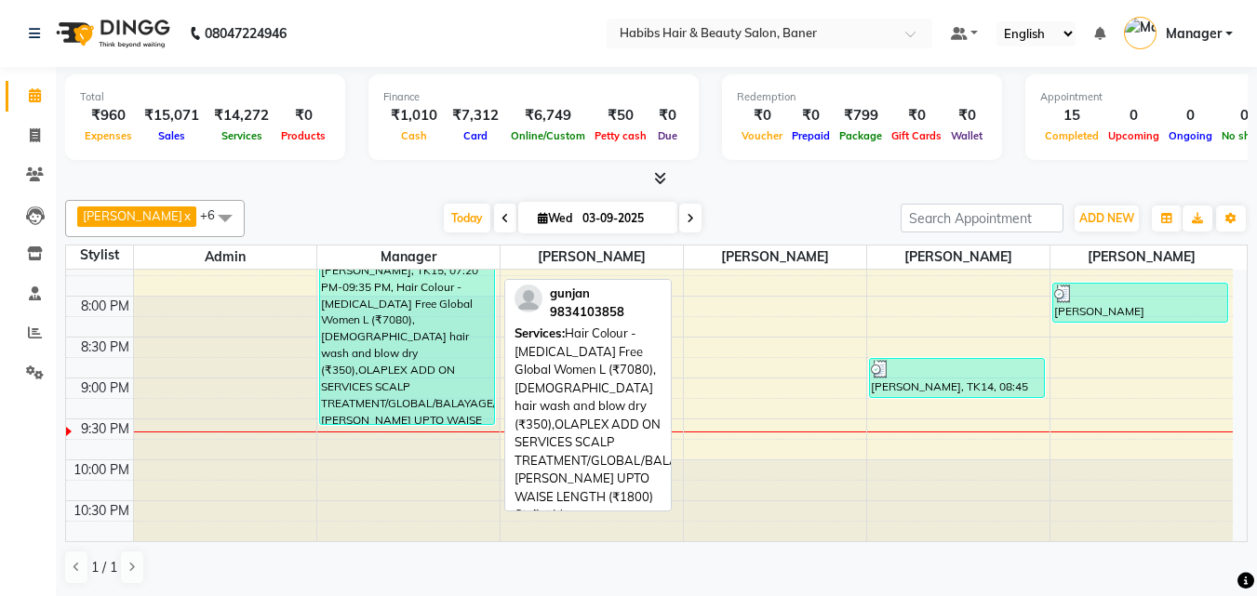
click at [363, 357] on div "[PERSON_NAME], TK15, 07:20 PM-09:35 PM, Hair Colour - [MEDICAL_DATA] Free Globa…" at bounding box center [407, 333] width 174 height 181
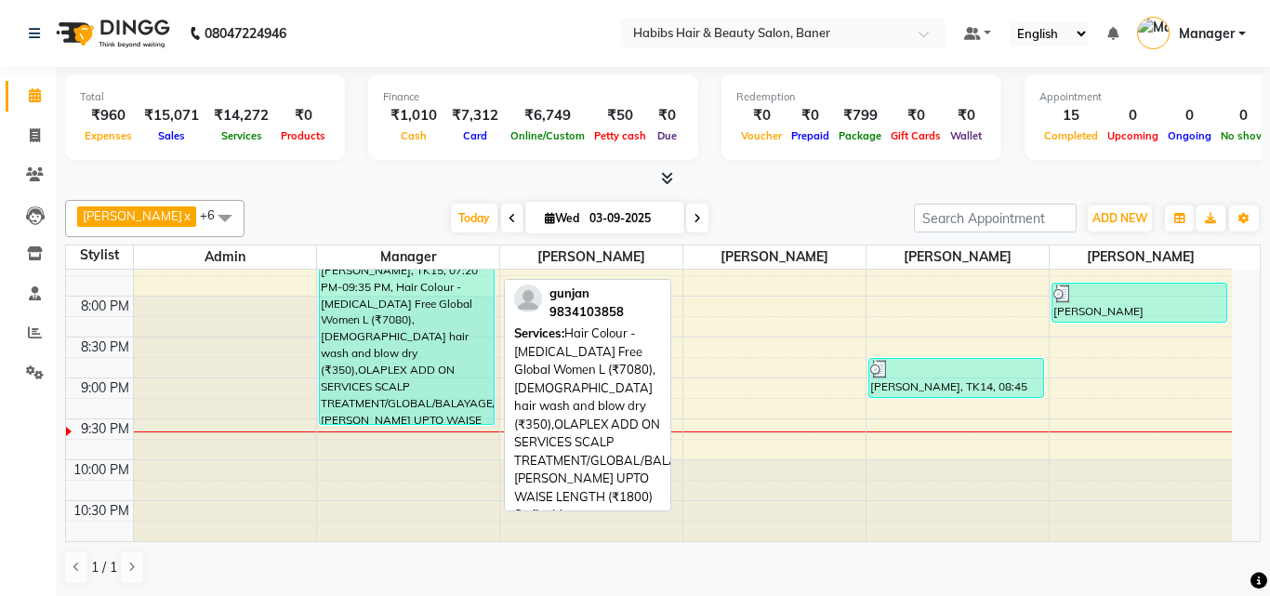
select select "3"
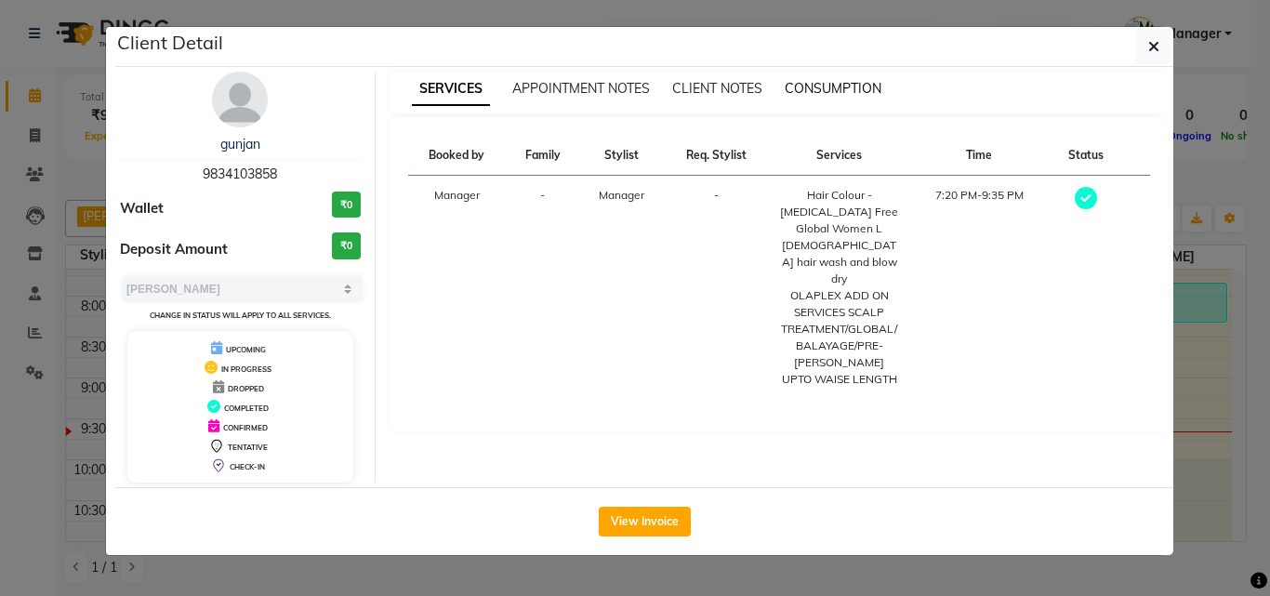
click at [856, 89] on span "CONSUMPTION" at bounding box center [833, 88] width 97 height 17
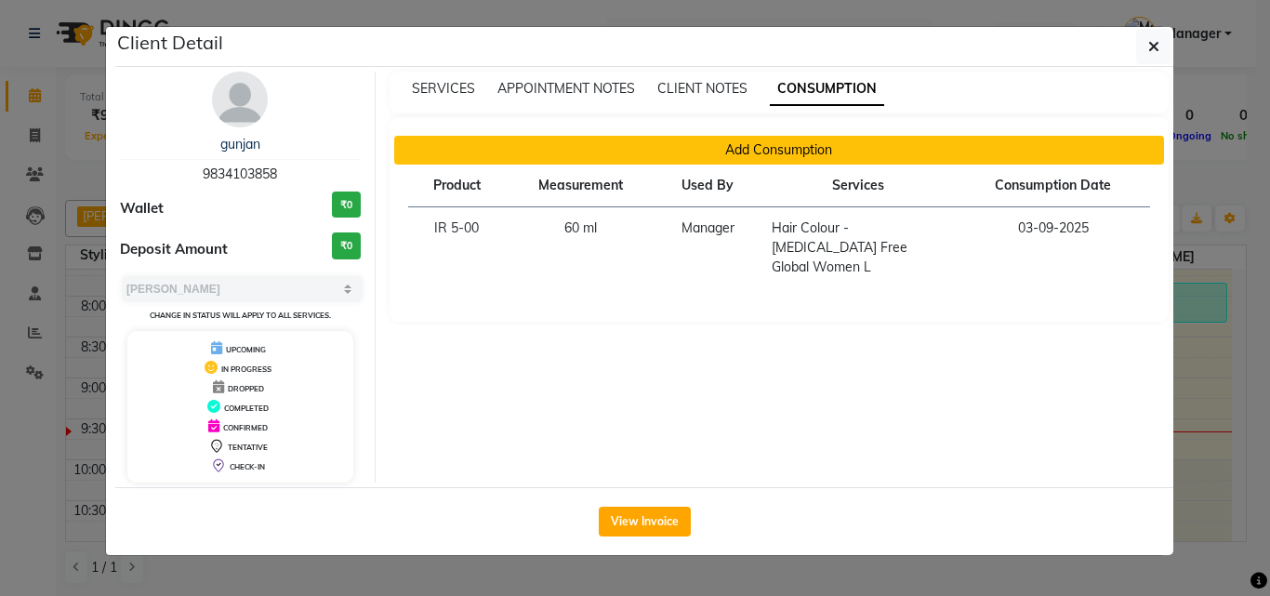
click at [821, 151] on button "Add Consumption" at bounding box center [779, 150] width 771 height 29
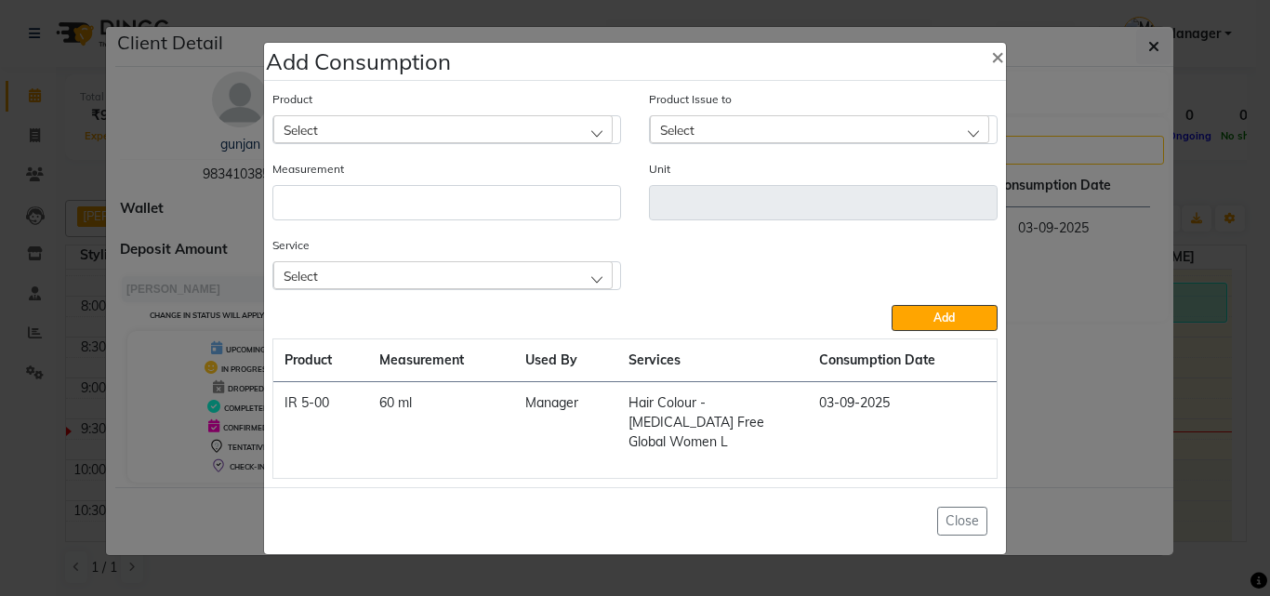
click at [449, 140] on div "Select" at bounding box center [442, 129] width 339 height 28
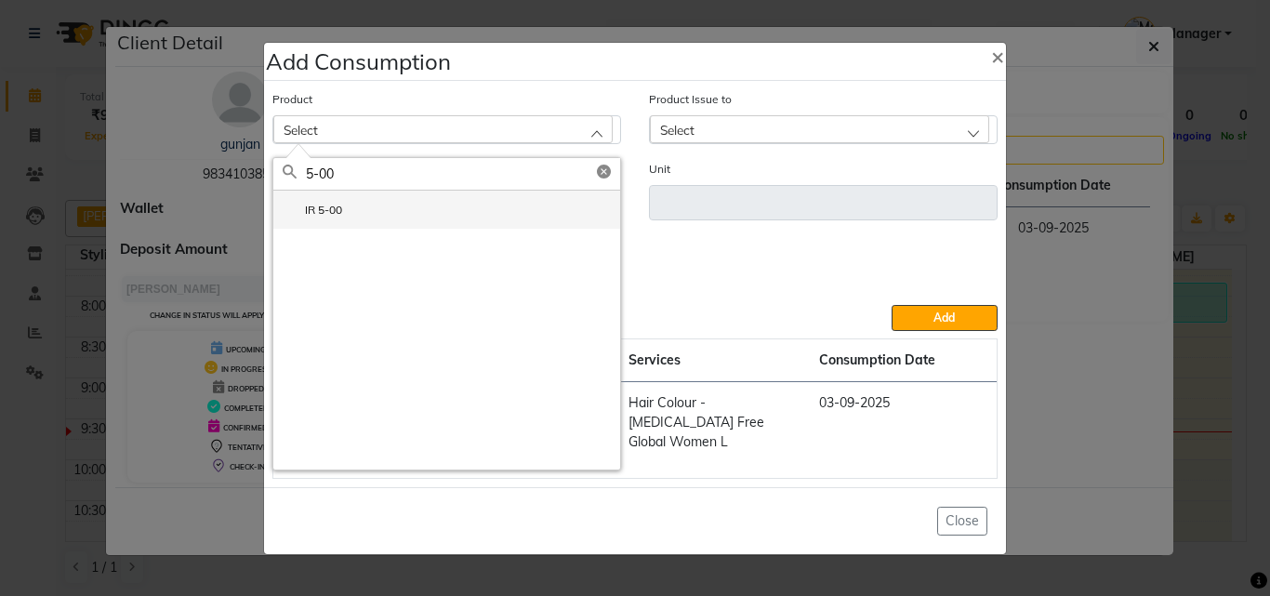
type input "5-00"
click at [333, 219] on label "IR 5-00" at bounding box center [313, 210] width 60 height 17
type input "ml"
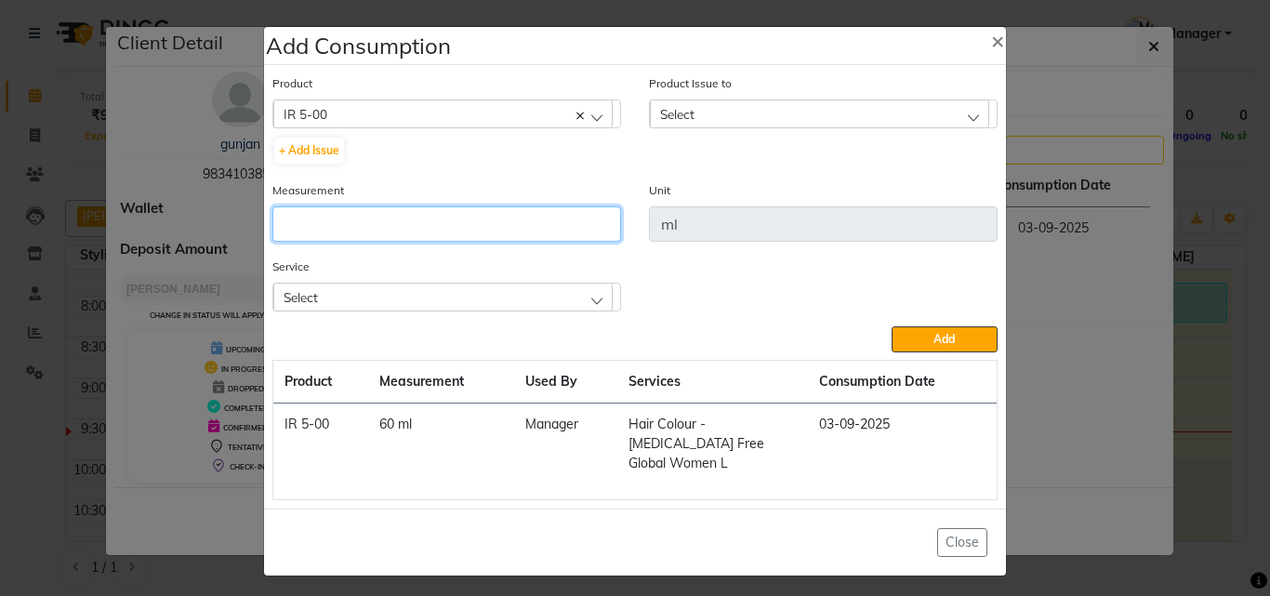
click at [361, 242] on input "number" at bounding box center [447, 223] width 349 height 35
type input "60"
drag, startPoint x: 802, startPoint y: 113, endPoint x: 799, endPoint y: 142, distance: 29.9
click at [801, 113] on div "Select" at bounding box center [819, 114] width 339 height 28
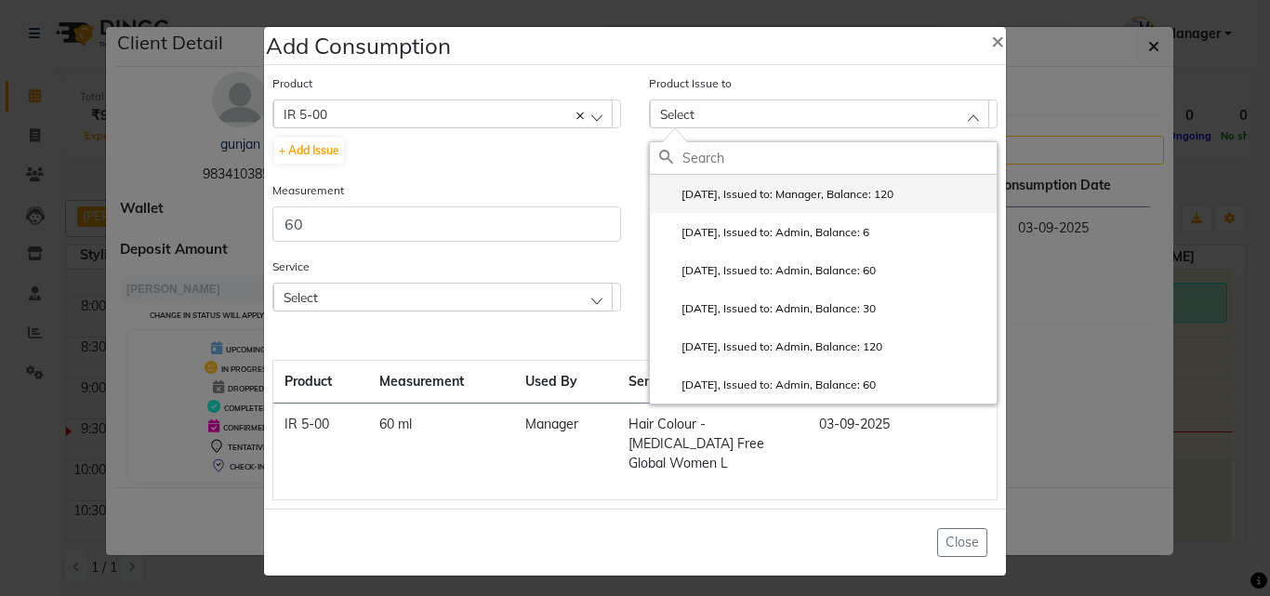
click at [825, 198] on label "2025-09-03, Issued to: Manager, Balance: 120" at bounding box center [776, 194] width 234 height 17
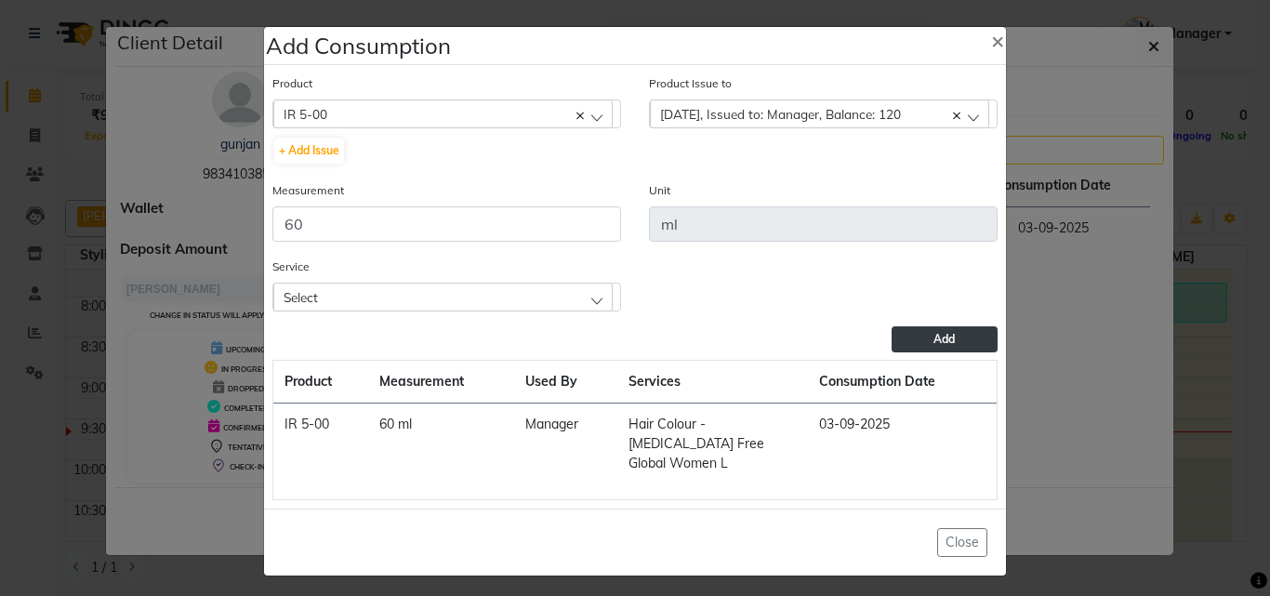
click at [934, 346] on span "Add" at bounding box center [944, 339] width 21 height 14
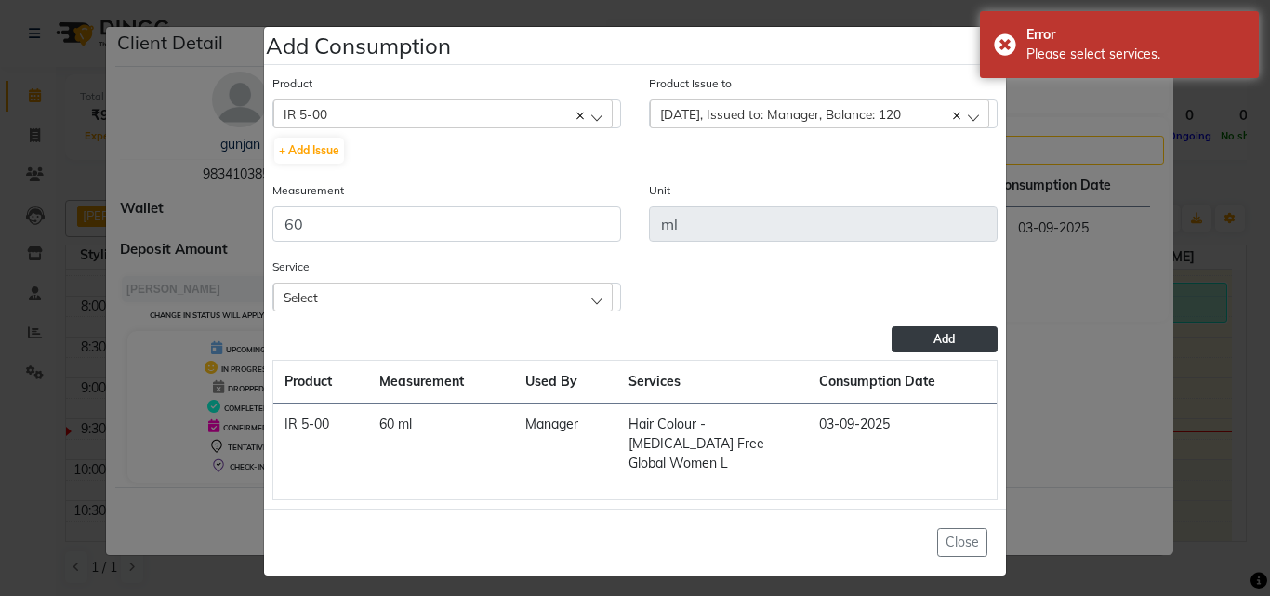
click at [938, 342] on span "Add" at bounding box center [944, 339] width 21 height 14
click at [434, 298] on div "Select" at bounding box center [442, 297] width 339 height 28
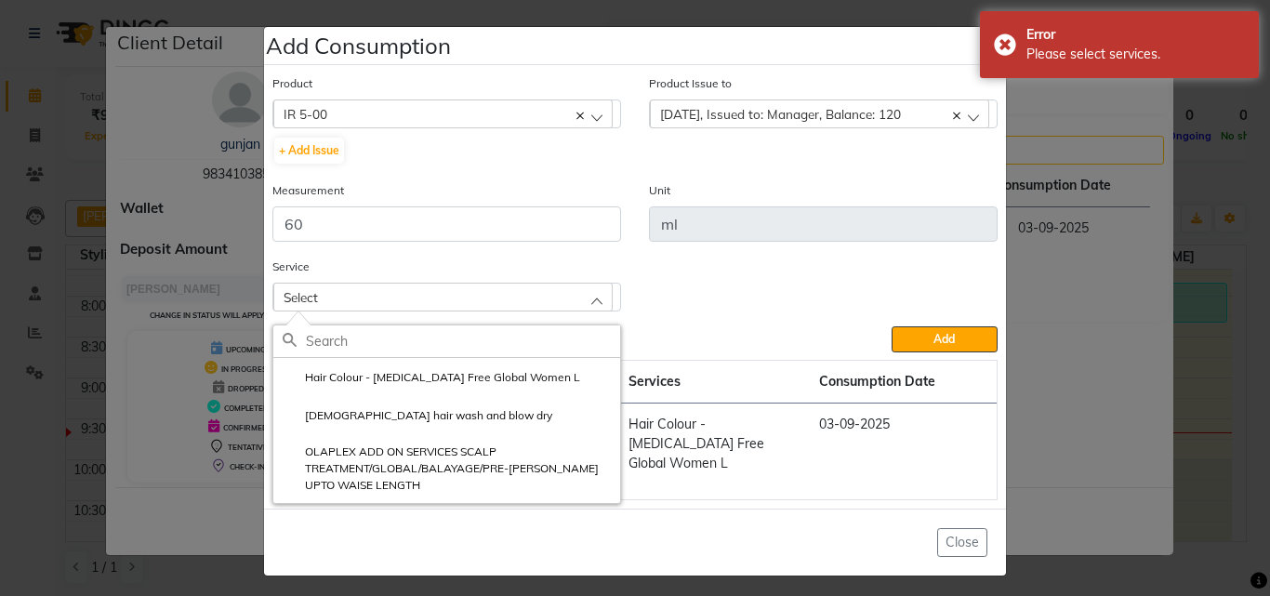
drag, startPoint x: 412, startPoint y: 388, endPoint x: 564, endPoint y: 380, distance: 151.8
click at [414, 386] on label "Hair Colour - Ammonia Free Global Women L" at bounding box center [432, 377] width 298 height 17
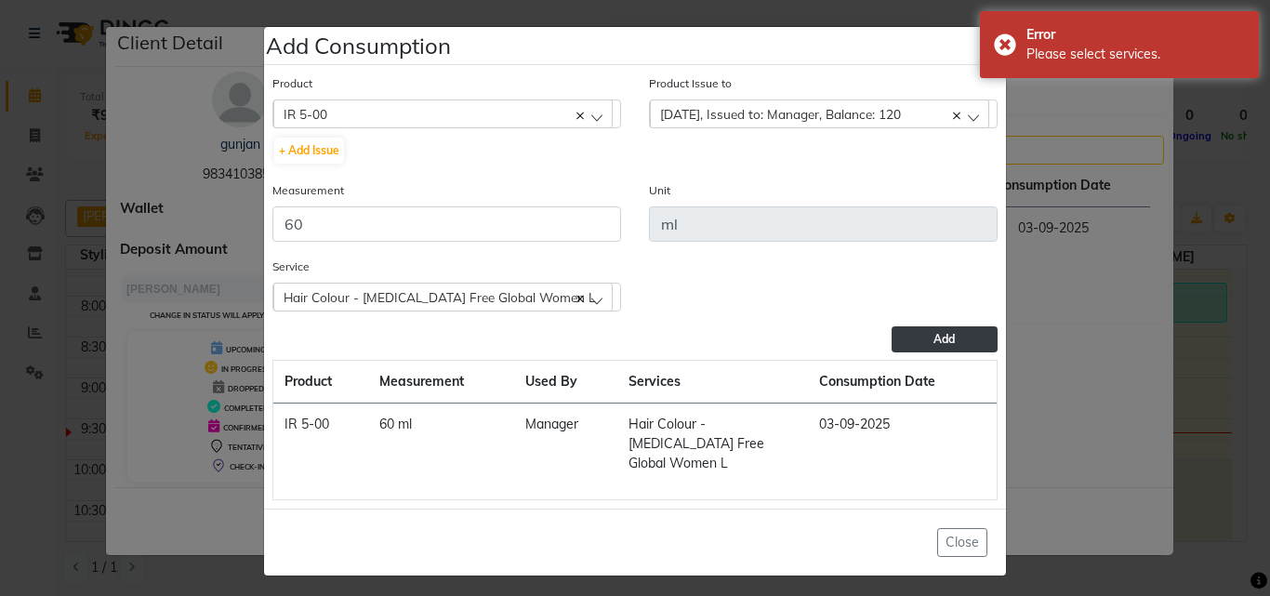
click at [956, 340] on button "Add" at bounding box center [945, 339] width 106 height 26
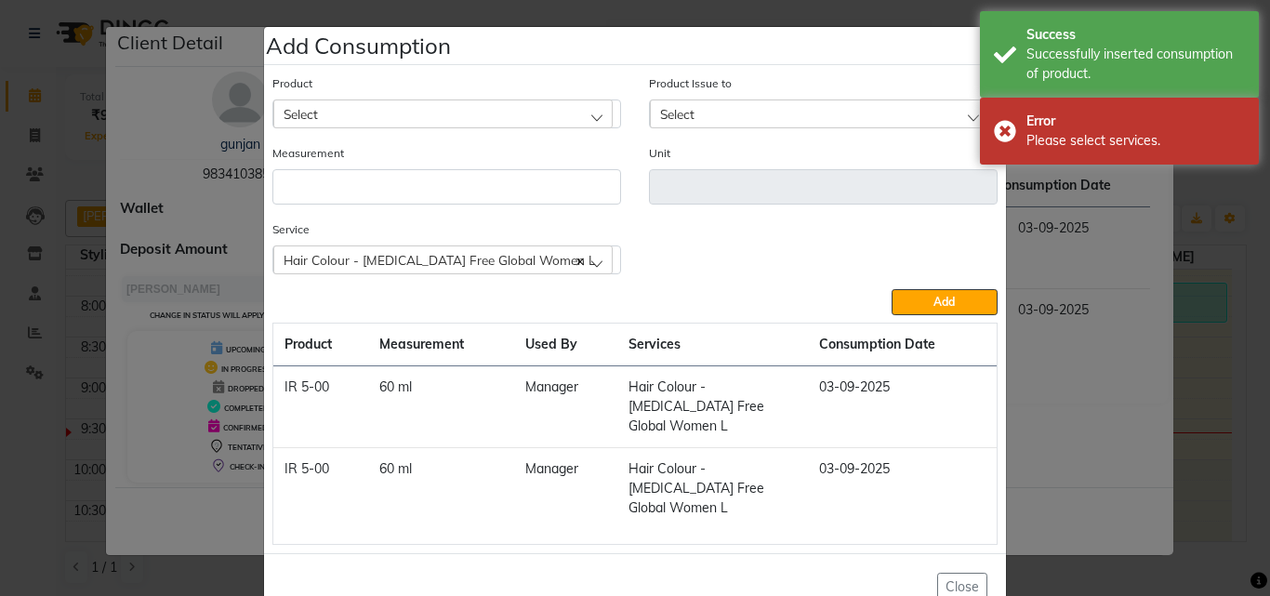
click at [441, 121] on div "Select" at bounding box center [442, 114] width 339 height 28
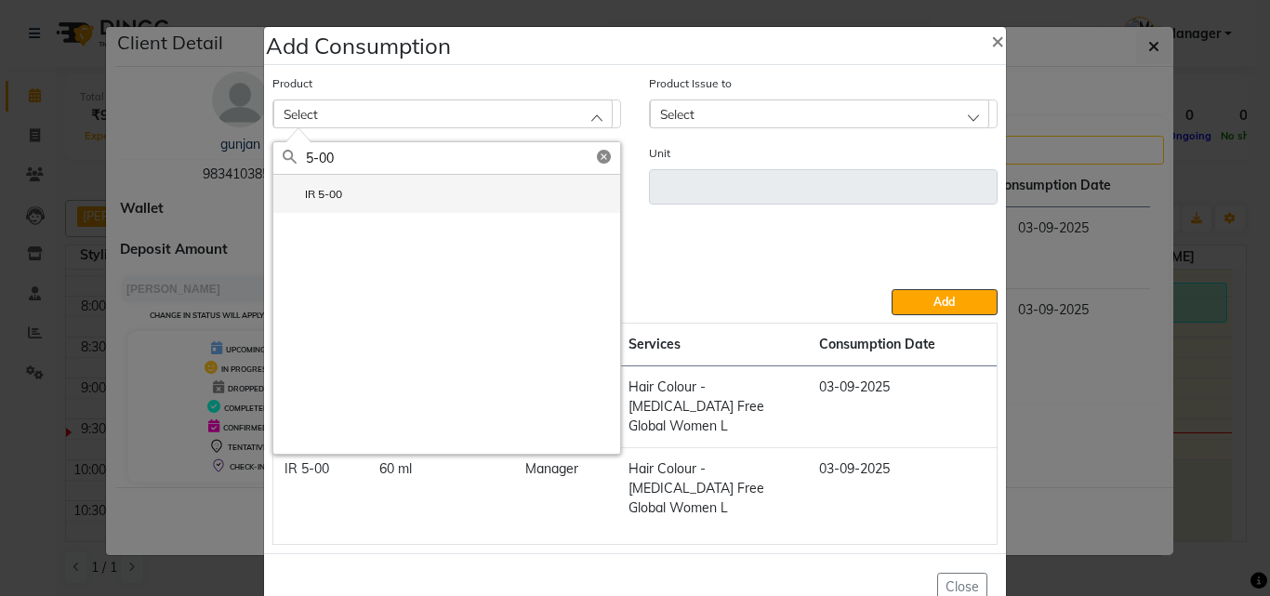
type input "5-00"
click at [313, 195] on label "IR 5-00" at bounding box center [313, 194] width 60 height 17
type input "ml"
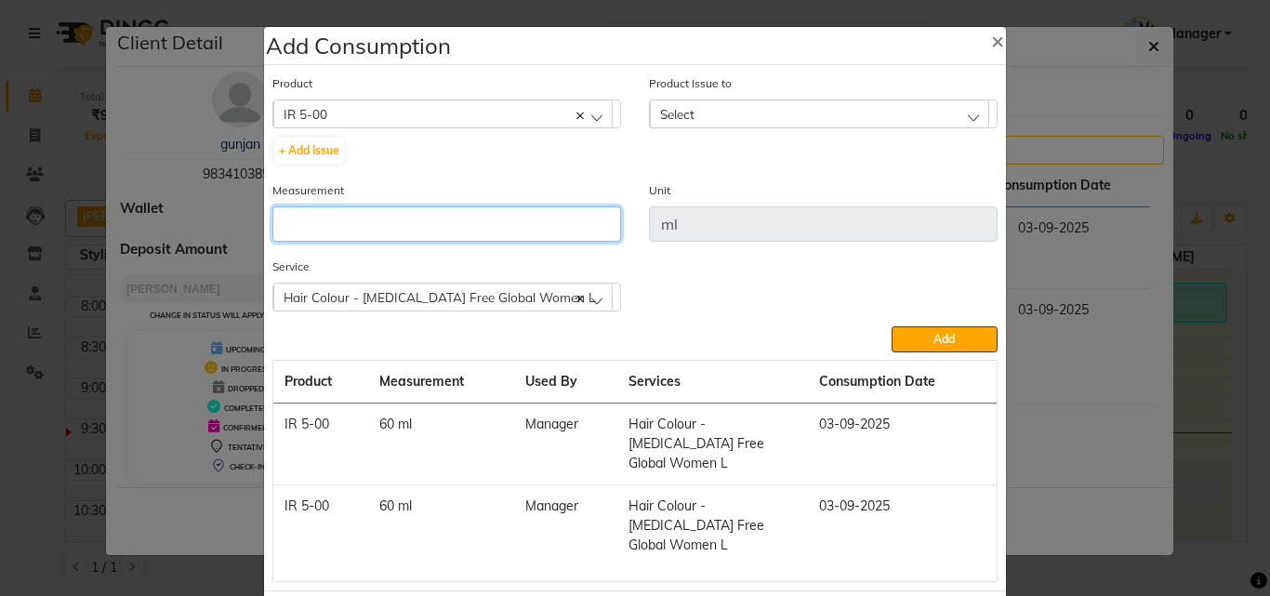
drag, startPoint x: 371, startPoint y: 227, endPoint x: 384, endPoint y: 228, distance: 13.1
click at [372, 226] on input "number" at bounding box center [447, 223] width 349 height 35
type input "38"
click at [806, 107] on div "Select" at bounding box center [819, 114] width 339 height 28
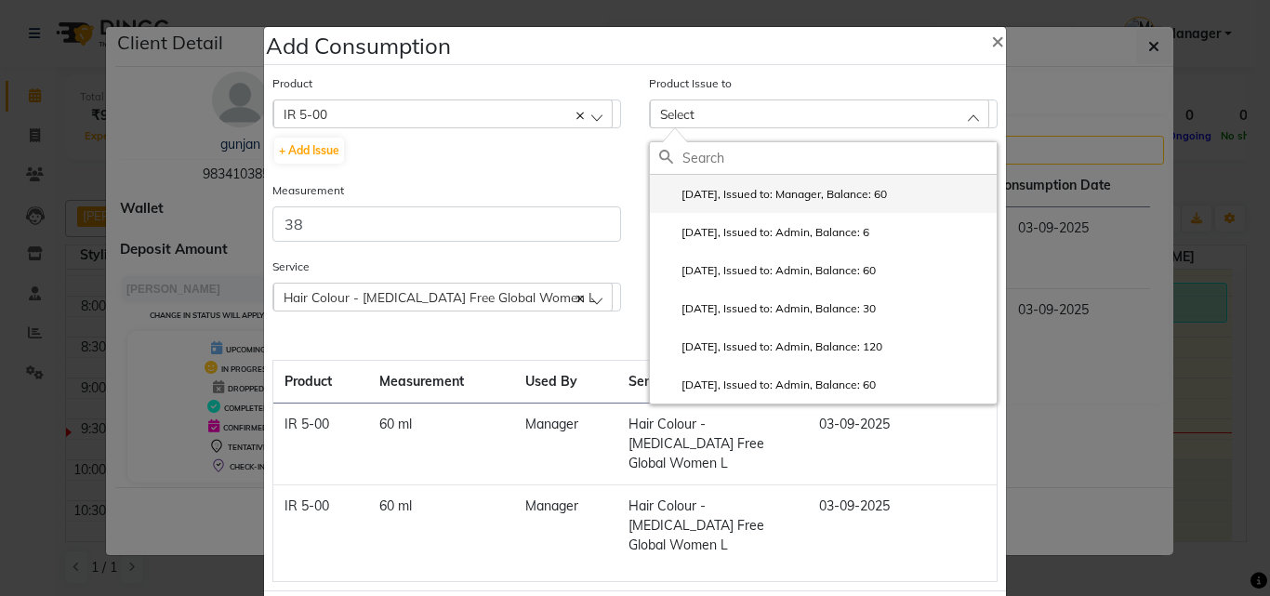
click at [887, 188] on label "2025-09-03, Issued to: Manager, Balance: 60" at bounding box center [773, 194] width 228 height 17
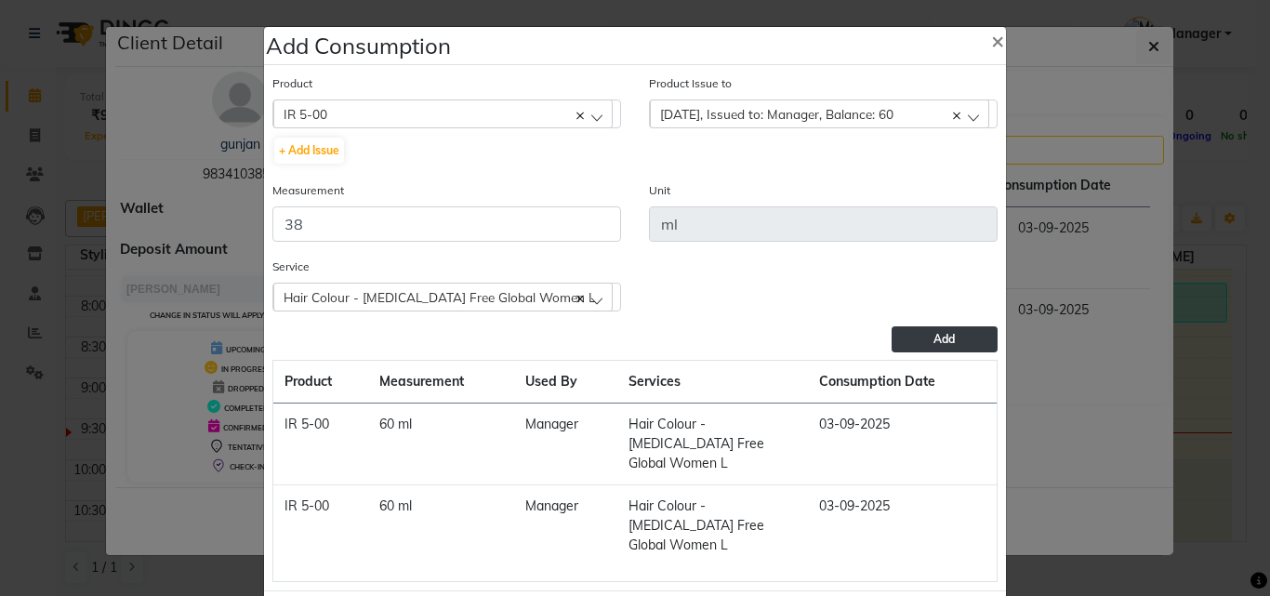
click at [917, 340] on button "Add" at bounding box center [945, 339] width 106 height 26
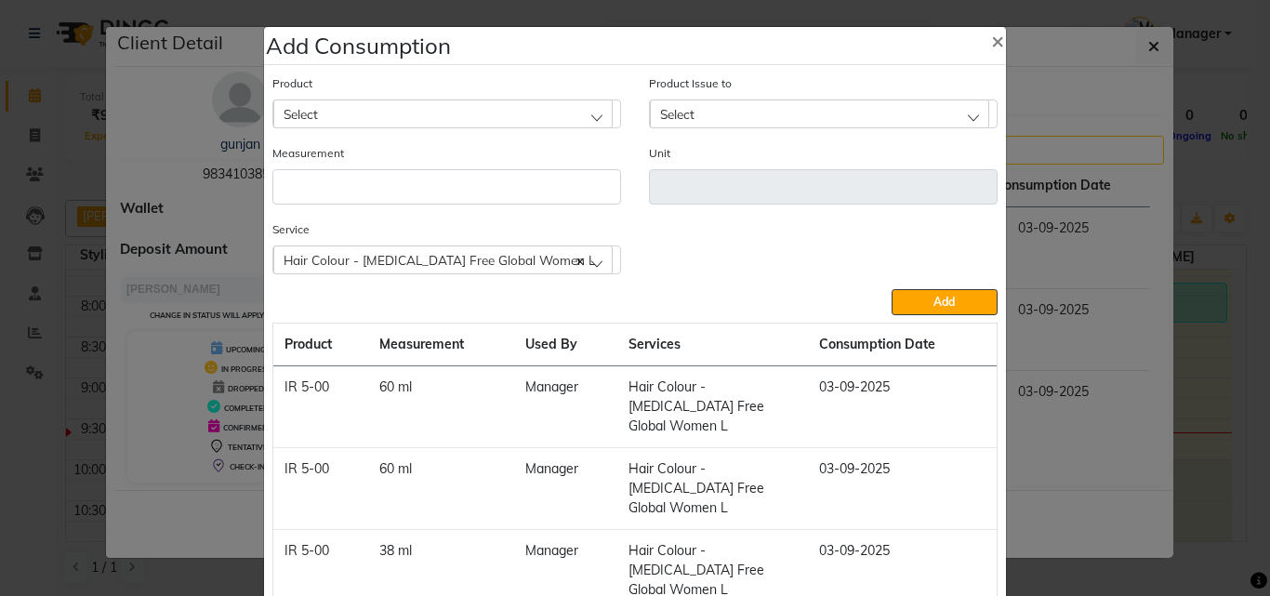
click at [736, 109] on div "Select" at bounding box center [819, 114] width 339 height 28
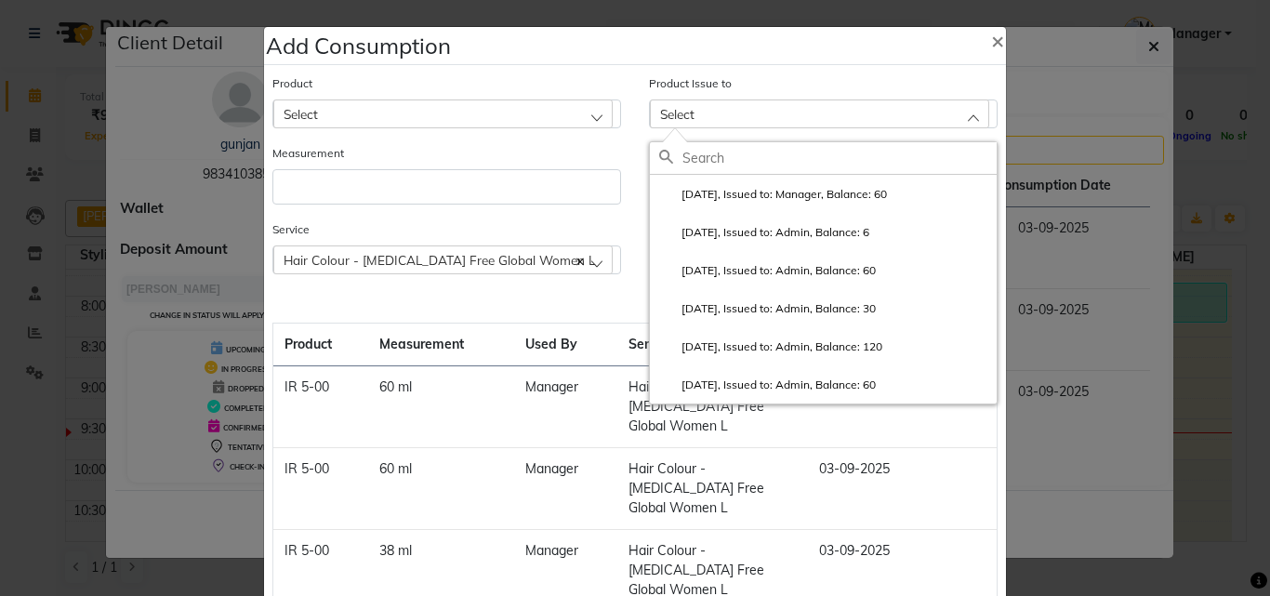
click at [438, 108] on div "Select" at bounding box center [442, 114] width 339 height 28
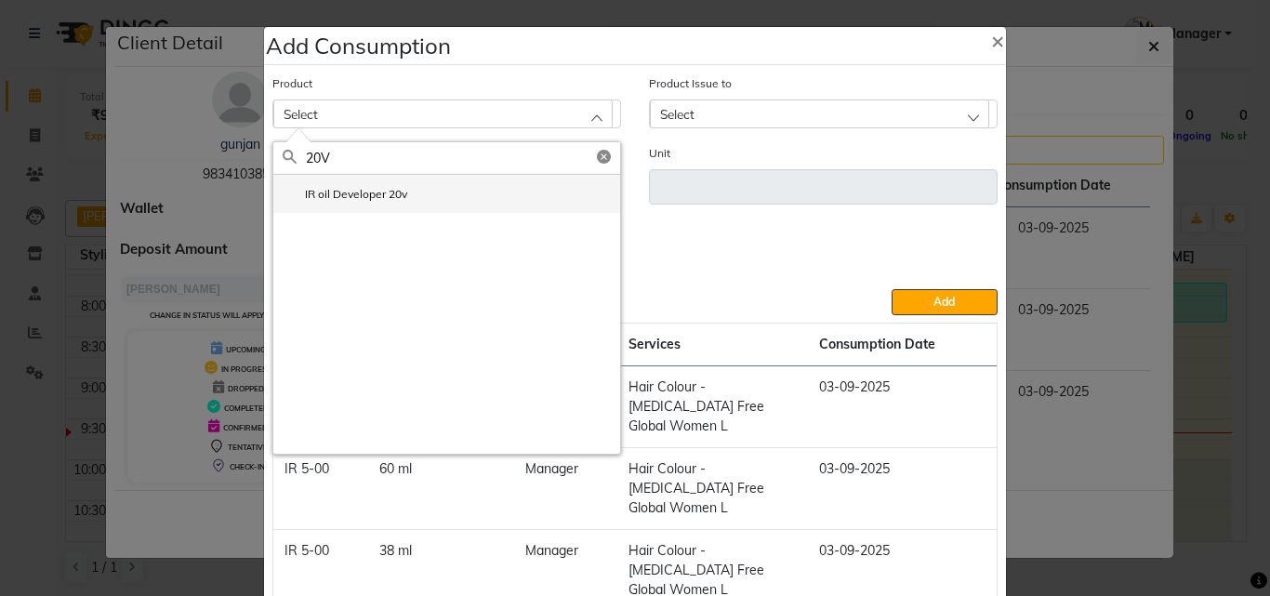
type input "20V"
drag, startPoint x: 387, startPoint y: 191, endPoint x: 452, endPoint y: 195, distance: 65.3
click at [387, 192] on label "IR oil Developer 20v" at bounding box center [345, 194] width 125 height 17
type input "ml"
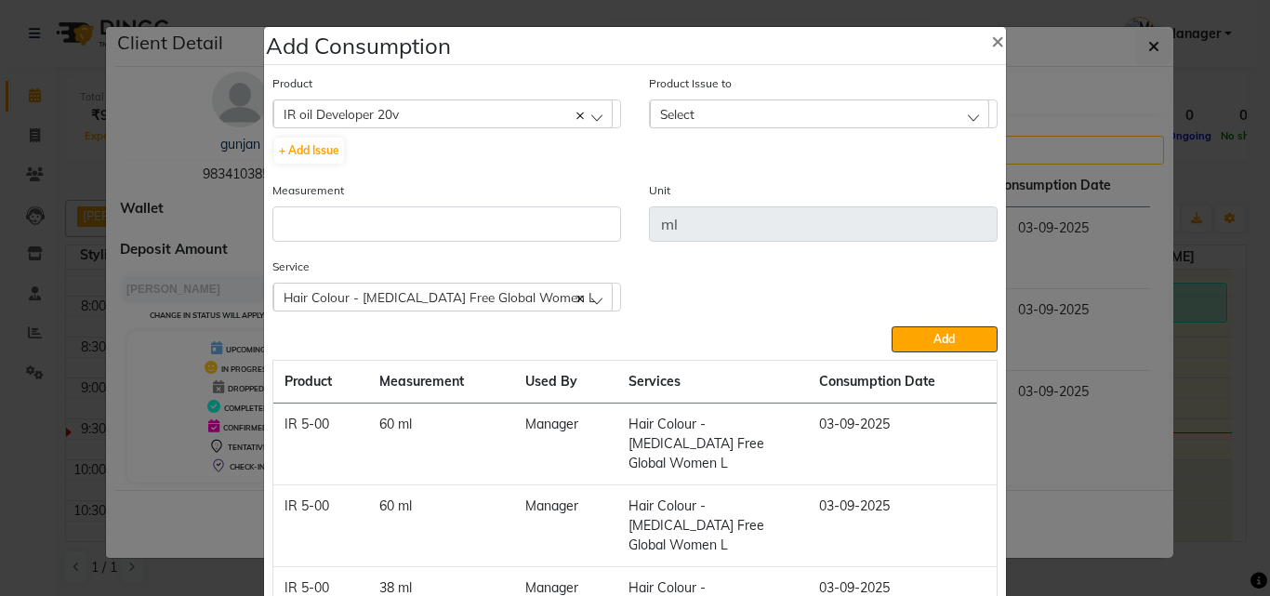
click at [791, 113] on div "Select" at bounding box center [819, 114] width 339 height 28
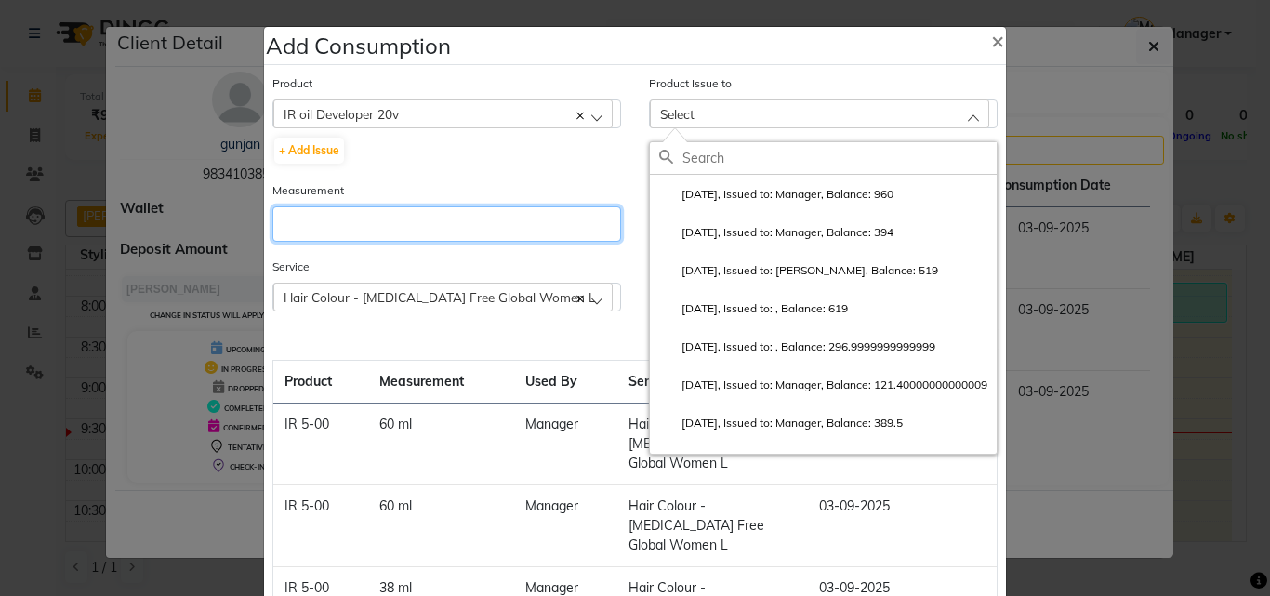
click at [513, 217] on input "number" at bounding box center [447, 223] width 349 height 35
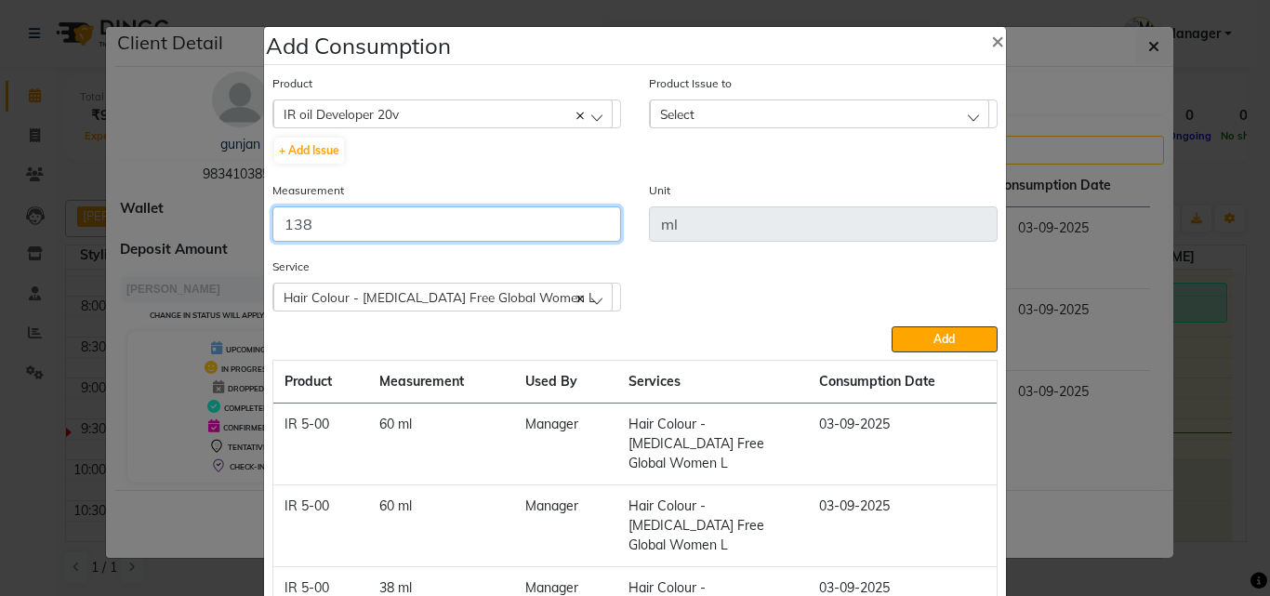
type input "138"
click at [784, 116] on div "Select" at bounding box center [819, 114] width 339 height 28
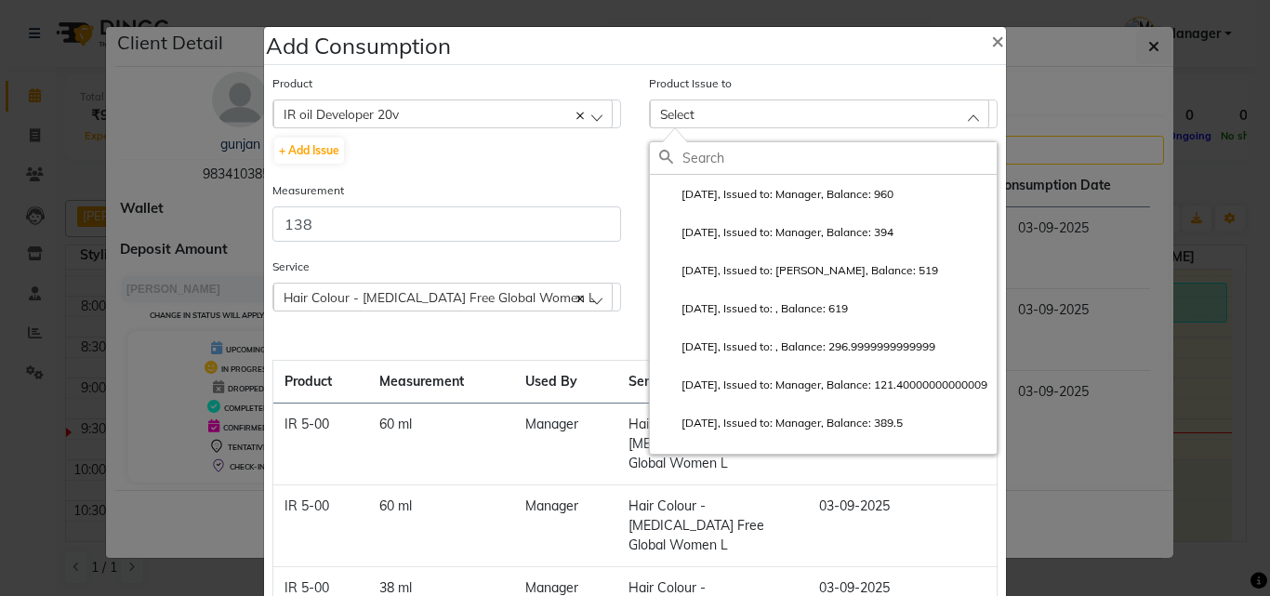
click at [813, 193] on label "2025-09-03, Issued to: Manager, Balance: 960" at bounding box center [776, 194] width 234 height 17
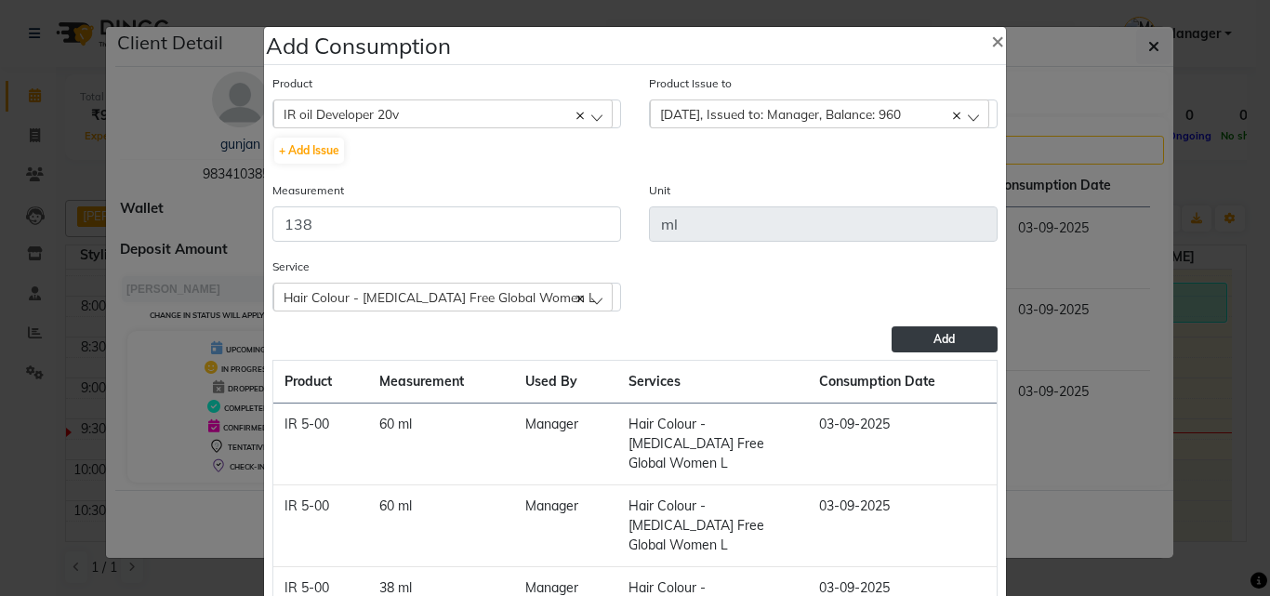
click at [943, 339] on span "Add" at bounding box center [944, 339] width 21 height 14
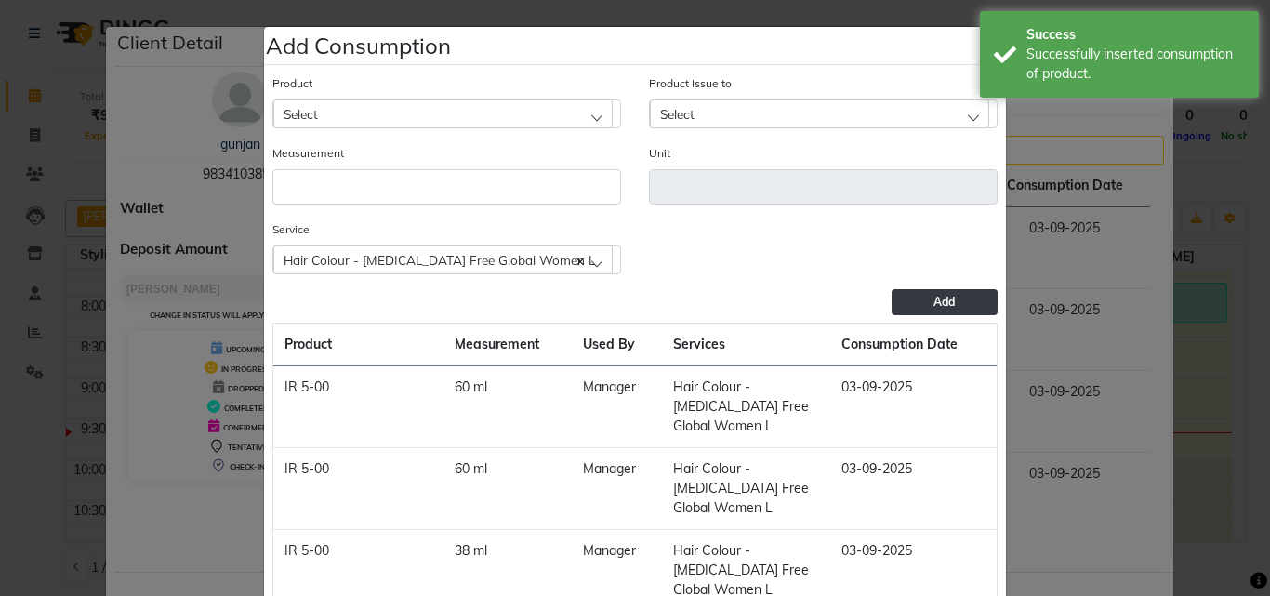
click at [438, 112] on div "Select" at bounding box center [442, 114] width 339 height 28
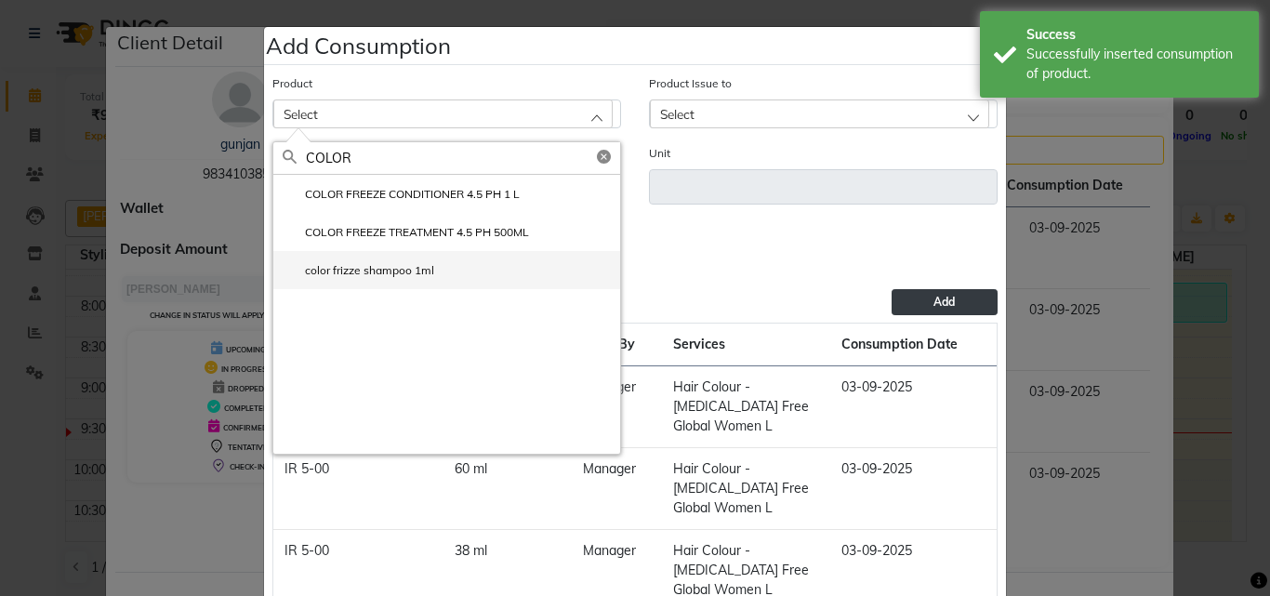
type input "COLOR"
click at [392, 264] on label "color frizze shampoo 1ml" at bounding box center [359, 270] width 152 height 17
type input "ml"
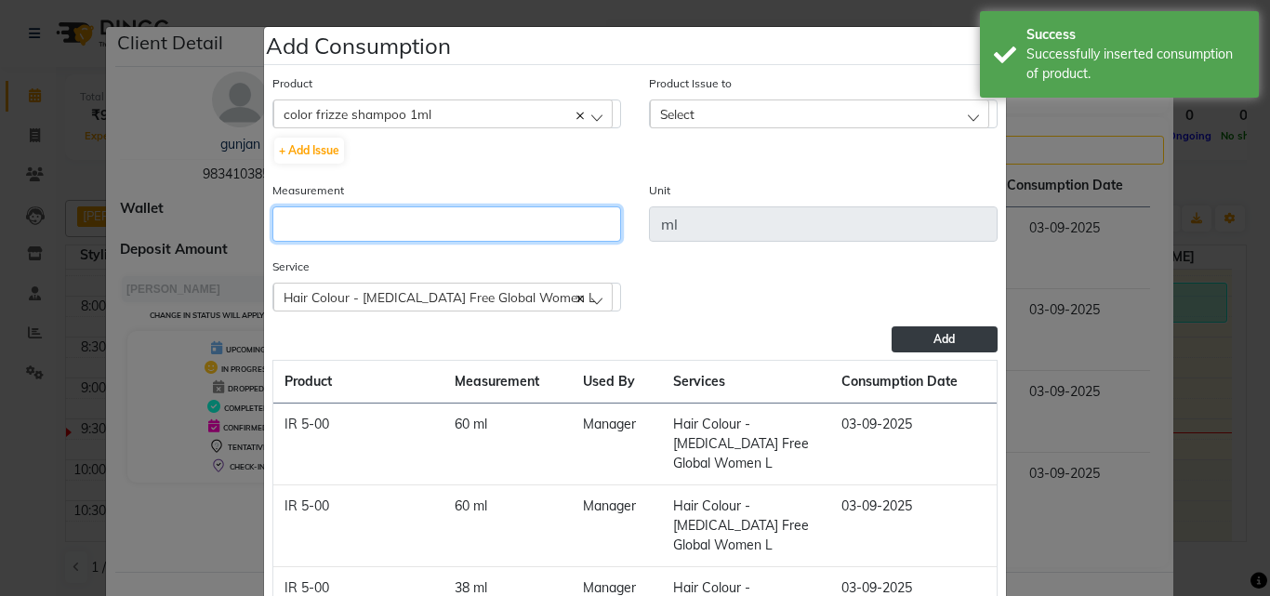
click at [448, 228] on input "number" at bounding box center [447, 223] width 349 height 35
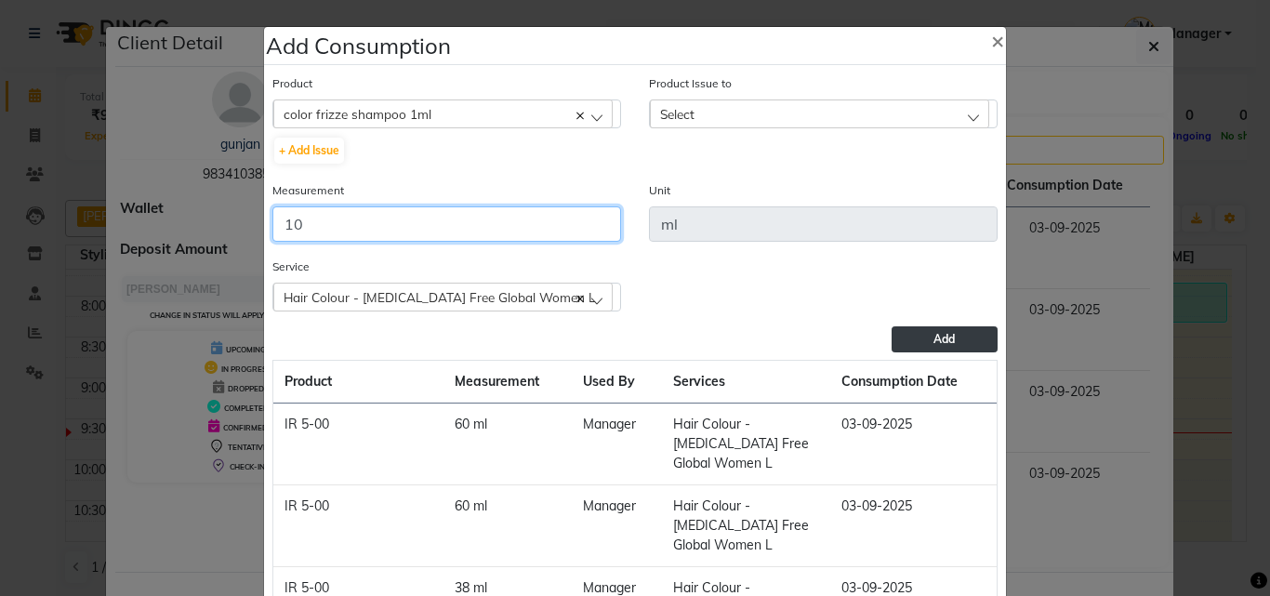
type input "10"
click at [740, 120] on div "Select" at bounding box center [819, 114] width 339 height 28
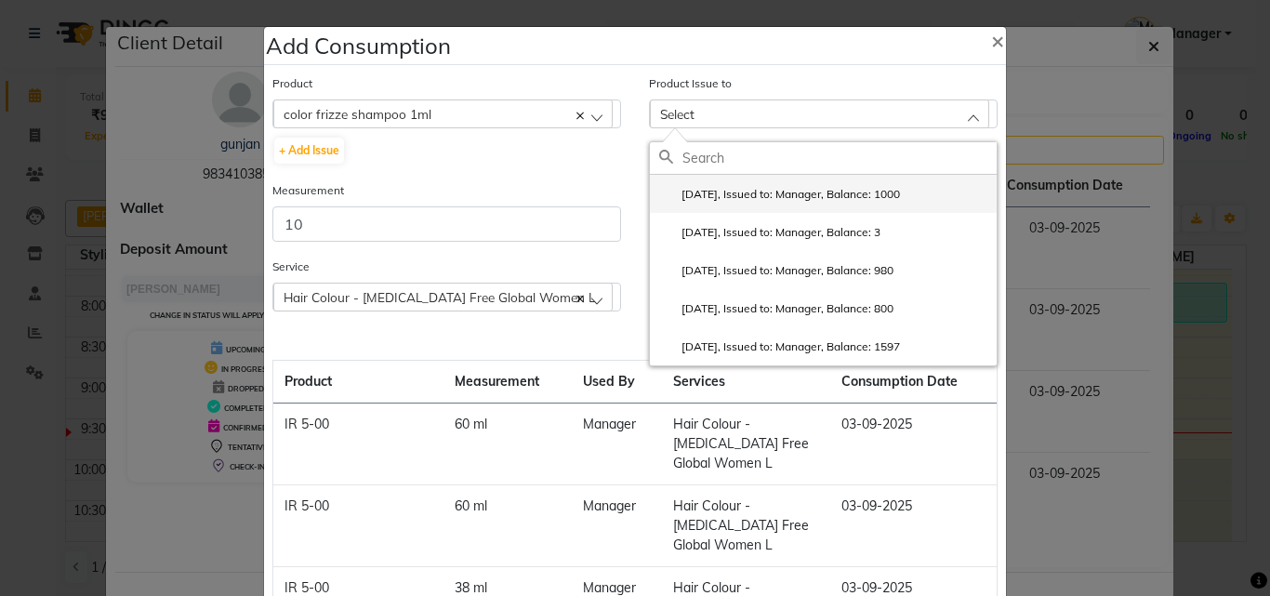
drag, startPoint x: 760, startPoint y: 170, endPoint x: 763, endPoint y: 209, distance: 39.2
click at [762, 209] on div "2025-09-03, Issued to: Manager, Balance: 1000 2025-06-06, Issued to: Manager, B…" at bounding box center [823, 253] width 349 height 225
click at [772, 190] on label "2025-09-03, Issued to: Manager, Balance: 1000" at bounding box center [779, 194] width 241 height 17
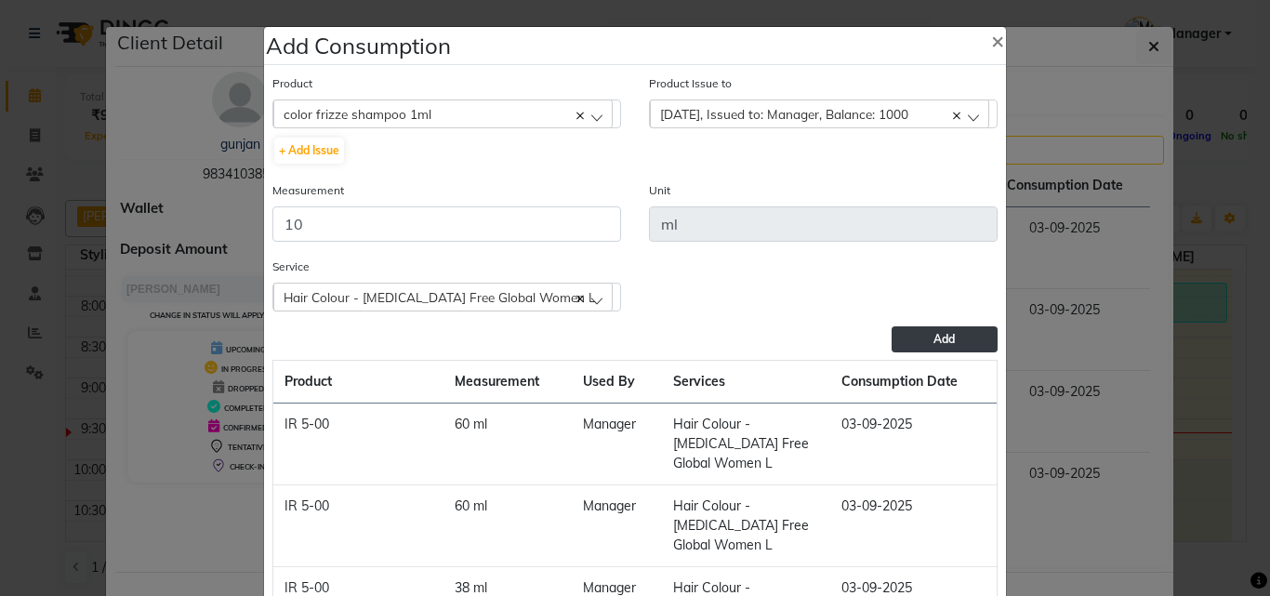
click at [914, 341] on button "Add" at bounding box center [945, 339] width 106 height 26
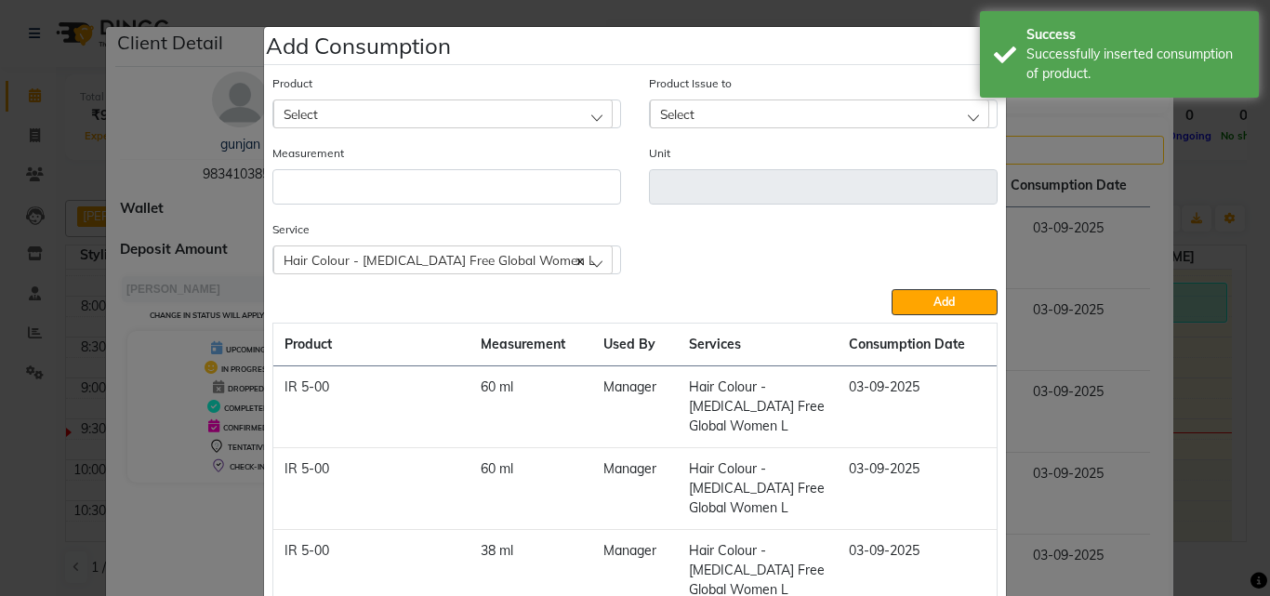
click at [387, 111] on div "Select" at bounding box center [442, 114] width 339 height 28
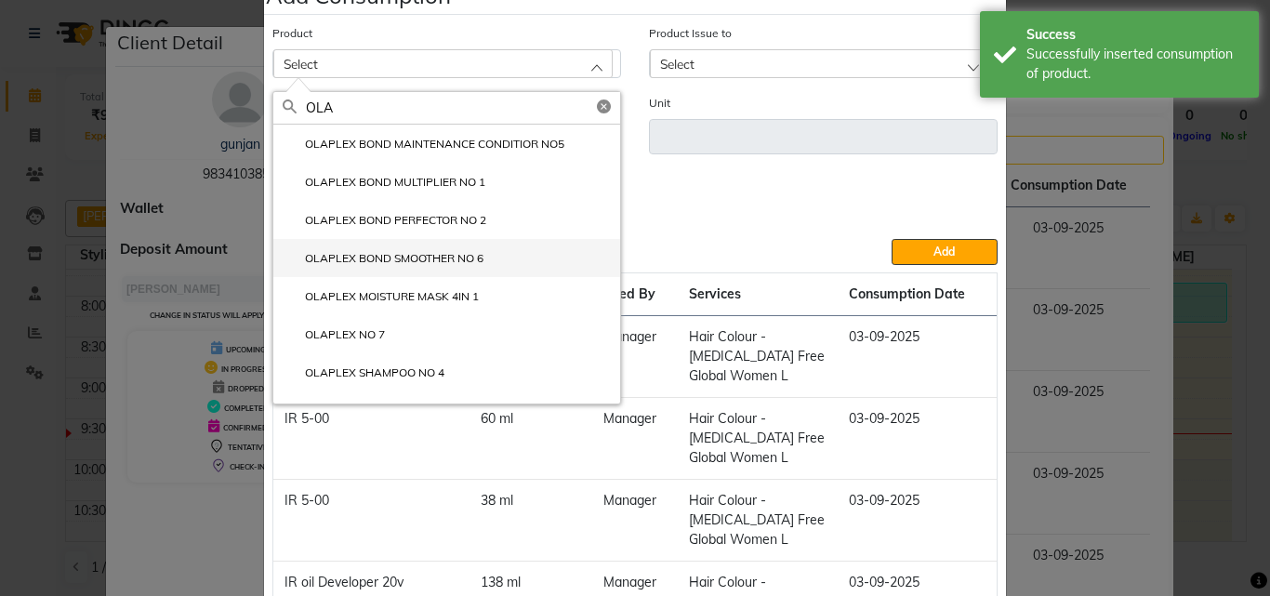
scroll to position [93, 0]
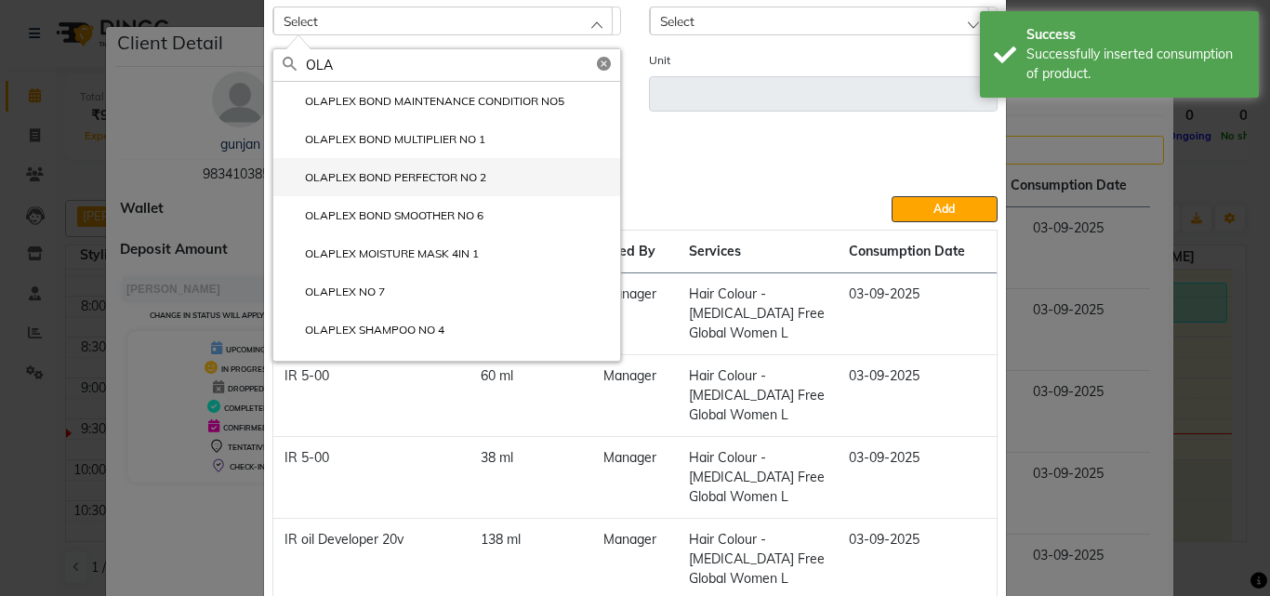
type input "OLA"
click at [456, 169] on label "OLAPLEX BOND PERFECTOR NO 2" at bounding box center [385, 177] width 204 height 17
type input "ml"
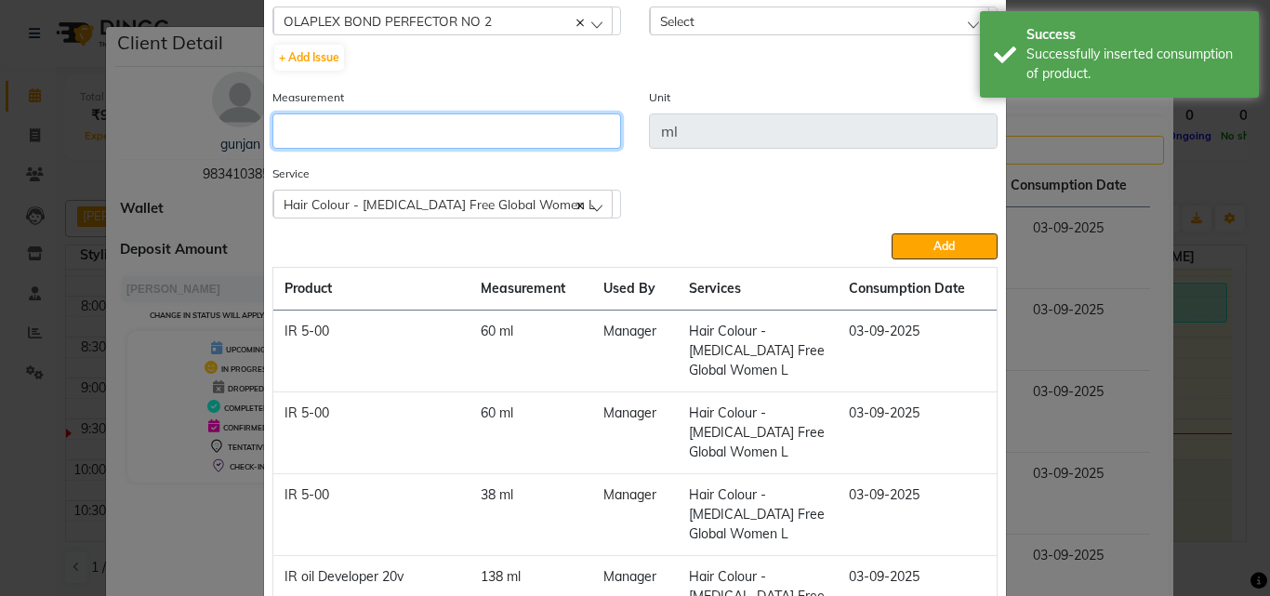
click at [512, 137] on input "number" at bounding box center [447, 130] width 349 height 35
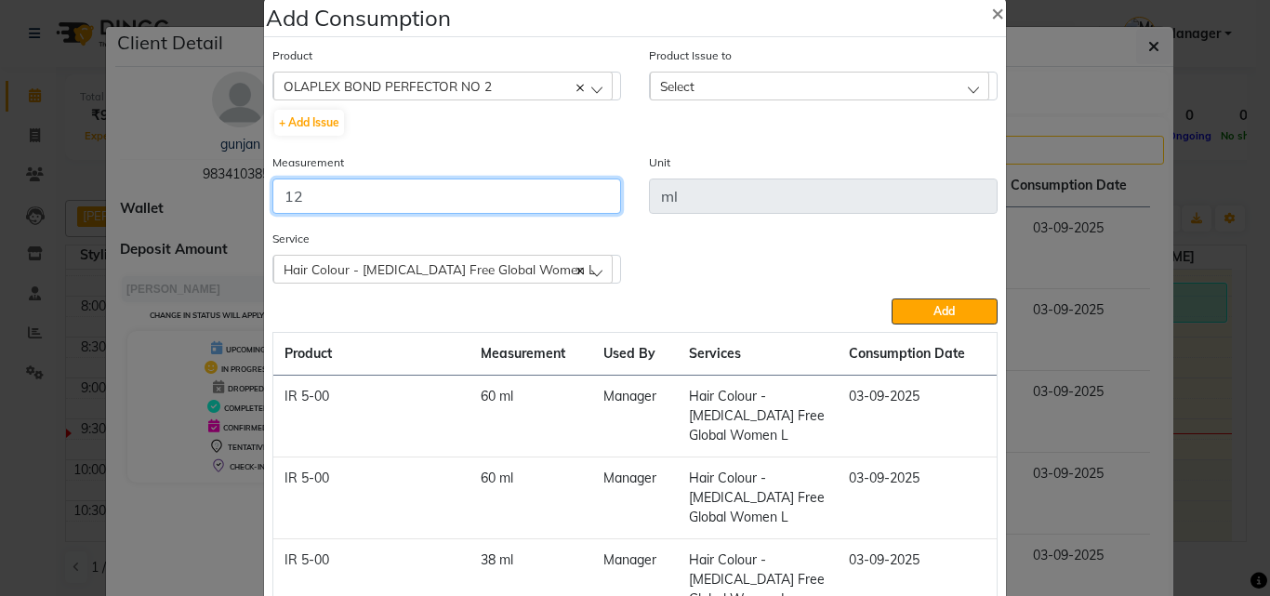
scroll to position [0, 0]
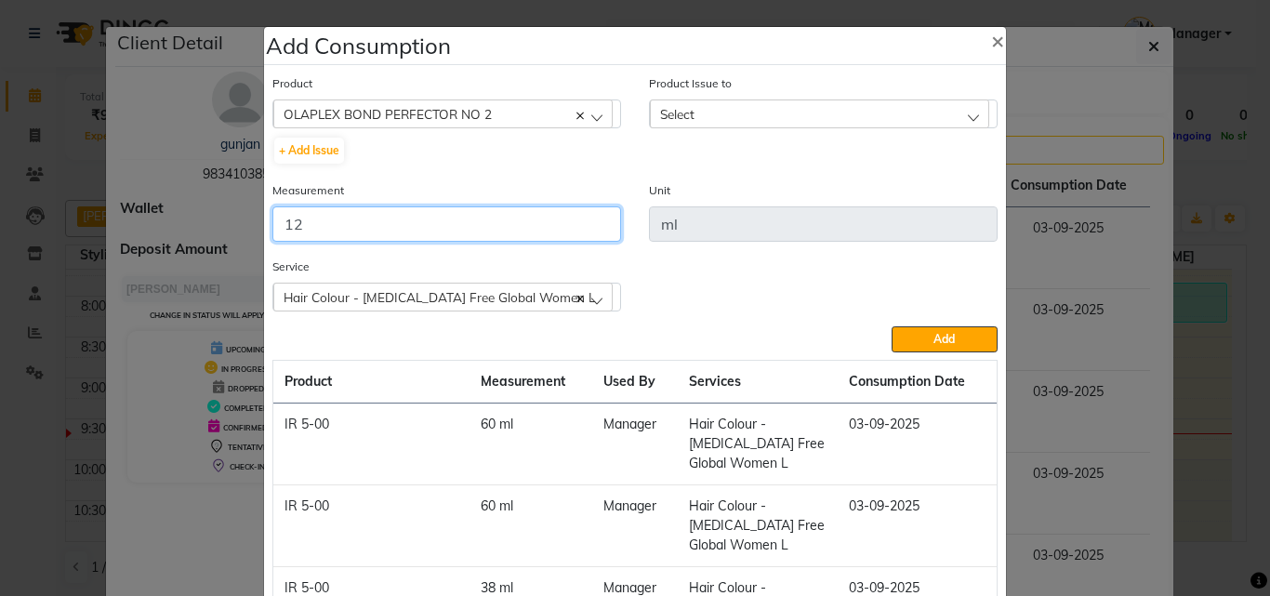
type input "12"
click at [789, 118] on div "Select" at bounding box center [819, 114] width 339 height 28
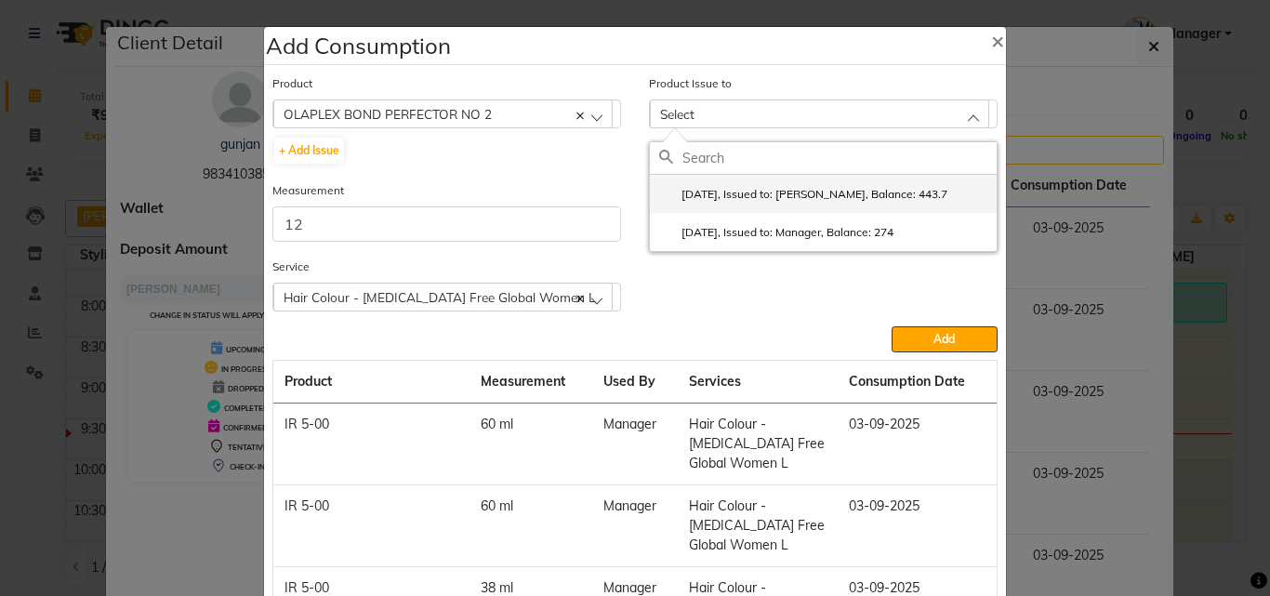
click at [802, 191] on label "2025-07-26, Issued to: Swapnali, Balance: 443.7" at bounding box center [803, 194] width 288 height 17
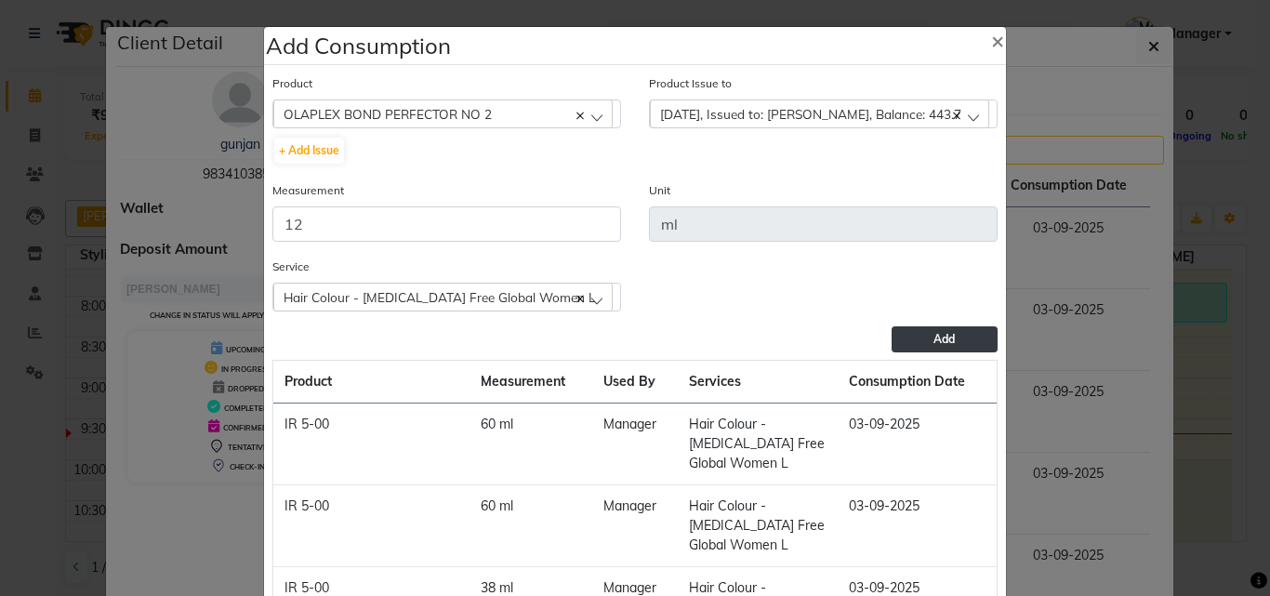
click at [934, 332] on span "Add" at bounding box center [944, 339] width 21 height 14
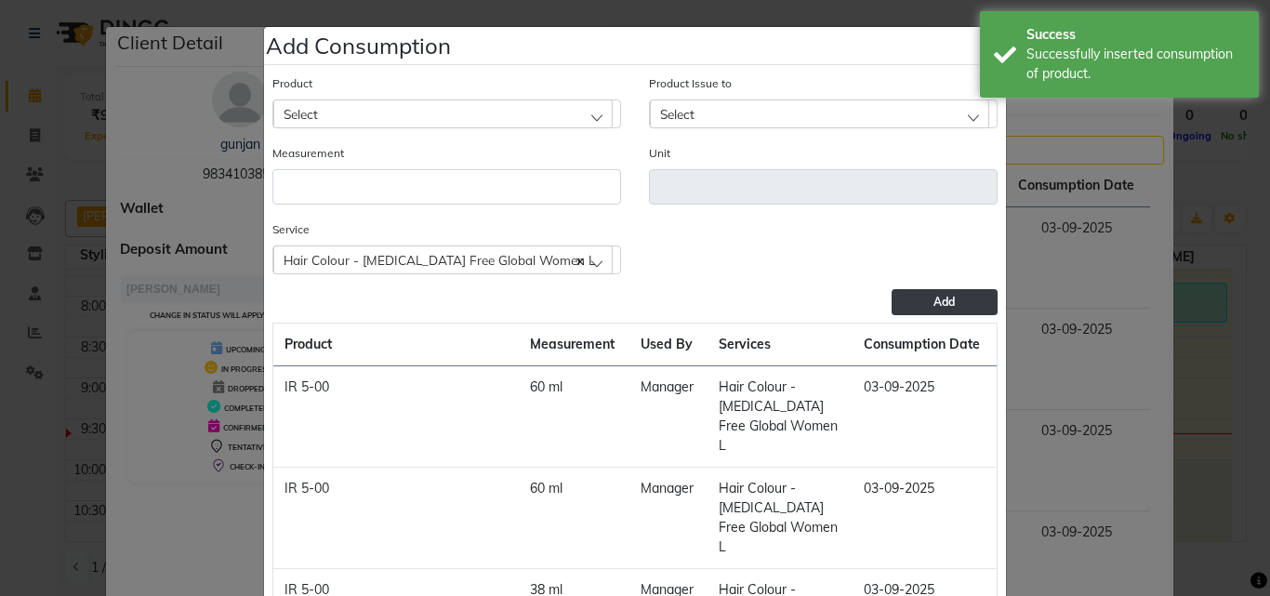
click at [425, 113] on div "Select" at bounding box center [442, 114] width 339 height 28
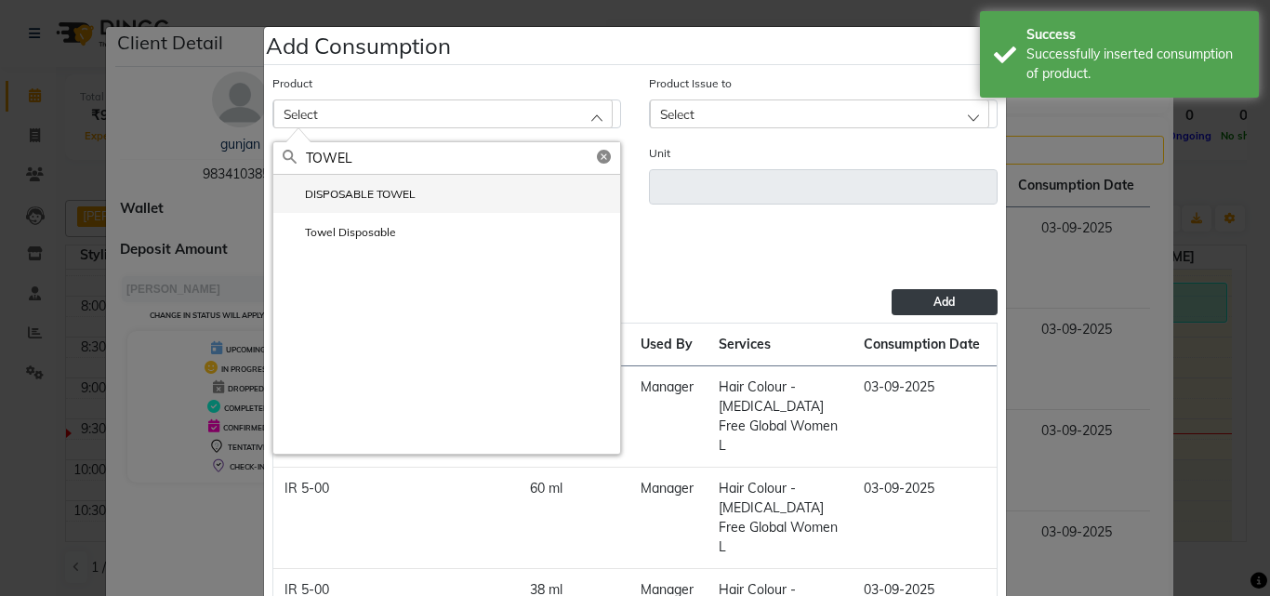
type input "TOWEL"
click at [373, 187] on label "DISPOSABLE TOWEL" at bounding box center [349, 194] width 133 height 17
type input "ml"
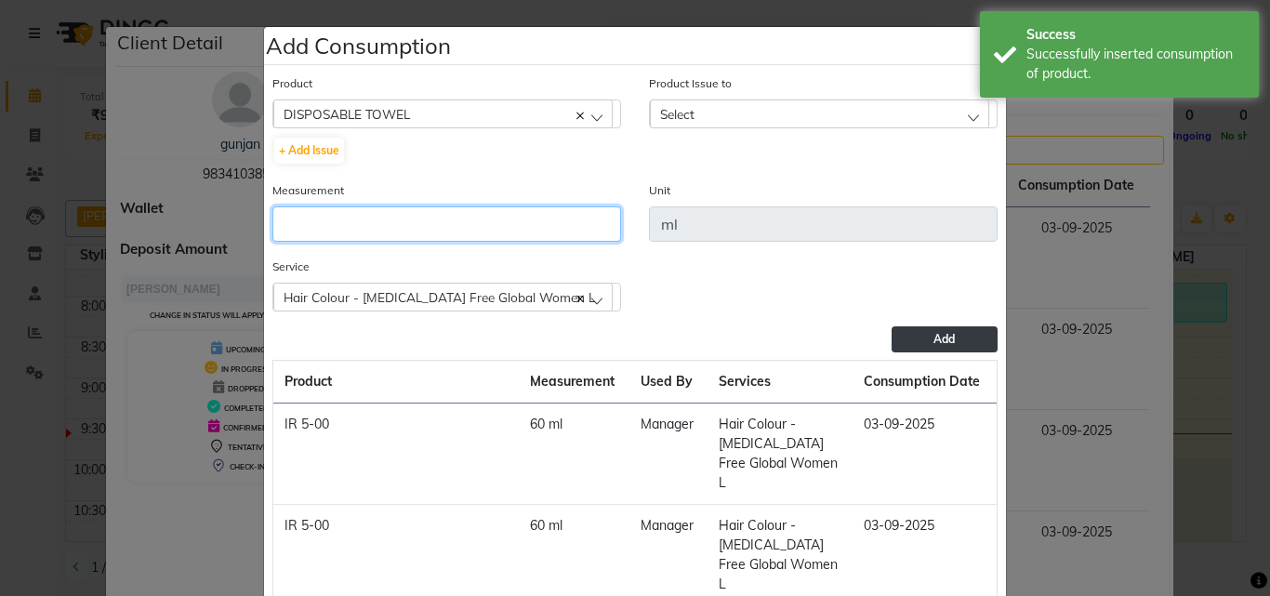
click at [396, 226] on input "number" at bounding box center [447, 223] width 349 height 35
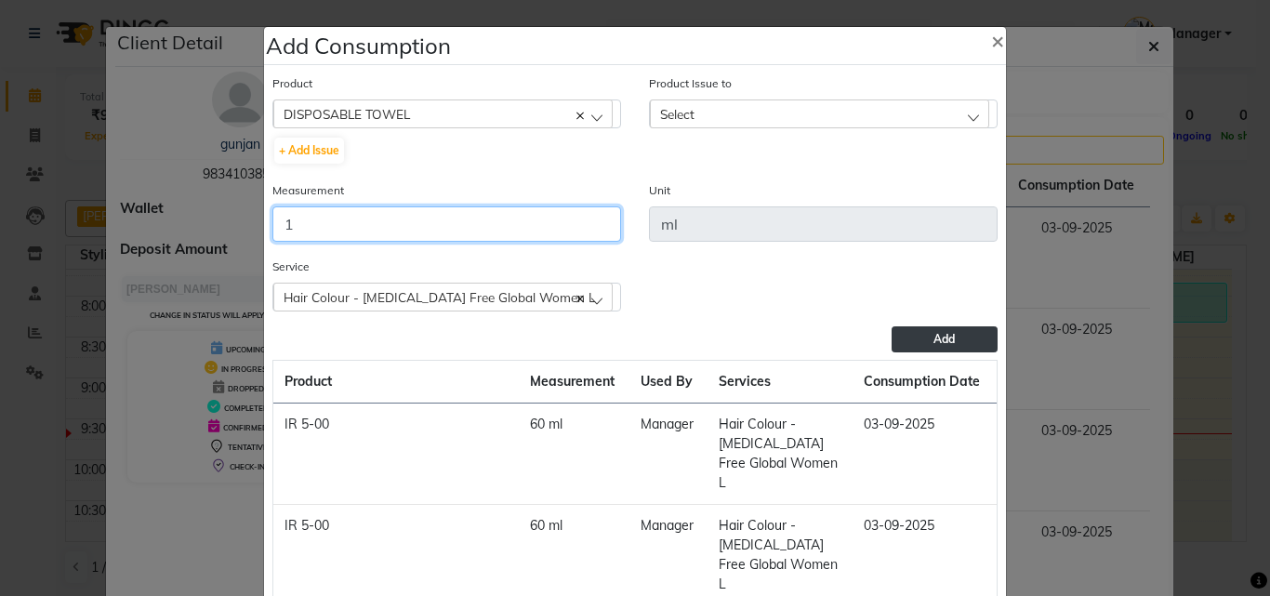
type input "1"
click at [715, 121] on div "Select" at bounding box center [819, 114] width 339 height 28
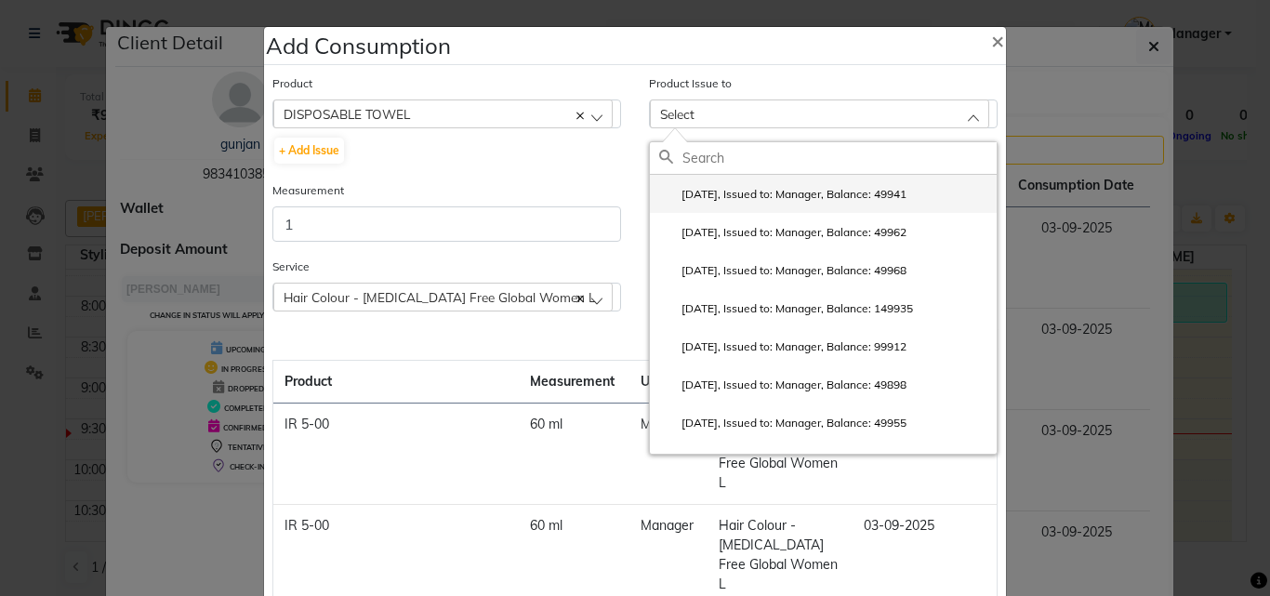
click at [724, 191] on label "2025-08-27, Issued to: Manager, Balance: 49941" at bounding box center [782, 194] width 247 height 17
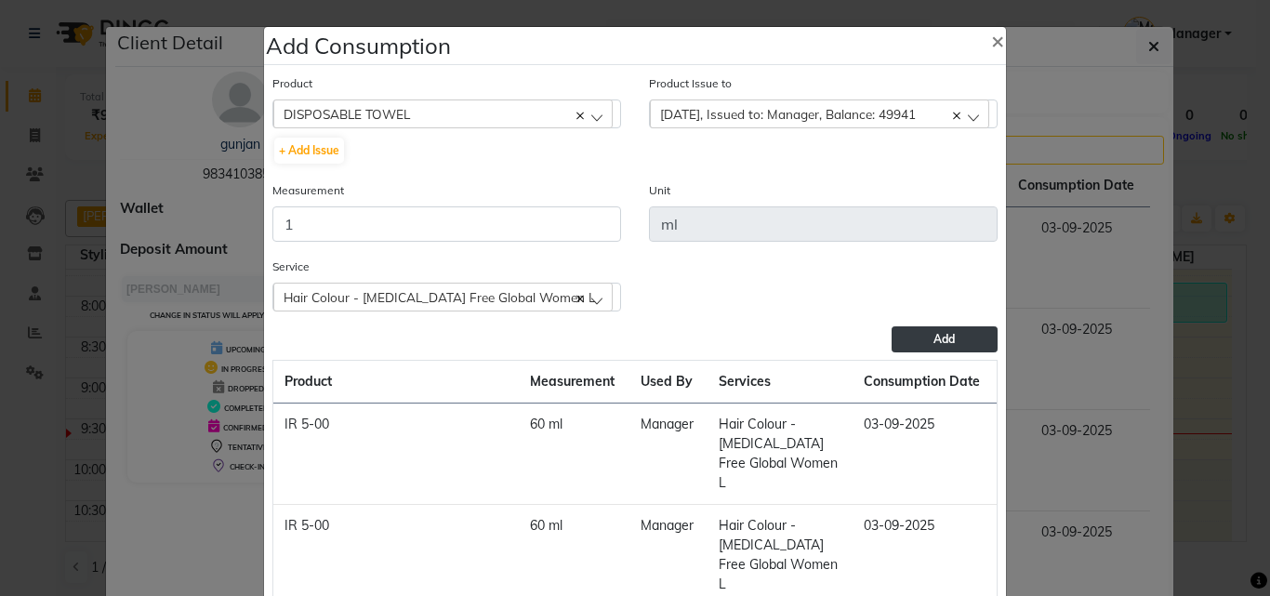
click at [903, 337] on button "Add" at bounding box center [945, 339] width 106 height 26
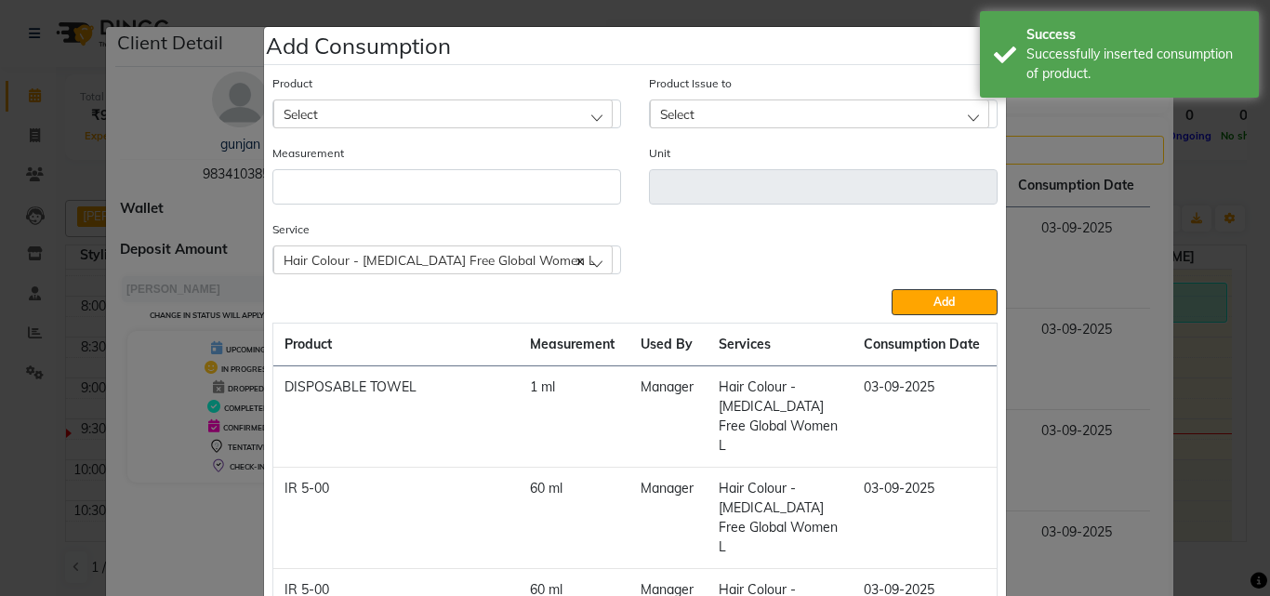
click at [318, 109] on div "Select" at bounding box center [442, 114] width 339 height 28
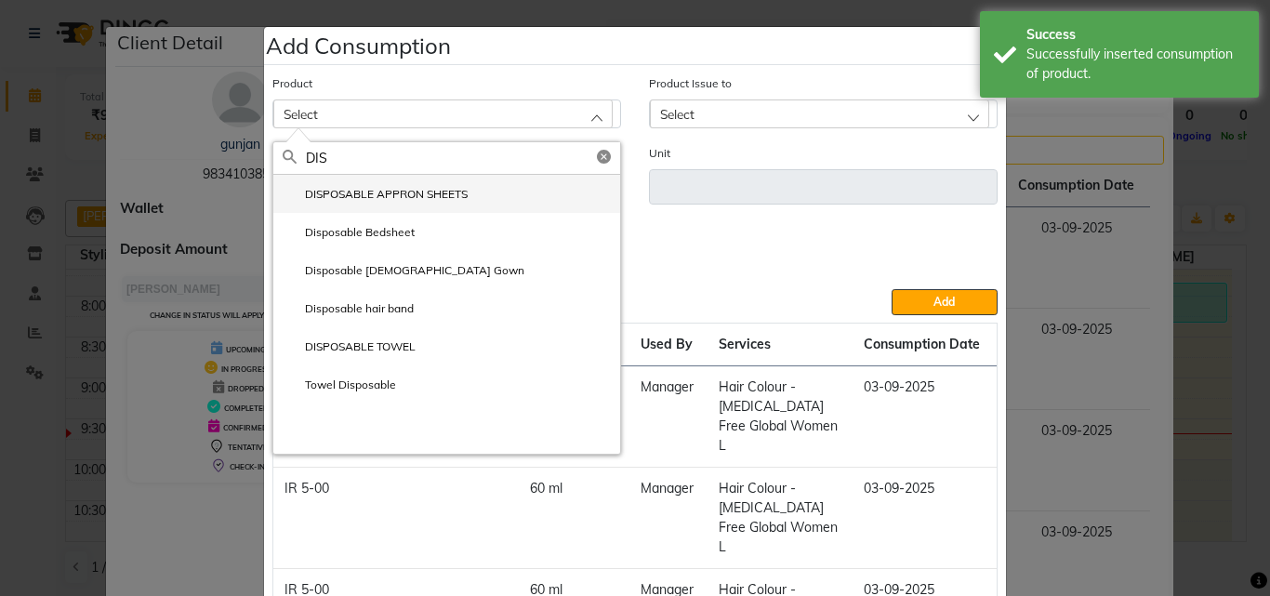
type input "DIS"
click at [446, 189] on label "DISPOSABLE APPRON SHEETS" at bounding box center [375, 194] width 185 height 17
type input "ml"
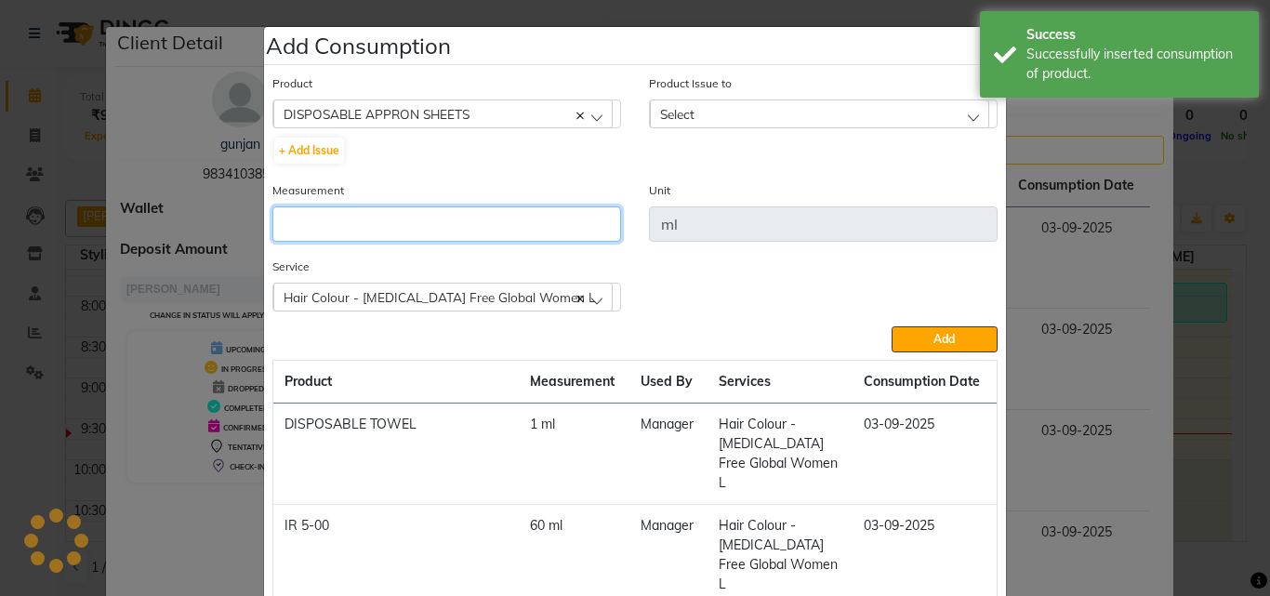
click at [459, 208] on input "number" at bounding box center [447, 223] width 349 height 35
type input "1"
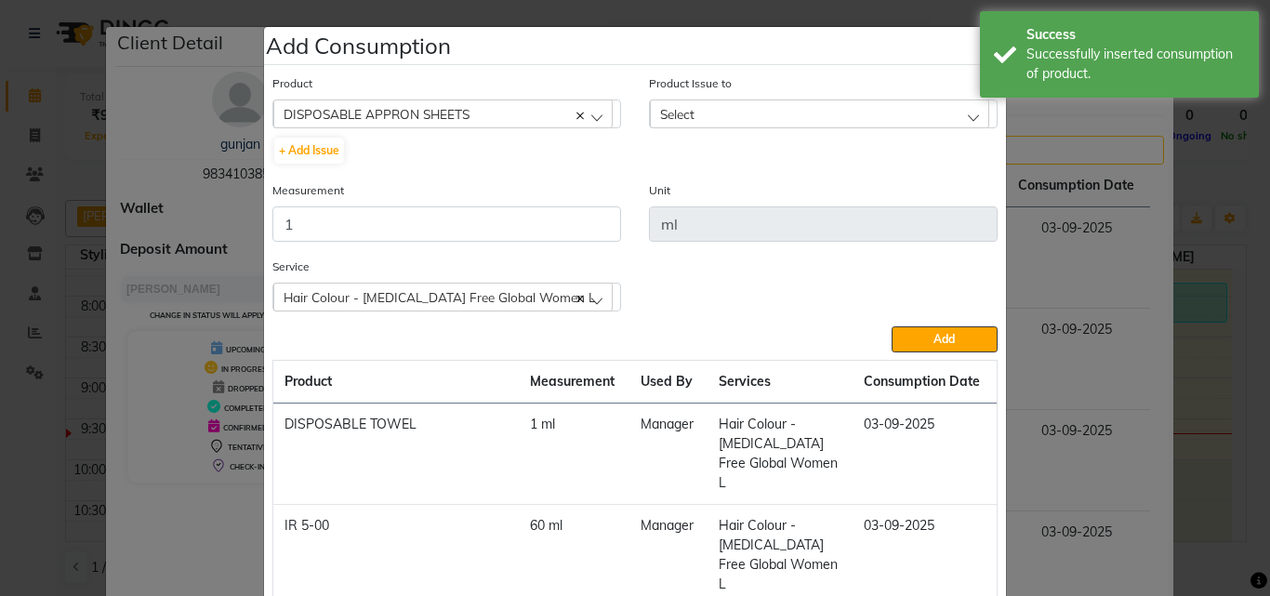
click at [729, 122] on div "Select" at bounding box center [819, 114] width 339 height 28
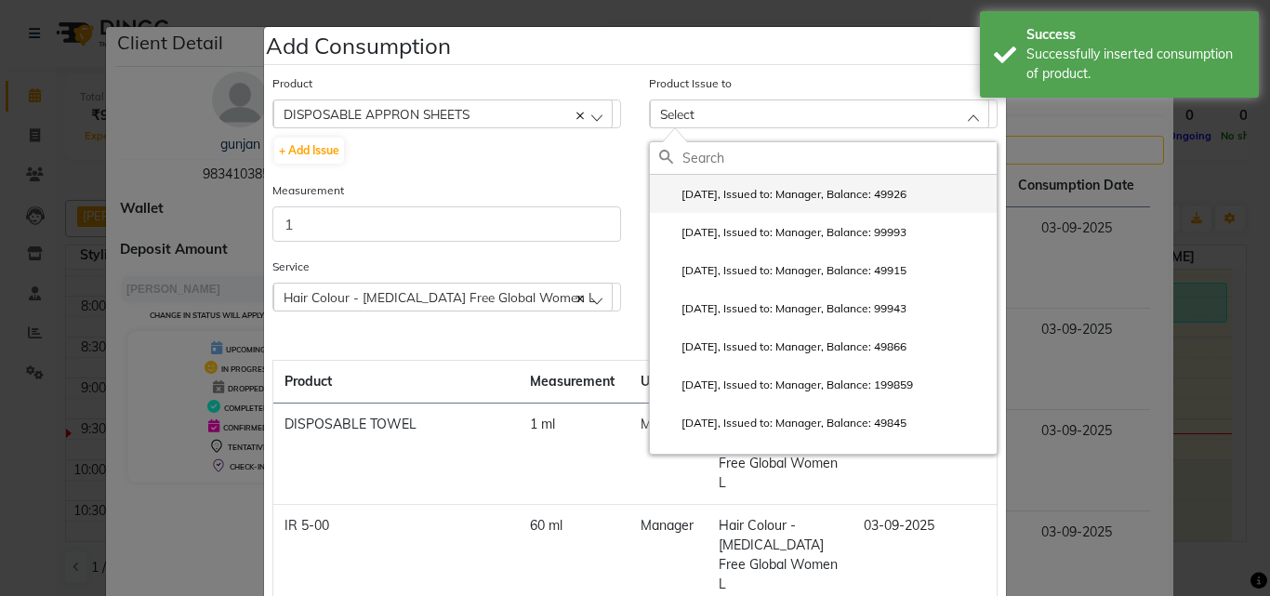
drag, startPoint x: 760, startPoint y: 190, endPoint x: 896, endPoint y: 304, distance: 177.6
click at [760, 191] on label "2025-08-29, Issued to: Manager, Balance: 49926" at bounding box center [782, 194] width 247 height 17
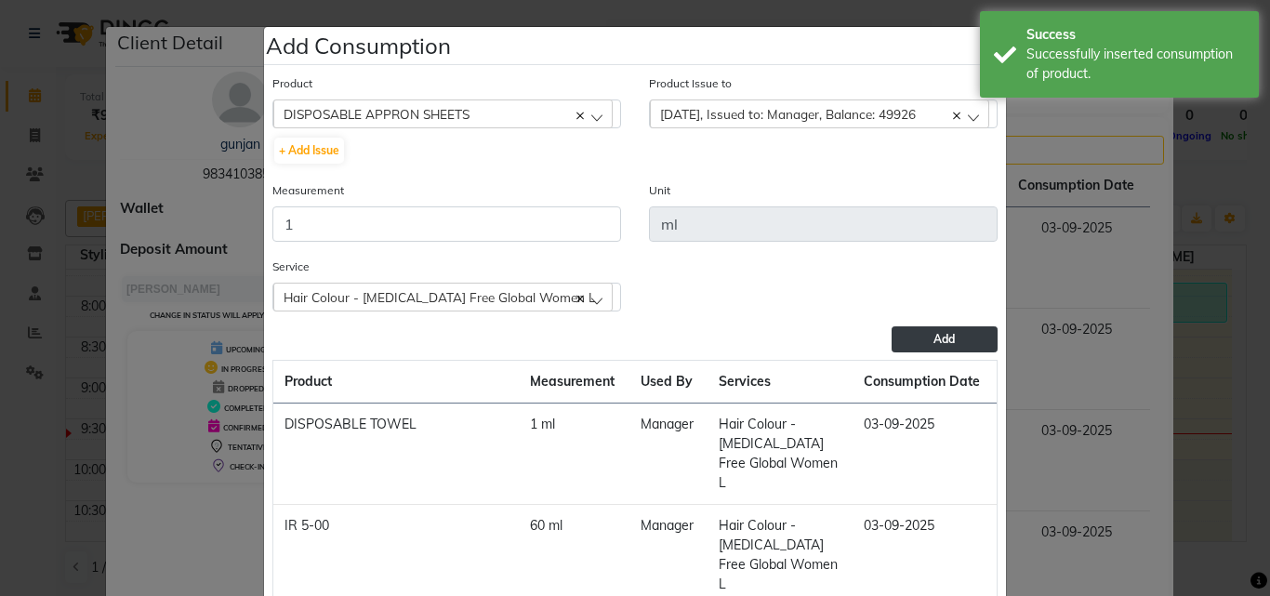
click at [934, 341] on span "Add" at bounding box center [944, 339] width 21 height 14
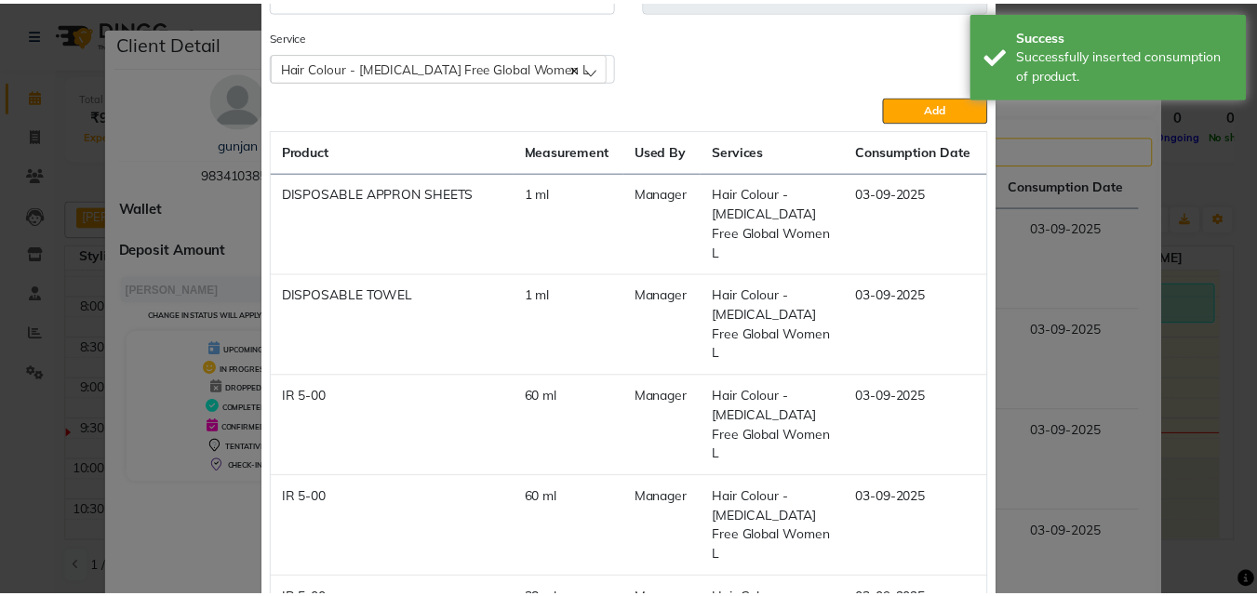
scroll to position [542, 0]
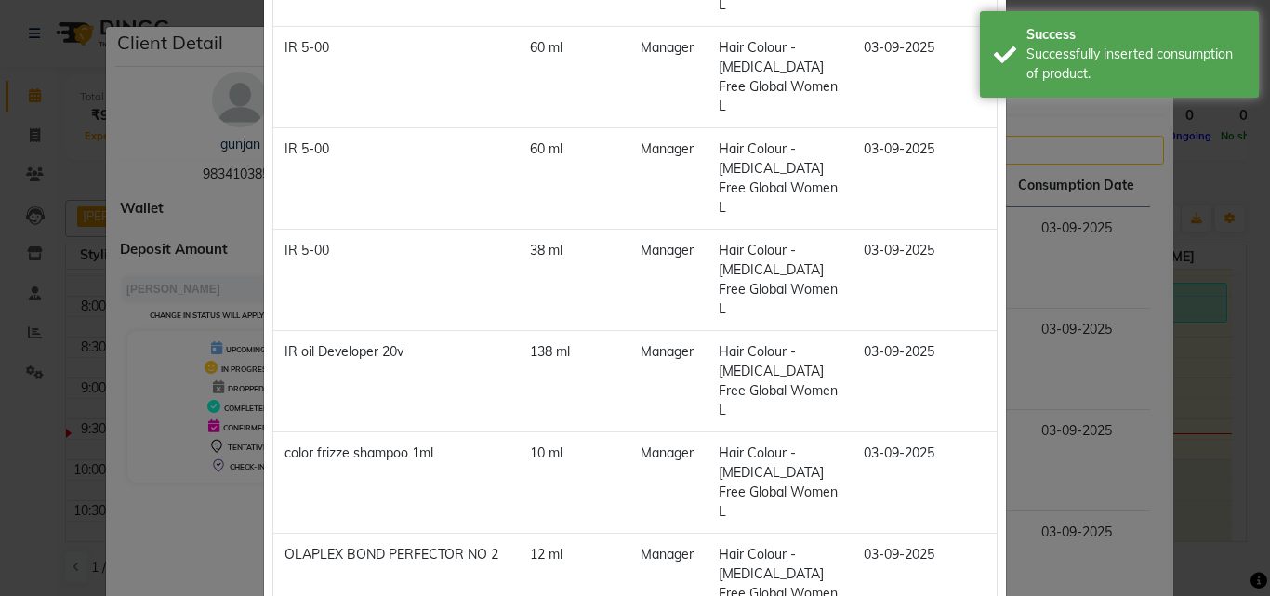
click at [1188, 331] on ngb-modal-window "Add Consumption × Product Select 4-88 Product Issue to Select 2025-08-29, Issue…" at bounding box center [635, 298] width 1270 height 596
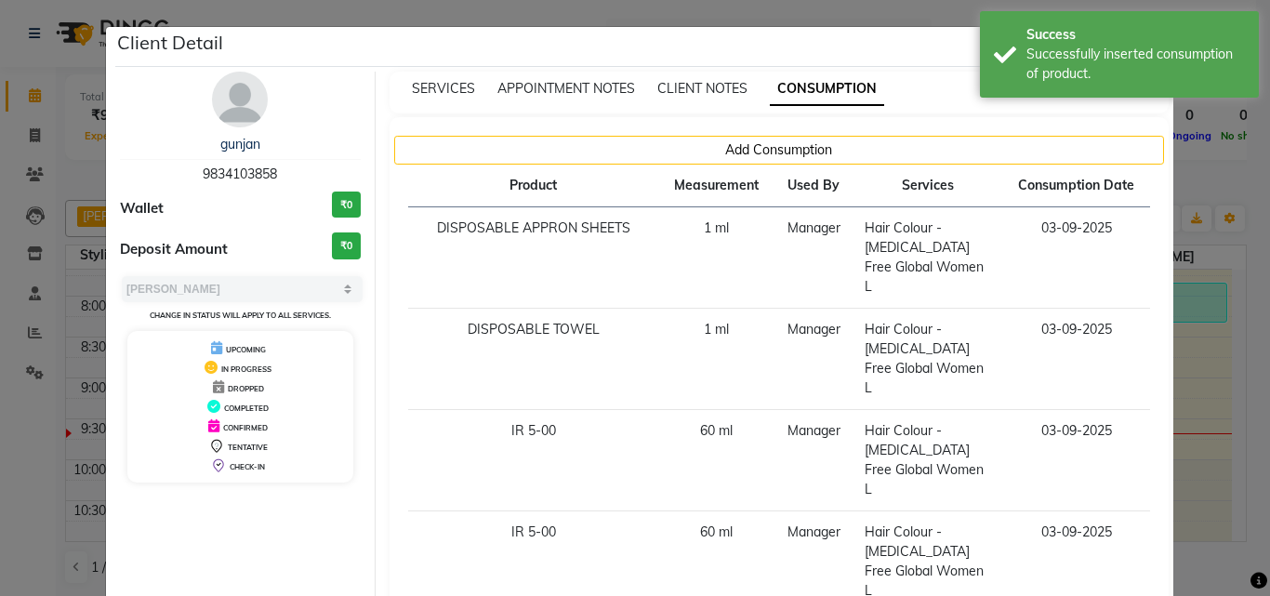
click at [1199, 411] on ngb-modal-window "Client Detail gunjan 9834103858 Wallet ₹0 Deposit Amount ₹0 Select MARK DONE UP…" at bounding box center [635, 298] width 1270 height 596
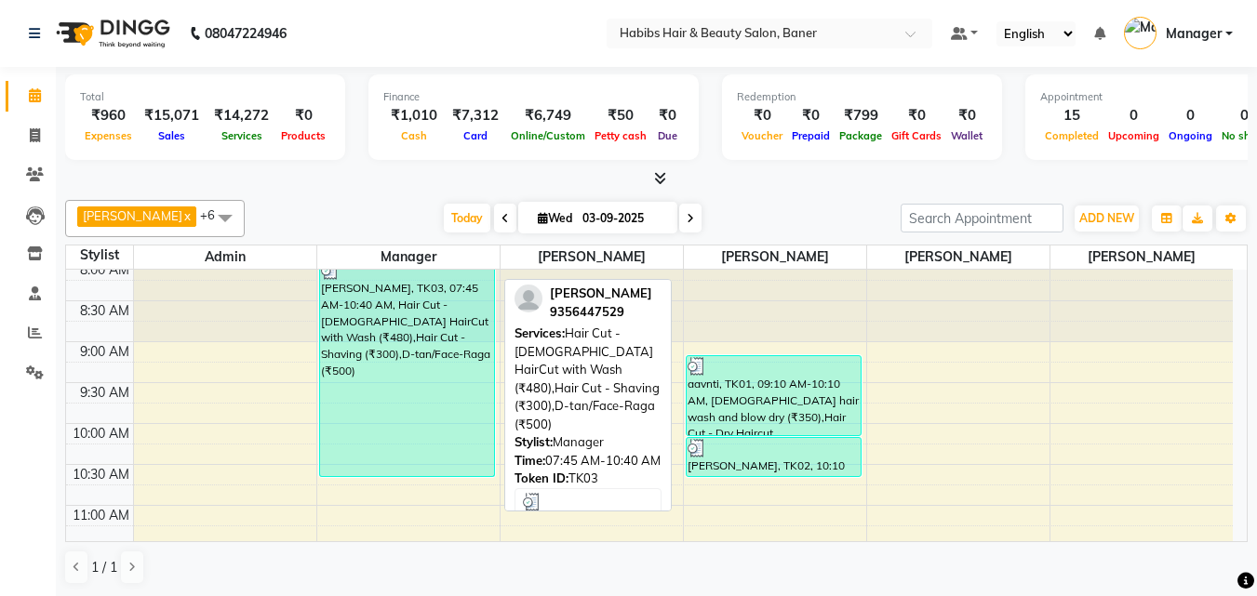
scroll to position [0, 0]
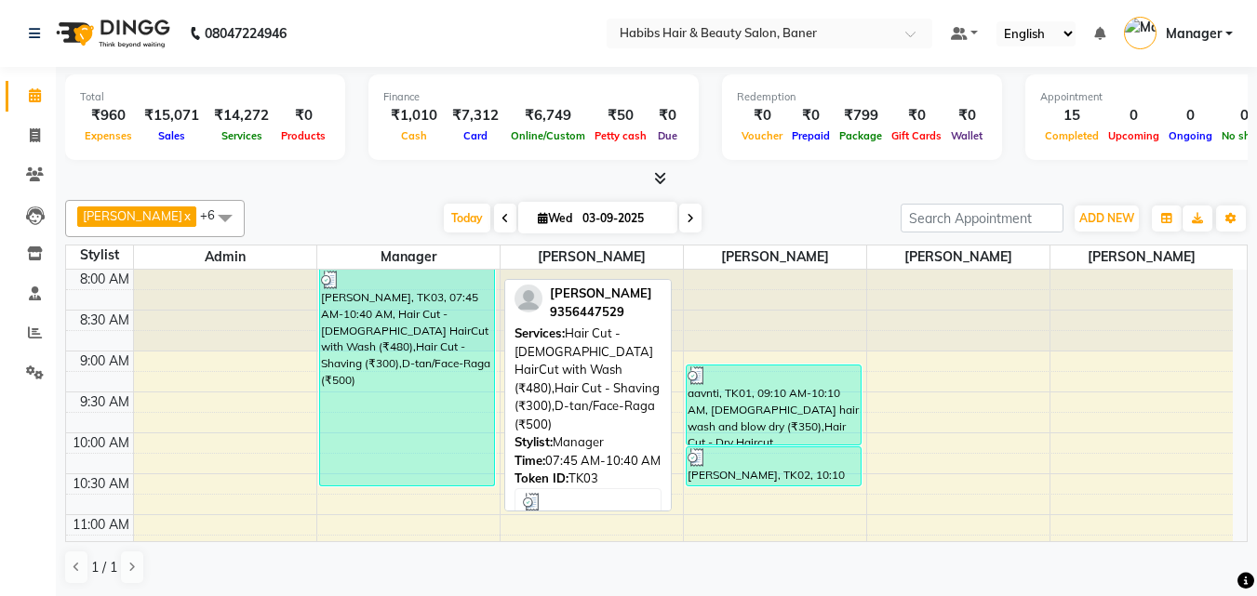
click at [426, 342] on div "[PERSON_NAME], TK03, 07:45 AM-10:40 AM, Hair Cut - [DEMOGRAPHIC_DATA] HairCut w…" at bounding box center [407, 378] width 174 height 216
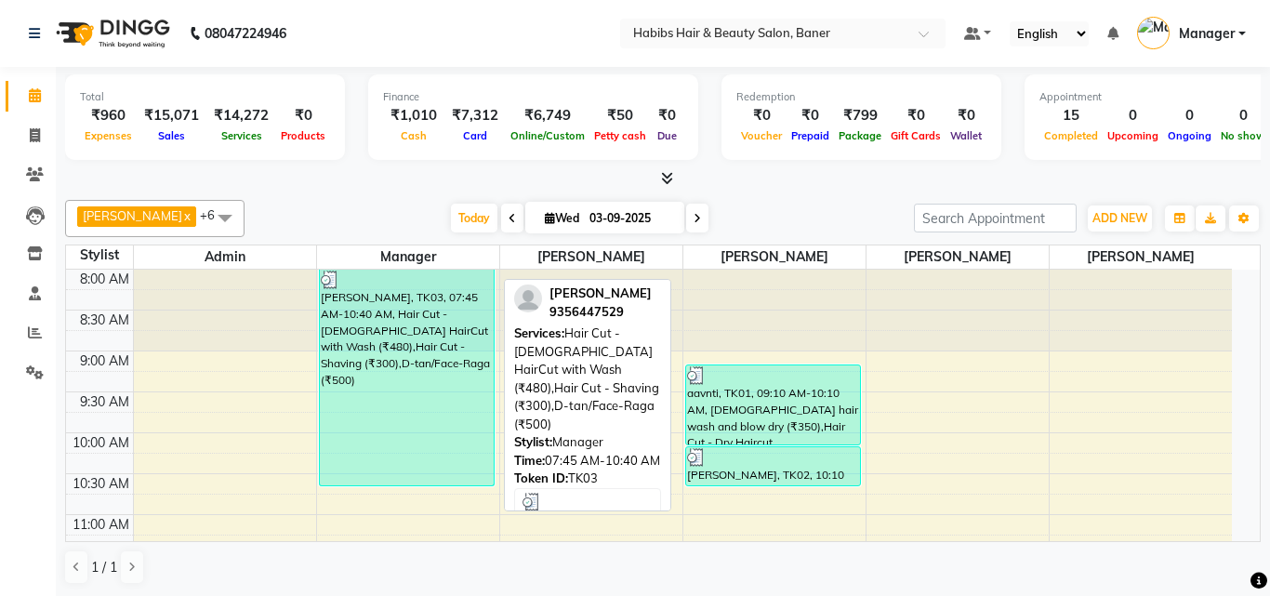
select select "3"
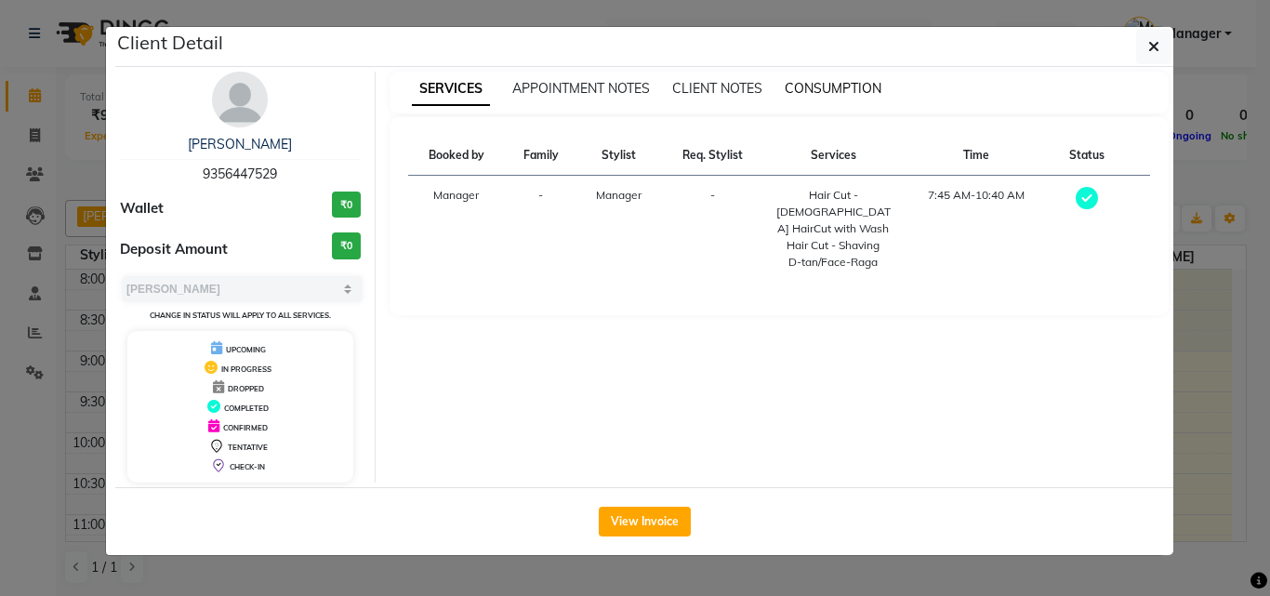
click at [847, 85] on span "CONSUMPTION" at bounding box center [833, 88] width 97 height 17
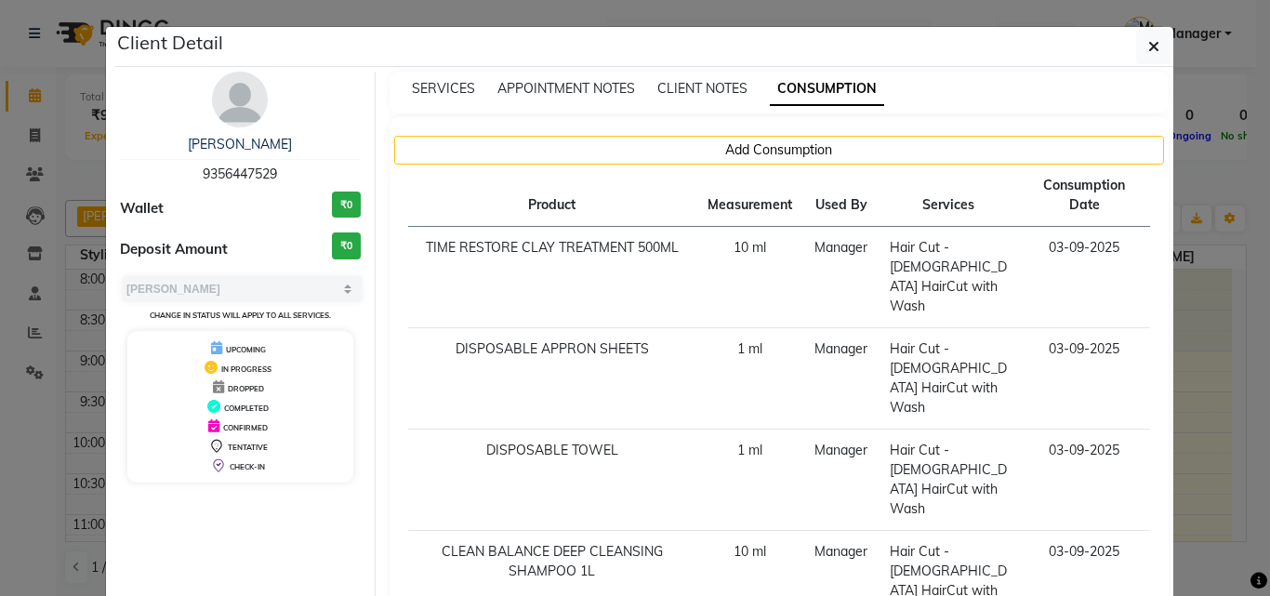
click at [1189, 360] on ngb-modal-window "Client Detail arpit 9356447529 Wallet ₹0 Deposit Amount ₹0 Select MARK DONE UPC…" at bounding box center [635, 298] width 1270 height 596
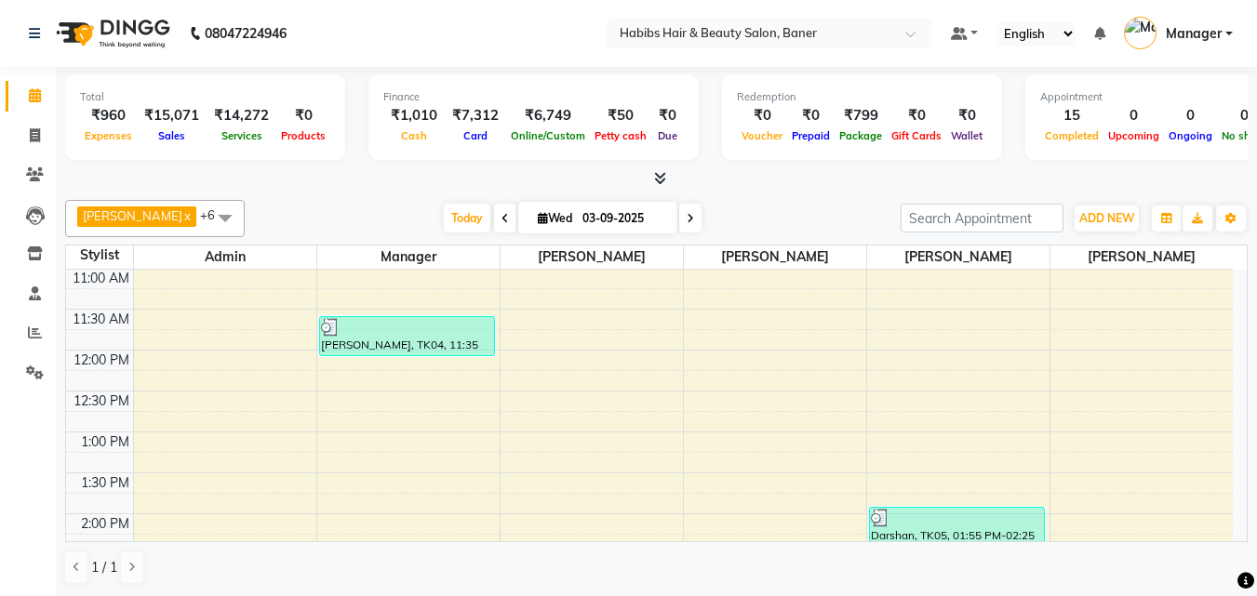
scroll to position [279, 0]
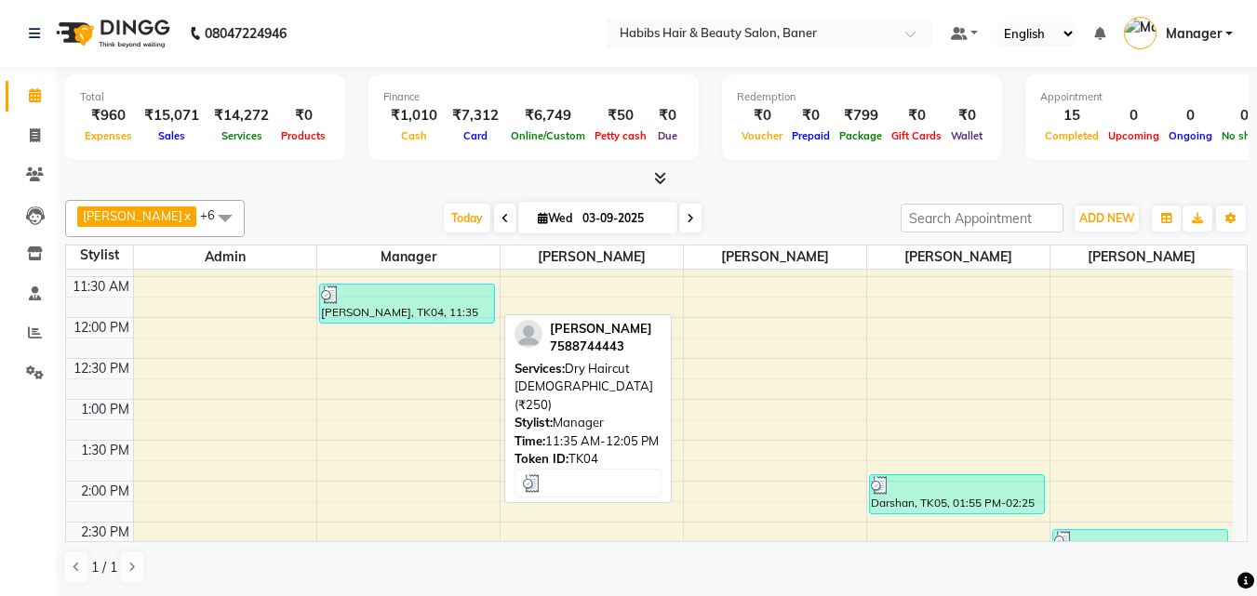
click at [437, 313] on div "[PERSON_NAME], TK04, 11:35 AM-12:05 PM, Dry Haircut [DEMOGRAPHIC_DATA] (₹250)" at bounding box center [407, 304] width 174 height 38
select select "3"
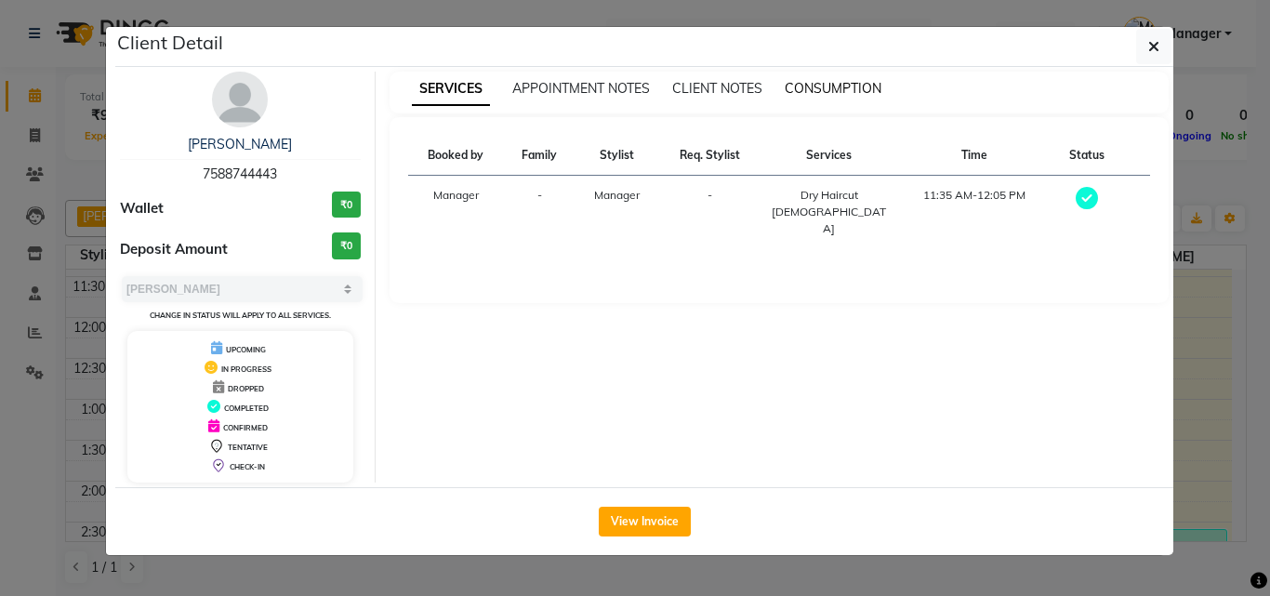
click at [831, 84] on span "CONSUMPTION" at bounding box center [833, 88] width 97 height 17
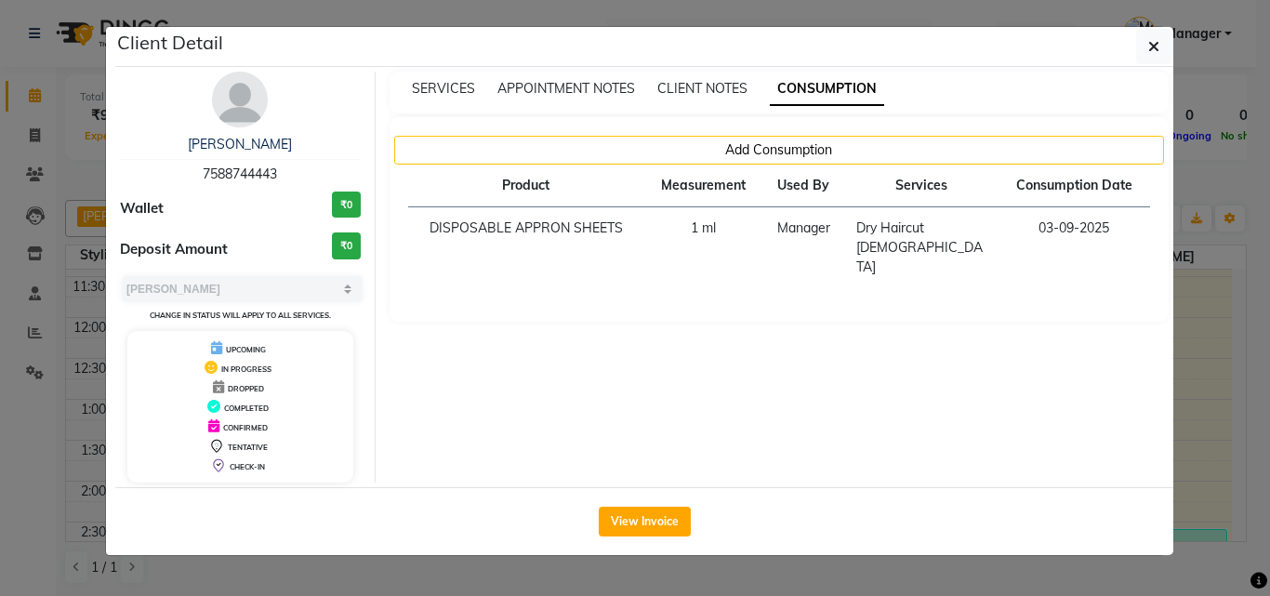
click at [1199, 297] on ngb-modal-window "Client Detail hardas 7588744443 Wallet ₹0 Deposit Amount ₹0 Select MARK DONE UP…" at bounding box center [635, 298] width 1270 height 596
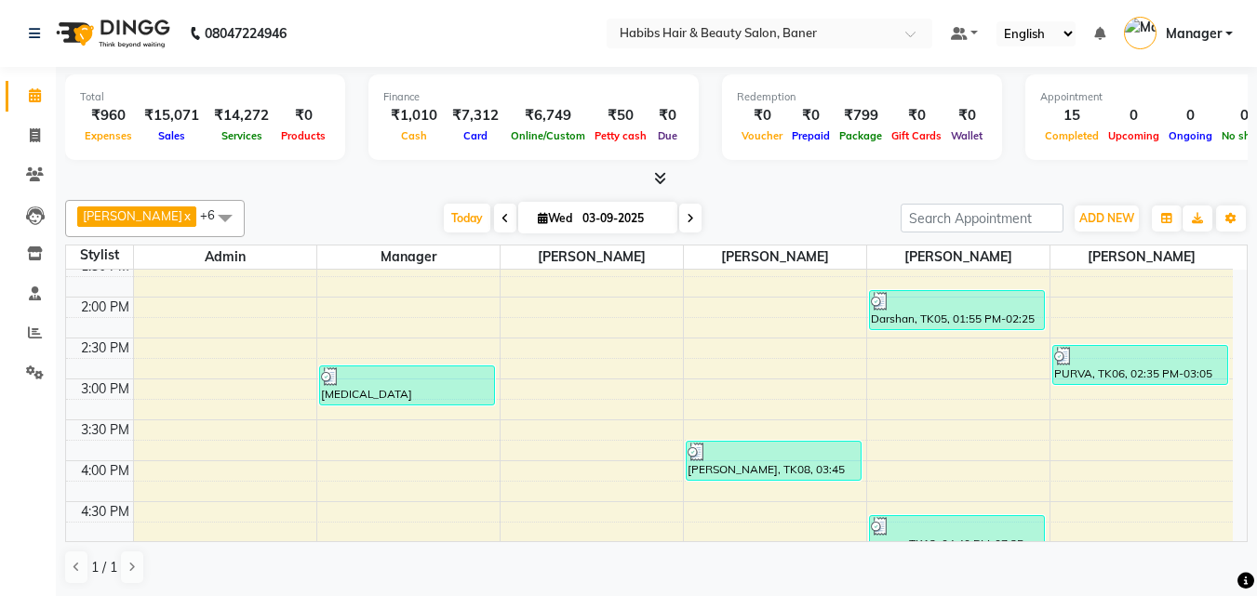
scroll to position [465, 0]
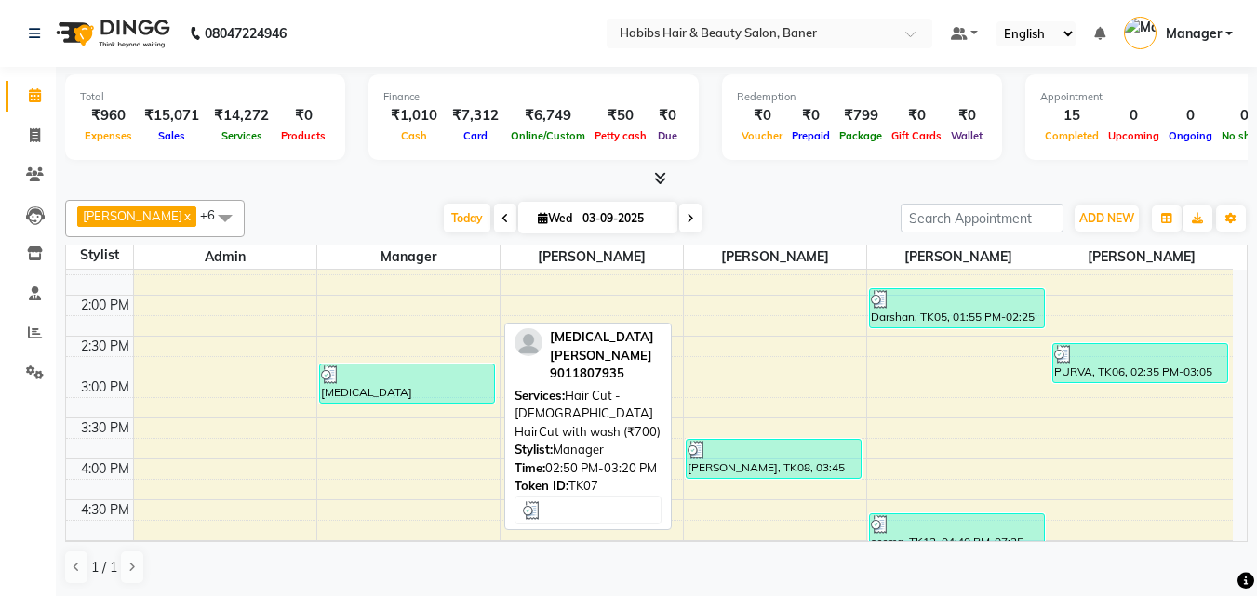
click at [460, 392] on div "[MEDICAL_DATA][PERSON_NAME], TK07, 02:50 PM-03:20 PM, Hair Cut - [DEMOGRAPHIC_D…" at bounding box center [407, 384] width 174 height 38
select select "3"
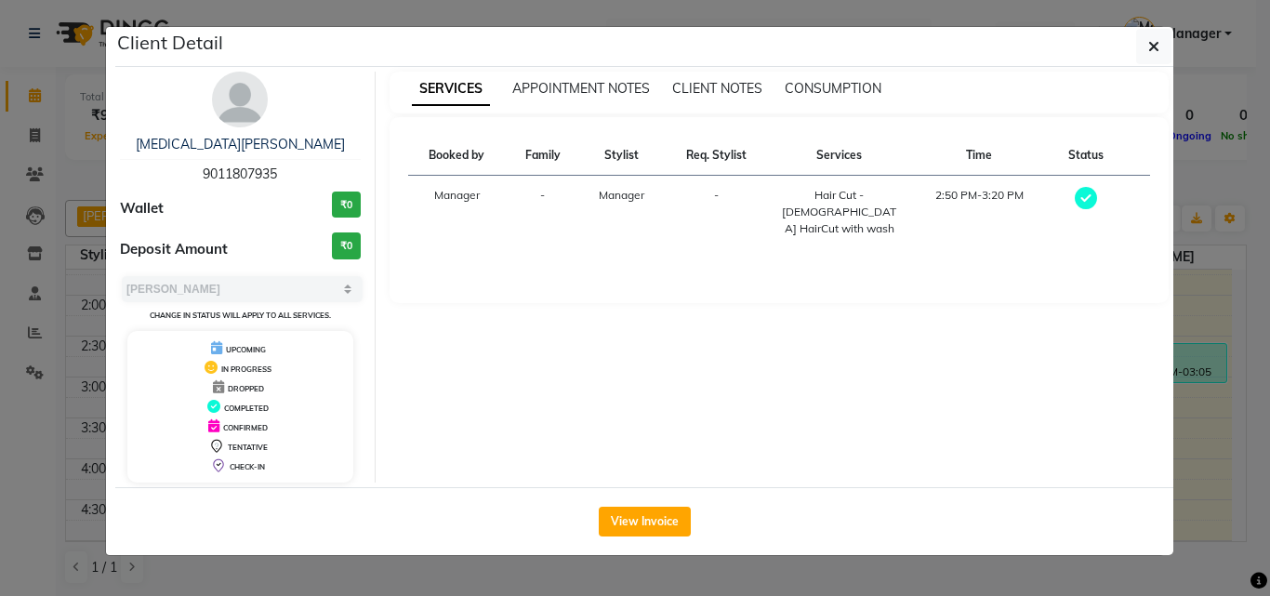
drag, startPoint x: 803, startPoint y: 73, endPoint x: 800, endPoint y: 86, distance: 13.3
click at [803, 75] on div "SERVICES APPOINTMENT NOTES CLIENT NOTES CONSUMPTION" at bounding box center [780, 93] width 780 height 42
click at [800, 88] on span "CONSUMPTION" at bounding box center [833, 88] width 97 height 17
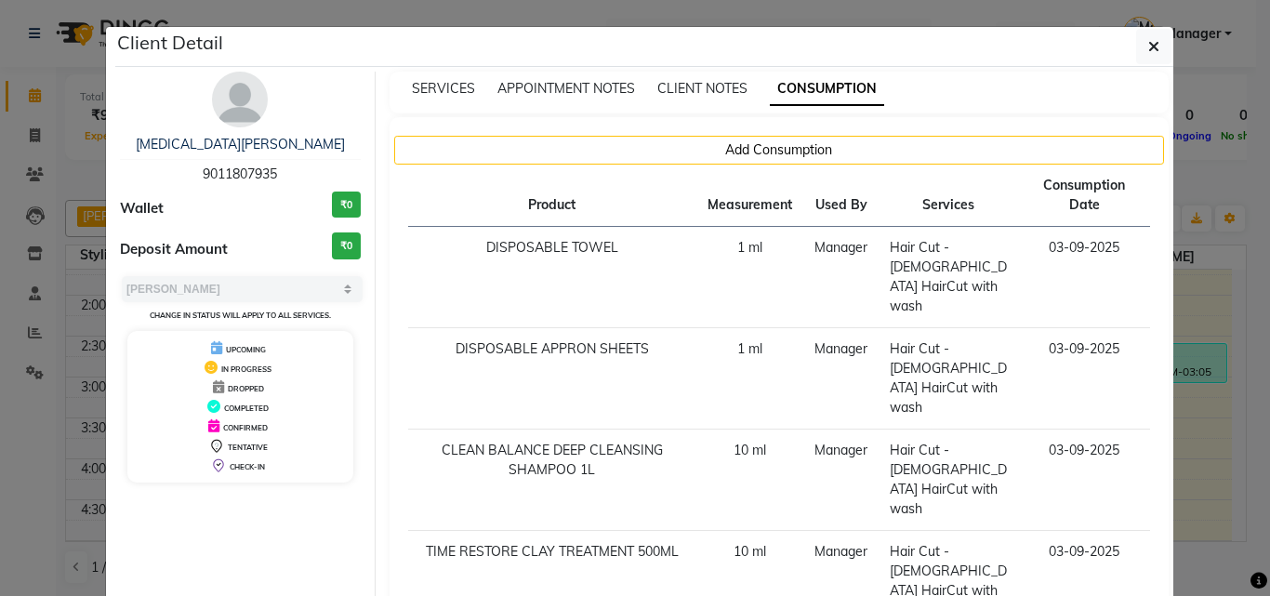
click at [1177, 342] on ngb-modal-window "Client Detail NIKITA SHINDE 9011807935 Wallet ₹0 Deposit Amount ₹0 Select MARK …" at bounding box center [635, 298] width 1270 height 596
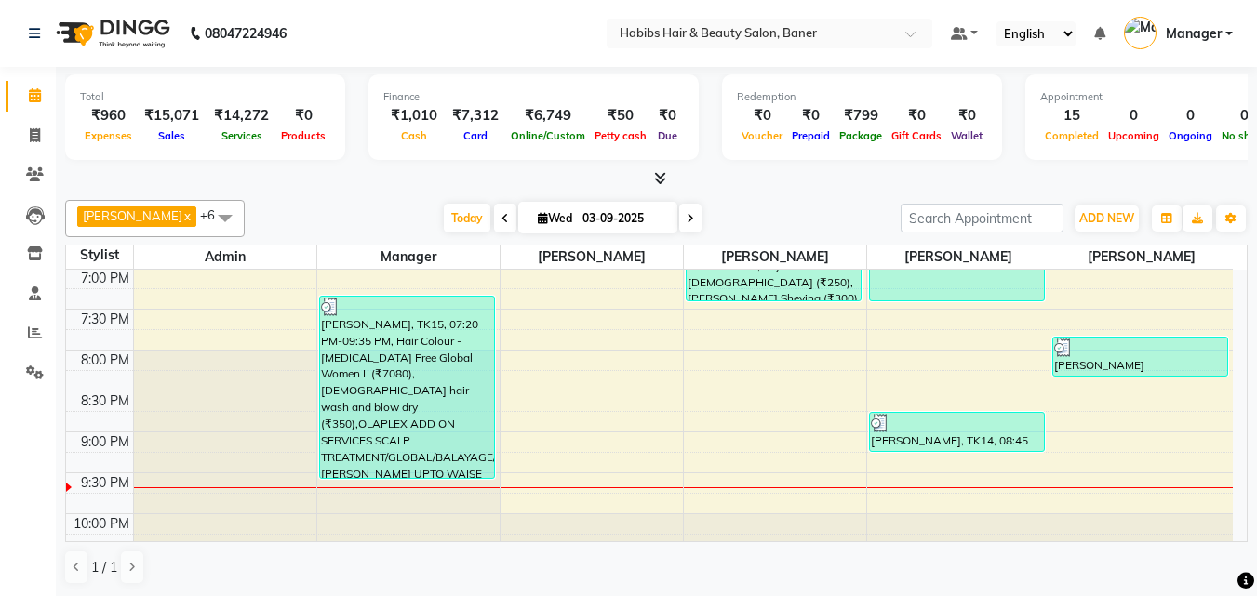
scroll to position [930, 0]
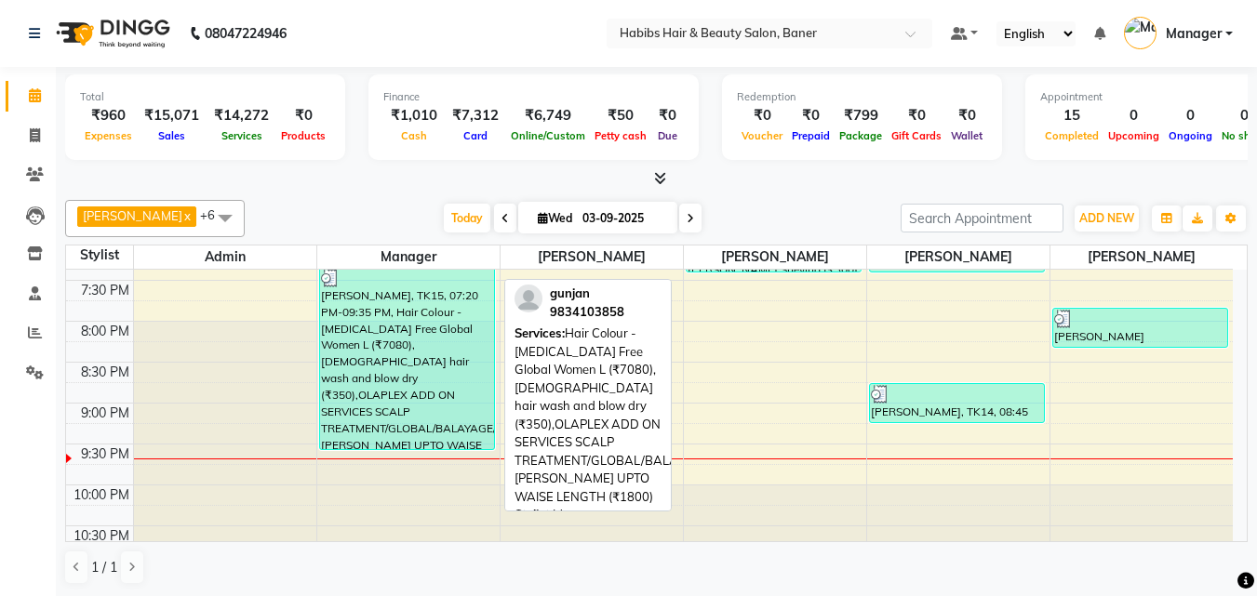
click at [453, 391] on div "[PERSON_NAME], TK15, 07:20 PM-09:35 PM, Hair Colour - [MEDICAL_DATA] Free Globa…" at bounding box center [407, 358] width 174 height 181
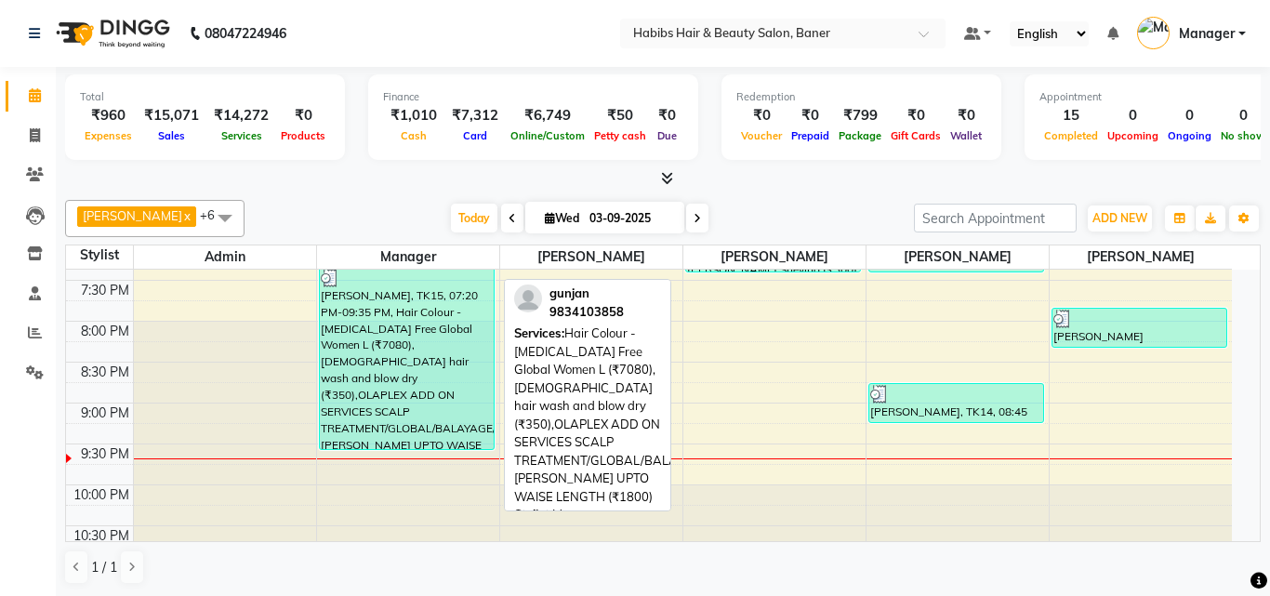
select select "3"
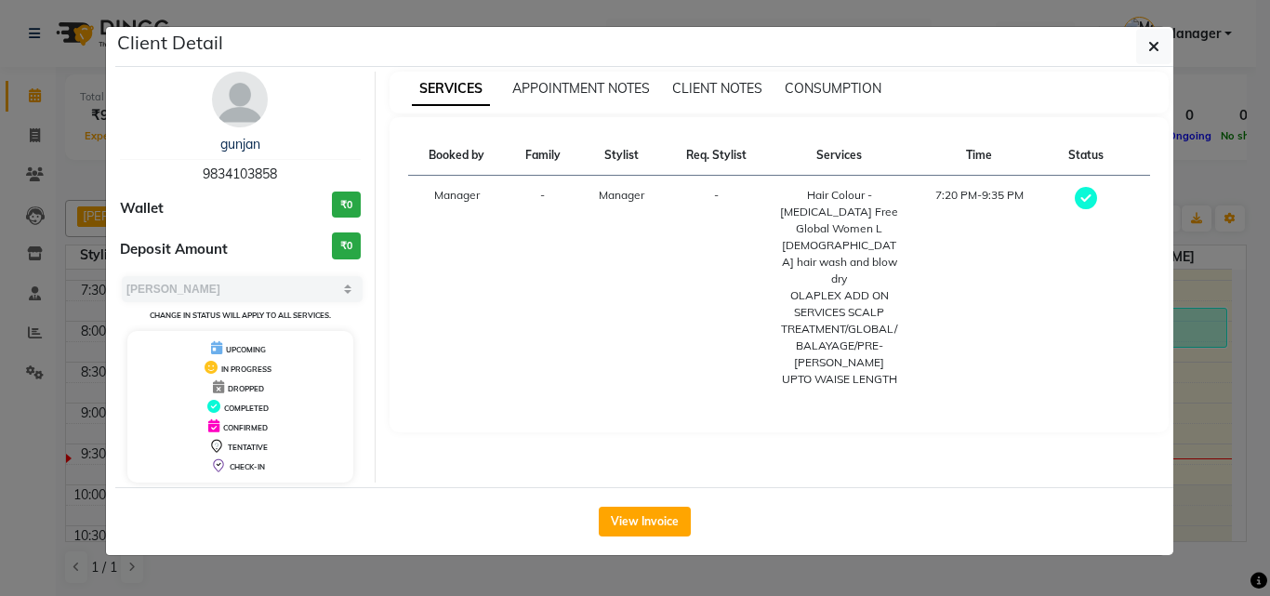
click at [1199, 374] on ngb-modal-window "Client Detail gunjan 9834103858 Wallet ₹0 Deposit Amount ₹0 Select MARK DONE UP…" at bounding box center [635, 298] width 1270 height 596
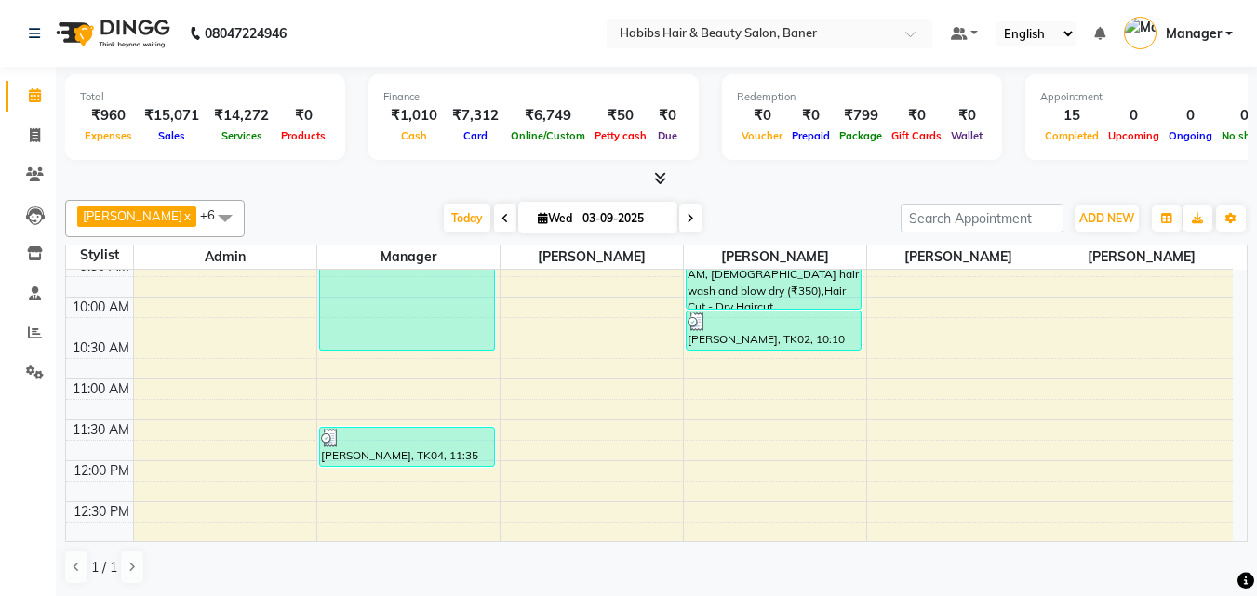
scroll to position [0, 0]
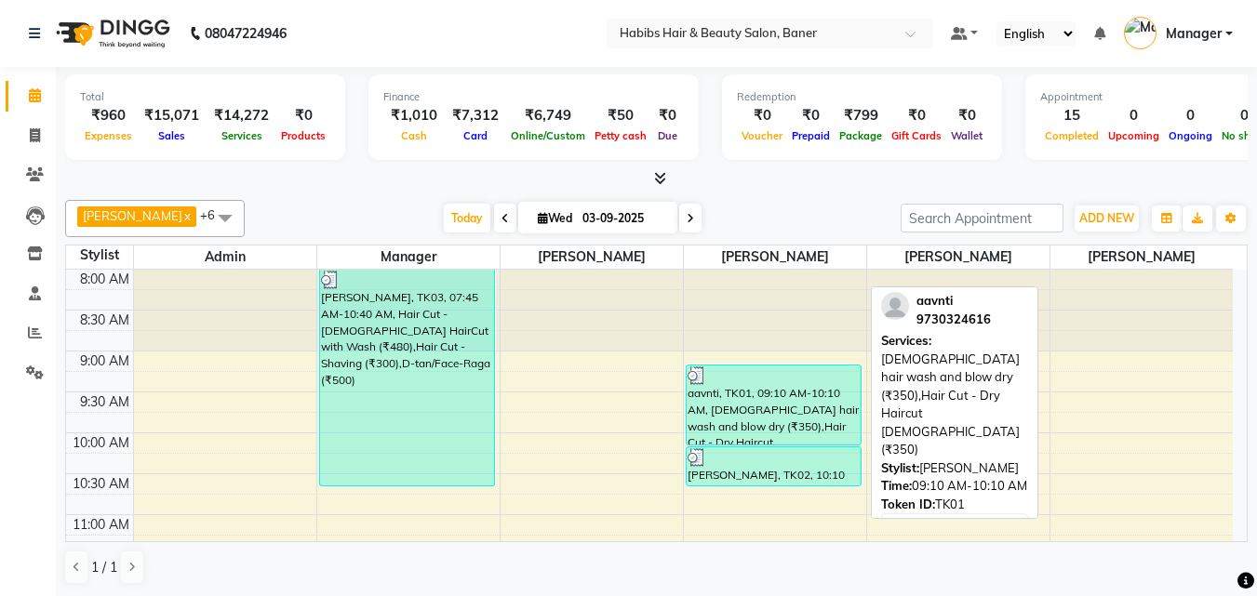
click at [786, 413] on div "aavnti, TK01, 09:10 AM-10:10 AM, [DEMOGRAPHIC_DATA] hair wash and blow dry (₹35…" at bounding box center [773, 405] width 174 height 79
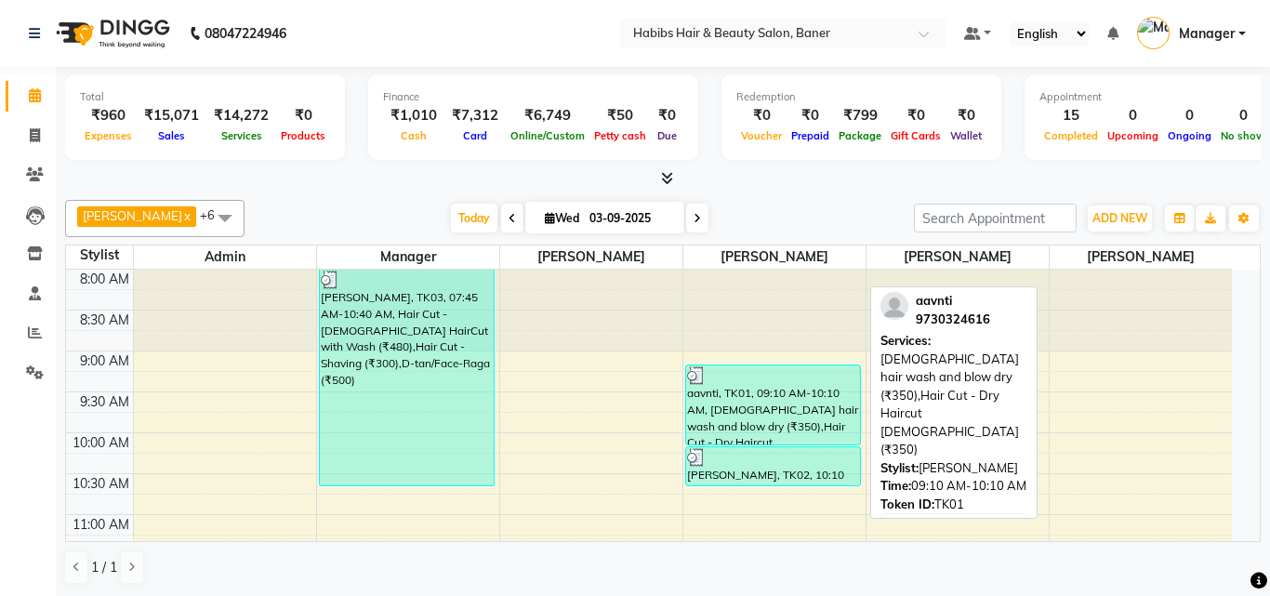
select select "3"
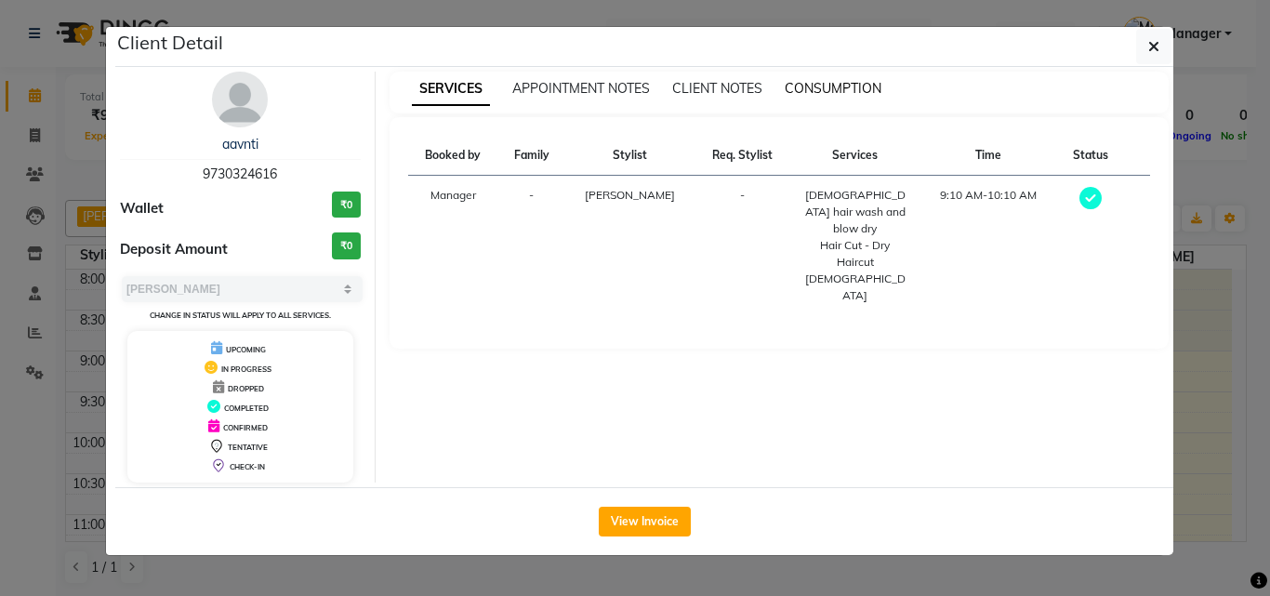
drag, startPoint x: 866, startPoint y: 79, endPoint x: 880, endPoint y: 134, distance: 56.6
click at [866, 82] on div "CONSUMPTION" at bounding box center [833, 89] width 97 height 20
click at [1197, 343] on ngb-modal-window "Client Detail aavnti 9730324616 Wallet ₹0 Deposit Amount ₹0 Select MARK DONE UP…" at bounding box center [635, 298] width 1270 height 596
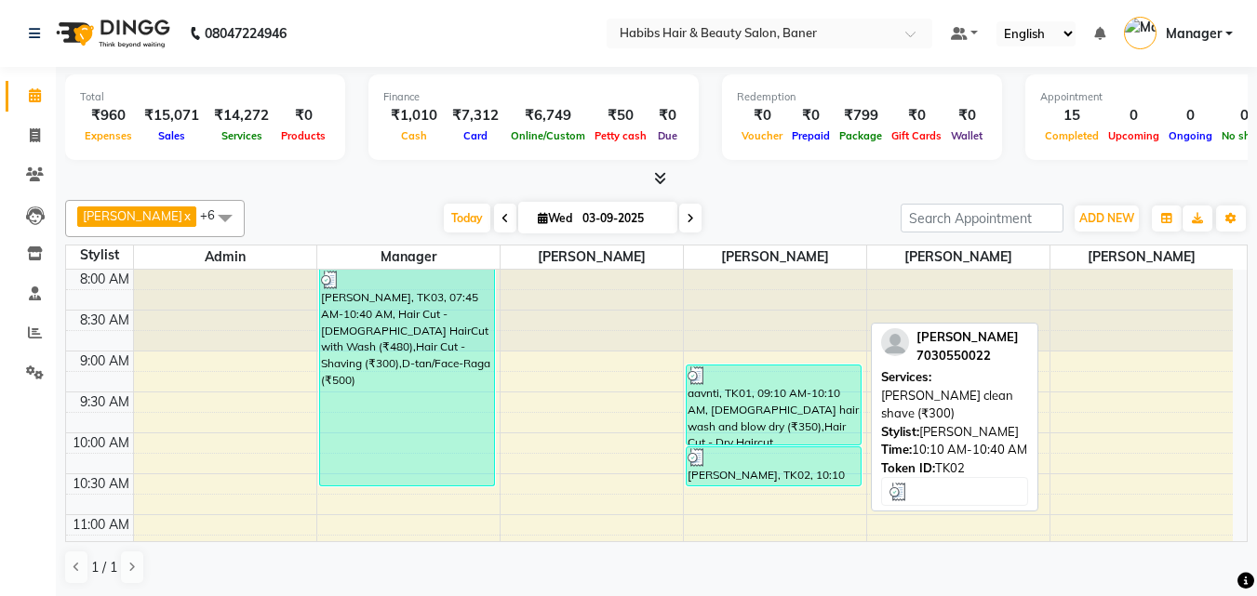
click at [751, 472] on div "[PERSON_NAME], TK02, 10:10 AM-10:40 AM, [PERSON_NAME] clean shave (₹300)" at bounding box center [773, 466] width 174 height 38
select select "3"
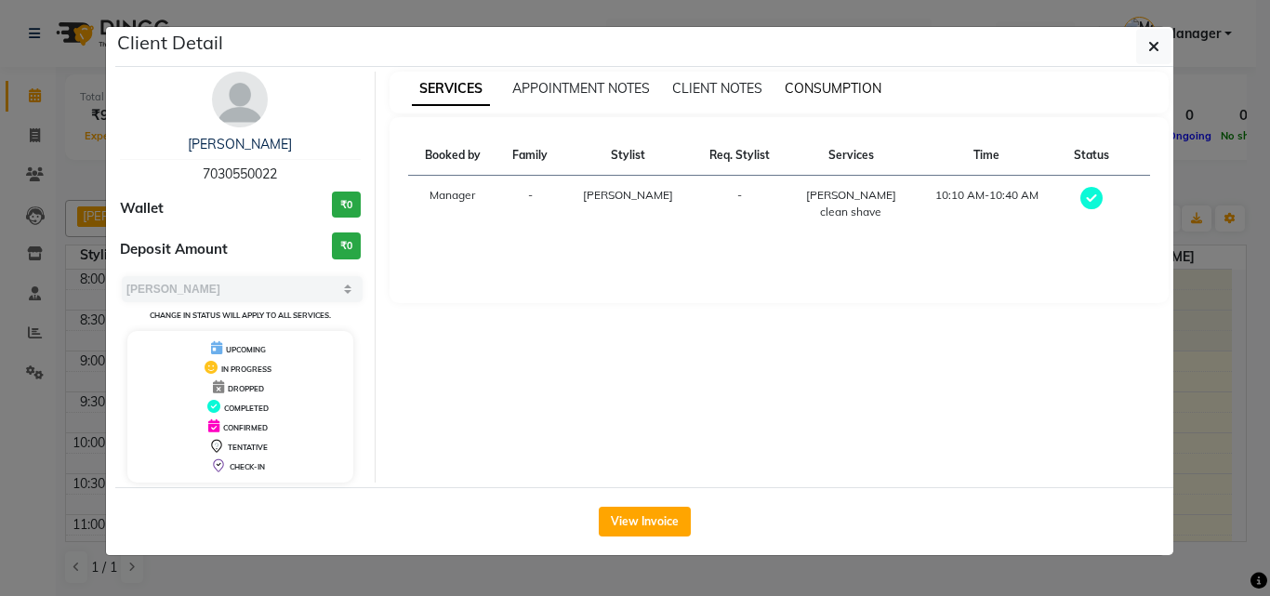
click at [831, 86] on span "CONSUMPTION" at bounding box center [833, 88] width 97 height 17
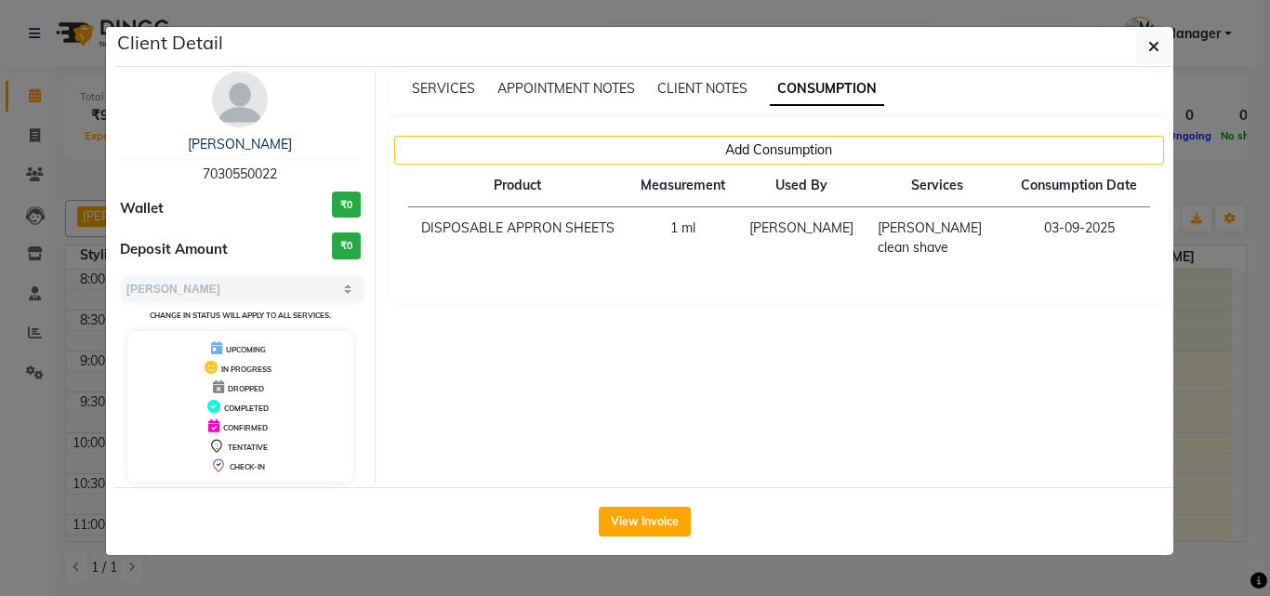
click at [1205, 321] on ngb-modal-window "Client Detail Ritesh INGOLE 7030550022 Wallet ₹0 Deposit Amount ₹0 Select MARK …" at bounding box center [635, 298] width 1270 height 596
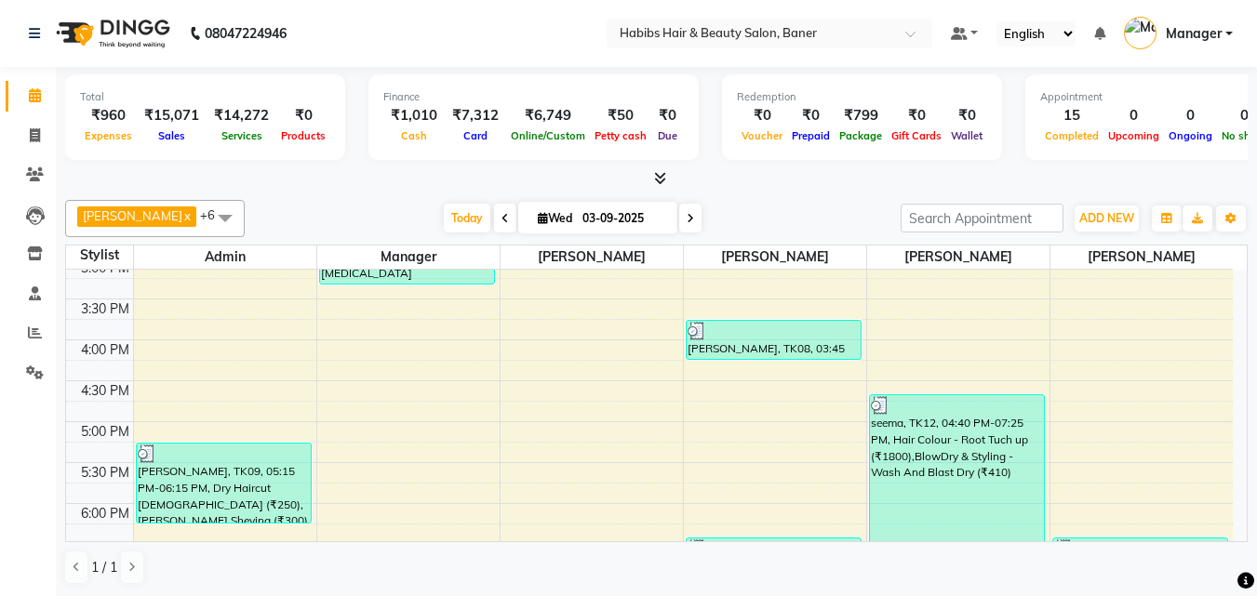
scroll to position [651, 0]
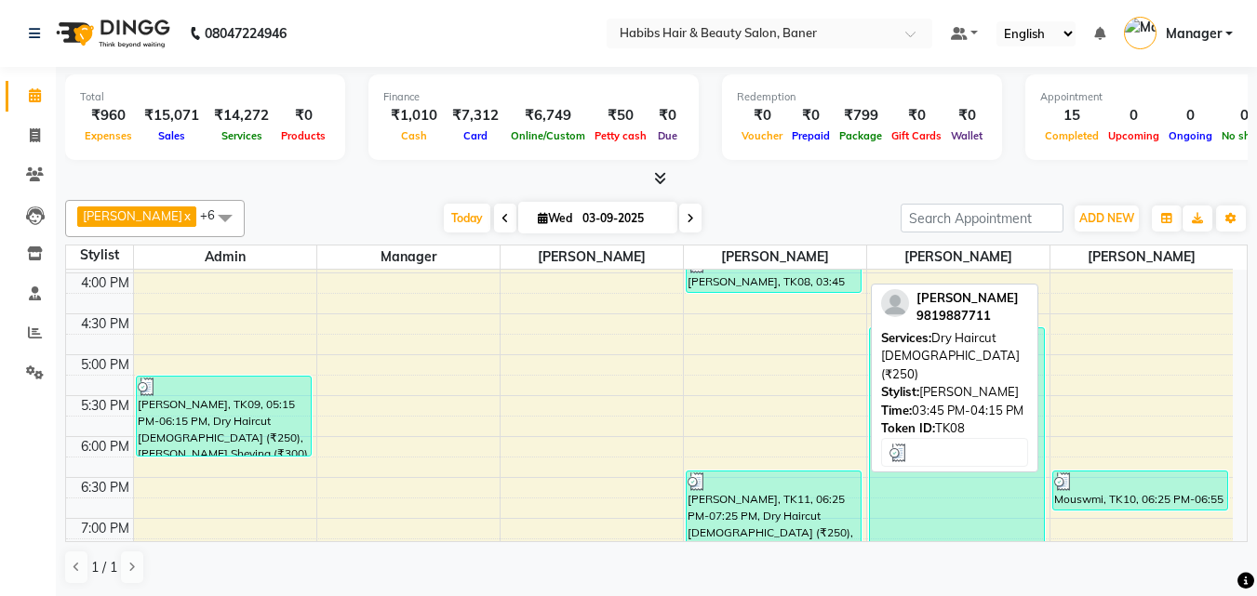
click at [830, 285] on div "[PERSON_NAME], TK08, 03:45 PM-04:15 PM, Dry Haircut [DEMOGRAPHIC_DATA] (₹250)" at bounding box center [773, 273] width 174 height 38
select select "3"
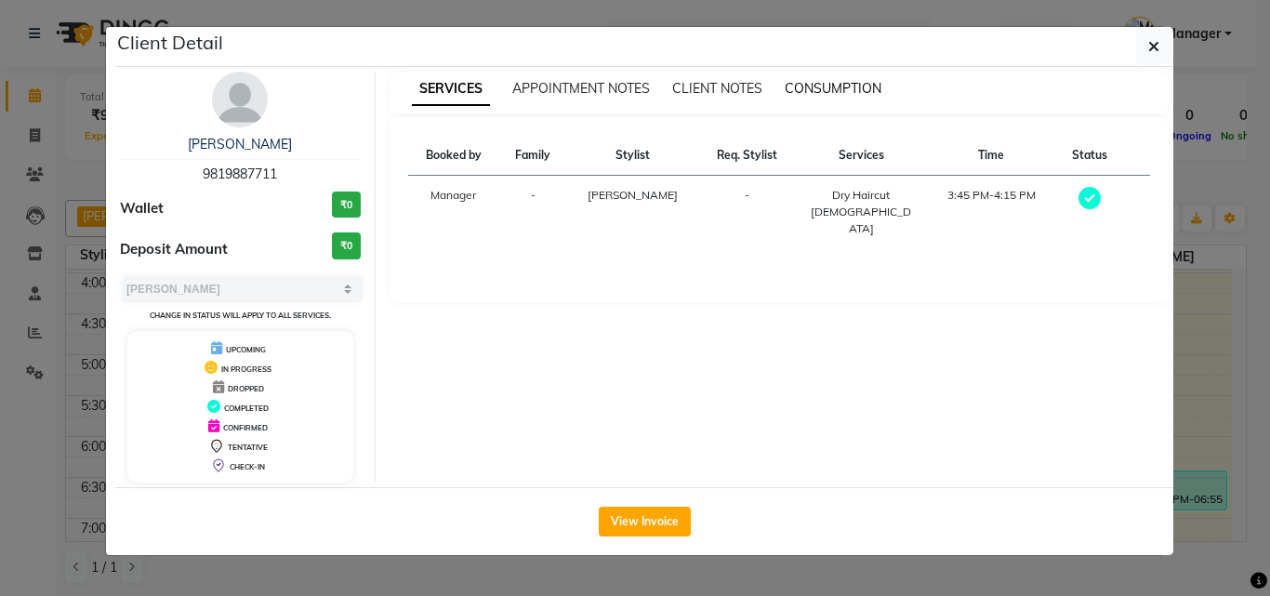
click at [860, 90] on span "CONSUMPTION" at bounding box center [833, 88] width 97 height 17
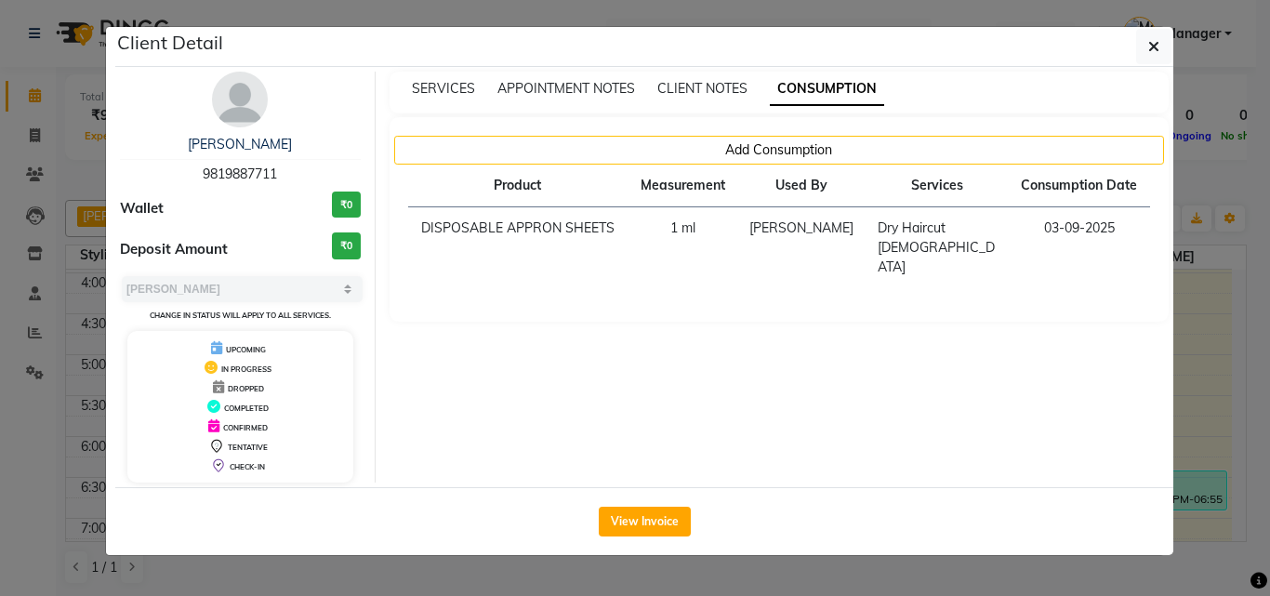
click at [1199, 321] on ngb-modal-window "Client Detail SUNIL CHAUDHARI 9819887711 Wallet ₹0 Deposit Amount ₹0 Select MAR…" at bounding box center [635, 298] width 1270 height 596
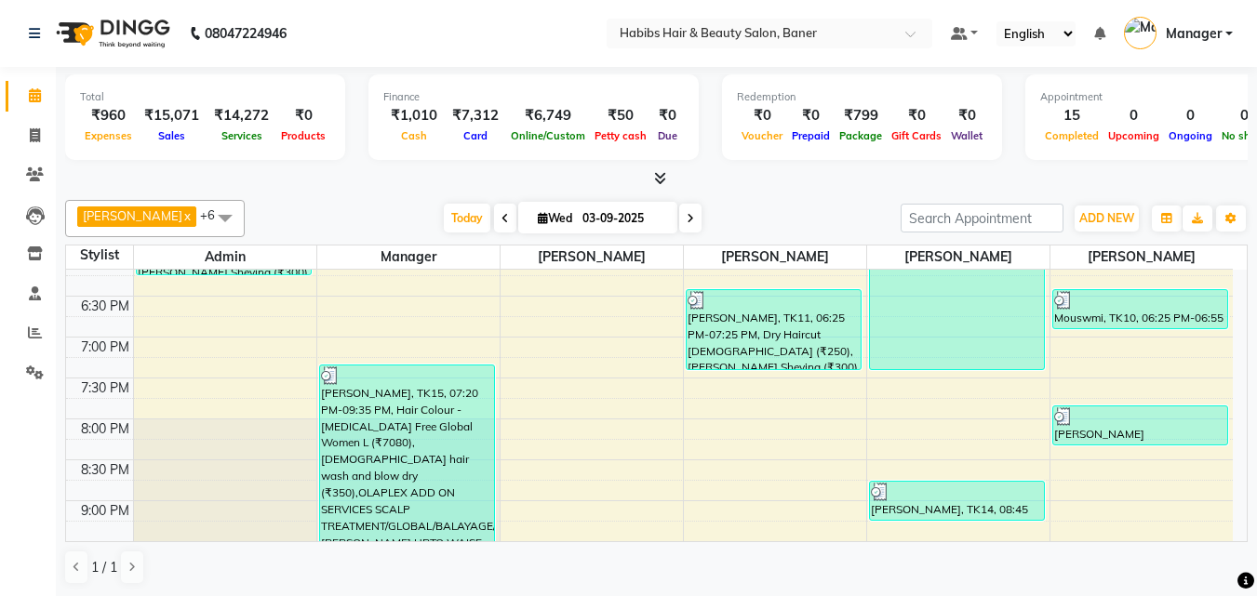
scroll to position [837, 0]
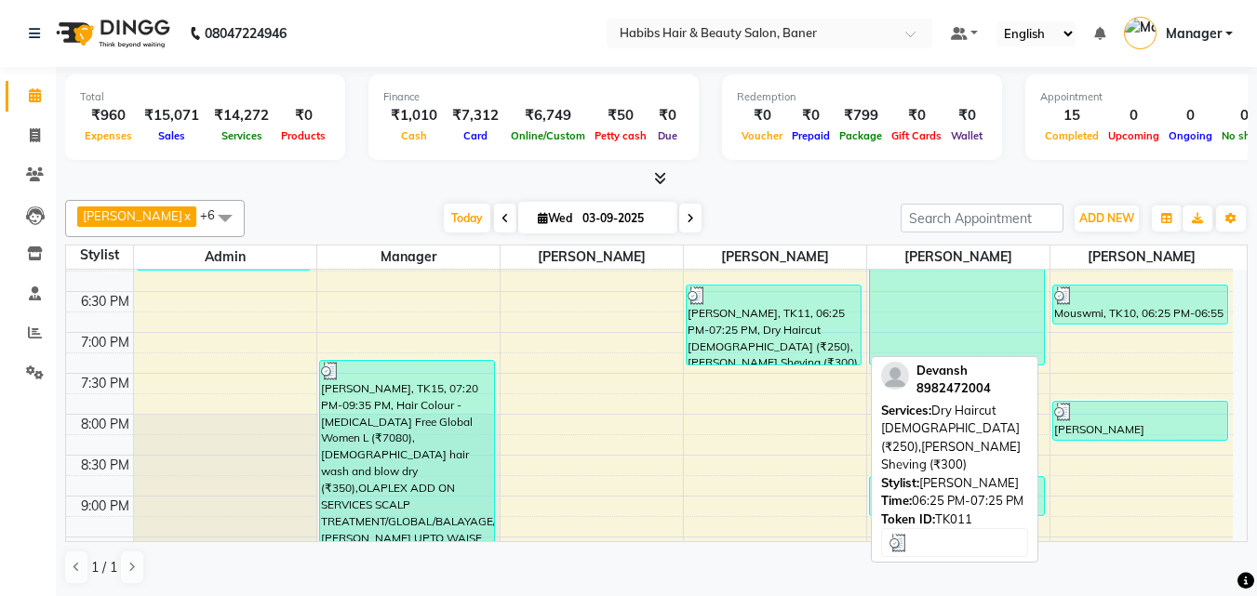
click at [765, 317] on div "[PERSON_NAME], TK11, 06:25 PM-07:25 PM, Dry Haircut [DEMOGRAPHIC_DATA] (₹250),[…" at bounding box center [773, 325] width 174 height 79
select select "3"
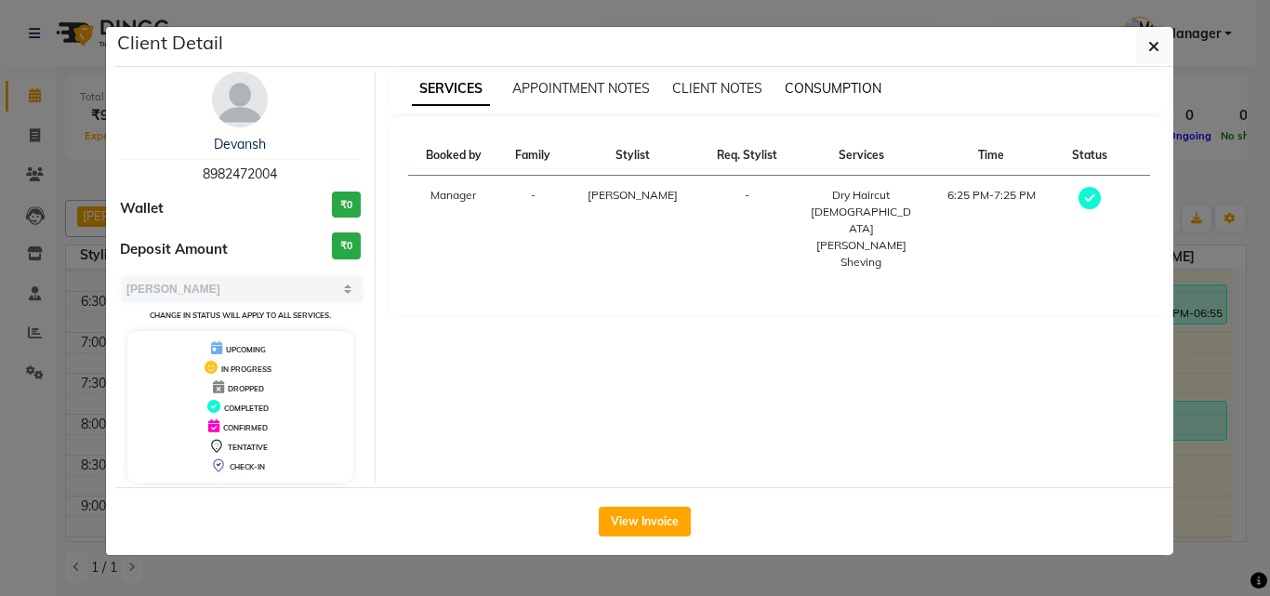
click at [846, 85] on span "CONSUMPTION" at bounding box center [833, 88] width 97 height 17
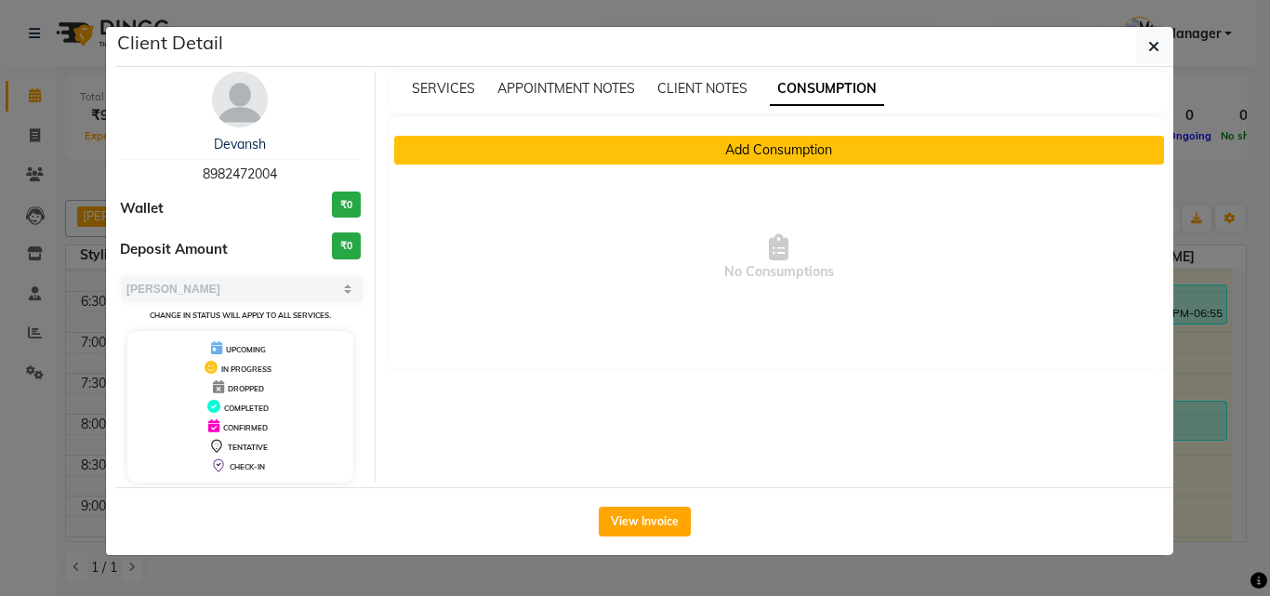
click at [799, 151] on button "Add Consumption" at bounding box center [779, 150] width 771 height 29
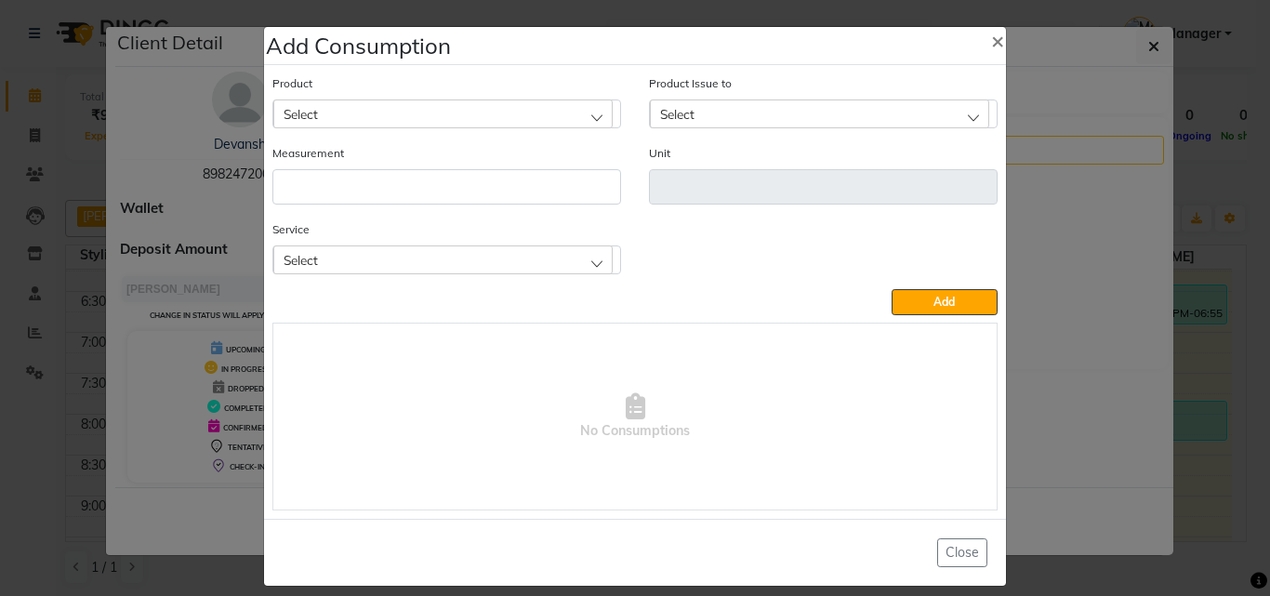
click at [474, 109] on div "Select" at bounding box center [442, 114] width 339 height 28
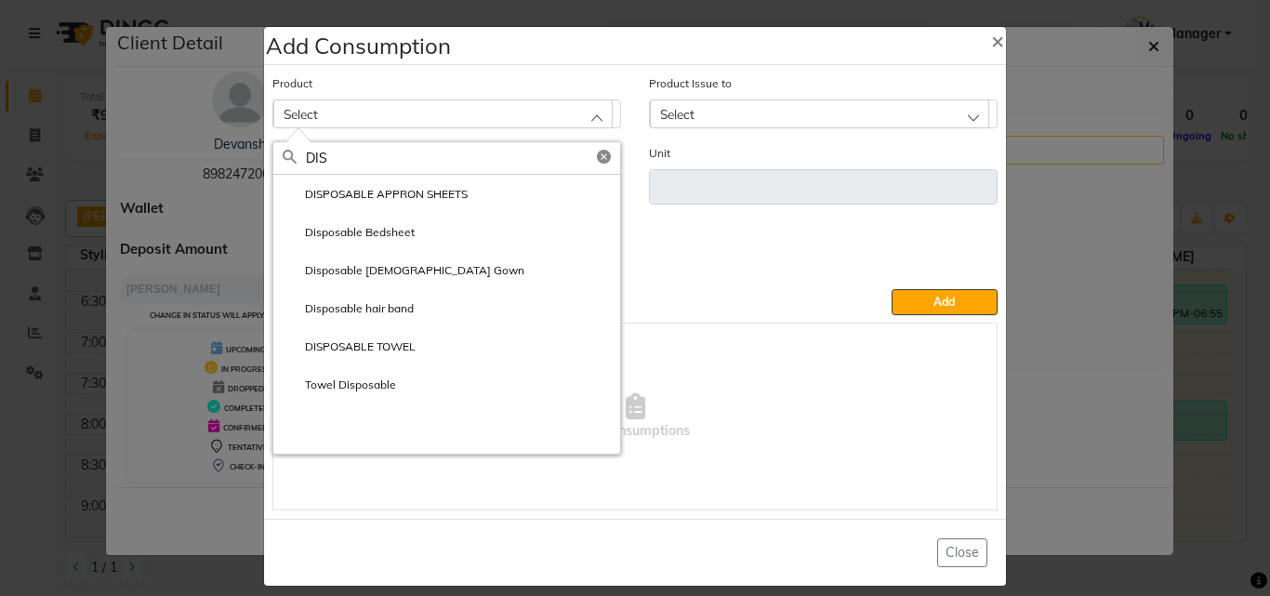
type input "DIS"
click at [378, 189] on label "DISPOSABLE APPRON SHEETS" at bounding box center [375, 194] width 185 height 17
type input "ml"
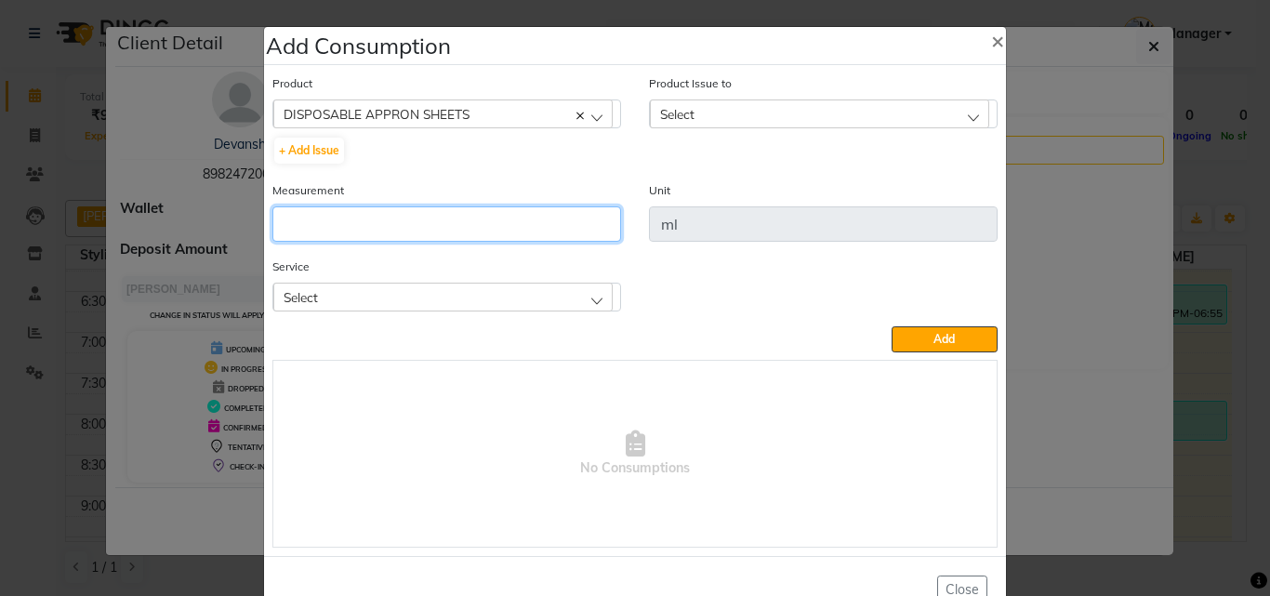
click at [446, 224] on input "number" at bounding box center [447, 223] width 349 height 35
type input "1"
drag, startPoint x: 367, startPoint y: 286, endPoint x: 377, endPoint y: 337, distance: 51.1
click at [367, 288] on div "Select" at bounding box center [442, 297] width 339 height 28
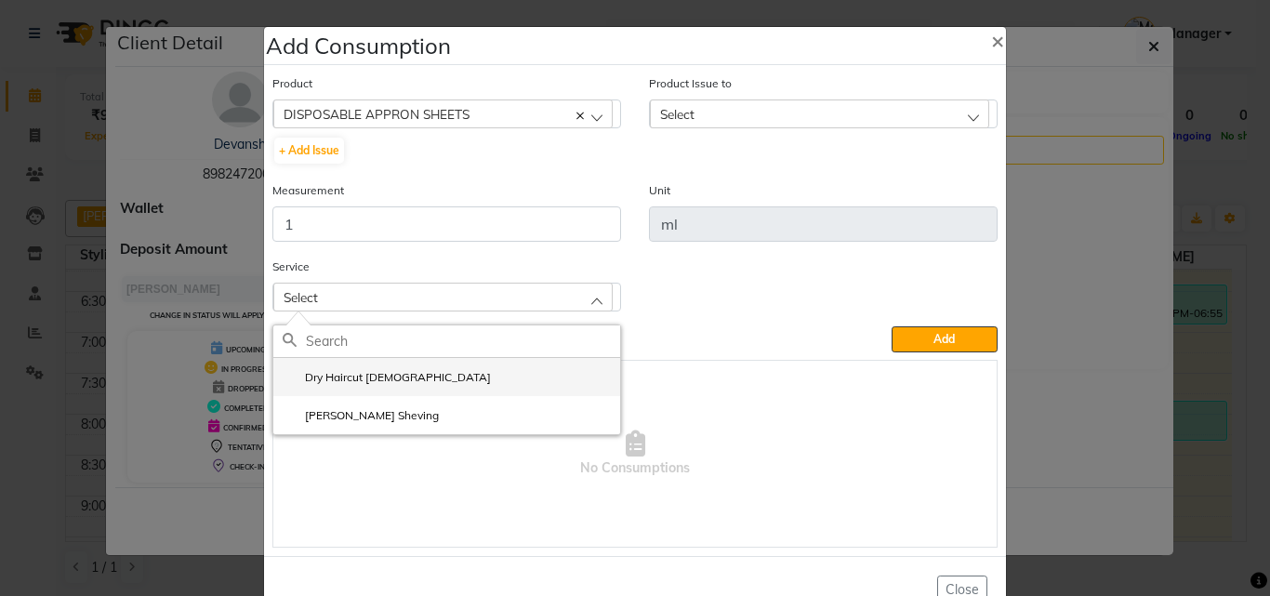
click at [357, 380] on label "Dry Haircut [DEMOGRAPHIC_DATA]" at bounding box center [387, 377] width 208 height 17
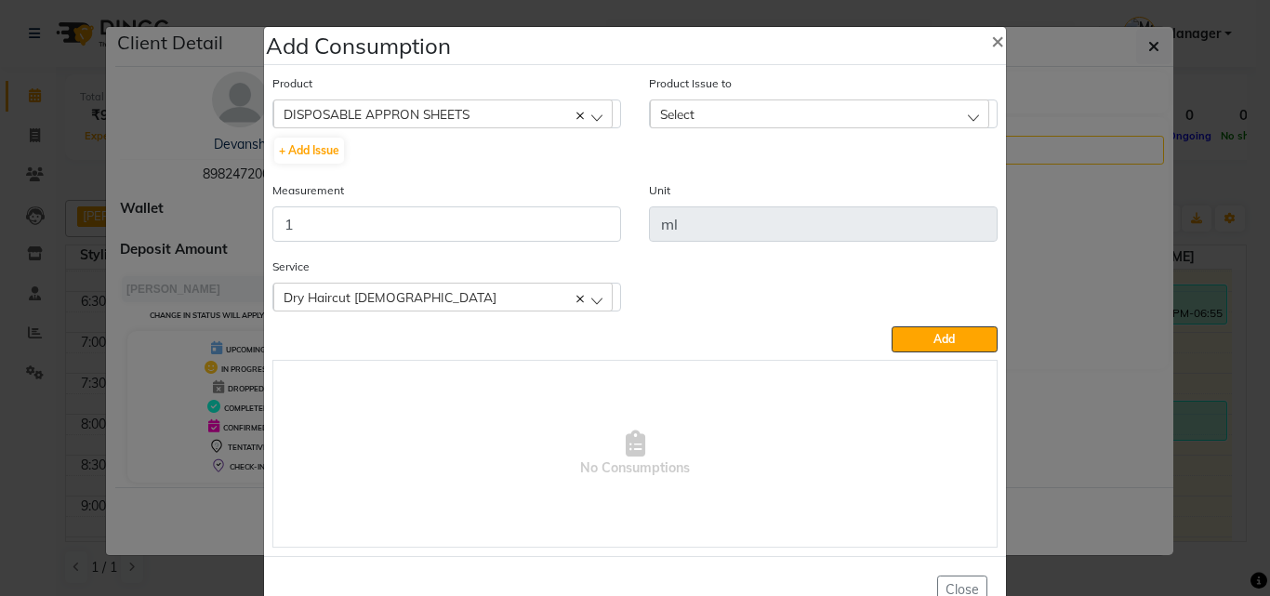
click at [765, 115] on div "Select" at bounding box center [819, 114] width 339 height 28
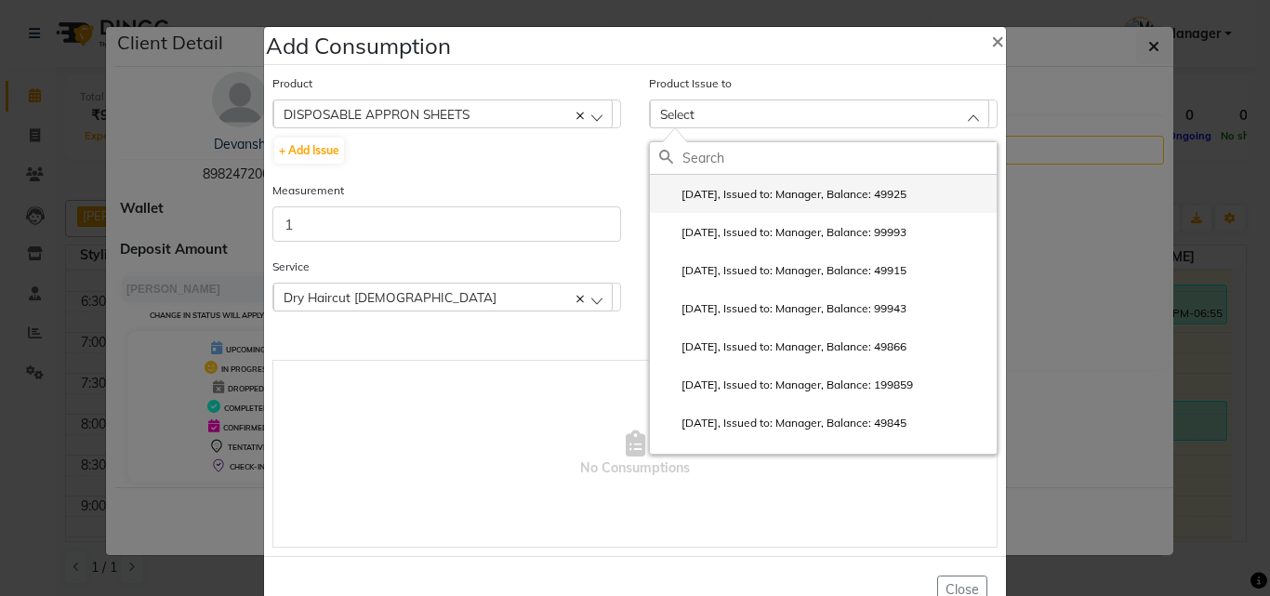
click at [778, 191] on label "2025-08-29, Issued to: Manager, Balance: 49925" at bounding box center [782, 194] width 247 height 17
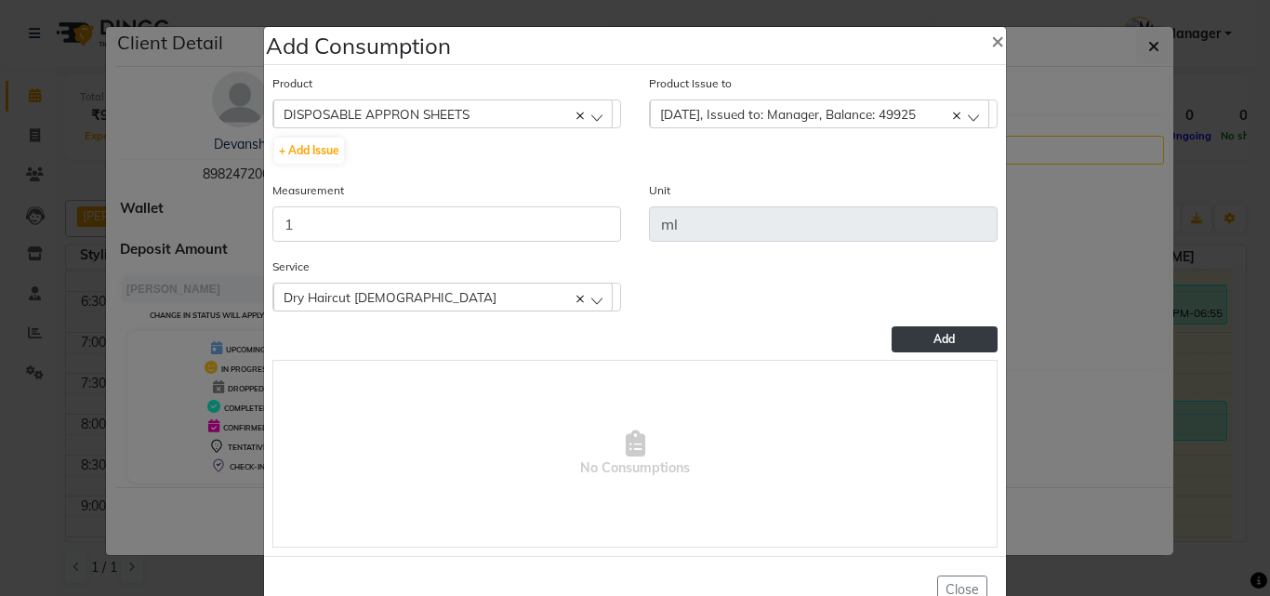
click at [911, 336] on button "Add" at bounding box center [945, 339] width 106 height 26
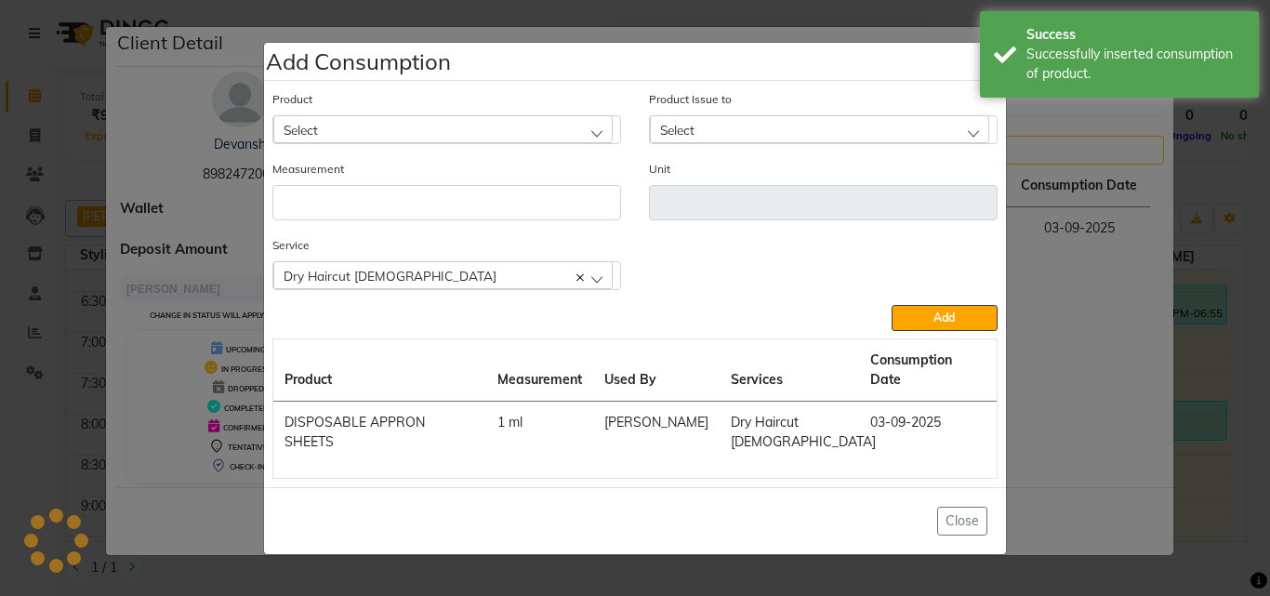
click at [1208, 357] on ngb-modal-window "Add Consumption × Product Select 4-88 Product Issue to Select 2025-08-29, Issue…" at bounding box center [635, 298] width 1270 height 596
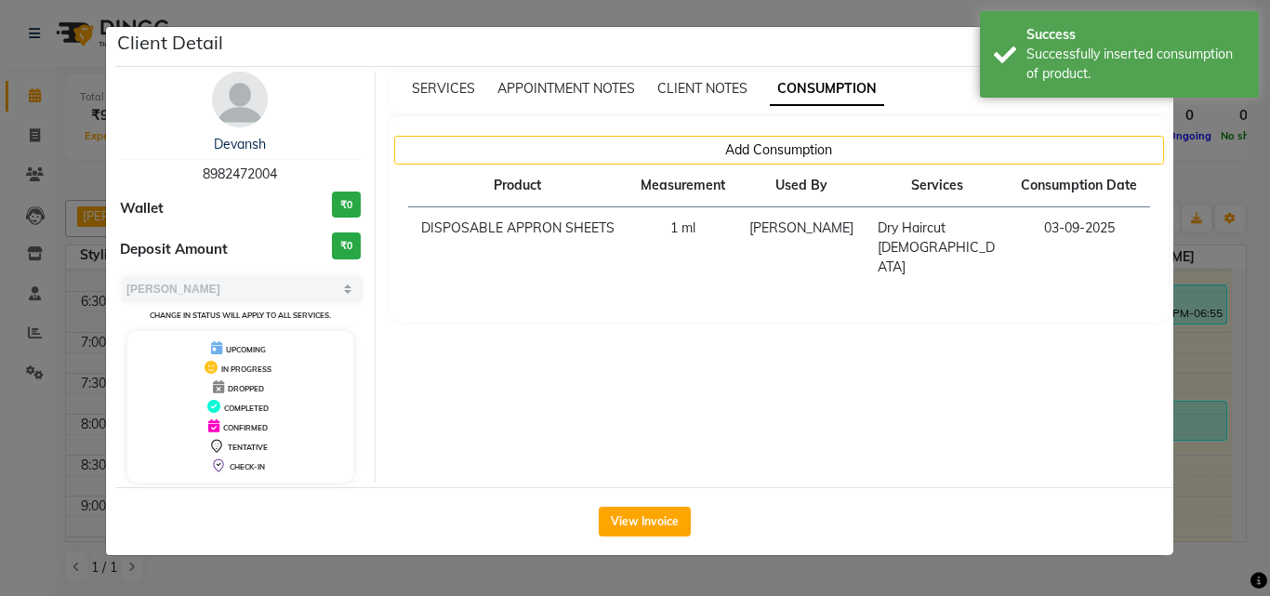
click at [1196, 366] on ngb-modal-window "Client Detail Devansh 8982472004 Wallet ₹0 Deposit Amount ₹0 Select MARK DONE U…" at bounding box center [635, 298] width 1270 height 596
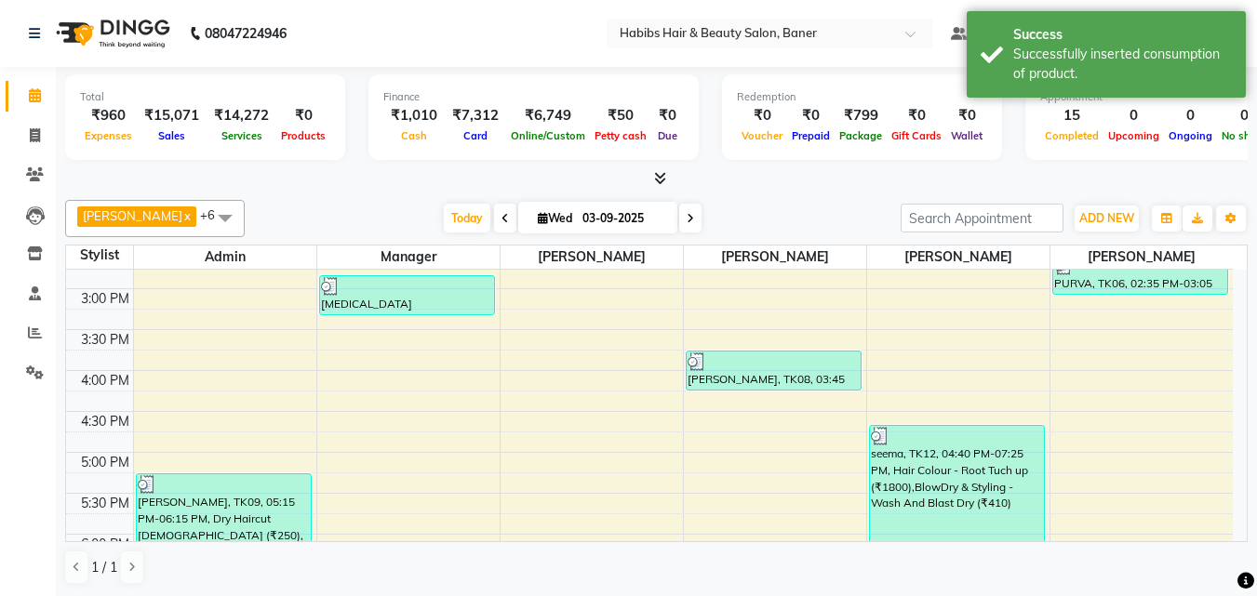
scroll to position [558, 0]
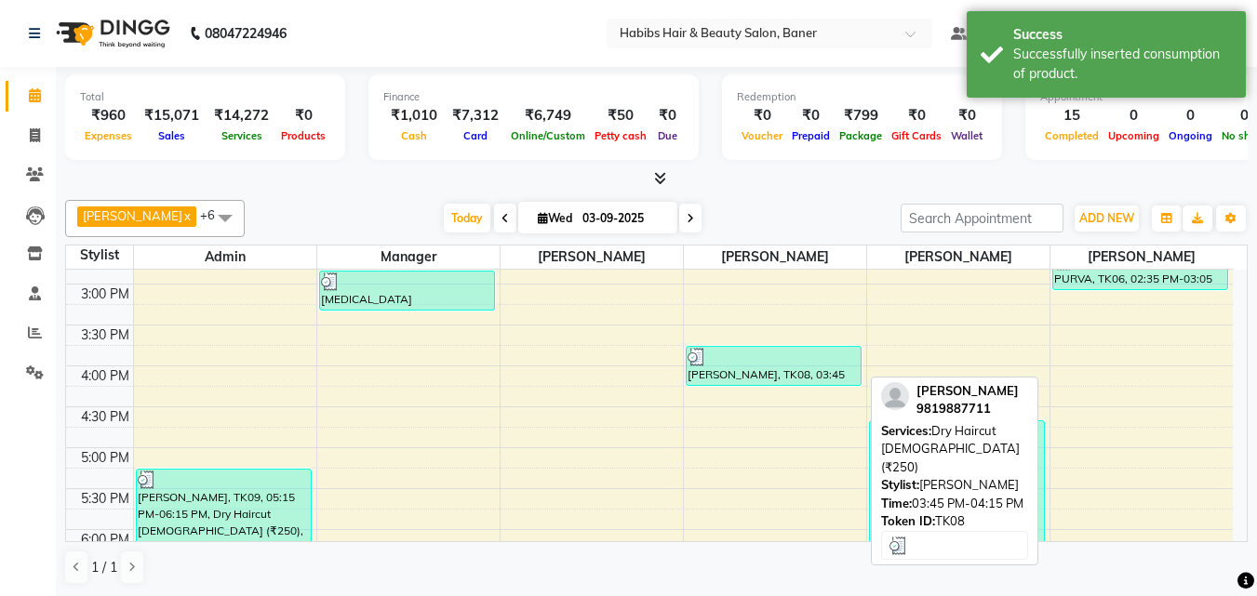
click at [779, 353] on div at bounding box center [773, 357] width 172 height 19
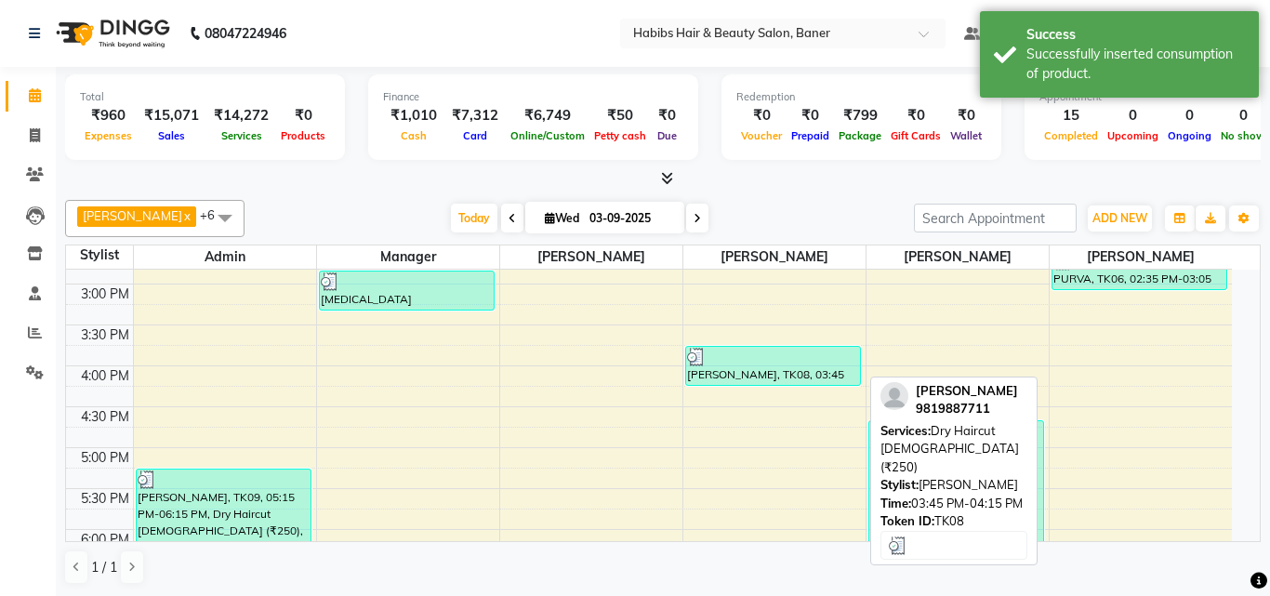
select select "3"
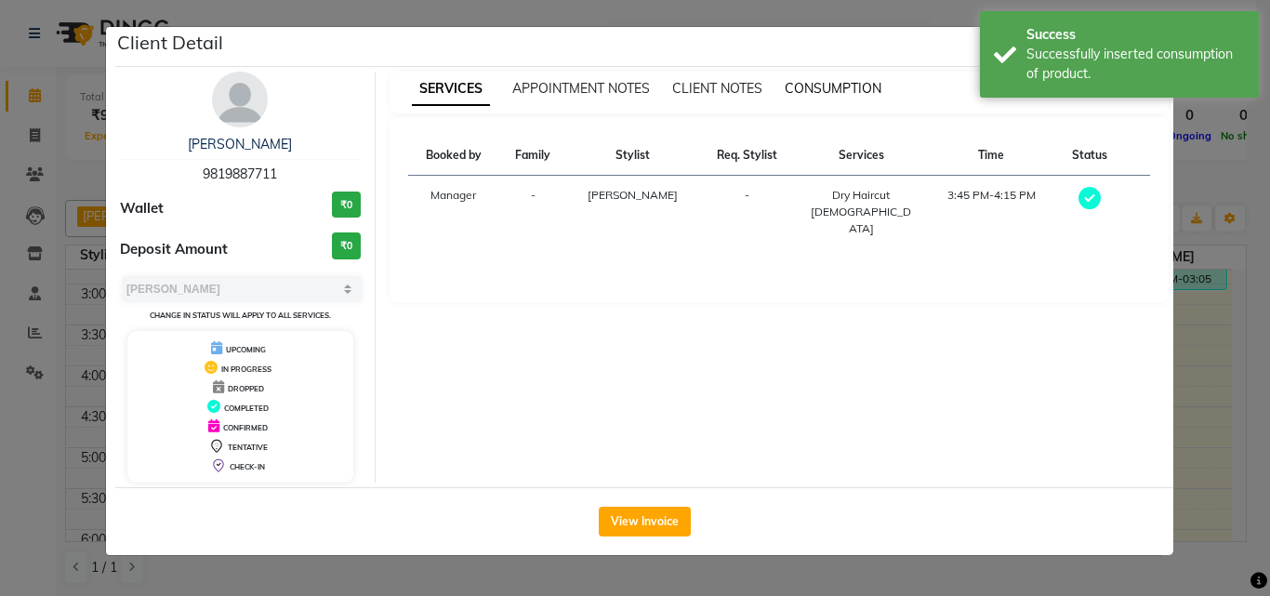
click at [849, 85] on span "CONSUMPTION" at bounding box center [833, 88] width 97 height 17
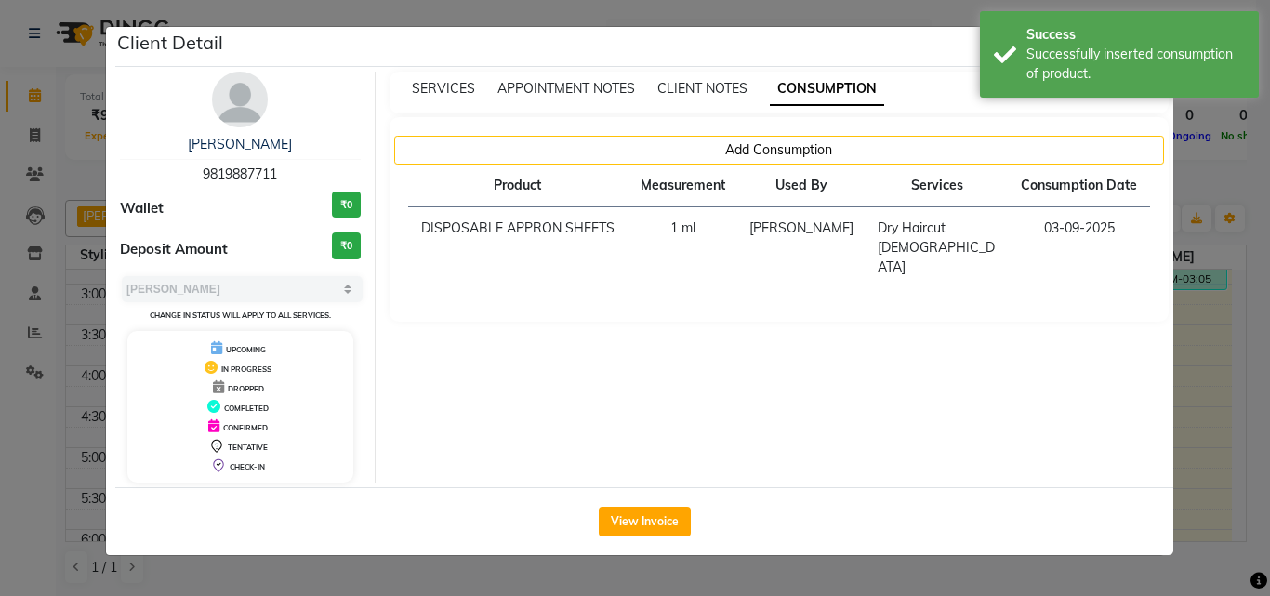
click at [1187, 317] on ngb-modal-window "Client Detail SUNIL CHAUDHARI 9819887711 Wallet ₹0 Deposit Amount ₹0 Select MAR…" at bounding box center [635, 298] width 1270 height 596
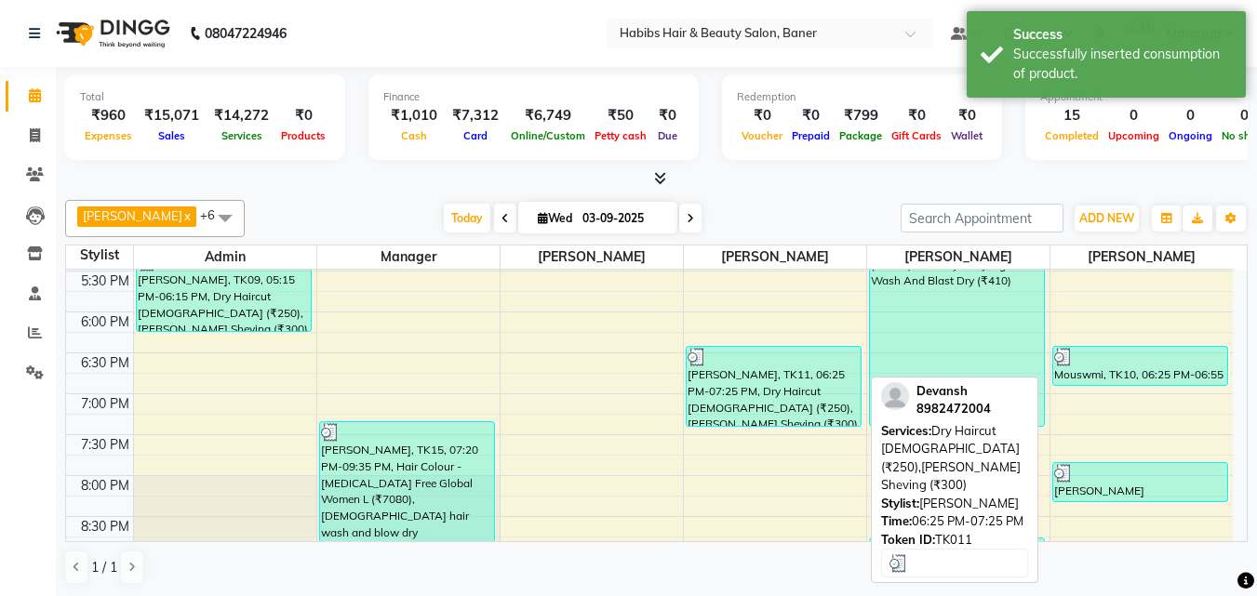
scroll to position [769, 0]
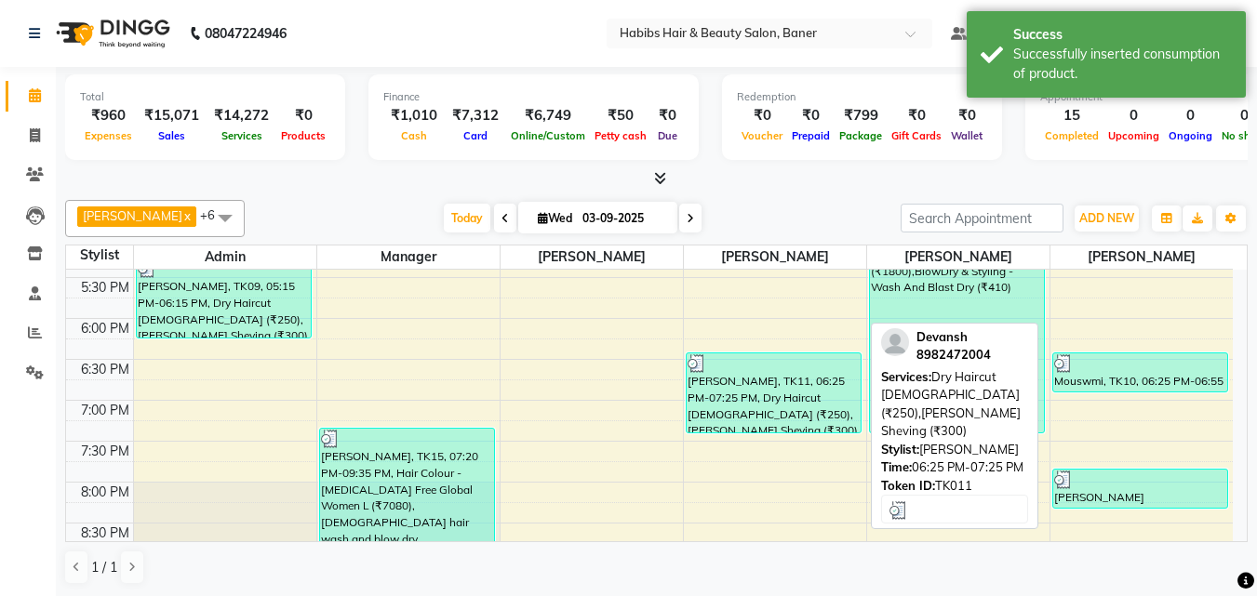
click at [778, 402] on div "[PERSON_NAME], TK11, 06:25 PM-07:25 PM, Dry Haircut [DEMOGRAPHIC_DATA] (₹250),[…" at bounding box center [773, 392] width 174 height 79
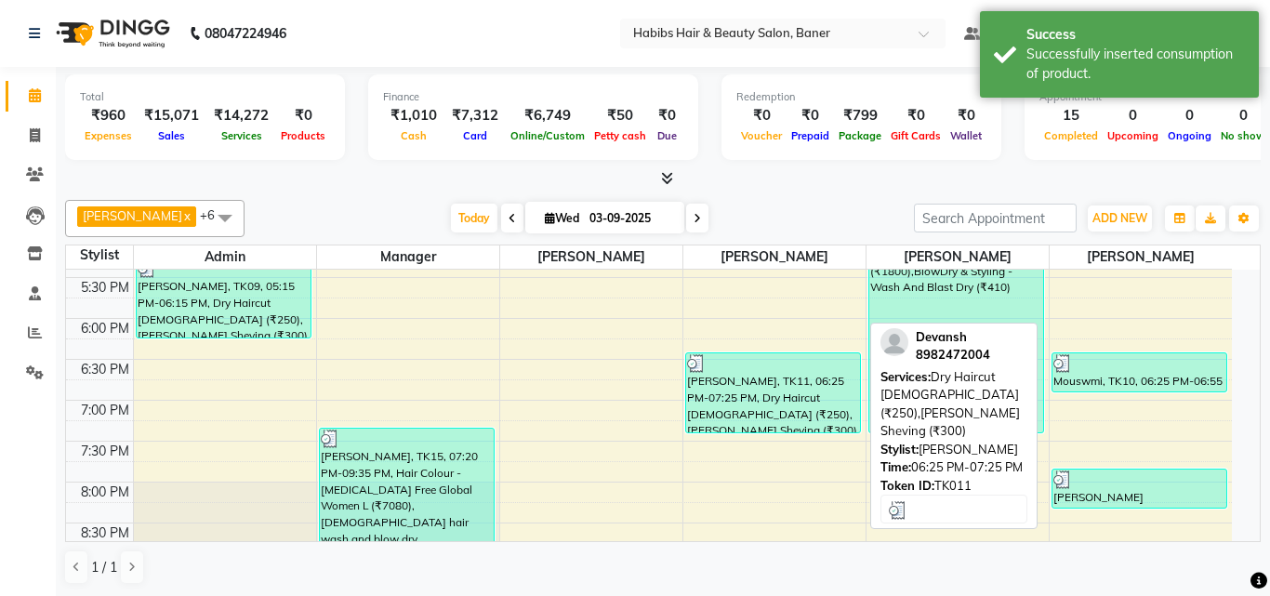
select select "3"
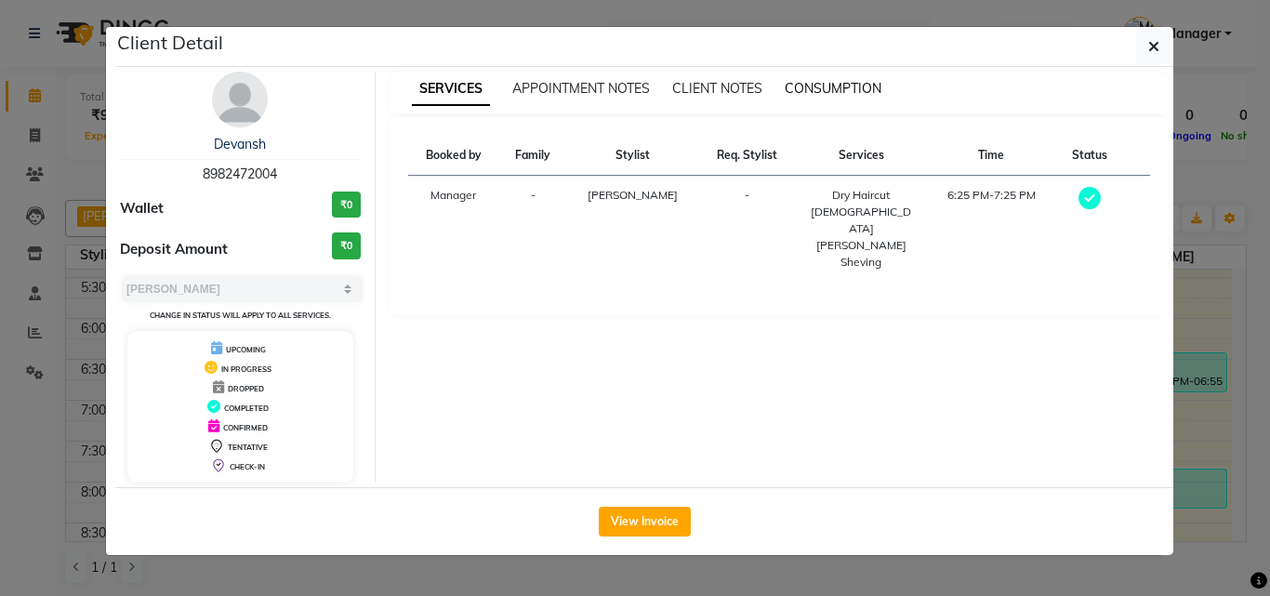
click at [852, 90] on span "CONSUMPTION" at bounding box center [833, 88] width 97 height 17
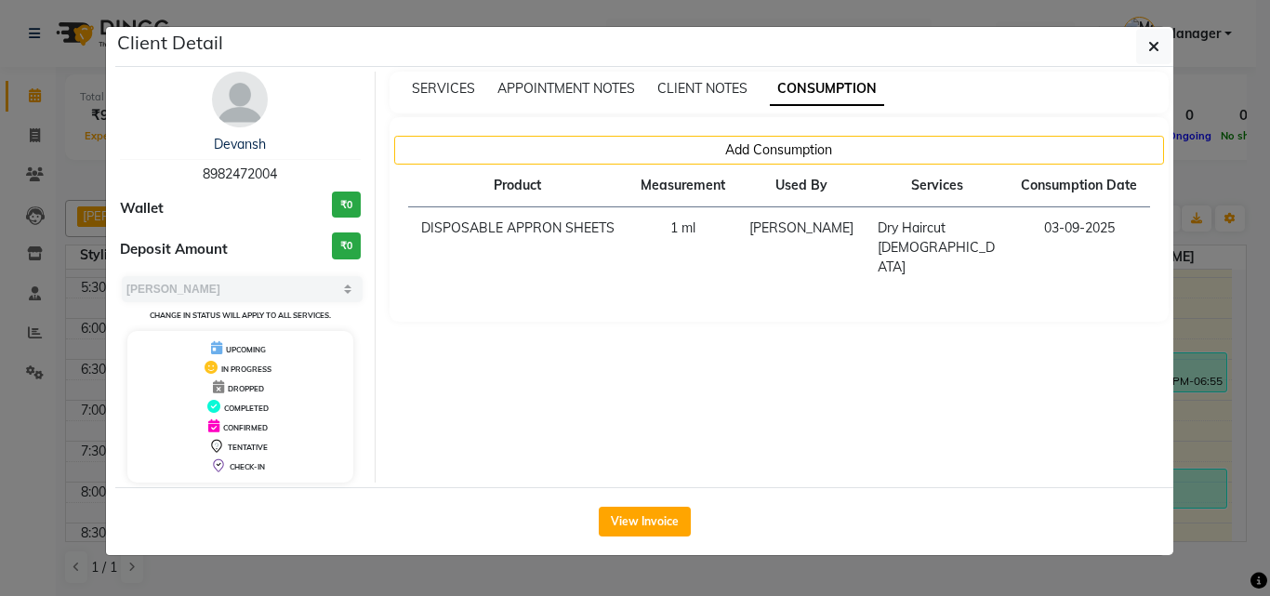
click at [1184, 327] on ngb-modal-window "Client Detail Devansh 8982472004 Wallet ₹0 Deposit Amount ₹0 Select MARK DONE U…" at bounding box center [635, 298] width 1270 height 596
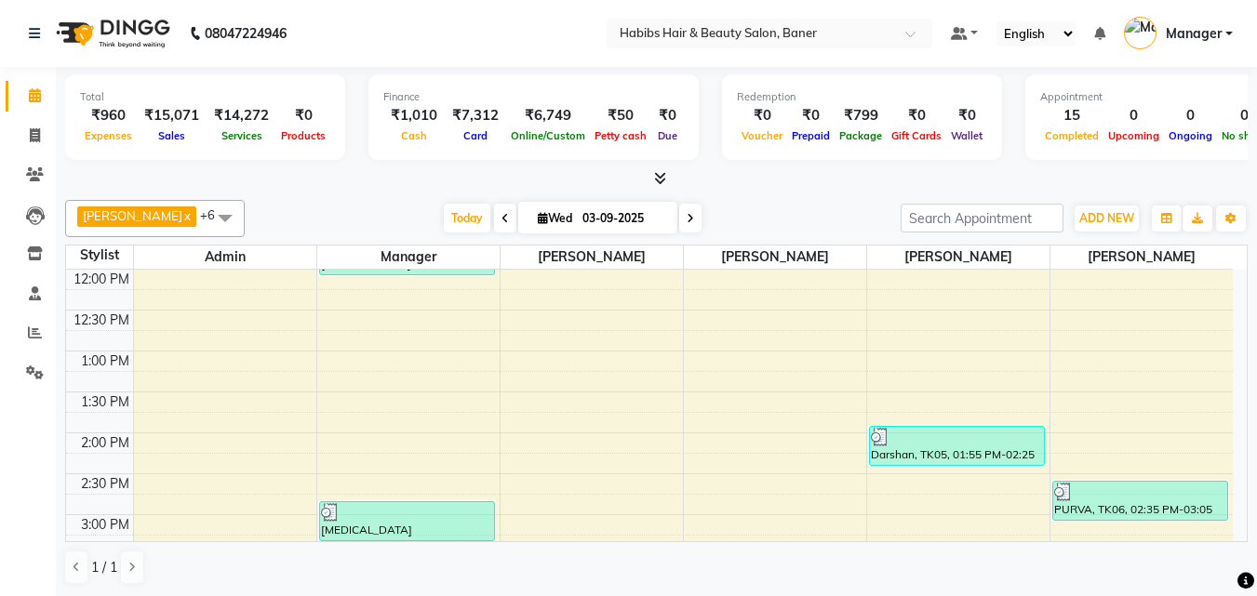
scroll to position [372, 0]
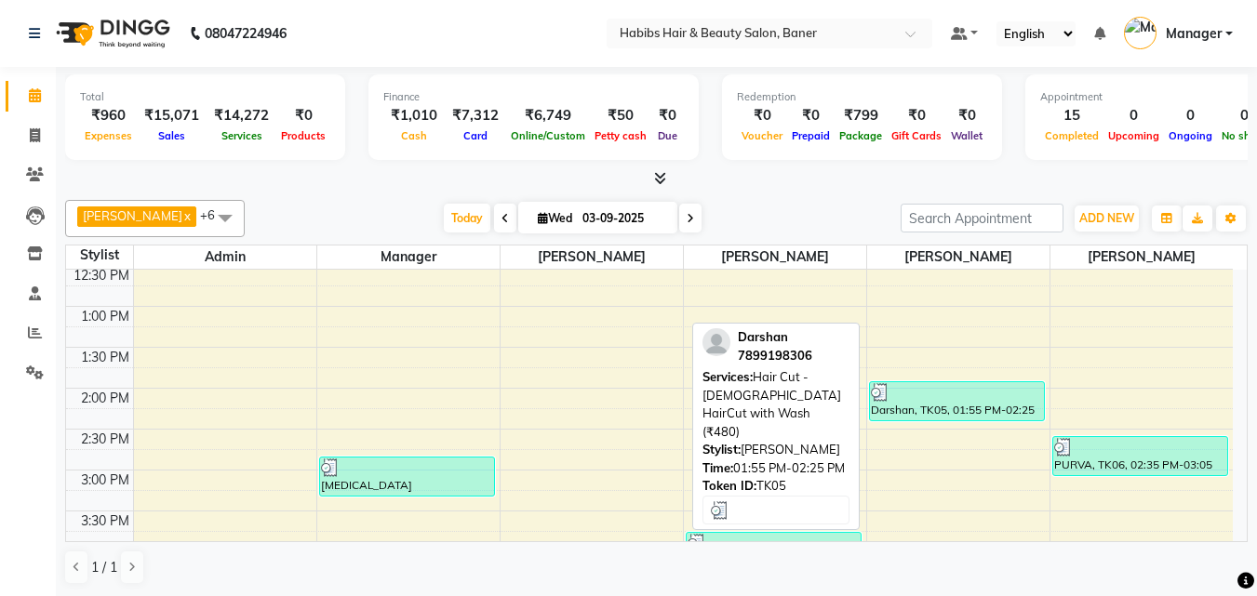
click at [982, 398] on div at bounding box center [957, 392] width 172 height 19
select select "3"
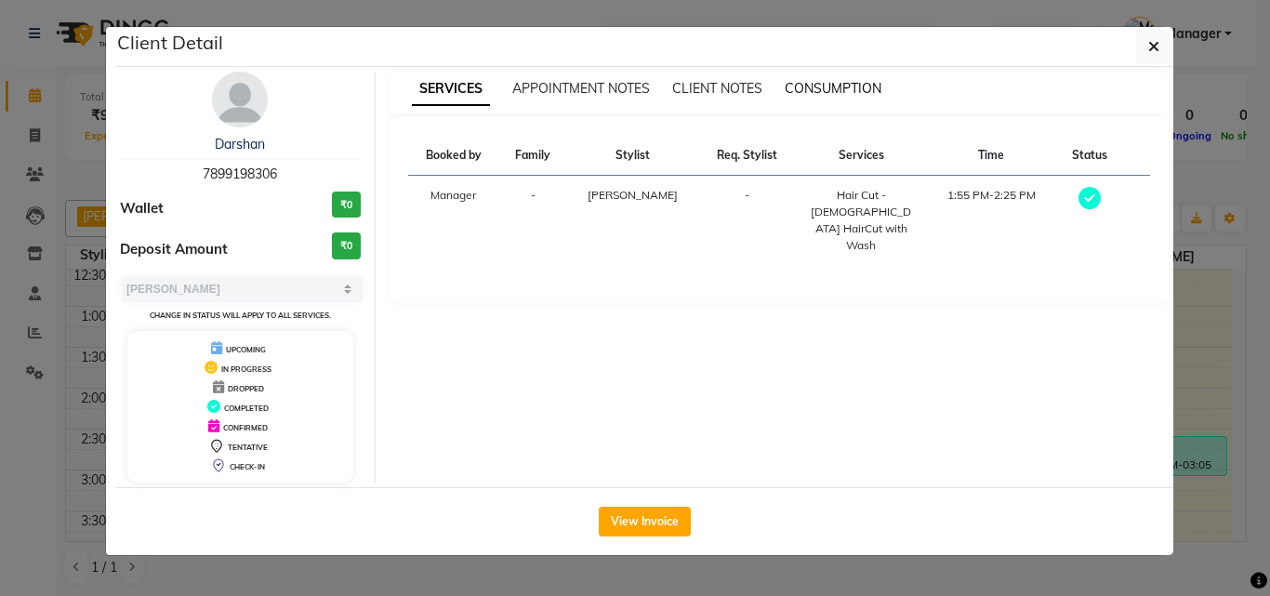
click at [844, 87] on span "CONSUMPTION" at bounding box center [833, 88] width 97 height 17
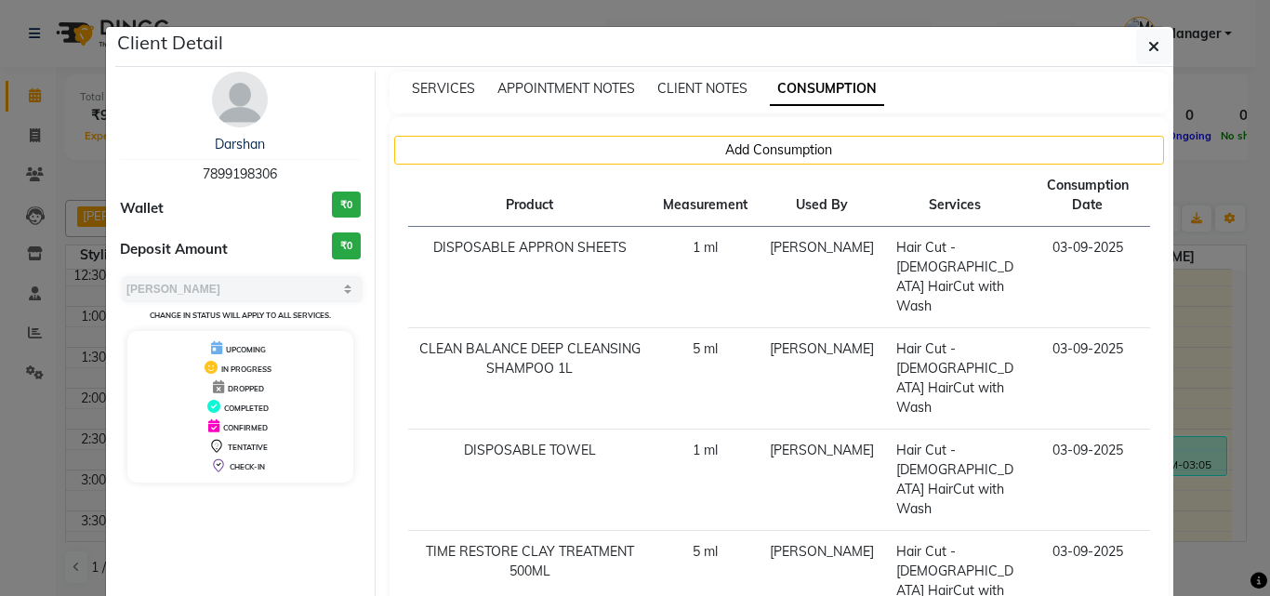
click at [1206, 322] on ngb-modal-window "Client Detail Darshan 7899198306 Wallet ₹0 Deposit Amount ₹0 Select MARK DONE U…" at bounding box center [635, 298] width 1270 height 596
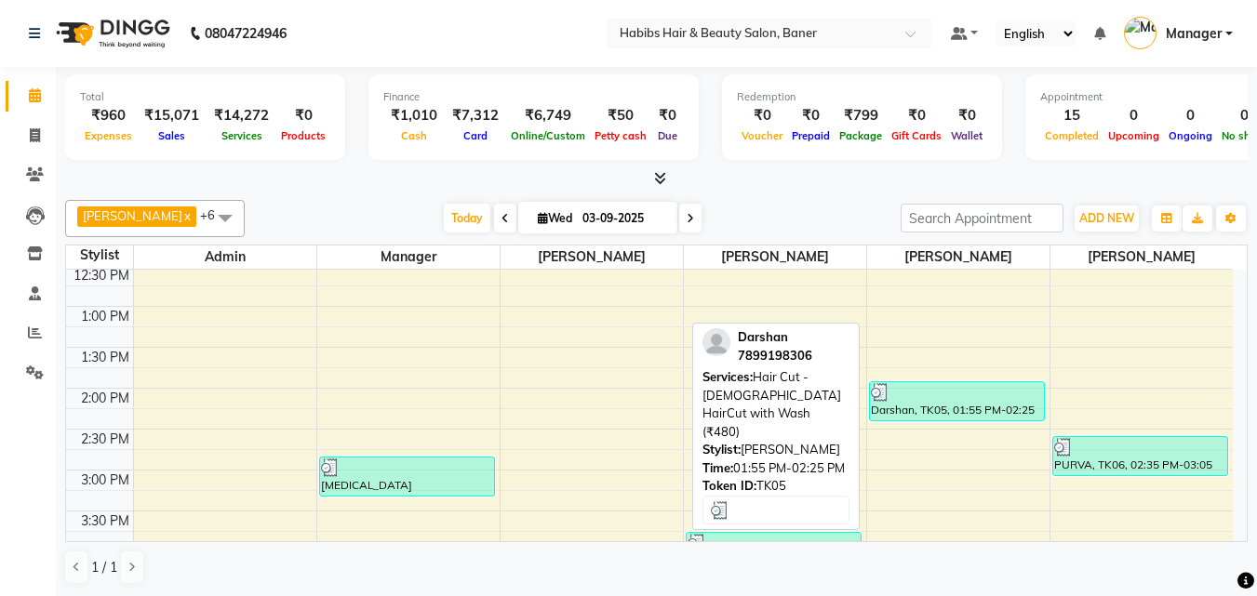
click at [950, 392] on div at bounding box center [957, 392] width 172 height 19
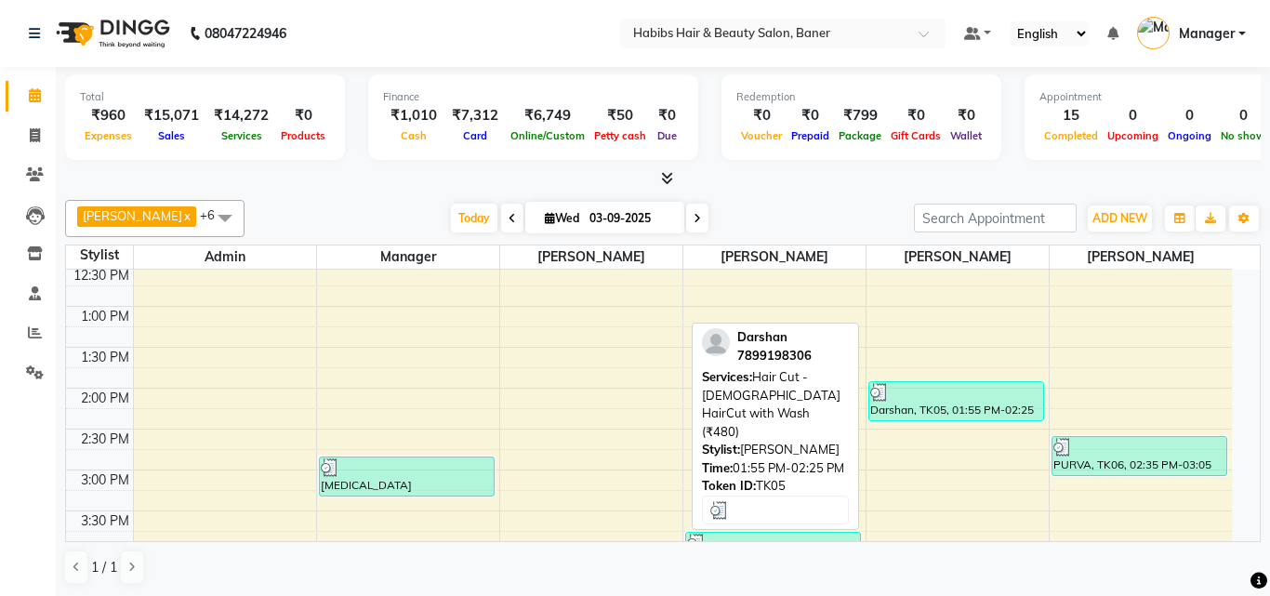
select select "3"
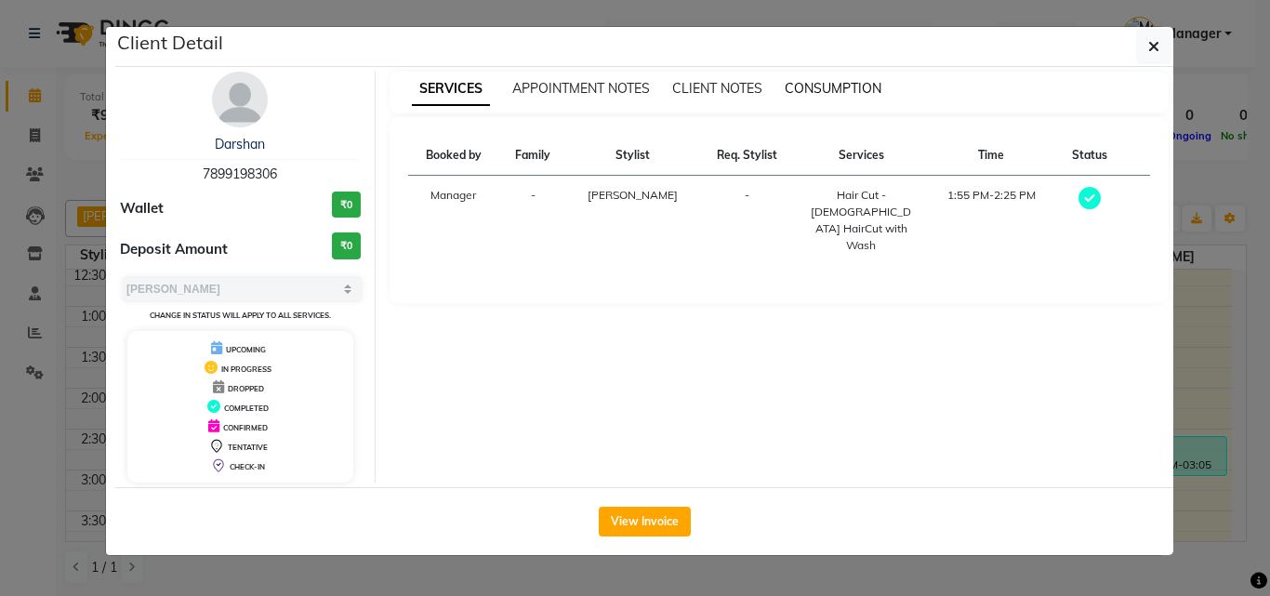
click at [864, 90] on span "CONSUMPTION" at bounding box center [833, 88] width 97 height 17
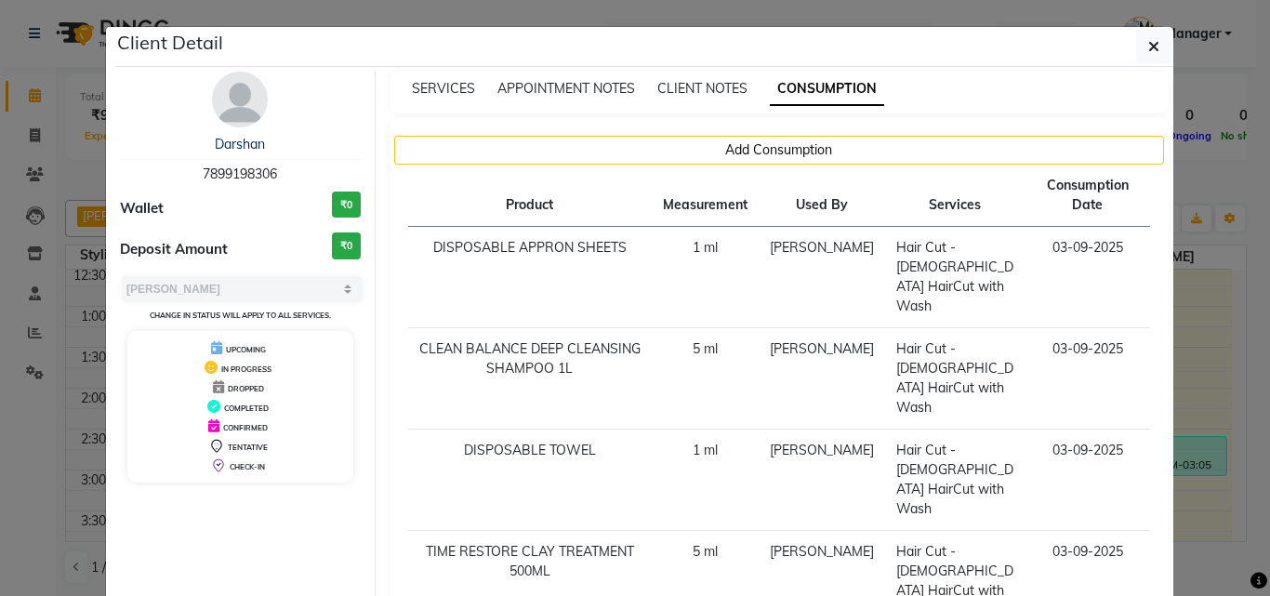
click at [1162, 332] on div "Add Consumption Product Measurement Used By Services Consumption Date DISPOSABL…" at bounding box center [780, 391] width 780 height 548
click at [1186, 338] on ngb-modal-window "Client Detail Darshan 7899198306 Wallet ₹0 Deposit Amount ₹0 Select MARK DONE U…" at bounding box center [635, 298] width 1270 height 596
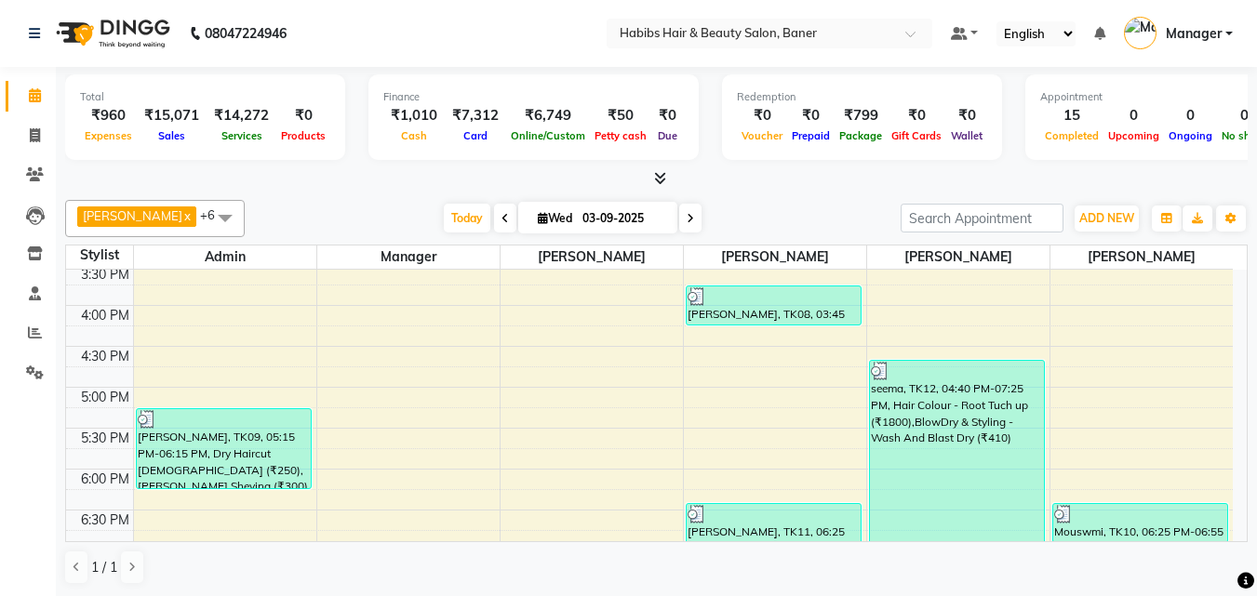
scroll to position [651, 0]
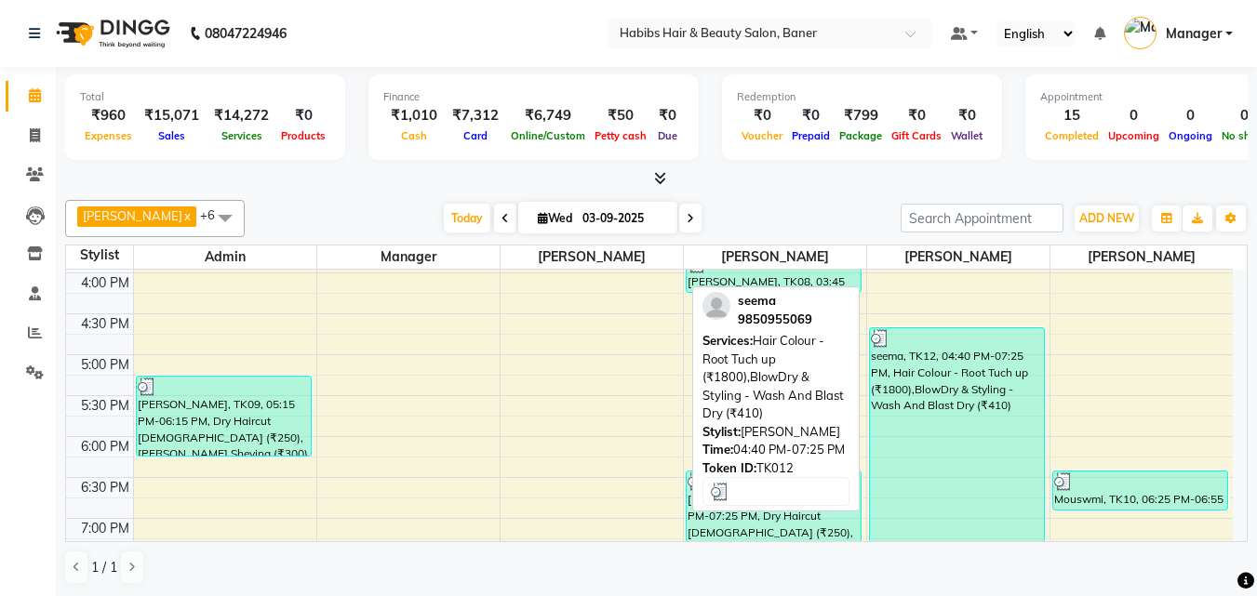
click at [939, 372] on div "seema, TK12, 04:40 PM-07:25 PM, Hair Colour - Root Tuch up (₹1800),BlowDry & St…" at bounding box center [957, 439] width 174 height 222
select select "3"
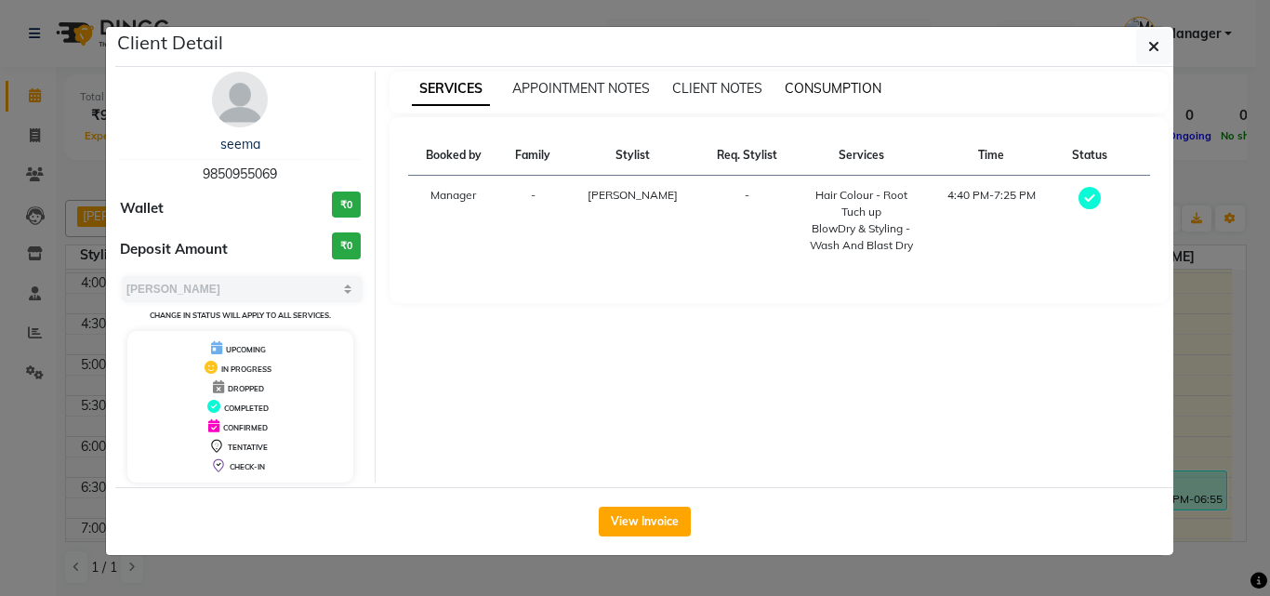
click at [865, 90] on span "CONSUMPTION" at bounding box center [833, 88] width 97 height 17
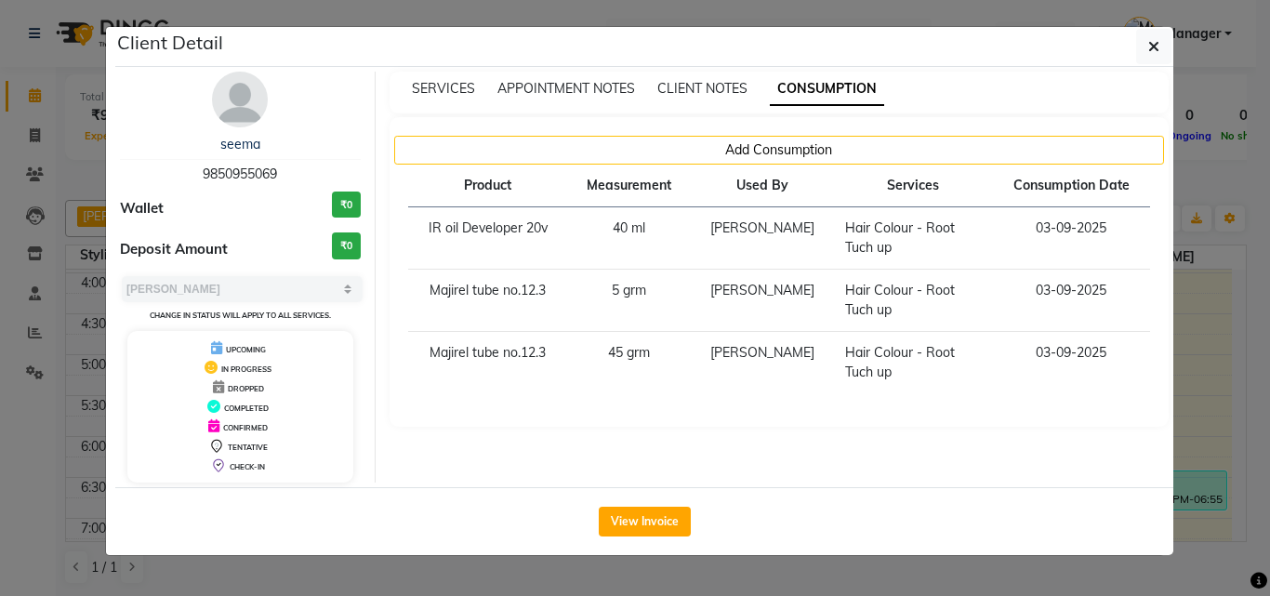
click at [1201, 351] on ngb-modal-window "Client Detail seema 9850955069 Wallet ₹0 Deposit Amount ₹0 Select MARK DONE UPC…" at bounding box center [635, 298] width 1270 height 596
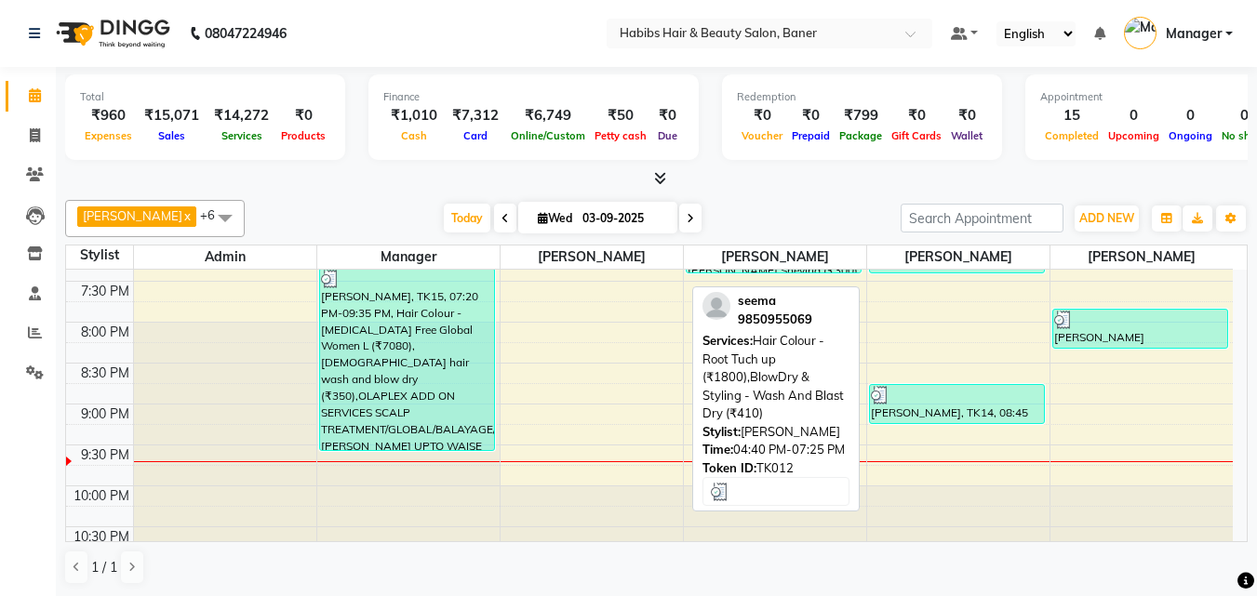
scroll to position [930, 0]
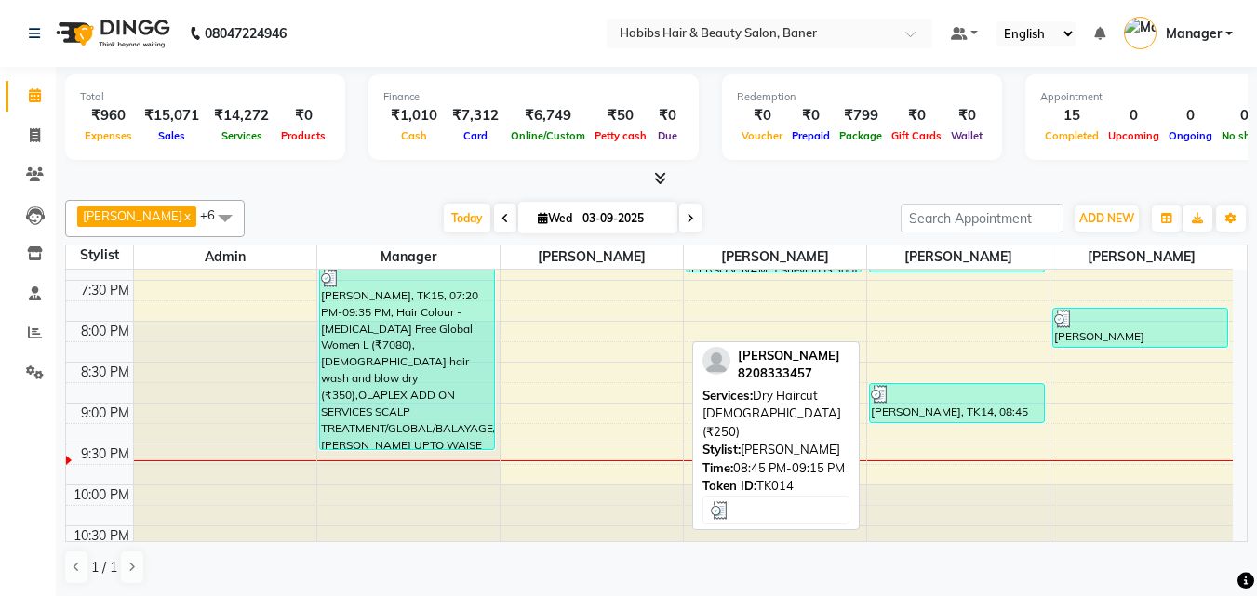
click at [965, 415] on div "[PERSON_NAME], TK14, 08:45 PM-09:15 PM, Dry Haircut [DEMOGRAPHIC_DATA] (₹250)" at bounding box center [957, 403] width 174 height 38
select select "3"
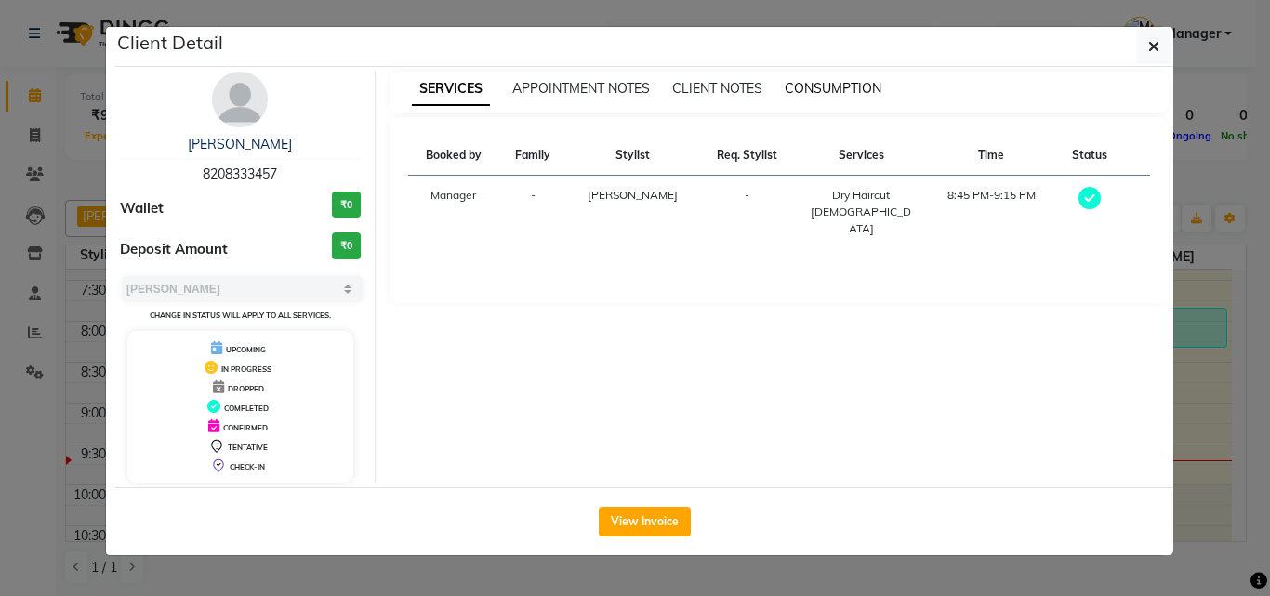
click at [865, 91] on span "CONSUMPTION" at bounding box center [833, 88] width 97 height 17
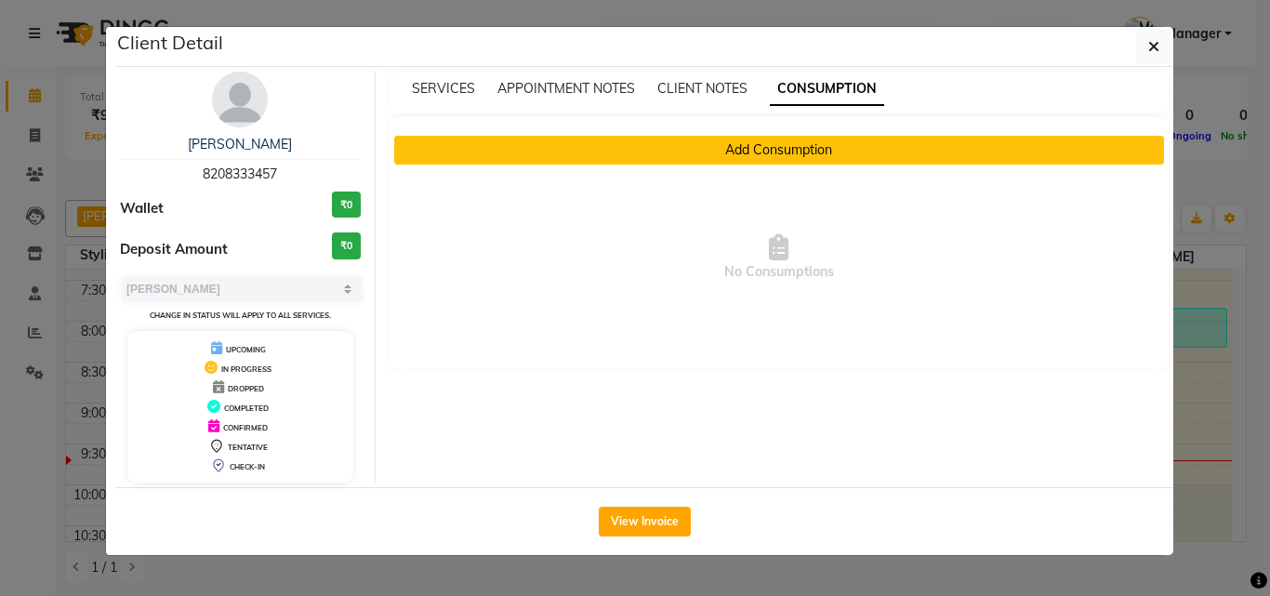
click at [804, 147] on button "Add Consumption" at bounding box center [779, 150] width 771 height 29
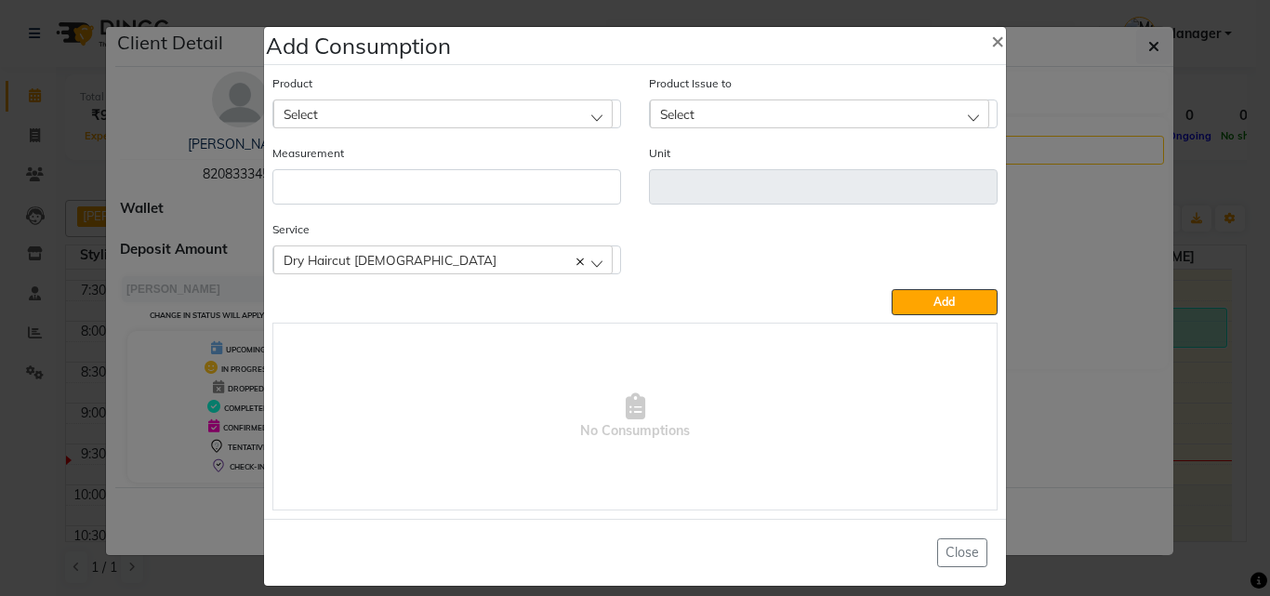
click at [492, 114] on div "Select" at bounding box center [442, 114] width 339 height 28
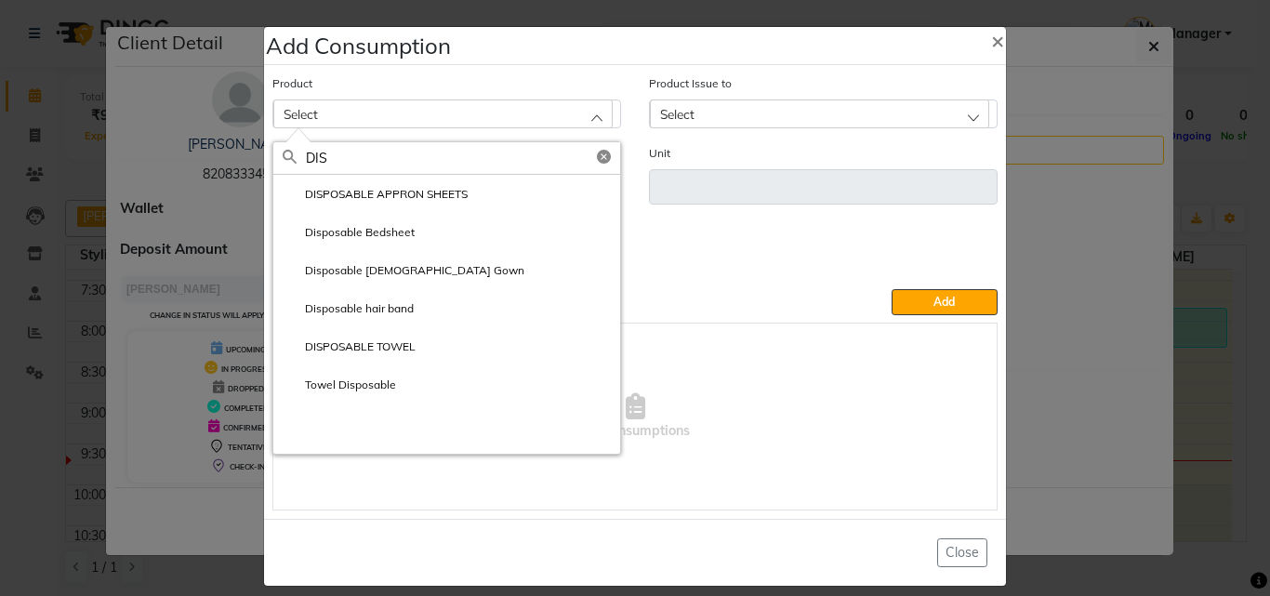
type input "DIS"
click at [372, 194] on label "DISPOSABLE APPRON SHEETS" at bounding box center [375, 194] width 185 height 17
type input "ml"
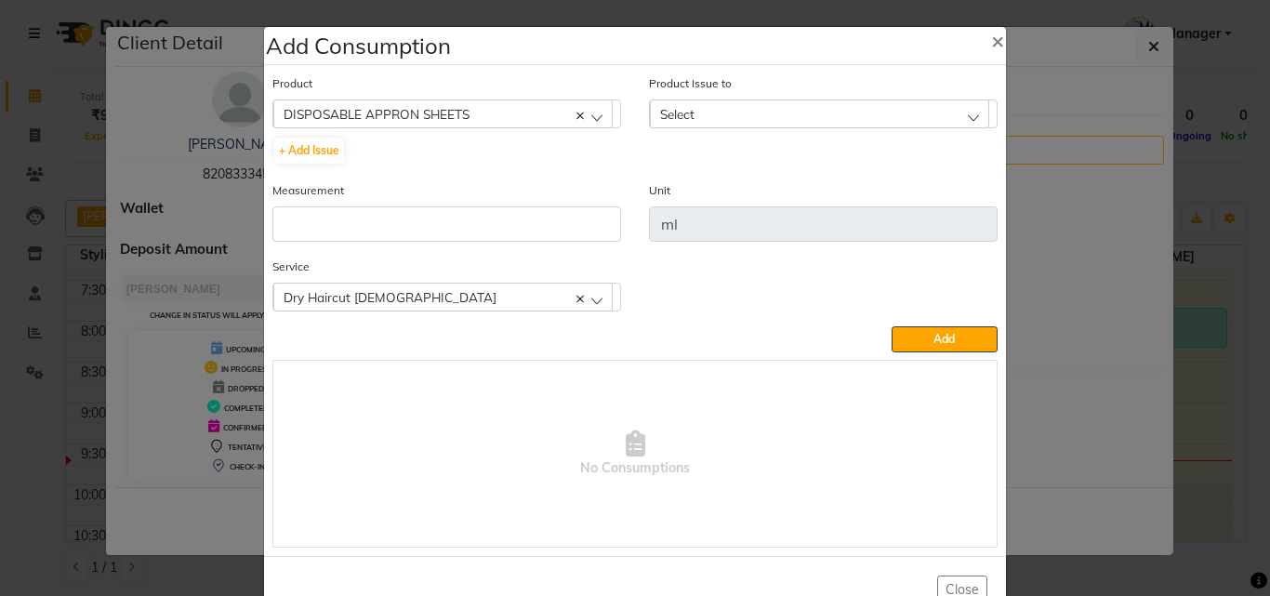
click at [417, 202] on div "Measurement" at bounding box center [447, 210] width 349 height 61
click at [417, 207] on input "number" at bounding box center [447, 223] width 349 height 35
type input "1"
click at [779, 116] on div "Select" at bounding box center [819, 114] width 339 height 28
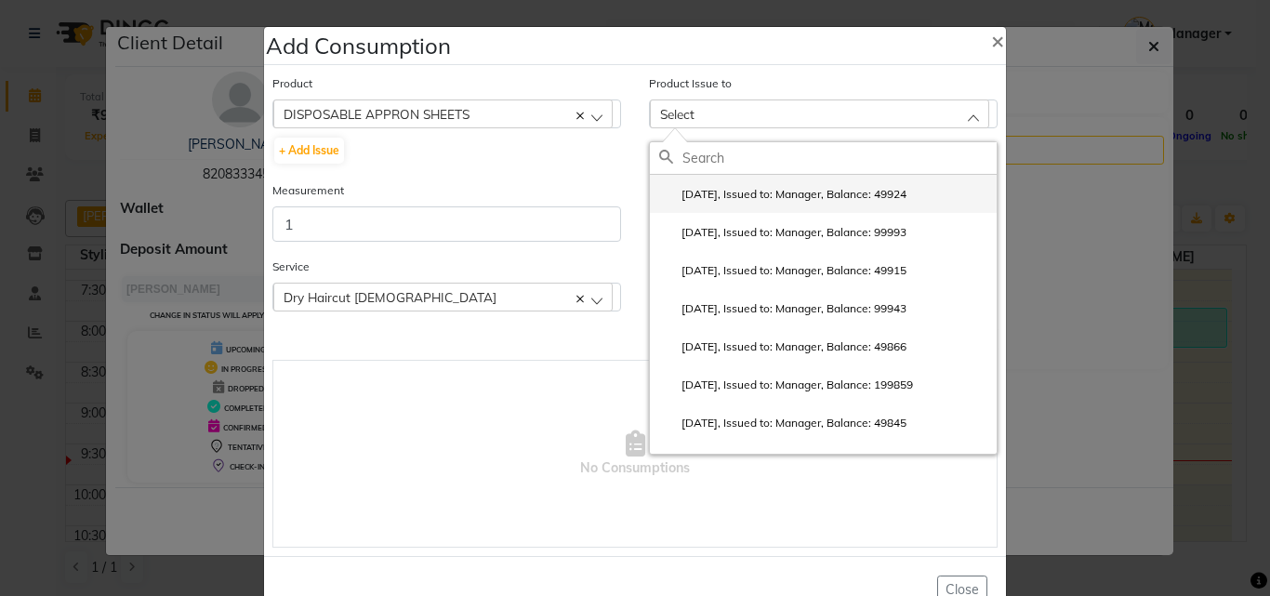
click at [790, 186] on label "2025-08-29, Issued to: Manager, Balance: 49924" at bounding box center [782, 194] width 247 height 17
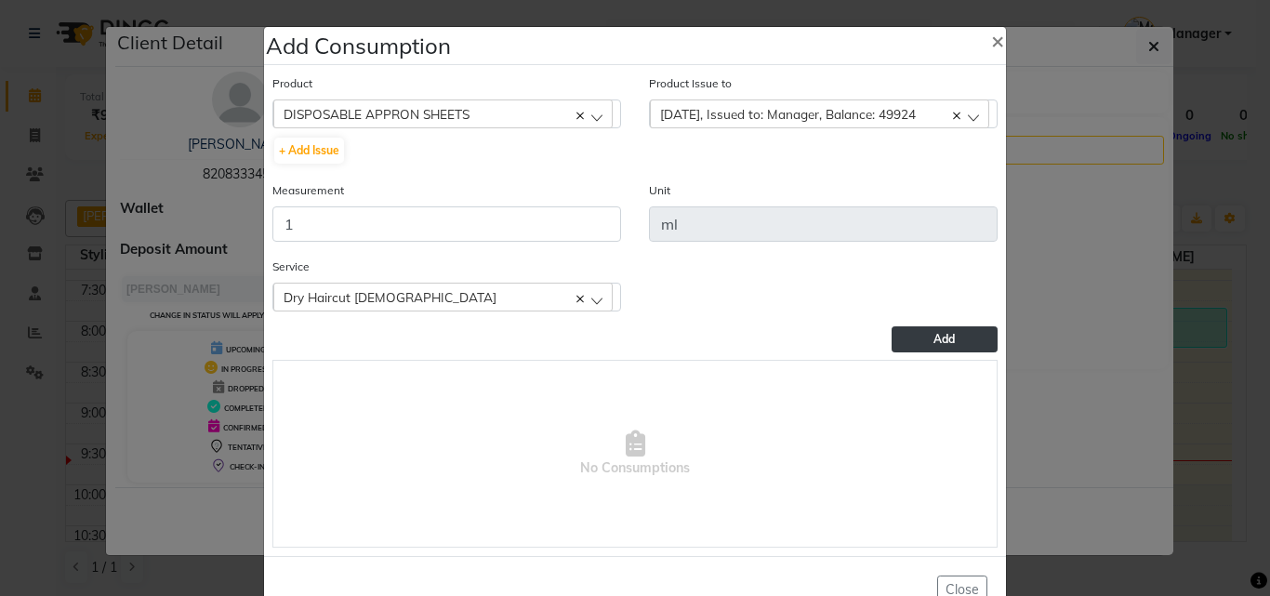
click at [934, 340] on span "Add" at bounding box center [944, 339] width 21 height 14
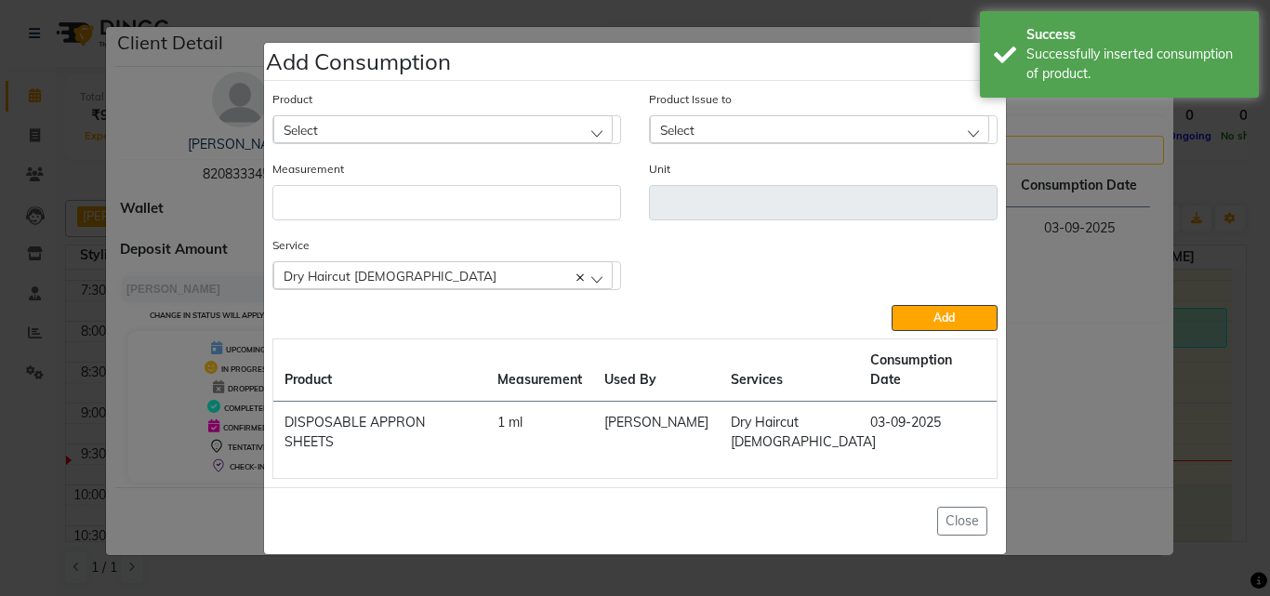
click at [1160, 316] on ngb-modal-window "Add Consumption × Product Select 4-88 Product Issue to Select 2025-08-29, Issue…" at bounding box center [635, 298] width 1270 height 596
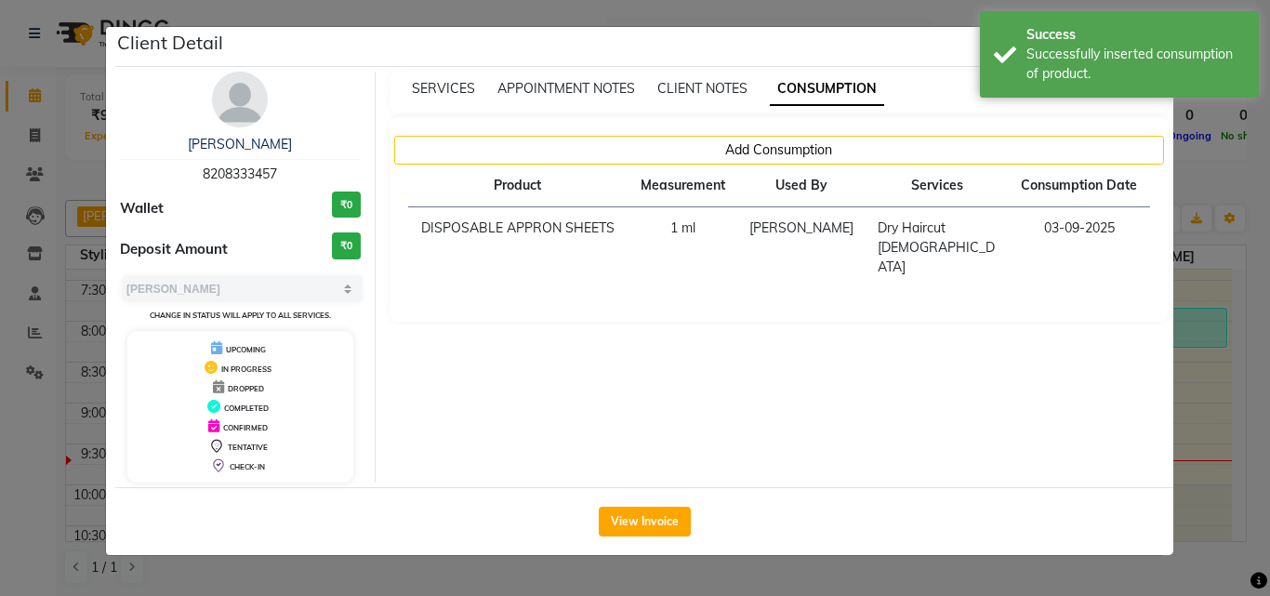
click at [1204, 326] on ngb-modal-window "Client Detail ADITH 8208333457 Wallet ₹0 Deposit Amount ₹0 Select MARK DONE UPC…" at bounding box center [635, 298] width 1270 height 596
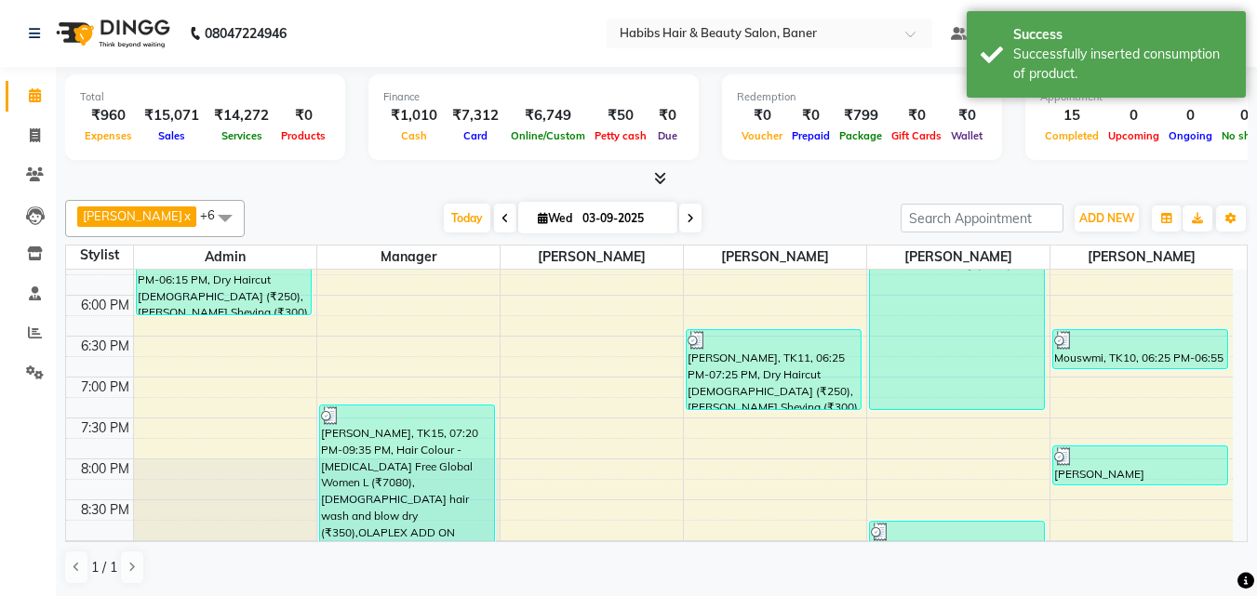
scroll to position [955, 0]
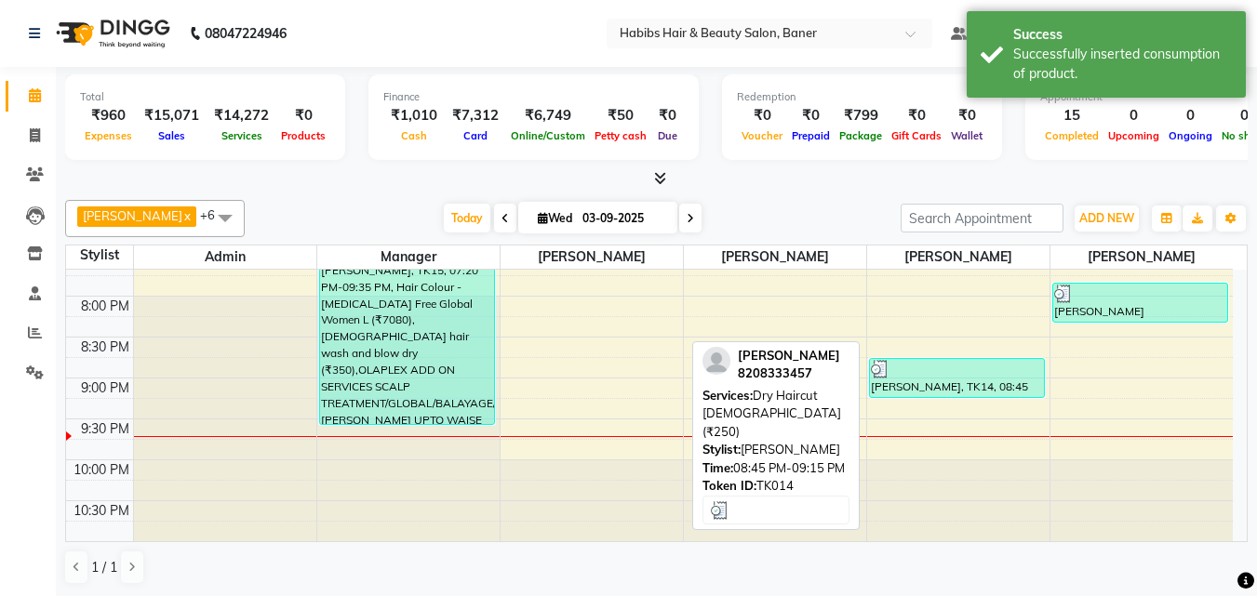
click at [928, 395] on div "[PERSON_NAME], TK14, 08:45 PM-09:15 PM, Dry Haircut [DEMOGRAPHIC_DATA] (₹250)" at bounding box center [957, 378] width 174 height 38
select select "3"
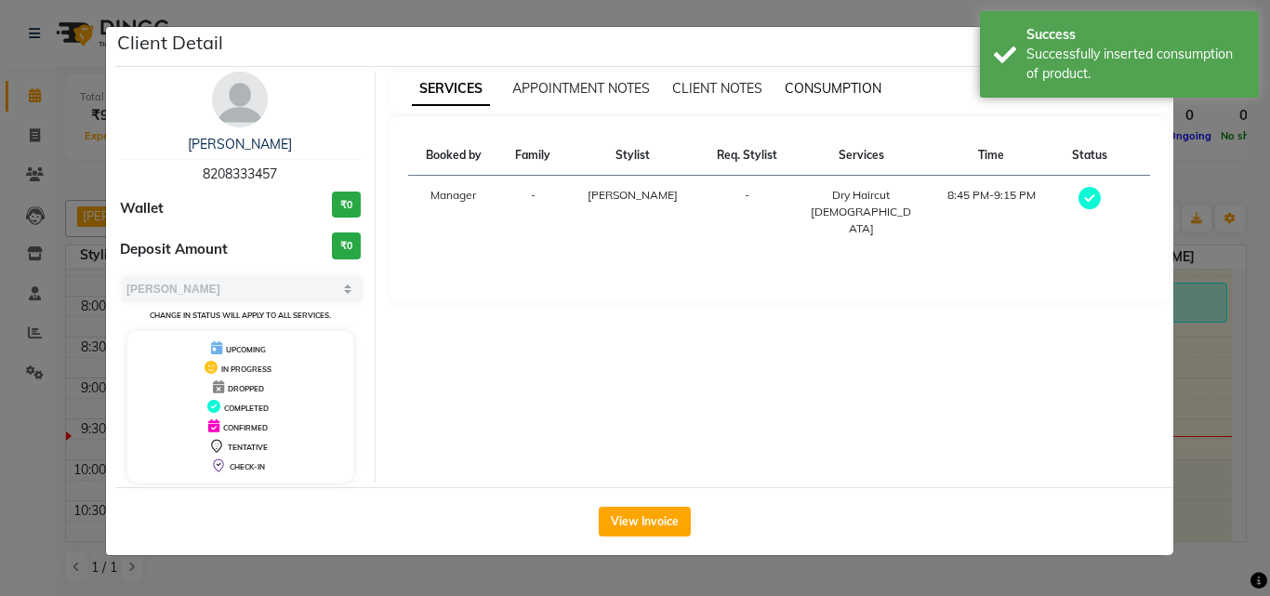
click at [807, 93] on span "CONSUMPTION" at bounding box center [833, 88] width 97 height 17
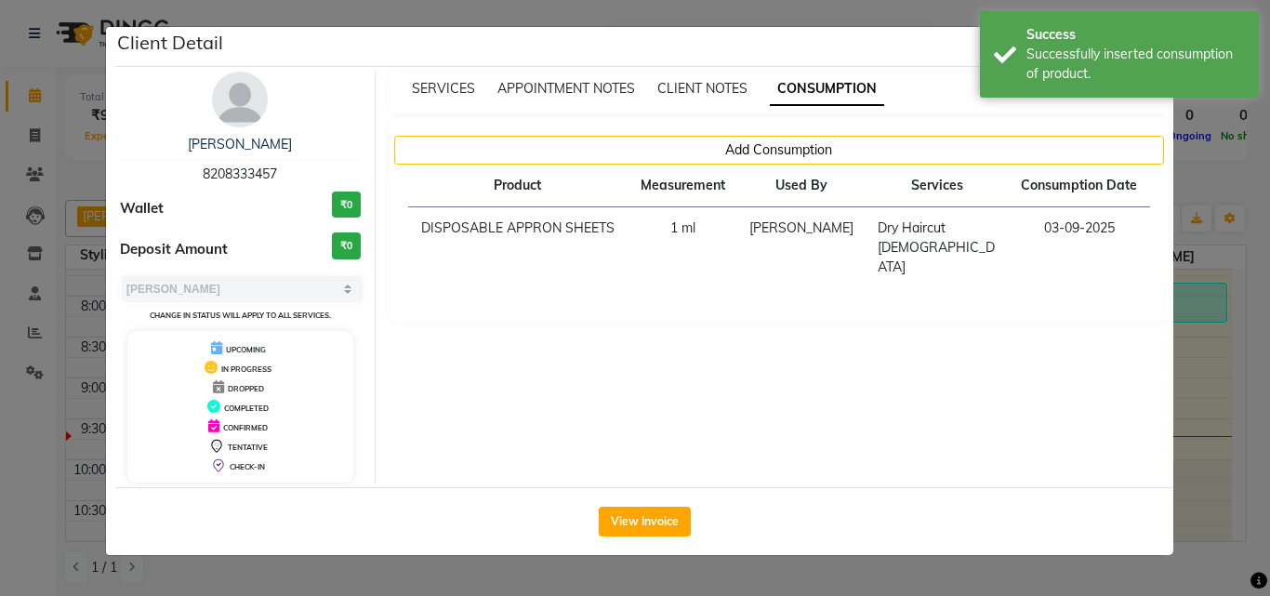
click at [1200, 393] on ngb-modal-window "Client Detail ADITH 8208333457 Wallet ₹0 Deposit Amount ₹0 Select MARK DONE UPC…" at bounding box center [635, 298] width 1270 height 596
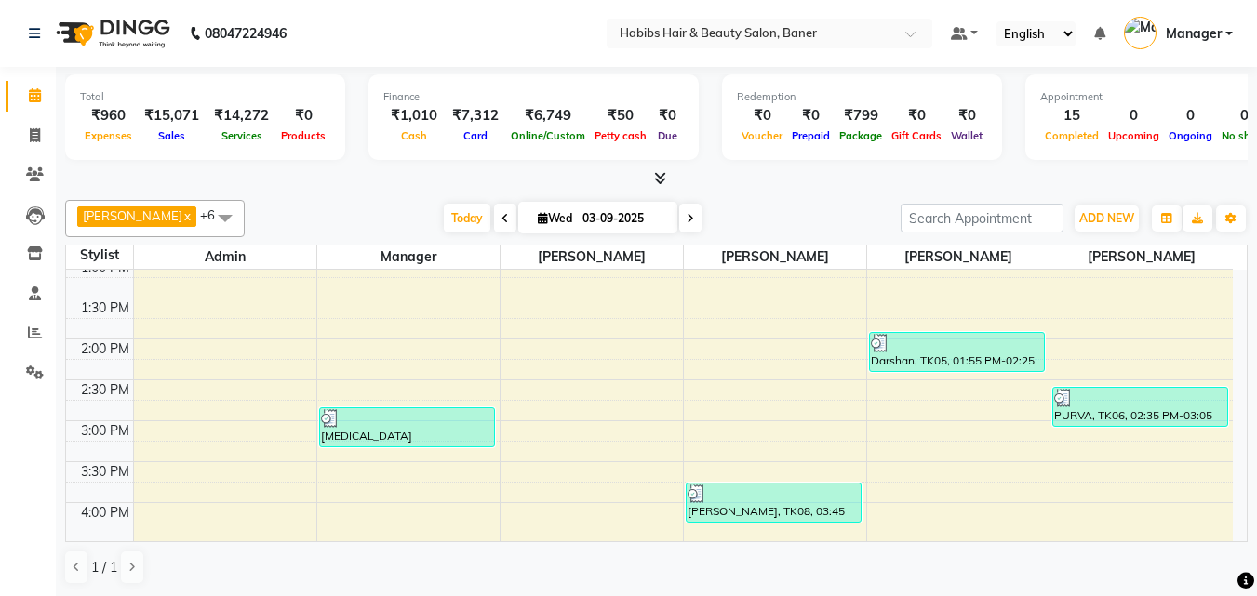
scroll to position [465, 0]
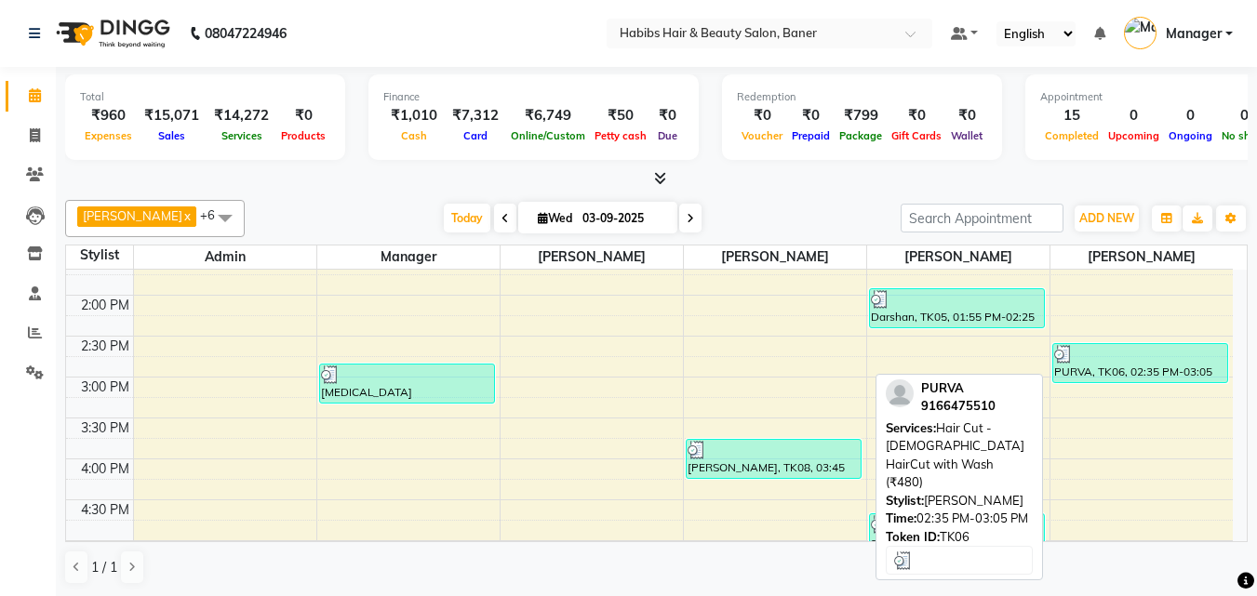
click at [1163, 371] on div "PURVA, TK06, 02:35 PM-03:05 PM, Hair Cut - [DEMOGRAPHIC_DATA] HairCut with Wash…" at bounding box center [1140, 363] width 175 height 38
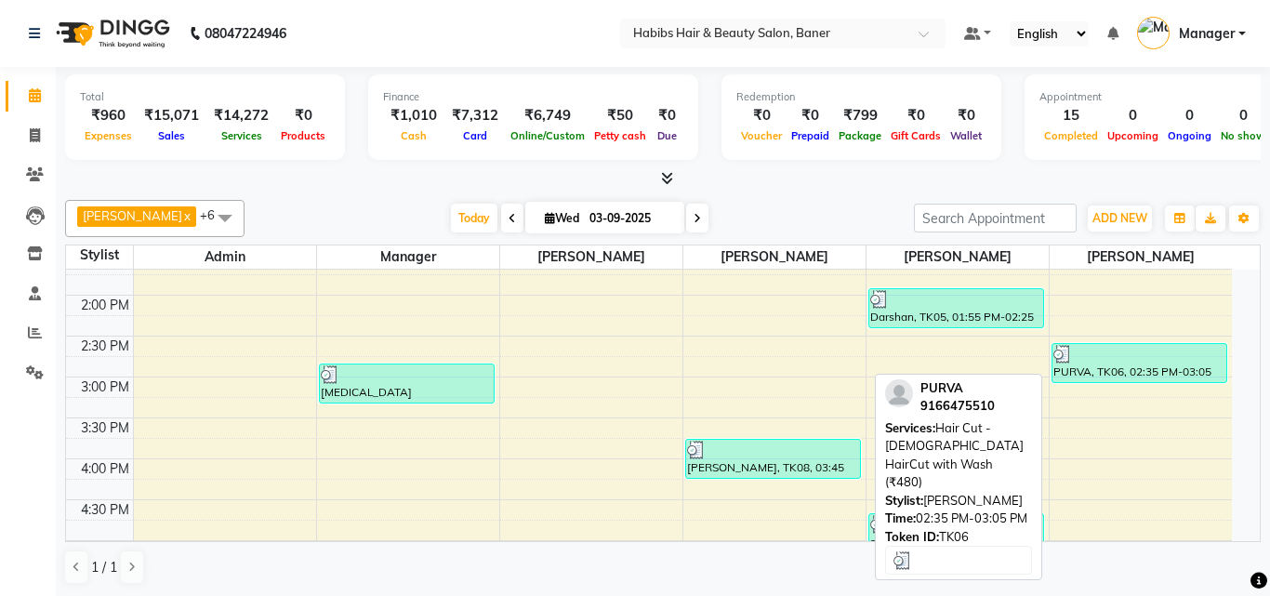
select select "3"
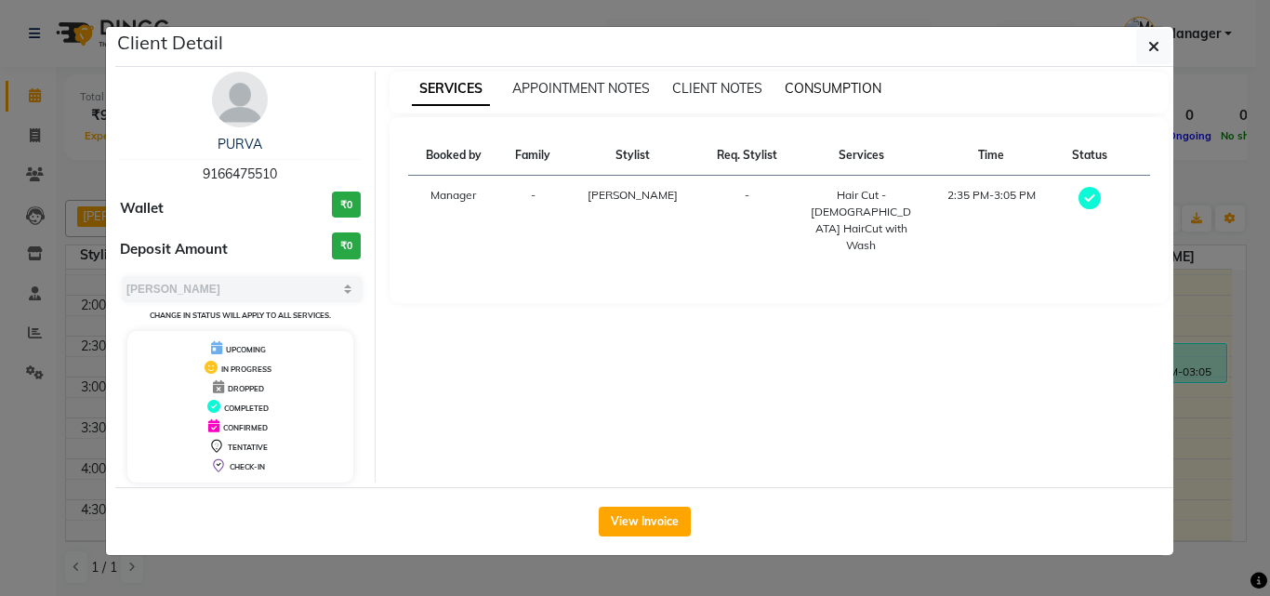
click at [856, 88] on span "CONSUMPTION" at bounding box center [833, 88] width 97 height 17
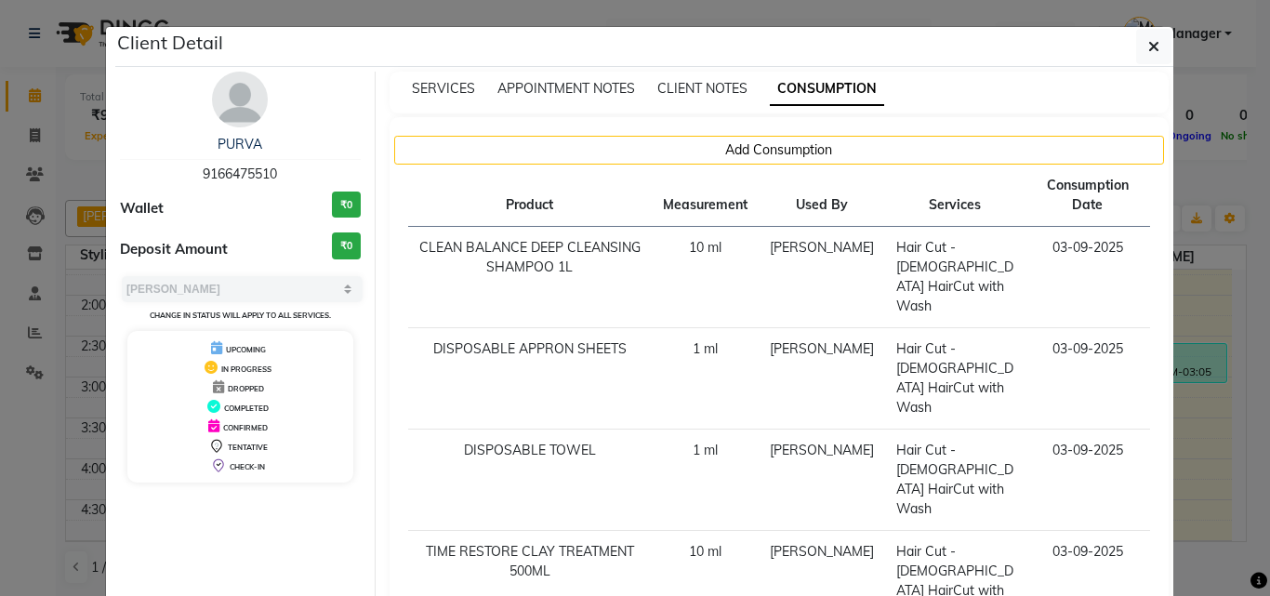
click at [1208, 284] on ngb-modal-window "Client Detail PURVA 9166475510 Wallet ₹0 Deposit Amount ₹0 Select MARK DONE UPC…" at bounding box center [635, 298] width 1270 height 596
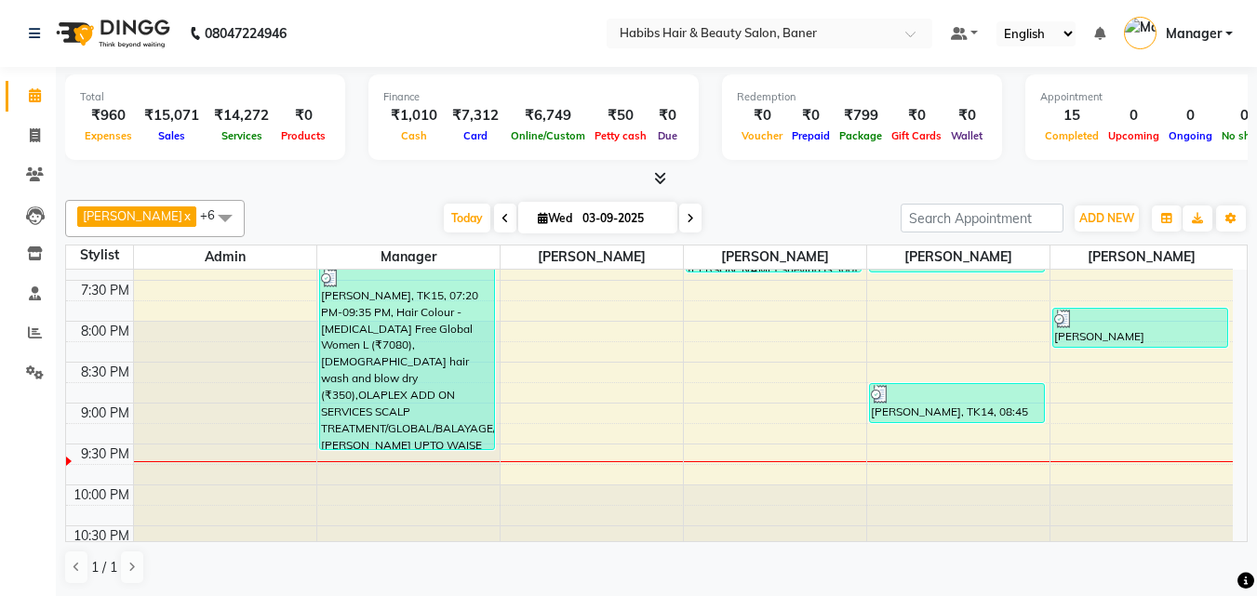
scroll to position [744, 0]
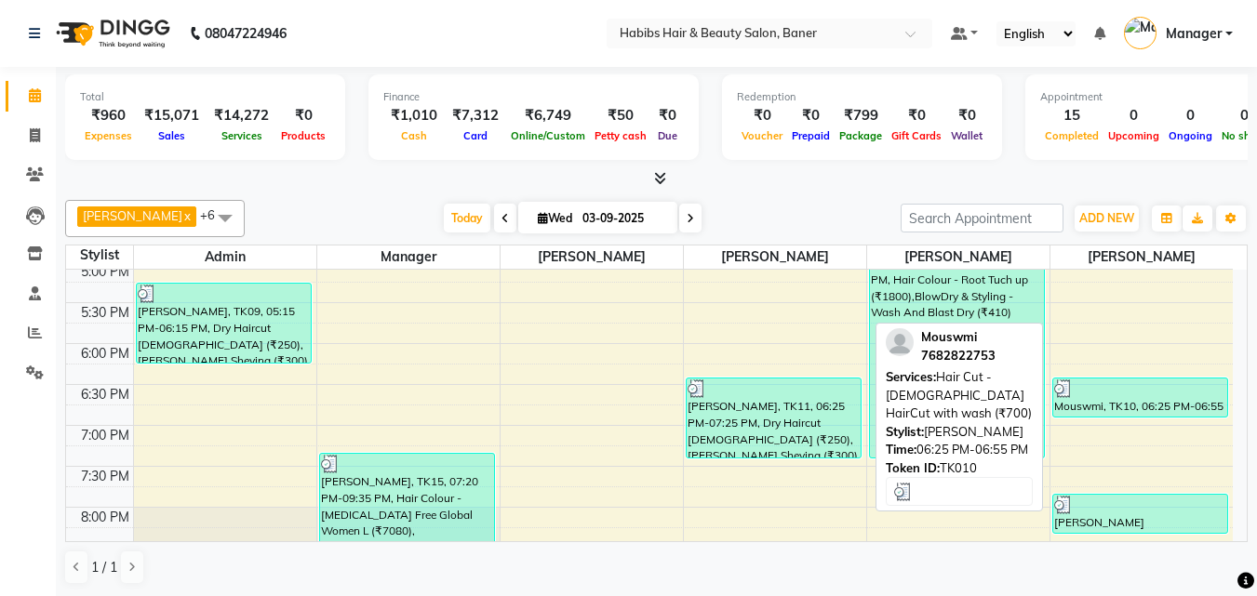
click at [1144, 392] on div at bounding box center [1140, 388] width 173 height 19
select select "3"
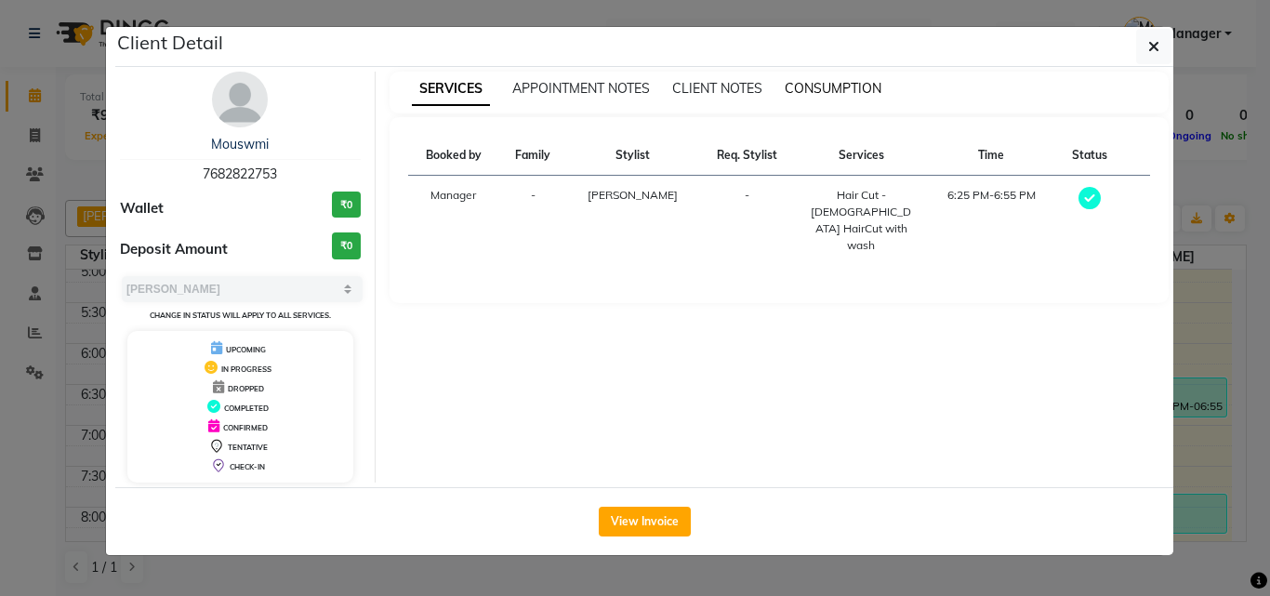
click at [847, 80] on span "CONSUMPTION" at bounding box center [833, 88] width 97 height 17
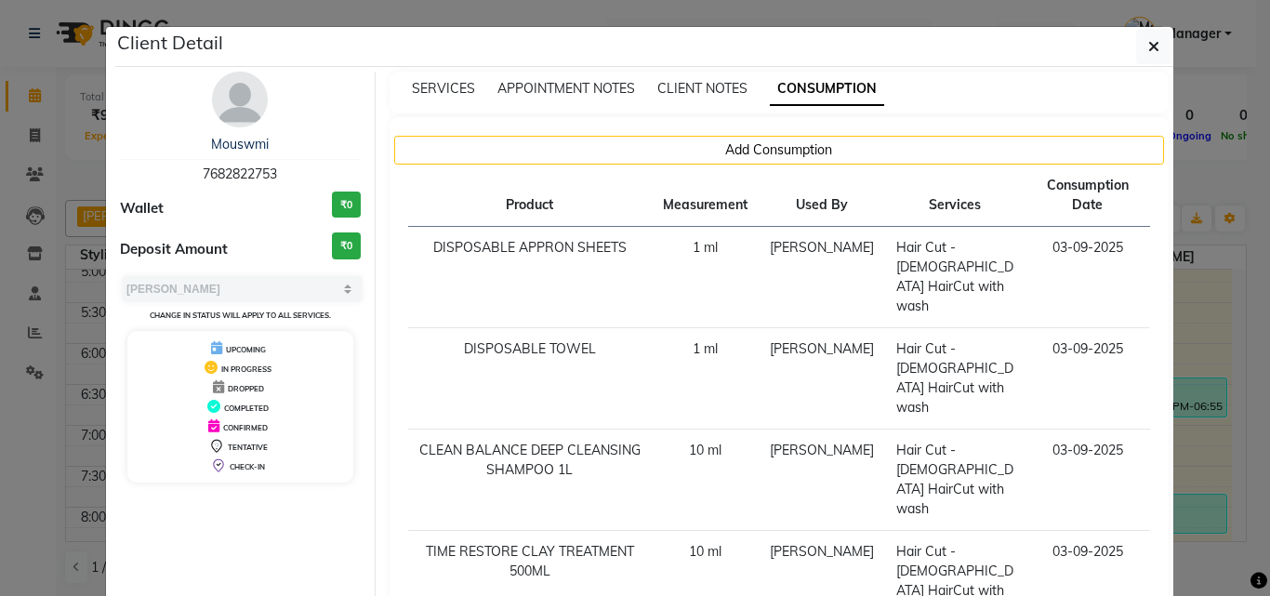
click at [1213, 353] on ngb-modal-window "Client Detail Mouswmi 7682822753 Wallet ₹0 Deposit Amount ₹0 Select MARK DONE U…" at bounding box center [635, 298] width 1270 height 596
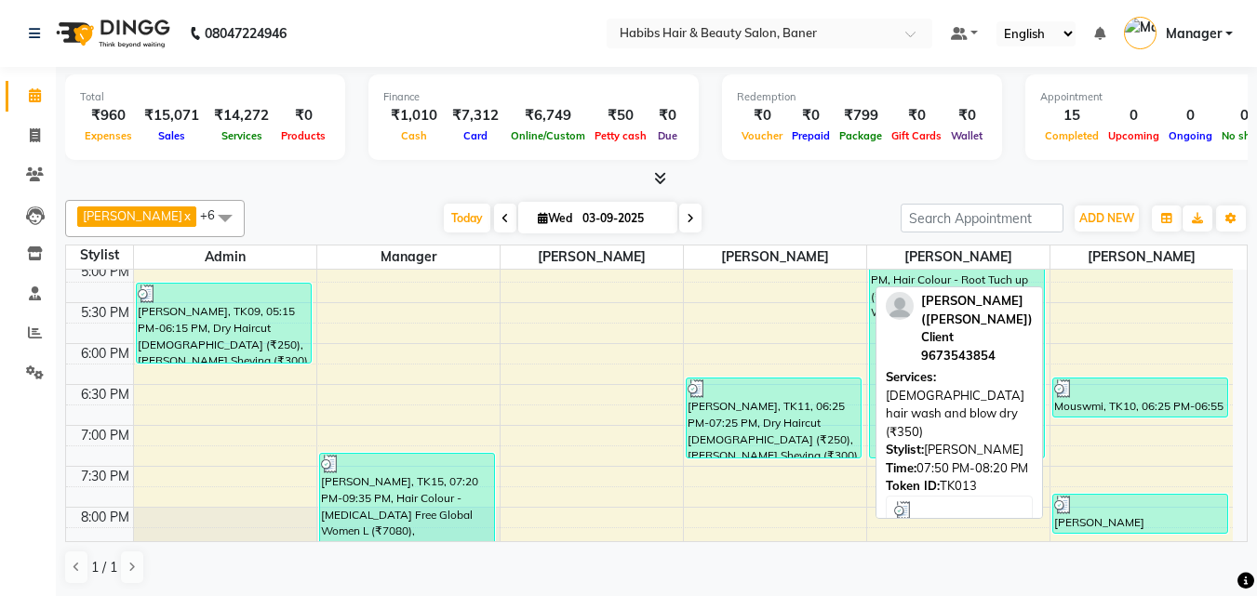
click at [1150, 525] on div "[PERSON_NAME] ([PERSON_NAME]) Client, TK13, 07:50 PM-08:20 PM, [DEMOGRAPHIC_DAT…" at bounding box center [1140, 514] width 175 height 38
select select "3"
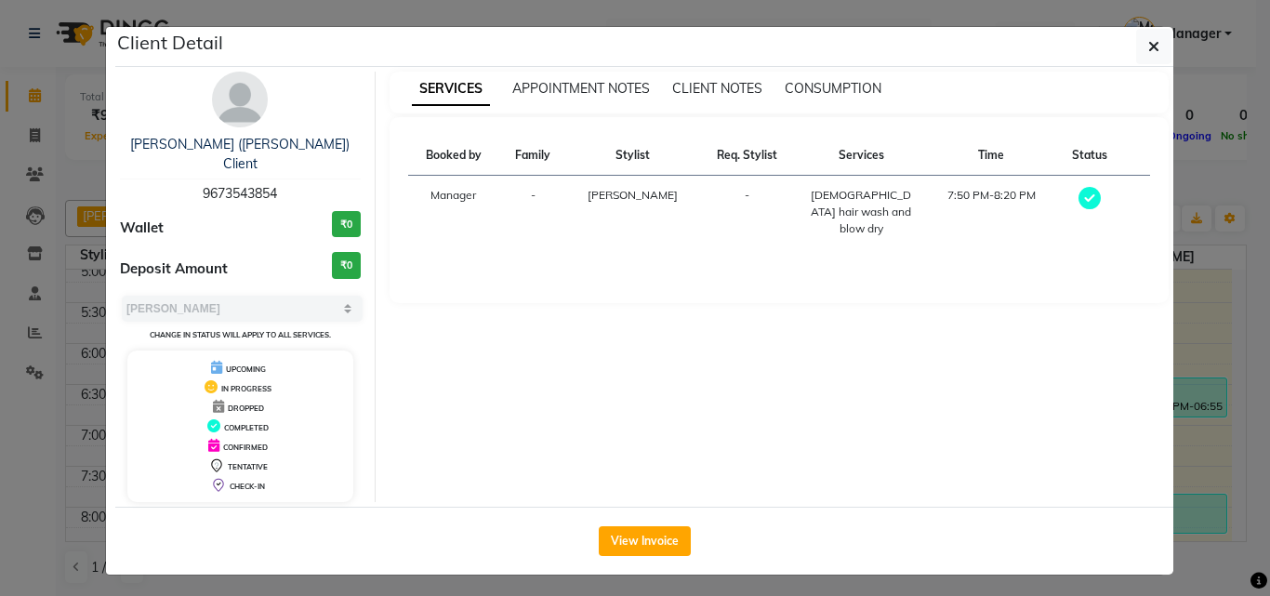
click at [821, 100] on div "SERVICES APPOINTMENT NOTES CLIENT NOTES CONSUMPTION" at bounding box center [780, 93] width 780 height 42
click at [830, 90] on span "CONSUMPTION" at bounding box center [833, 88] width 97 height 17
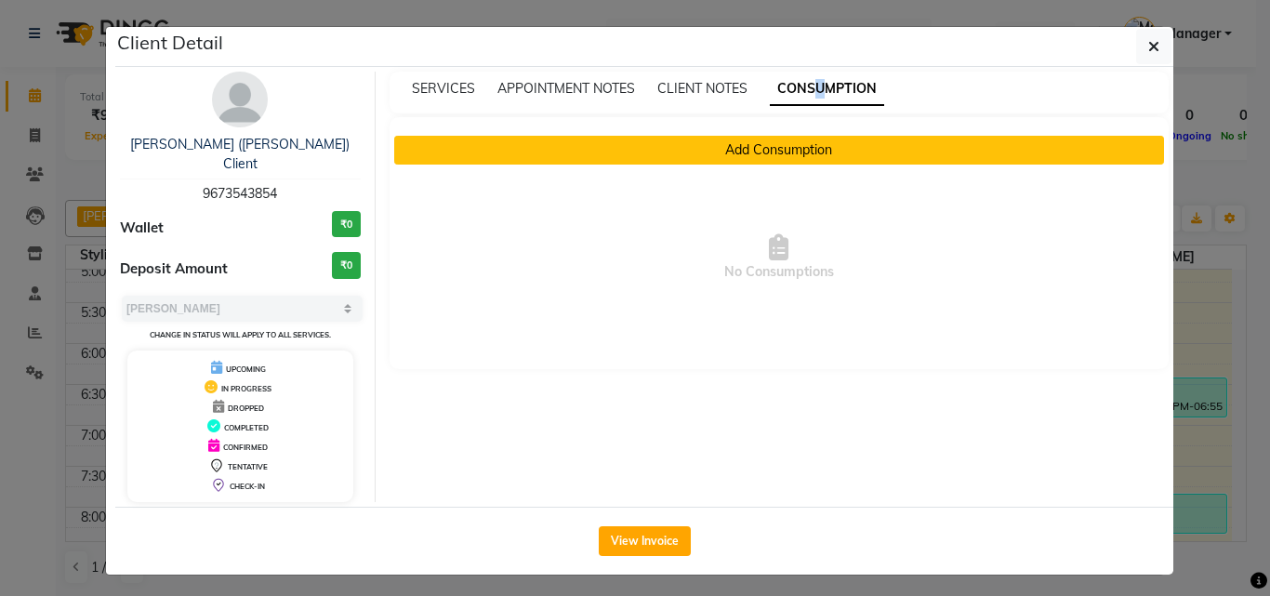
click at [849, 152] on button "Add Consumption" at bounding box center [779, 150] width 771 height 29
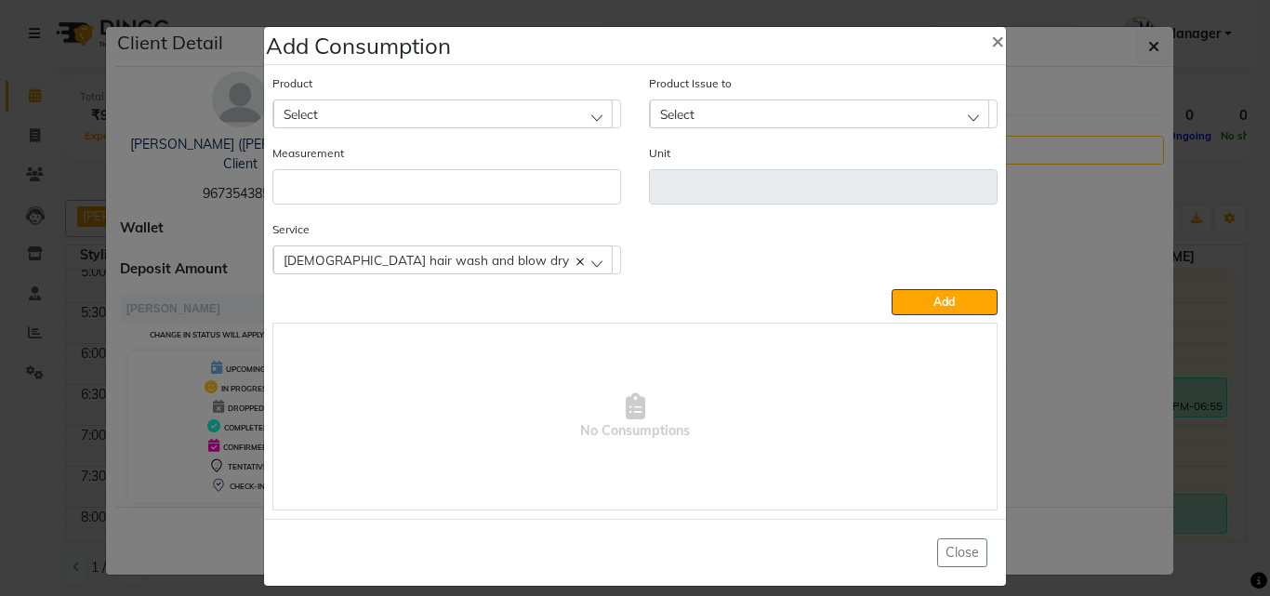
click at [371, 117] on div "Select" at bounding box center [442, 114] width 339 height 28
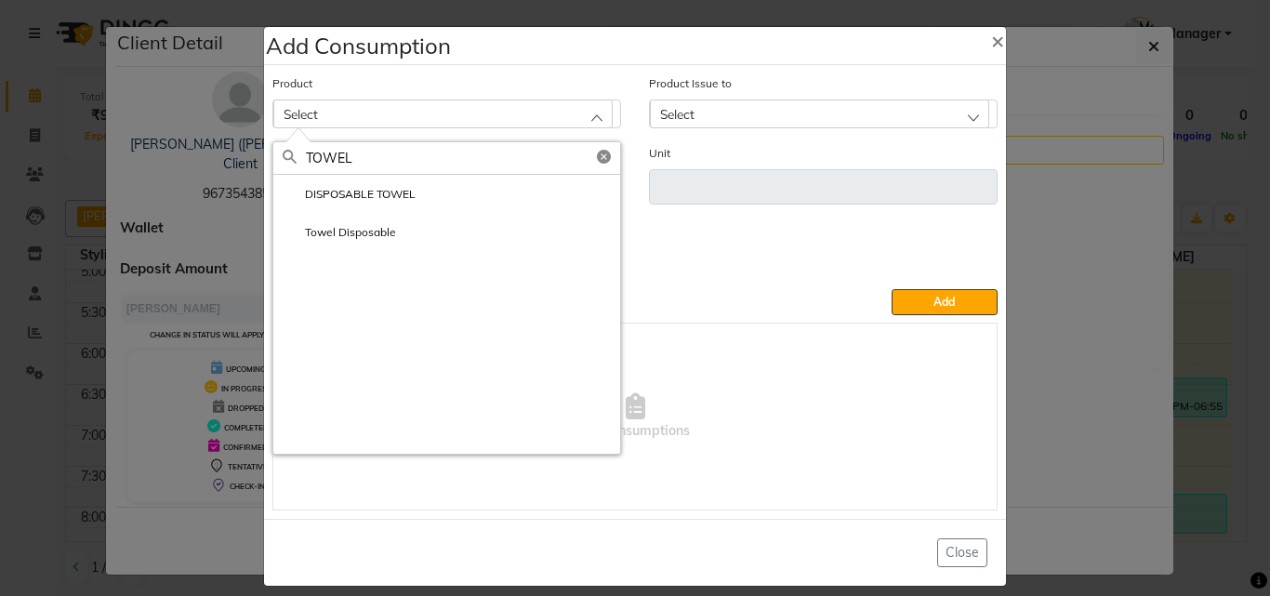
type input "TOWEL"
click at [370, 192] on label "DISPOSABLE TOWEL" at bounding box center [349, 194] width 133 height 17
type input "ml"
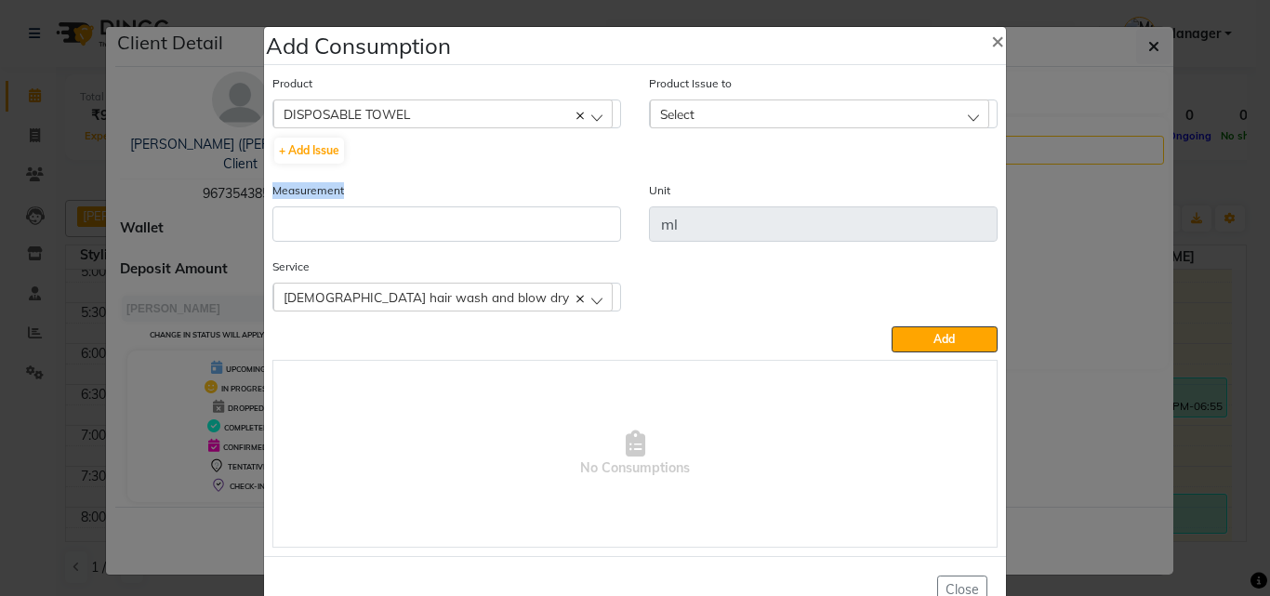
click at [405, 206] on div "Measurement" at bounding box center [447, 210] width 349 height 61
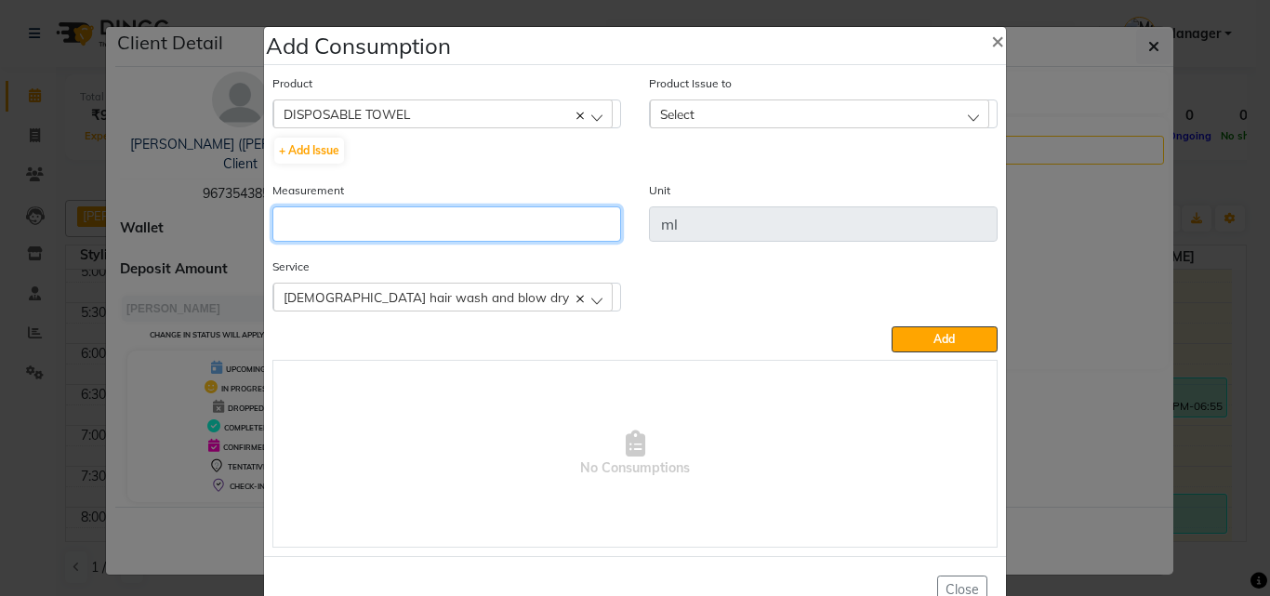
click at [403, 211] on input "number" at bounding box center [447, 223] width 349 height 35
type input "1"
click at [808, 103] on div "Select" at bounding box center [819, 114] width 339 height 28
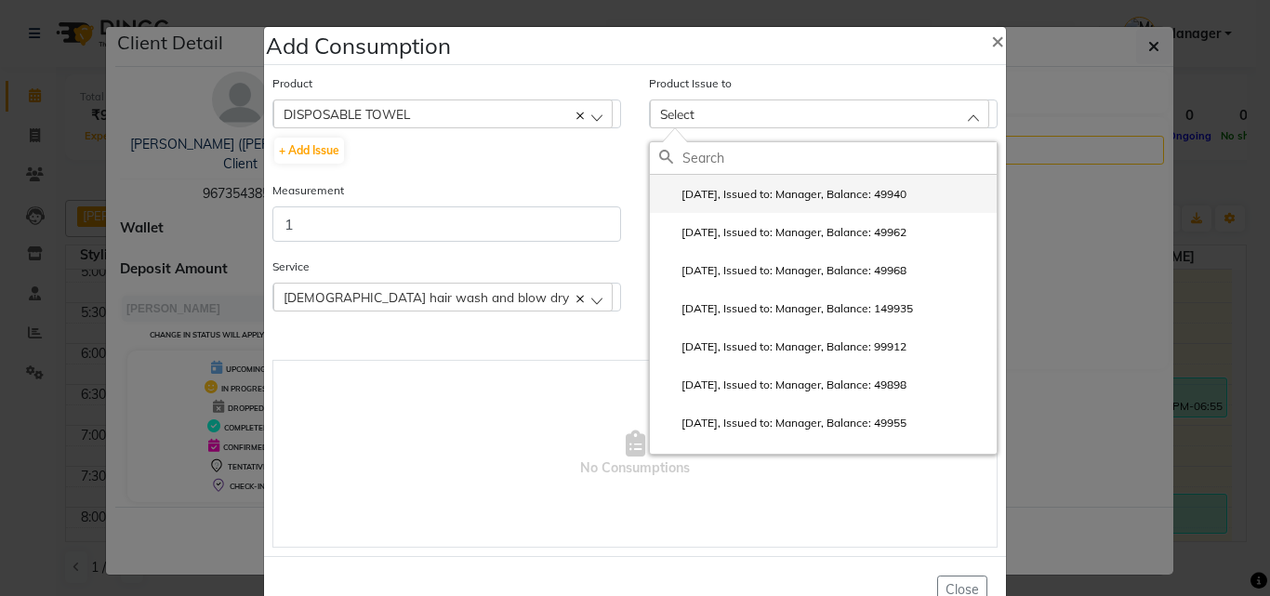
click at [826, 191] on label "2025-08-27, Issued to: Manager, Balance: 49940" at bounding box center [782, 194] width 247 height 17
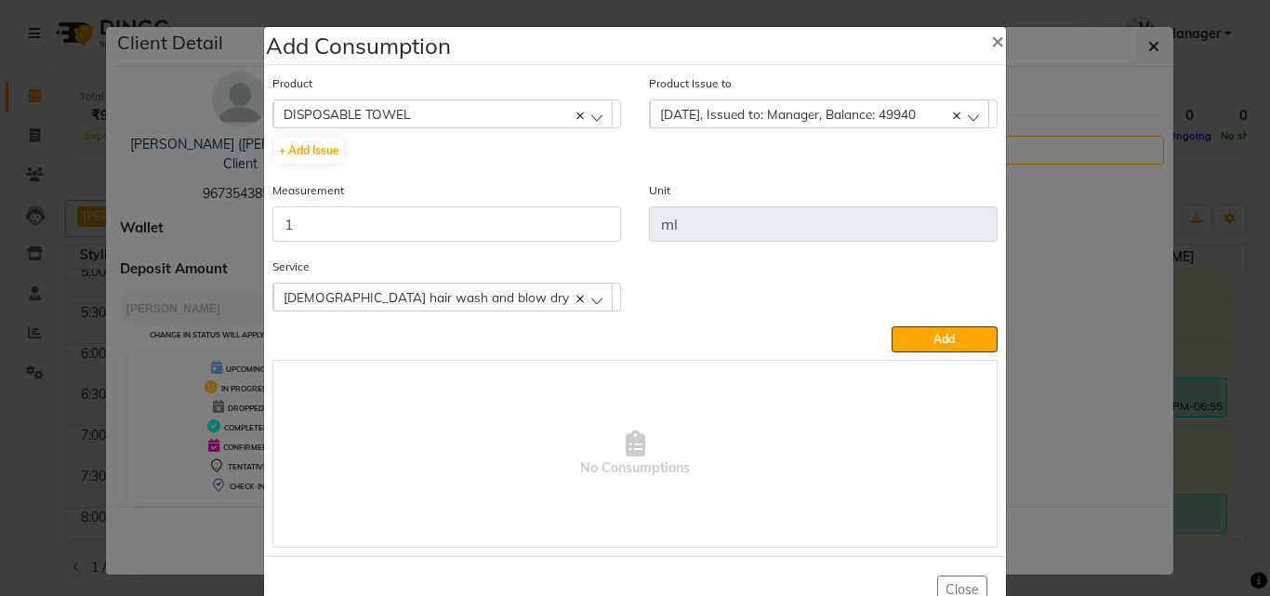
click at [956, 342] on button "Add" at bounding box center [945, 339] width 106 height 26
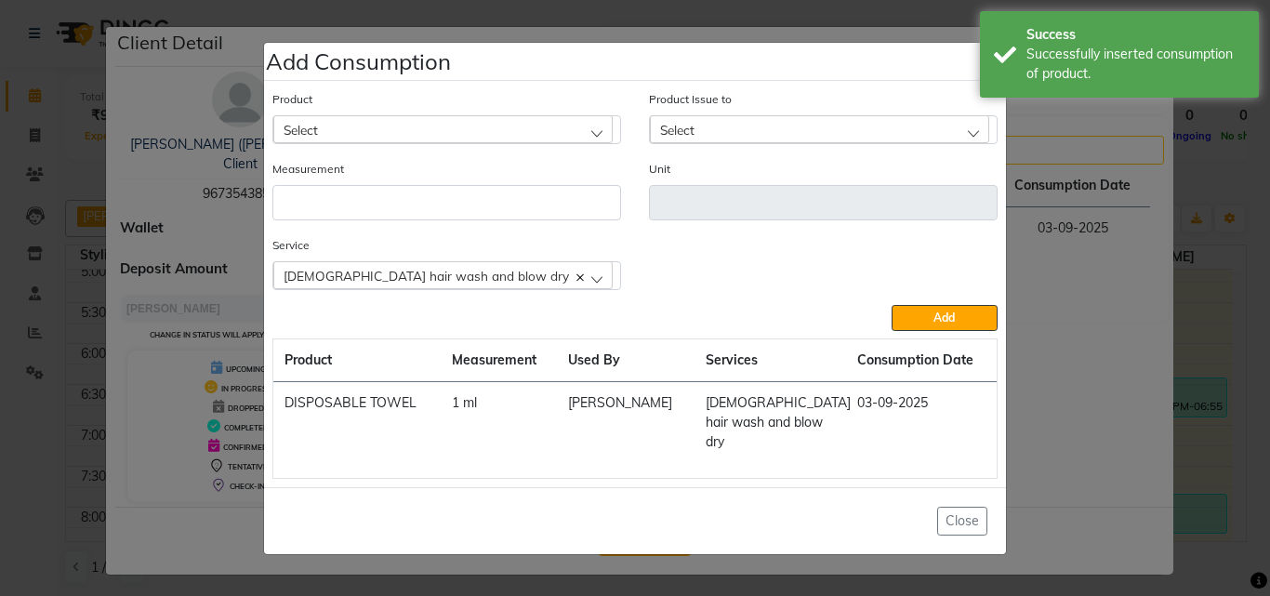
click at [354, 140] on div "Select" at bounding box center [442, 129] width 339 height 28
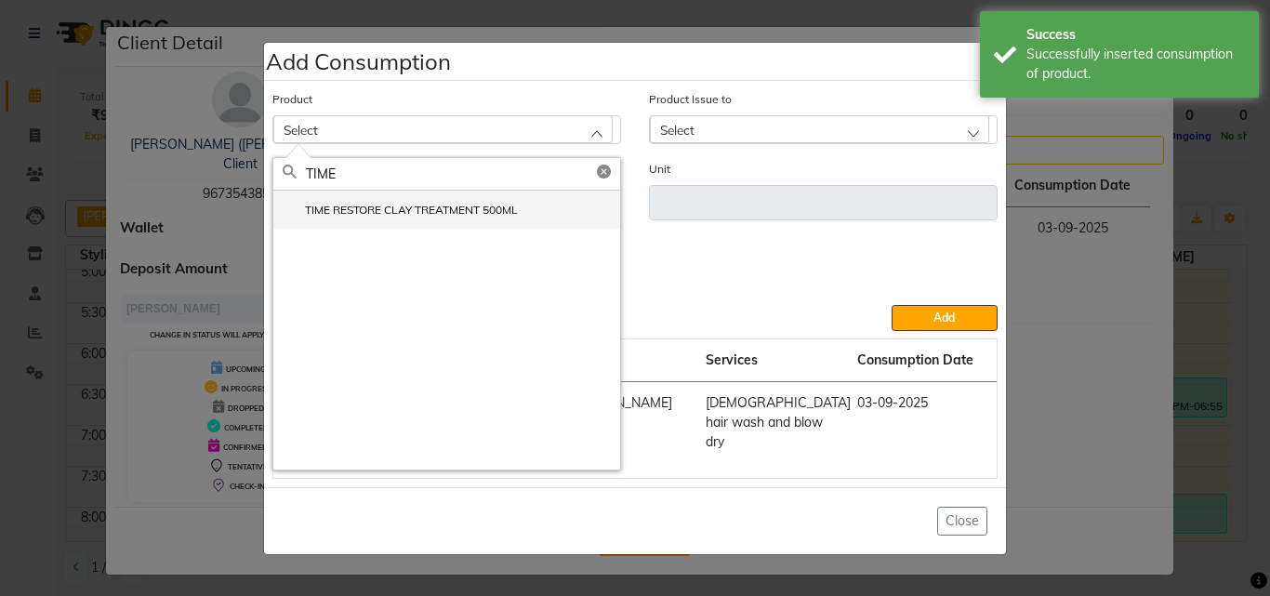
type input "TIME"
click at [401, 219] on label "TIME RESTORE CLAY TREATMENT 500ML" at bounding box center [400, 210] width 235 height 17
type input "ml"
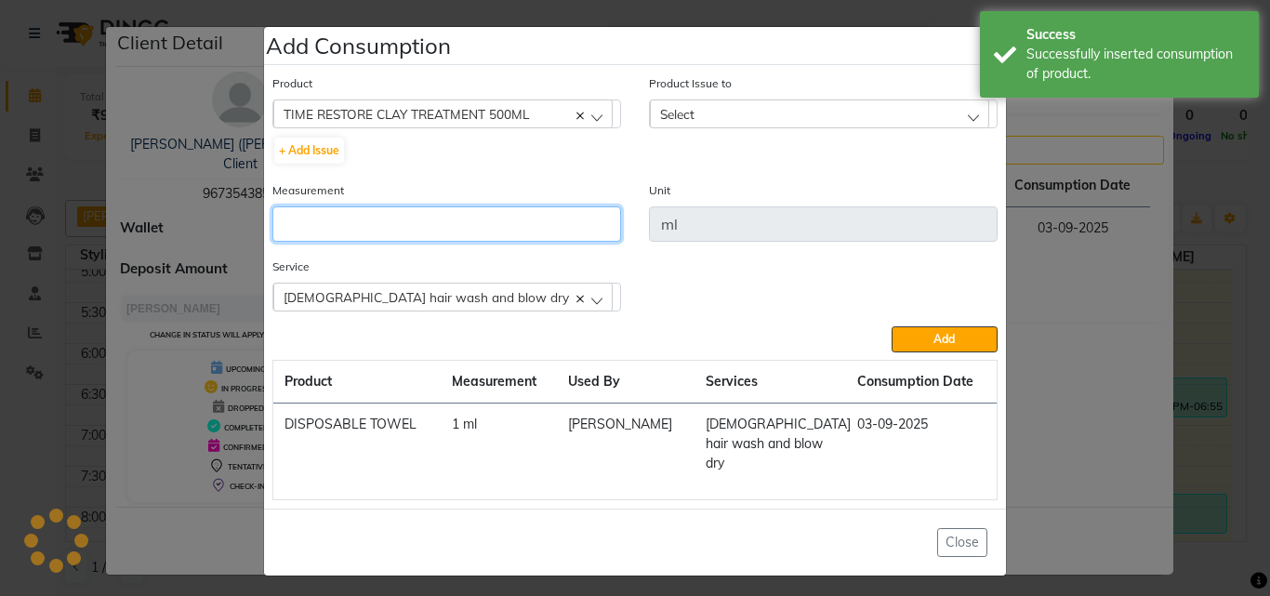
click at [416, 239] on input "number" at bounding box center [447, 223] width 349 height 35
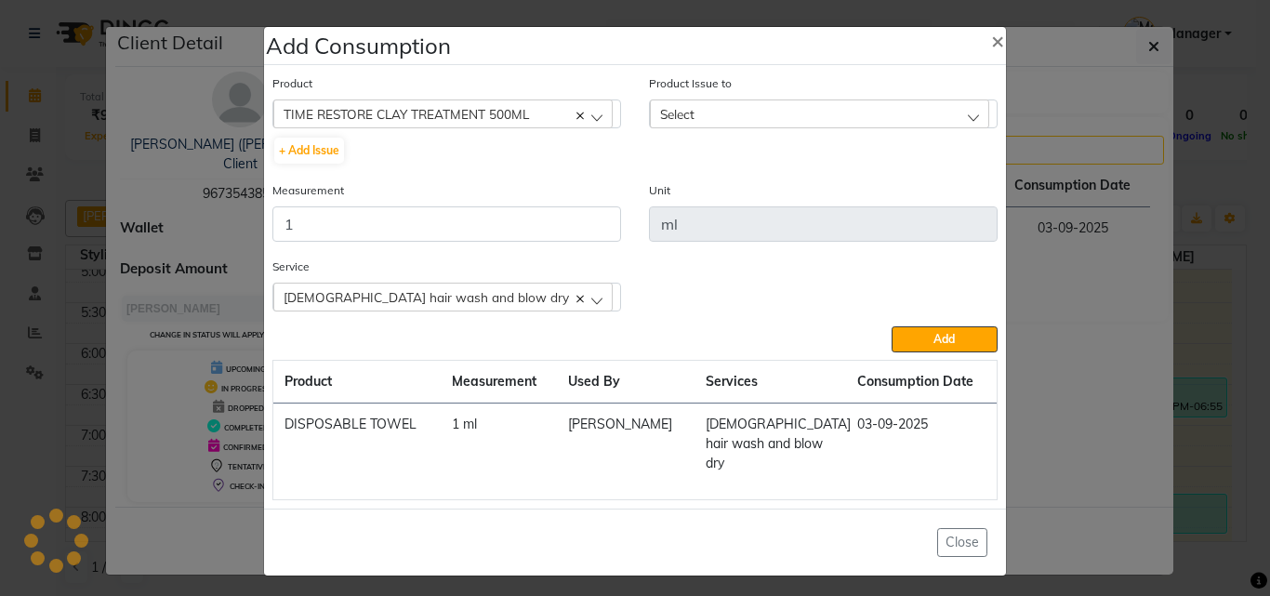
click at [857, 114] on div "Select" at bounding box center [819, 114] width 339 height 28
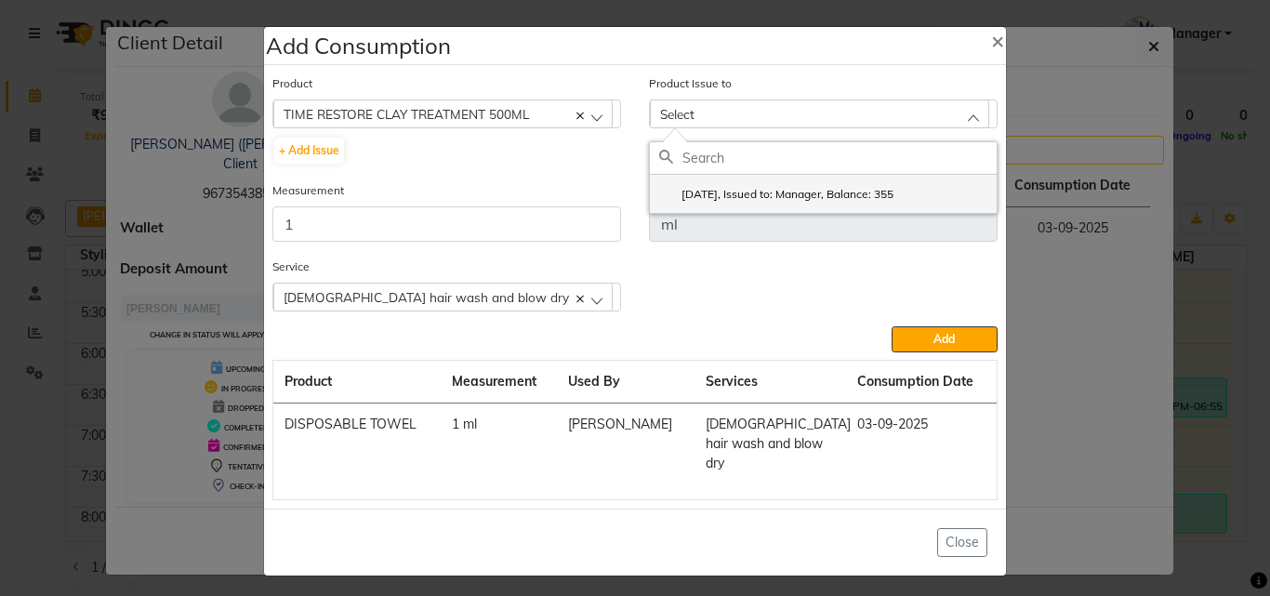
click at [851, 194] on label "2025-08-31, Issued to: Manager, Balance: 355" at bounding box center [776, 194] width 234 height 17
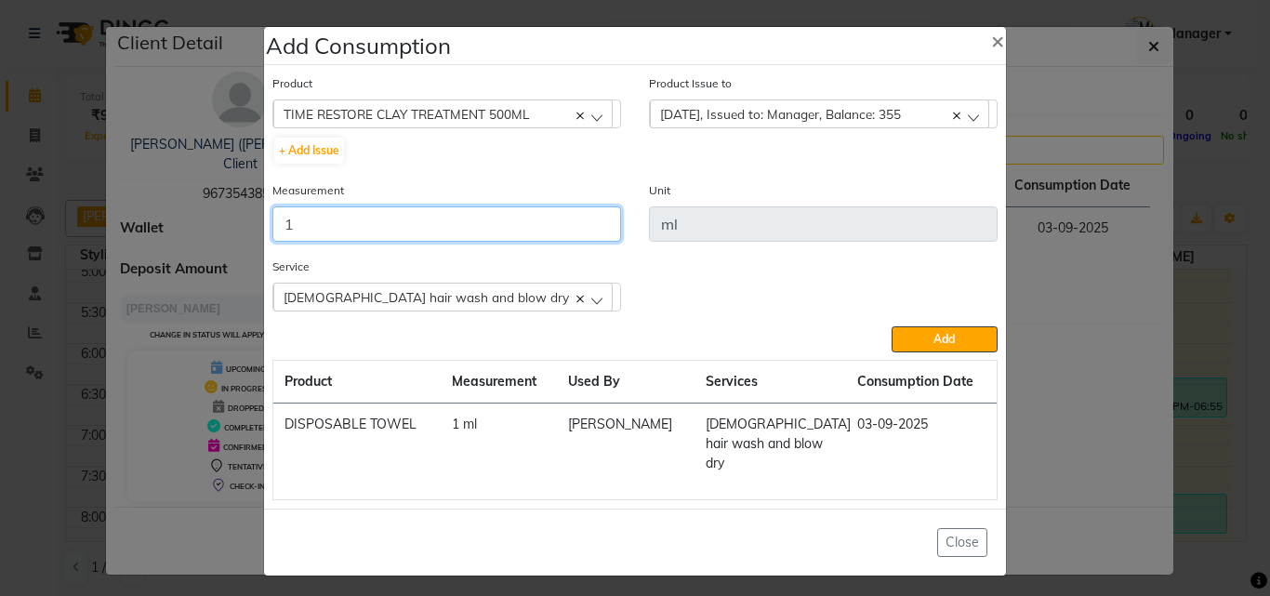
click at [328, 229] on input "1" at bounding box center [447, 223] width 349 height 35
type input "10"
click at [924, 347] on button "Add" at bounding box center [945, 339] width 106 height 26
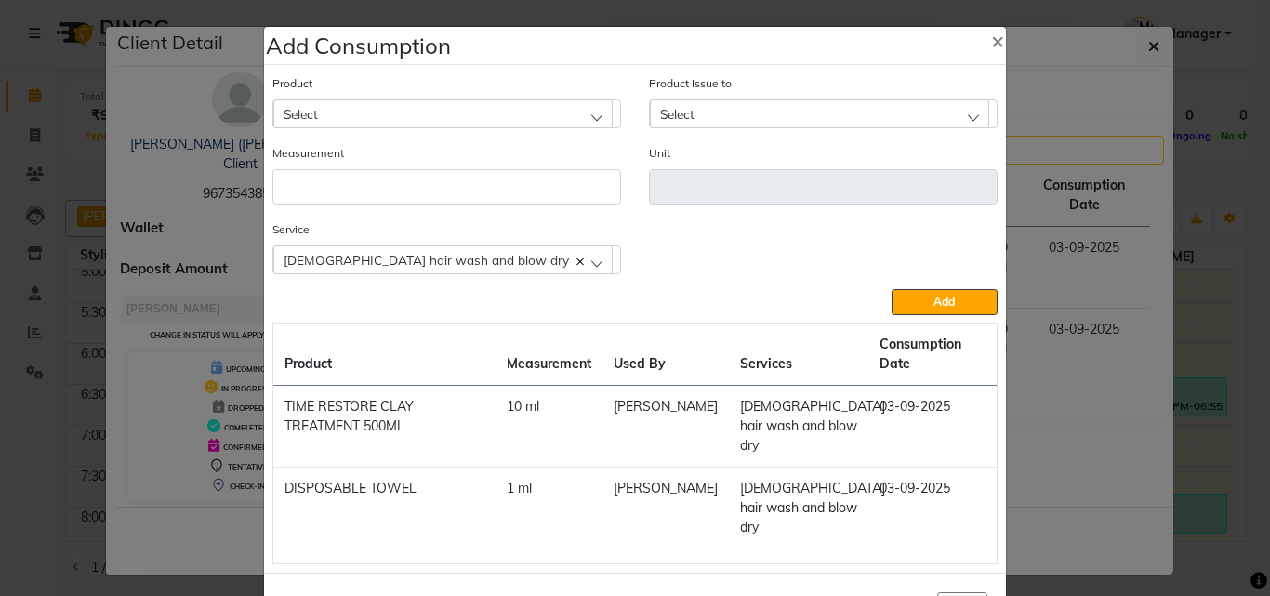
click at [464, 121] on div "Select" at bounding box center [442, 114] width 339 height 28
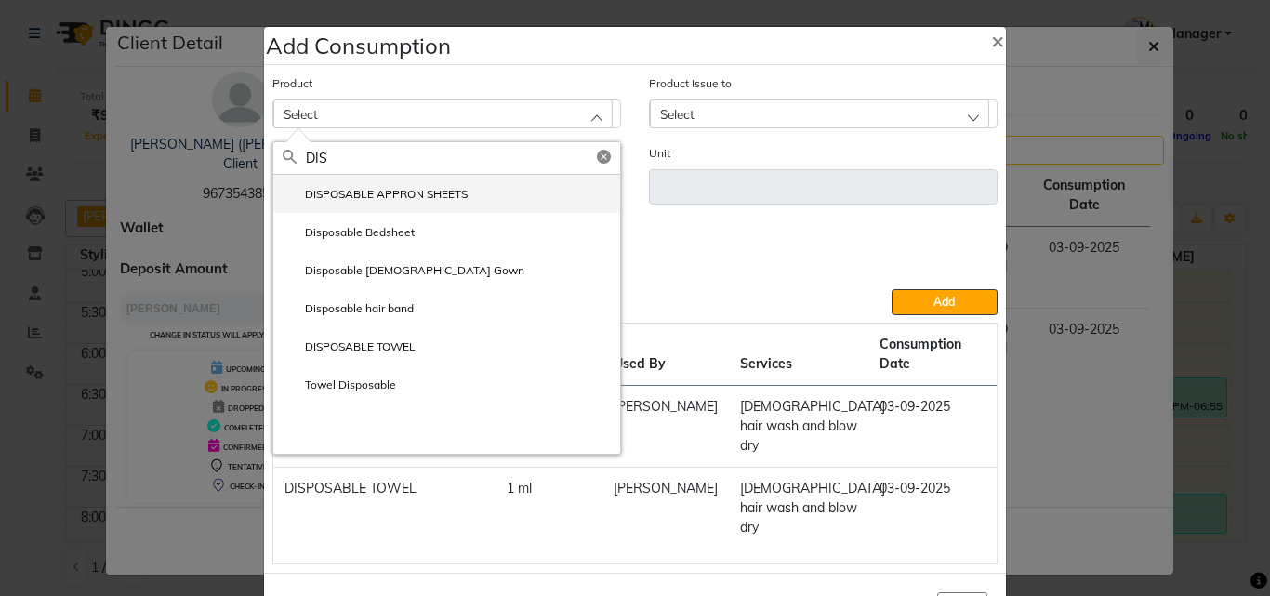
type input "DIS"
click at [378, 206] on li "DISPOSABLE APPRON SHEETS" at bounding box center [446, 194] width 347 height 38
type input "ml"
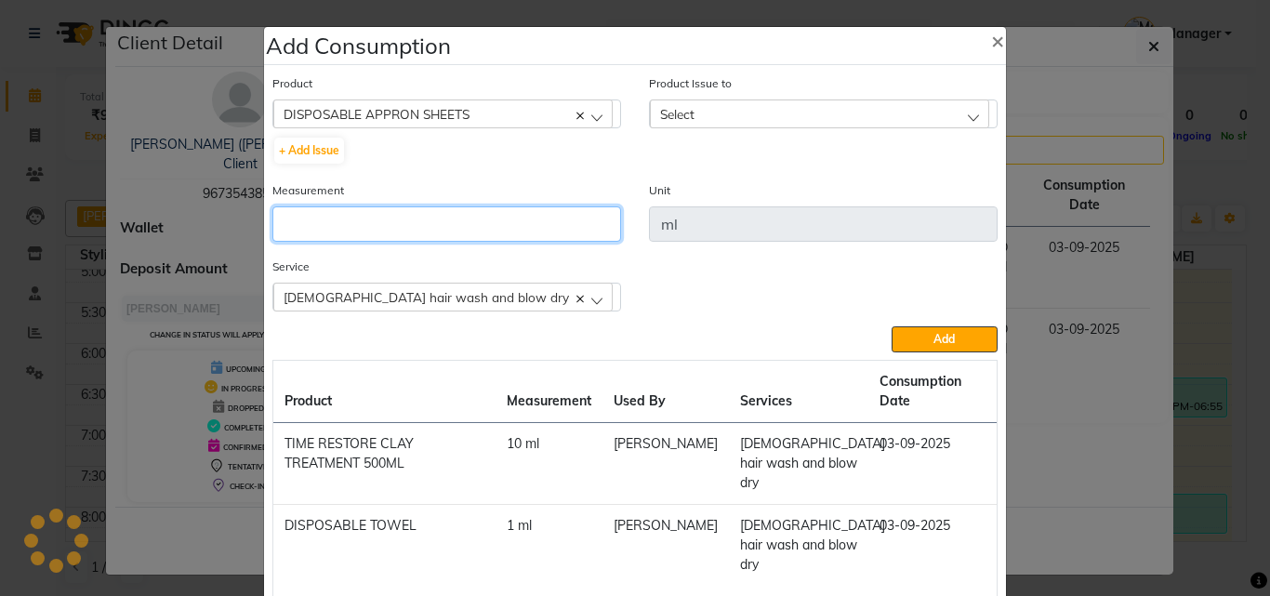
click at [445, 216] on input "number" at bounding box center [447, 223] width 349 height 35
type input "1"
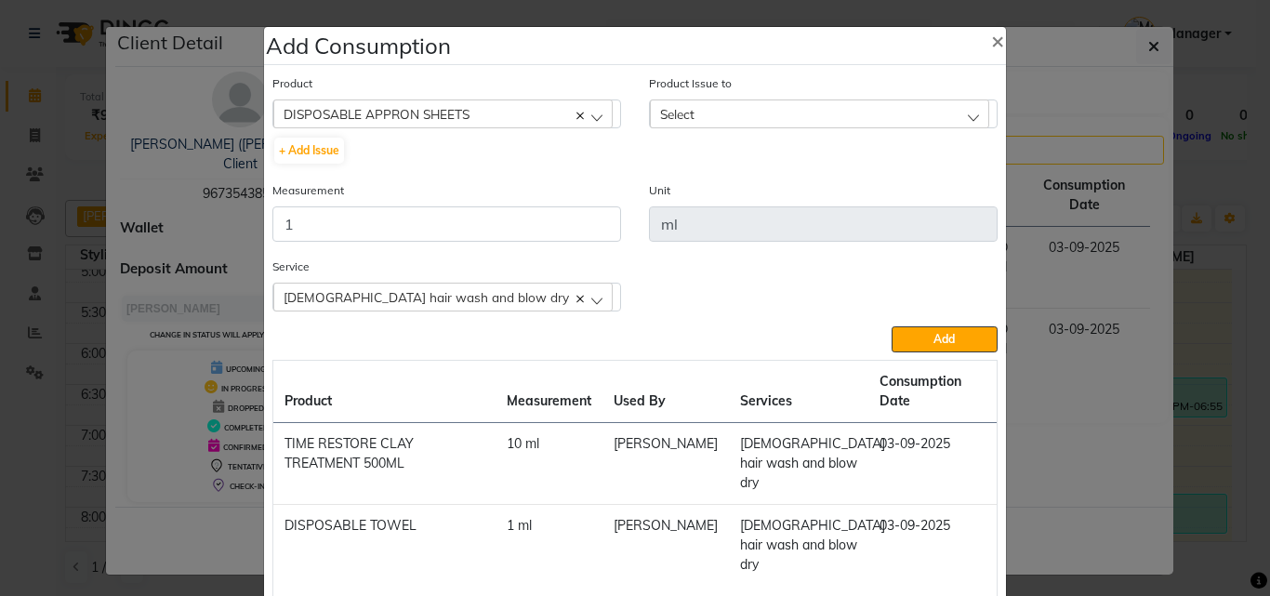
drag, startPoint x: 707, startPoint y: 113, endPoint x: 780, endPoint y: 185, distance: 102.6
click at [709, 114] on div "Select" at bounding box center [819, 114] width 339 height 28
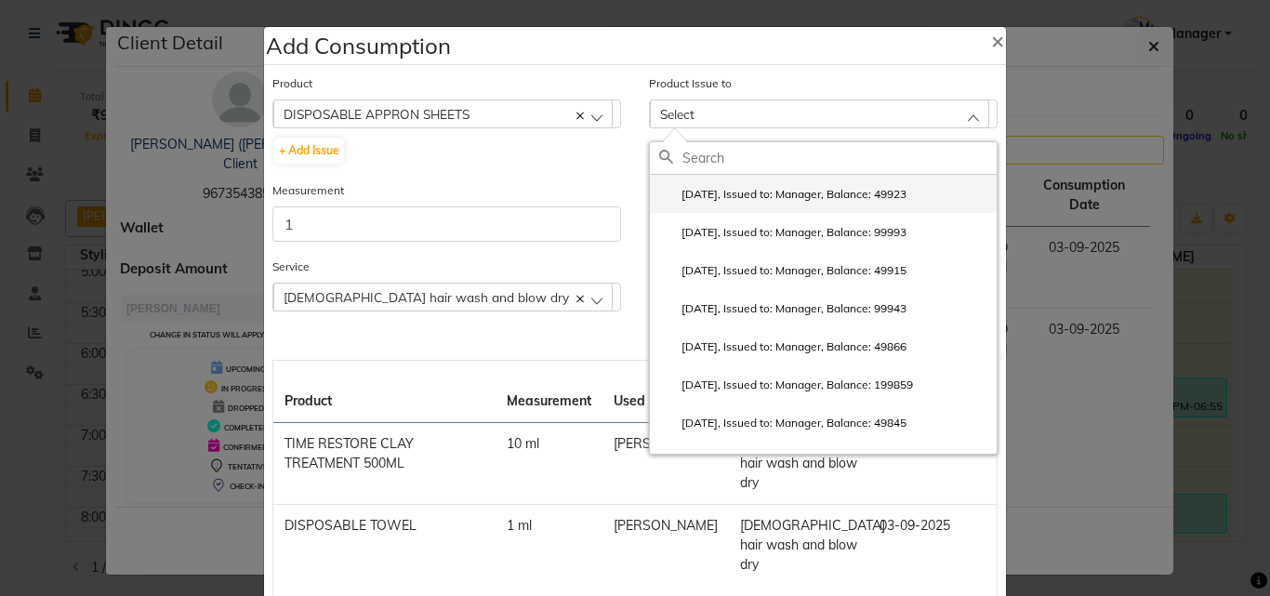
click at [780, 188] on label "2025-08-29, Issued to: Manager, Balance: 49923" at bounding box center [782, 194] width 247 height 17
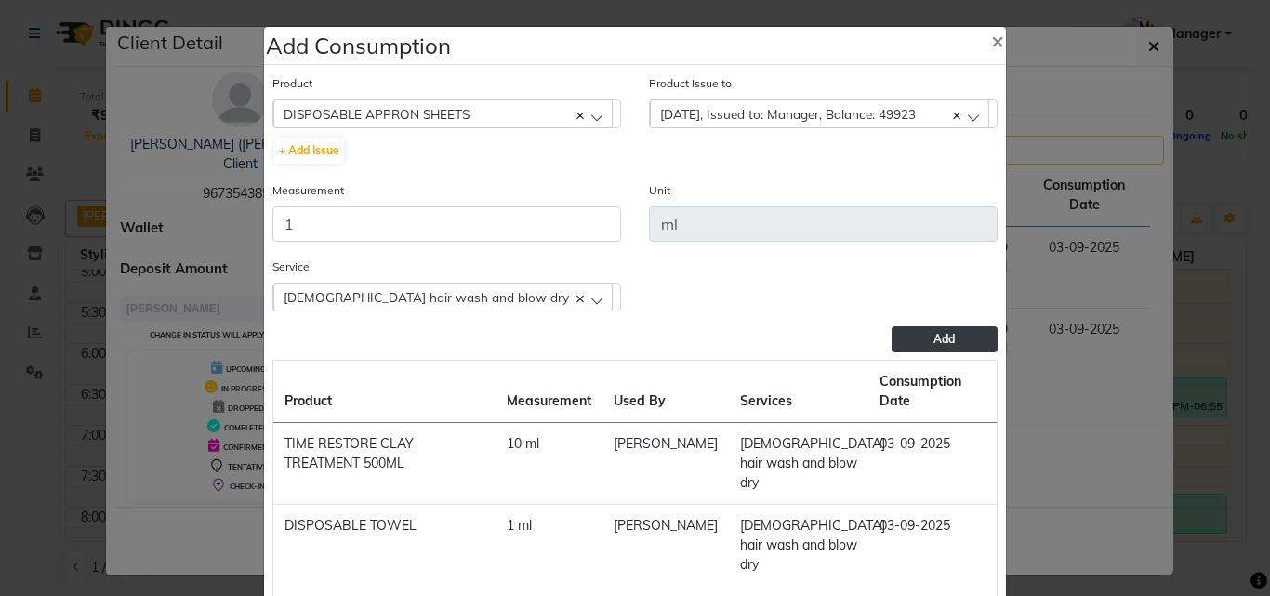
click at [949, 336] on button "Add" at bounding box center [945, 339] width 106 height 26
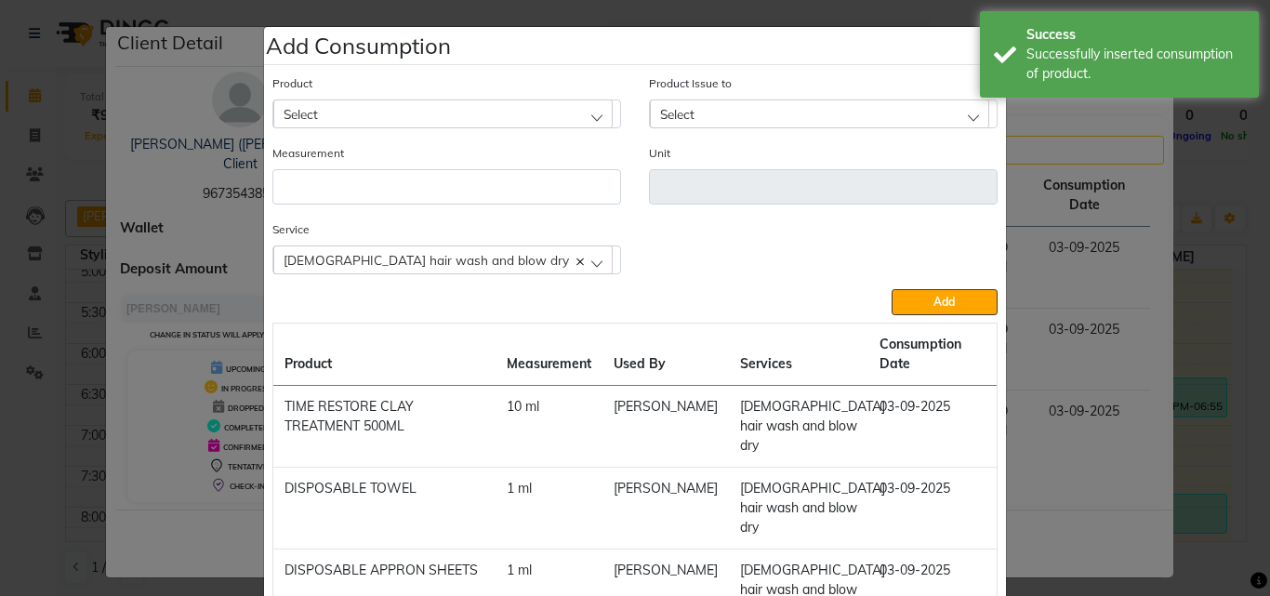
click at [1202, 390] on ngb-modal-window "Add Consumption × Product Select 4-88 Product Issue to Select 2025-08-29, Issue…" at bounding box center [635, 298] width 1270 height 596
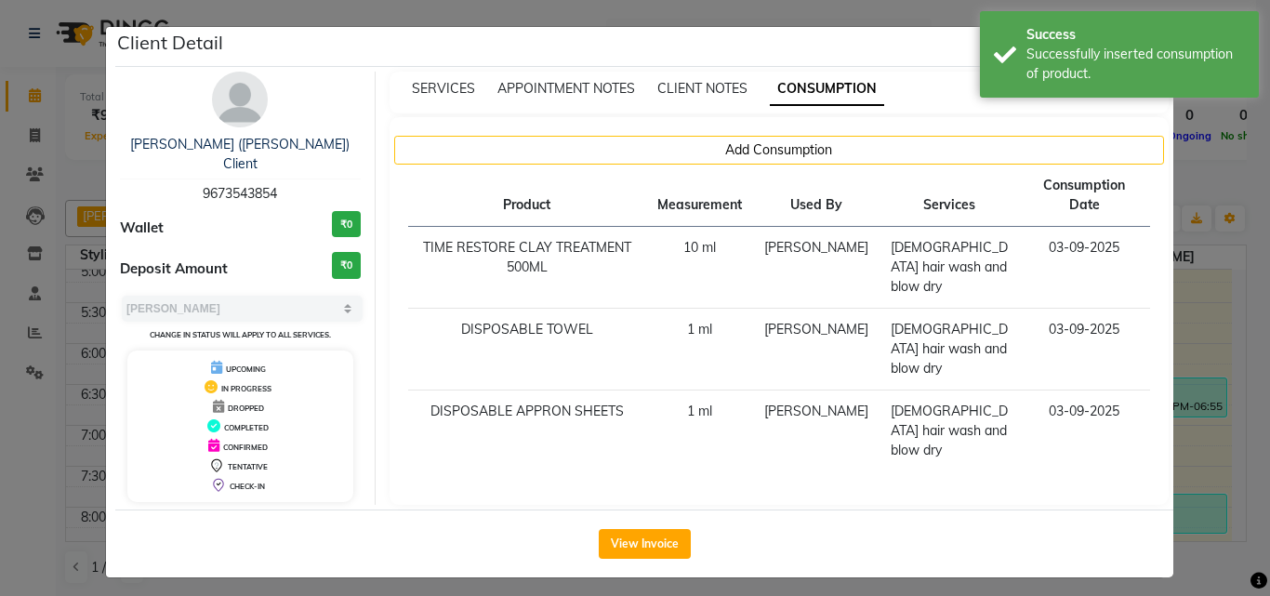
click at [1211, 313] on ngb-modal-window "Client Detail Anushka (Mohammad) Client 9673543854 Wallet ₹0 Deposit Amount ₹0 …" at bounding box center [635, 298] width 1270 height 596
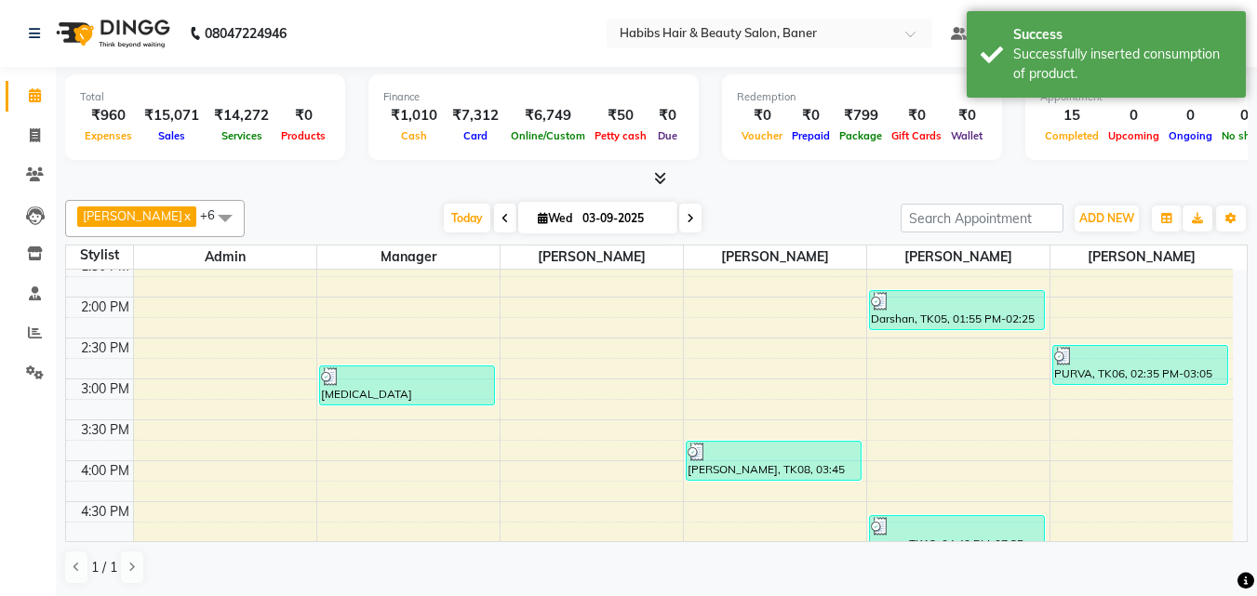
scroll to position [465, 0]
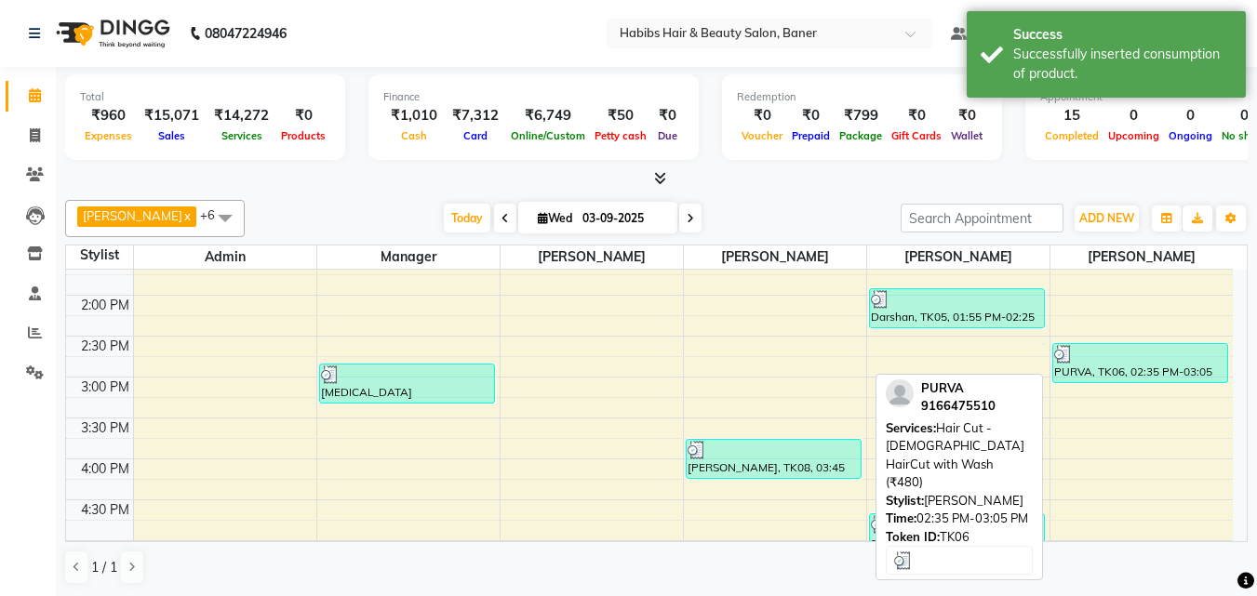
click at [1143, 375] on div "PURVA, TK06, 02:35 PM-03:05 PM, Hair Cut - [DEMOGRAPHIC_DATA] HairCut with Wash…" at bounding box center [1140, 363] width 175 height 38
select select "3"
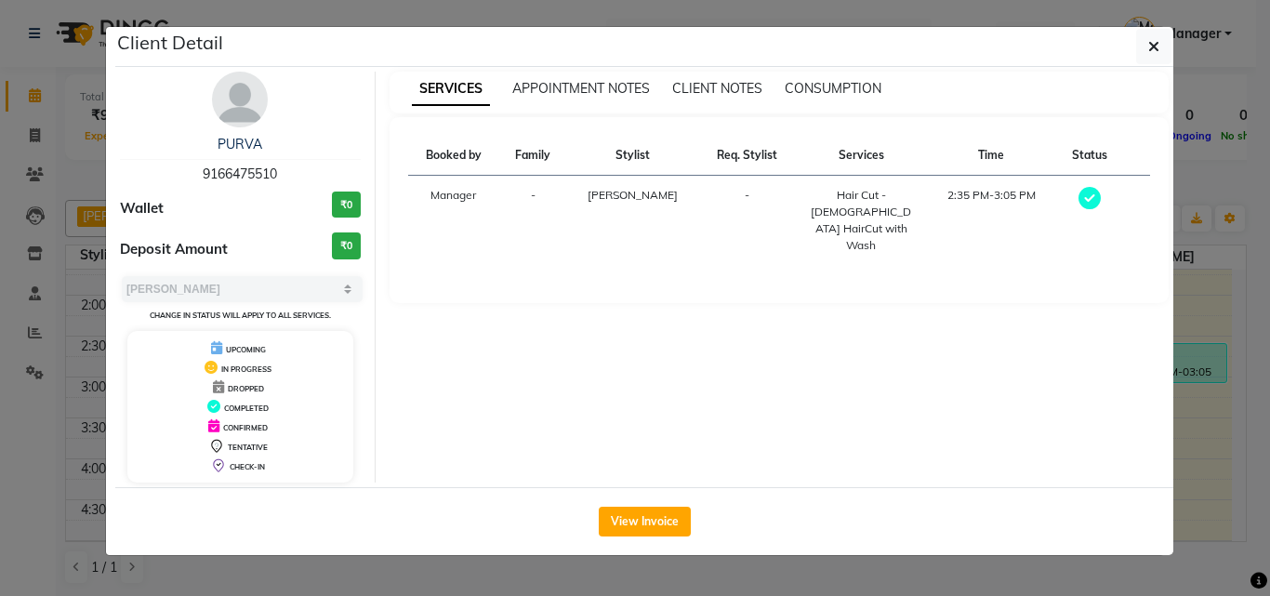
click at [852, 73] on div "SERVICES APPOINTMENT NOTES CLIENT NOTES CONSUMPTION" at bounding box center [780, 93] width 780 height 42
click at [850, 83] on span "CONSUMPTION" at bounding box center [833, 88] width 97 height 17
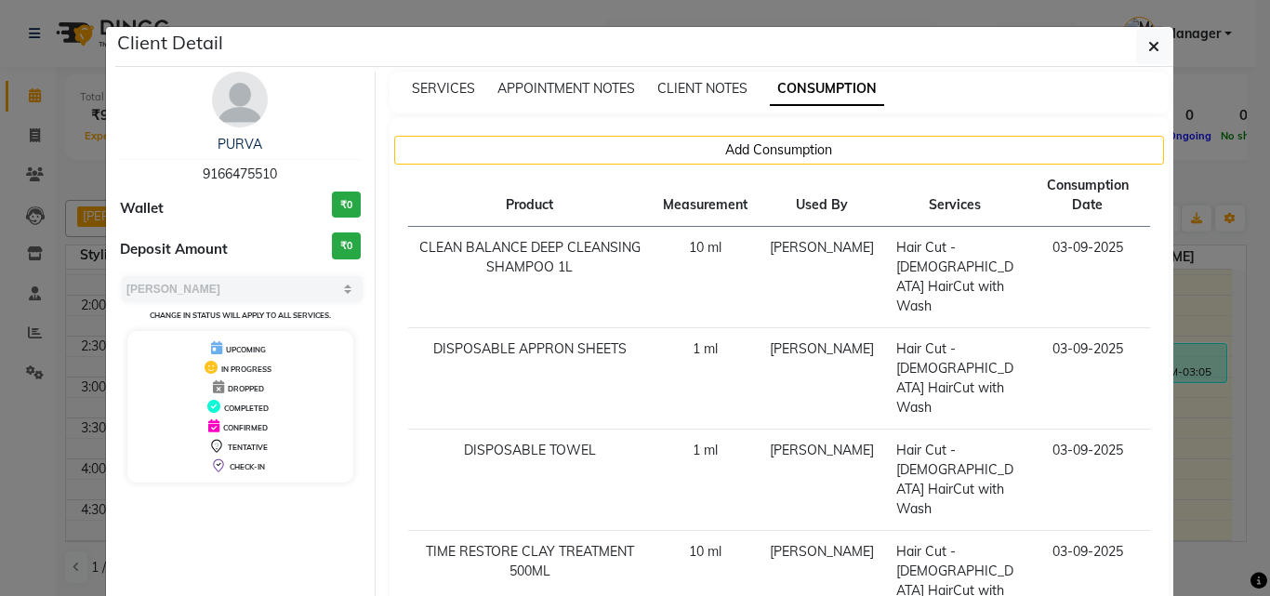
click at [1200, 305] on ngb-modal-window "Client Detail PURVA 9166475510 Wallet ₹0 Deposit Amount ₹0 Select MARK DONE UPC…" at bounding box center [635, 298] width 1270 height 596
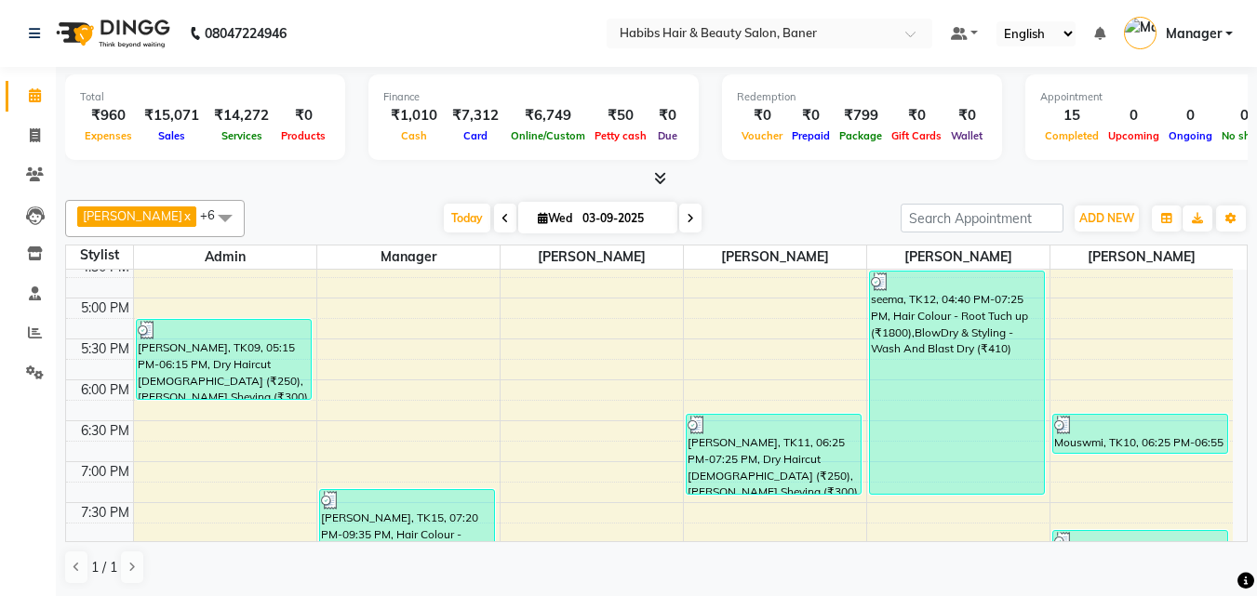
scroll to position [744, 0]
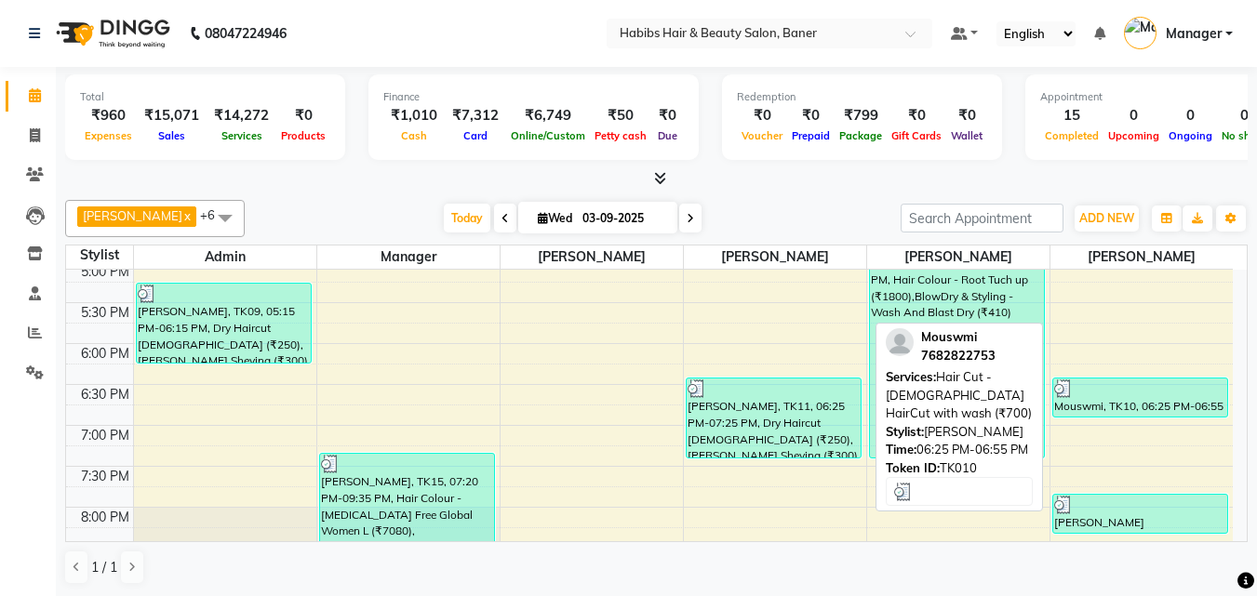
click at [1164, 396] on div at bounding box center [1140, 388] width 173 height 19
select select "3"
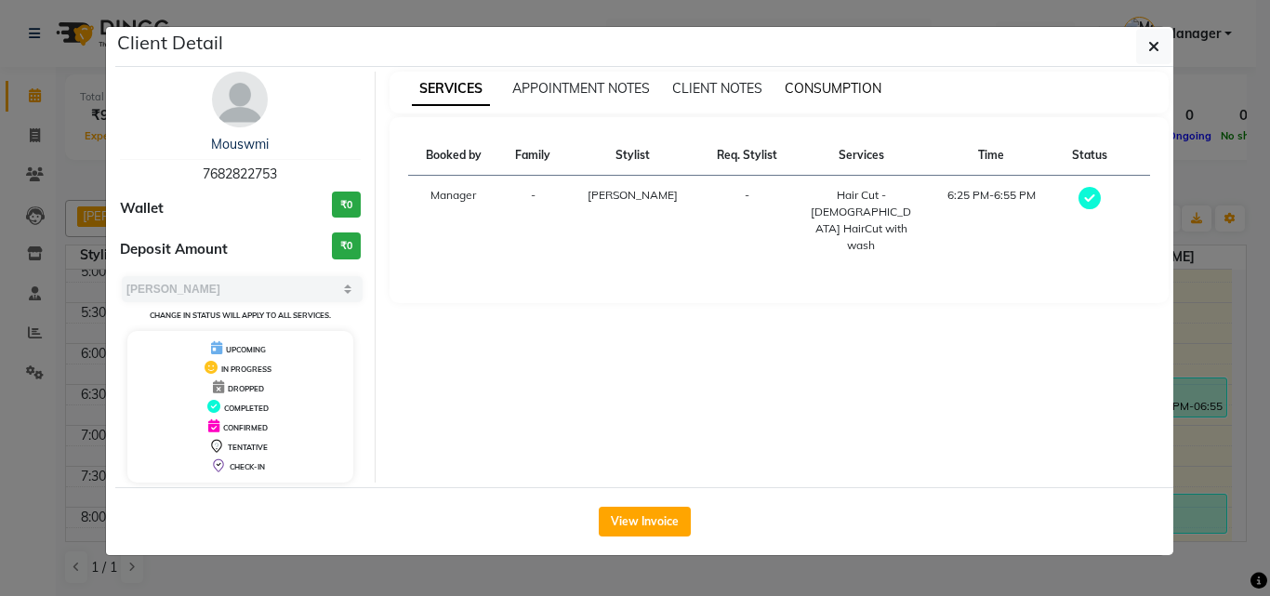
click at [845, 80] on div "SERVICES APPOINTMENT NOTES CLIENT NOTES CONSUMPTION" at bounding box center [780, 93] width 780 height 42
click at [863, 91] on span "CONSUMPTION" at bounding box center [833, 88] width 97 height 17
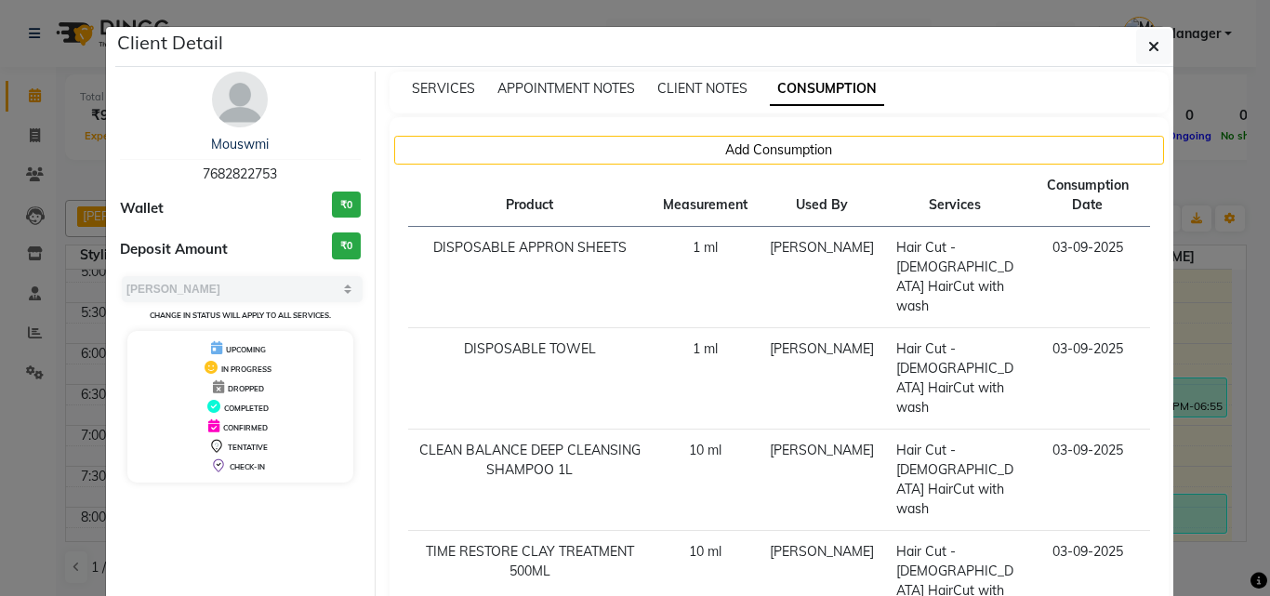
click at [1214, 325] on ngb-modal-window "Client Detail Mouswmi 7682822753 Wallet ₹0 Deposit Amount ₹0 Select MARK DONE U…" at bounding box center [635, 298] width 1270 height 596
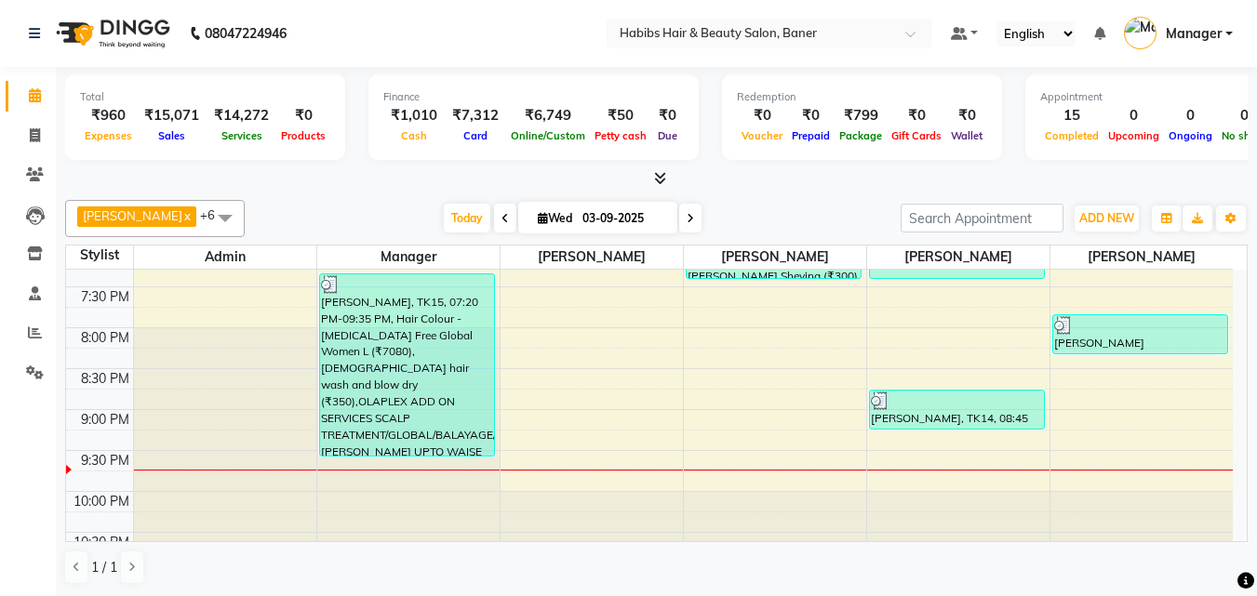
scroll to position [930, 0]
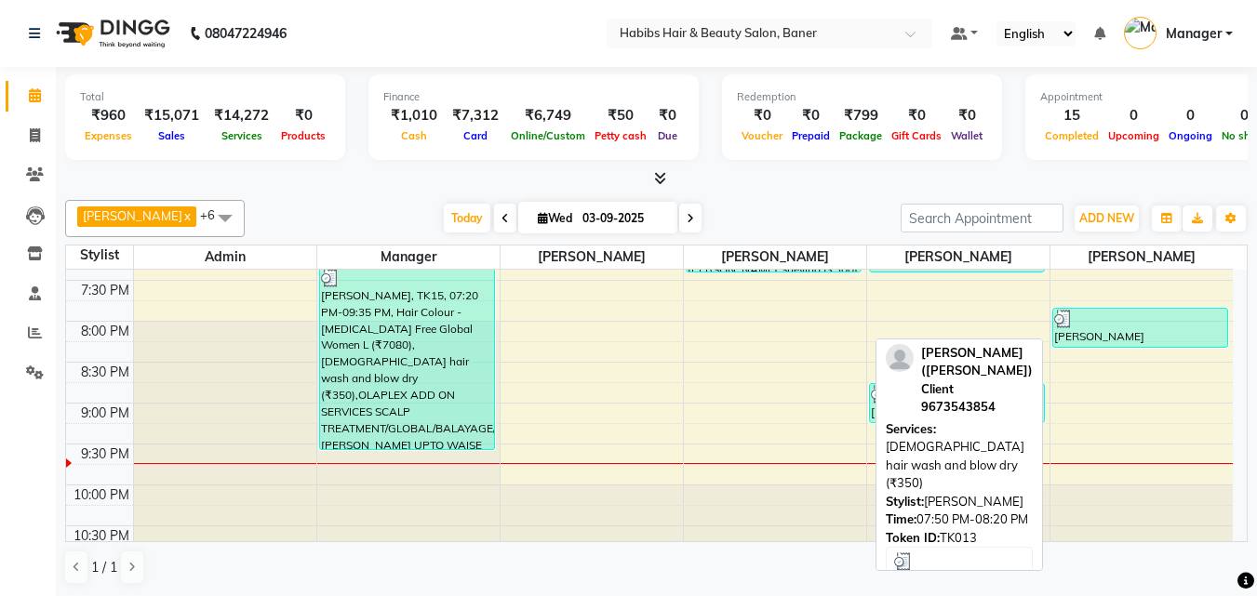
click at [1144, 334] on div "[PERSON_NAME] ([PERSON_NAME]) Client, TK13, 07:50 PM-08:20 PM, [DEMOGRAPHIC_DAT…" at bounding box center [1140, 328] width 175 height 38
select select "3"
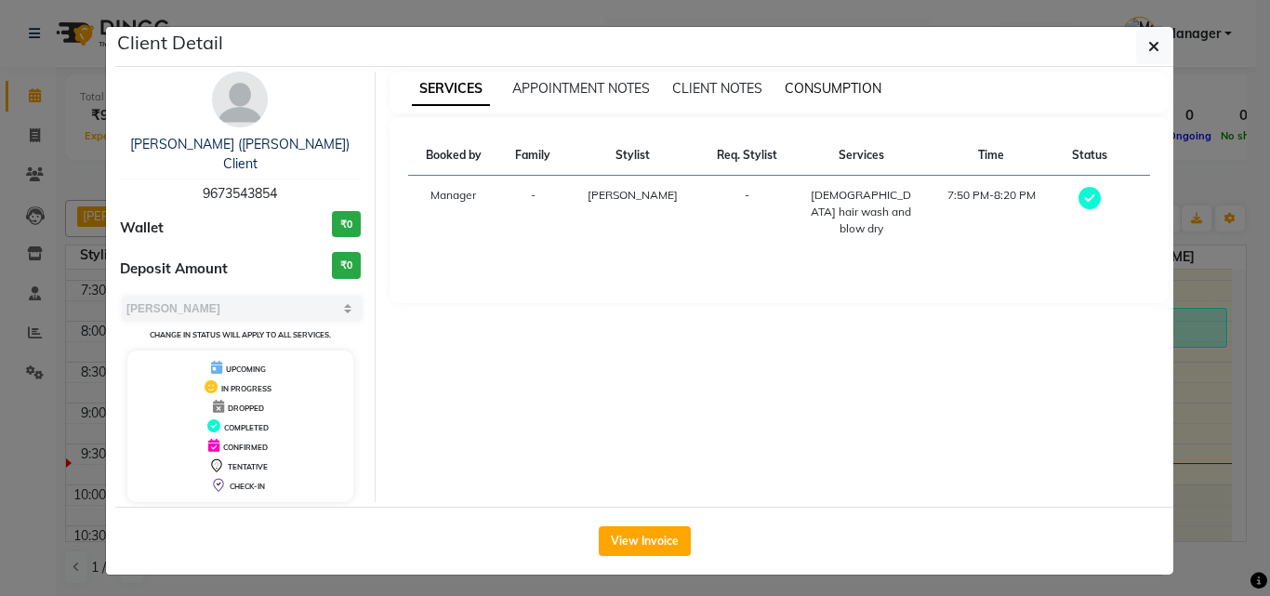
click at [866, 86] on span "CONSUMPTION" at bounding box center [833, 88] width 97 height 17
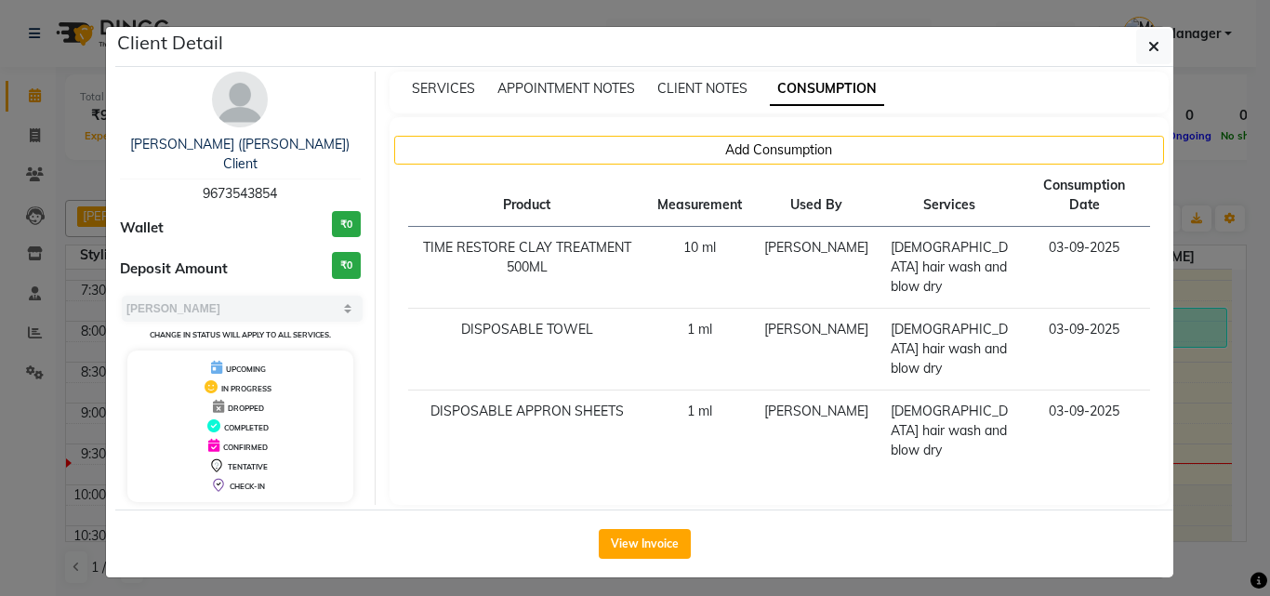
click at [1165, 310] on div "Add Consumption Product Measurement Used By Services Consumption Date TIME REST…" at bounding box center [780, 311] width 780 height 388
click at [1181, 313] on div "SERVICES APPOINTMENT NOTES CLIENT NOTES CONSUMPTION Add Consumption Product Mea…" at bounding box center [780, 288] width 808 height 433
click at [1200, 366] on ngb-modal-window "Client Detail Anushka (Mohammad) Client 9673543854 Wallet ₹0 Deposit Amount ₹0 …" at bounding box center [635, 298] width 1270 height 596
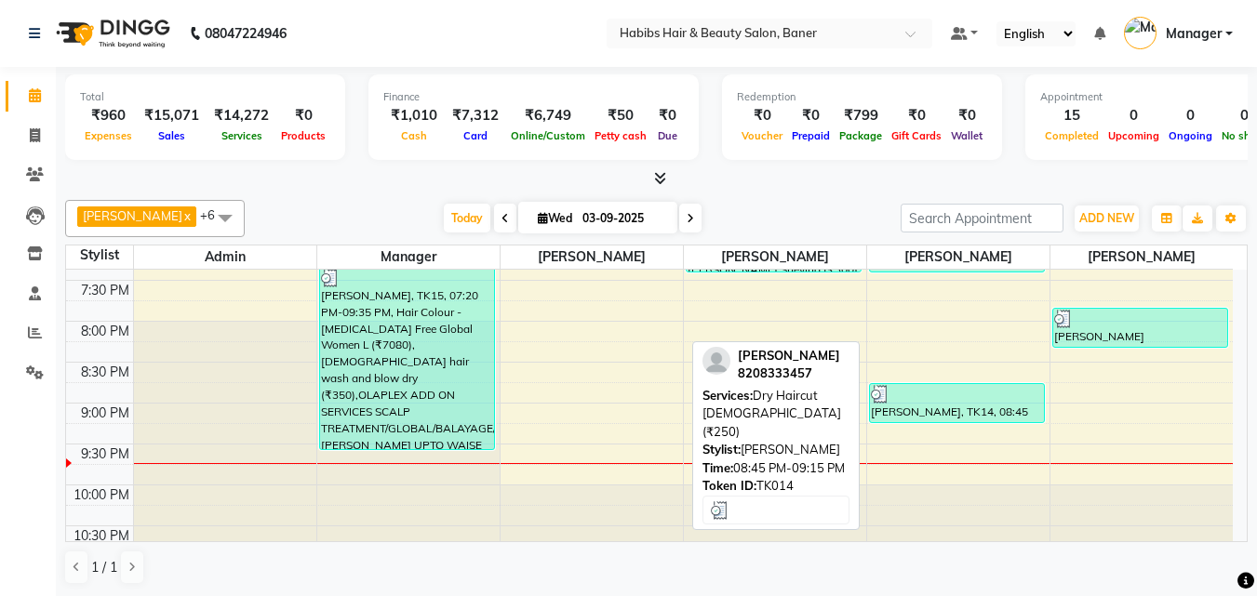
click at [959, 407] on div "[PERSON_NAME], TK14, 08:45 PM-09:15 PM, Dry Haircut [DEMOGRAPHIC_DATA] (₹250)" at bounding box center [957, 403] width 174 height 38
select select "3"
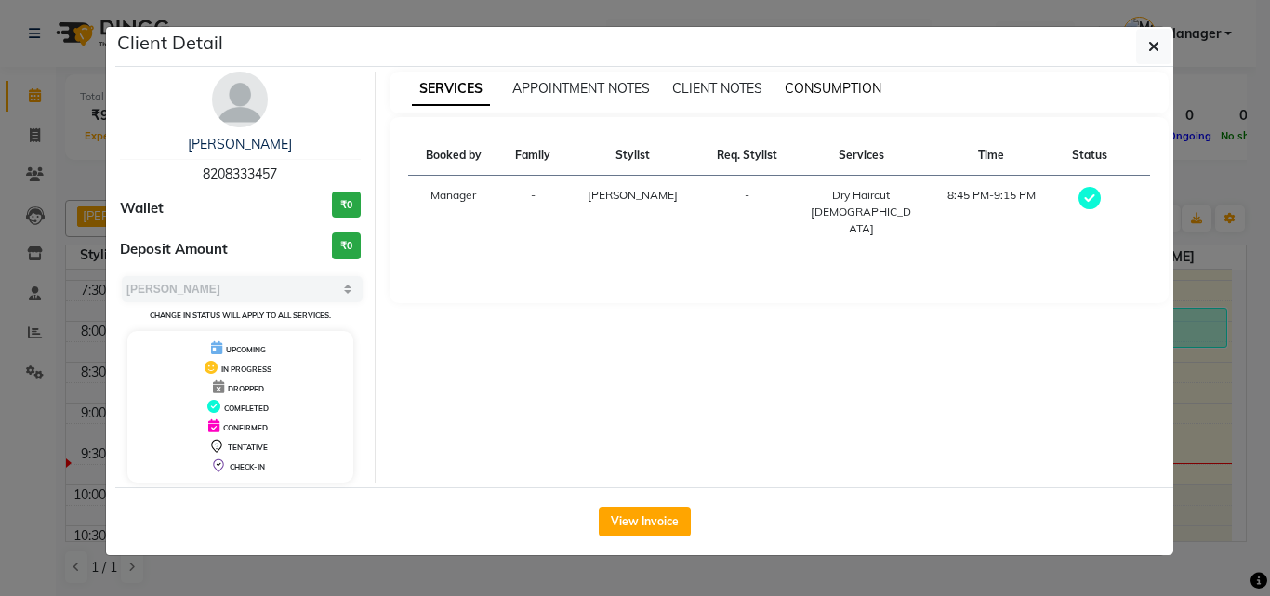
click at [816, 86] on span "CONSUMPTION" at bounding box center [833, 88] width 97 height 17
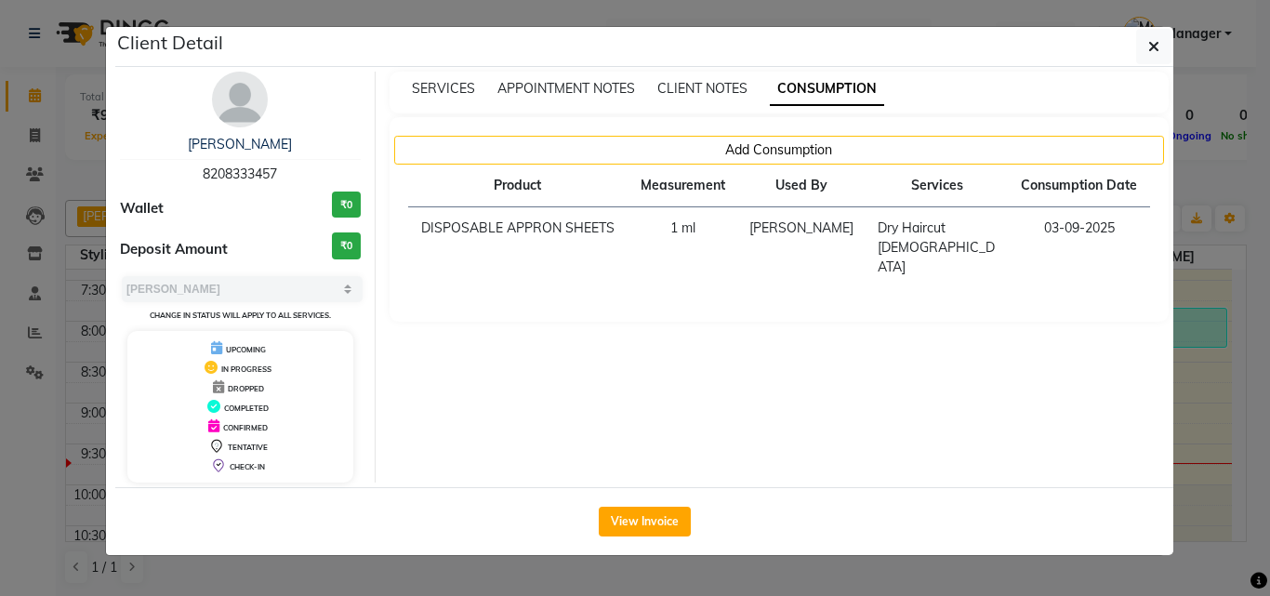
click at [1202, 347] on ngb-modal-window "Client Detail ADITH 8208333457 Wallet ₹0 Deposit Amount ₹0 Select MARK DONE UPC…" at bounding box center [635, 298] width 1270 height 596
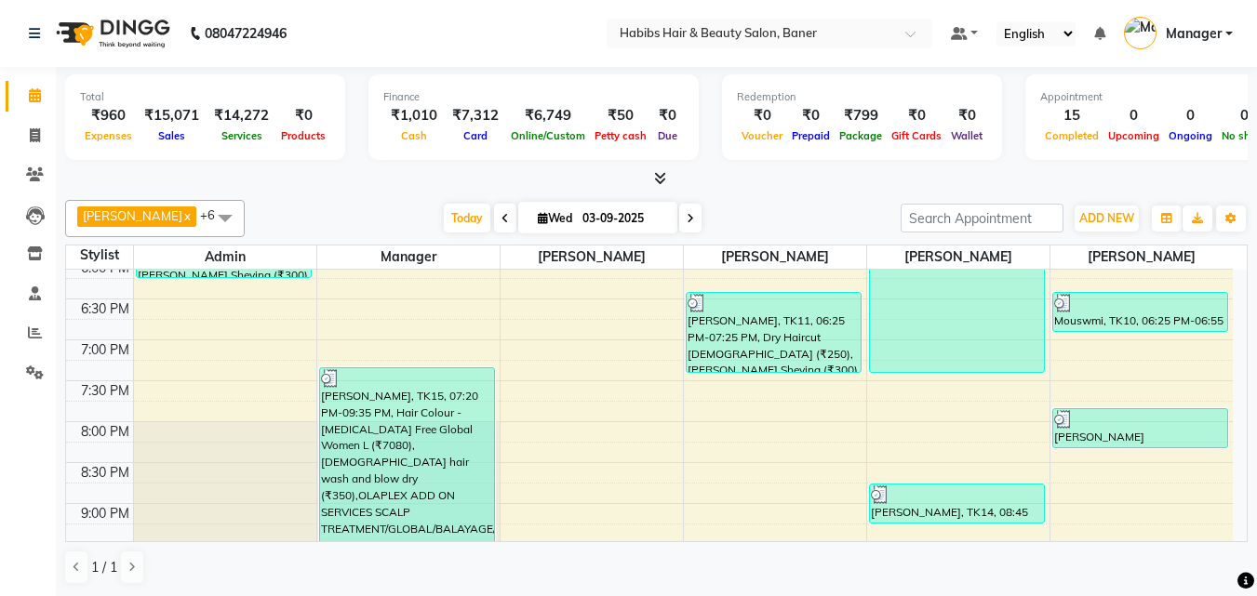
scroll to position [651, 0]
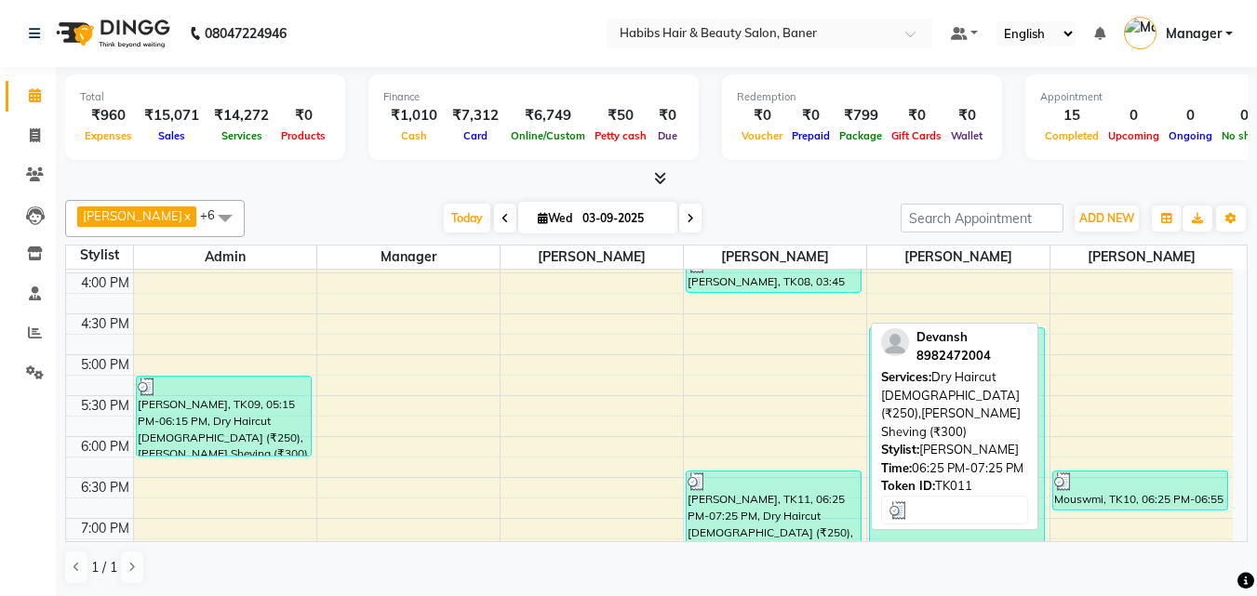
click at [770, 526] on div "[PERSON_NAME], TK11, 06:25 PM-07:25 PM, Dry Haircut [DEMOGRAPHIC_DATA] (₹250),[…" at bounding box center [773, 511] width 174 height 79
select select "3"
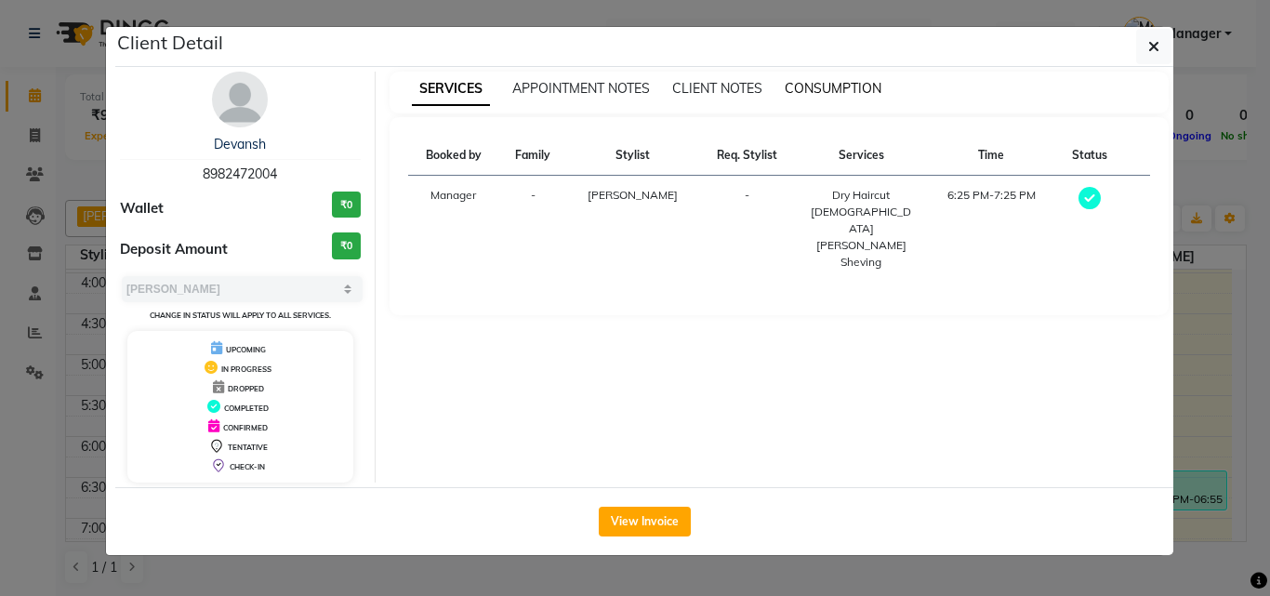
click at [855, 88] on span "CONSUMPTION" at bounding box center [833, 88] width 97 height 17
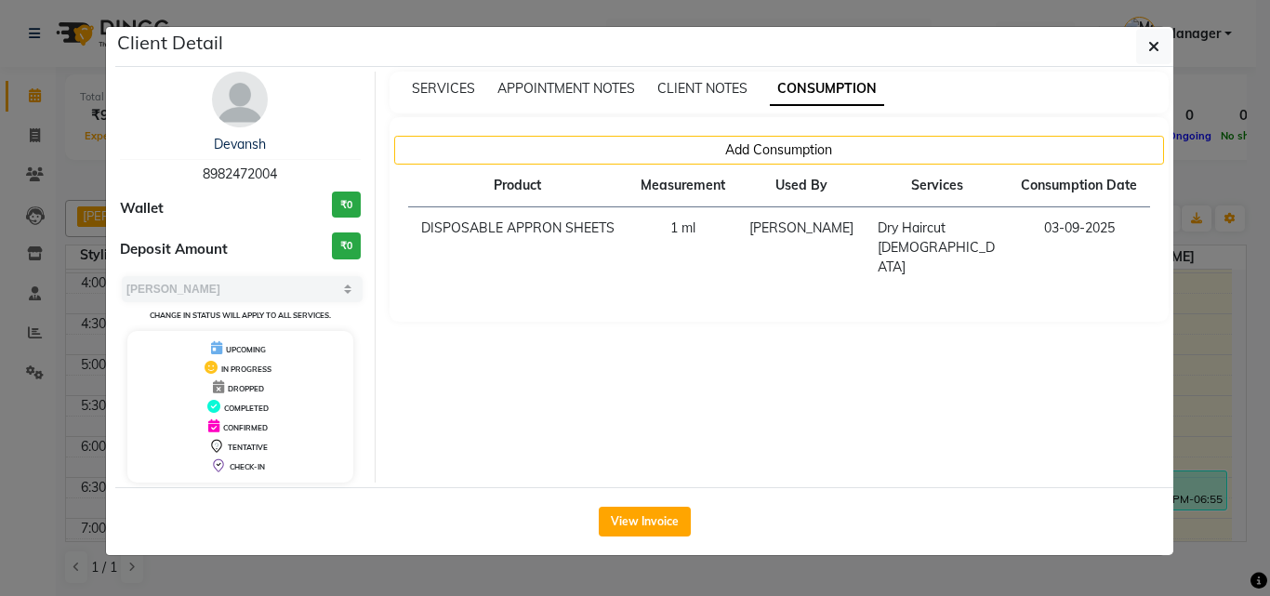
click at [1201, 324] on ngb-modal-window "Client Detail Devansh 8982472004 Wallet ₹0 Deposit Amount ₹0 Select MARK DONE U…" at bounding box center [635, 298] width 1270 height 596
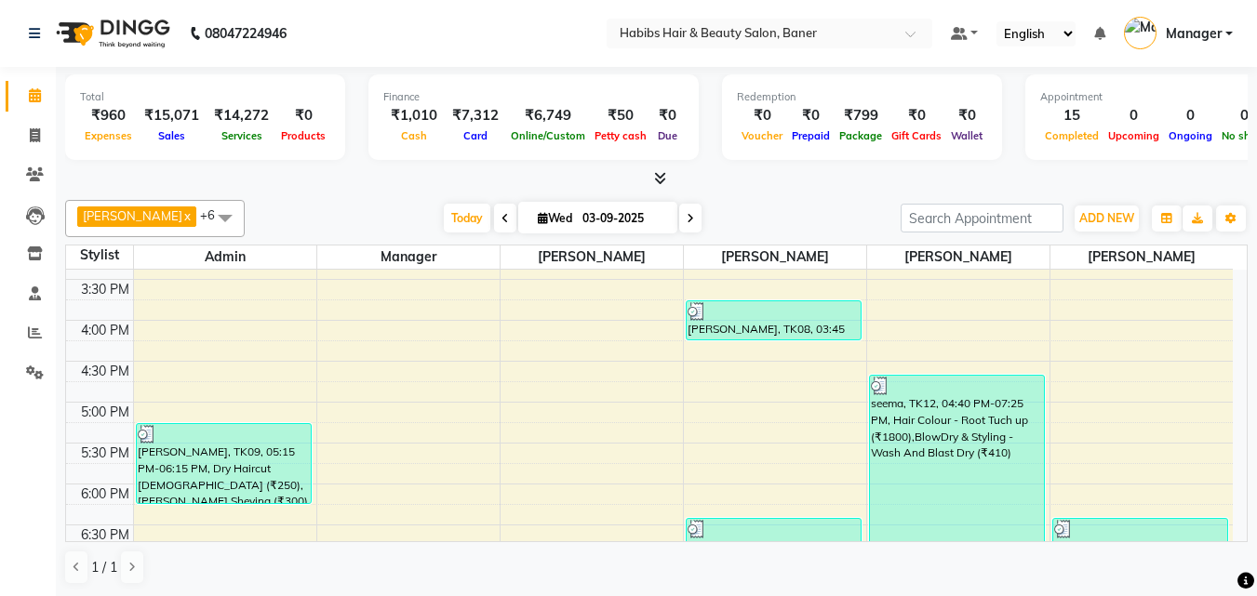
scroll to position [558, 0]
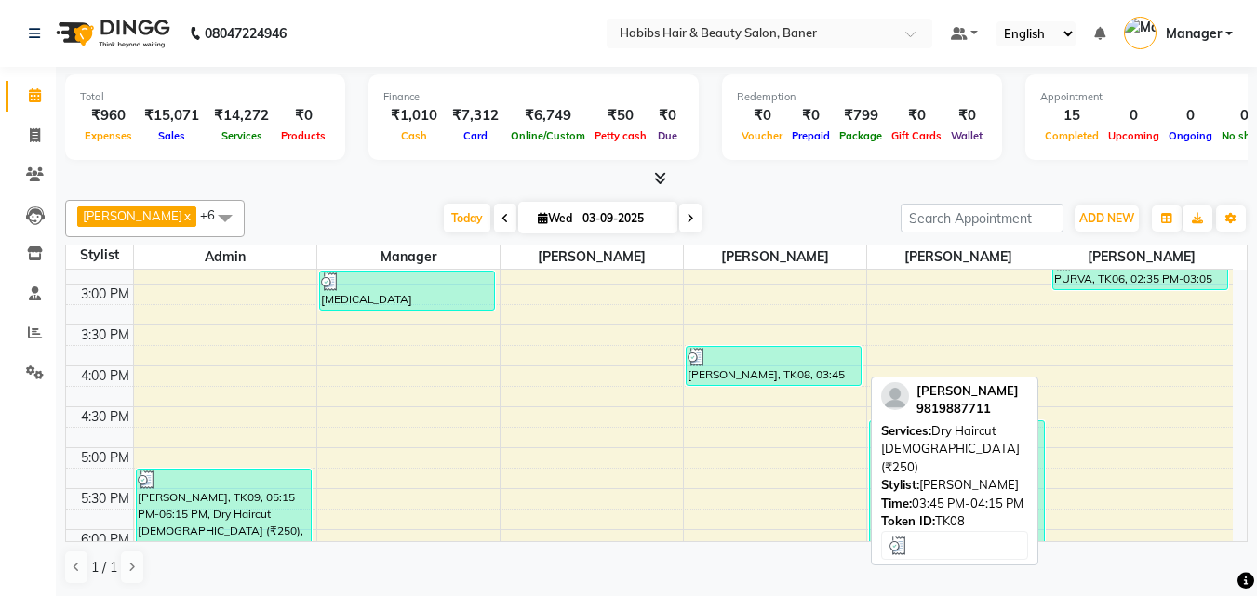
click at [724, 382] on div "[PERSON_NAME], TK08, 03:45 PM-04:15 PM, Dry Haircut [DEMOGRAPHIC_DATA] (₹250)" at bounding box center [773, 366] width 174 height 38
select select "3"
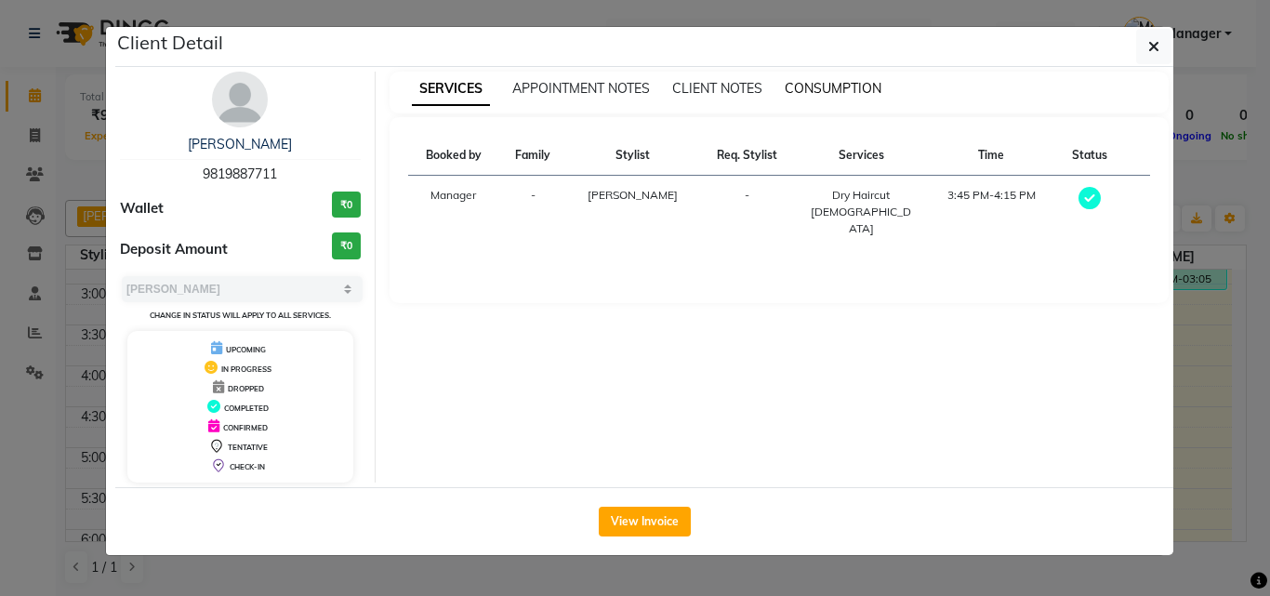
click at [845, 86] on span "CONSUMPTION" at bounding box center [833, 88] width 97 height 17
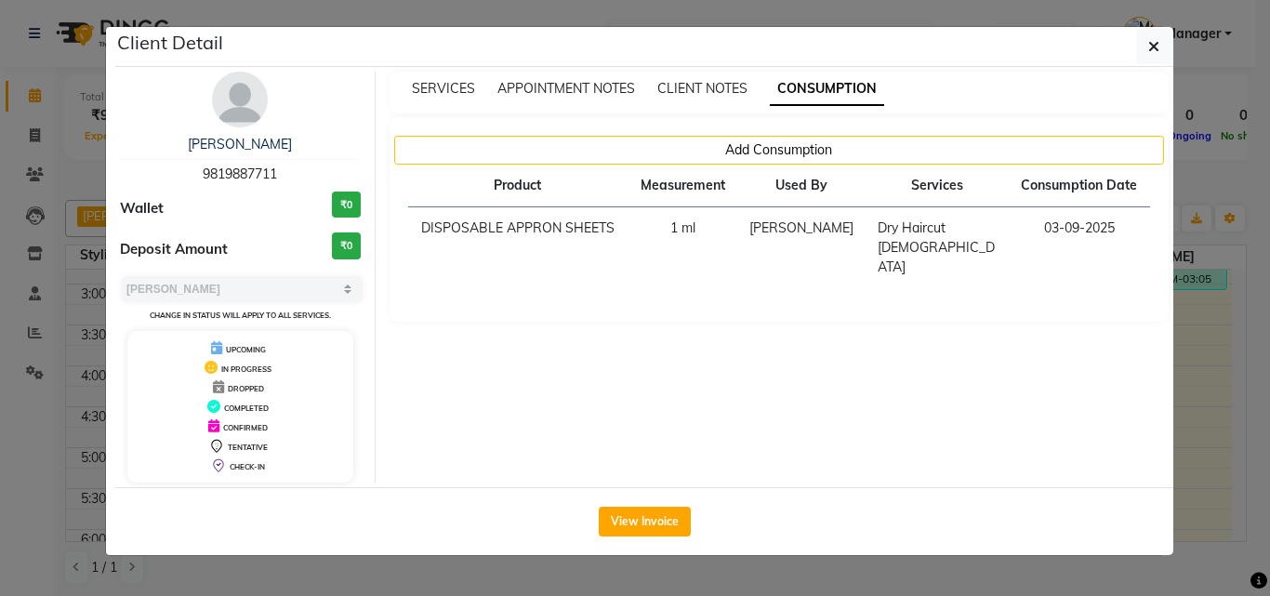
click at [1183, 305] on ngb-modal-window "Client Detail SUNIL CHAUDHARI 9819887711 Wallet ₹0 Deposit Amount ₹0 Select MAR…" at bounding box center [635, 298] width 1270 height 596
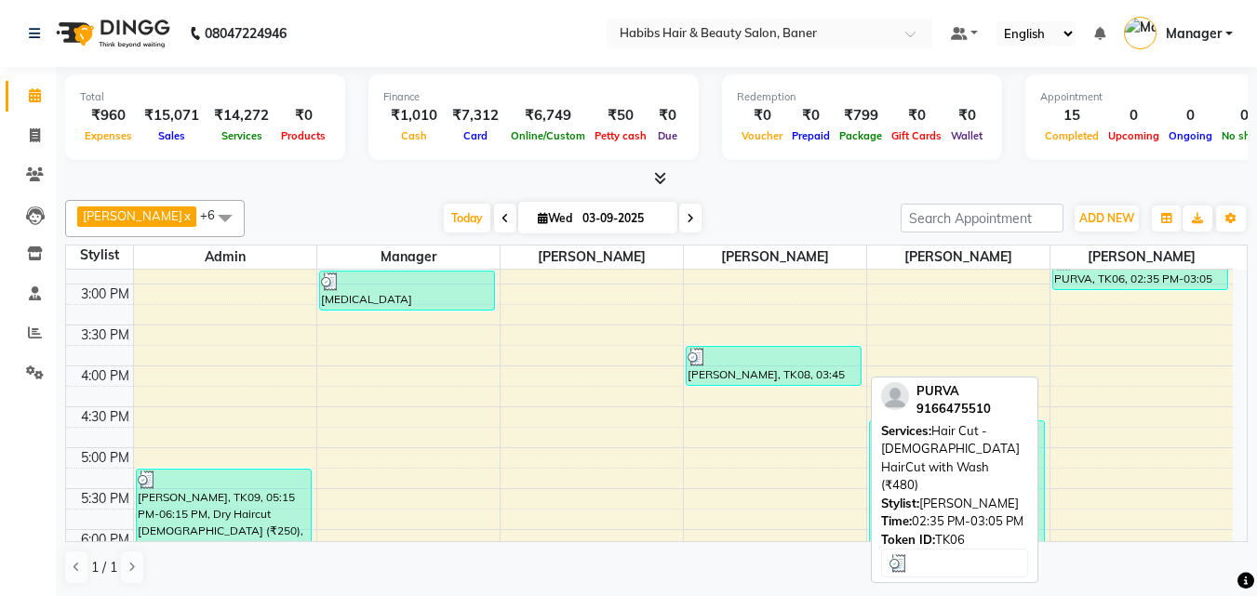
scroll to position [1, 0]
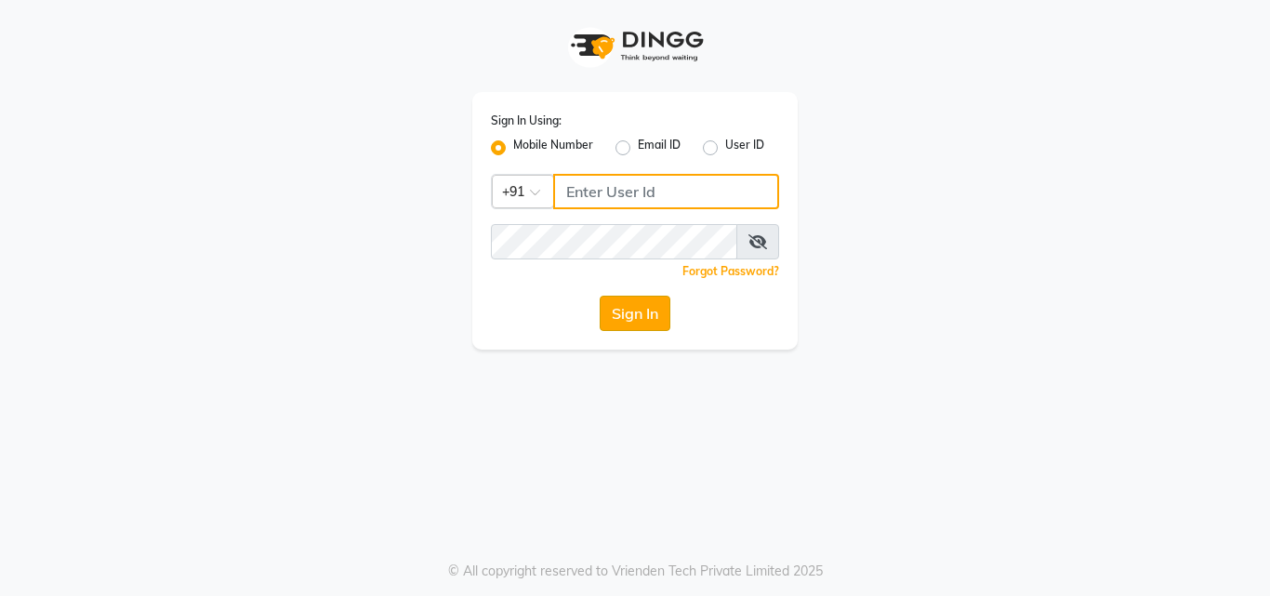
type input "8759660660"
click at [632, 314] on button "Sign In" at bounding box center [635, 313] width 71 height 35
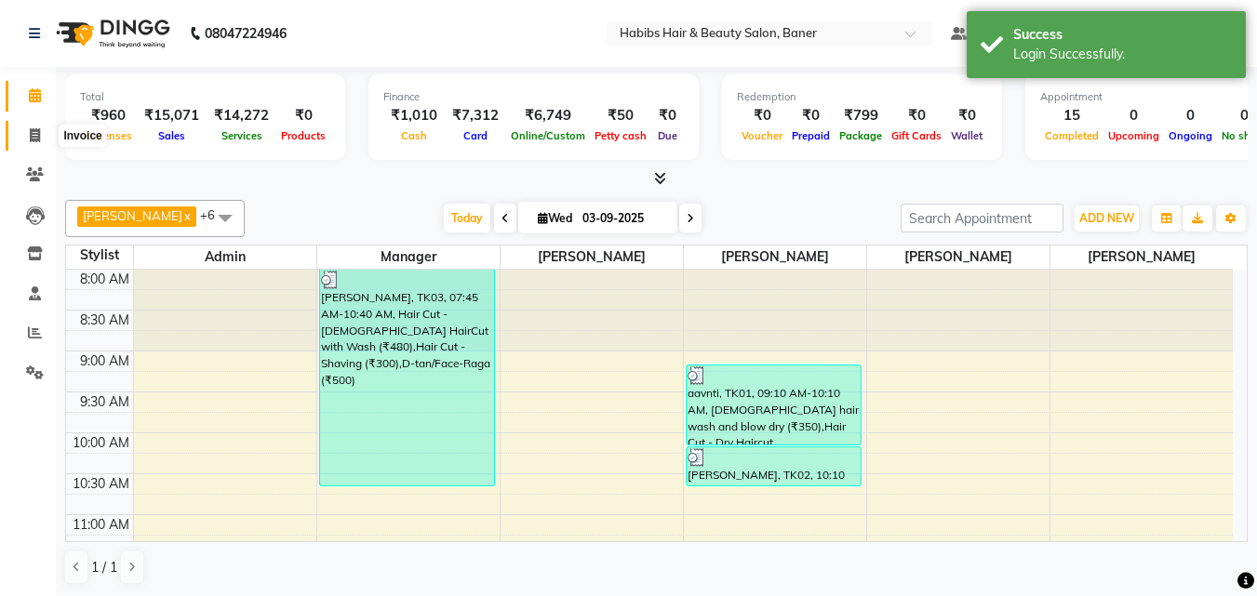
click at [26, 140] on span at bounding box center [35, 136] width 33 height 21
select select "5356"
select select "service"
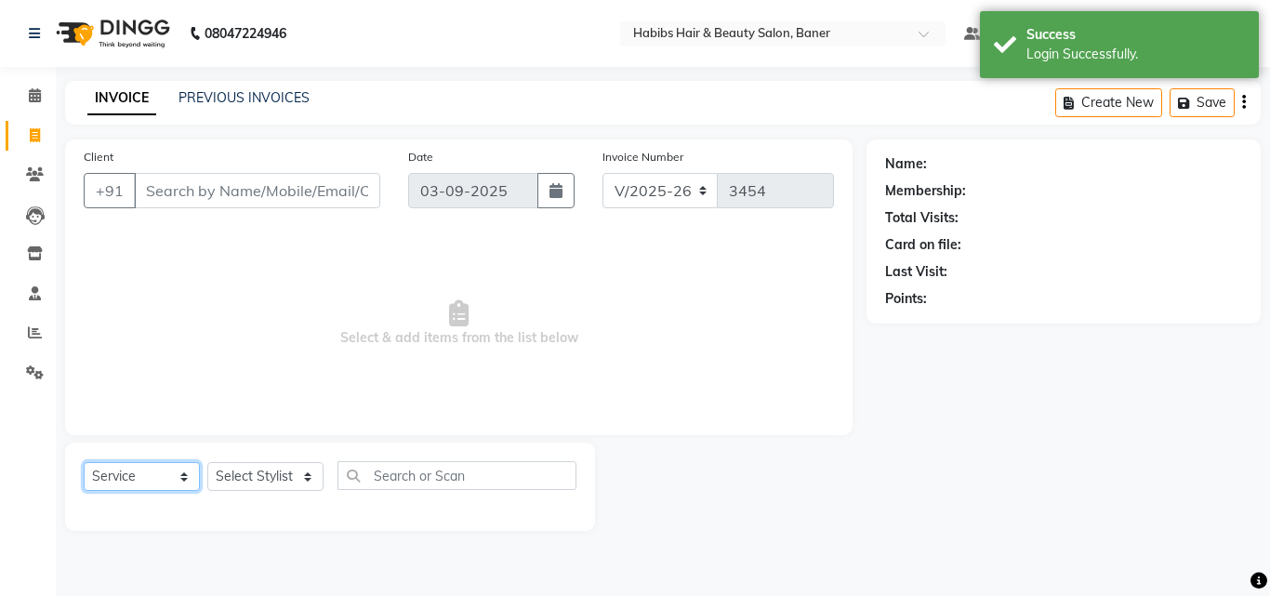
click at [150, 476] on select "Select Service Product Membership Package Voucher Prepaid Gift Card" at bounding box center [142, 476] width 116 height 29
click at [84, 462] on select "Select Service Product Membership Package Voucher Prepaid Gift Card" at bounding box center [142, 476] width 116 height 29
click at [183, 195] on input "Client" at bounding box center [257, 190] width 246 height 35
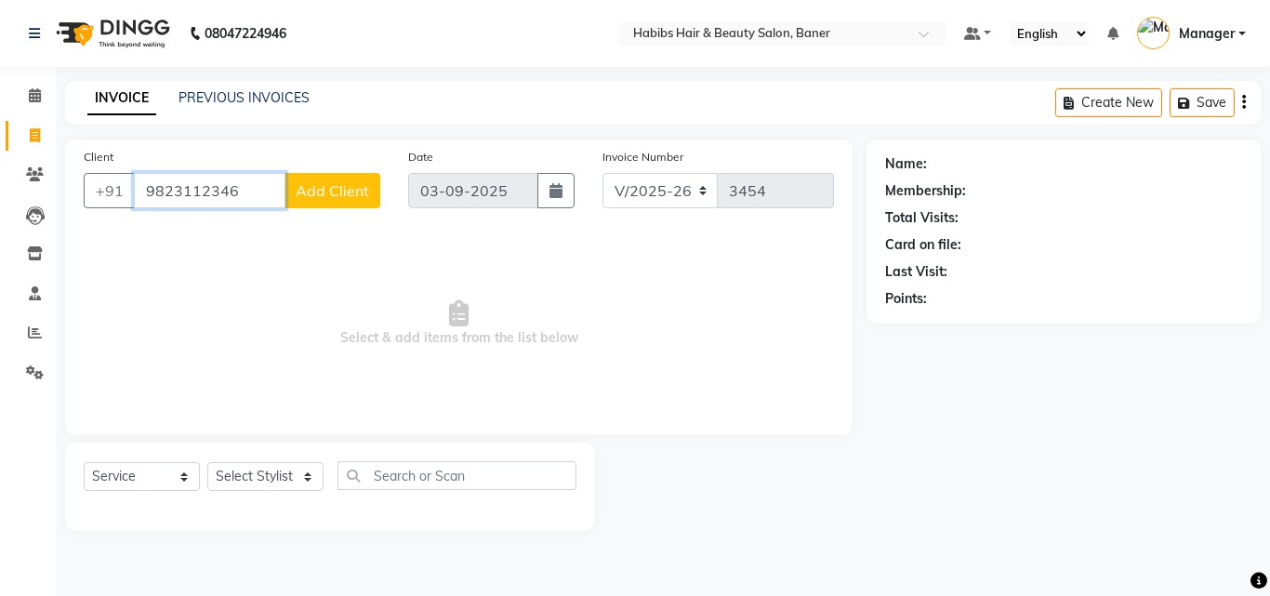
type input "9823112346"
click at [326, 198] on span "Add Client" at bounding box center [332, 190] width 73 height 19
select select "22"
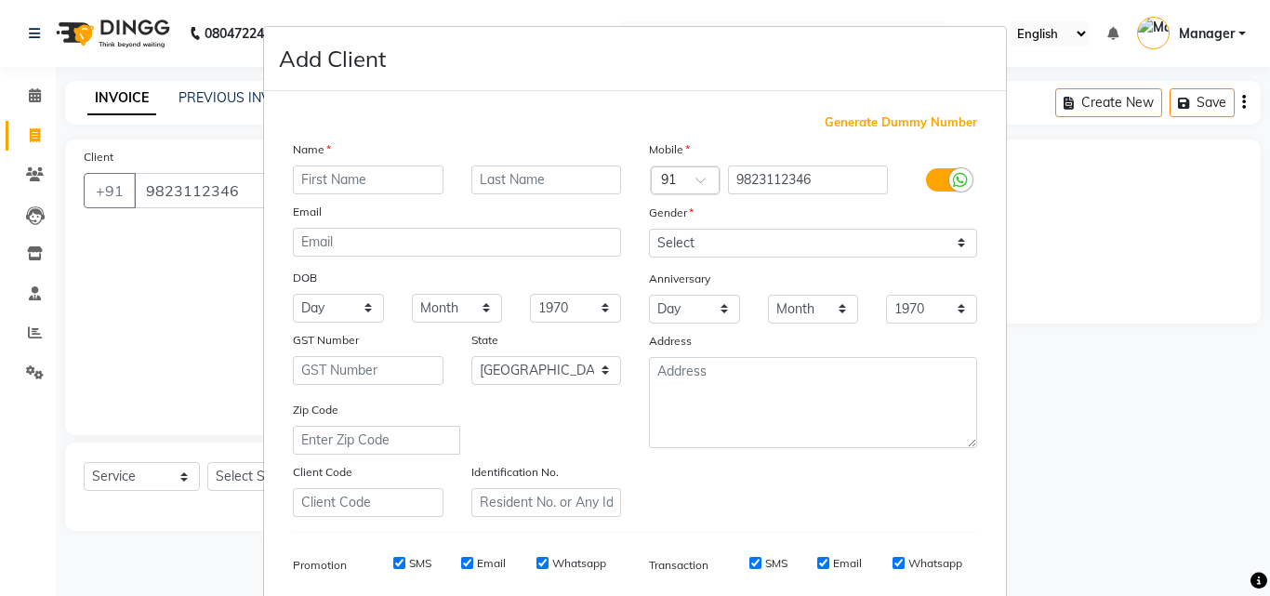
click at [338, 177] on input "text" at bounding box center [368, 180] width 151 height 29
type input "K"
type input "TARANG"
click at [652, 243] on select "Select [DEMOGRAPHIC_DATA] [DEMOGRAPHIC_DATA] Other Prefer Not To Say" at bounding box center [813, 243] width 328 height 29
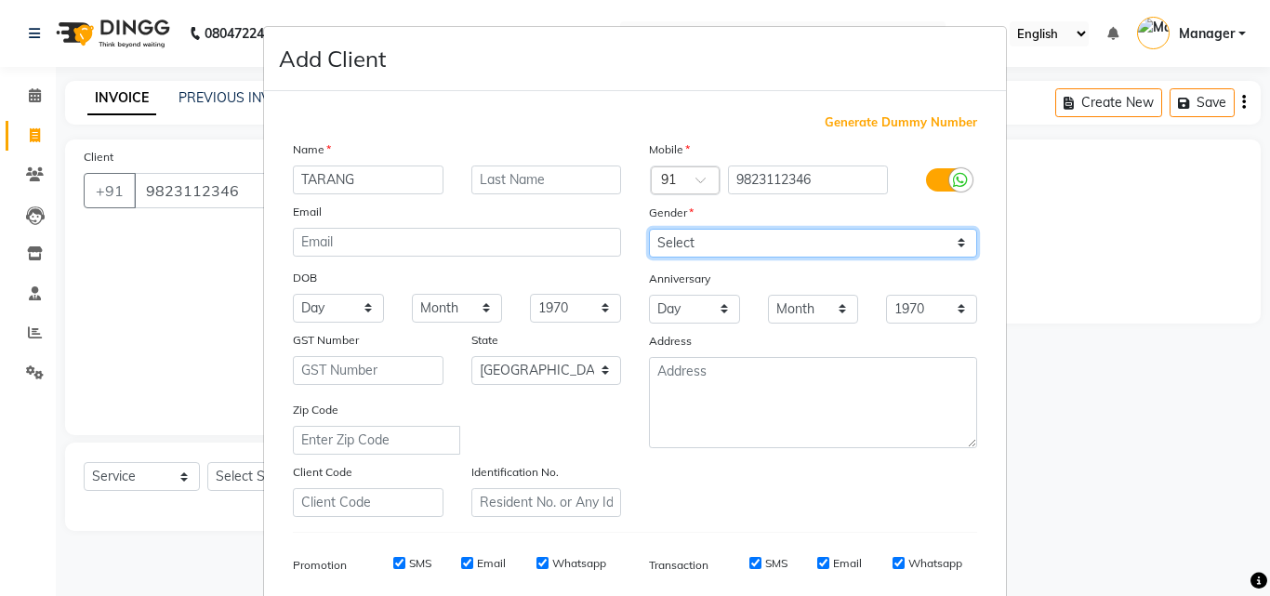
select select "[DEMOGRAPHIC_DATA]"
click at [649, 229] on select "Select [DEMOGRAPHIC_DATA] [DEMOGRAPHIC_DATA] Other Prefer Not To Say" at bounding box center [813, 243] width 328 height 29
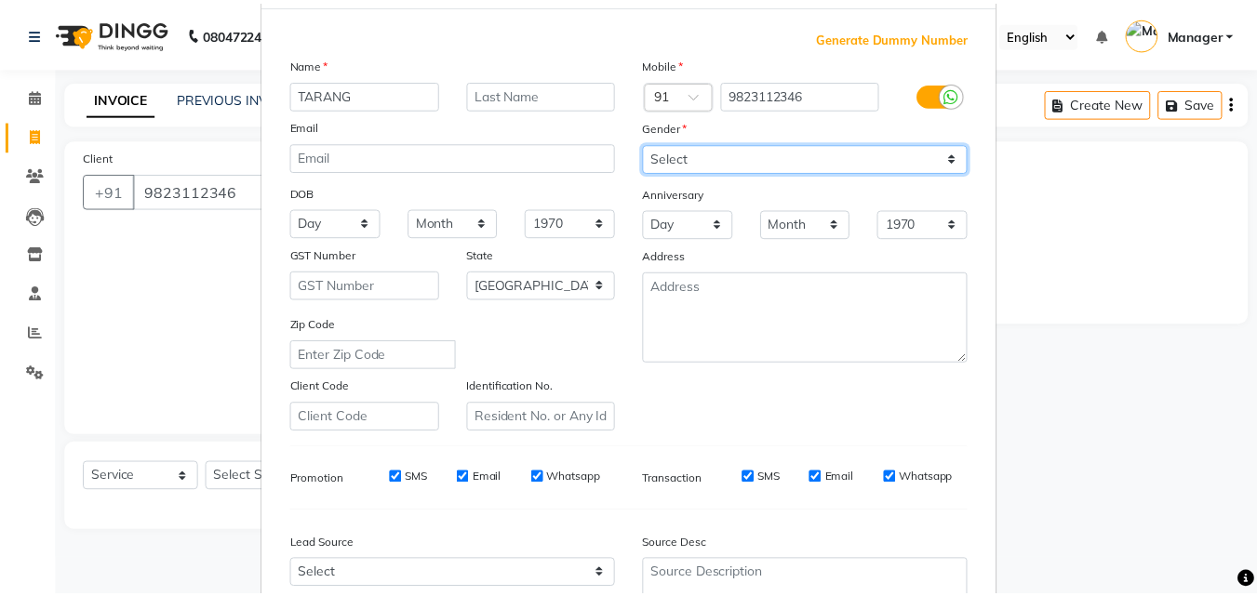
scroll to position [262, 0]
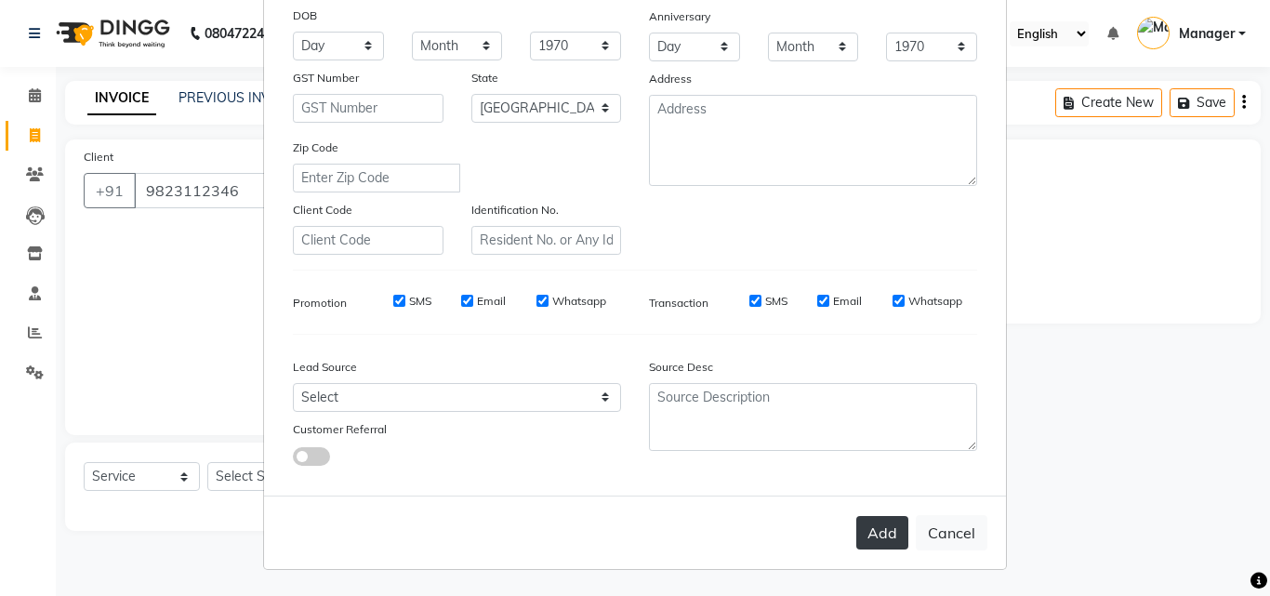
click at [866, 529] on button "Add" at bounding box center [883, 532] width 52 height 33
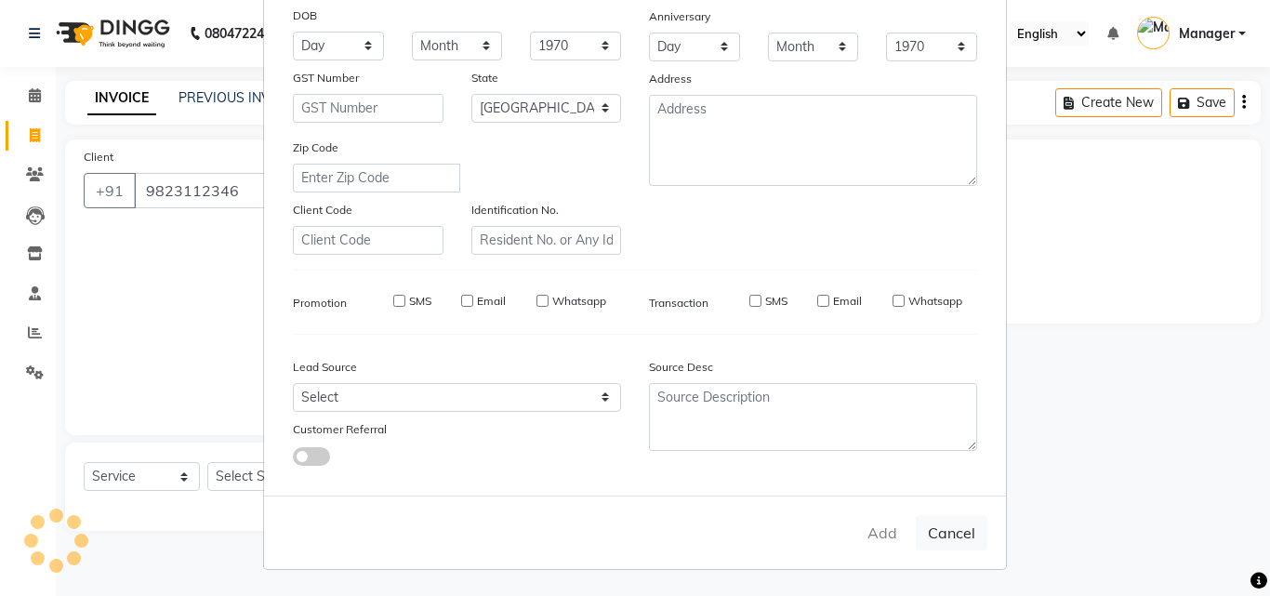
type input "98******46"
select select
select select "null"
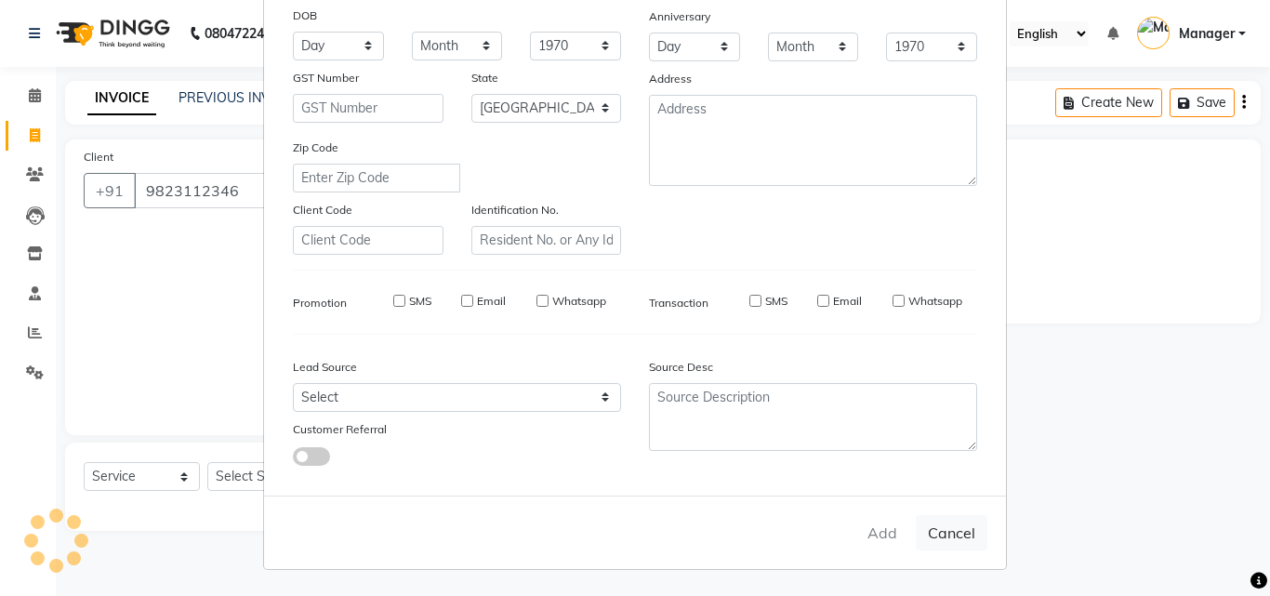
select select
checkbox input "false"
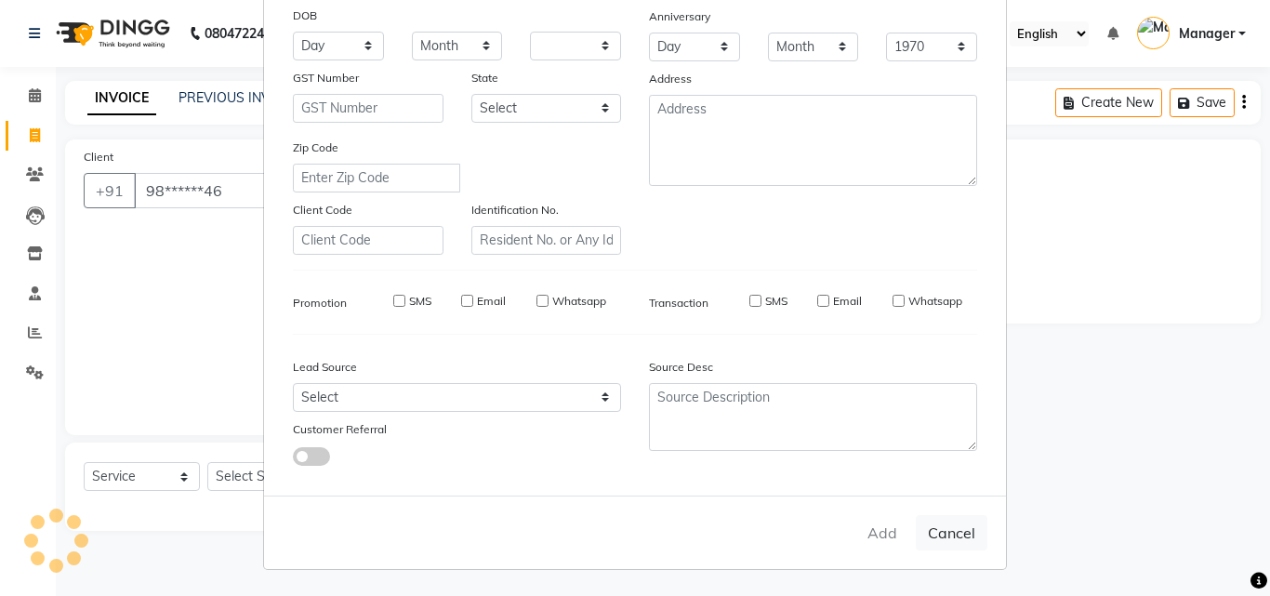
checkbox input "false"
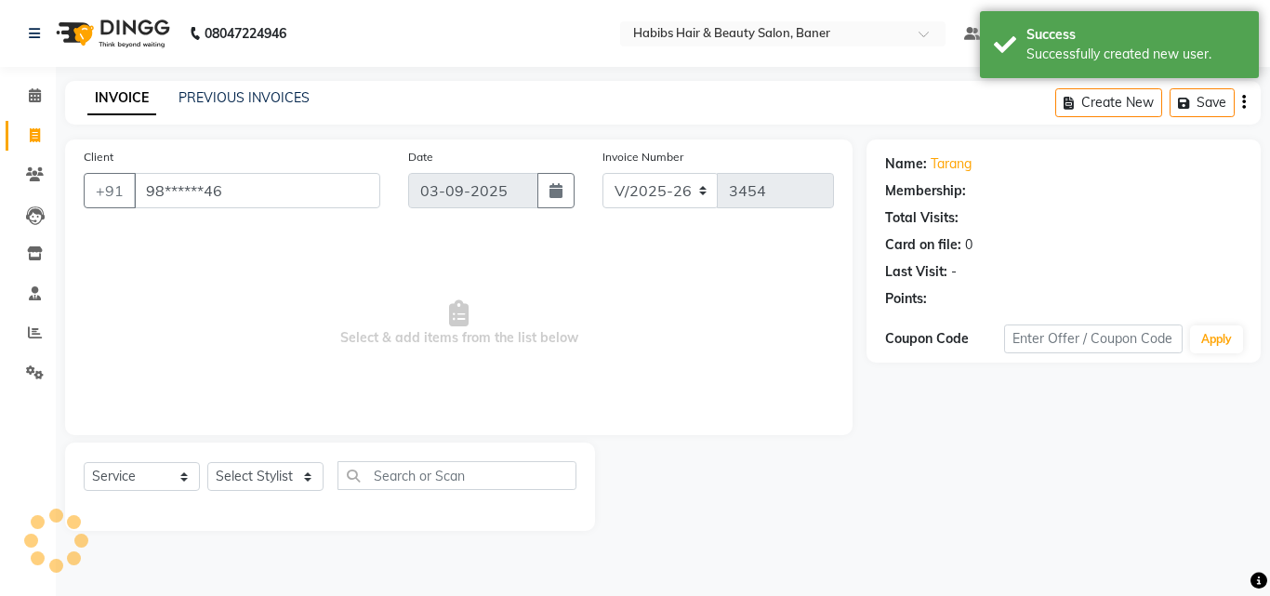
select select "1: Object"
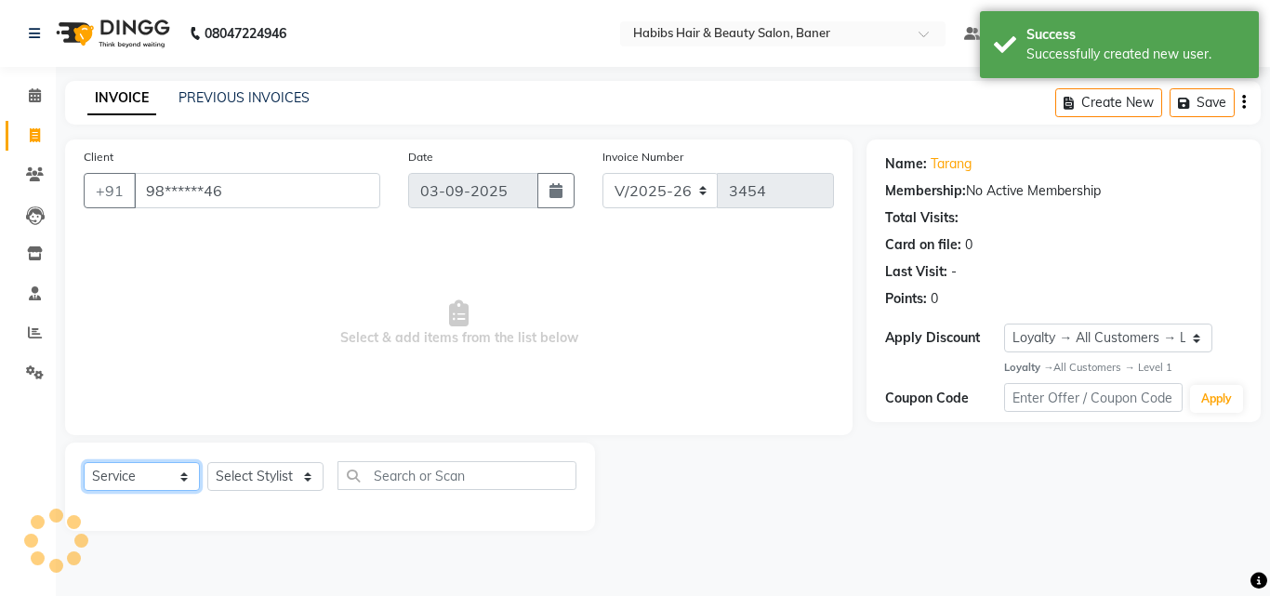
click at [166, 478] on select "Select Service Product Membership Package Voucher Prepaid Gift Card" at bounding box center [142, 476] width 116 height 29
click at [84, 462] on select "Select Service Product Membership Package Voucher Prepaid Gift Card" at bounding box center [142, 476] width 116 height 29
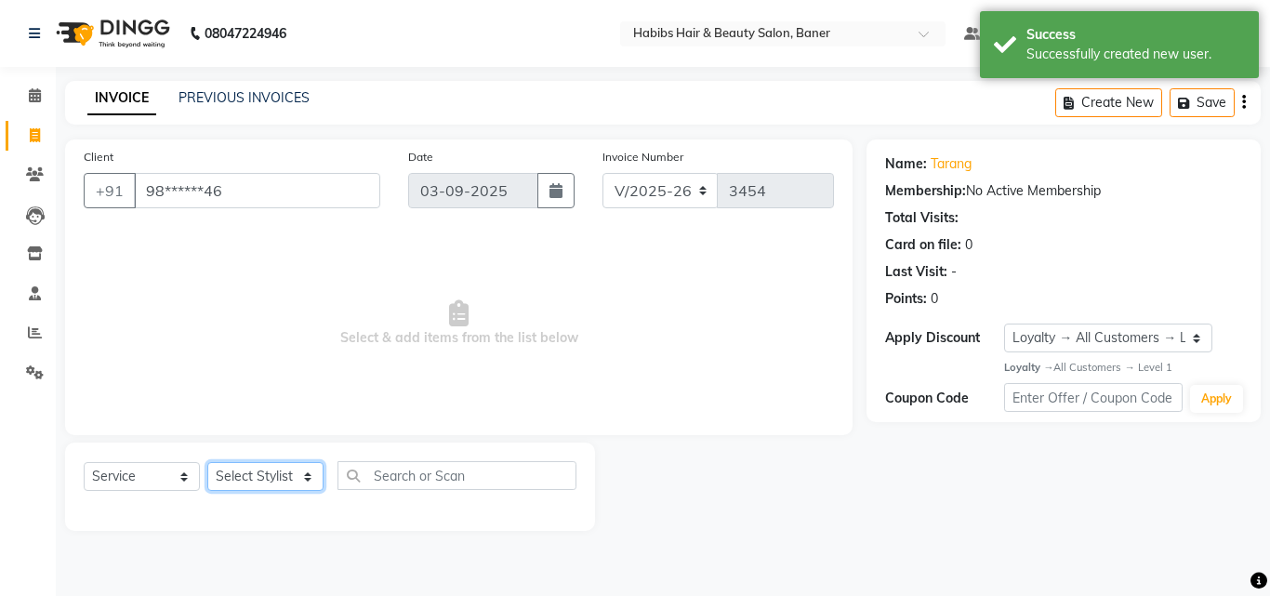
click at [257, 475] on select "Select Stylist Admin [PERSON_NAME] Manager [PERSON_NAME] [PERSON_NAME] Ram Roha…" at bounding box center [265, 476] width 116 height 29
select select "90509"
click at [207, 462] on select "Select Stylist Admin [PERSON_NAME] Manager [PERSON_NAME] [PERSON_NAME] Ram Roha…" at bounding box center [265, 476] width 116 height 29
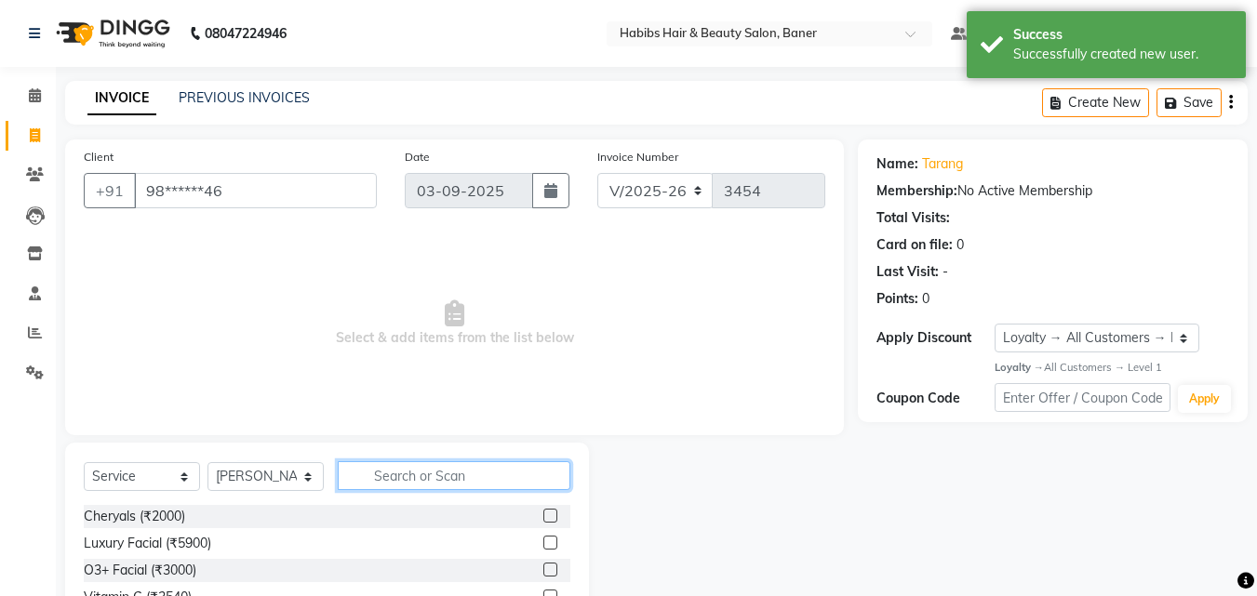
click at [392, 465] on input "text" at bounding box center [454, 475] width 233 height 29
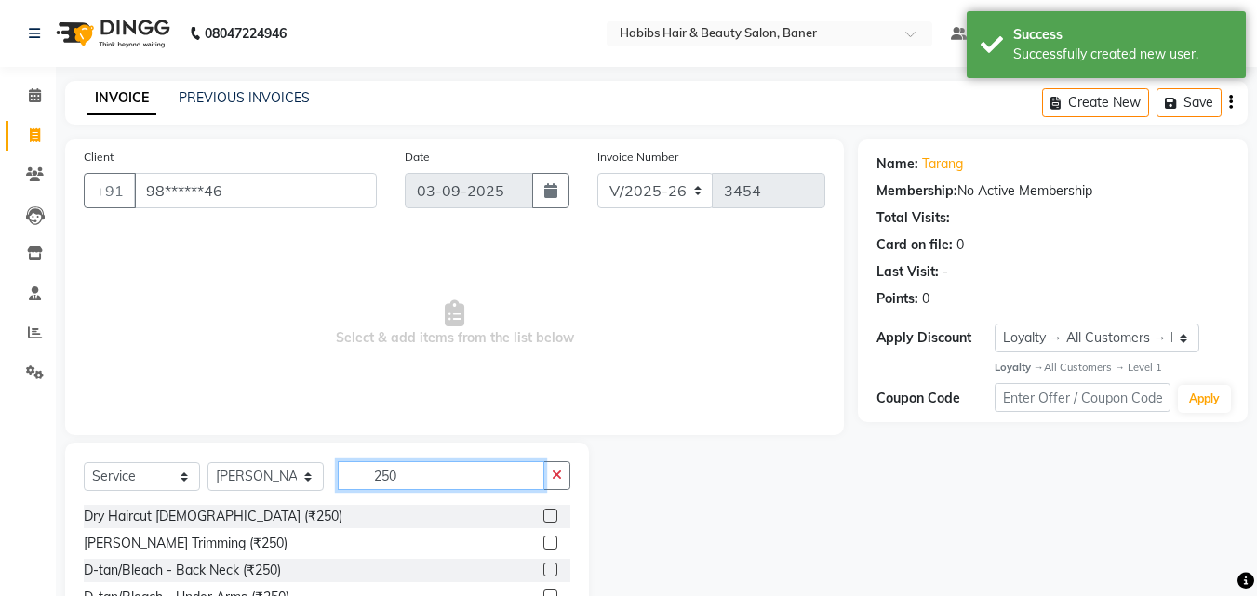
type input "250"
click at [543, 508] on div at bounding box center [556, 516] width 27 height 23
click at [543, 516] on label at bounding box center [550, 516] width 14 height 14
click at [543, 516] on input "checkbox" at bounding box center [549, 517] width 12 height 12
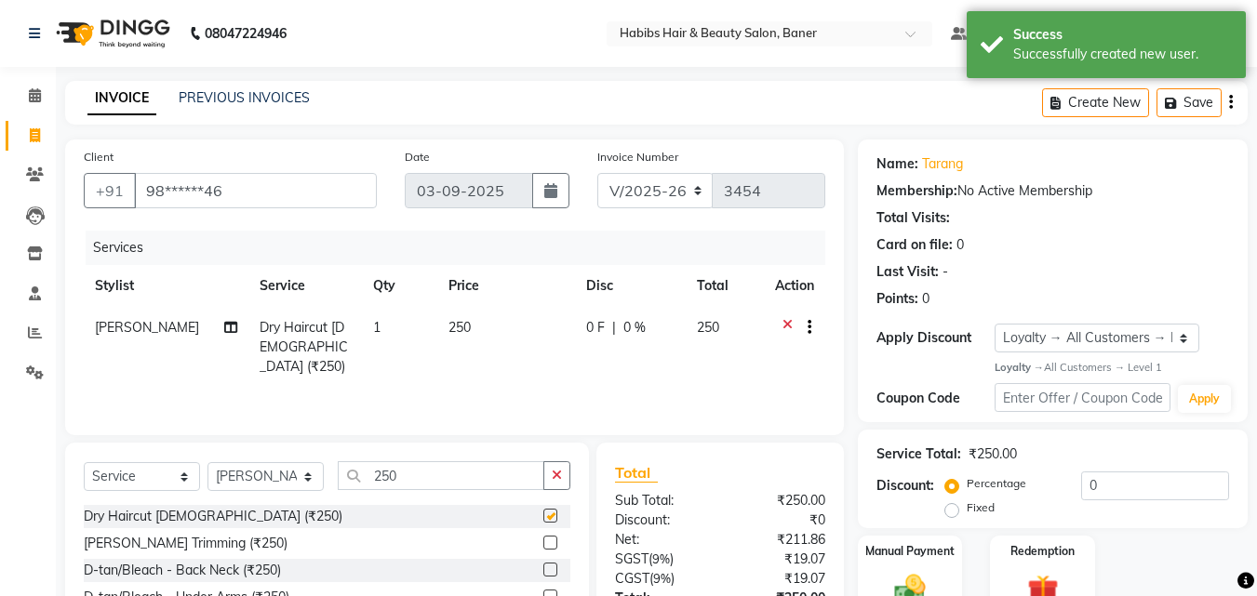
checkbox input "false"
click at [523, 486] on input "250" at bounding box center [441, 475] width 206 height 29
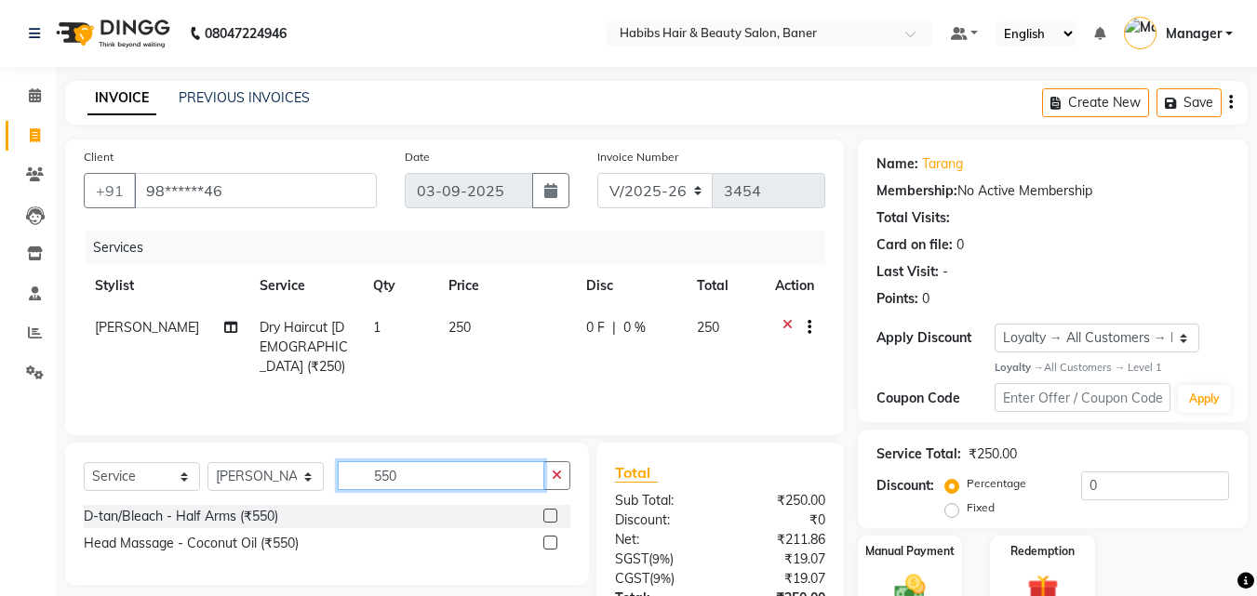
type input "550"
click at [549, 539] on label at bounding box center [550, 543] width 14 height 14
click at [549, 539] on input "checkbox" at bounding box center [549, 544] width 12 height 12
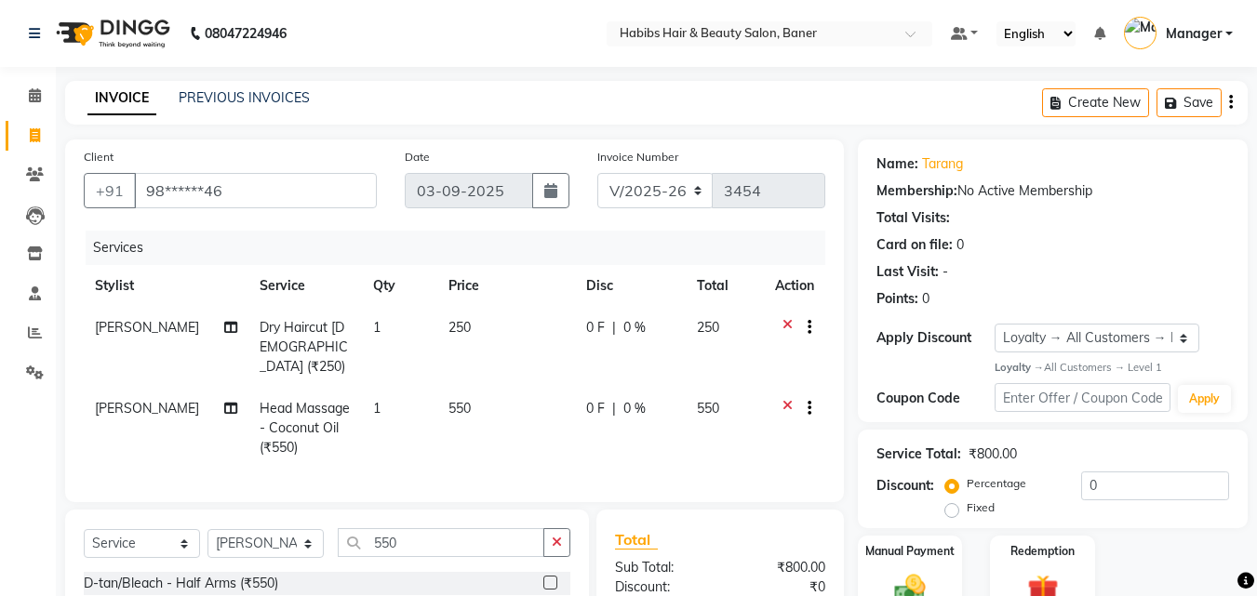
checkbox input "false"
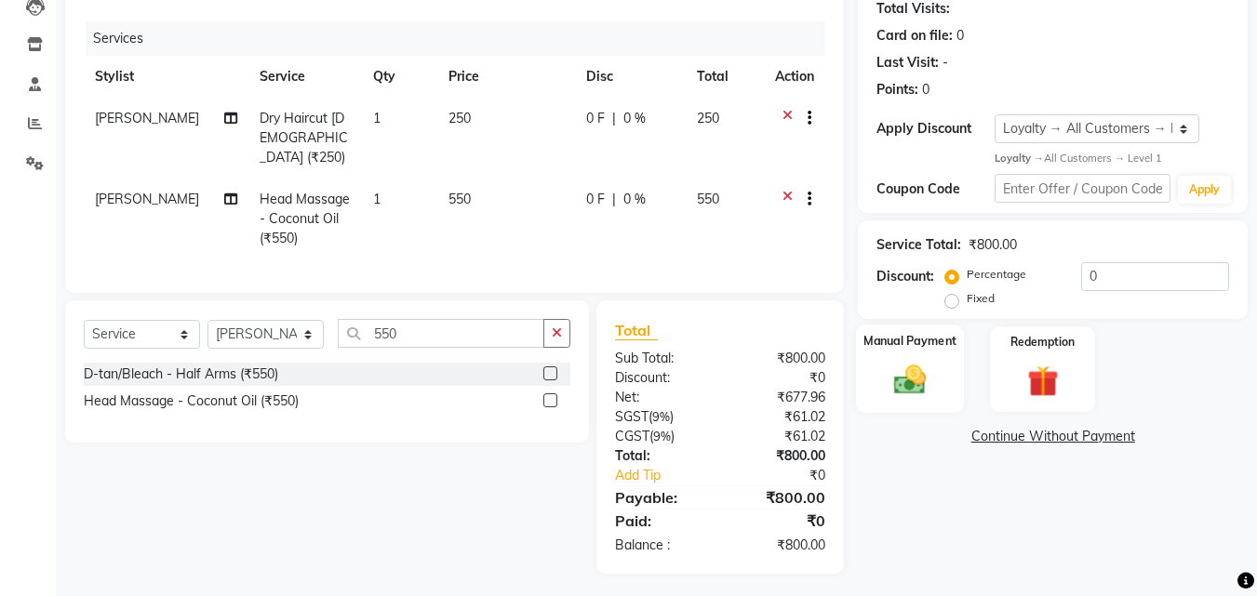
click at [881, 392] on div "Manual Payment" at bounding box center [910, 369] width 109 height 88
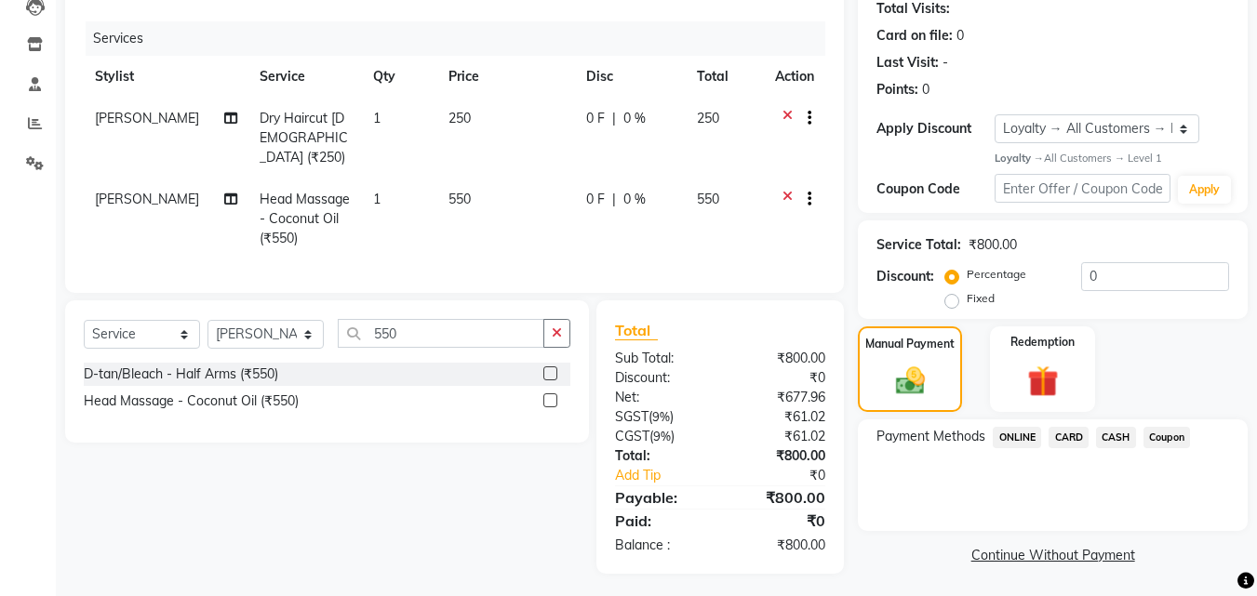
click at [1025, 437] on span "ONLINE" at bounding box center [1016, 437] width 48 height 21
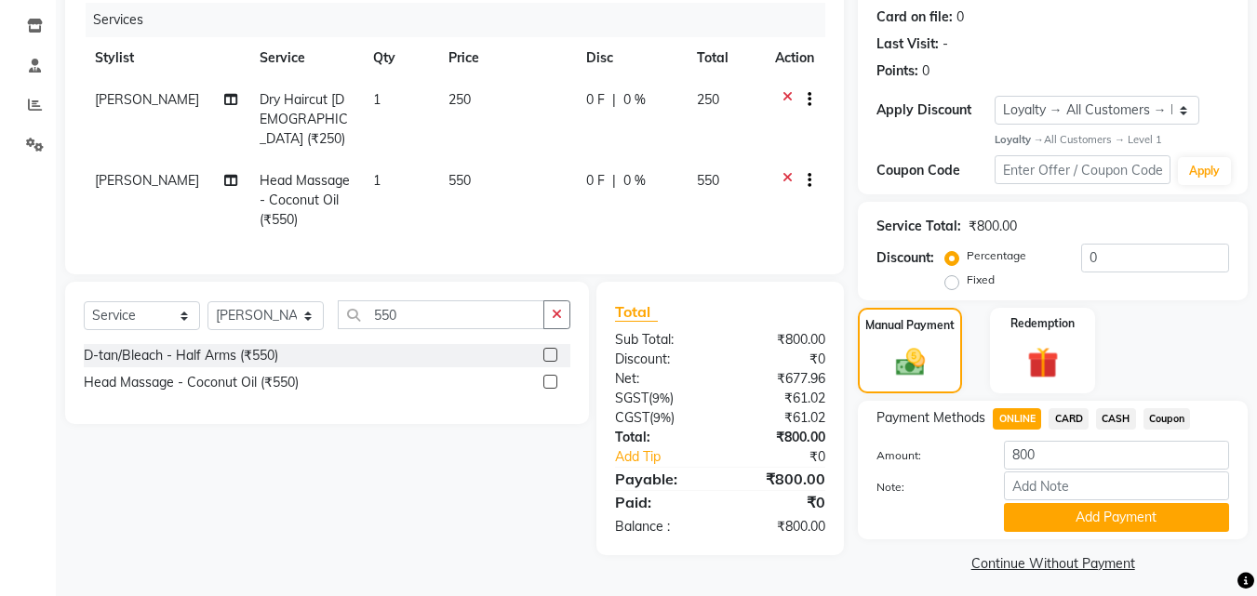
scroll to position [237, 0]
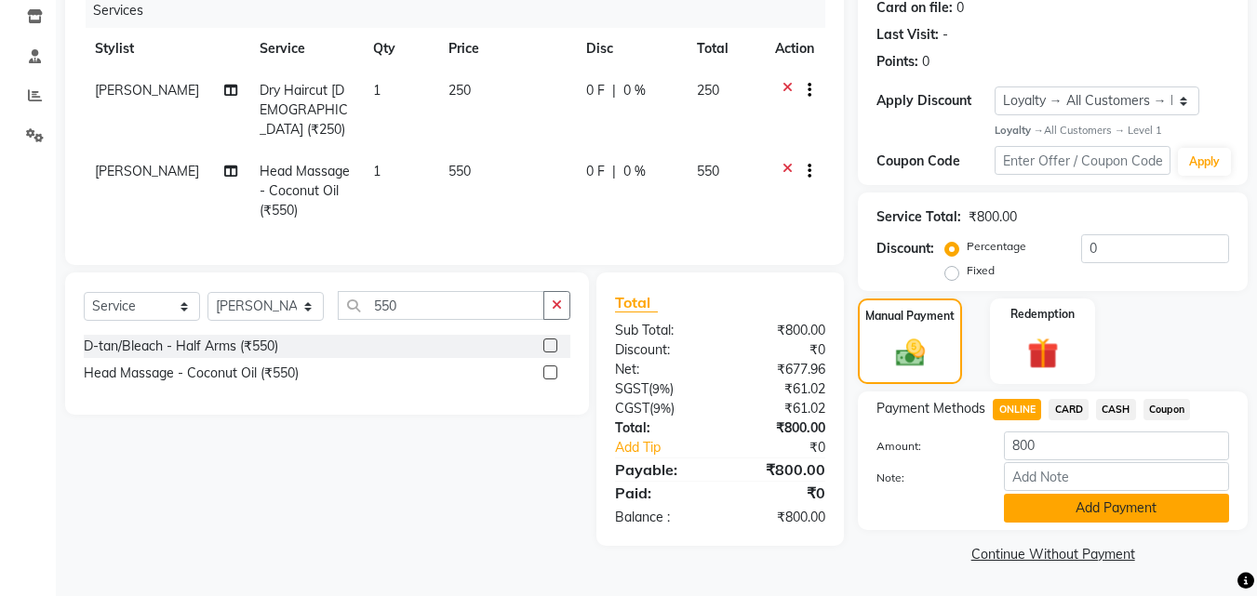
click at [1072, 509] on button "Add Payment" at bounding box center [1116, 508] width 225 height 29
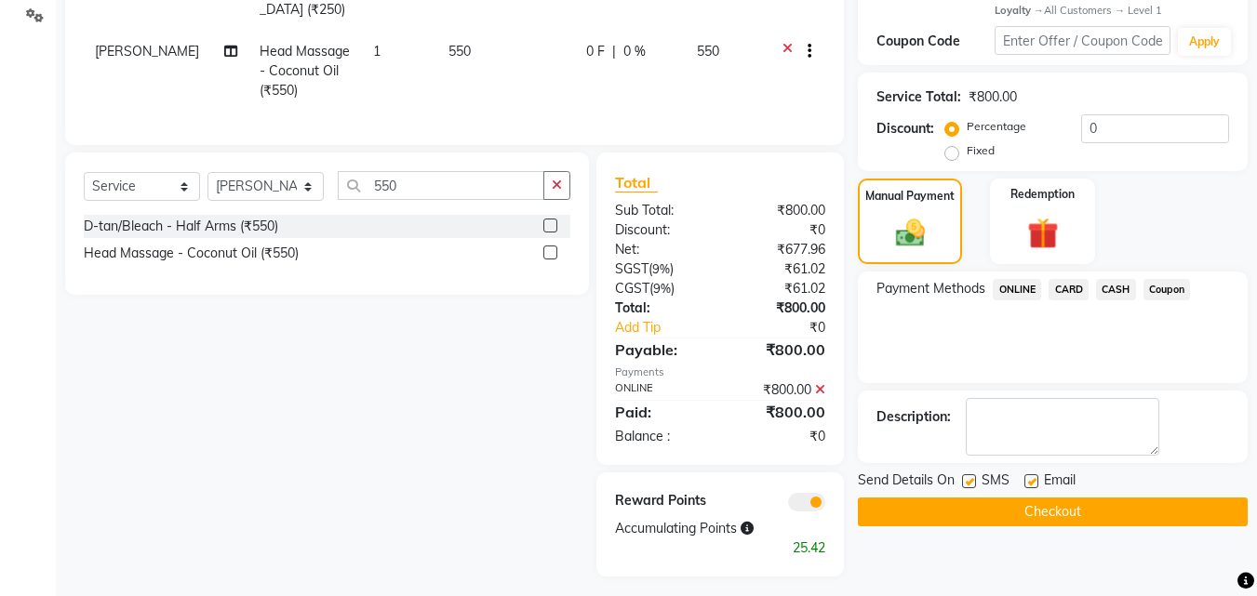
scroll to position [360, 0]
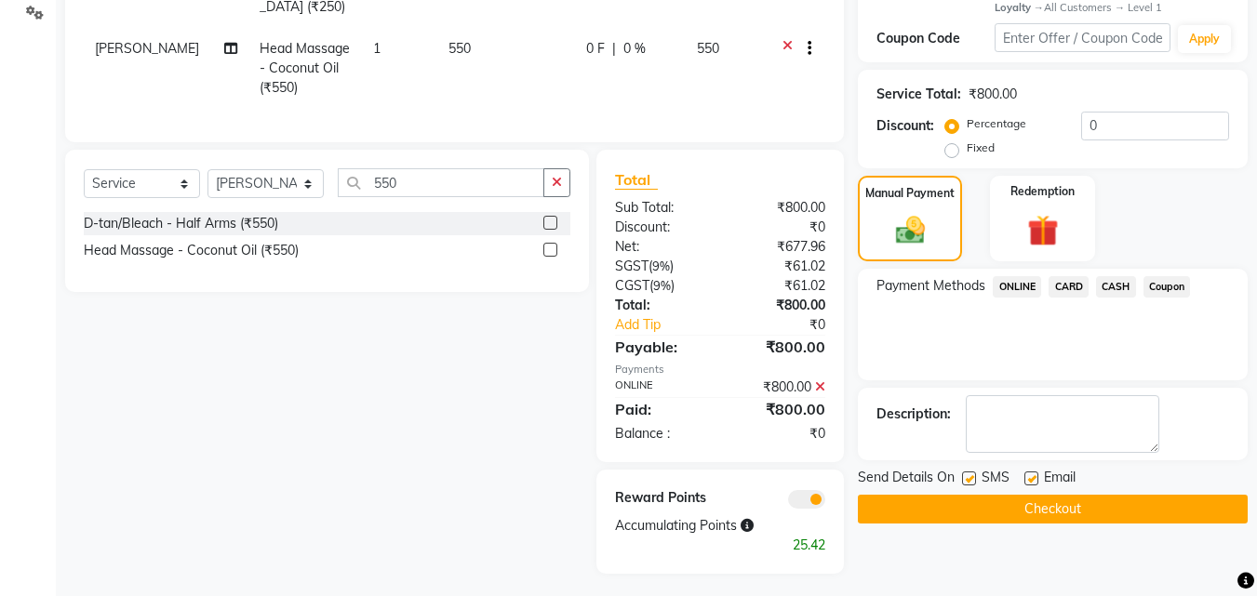
click at [1049, 509] on button "Checkout" at bounding box center [1053, 509] width 390 height 29
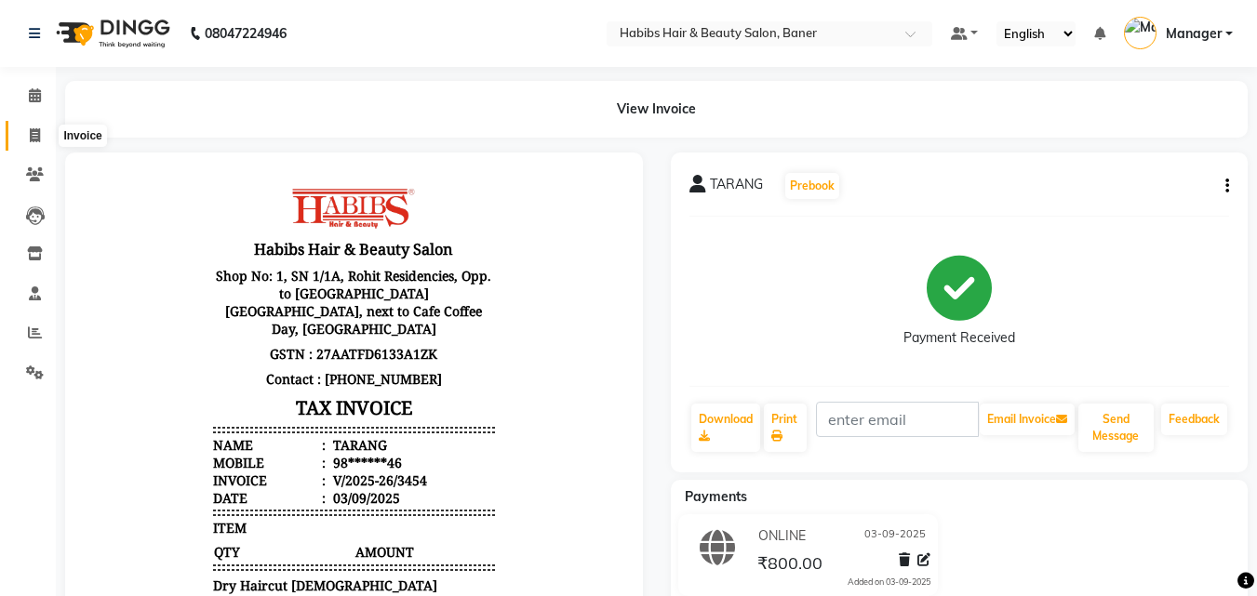
click at [31, 134] on icon at bounding box center [35, 135] width 10 height 14
select select "5356"
select select "service"
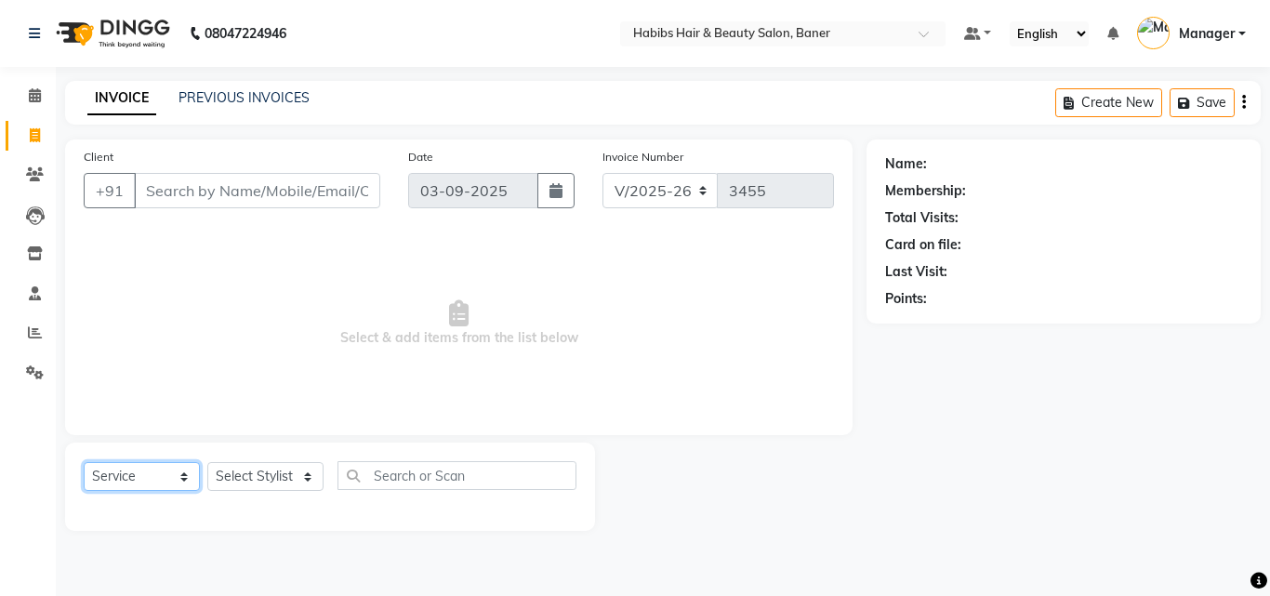
click at [99, 472] on select "Select Service Product Membership Package Voucher Prepaid Gift Card" at bounding box center [142, 476] width 116 height 29
click at [84, 462] on select "Select Service Product Membership Package Voucher Prepaid Gift Card" at bounding box center [142, 476] width 116 height 29
click at [299, 475] on select "Select Stylist Admin [PERSON_NAME] Manager [PERSON_NAME] [PERSON_NAME] Ram Roha…" at bounding box center [265, 476] width 116 height 29
select select "90509"
click at [207, 462] on select "Select Stylist Admin [PERSON_NAME] Manager [PERSON_NAME] [PERSON_NAME] Ram Roha…" at bounding box center [265, 476] width 116 height 29
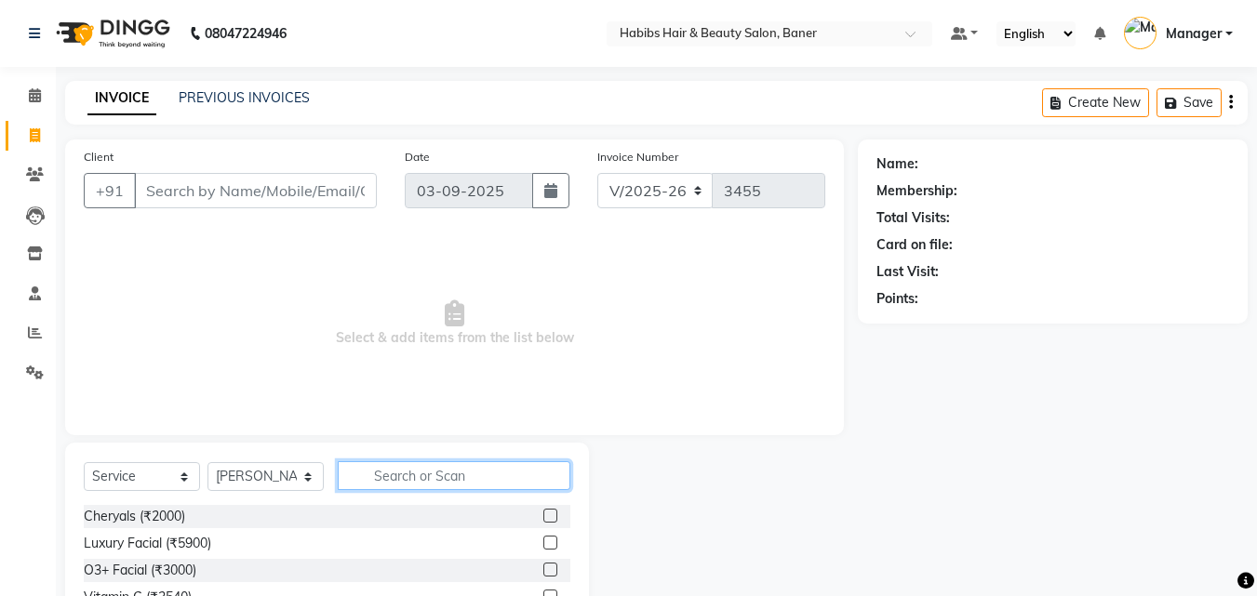
click at [368, 484] on input "text" at bounding box center [454, 475] width 233 height 29
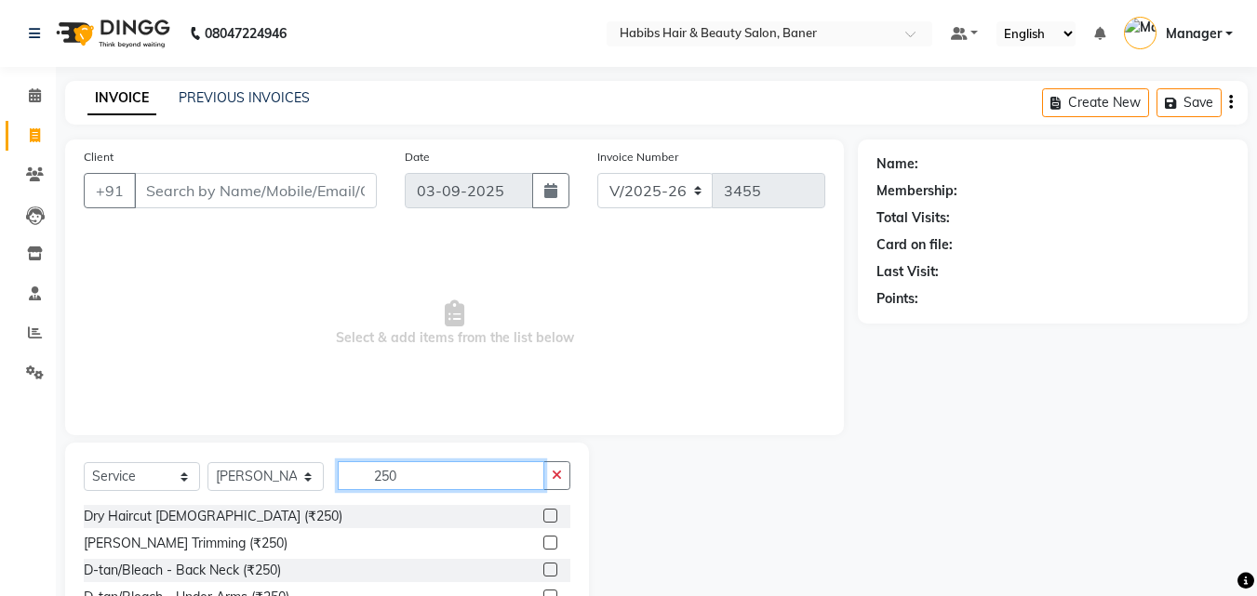
type input "250"
click at [543, 514] on label at bounding box center [550, 516] width 14 height 14
click at [543, 514] on input "checkbox" at bounding box center [549, 517] width 12 height 12
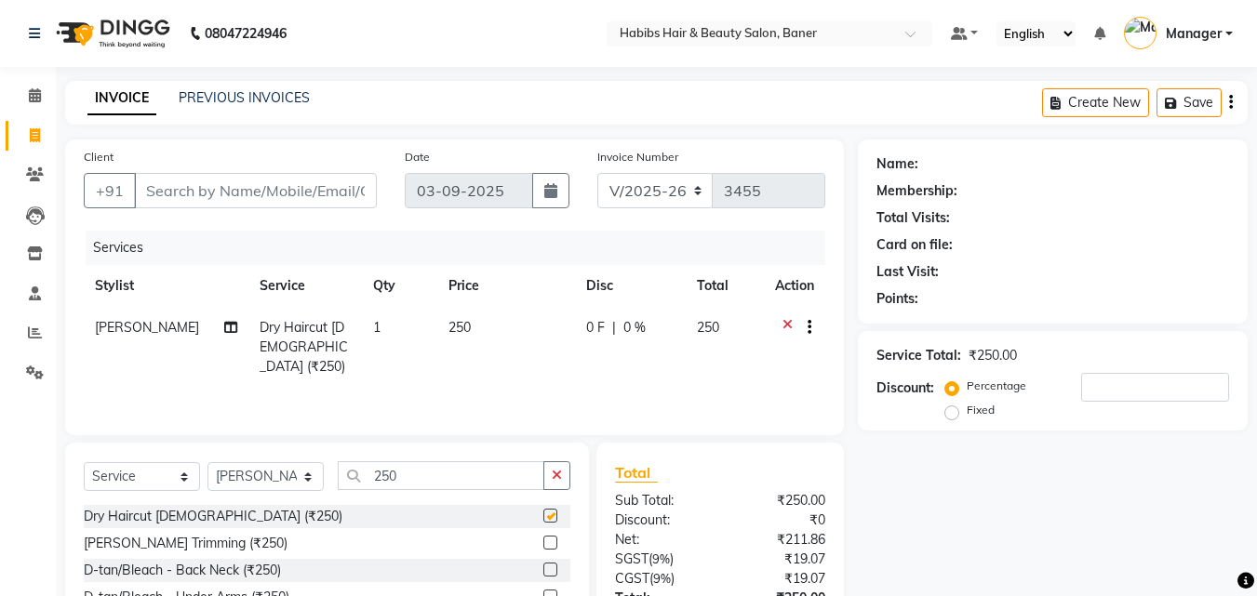
checkbox input "false"
click at [517, 471] on input "250" at bounding box center [441, 475] width 206 height 29
type input "250"
click at [543, 541] on label at bounding box center [550, 543] width 14 height 14
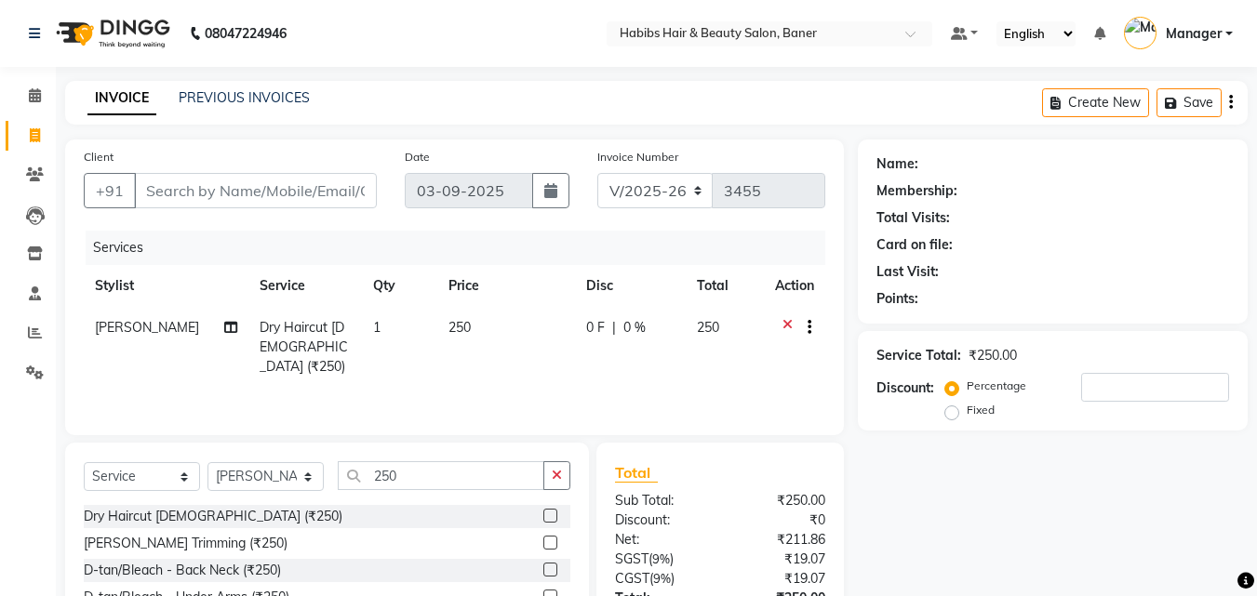
click at [543, 541] on input "checkbox" at bounding box center [549, 544] width 12 height 12
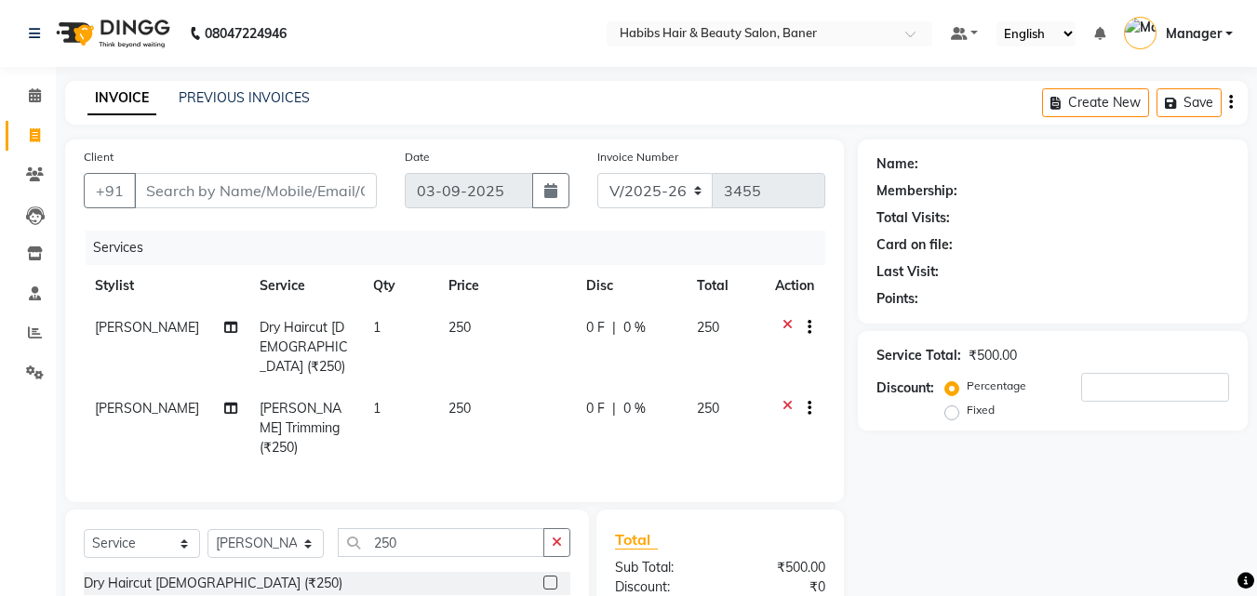
checkbox input "false"
click at [290, 529] on select "Select Stylist Admin [PERSON_NAME] Manager [PERSON_NAME] [PERSON_NAME] Ram Roha…" at bounding box center [265, 543] width 116 height 29
select select "90441"
click at [207, 529] on select "Select Stylist Admin [PERSON_NAME] Manager [PERSON_NAME] [PERSON_NAME] Ram Roha…" at bounding box center [265, 543] width 116 height 29
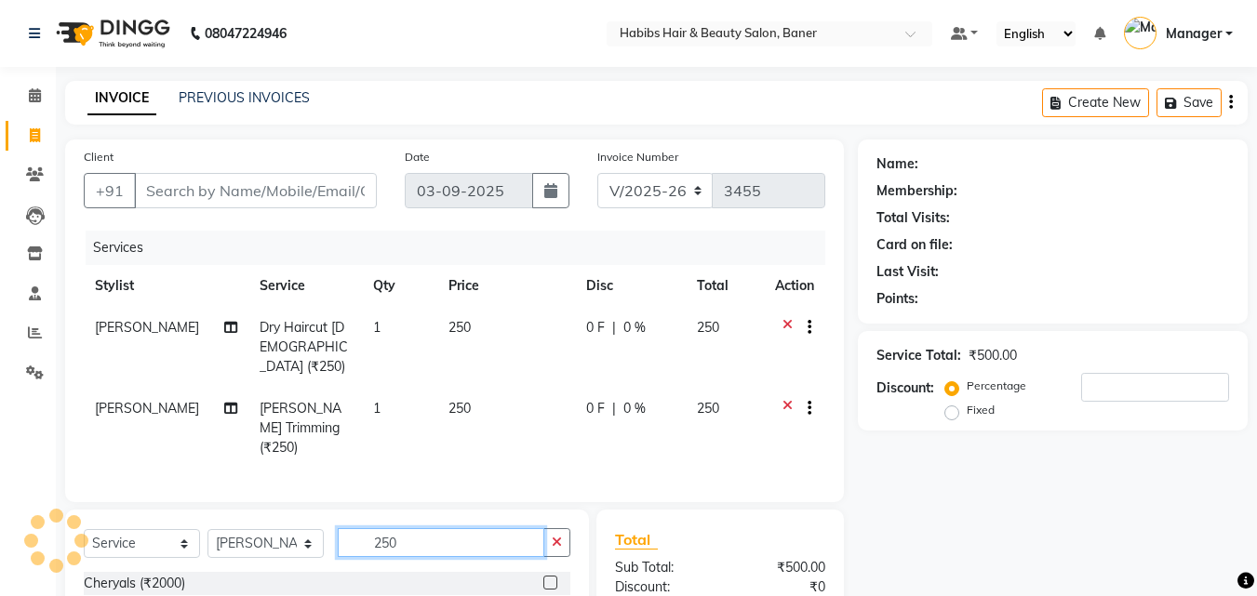
click at [401, 528] on input "250" at bounding box center [441, 542] width 206 height 29
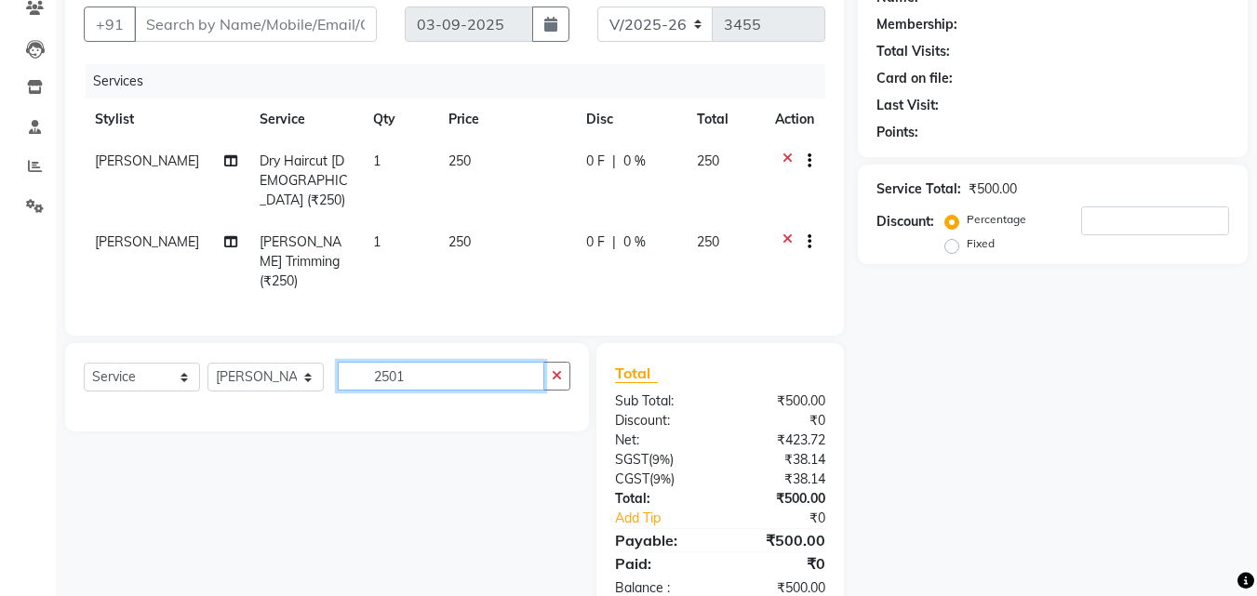
scroll to position [186, 0]
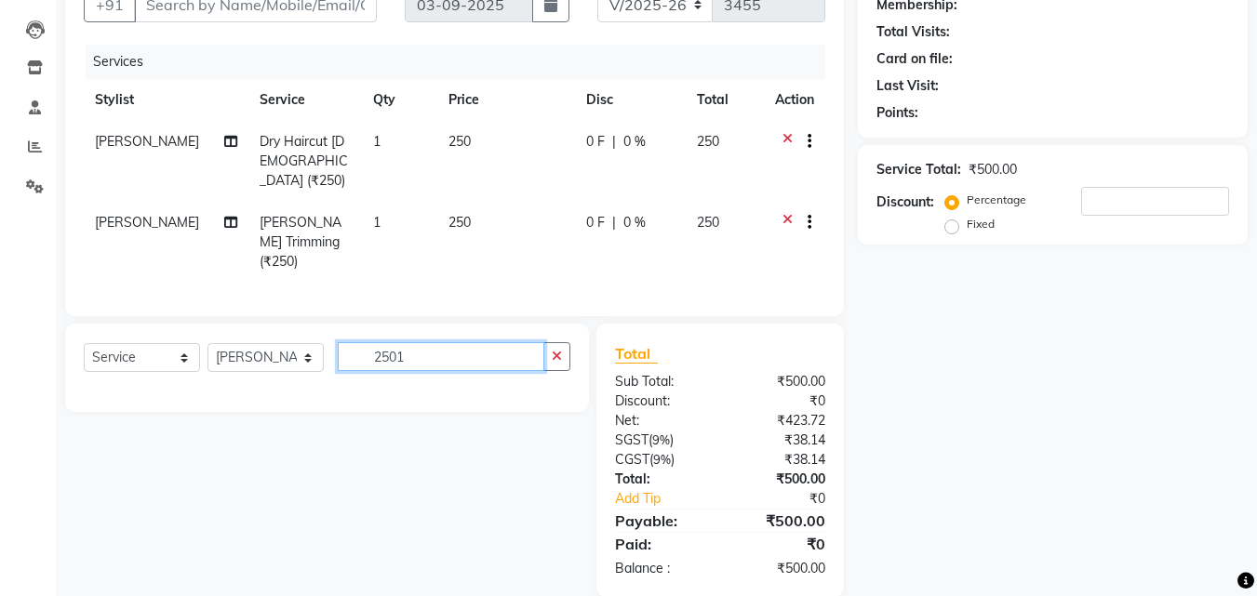
type input "250"
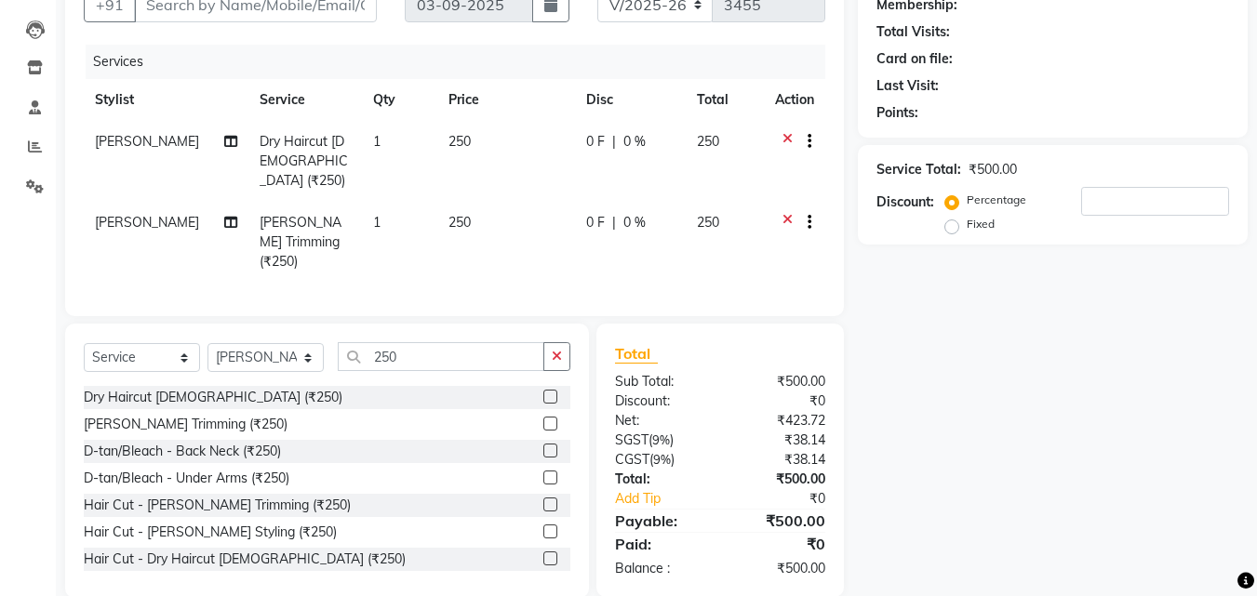
click at [543, 390] on label at bounding box center [550, 397] width 14 height 14
click at [543, 392] on input "checkbox" at bounding box center [549, 398] width 12 height 12
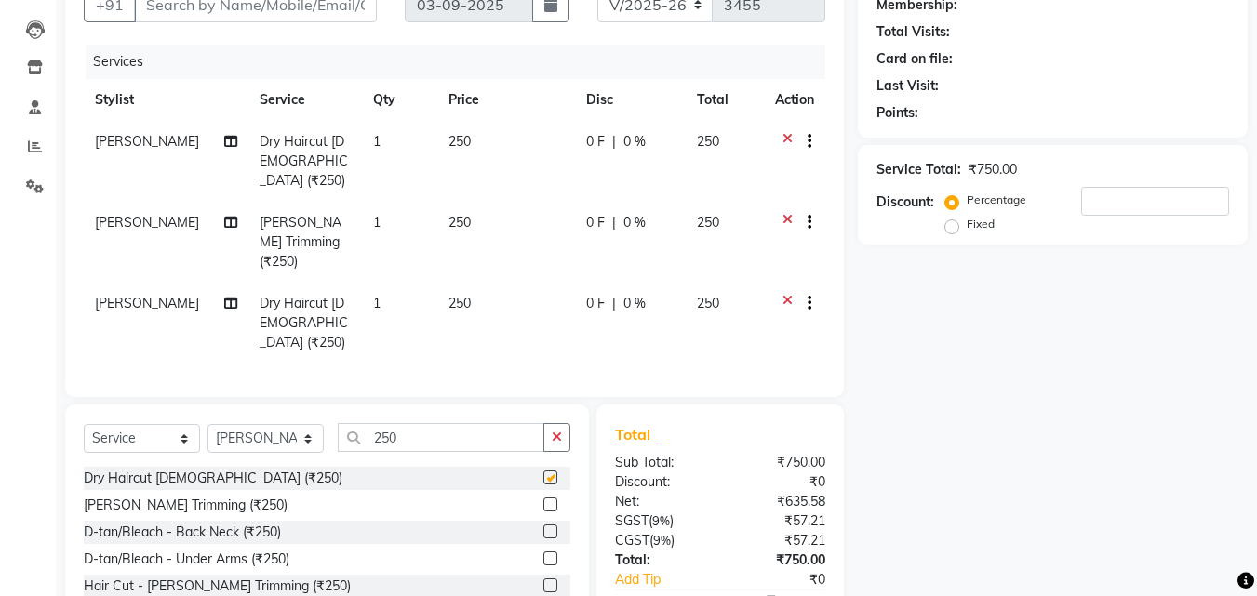
checkbox input "false"
click at [463, 423] on input "250" at bounding box center [441, 437] width 206 height 29
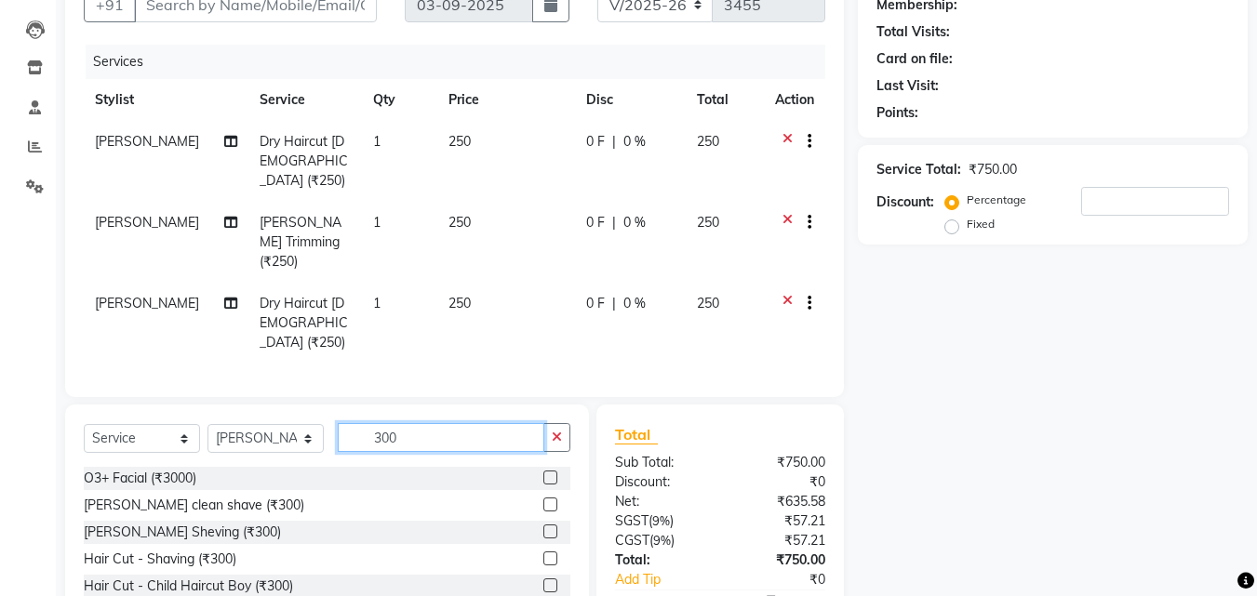
type input "300"
click at [543, 521] on div at bounding box center [556, 532] width 27 height 23
click at [543, 525] on label at bounding box center [550, 532] width 14 height 14
click at [543, 526] on input "checkbox" at bounding box center [549, 532] width 12 height 12
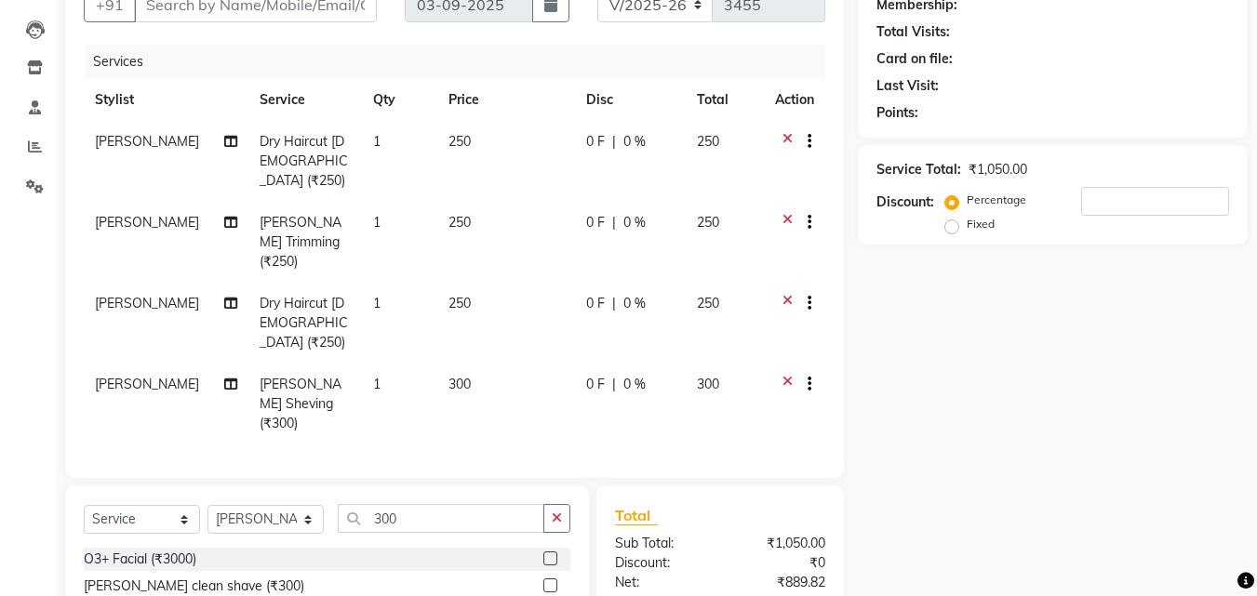
checkbox input "false"
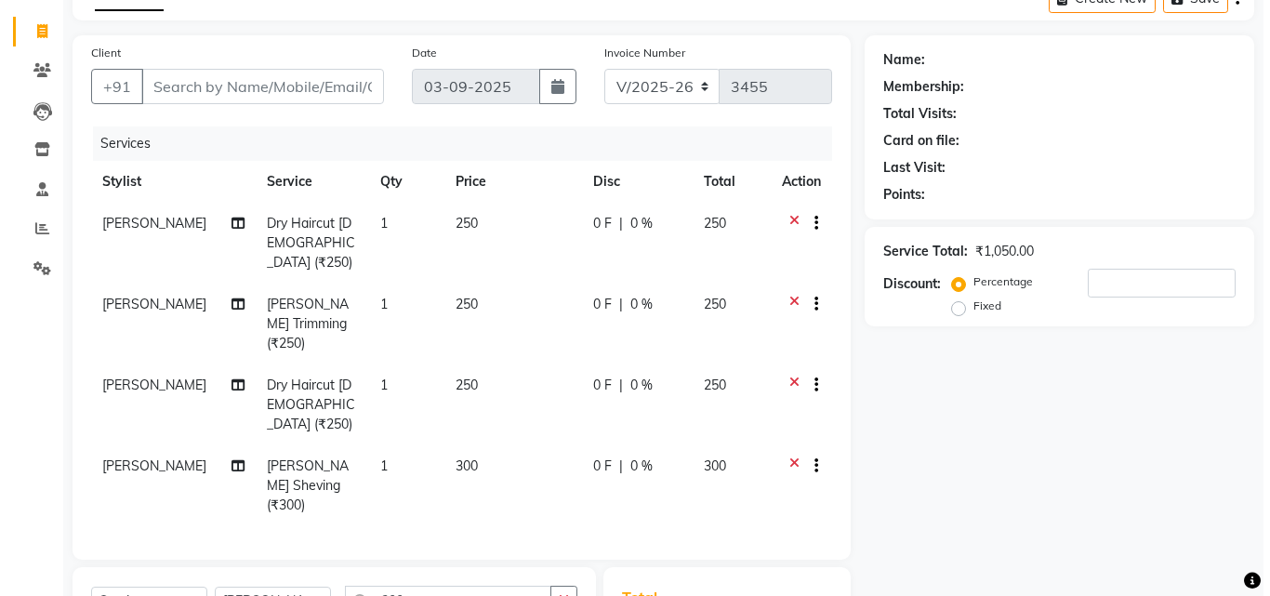
scroll to position [0, 0]
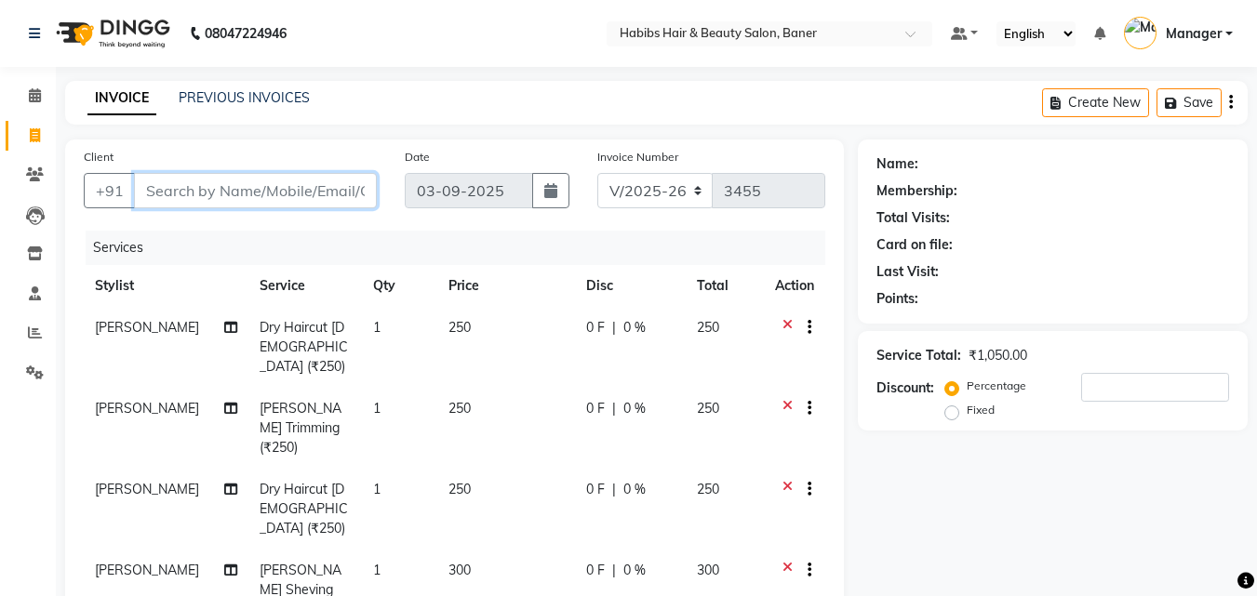
click at [289, 196] on input "Client" at bounding box center [255, 190] width 243 height 35
type input "8"
type input "0"
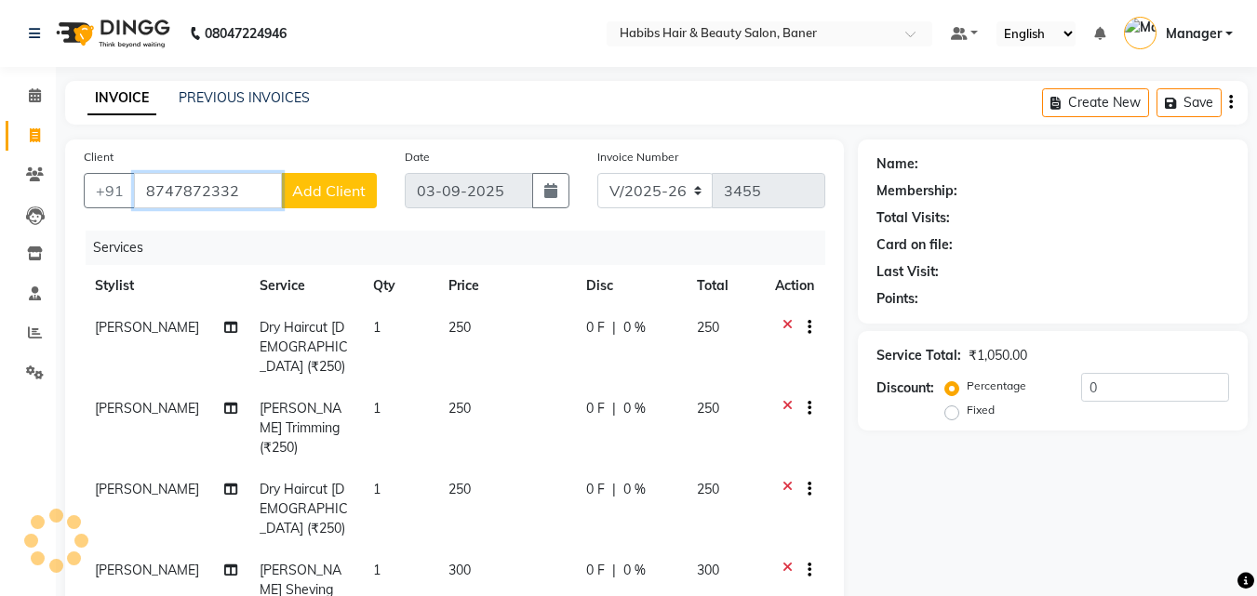
type input "8747872332"
click at [305, 190] on span "Add Client" at bounding box center [328, 190] width 73 height 19
select select "22"
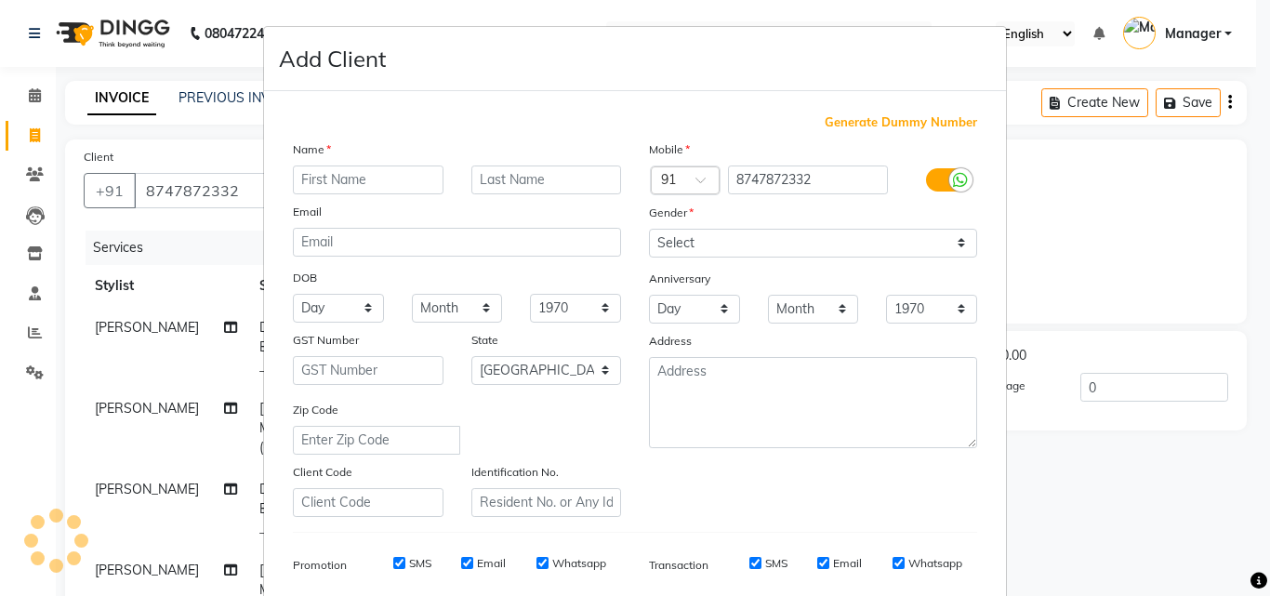
click at [341, 187] on input "text" at bounding box center [368, 180] width 151 height 29
type input "[PERSON_NAME]"
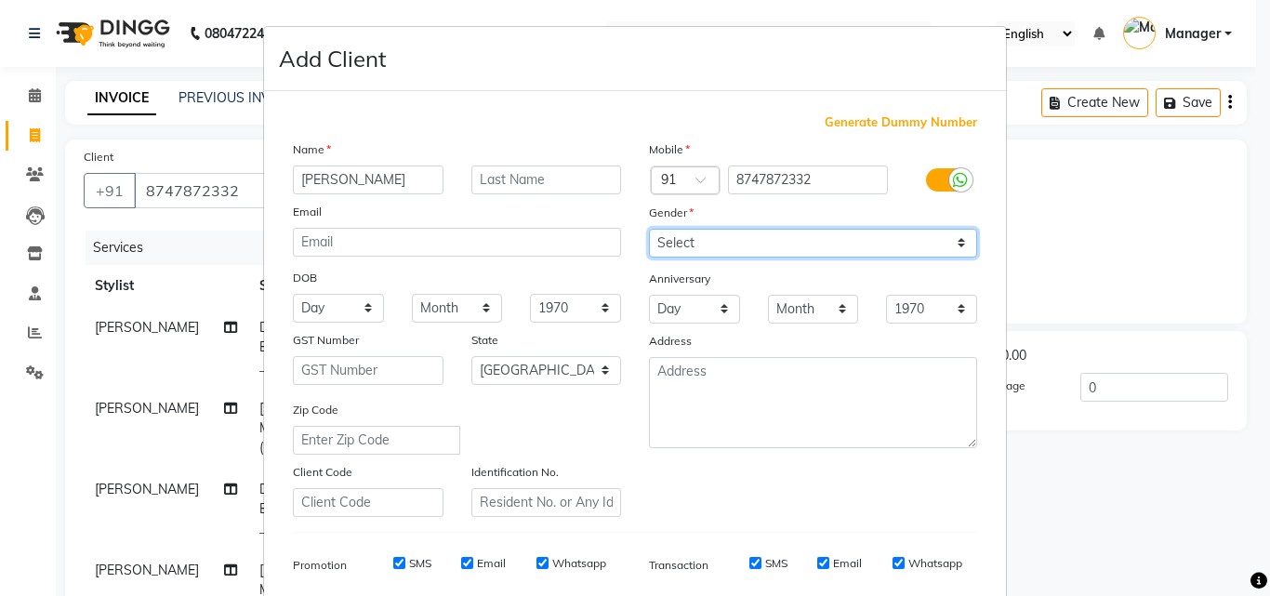
drag, startPoint x: 732, startPoint y: 231, endPoint x: 725, endPoint y: 245, distance: 15.8
click at [732, 231] on select "Select [DEMOGRAPHIC_DATA] [DEMOGRAPHIC_DATA] Other Prefer Not To Say" at bounding box center [813, 243] width 328 height 29
select select "[DEMOGRAPHIC_DATA]"
click at [649, 229] on select "Select [DEMOGRAPHIC_DATA] [DEMOGRAPHIC_DATA] Other Prefer Not To Say" at bounding box center [813, 243] width 328 height 29
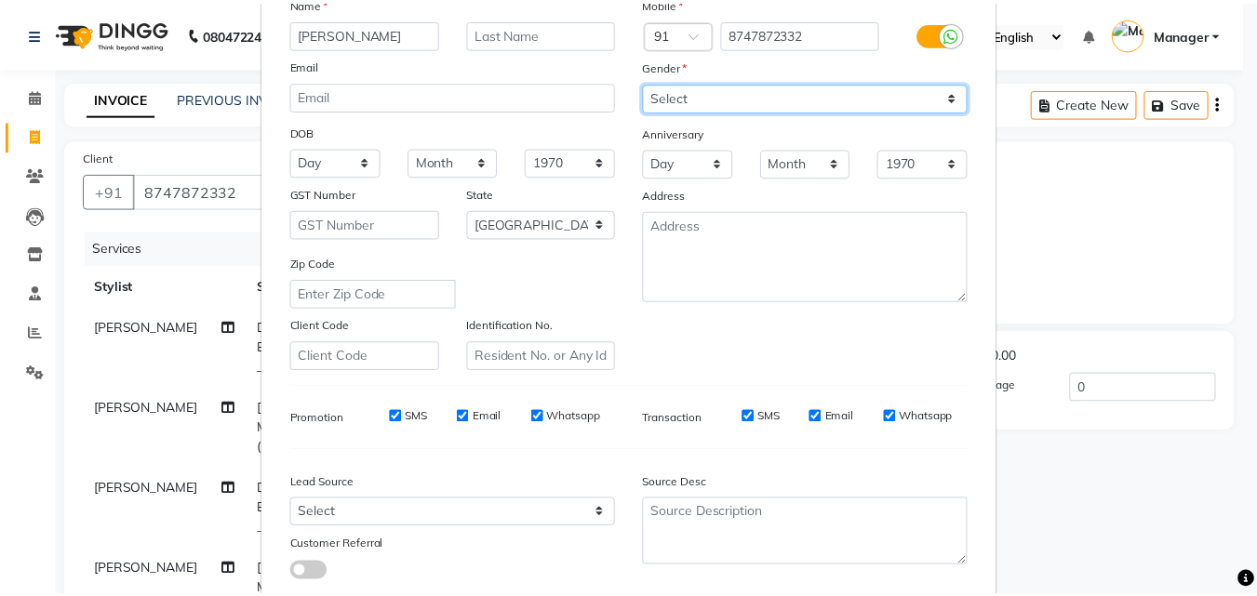
scroll to position [262, 0]
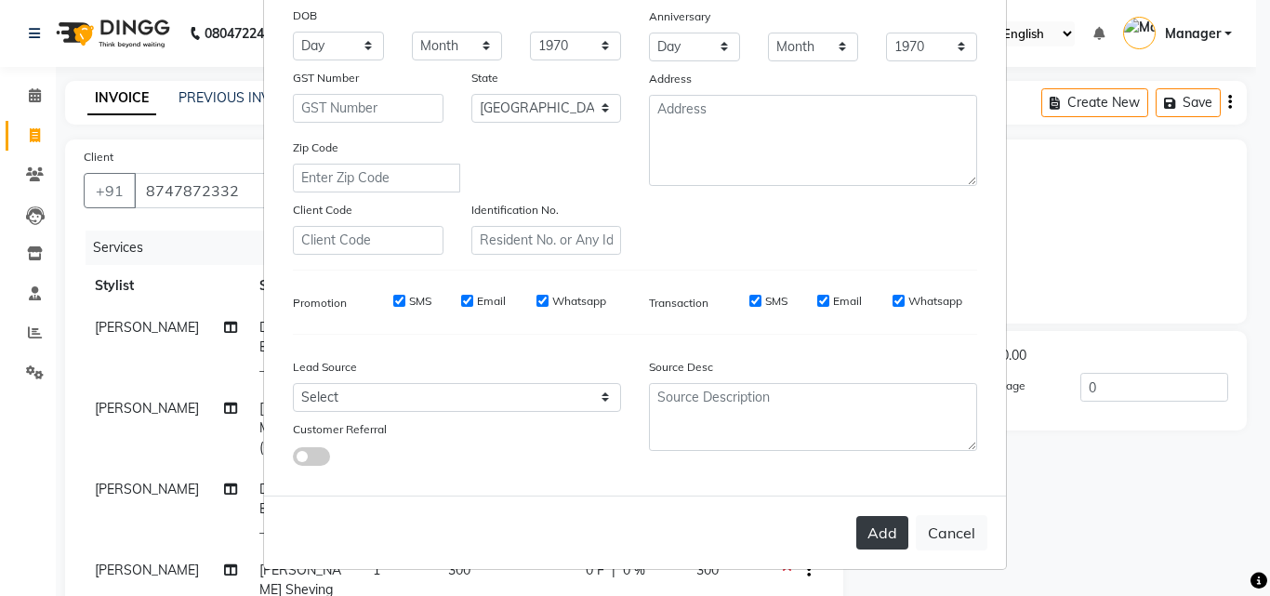
click at [858, 541] on button "Add" at bounding box center [883, 532] width 52 height 33
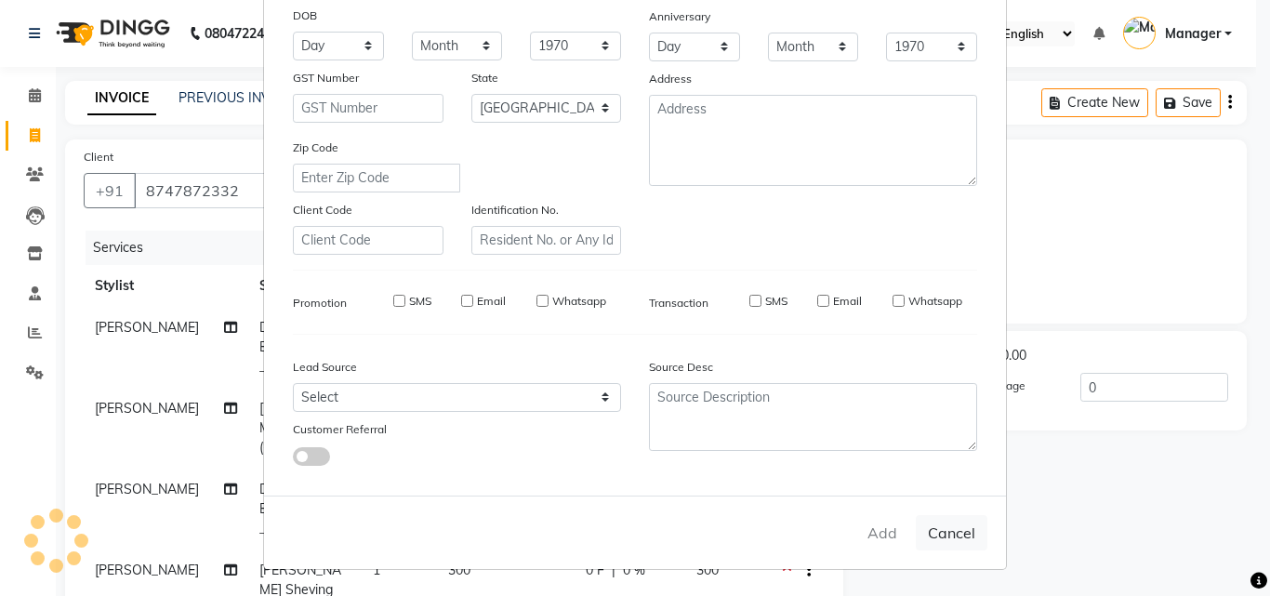
type input "87******32"
select select
select select "null"
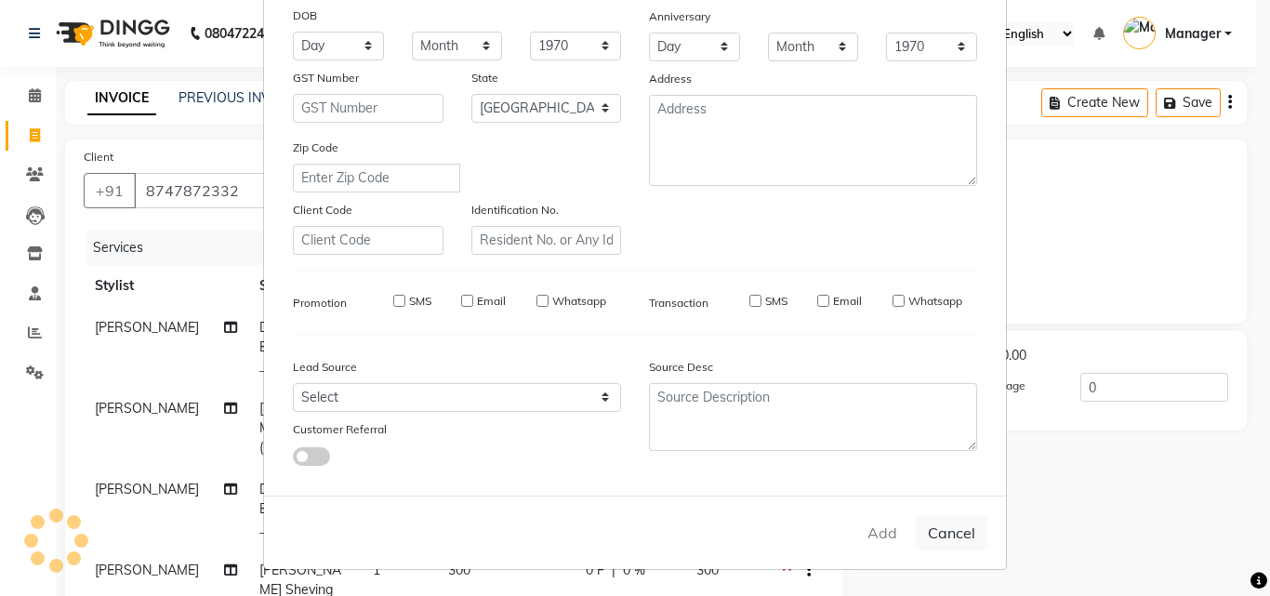
select select
checkbox input "false"
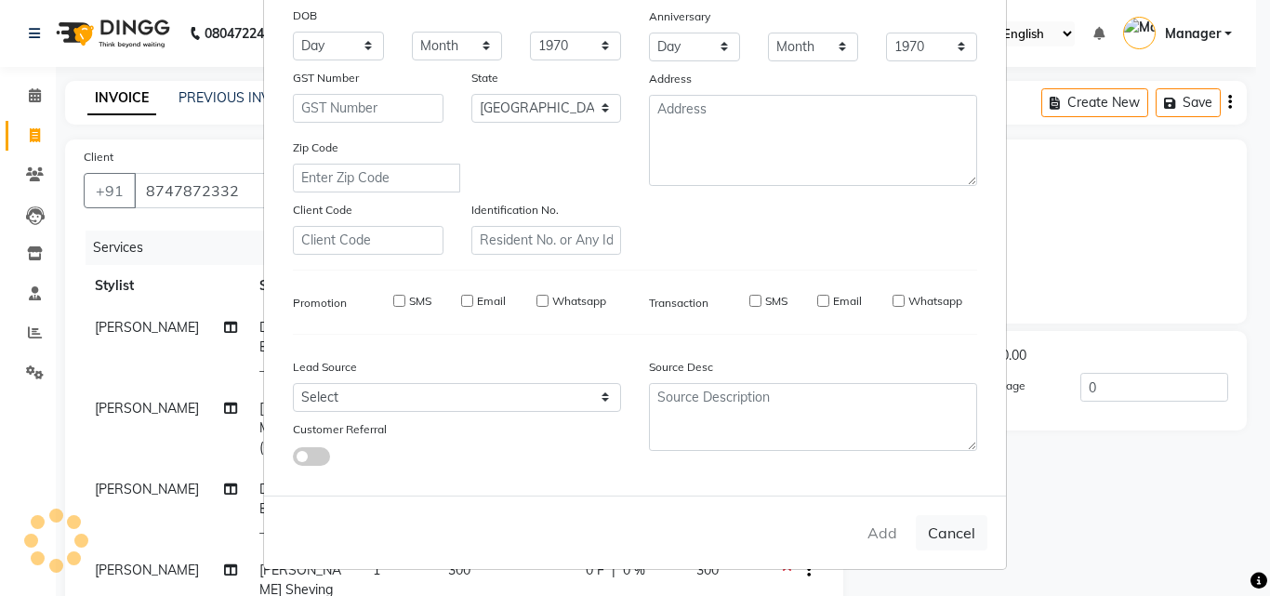
checkbox input "false"
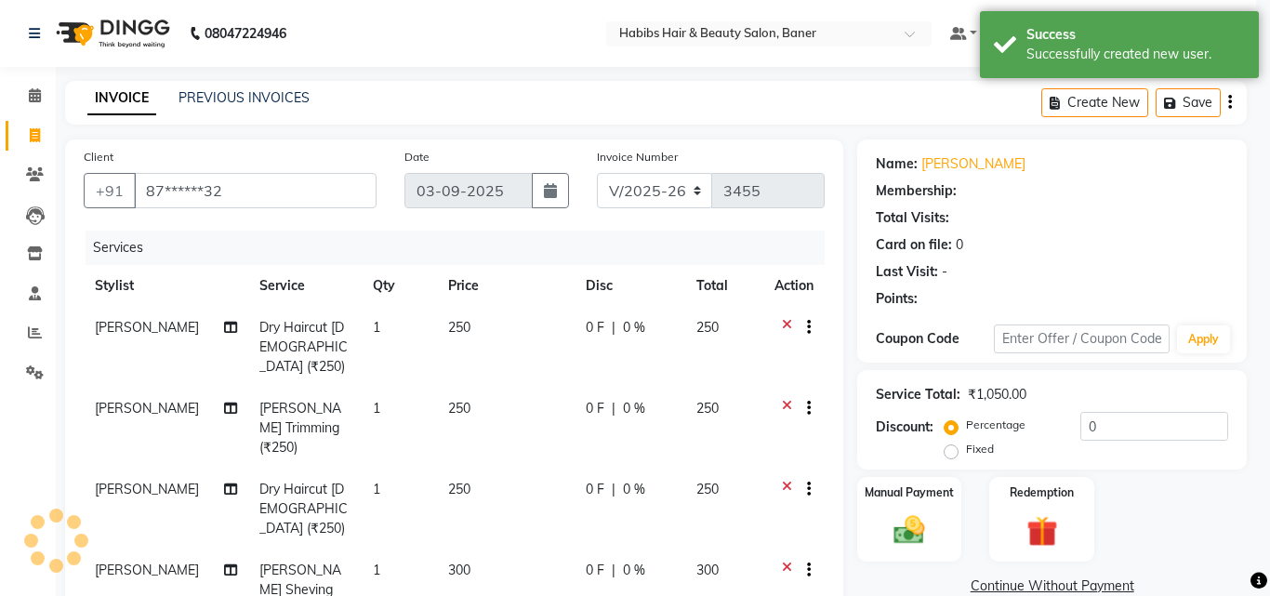
select select "1: Object"
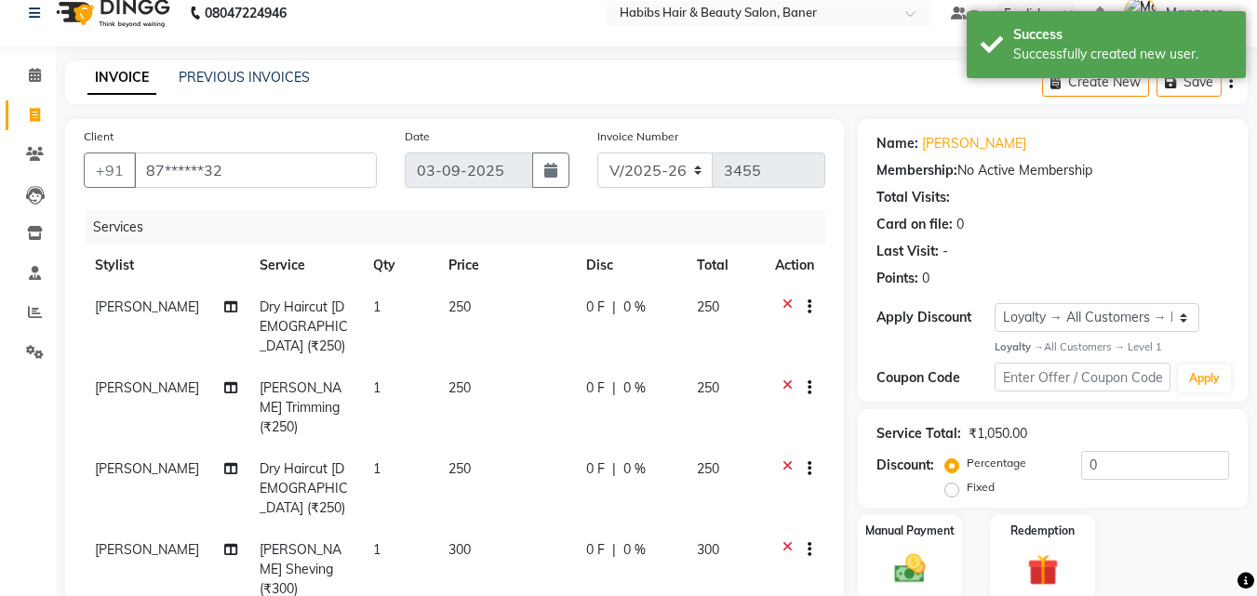
scroll to position [313, 0]
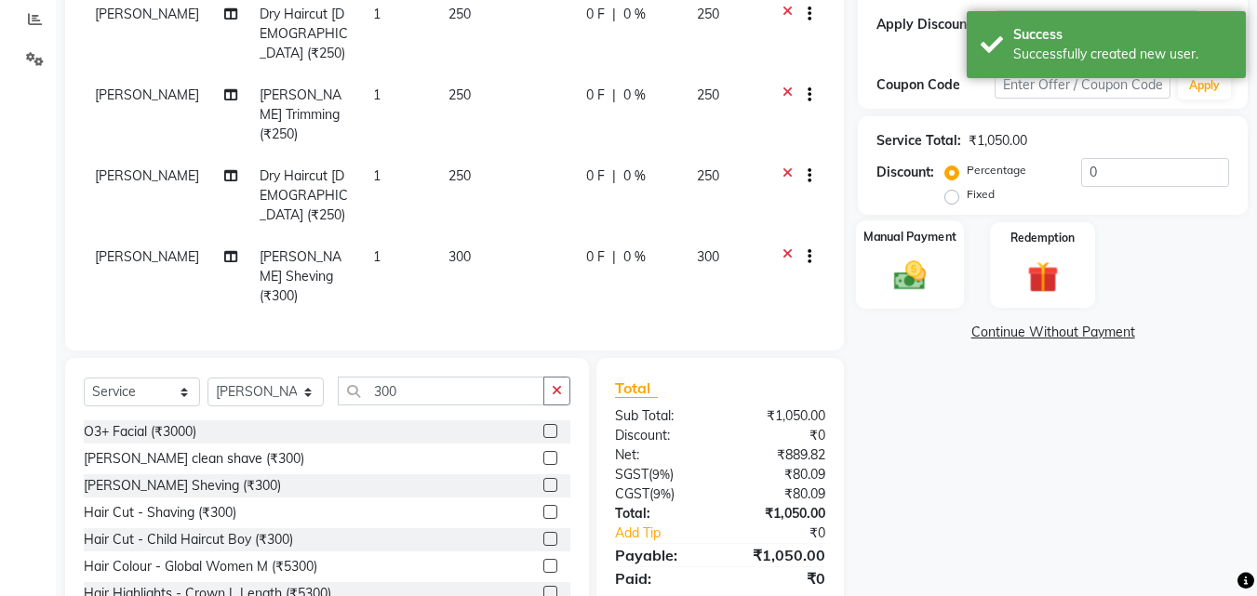
drag, startPoint x: 947, startPoint y: 270, endPoint x: 935, endPoint y: 272, distance: 12.2
click at [943, 272] on div "Manual Payment" at bounding box center [910, 264] width 109 height 88
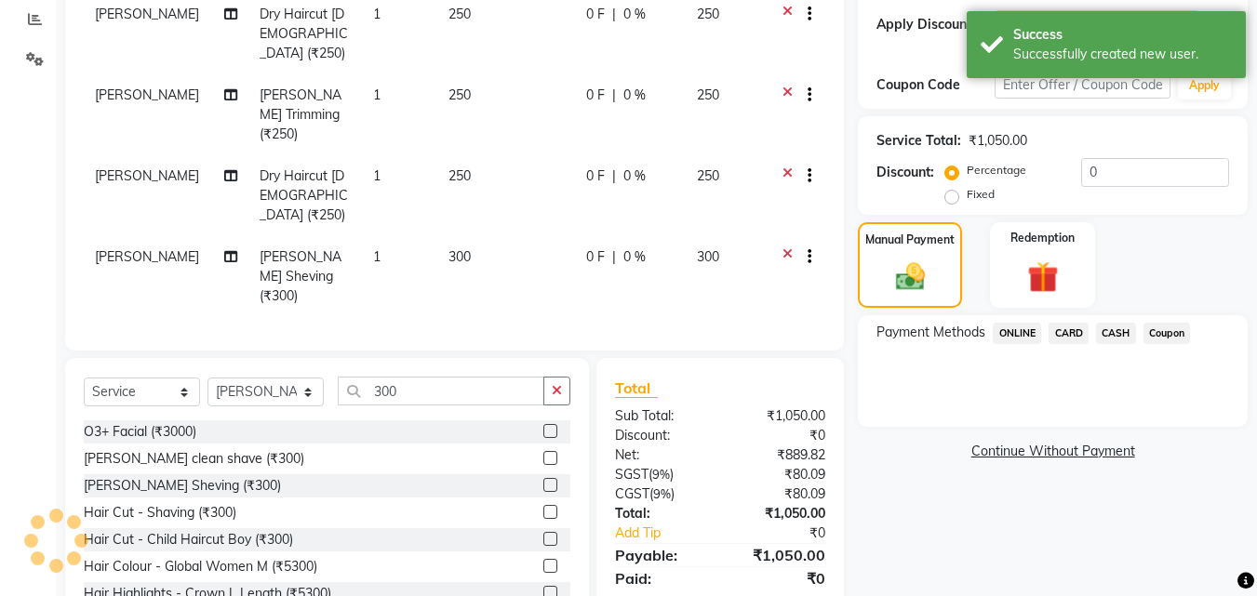
click at [1020, 330] on span "ONLINE" at bounding box center [1016, 333] width 48 height 21
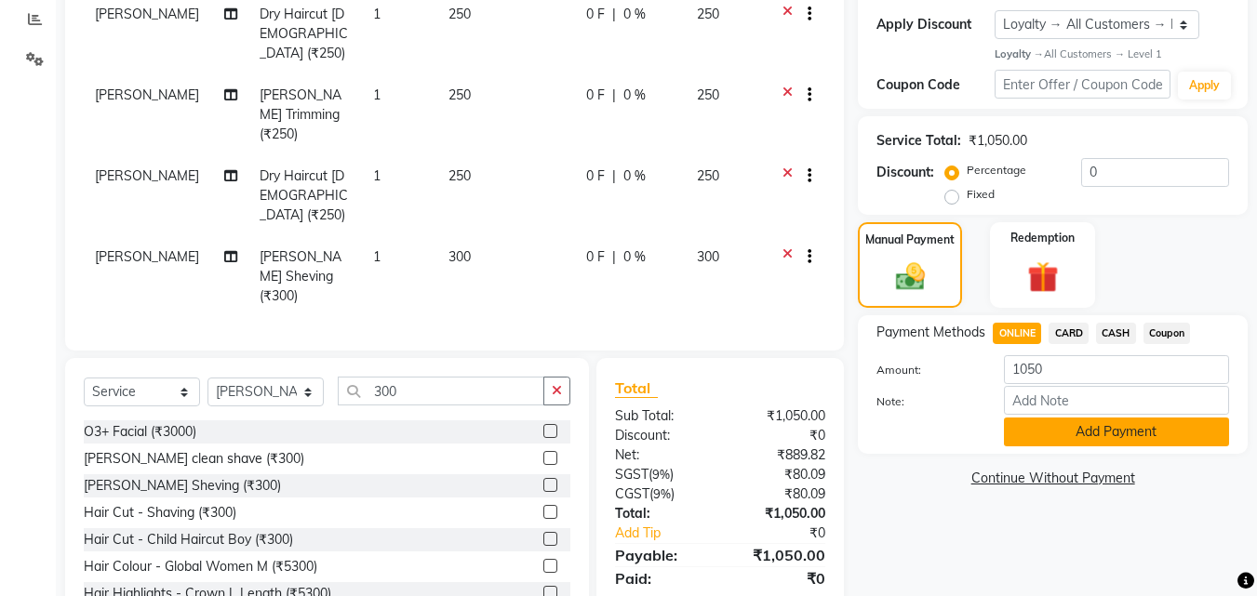
click at [1137, 441] on button "Add Payment" at bounding box center [1116, 432] width 225 height 29
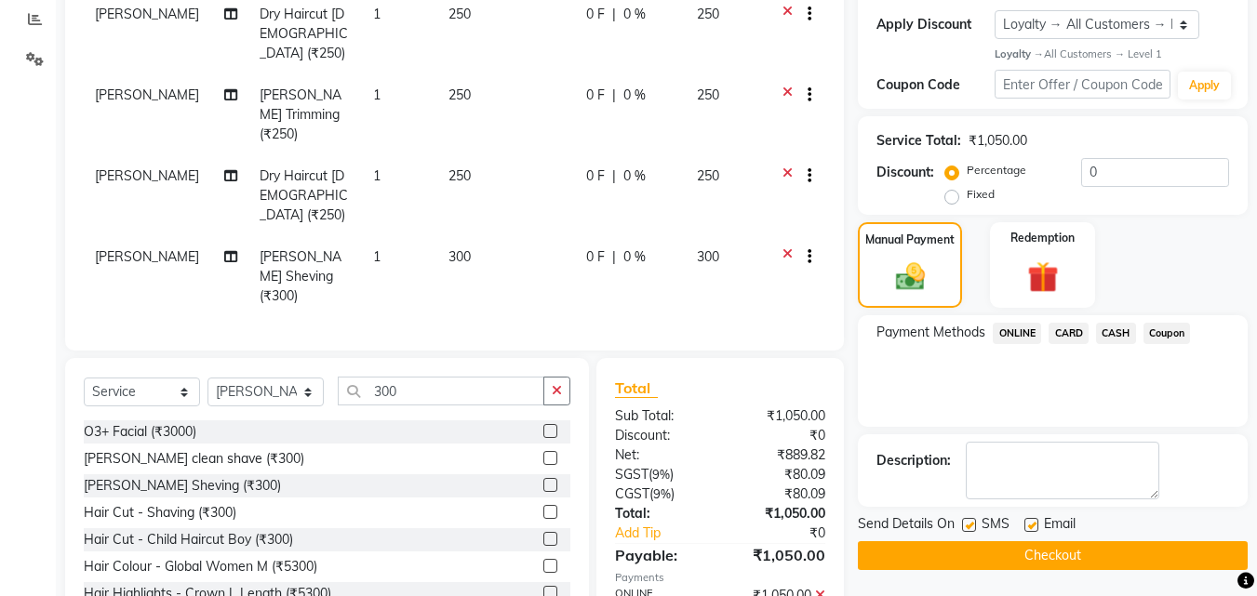
scroll to position [463, 0]
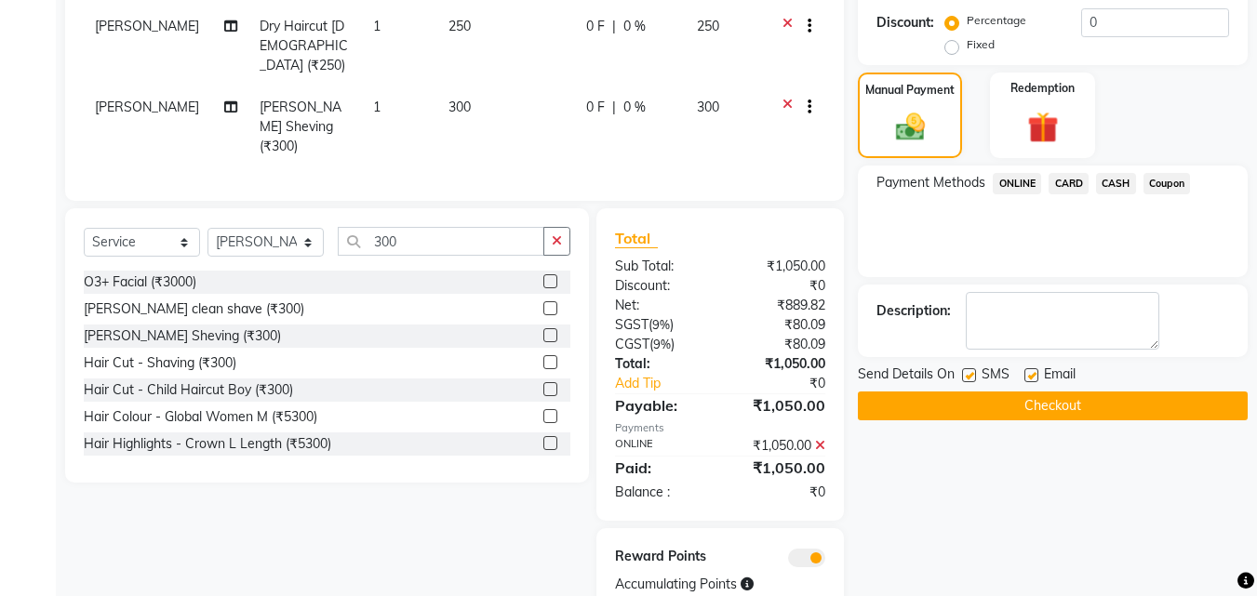
click at [1098, 404] on button "Checkout" at bounding box center [1053, 406] width 390 height 29
